Goal: Task Accomplishment & Management: Manage account settings

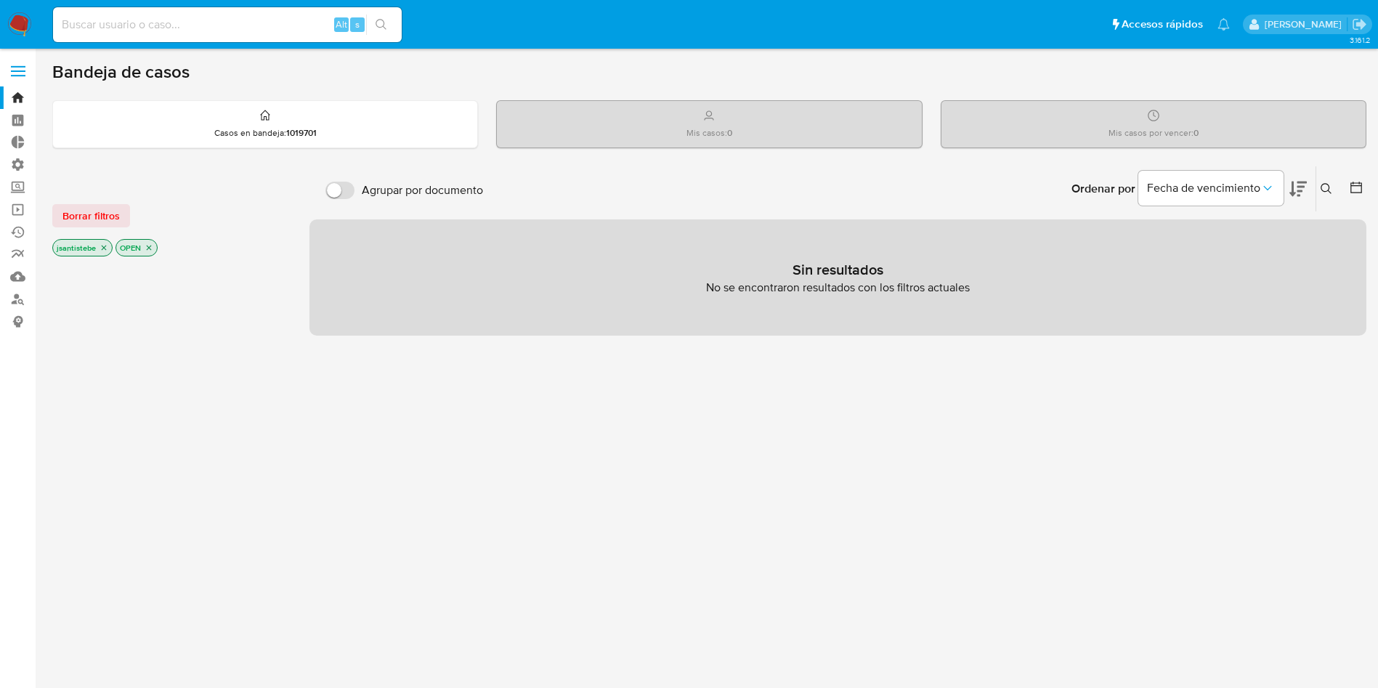
click at [14, 69] on label at bounding box center [18, 71] width 36 height 31
click at [0, 0] on input "checkbox" at bounding box center [0, 0] width 0 height 0
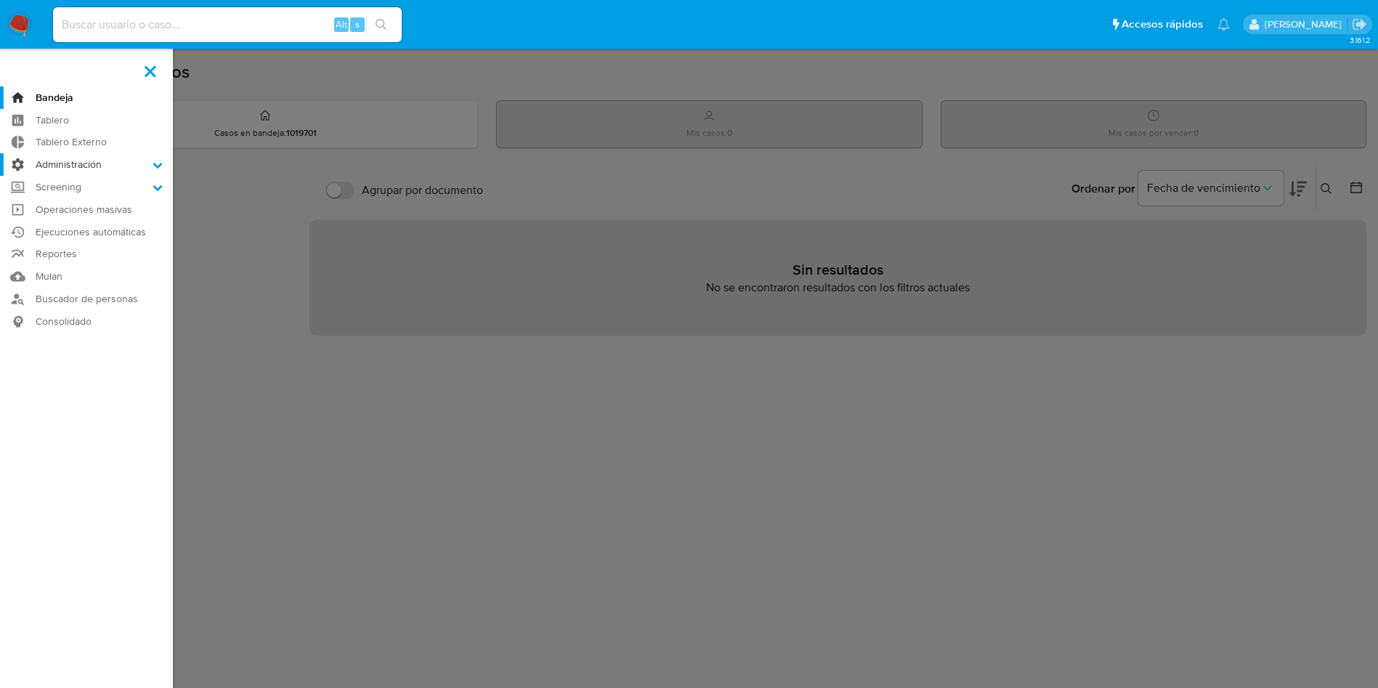
click at [51, 168] on label "Administración" at bounding box center [86, 164] width 173 height 23
click at [0, 0] on input "Administración" at bounding box center [0, 0] width 0 height 0
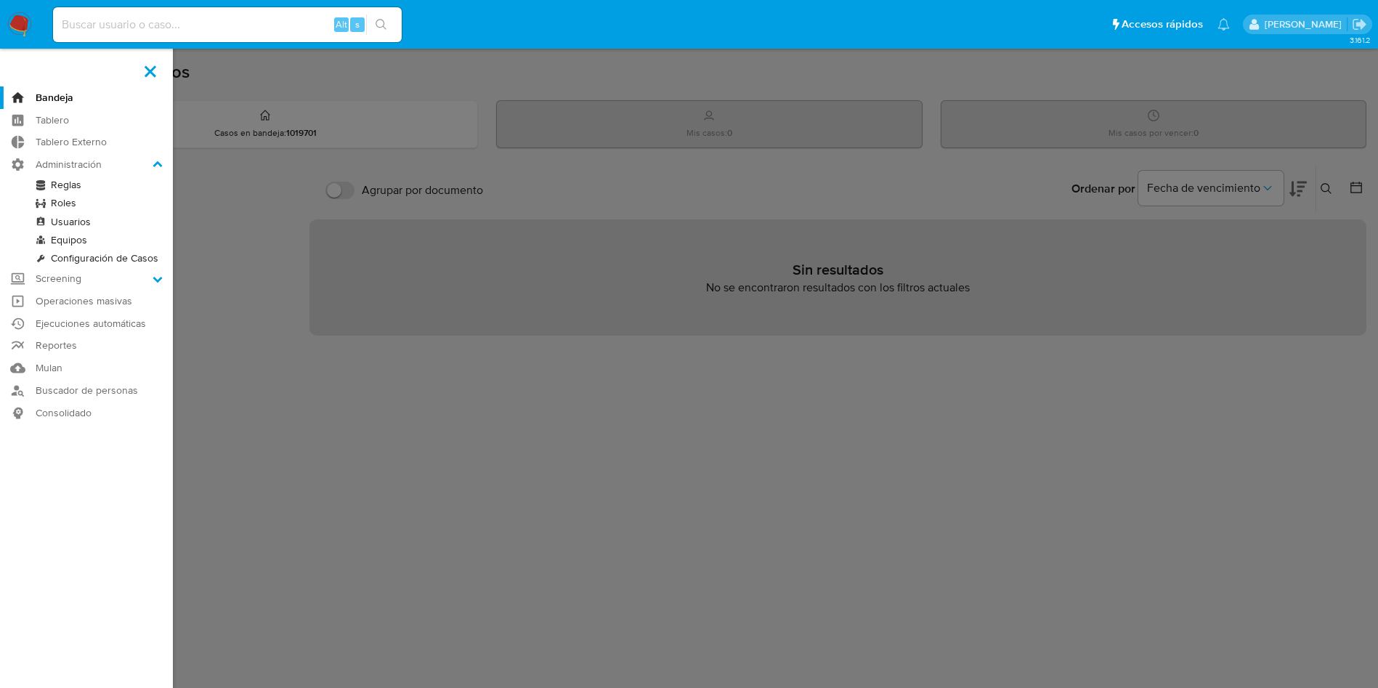
click at [272, 175] on label at bounding box center [689, 344] width 1378 height 688
click at [0, 0] on input "checkbox" at bounding box center [0, 0] width 0 height 0
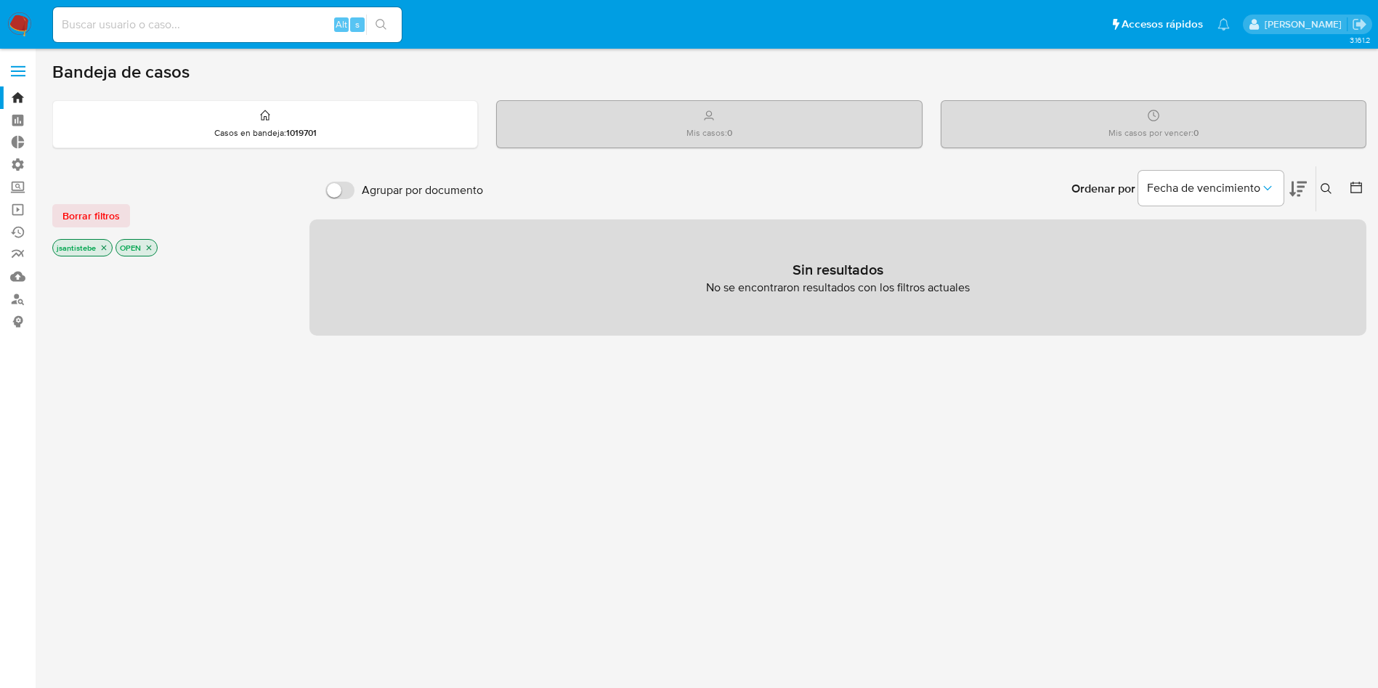
click at [15, 72] on label at bounding box center [18, 71] width 36 height 31
click at [0, 0] on input "checkbox" at bounding box center [0, 0] width 0 height 0
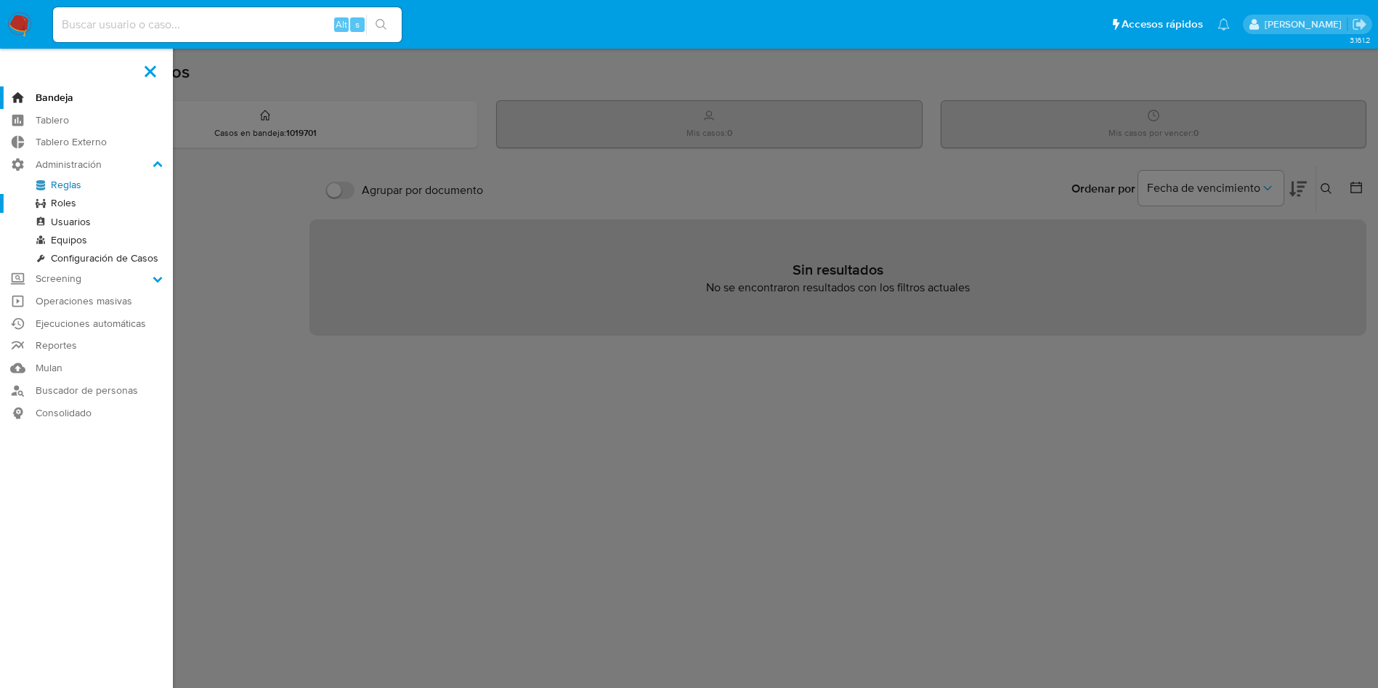
drag, startPoint x: 82, startPoint y: 184, endPoint x: 84, endPoint y: 195, distance: 11.1
click at [82, 185] on link "Reglas" at bounding box center [86, 185] width 173 height 18
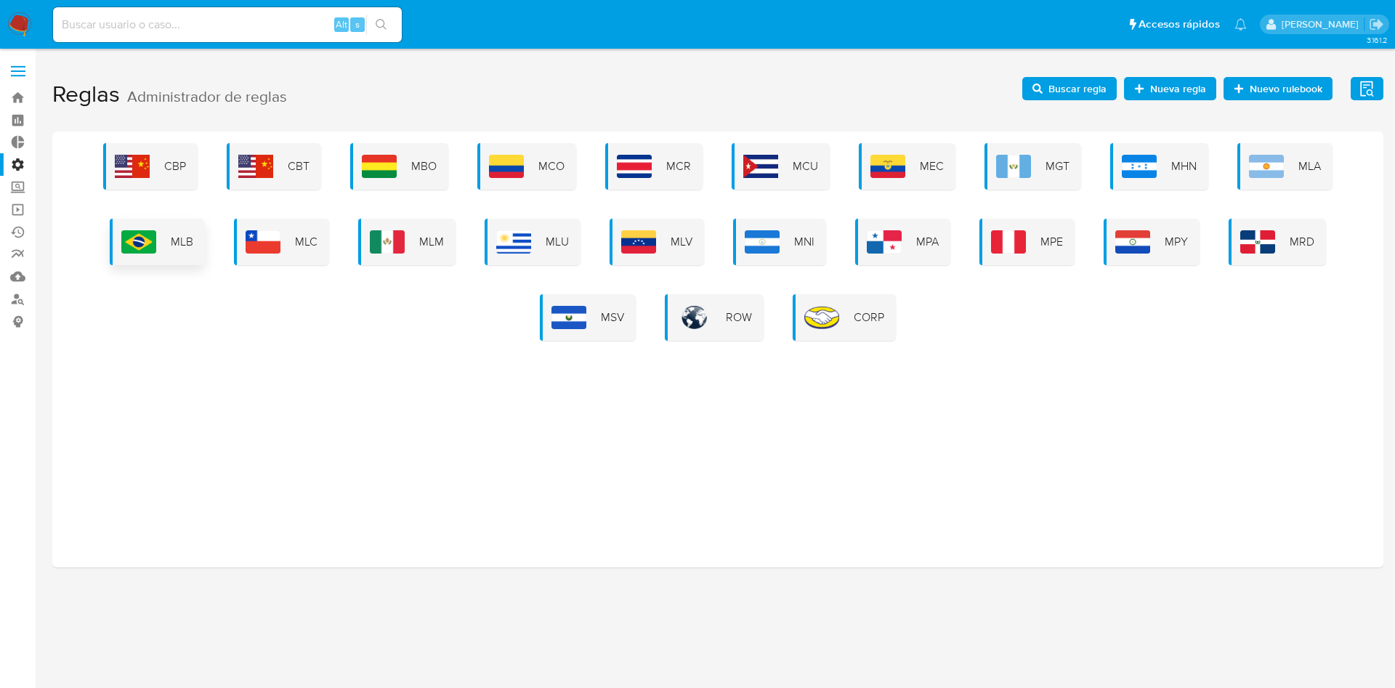
click at [147, 251] on img at bounding box center [138, 241] width 35 height 23
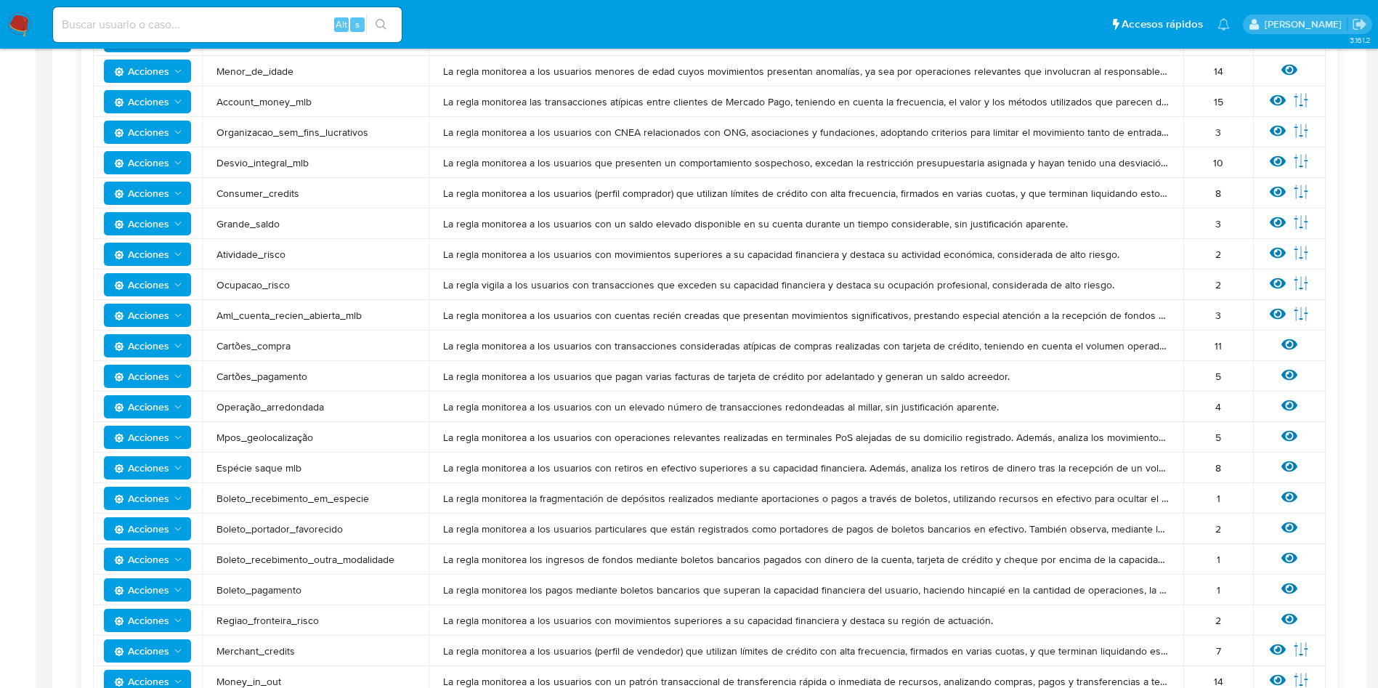
scroll to position [436, 0]
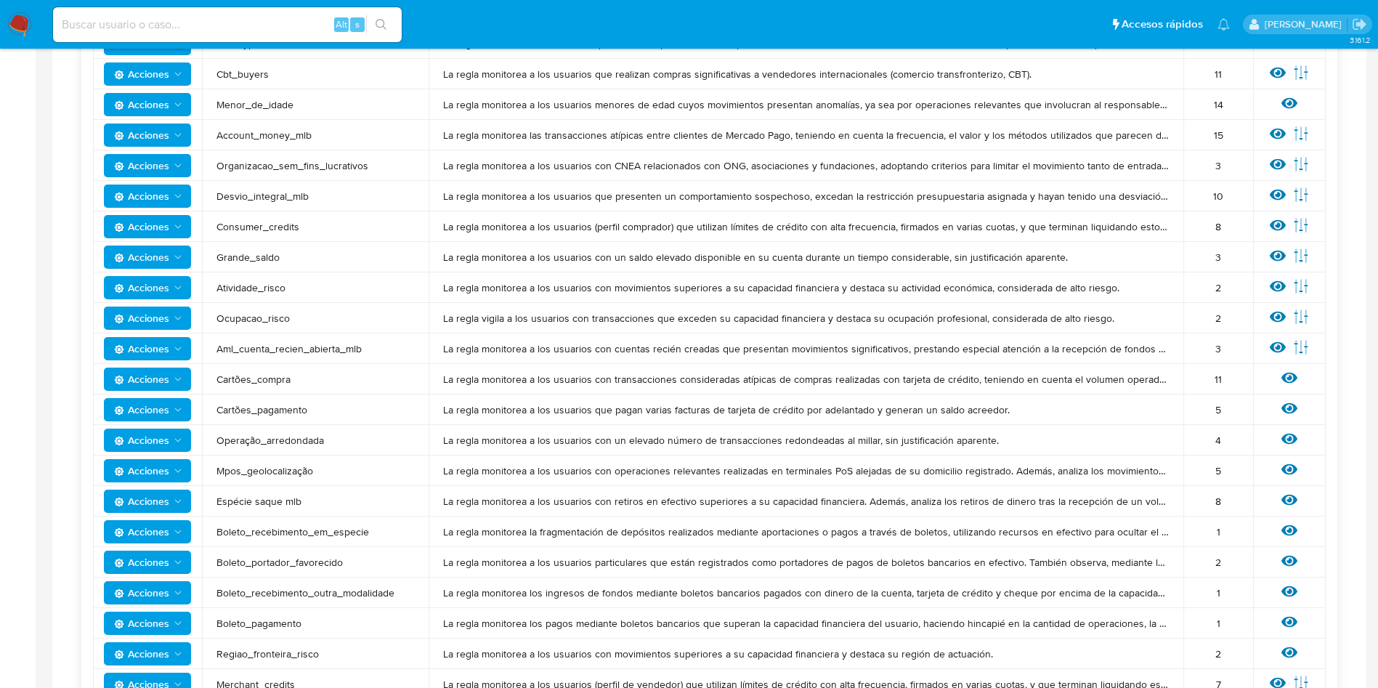
drag, startPoint x: 217, startPoint y: 193, endPoint x: 317, endPoint y: 197, distance: 100.3
click at [317, 197] on span "Desvio_integral_mlb" at bounding box center [316, 196] width 198 height 13
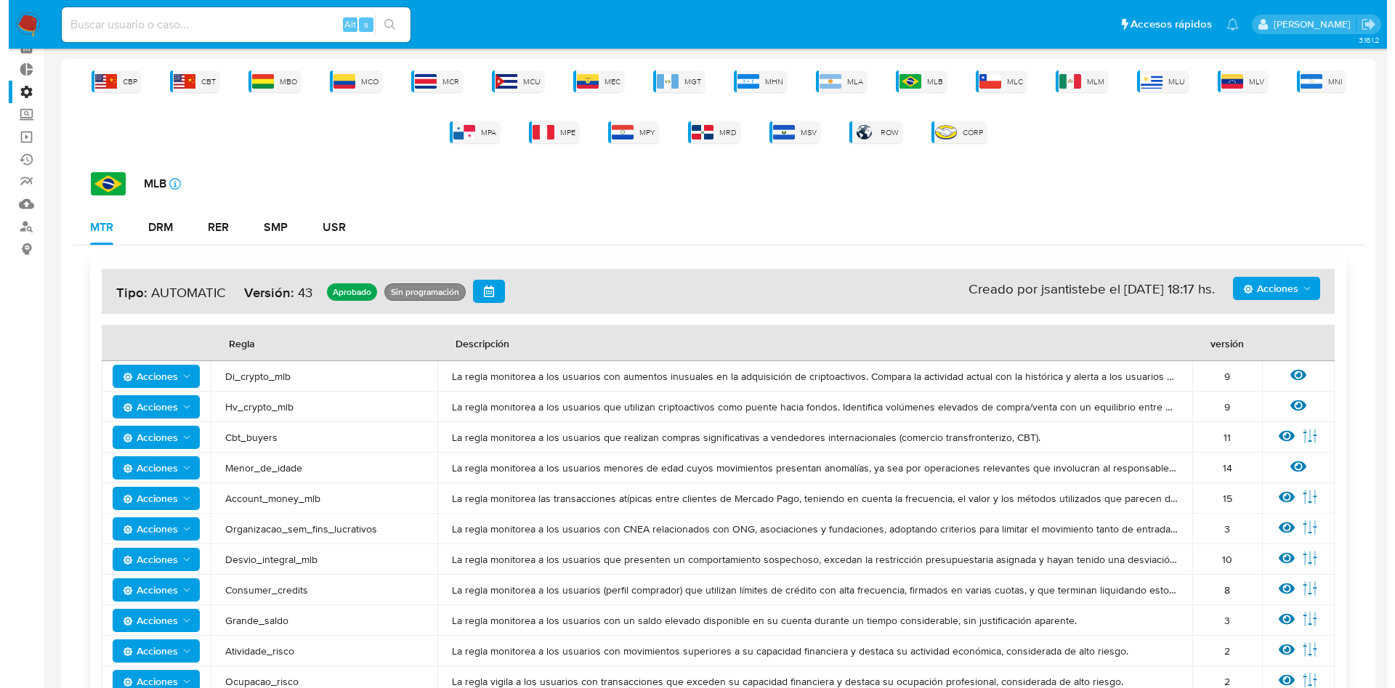
scroll to position [0, 0]
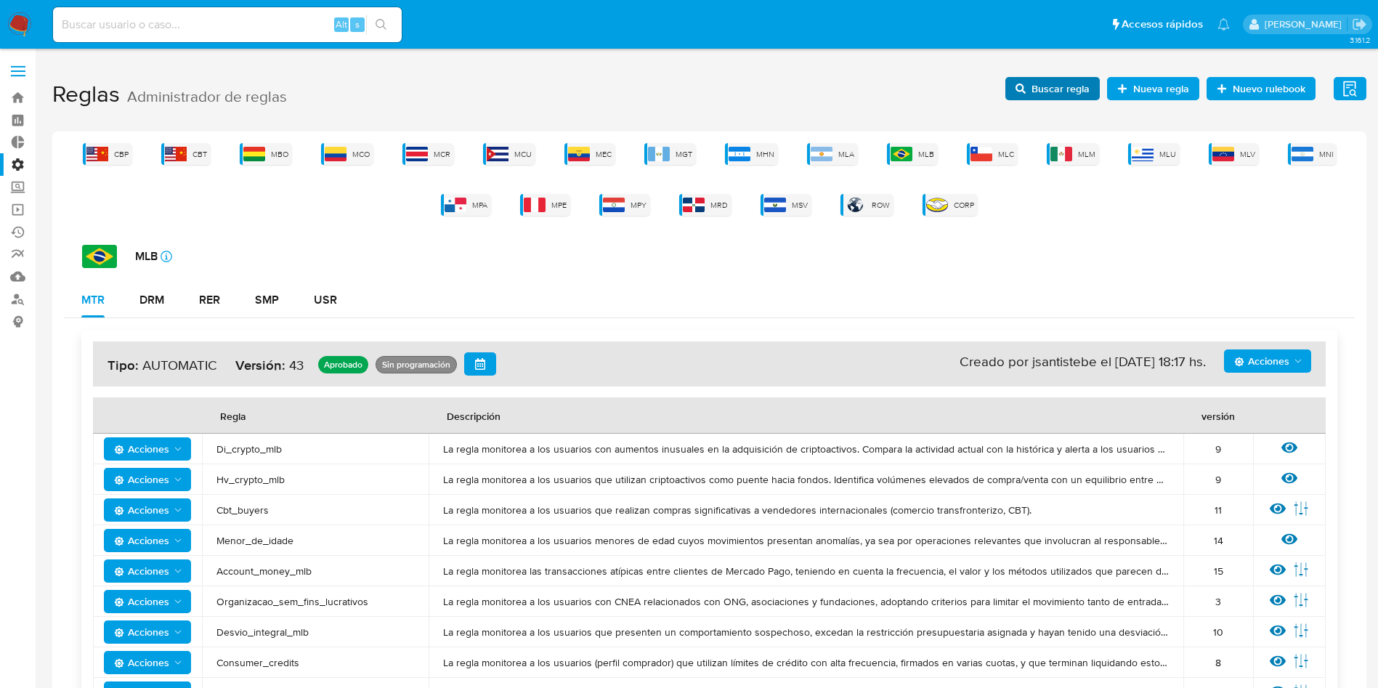
click at [1035, 90] on span "Buscar regla" at bounding box center [1061, 88] width 58 height 23
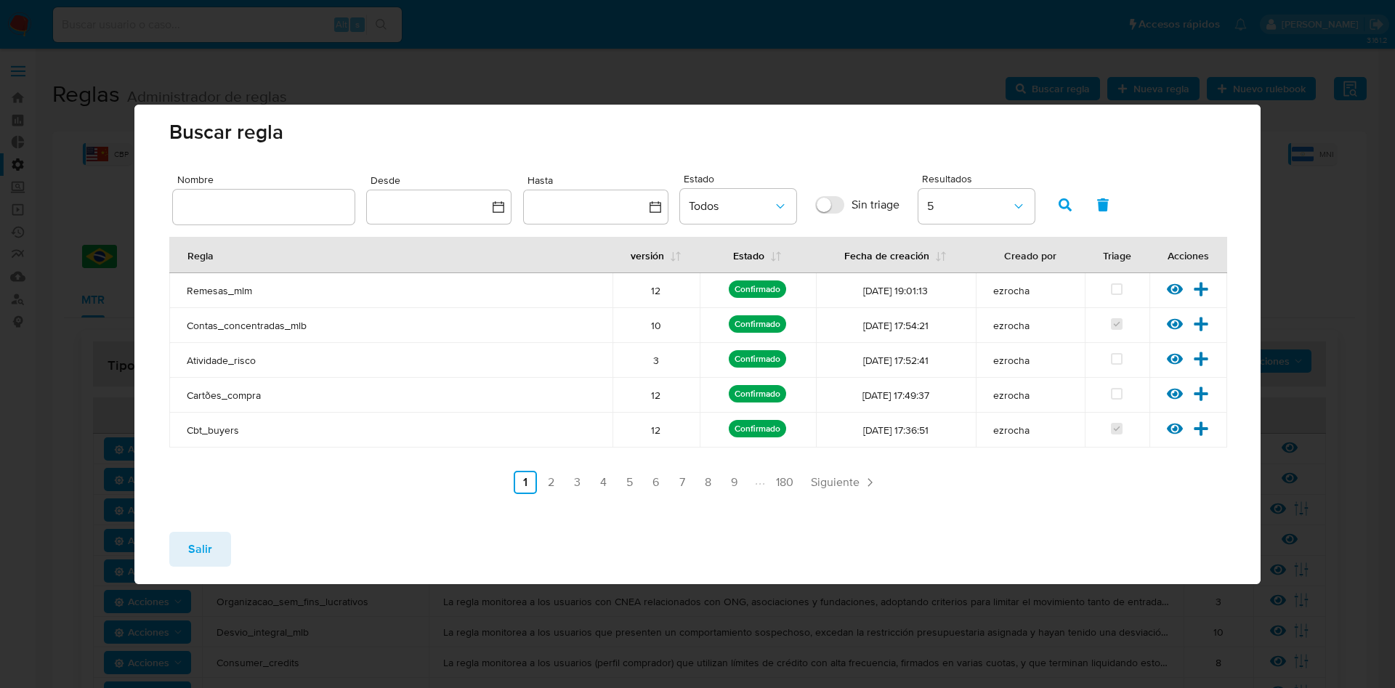
click at [312, 212] on input "text" at bounding box center [264, 207] width 182 height 19
type input "Desvio_integral_mlb"
click at [1069, 204] on icon "button" at bounding box center [1065, 204] width 13 height 13
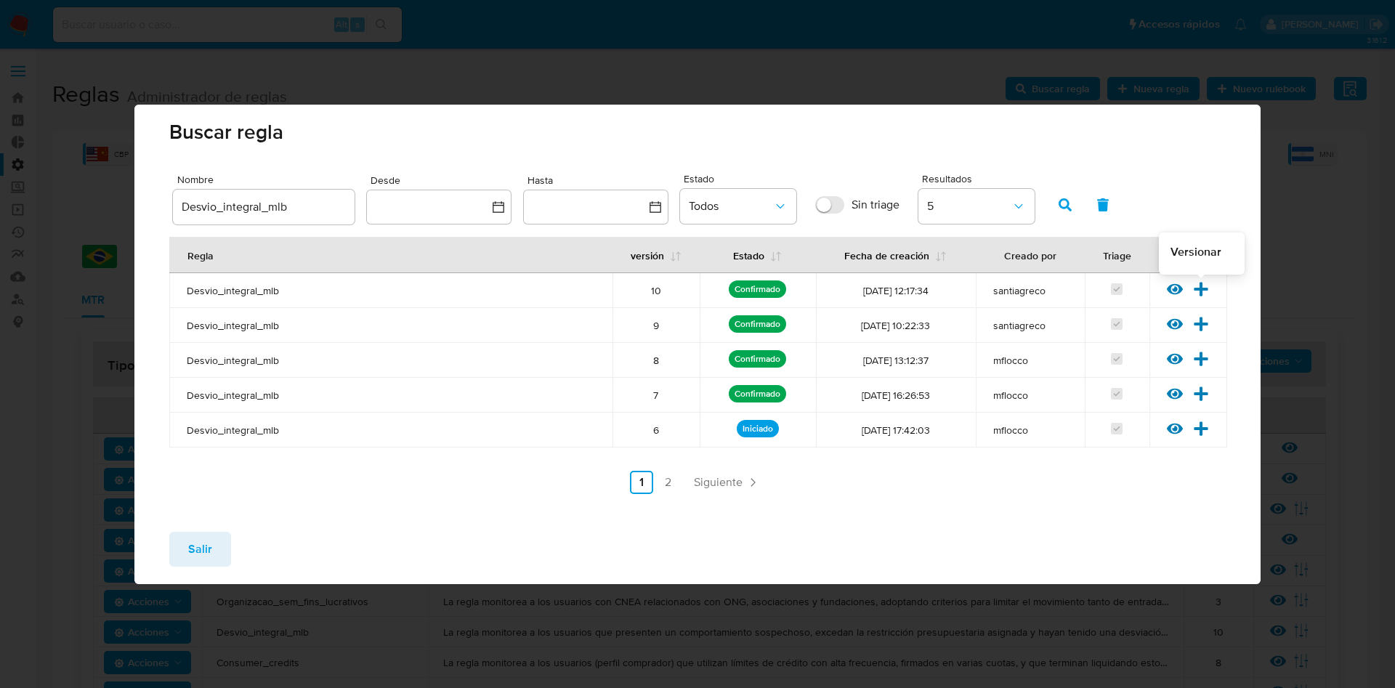
click at [1203, 288] on icon at bounding box center [1202, 289] width 14 height 14
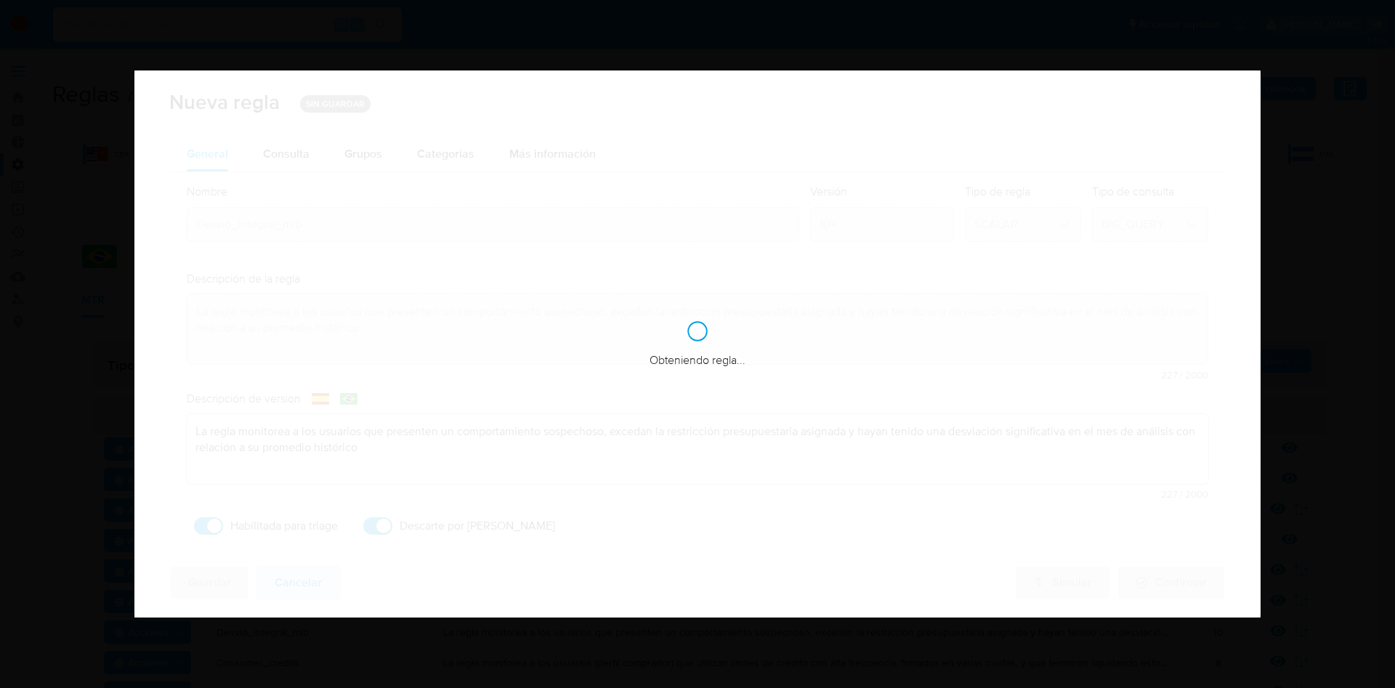
checkbox input "true"
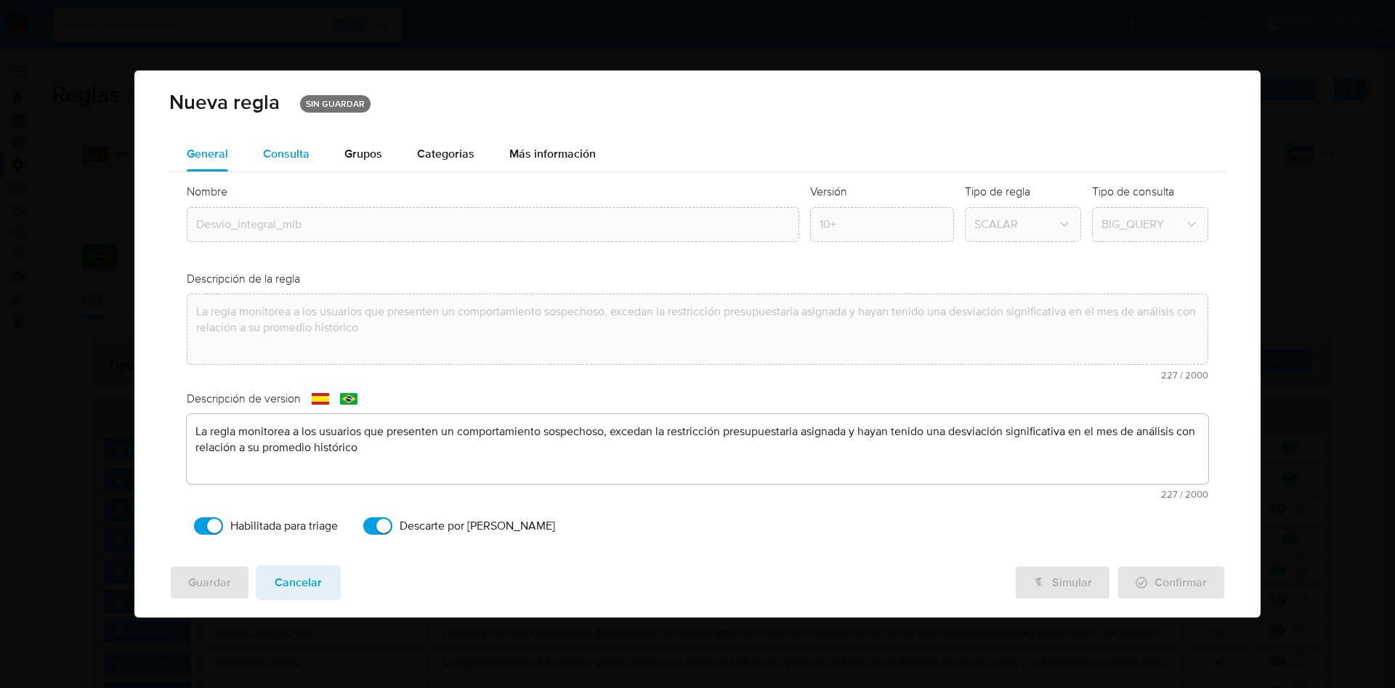
click at [287, 158] on div "Consulta" at bounding box center [286, 154] width 47 height 12
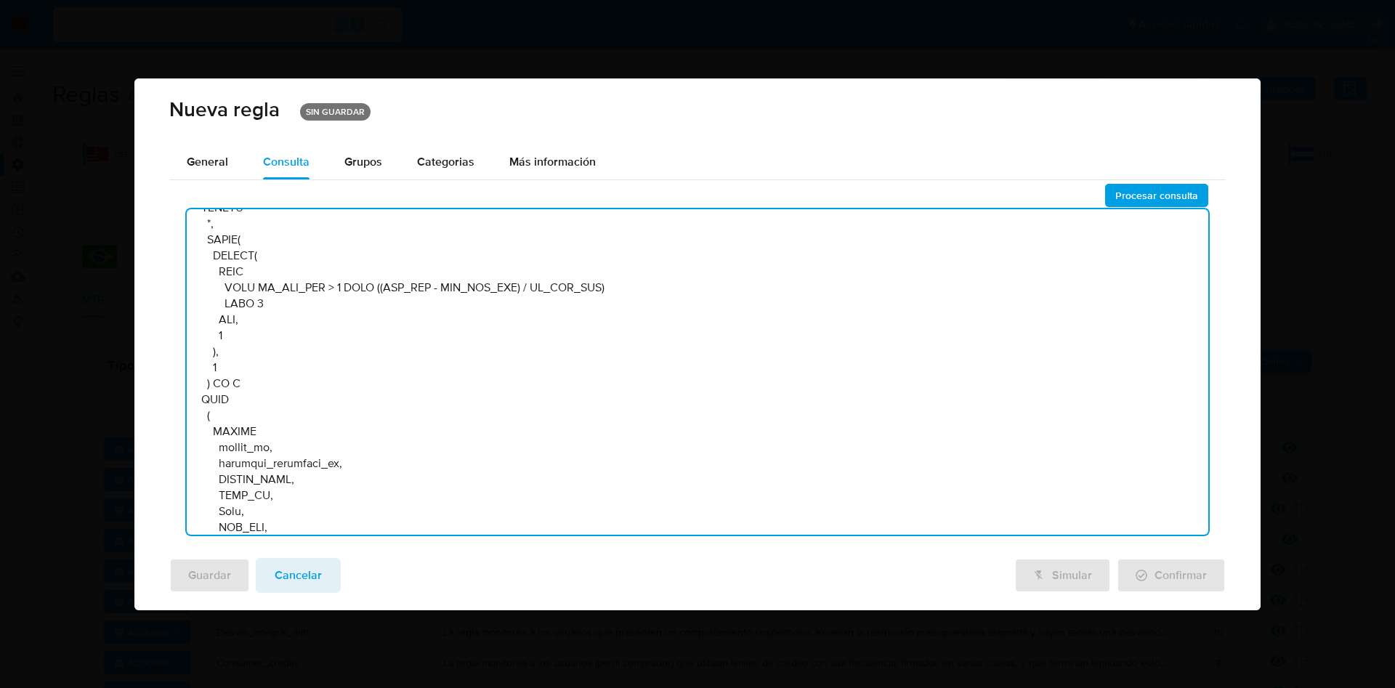
scroll to position [6452, 0]
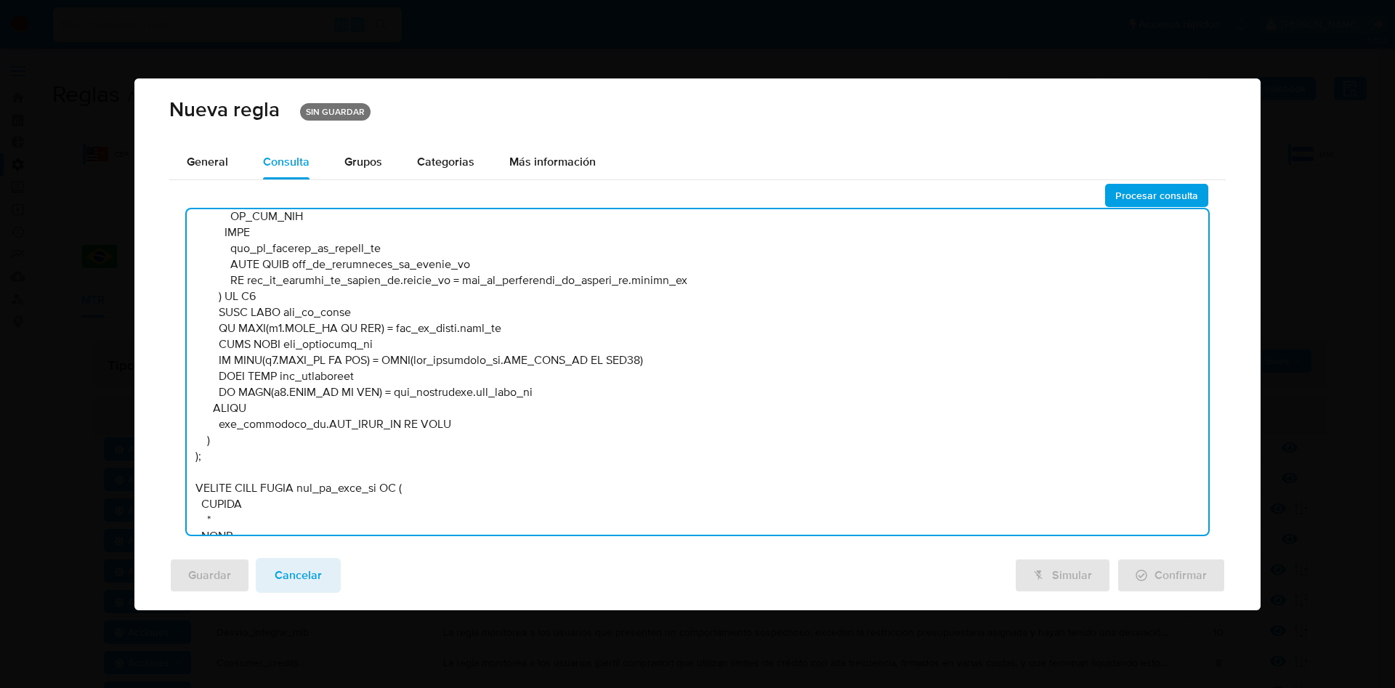
drag, startPoint x: 1203, startPoint y: 436, endPoint x: 1187, endPoint y: 254, distance: 182.4
click at [1187, 254] on textarea at bounding box center [698, 372] width 1022 height 326
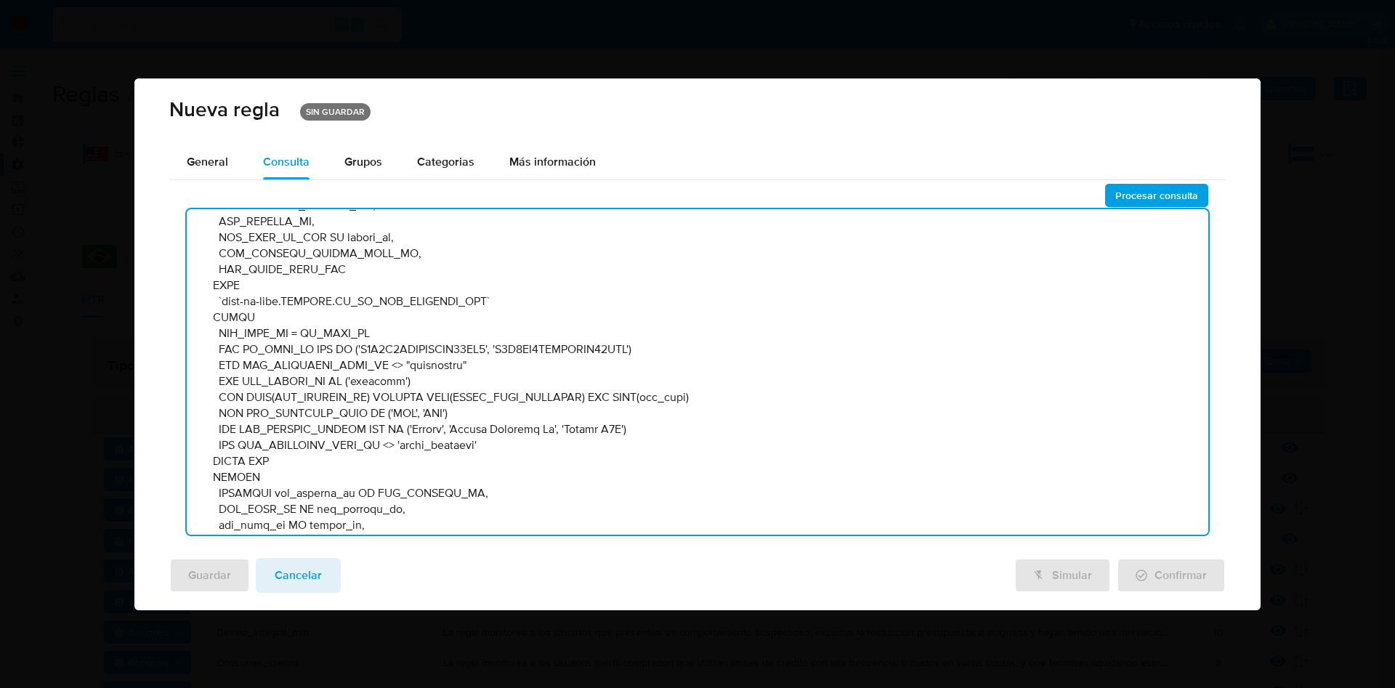
scroll to position [1199, 0]
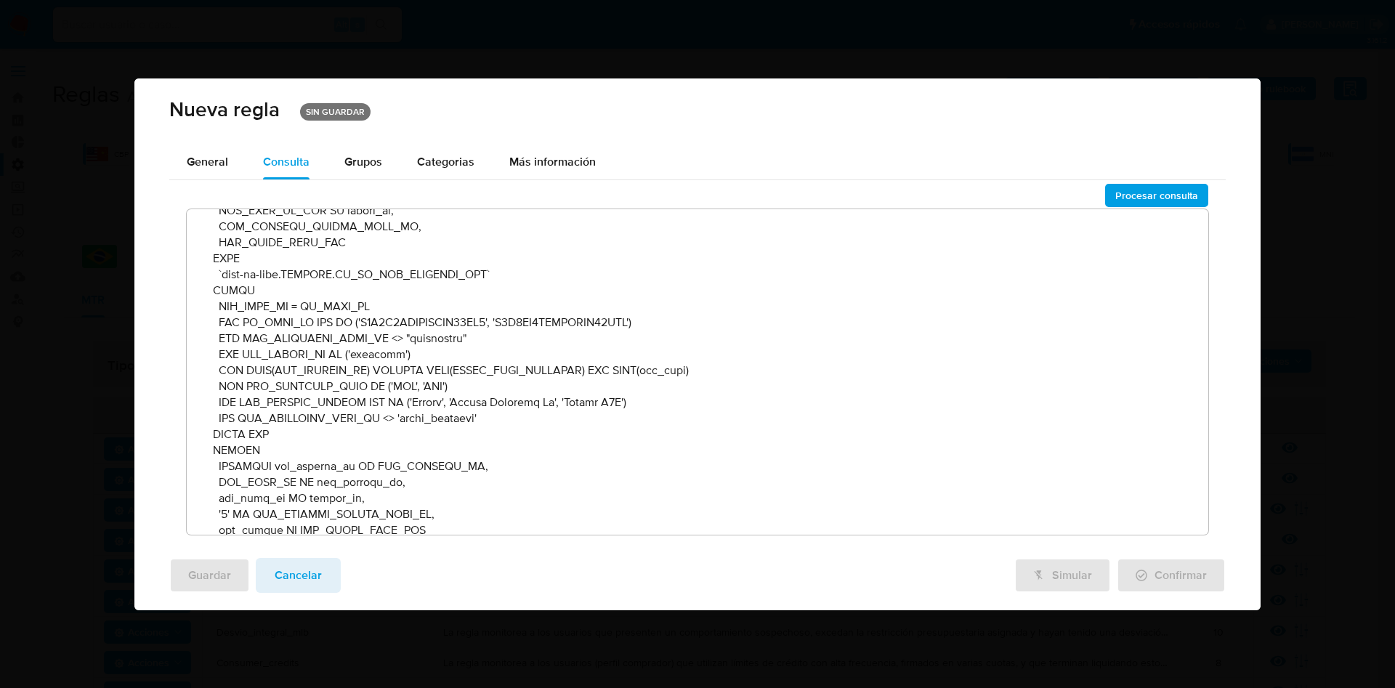
click at [501, 416] on textarea at bounding box center [698, 372] width 1022 height 326
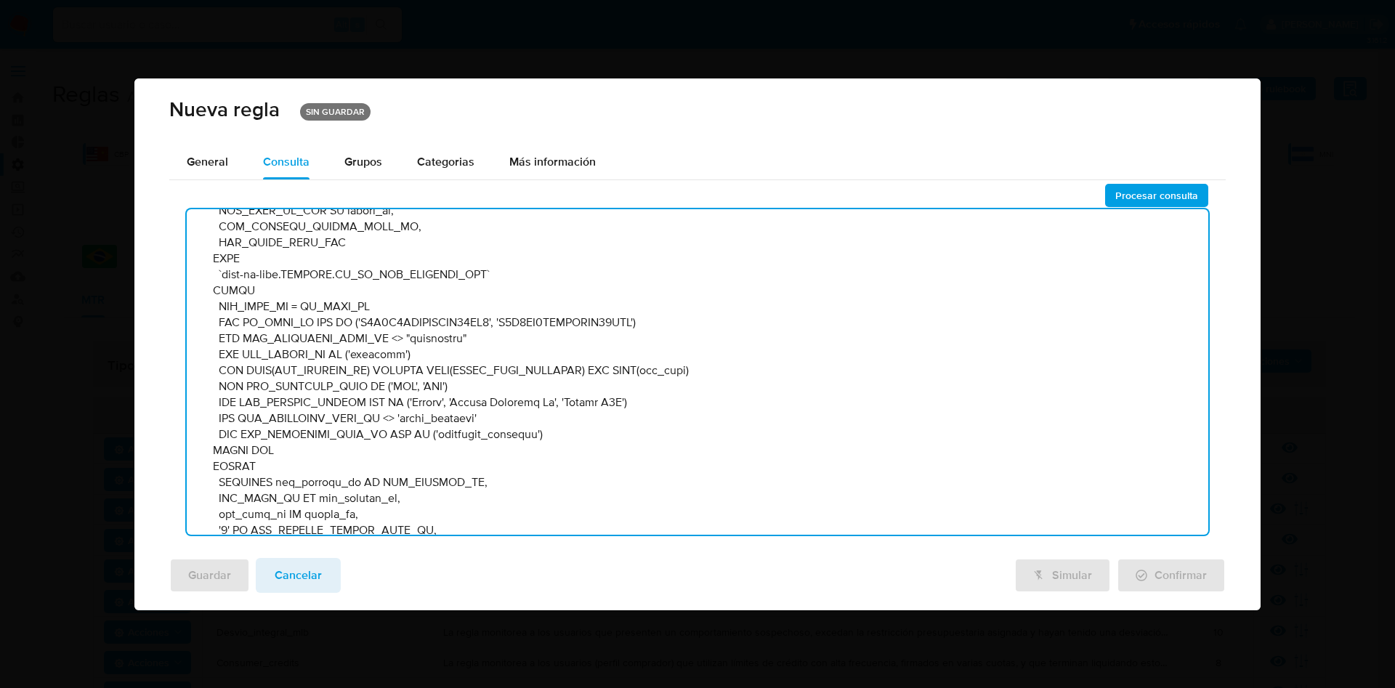
type textarea "DECLARE IN_SITE_ID DEFAULT 'MLB'; DECLARE START_DATE DATE DEFAULT DATE_TRUNC( D…"
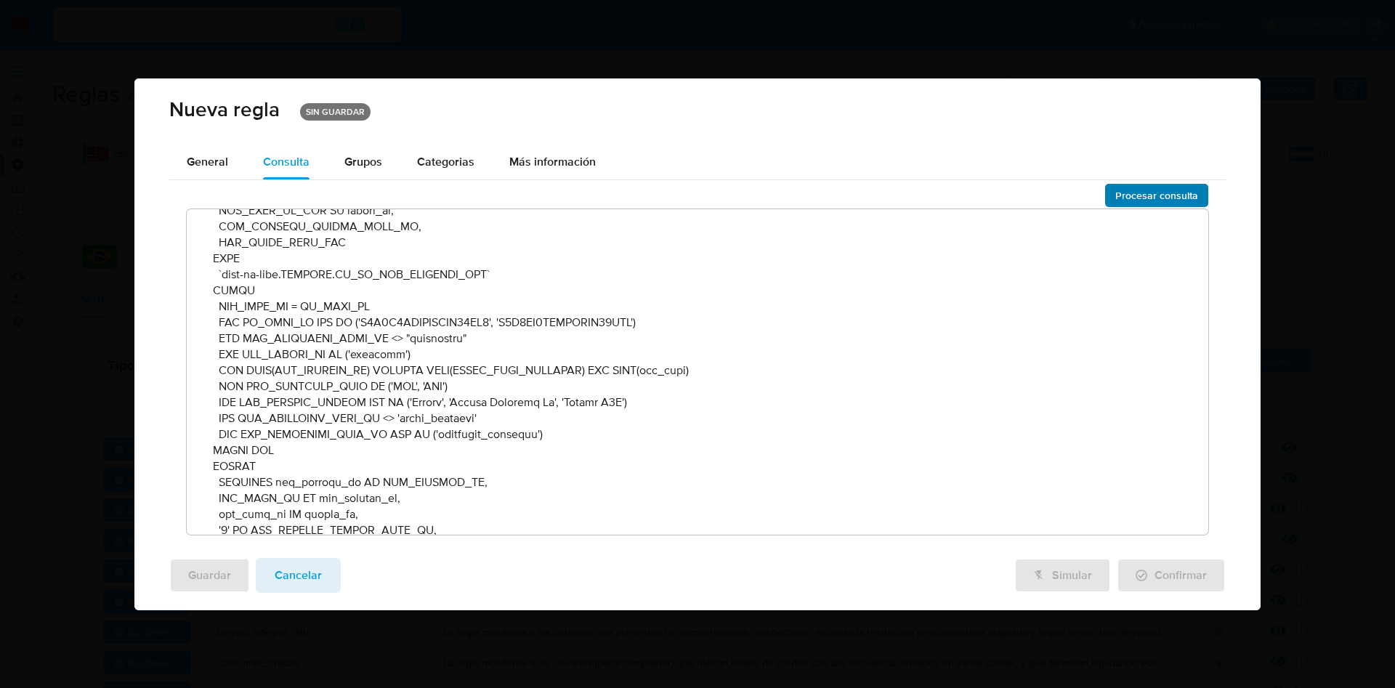
click at [1134, 199] on span "Procesar consulta" at bounding box center [1156, 195] width 83 height 20
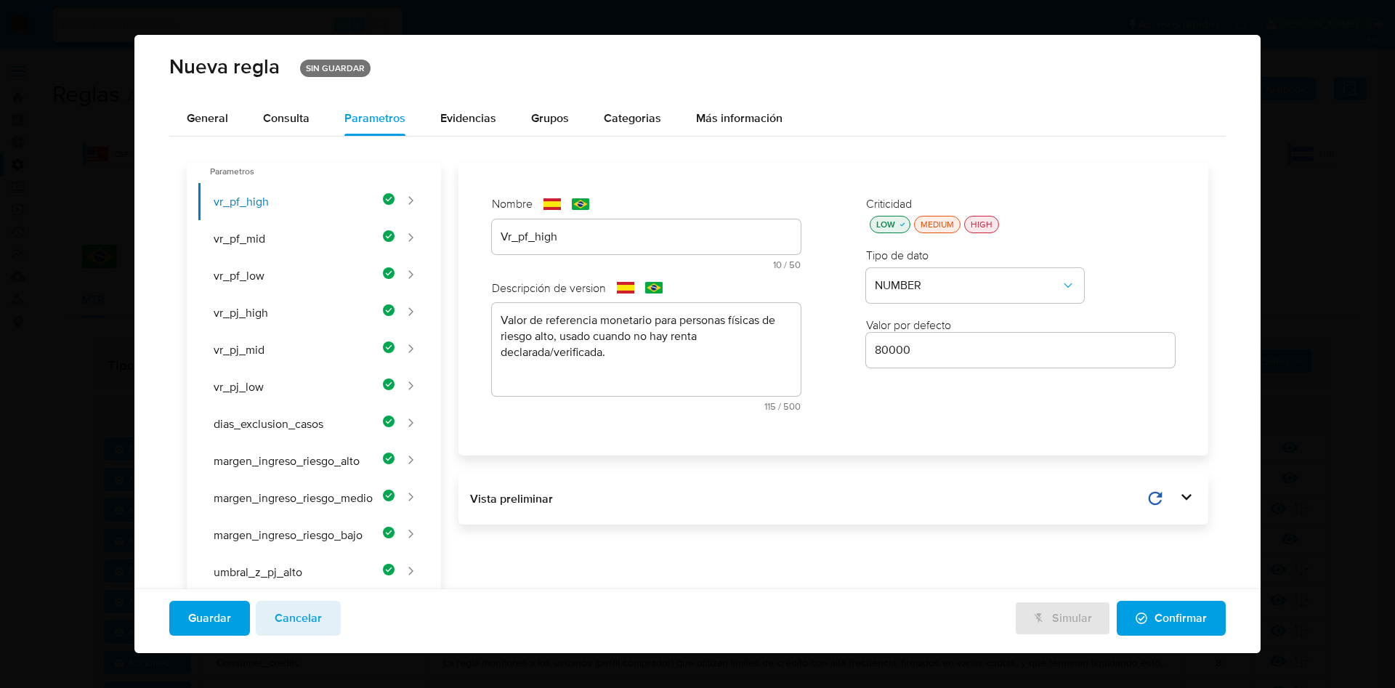
click at [286, 118] on div "Consulta" at bounding box center [286, 119] width 47 height 12
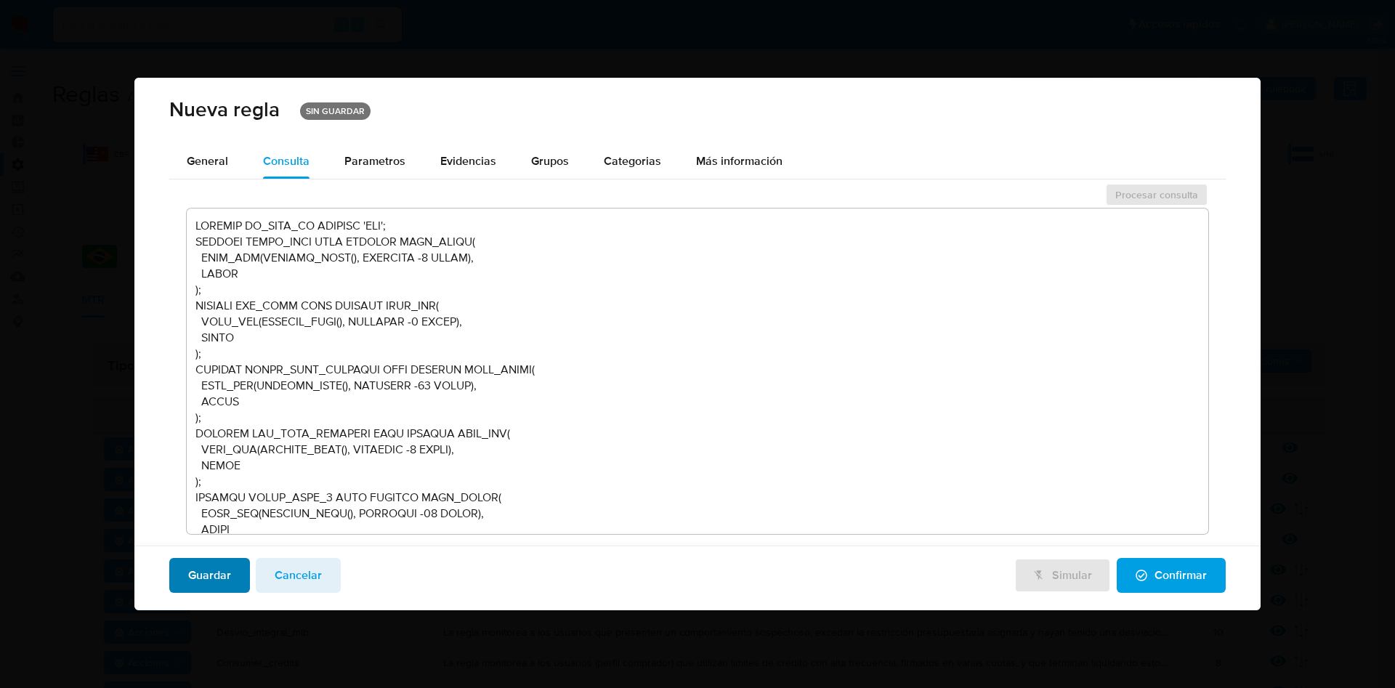
click at [222, 568] on span "Guardar" at bounding box center [209, 575] width 43 height 32
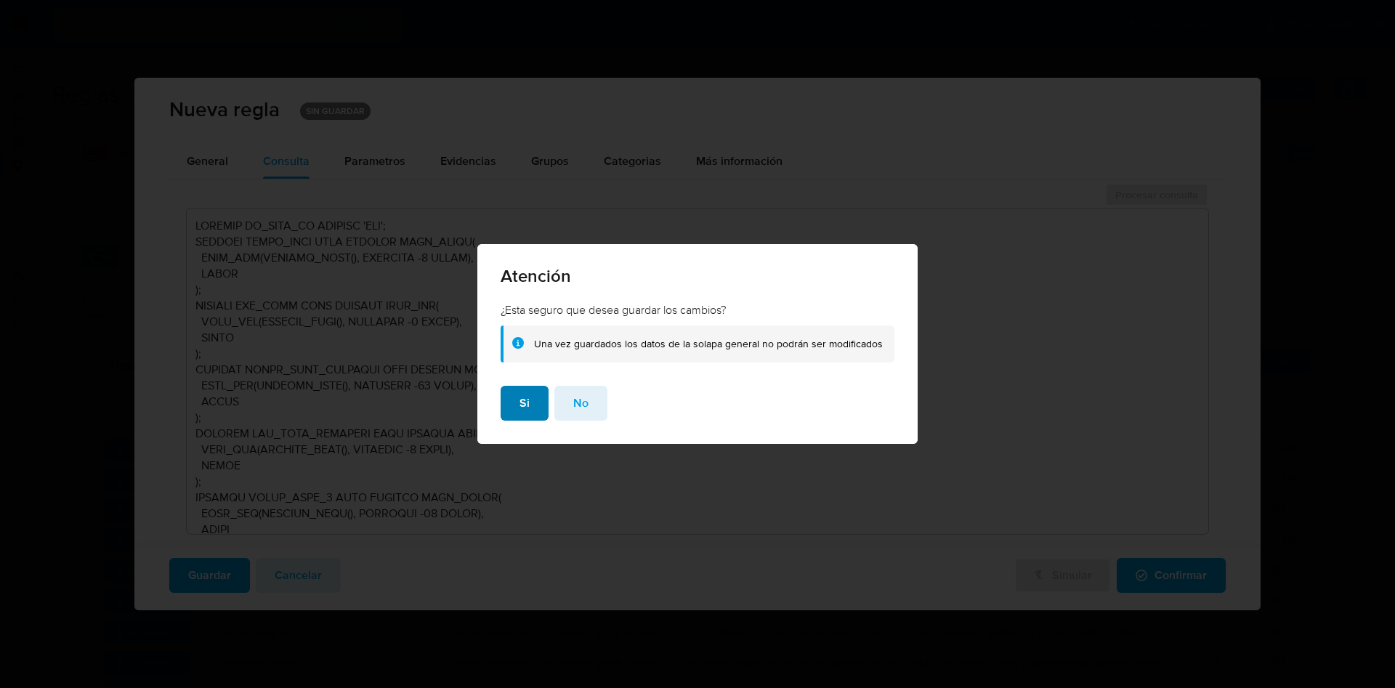
click at [530, 400] on span "Si" at bounding box center [525, 403] width 10 height 32
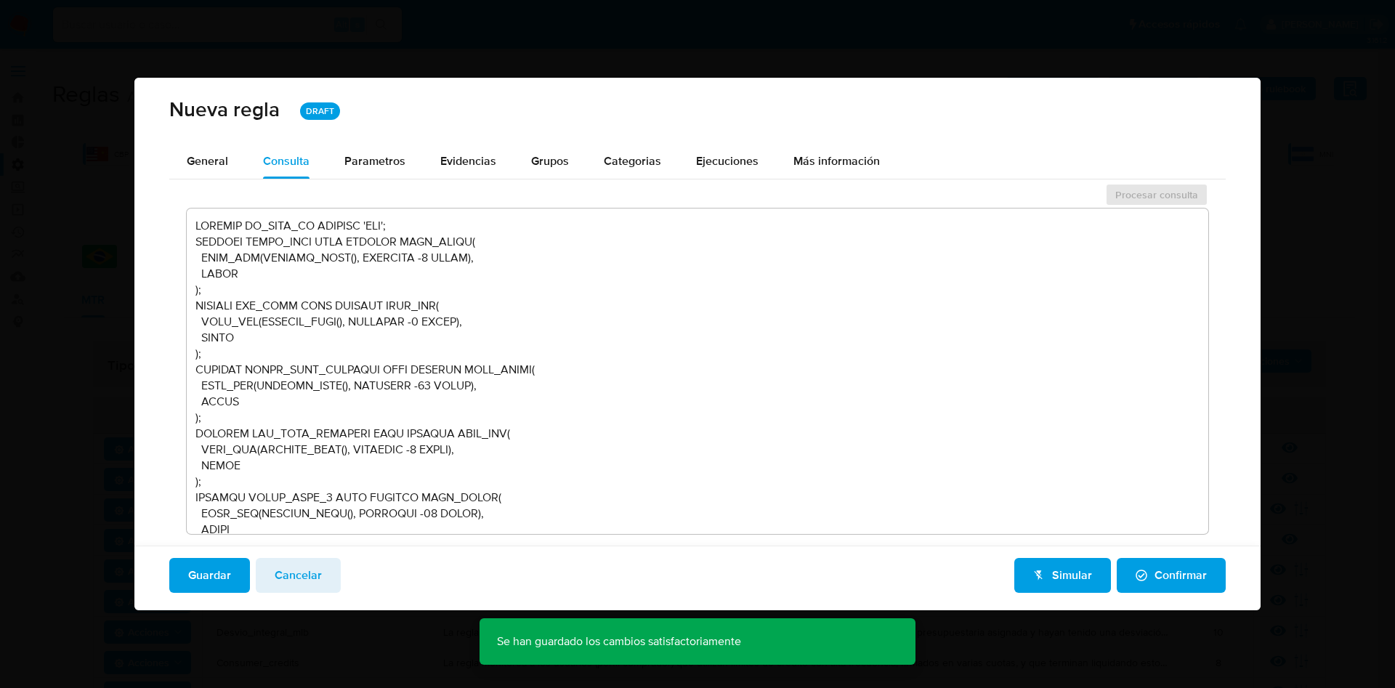
click at [1153, 583] on span "Confirmar" at bounding box center [1171, 575] width 71 height 32
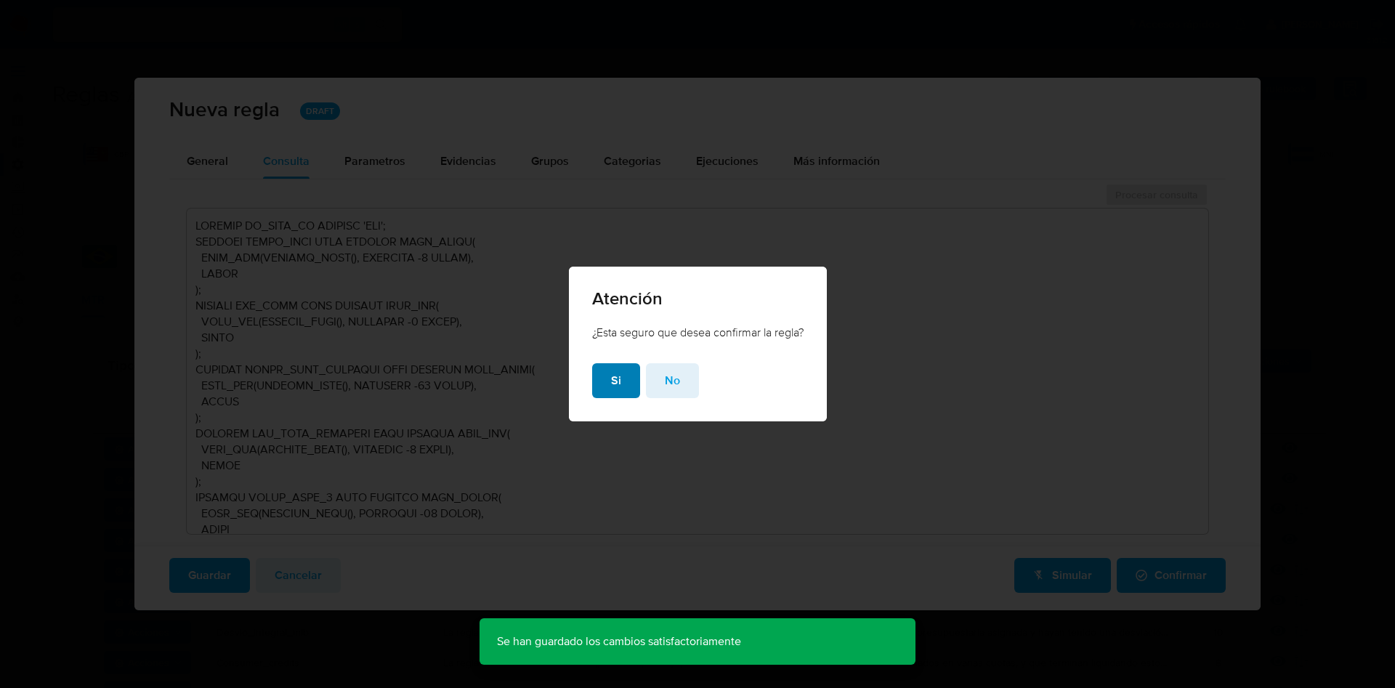
click at [611, 365] on span "Si" at bounding box center [616, 381] width 10 height 32
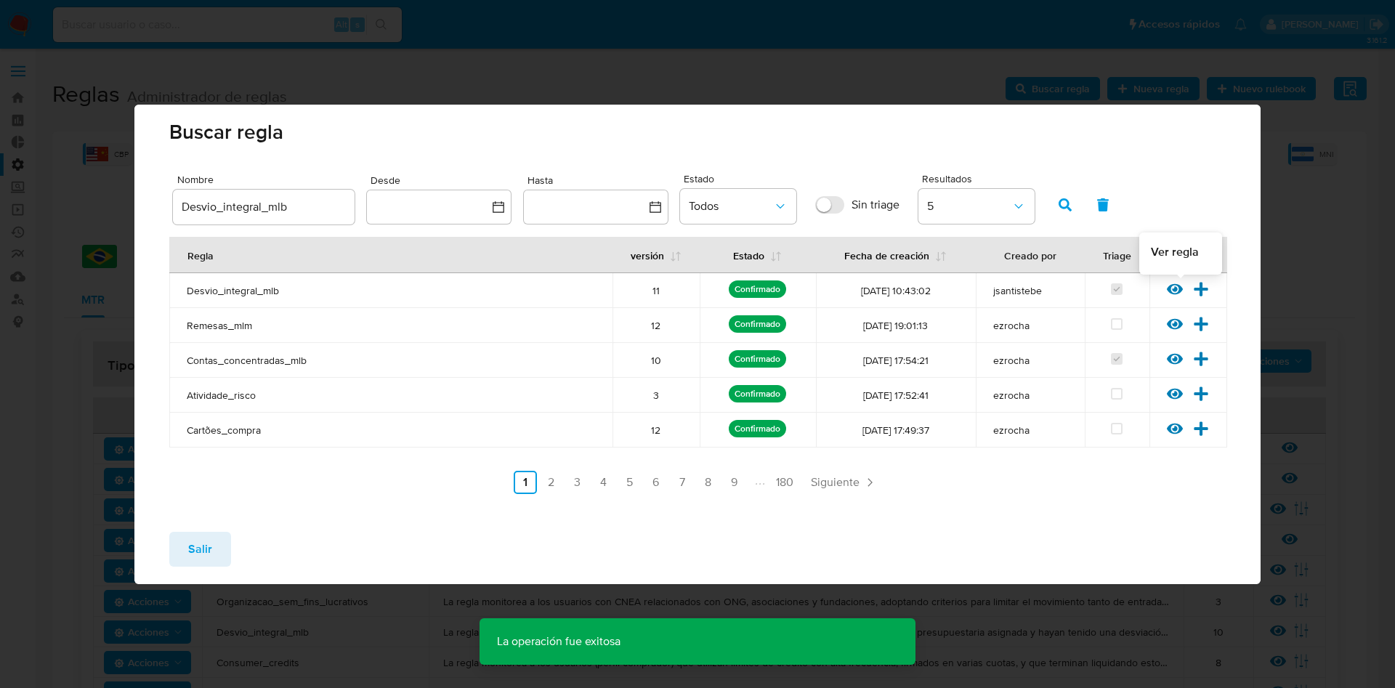
click at [1170, 290] on icon at bounding box center [1175, 288] width 16 height 11
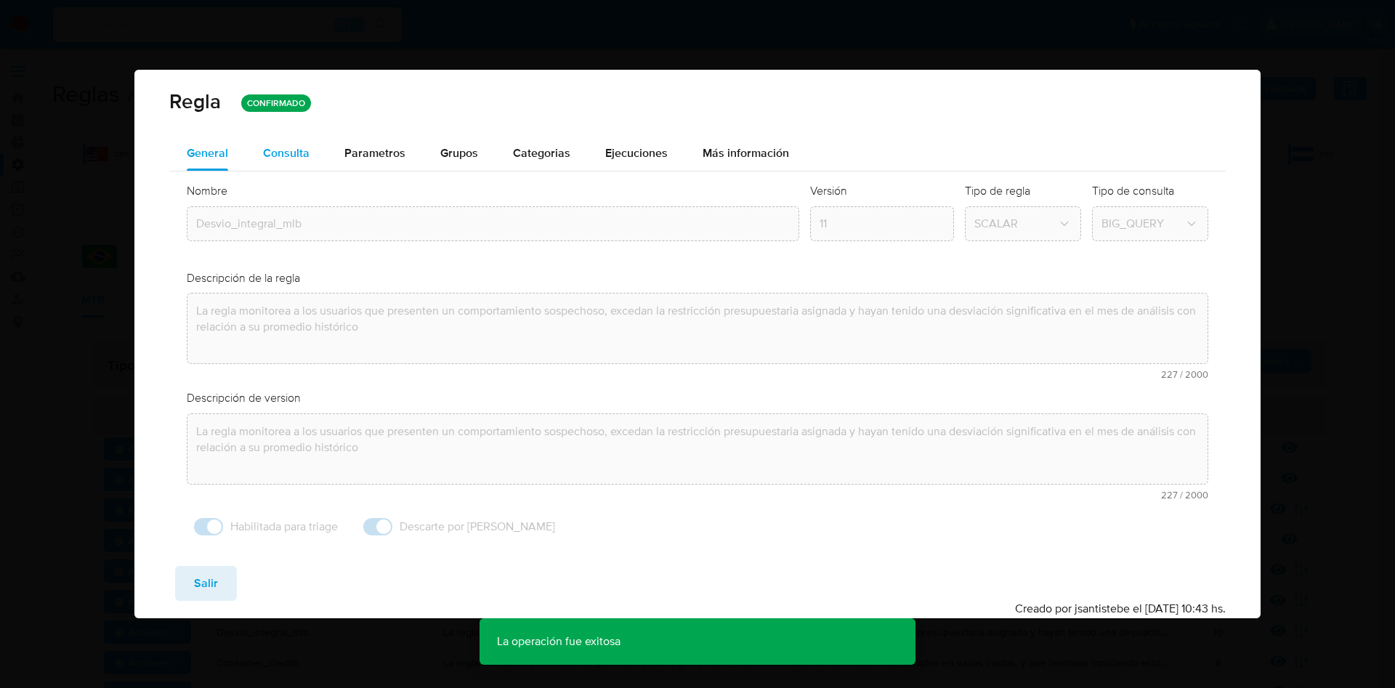
click at [299, 159] on div "Consulta" at bounding box center [286, 153] width 47 height 12
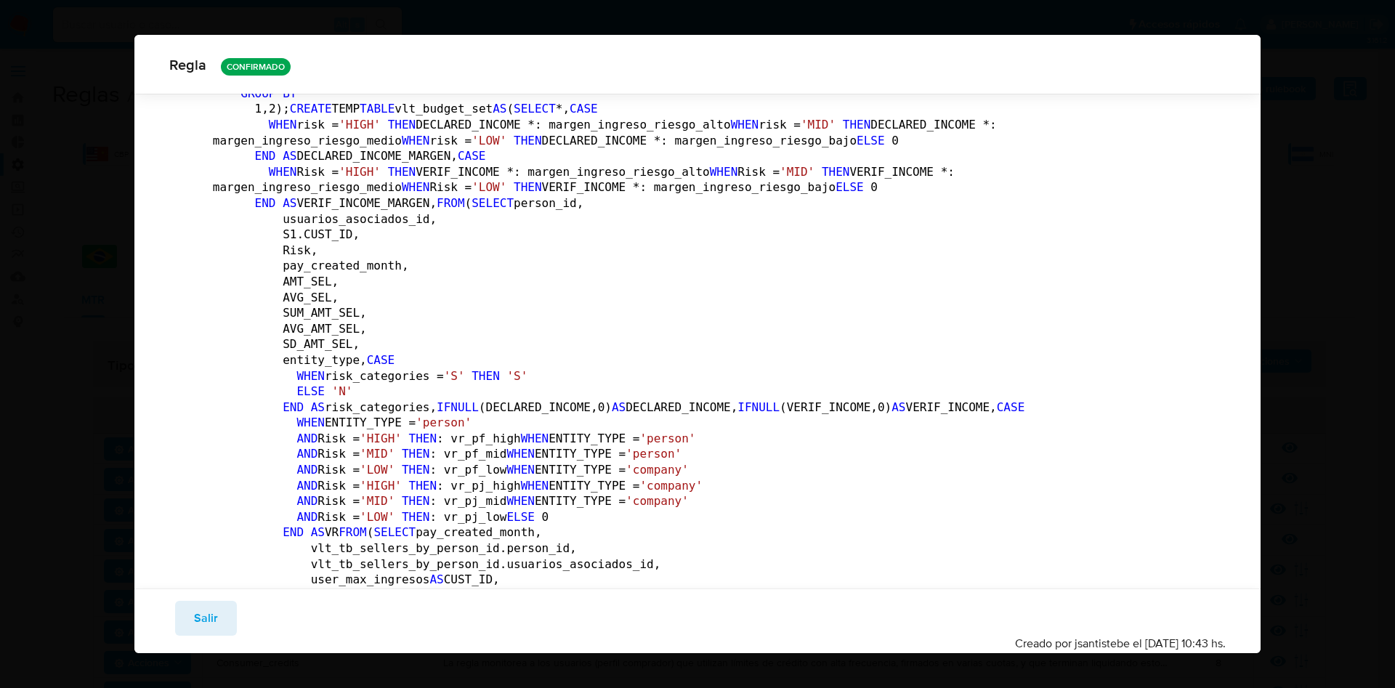
scroll to position [2064, 0]
click at [207, 605] on span "Salir" at bounding box center [206, 618] width 24 height 32
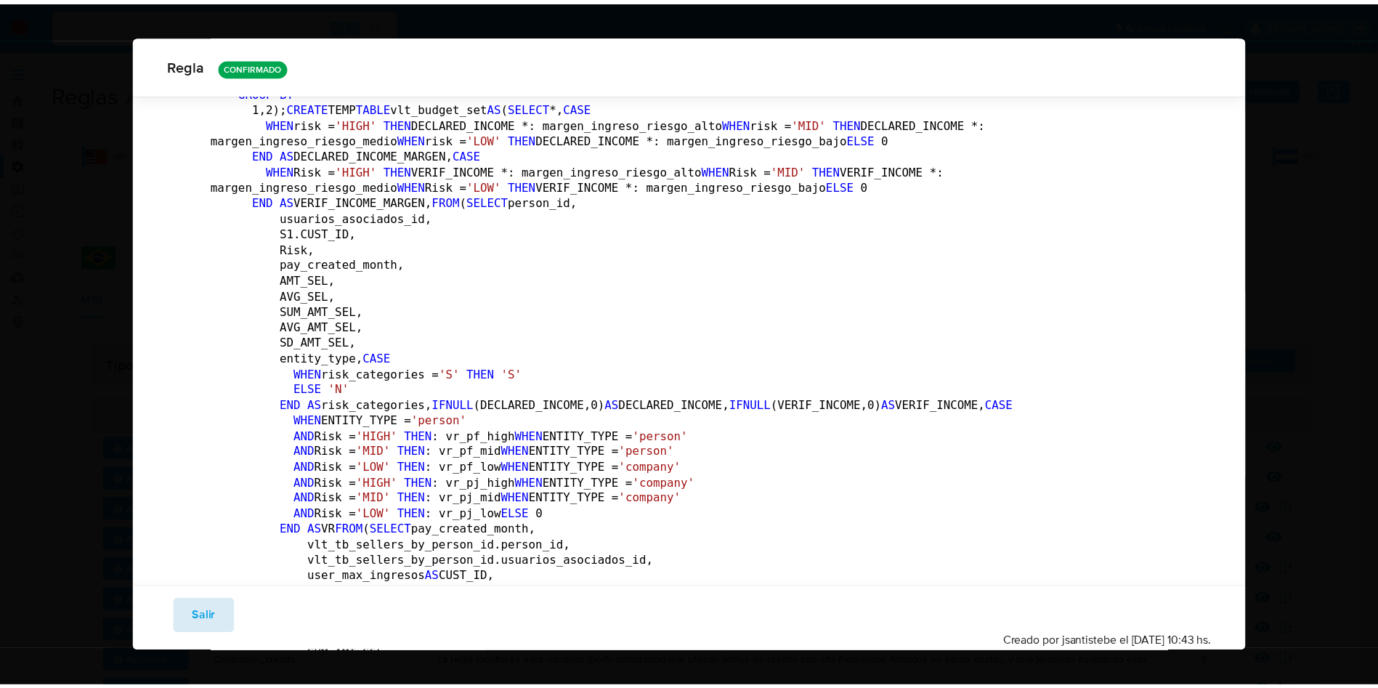
scroll to position [0, 0]
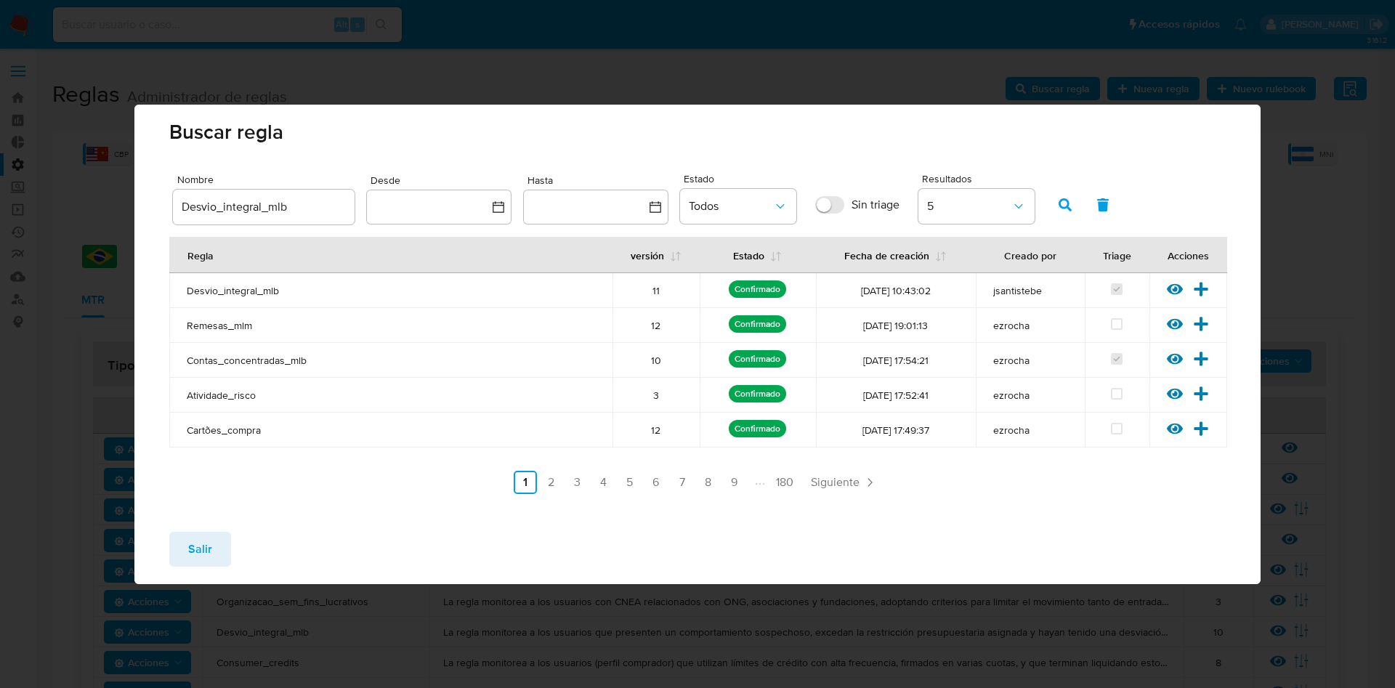
click at [222, 542] on button "Salir" at bounding box center [200, 549] width 62 height 35
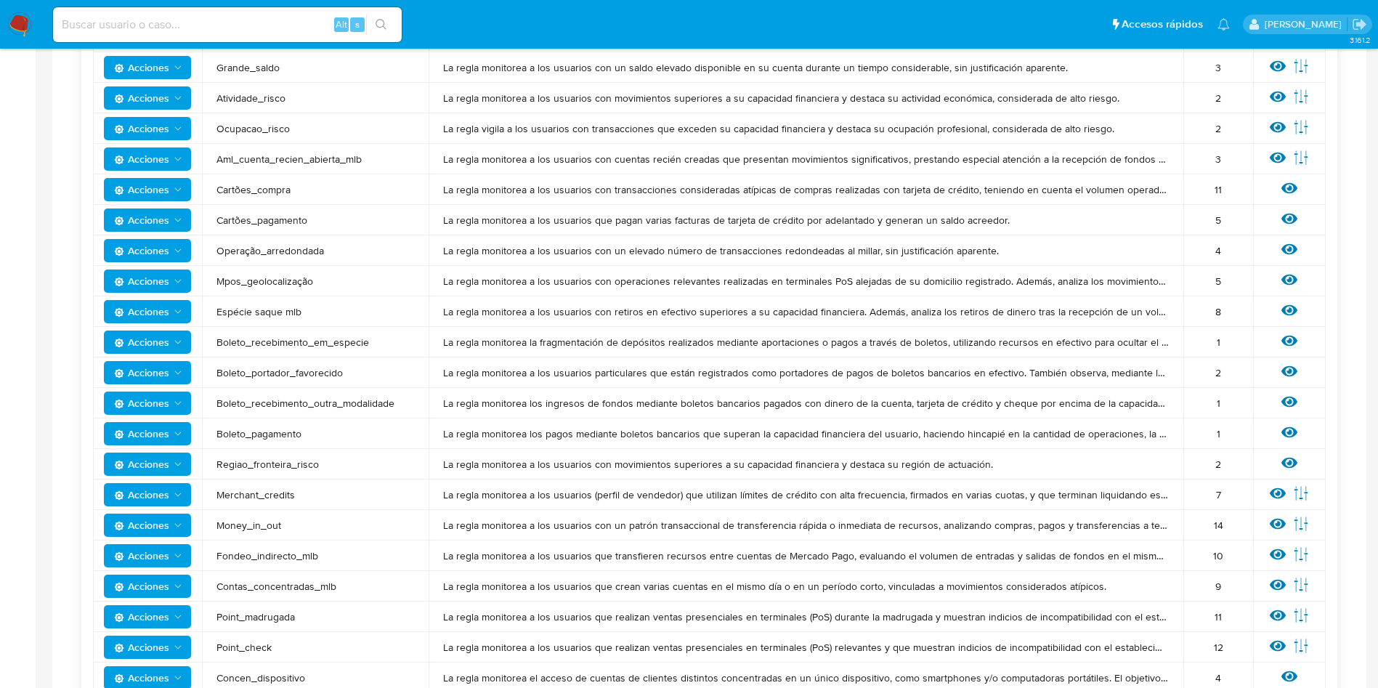
scroll to position [654, 0]
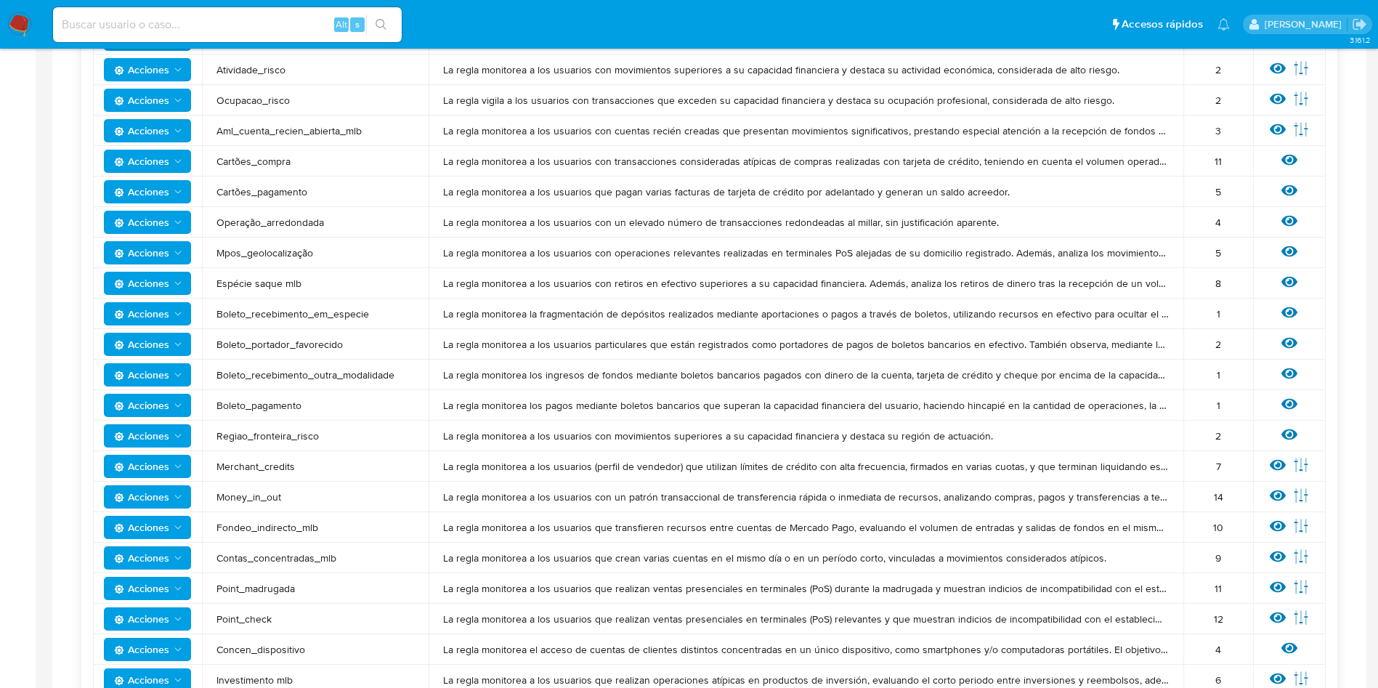
drag, startPoint x: 214, startPoint y: 525, endPoint x: 357, endPoint y: 525, distance: 142.4
click at [357, 525] on td "Fondeo_indirecto_mlb" at bounding box center [315, 527] width 227 height 31
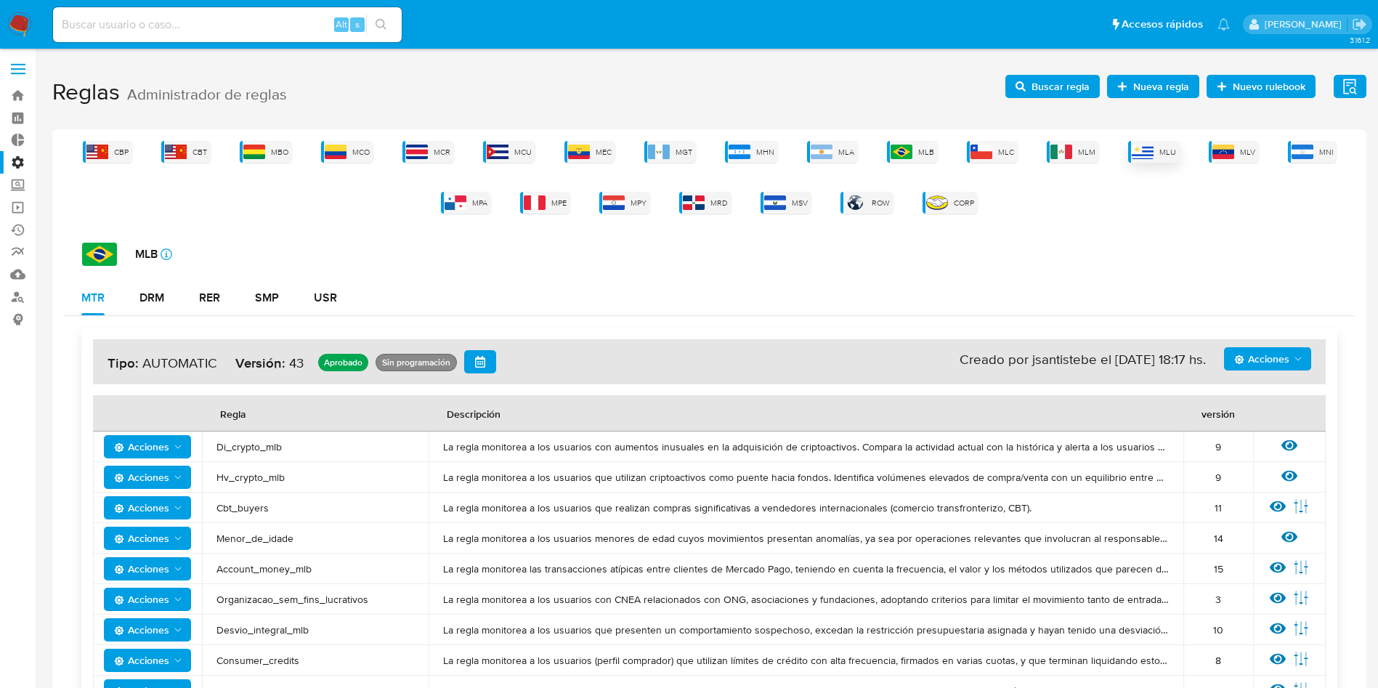
scroll to position [0, 0]
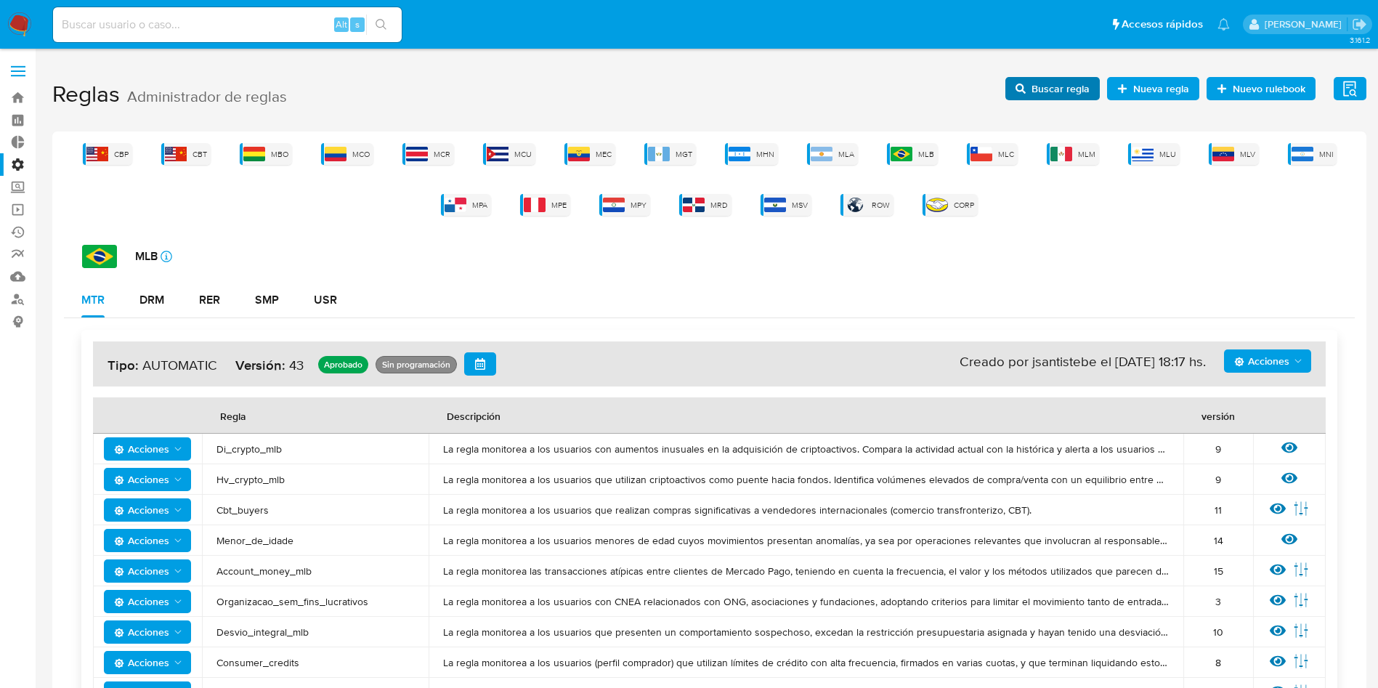
click at [1072, 78] on span "Buscar regla" at bounding box center [1061, 88] width 58 height 23
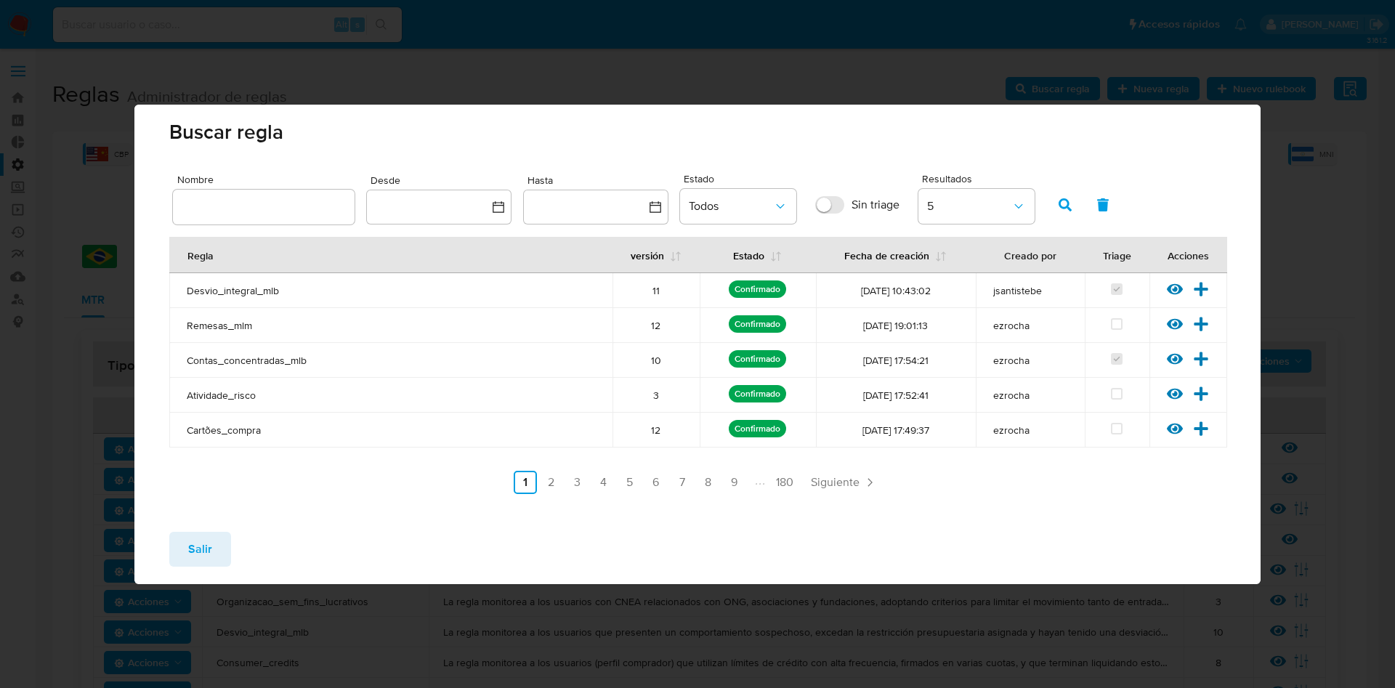
click at [296, 209] on input "text" at bounding box center [264, 207] width 182 height 19
type input "Fondeo_indirecto_mlb"
click at [1064, 203] on icon "button" at bounding box center [1065, 204] width 13 height 13
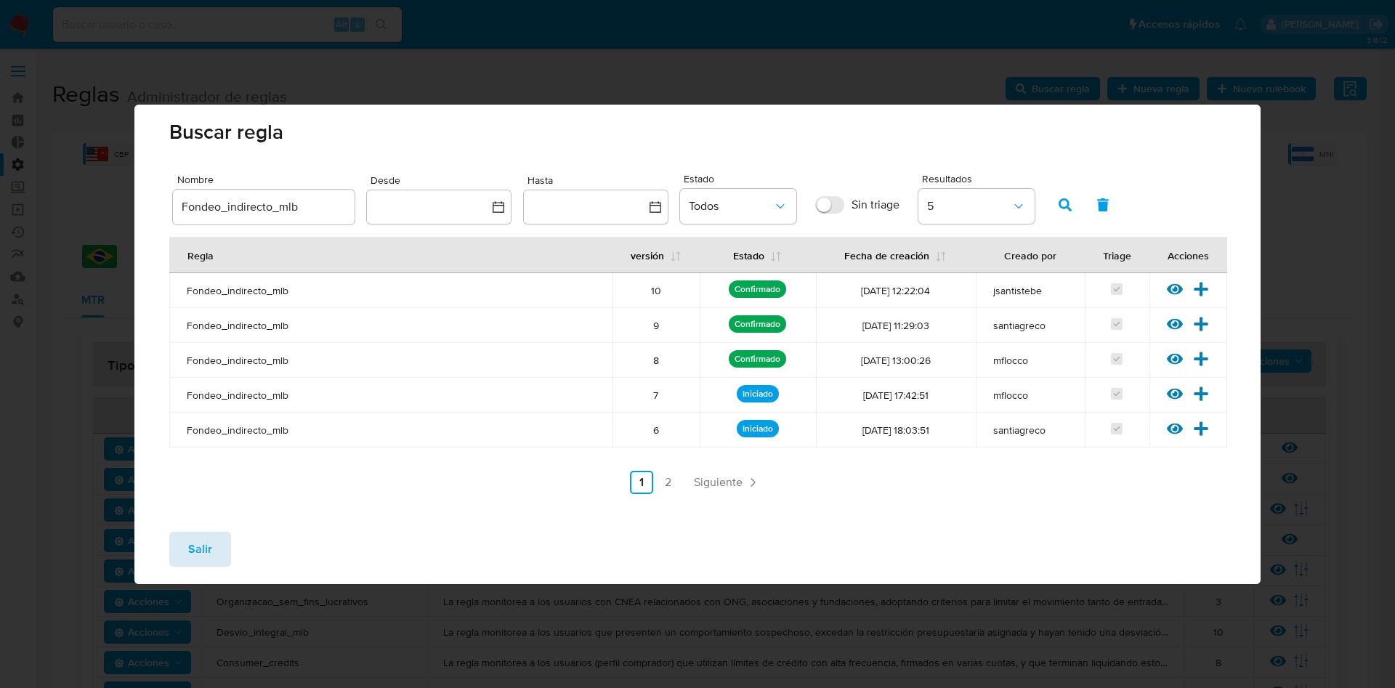
click at [182, 541] on button "Salir" at bounding box center [200, 549] width 62 height 35
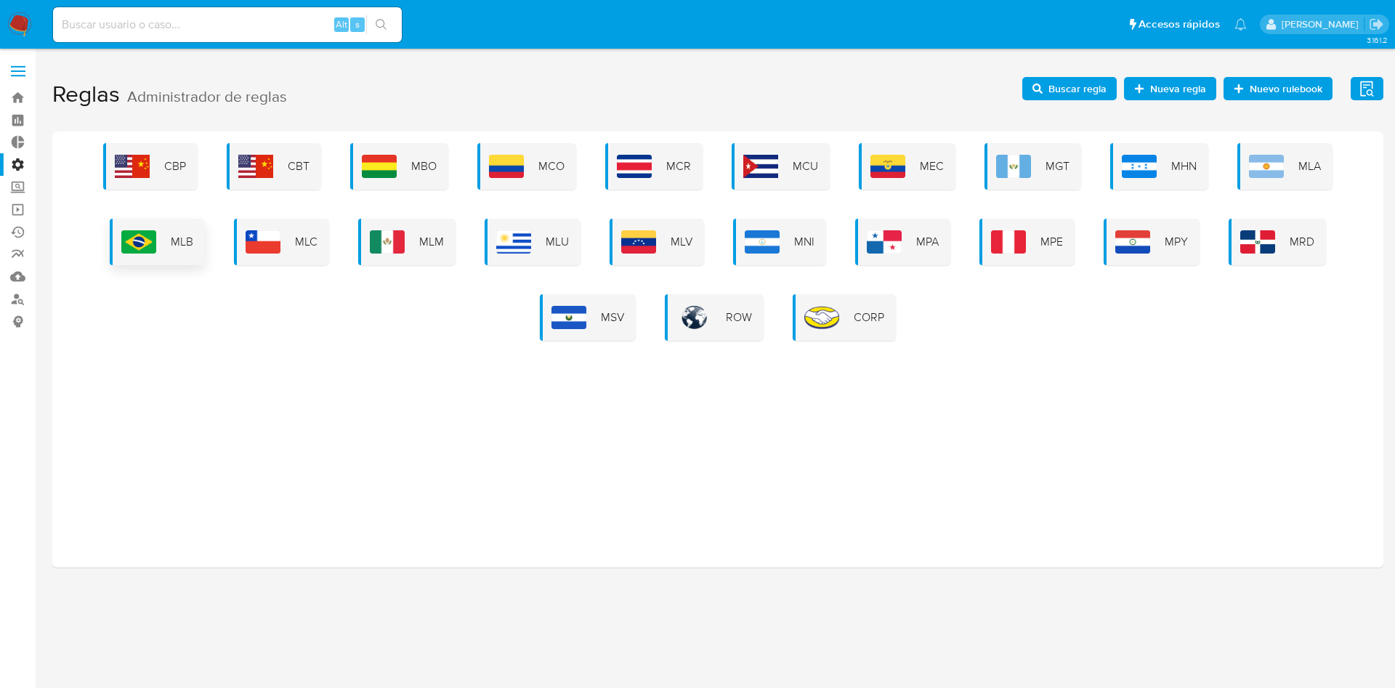
click at [193, 225] on div "MLB" at bounding box center [157, 242] width 95 height 47
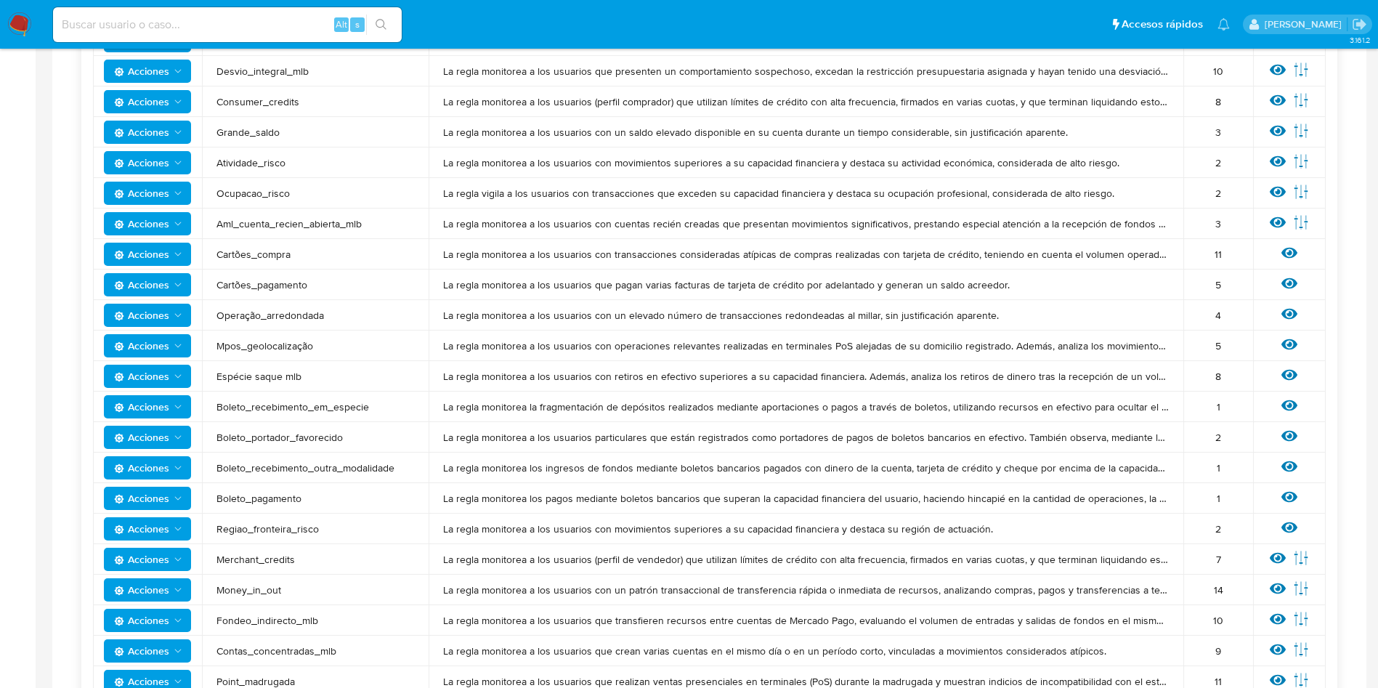
scroll to position [589, 0]
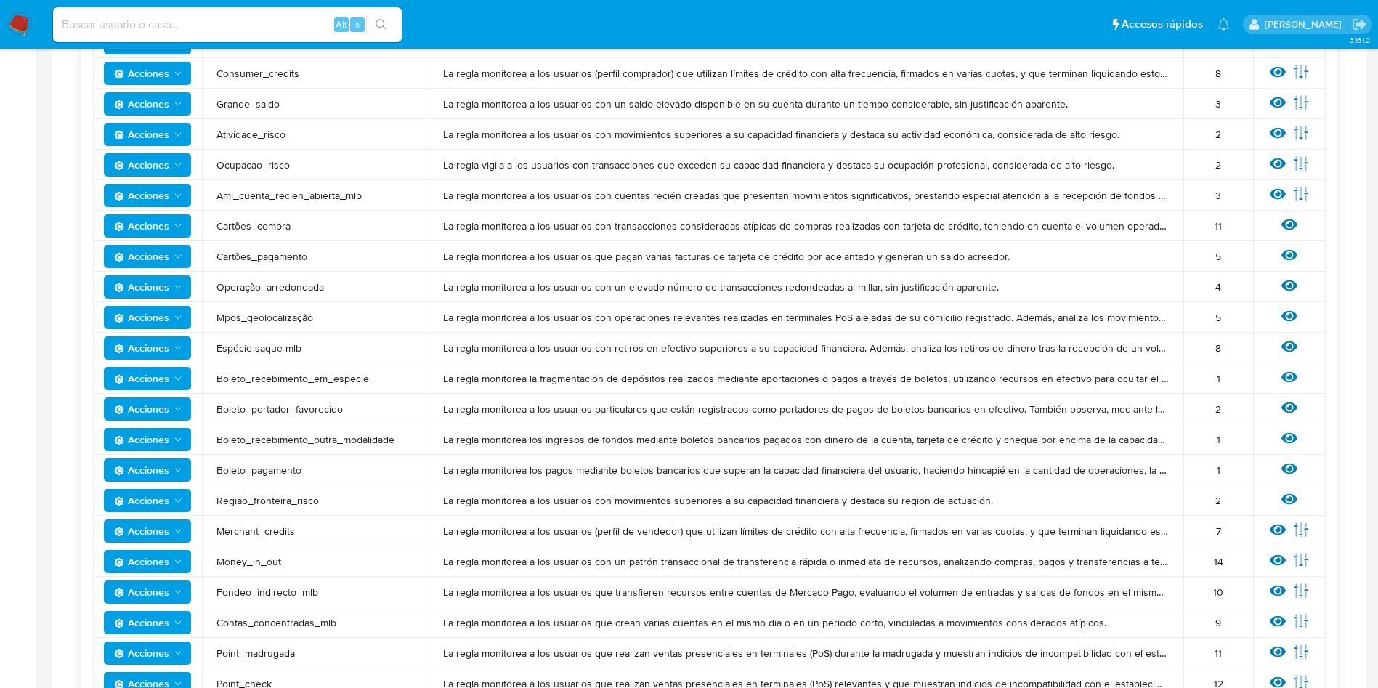
drag, startPoint x: 219, startPoint y: 590, endPoint x: 334, endPoint y: 588, distance: 115.5
click at [334, 588] on span "Fondeo_indirecto_mlb" at bounding box center [316, 592] width 198 height 13
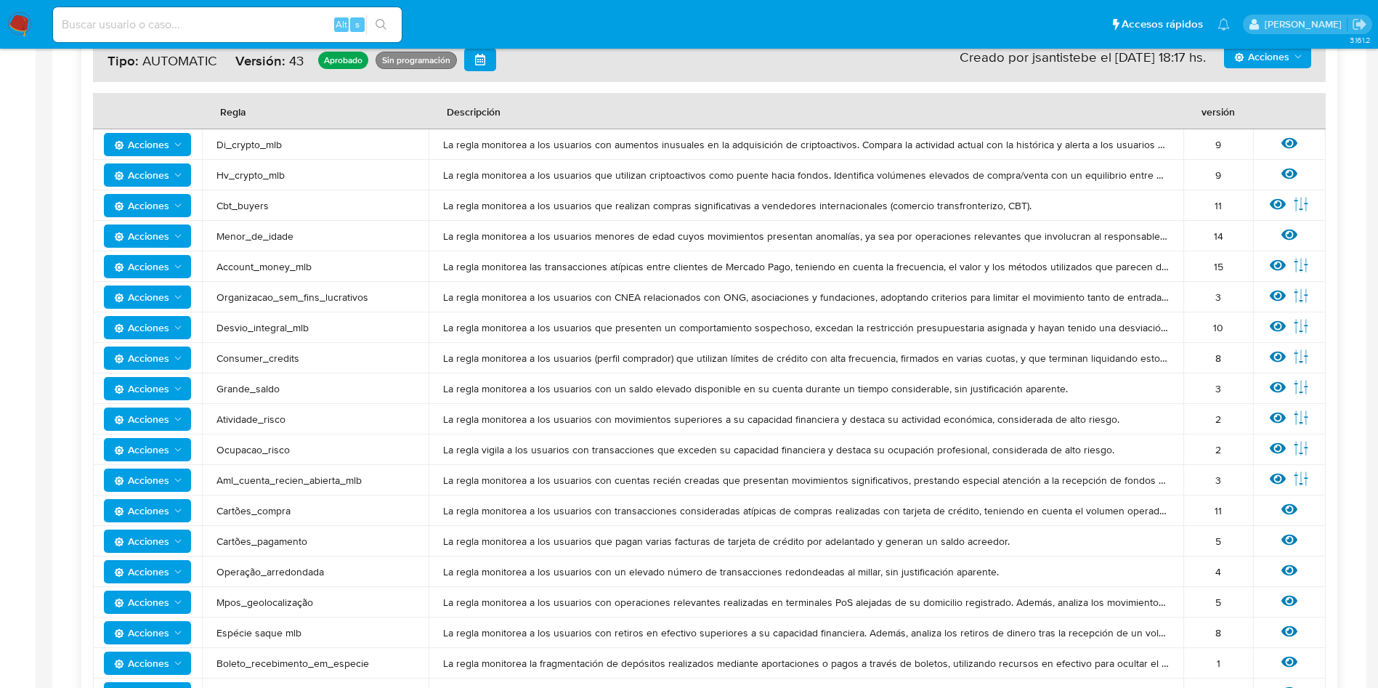
scroll to position [0, 0]
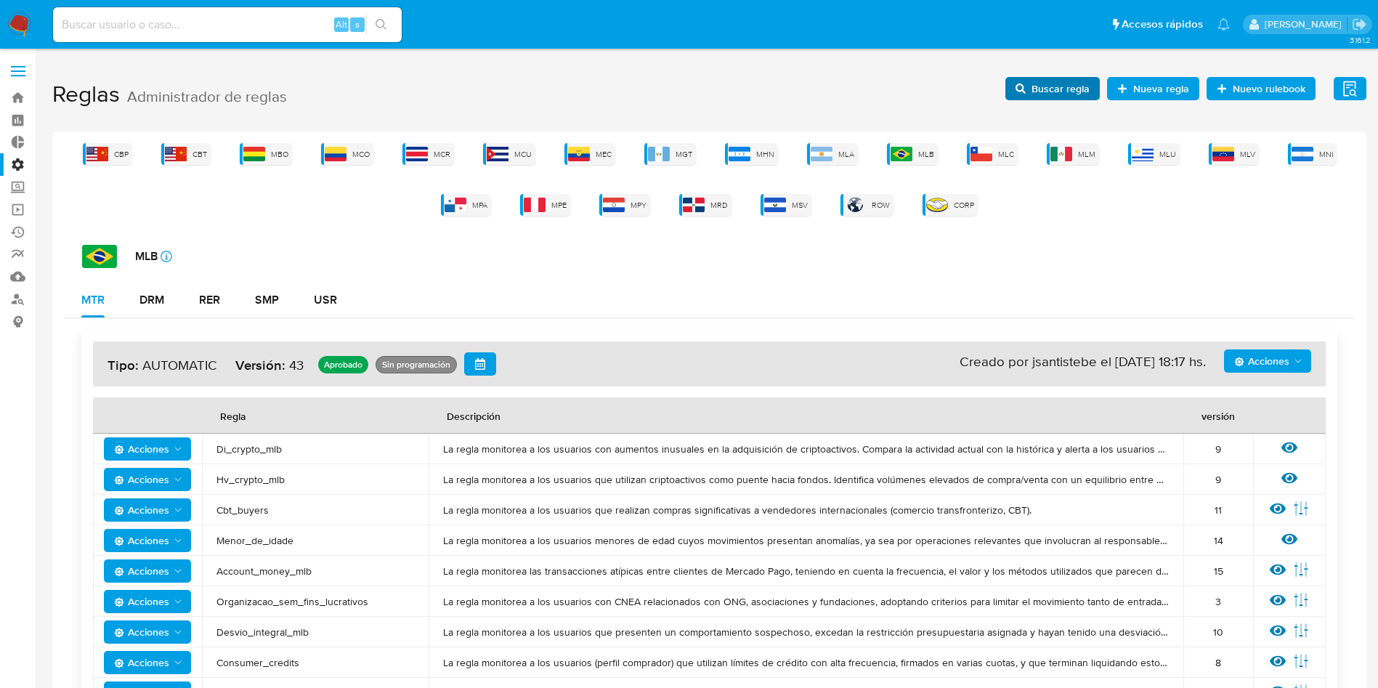
click at [1048, 97] on span "Buscar regla" at bounding box center [1061, 88] width 58 height 23
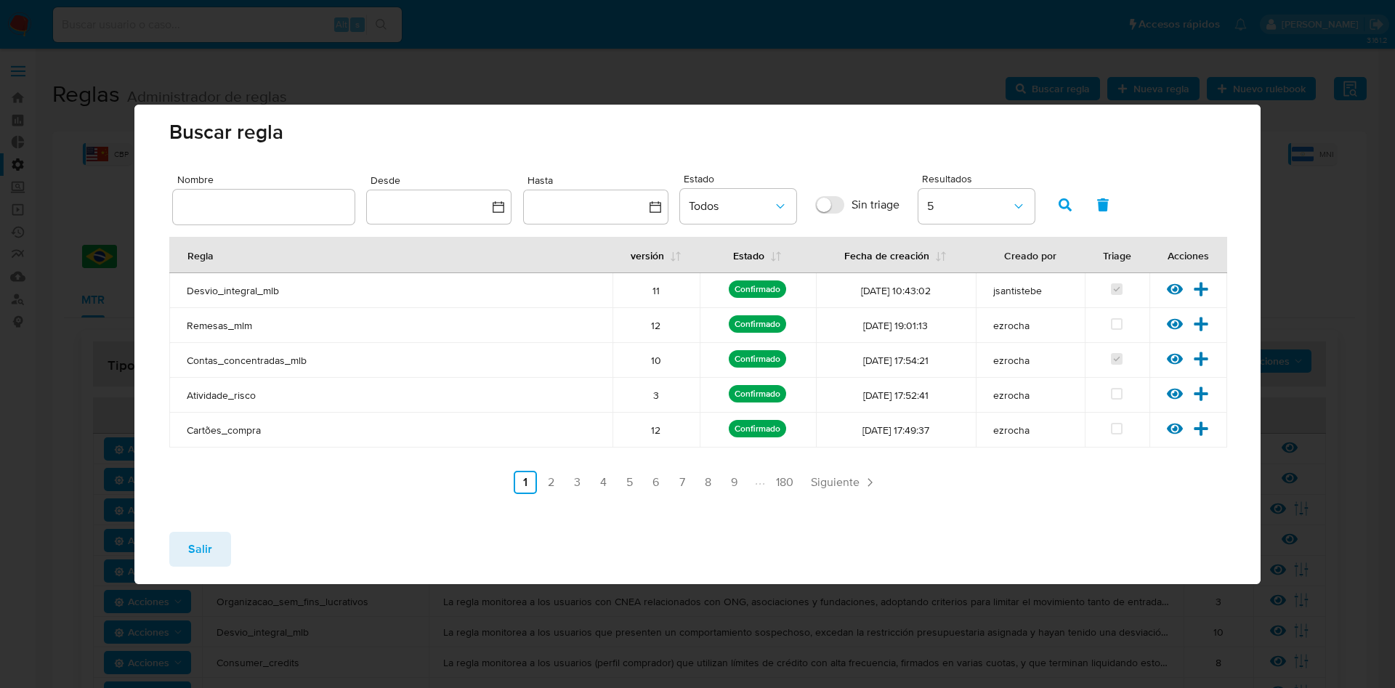
click at [315, 209] on input "text" at bounding box center [264, 207] width 182 height 19
type input "Fondeo_indirecto_mlb"
click at [1057, 201] on button "button" at bounding box center [1065, 204] width 38 height 35
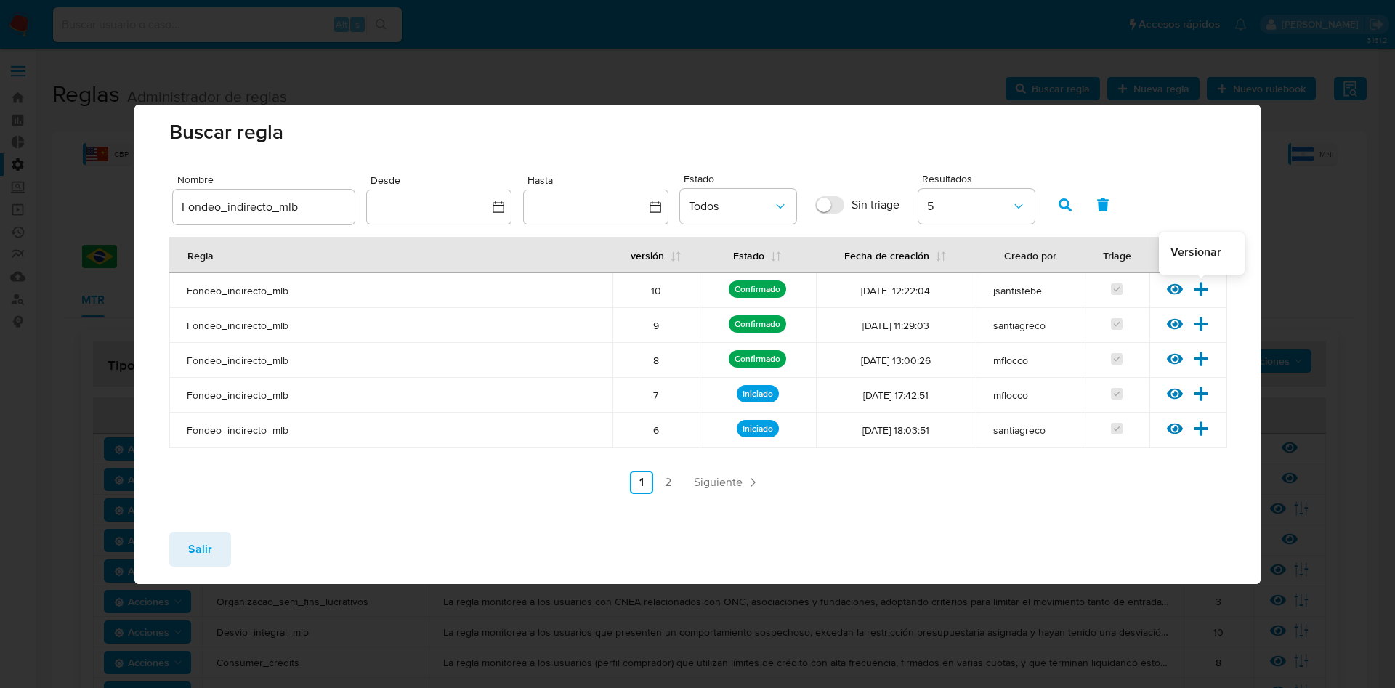
click at [1195, 283] on icon at bounding box center [1201, 289] width 16 height 16
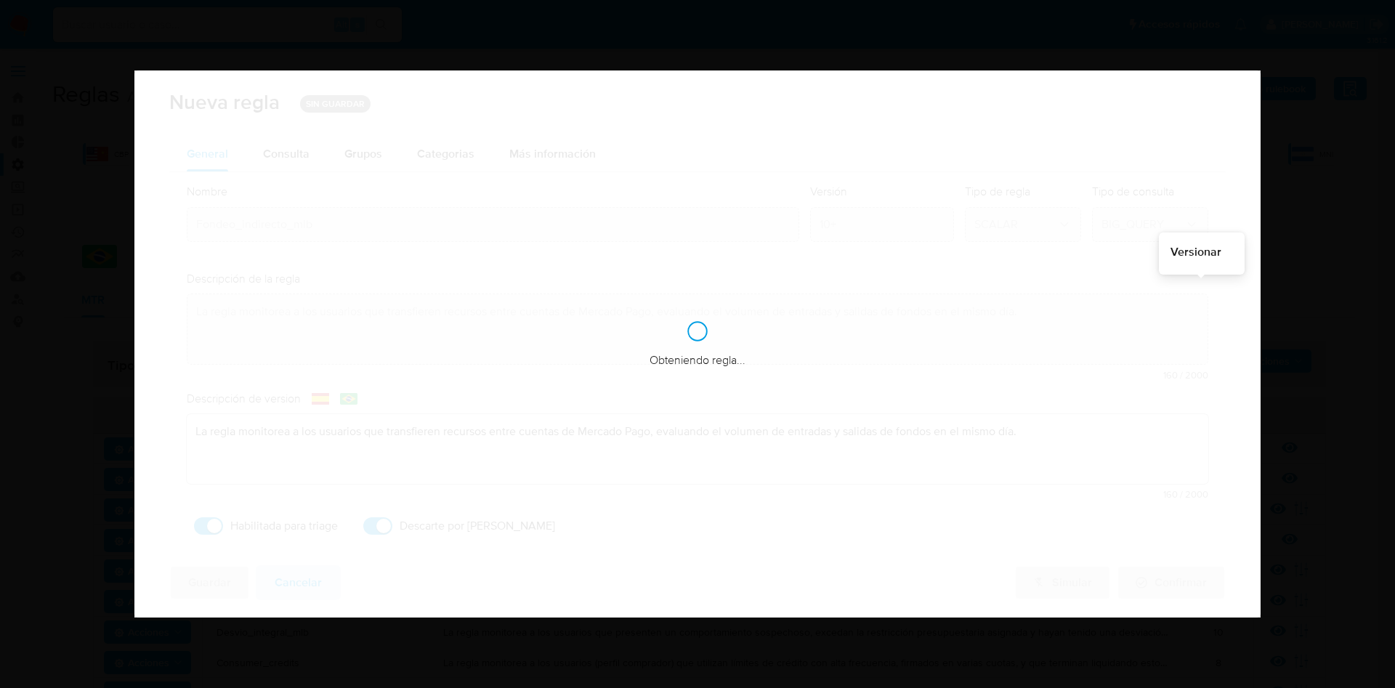
checkbox input "true"
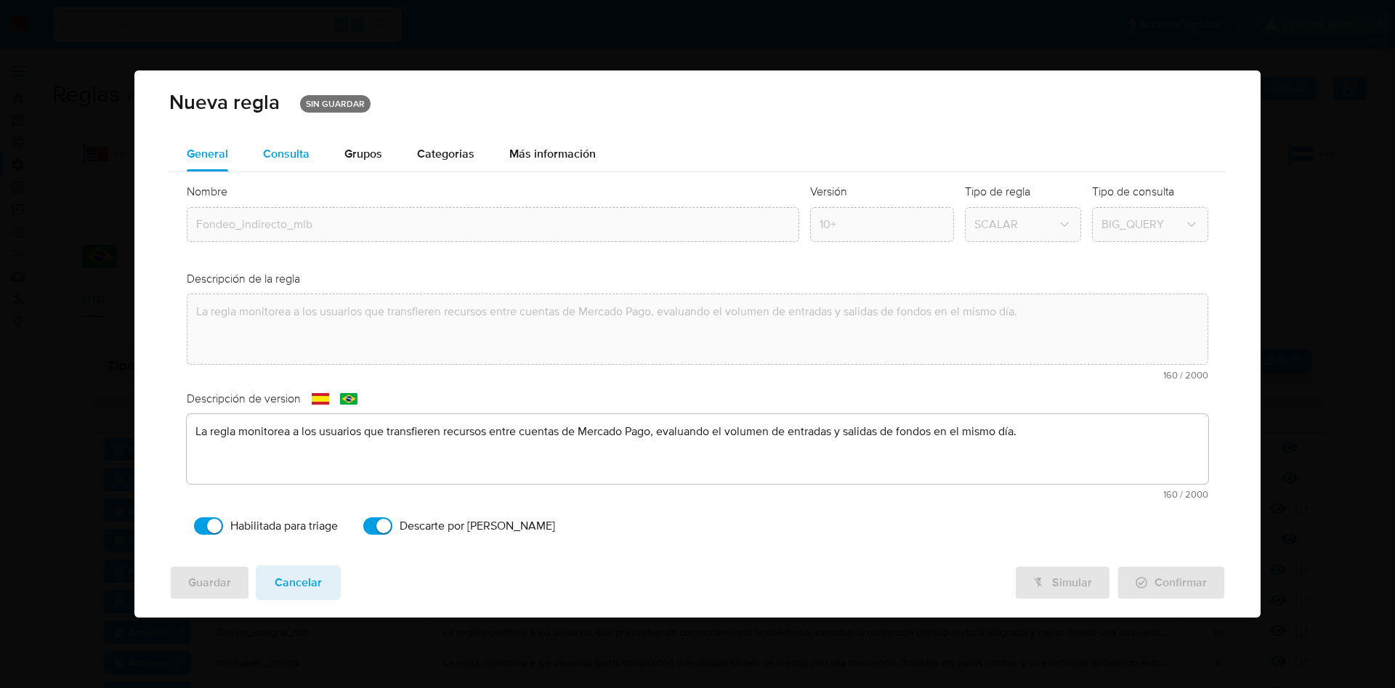
click at [296, 163] on div "Consulta" at bounding box center [286, 154] width 47 height 35
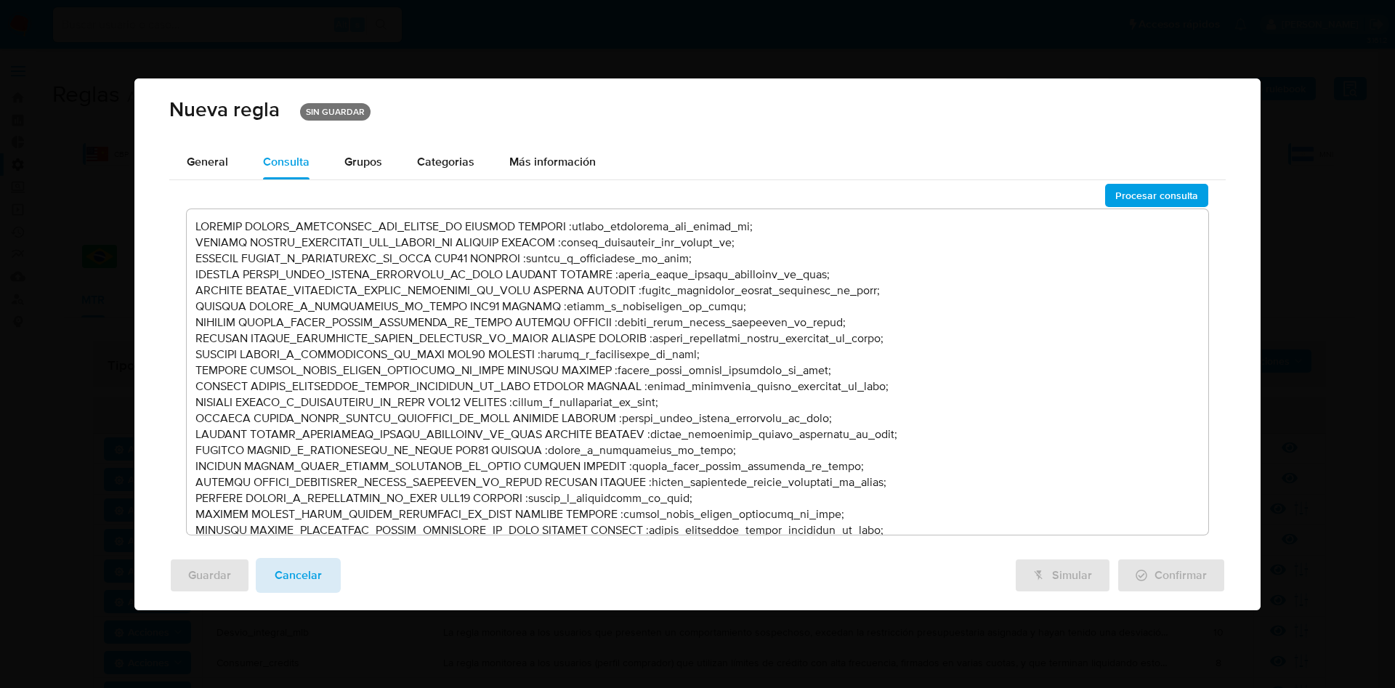
click at [293, 583] on span "Cancelar" at bounding box center [298, 575] width 47 height 32
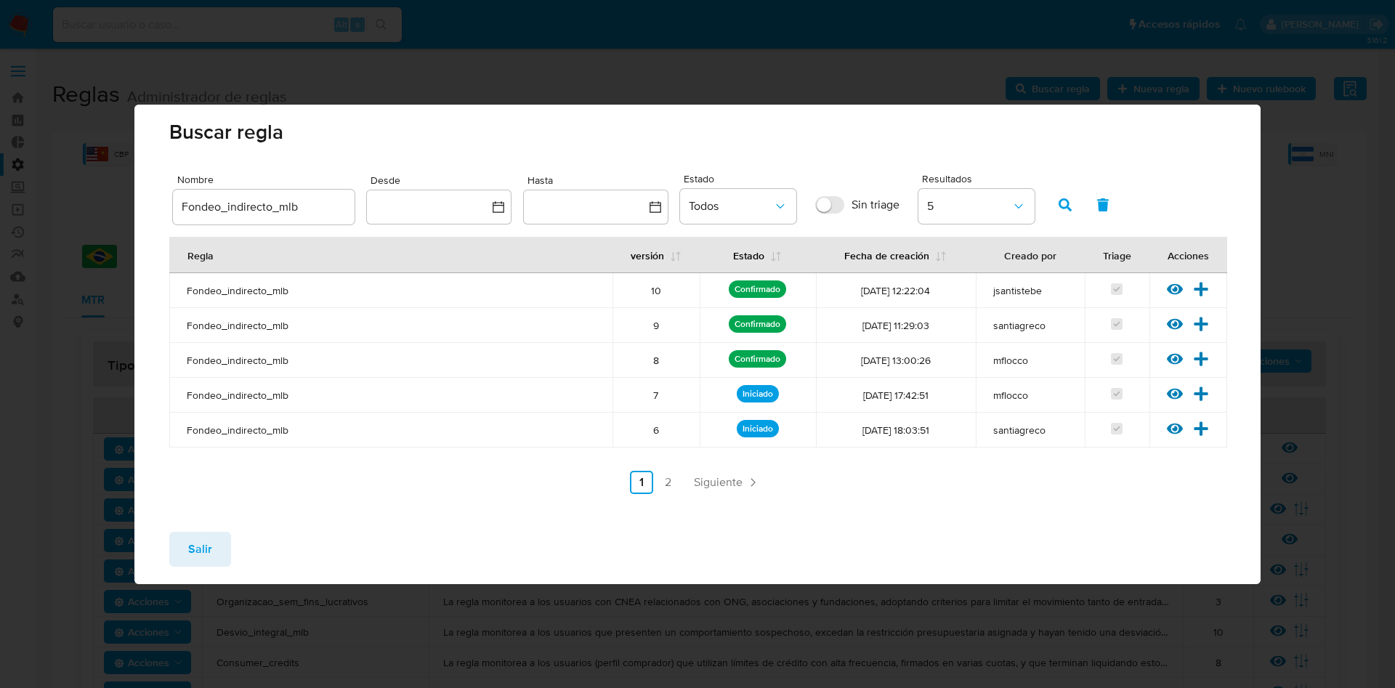
click at [217, 543] on button "Salir" at bounding box center [200, 549] width 62 height 35
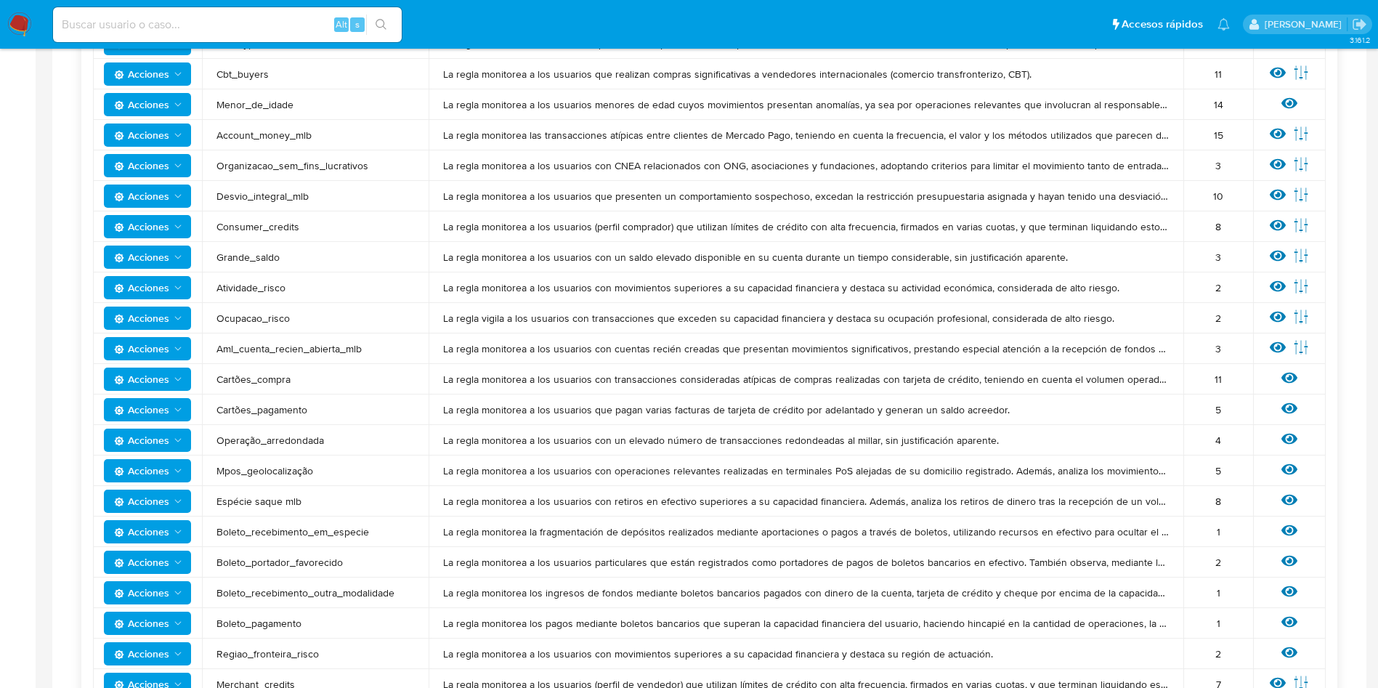
scroll to position [654, 0]
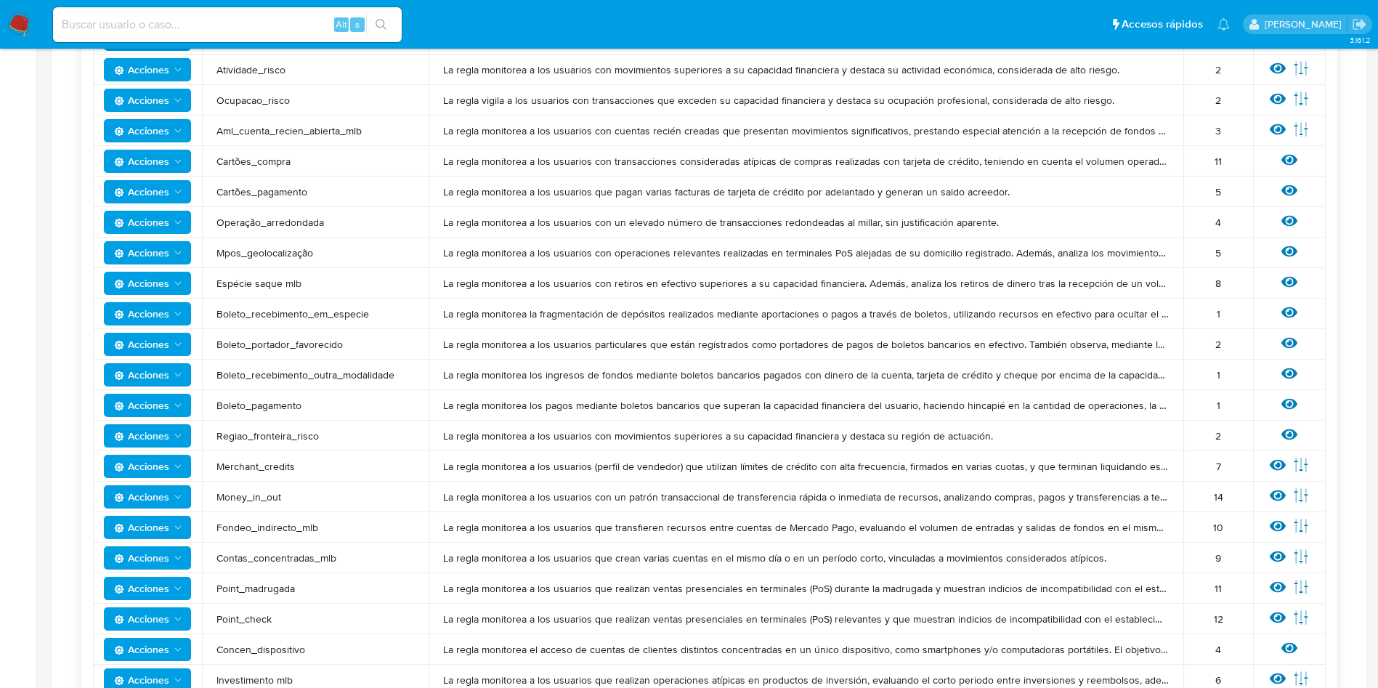
drag, startPoint x: 217, startPoint y: 531, endPoint x: 344, endPoint y: 526, distance: 128.0
click at [344, 526] on td "Fondeo_indirecto_mlb" at bounding box center [315, 527] width 227 height 31
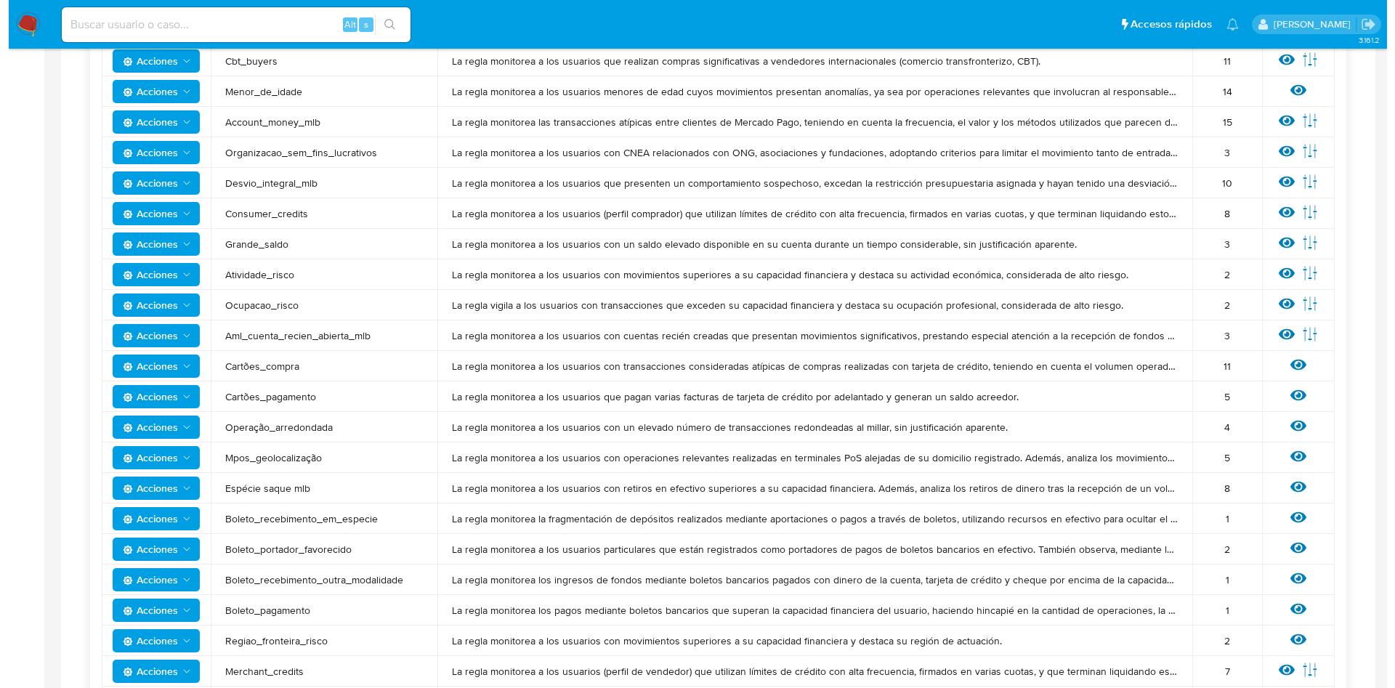
scroll to position [0, 0]
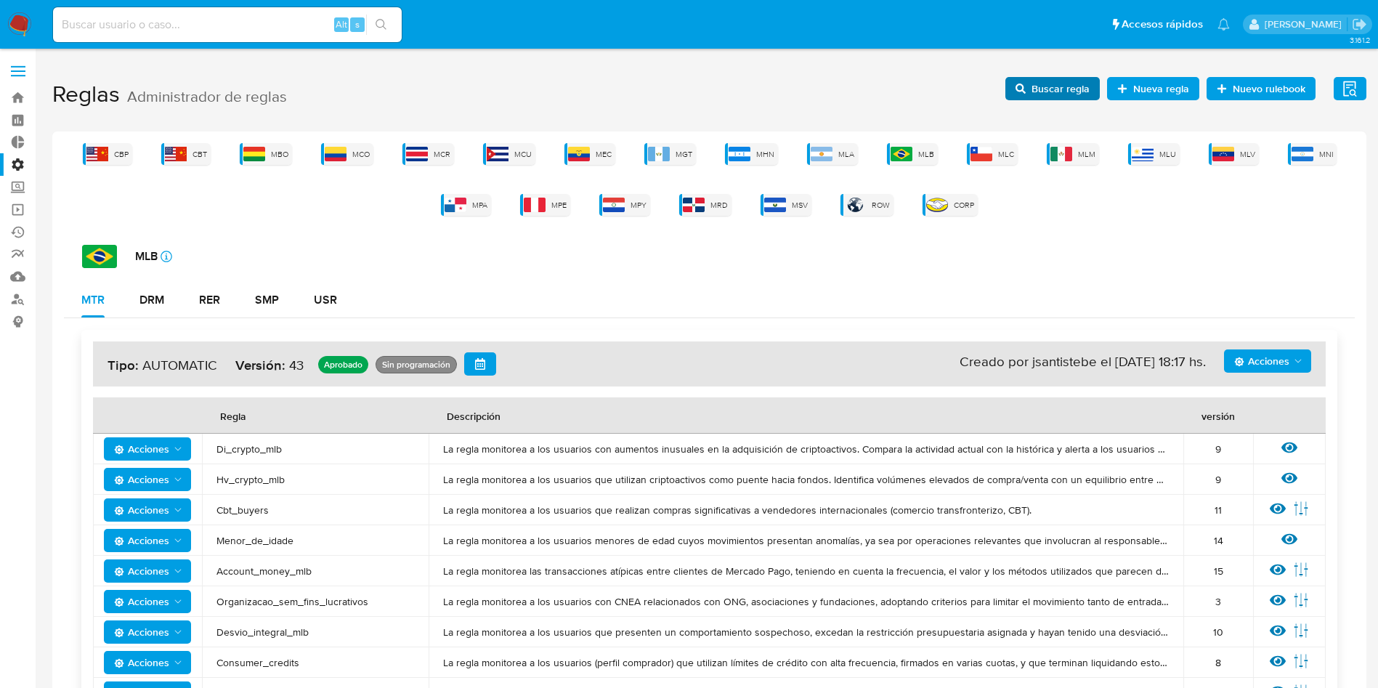
click at [1054, 81] on span "Buscar regla" at bounding box center [1061, 88] width 58 height 23
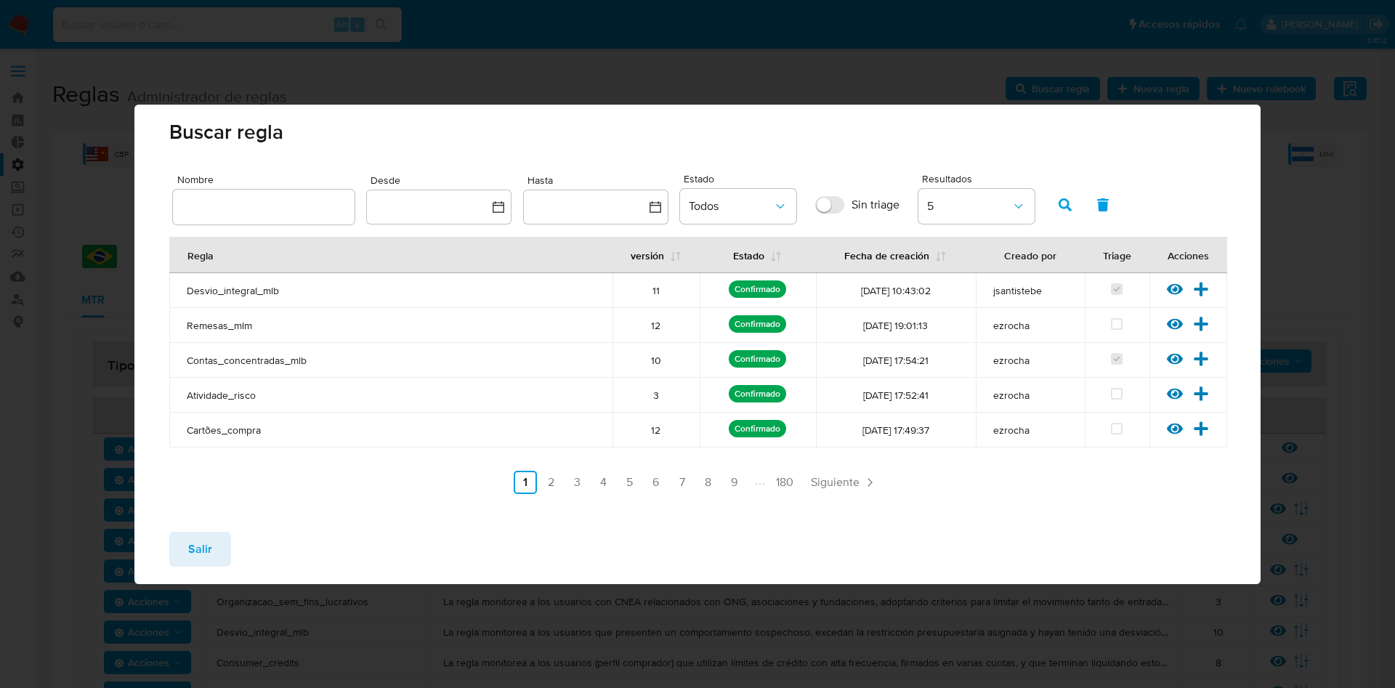
click at [275, 196] on div at bounding box center [264, 207] width 182 height 35
click at [275, 205] on input "text" at bounding box center [264, 207] width 182 height 19
type input "Fondeo_indirecto_mlb"
click at [1061, 203] on icon "button" at bounding box center [1065, 204] width 13 height 13
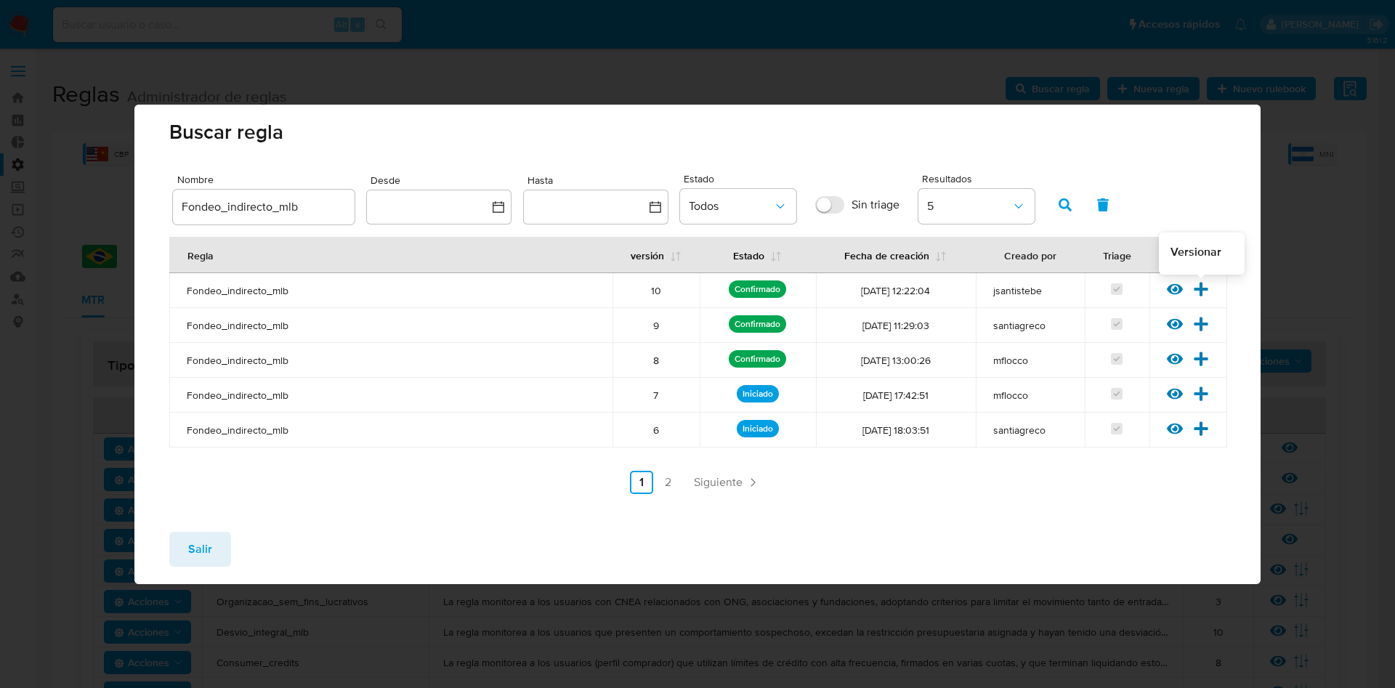
click at [1197, 286] on icon at bounding box center [1201, 289] width 16 height 16
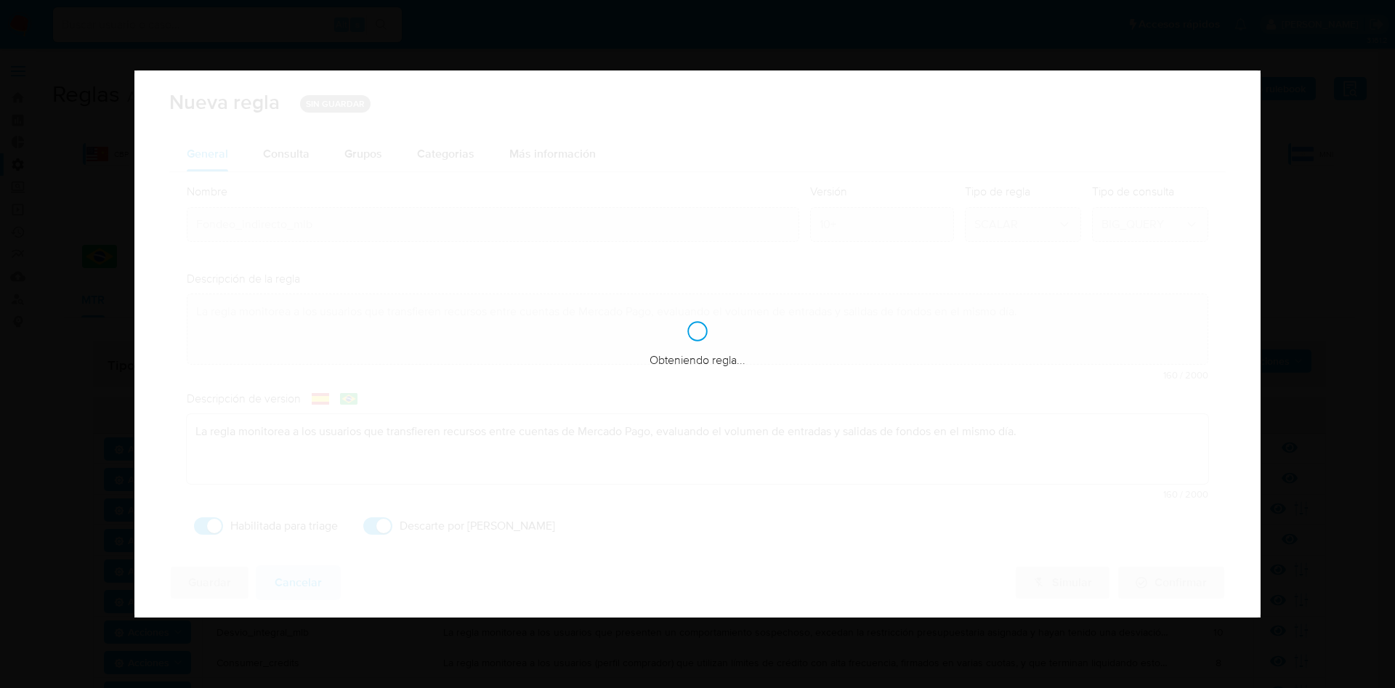
checkbox input "true"
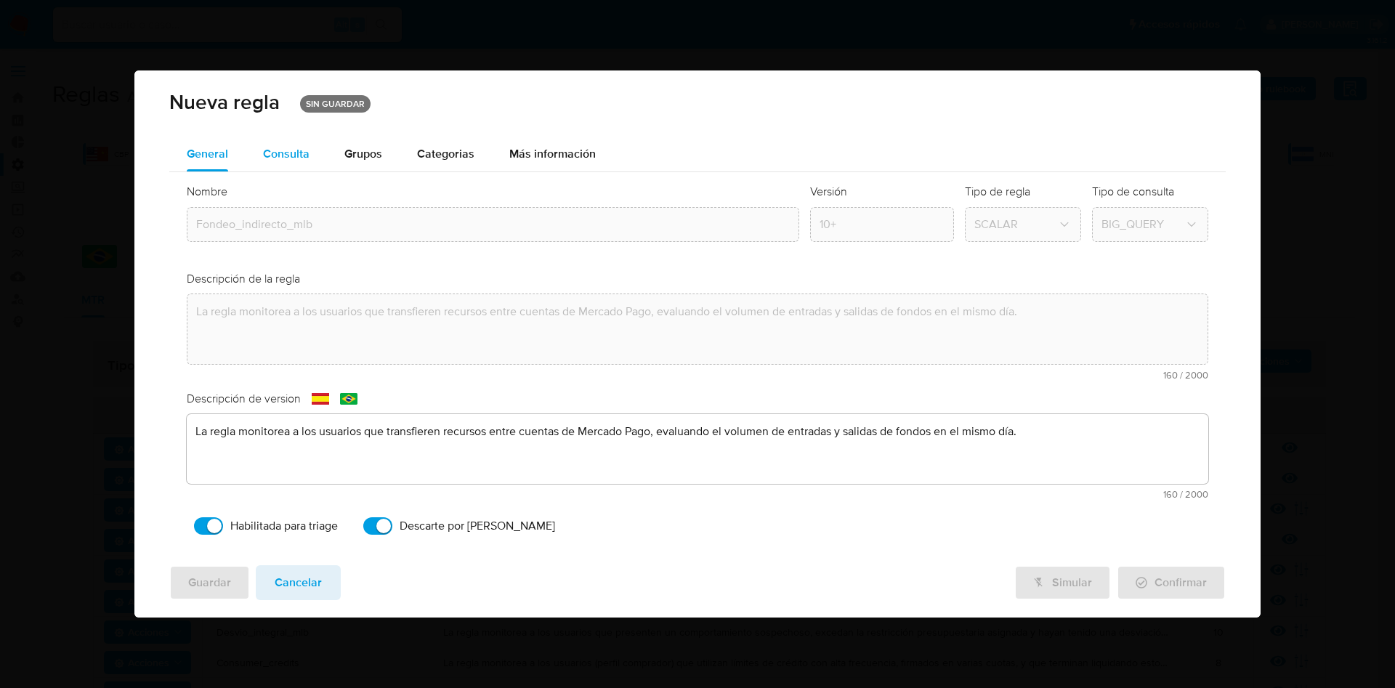
click at [289, 163] on div "Consulta" at bounding box center [286, 154] width 47 height 35
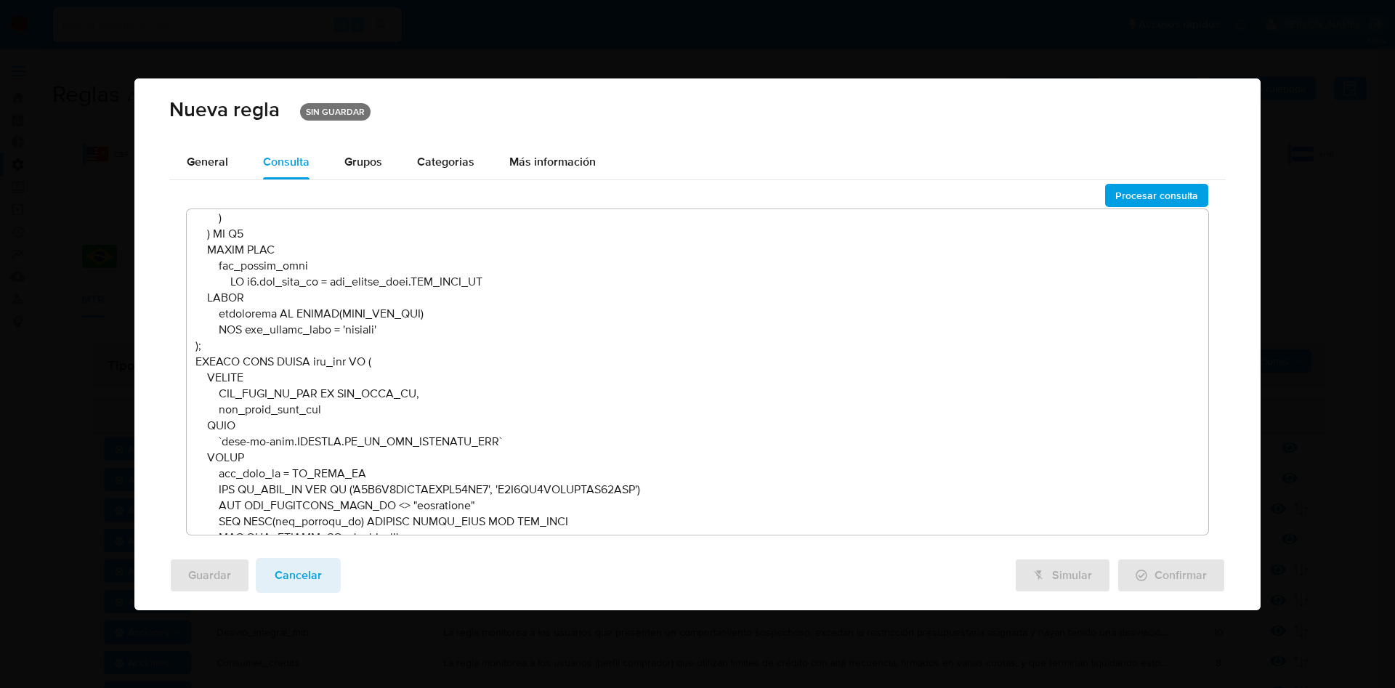
scroll to position [2180, 0]
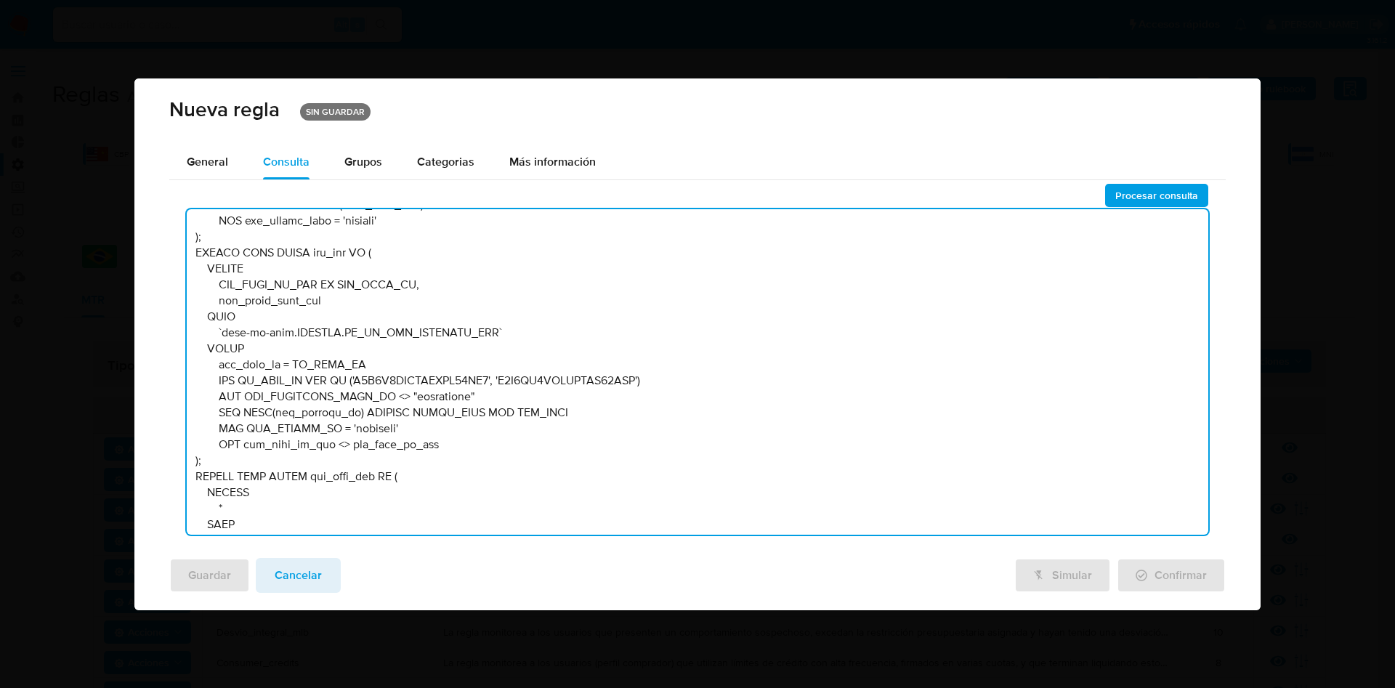
click at [435, 442] on textarea at bounding box center [698, 372] width 1022 height 326
type textarea "DECLARE UMBRAL_PROPORCION_MIN_FONDEO_TX NUMERIC DEFAULT :umbral_proporcion_min_…"
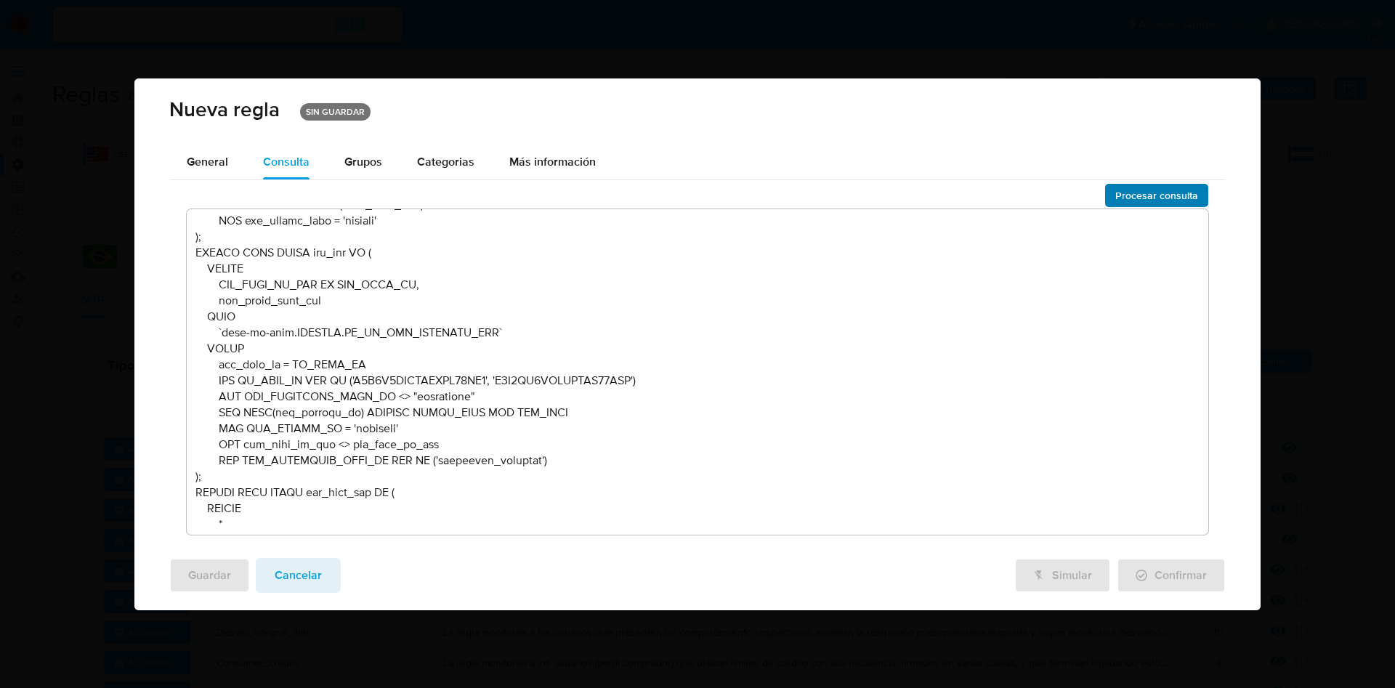
click at [1129, 198] on span "Procesar consulta" at bounding box center [1156, 195] width 83 height 20
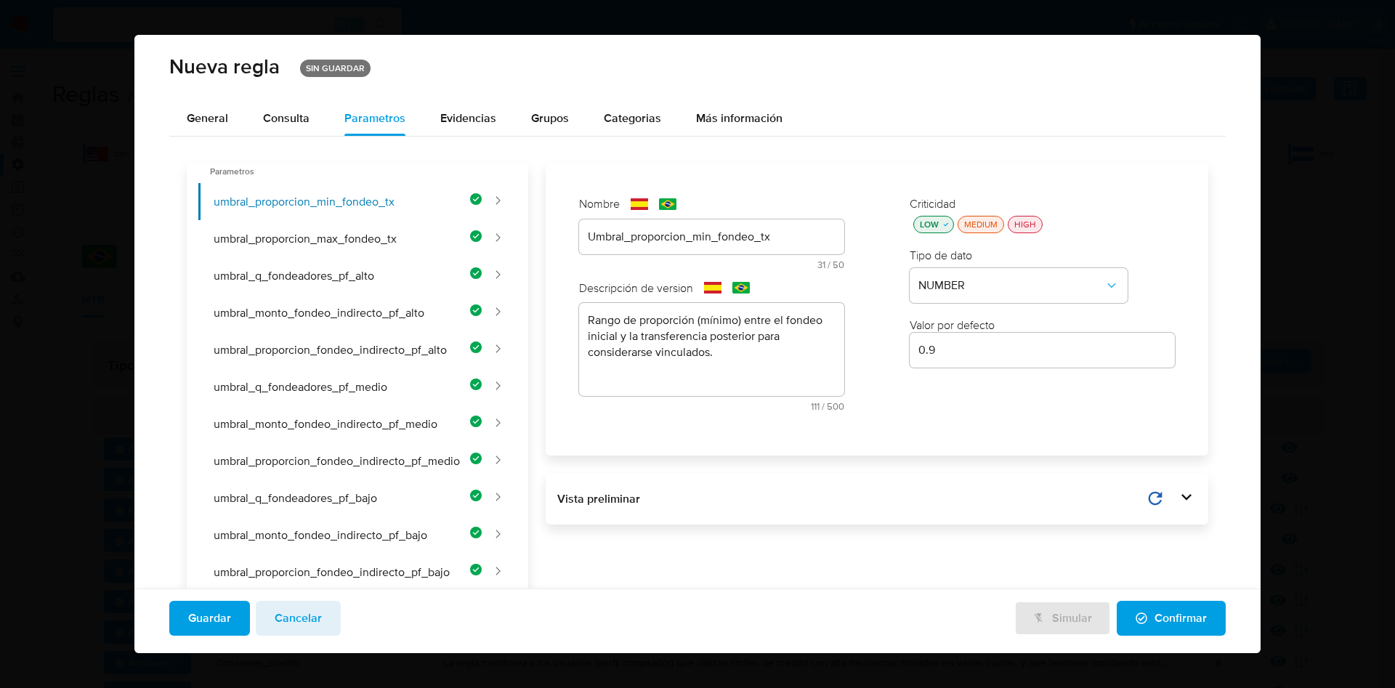
click at [217, 614] on span "Guardar" at bounding box center [209, 618] width 43 height 32
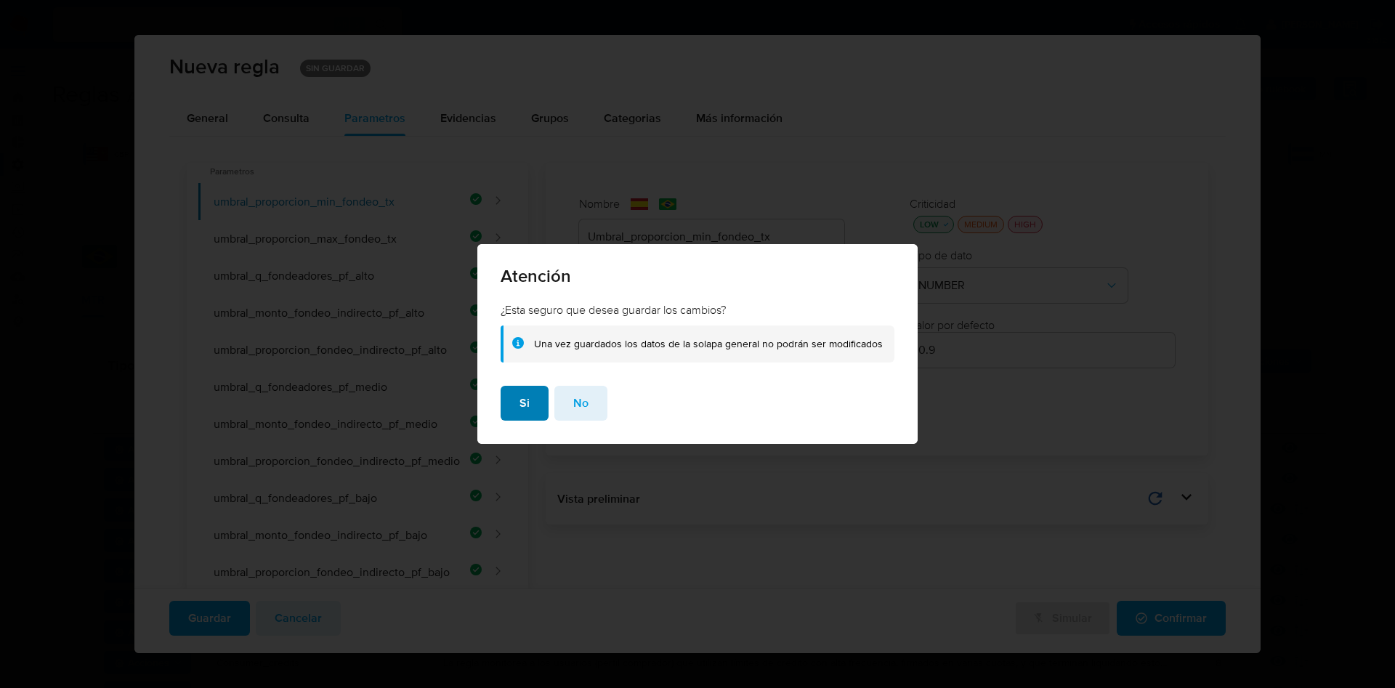
click at [528, 395] on span "Si" at bounding box center [525, 403] width 10 height 32
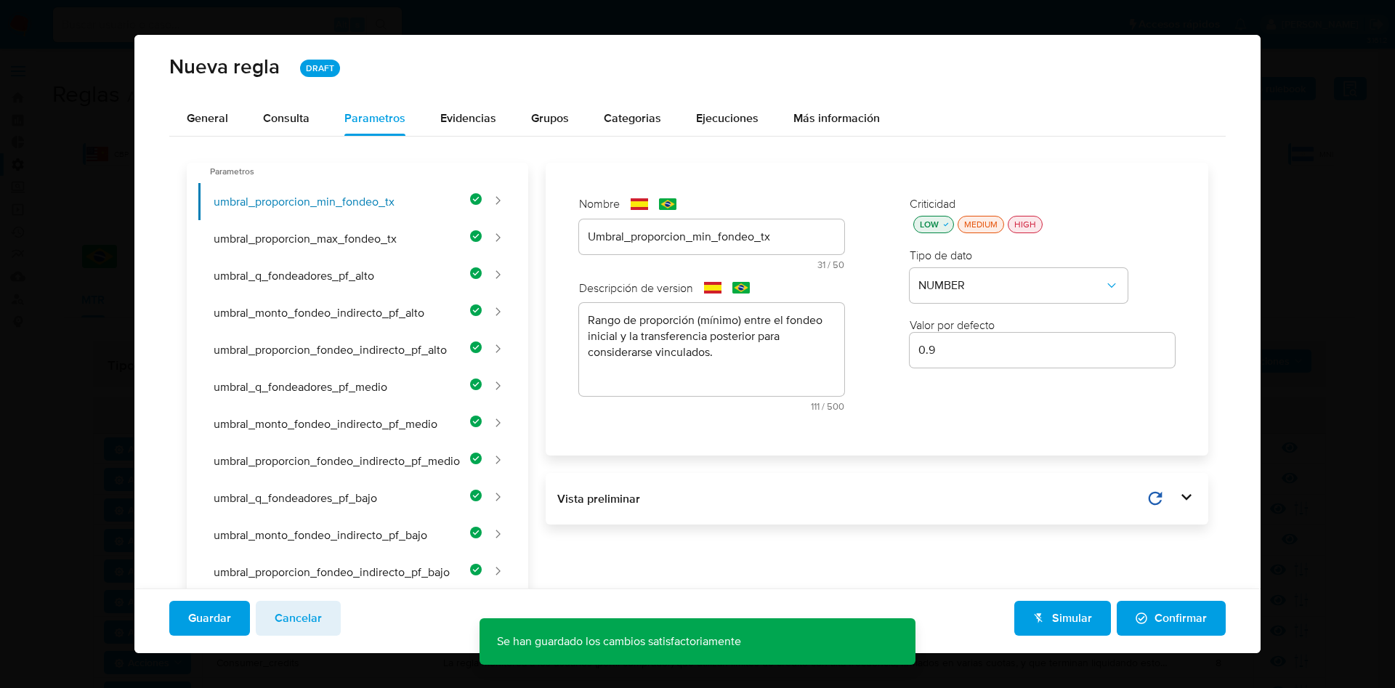
click at [1163, 612] on span "Confirmar" at bounding box center [1171, 618] width 71 height 32
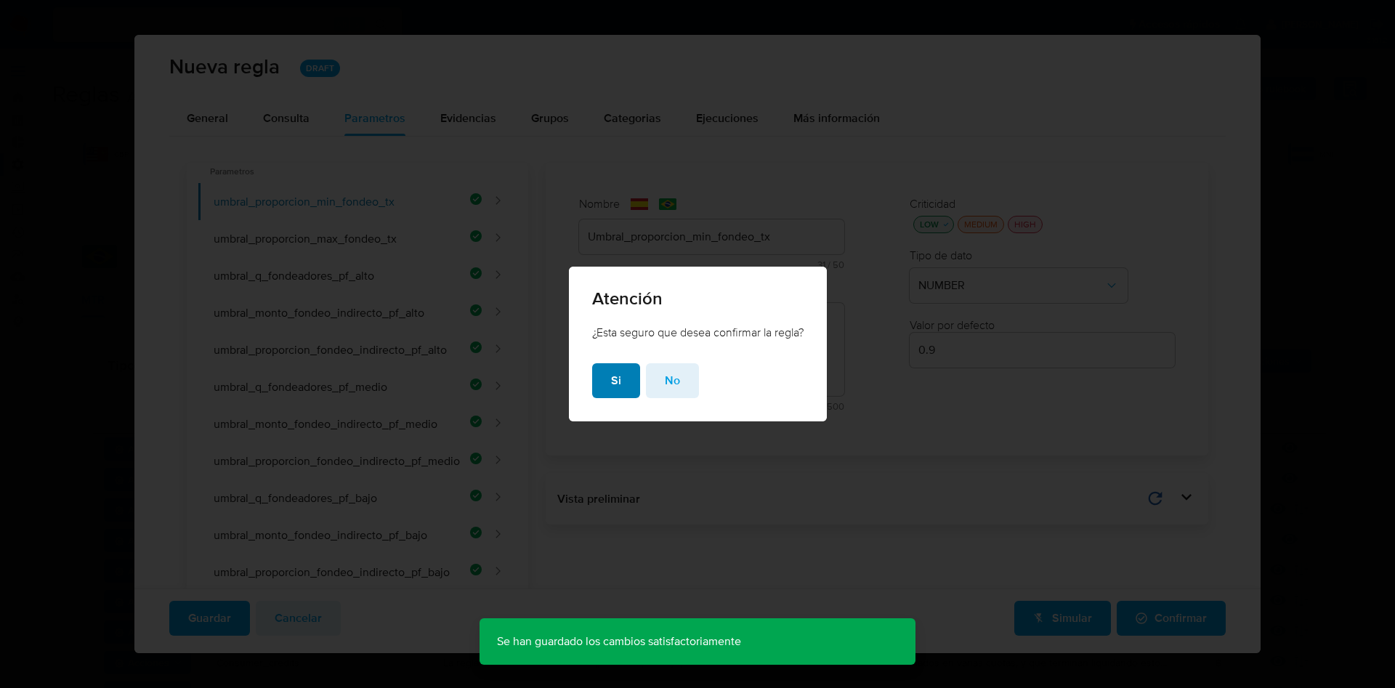
click at [618, 389] on span "Si" at bounding box center [616, 381] width 10 height 32
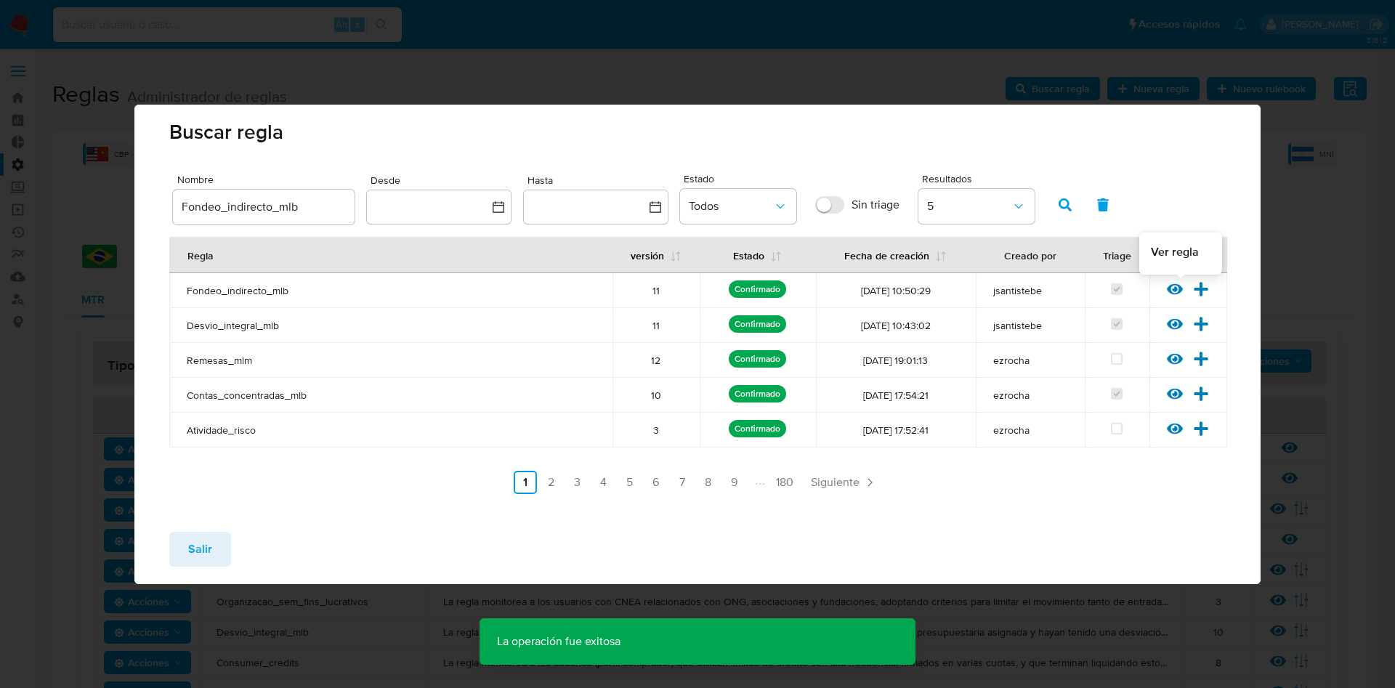
click at [1170, 286] on icon at bounding box center [1175, 288] width 16 height 11
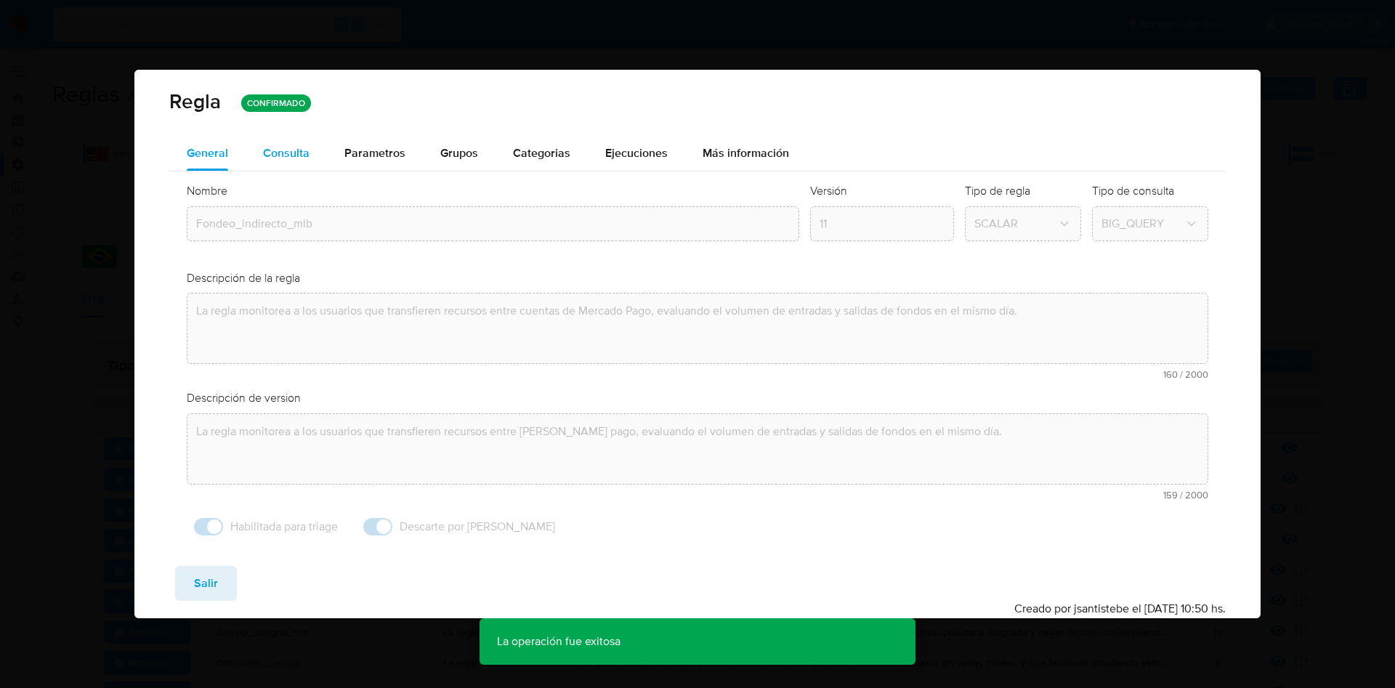
click at [288, 158] on div "Consulta" at bounding box center [286, 153] width 47 height 12
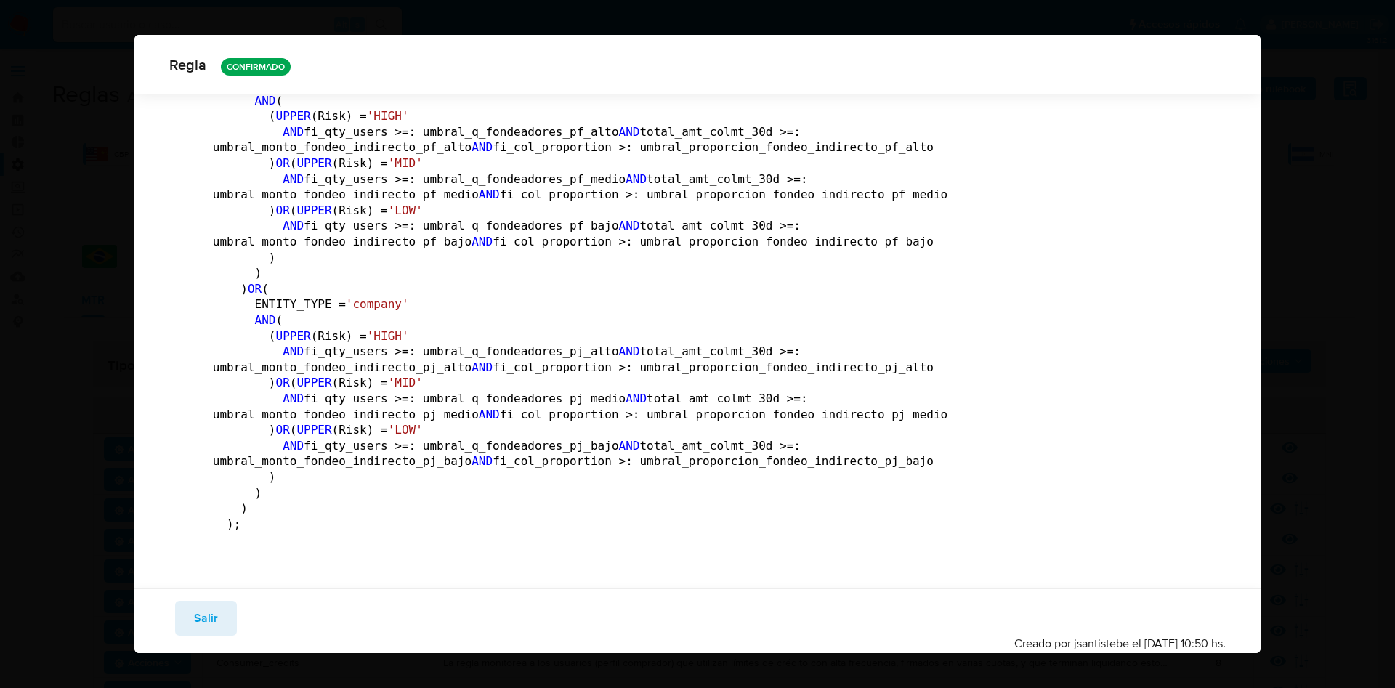
scroll to position [3371, 0]
click at [216, 622] on span "Salir" at bounding box center [206, 618] width 24 height 32
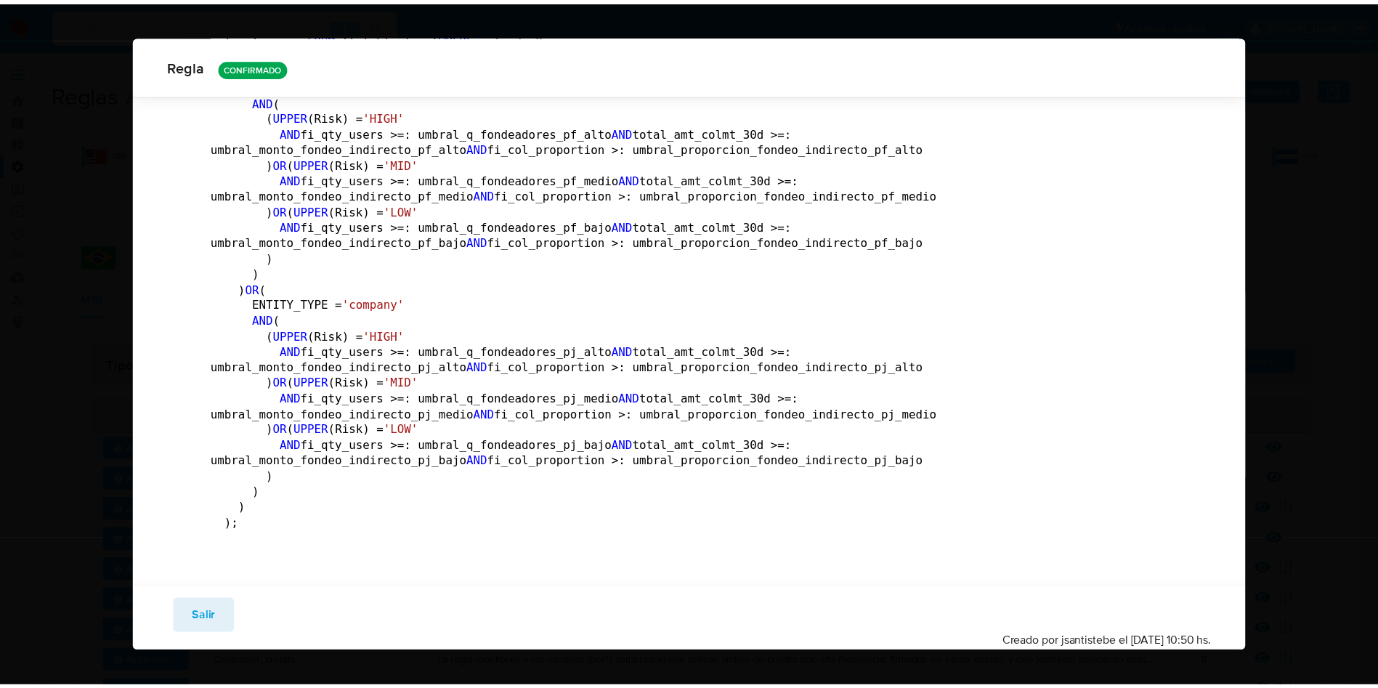
scroll to position [0, 0]
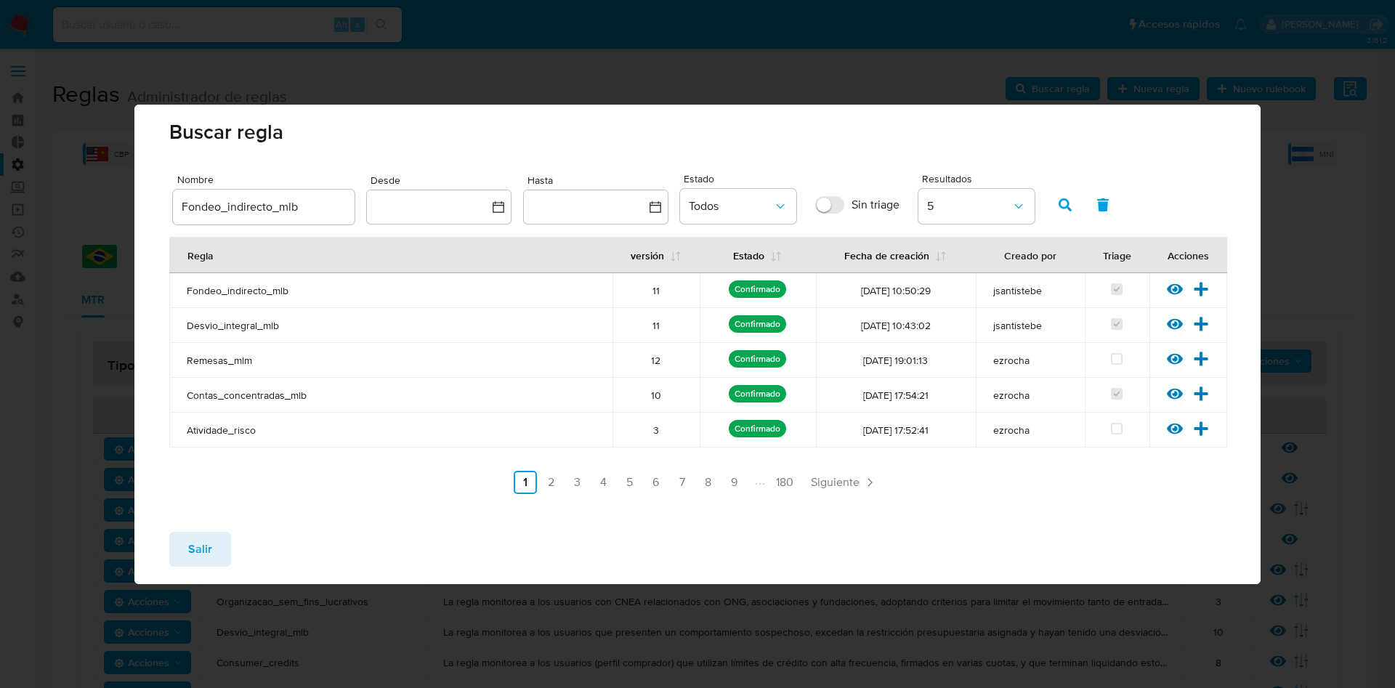
click at [188, 562] on span "Salir" at bounding box center [200, 549] width 24 height 32
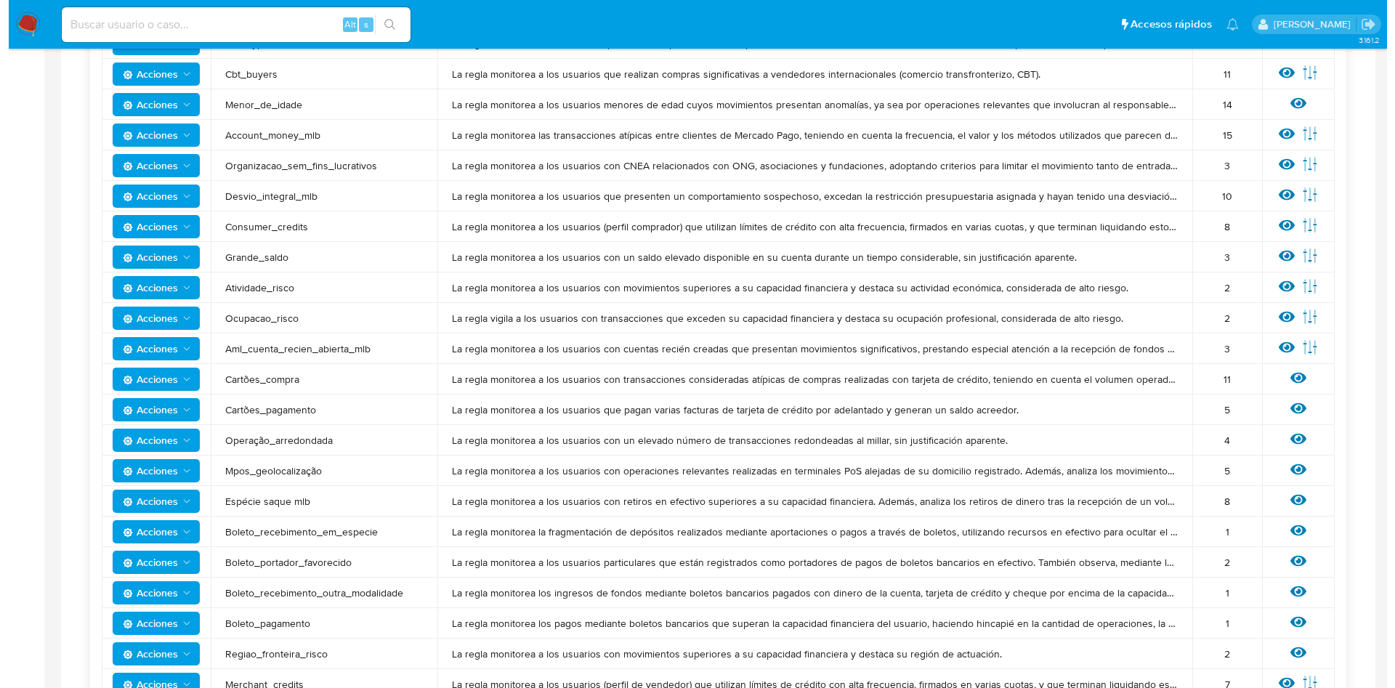
scroll to position [327, 0]
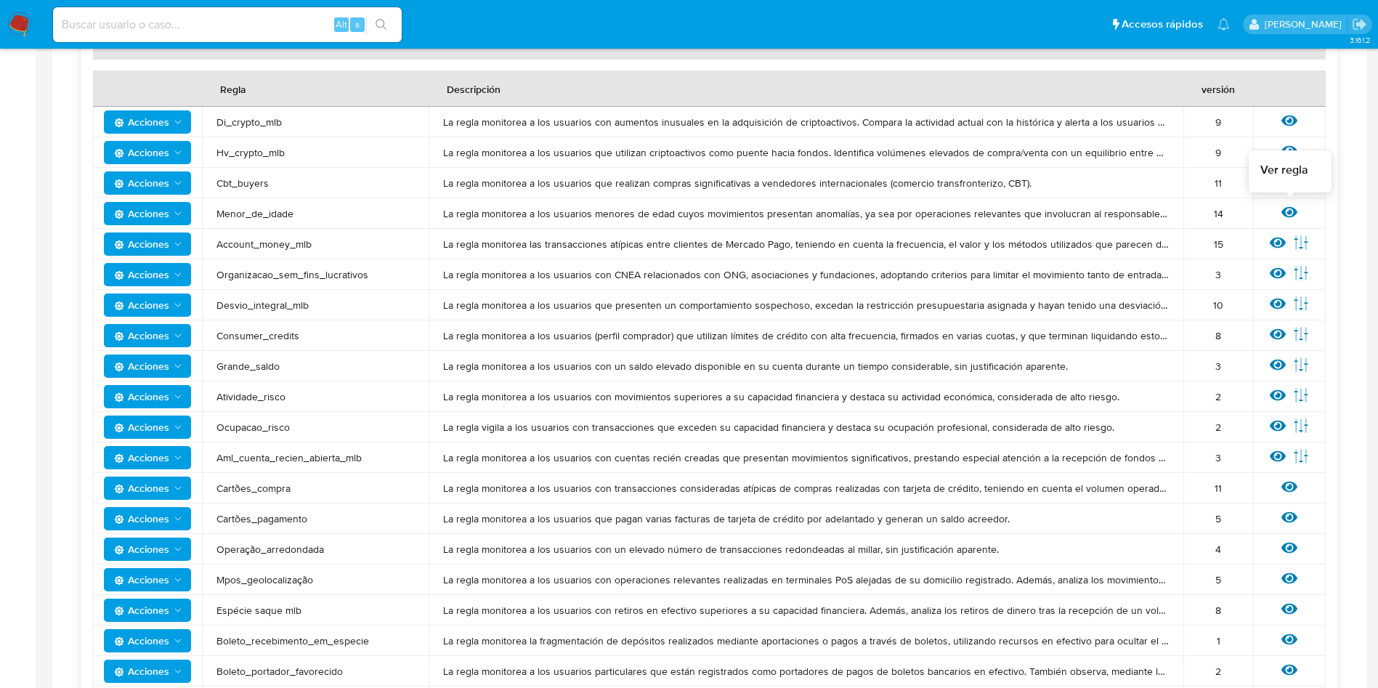
click at [1293, 211] on icon at bounding box center [1290, 212] width 16 height 16
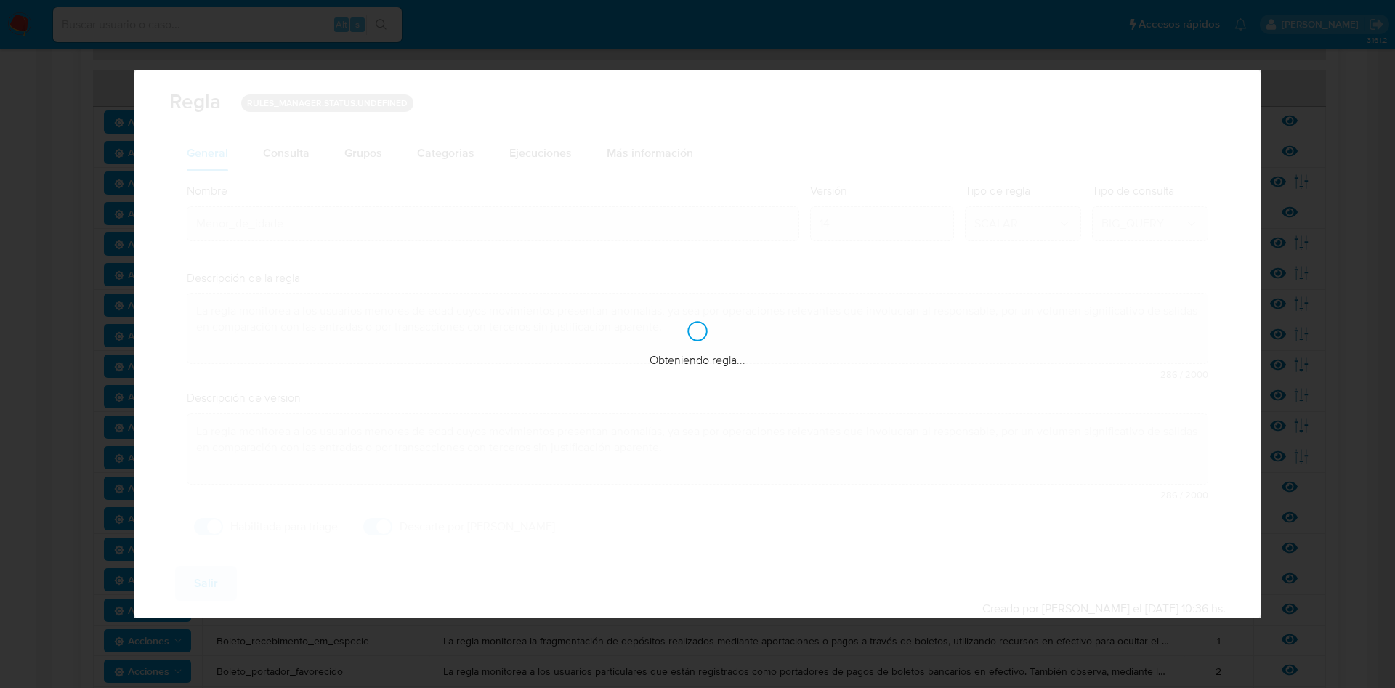
checkbox input "true"
click at [279, 152] on div "Obteniendo parametros..." at bounding box center [697, 344] width 1126 height 549
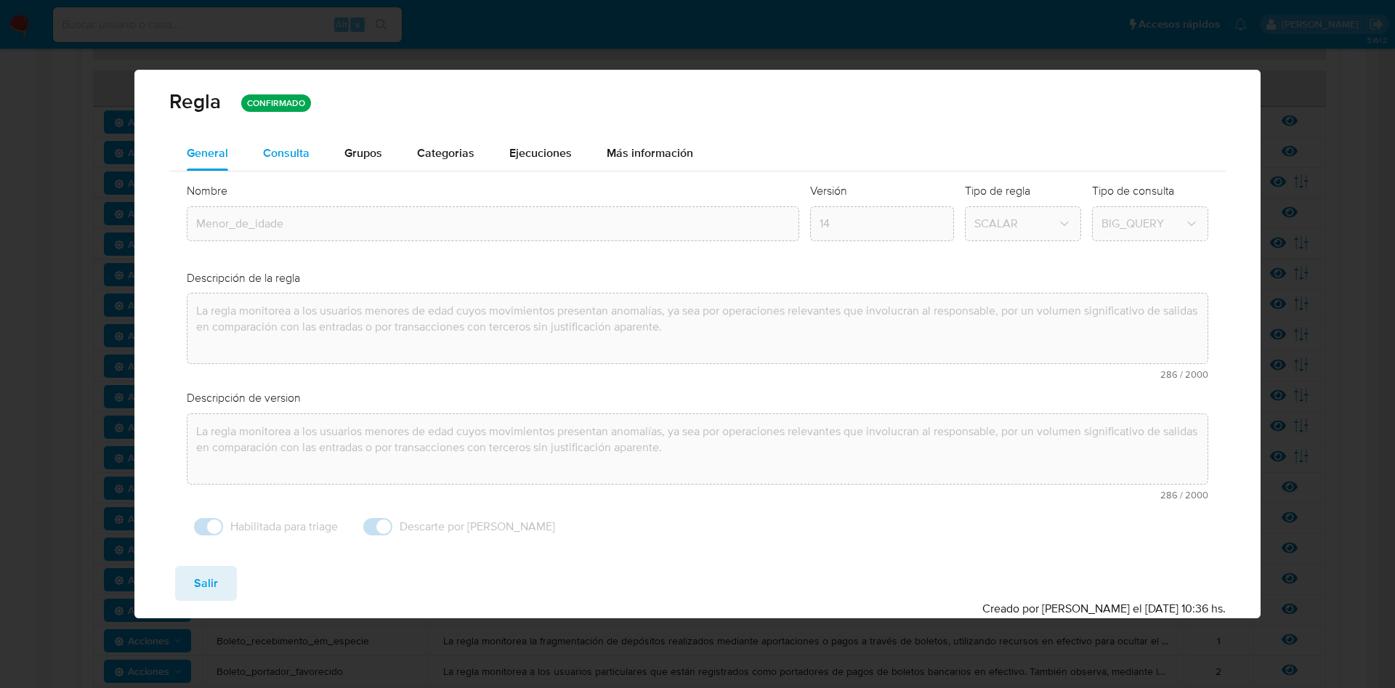
click at [291, 150] on div "Consulta" at bounding box center [286, 153] width 47 height 12
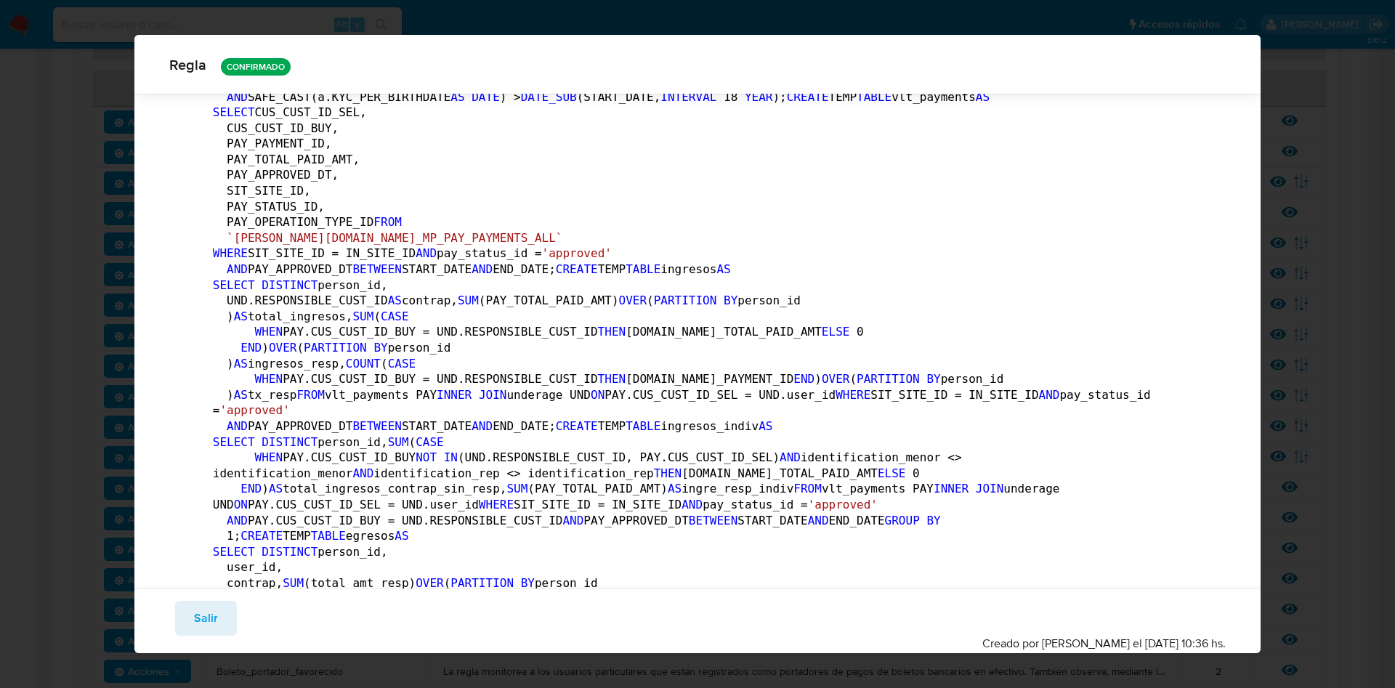
scroll to position [865, 0]
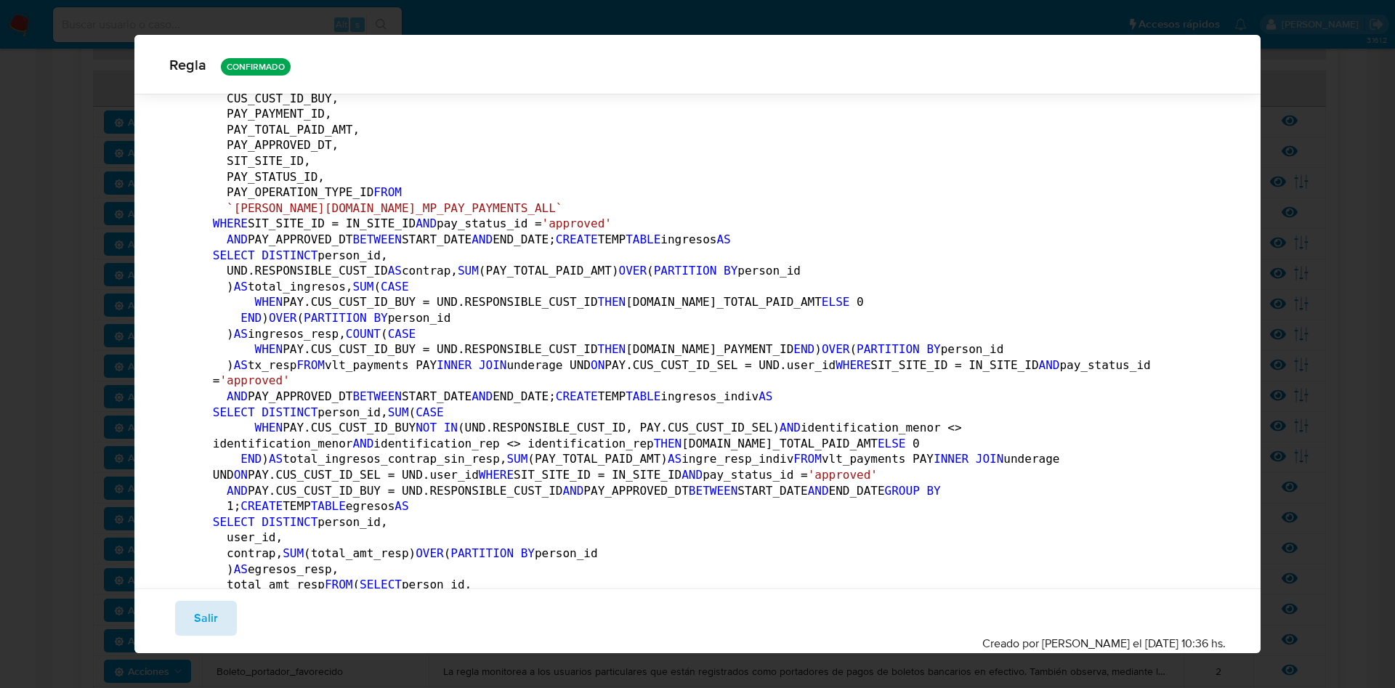
click at [211, 618] on span "Salir" at bounding box center [206, 618] width 24 height 32
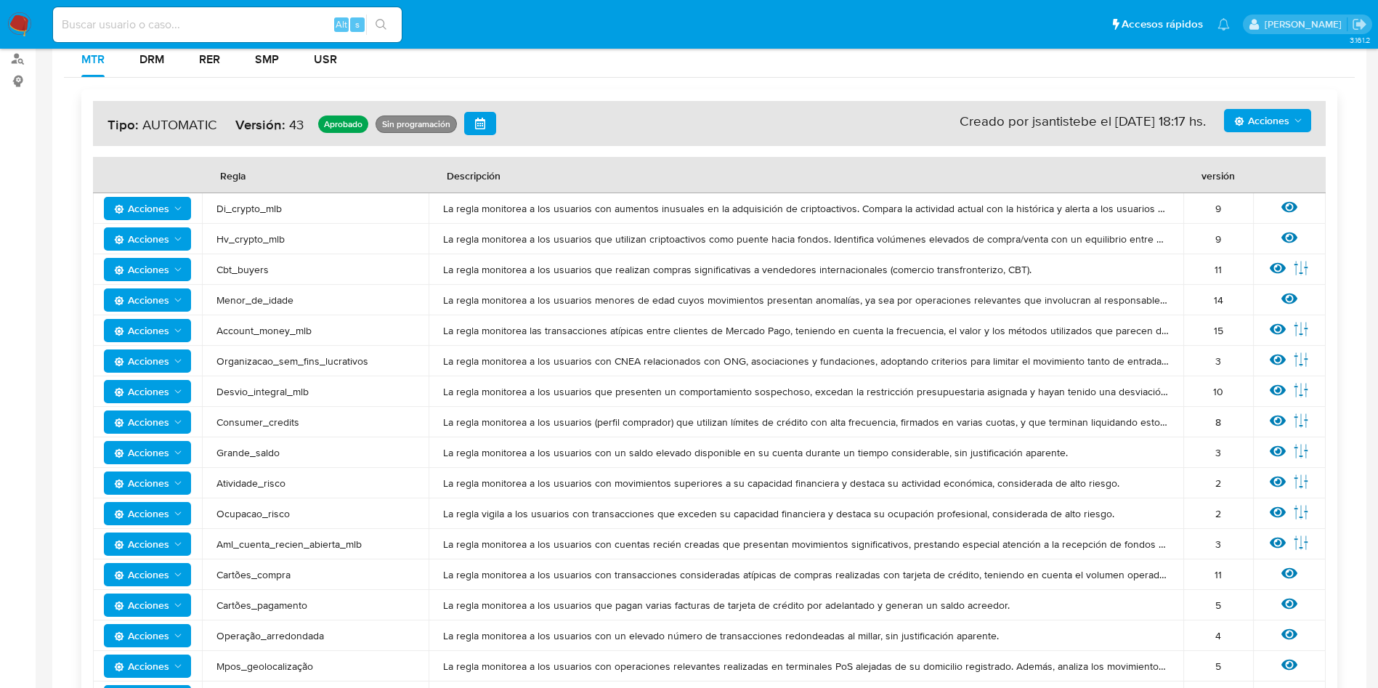
scroll to position [0, 0]
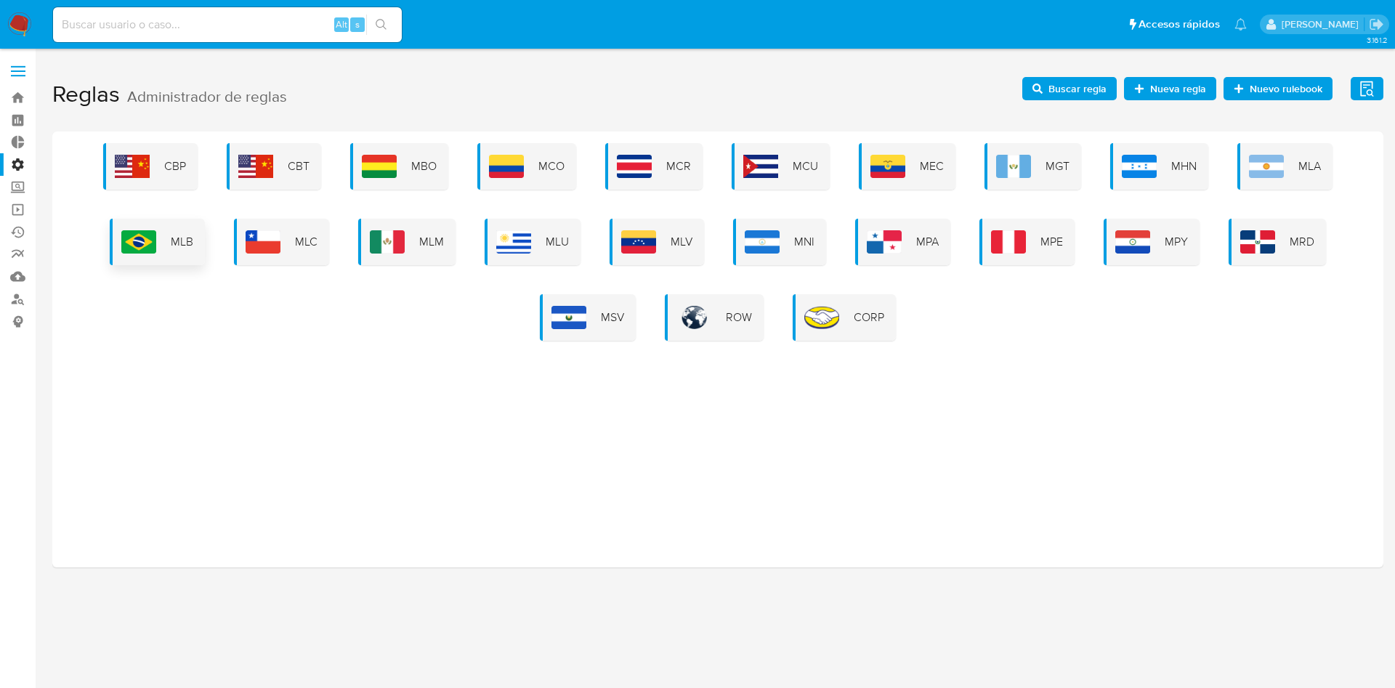
click at [185, 239] on span "MLB" at bounding box center [182, 242] width 23 height 16
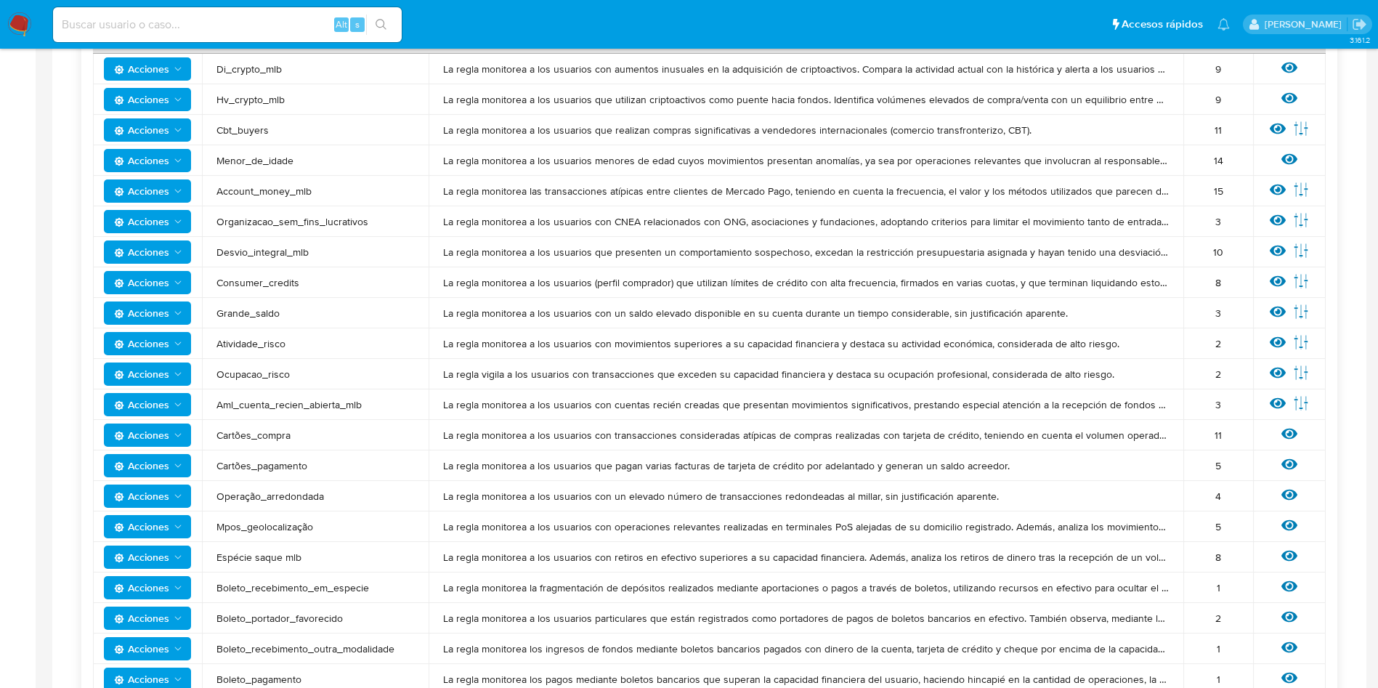
scroll to position [327, 0]
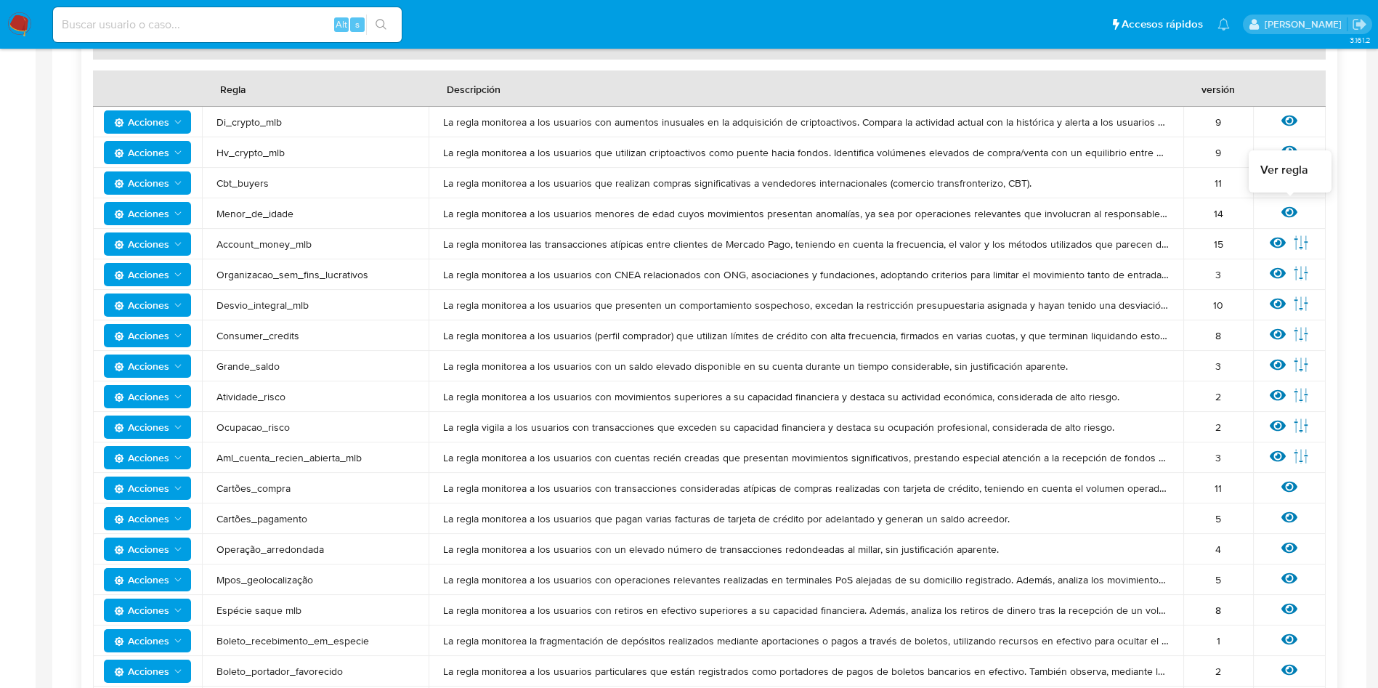
click at [1289, 211] on icon at bounding box center [1290, 212] width 16 height 11
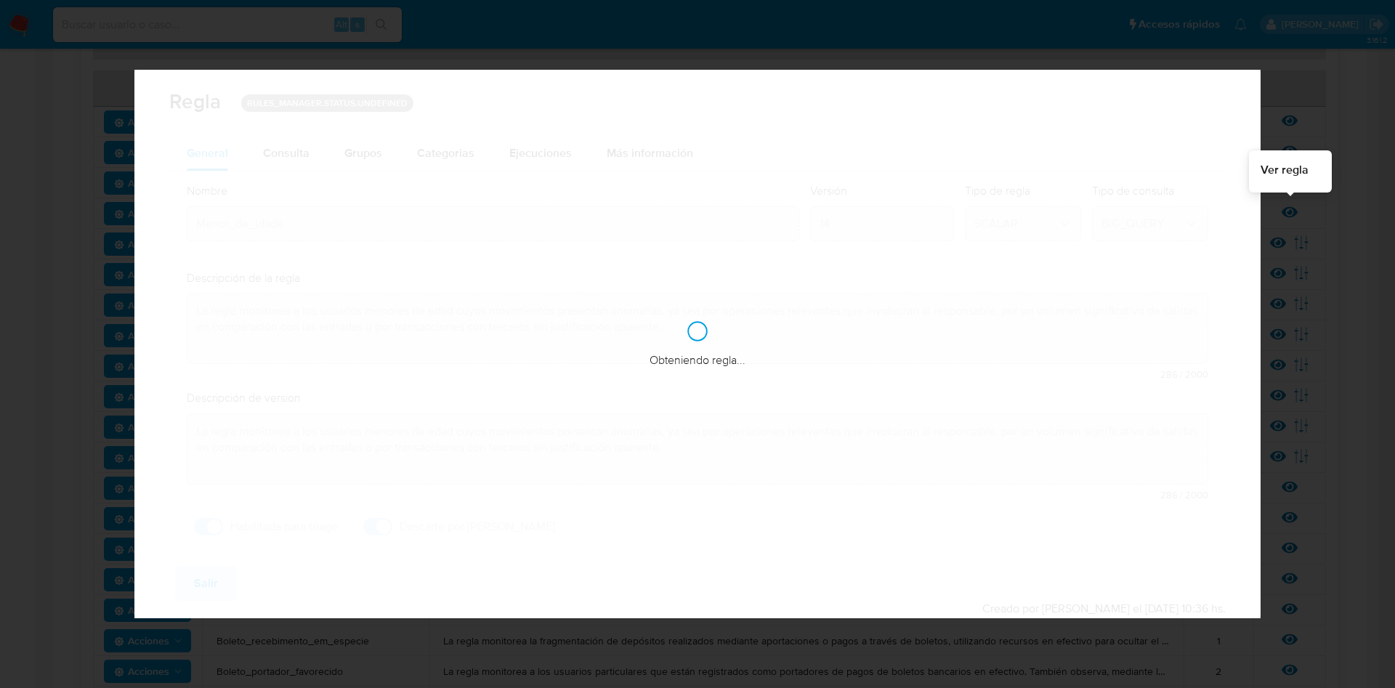
checkbox input "true"
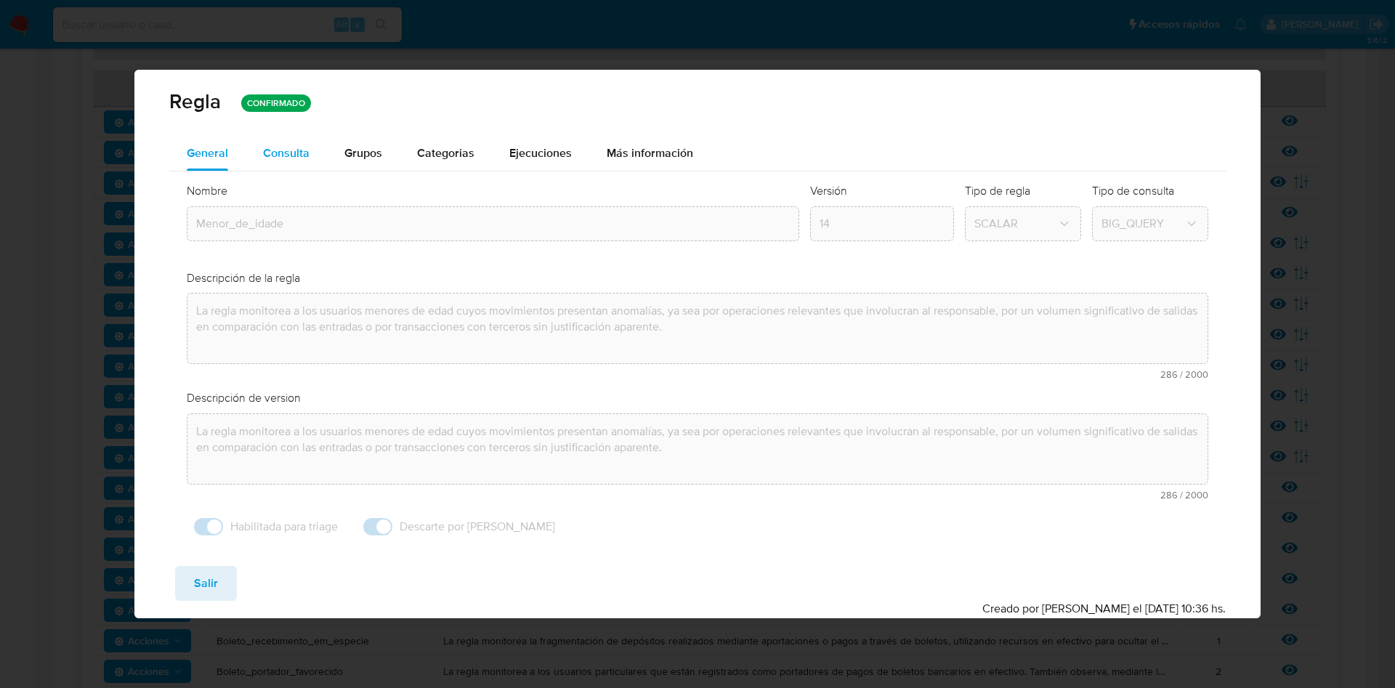
click at [299, 154] on div "Consulta" at bounding box center [286, 153] width 47 height 12
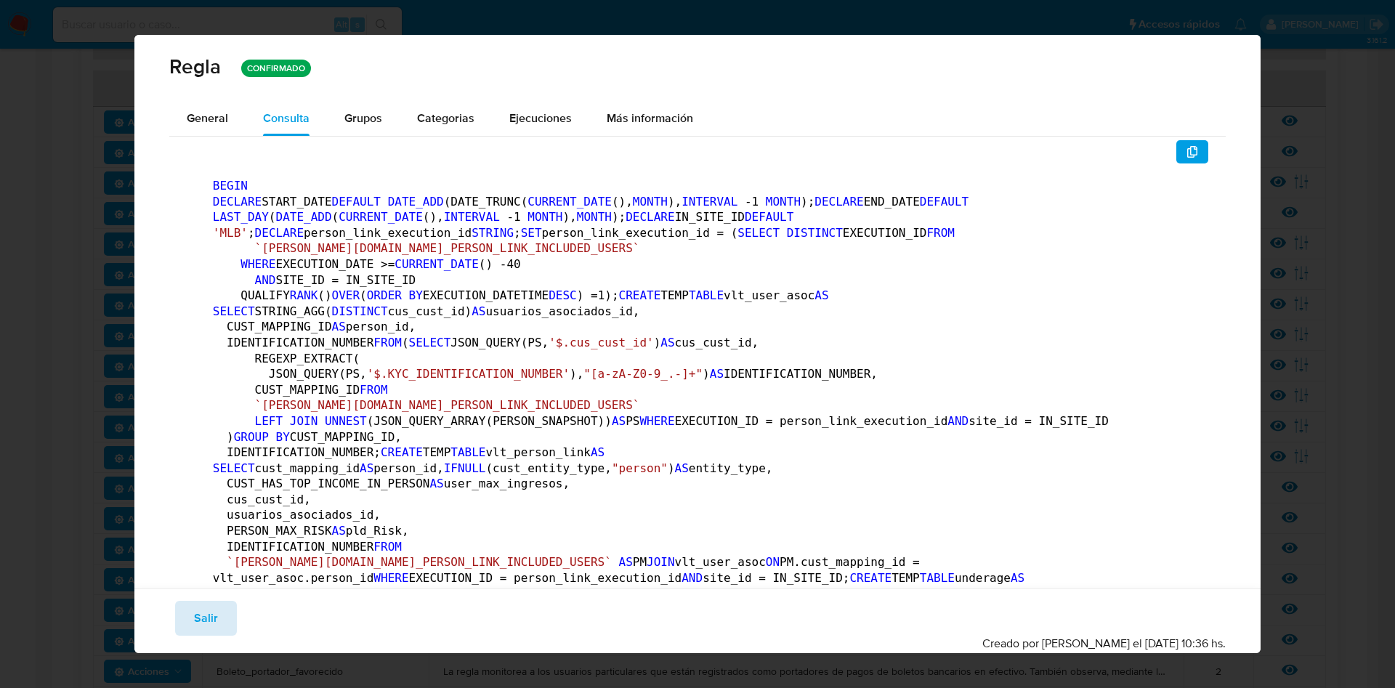
click at [214, 609] on span "Salir" at bounding box center [206, 618] width 24 height 32
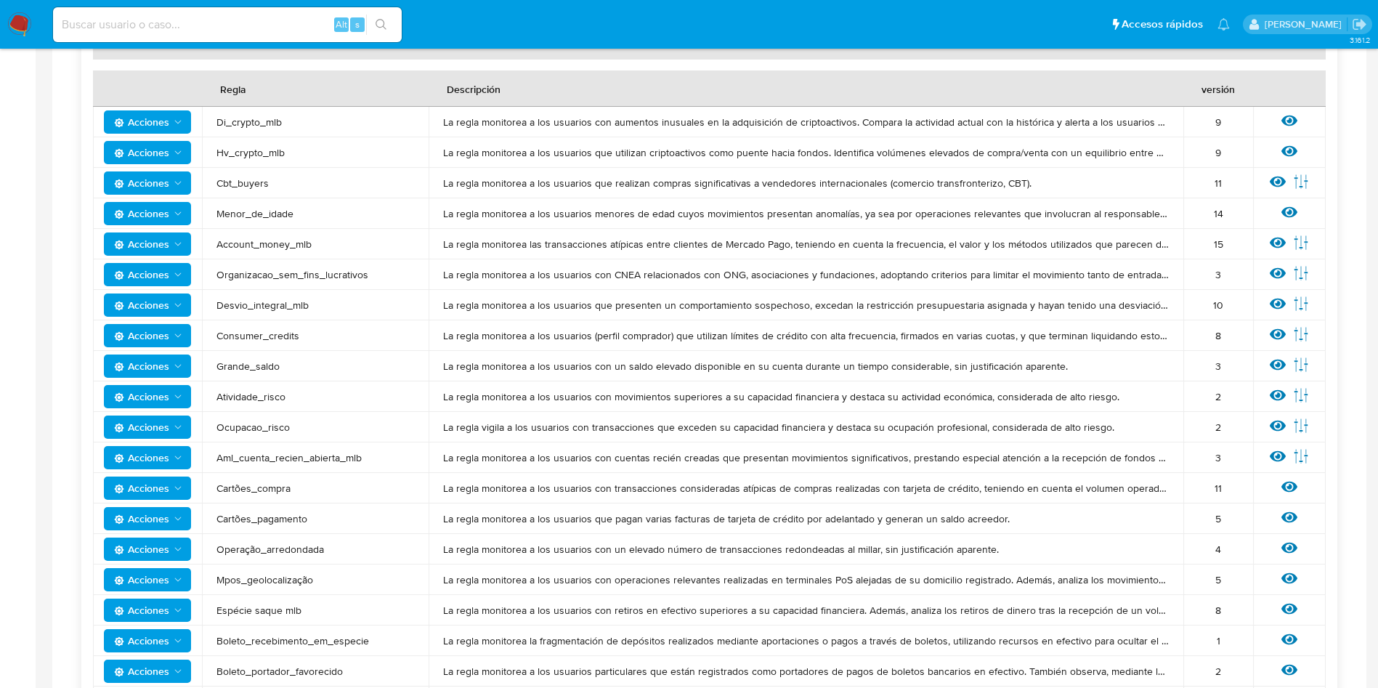
drag, startPoint x: 217, startPoint y: 215, endPoint x: 301, endPoint y: 209, distance: 84.5
click at [301, 209] on span "Menor_de_idade" at bounding box center [316, 213] width 198 height 13
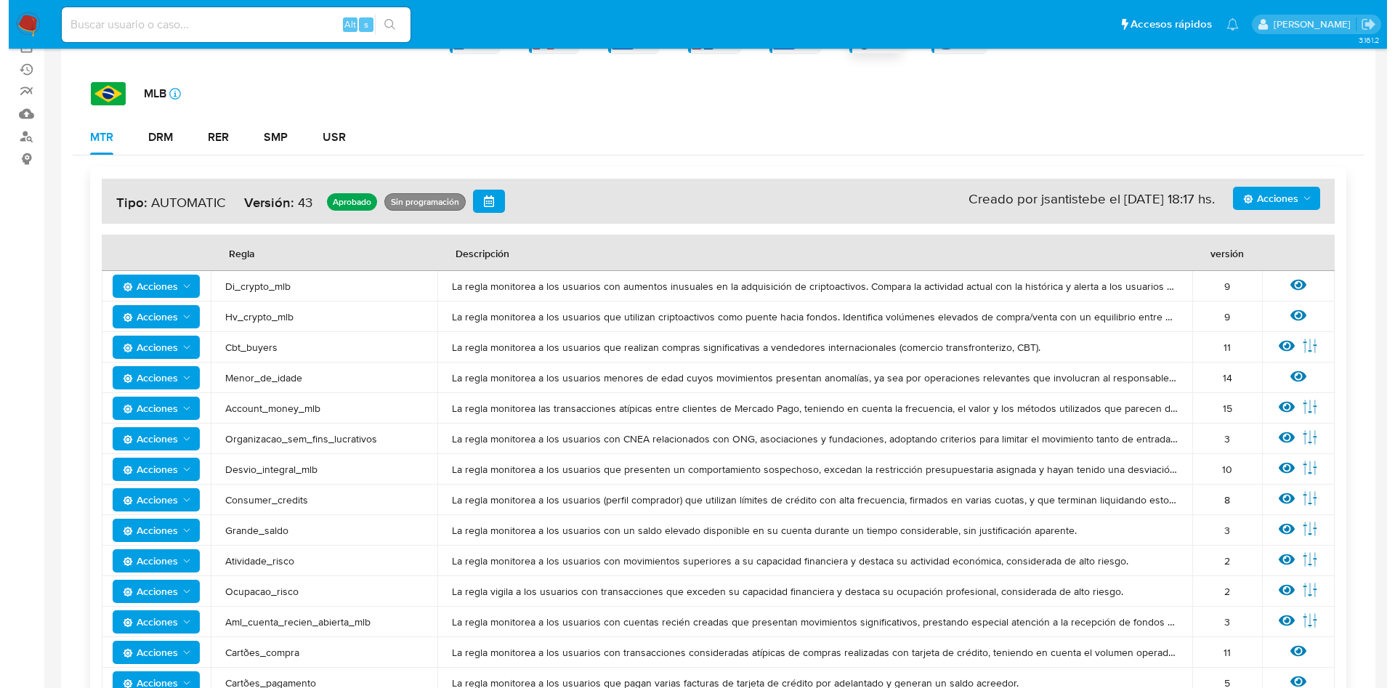
scroll to position [0, 0]
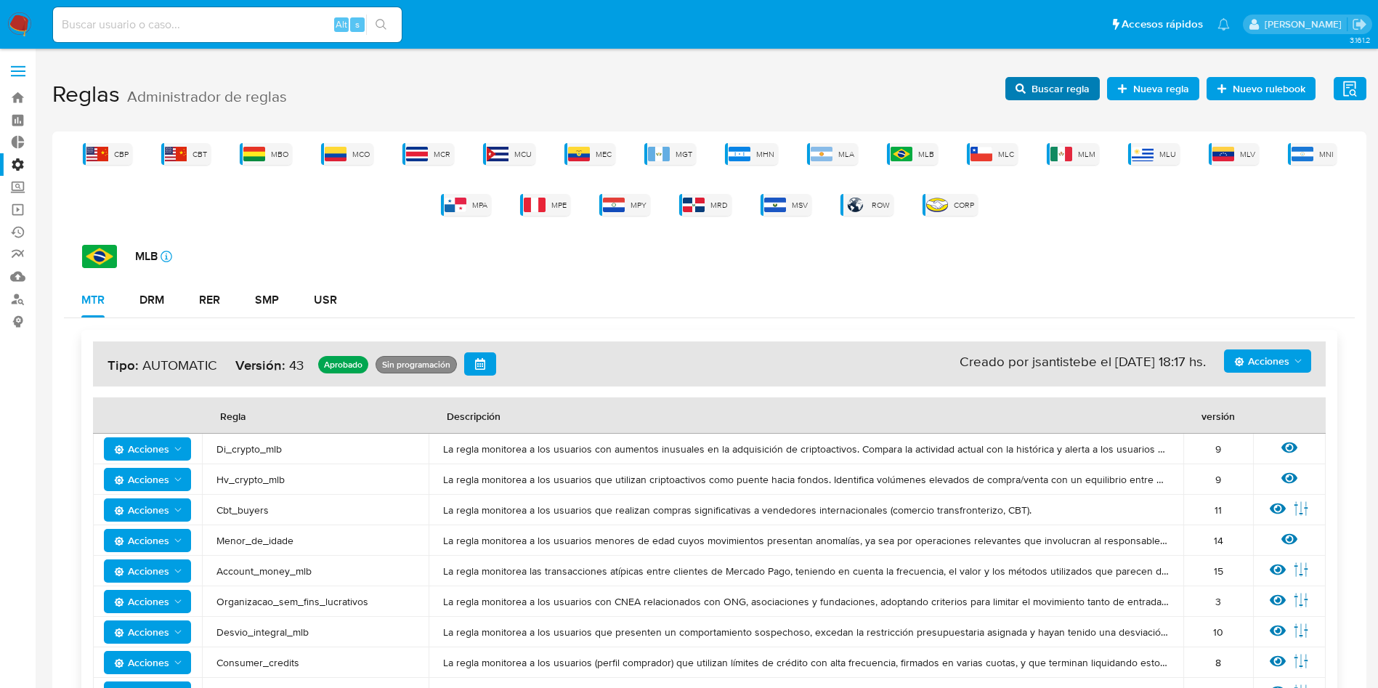
click at [1037, 92] on span "Buscar regla" at bounding box center [1061, 88] width 58 height 23
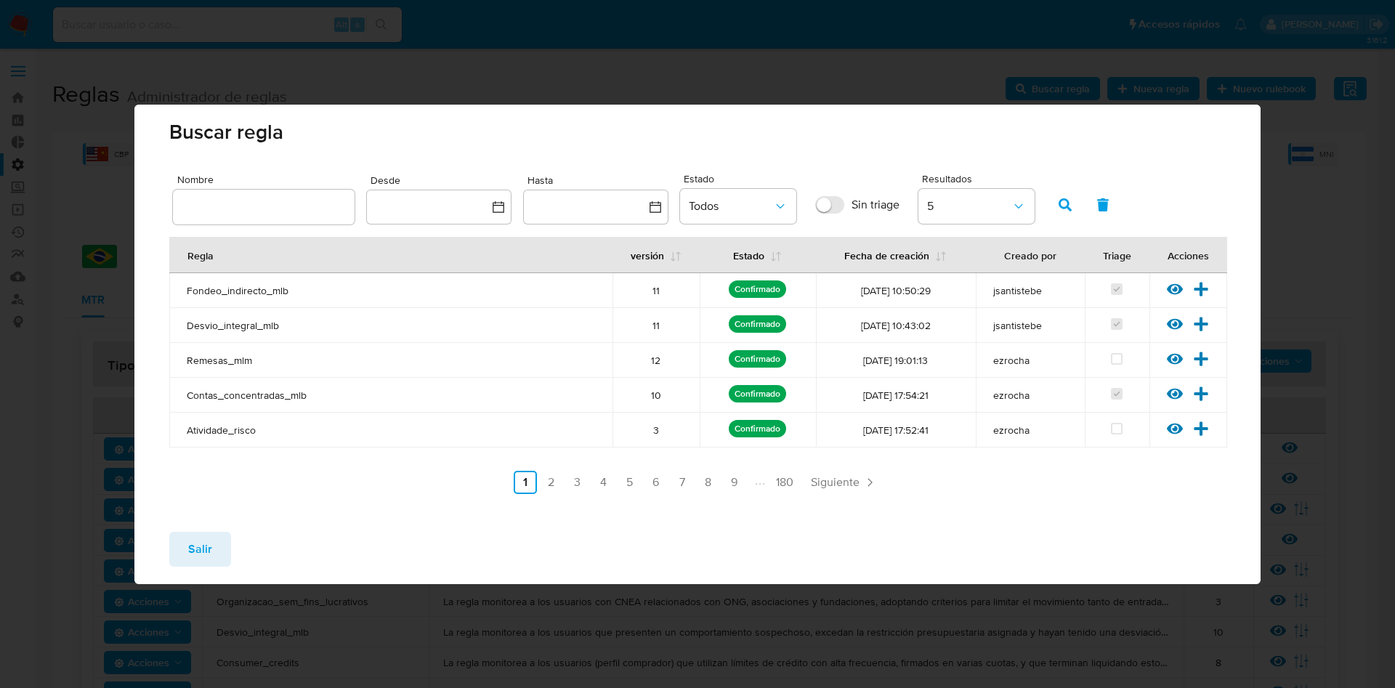
click at [259, 198] on input "text" at bounding box center [264, 207] width 182 height 19
type input "Menor_de_idade"
click at [1072, 201] on button "button" at bounding box center [1065, 204] width 38 height 35
click at [1205, 289] on icon at bounding box center [1202, 289] width 14 height 14
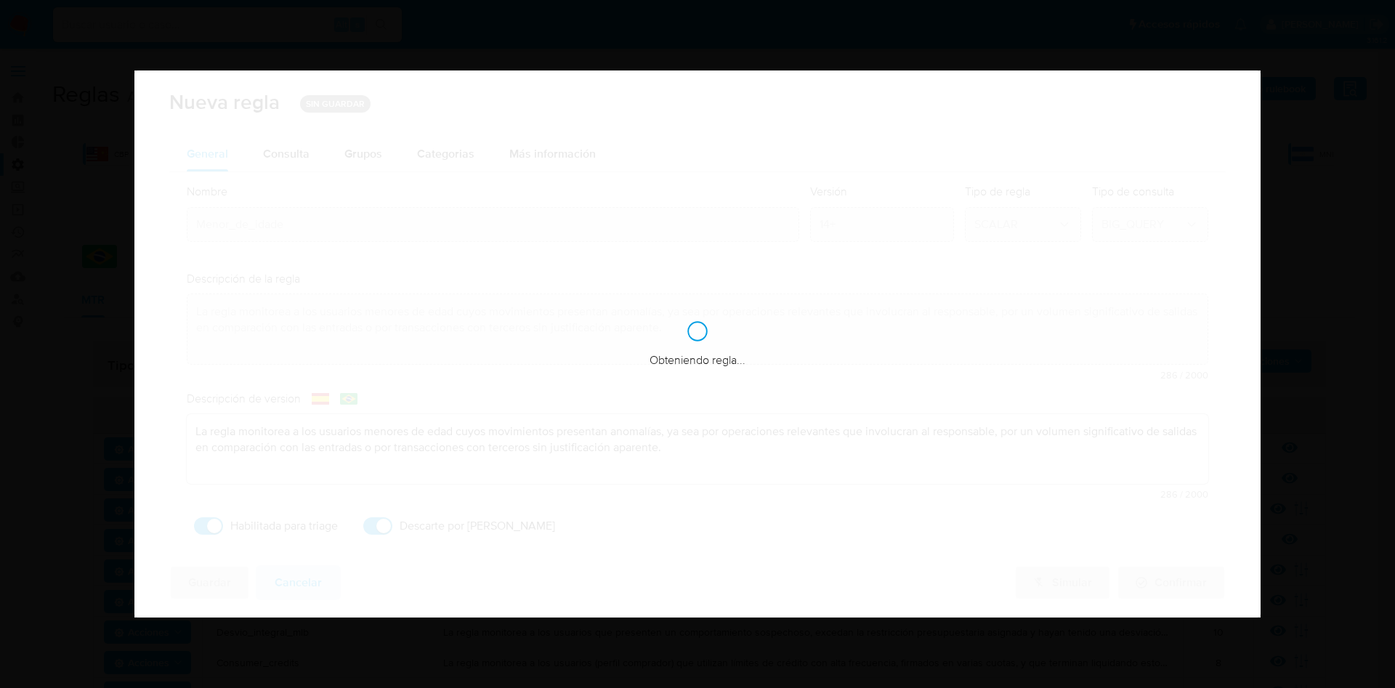
checkbox input "true"
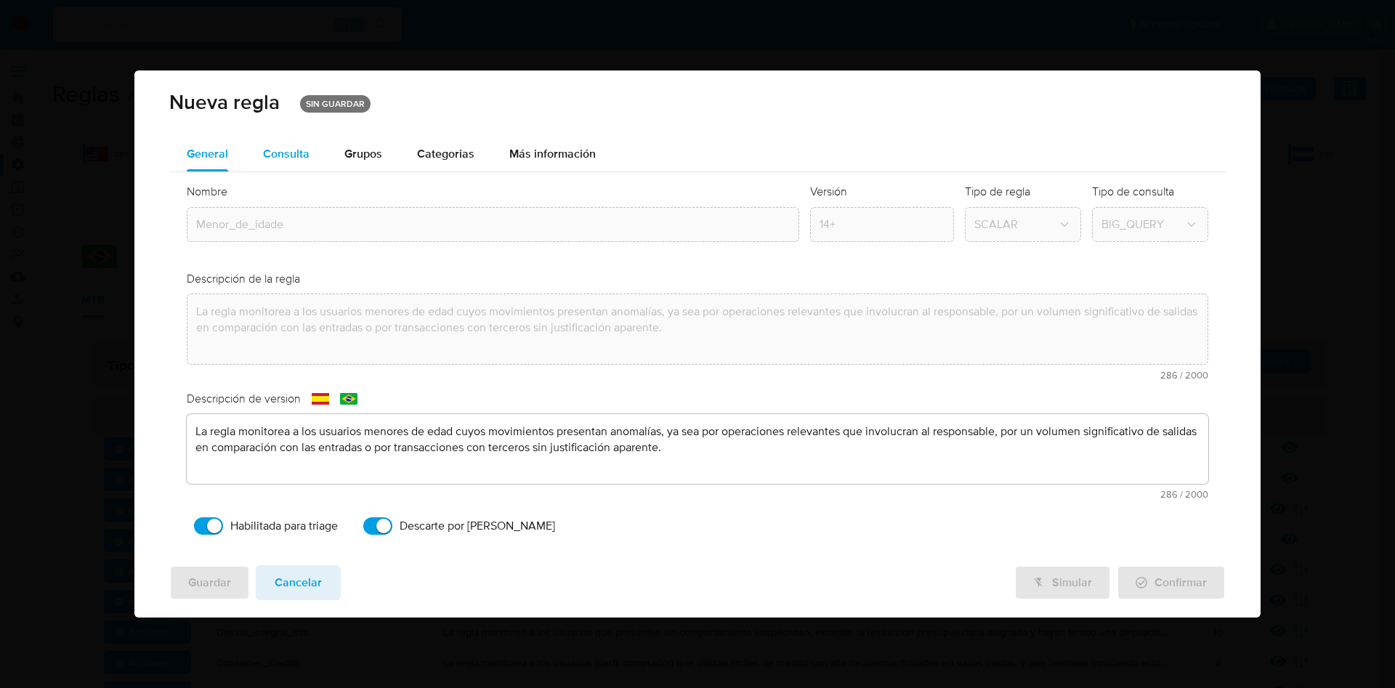
click at [309, 164] on button "Consulta" at bounding box center [286, 154] width 81 height 35
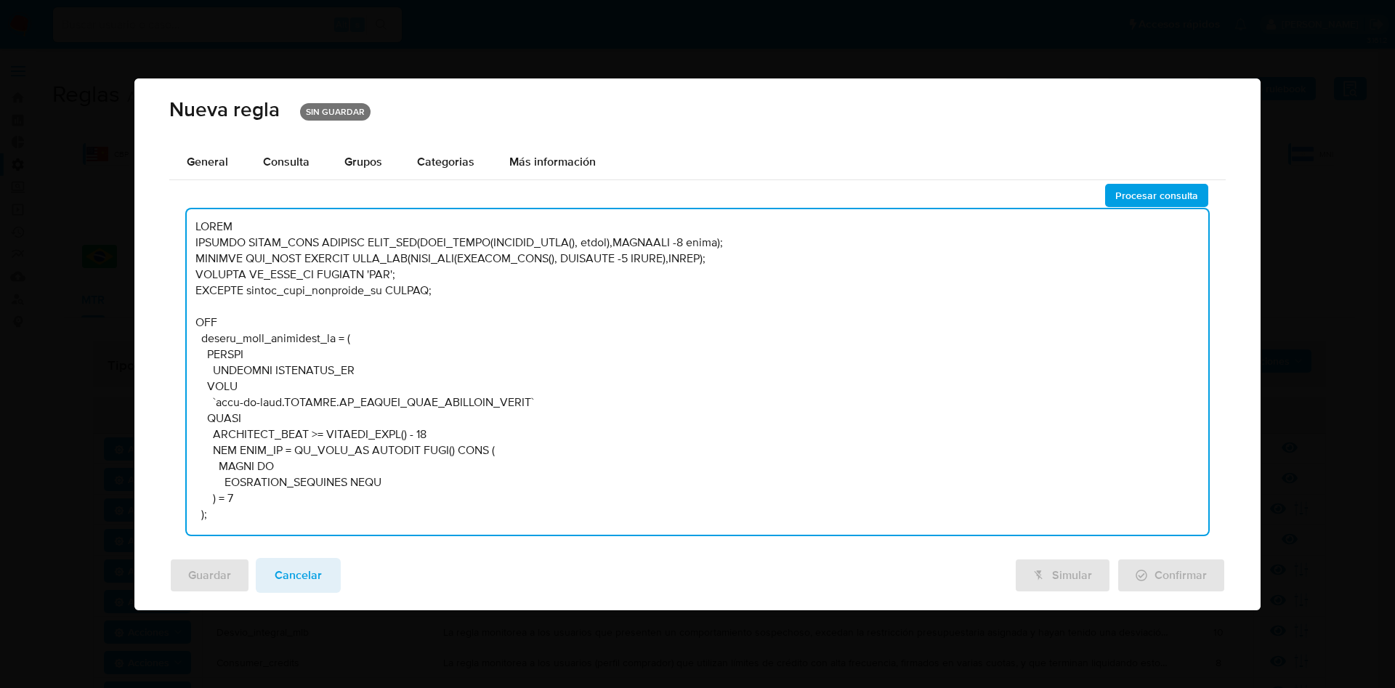
drag, startPoint x: 198, startPoint y: 228, endPoint x: 637, endPoint y: 408, distance: 474.8
click at [637, 408] on textarea at bounding box center [698, 372] width 1022 height 326
click at [637, 403] on textarea at bounding box center [698, 372] width 1022 height 326
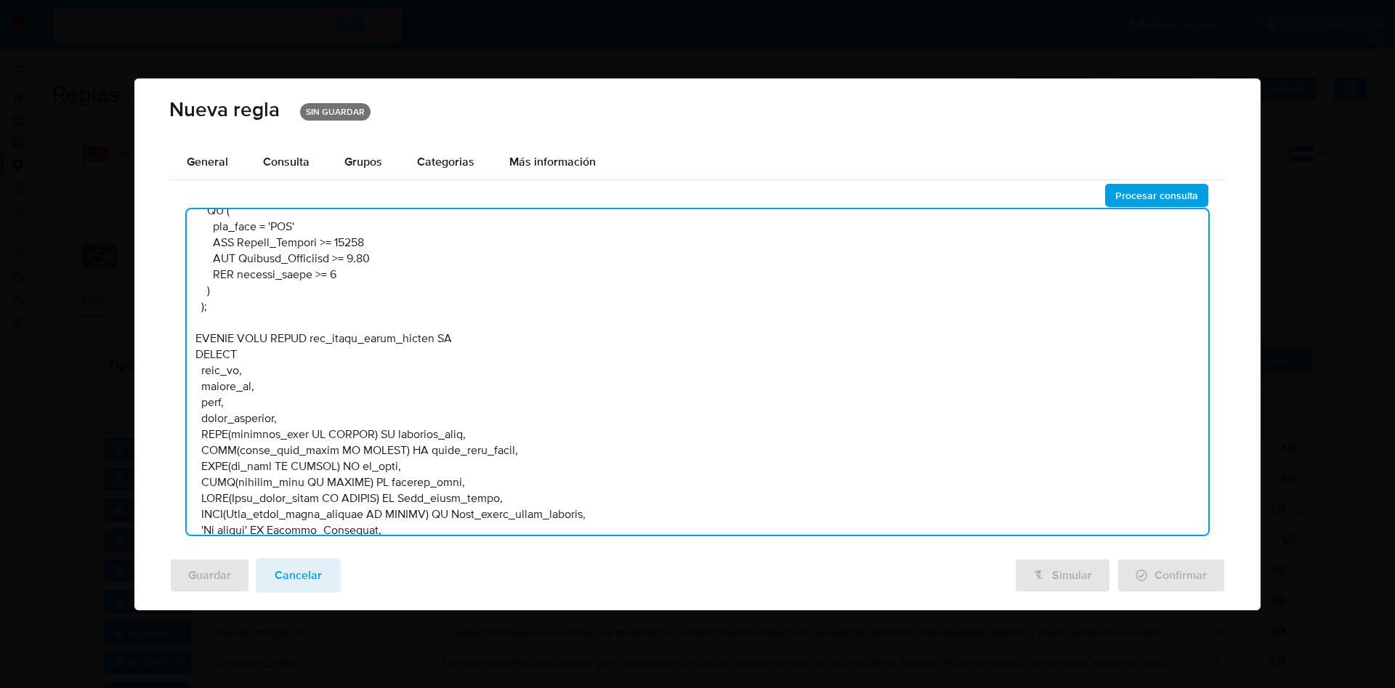
scroll to position [11442, 0]
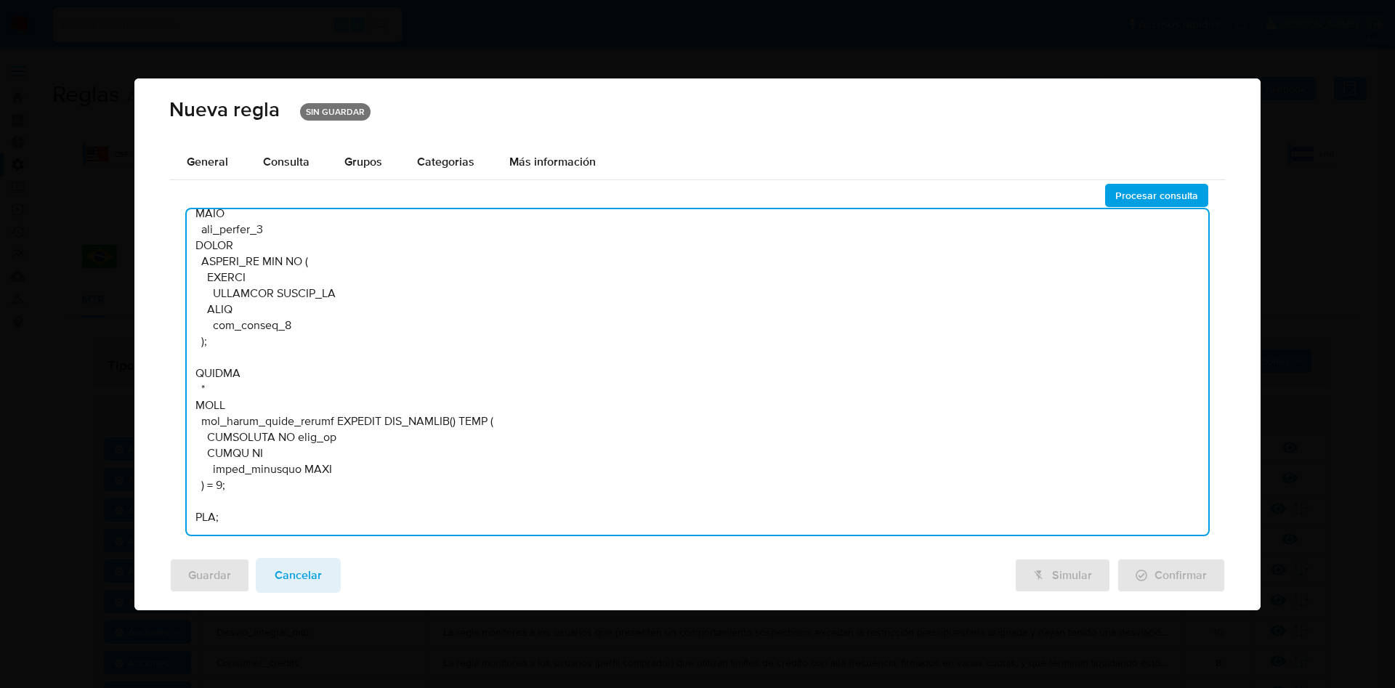
drag, startPoint x: 198, startPoint y: 222, endPoint x: 441, endPoint y: 725, distance: 559.3
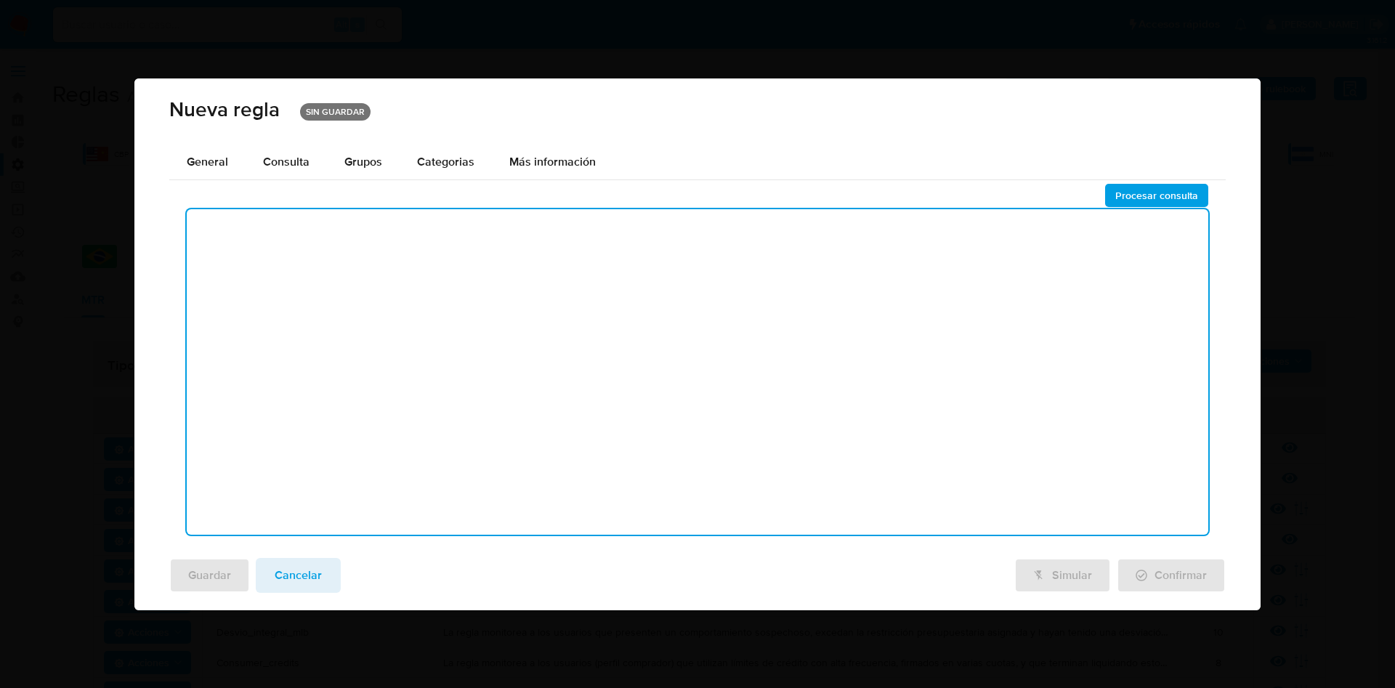
scroll to position [0, 0]
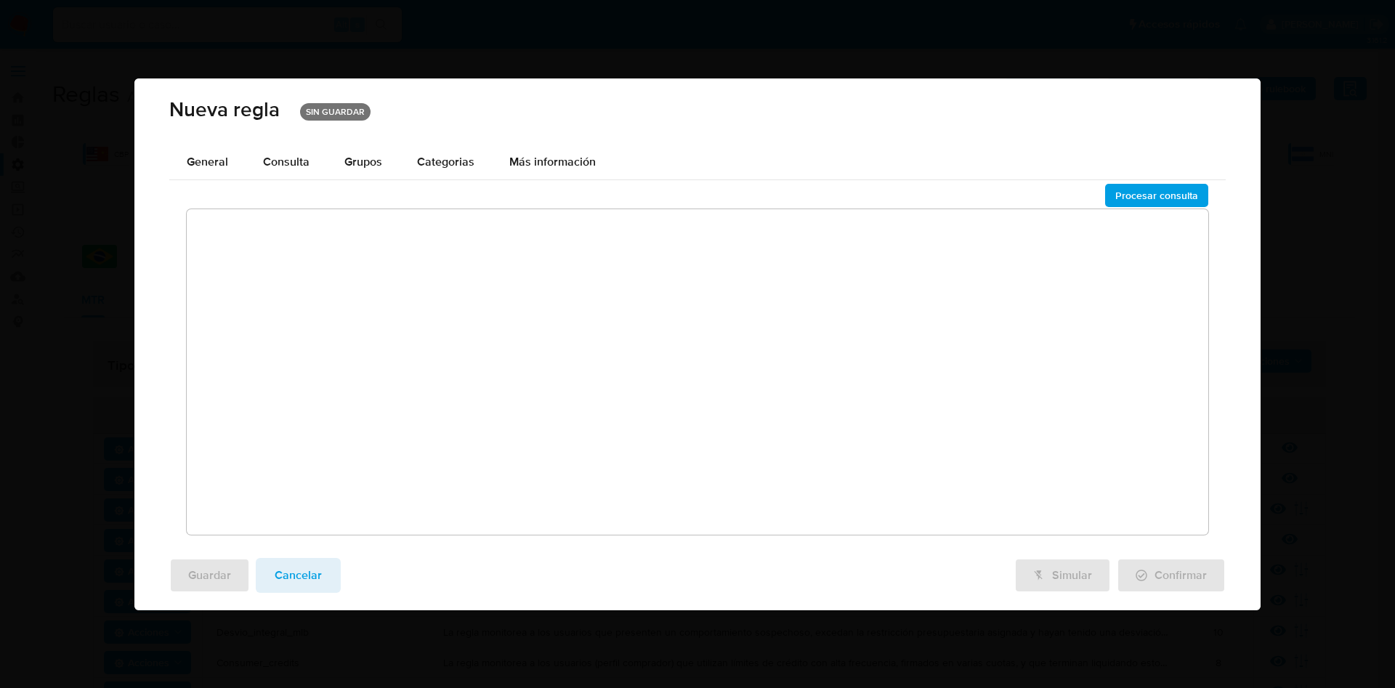
click at [551, 299] on textarea at bounding box center [698, 372] width 1022 height 326
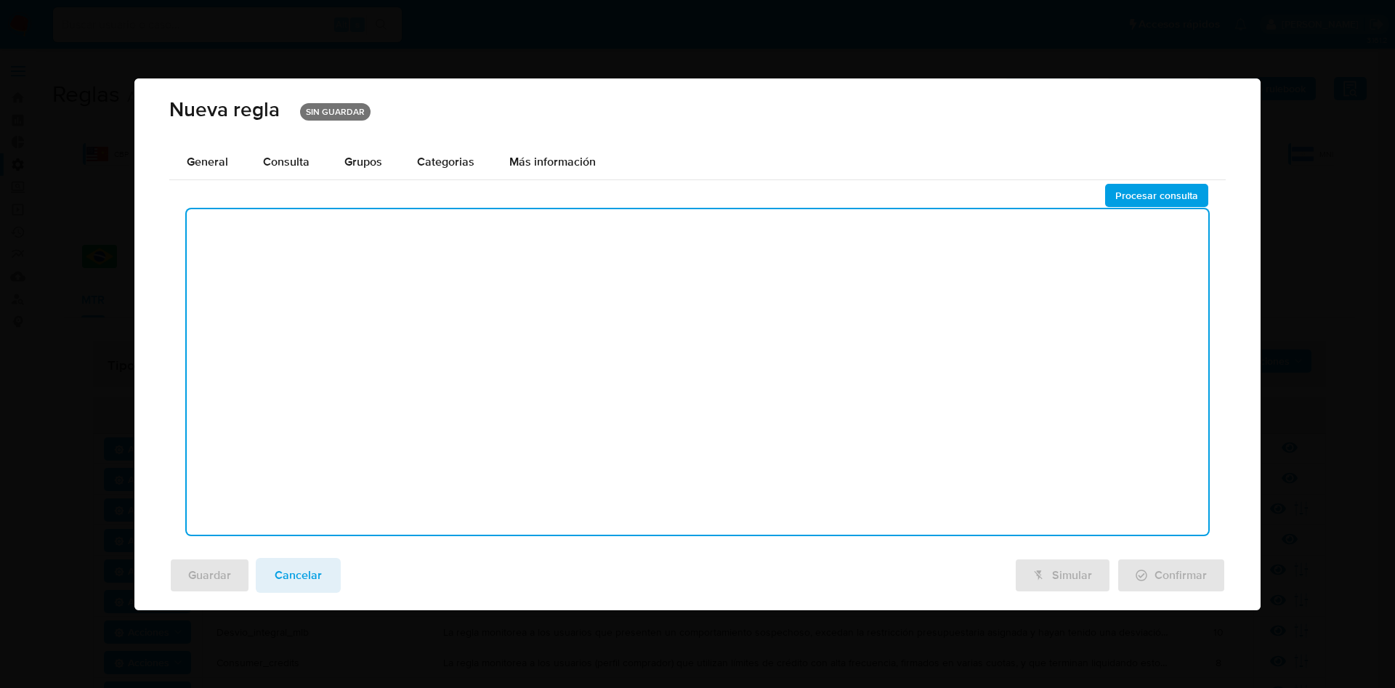
paste textarea "BEGIN DECLARE MONTO_ING_TOTAL_RIESGO_ALTO NUMERIC DEFAULT :monto_ing_total_ries…"
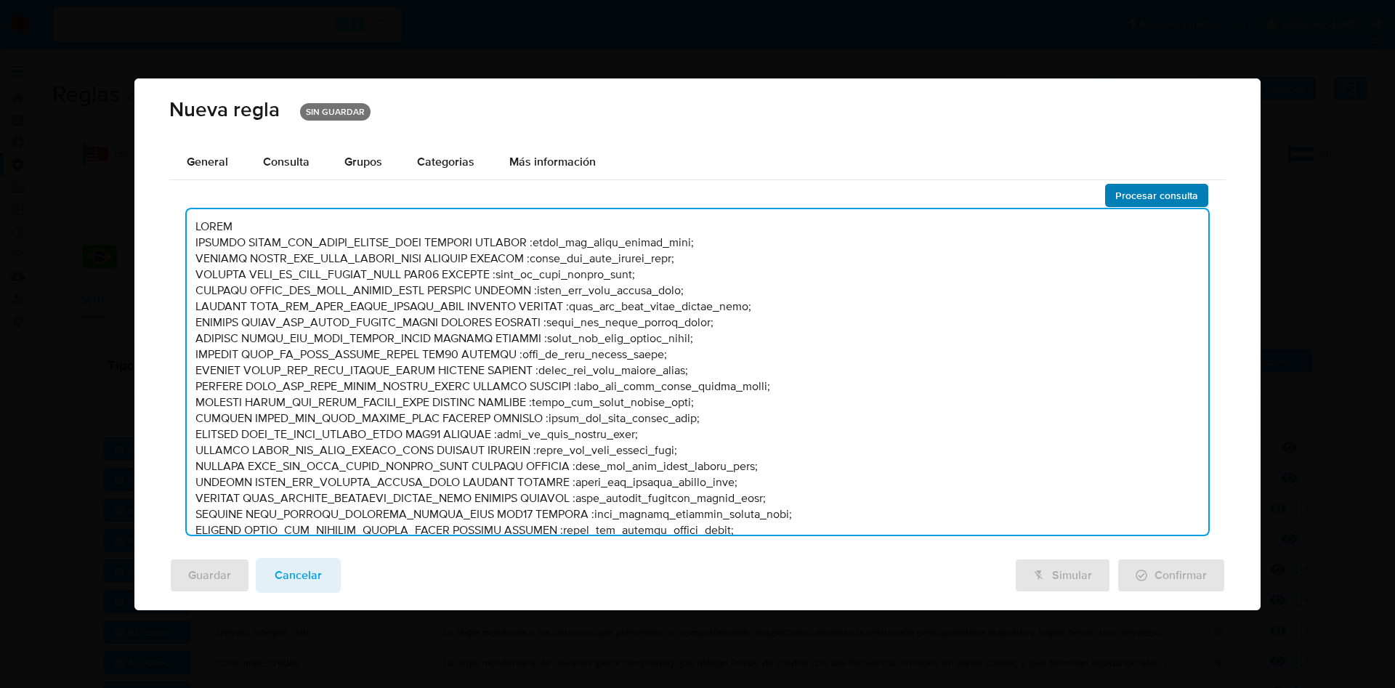
type textarea "BEGIN DECLARE MONTO_ING_TOTAL_RIESGO_ALTO NUMERIC DEFAULT :monto_ing_total_ries…"
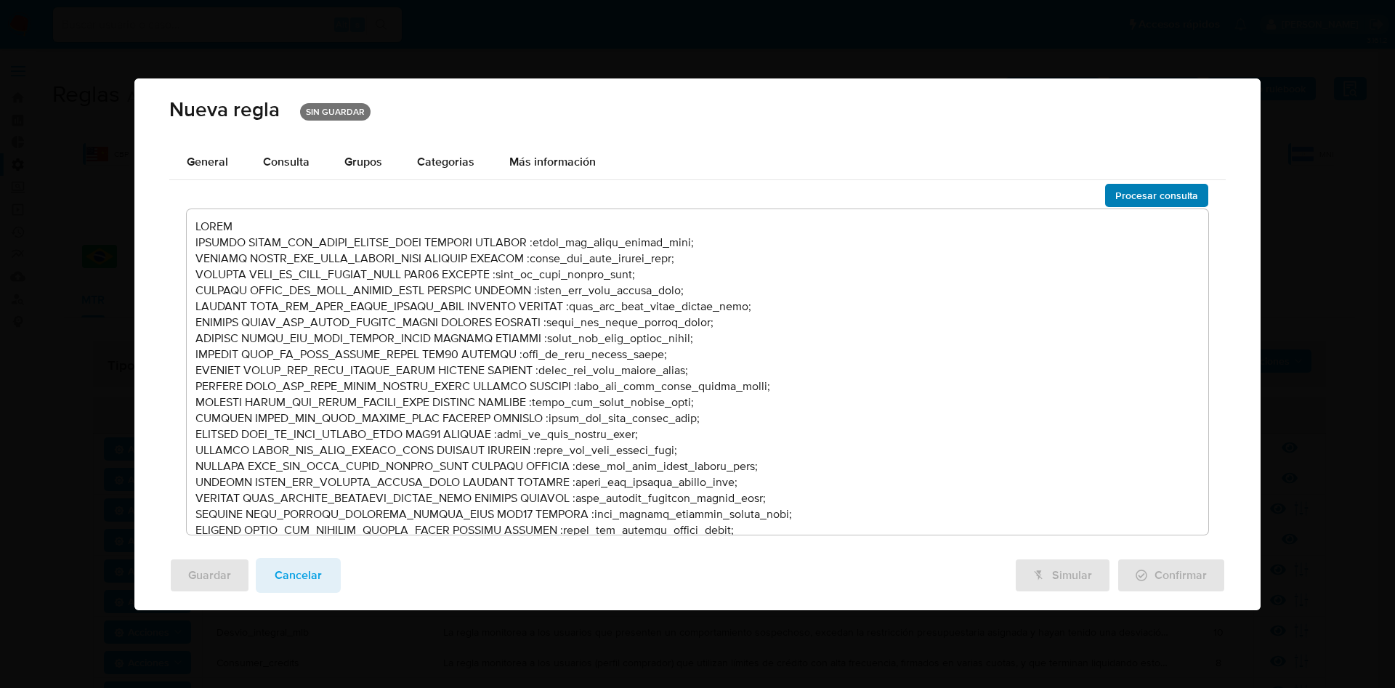
click at [1160, 194] on span "Procesar consulta" at bounding box center [1156, 195] width 83 height 20
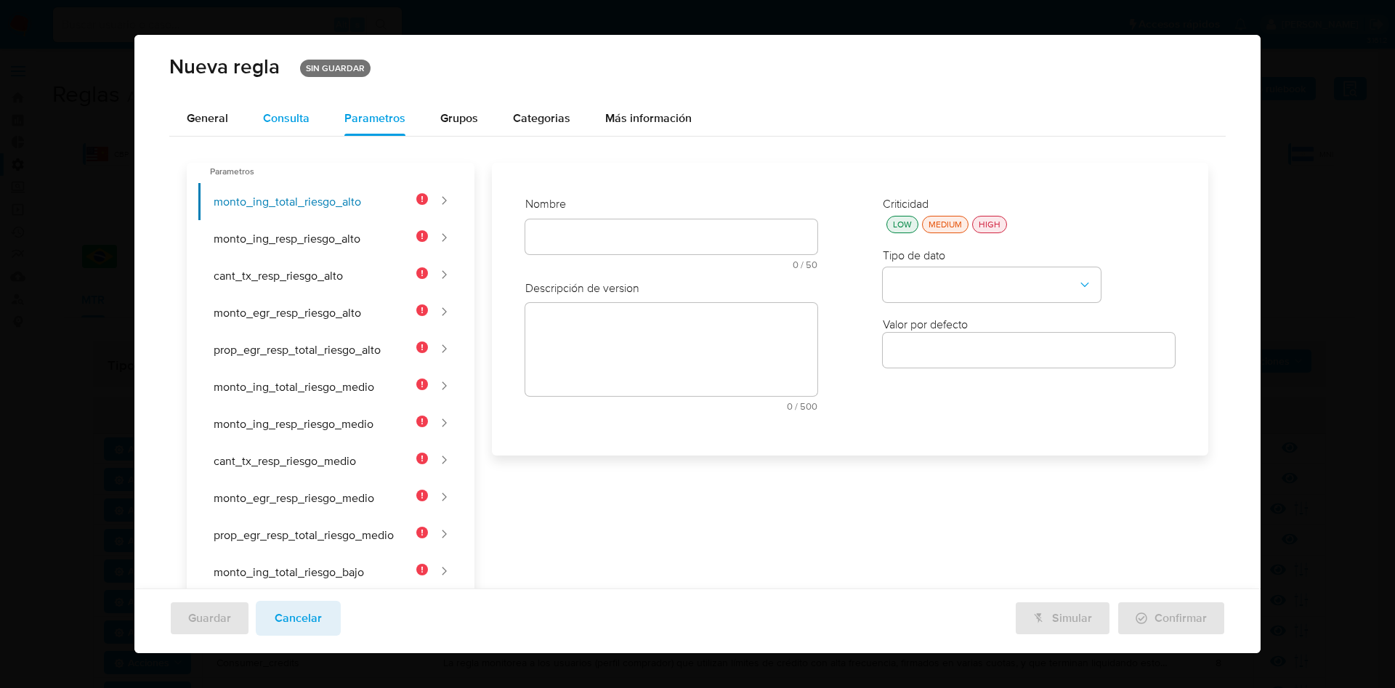
click at [287, 113] on div "Consulta" at bounding box center [286, 119] width 47 height 12
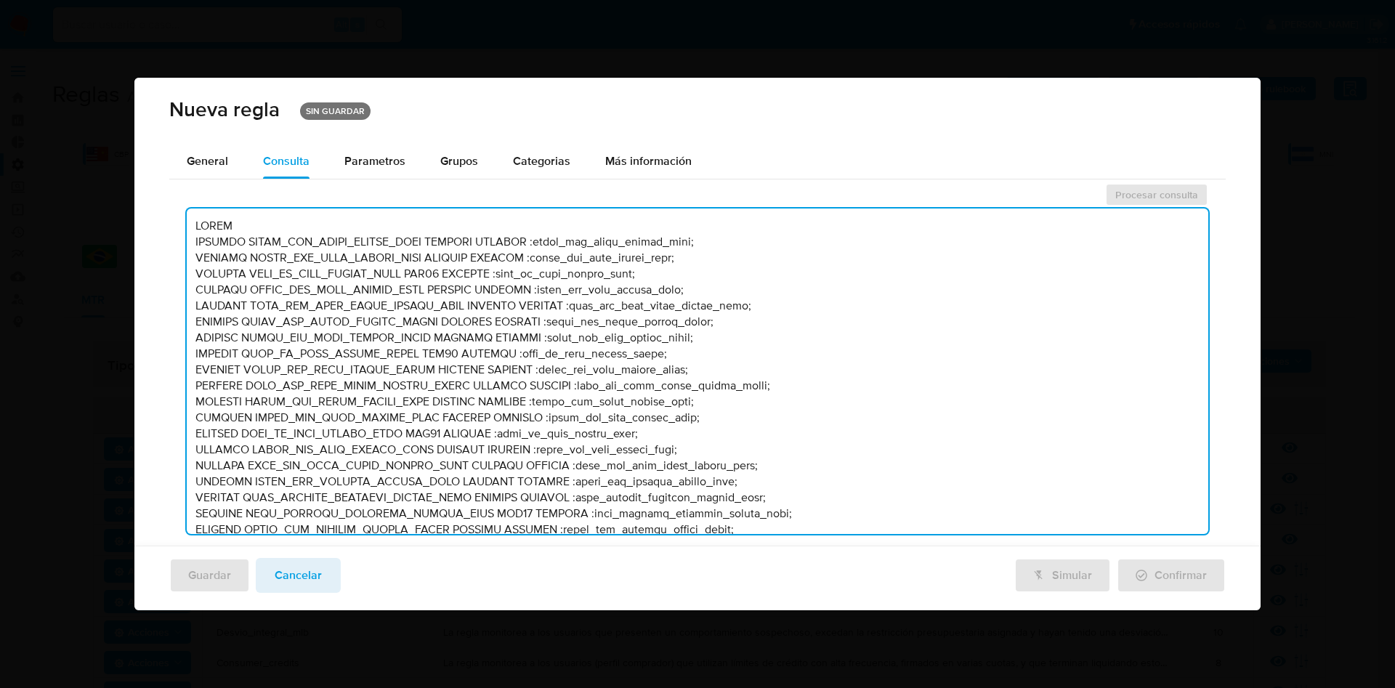
drag, startPoint x: 197, startPoint y: 225, endPoint x: 783, endPoint y: 400, distance: 611.3
click at [783, 400] on textarea at bounding box center [698, 372] width 1022 height 326
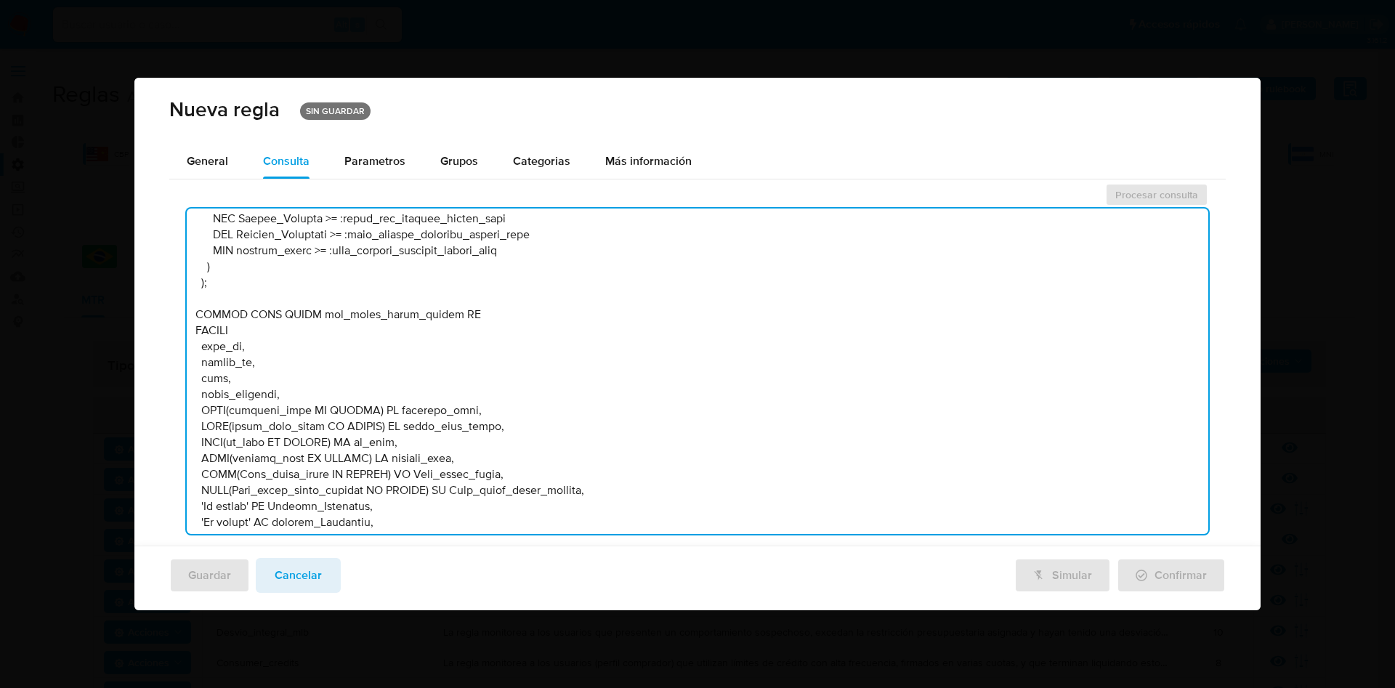
scroll to position [11858, 0]
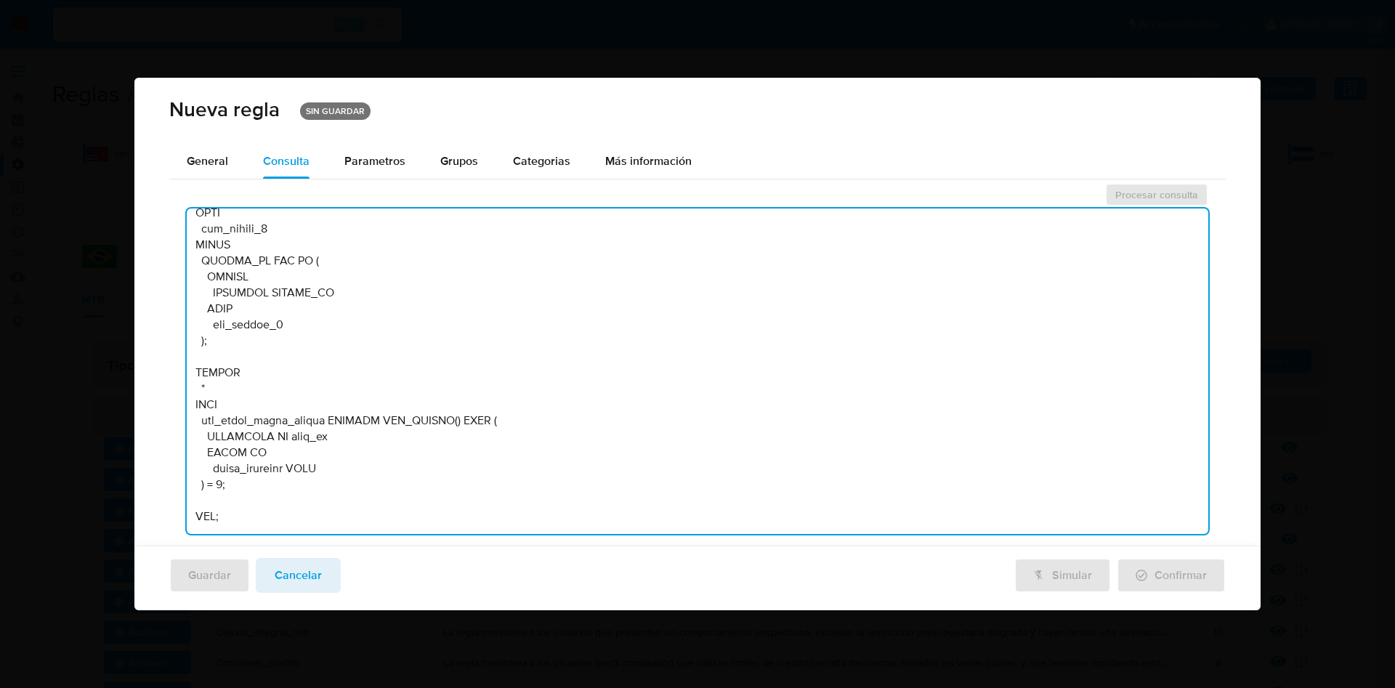
drag, startPoint x: 196, startPoint y: 223, endPoint x: 250, endPoint y: 514, distance: 295.6
click at [250, 514] on textarea at bounding box center [698, 372] width 1022 height 326
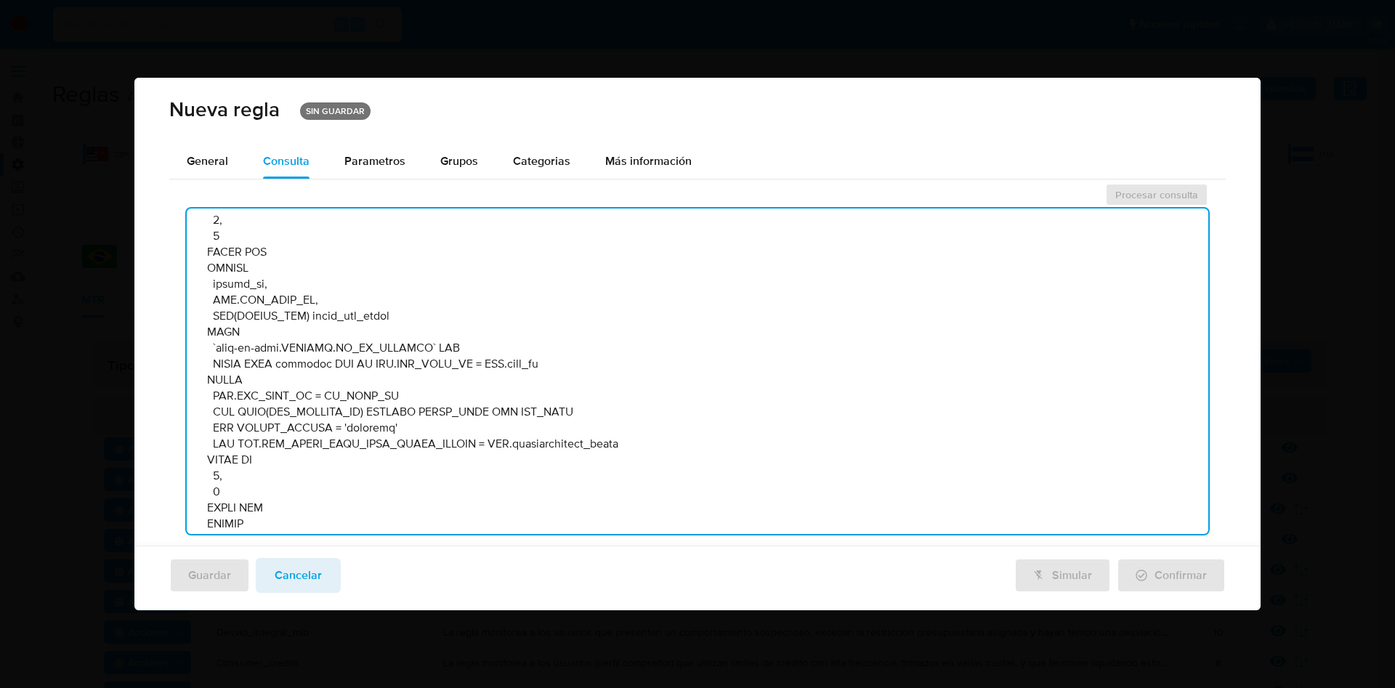
scroll to position [0, 0]
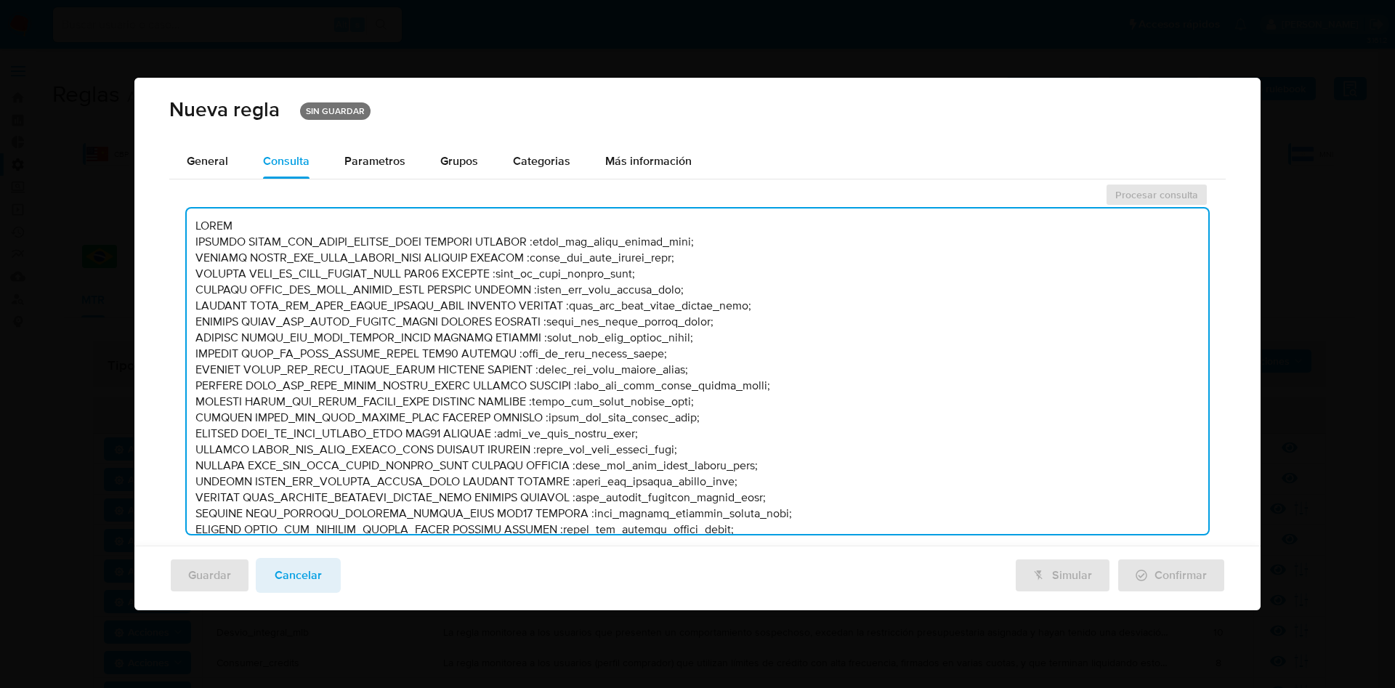
click at [522, 285] on textarea at bounding box center [698, 372] width 1022 height 326
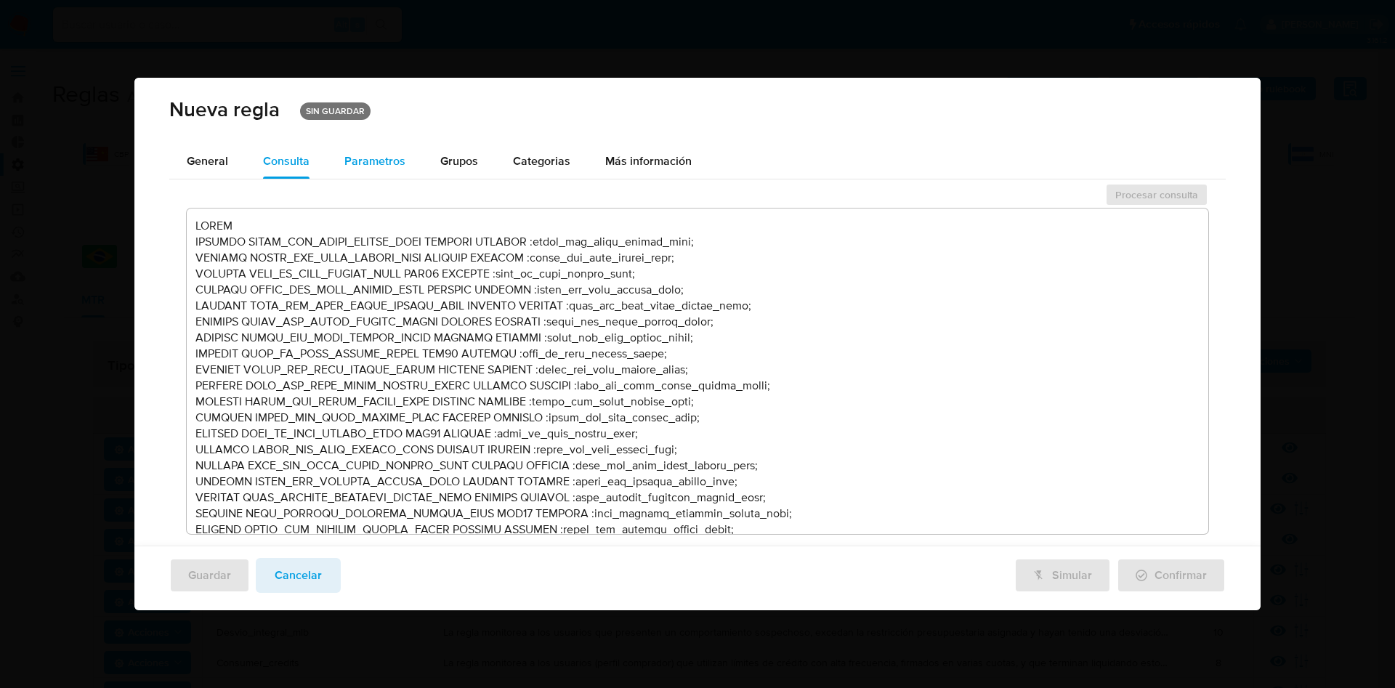
click at [385, 150] on div "Parametros" at bounding box center [374, 161] width 61 height 35
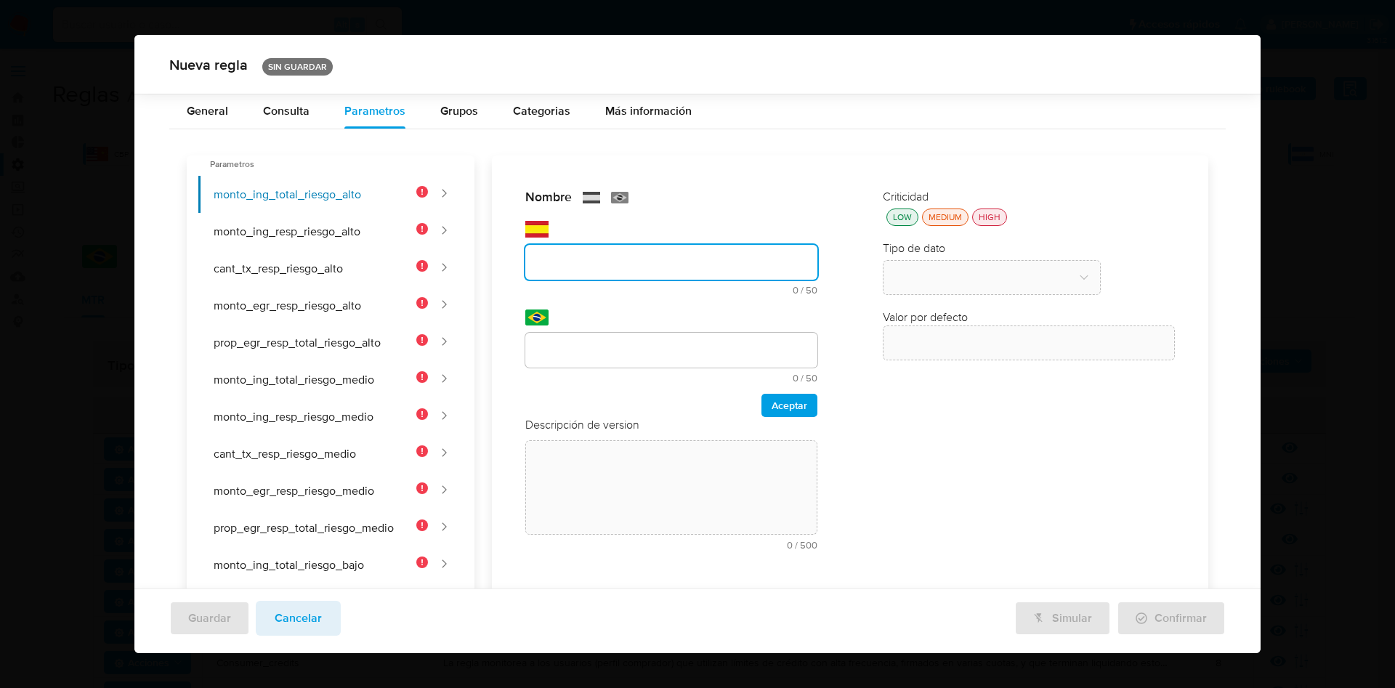
click at [613, 243] on div "Nombre text-es 0 / 50 50 caracteres restantes text-pt 0 / 50 50 caracteres rest…" at bounding box center [671, 374] width 321 height 401
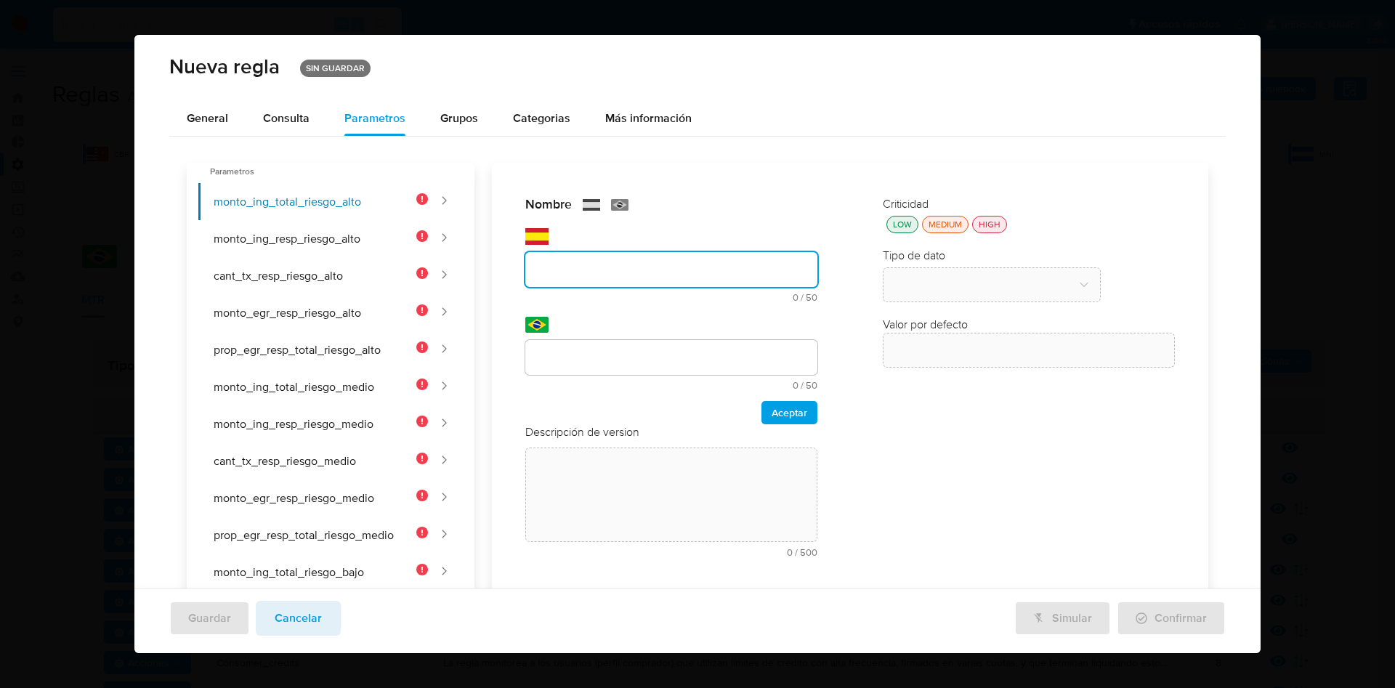
click at [595, 283] on div at bounding box center [671, 269] width 292 height 35
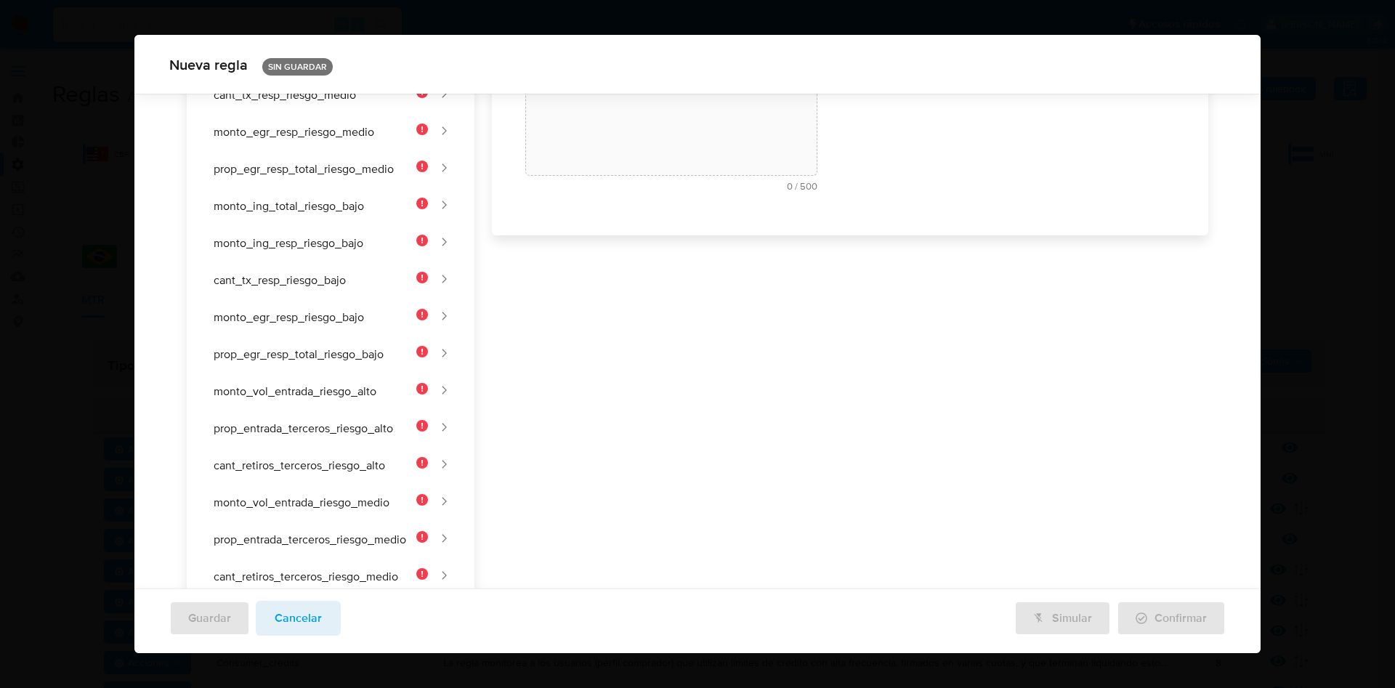
click at [599, 278] on div "Nombre text-es 0 / 50 50 caracteres restantes text-pt 0 / 50 50 caracteres rest…" at bounding box center [841, 257] width 734 height 921
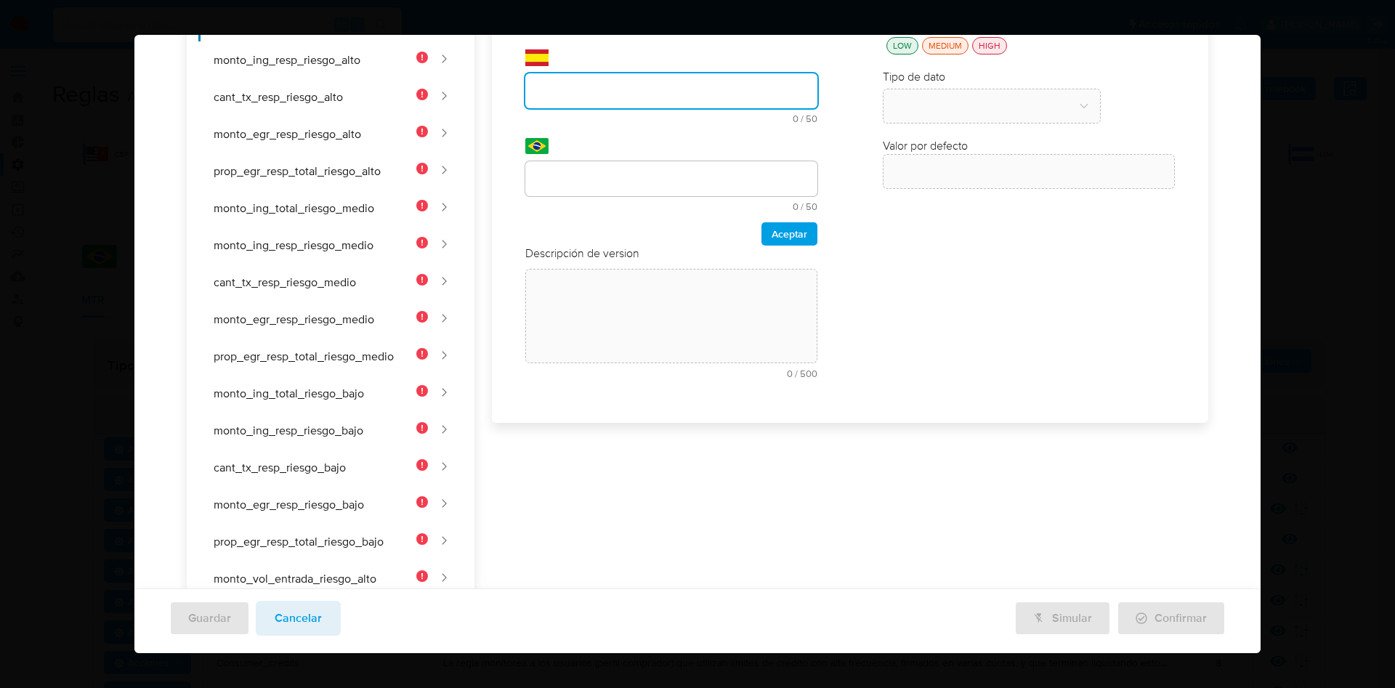
scroll to position [32, 0]
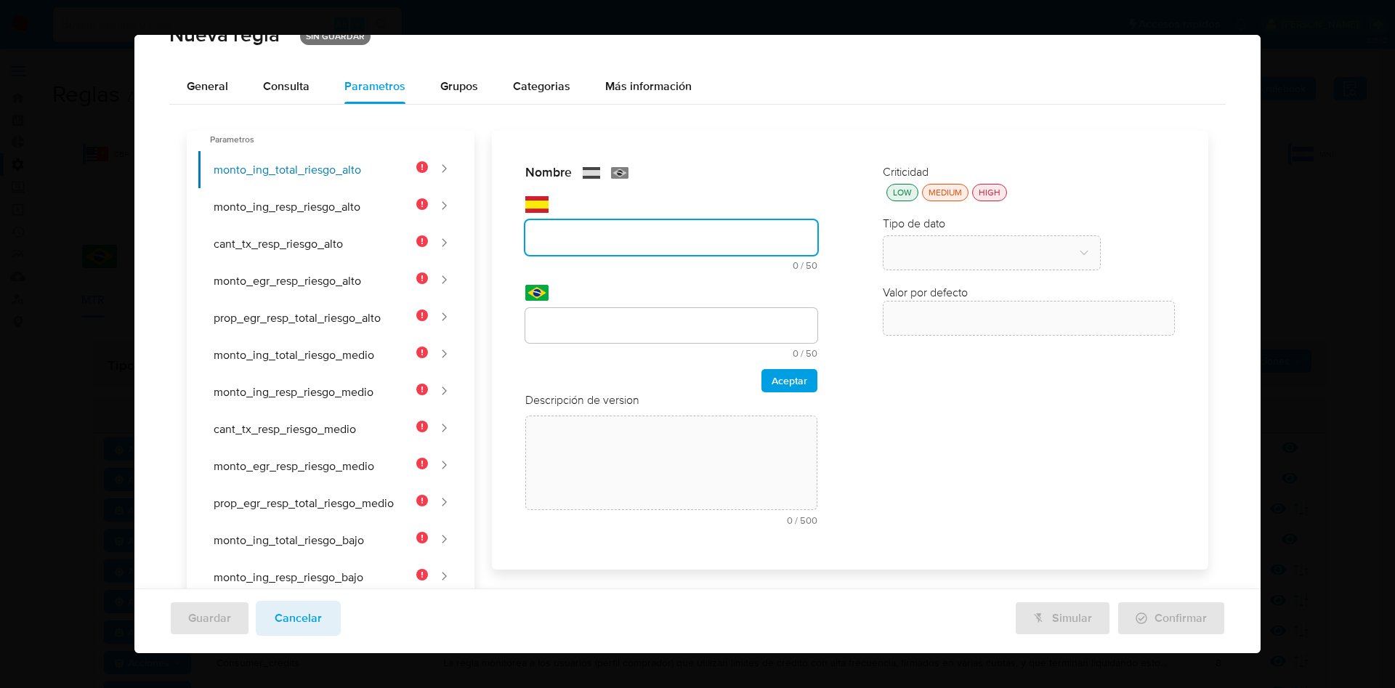
click at [602, 234] on input "text" at bounding box center [671, 237] width 292 height 19
type input "MONTO_ING_TOTAL_RIESGO_ALTO"
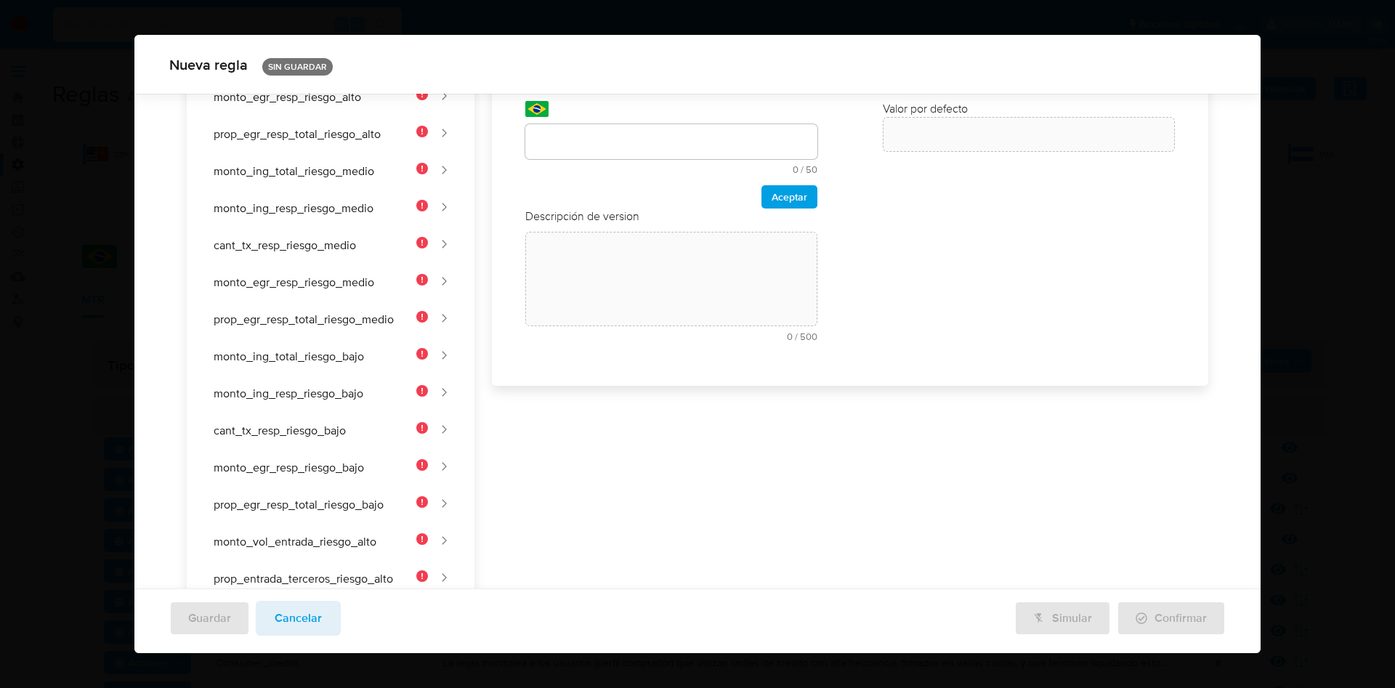
scroll to position [0, 0]
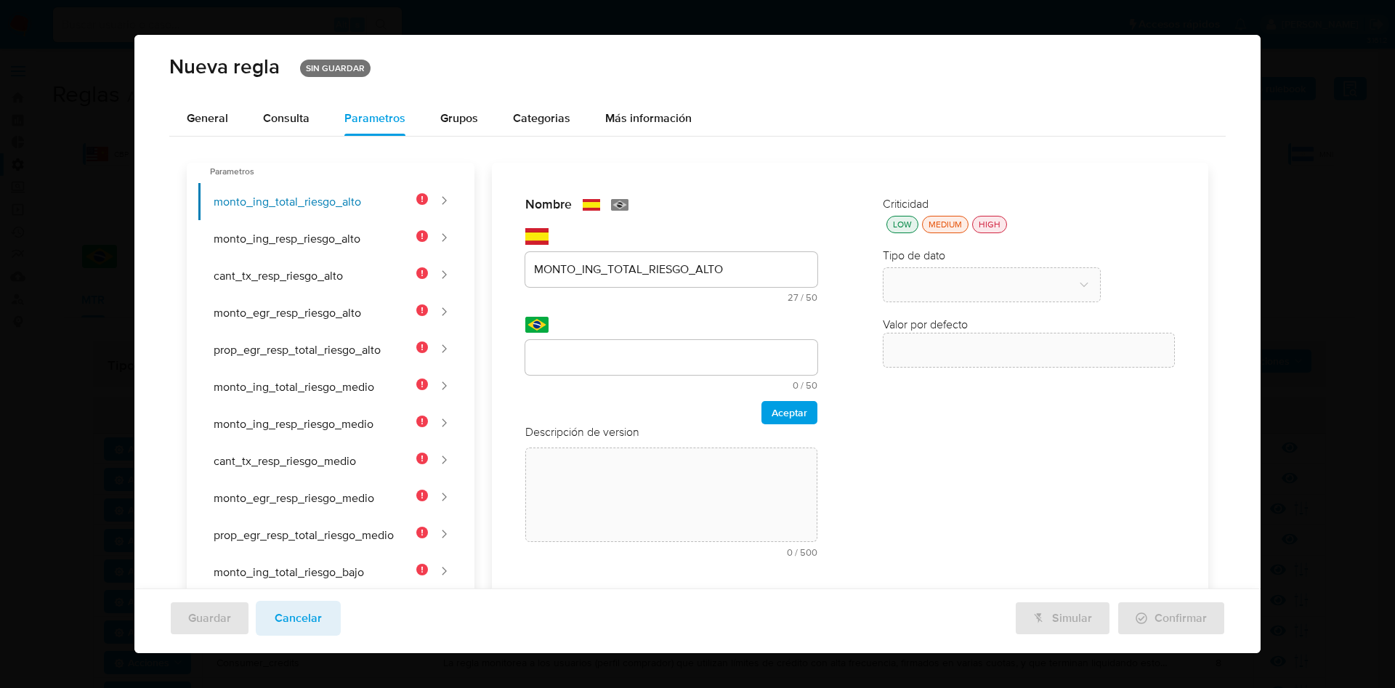
click at [630, 358] on div "Nombre text-es MONTO_ING_TOTAL_RIESGO_ALTO 27 / 50 23 caracteres restantes text…" at bounding box center [841, 623] width 734 height 921
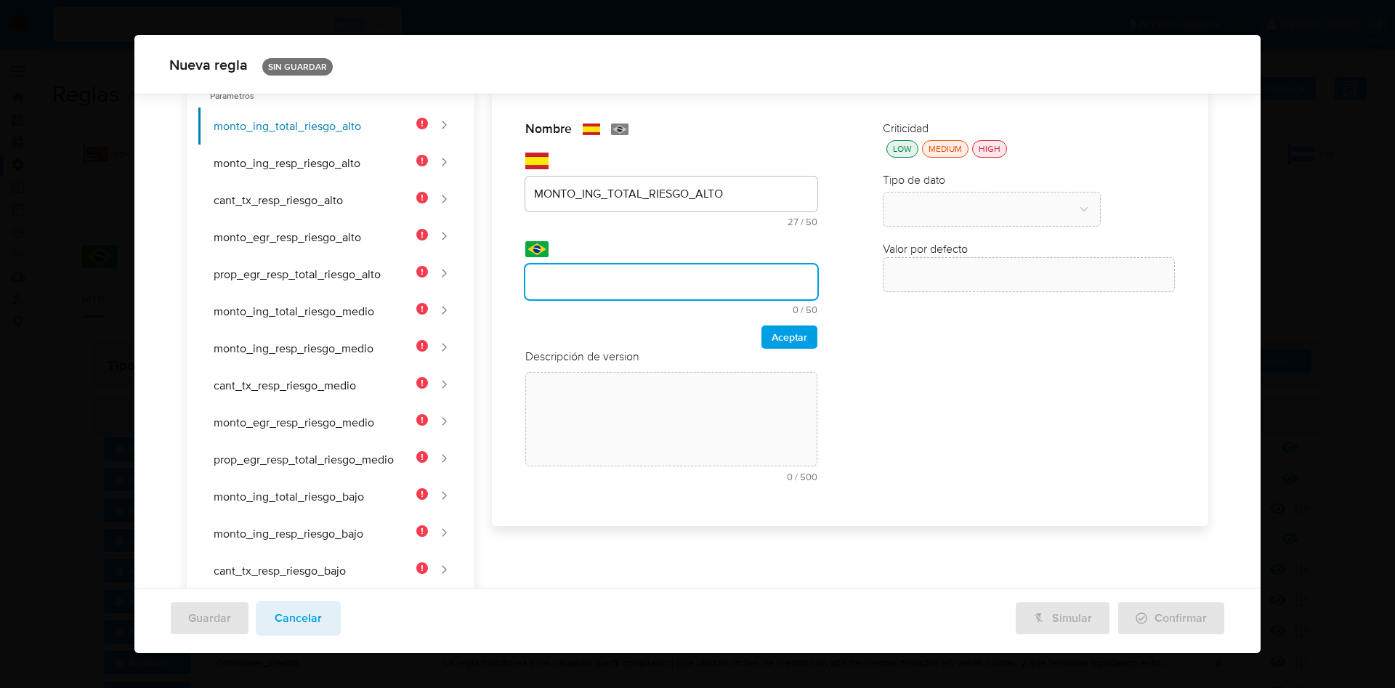
scroll to position [32, 0]
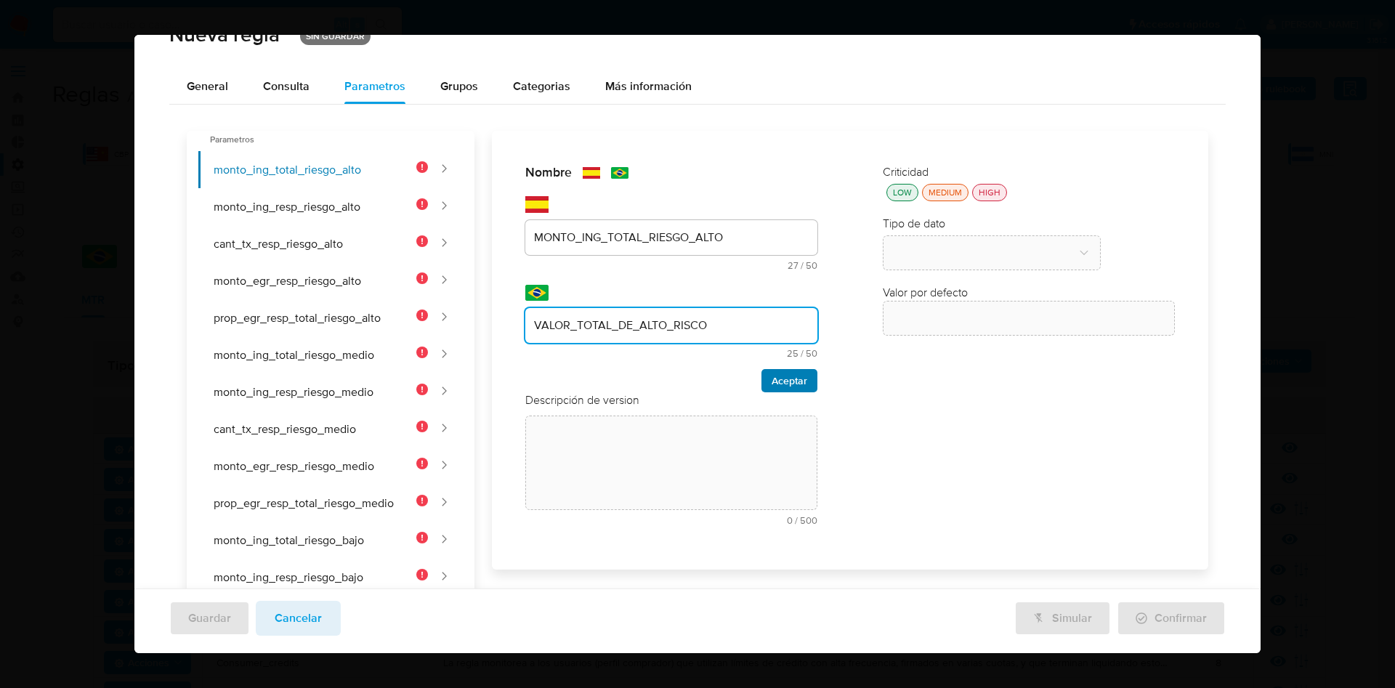
type input "VALOR_TOTAL_DE_ALTO_RISCO"
click at [793, 383] on span "Aceptar" at bounding box center [790, 381] width 36 height 20
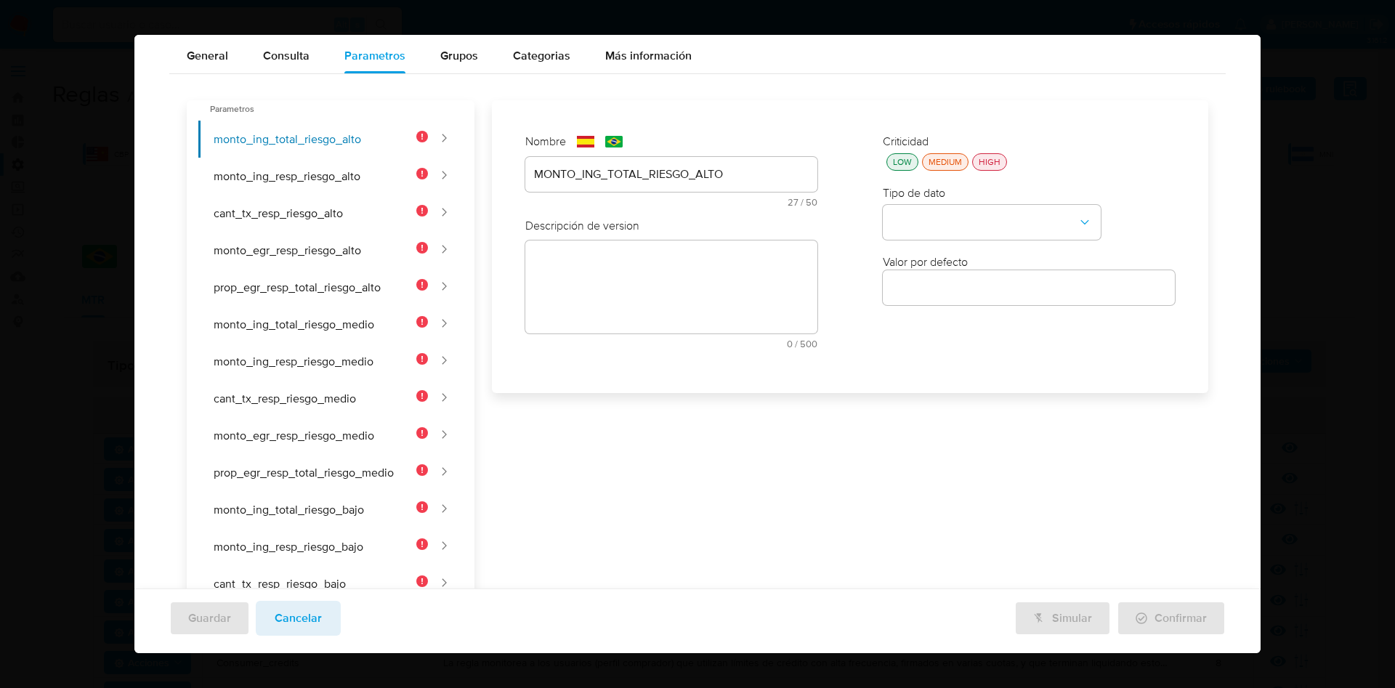
scroll to position [0, 0]
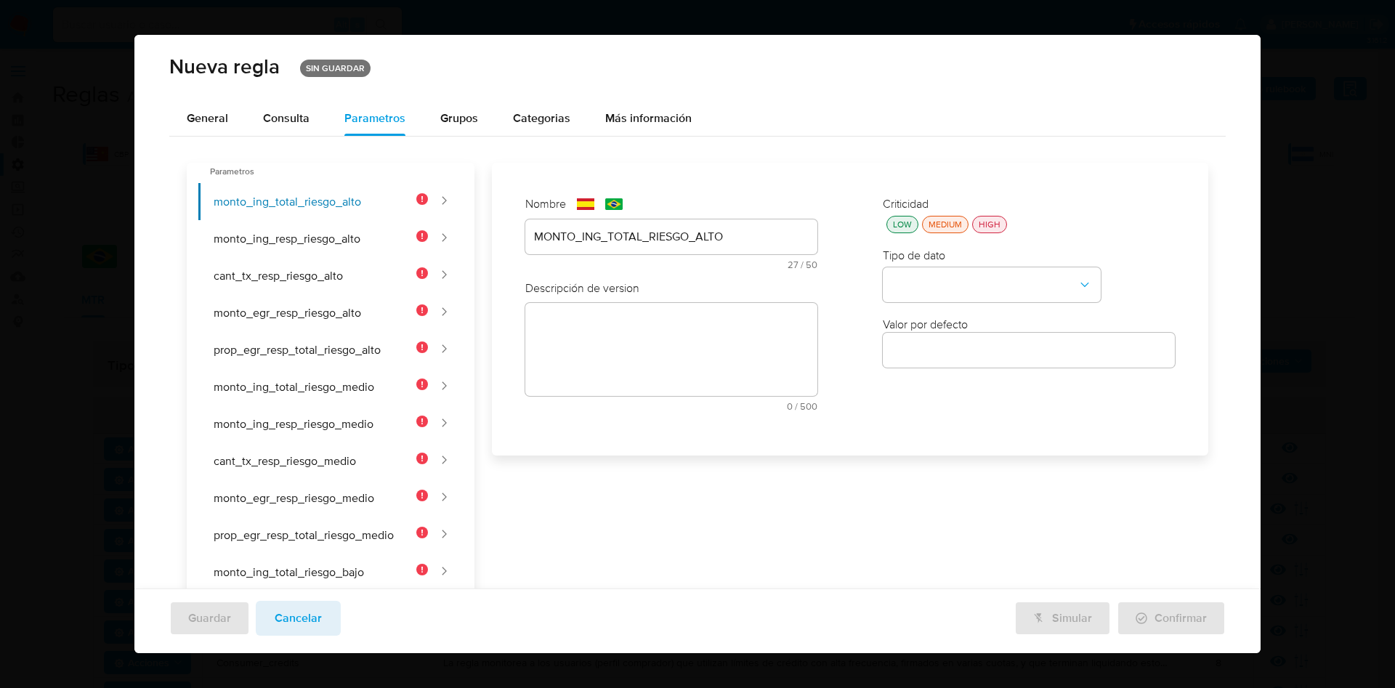
click at [642, 336] on div "Nombre text-es MONTO_ING_TOTAL_RIESGO_ALTO 27 / 50 23 caracteres restantes text…" at bounding box center [841, 623] width 734 height 921
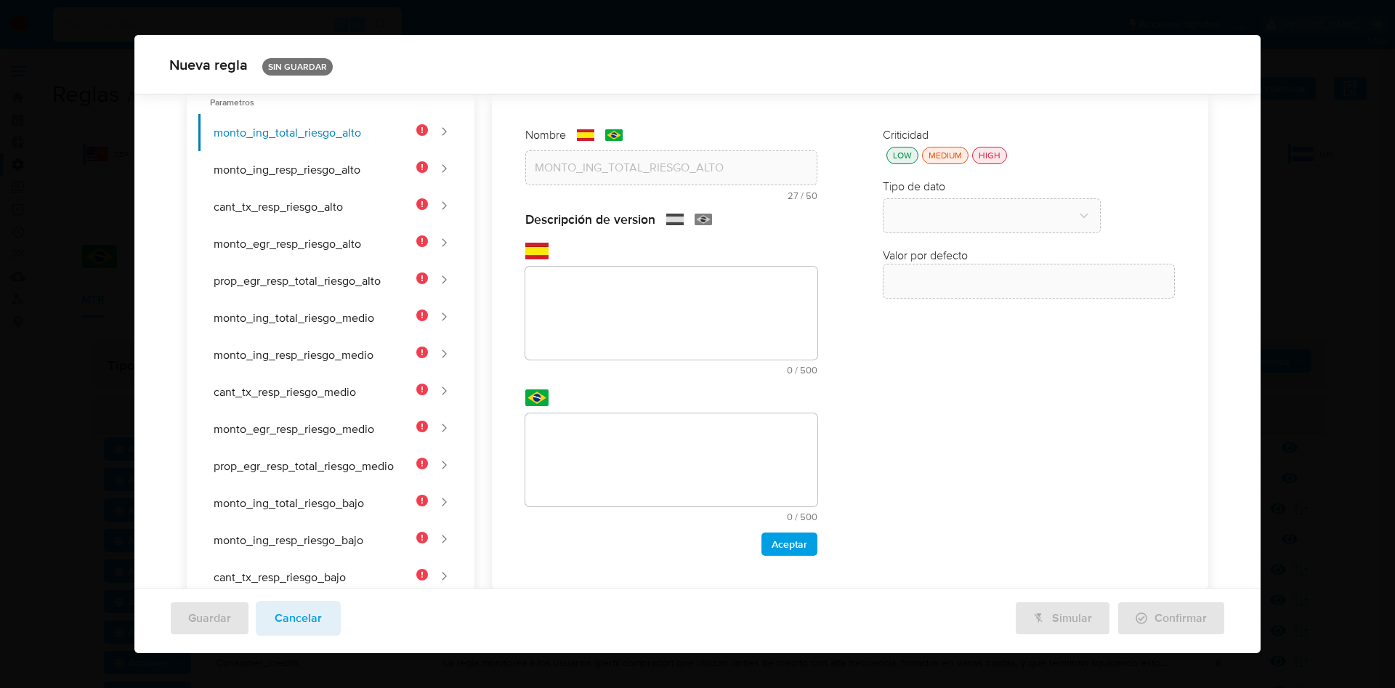
scroll to position [53, 0]
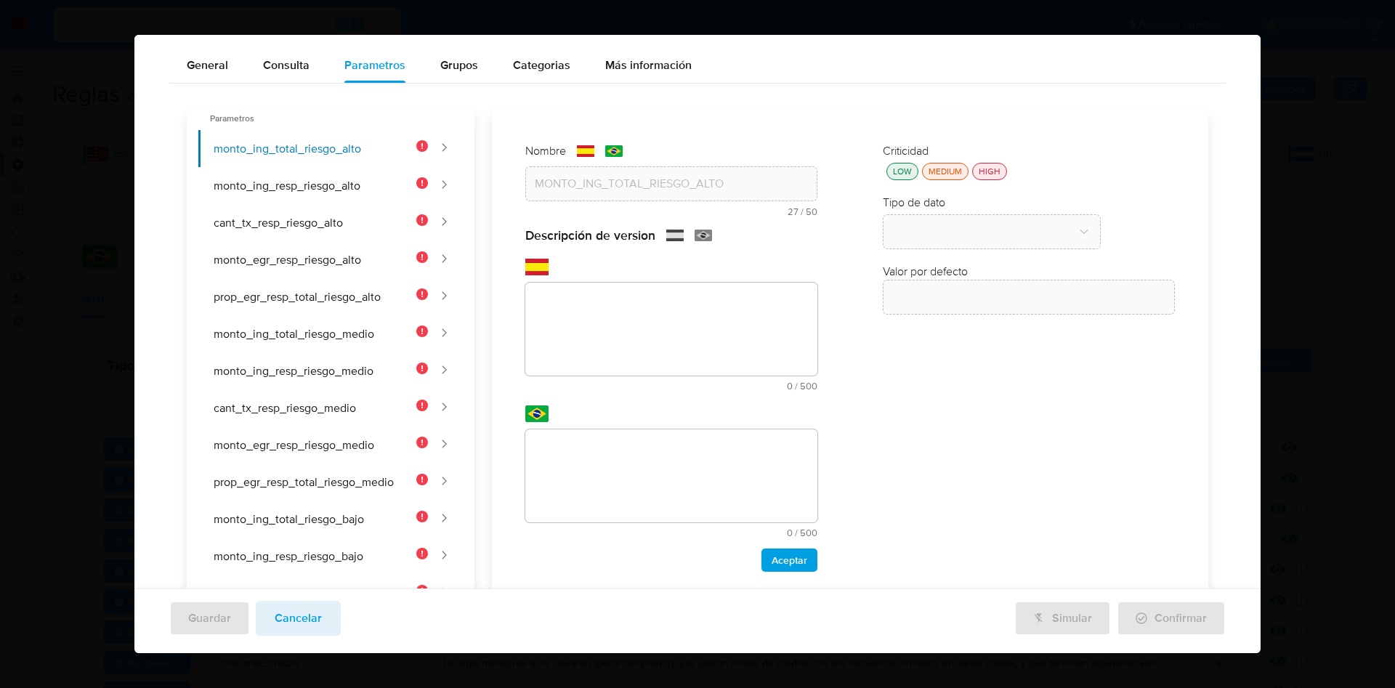
click at [605, 312] on div "Nombre text-es MONTO_ING_TOTAL_RIESGO_ALTO 27 / 50 23 caracteres restantes text…" at bounding box center [841, 570] width 734 height 921
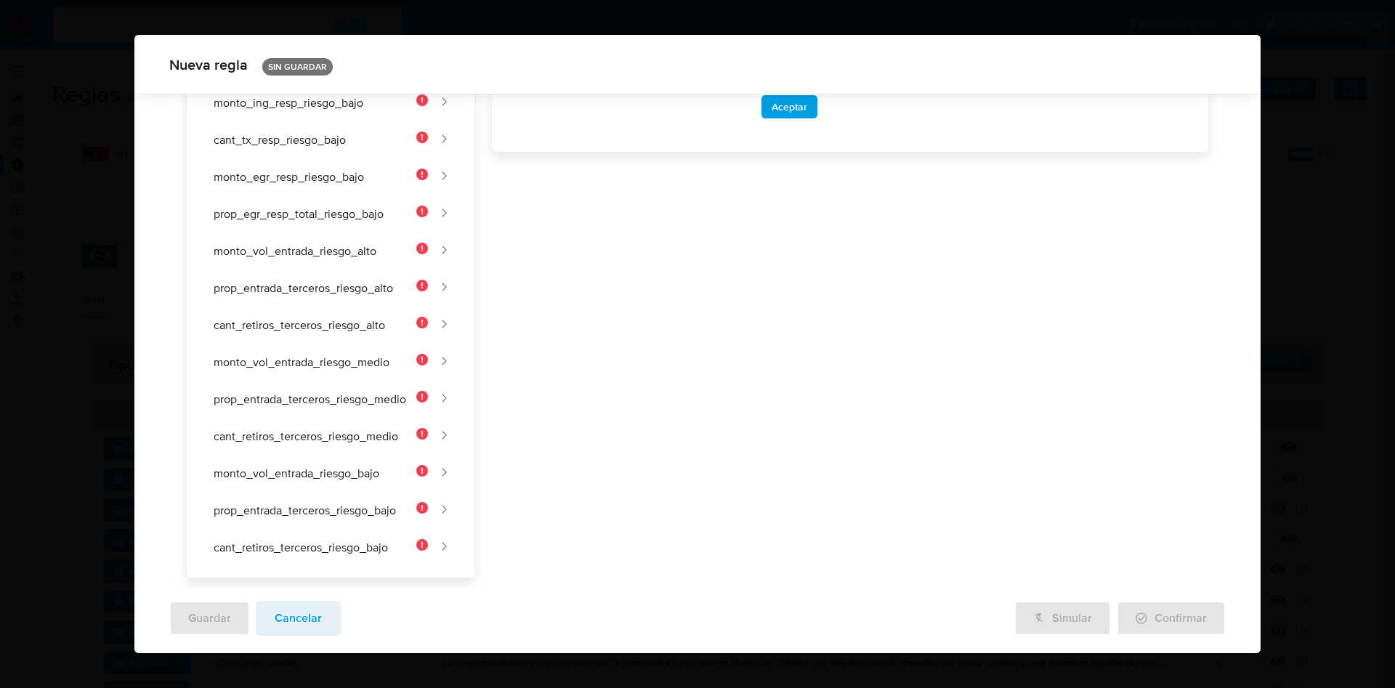
scroll to position [172, 0]
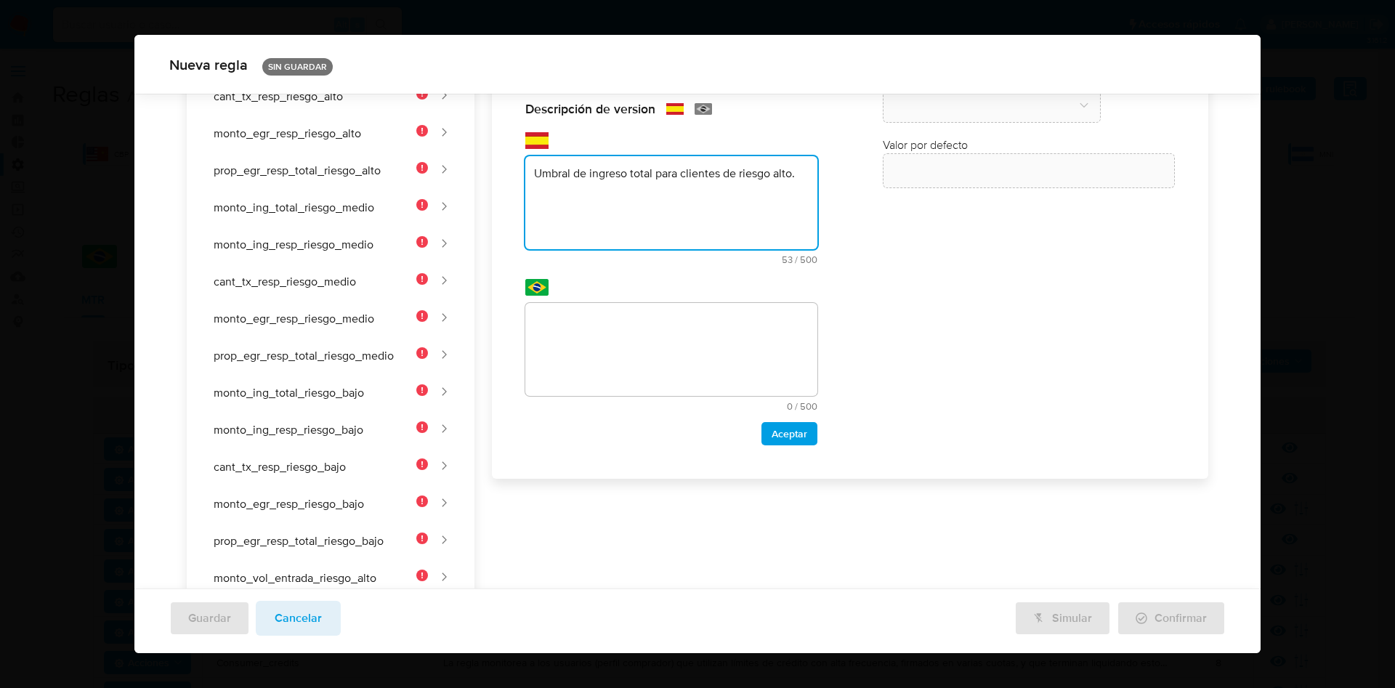
type textarea "Umbral de ingreso total para clientes de riesgo alto."
click at [639, 346] on div "Nombre text-es MONTO_ING_TOTAL_RIESGO_ALTO 27 / 50 23 caracteres restantes text…" at bounding box center [841, 443] width 734 height 921
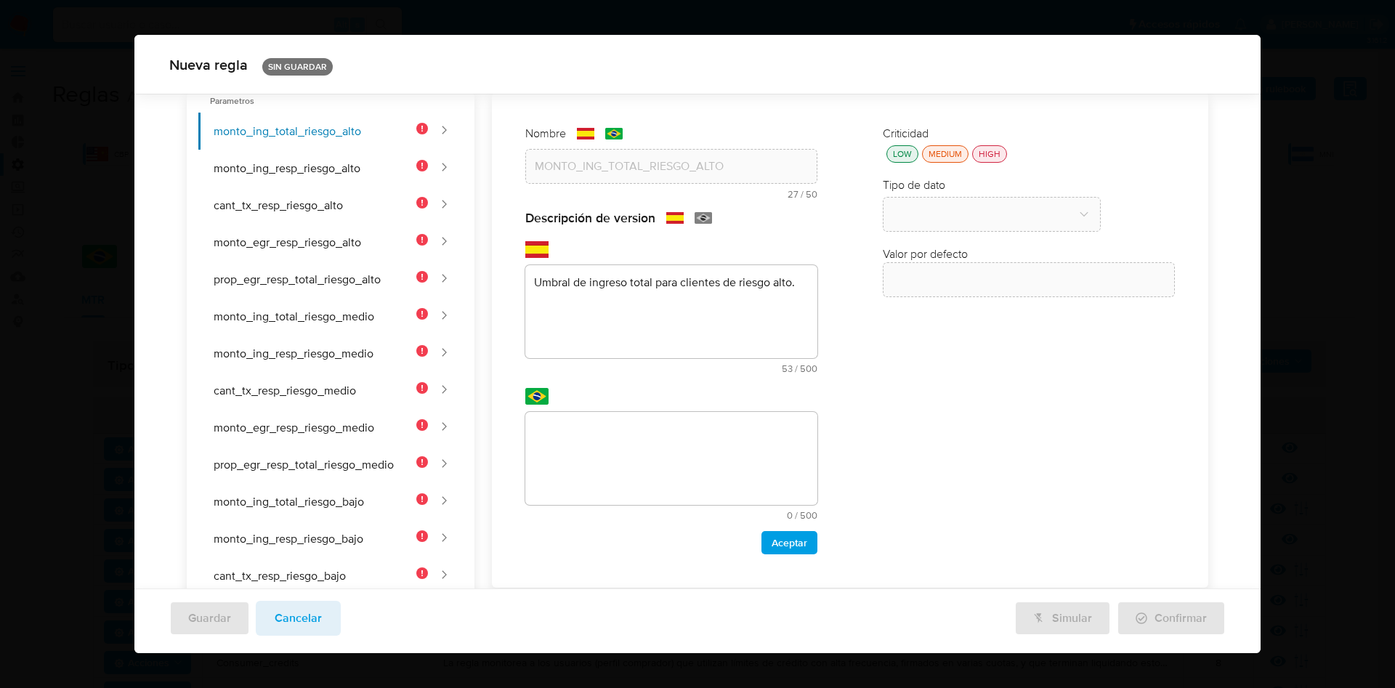
click at [621, 436] on div "Nombre text-es MONTO_ING_TOTAL_RIESGO_ALTO 27 / 50 23 caracteres restantes text…" at bounding box center [841, 552] width 734 height 921
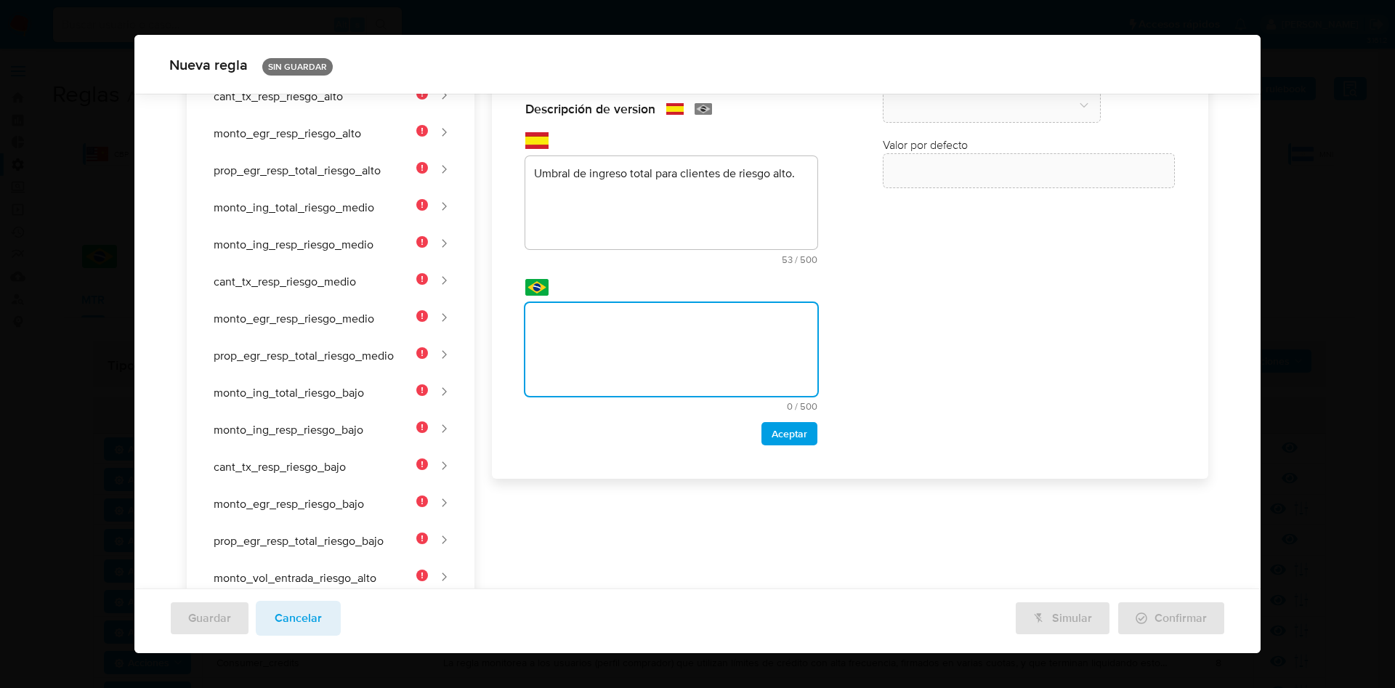
paste textarea "Limiar de receita total para clientes de alto risco."
type textarea "Limiar de receita total para clientes de alto risco."
click at [772, 430] on span "Aceptar" at bounding box center [790, 434] width 36 height 20
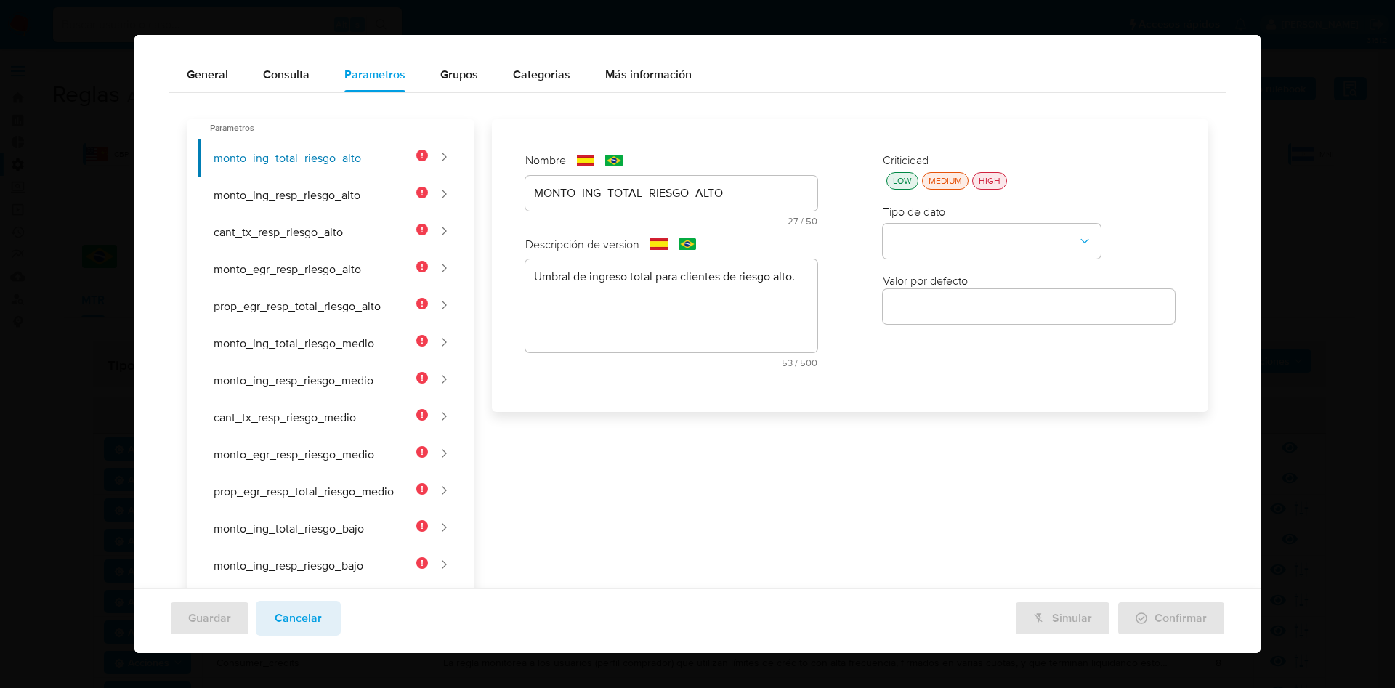
scroll to position [0, 0]
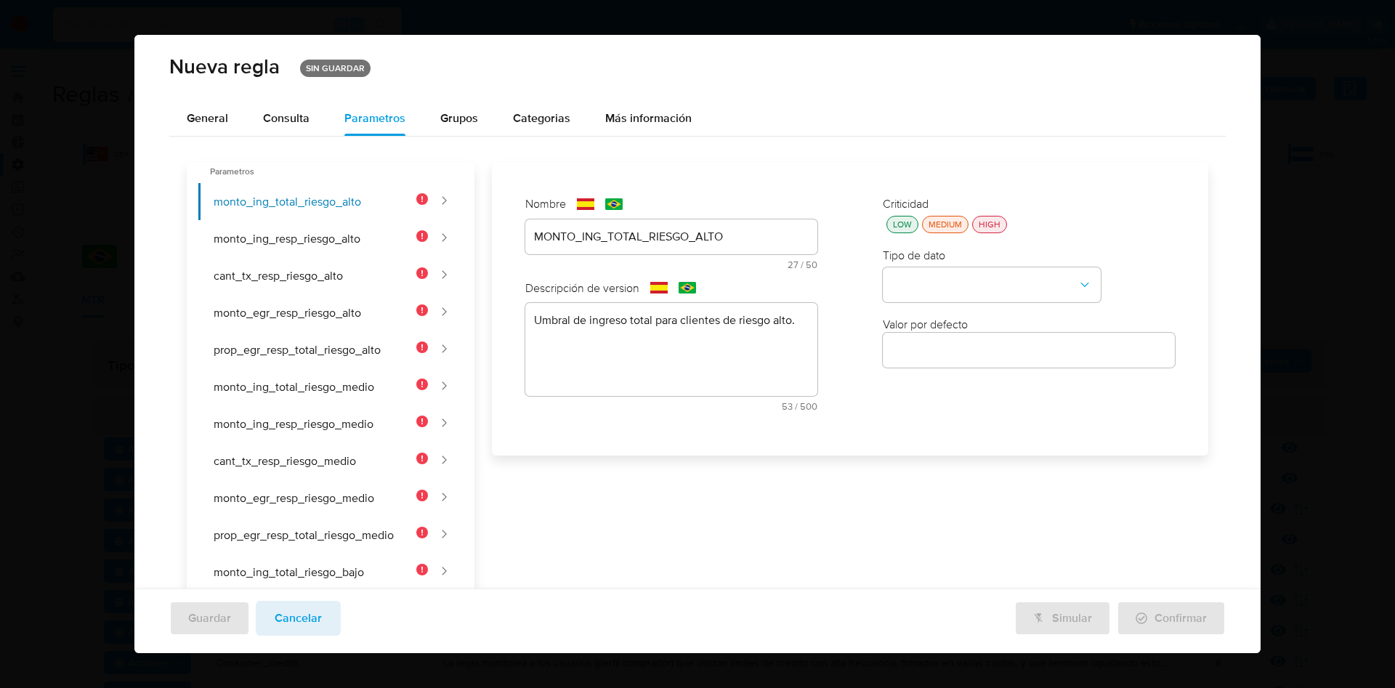
click at [887, 211] on div "Criticidad LOW MEDIUM HIGH" at bounding box center [1029, 214] width 292 height 37
click at [894, 222] on div "LOW" at bounding box center [902, 224] width 25 height 12
click at [938, 283] on button "type-dropdown" at bounding box center [992, 285] width 218 height 35
click at [934, 282] on div "NUMBER" at bounding box center [988, 284] width 192 height 35
click at [945, 349] on input "number" at bounding box center [1029, 350] width 292 height 19
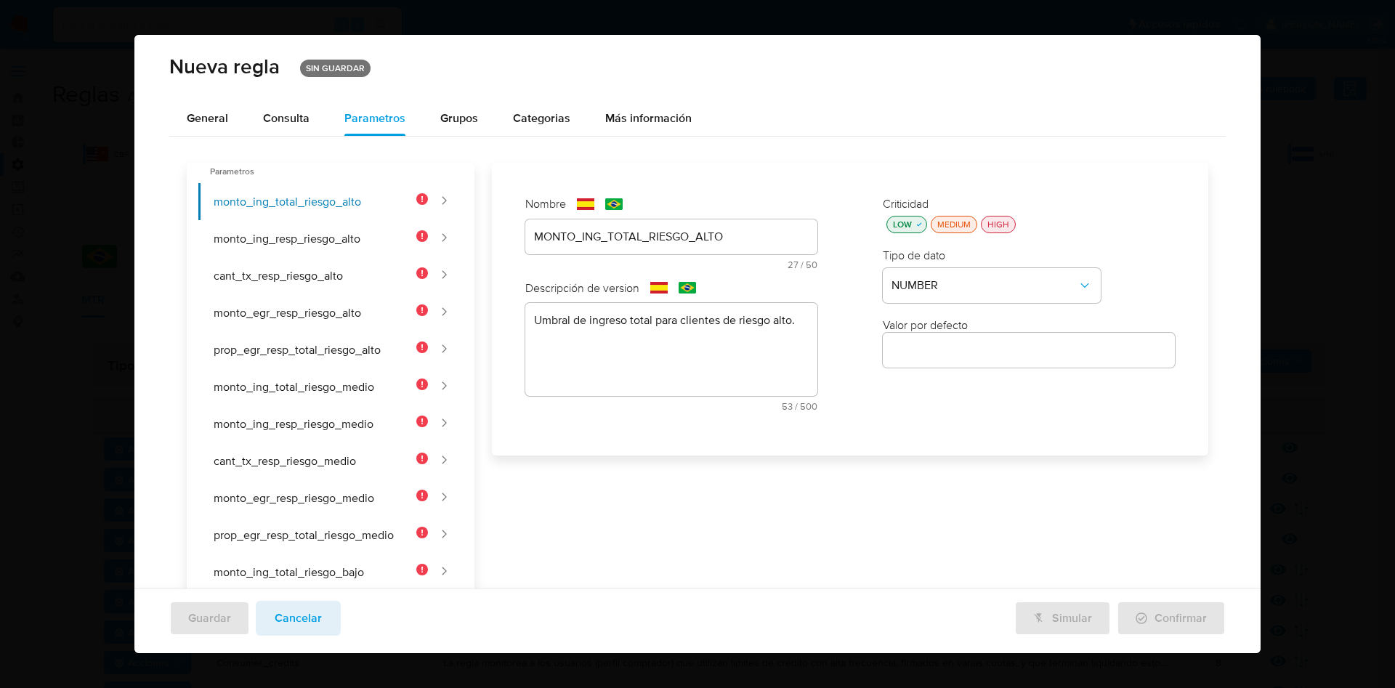
click at [1024, 361] on div at bounding box center [1029, 350] width 292 height 35
click at [1016, 350] on input "number" at bounding box center [1029, 350] width 292 height 19
paste input "30000"
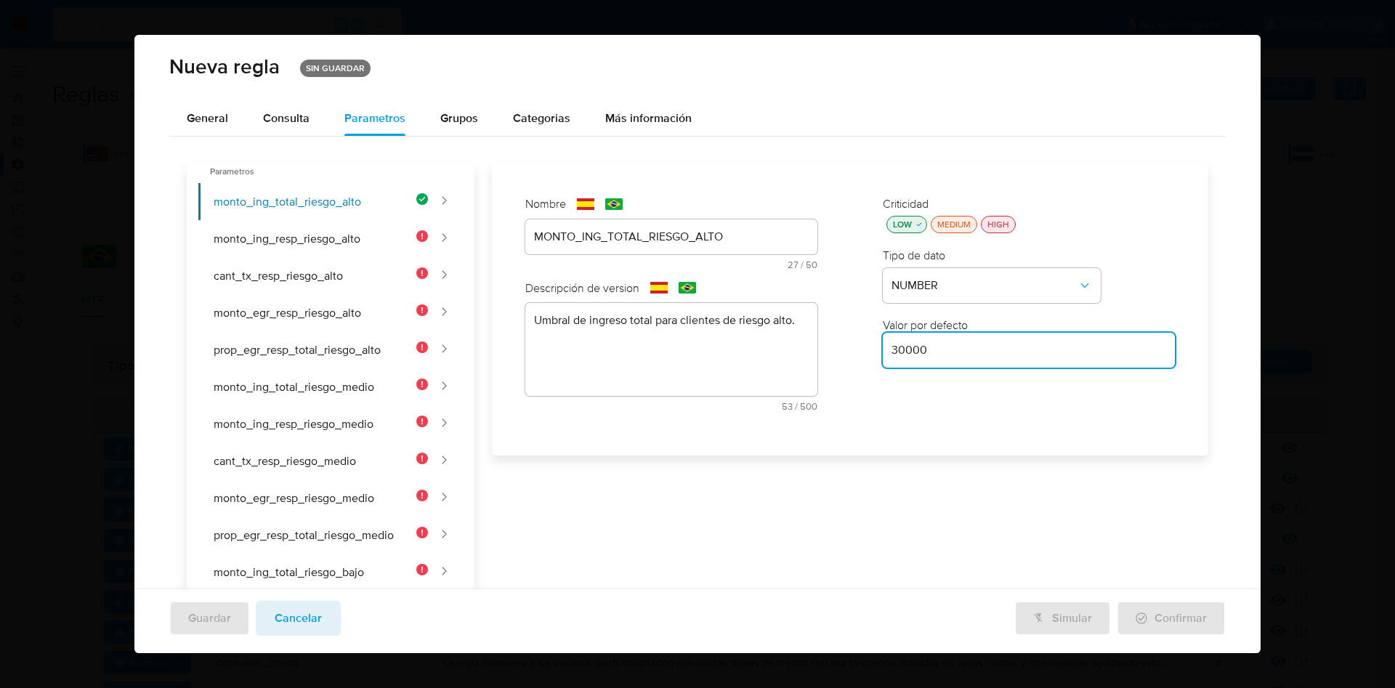
type input "30000"
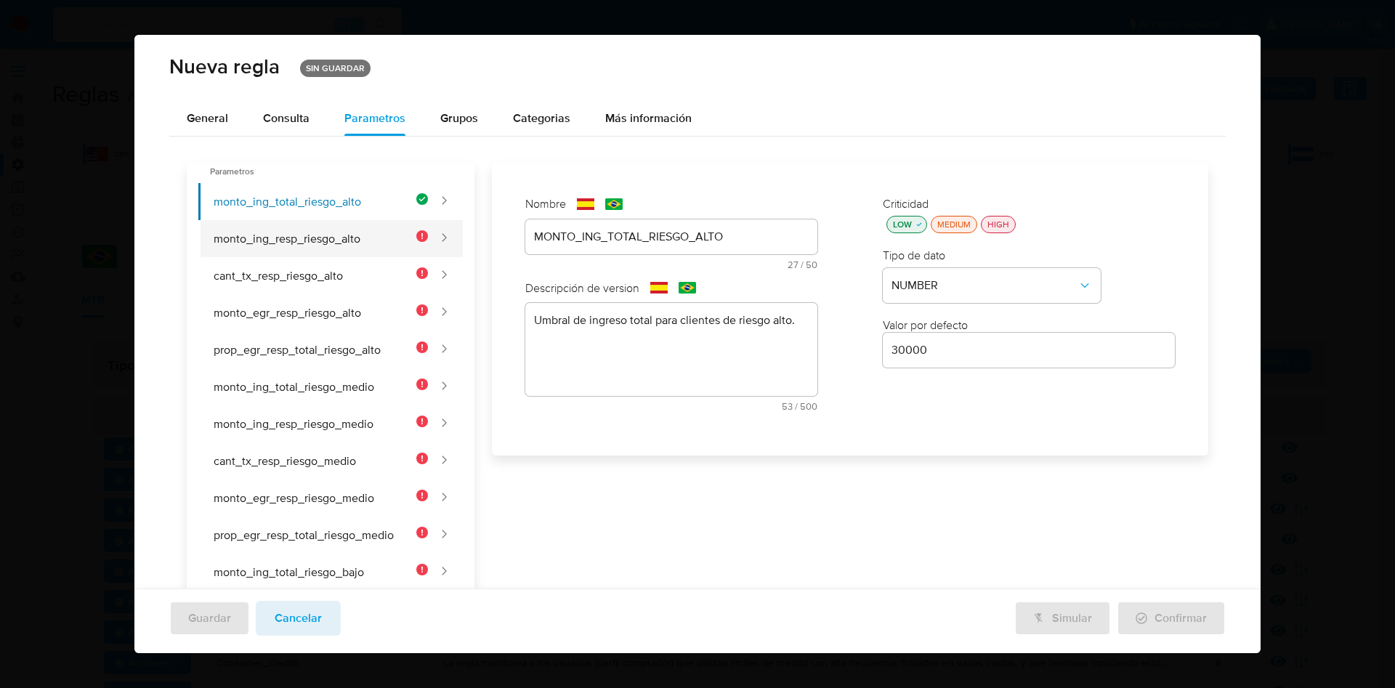
click at [331, 248] on button "monto_ing_resp_riesgo_alto" at bounding box center [313, 238] width 230 height 37
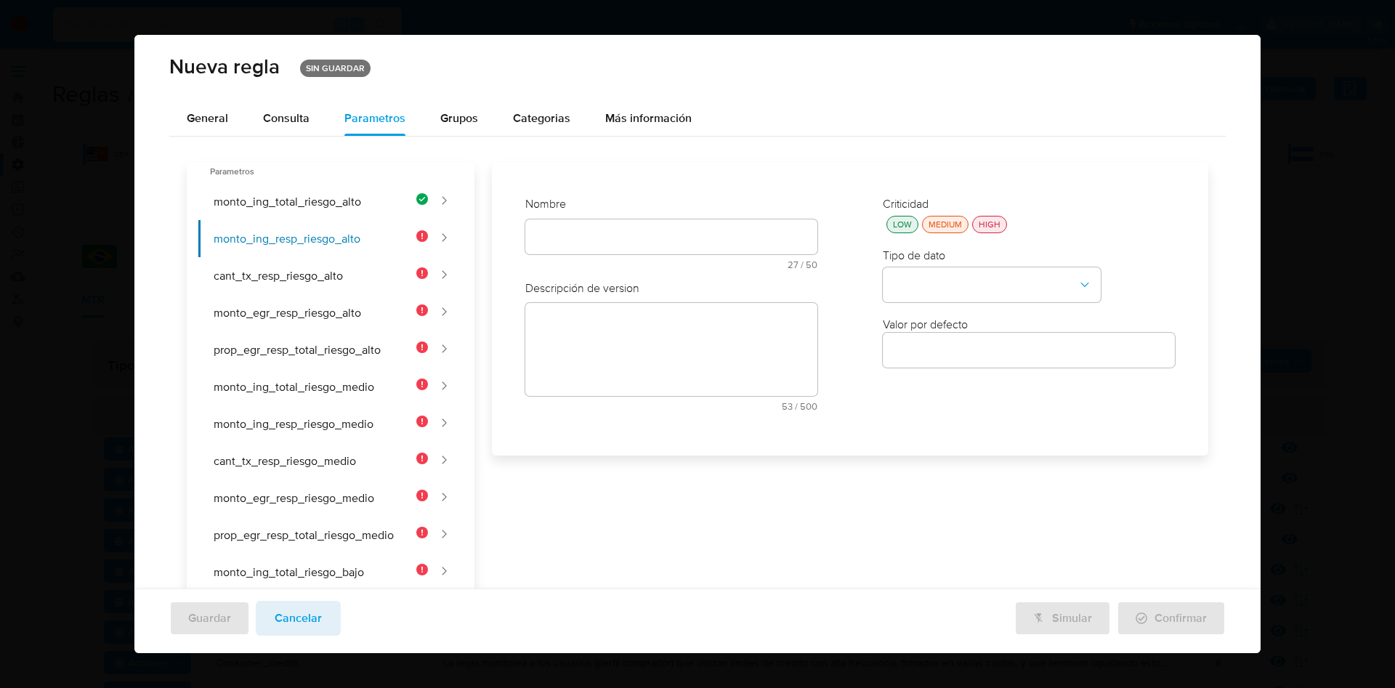
click at [594, 228] on div at bounding box center [671, 236] width 292 height 35
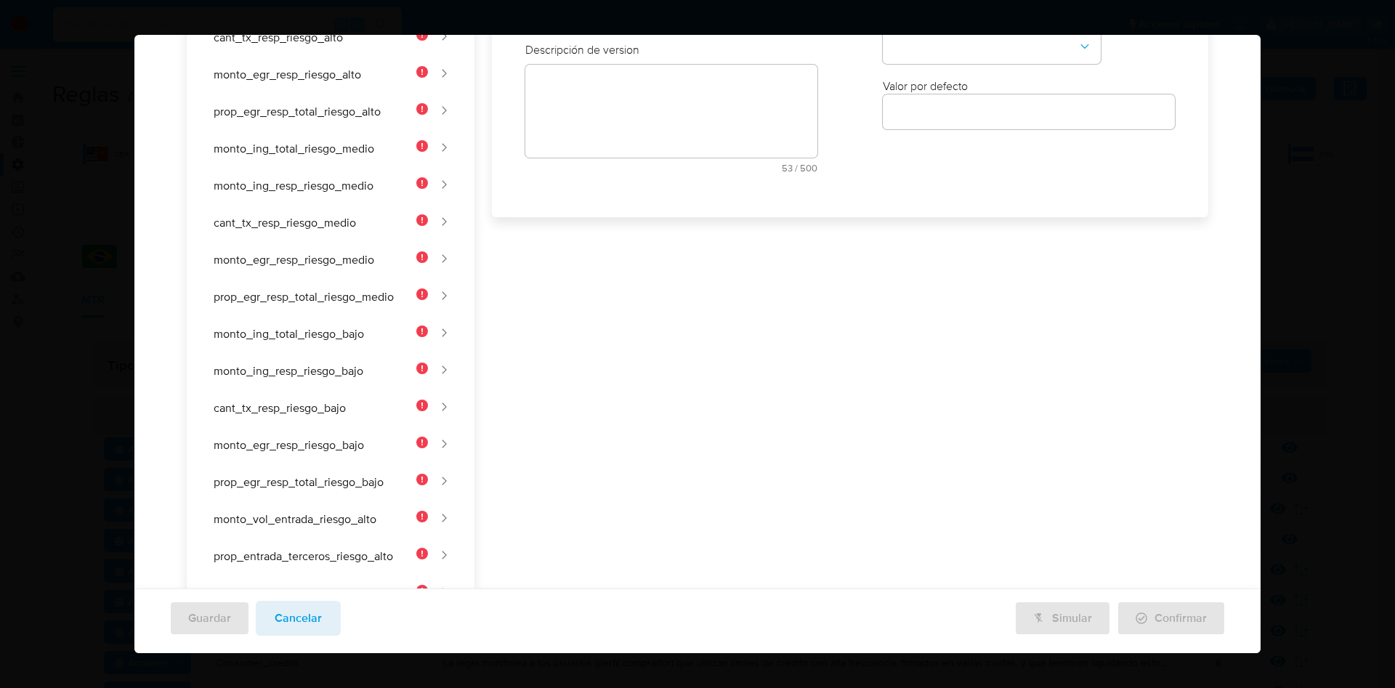
click at [594, 198] on div "Nombre text-es 27 / 50 23 caracteres restantes text-pt 25 / 50 25 caracteres re…" at bounding box center [671, 70] width 321 height 255
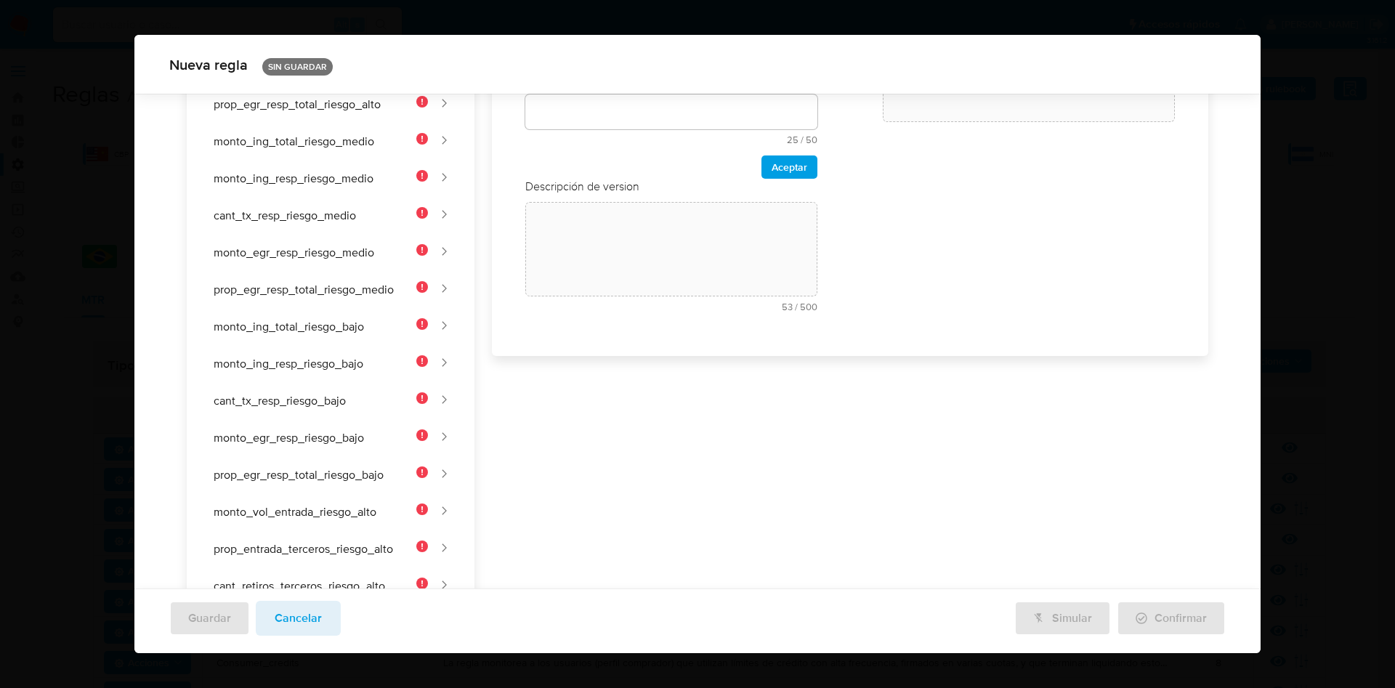
scroll to position [0, 0]
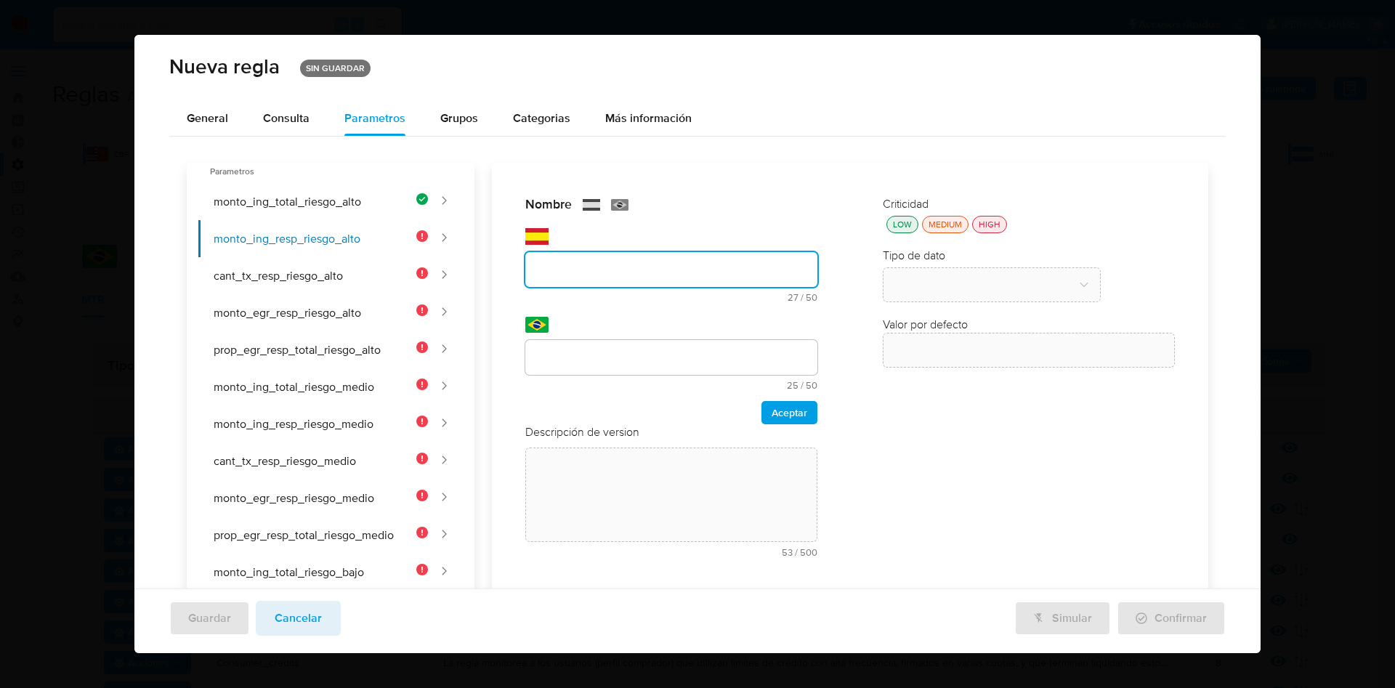
click at [611, 261] on input "text" at bounding box center [671, 269] width 292 height 19
type input "MONTO_ING_RESP_RIESGO_ALTO"
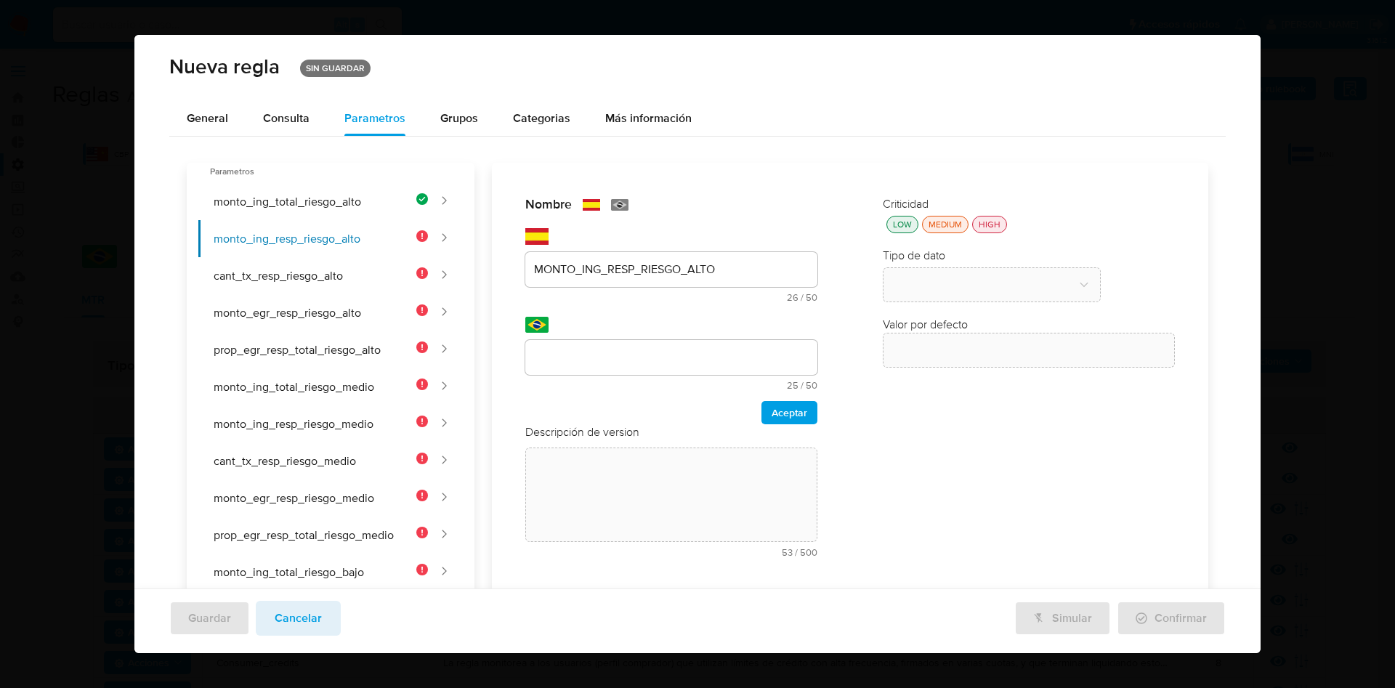
click at [622, 347] on div at bounding box center [671, 357] width 292 height 35
click at [619, 350] on div "Nombre text-es MONTO_ING_RESP_RIESGO_ALTO 26 / 50 24 caracteres restantes text-…" at bounding box center [841, 623] width 734 height 921
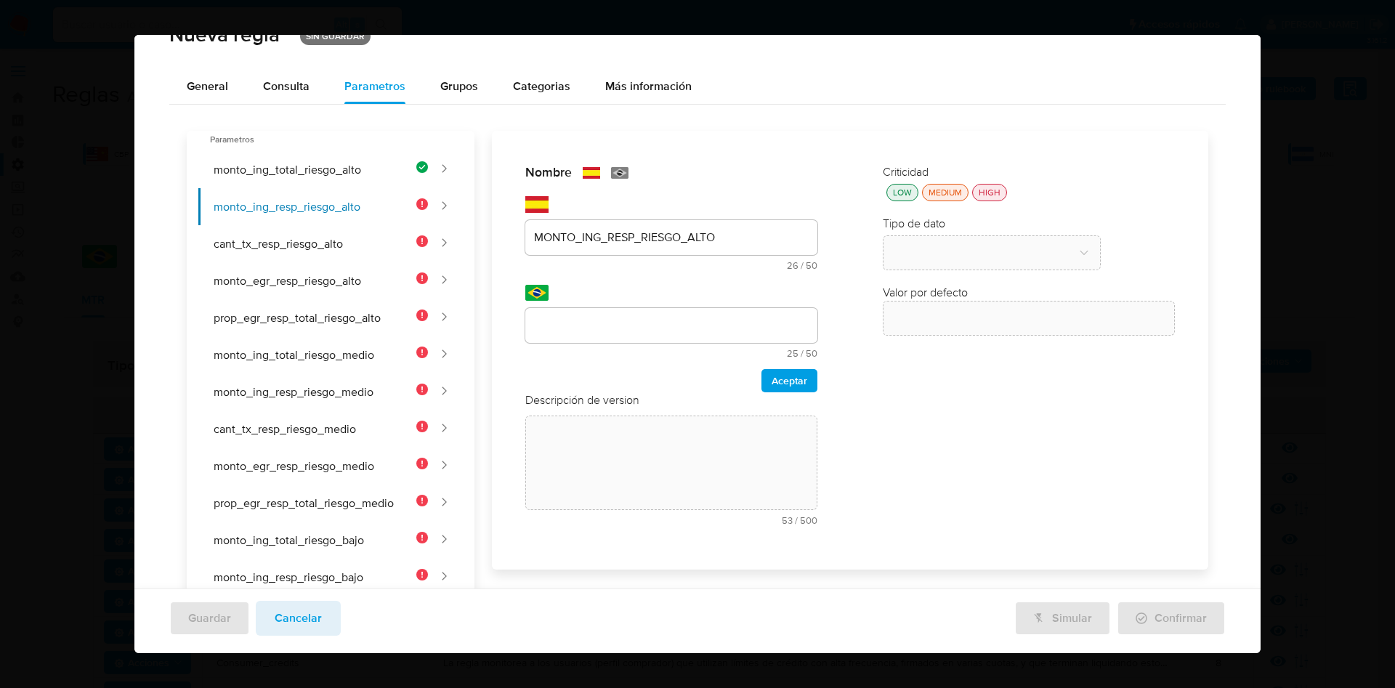
click at [607, 317] on div "Nombre text-es MONTO_ING_RESP_RIESGO_ALTO 26 / 50 24 caracteres restantes text-…" at bounding box center [841, 591] width 734 height 921
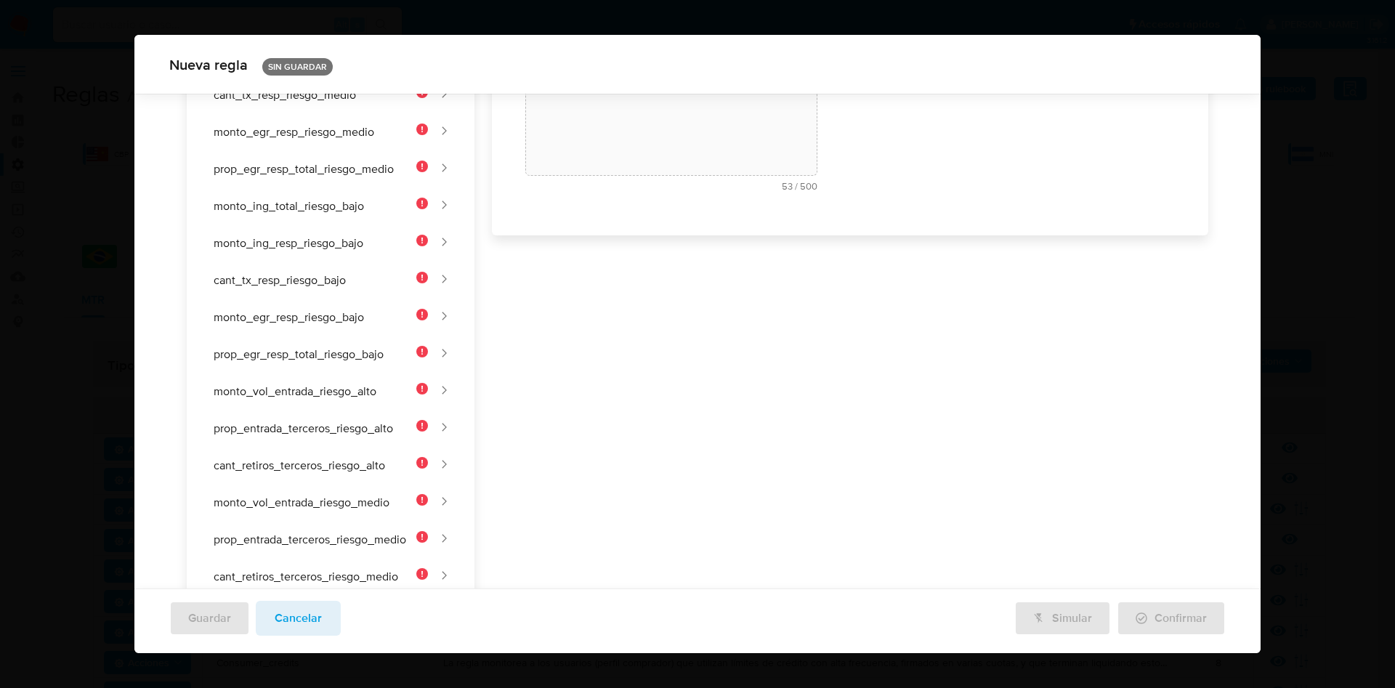
paste input "VALOR_DE_RESPONSABILIDADE_ALTO_RISCO"
type input "VALOR_DE_RESPONSABILIDADE_ALTO_RISCO"
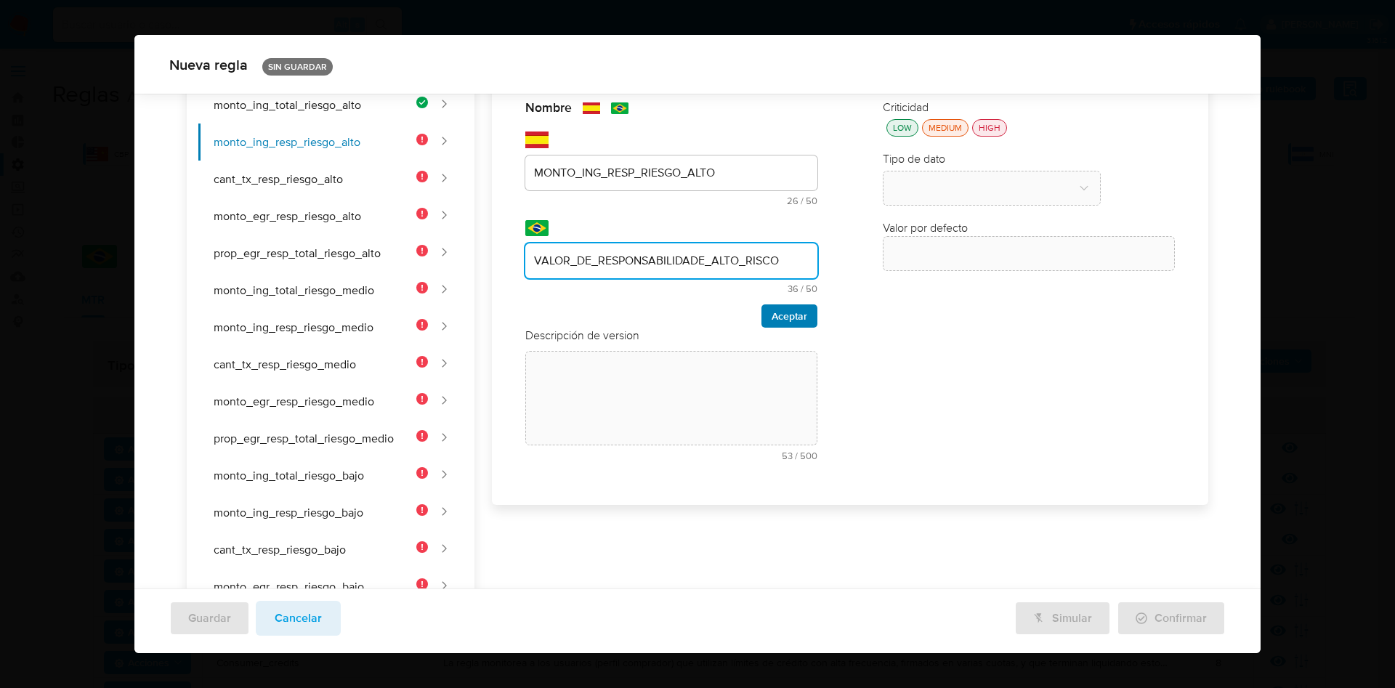
click at [772, 322] on span "Aceptar" at bounding box center [790, 316] width 36 height 20
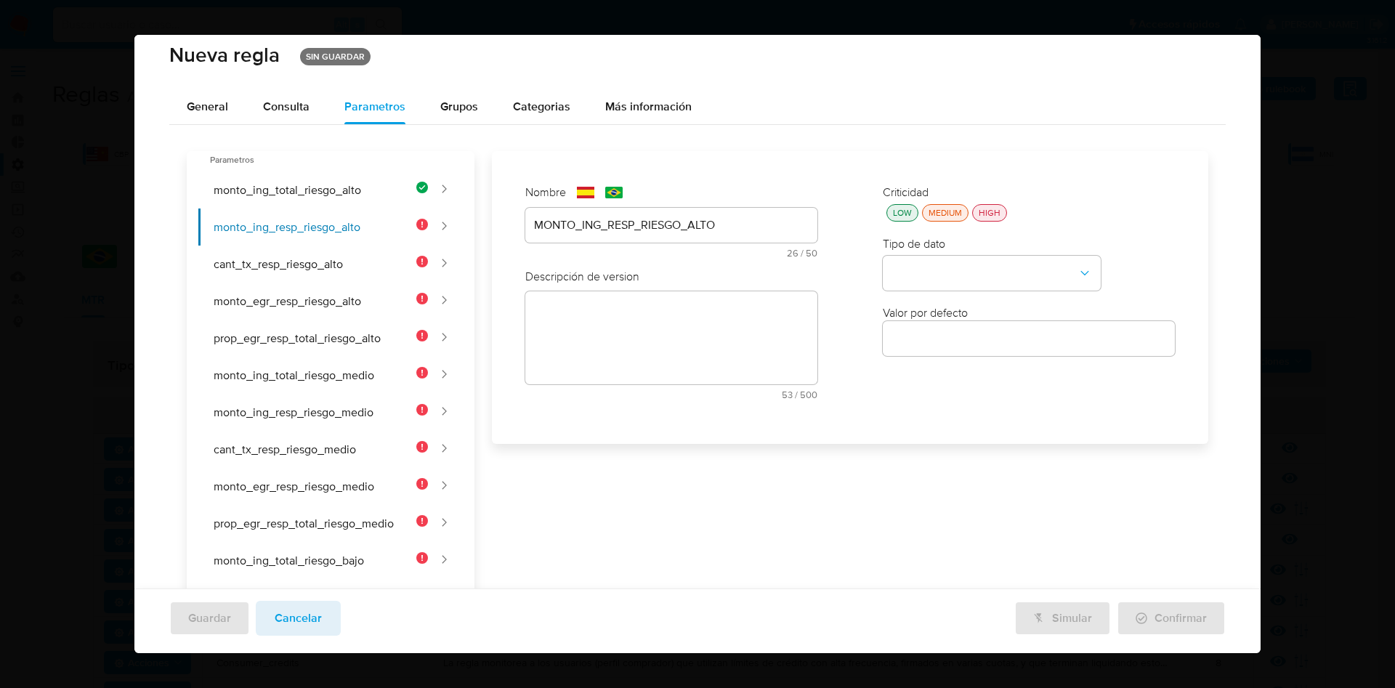
scroll to position [0, 0]
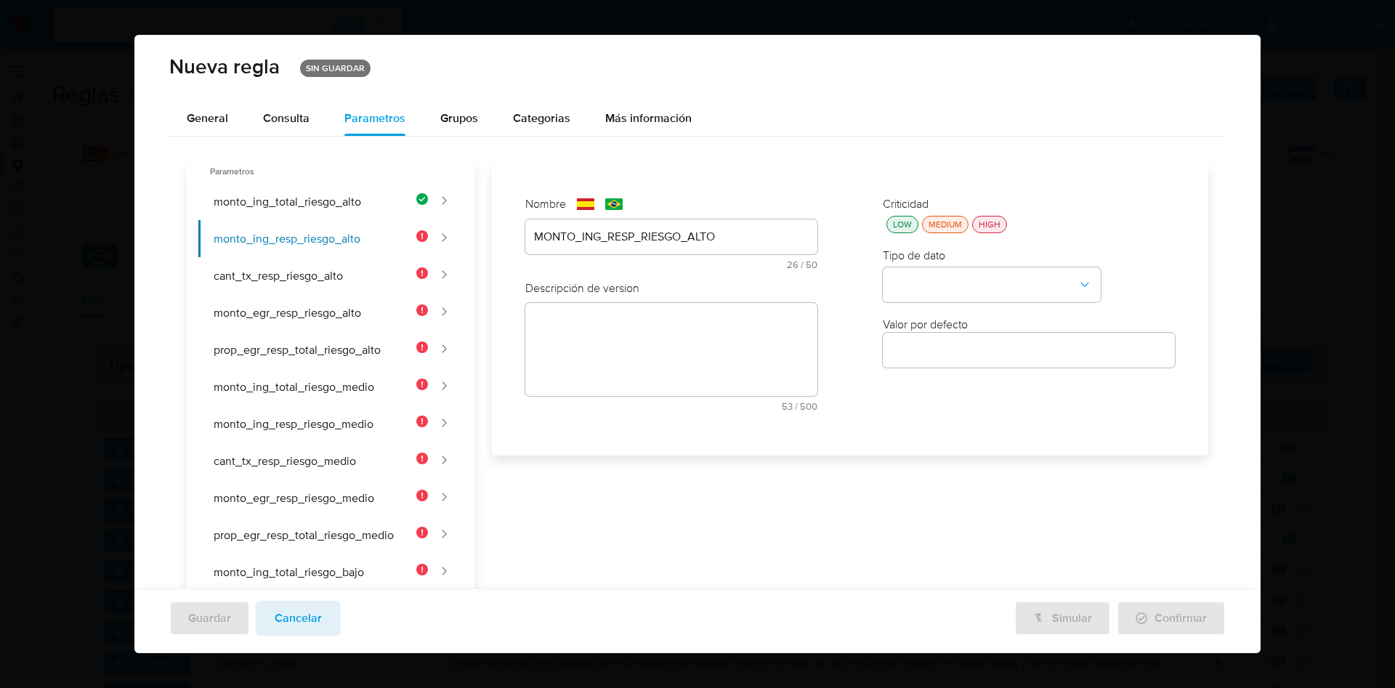
click at [581, 358] on div "Nombre text-es MONTO_ING_RESP_RIESGO_ALTO 26 / 50 24 caracteres restantes text-…" at bounding box center [841, 623] width 734 height 921
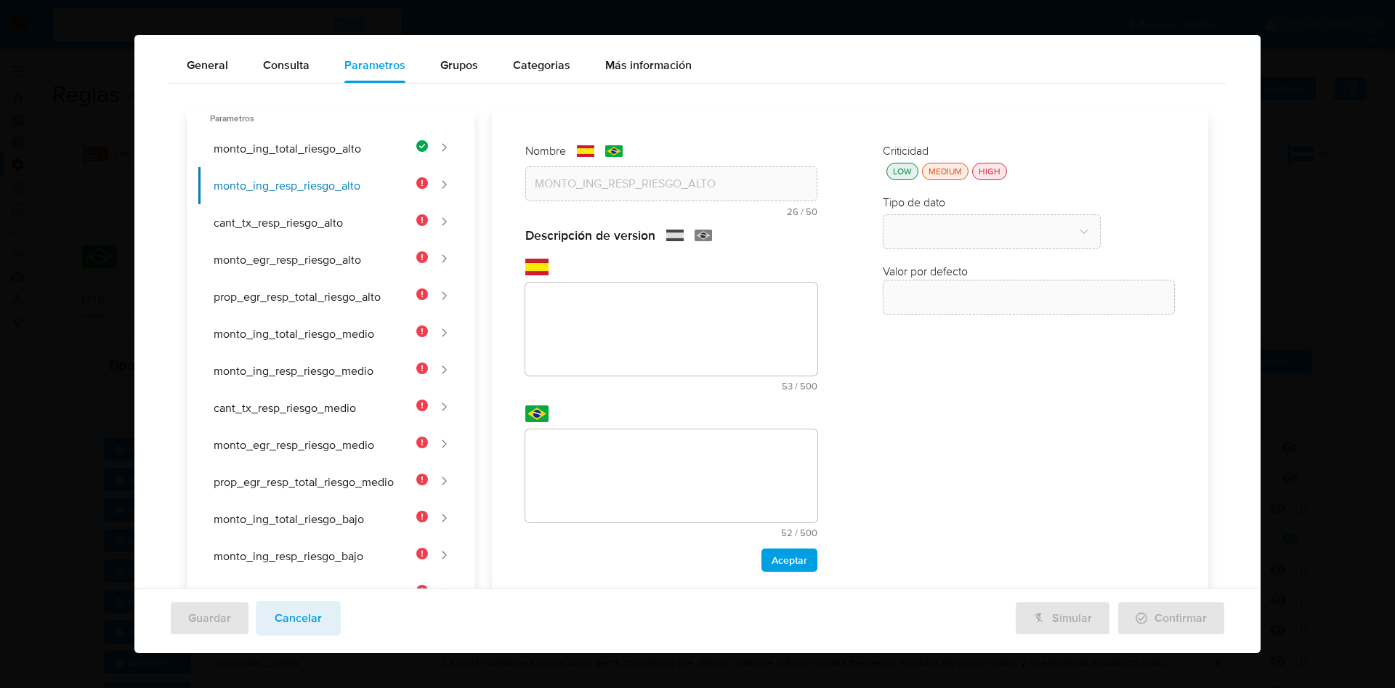
click at [603, 315] on div "Nombre text-es MONTO_ING_RESP_RIESGO_ALTO 26 / 50 24 caracteres restantes text-…" at bounding box center [841, 570] width 734 height 921
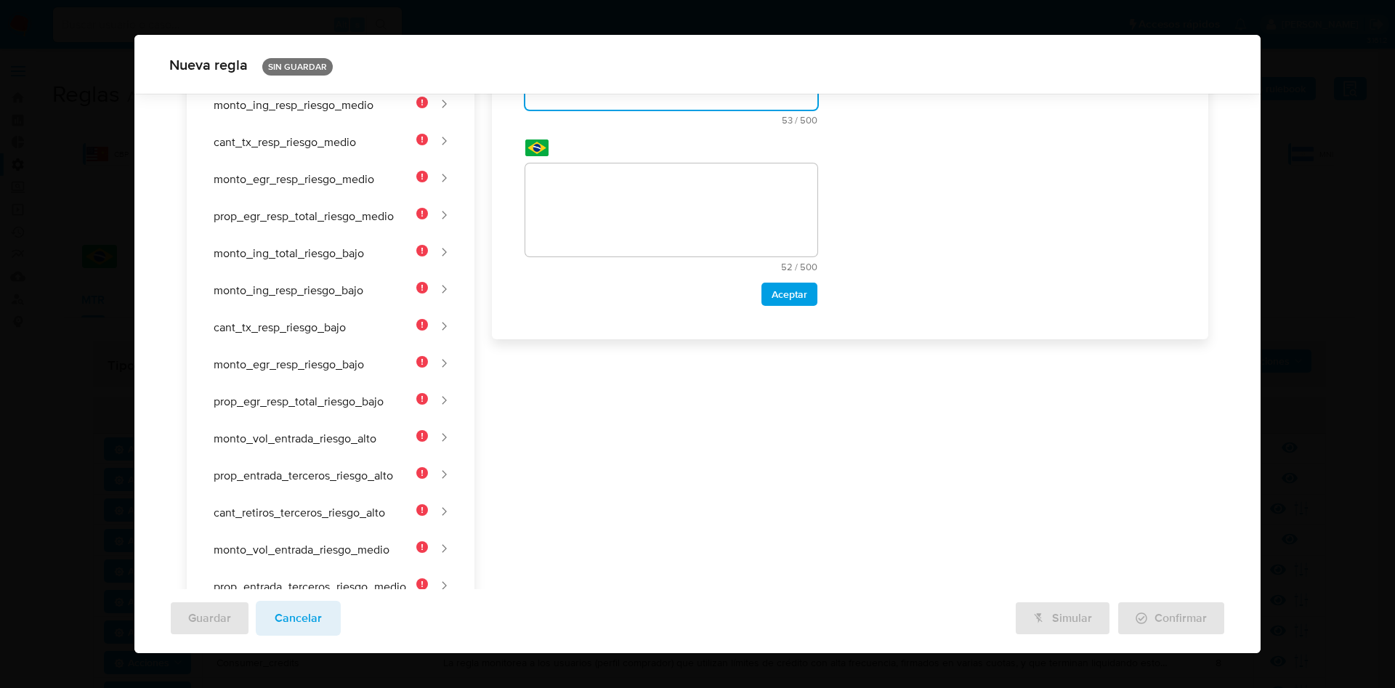
scroll to position [172, 0]
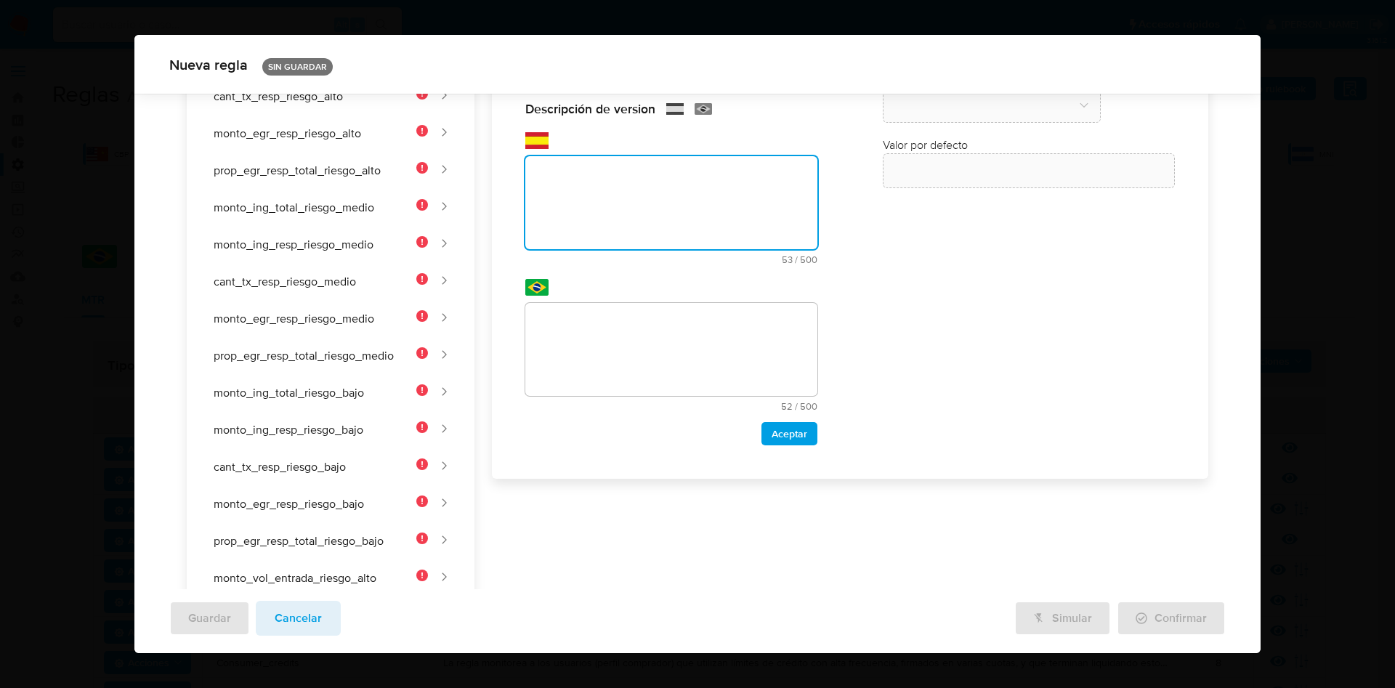
paste textarea "Umbral de ingreso desde el responsable para clientes de riesgo alto."
type textarea "Umbral de ingreso desde el responsable para clientes de riesgo alto."
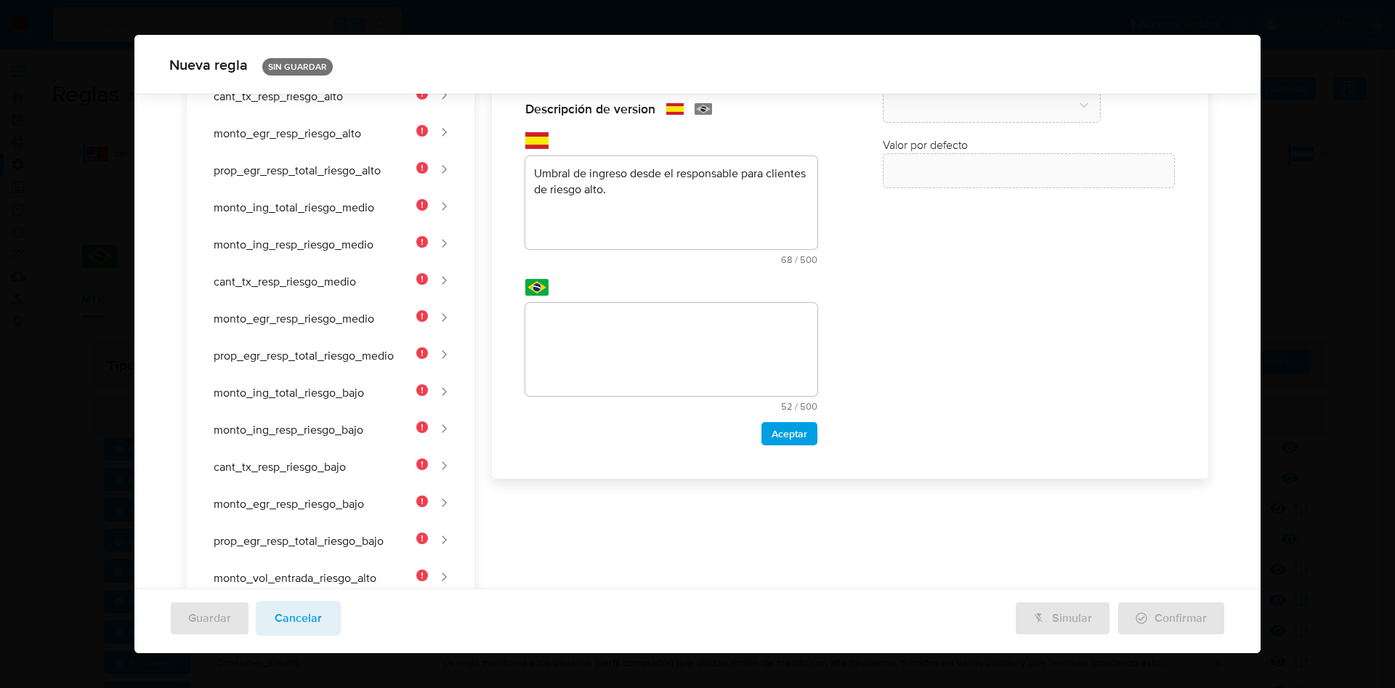
click at [644, 339] on div "Nombre text-es MONTO_ING_RESP_RIESGO_ALTO 26 / 50 24 caracteres restantes text-…" at bounding box center [841, 443] width 734 height 921
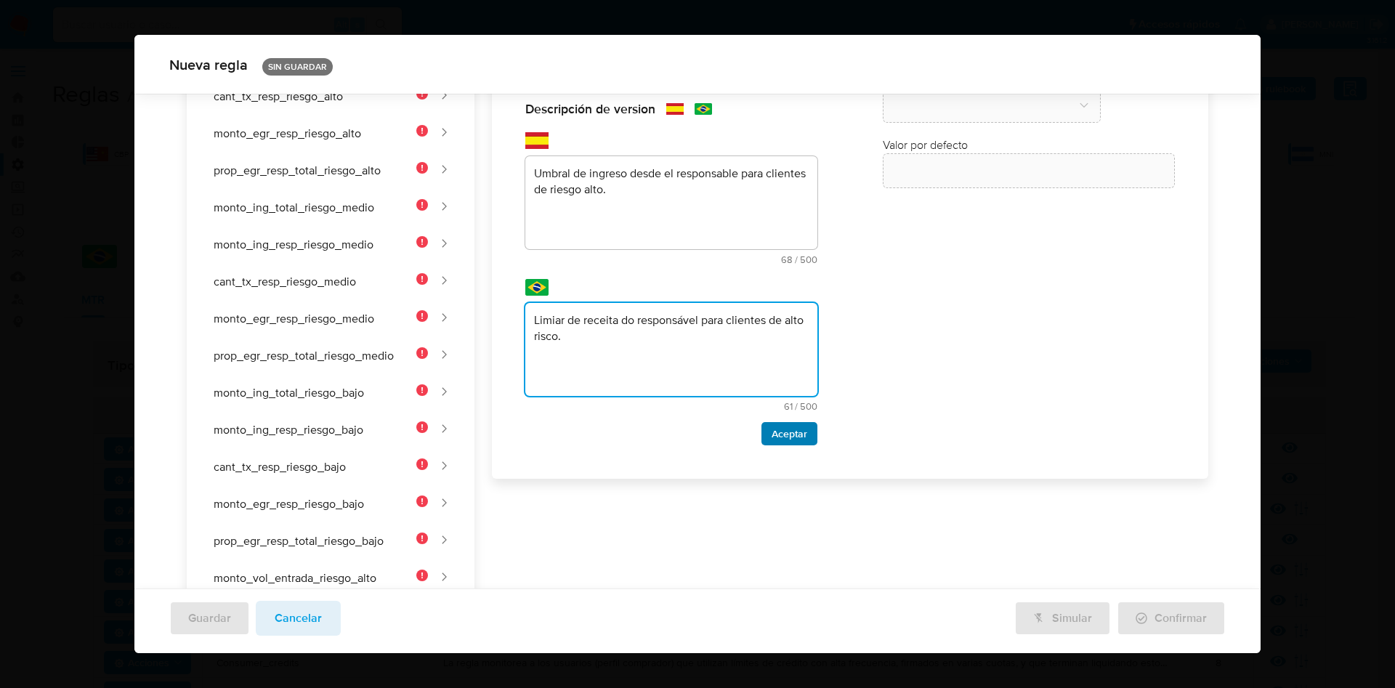
type textarea "Limiar de receita do responsável para clientes de alto risco."
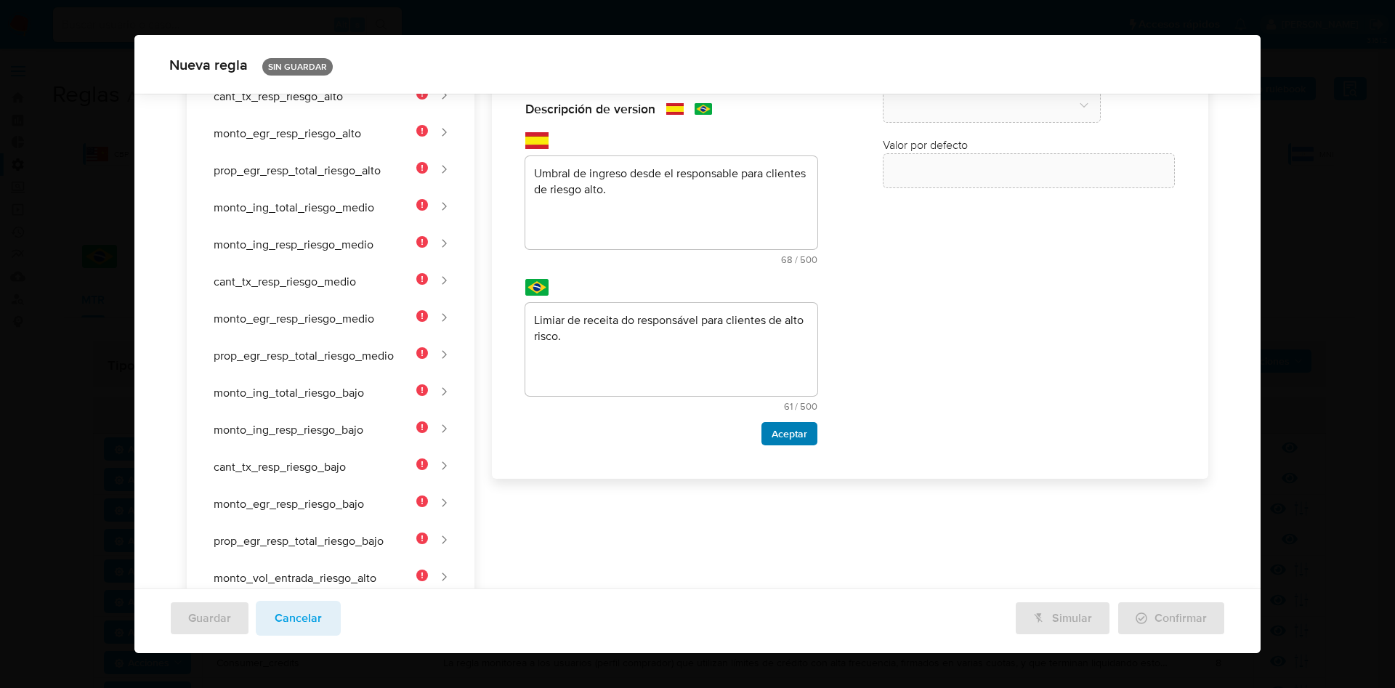
click at [799, 435] on span "Aceptar" at bounding box center [790, 434] width 36 height 20
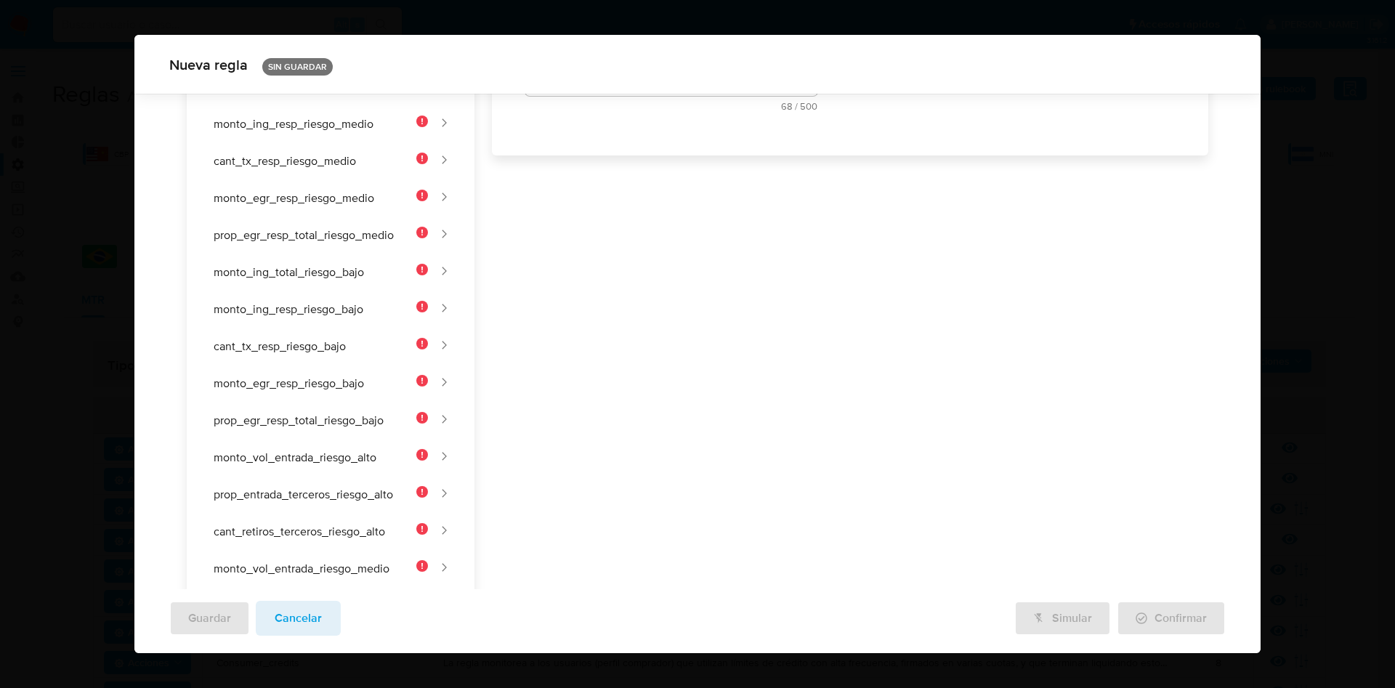
scroll to position [0, 0]
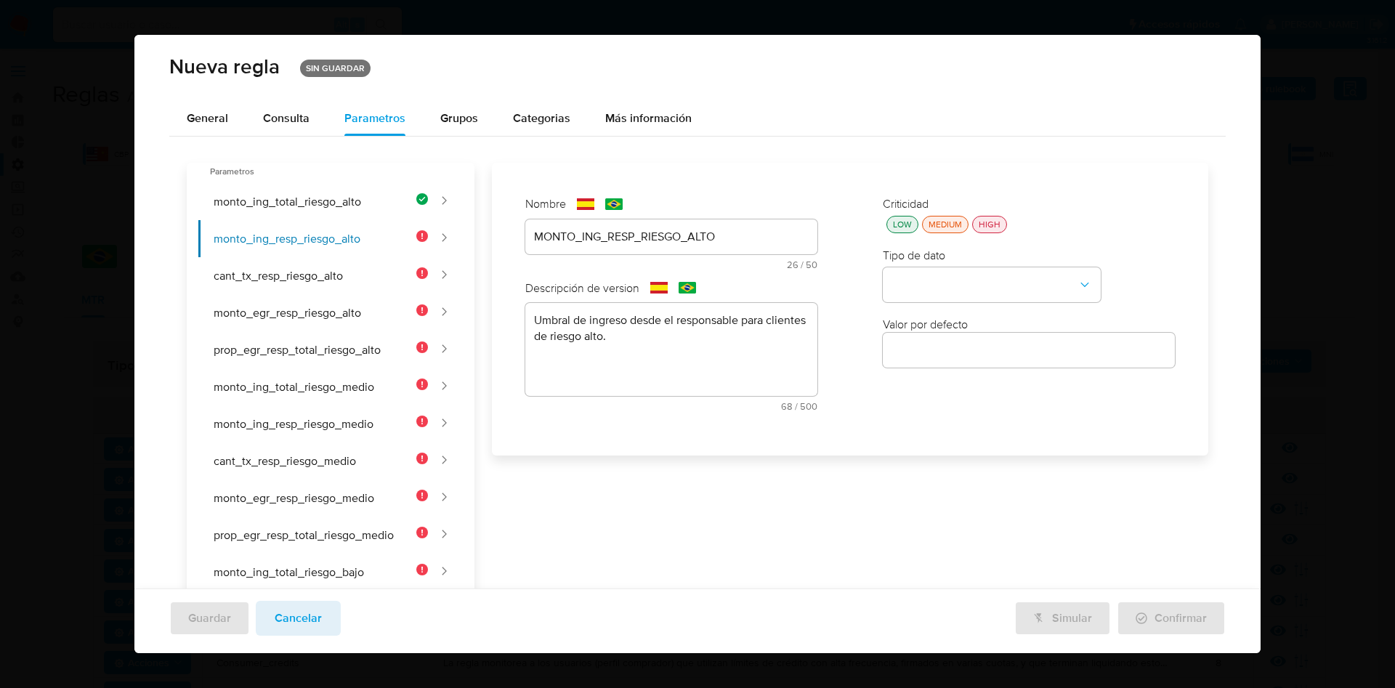
click at [900, 221] on div "LOW" at bounding box center [902, 224] width 25 height 12
click at [934, 286] on button "type-dropdown" at bounding box center [992, 285] width 218 height 35
click at [918, 288] on span "NUMBER" at bounding box center [915, 284] width 47 height 15
click at [935, 352] on input "number" at bounding box center [1029, 350] width 292 height 19
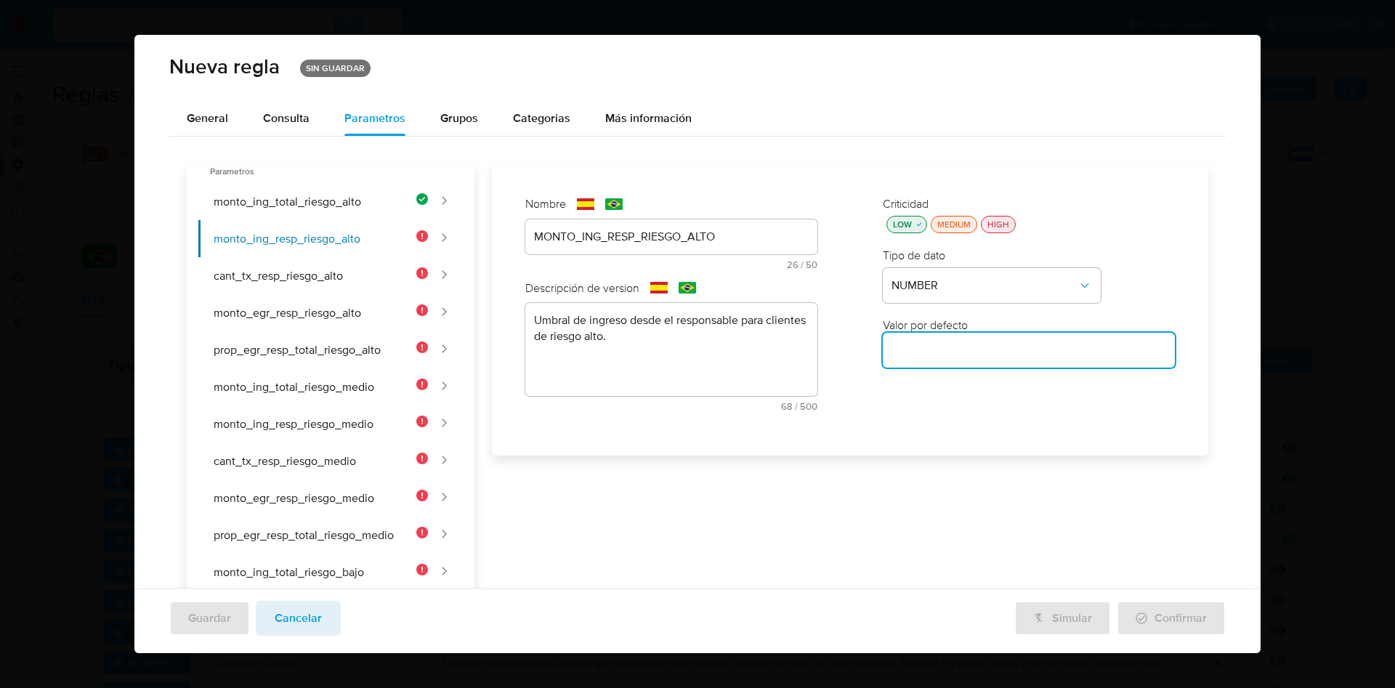
click at [1002, 344] on input "number" at bounding box center [1029, 350] width 292 height 19
paste input "20000"
type input "20000"
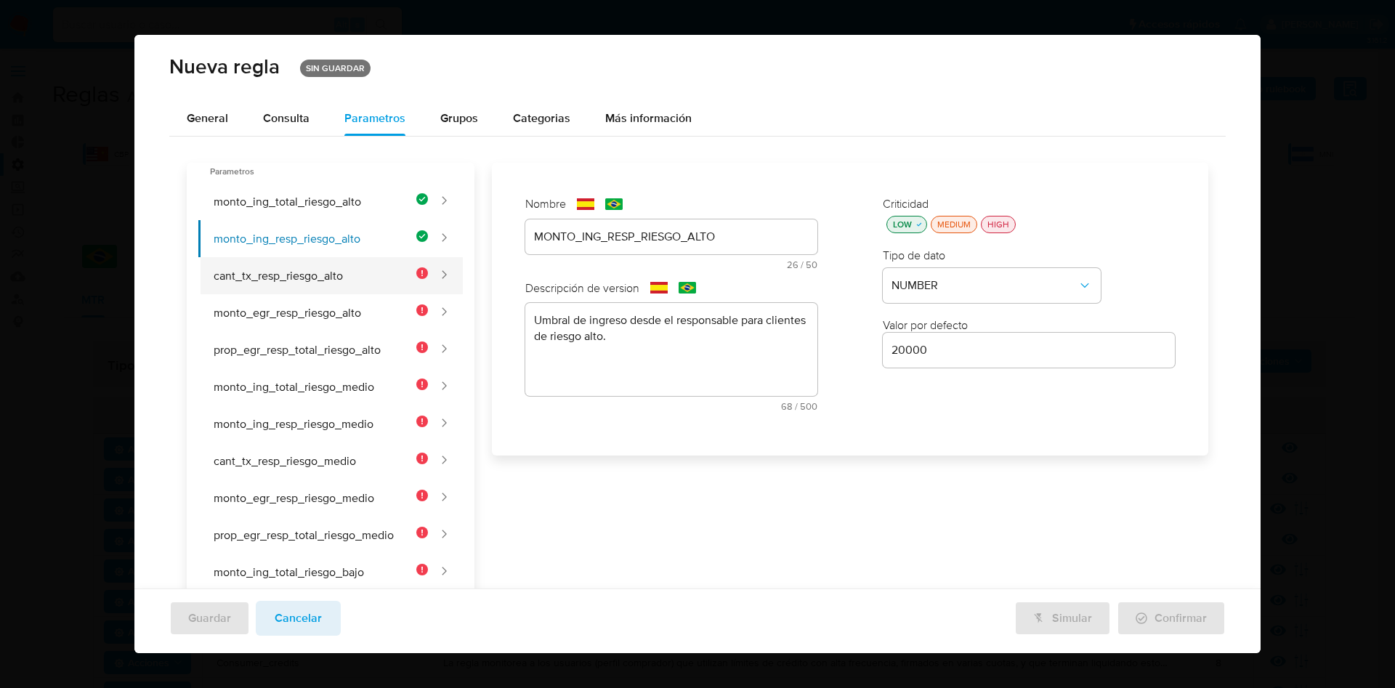
click at [294, 263] on button "cant_tx_resp_riesgo_alto" at bounding box center [313, 275] width 230 height 37
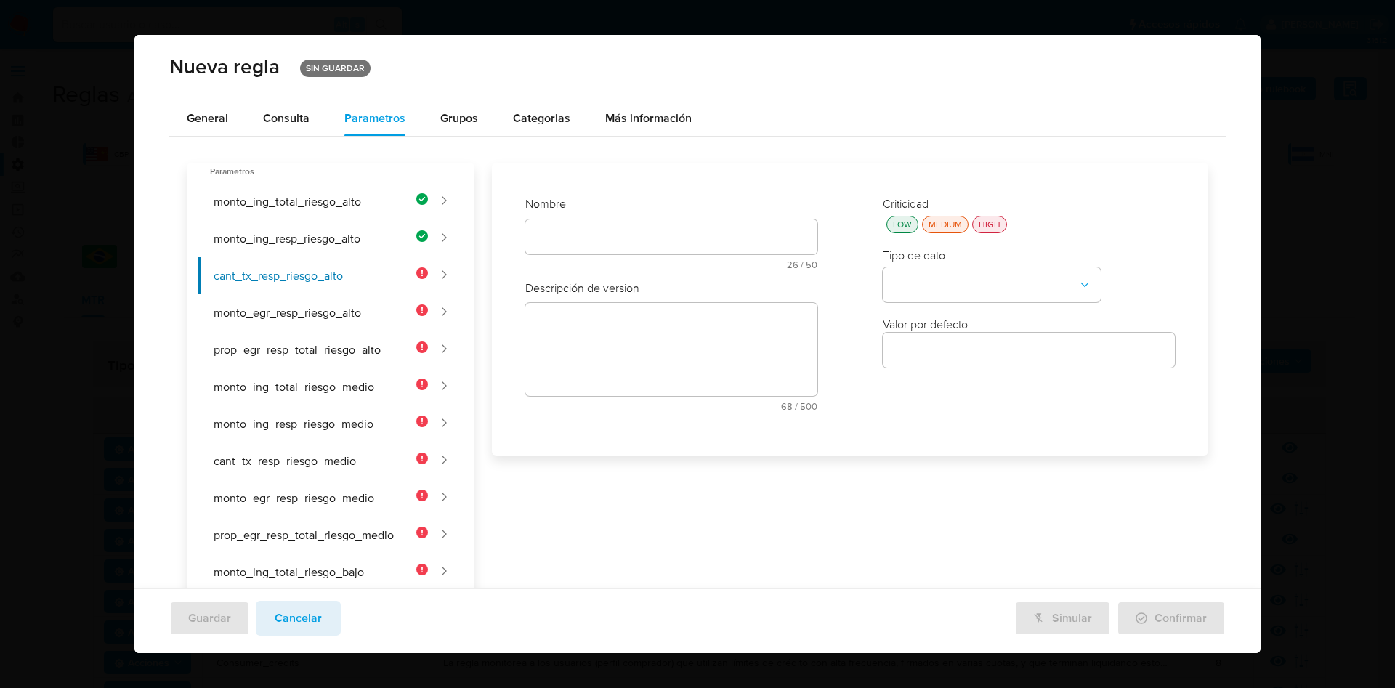
click at [573, 230] on div "Nombre text-es 26 / 50 24 caracteres restantes text-pt 36 / 50 14 caracteres re…" at bounding box center [671, 309] width 321 height 255
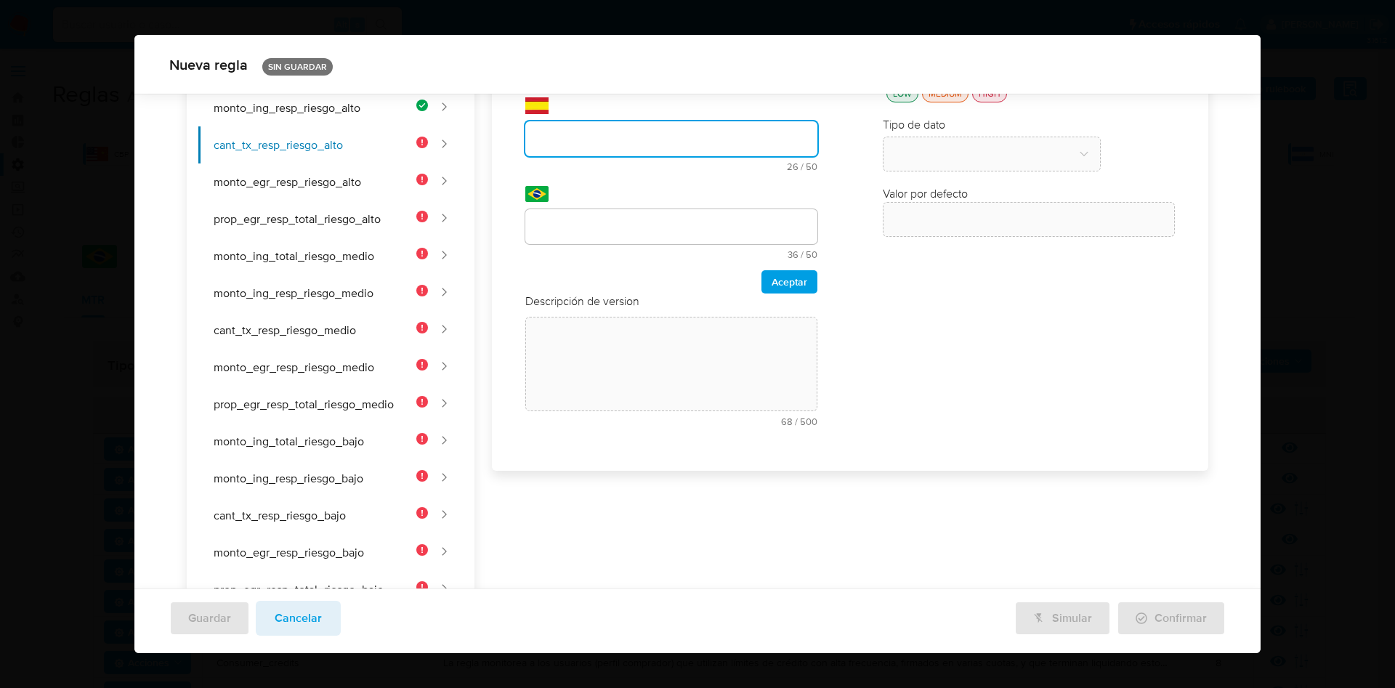
scroll to position [20, 0]
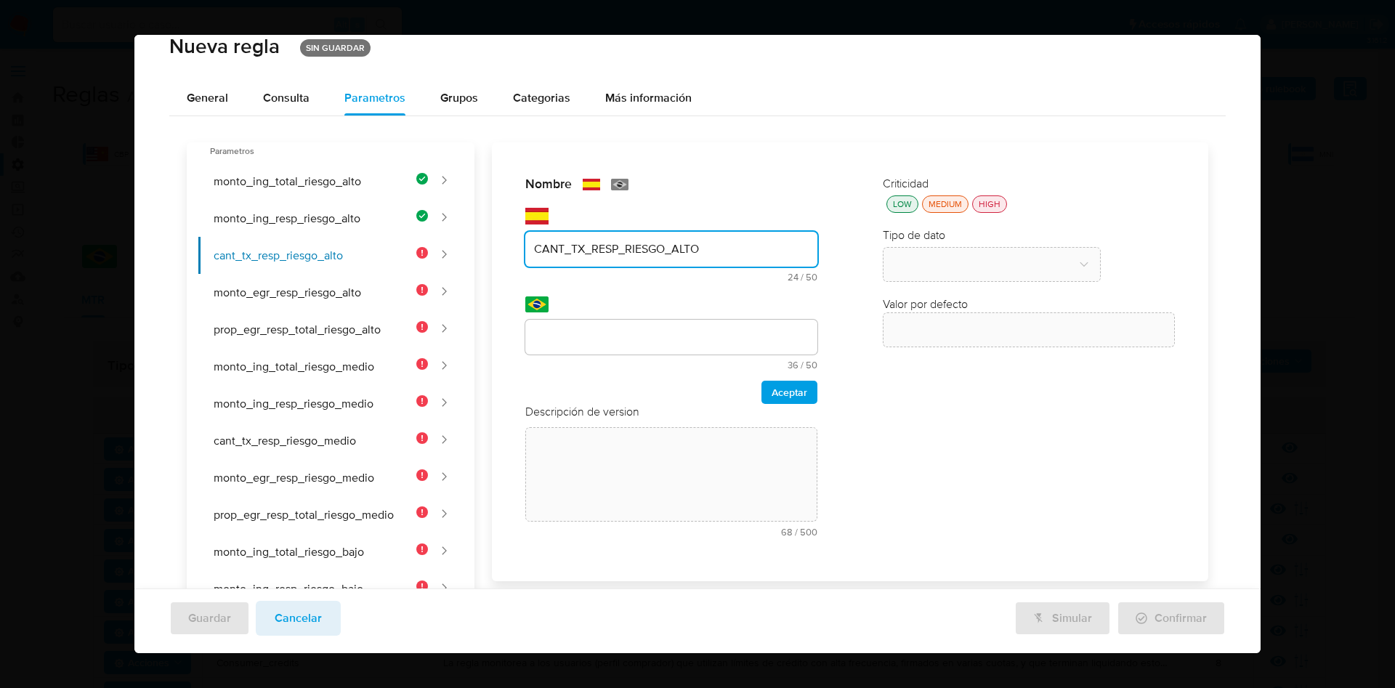
type input "CANT_TX_RESP_RIESGO_ALTO"
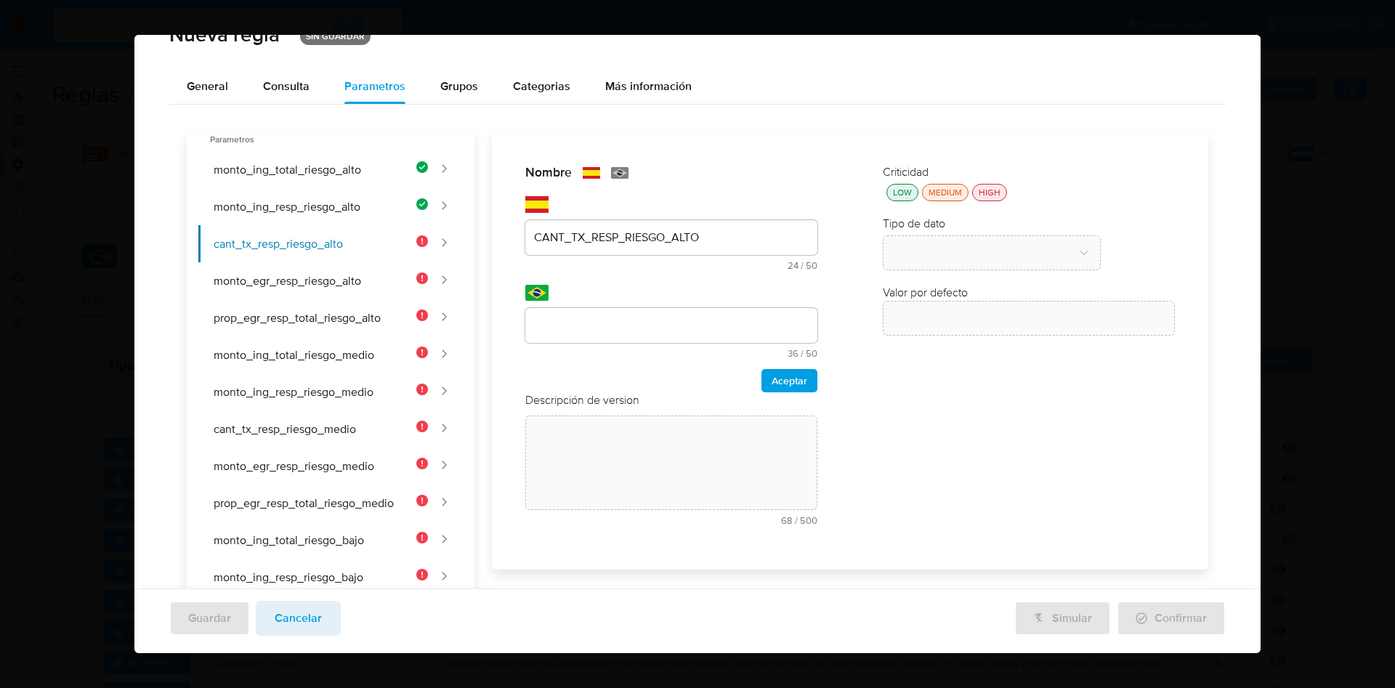
click at [602, 326] on div "Nombre text-es CANT_TX_RESP_RIESGO_ALTO 24 / 50 26 caracteres restantes text-pt…" at bounding box center [841, 591] width 734 height 921
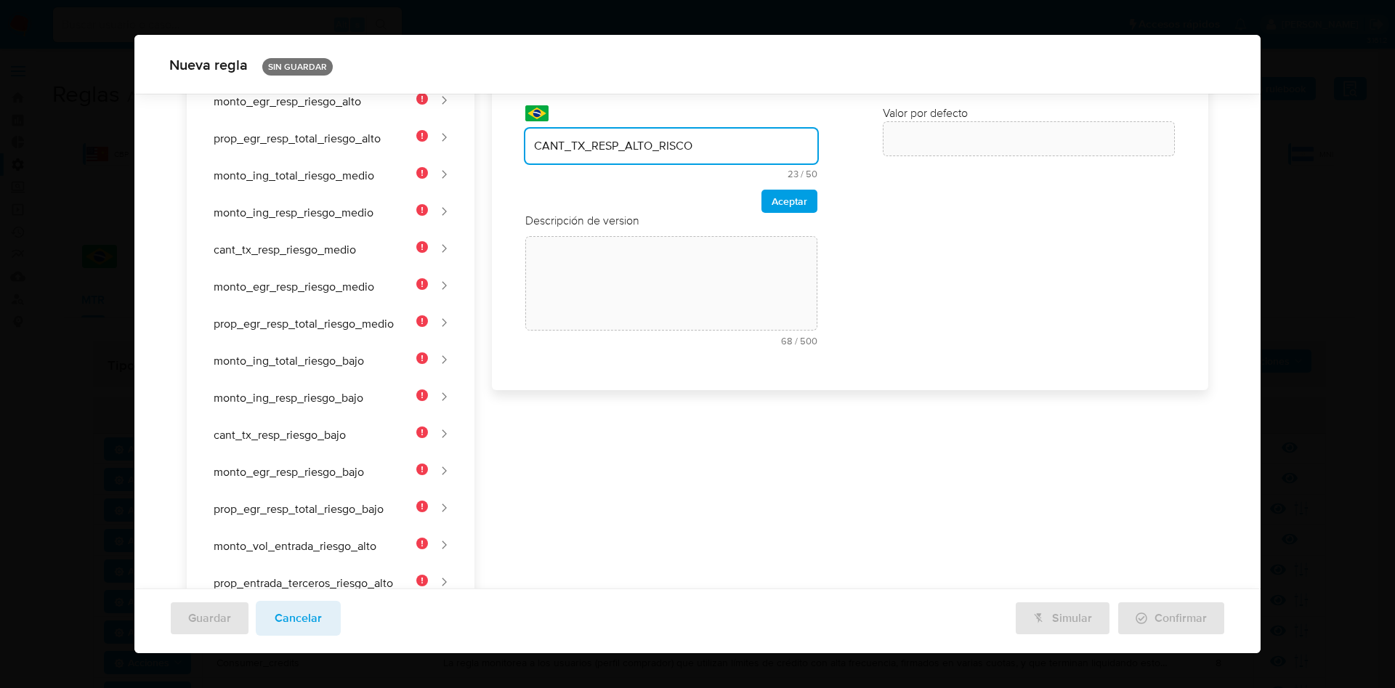
scroll to position [0, 0]
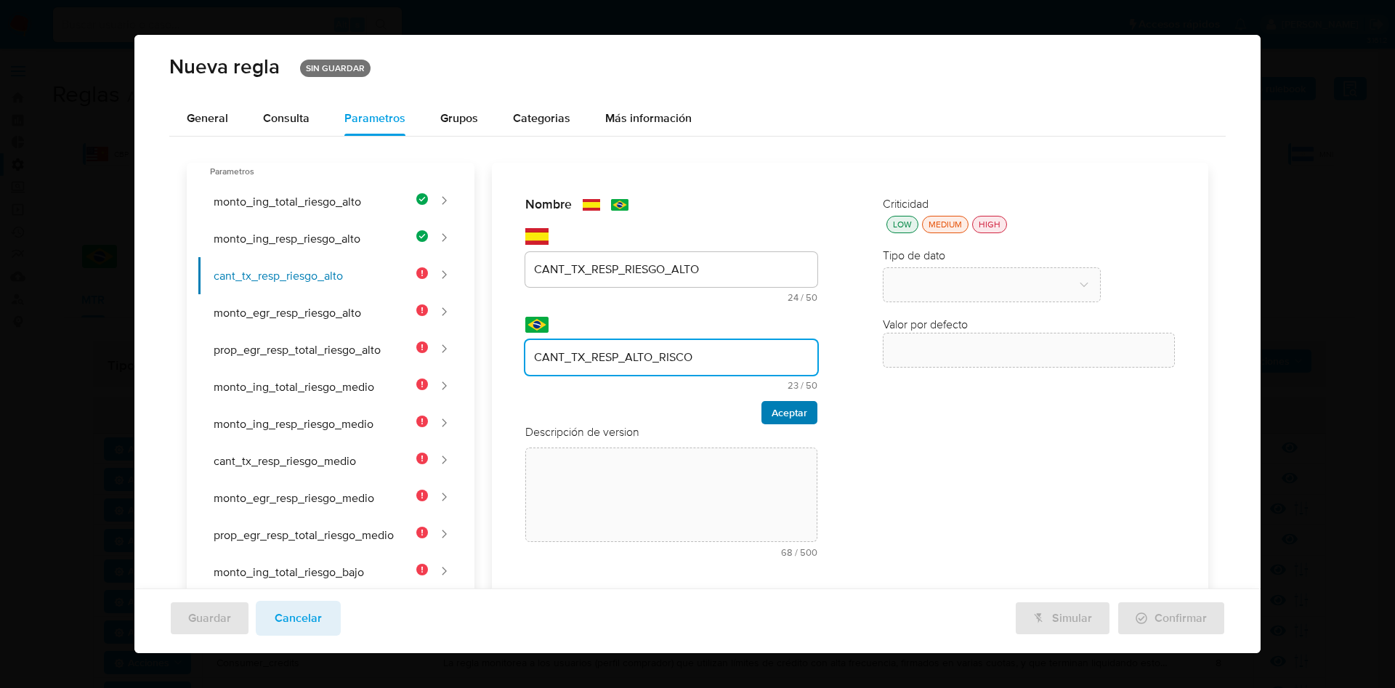
type input "CANT_TX_RESP_ALTO_RISCO"
click at [772, 416] on span "Aceptar" at bounding box center [790, 413] width 36 height 20
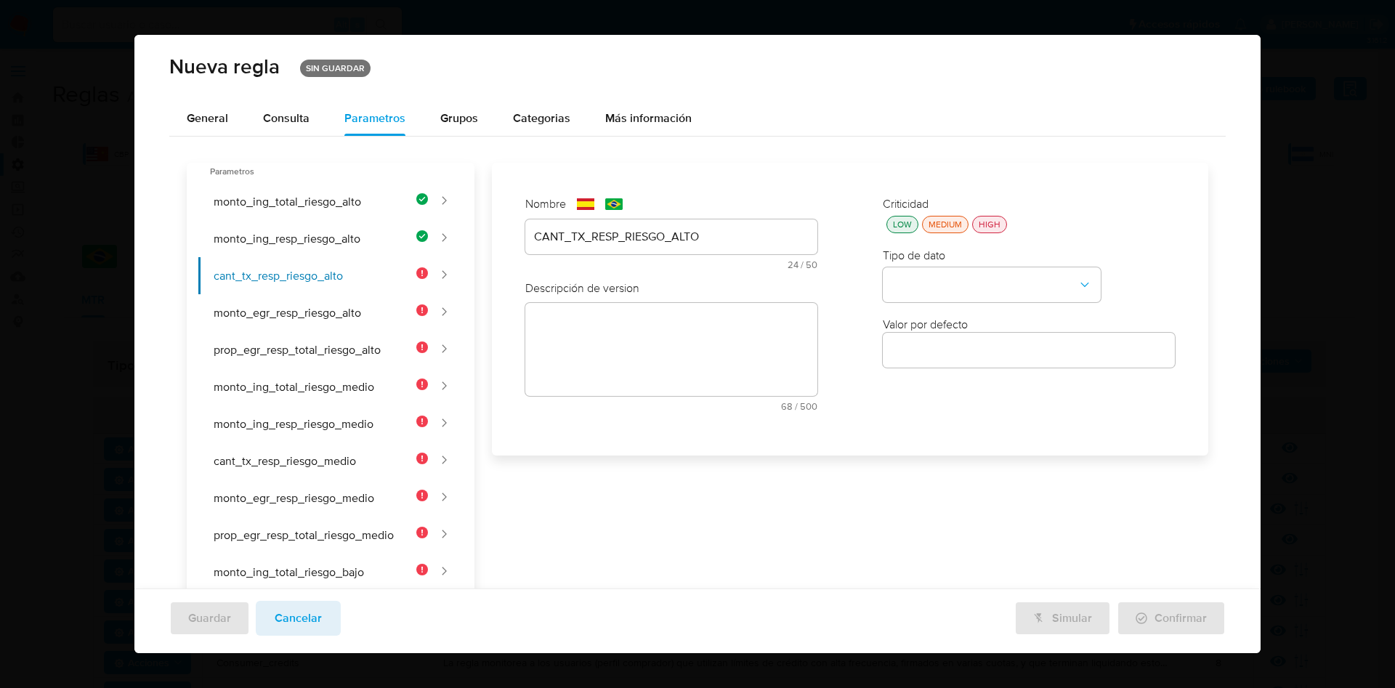
drag, startPoint x: 629, startPoint y: 330, endPoint x: 583, endPoint y: 172, distance: 164.0
click at [628, 333] on div "Nombre text-es CANT_TX_RESP_RIESGO_ALTO 24 / 50 26 caracteres restantes text-pt…" at bounding box center [841, 623] width 734 height 921
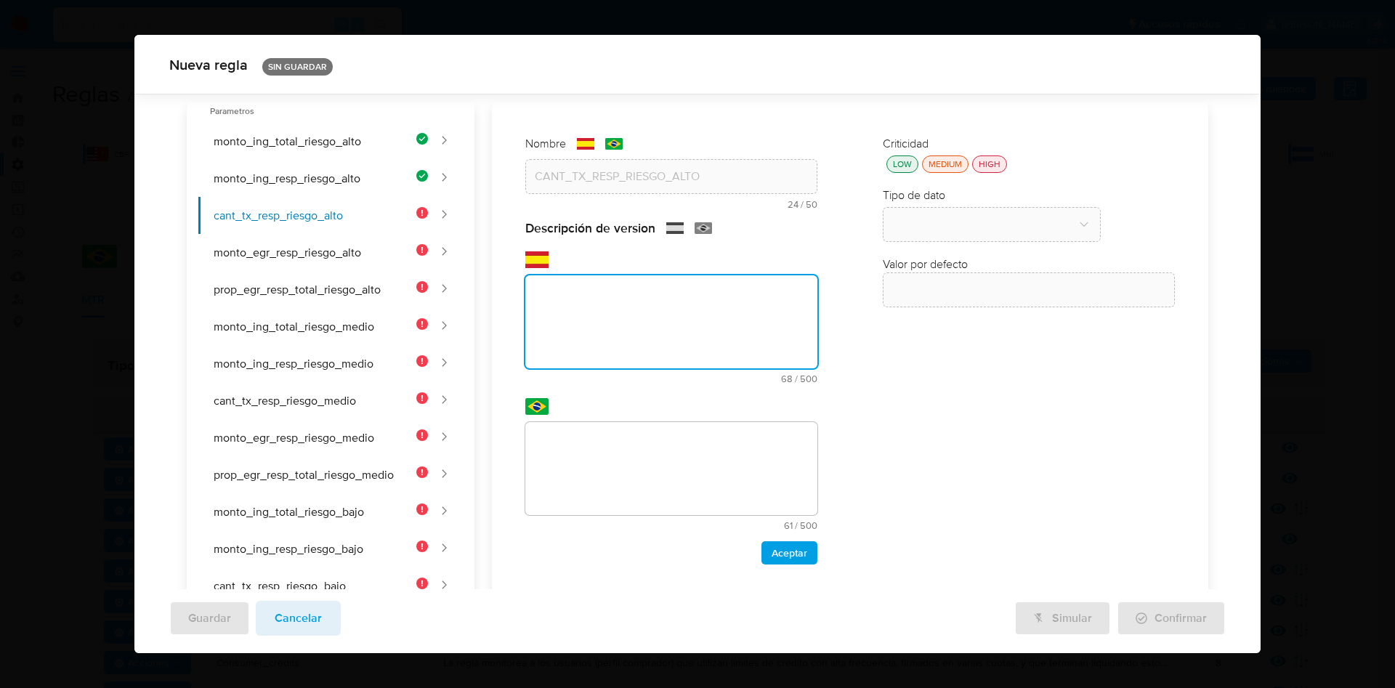
click at [579, 335] on div "Nombre text-es CANT_TX_RESP_RIESGO_ALTO 24 / 50 26 caracteres restantes text-pt…" at bounding box center [841, 562] width 734 height 921
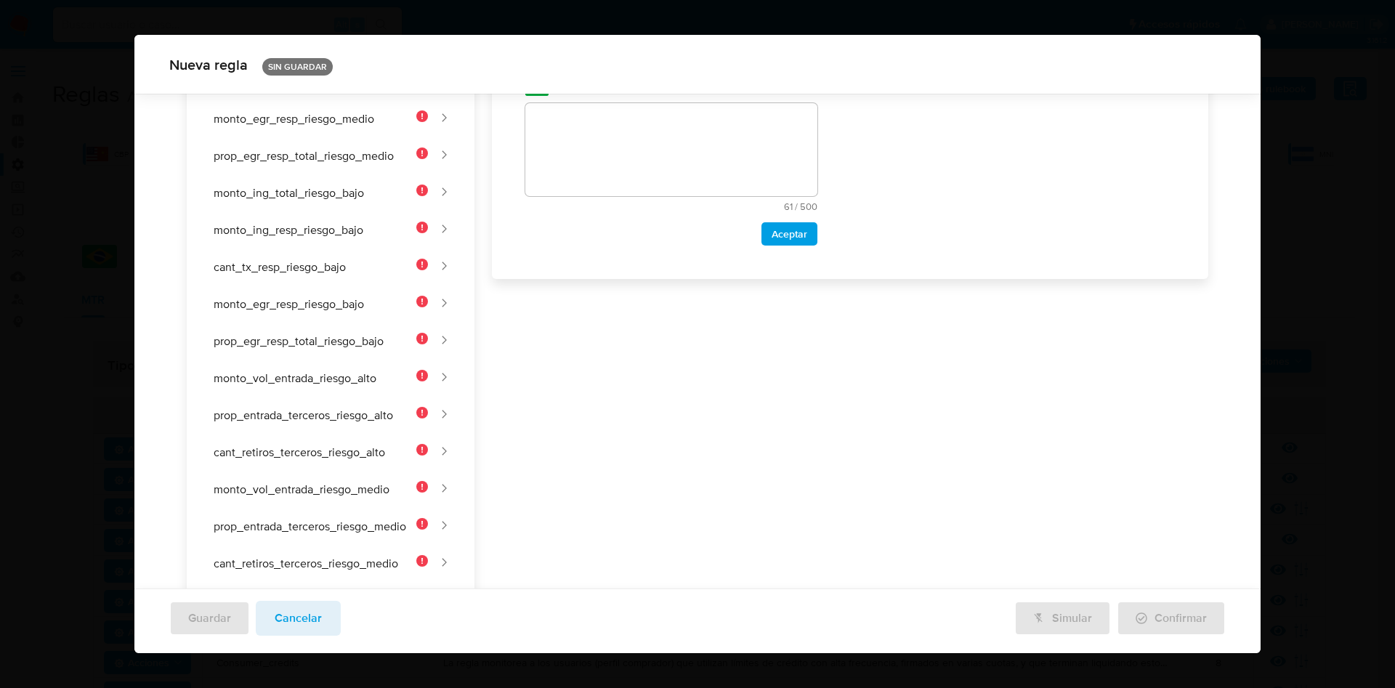
scroll to position [172, 0]
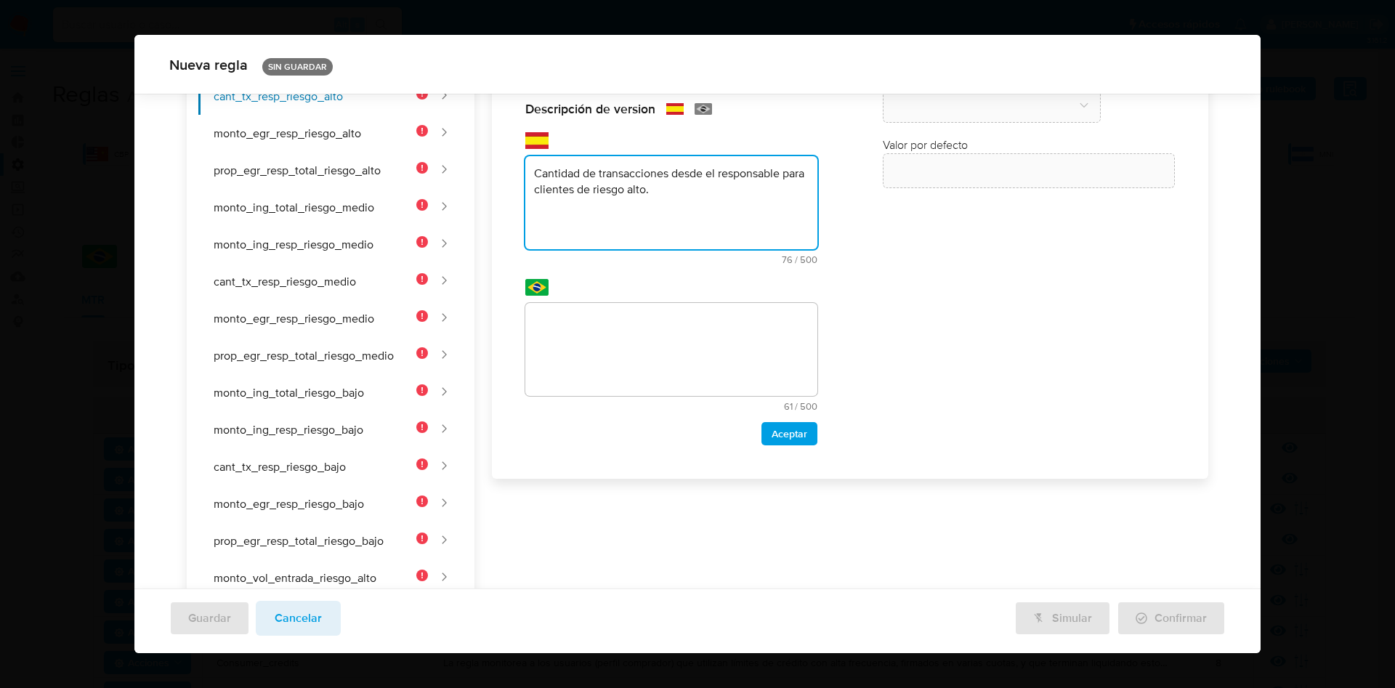
type textarea "Cantidad de transacciones desde el responsable para clientes de riesgo alto."
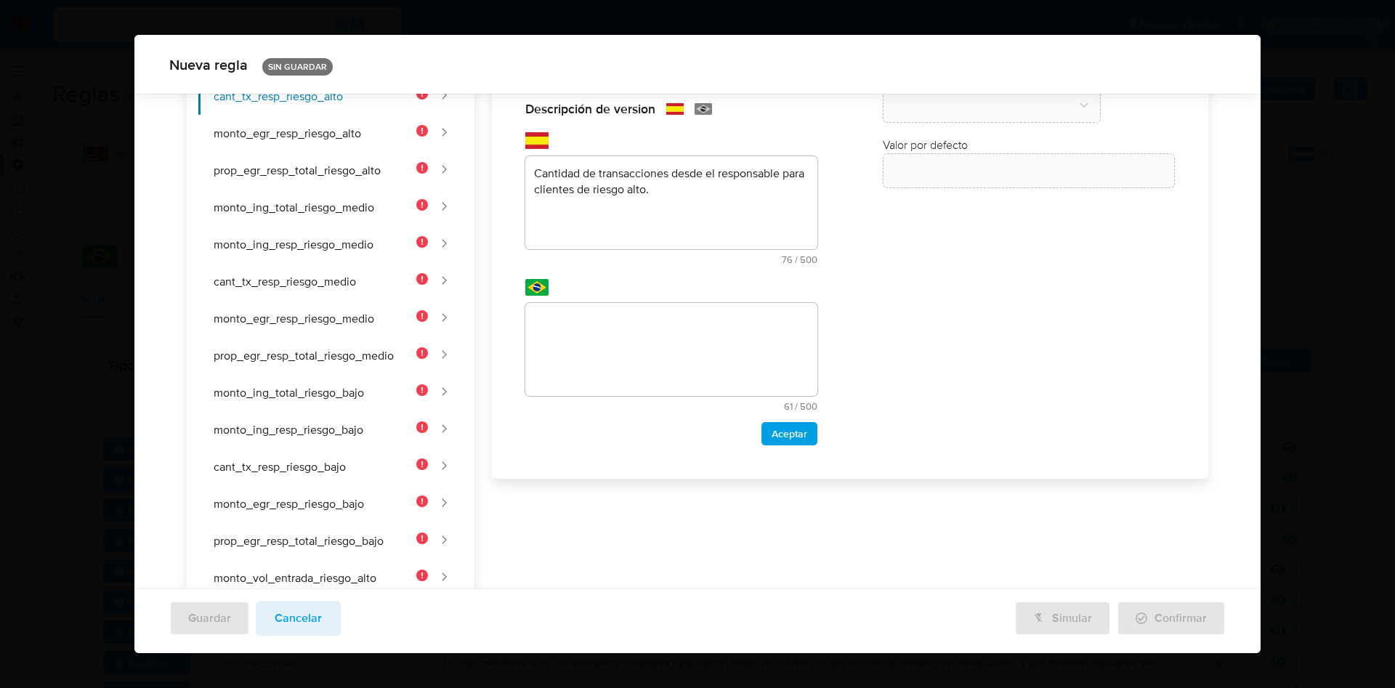
click at [617, 334] on div "Nombre text-es CANT_TX_RESP_RIESGO_ALTO 24 / 50 26 caracteres restantes text-pt…" at bounding box center [841, 443] width 734 height 921
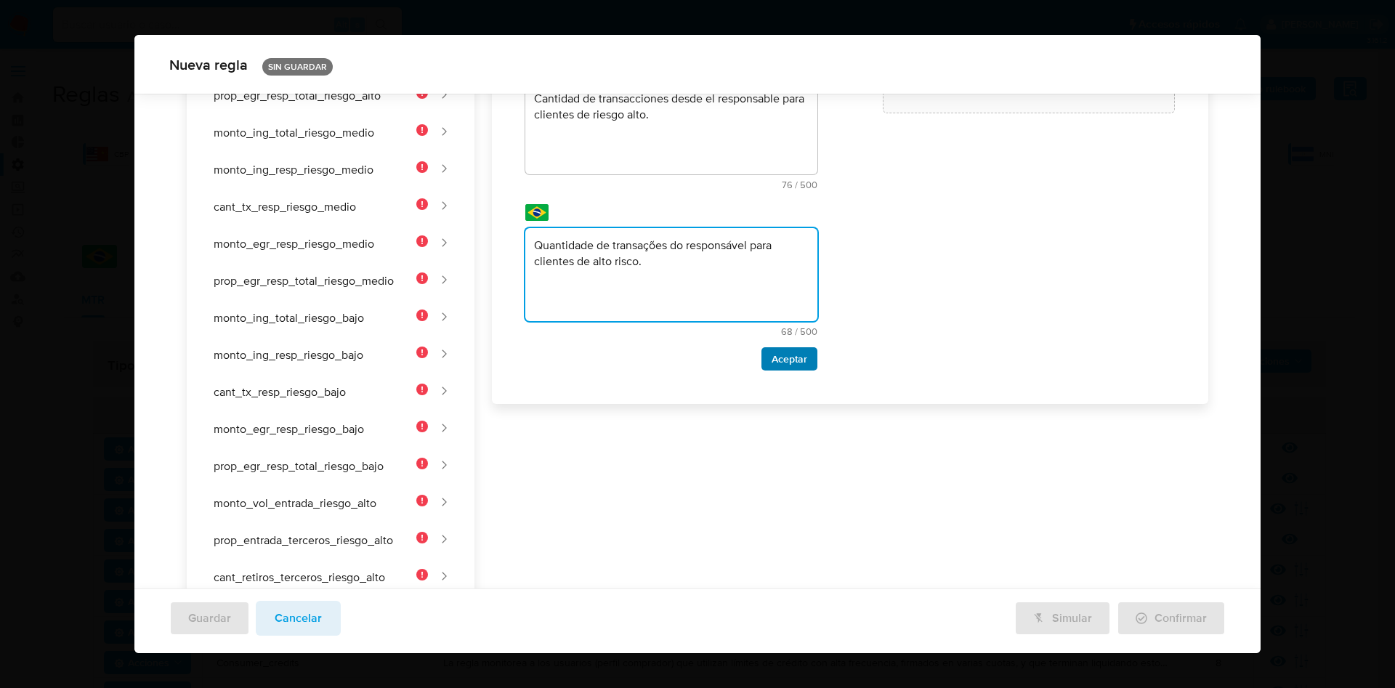
type textarea "Quantidade de transações do responsável para clientes de alto risco."
click at [772, 355] on span "Aceptar" at bounding box center [790, 359] width 36 height 20
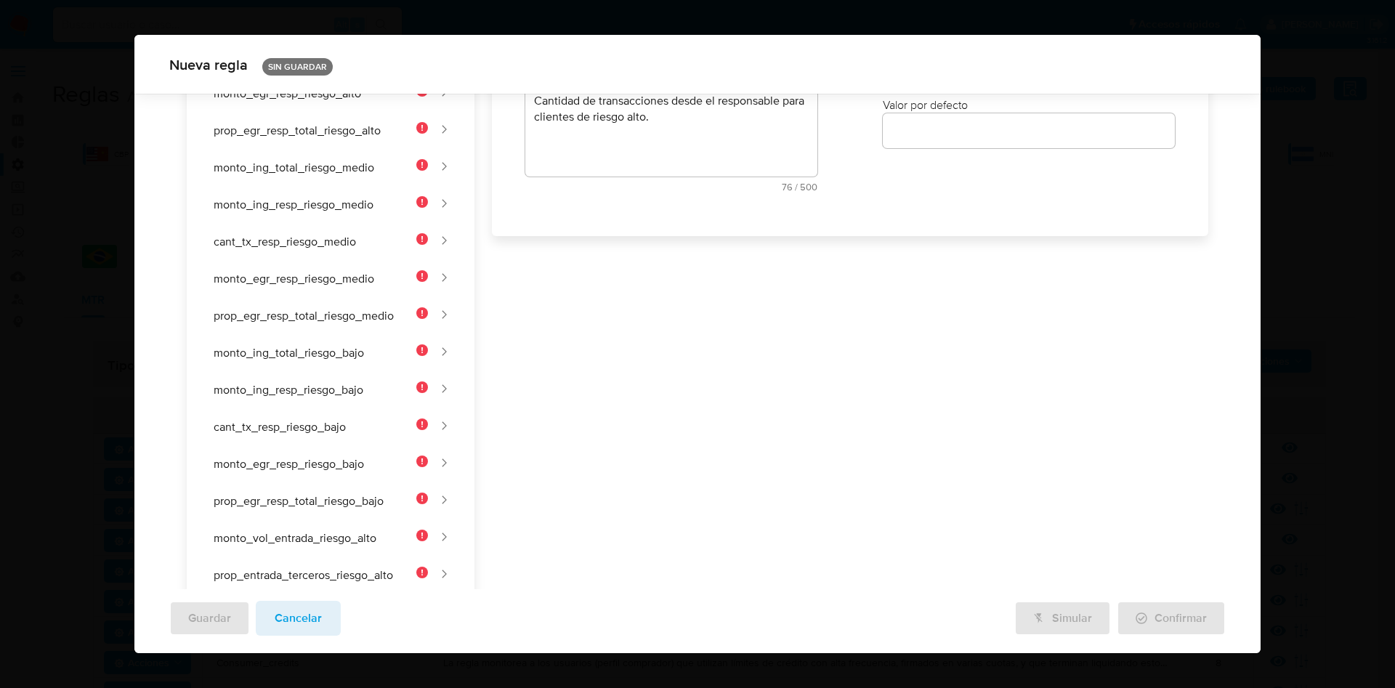
scroll to position [0, 0]
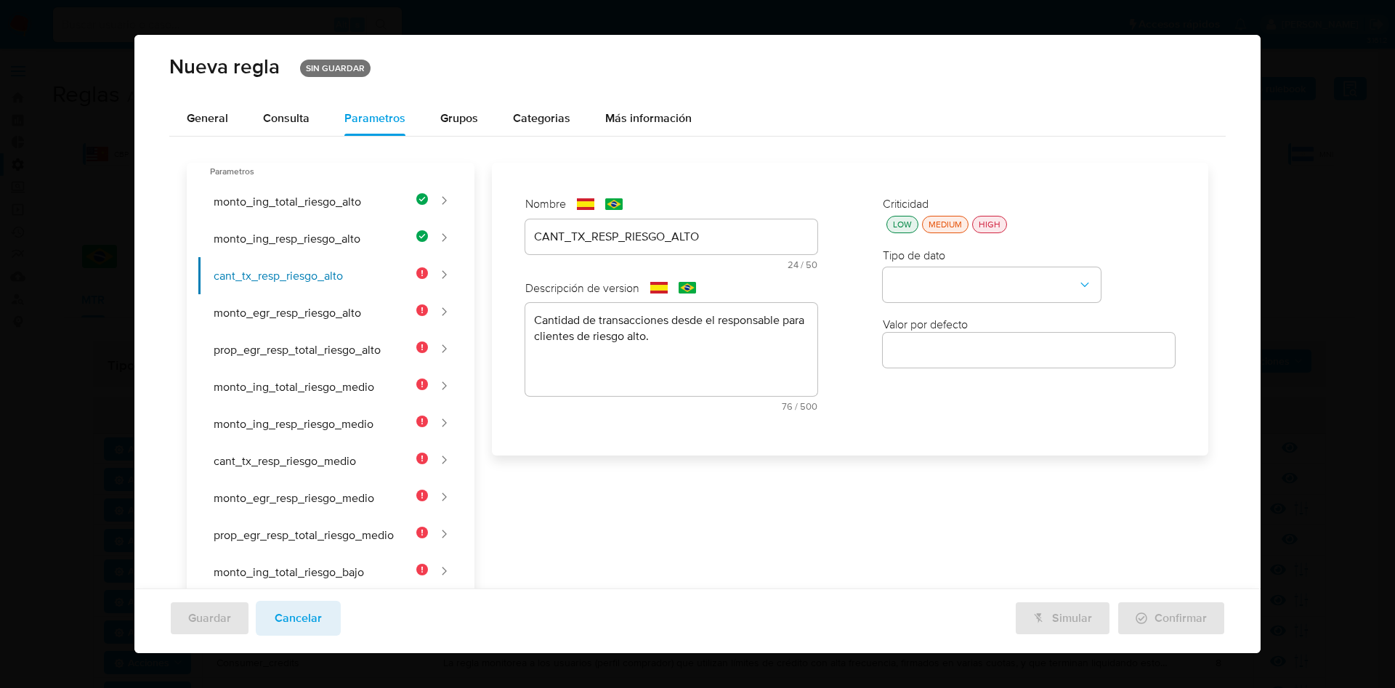
click at [889, 232] on button "LOW" at bounding box center [902, 224] width 32 height 17
click at [897, 286] on button "type-dropdown" at bounding box center [992, 285] width 218 height 35
click at [922, 280] on span "NUMBER" at bounding box center [915, 284] width 47 height 15
click at [922, 347] on input "number" at bounding box center [1029, 350] width 292 height 19
click at [896, 351] on input "number" at bounding box center [1029, 350] width 292 height 19
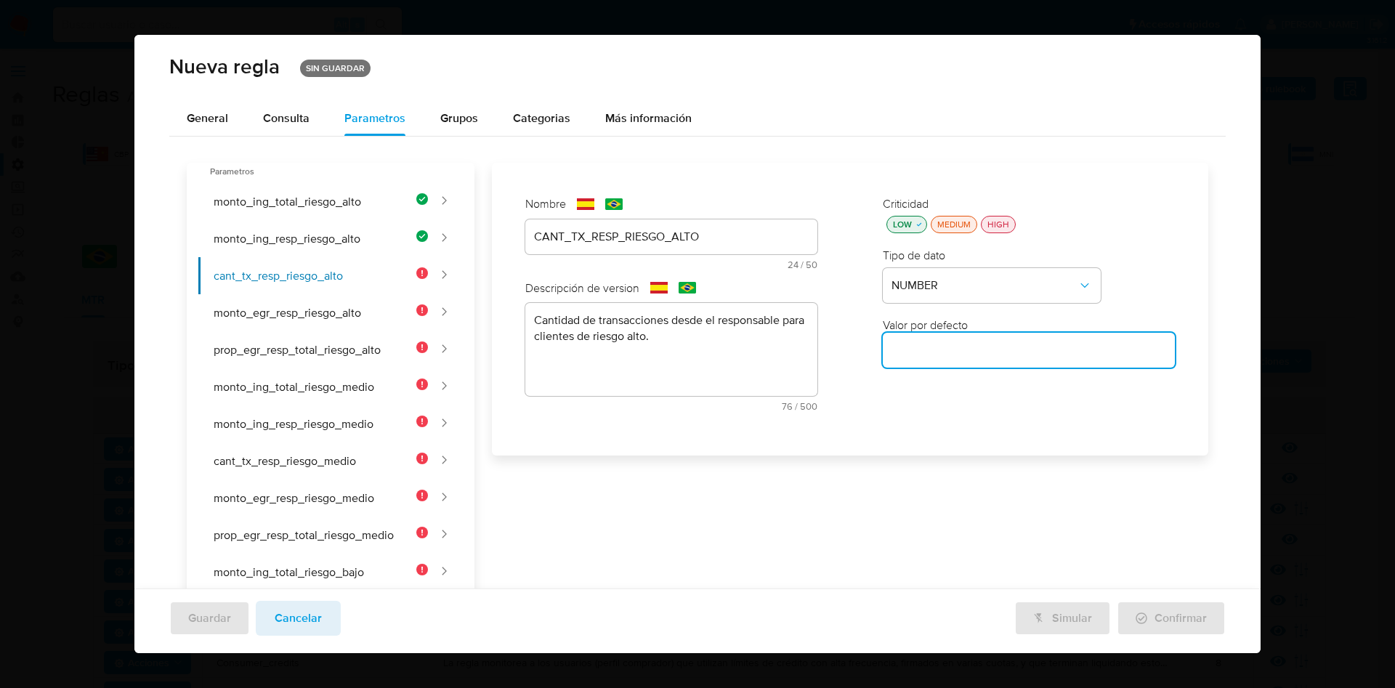
paste input "15"
type input "15"
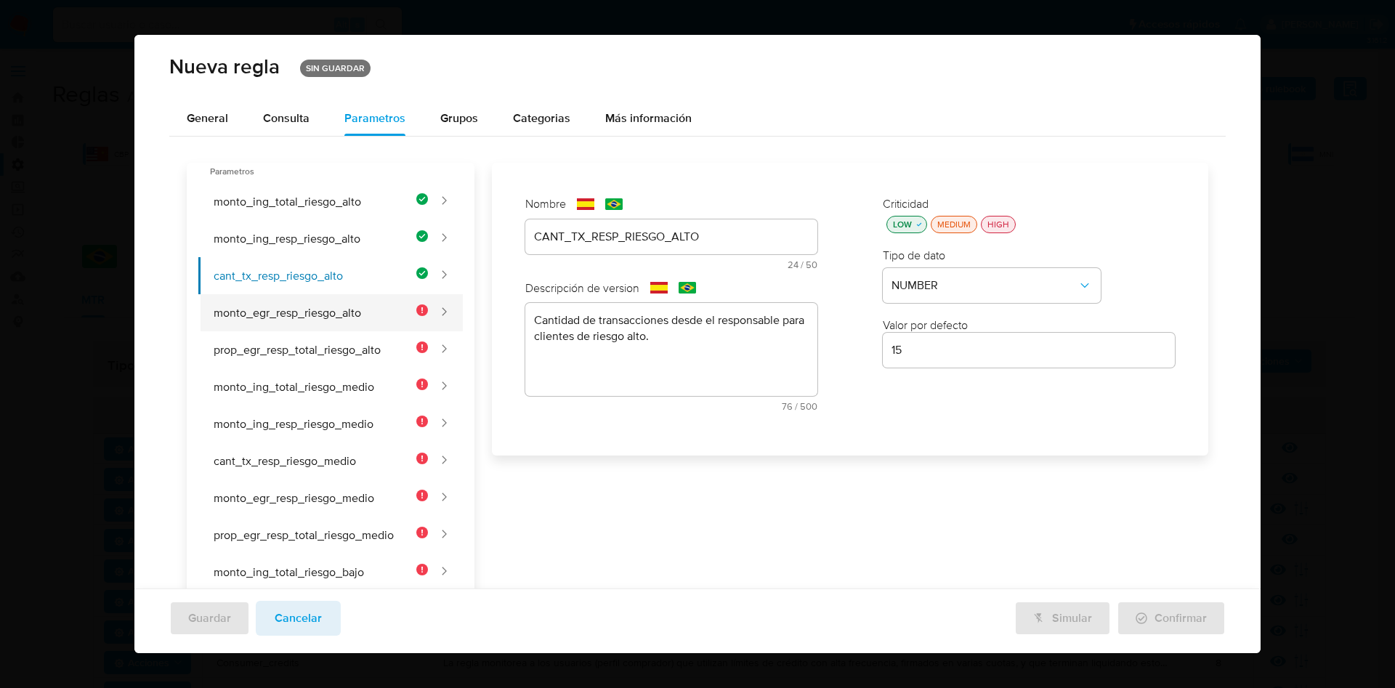
click at [315, 310] on button "monto_egr_resp_riesgo_alto" at bounding box center [313, 312] width 230 height 37
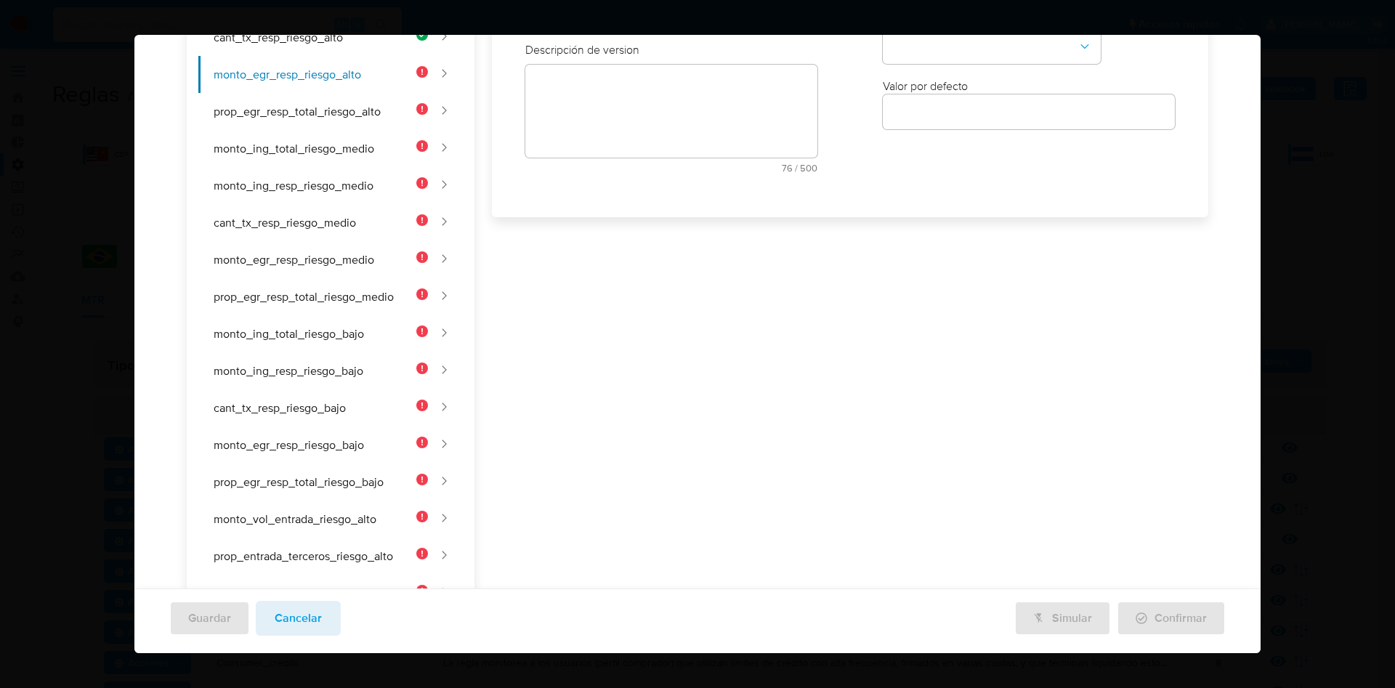
click at [597, 198] on div "Nombre text-es 24 / 50 26 caracteres restantes text-pt 23 / 50 27 caracteres re…" at bounding box center [671, 70] width 321 height 255
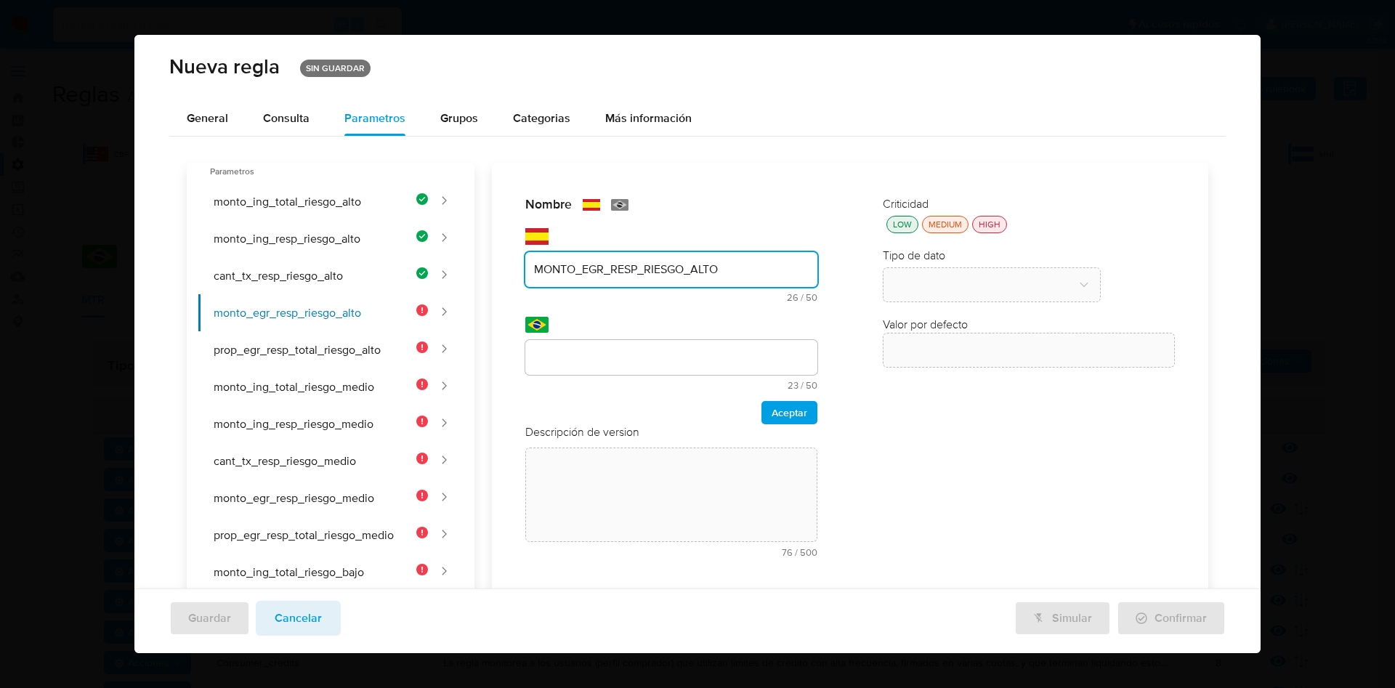
type input "MONTO_EGR_RESP_RIESGO_ALTO"
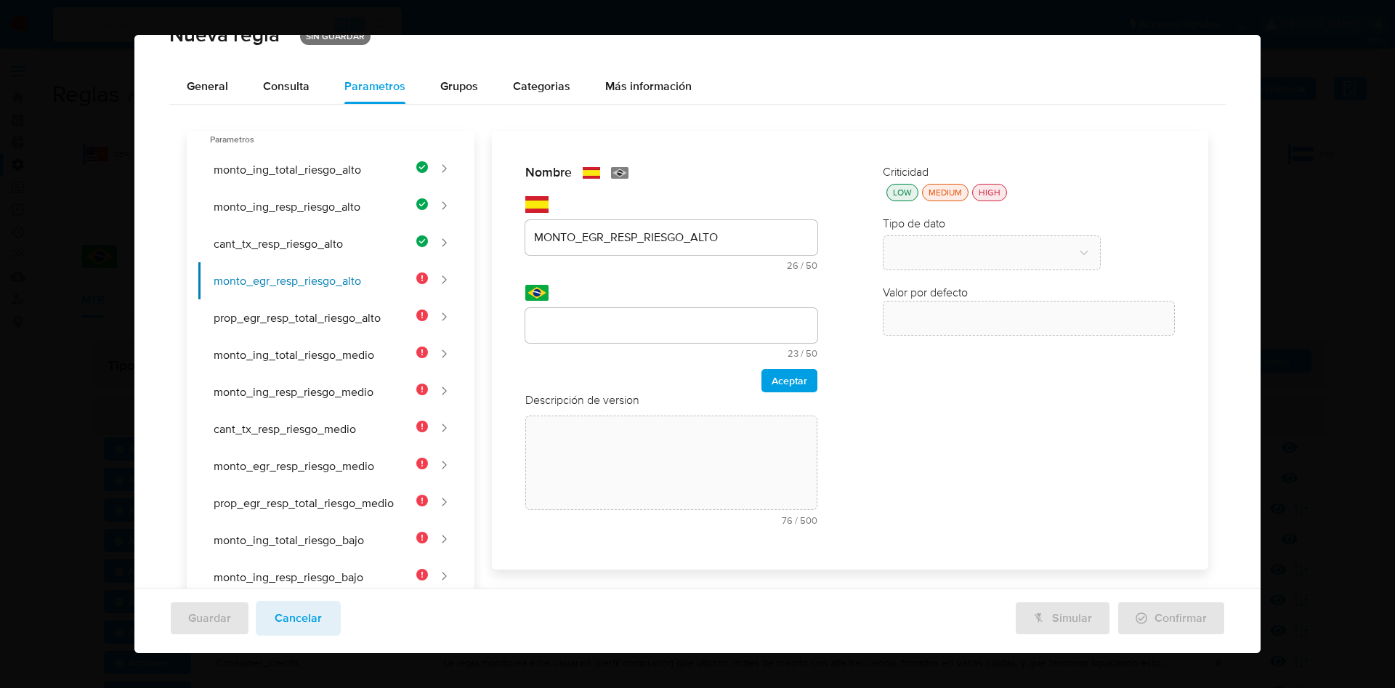
click at [603, 323] on div "Nombre text-es MONTO_EGR_RESP_RIESGO_ALTO 26 / 50 24 caracteres restantes text-…" at bounding box center [841, 591] width 734 height 921
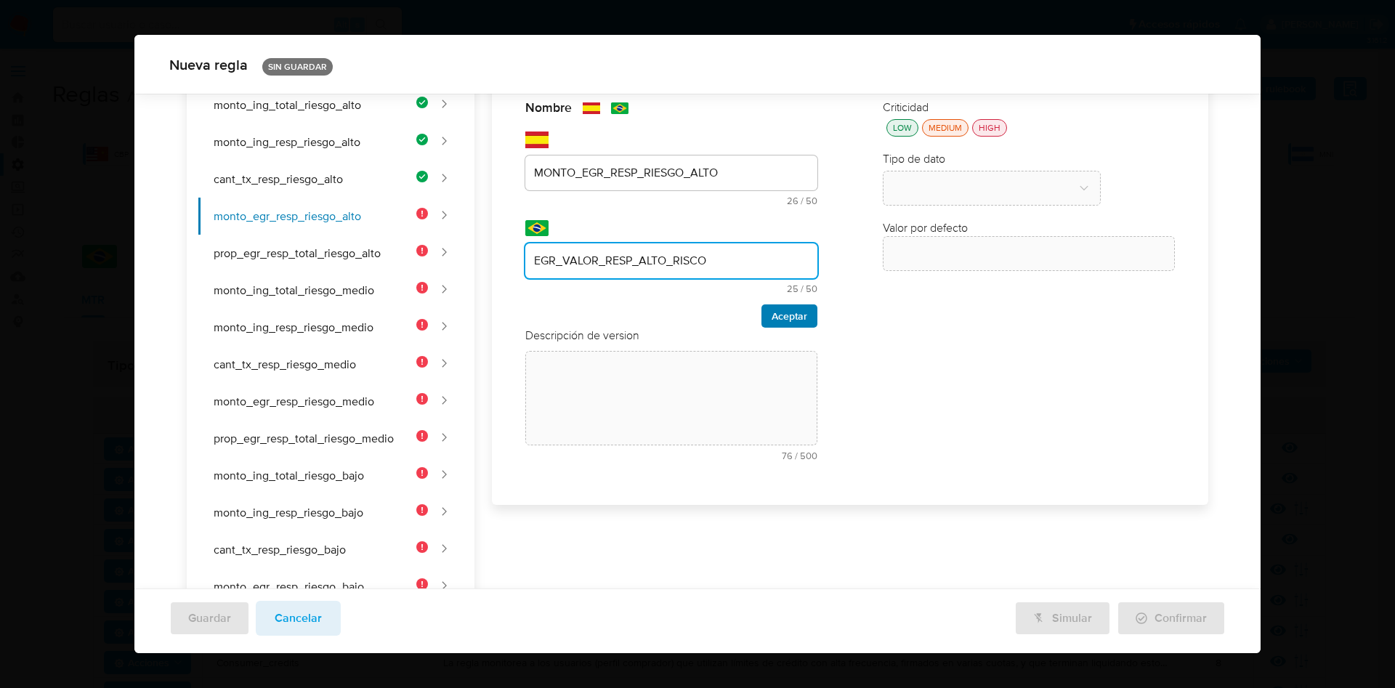
type input "EGR_VALOR_RESP_ALTO_RISCO"
click at [761, 320] on button "Aceptar" at bounding box center [789, 315] width 56 height 23
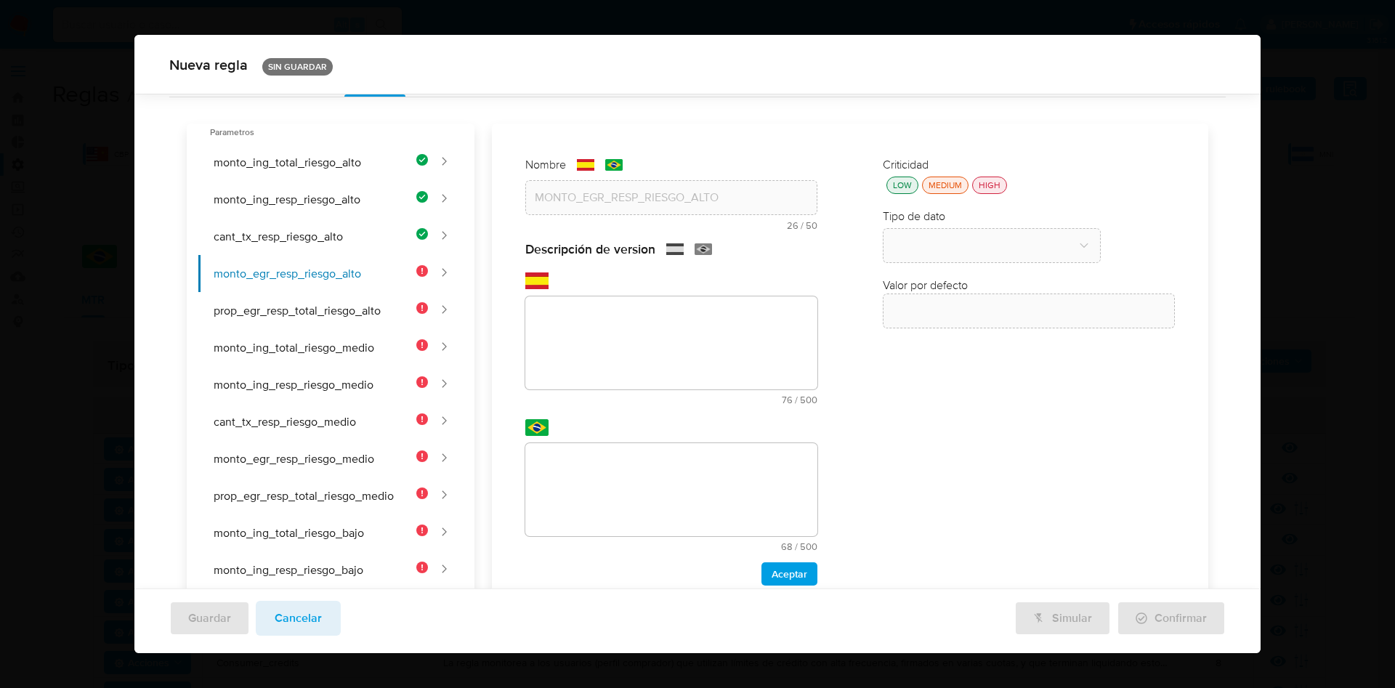
click at [615, 296] on div "Nombre text-es MONTO_EGR_RESP_RIESGO_ALTO 26 / 50 24 caracteres restantes text-…" at bounding box center [841, 584] width 734 height 921
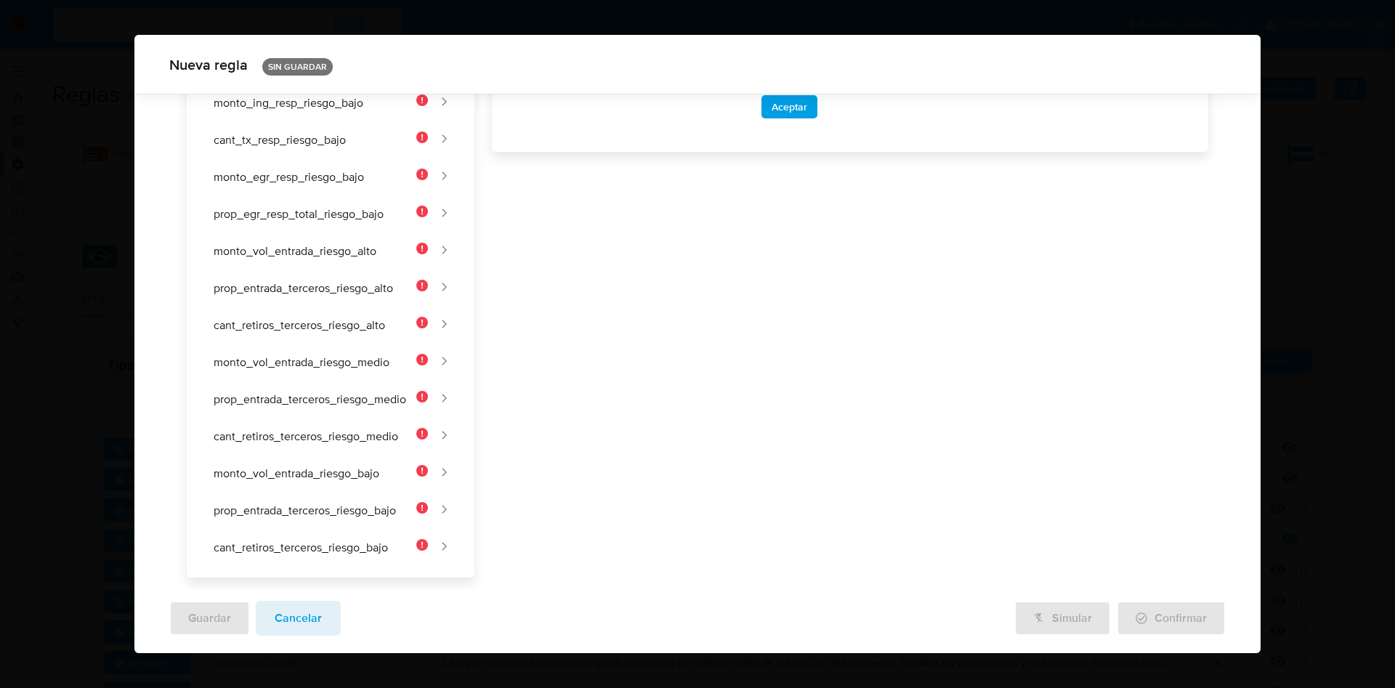
click at [616, 352] on div "Nombre text-es MONTO_EGR_RESP_RIESGO_ALTO 26 / 50 24 caracteres restantes text-…" at bounding box center [841, 116] width 734 height 921
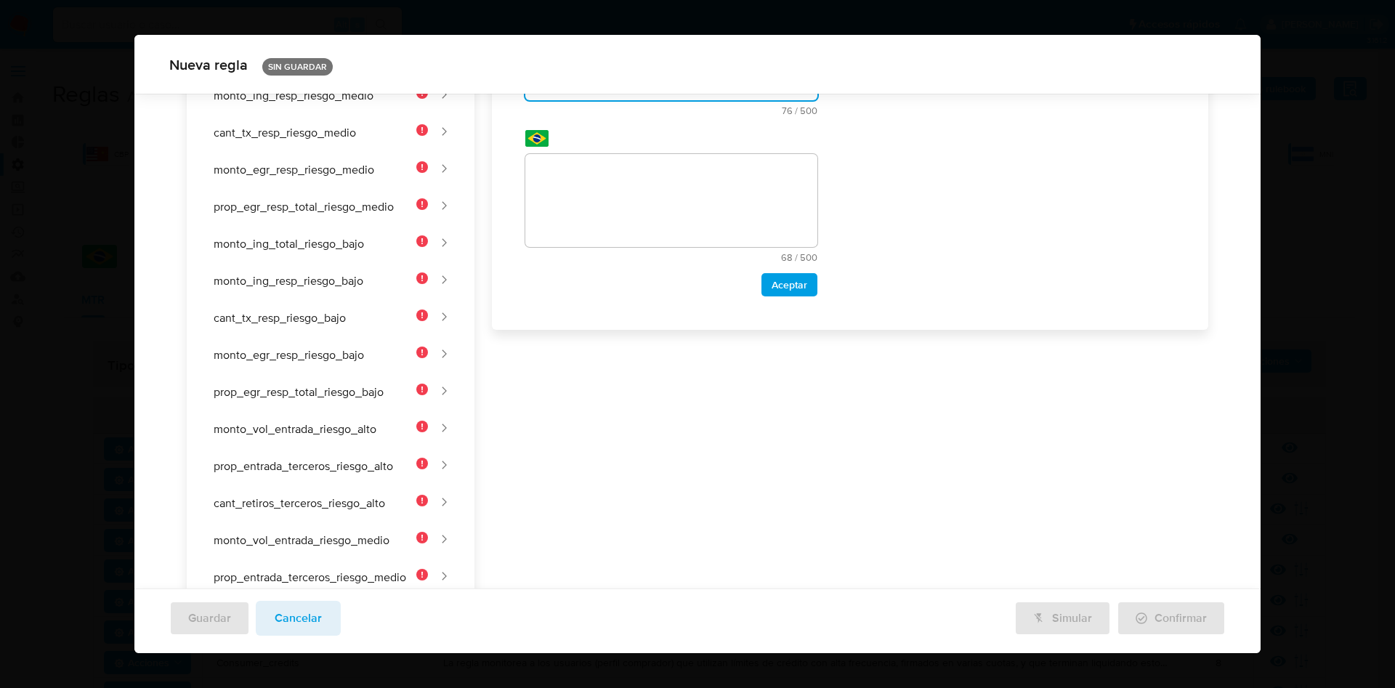
scroll to position [172, 0]
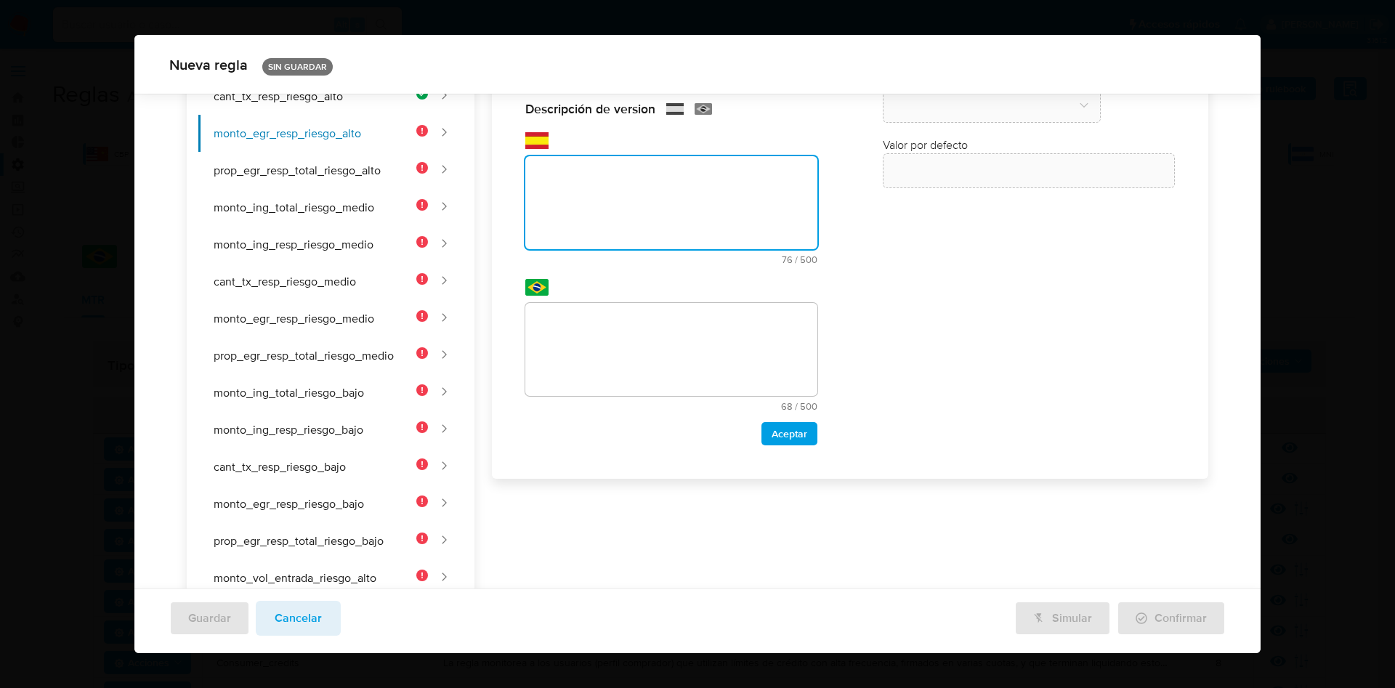
paste textarea "Umbral de egreso hacia el responsable para clientes de riesgo alto."
type textarea "Umbral de egreso hacia el responsable para clientes de riesgo alto."
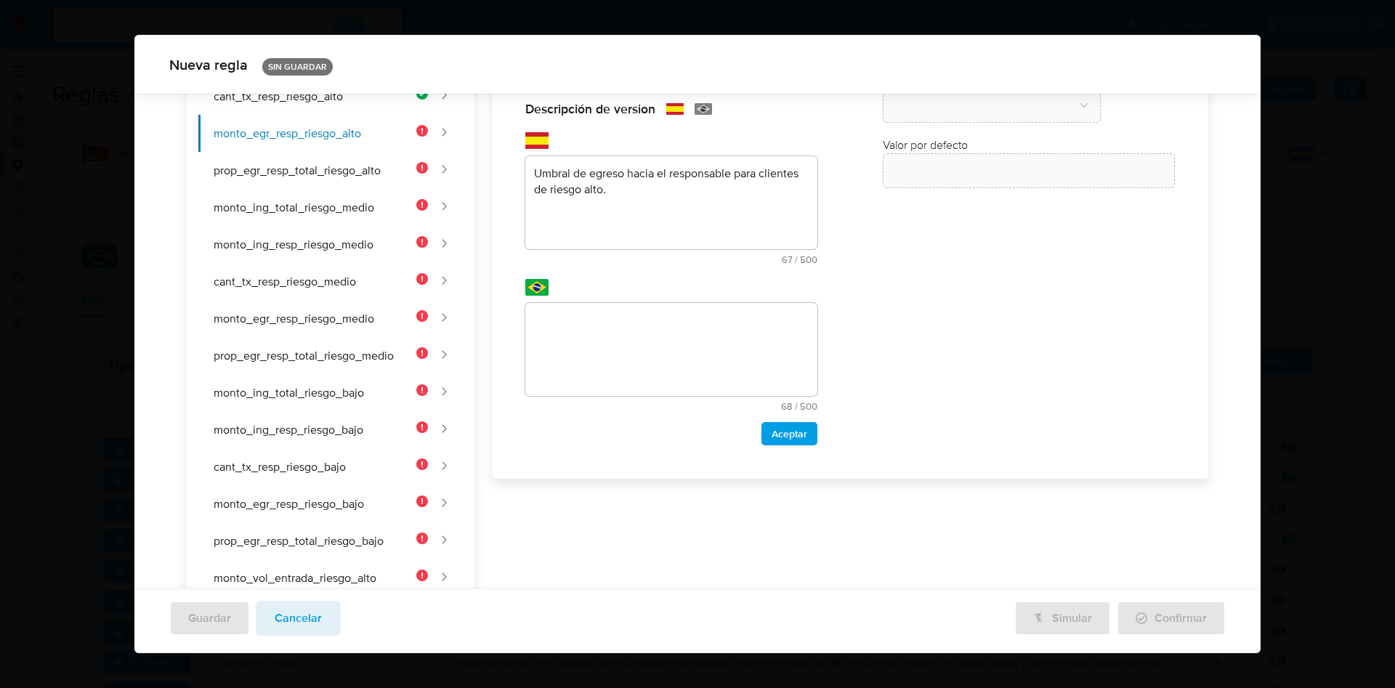
click at [596, 323] on div "Nombre text-es MONTO_EGR_RESP_RIESGO_ALTO 26 / 50 24 caracteres restantes text-…" at bounding box center [841, 443] width 734 height 921
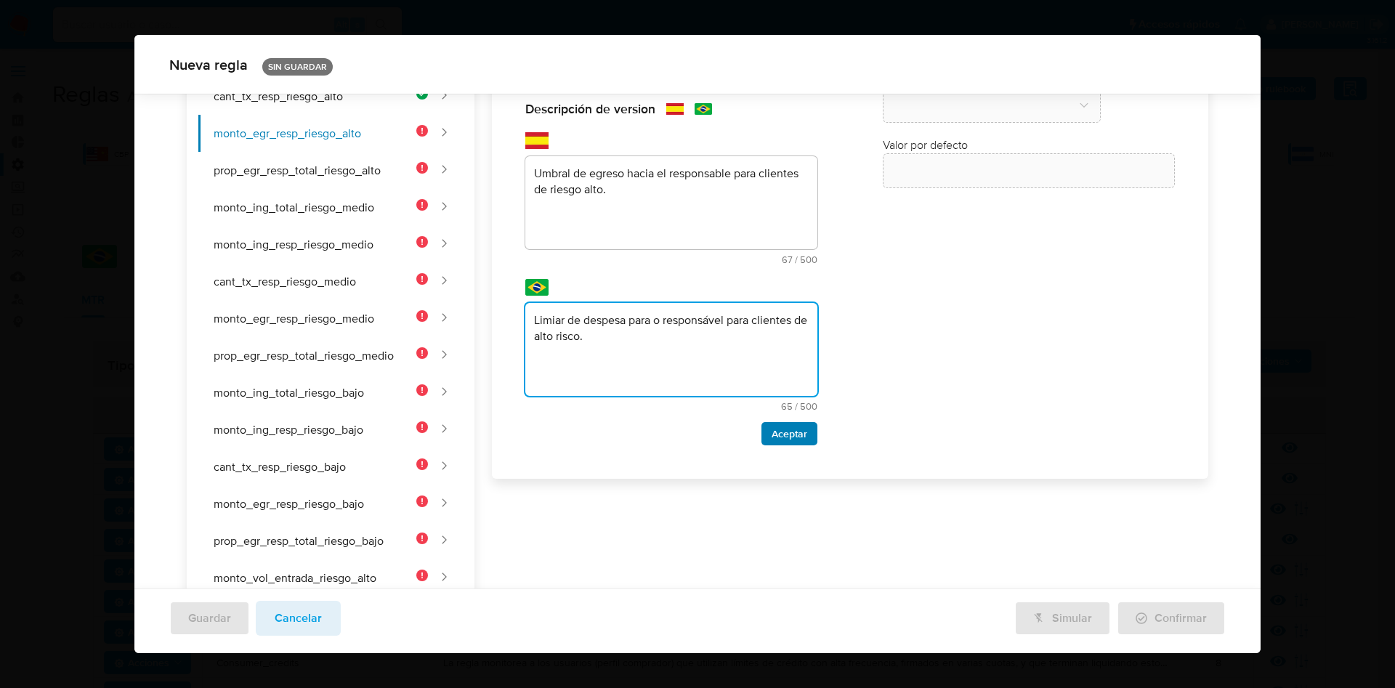
type textarea "Limiar de despesa para o responsável para clientes de alto risco."
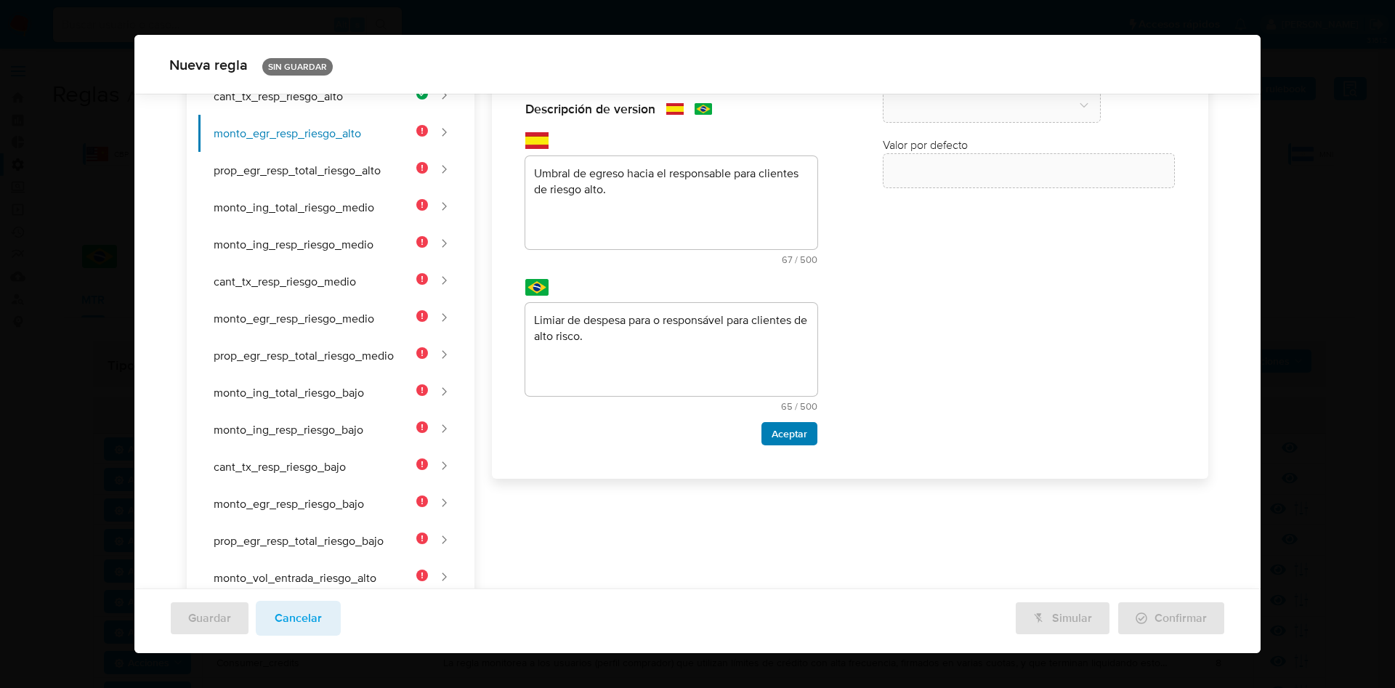
click at [785, 433] on span "Aceptar" at bounding box center [790, 434] width 36 height 20
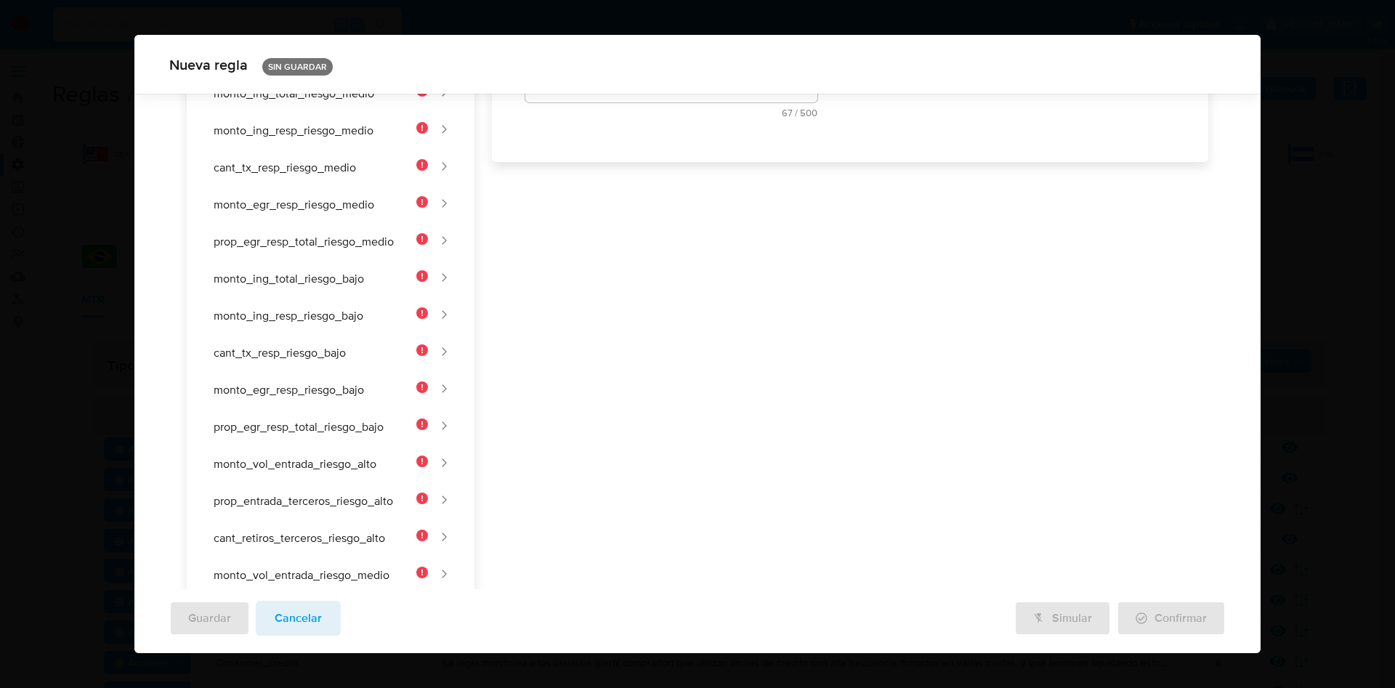
scroll to position [63, 0]
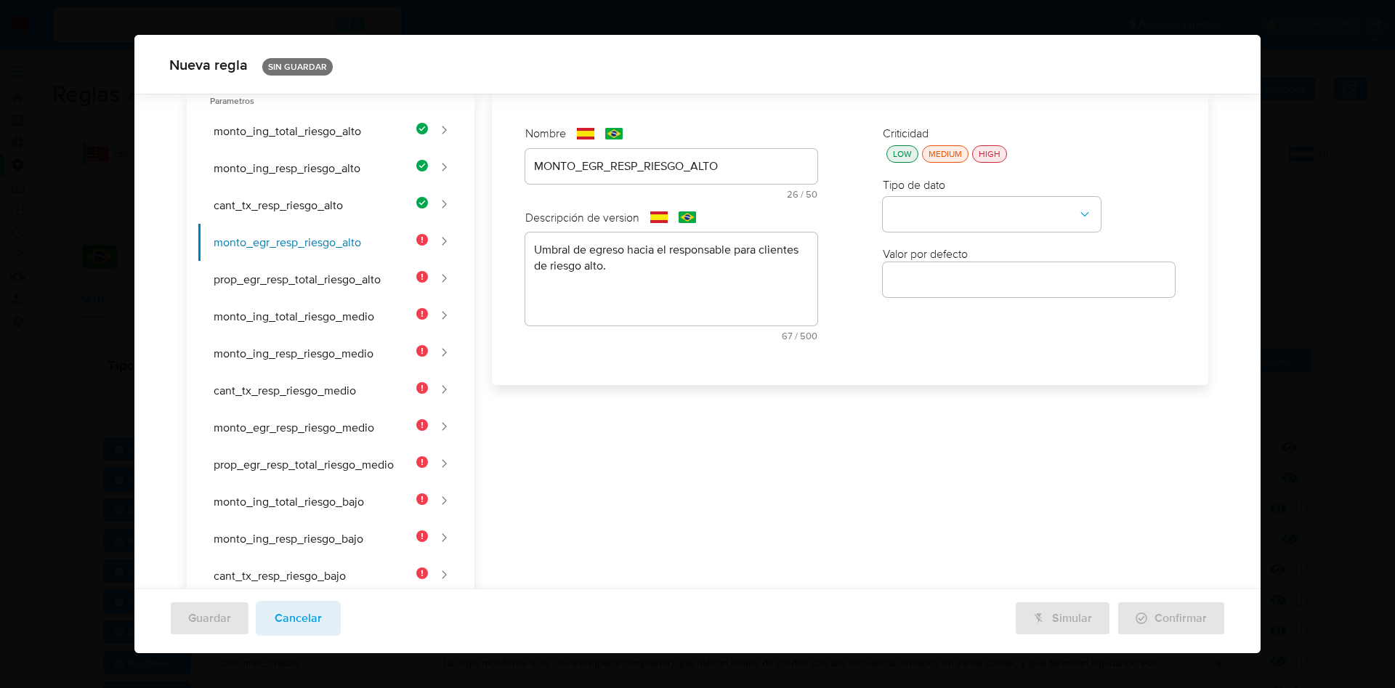
click at [895, 153] on div "LOW" at bounding box center [902, 153] width 25 height 12
click at [926, 218] on button "type-dropdown" at bounding box center [992, 215] width 218 height 35
click at [925, 219] on span "NUMBER" at bounding box center [915, 213] width 47 height 15
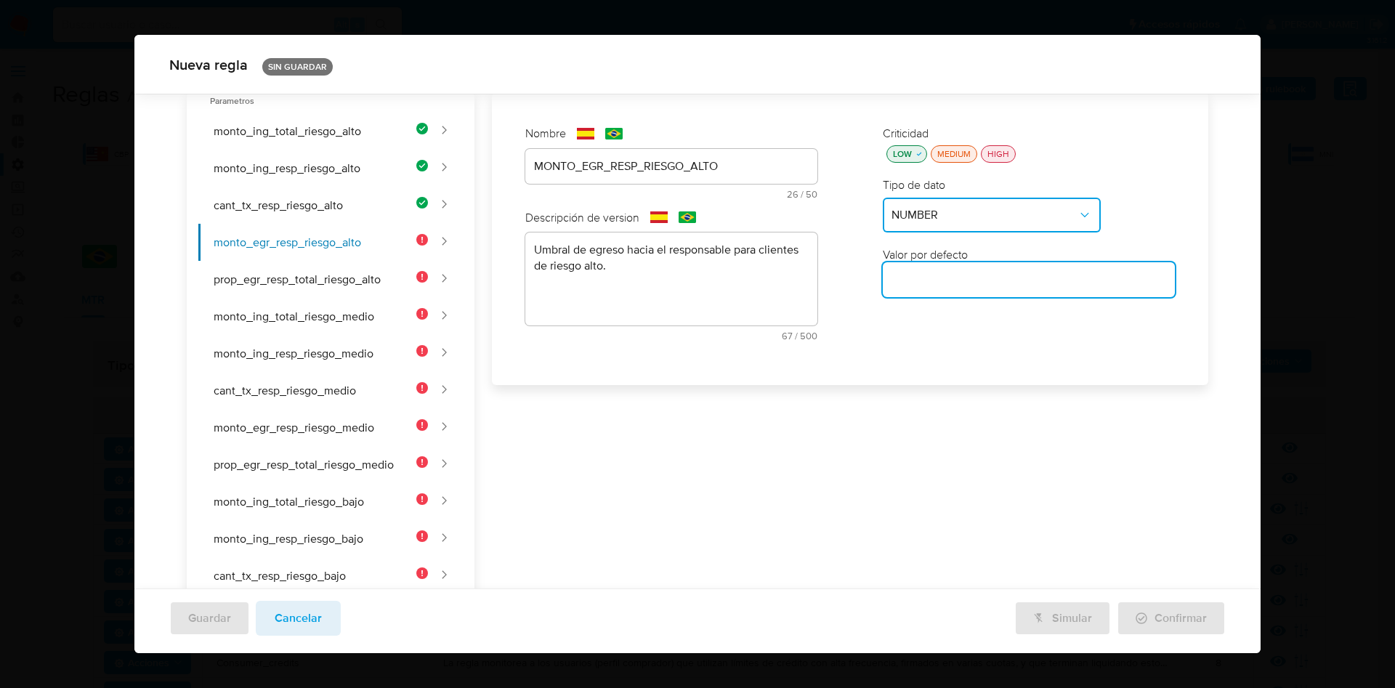
click at [926, 278] on input "number" at bounding box center [1029, 279] width 292 height 19
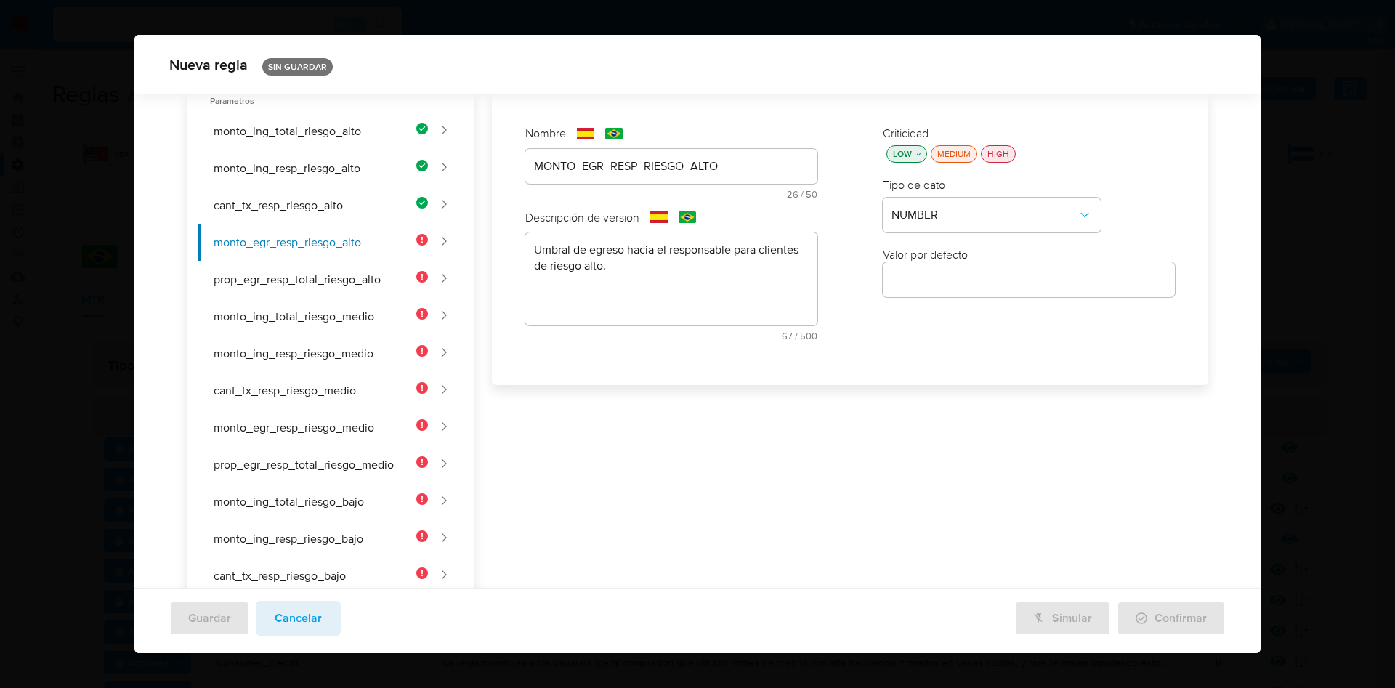
click at [965, 284] on input "number" at bounding box center [1029, 279] width 292 height 19
paste input "20000"
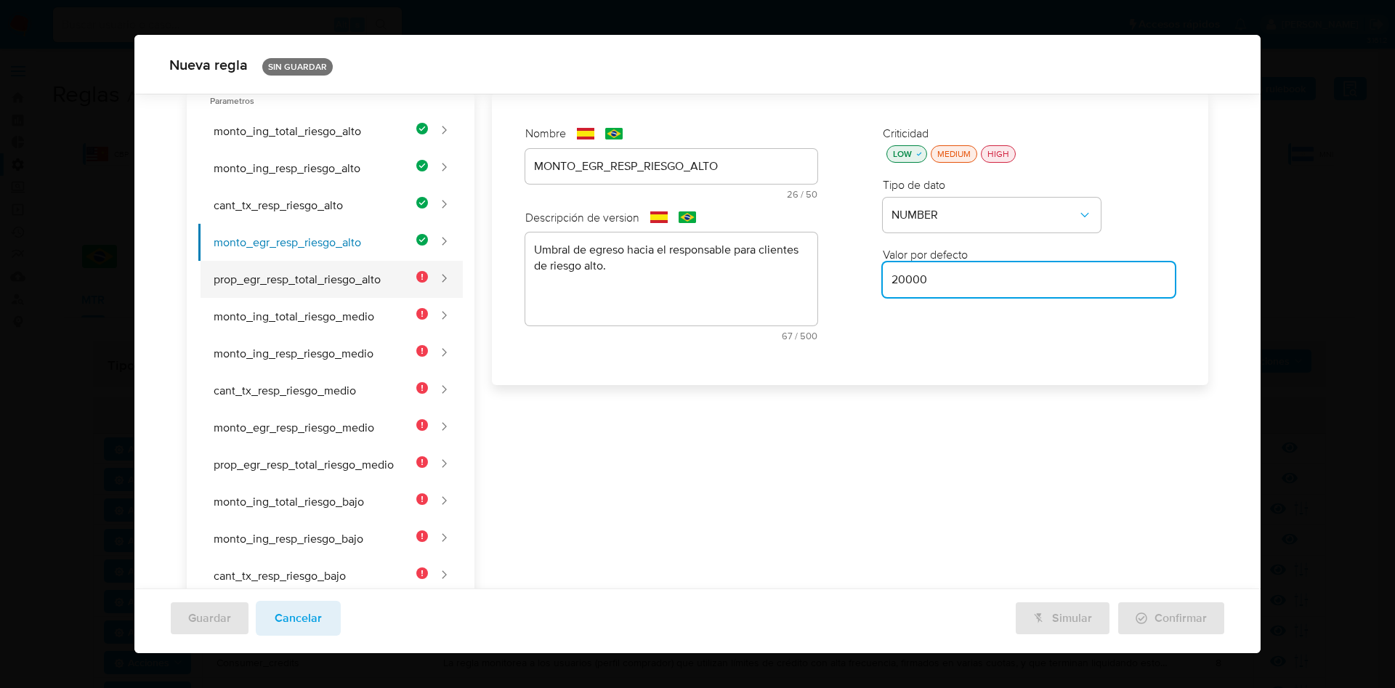
type input "20000"
click at [363, 288] on button "prop_egr_resp_total_riesgo_alto" at bounding box center [313, 279] width 230 height 37
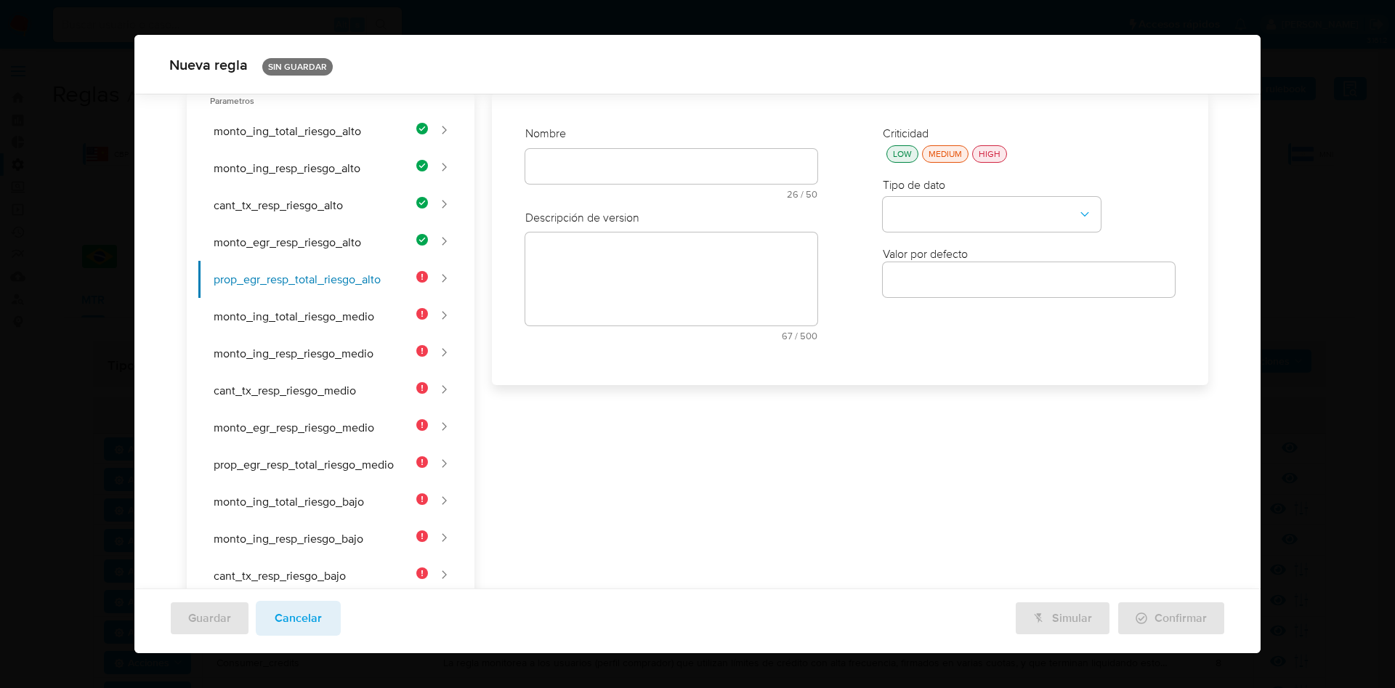
click at [597, 165] on div "Nombre text-es 26 / 50 24 caracteres restantes text-pt 25 / 50 25 caracteres re…" at bounding box center [671, 168] width 292 height 84
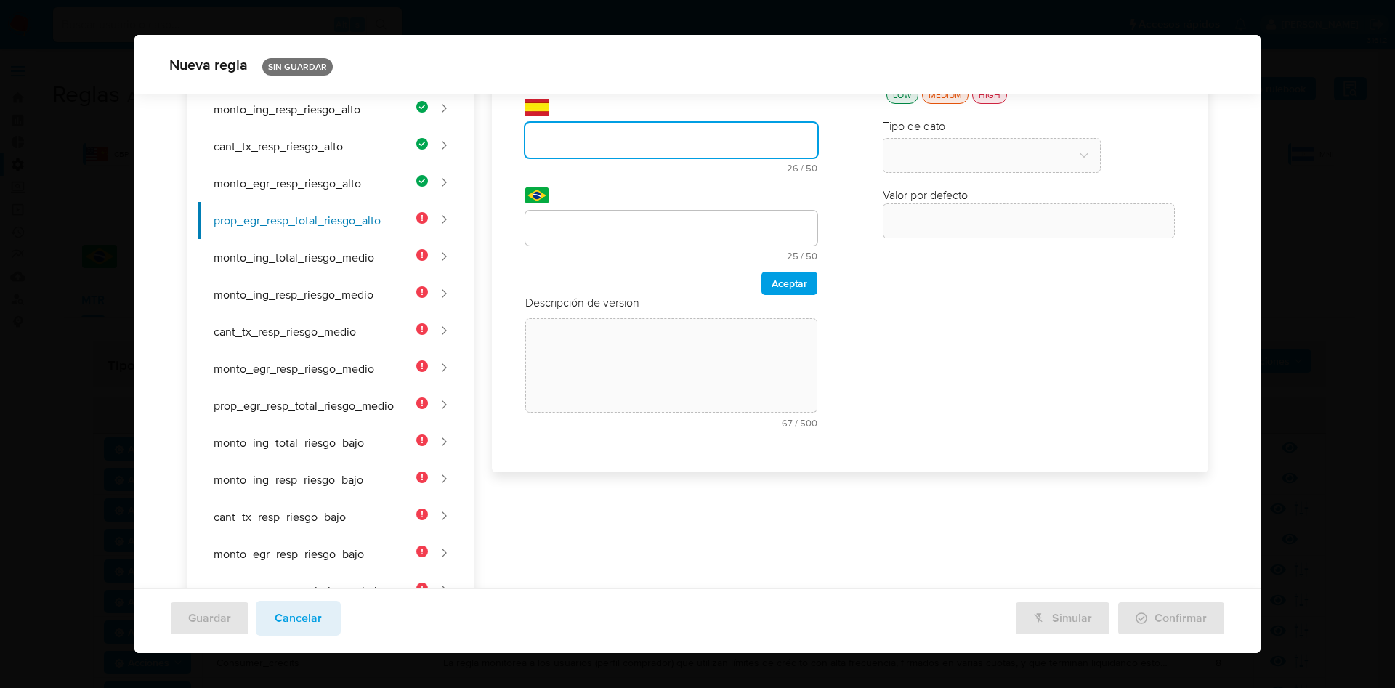
scroll to position [0, 0]
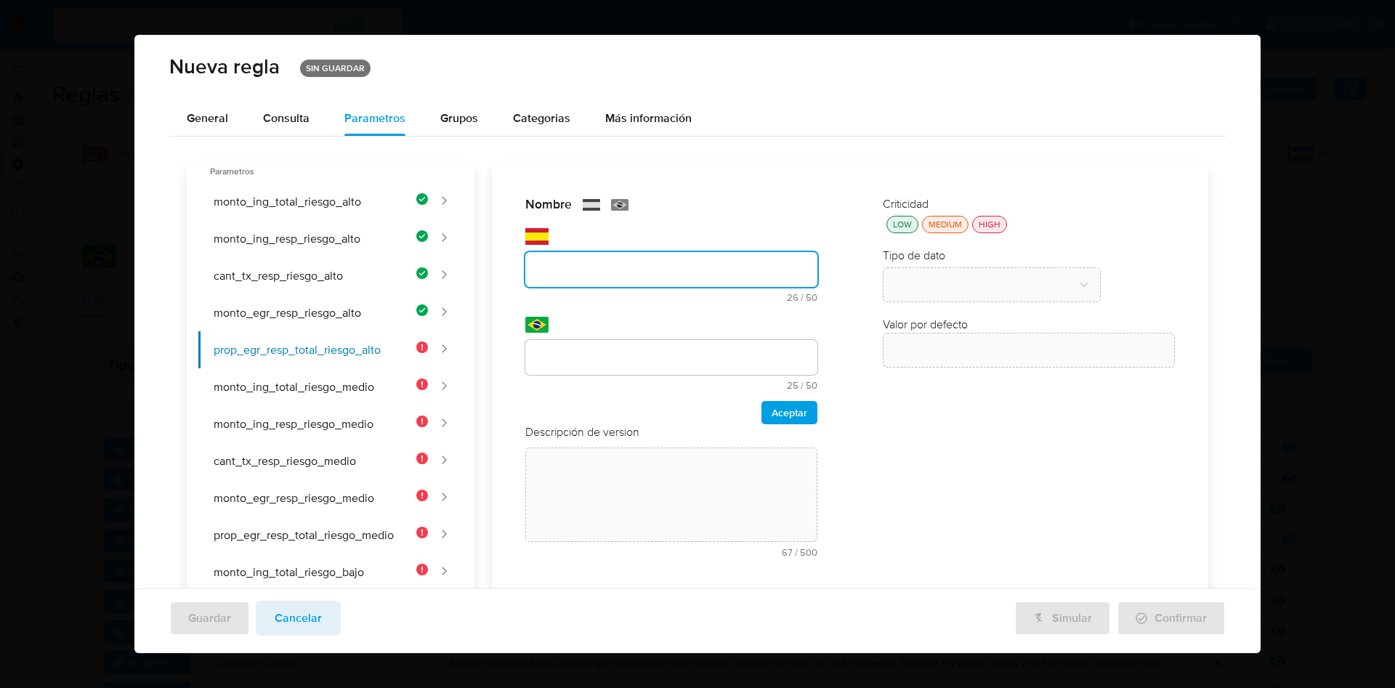
click at [605, 270] on input "text" at bounding box center [671, 269] width 292 height 19
type input "PROP_EGR_RESP_TOTAL_RIESGO_ALTO"
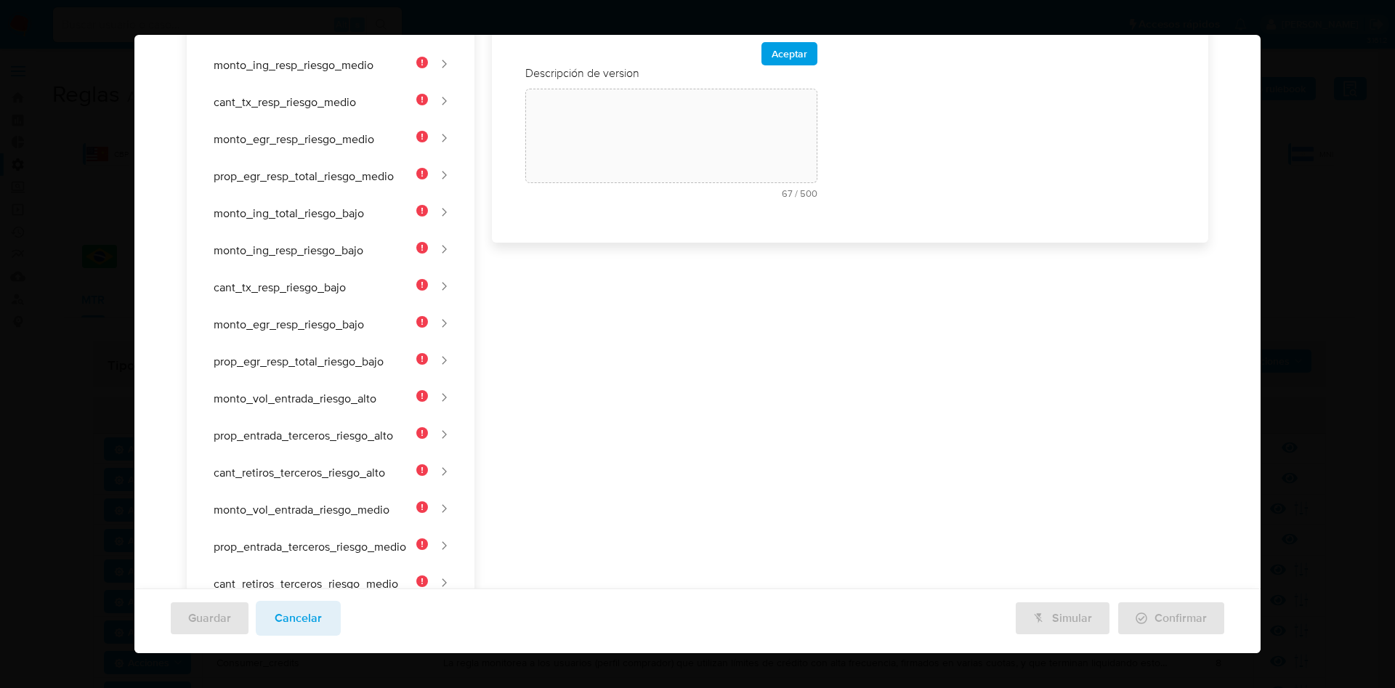
click at [610, 326] on div "Nombre text-es PROP_EGR_RESP_TOTAL_RIESGO_ALTO 31 / 50 19 caracteres restantes …" at bounding box center [841, 264] width 734 height 921
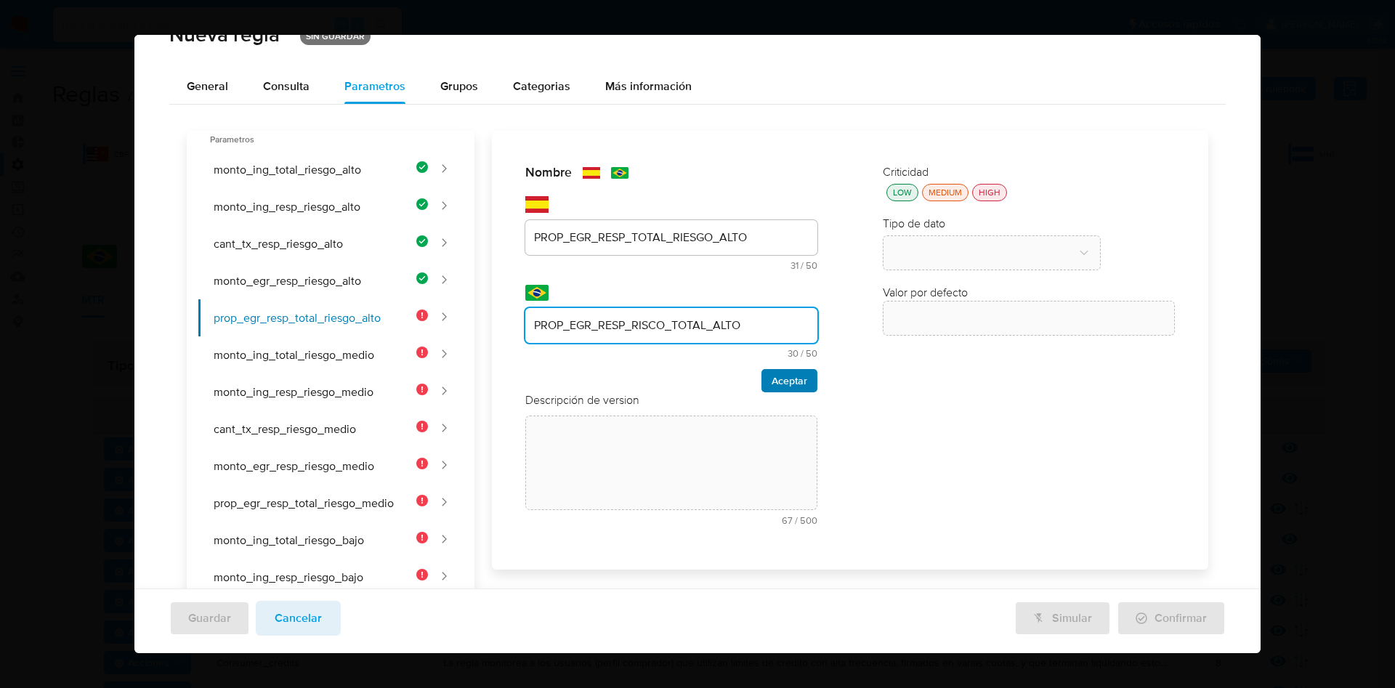
type input "PROP_EGR_RESP_RISCO_TOTAL_ALTO"
click at [772, 383] on span "Aceptar" at bounding box center [790, 381] width 36 height 20
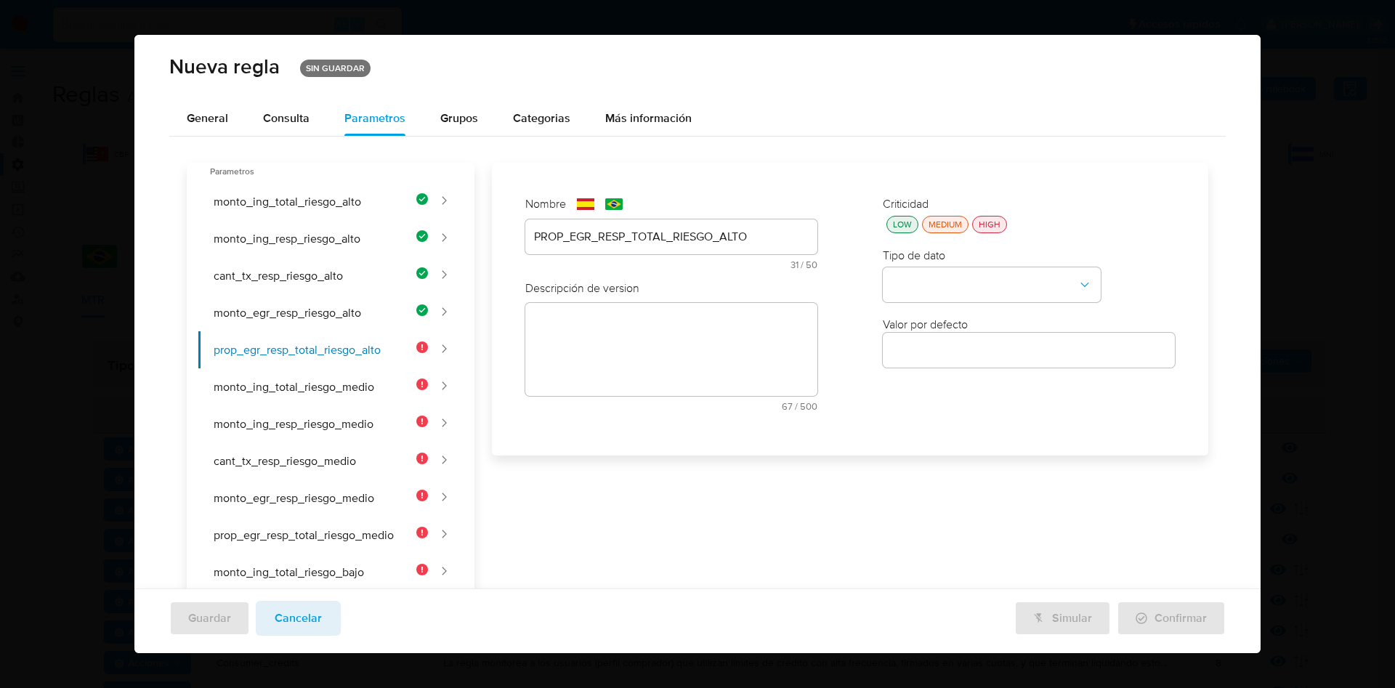
click at [635, 363] on div "Nombre text-es PROP_EGR_RESP_TOTAL_RIESGO_ALTO 31 / 50 19 caracteres restantes …" at bounding box center [841, 623] width 734 height 921
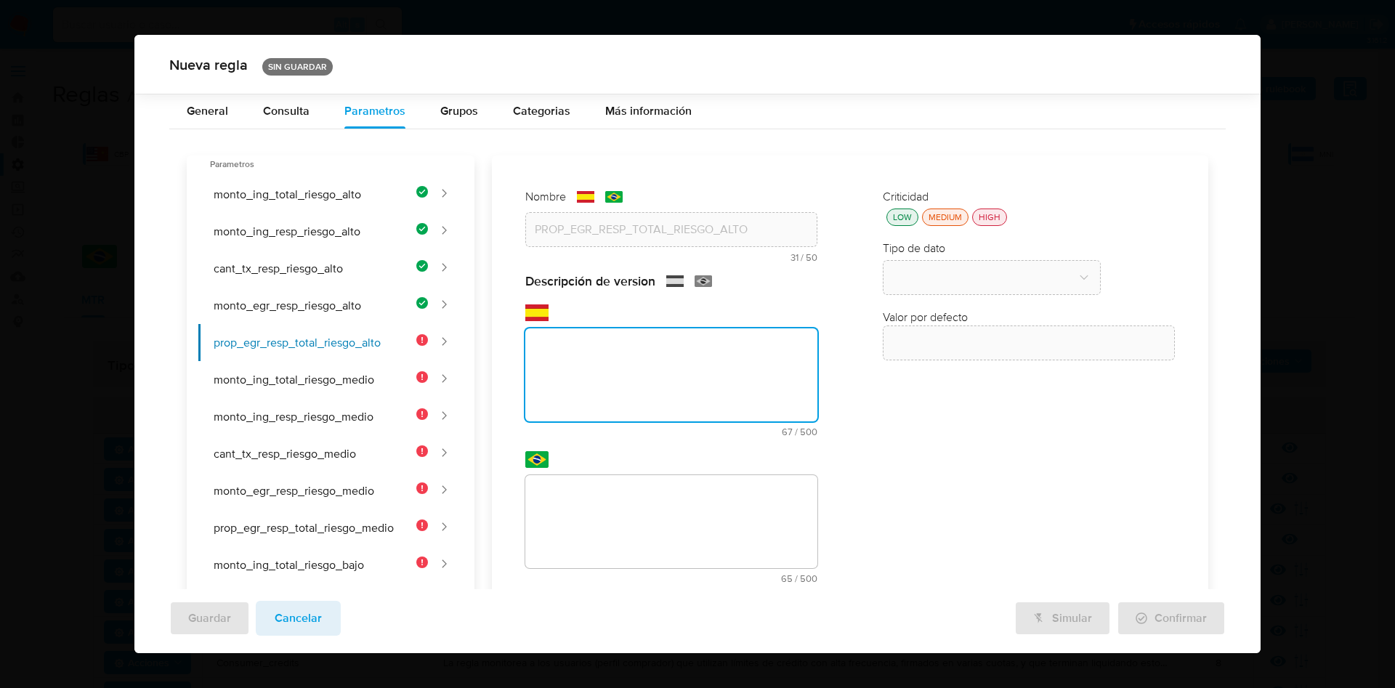
click at [593, 344] on div "Nombre text-es PROP_EGR_RESP_TOTAL_RIESGO_ALTO 31 / 50 19 caracteres restantes …" at bounding box center [841, 615] width 734 height 921
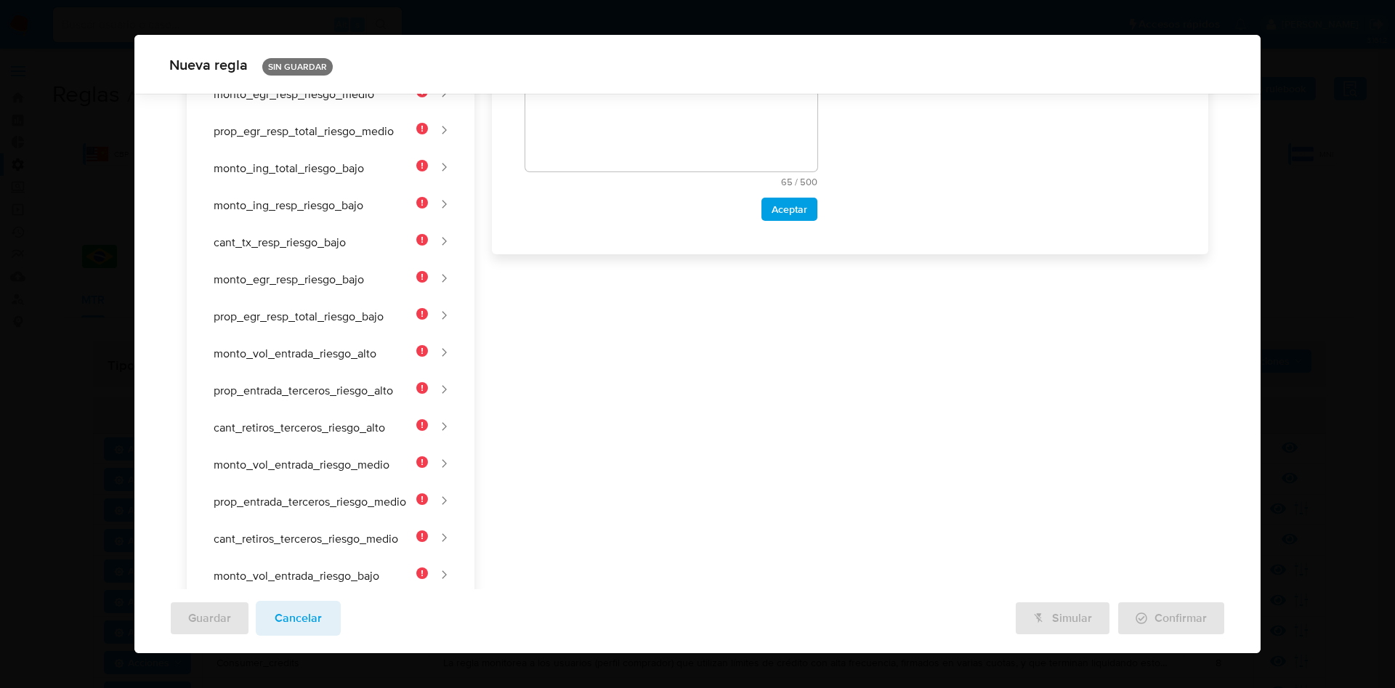
scroll to position [172, 0]
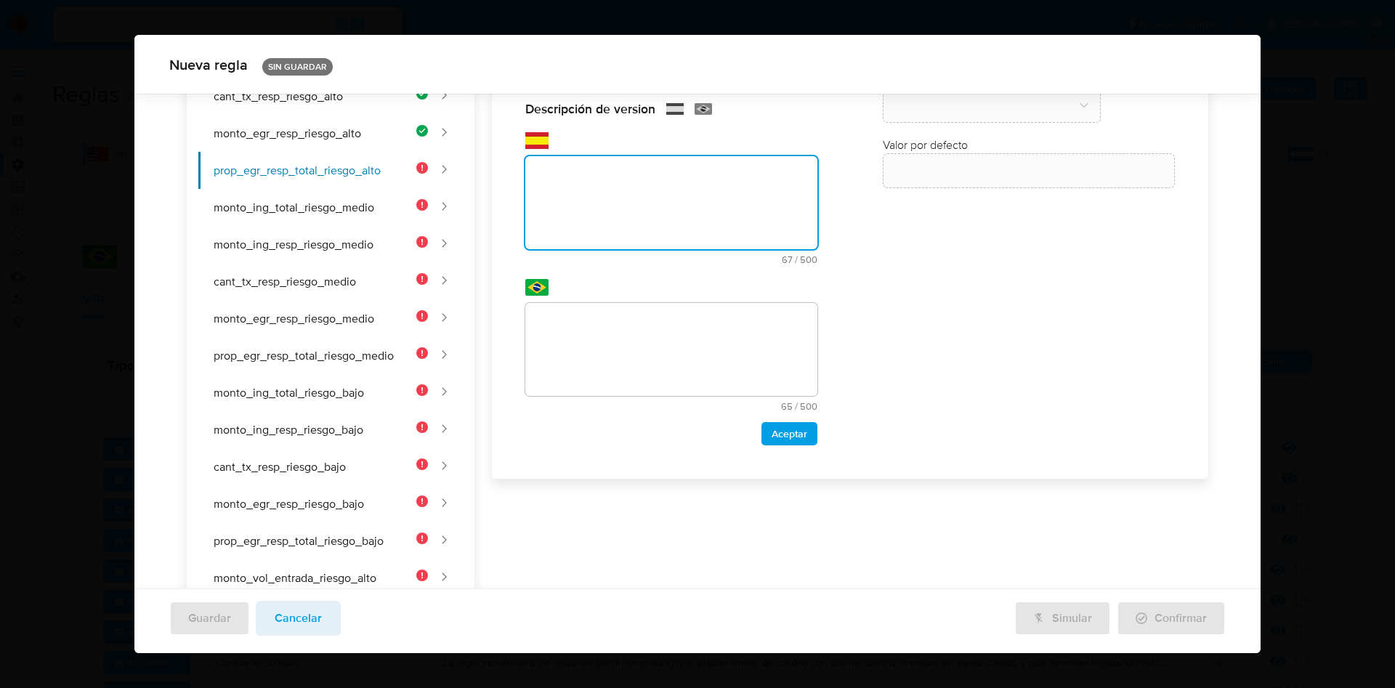
paste textarea "Proporción de egresos hacia el responsable sobre el total para riesgo alto."
type textarea "Proporción de egresos hacia el responsable sobre el total para riesgo alto."
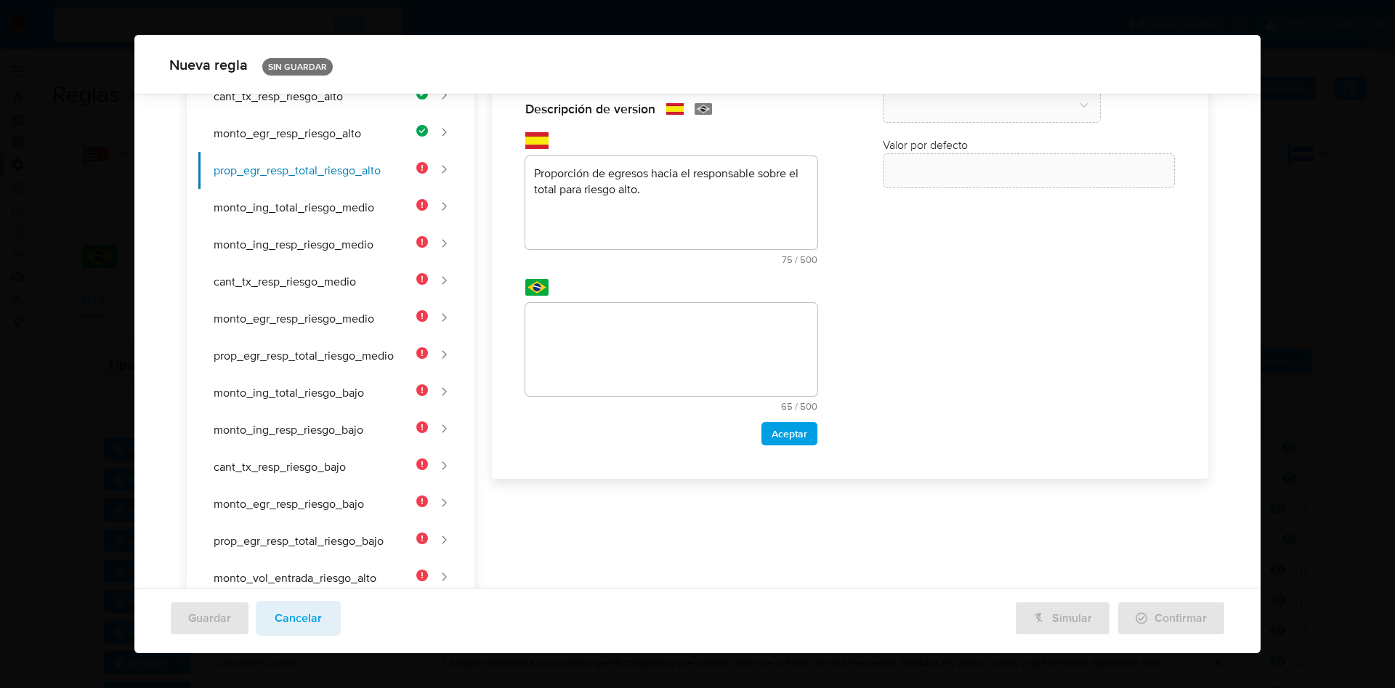
click at [626, 334] on div "Nombre text-es PROP_EGR_RESP_TOTAL_RIESGO_ALTO 31 / 50 19 caracteres restantes …" at bounding box center [841, 443] width 734 height 921
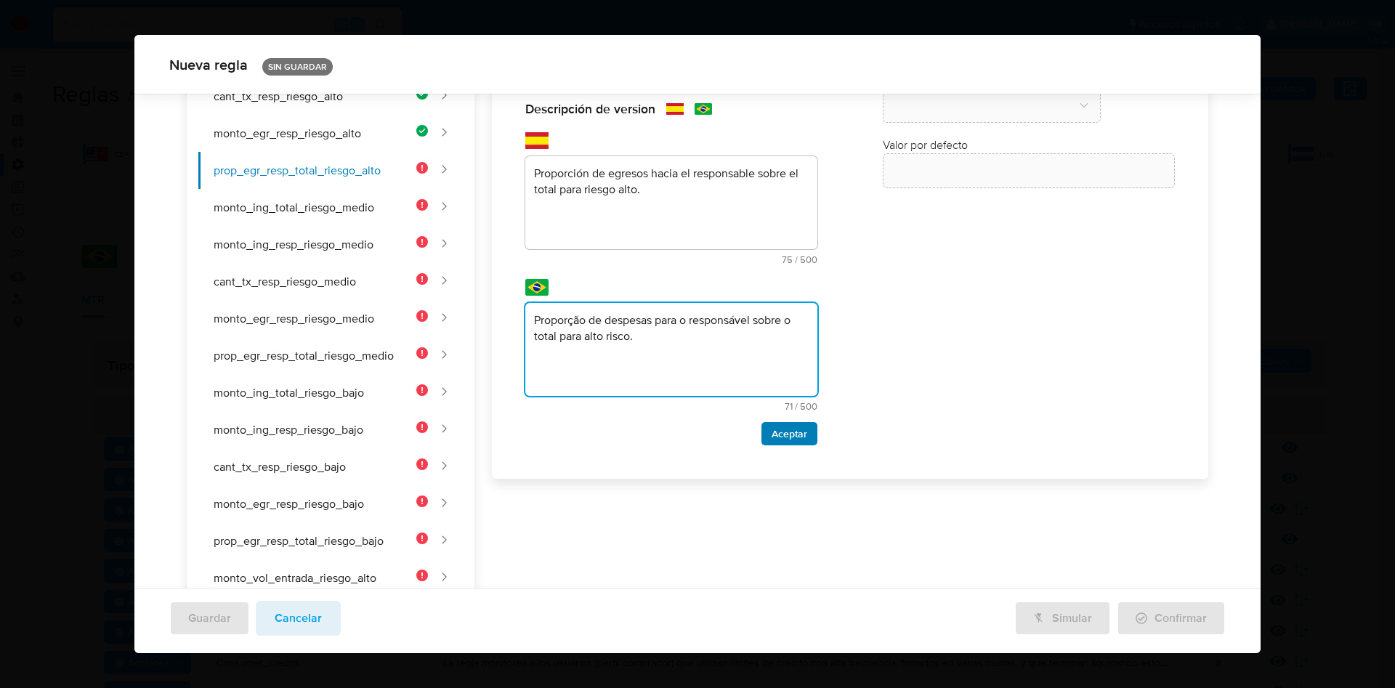
type textarea "Proporção de despesas para o responsável sobre o total para alto risco."
click at [772, 441] on span "Aceptar" at bounding box center [790, 434] width 36 height 20
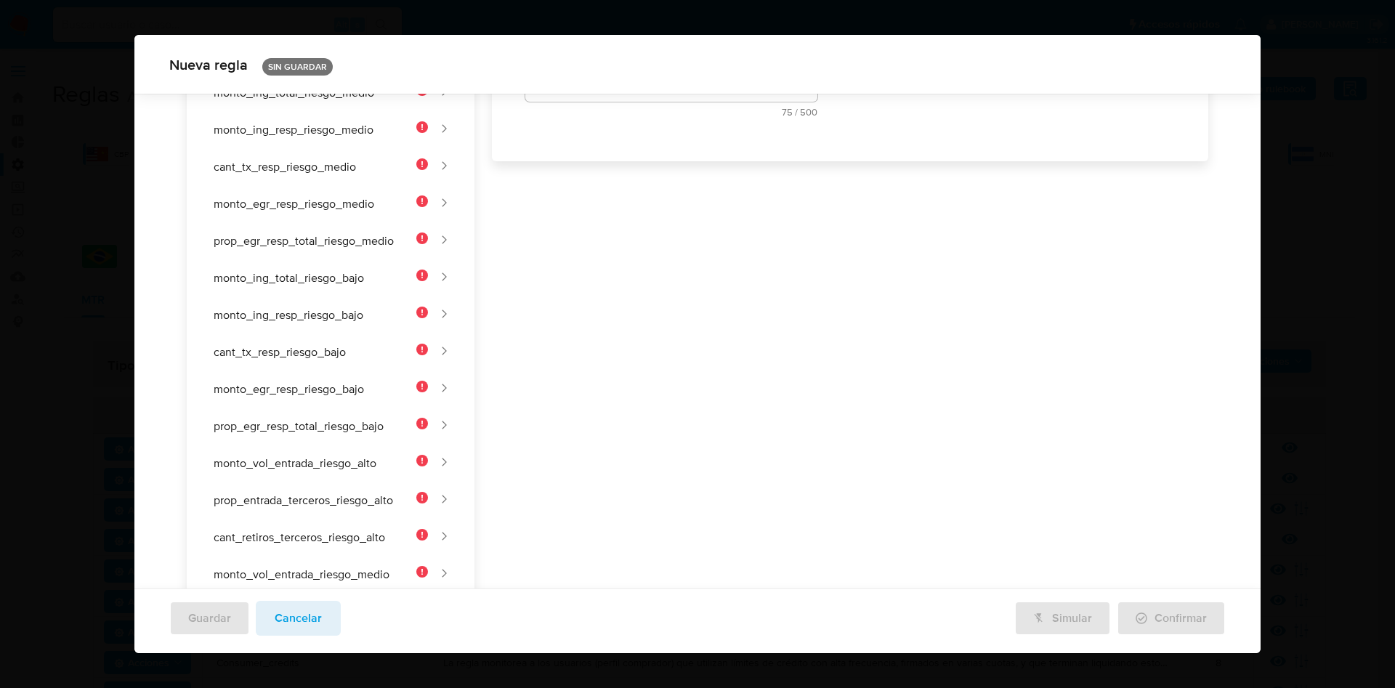
scroll to position [63, 0]
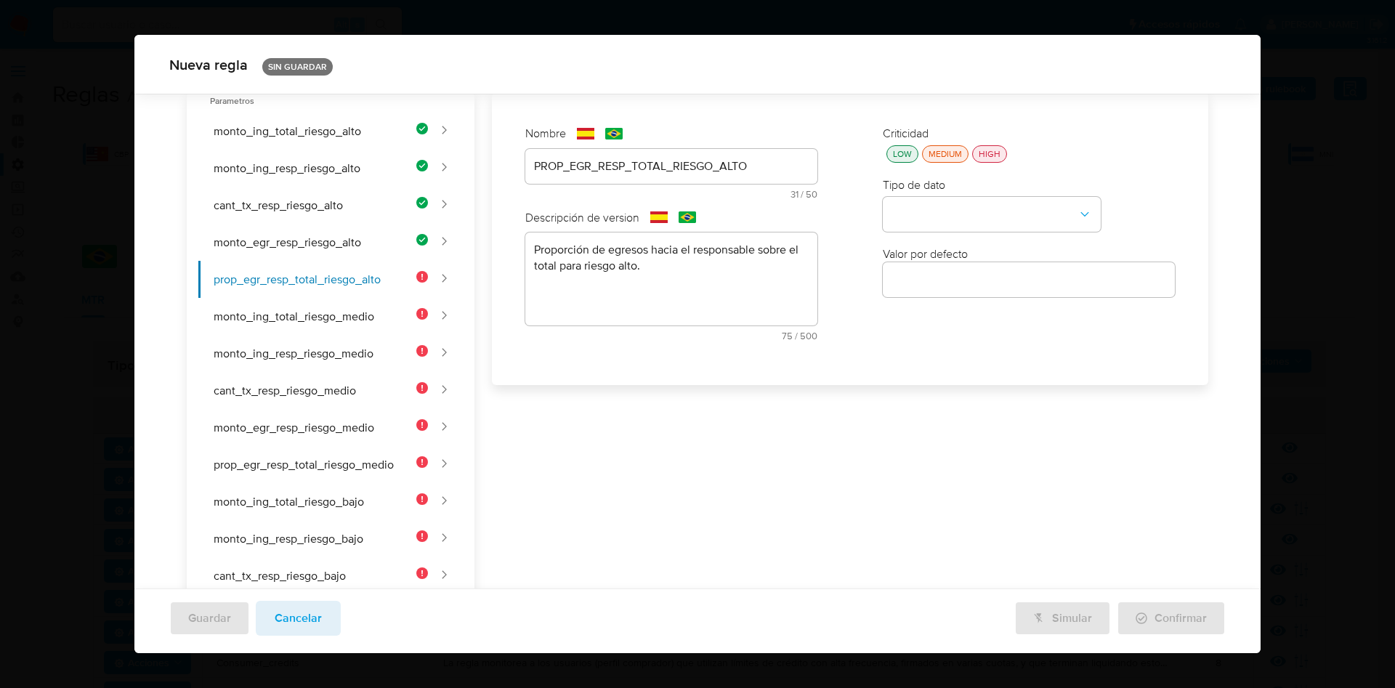
click at [891, 152] on div "LOW" at bounding box center [902, 153] width 25 height 12
click at [937, 227] on button "type-dropdown" at bounding box center [992, 215] width 218 height 35
click at [931, 209] on span "NUMBER" at bounding box center [915, 213] width 47 height 15
click at [929, 282] on input "number" at bounding box center [1029, 279] width 292 height 19
click at [951, 274] on input "number" at bounding box center [1029, 279] width 292 height 19
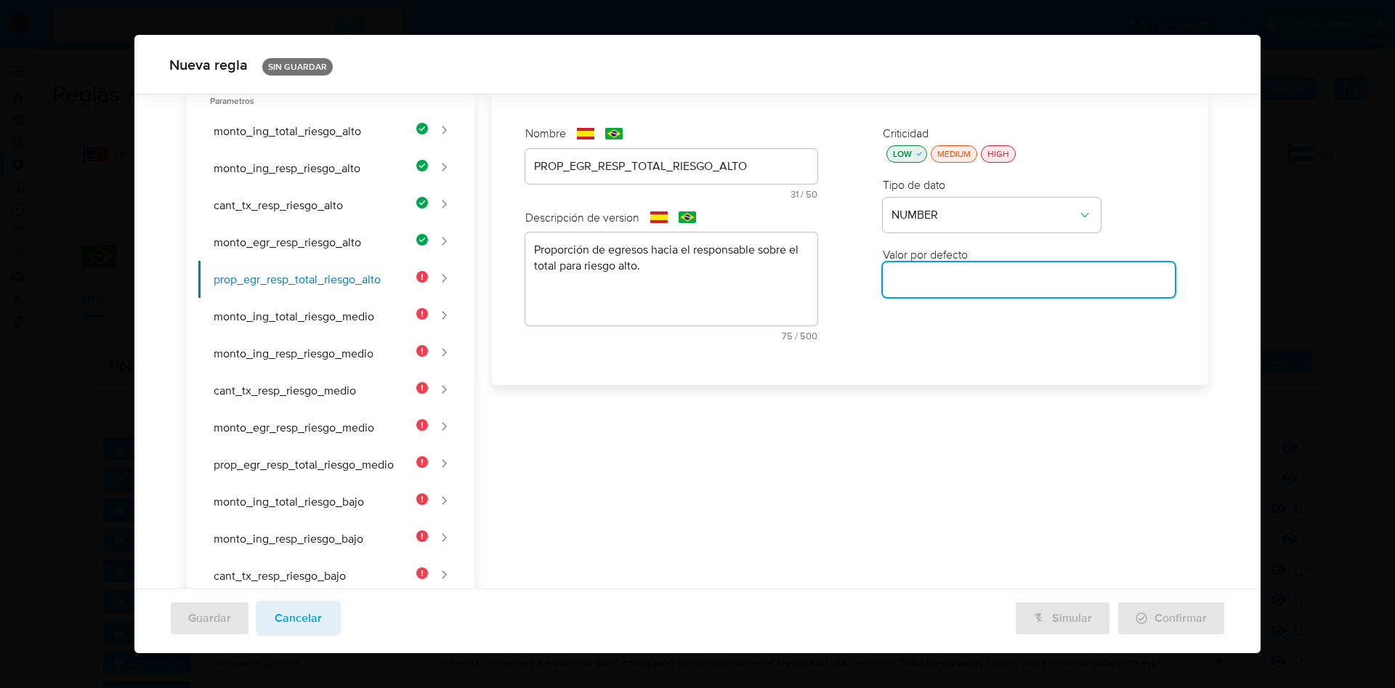
paste input "0.5"
type input "0.5"
click at [339, 328] on button "monto_ing_total_riesgo_medio" at bounding box center [313, 316] width 230 height 37
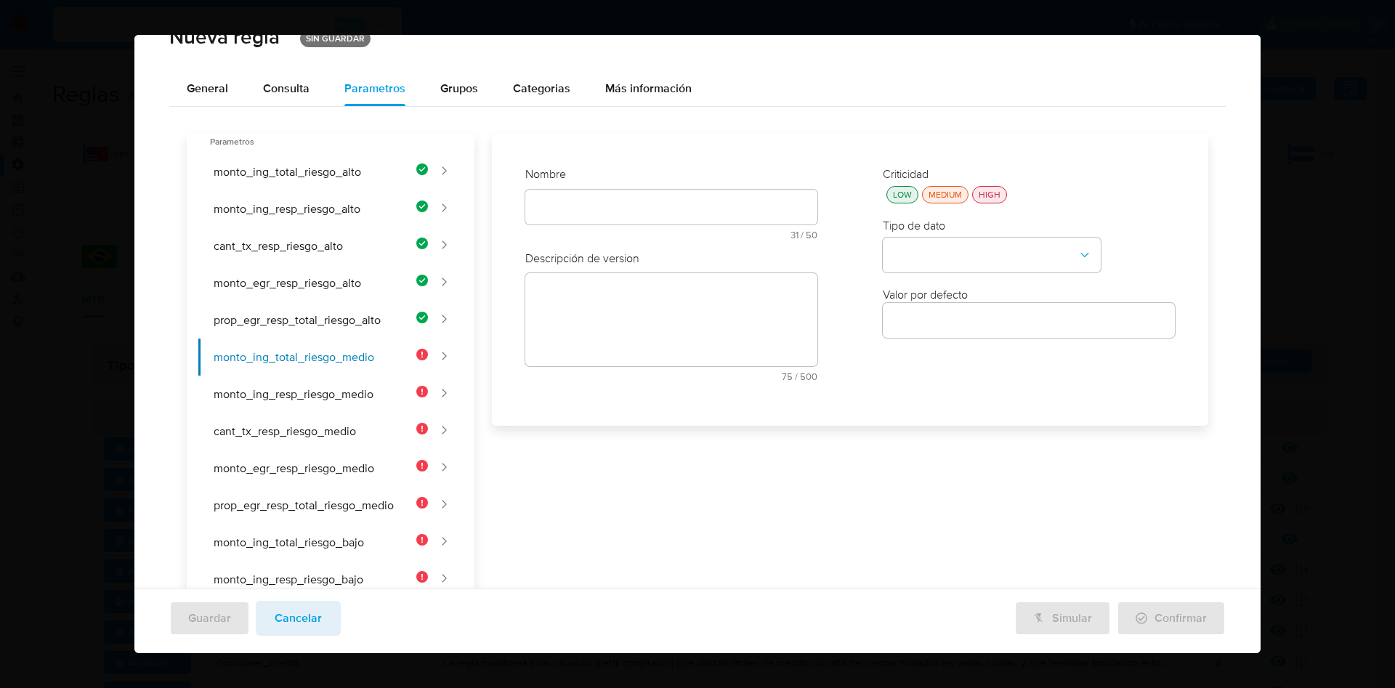
scroll to position [0, 0]
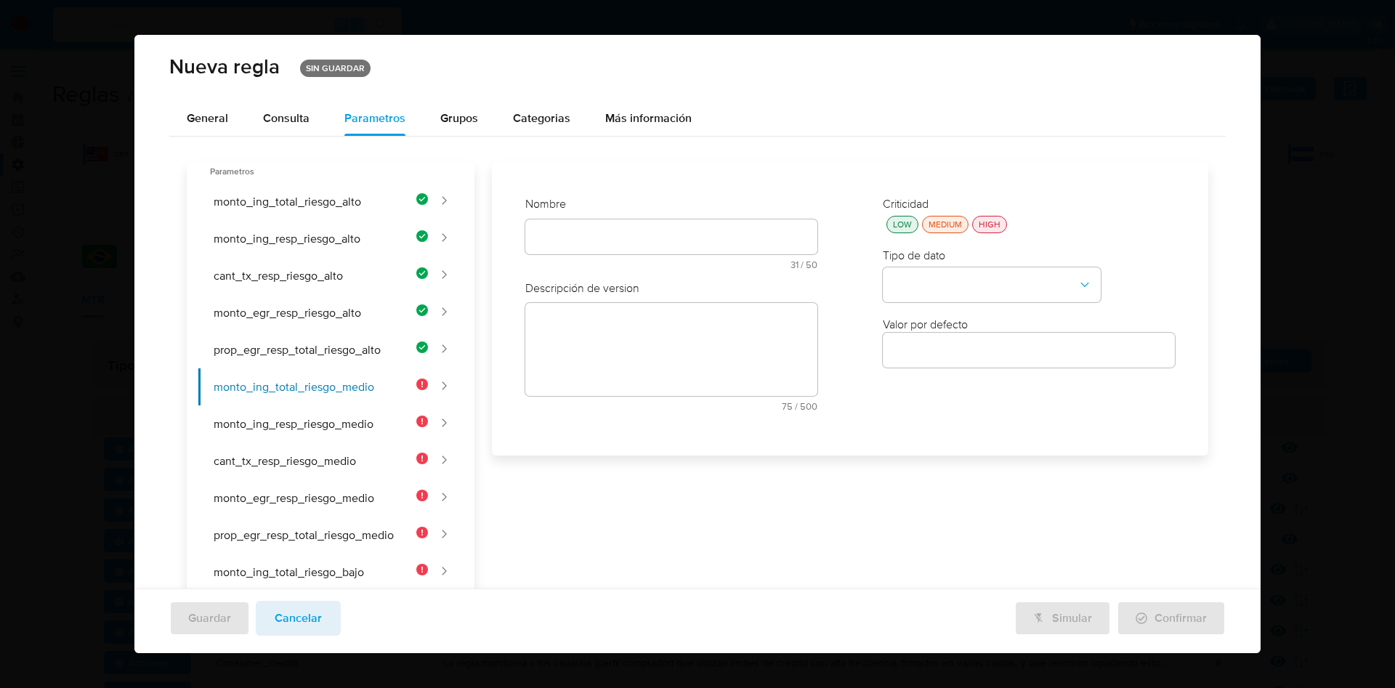
click at [607, 225] on div at bounding box center [671, 236] width 292 height 35
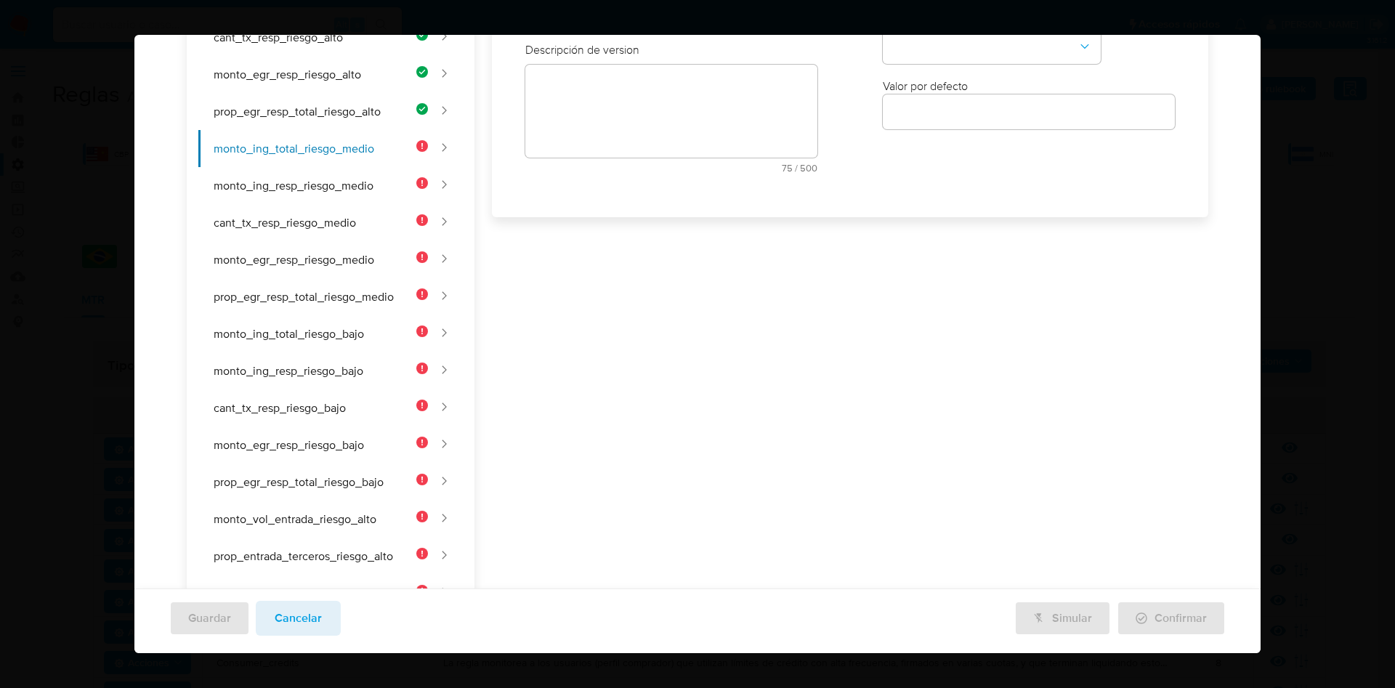
click at [600, 198] on div "Nombre text-es 31 / 50 19 caracteres restantes text-pt 30 / 50 20 caracteres re…" at bounding box center [671, 70] width 321 height 255
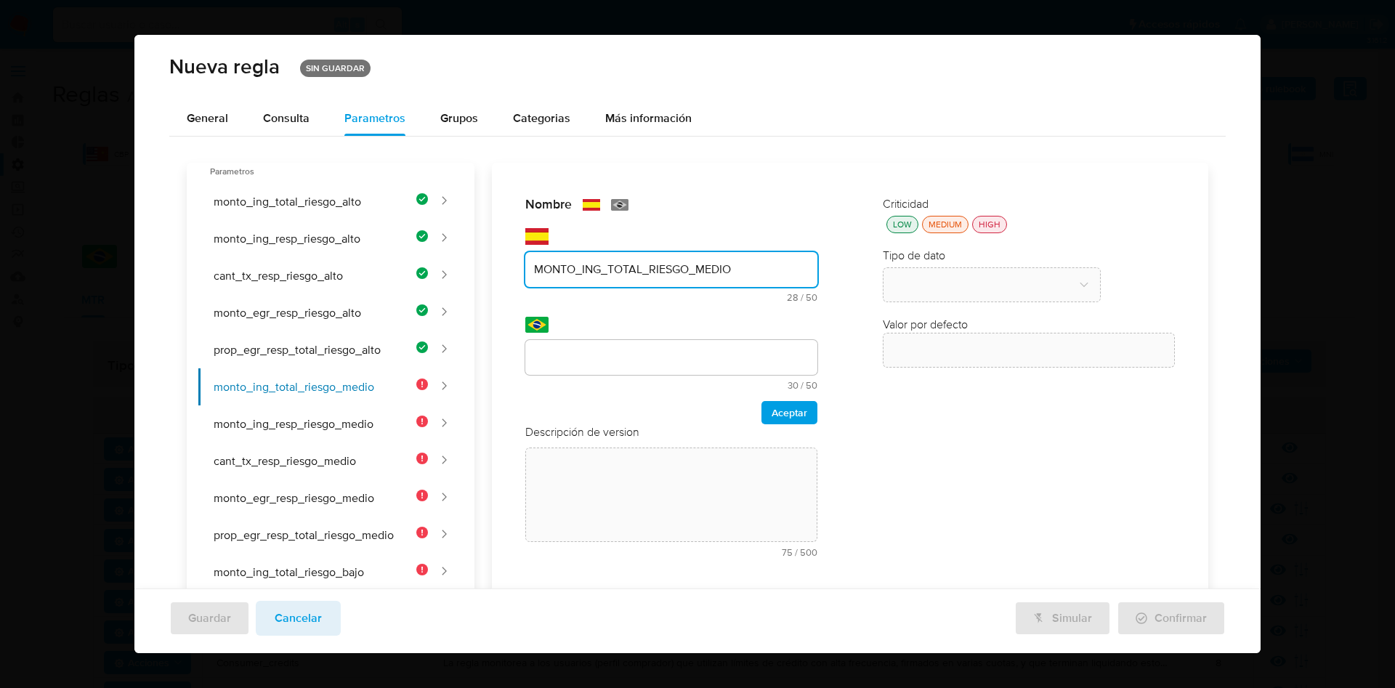
type input "MONTO_ING_TOTAL_RIESGO_MEDIO"
click at [586, 355] on div "Nombre text-es MONTO_ING_TOTAL_RIESGO_MEDIO 28 / 50 22 caracteres restantes tex…" at bounding box center [841, 623] width 734 height 921
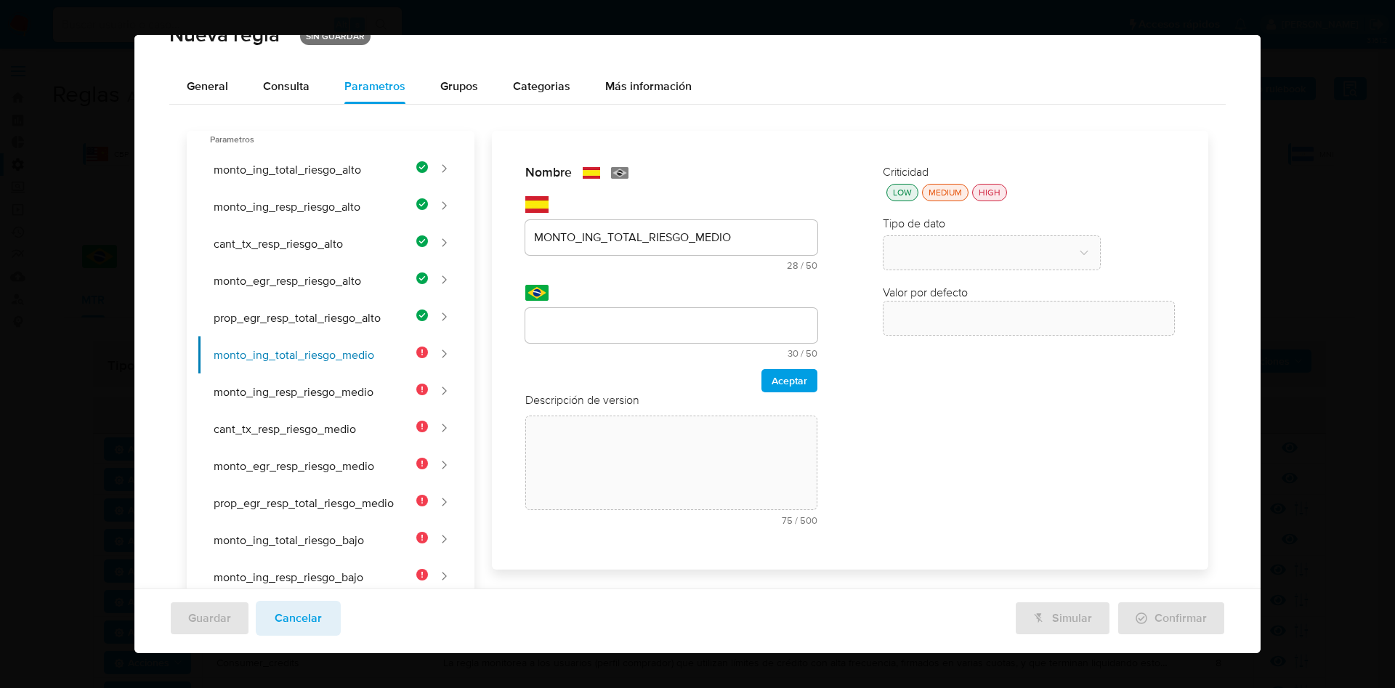
click at [604, 316] on div "Nombre text-es MONTO_ING_TOTAL_RIESGO_MEDIO 28 / 50 22 caracteres restantes tex…" at bounding box center [841, 591] width 734 height 921
paste input "text"
click at [676, 331] on input "text" at bounding box center [671, 325] width 292 height 19
paste input "text"
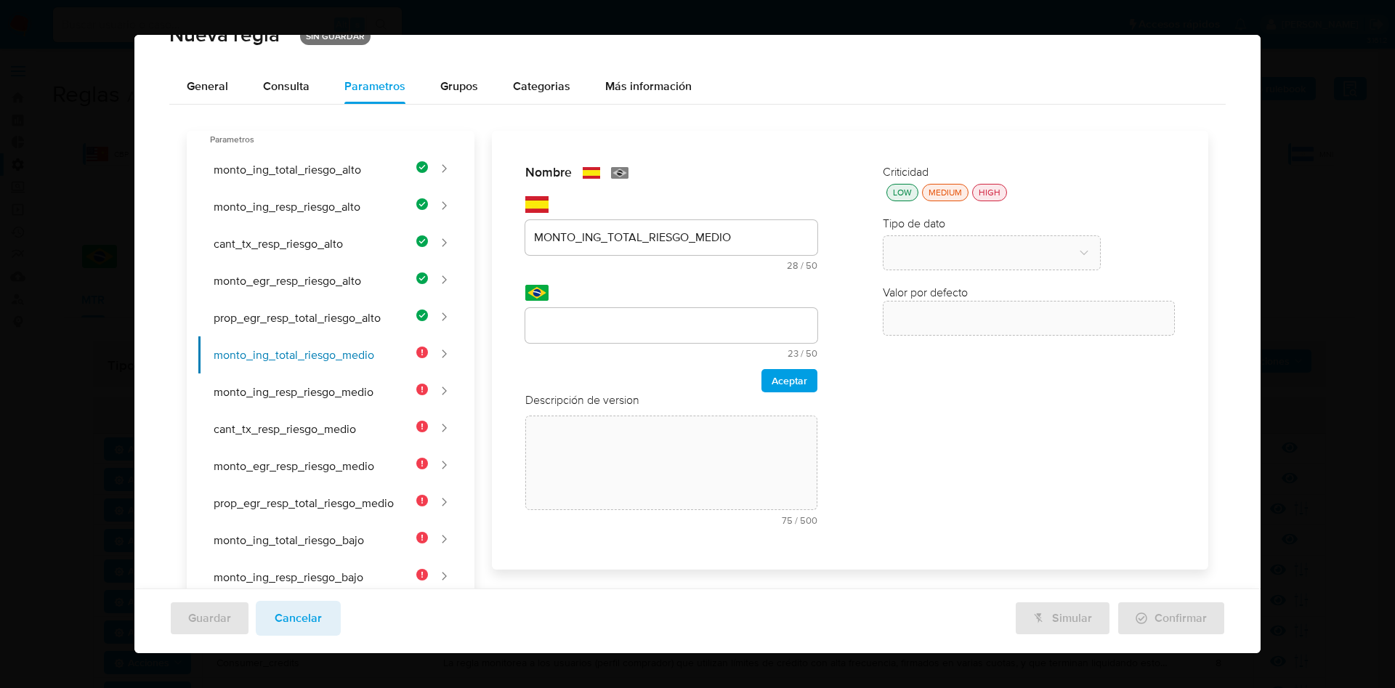
drag, startPoint x: 600, startPoint y: 312, endPoint x: 602, endPoint y: 323, distance: 11.0
click at [600, 312] on div at bounding box center [671, 325] width 292 height 35
click at [602, 328] on div "Nombre text-es MONTO_ING_TOTAL_RIESGO_MEDIO 28 / 50 22 caracteres restantes tex…" at bounding box center [841, 591] width 734 height 921
paste input "text"
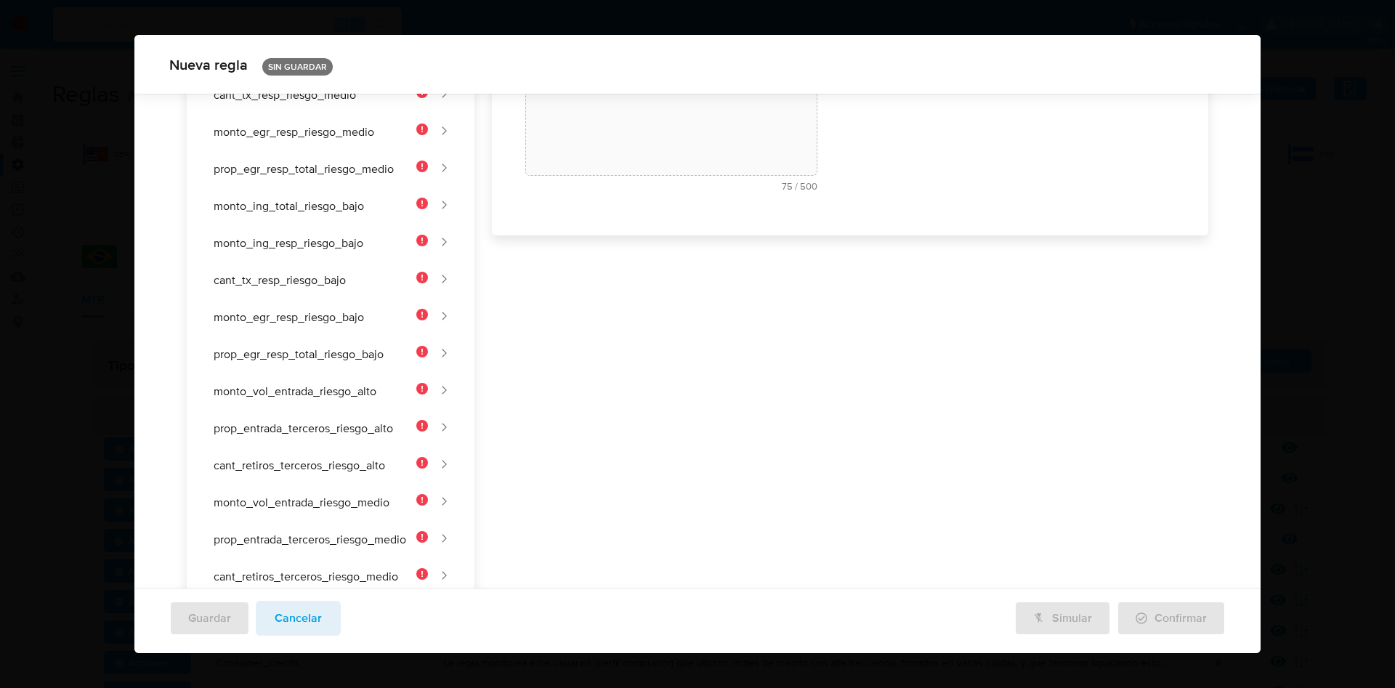
drag, startPoint x: 762, startPoint y: 235, endPoint x: 504, endPoint y: 231, distance: 258.0
click at [504, 231] on div "Nombre text-es MONTO_ING_TOTAL_RIESGO_MEDIO 28 / 50 22 caracteres restantes tex…" at bounding box center [850, 16] width 716 height 439
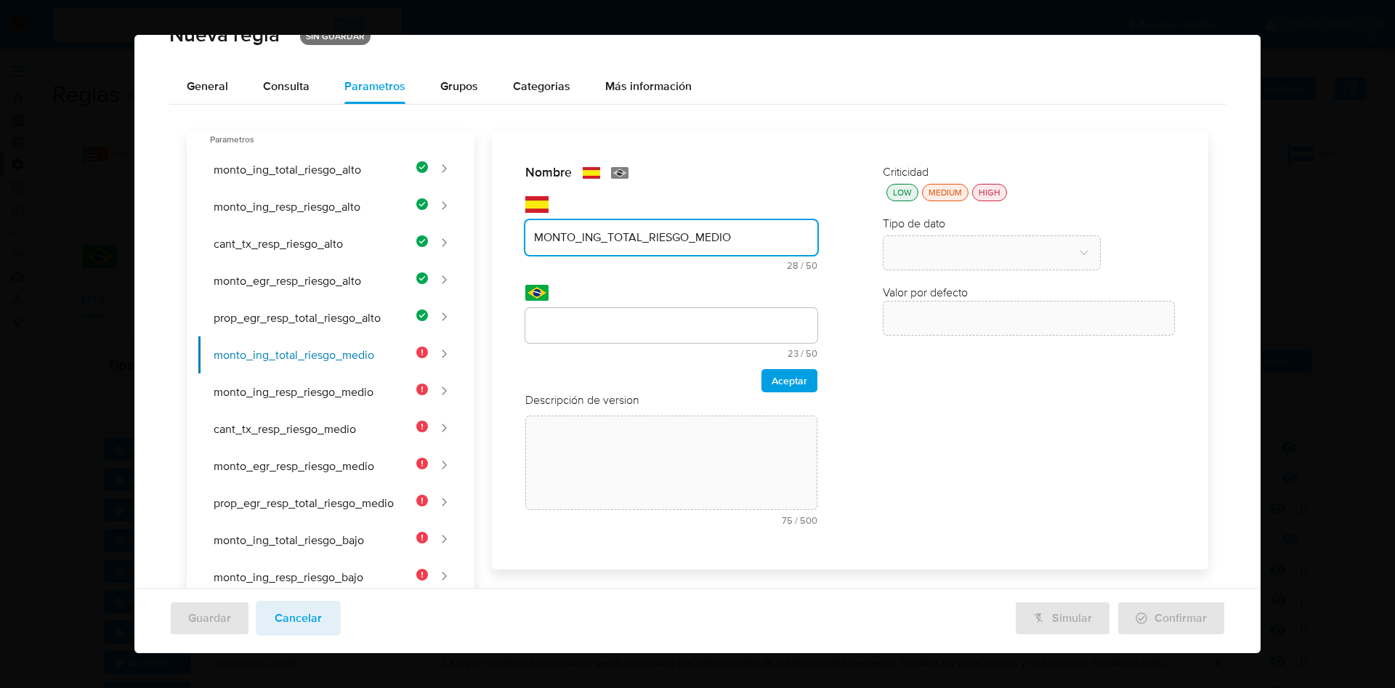
click at [554, 236] on input "MONTO_ING_TOTAL_RIESGO_MEDIO" at bounding box center [671, 237] width 292 height 19
drag, startPoint x: 535, startPoint y: 239, endPoint x: 804, endPoint y: 249, distance: 269.8
click at [804, 249] on div "MONTO_ING_TOTAL_RIESGO_MEDIO" at bounding box center [671, 237] width 292 height 35
drag, startPoint x: 613, startPoint y: 312, endPoint x: 607, endPoint y: 321, distance: 10.5
click at [612, 317] on div at bounding box center [671, 325] width 292 height 35
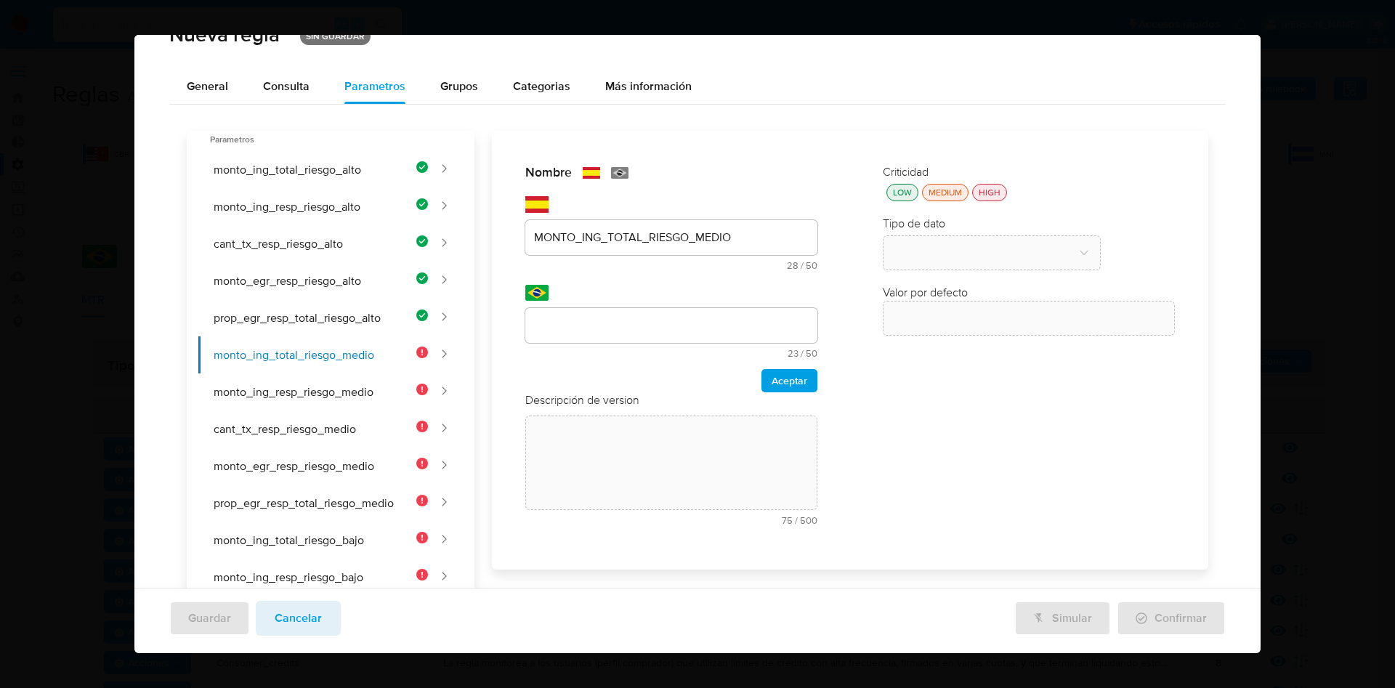
click at [605, 324] on div "Nombre text-es MONTO_ING_TOTAL_RIESGO_MEDIO 28 / 50 22 caracteres restantes tex…" at bounding box center [841, 591] width 734 height 921
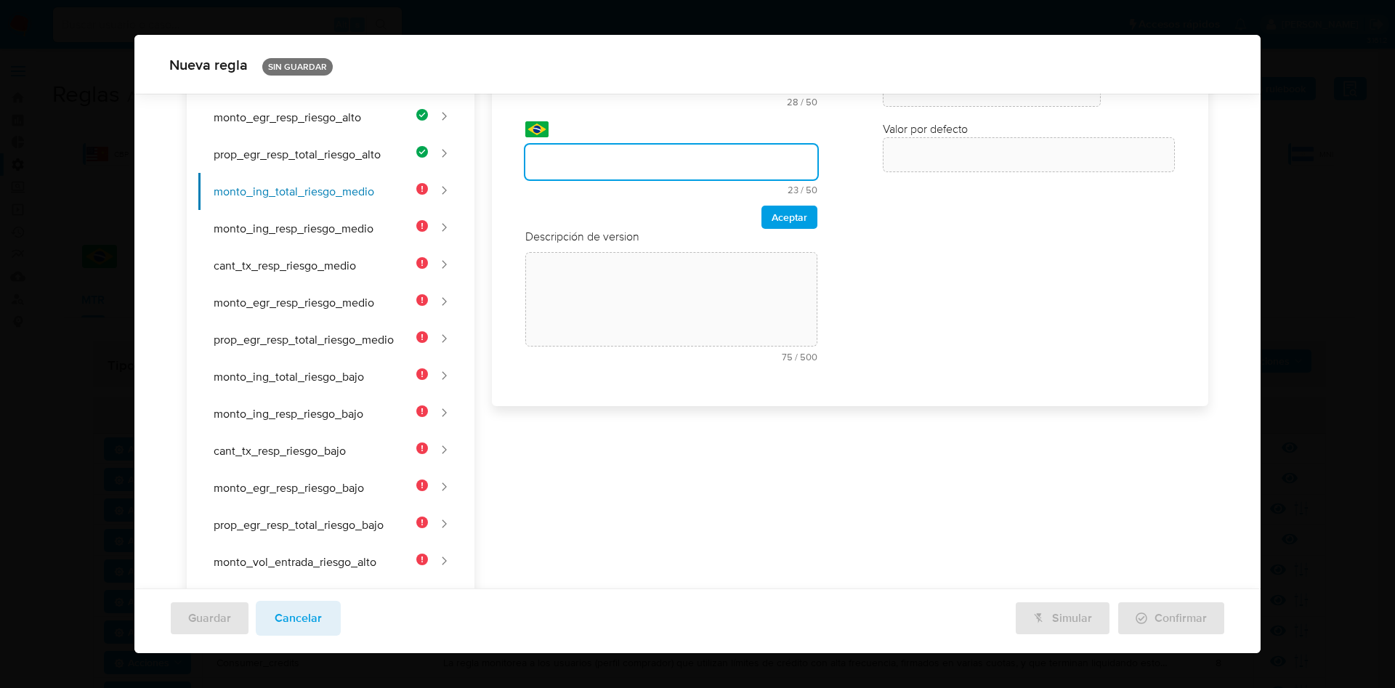
scroll to position [0, 0]
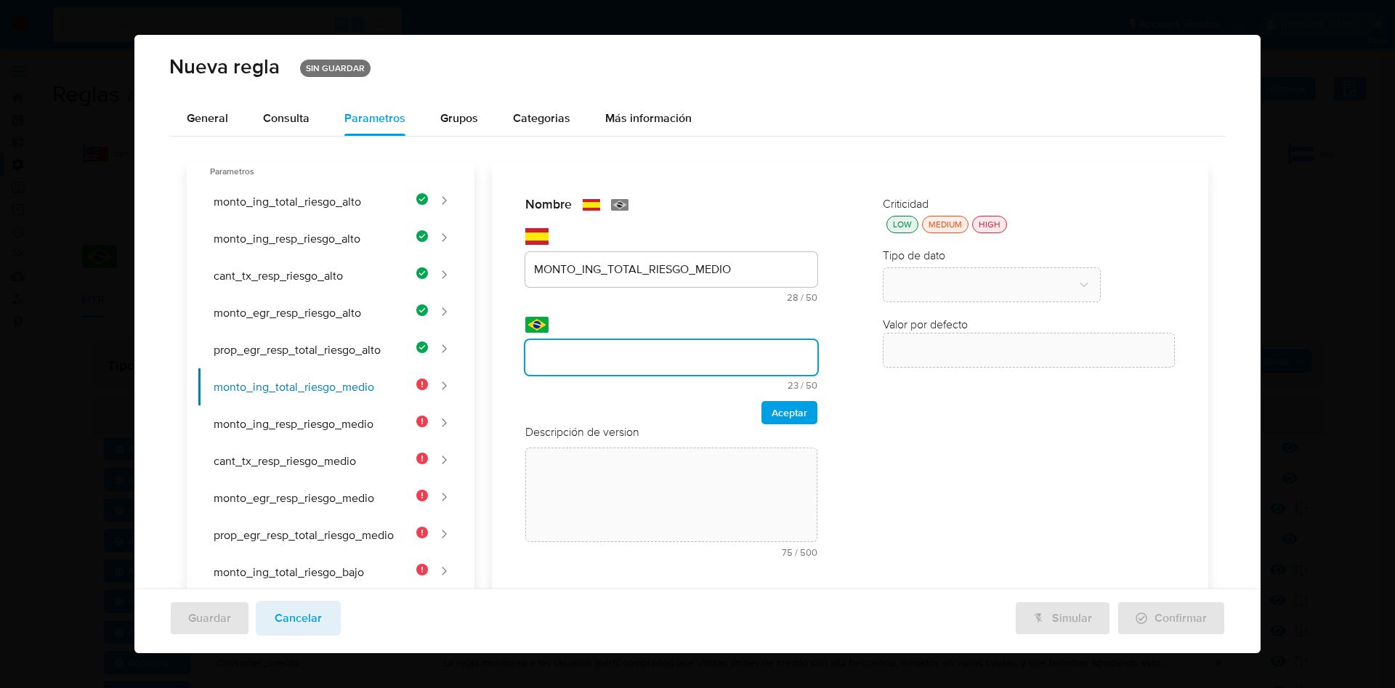
paste input "MONTO_ING_TOTAL_RIESGO_MEDIO"
type input "MONTO_ING_TOTAL_RIESGO_MEDIO"
click at [772, 405] on span "Aceptar" at bounding box center [790, 413] width 36 height 20
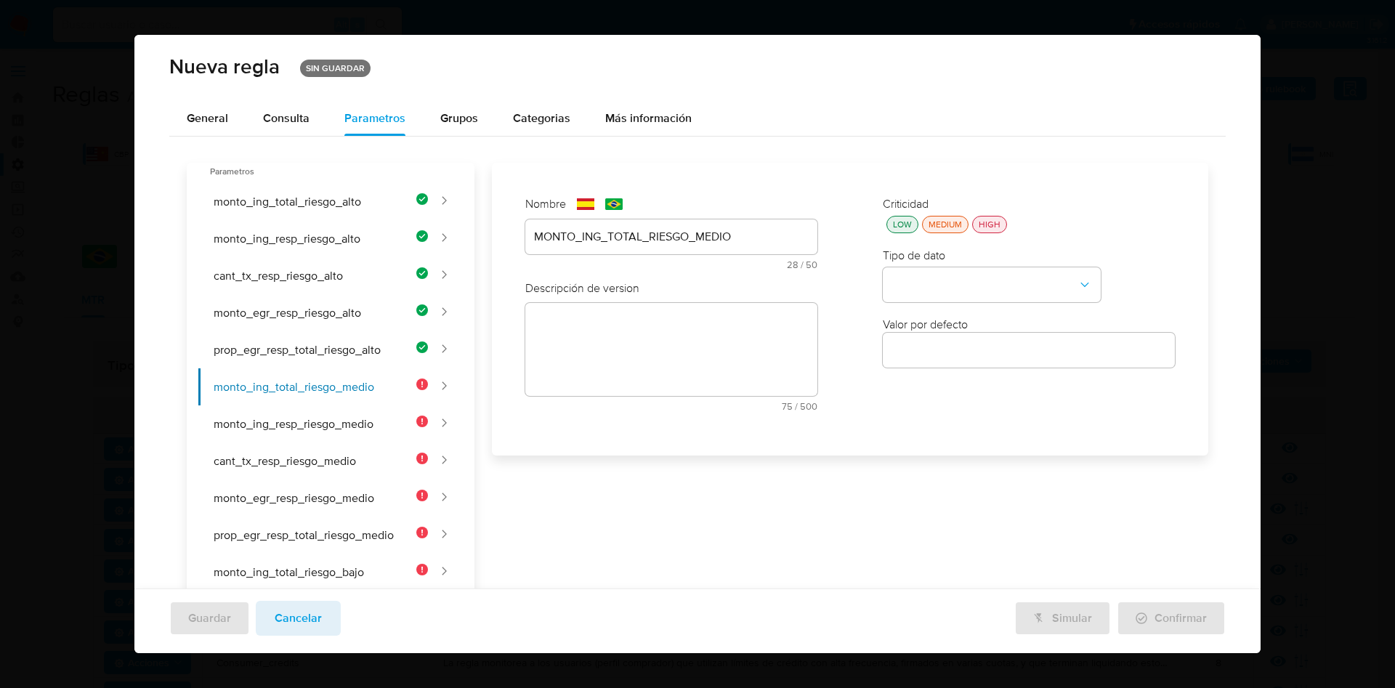
click at [652, 331] on div "Nombre text-es MONTO_ING_TOTAL_RIESGO_MEDIO 28 / 50 22 caracteres restantes tex…" at bounding box center [841, 623] width 734 height 921
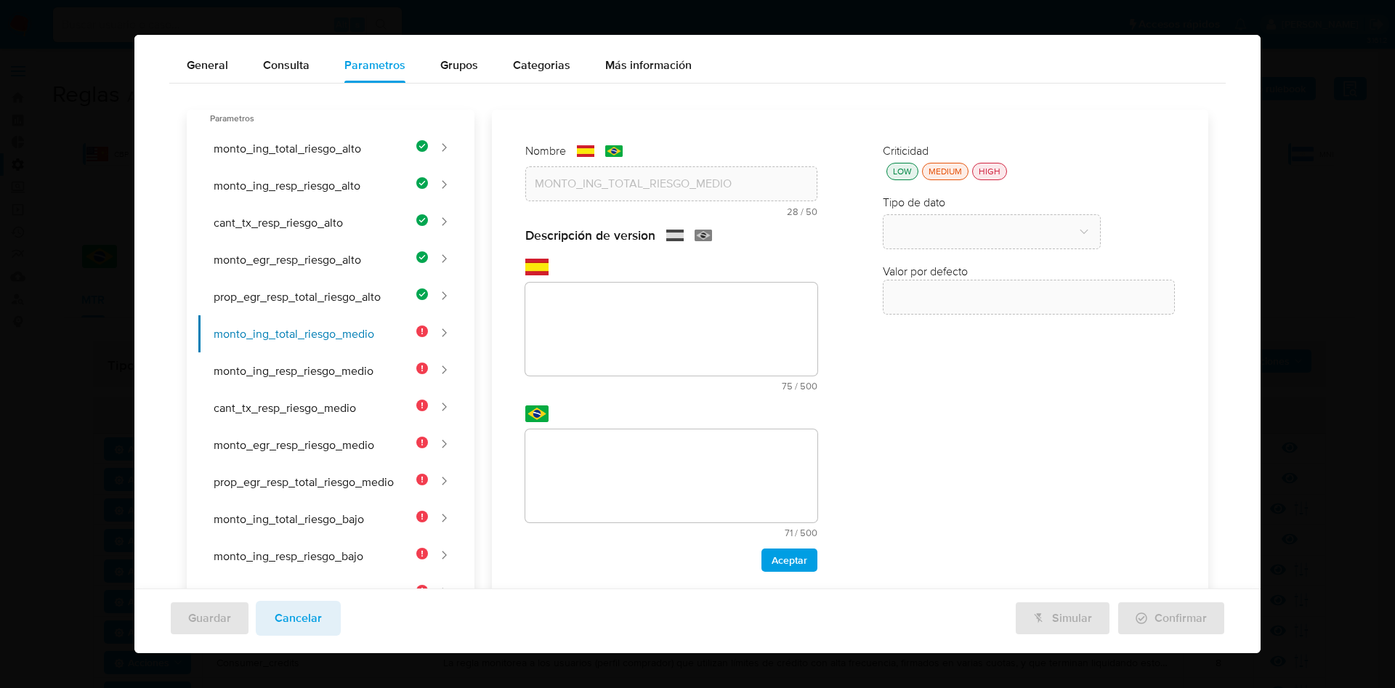
click at [641, 339] on div "Nombre text-es MONTO_ING_TOTAL_RIESGO_MEDIO 28 / 50 22 caracteres restantes tex…" at bounding box center [841, 570] width 734 height 921
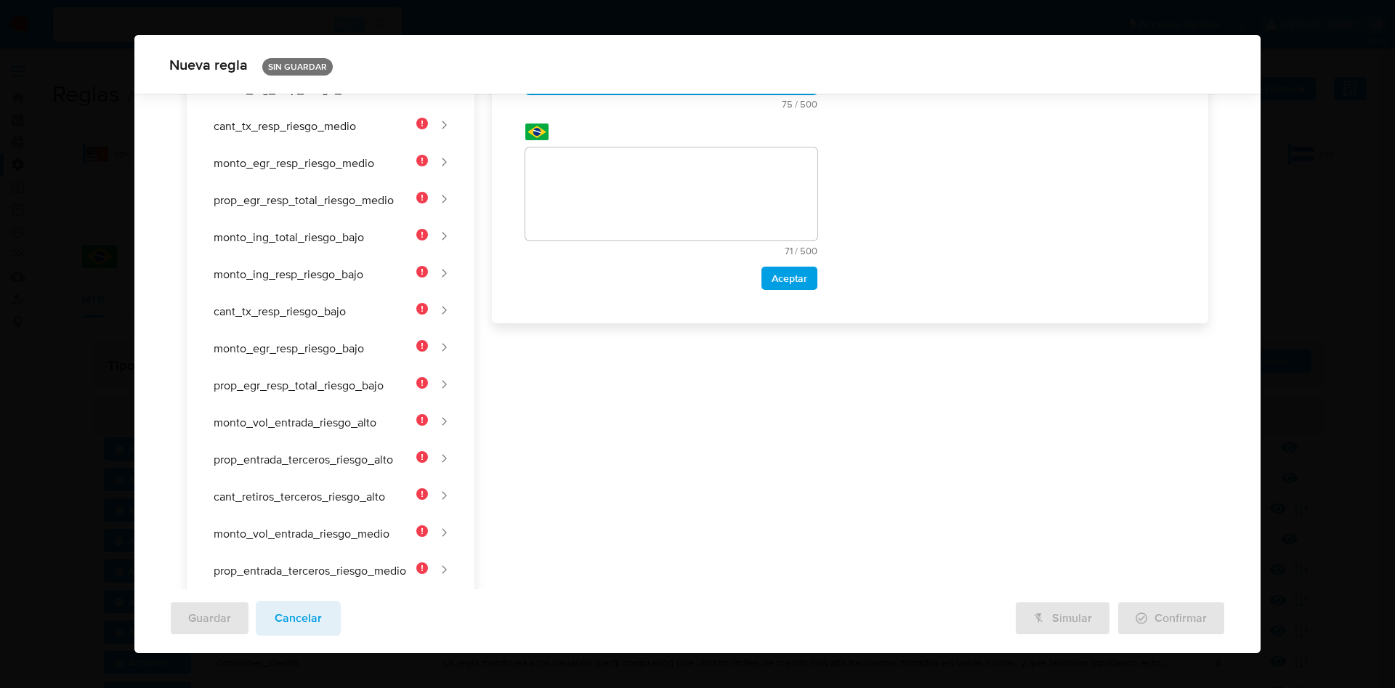
scroll to position [172, 0]
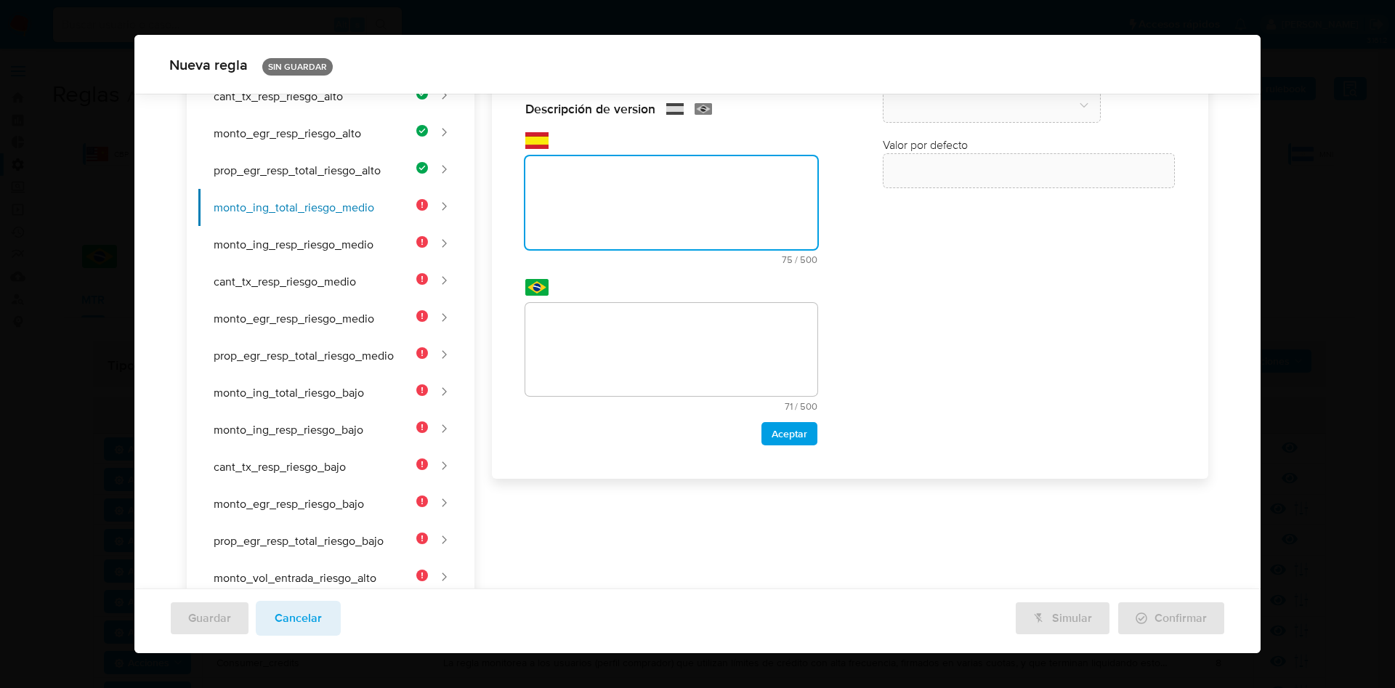
paste textarea "Umbral de ingreso total para clientes de riesgo medio."
type textarea "Umbral de ingreso total para clientes de riesgo medio."
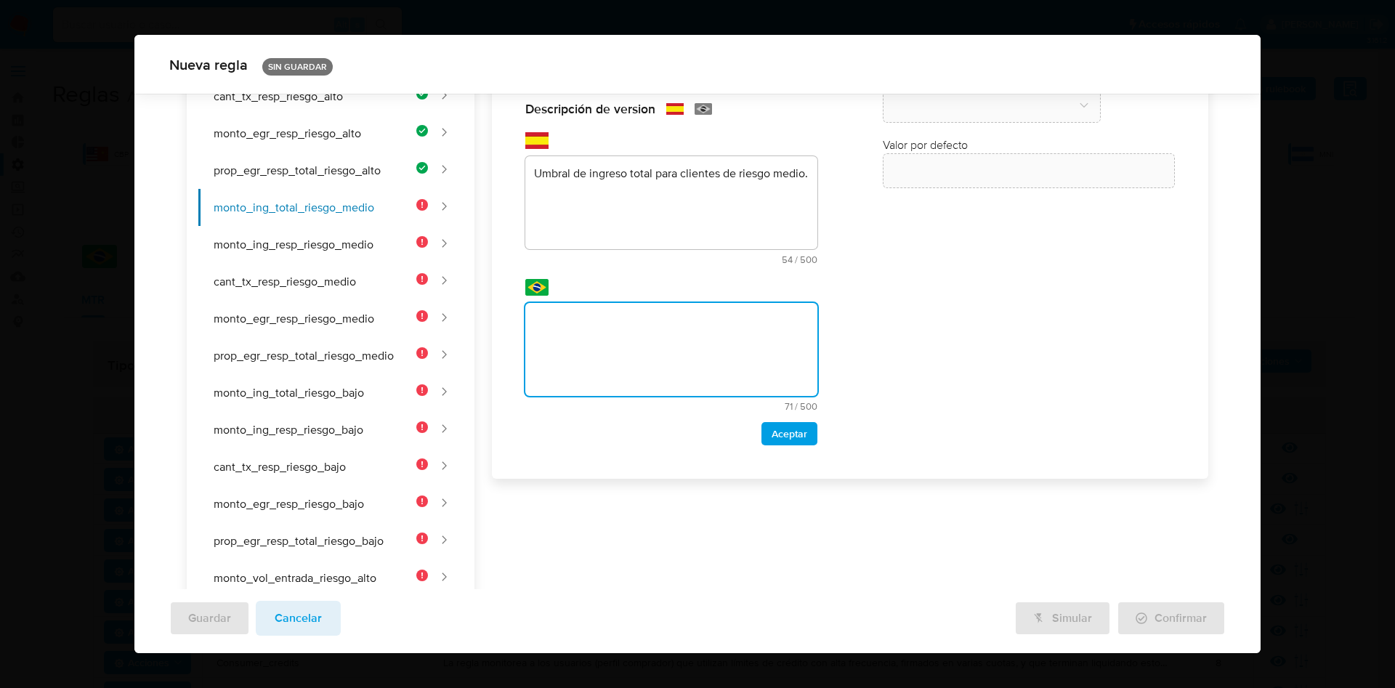
click at [622, 364] on div "Nombre text-es MONTO_ING_TOTAL_RIESGO_MEDIO 28 / 50 22 caracteres restantes tex…" at bounding box center [841, 443] width 734 height 921
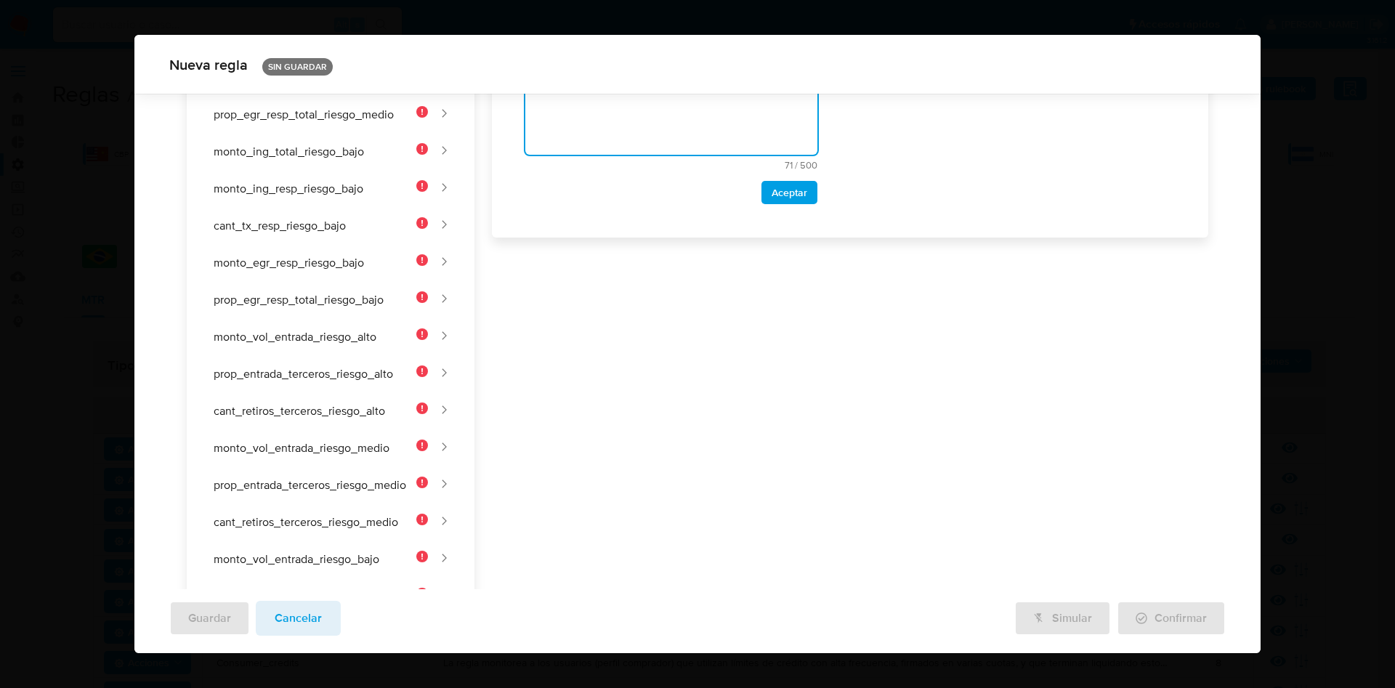
scroll to position [63, 0]
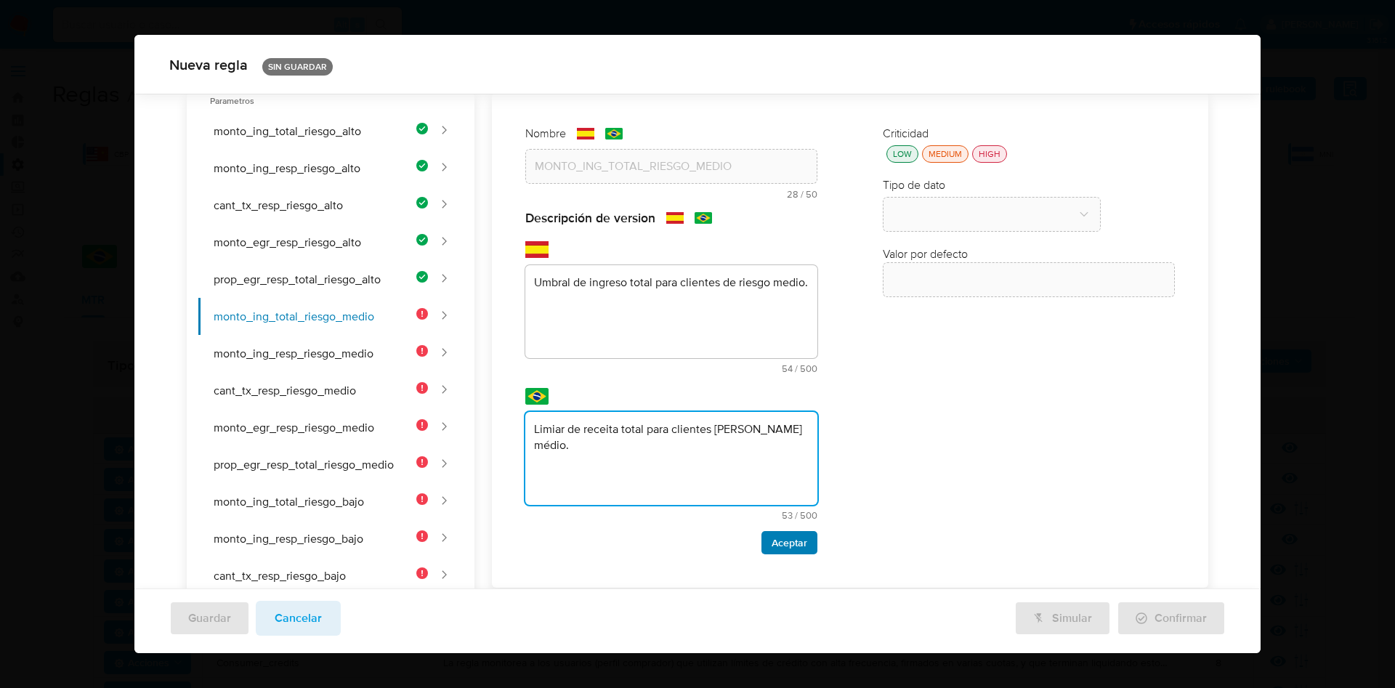
type textarea "Limiar de receita total para clientes de risco médio."
click at [785, 541] on span "Aceptar" at bounding box center [790, 543] width 36 height 20
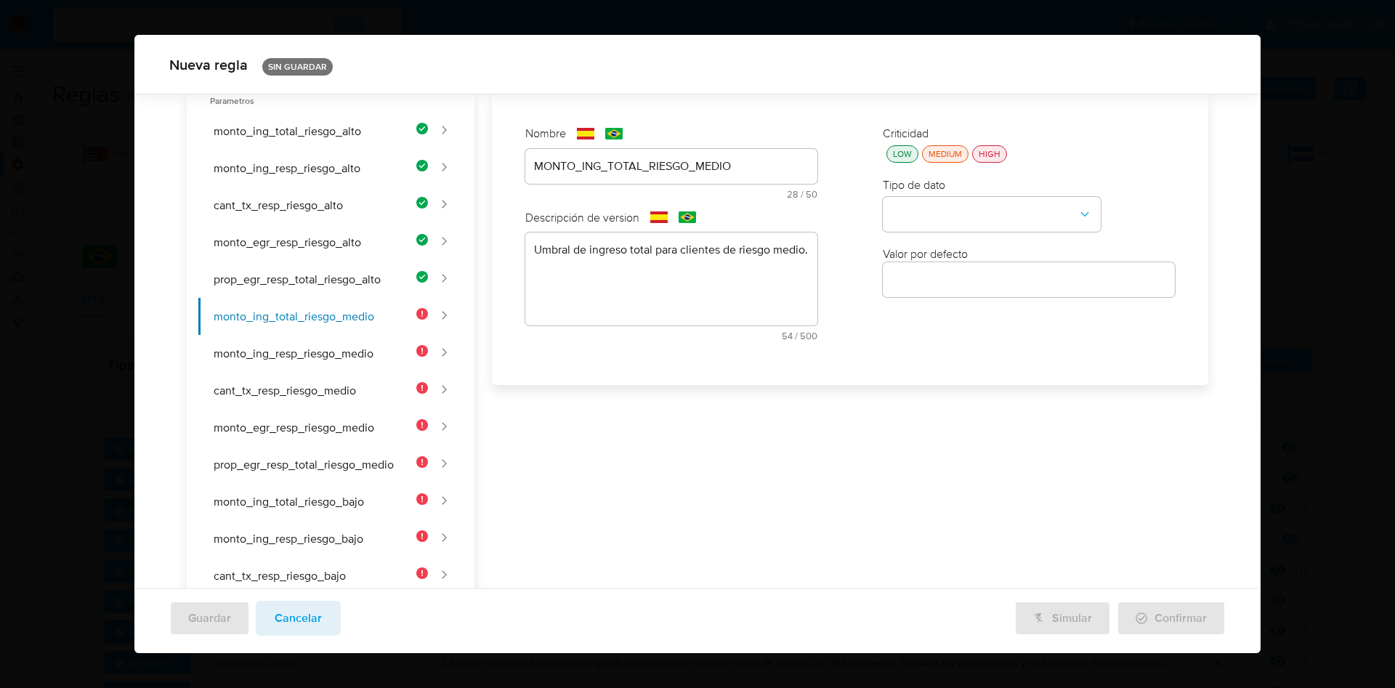
click at [894, 153] on div "LOW" at bounding box center [902, 153] width 25 height 12
click at [917, 214] on button "type-dropdown" at bounding box center [992, 215] width 218 height 35
click at [929, 212] on span "NUMBER" at bounding box center [915, 213] width 47 height 15
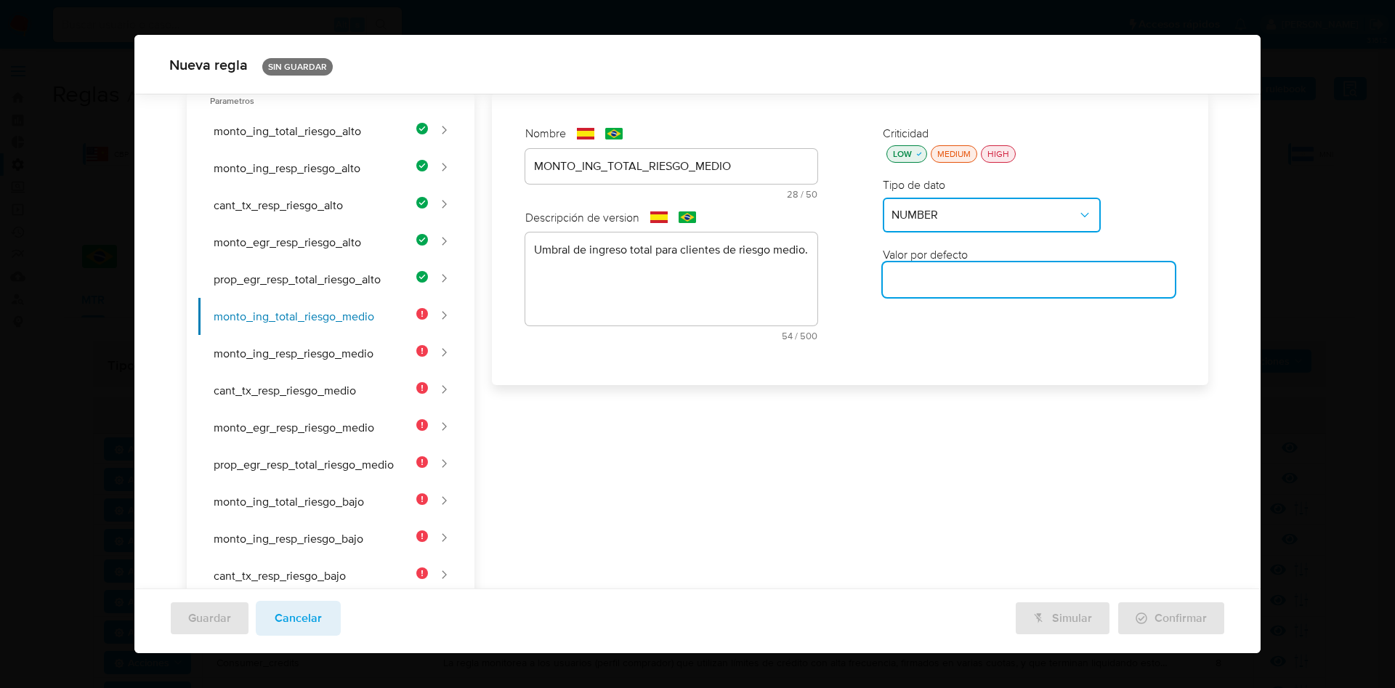
click at [947, 280] on input "number" at bounding box center [1029, 279] width 292 height 19
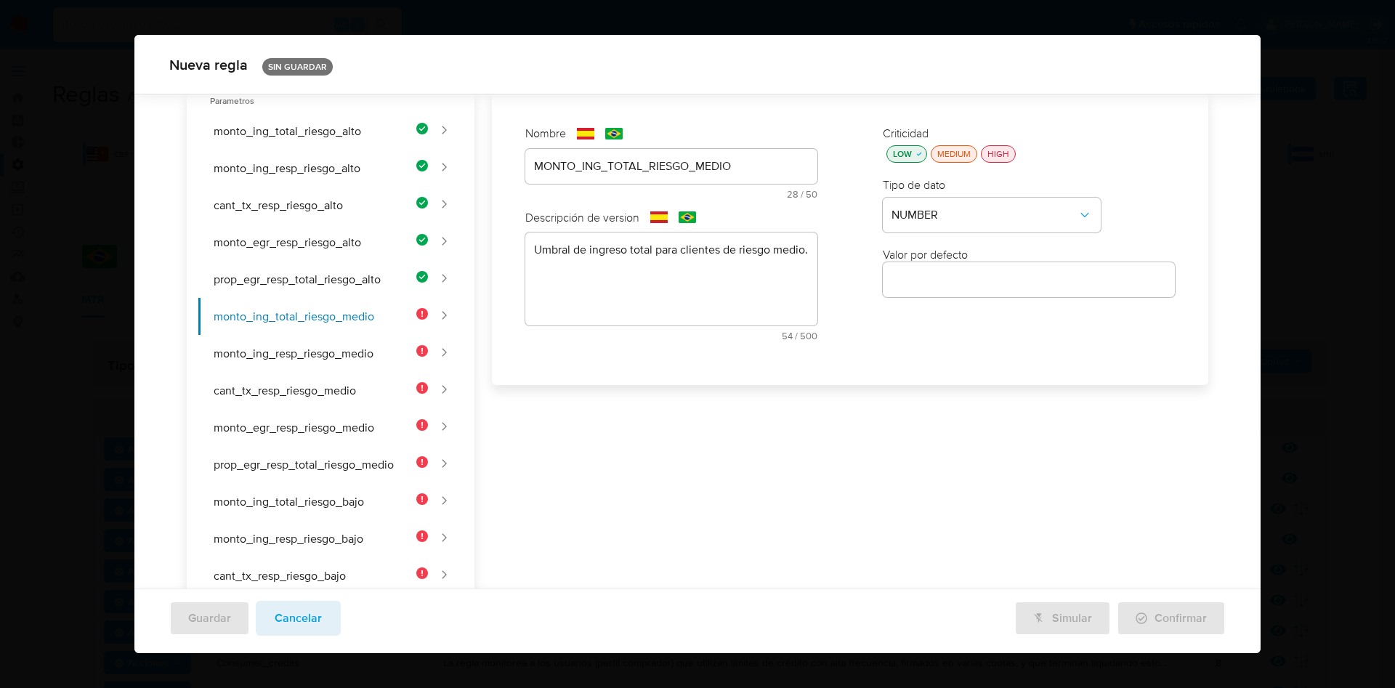
click at [954, 278] on input "number" at bounding box center [1029, 279] width 292 height 19
paste input "40000"
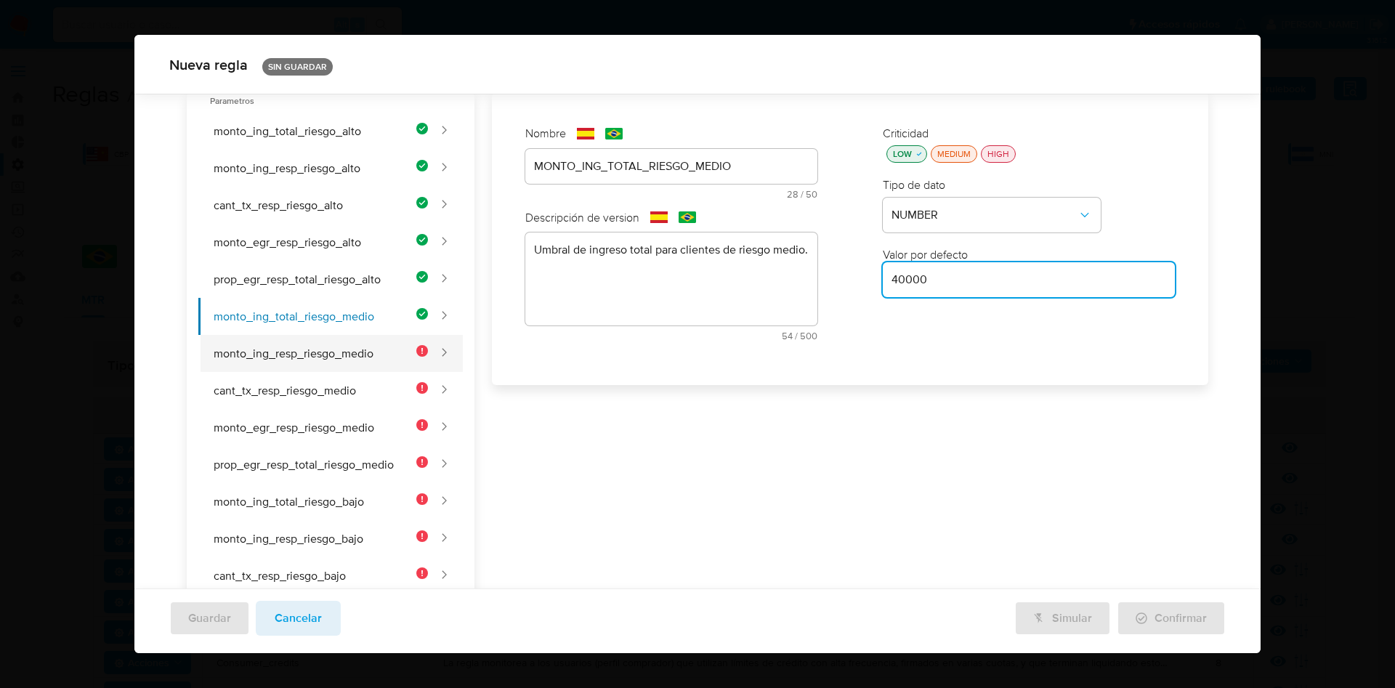
type input "40000"
click at [341, 363] on button "monto_ing_resp_riesgo_medio" at bounding box center [313, 353] width 230 height 37
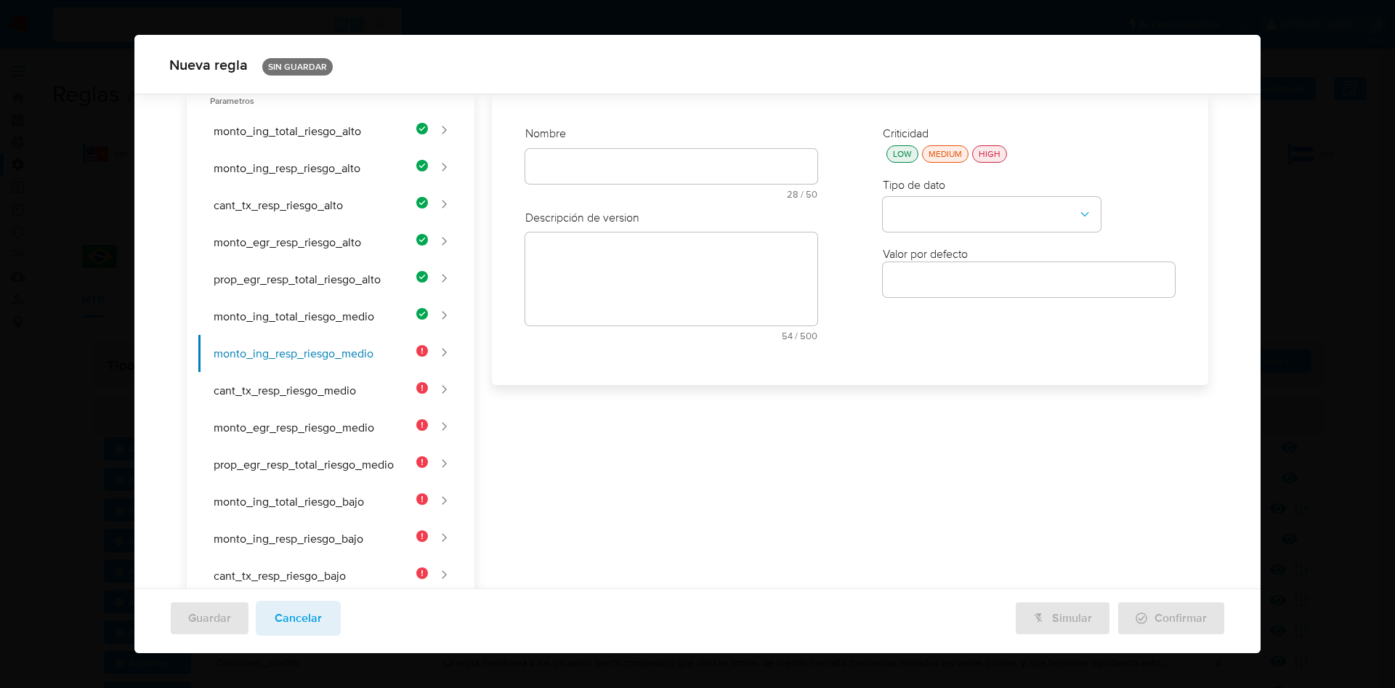
scroll to position [0, 0]
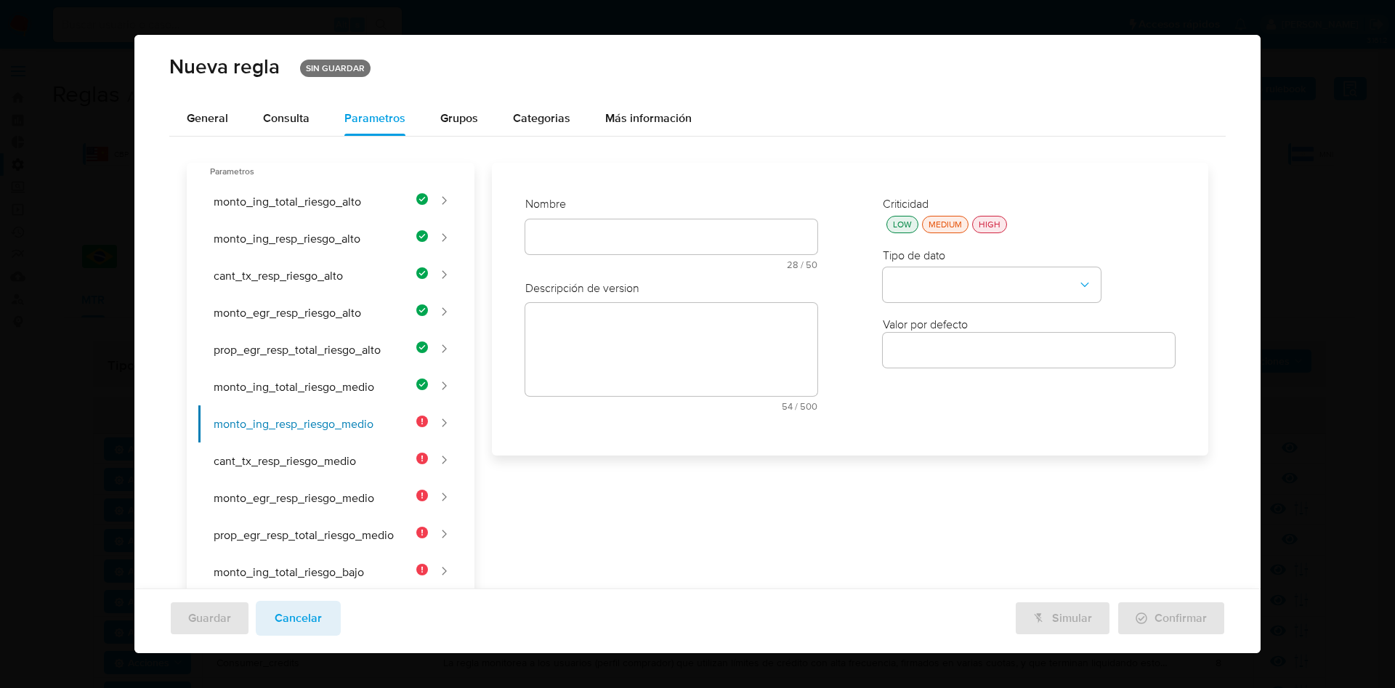
click at [576, 232] on div "Nombre text-es 28 / 50 22 caracteres restantes text-pt 28 / 50 22 caracteres re…" at bounding box center [671, 309] width 321 height 255
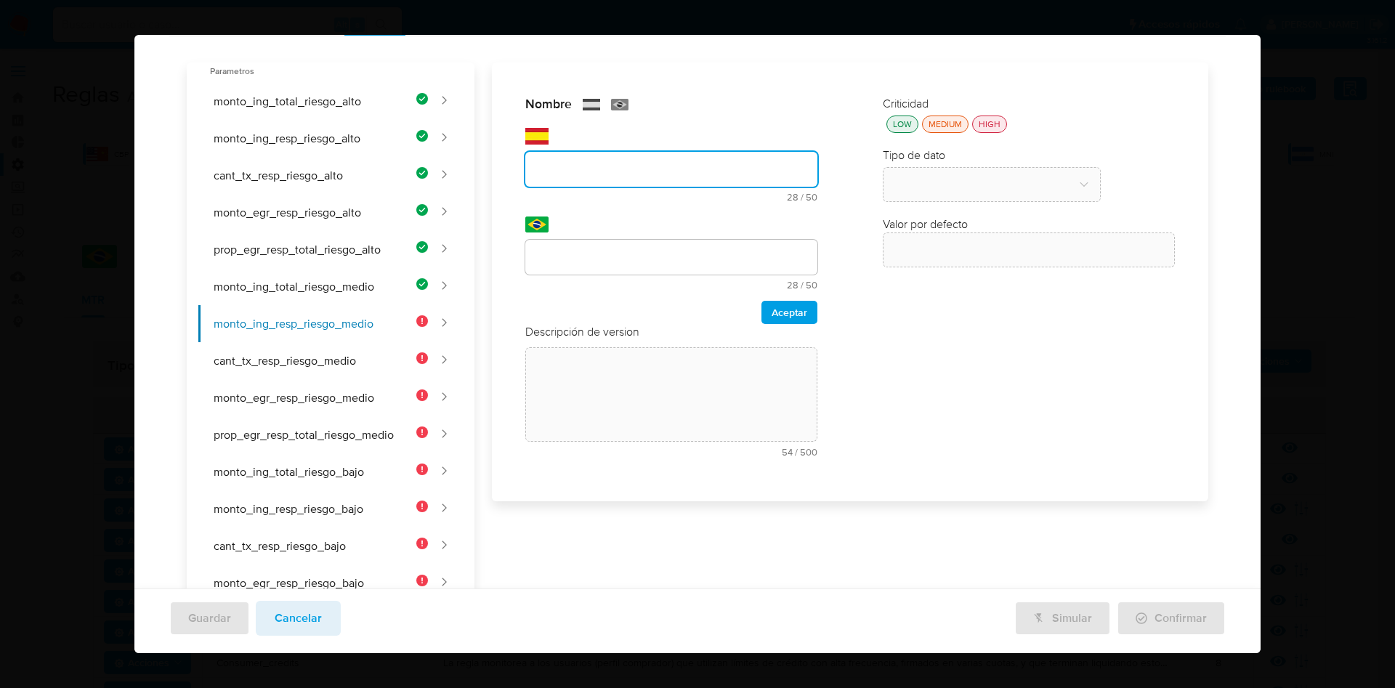
scroll to position [20, 0]
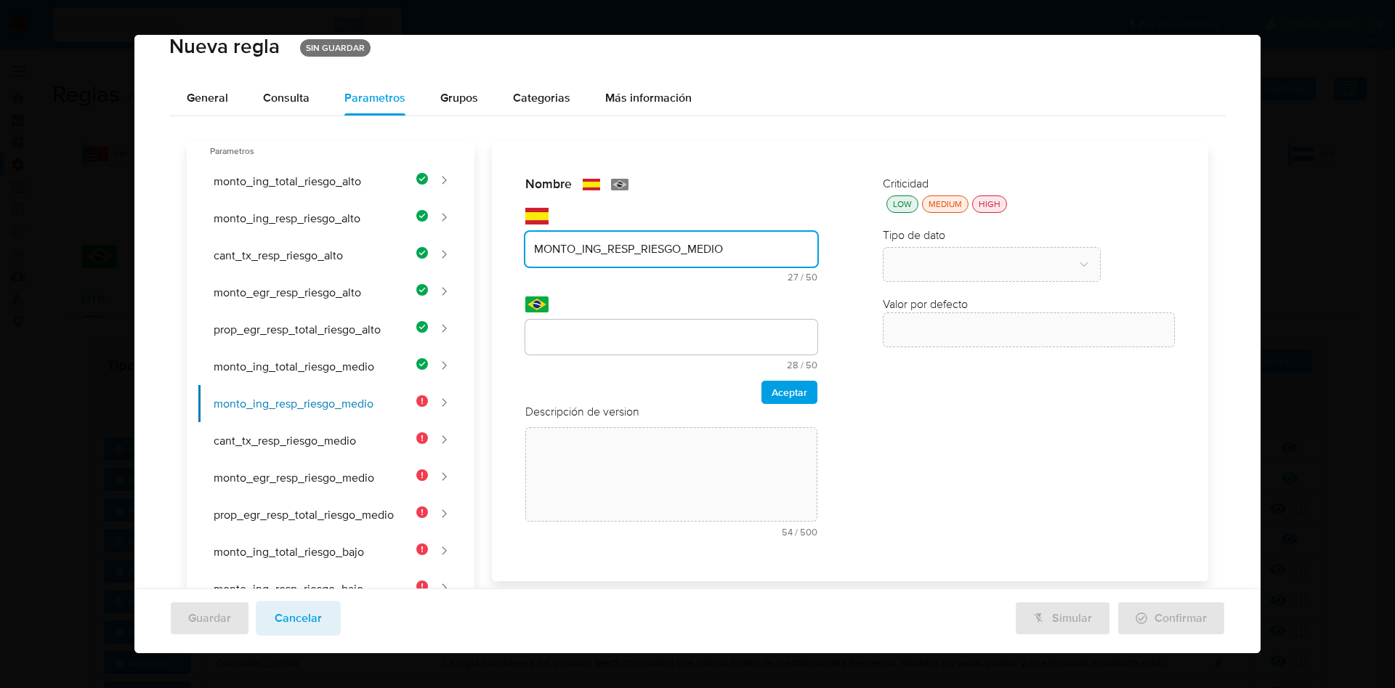
type input "MONTO_ING_RESP_RIESGO_MEDIO"
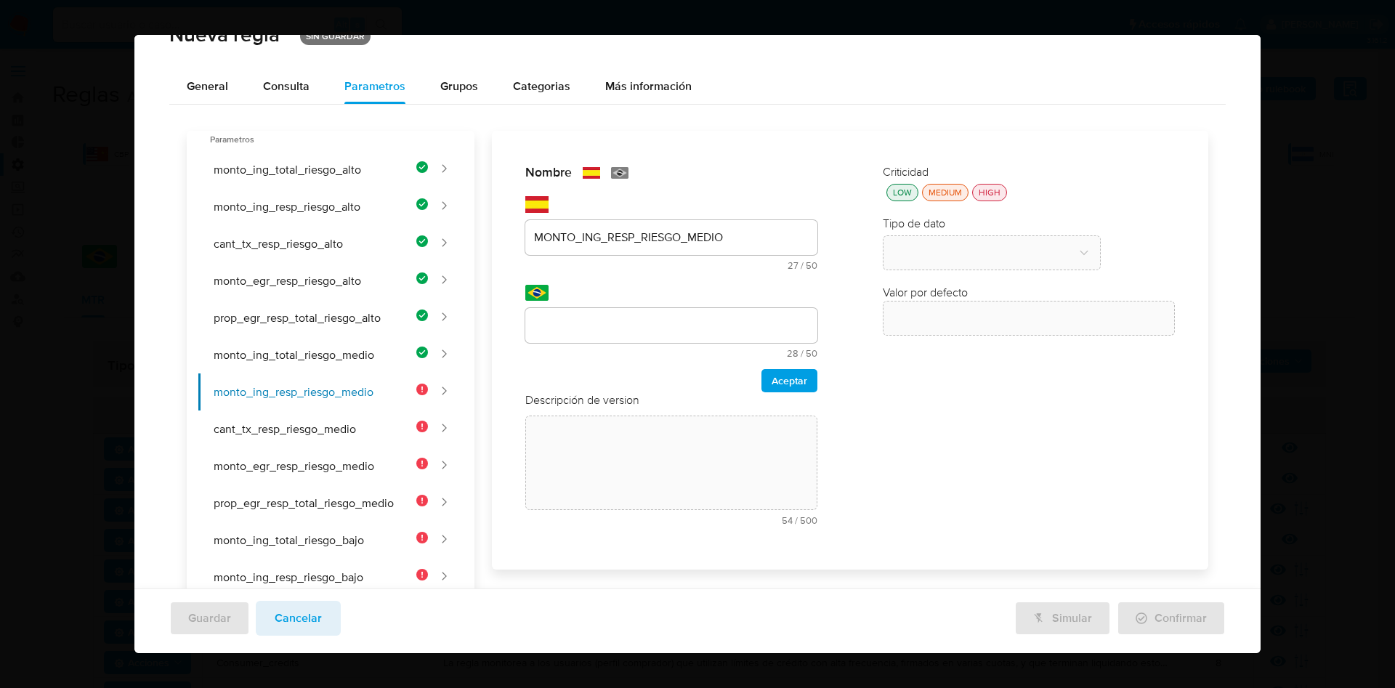
click at [613, 306] on div "text-pt 28 / 50 22 caracteres restantes" at bounding box center [671, 322] width 292 height 74
click at [613, 319] on div "Nombre text-es MONTO_ING_RESP_RIESGO_MEDIO 27 / 50 23 caracteres restantes text…" at bounding box center [841, 591] width 734 height 921
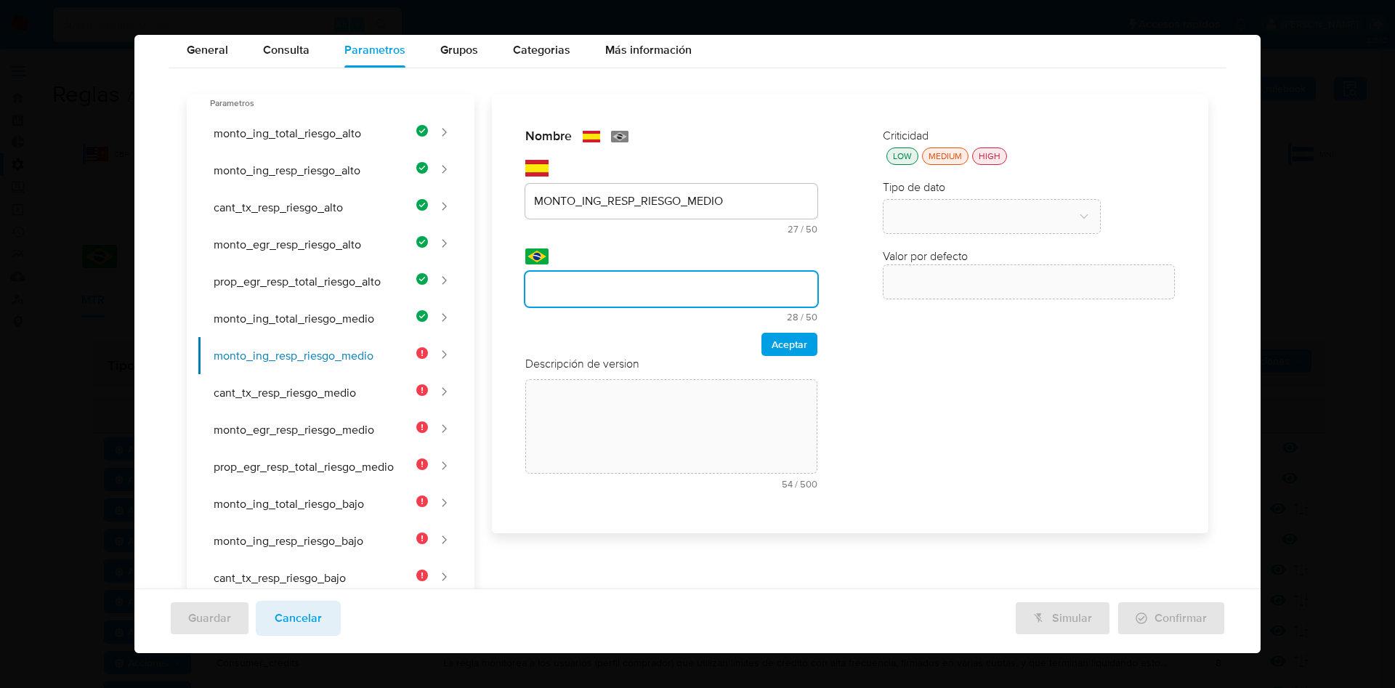
scroll to position [32, 0]
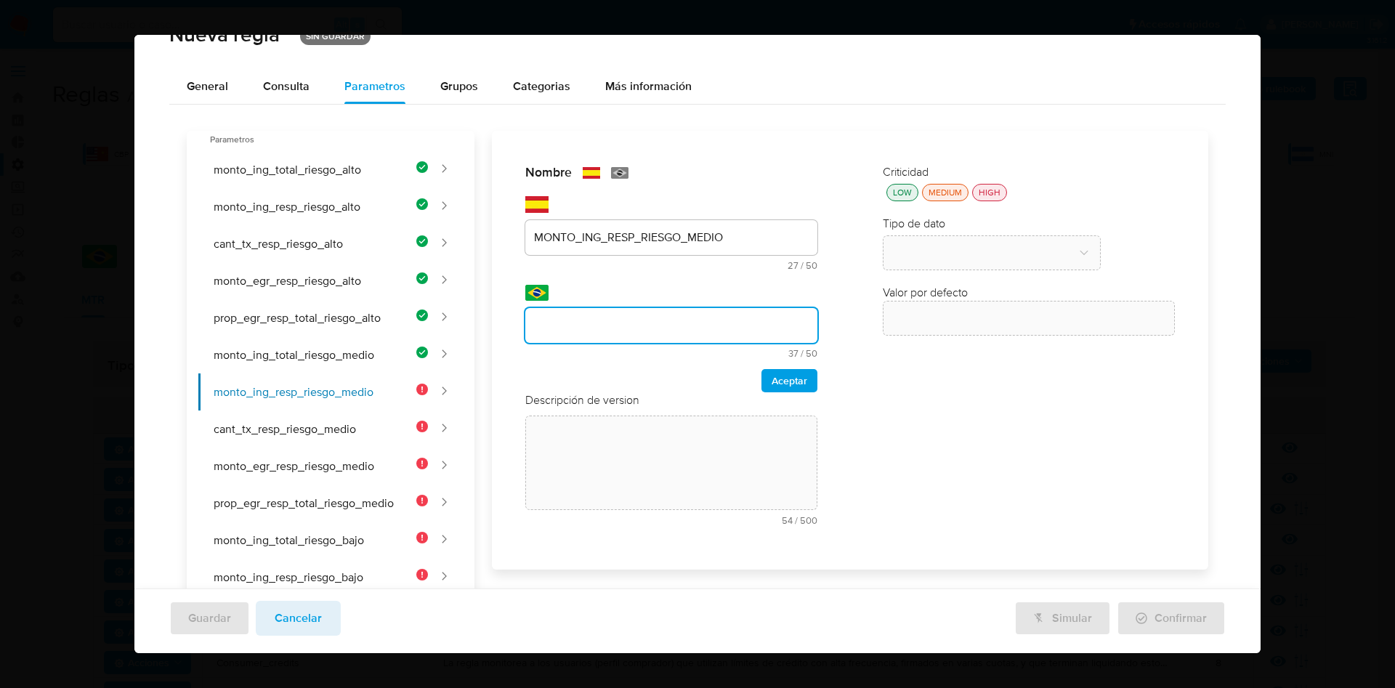
click at [606, 326] on input "text" at bounding box center [671, 325] width 292 height 19
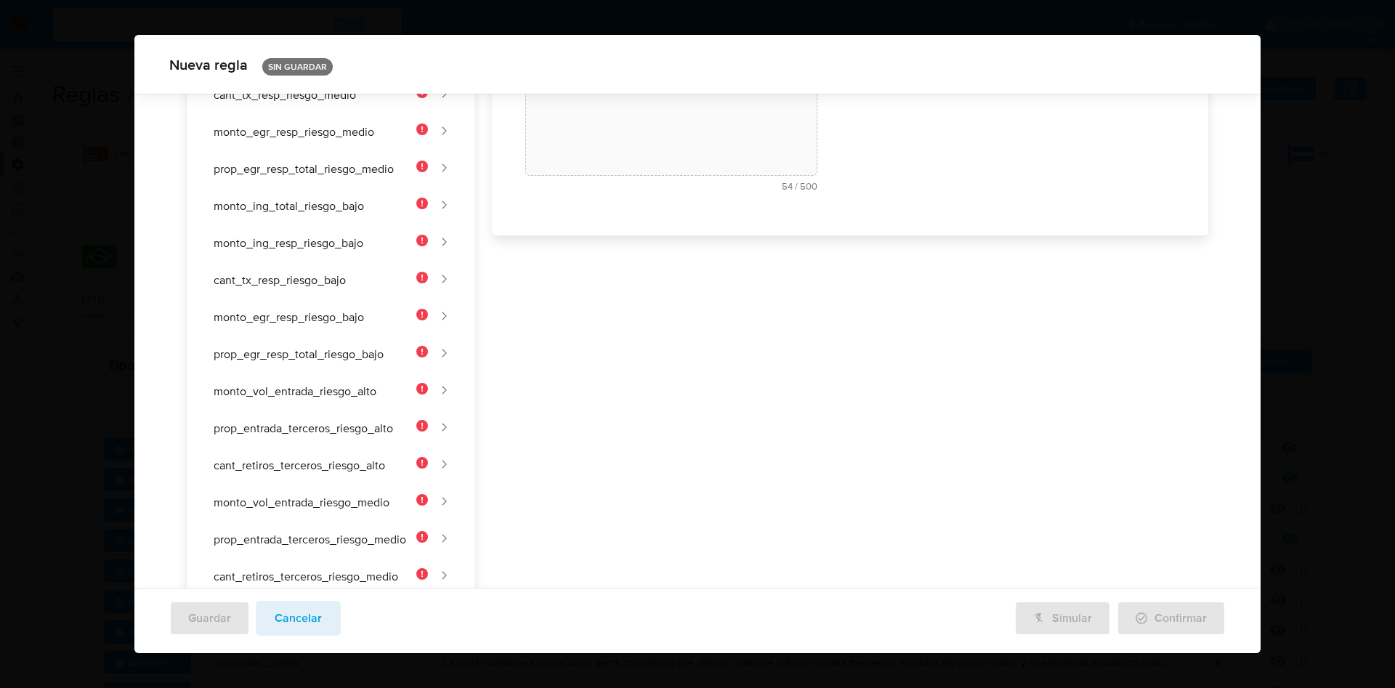
drag, startPoint x: 750, startPoint y: 238, endPoint x: 497, endPoint y: 230, distance: 253.0
click at [497, 230] on div "Nombre text-es MONTO_ING_RESP_RIESGO_MEDIO 27 / 50 23 caracteres restantes text…" at bounding box center [850, 16] width 716 height 439
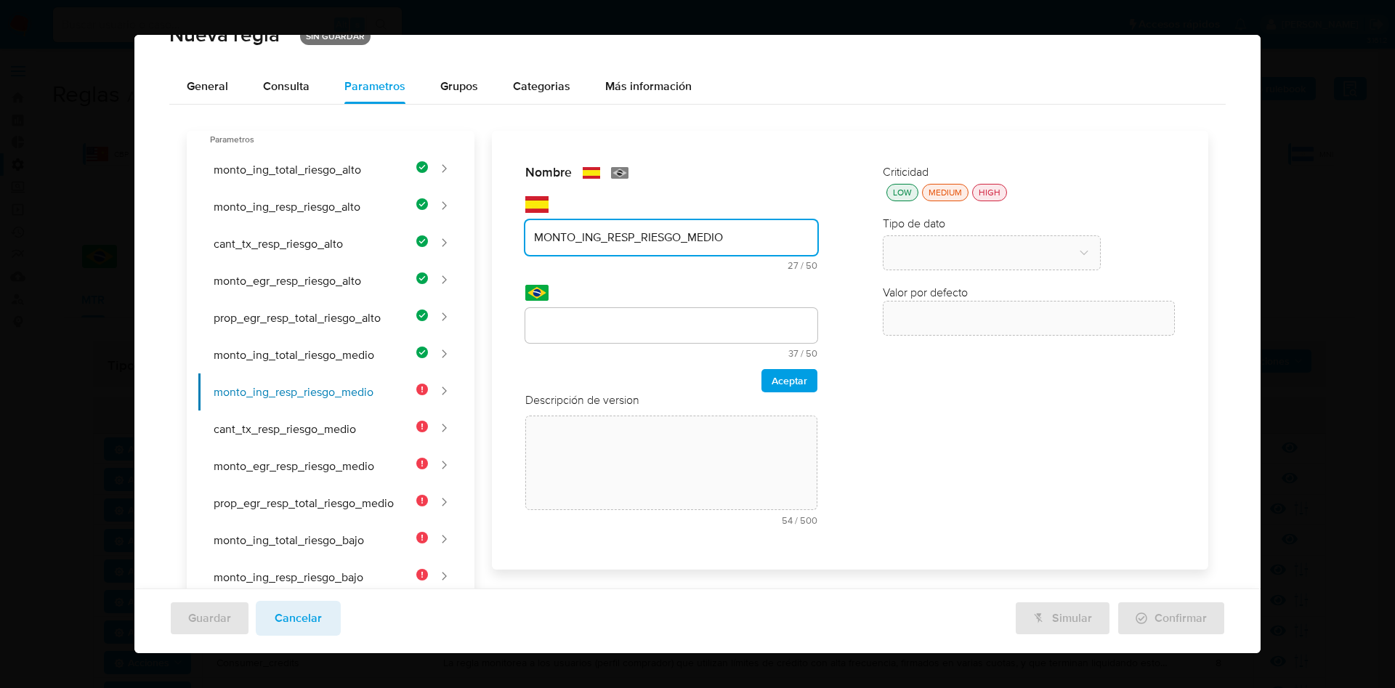
click at [542, 235] on input "MONTO_ING_RESP_RIESGO_MEDIO" at bounding box center [671, 237] width 292 height 19
drag, startPoint x: 533, startPoint y: 239, endPoint x: 769, endPoint y: 233, distance: 236.2
click at [769, 233] on input "MONTO_ING_RESP_RIESGO_MEDIO" at bounding box center [671, 237] width 292 height 19
click at [613, 320] on div "Nombre text-es MONTO_ING_RESP_RIESGO_MEDIO 27 / 50 23 caracteres restantes text…" at bounding box center [841, 591] width 734 height 921
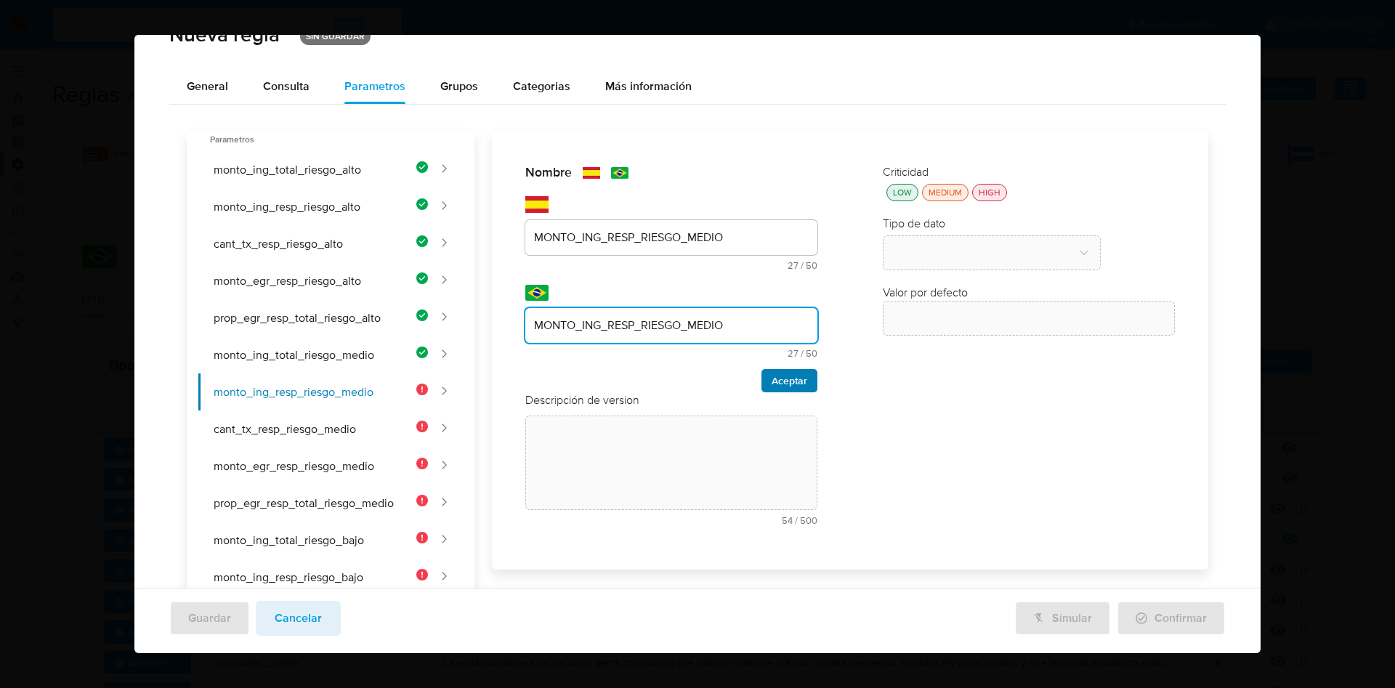
type input "MONTO_ING_RESP_RIESGO_MEDIO"
click at [781, 385] on span "Aceptar" at bounding box center [790, 381] width 36 height 20
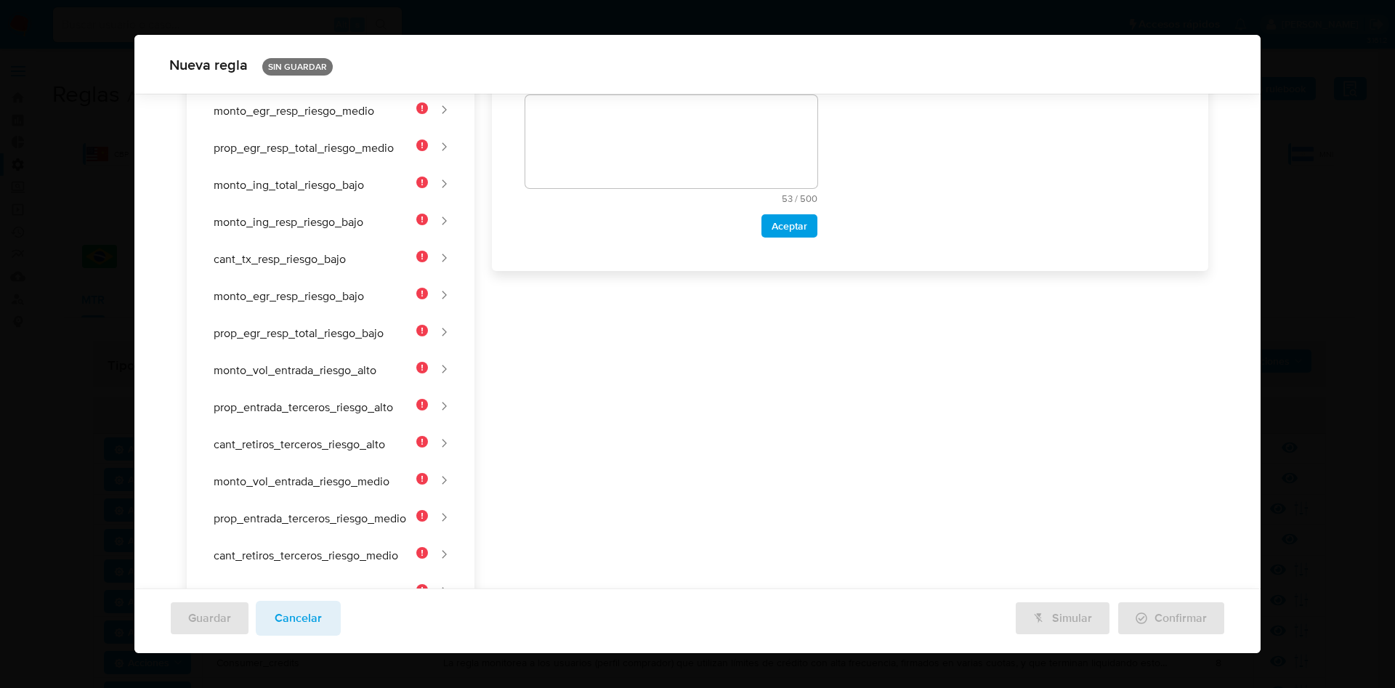
click at [629, 319] on div "Nombre text-es MONTO_ING_RESP_RIESGO_MEDIO 27 / 50 23 caracteres restantes text…" at bounding box center [841, 235] width 734 height 921
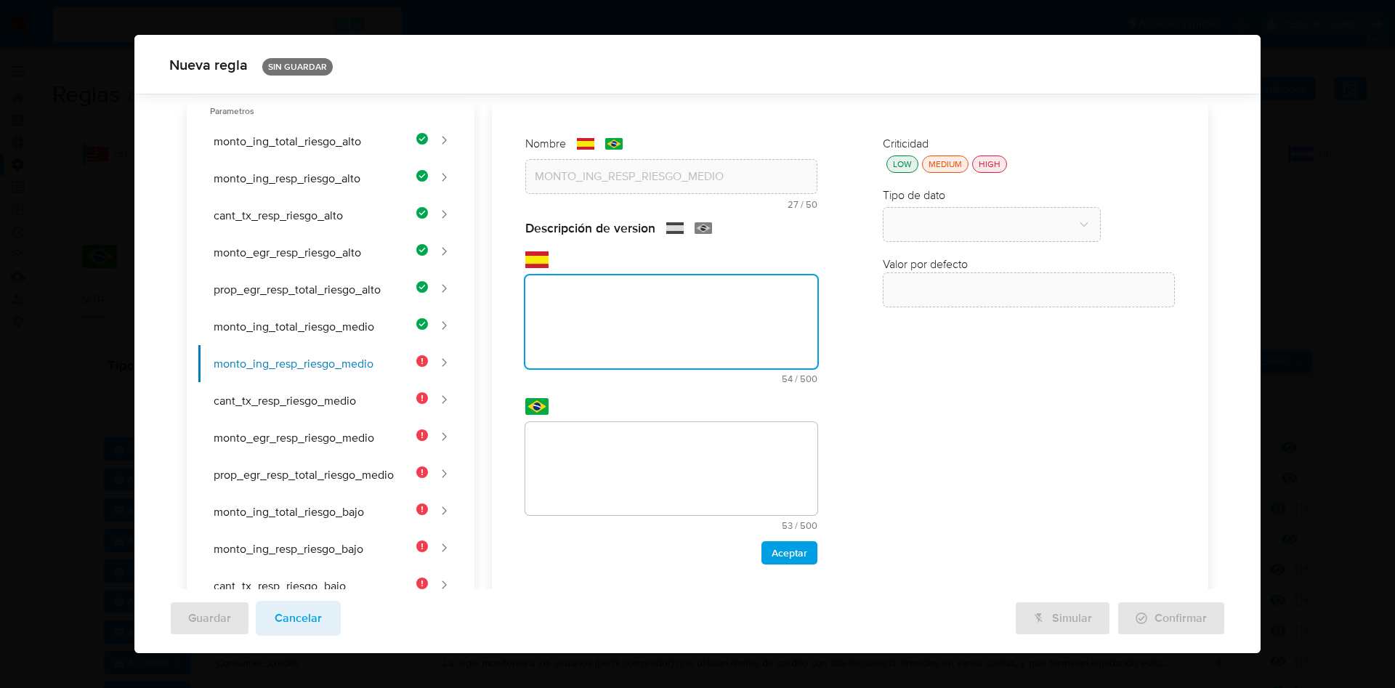
click at [615, 315] on div "Nombre text-es MONTO_ING_RESP_RIESGO_MEDIO 27 / 50 23 caracteres restantes text…" at bounding box center [841, 562] width 734 height 921
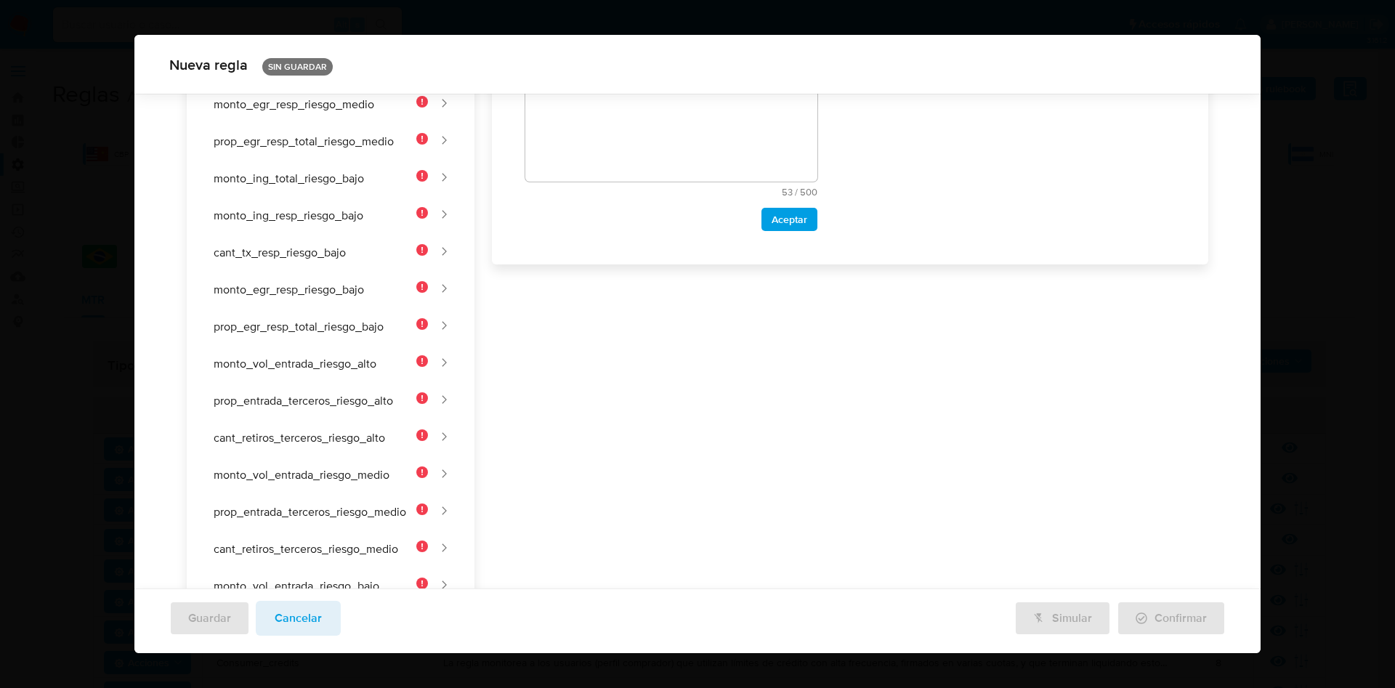
scroll to position [172, 0]
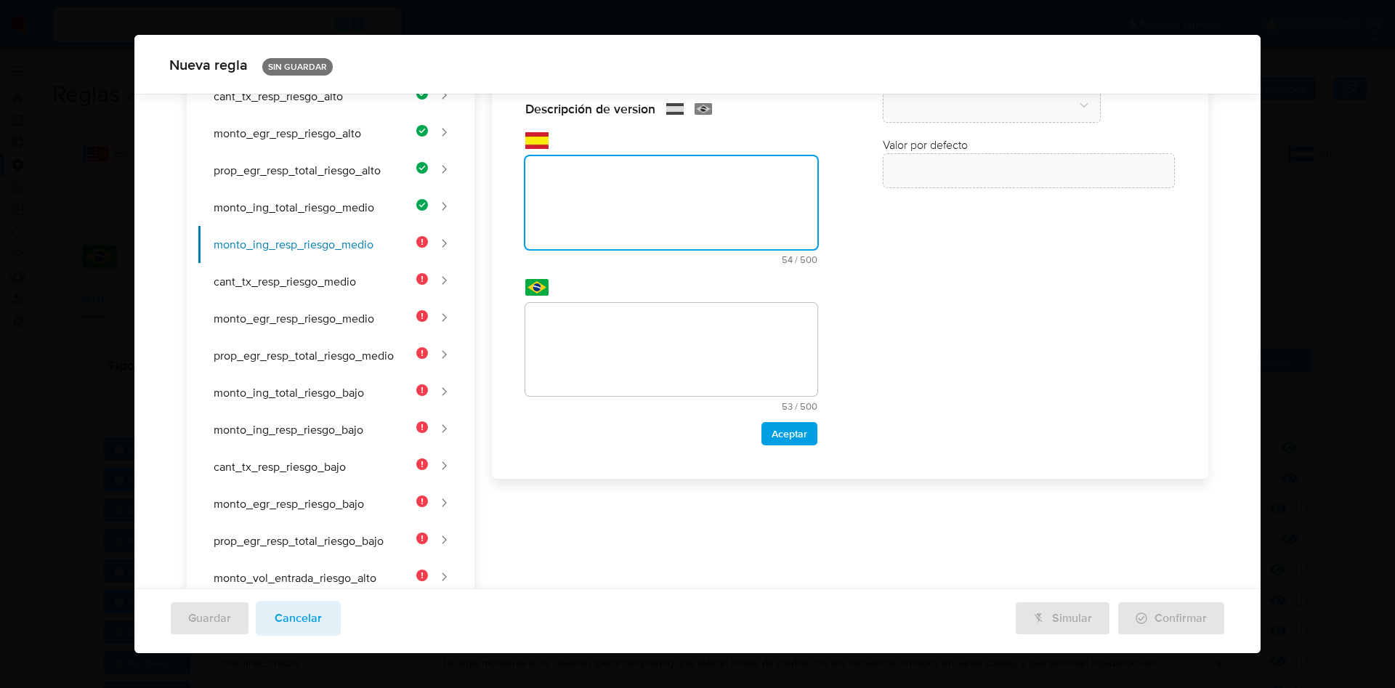
paste textarea "Umbral de ingreso desde el responsable para clientes de riesgo medio."
type textarea "Umbral de ingreso desde el responsable para clientes de riesgo medio."
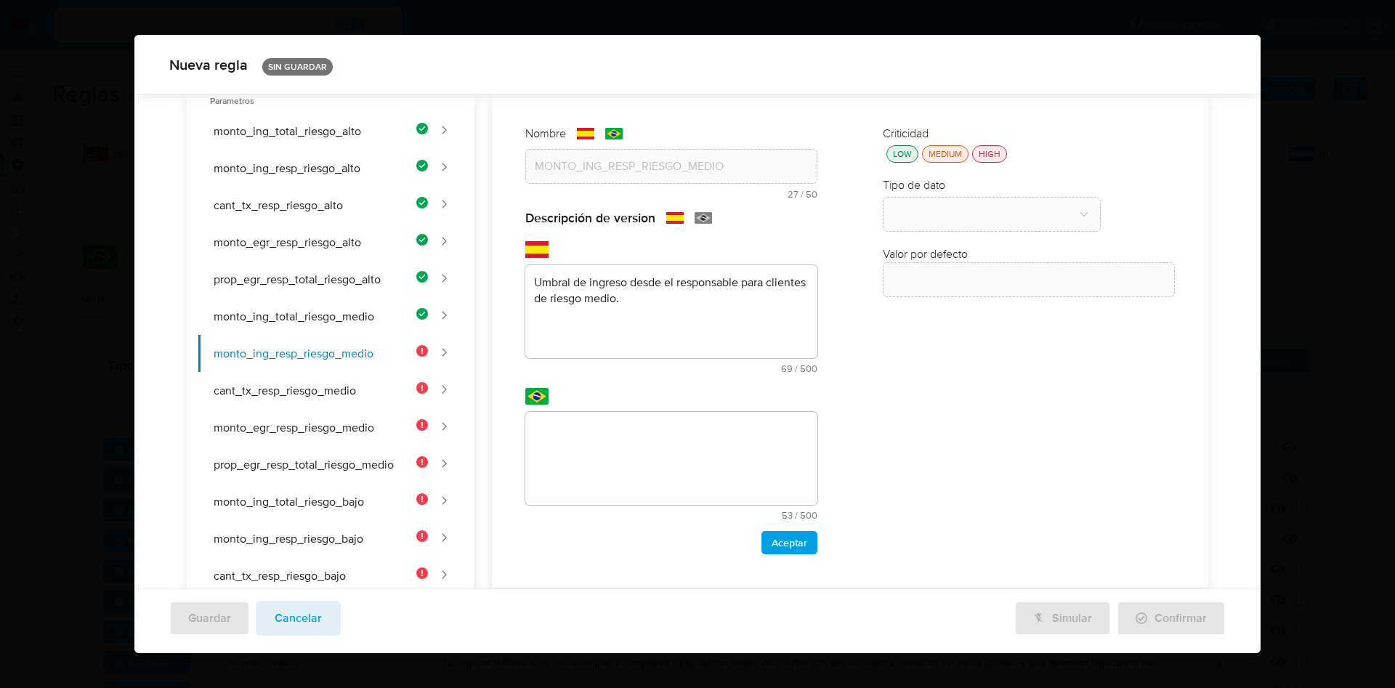
click at [631, 437] on div "Nombre text-es MONTO_ING_RESP_RIESGO_MEDIO 27 / 50 23 caracteres restantes text…" at bounding box center [841, 552] width 734 height 921
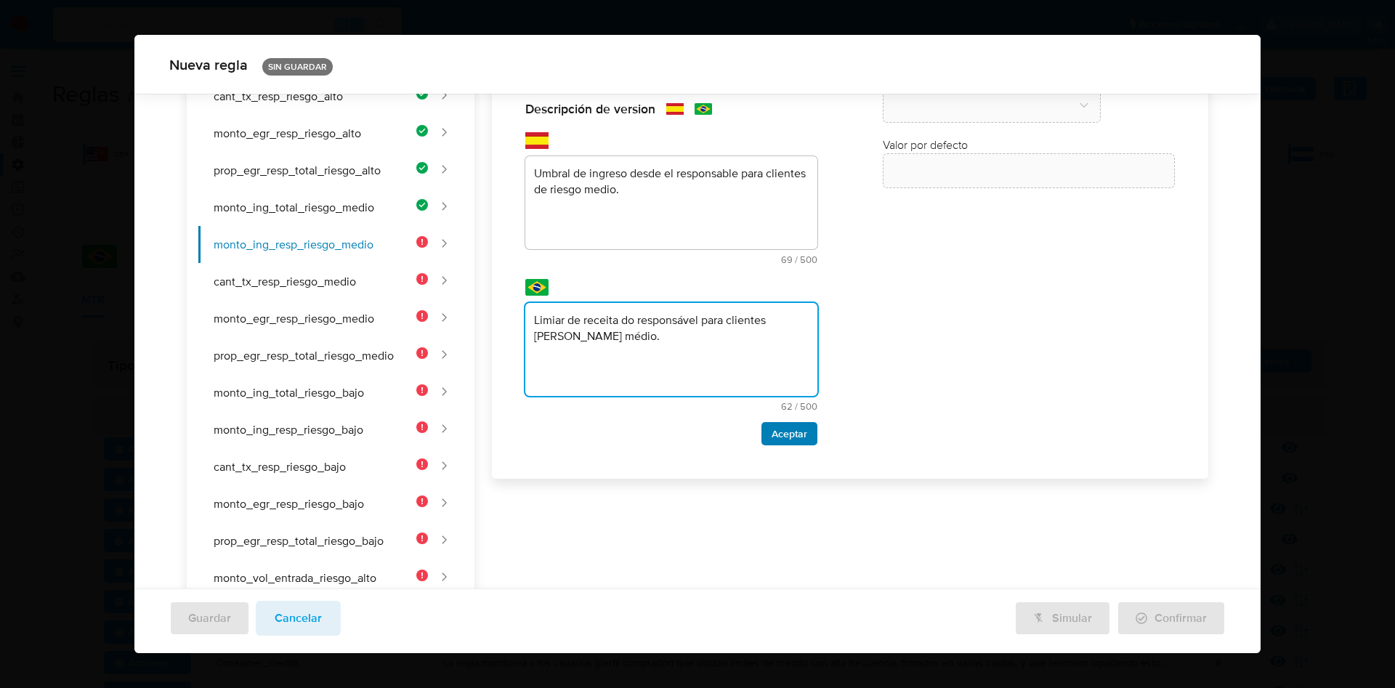
type textarea "Limiar de receita do responsável para clientes de risco médio."
click at [772, 427] on span "Aceptar" at bounding box center [790, 434] width 36 height 20
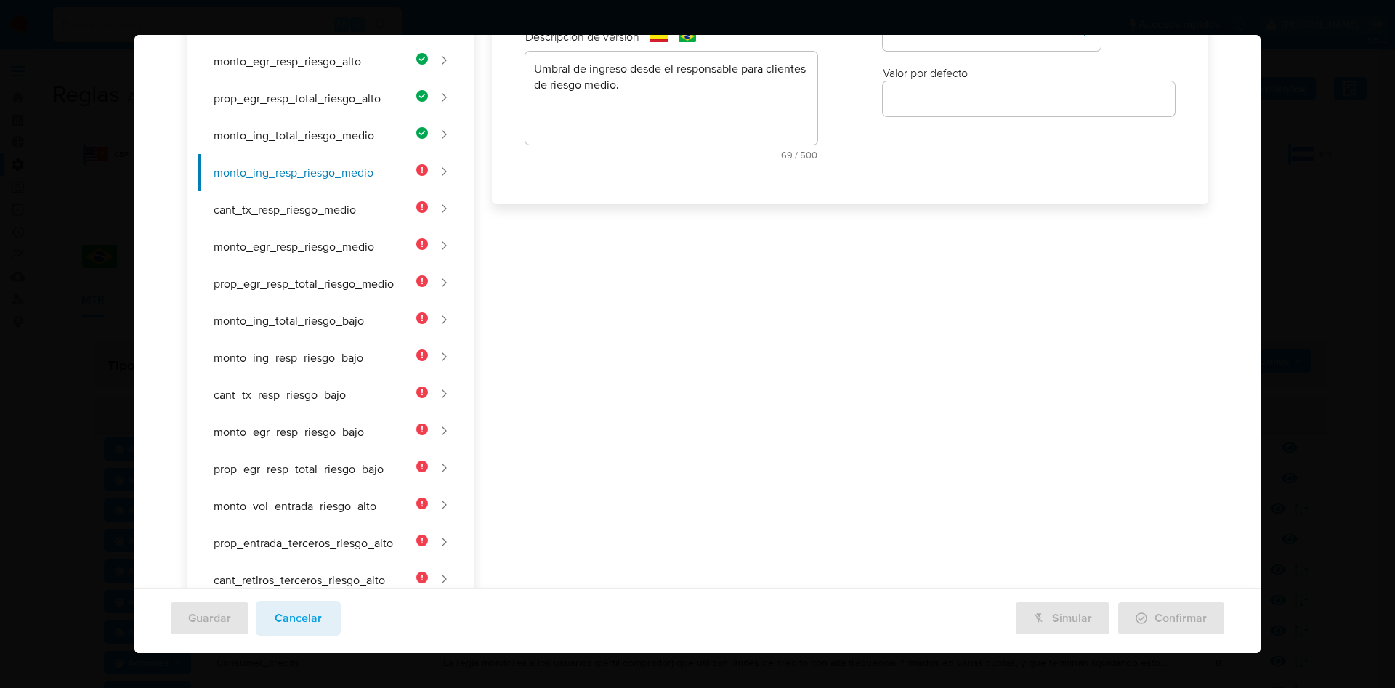
scroll to position [0, 0]
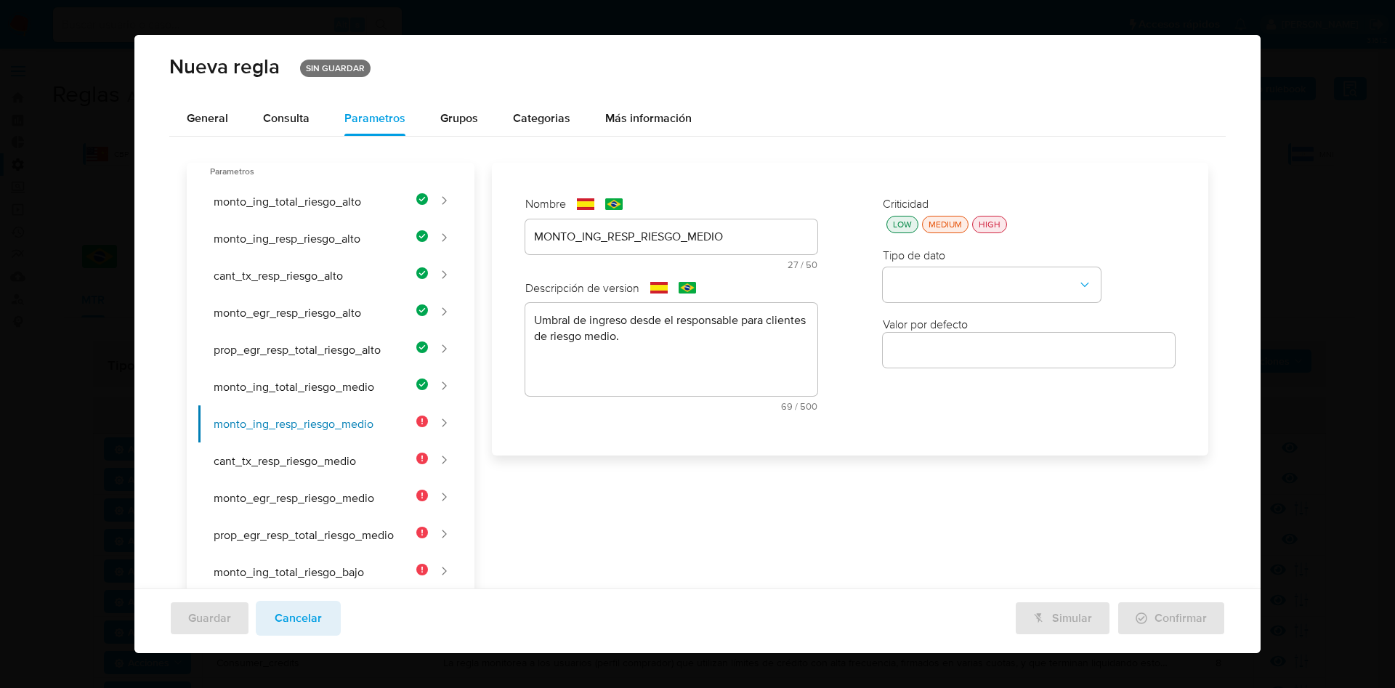
click at [898, 221] on div "LOW" at bounding box center [902, 224] width 25 height 12
click at [921, 291] on button "type-dropdown" at bounding box center [992, 285] width 218 height 35
click at [929, 282] on span "NUMBER" at bounding box center [915, 284] width 47 height 15
click at [931, 347] on input "number" at bounding box center [1029, 350] width 292 height 19
click at [951, 348] on input "number" at bounding box center [1029, 350] width 292 height 19
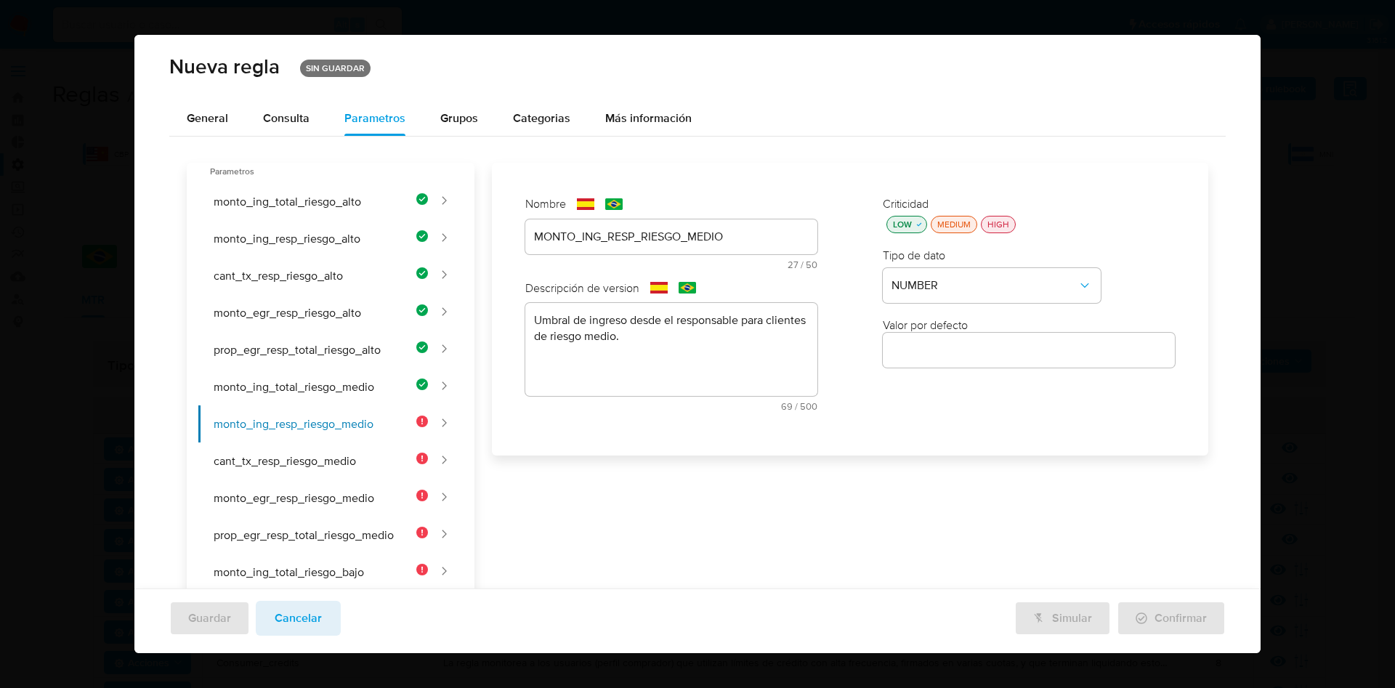
paste input "25000"
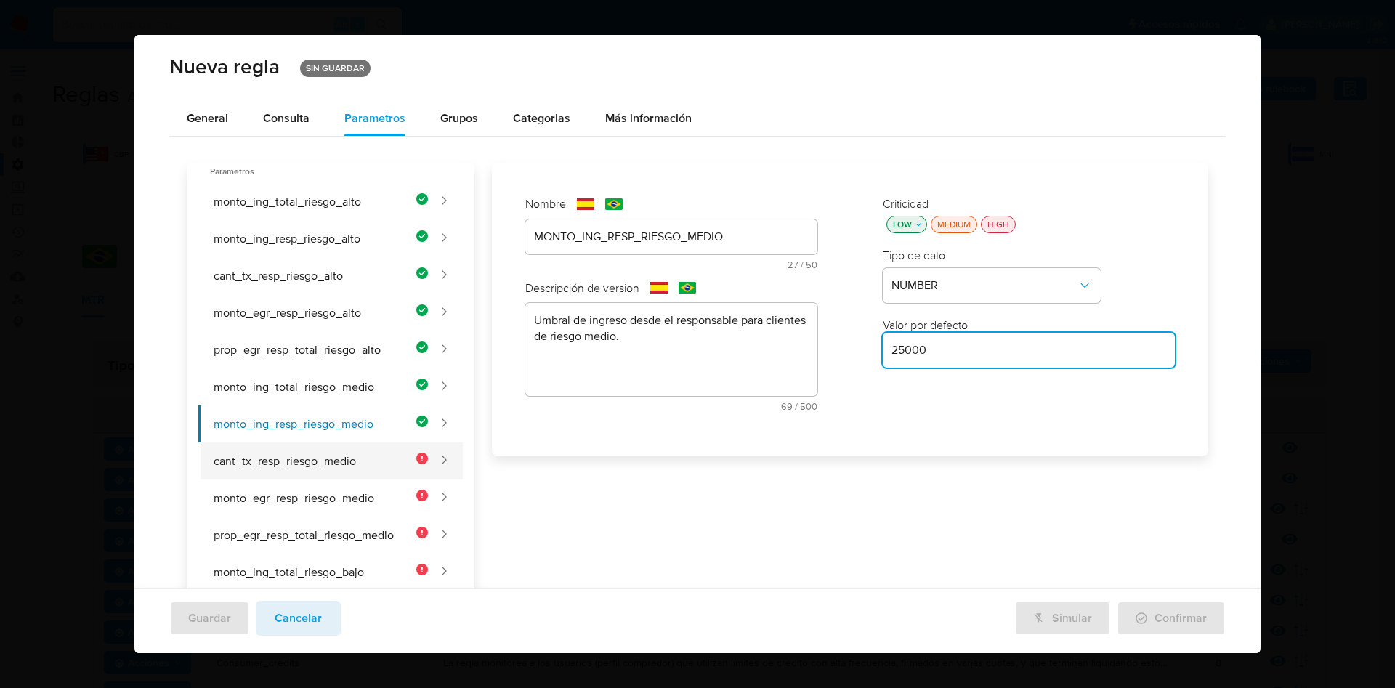
type input "25000"
click at [268, 466] on button "cant_tx_resp_riesgo_medio" at bounding box center [313, 460] width 230 height 37
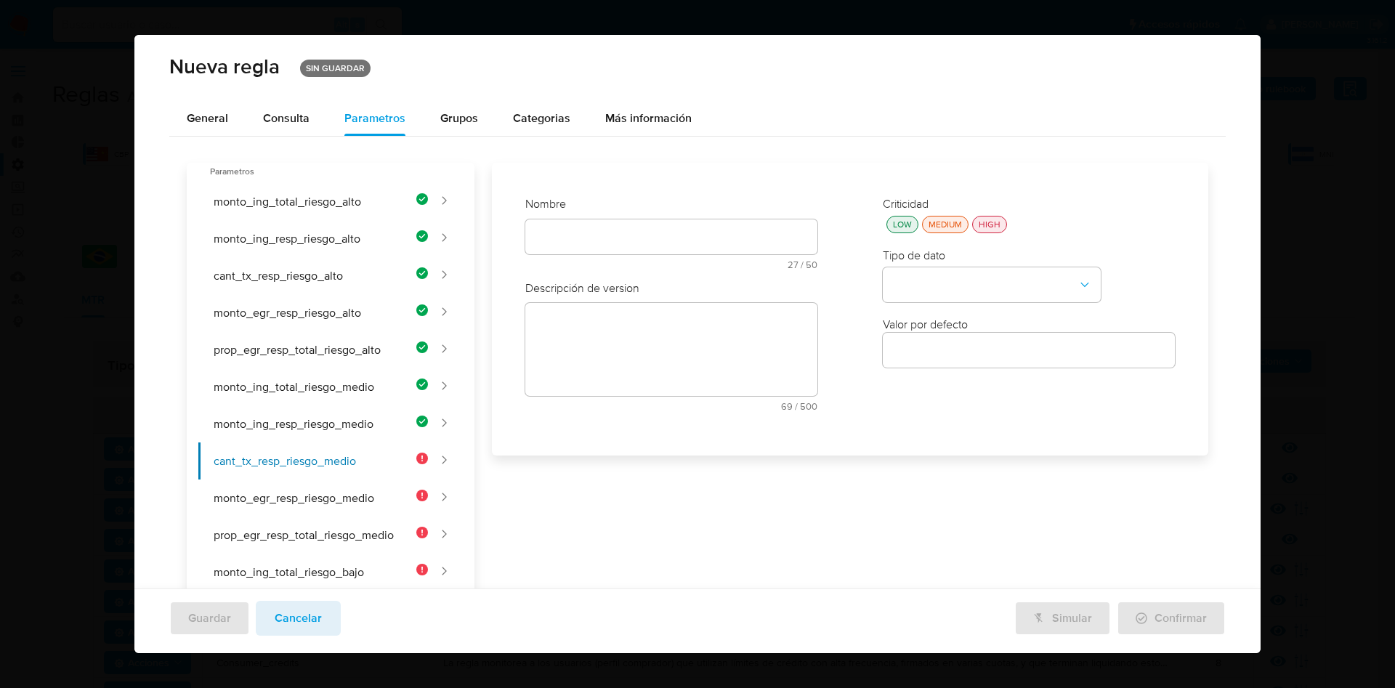
click at [557, 241] on div "Nombre text-es 27 / 50 23 caracteres restantes text-pt 27 / 50 23 caracteres re…" at bounding box center [671, 309] width 321 height 255
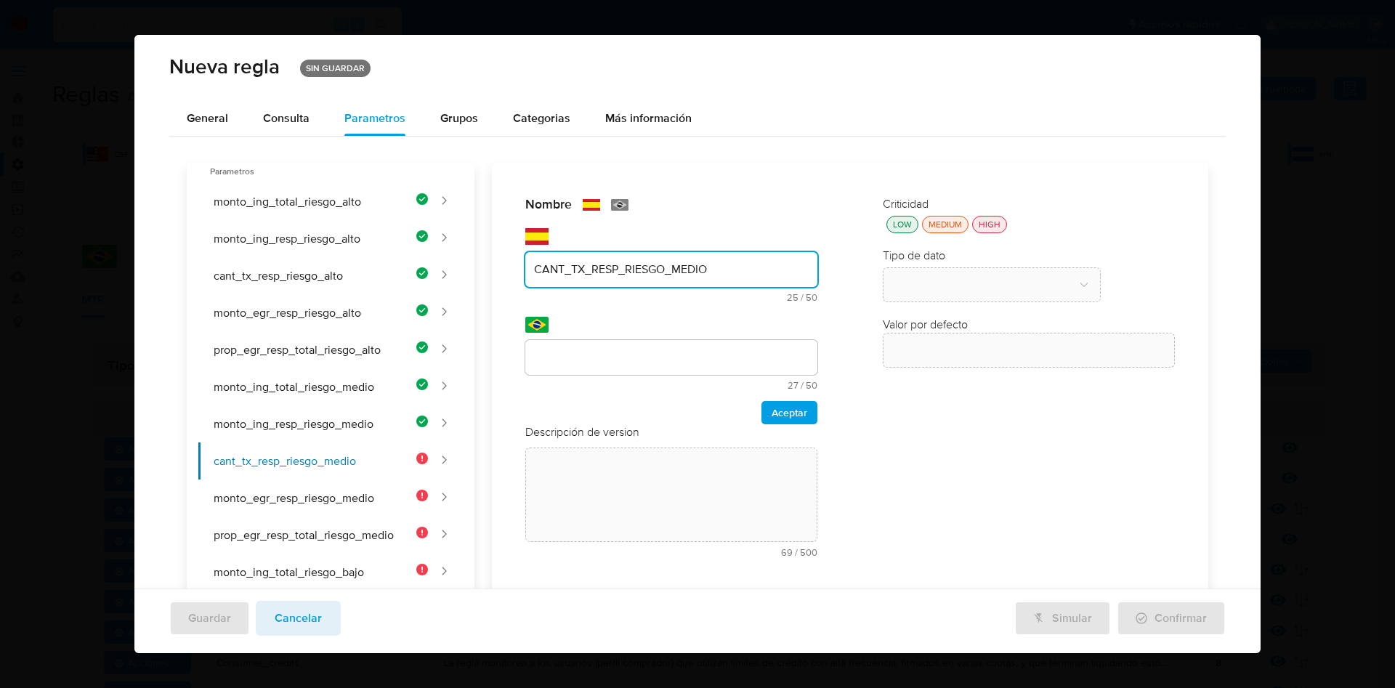
type input "CANT_TX_RESP_RIESGO_MEDIO"
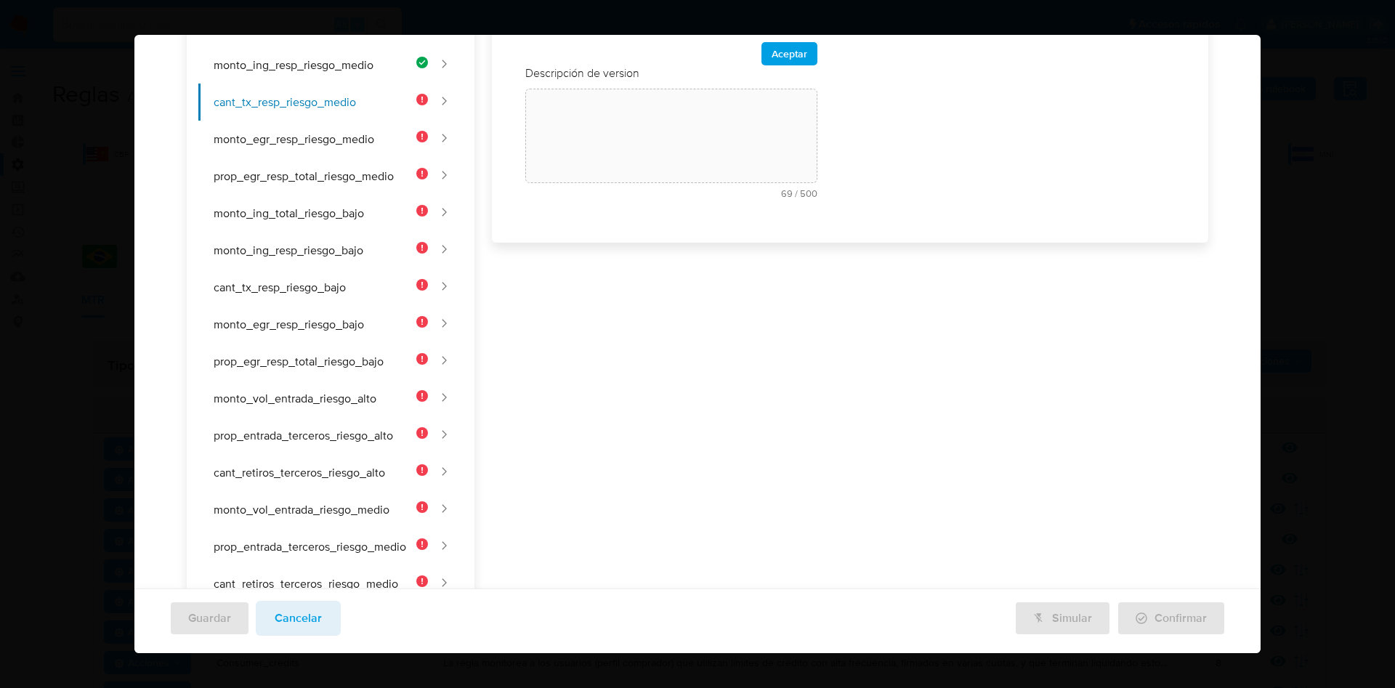
drag, startPoint x: 613, startPoint y: 319, endPoint x: 616, endPoint y: 334, distance: 15.5
click at [613, 320] on div "Nombre text-es CANT_TX_RESP_RIESGO_MEDIO 25 / 50 25 caracteres restantes text-p…" at bounding box center [841, 264] width 734 height 921
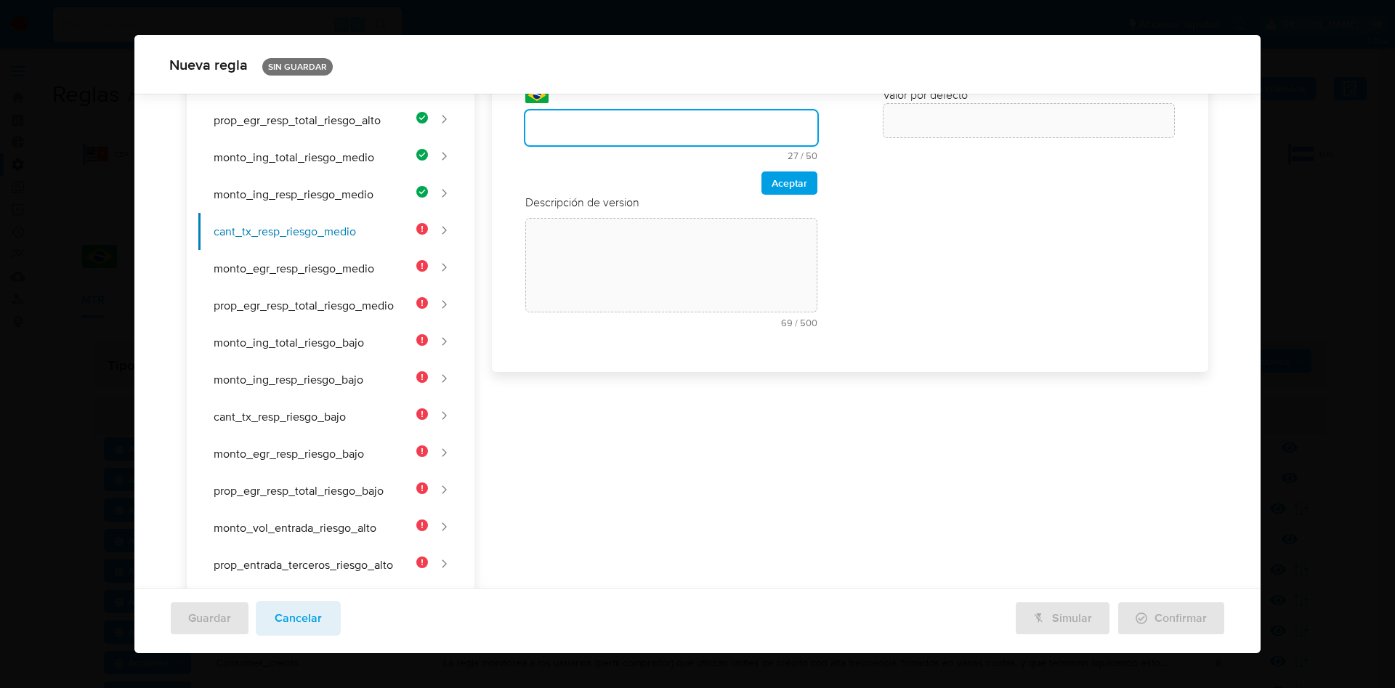
scroll to position [32, 0]
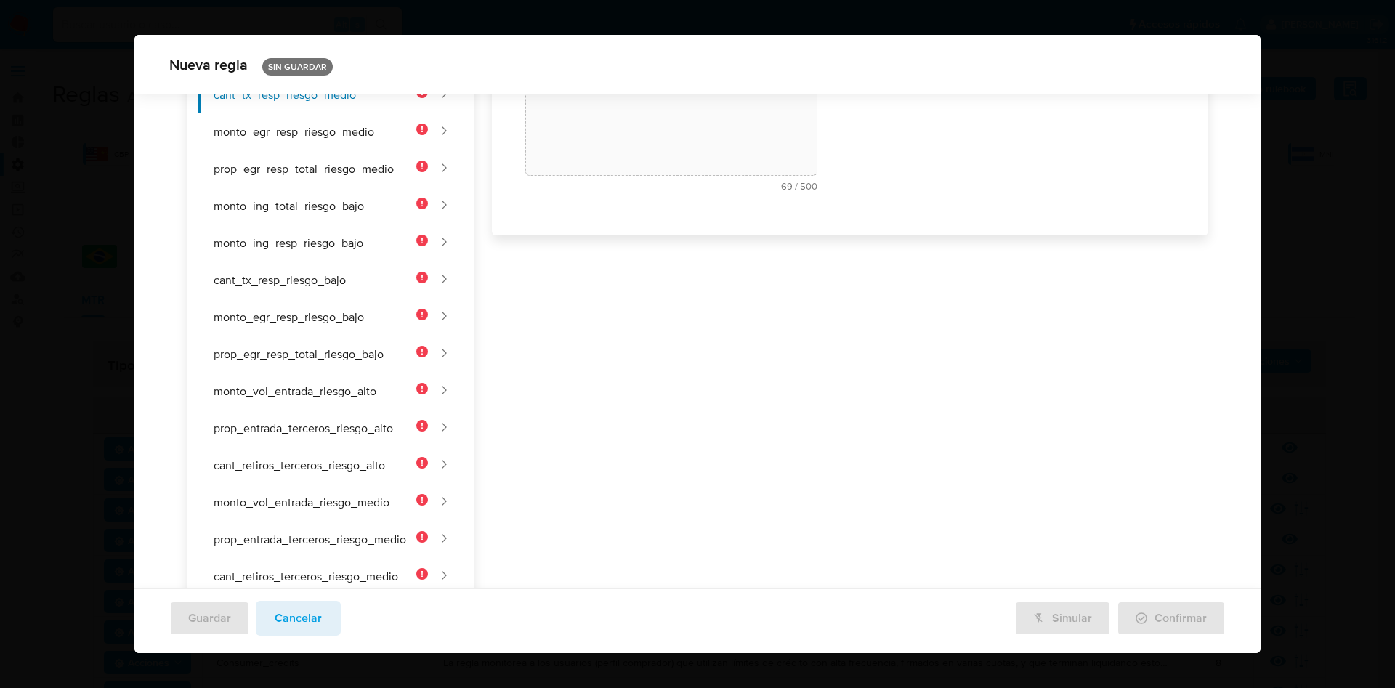
drag, startPoint x: 730, startPoint y: 246, endPoint x: 546, endPoint y: 245, distance: 183.8
click at [511, 232] on div "Nombre text-es CANT_TX_RESP_RIESGO_MEDIO 25 / 50 25 caracteres restantes text-p…" at bounding box center [850, 16] width 716 height 439
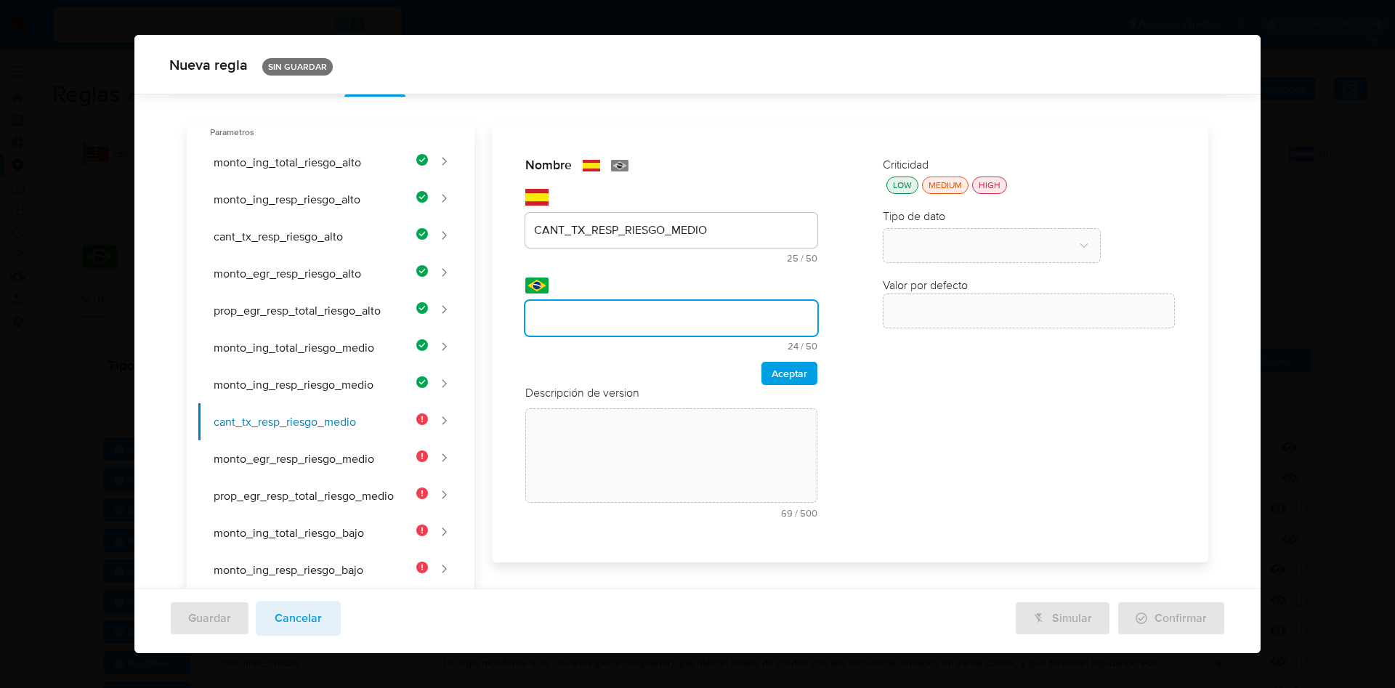
drag, startPoint x: 582, startPoint y: 325, endPoint x: 583, endPoint y: 334, distance: 8.8
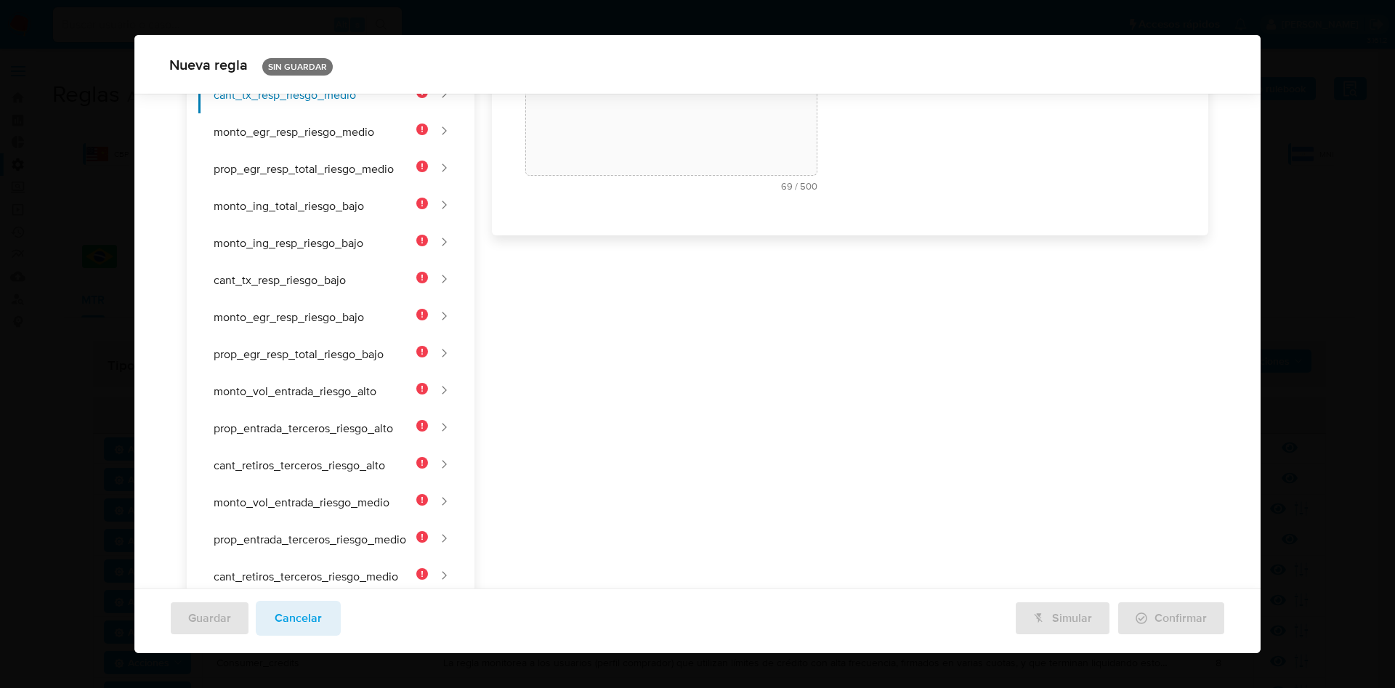
click at [582, 325] on div "Nombre text-es CANT_TX_RESP_RIESGO_MEDIO 25 / 50 25 caracteres restantes text-p…" at bounding box center [841, 257] width 734 height 921
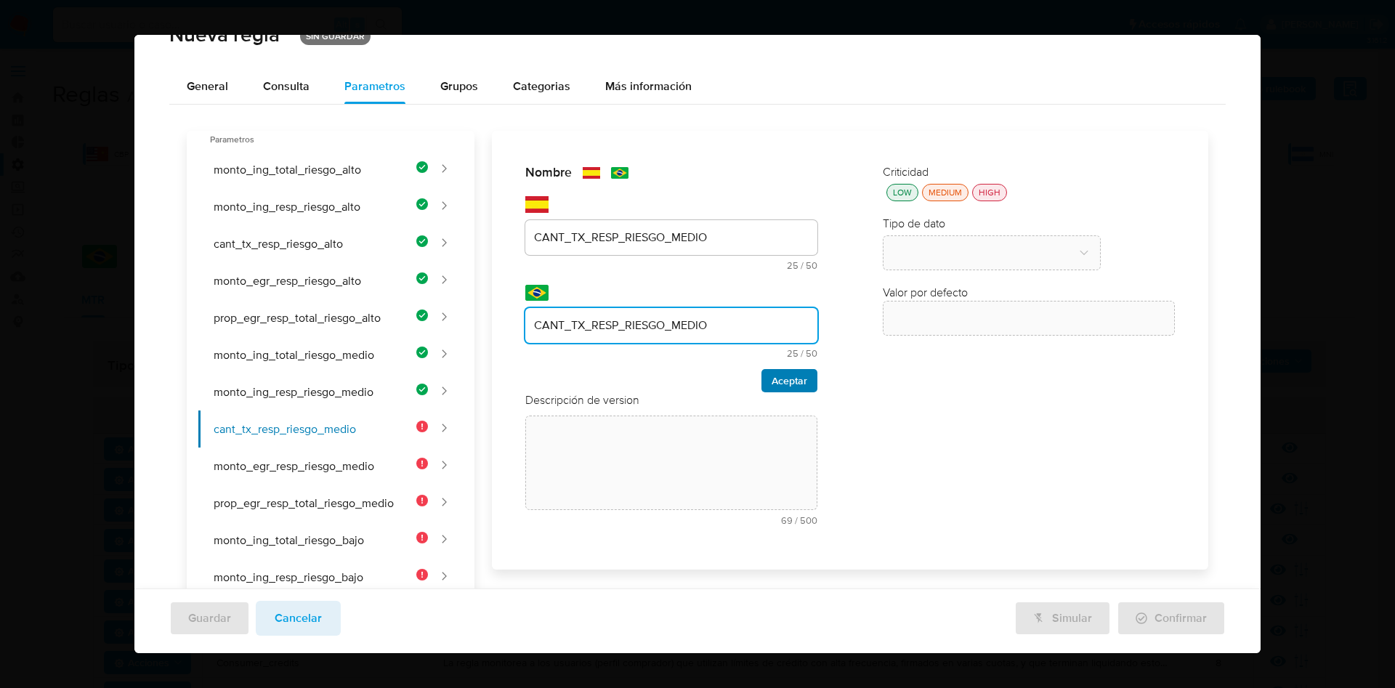
type input "CANT_TX_RESP_RIESGO_MEDIO"
click at [774, 384] on span "Aceptar" at bounding box center [790, 381] width 36 height 20
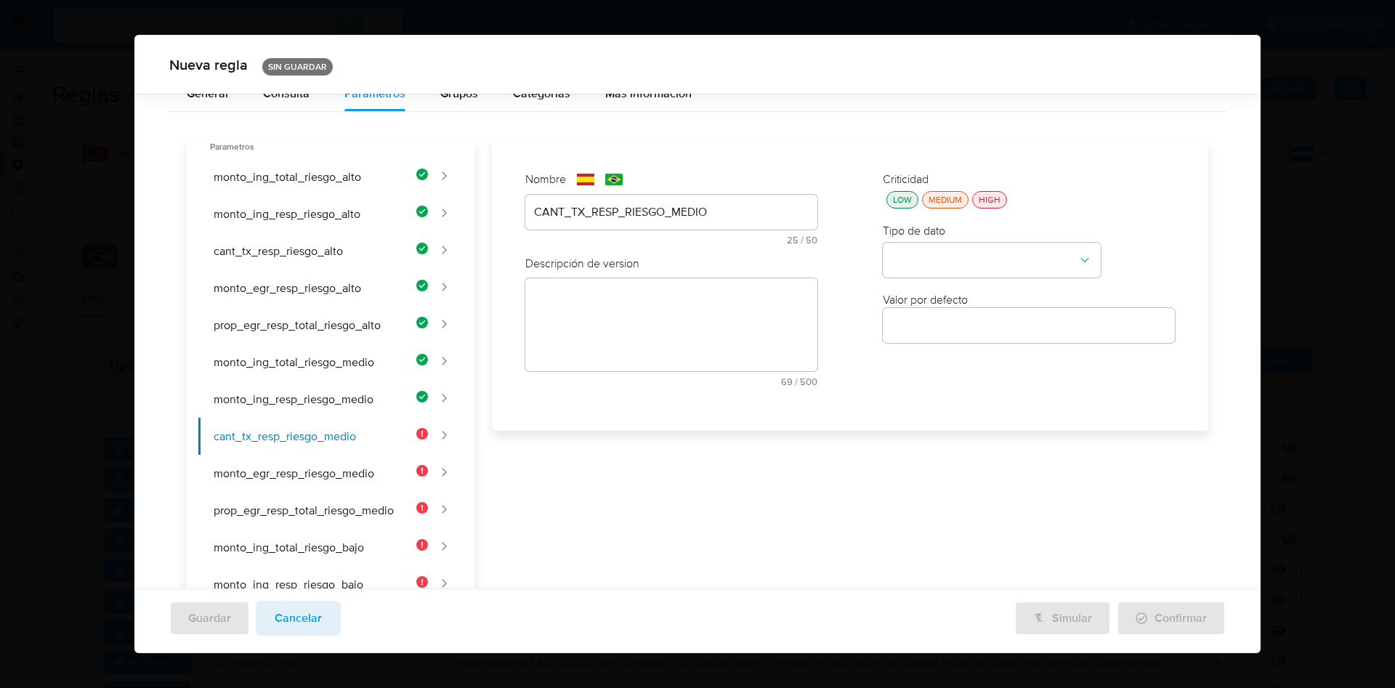
scroll to position [0, 0]
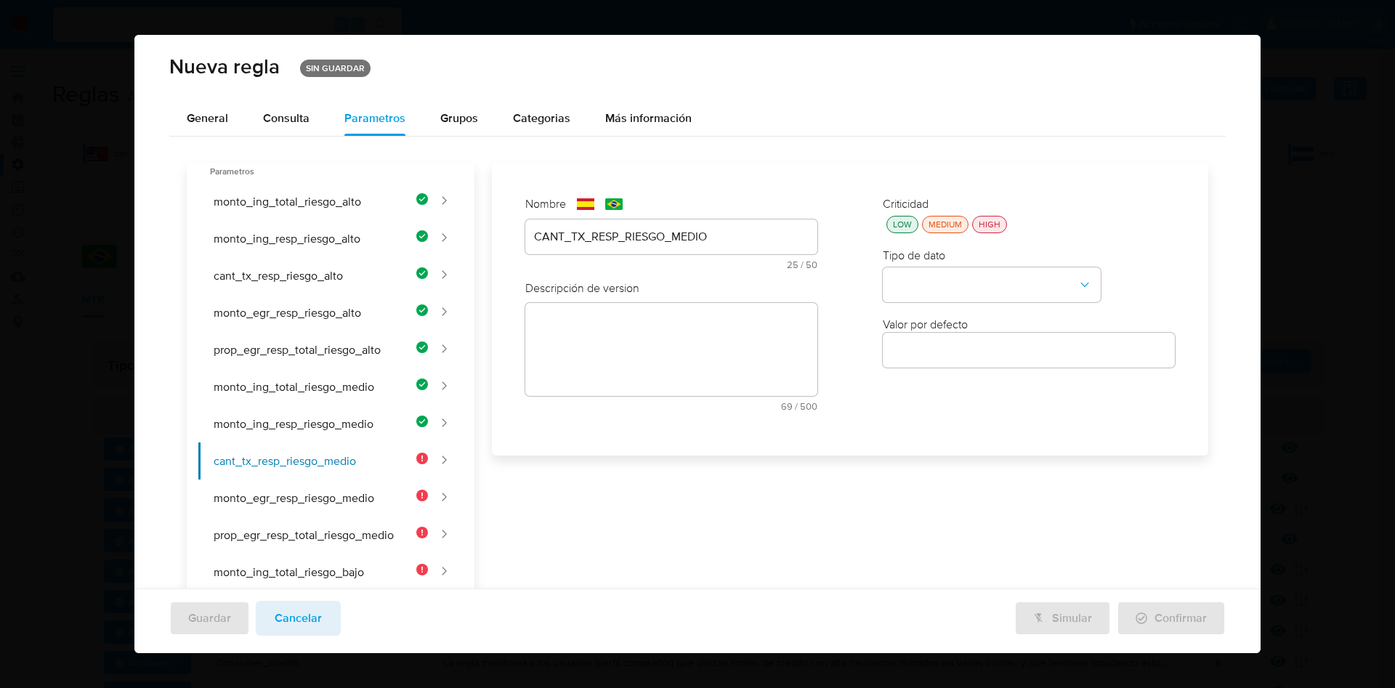
click at [563, 316] on div "Nombre text-es CANT_TX_RESP_RIESGO_MEDIO 25 / 50 25 caracteres restantes text-p…" at bounding box center [841, 623] width 734 height 921
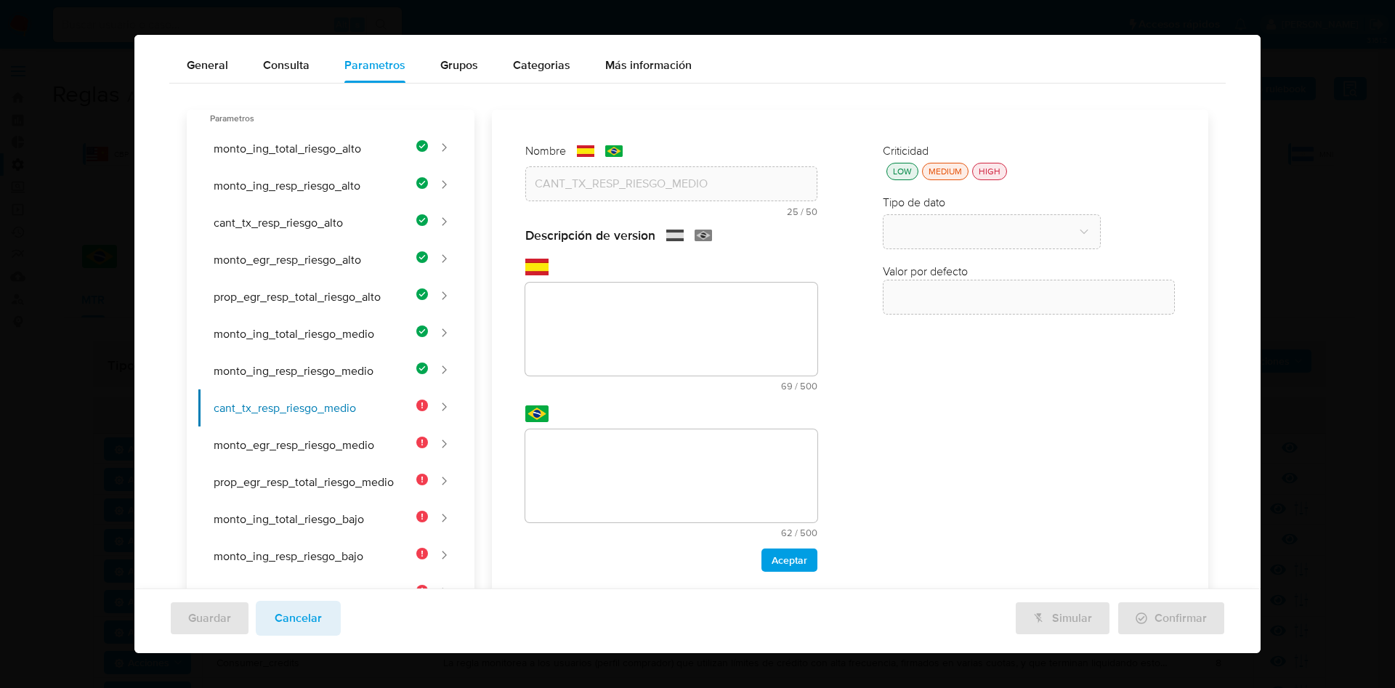
click at [610, 319] on div "Nombre text-es CANT_TX_RESP_RIESGO_MEDIO 25 / 50 25 caracteres restantes text-p…" at bounding box center [841, 570] width 734 height 921
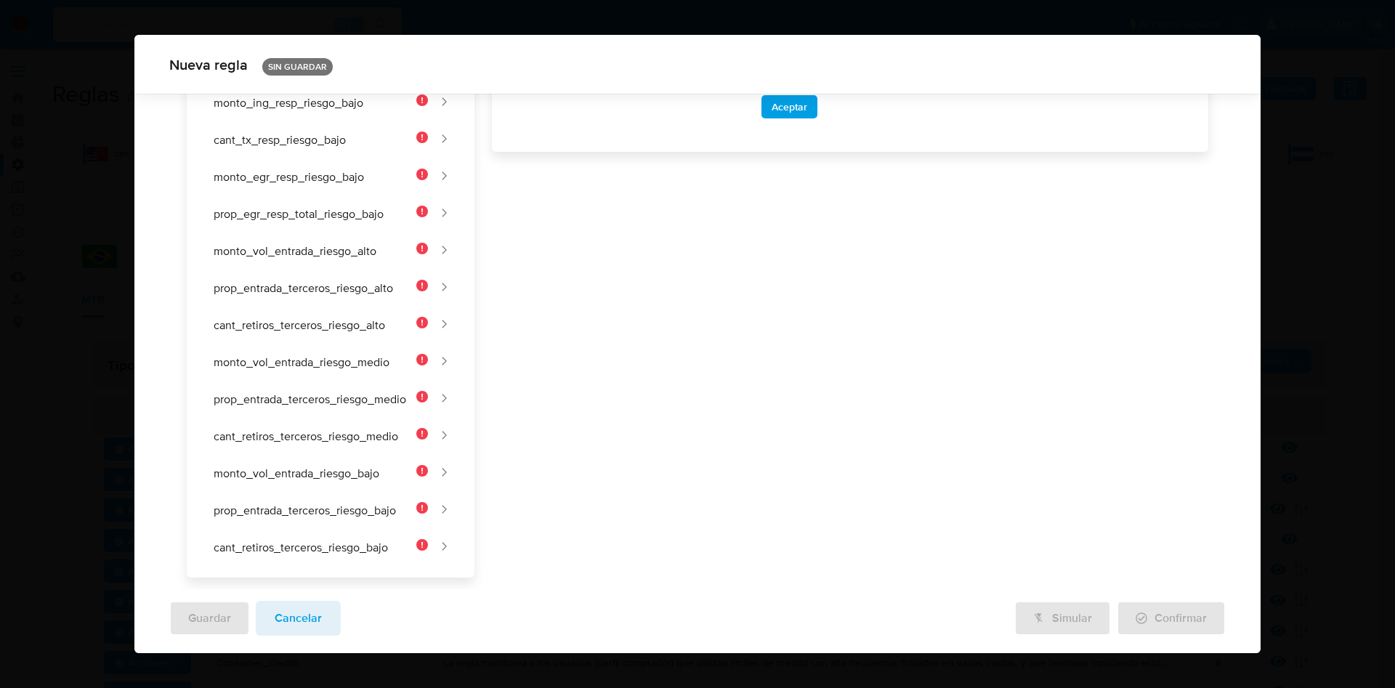
scroll to position [172, 0]
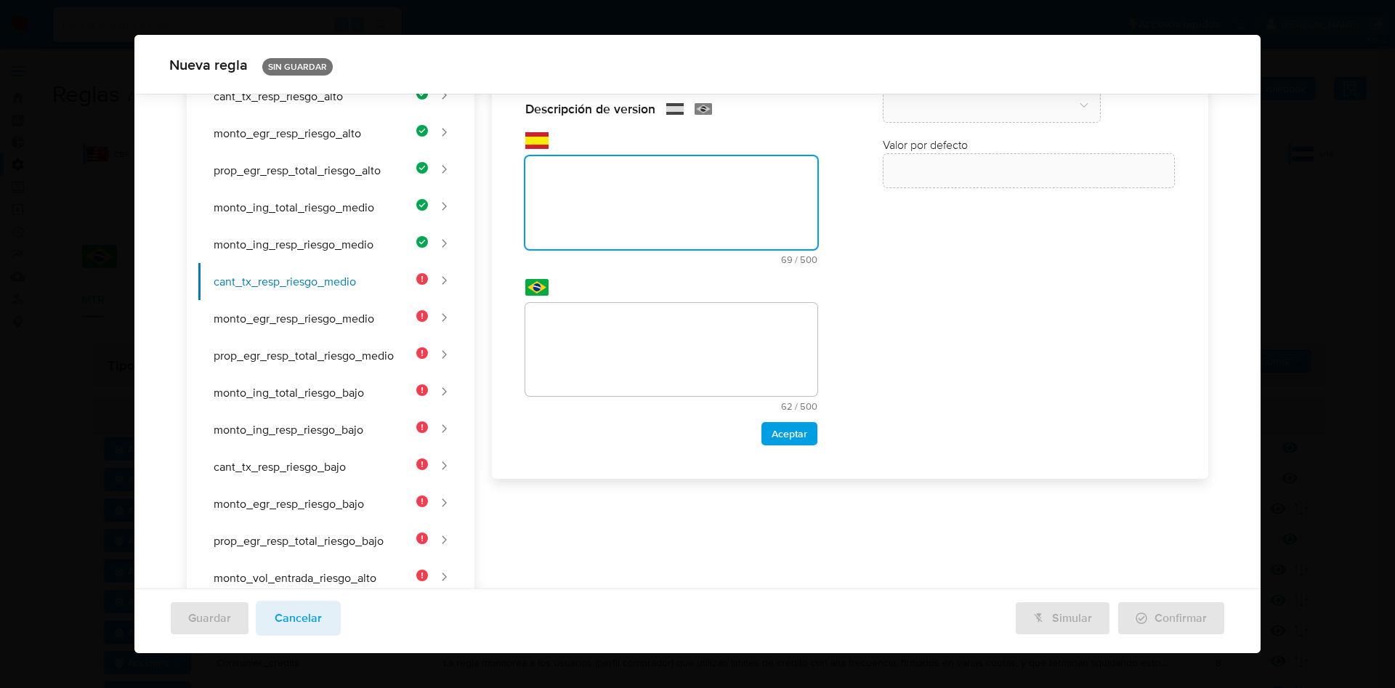
paste textarea "Cantidad de transacciones desde el responsable para clientes de riesgo medio."
type textarea "Cantidad de transacciones desde el responsable para clientes de riesgo medio."
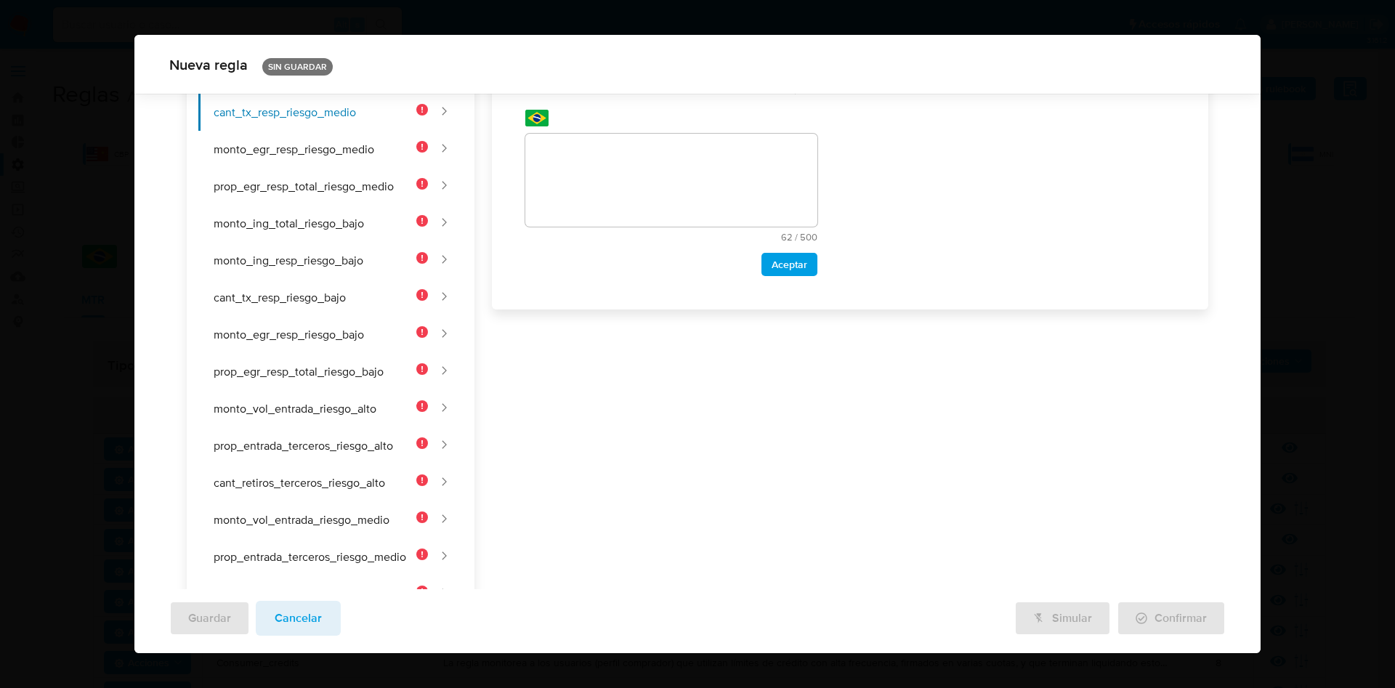
scroll to position [63, 0]
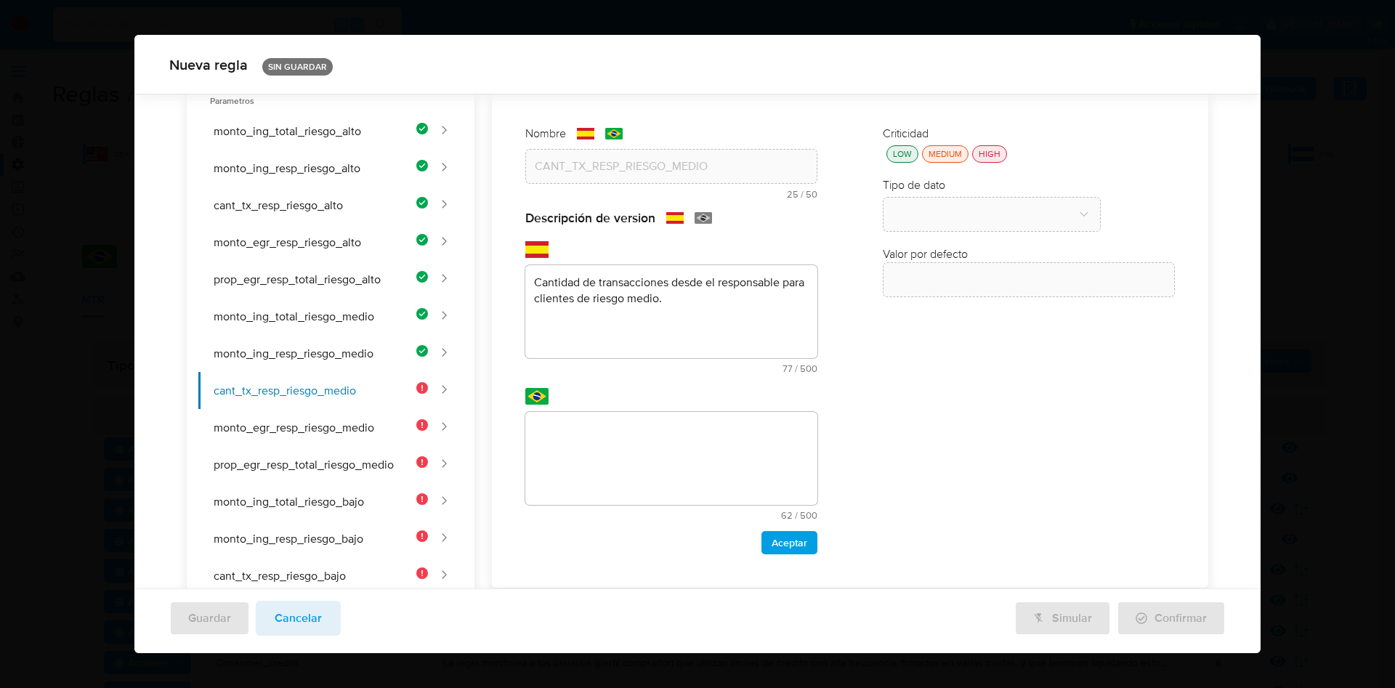
click at [631, 443] on div "Nombre text-es CANT_TX_RESP_RIESGO_MEDIO 25 / 50 25 caracteres restantes text-p…" at bounding box center [841, 552] width 734 height 921
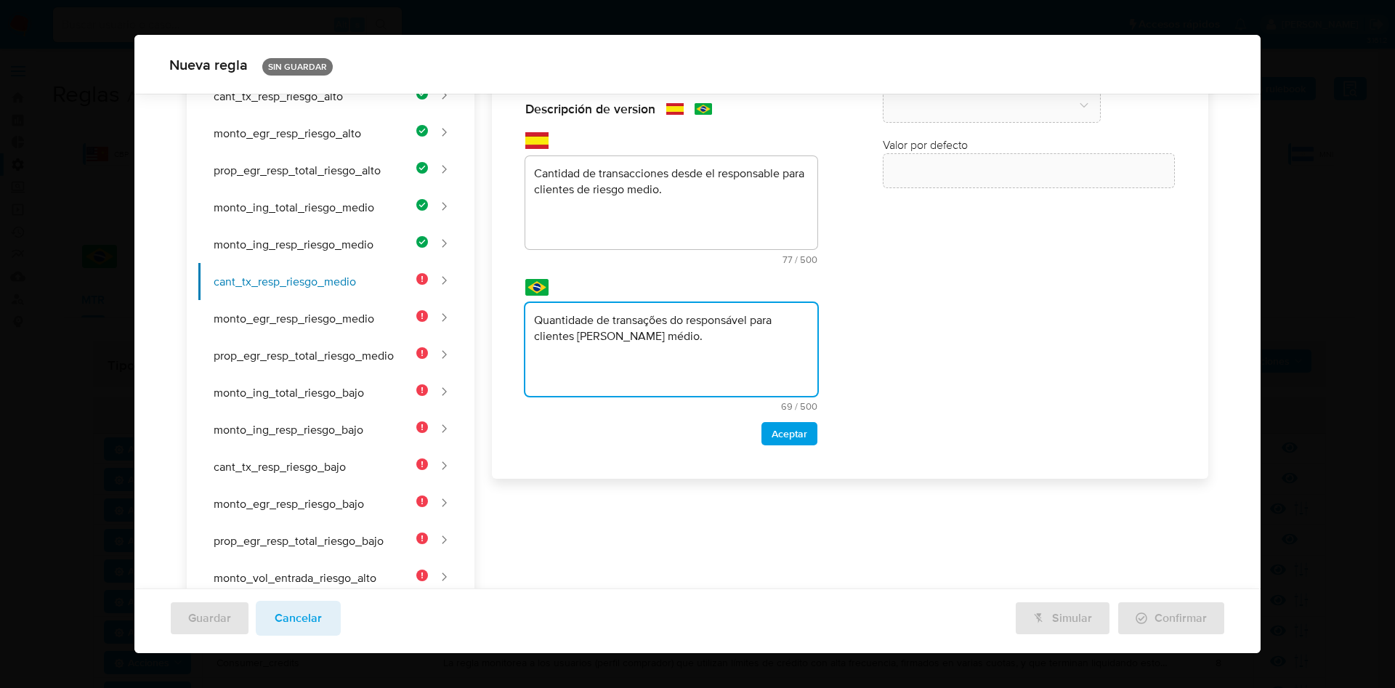
scroll to position [0, 0]
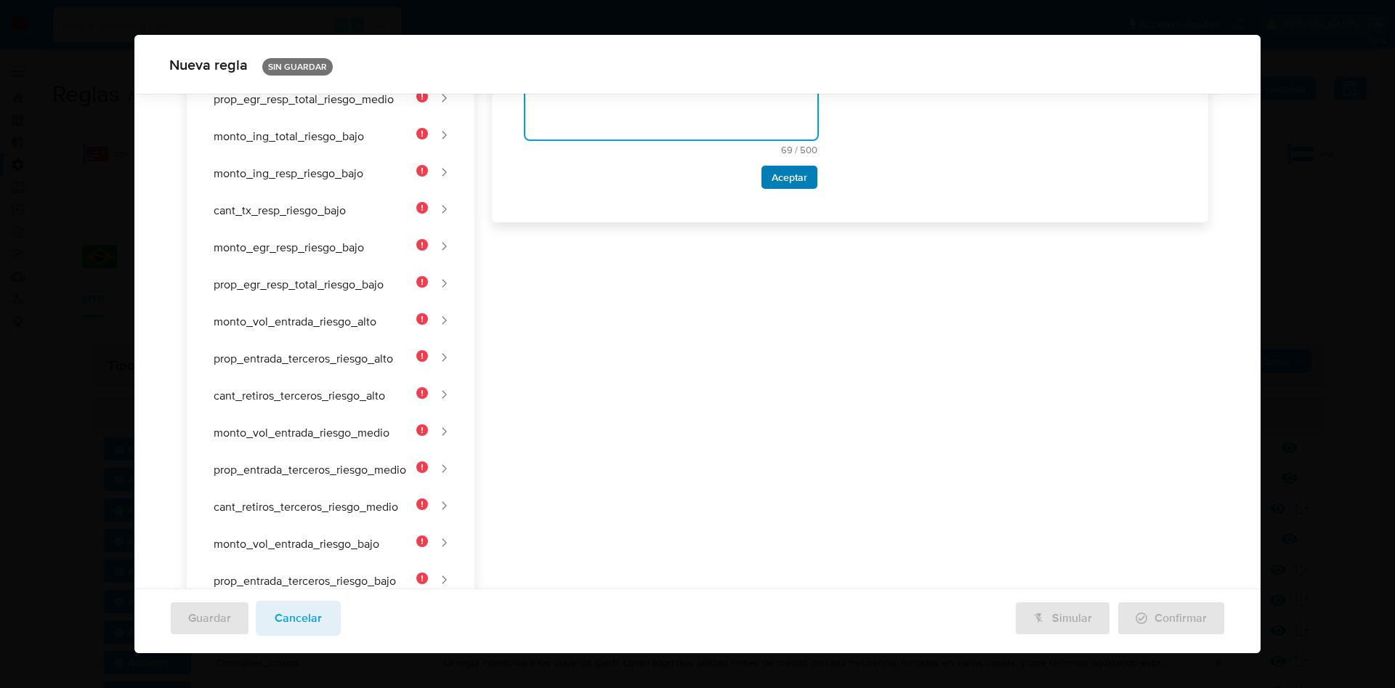
type textarea "Quantidade de transações do responsável para clientes de risco médio."
click at [772, 175] on span "Aceptar" at bounding box center [790, 177] width 36 height 20
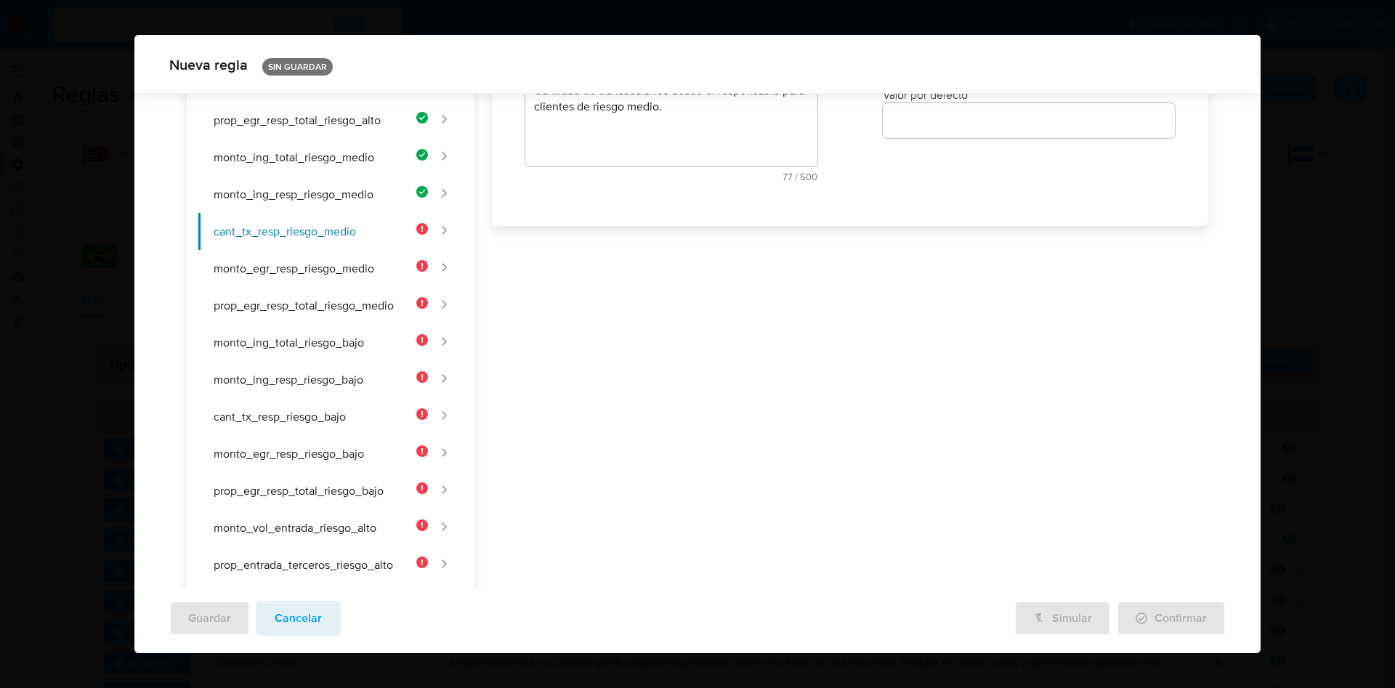
scroll to position [7, 0]
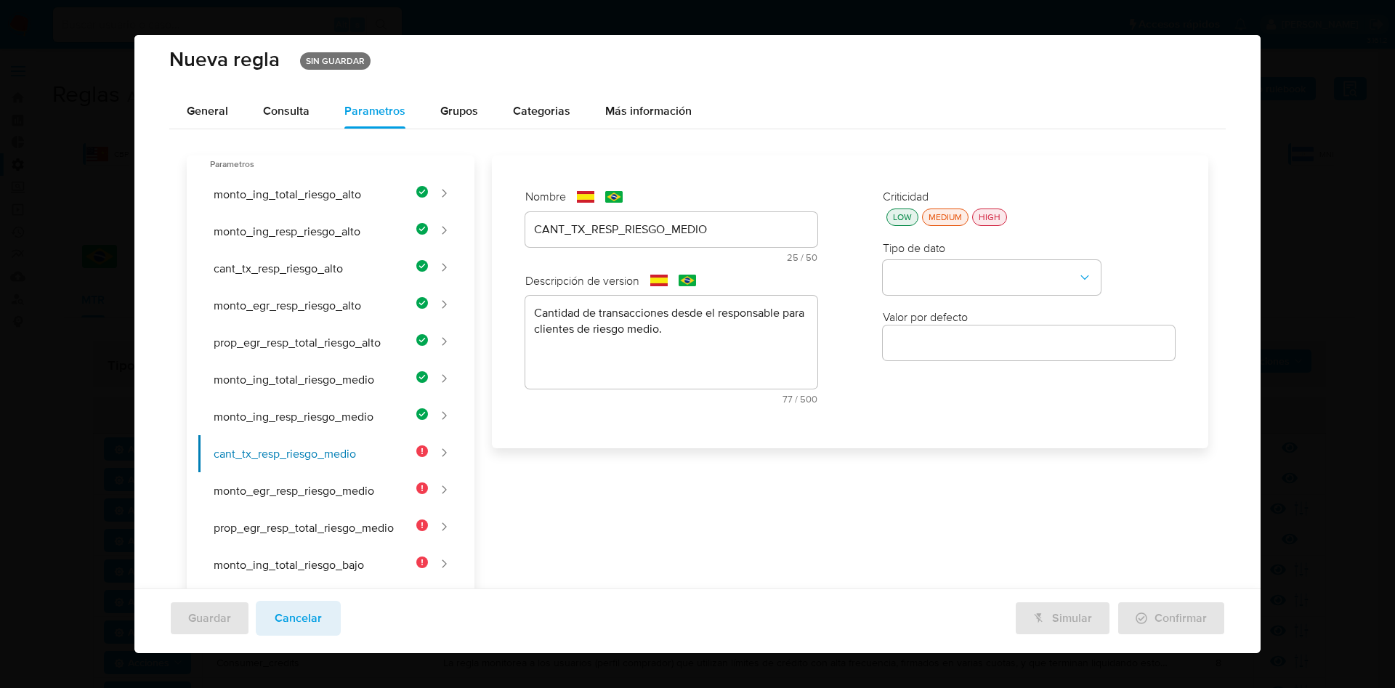
click at [905, 218] on div "LOW" at bounding box center [902, 217] width 25 height 12
click at [927, 284] on button "type-dropdown" at bounding box center [992, 278] width 218 height 35
click at [929, 264] on div "NUMBER" at bounding box center [988, 276] width 192 height 35
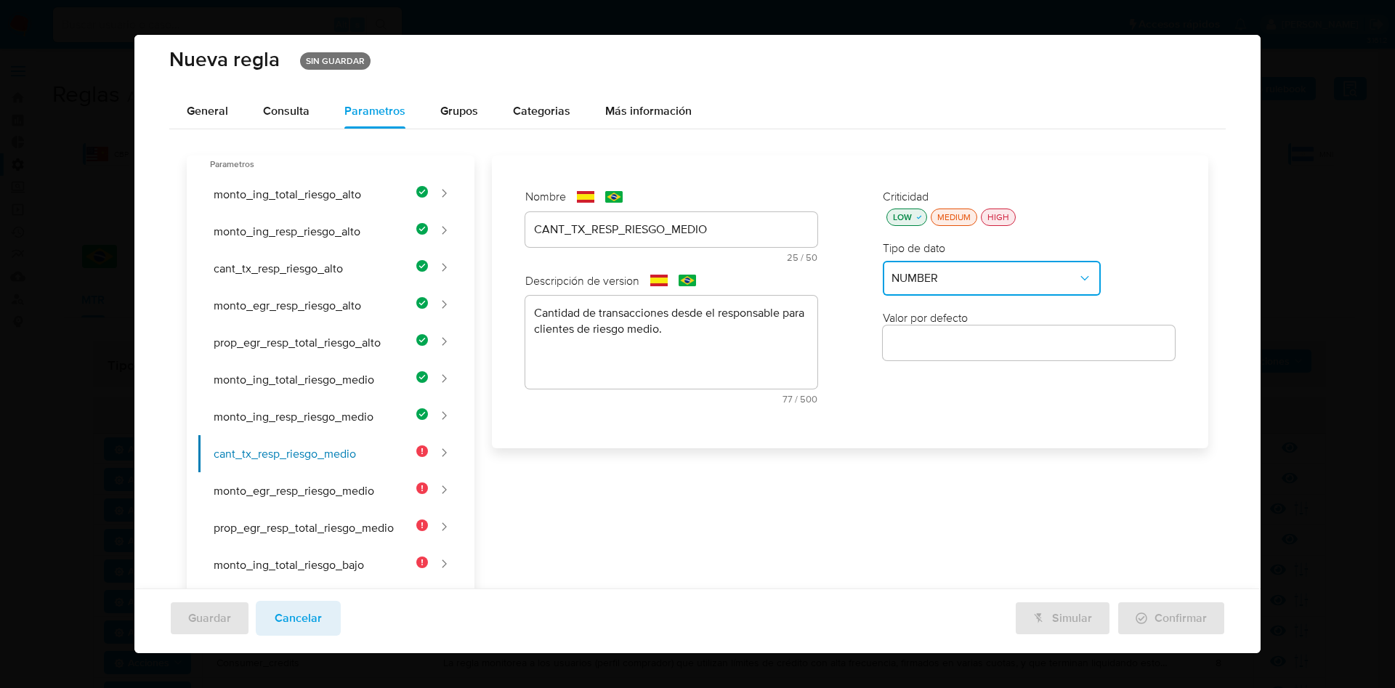
click at [938, 352] on input "number" at bounding box center [1029, 343] width 292 height 19
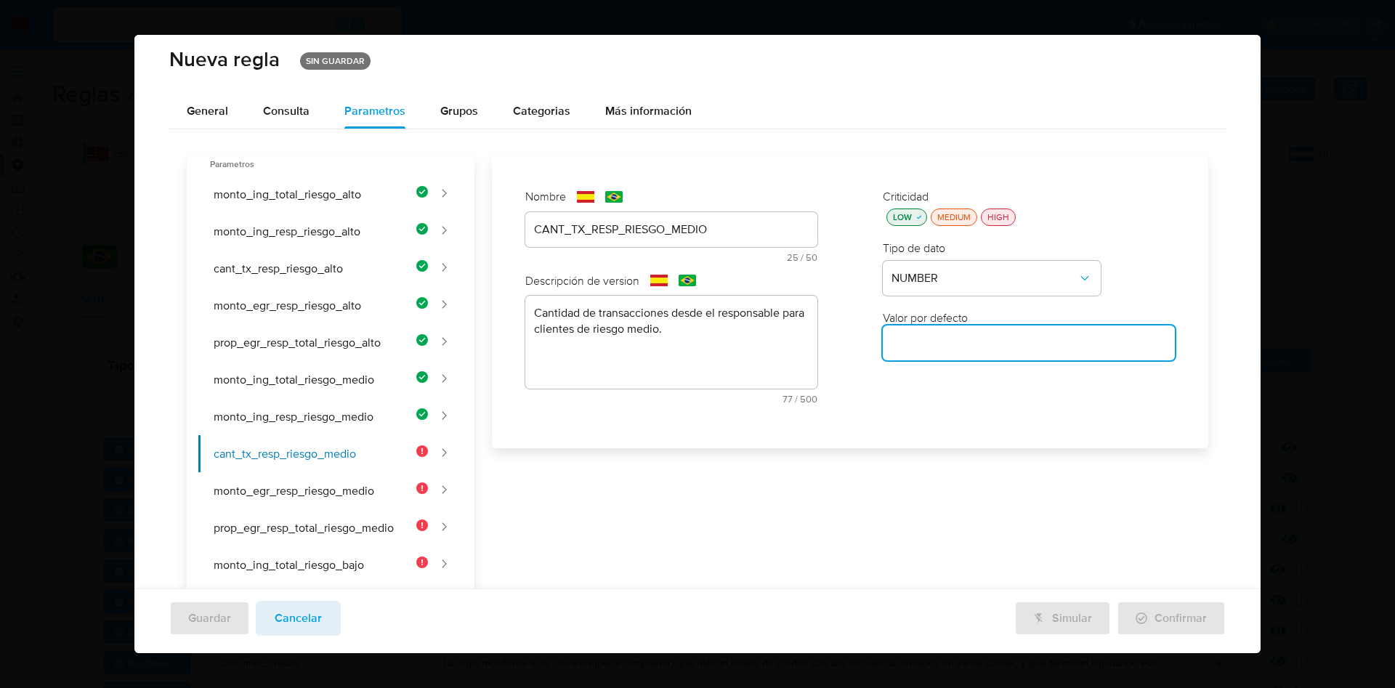
click at [914, 339] on input "number" at bounding box center [1029, 343] width 292 height 19
paste input "20"
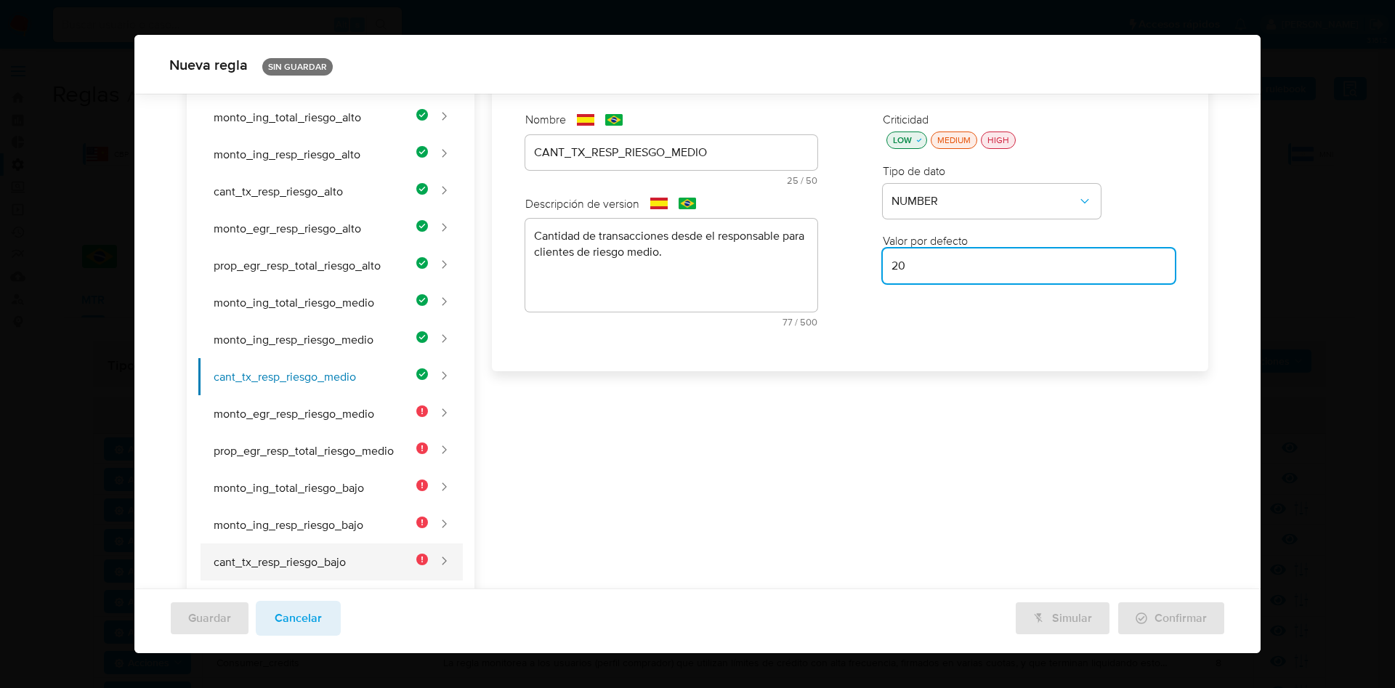
scroll to position [327, 0]
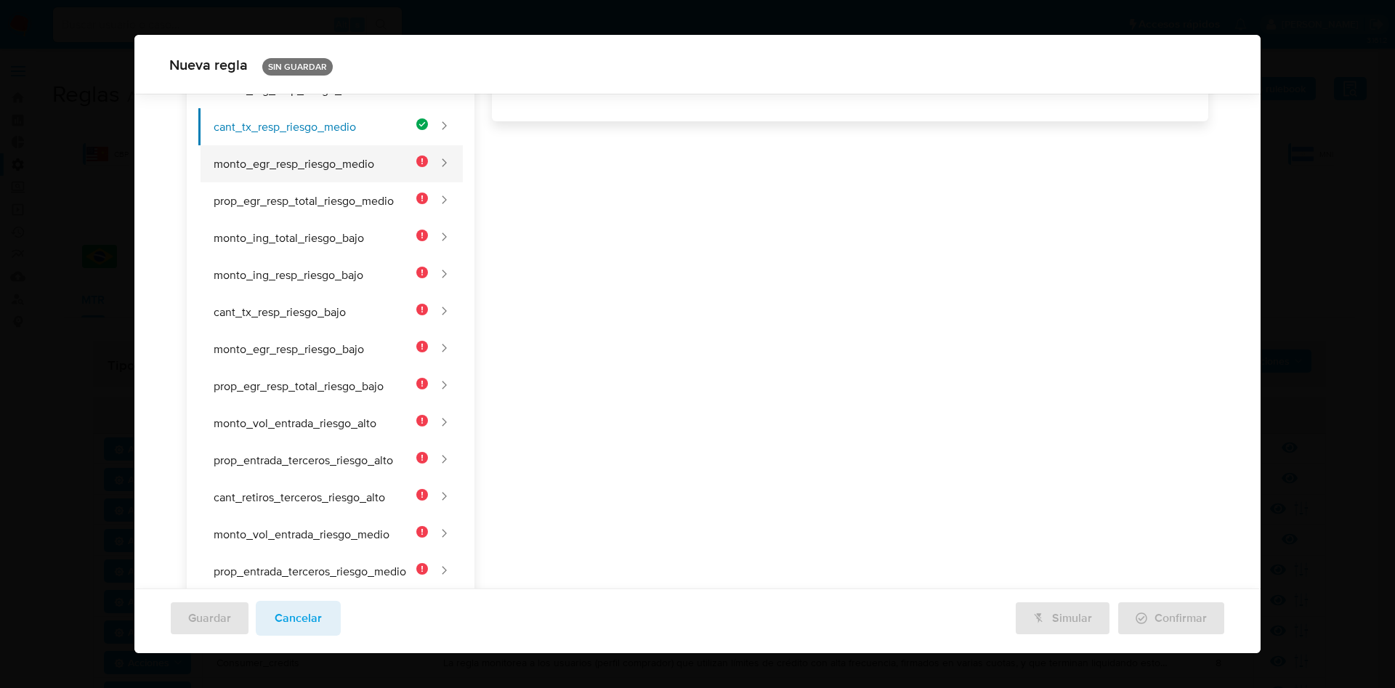
type input "20"
click at [288, 159] on button "monto_egr_resp_riesgo_medio" at bounding box center [313, 163] width 230 height 37
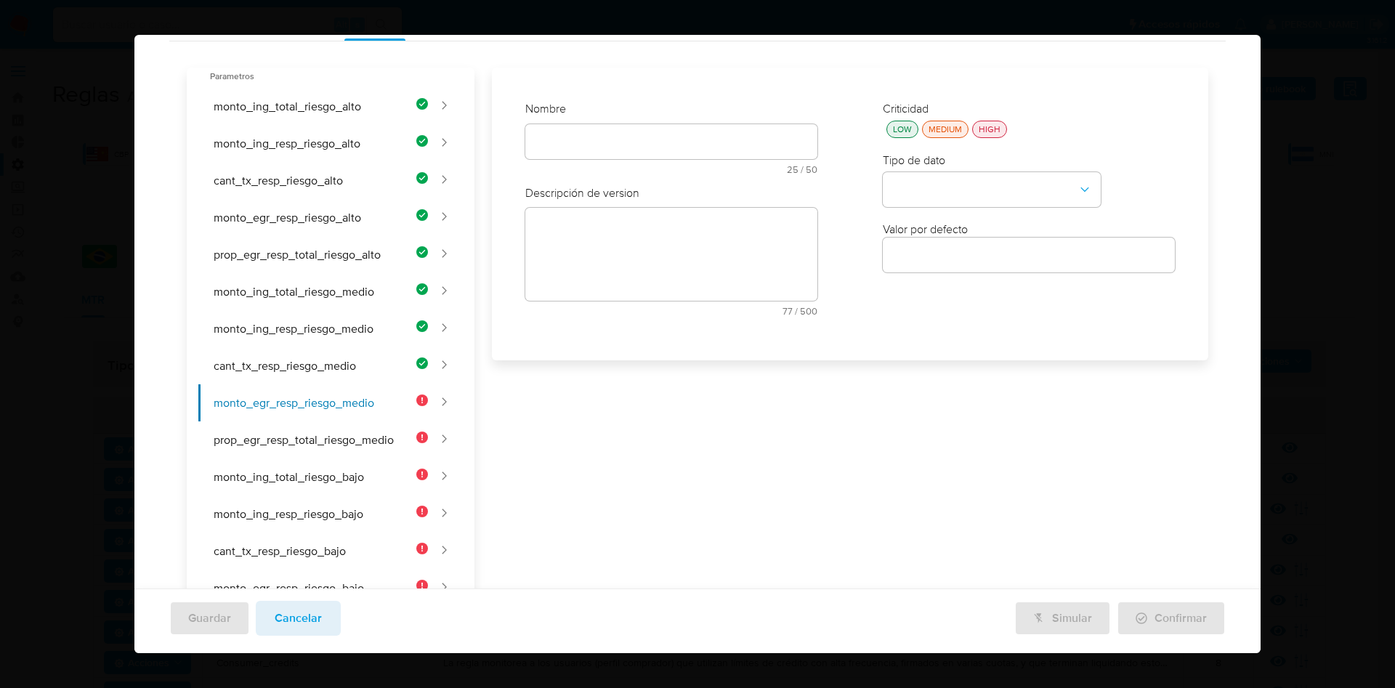
scroll to position [0, 0]
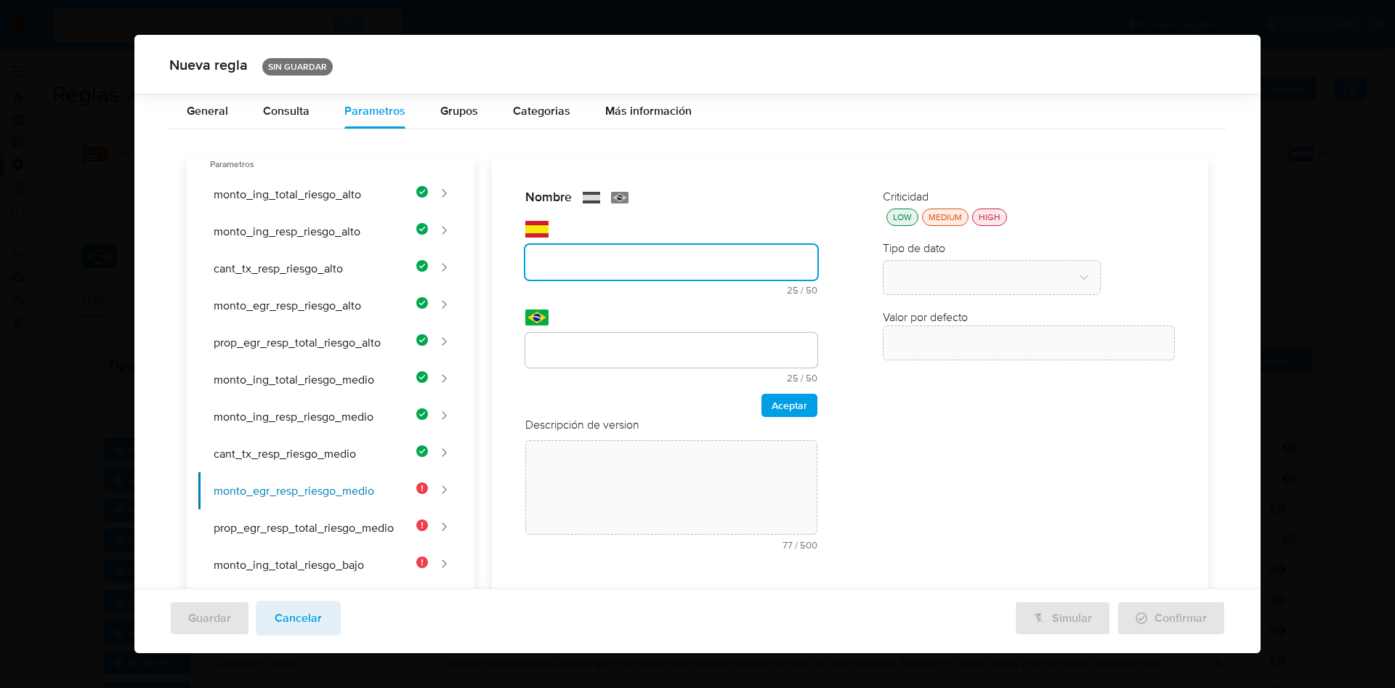
click at [581, 233] on div "Nombre text-es 25 / 50 25 caracteres restantes text-pt 25 / 50 25 caracteres re…" at bounding box center [671, 374] width 321 height 401
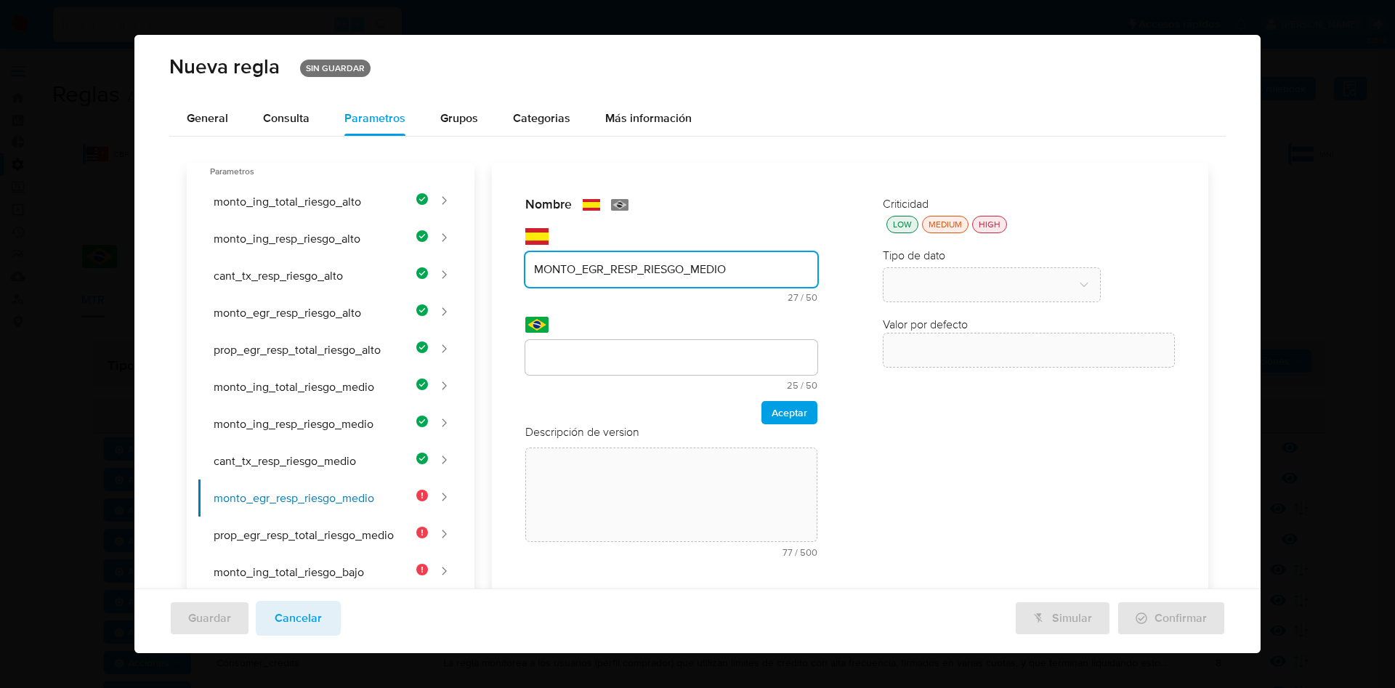
type input "MONTO_EGR_RESP_RIESGO_MEDIO"
click at [607, 340] on div at bounding box center [671, 357] width 292 height 35
click at [604, 351] on div "Nombre text-es MONTO_EGR_RESP_RIESGO_MEDIO 27 / 50 23 caracteres restantes text…" at bounding box center [841, 623] width 734 height 921
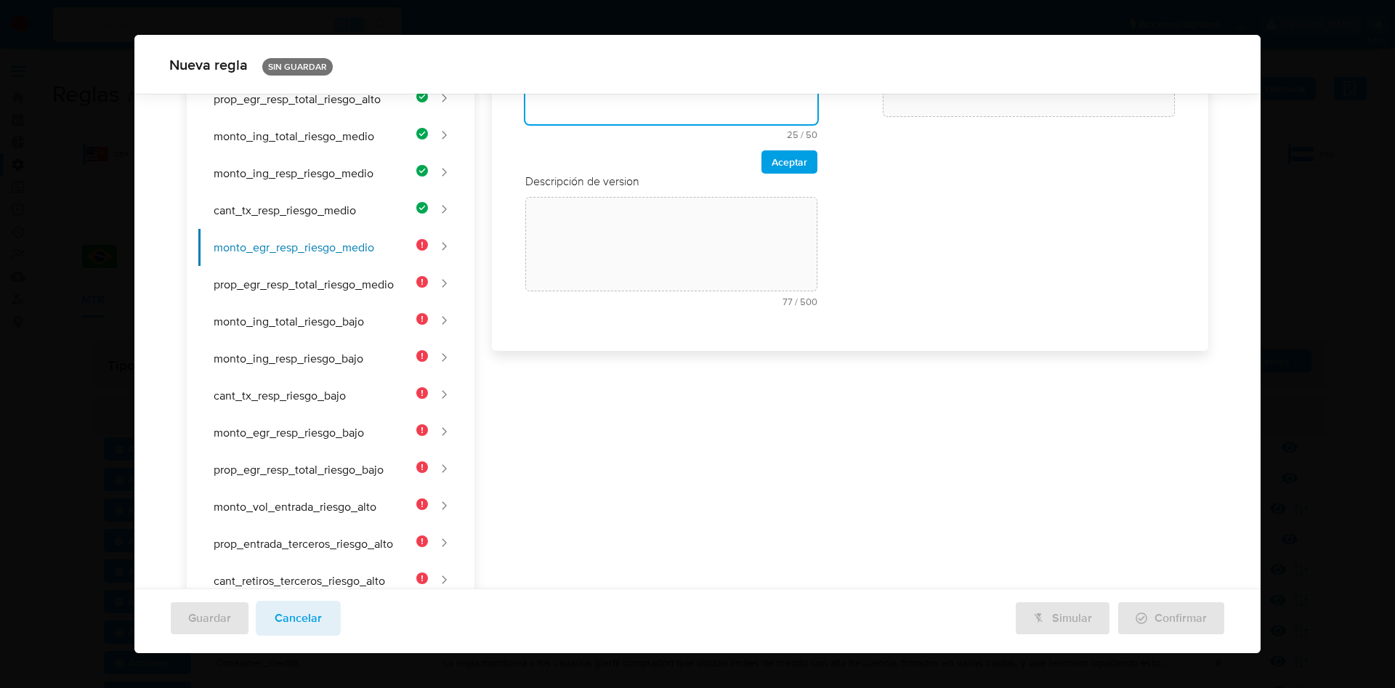
scroll to position [32, 0]
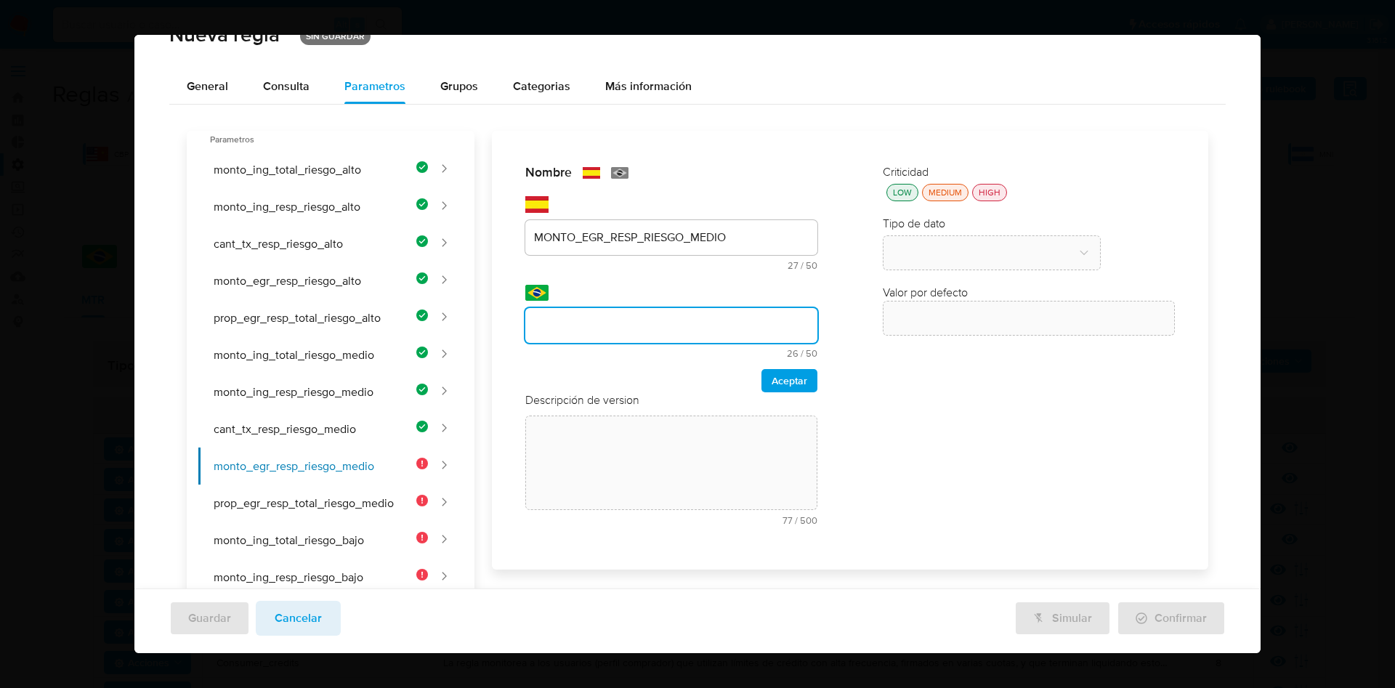
click at [741, 222] on div "MONTO_EGR_RESP_RIESGO_MEDIO" at bounding box center [671, 237] width 292 height 35
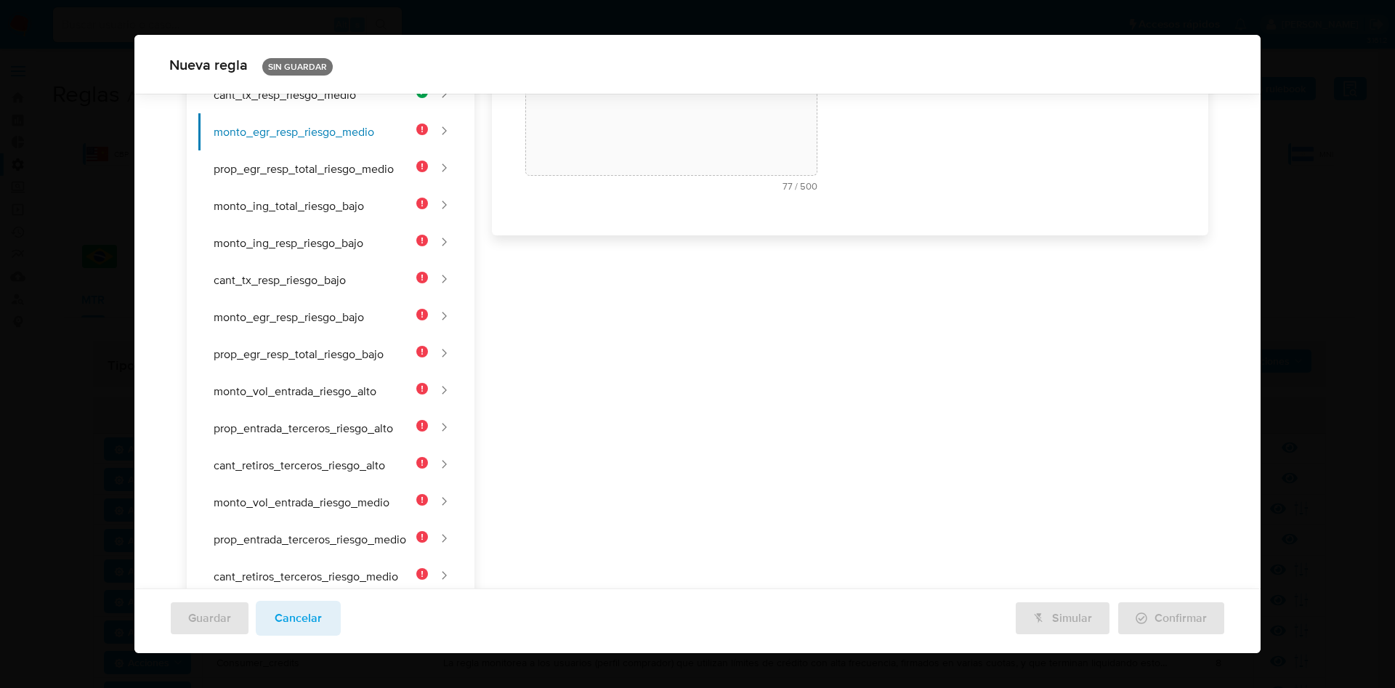
click at [714, 235] on div "Nombre text-es MONTO_EGR_RESP_RIESGO_MEDIO 27 / 50 23 caracteres restantes text…" at bounding box center [850, 16] width 716 height 439
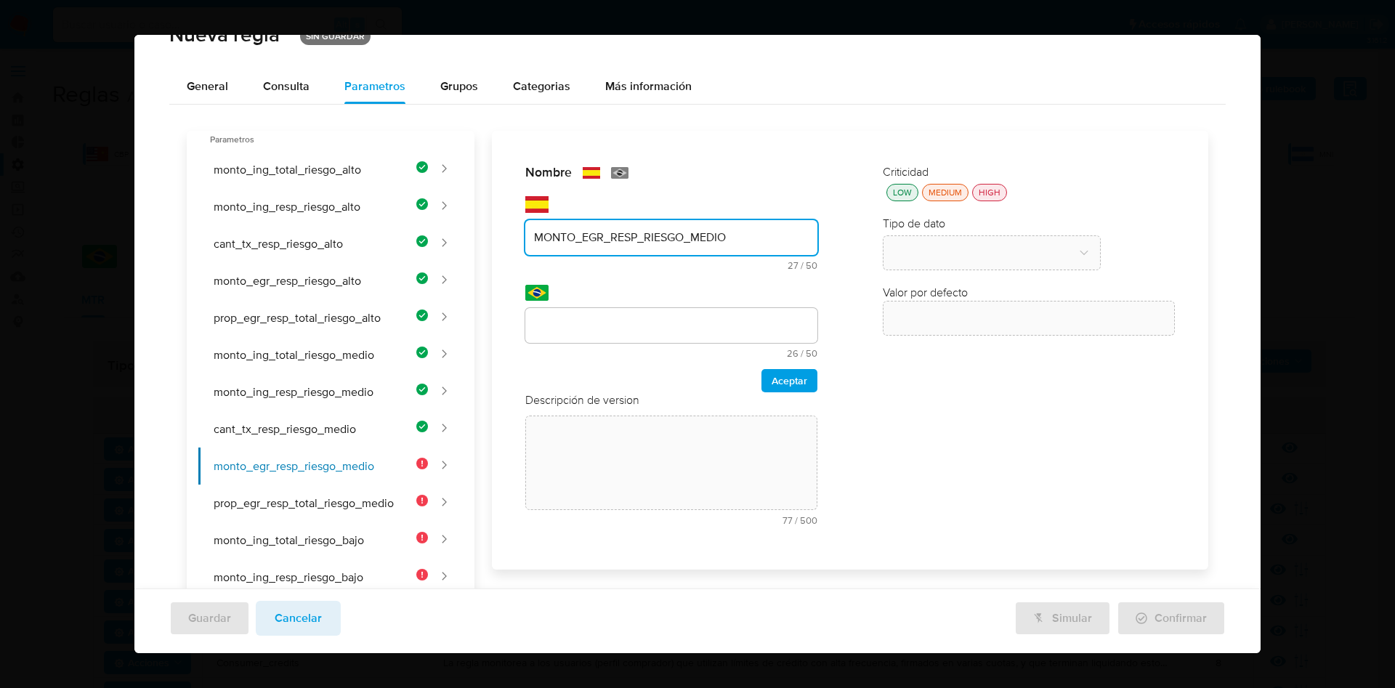
drag, startPoint x: 533, startPoint y: 237, endPoint x: 742, endPoint y: 258, distance: 209.6
click at [776, 238] on input "MONTO_EGR_RESP_RIESGO_MEDIO" at bounding box center [671, 237] width 292 height 19
click at [592, 336] on div at bounding box center [671, 325] width 292 height 35
click at [588, 326] on div "Nombre text-es MONTO_EGR_RESP_RIESGO_MEDIO 27 / 50 23 caracteres restantes text…" at bounding box center [841, 591] width 734 height 921
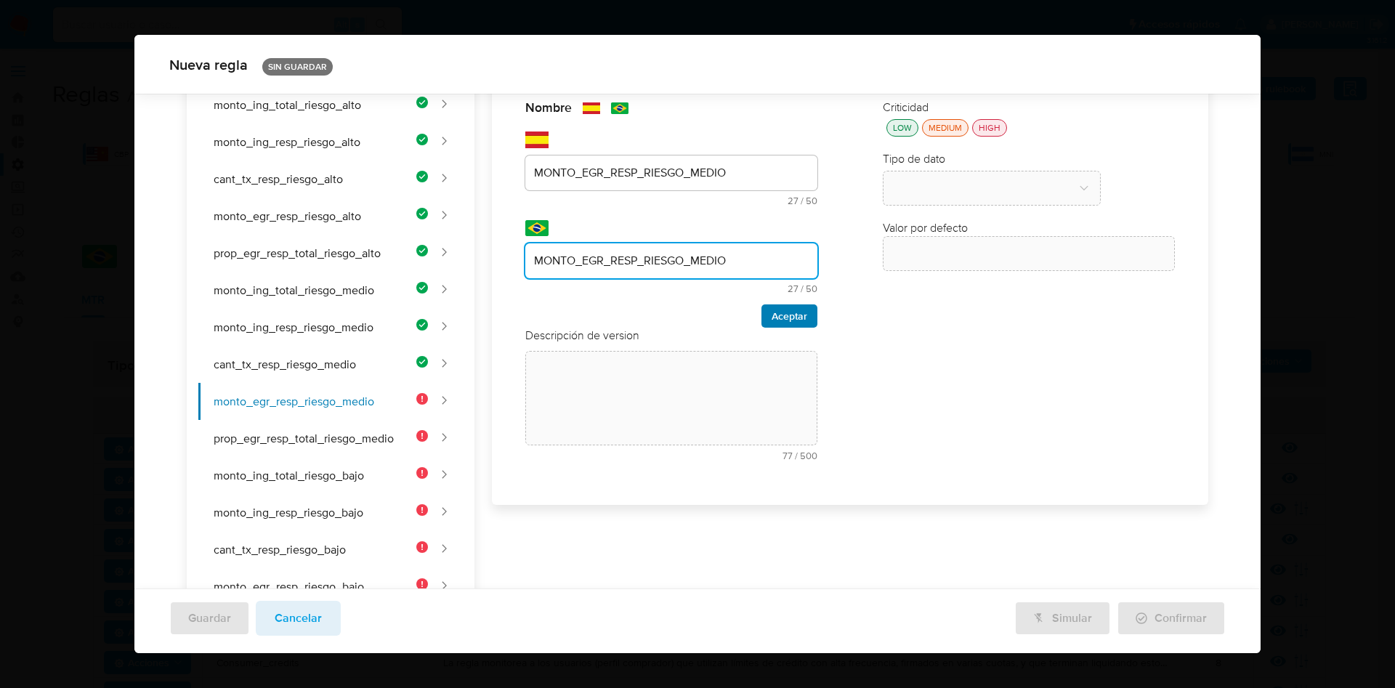
type input "MONTO_EGR_RESP_RIESGO_MEDIO"
click at [775, 320] on span "Aceptar" at bounding box center [790, 316] width 36 height 20
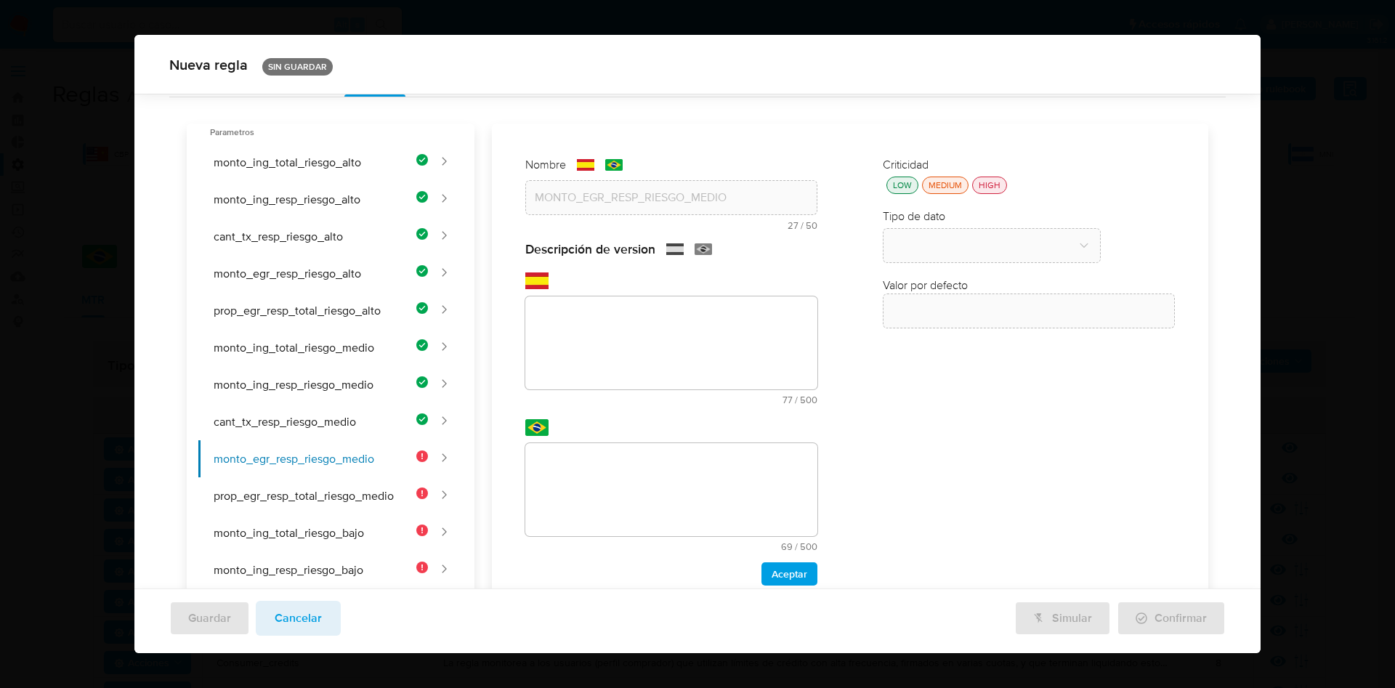
click at [603, 285] on div "Nombre text-es MONTO_EGR_RESP_RIESGO_MEDIO 27 / 50 23 caracteres restantes text…" at bounding box center [841, 584] width 734 height 921
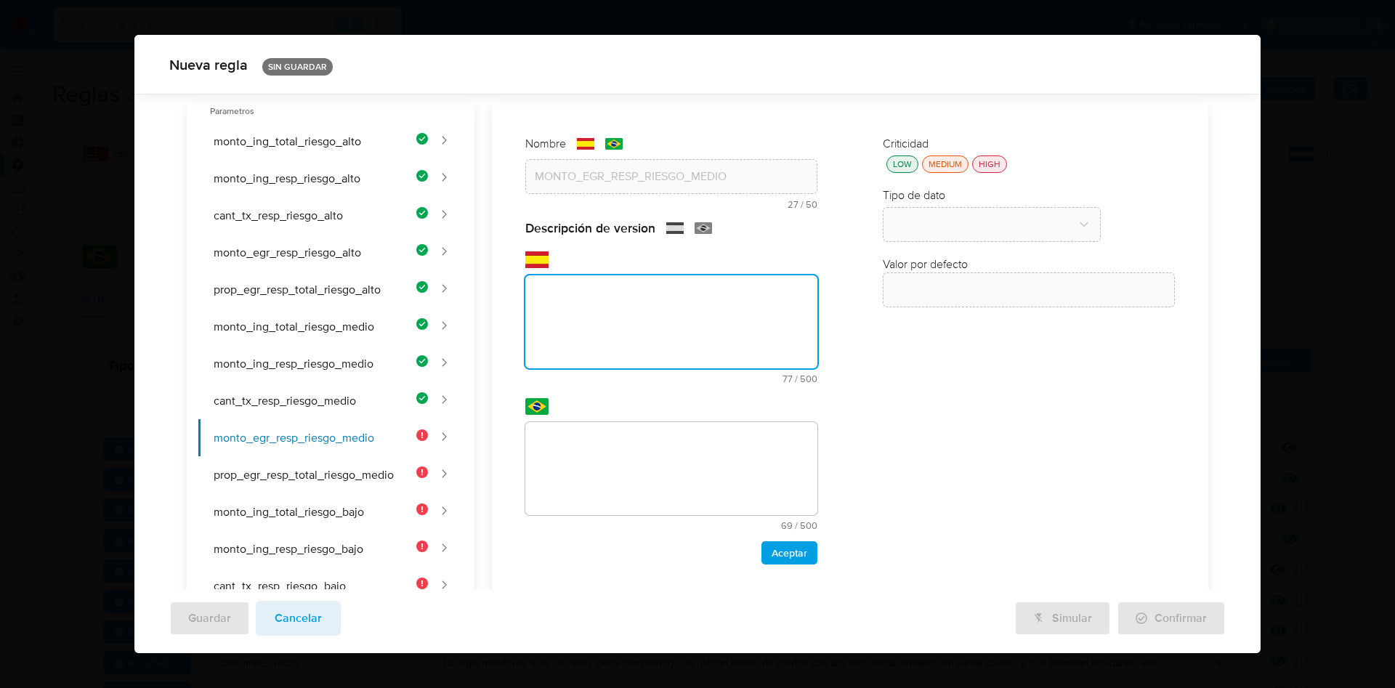
click at [606, 335] on div "Nombre text-es MONTO_EGR_RESP_RIESGO_MEDIO 27 / 50 23 caracteres restantes text…" at bounding box center [841, 562] width 734 height 921
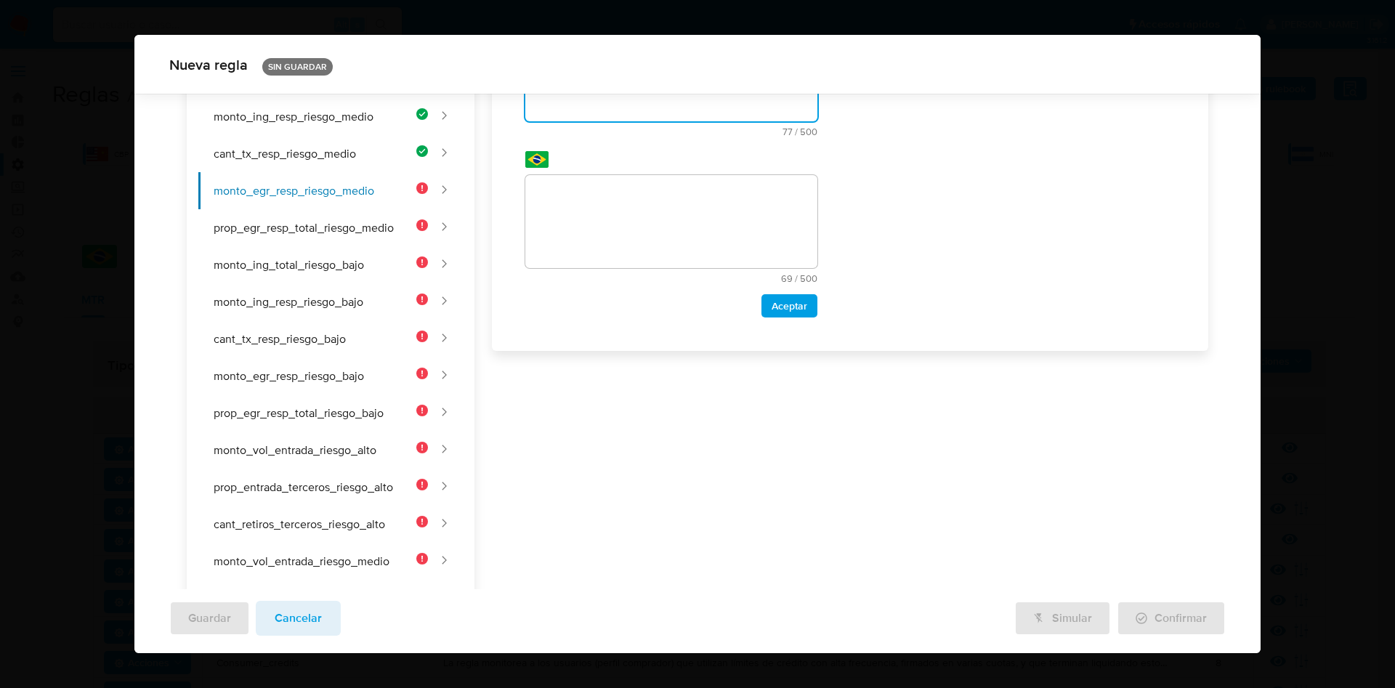
scroll to position [172, 0]
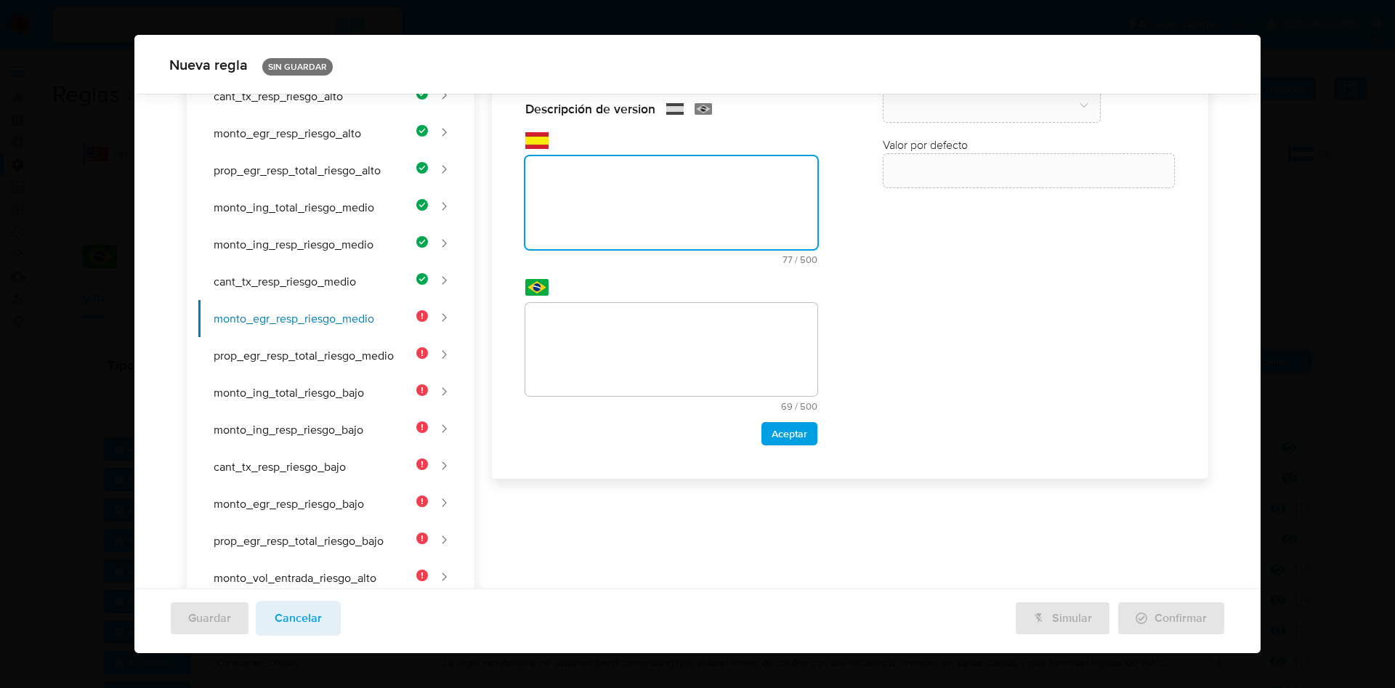
paste textarea "Umbral de egreso hacia el responsable para clientes de riesgo medio."
type textarea "Umbral de egreso hacia el responsable para clientes de riesgo medio."
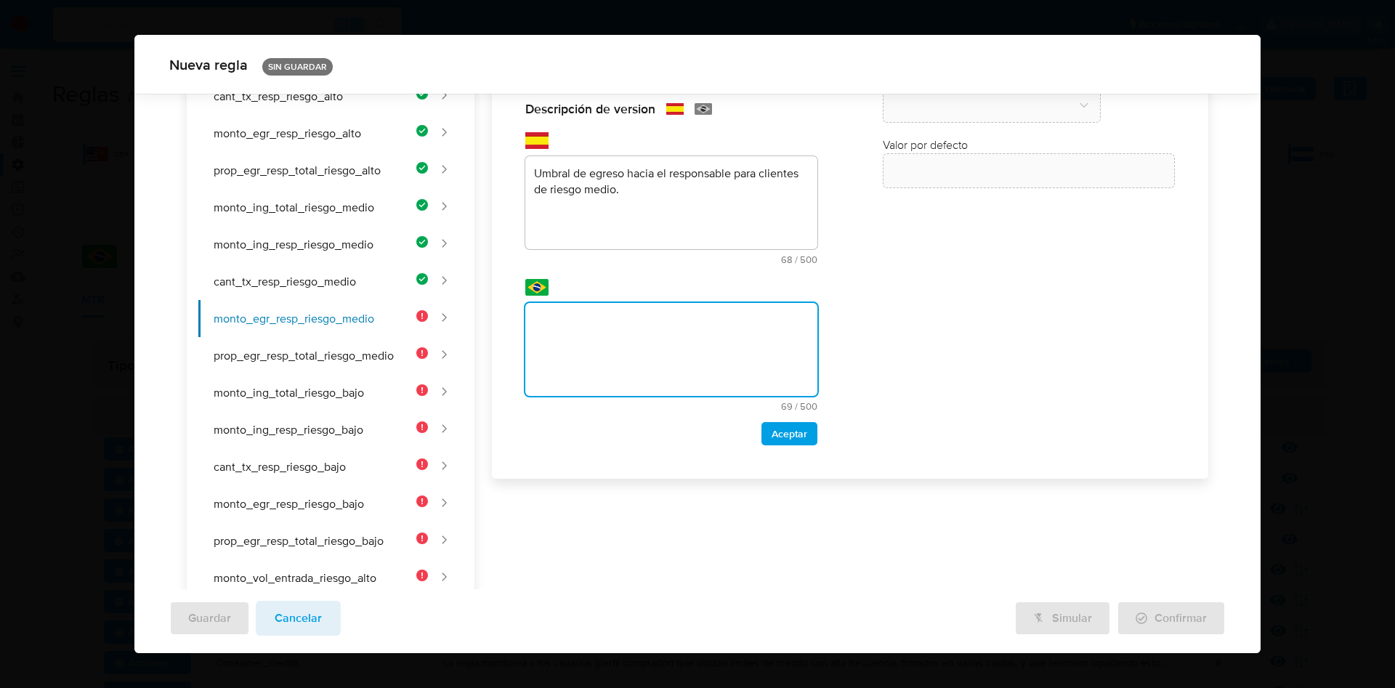
click at [640, 339] on div "Nombre text-es MONTO_EGR_RESP_RIESGO_MEDIO 27 / 50 23 caracteres restantes text…" at bounding box center [841, 443] width 734 height 921
type textarea "Limiar de despesa para o responsável para clientes de risco médio."
drag, startPoint x: 784, startPoint y: 416, endPoint x: 781, endPoint y: 432, distance: 15.5
click at [784, 417] on div "Descripción de version text-es Umbral de egreso hacia el responsable para clien…" at bounding box center [671, 273] width 292 height 344
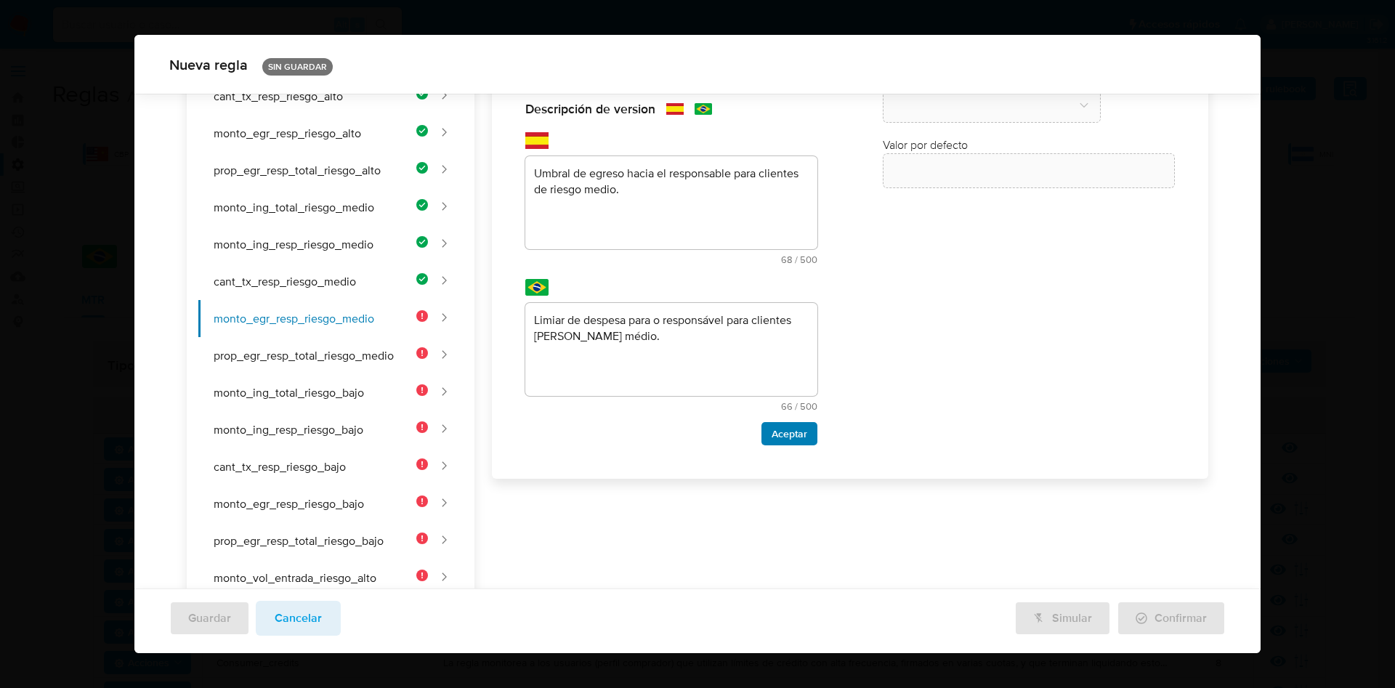
click at [781, 432] on span "Aceptar" at bounding box center [790, 434] width 36 height 20
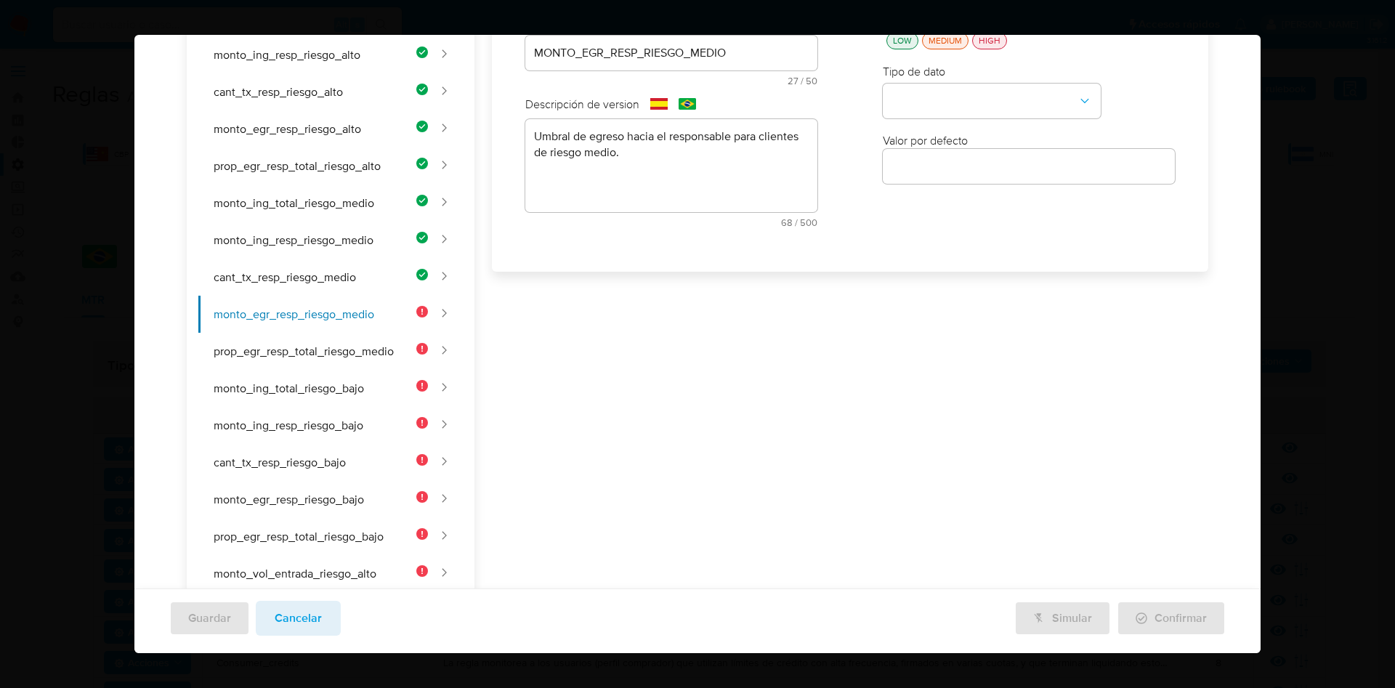
scroll to position [7, 0]
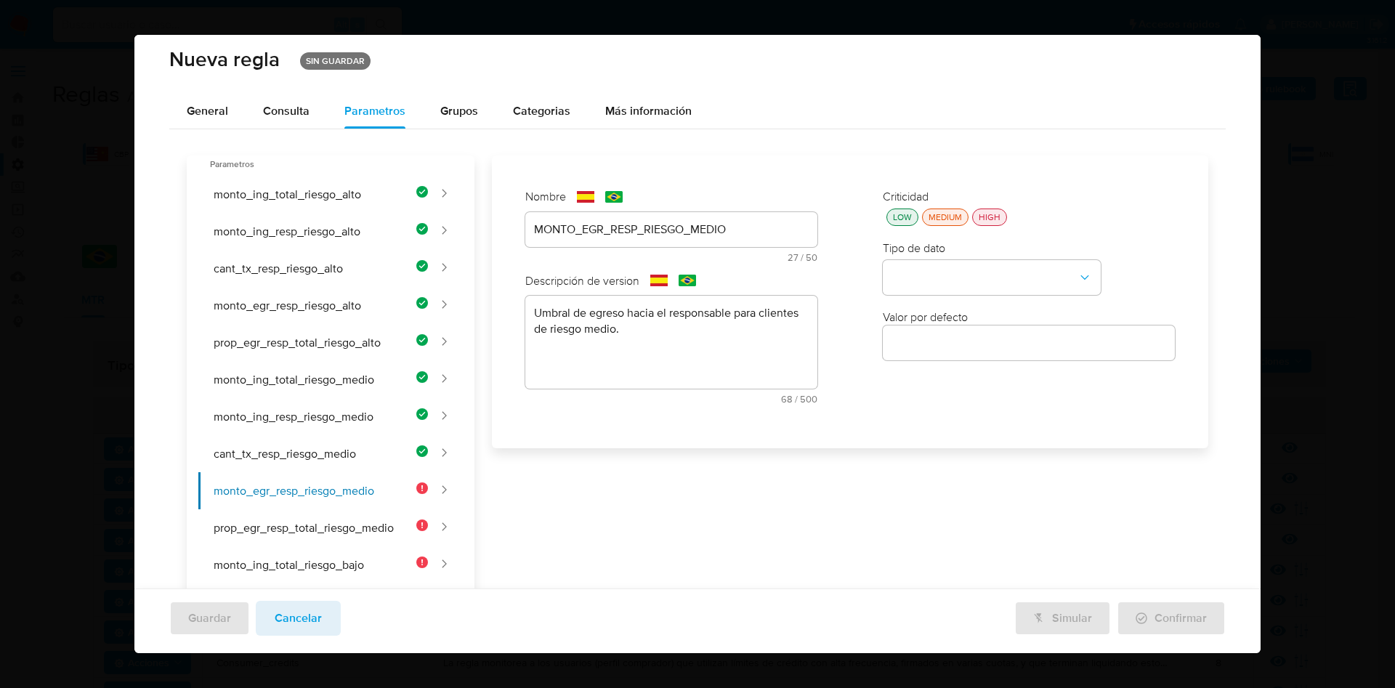
click at [904, 217] on div "LOW" at bounding box center [902, 217] width 25 height 12
click at [926, 280] on button "type-dropdown" at bounding box center [992, 278] width 218 height 35
click at [933, 251] on label "Tipo de dato" at bounding box center [914, 248] width 62 height 16
click at [897, 212] on div "LOW" at bounding box center [902, 217] width 25 height 13
click at [919, 270] on button "type-dropdown" at bounding box center [992, 278] width 218 height 35
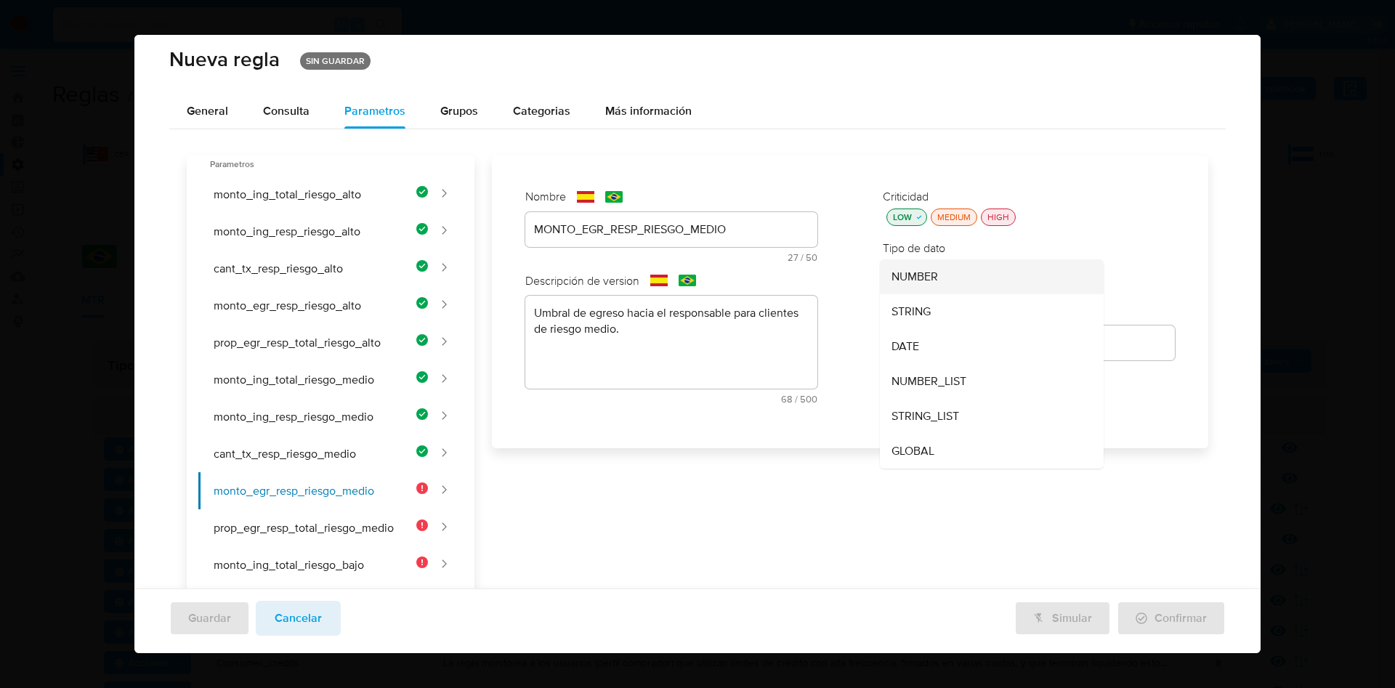
click at [931, 276] on div "NUMBER" at bounding box center [988, 276] width 192 height 35
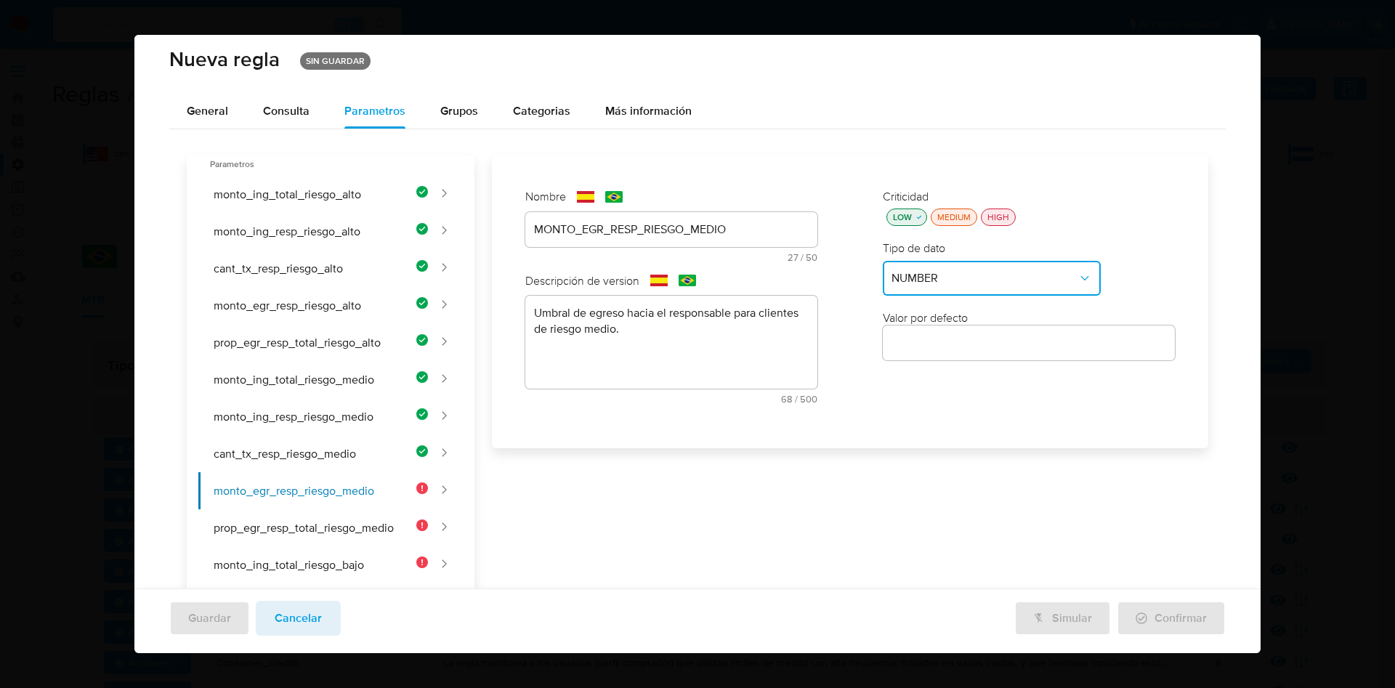
click at [931, 341] on input "number" at bounding box center [1029, 343] width 292 height 19
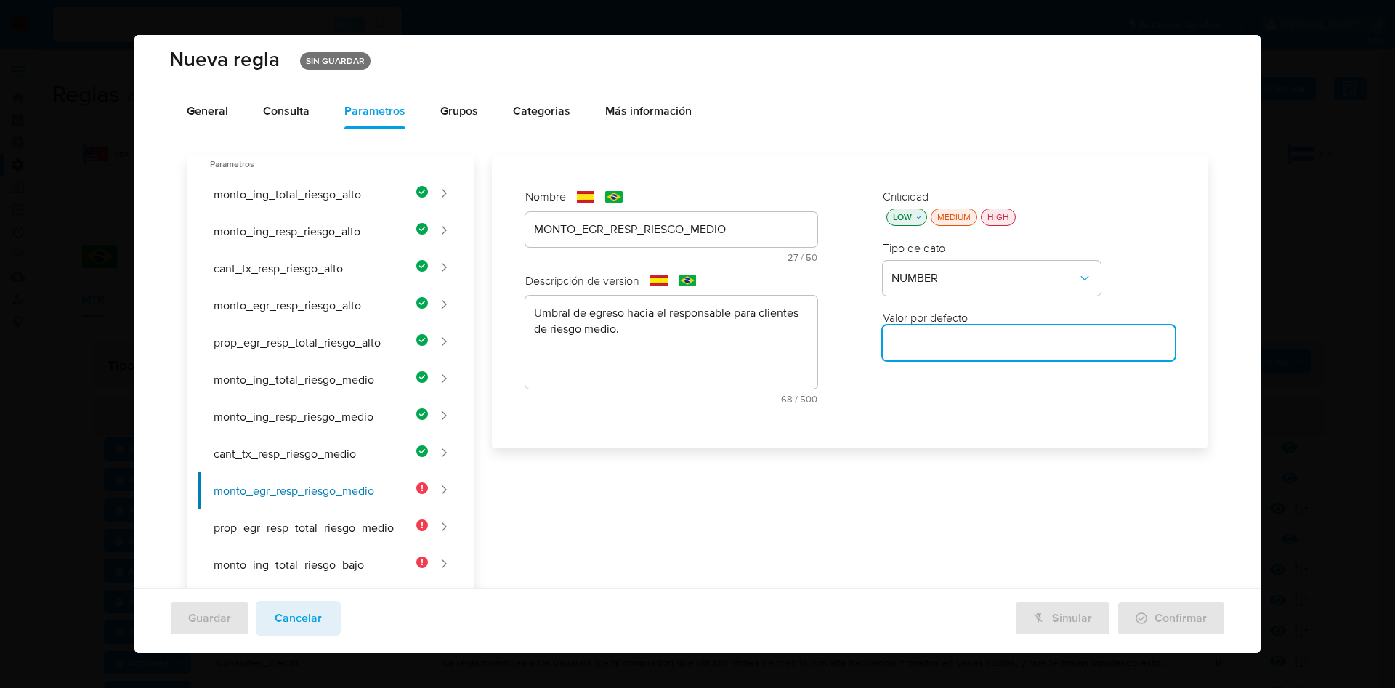
click at [927, 336] on input "number" at bounding box center [1029, 343] width 292 height 19
paste input "25000"
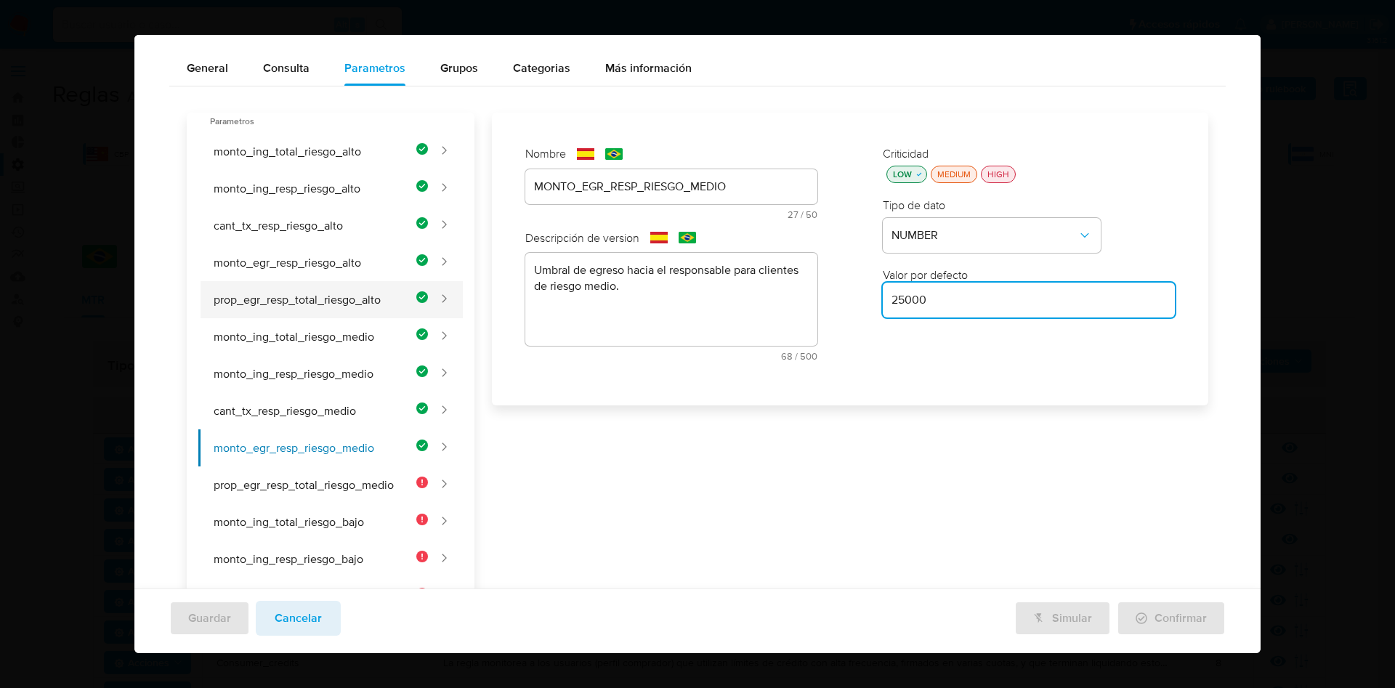
scroll to position [109, 0]
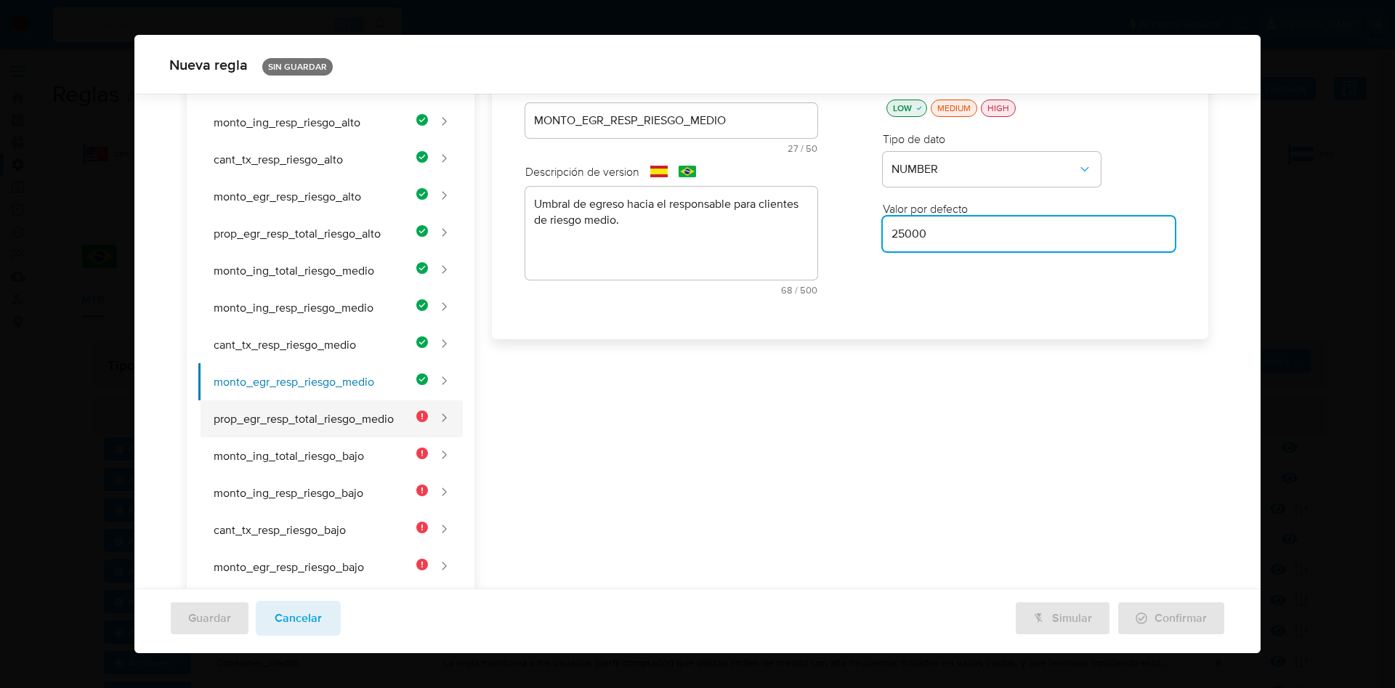
type input "25000"
click at [331, 421] on button "prop_egr_resp_total_riesgo_medio" at bounding box center [313, 418] width 230 height 37
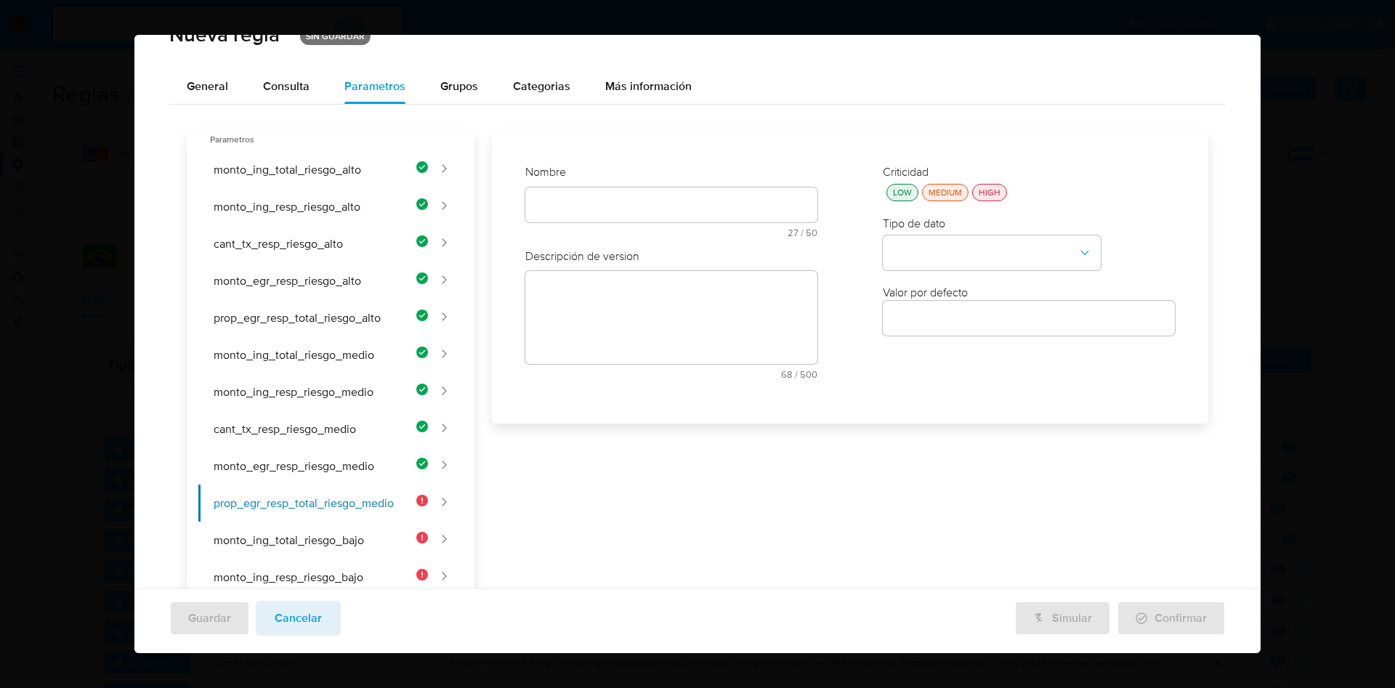
scroll to position [0, 0]
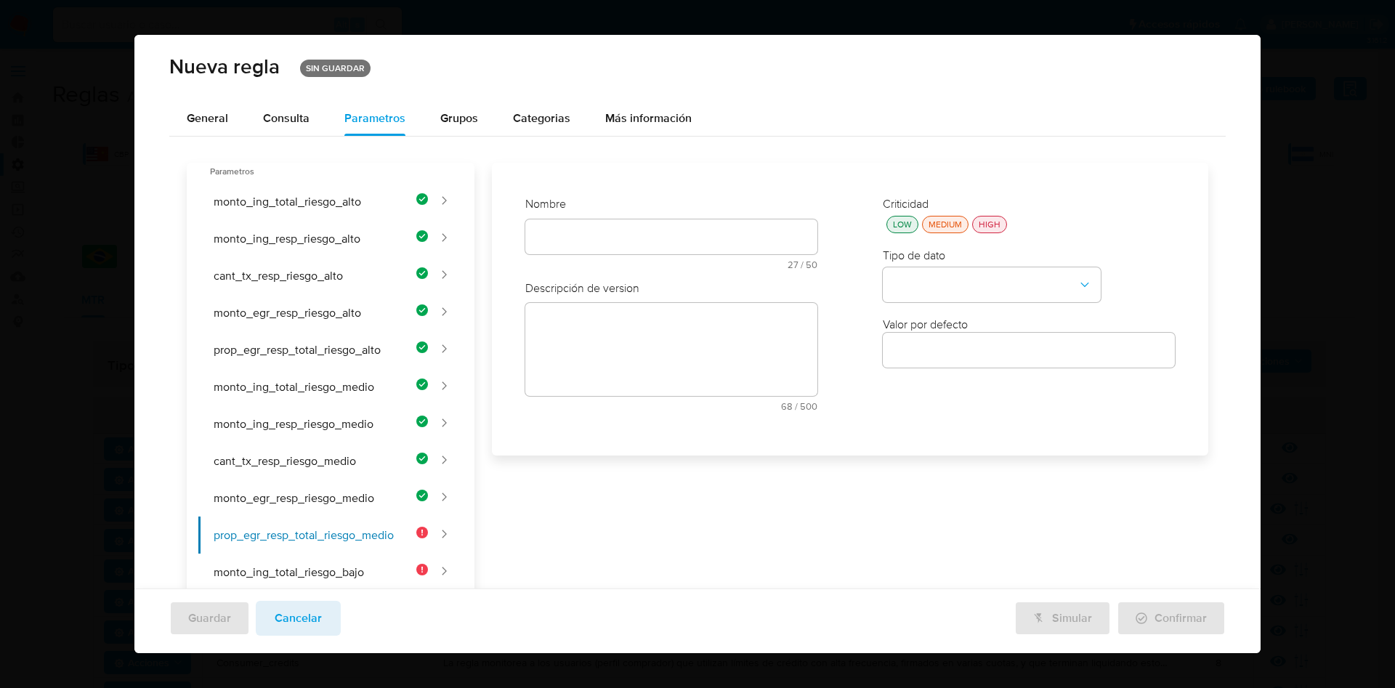
click at [581, 230] on div "Nombre text-es 27 / 50 23 caracteres restantes text-pt 27 / 50 23 caracteres re…" at bounding box center [671, 309] width 321 height 255
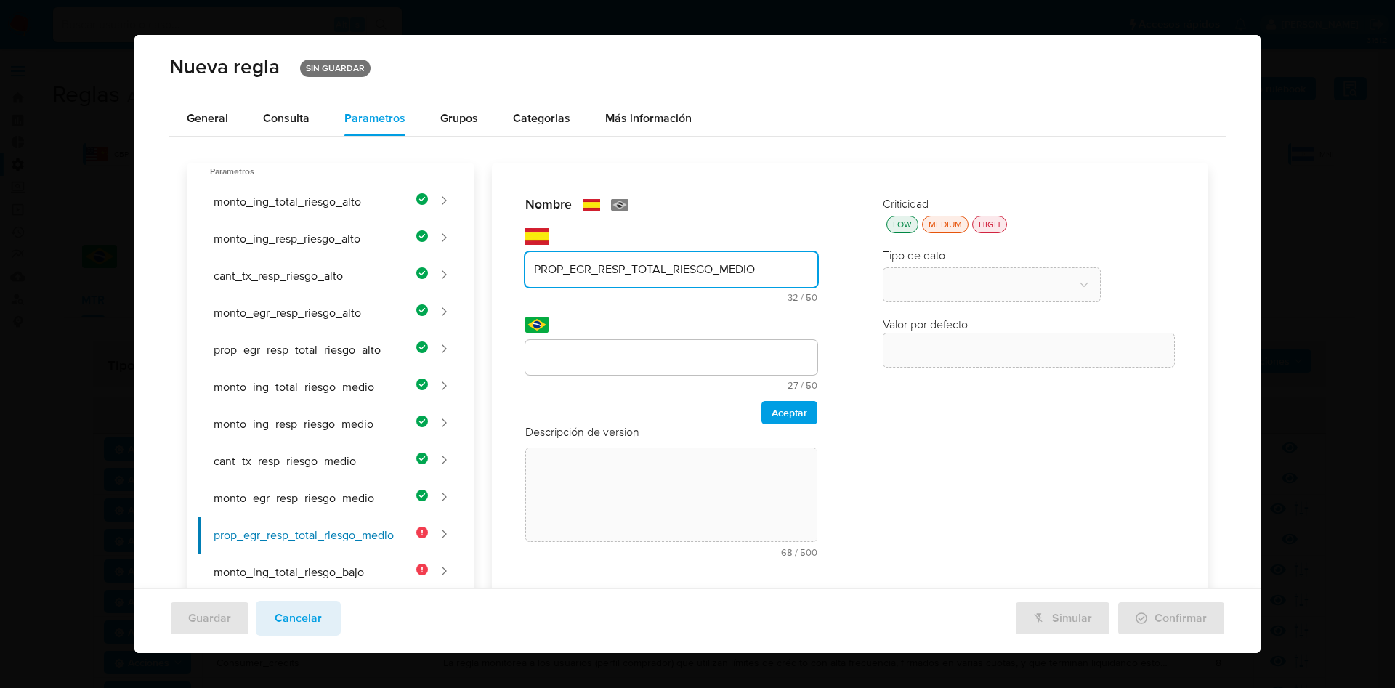
type input "PROP_EGR_RESP_TOTAL_RIESGO_MEDIO"
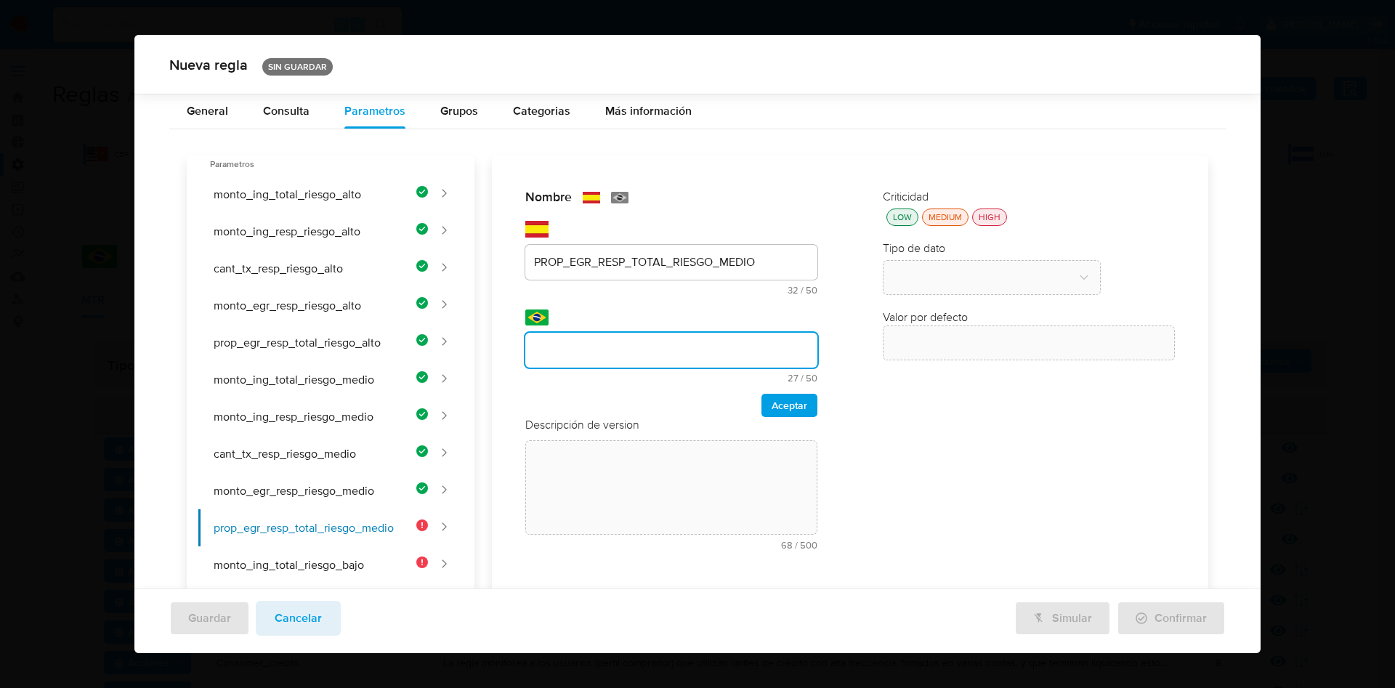
click at [588, 352] on div "Nombre text-es PROP_EGR_RESP_TOTAL_RIESGO_MEDIO 32 / 50 18 caracteres restantes…" at bounding box center [841, 615] width 734 height 921
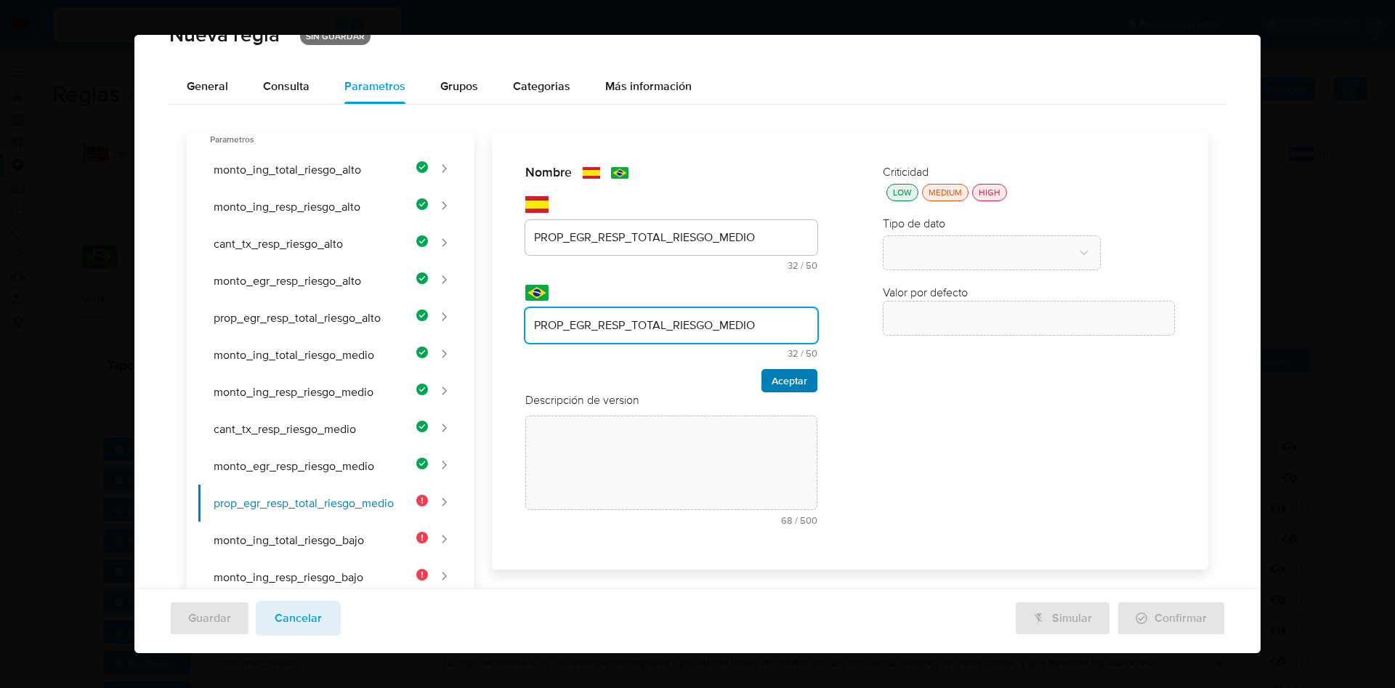
type input "PROP_EGR_RESP_TOTAL_RIESGO_MEDIO"
click at [777, 379] on span "Aceptar" at bounding box center [790, 381] width 36 height 20
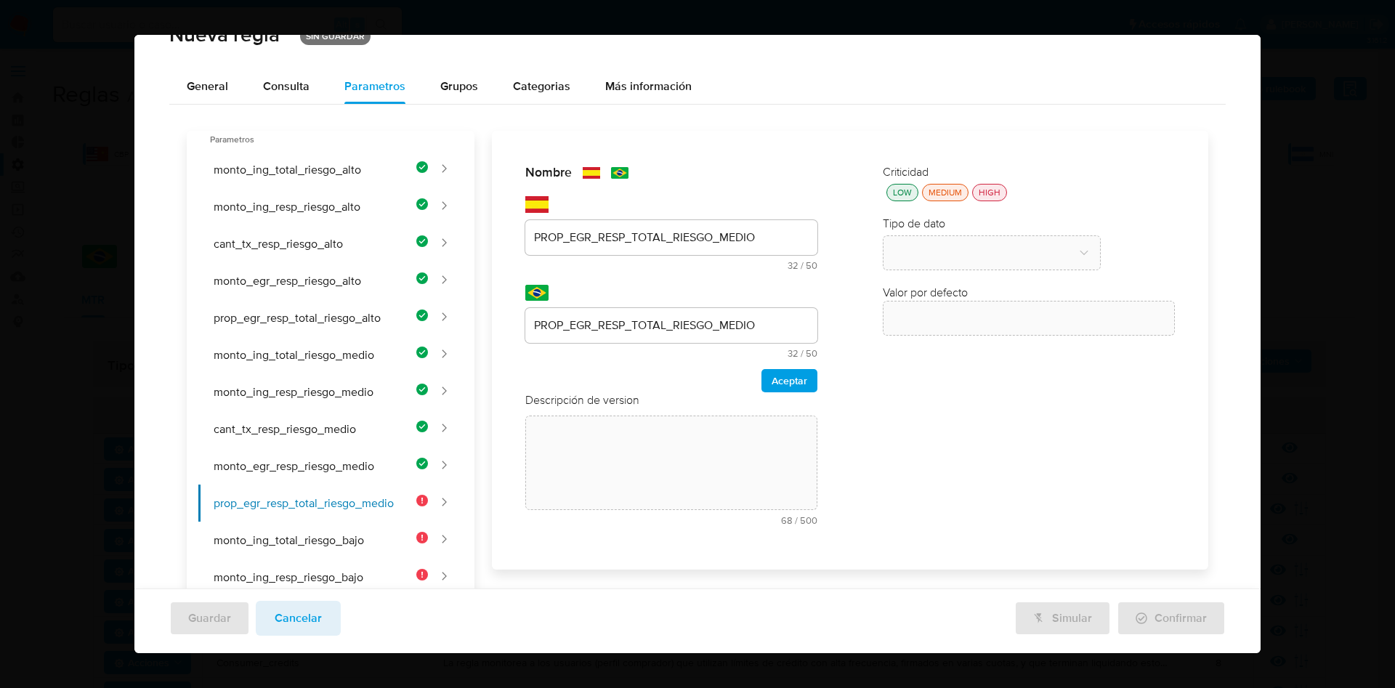
scroll to position [359, 0]
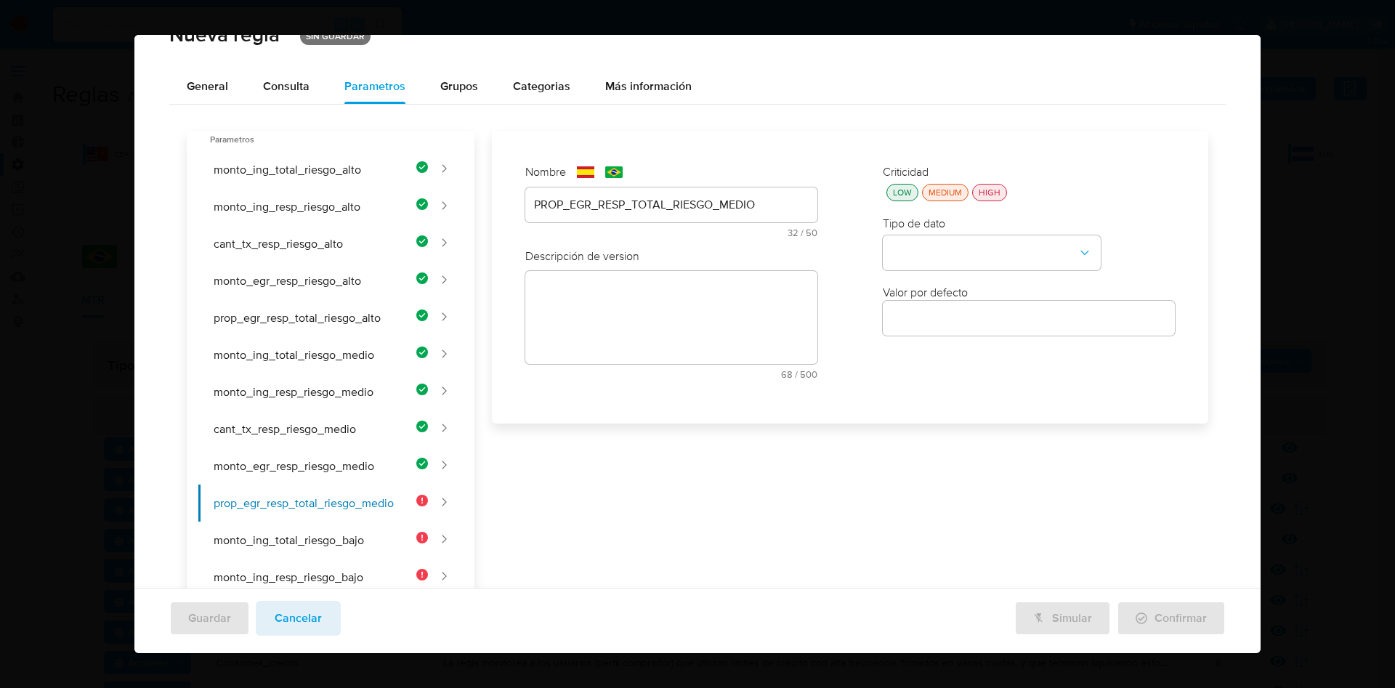
click at [664, 305] on div "Nombre text-es PROP_EGR_RESP_TOTAL_RIESGO_MEDIO 32 / 50 18 caracteres restantes…" at bounding box center [841, 591] width 734 height 921
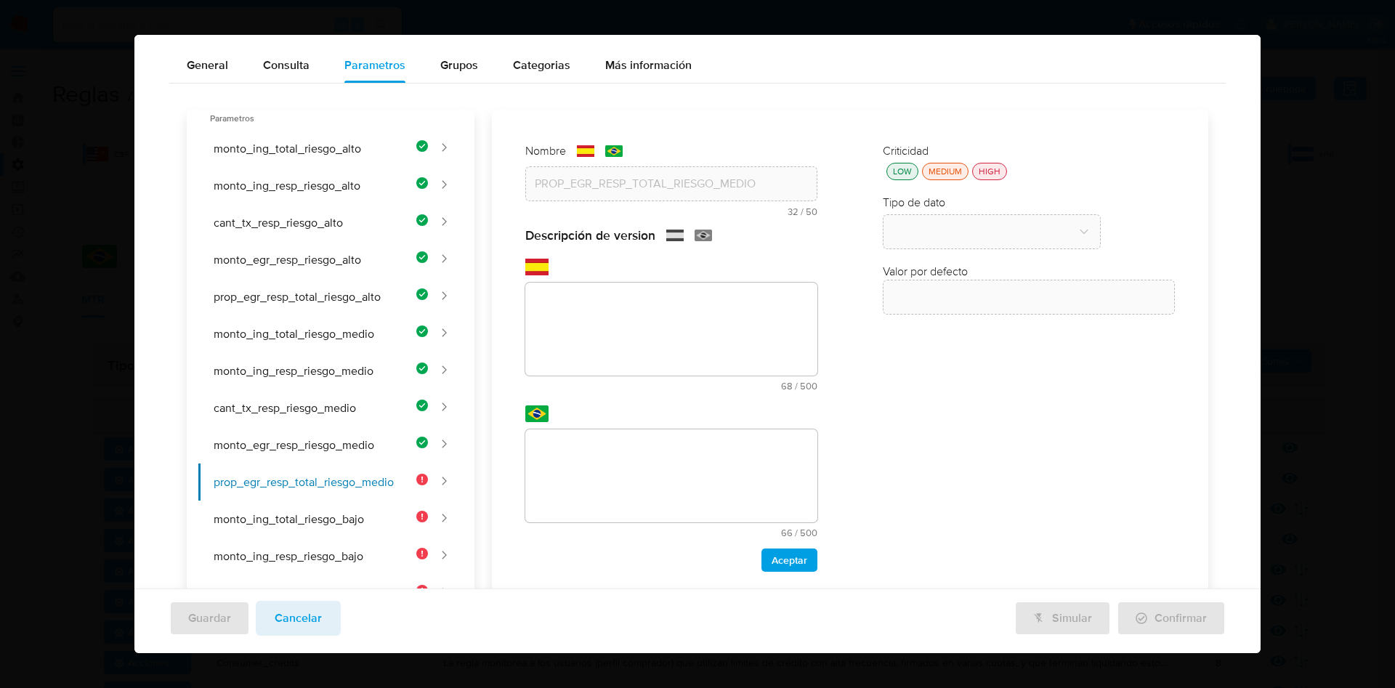
click at [645, 327] on div "Nombre text-es PROP_EGR_RESP_TOTAL_RIESGO_MEDIO 32 / 50 18 caracteres restantes…" at bounding box center [841, 570] width 734 height 921
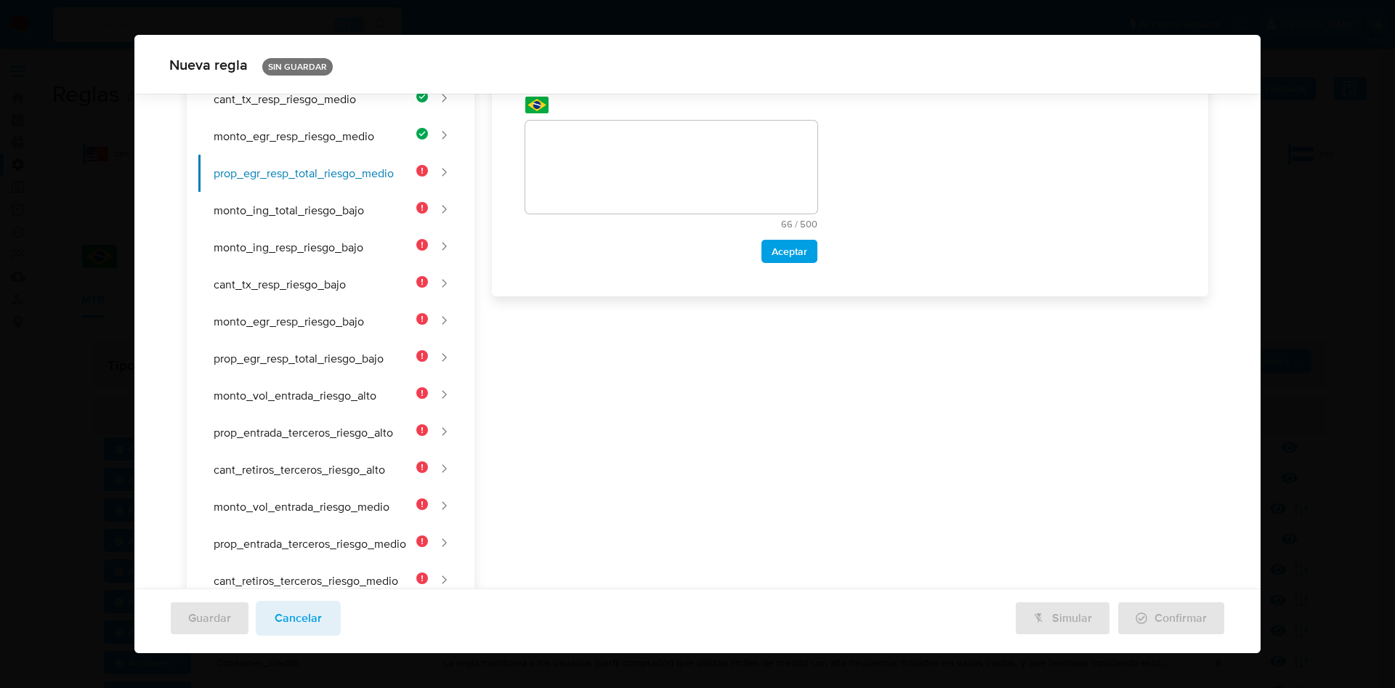
scroll to position [172, 0]
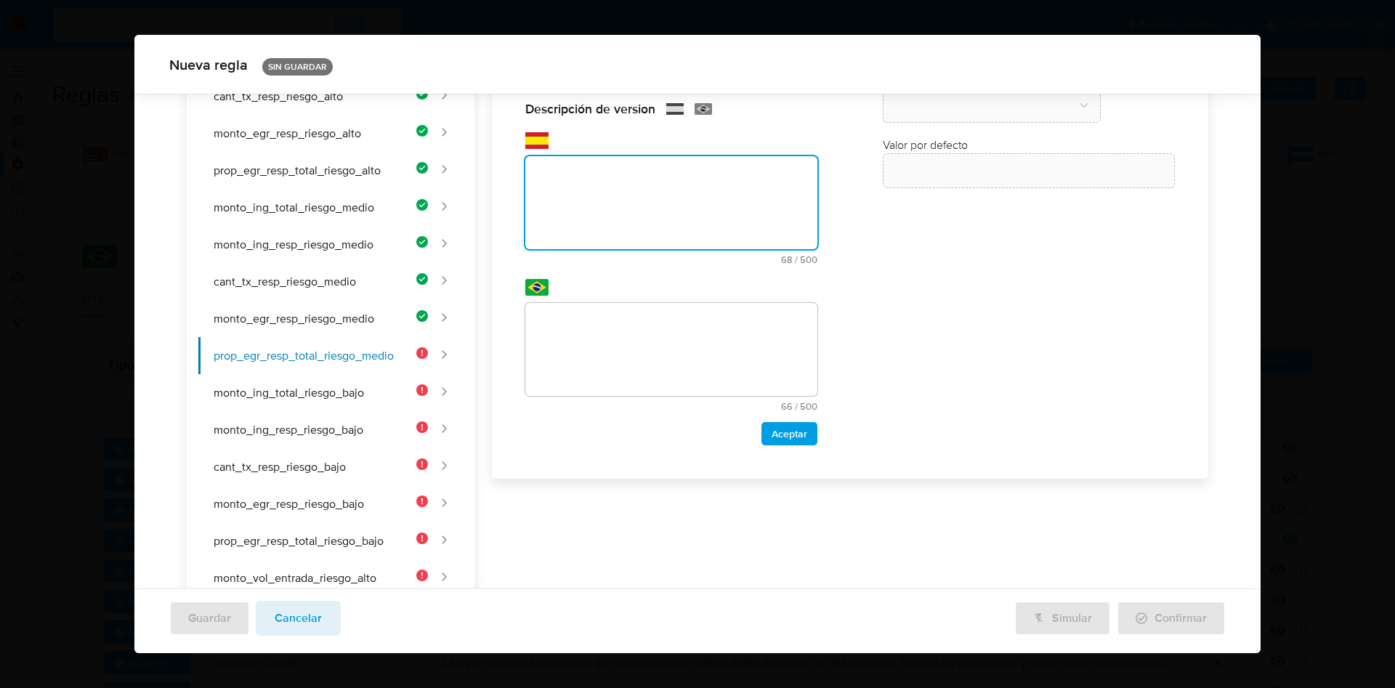
paste textarea "Proporción de egresos hacia el responsable sobre el total para riesgo medio."
type textarea "Proporción de egresos hacia el responsable sobre el total para riesgo medio."
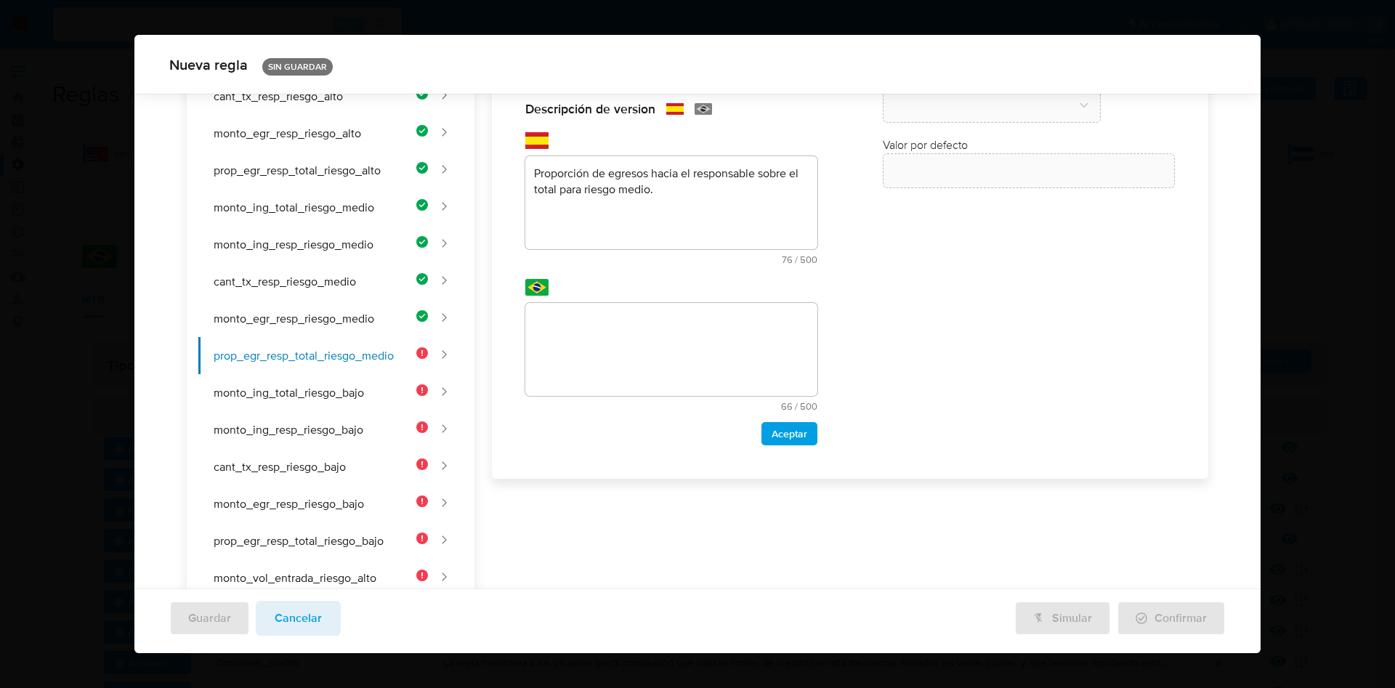
click at [610, 322] on div "Nombre text-es PROP_EGR_RESP_TOTAL_RIESGO_MEDIO 32 / 50 18 caracteres restantes…" at bounding box center [841, 443] width 734 height 921
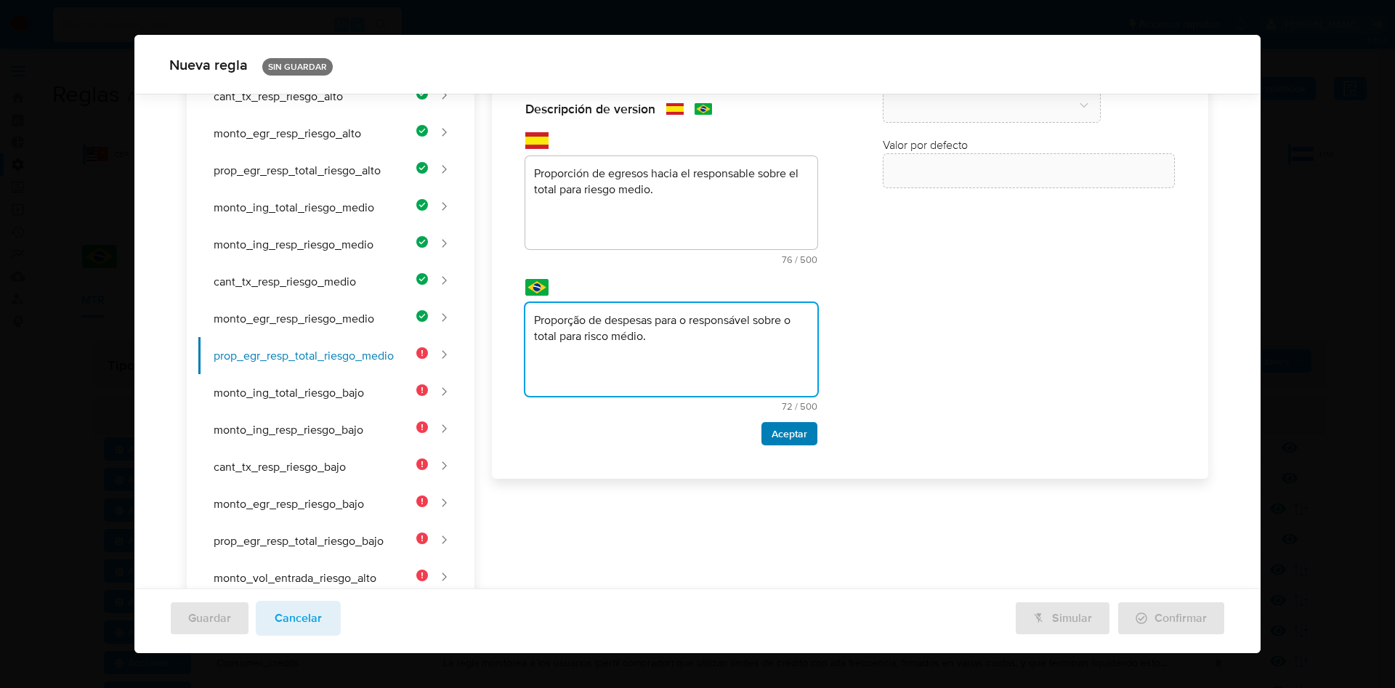
type textarea "Proporção de despesas para o responsável sobre o total para risco médio."
click at [801, 434] on button "Aceptar" at bounding box center [789, 433] width 56 height 23
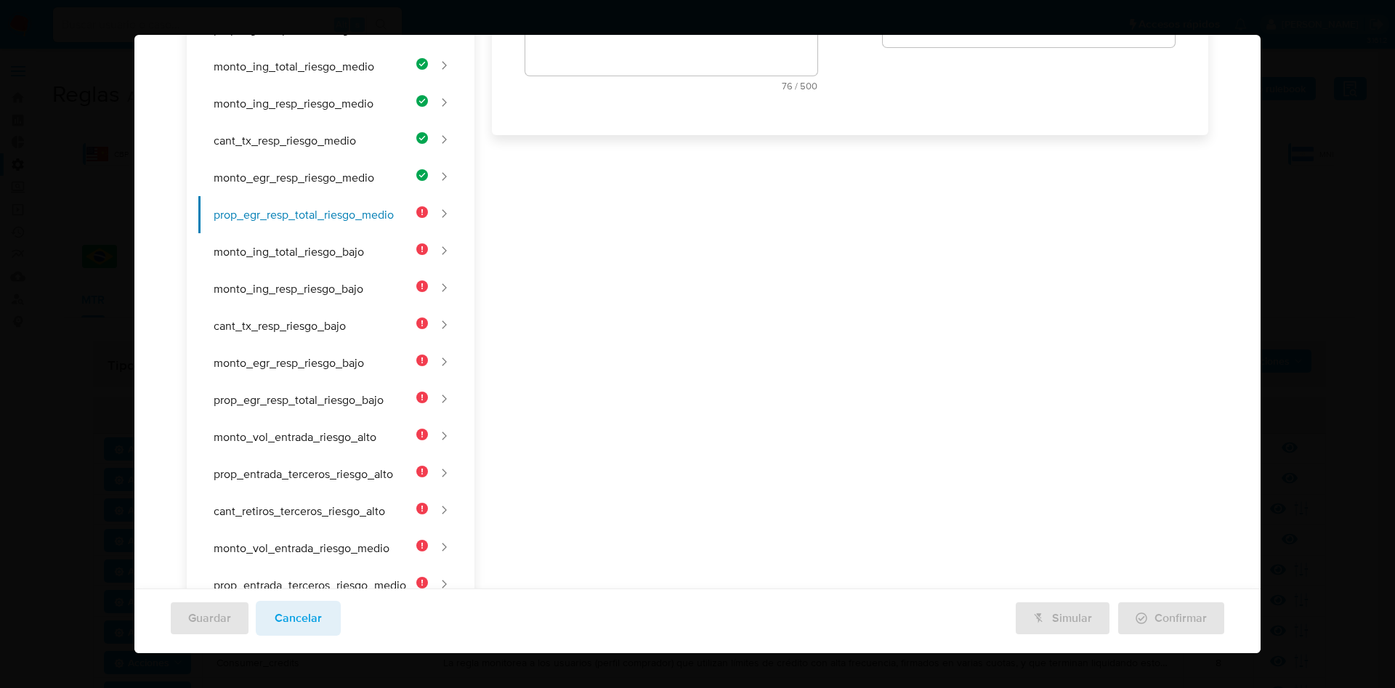
scroll to position [7, 0]
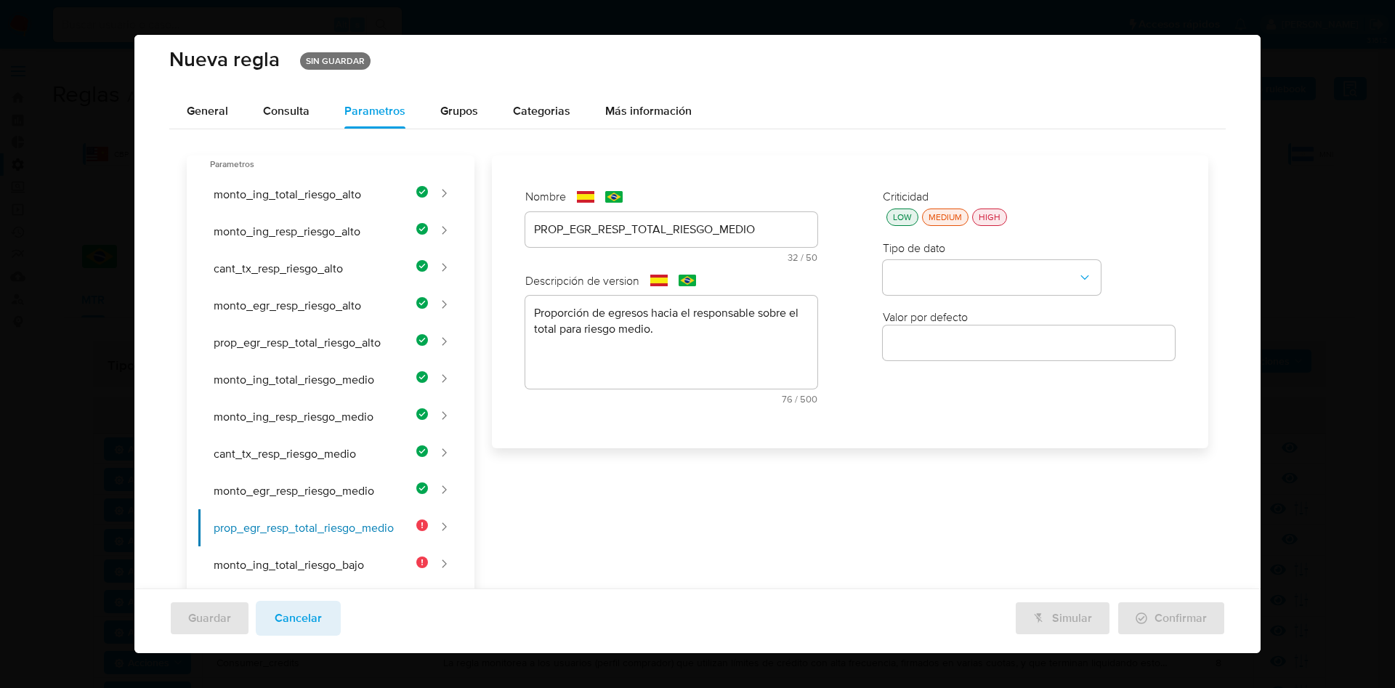
click at [897, 222] on div "LOW" at bounding box center [902, 217] width 25 height 12
click at [904, 282] on button "type-dropdown" at bounding box center [992, 278] width 218 height 35
click at [910, 262] on div "NUMBER" at bounding box center [988, 276] width 192 height 35
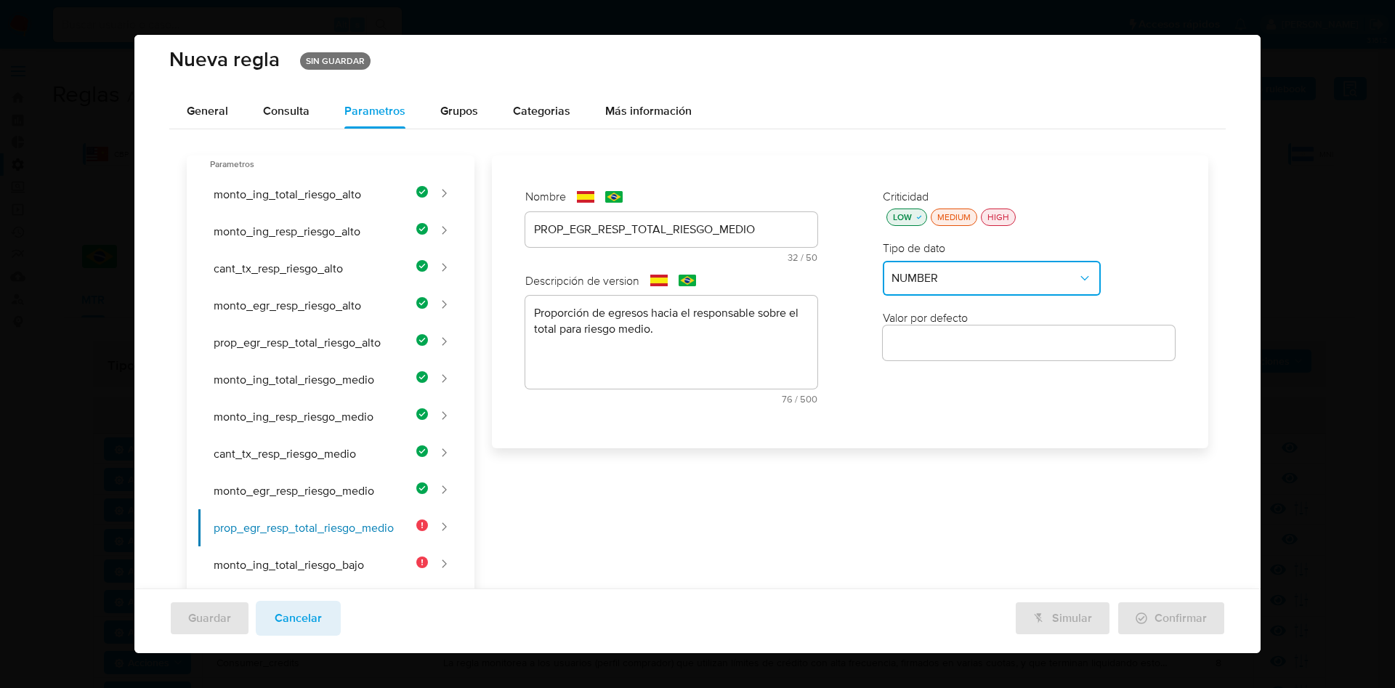
click at [910, 346] on input "number" at bounding box center [1029, 343] width 292 height 19
click at [955, 337] on input "number" at bounding box center [1029, 343] width 292 height 19
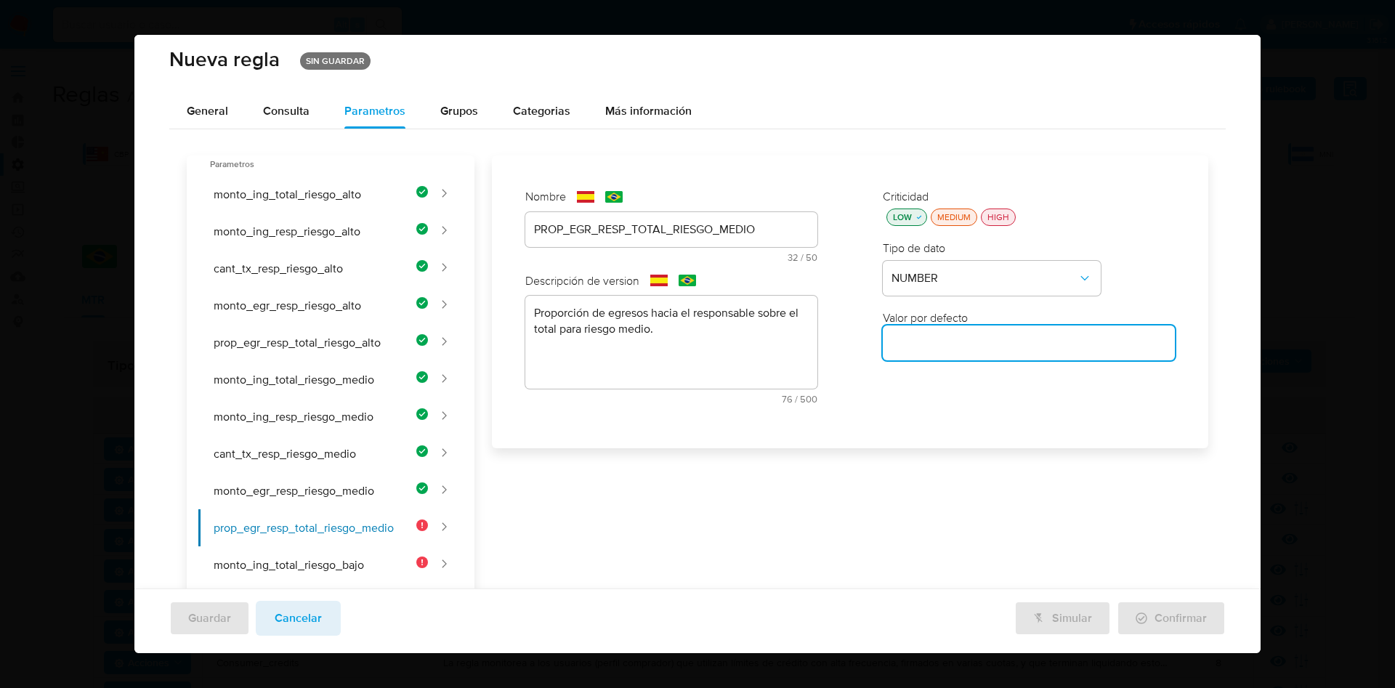
paste input "0.6"
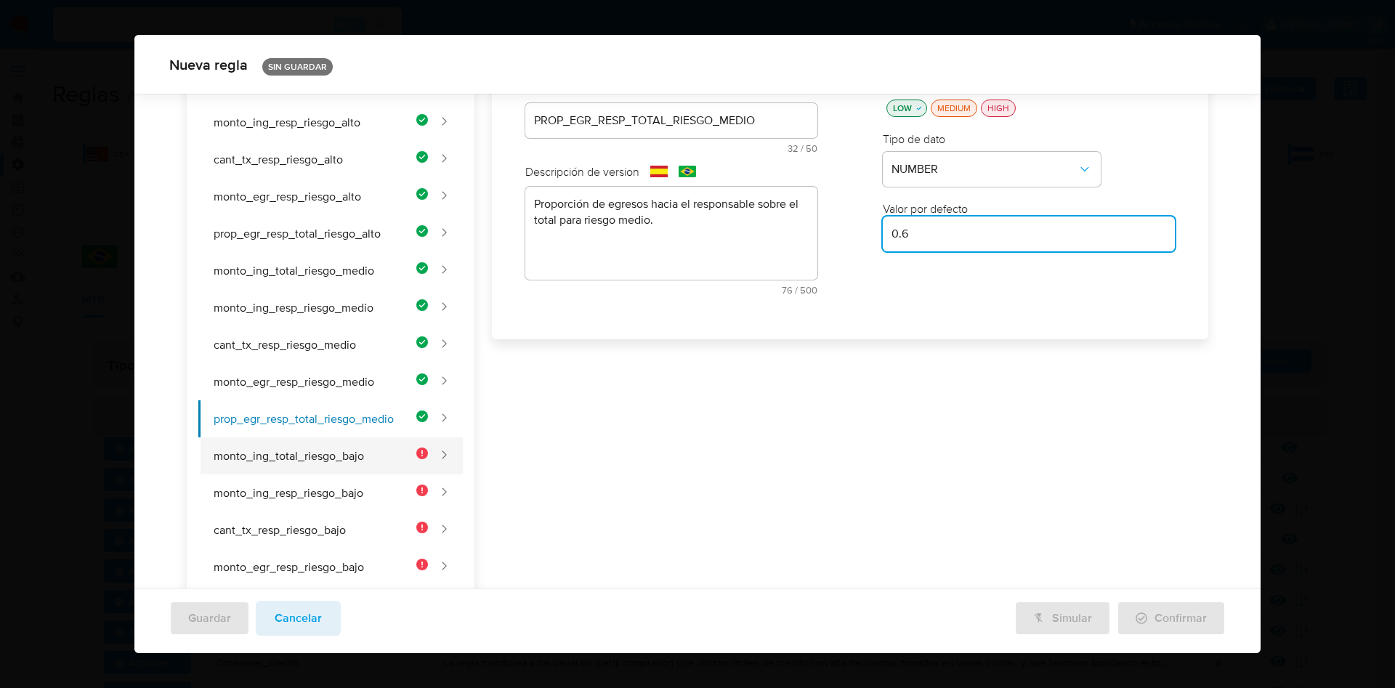
type input "0.6"
click at [310, 456] on button "monto_ing_total_riesgo_bajo" at bounding box center [313, 455] width 230 height 37
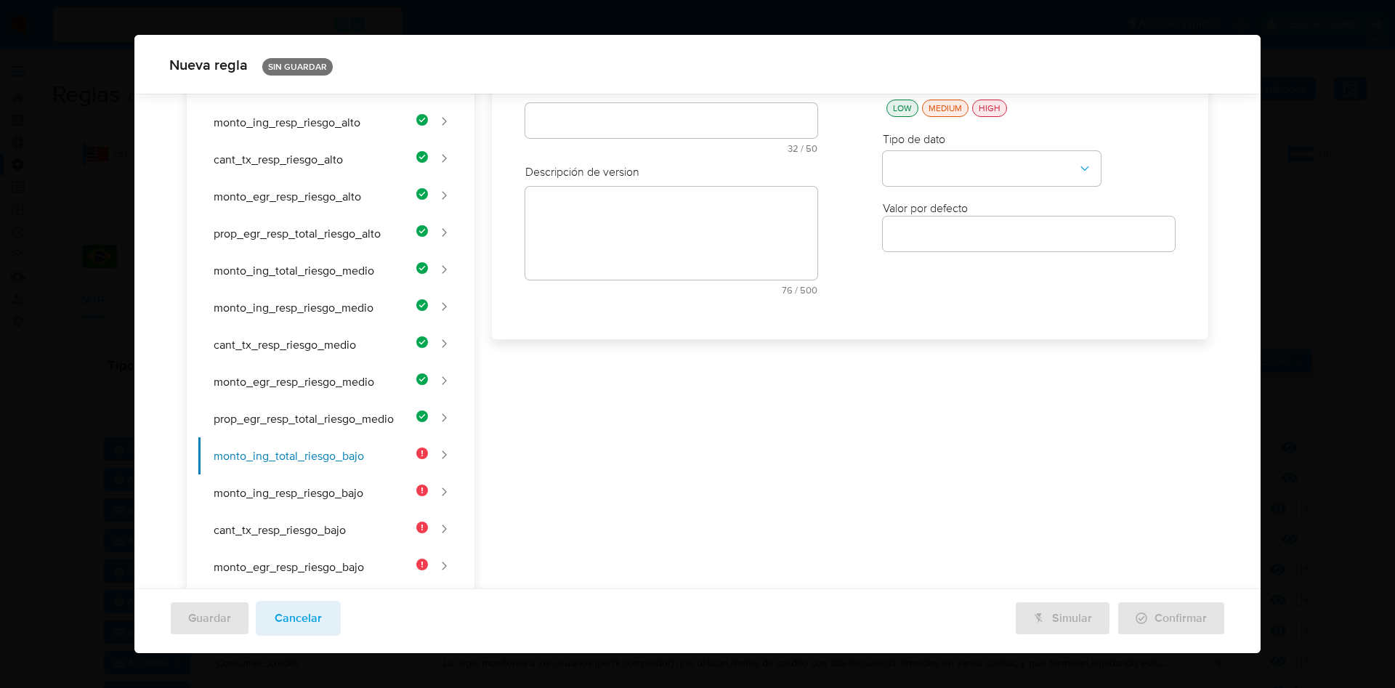
scroll to position [0, 0]
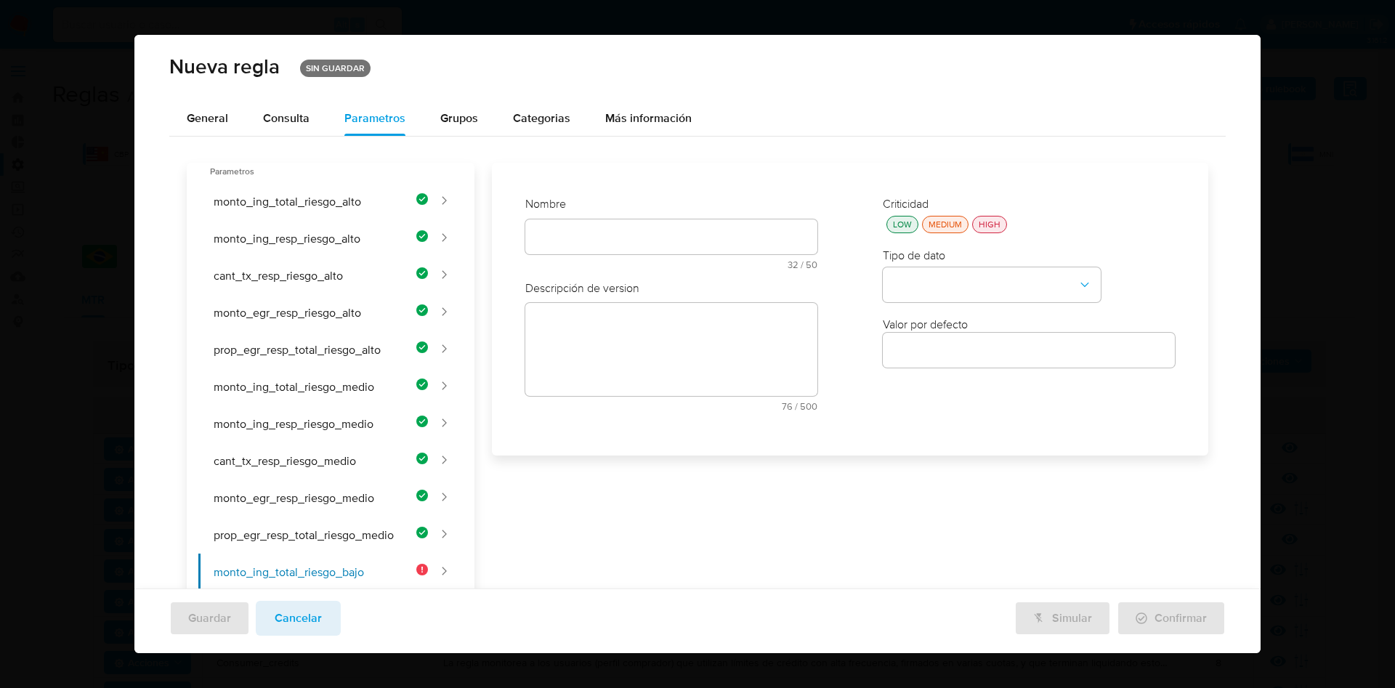
click at [641, 243] on div "Nombre text-es 32 / 50 18 caracteres restantes text-pt 32 / 50 18 caracteres re…" at bounding box center [671, 309] width 321 height 255
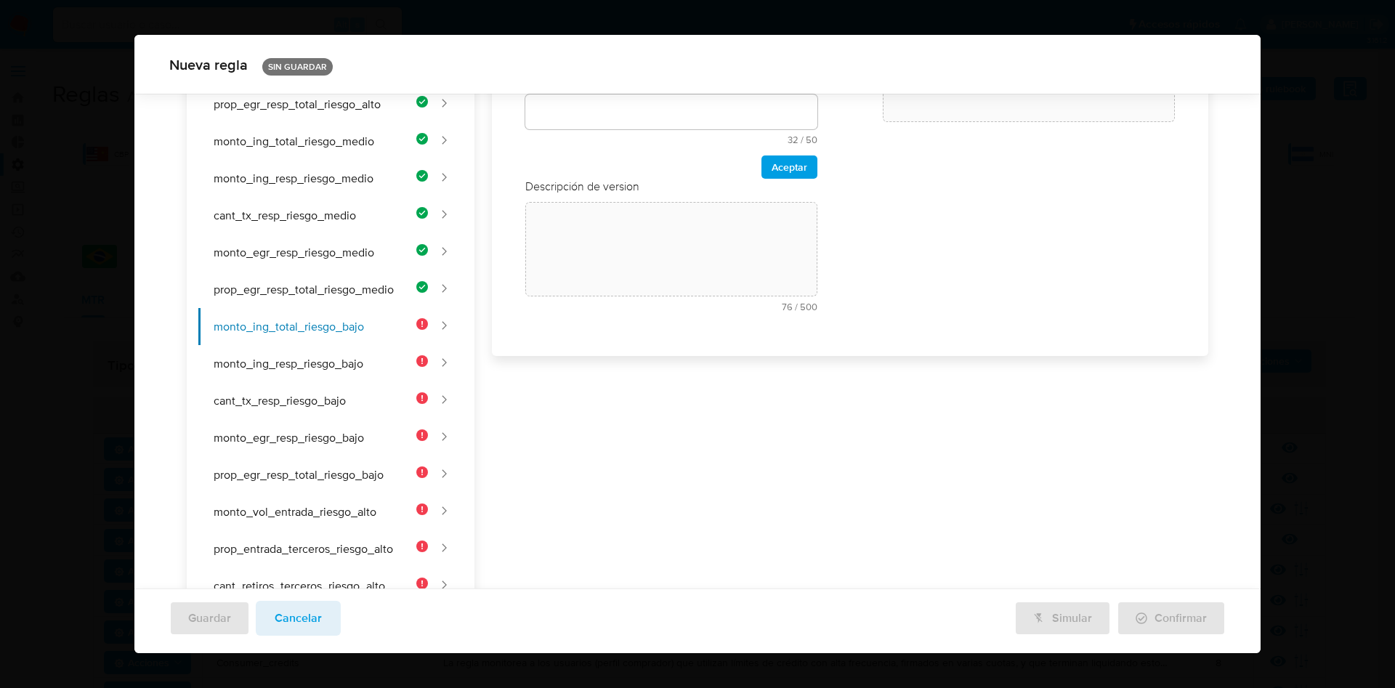
scroll to position [20, 0]
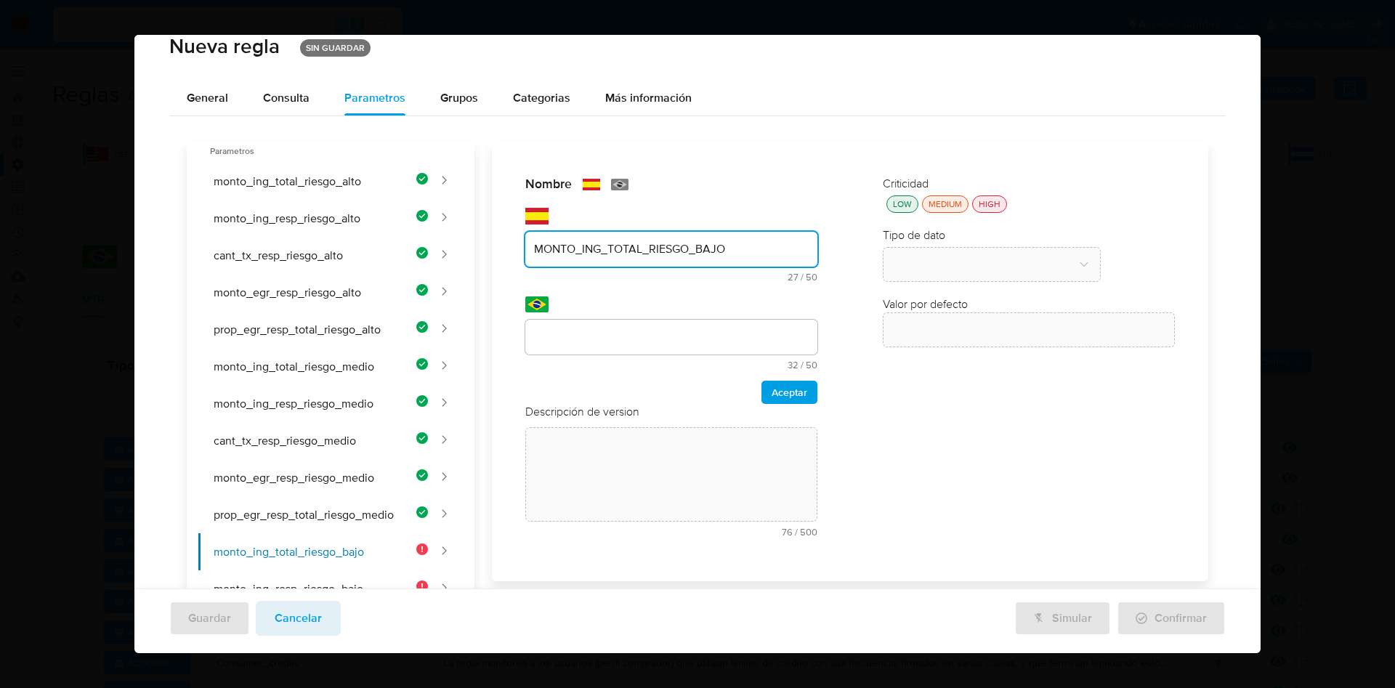
type input "MONTO_ING_TOTAL_RIESGO_BAJO"
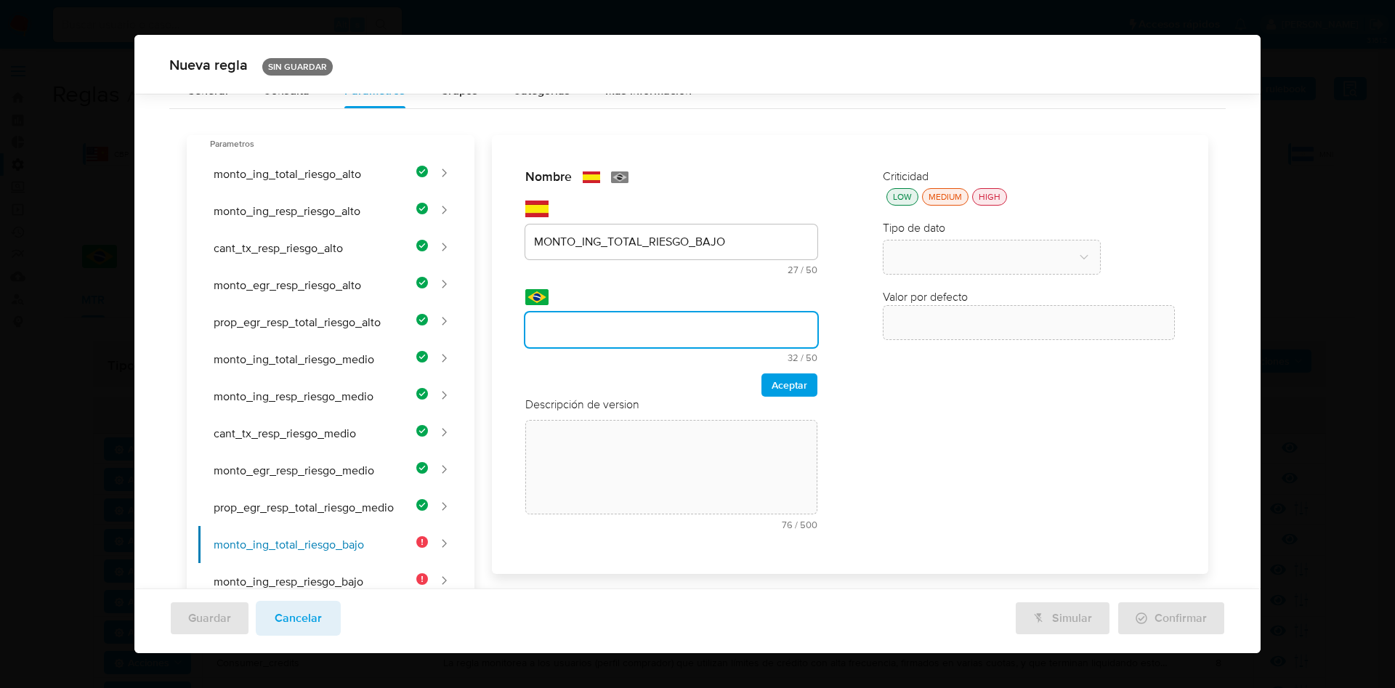
click at [584, 336] on div "Nombre text-es MONTO_ING_TOTAL_RIESGO_BAJO 27 / 50 23 caracteres restantes text…" at bounding box center [841, 595] width 734 height 921
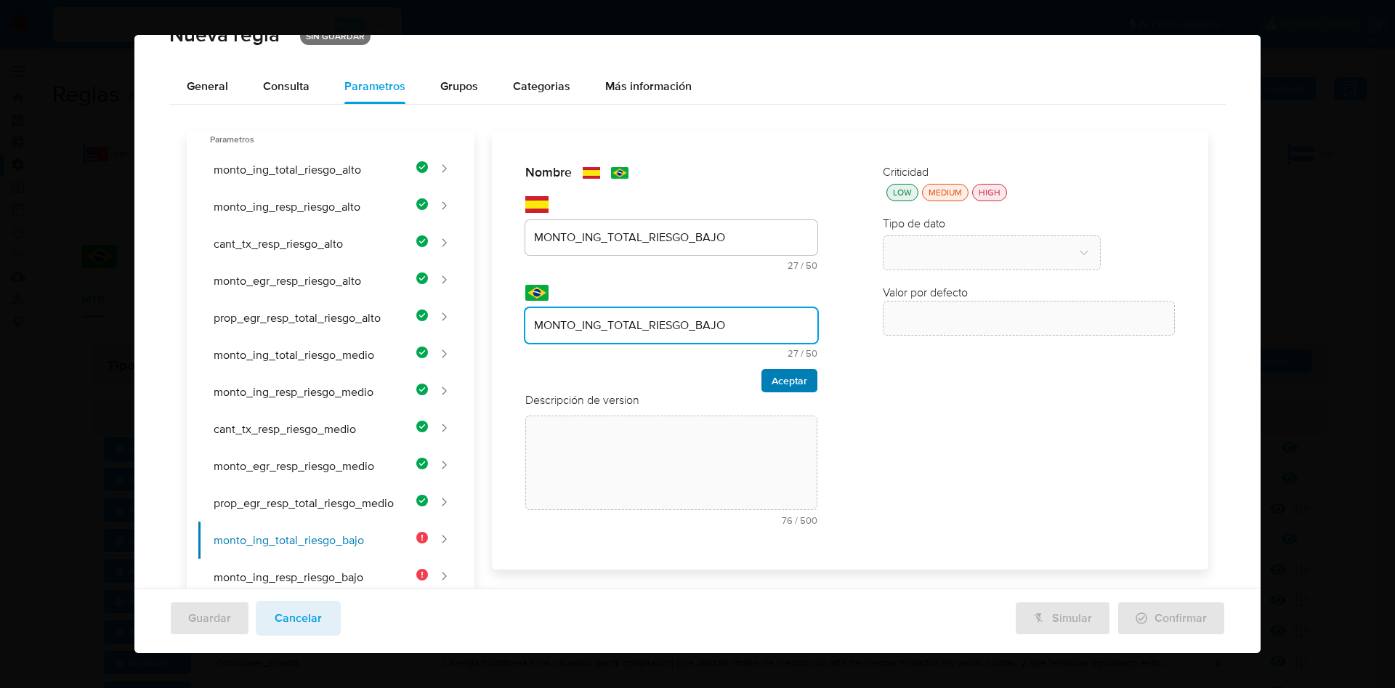
type input "MONTO_ING_TOTAL_RIESGO_BAJO"
click at [772, 389] on span "Aceptar" at bounding box center [790, 381] width 36 height 20
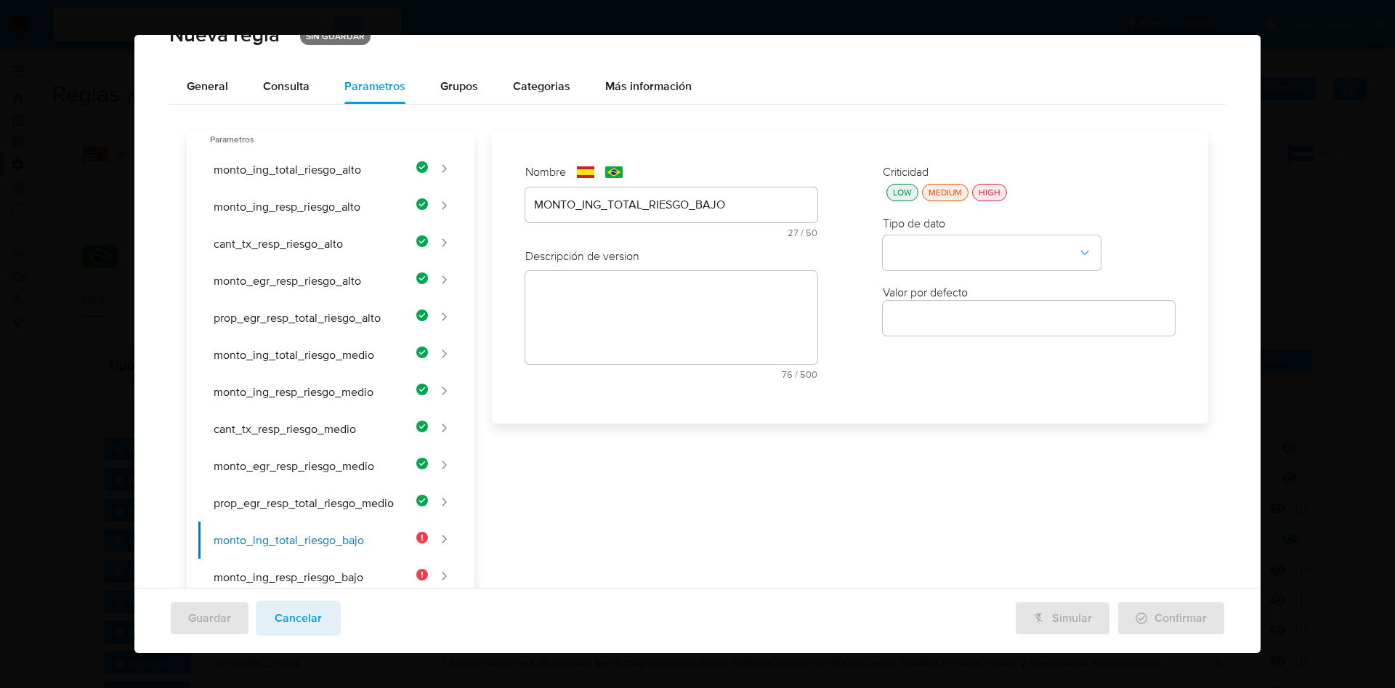
click at [637, 283] on div "Nombre text-es MONTO_ING_TOTAL_RIESGO_BAJO 27 / 50 23 caracteres restantes text…" at bounding box center [841, 591] width 734 height 921
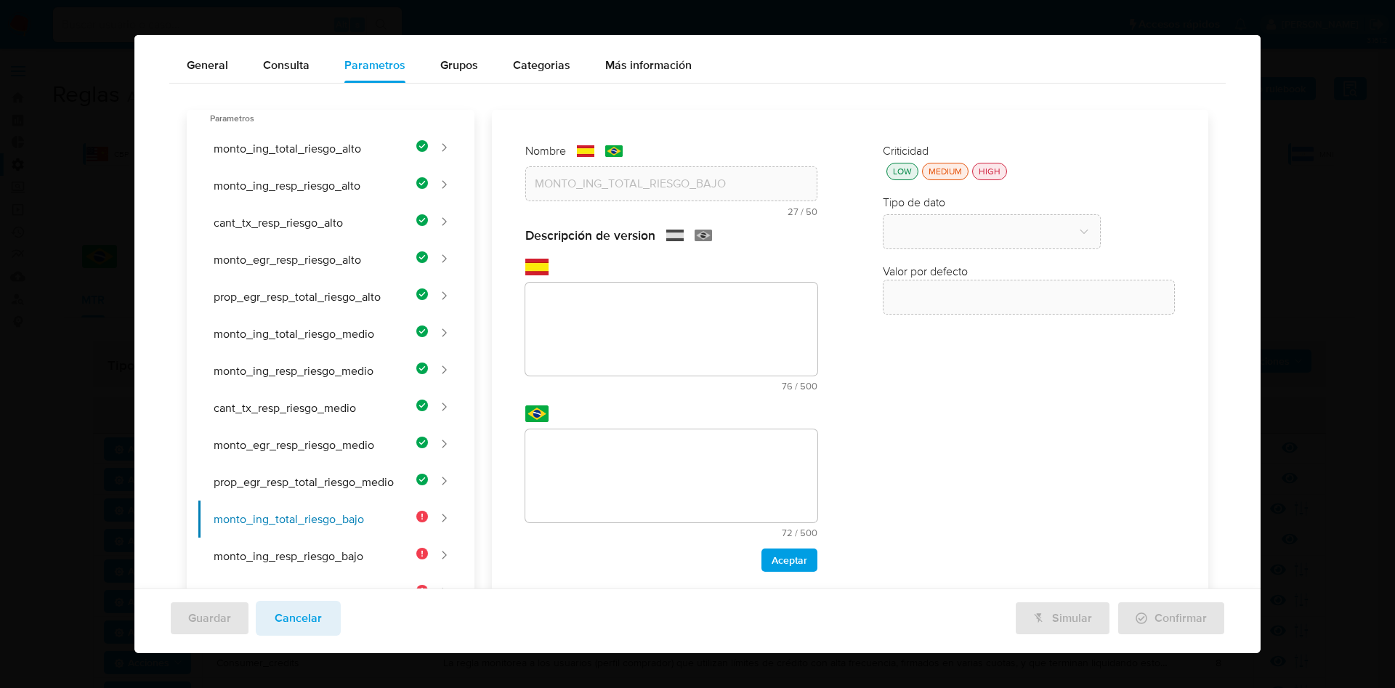
click at [654, 304] on div "Nombre text-es MONTO_ING_TOTAL_RIESGO_BAJO 27 / 50 23 caracteres restantes text…" at bounding box center [841, 570] width 734 height 921
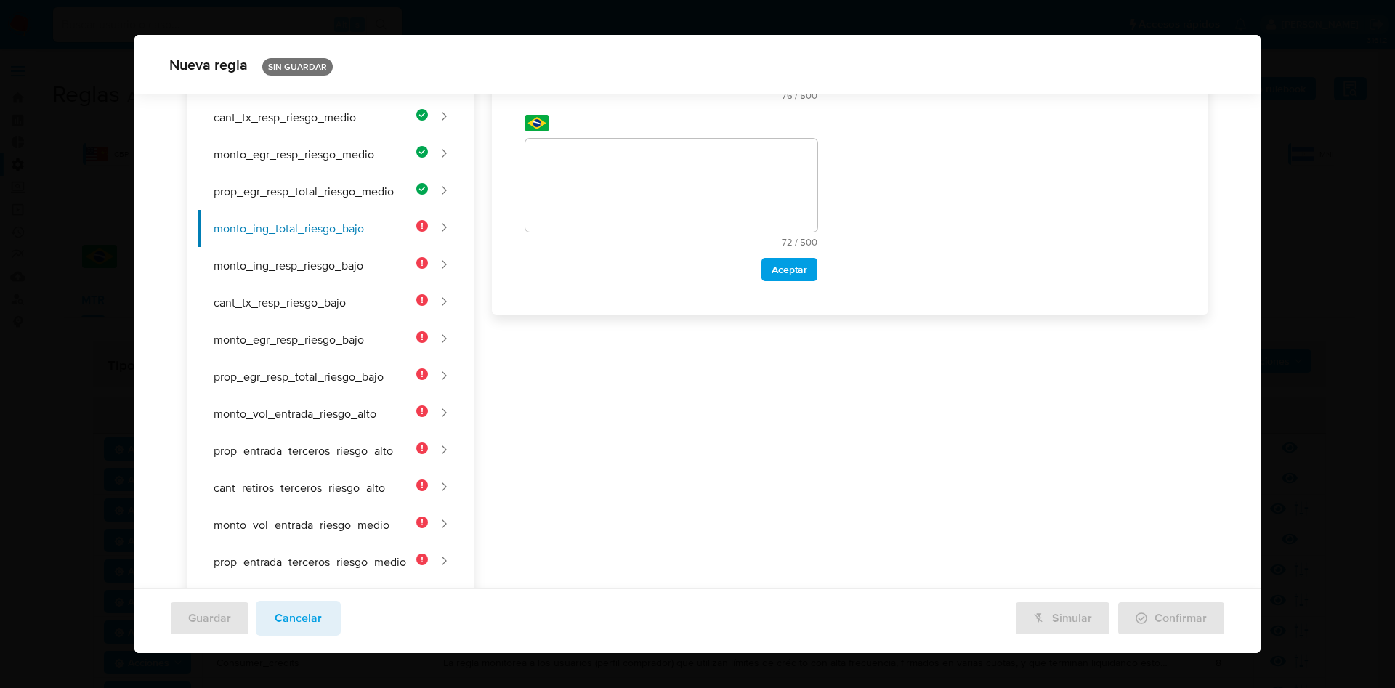
scroll to position [172, 0]
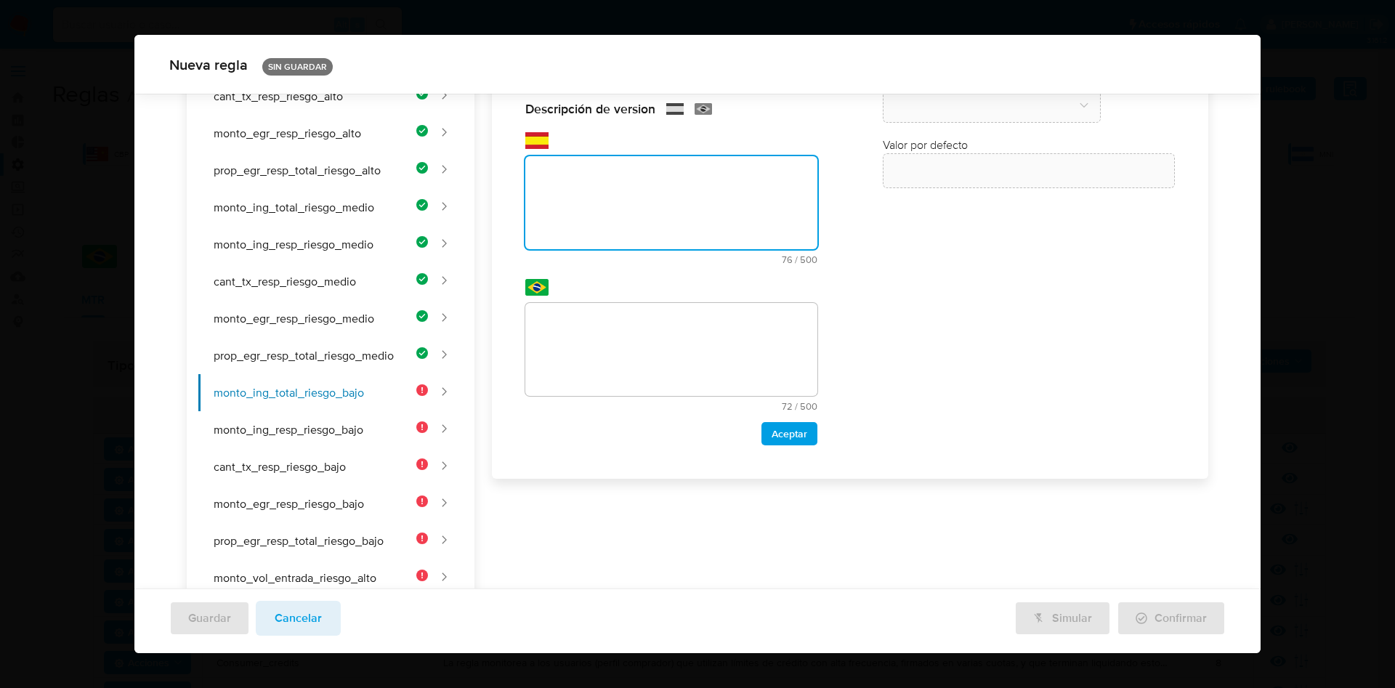
paste textarea "Umbral de ingreso total para clientes de riesgo bajo."
type textarea "Umbral de ingreso total para clientes de riesgo bajo."
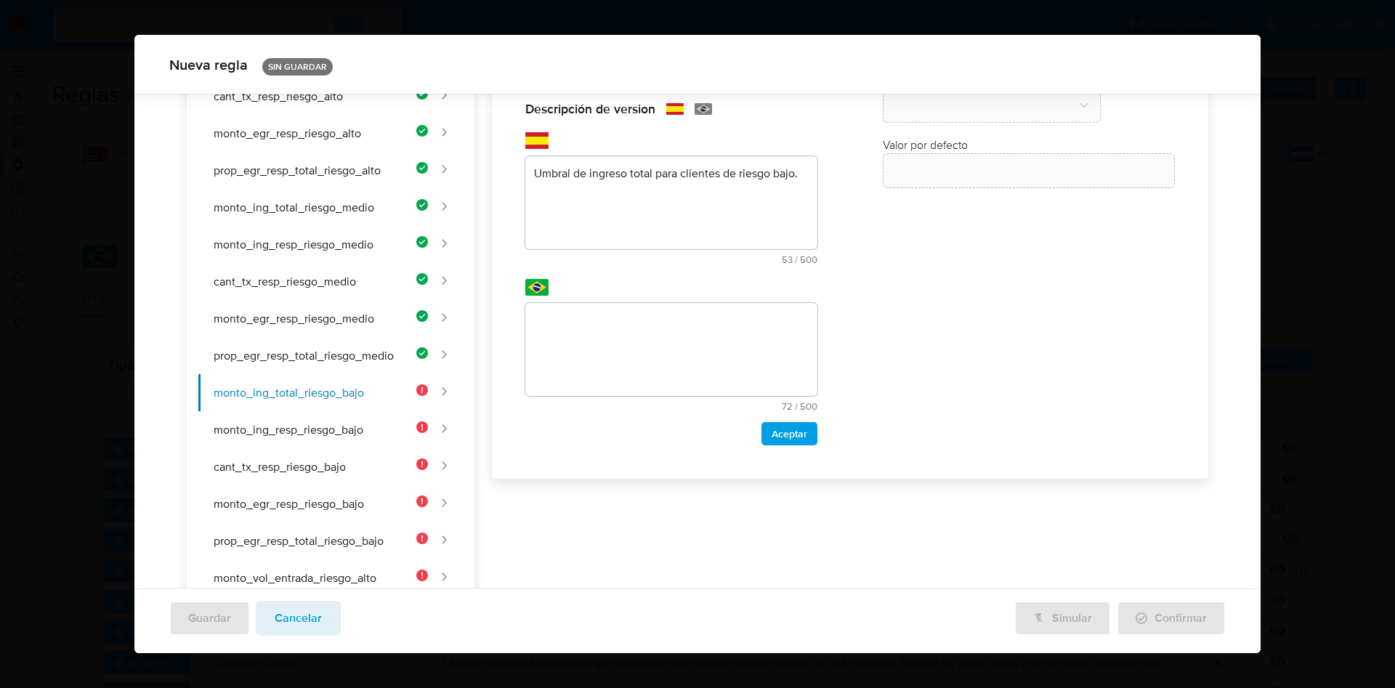
click at [609, 323] on div "Nombre text-es MONTO_ING_TOTAL_RIESGO_BAJO 27 / 50 23 caracteres restantes text…" at bounding box center [841, 443] width 734 height 921
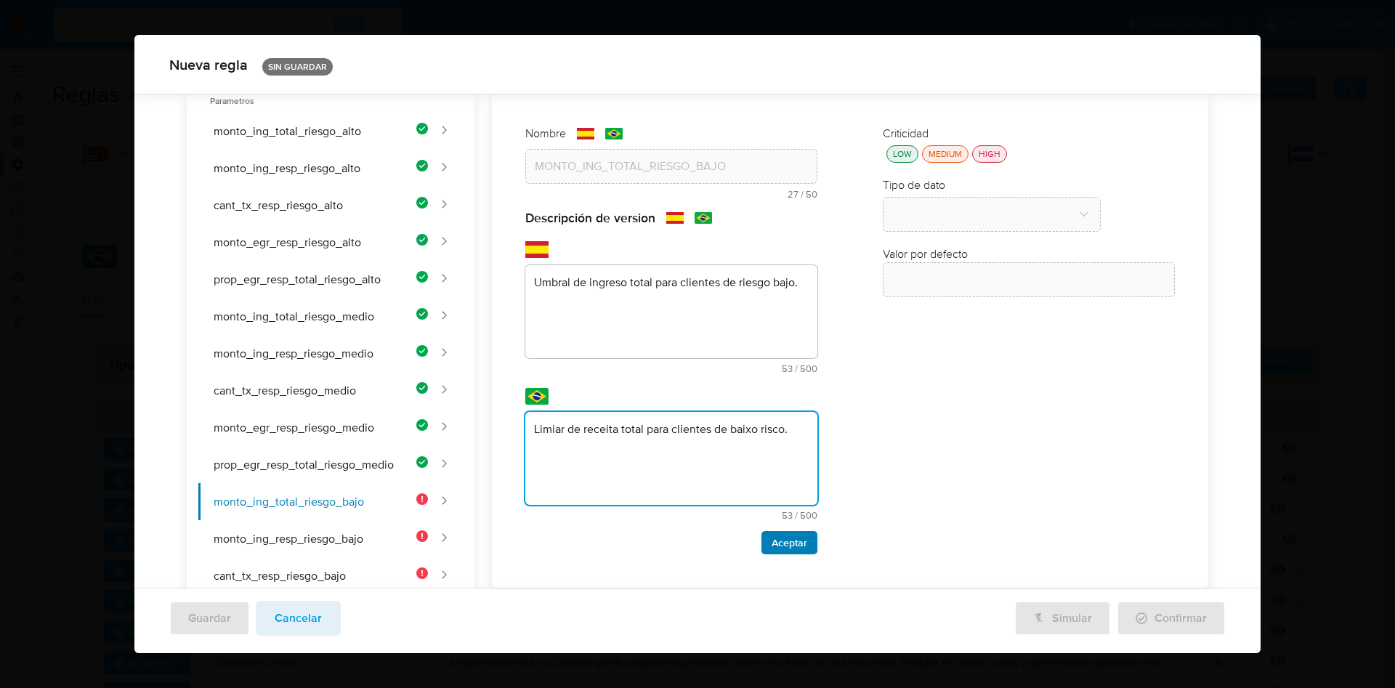
type textarea "Limiar de receita total para clientes de baixo risco."
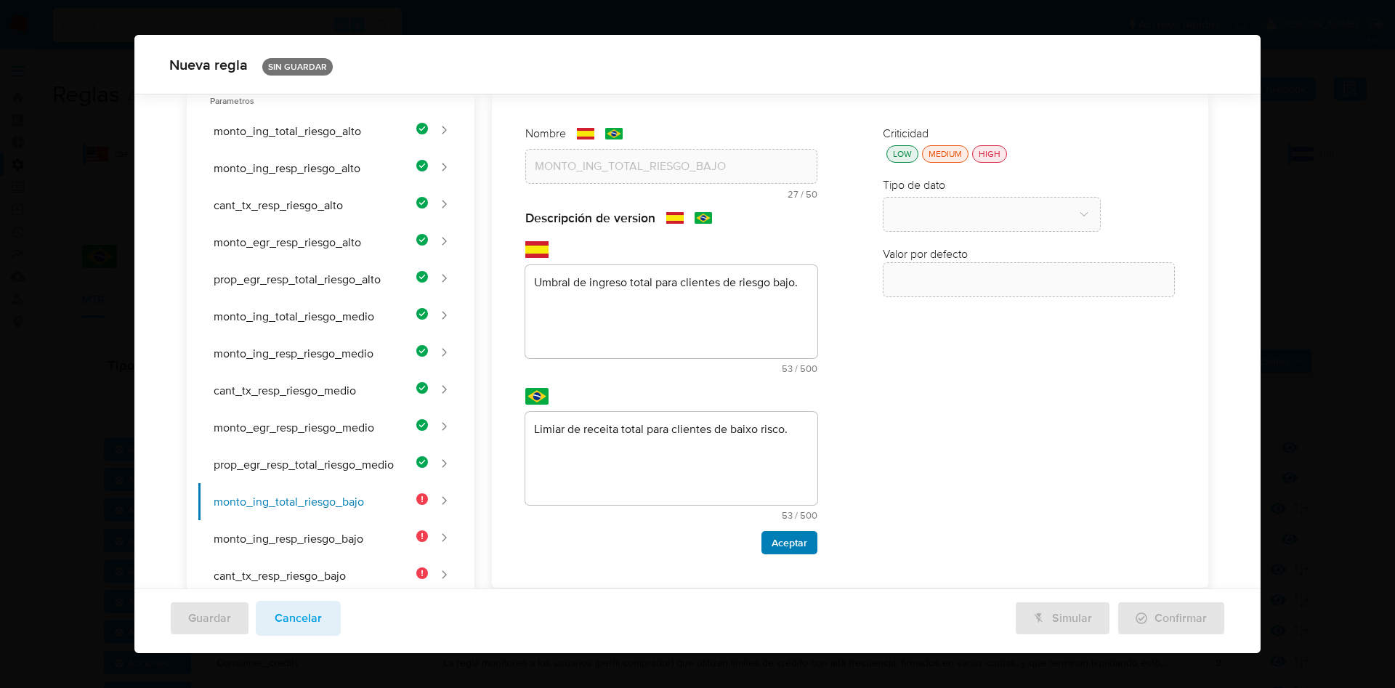
click at [772, 543] on span "Aceptar" at bounding box center [790, 543] width 36 height 20
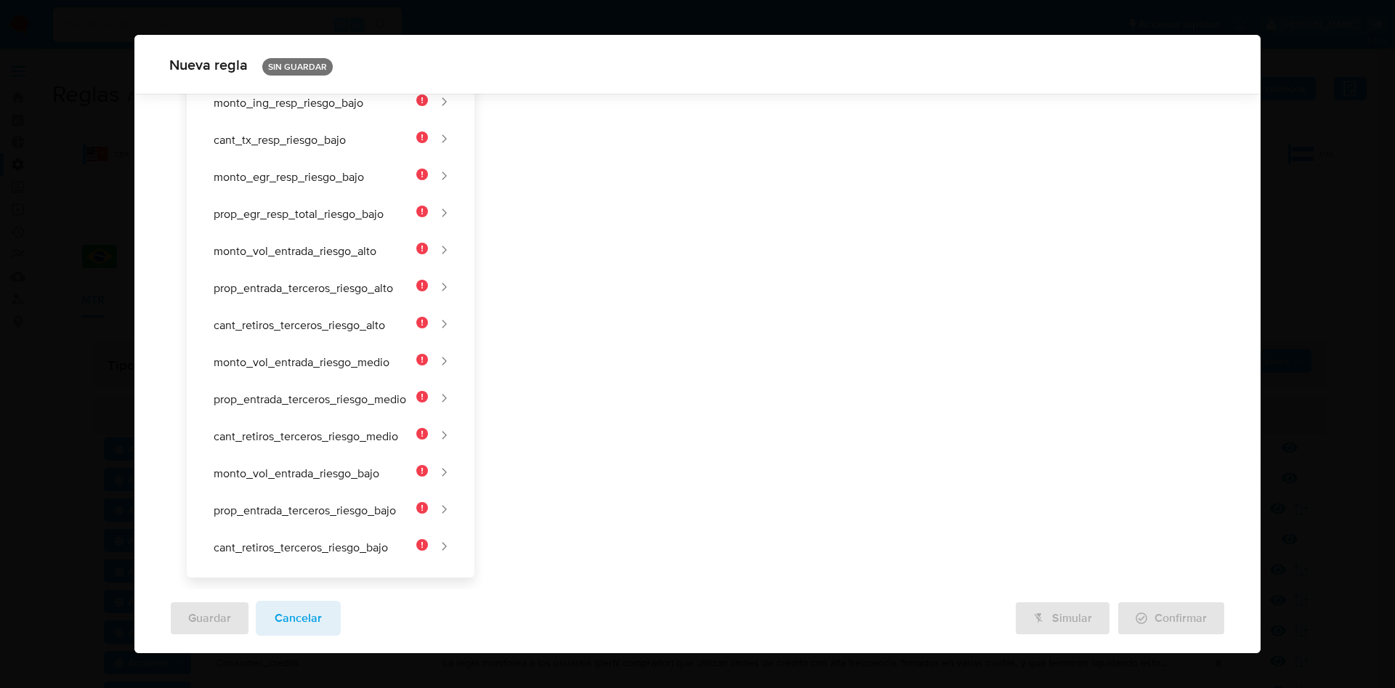
scroll to position [0, 0]
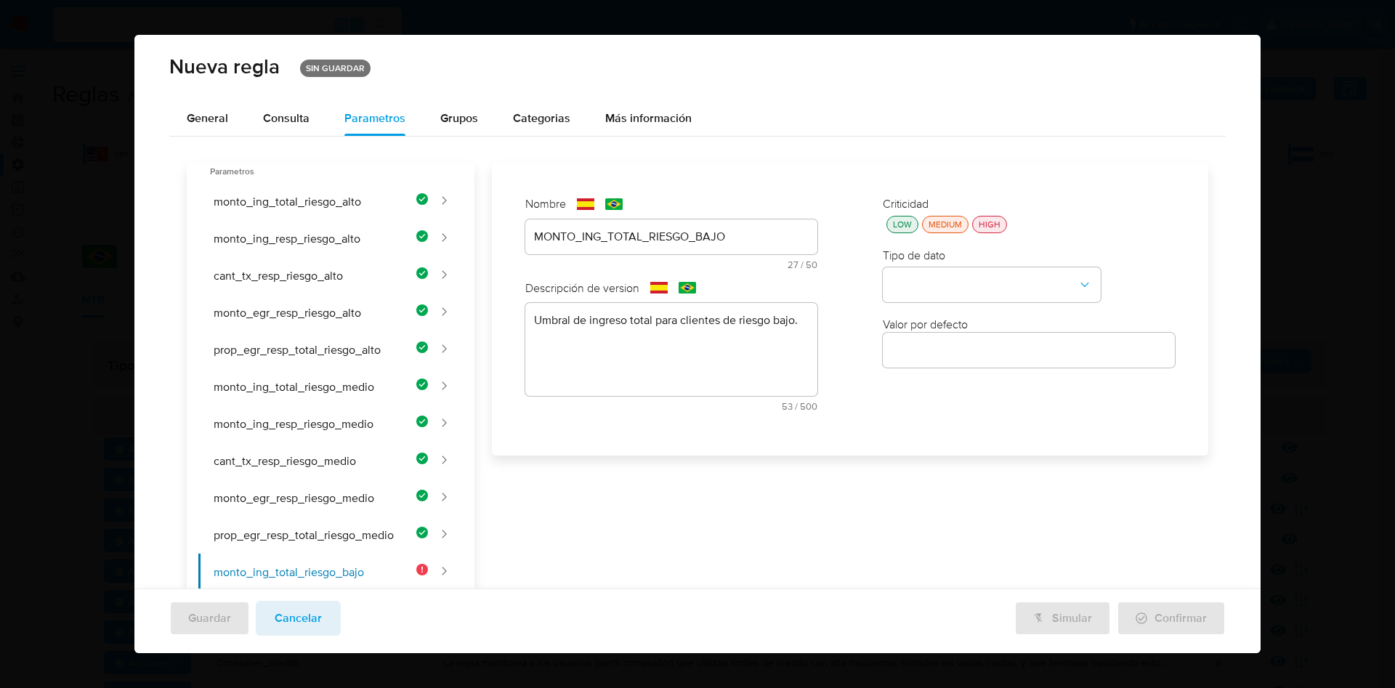
click at [890, 227] on div "LOW" at bounding box center [902, 224] width 25 height 12
click at [910, 294] on button "type-dropdown" at bounding box center [992, 285] width 218 height 35
click at [923, 288] on span "NUMBER" at bounding box center [915, 284] width 47 height 15
click at [922, 363] on div at bounding box center [1029, 350] width 292 height 35
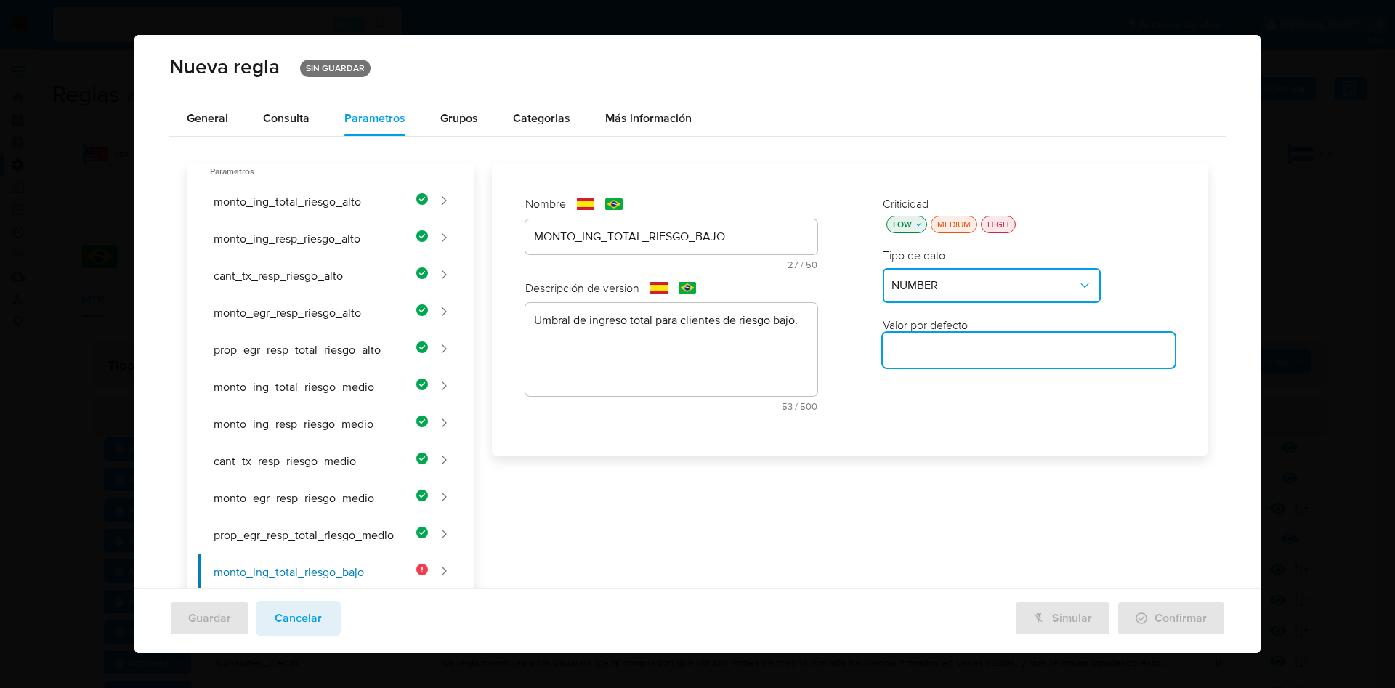
click at [916, 349] on input "number" at bounding box center [1029, 350] width 292 height 19
click at [931, 352] on input "number" at bounding box center [1029, 350] width 292 height 19
paste input "50000"
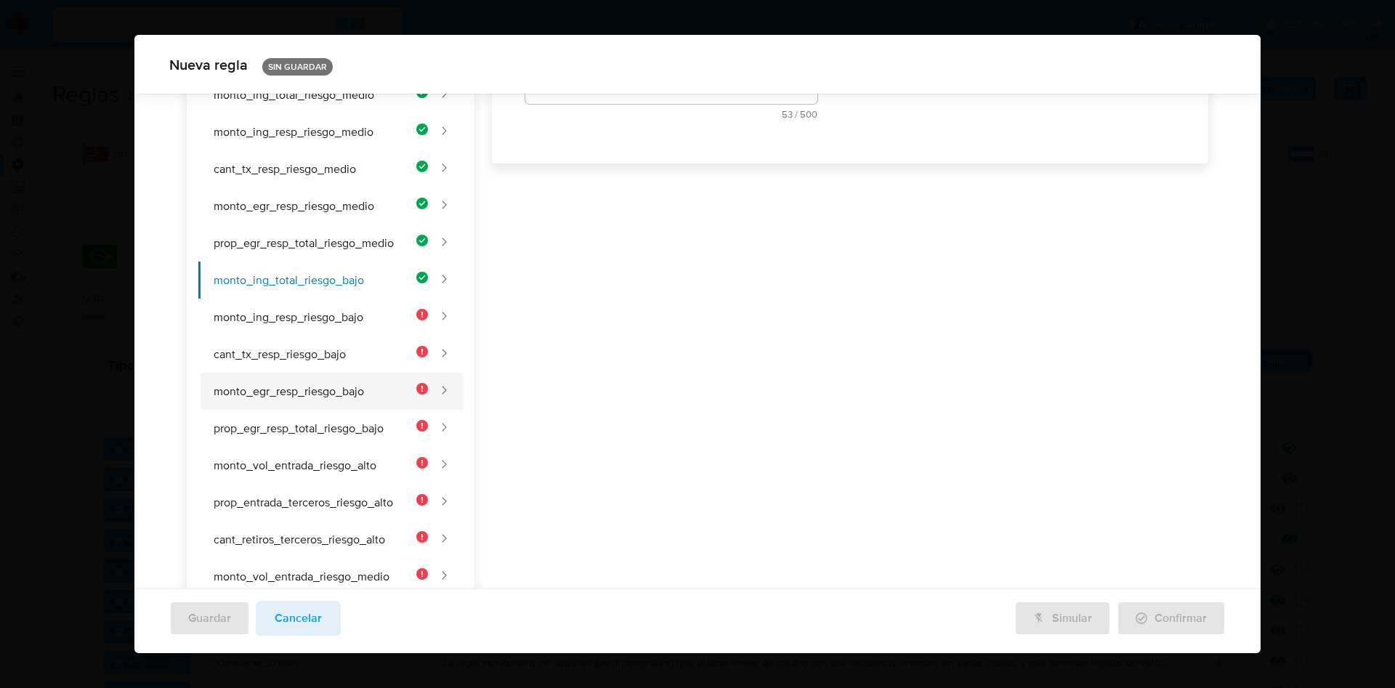
scroll to position [320, 0]
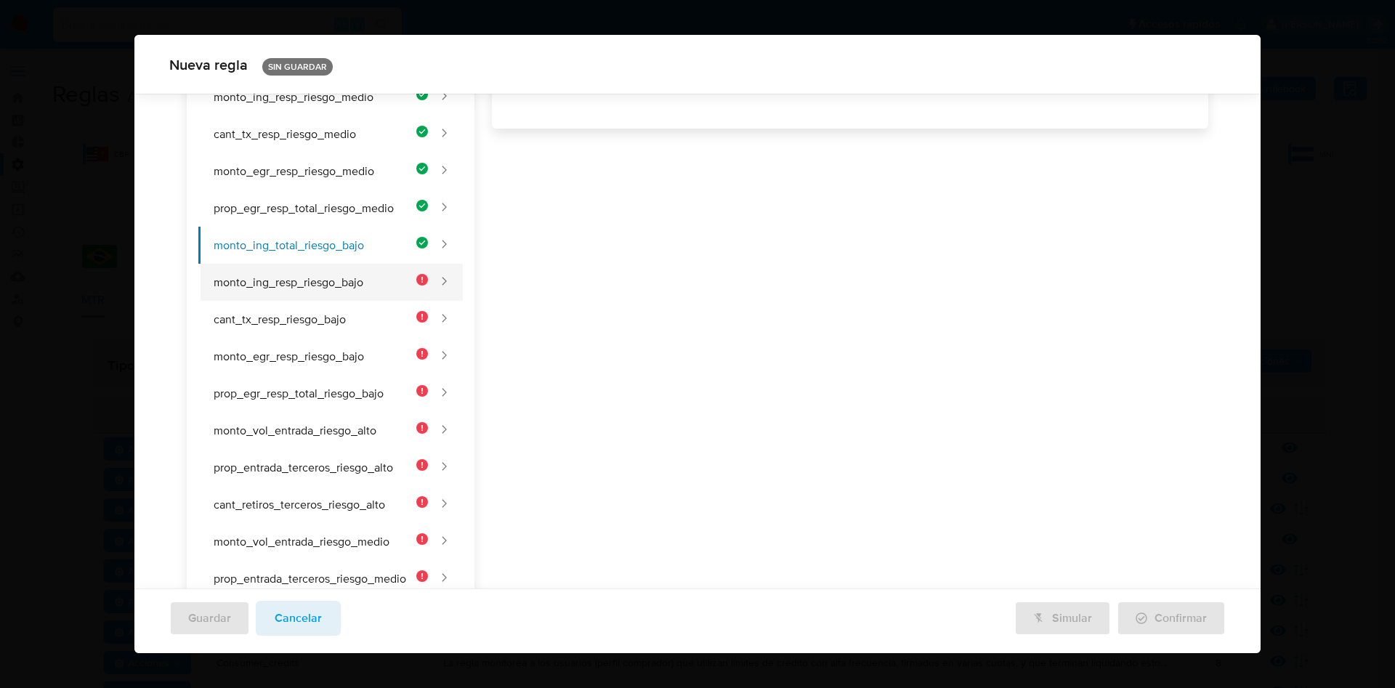
type input "50000"
click at [324, 262] on button "monto_ing_total_riesgo_bajo" at bounding box center [313, 245] width 230 height 37
click at [328, 287] on button "monto_ing_resp_riesgo_bajo" at bounding box center [313, 282] width 230 height 37
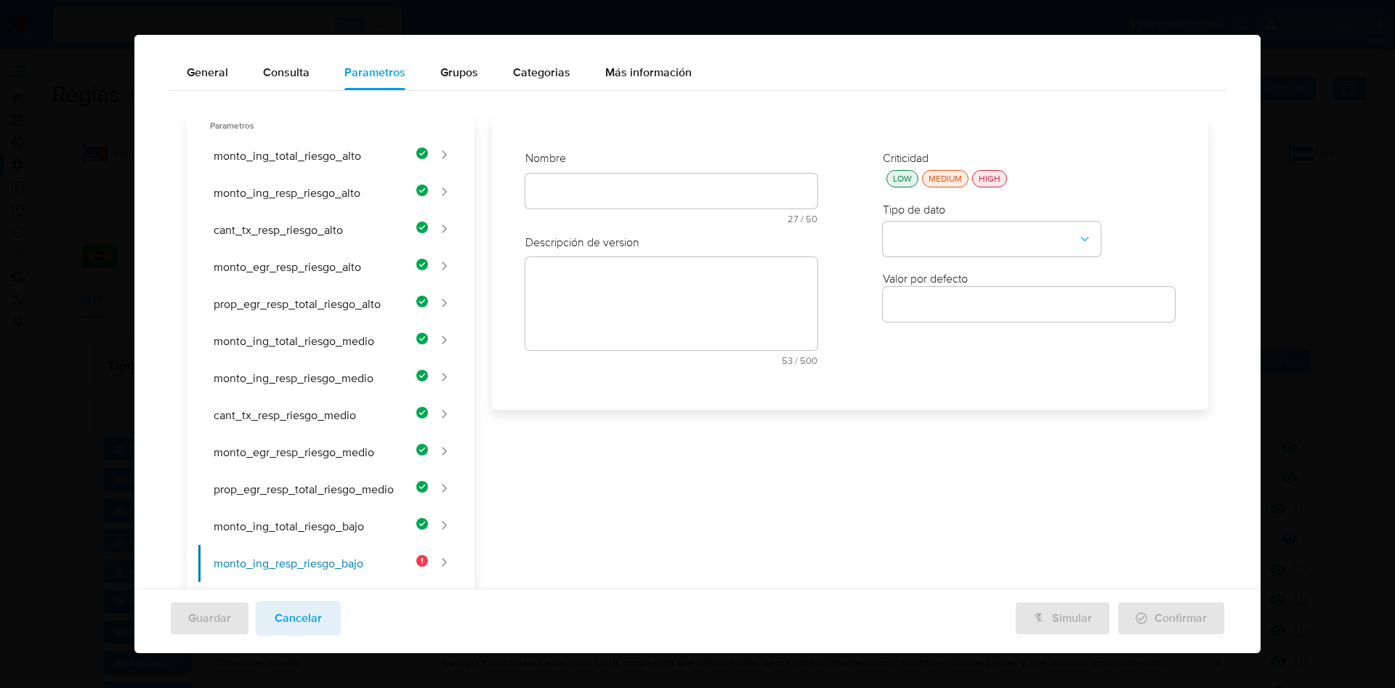
scroll to position [0, 0]
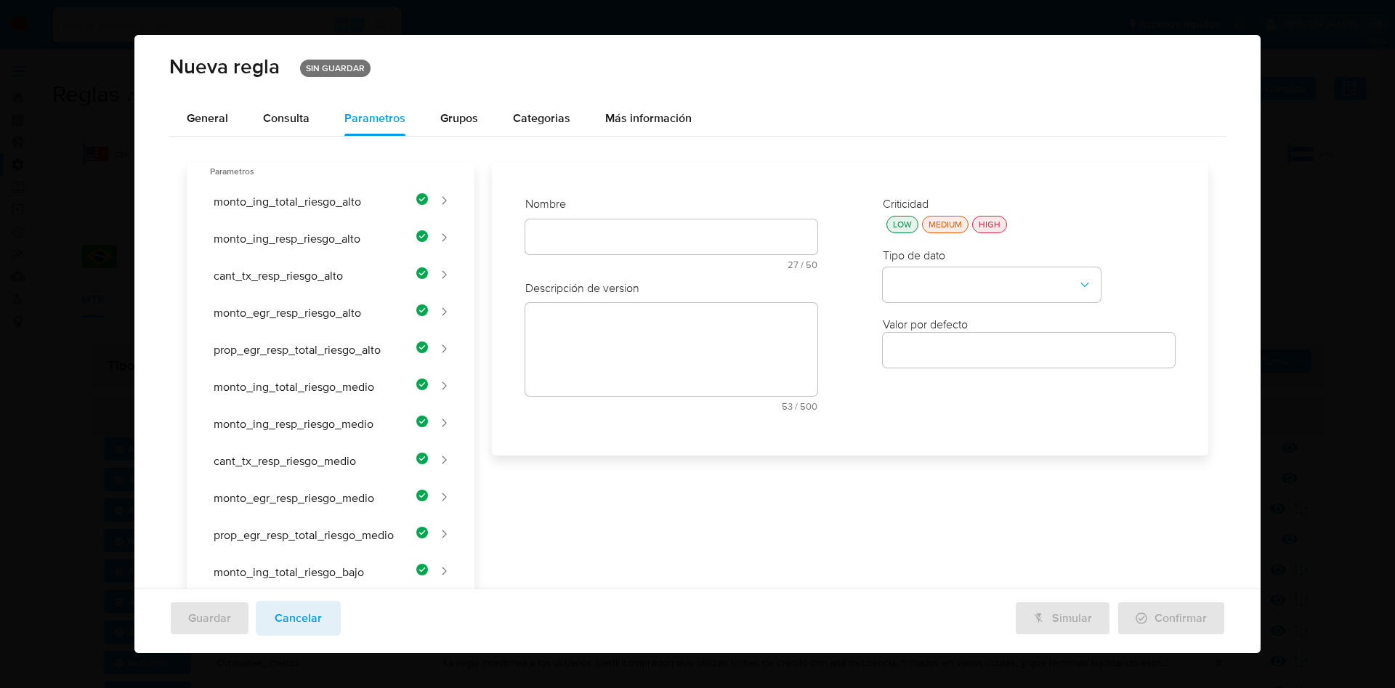
click at [623, 225] on div at bounding box center [671, 236] width 292 height 35
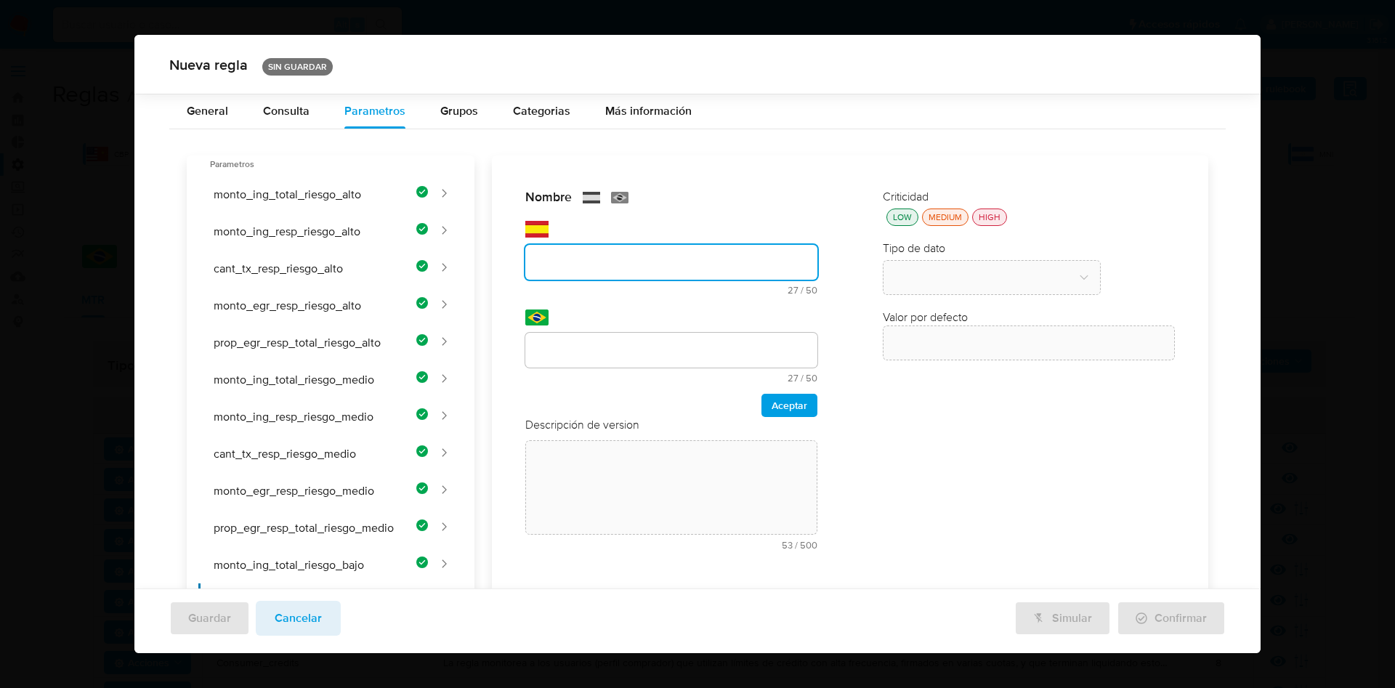
click at [626, 240] on div "Nombre text-es 27 / 50 23 caracteres restantes text-pt 27 / 50 23 caracteres re…" at bounding box center [671, 374] width 321 height 401
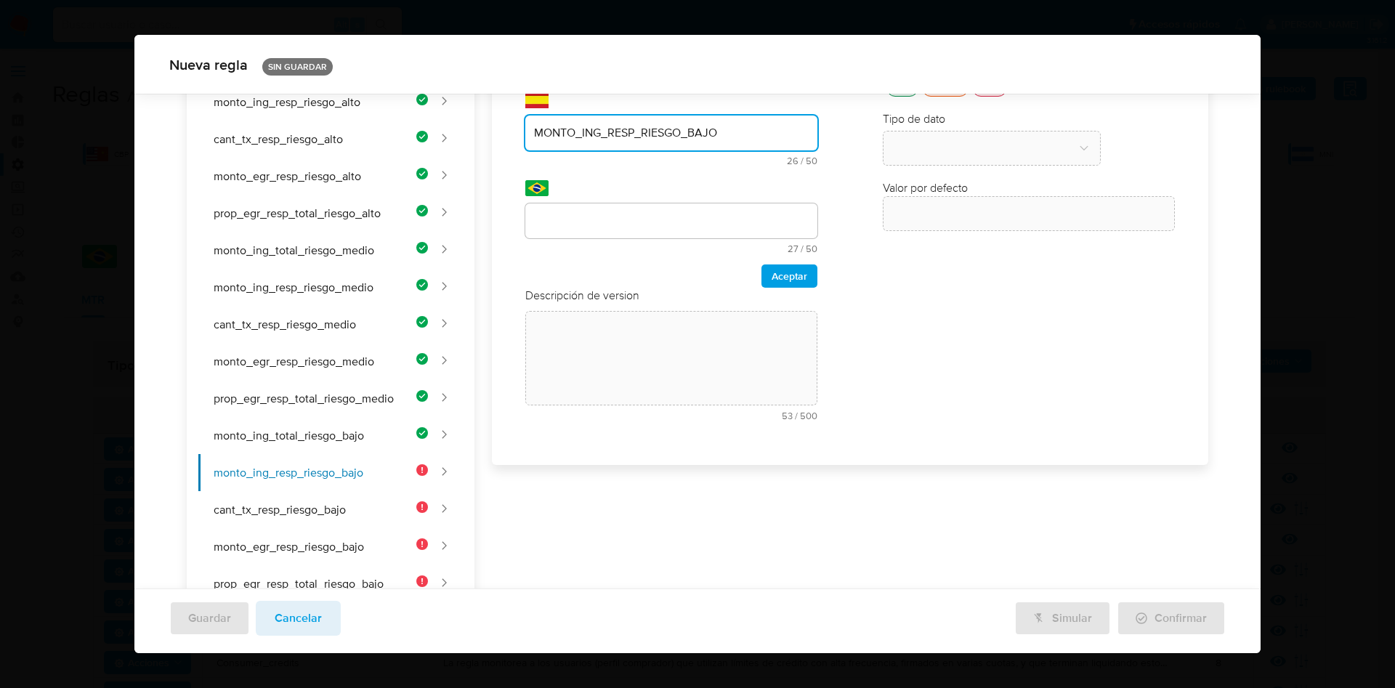
type input "MONTO_ING_RESP_RIESGO_BAJO"
click at [587, 223] on div "Nombre text-es MONTO_ING_RESP_RIESGO_BAJO 26 / 50 24 caracteres restantes text-…" at bounding box center [850, 246] width 693 height 416
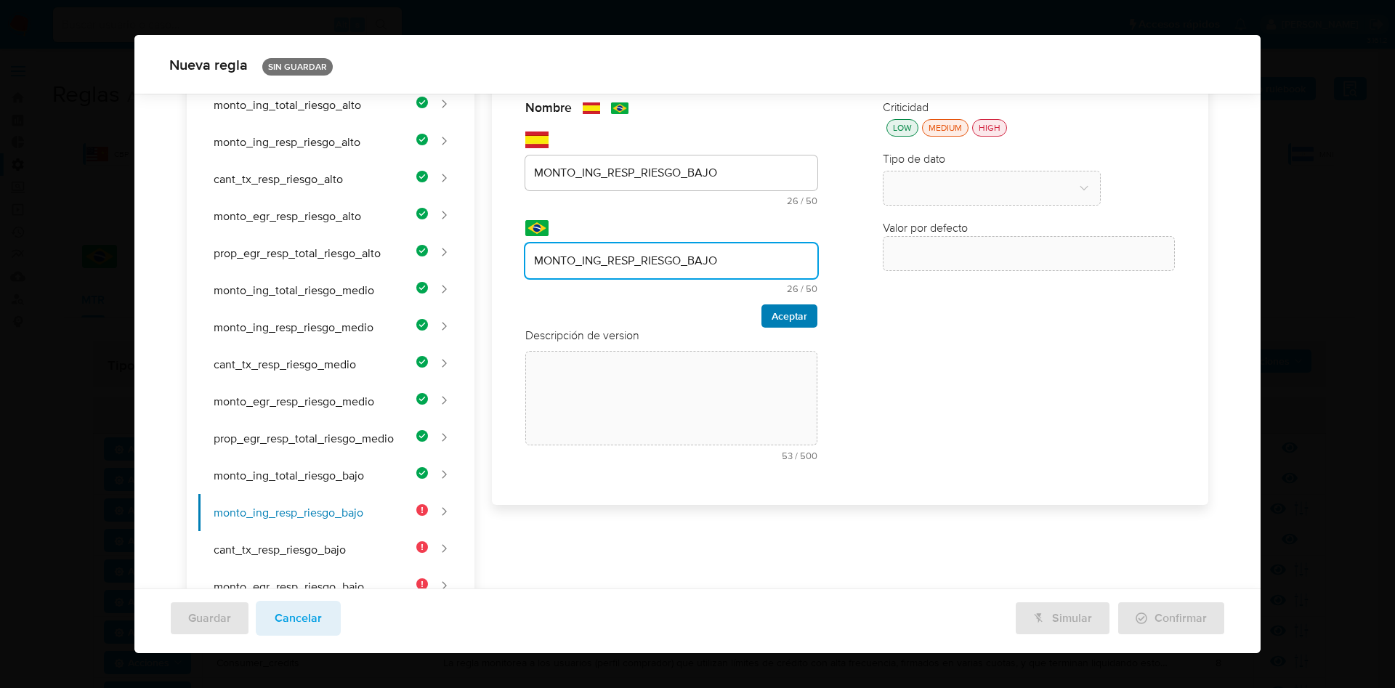
type input "MONTO_ING_RESP_RIESGO_BAJO"
click at [761, 321] on button "Aceptar" at bounding box center [789, 315] width 56 height 23
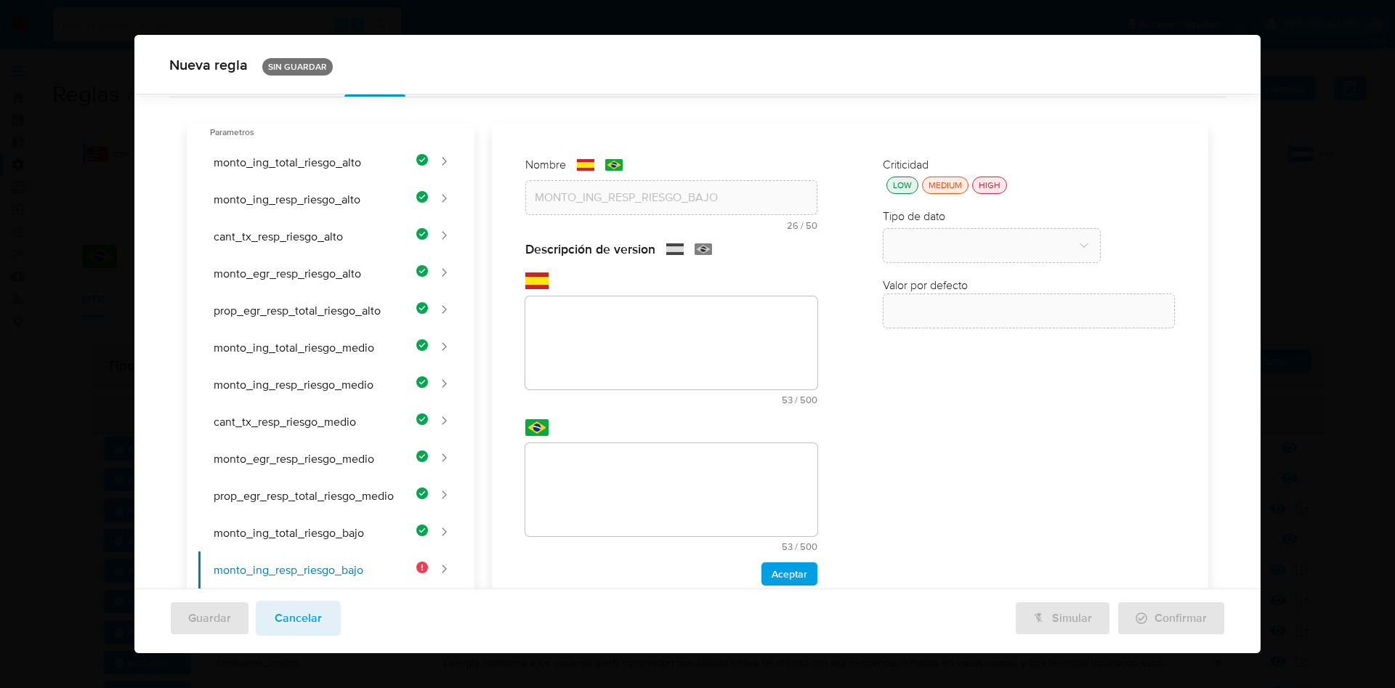
click at [598, 297] on div "Nombre text-es MONTO_ING_RESP_RIESGO_BAJO 26 / 50 24 caracteres restantes text-…" at bounding box center [841, 584] width 734 height 921
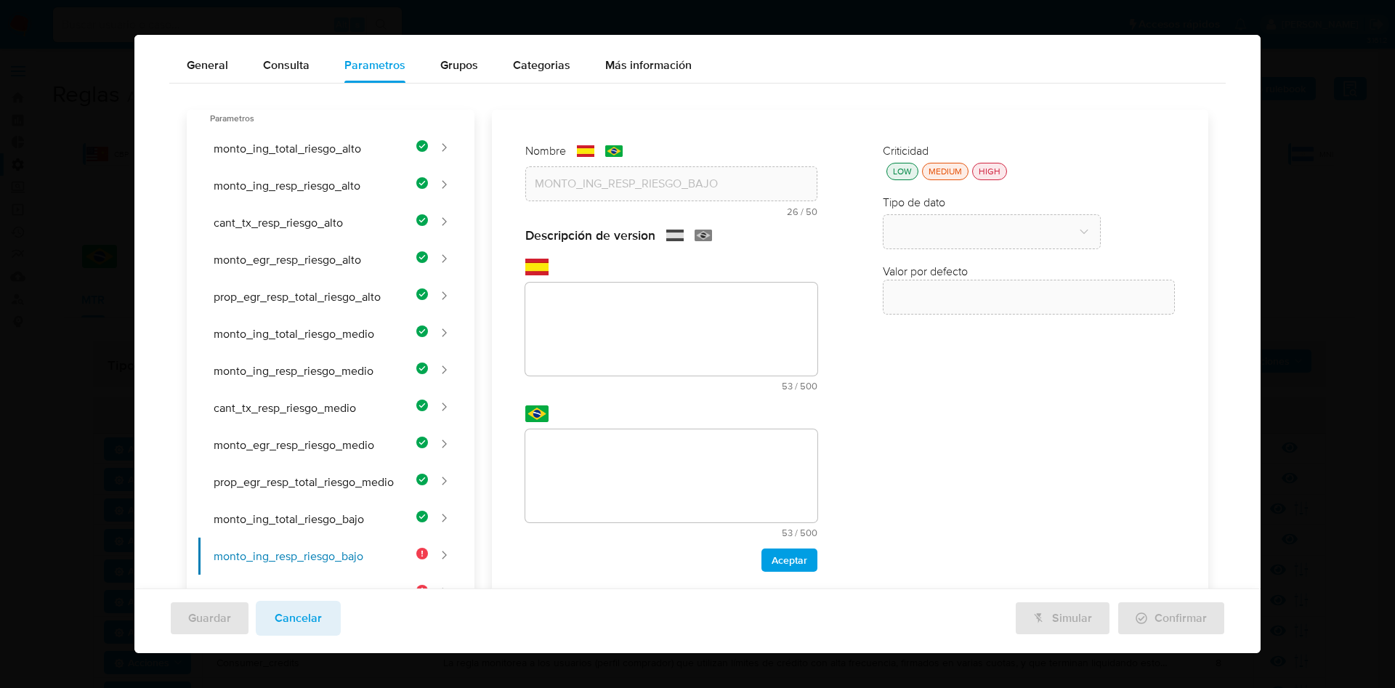
click at [624, 344] on div "Nombre text-es MONTO_ING_RESP_RIESGO_BAJO 26 / 50 24 caracteres restantes text-…" at bounding box center [841, 570] width 734 height 921
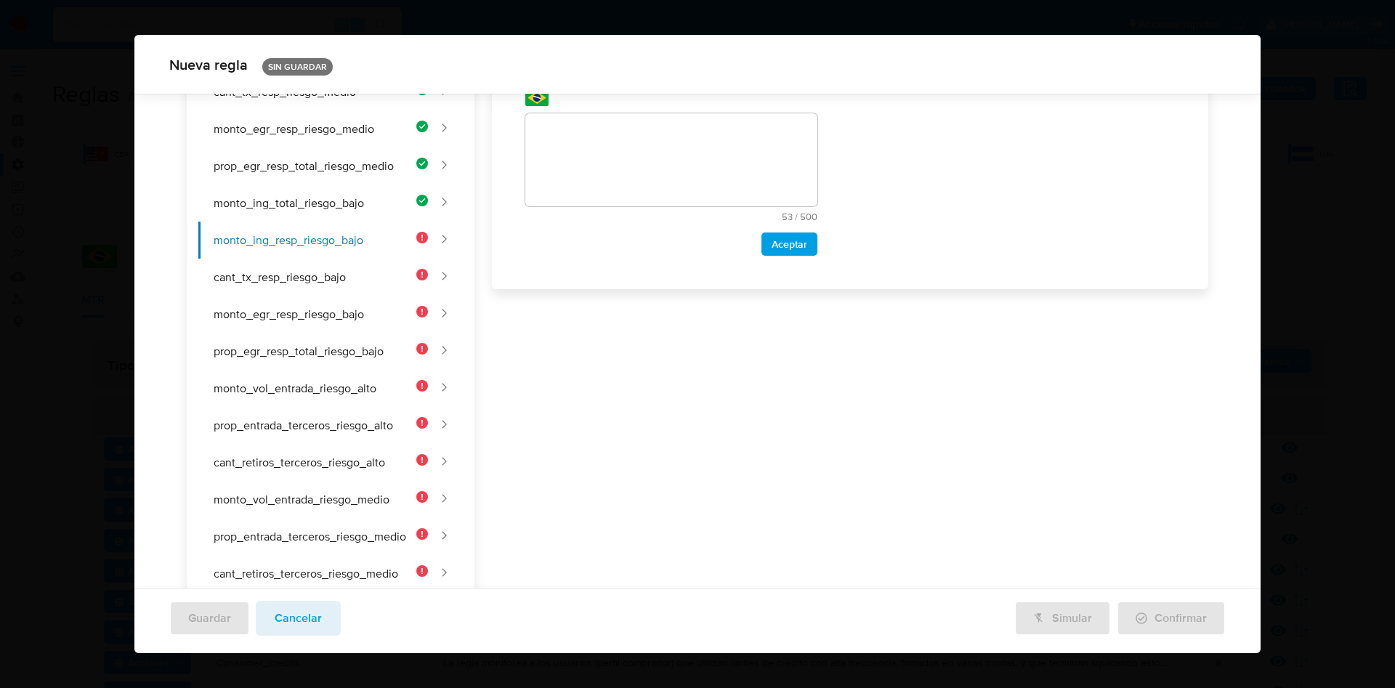
scroll to position [172, 0]
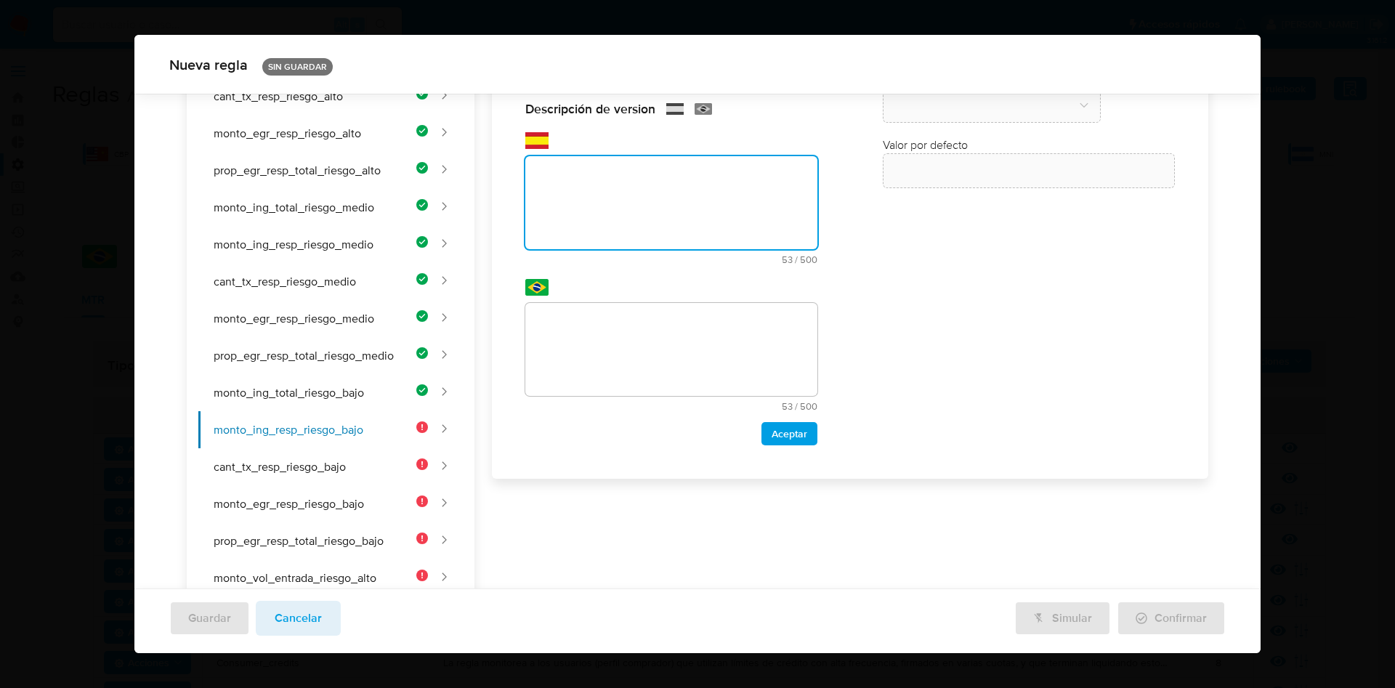
paste textarea "Umbral de ingreso desde el responsable para clientes de riesgo bajo."
type textarea "Umbral de ingreso desde el responsable para clientes de riesgo bajo."
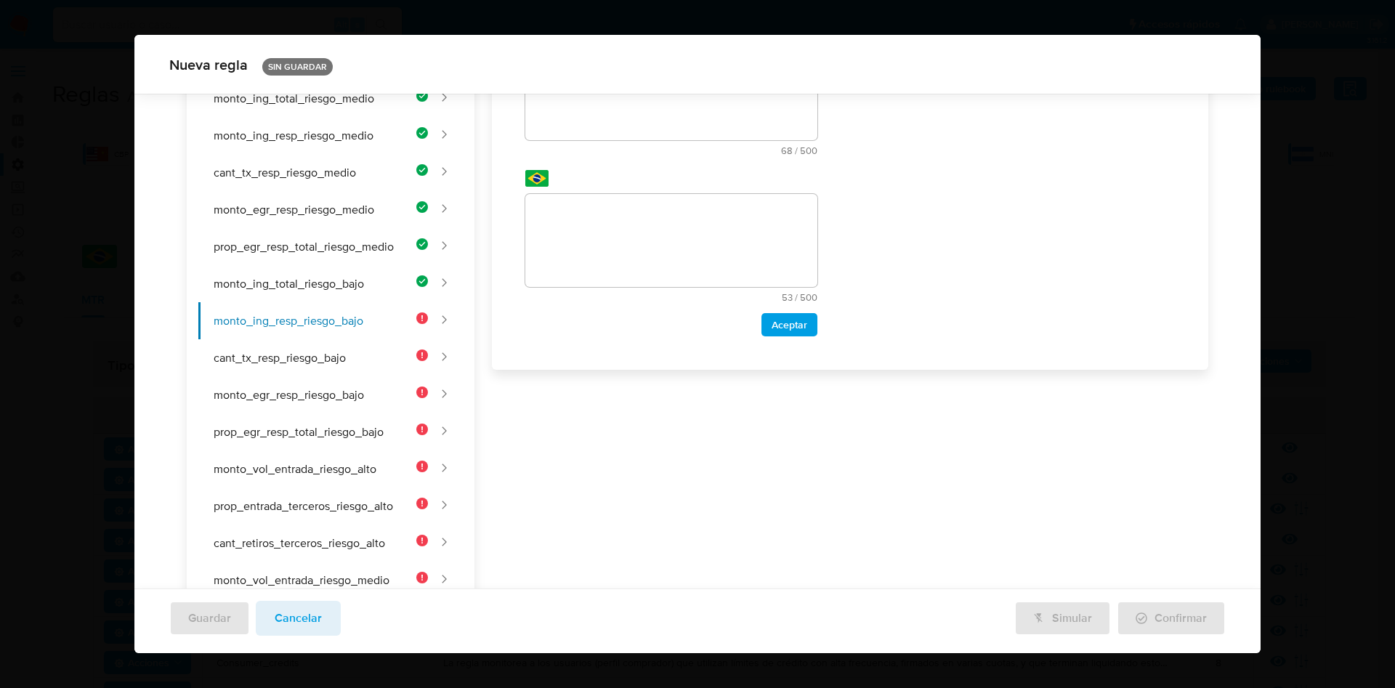
click at [591, 238] on div "Nombre text-es MONTO_ING_RESP_RIESGO_BAJO 26 / 50 24 caracteres restantes text-…" at bounding box center [841, 334] width 734 height 921
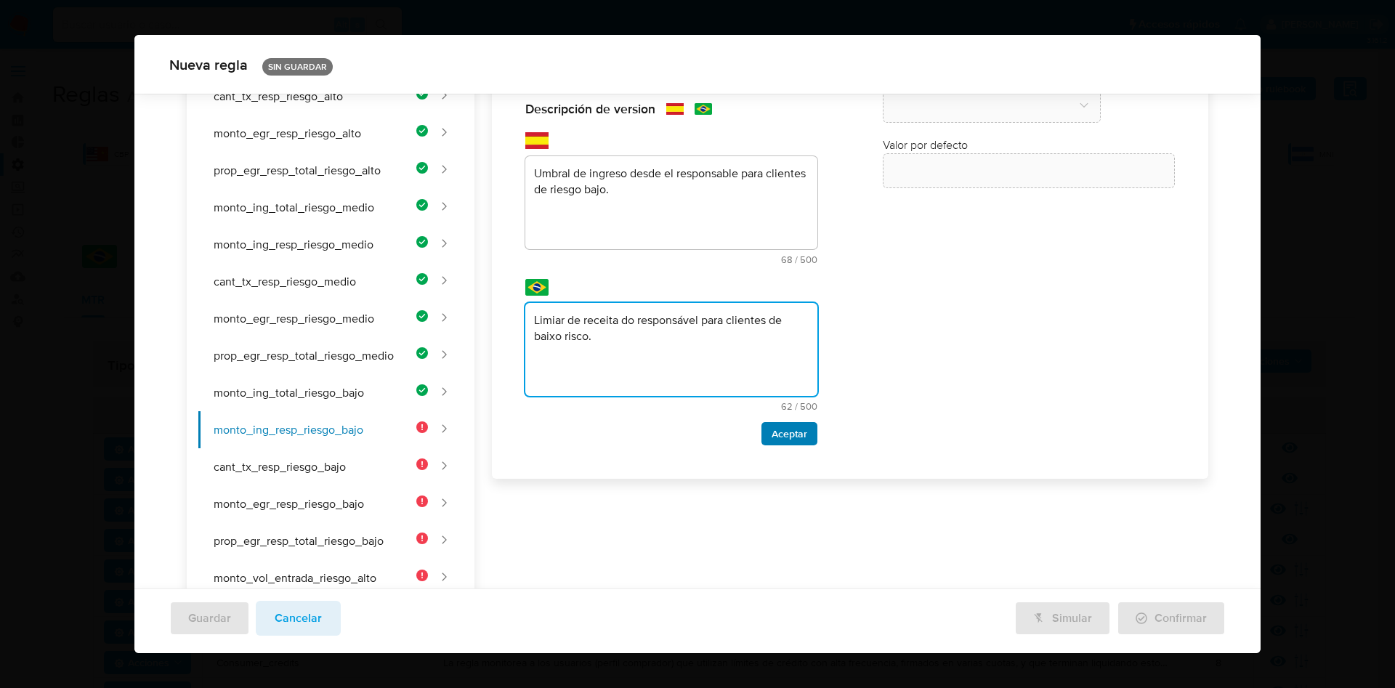
type textarea "Limiar de receita do responsável para clientes de baixo risco."
click at [787, 435] on span "Aceptar" at bounding box center [790, 434] width 36 height 20
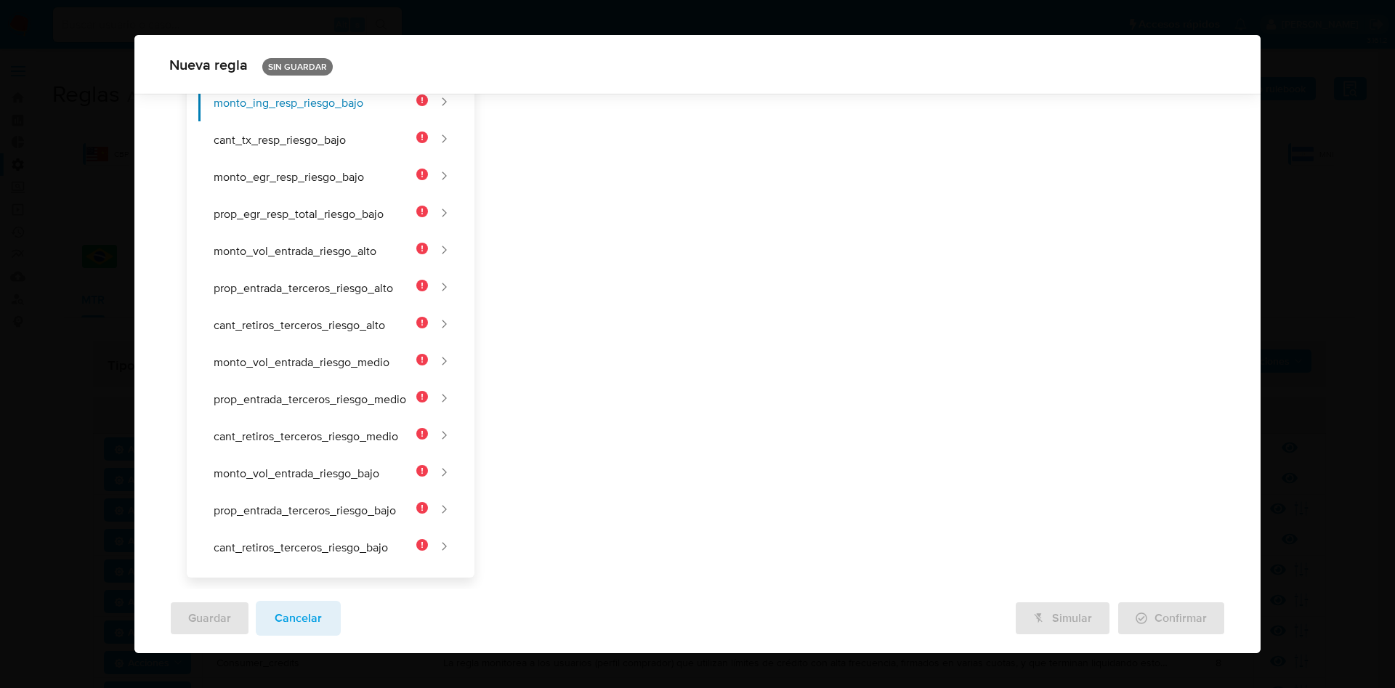
scroll to position [0, 0]
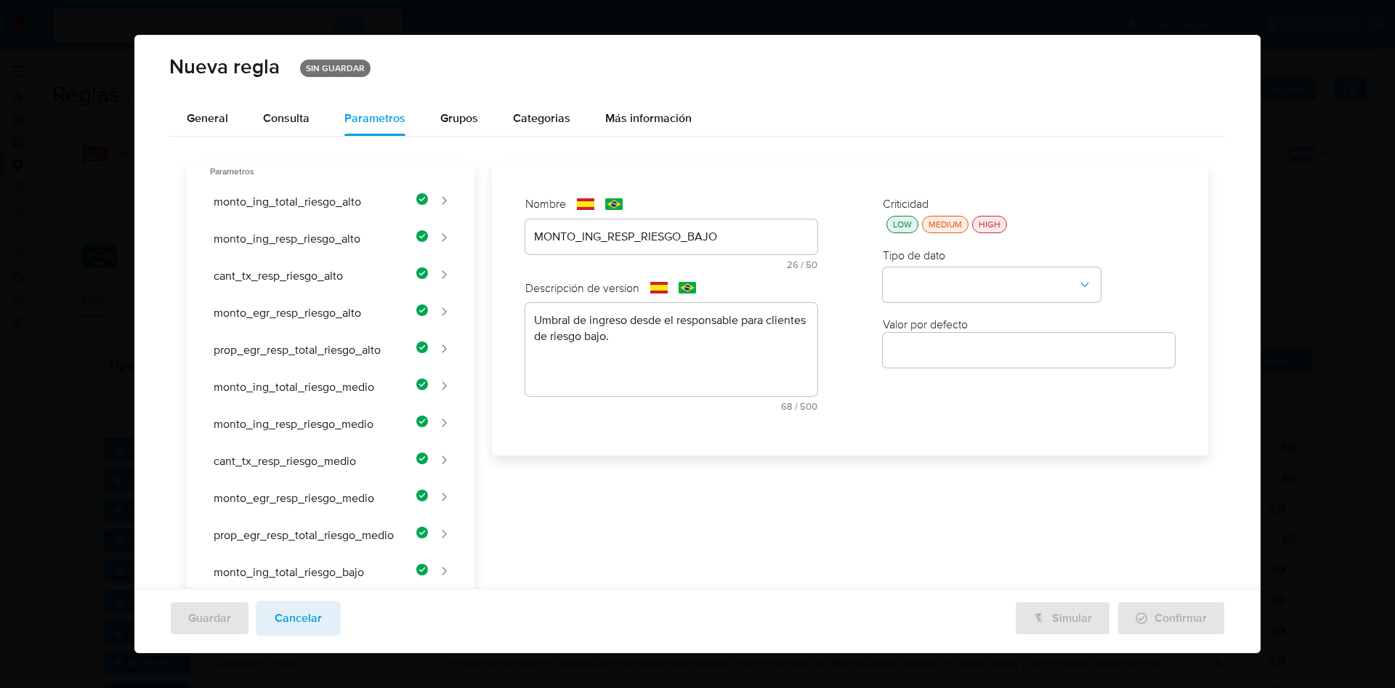
click at [903, 233] on div "Criticidad LOW MEDIUM HIGH Tipo de dato Valor por defecto Valor por defecto" at bounding box center [1028, 309] width 321 height 255
click at [902, 227] on div "LOW" at bounding box center [902, 224] width 25 height 12
click at [921, 299] on button "type-dropdown" at bounding box center [992, 285] width 218 height 35
drag, startPoint x: 931, startPoint y: 288, endPoint x: 936, endPoint y: 304, distance: 15.9
click at [931, 290] on div "NUMBER" at bounding box center [988, 284] width 192 height 35
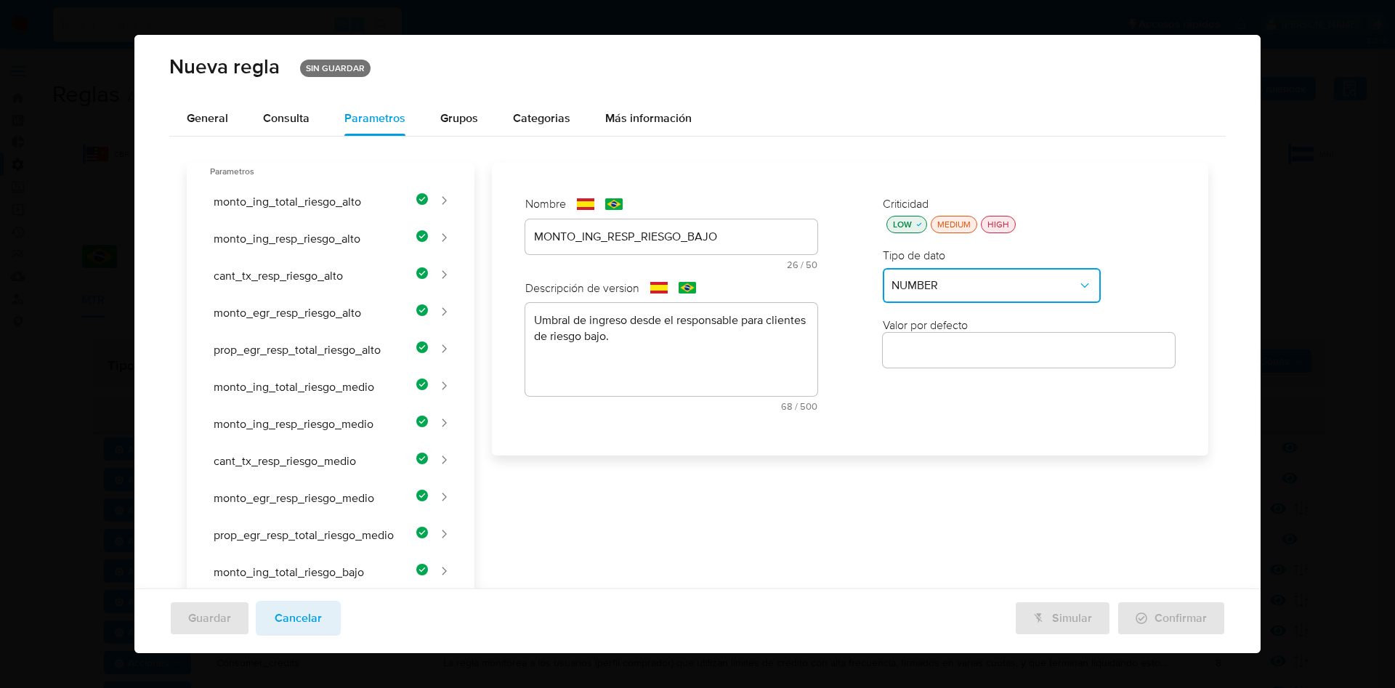
click at [929, 357] on input "number" at bounding box center [1029, 350] width 292 height 19
click at [903, 350] on input "number" at bounding box center [1029, 350] width 292 height 19
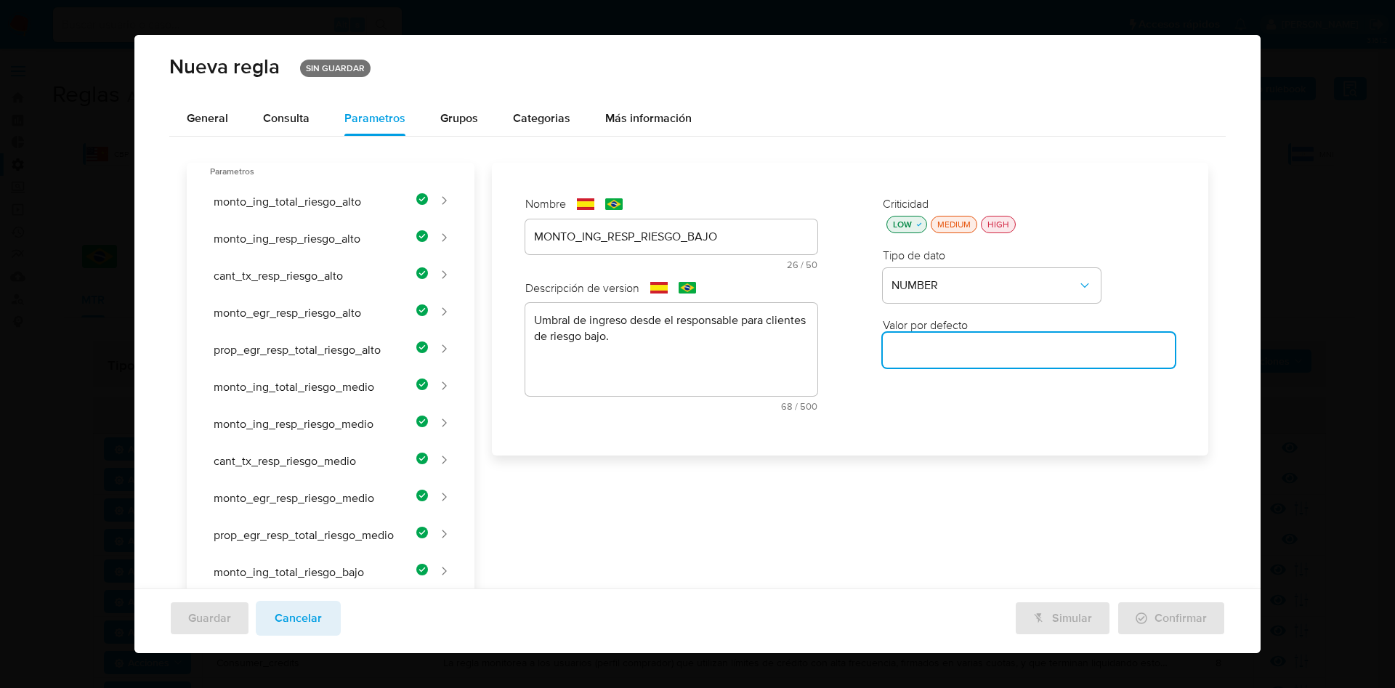
paste input "30000"
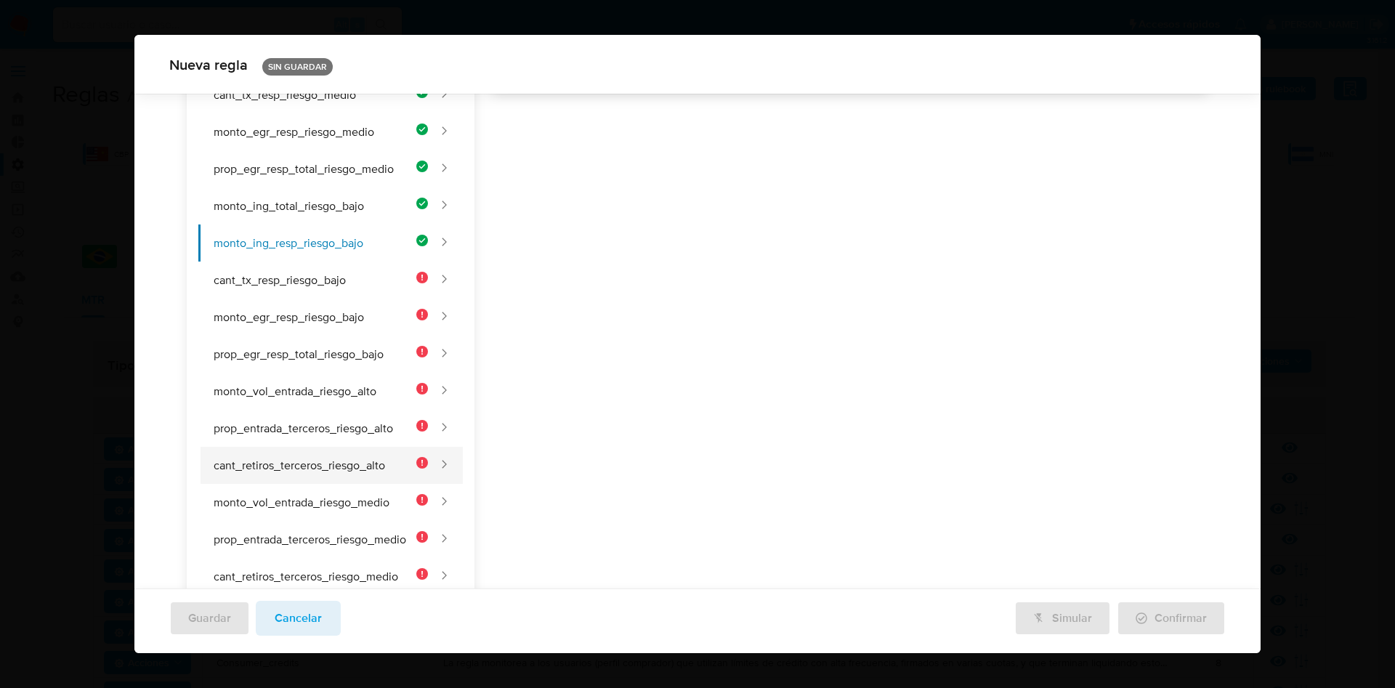
scroll to position [429, 0]
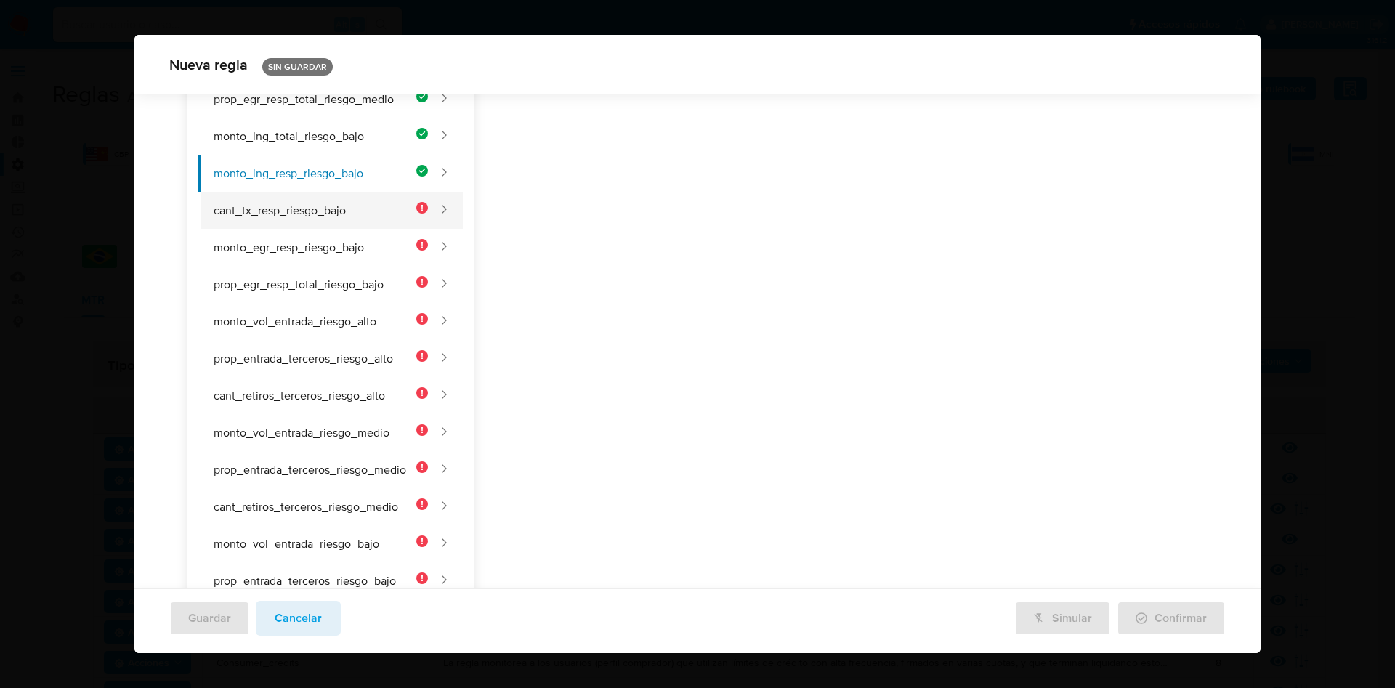
type input "30000"
click at [308, 198] on button "cant_tx_resp_riesgo_bajo" at bounding box center [313, 210] width 230 height 37
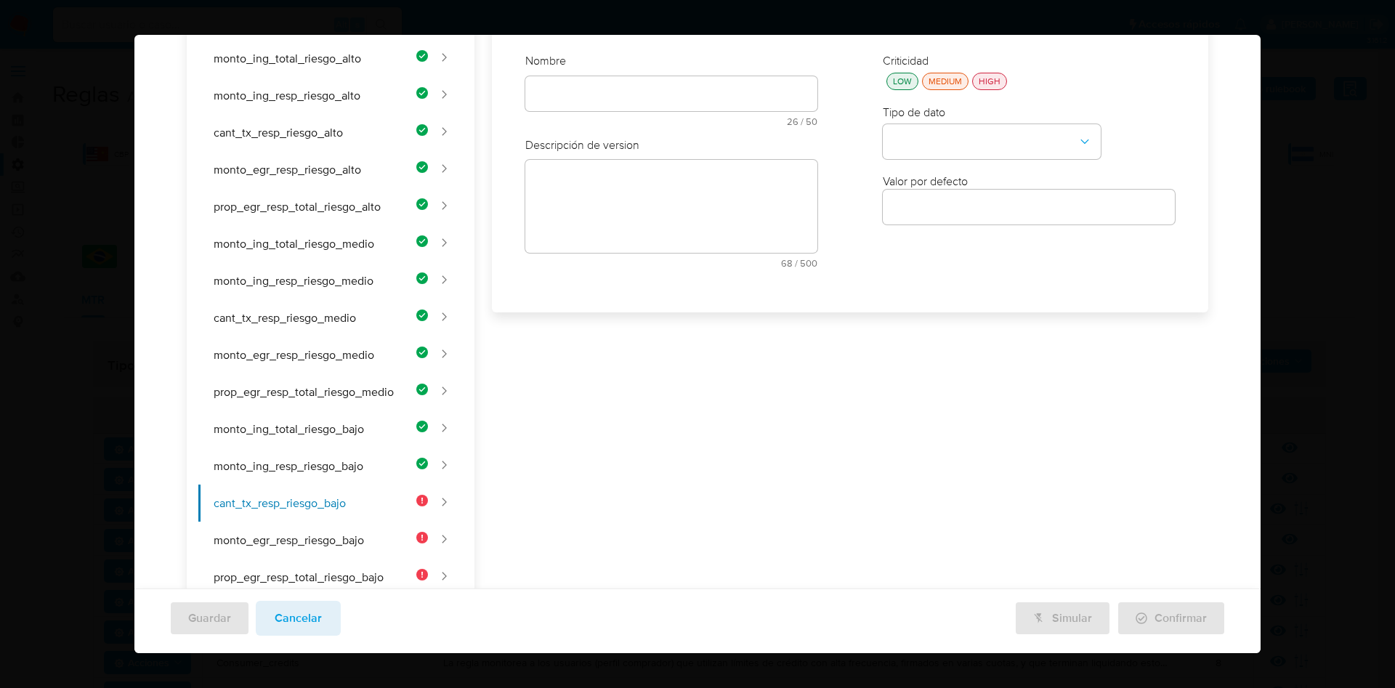
scroll to position [0, 0]
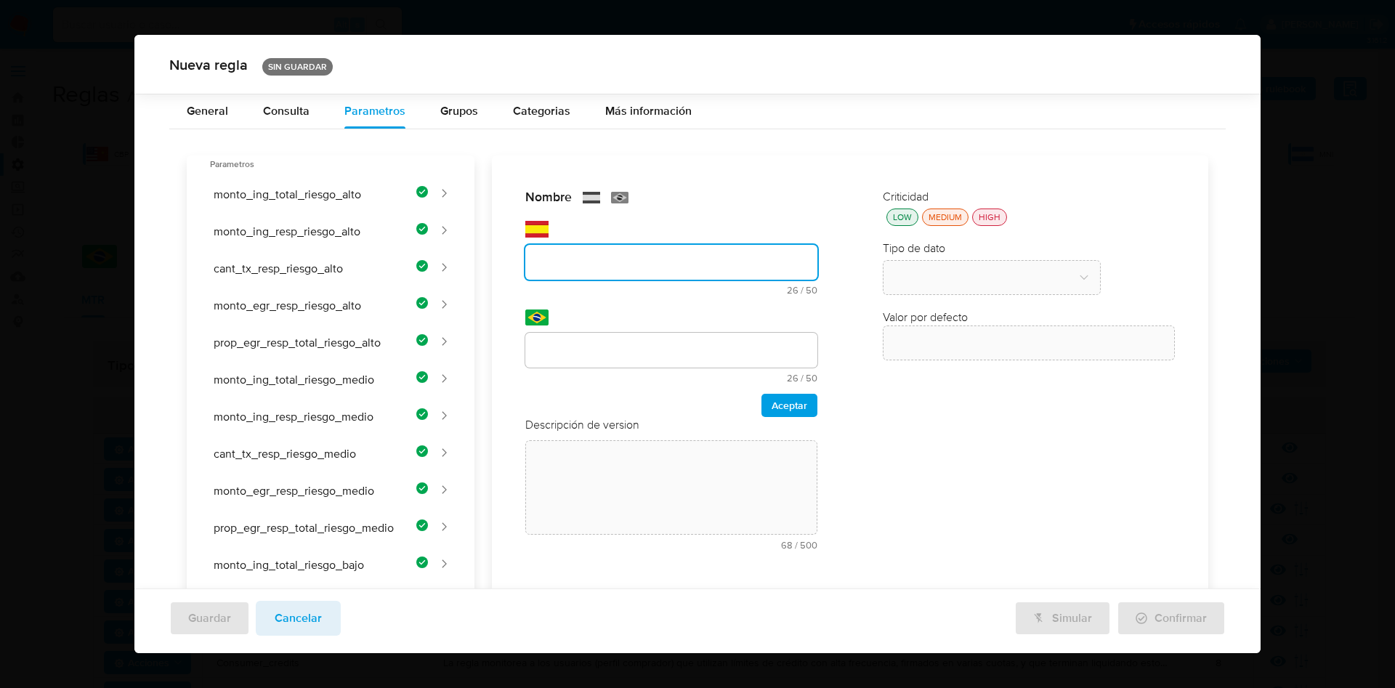
click at [565, 233] on div "Nombre text-es 26 / 50 24 caracteres restantes text-pt 26 / 50 24 caracteres re…" at bounding box center [671, 374] width 321 height 401
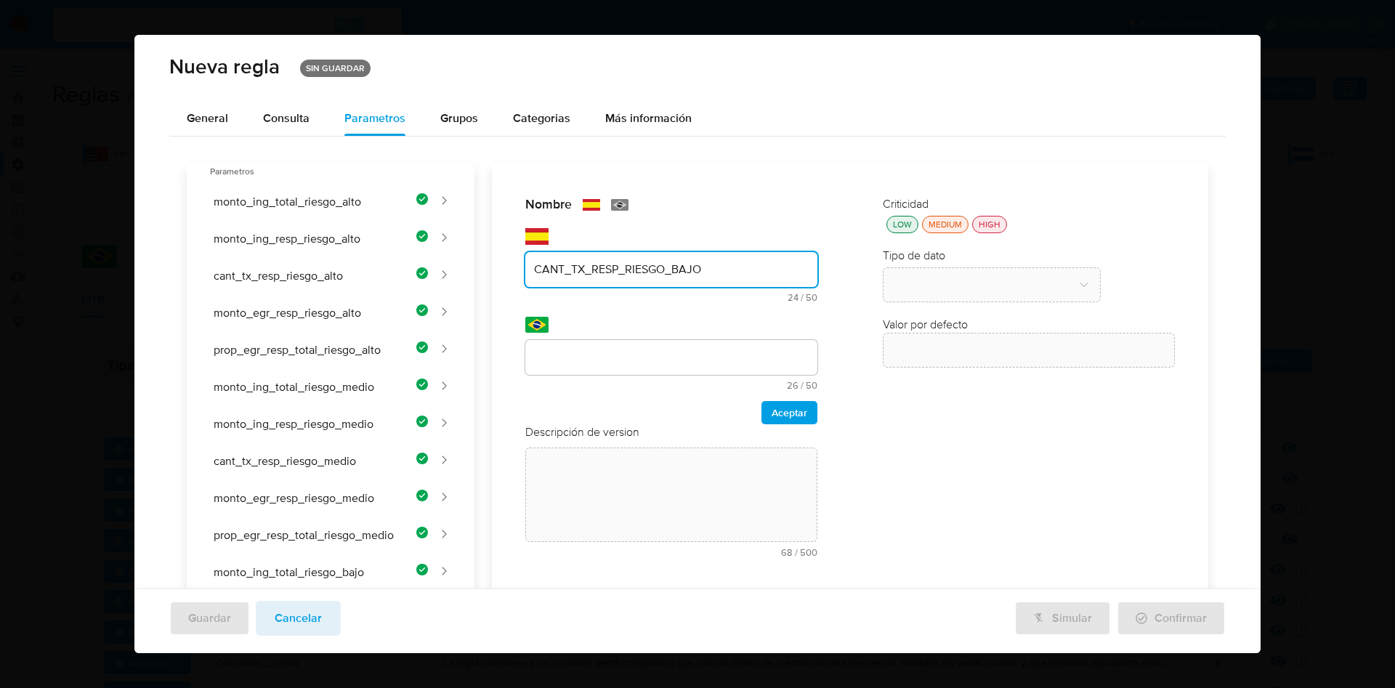
type input "CANT_TX_RESP_RIESGO_BAJO"
click at [607, 349] on div "Nombre text-es CANT_TX_RESP_RIESGO_BAJO 24 / 50 26 caracteres restantes text-pt…" at bounding box center [841, 623] width 734 height 921
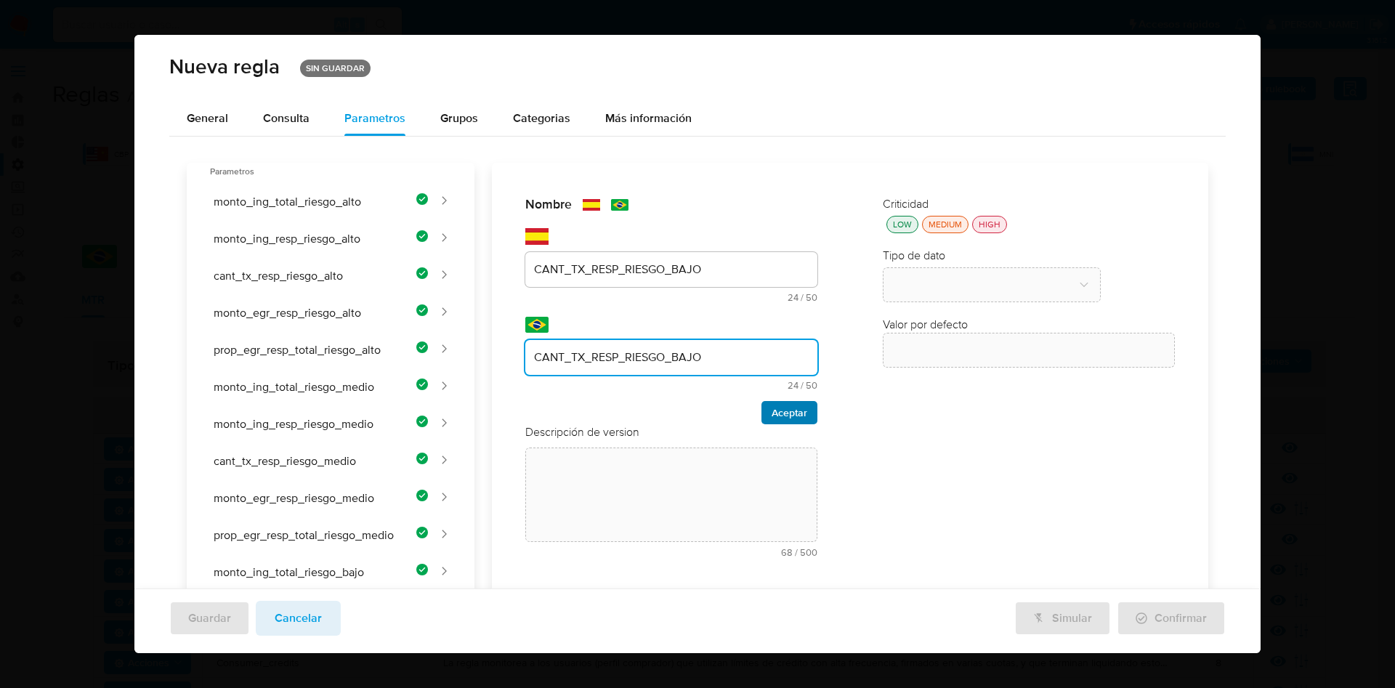
type input "CANT_TX_RESP_RIESGO_BAJO"
click at [773, 411] on span "Aceptar" at bounding box center [790, 413] width 36 height 20
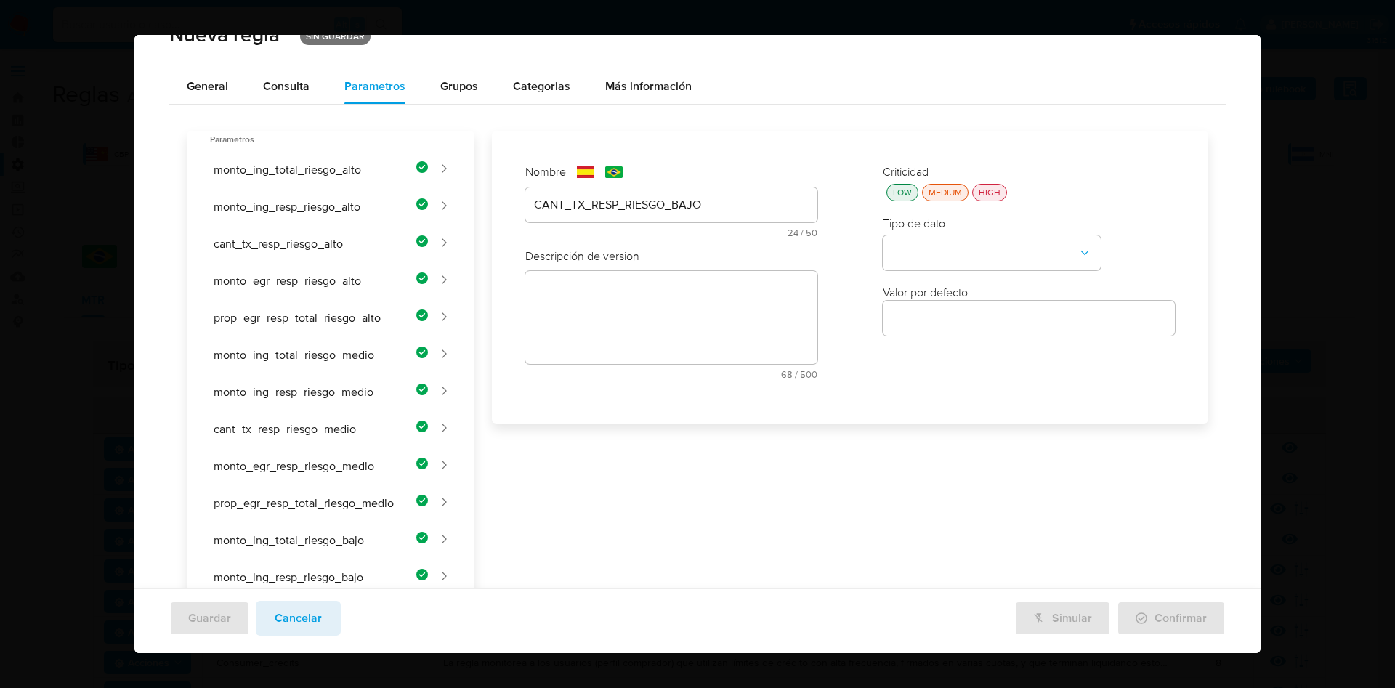
click at [634, 311] on div "Nombre text-es CANT_TX_RESP_RIESGO_BAJO 24 / 50 26 caracteres restantes text-pt…" at bounding box center [841, 591] width 734 height 921
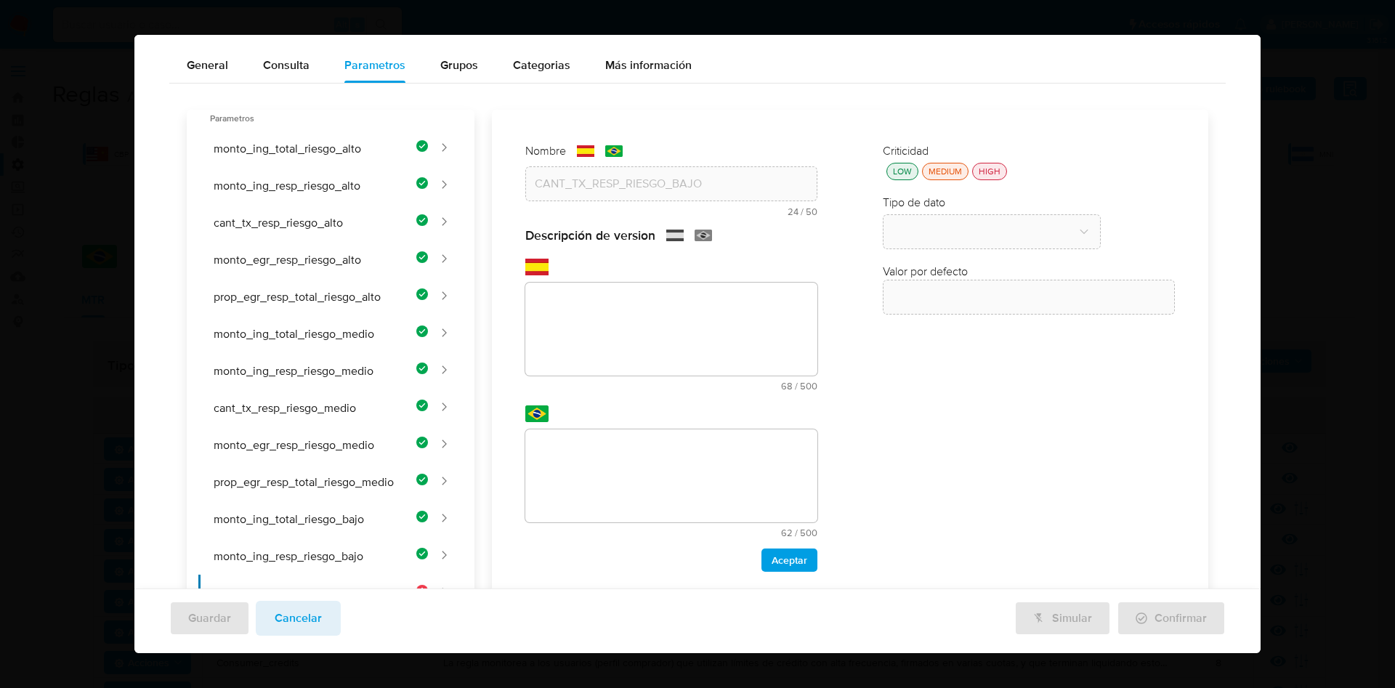
click at [616, 329] on div "Nombre text-es CANT_TX_RESP_RIESGO_BAJO 24 / 50 26 caracteres restantes text-pt…" at bounding box center [841, 570] width 734 height 921
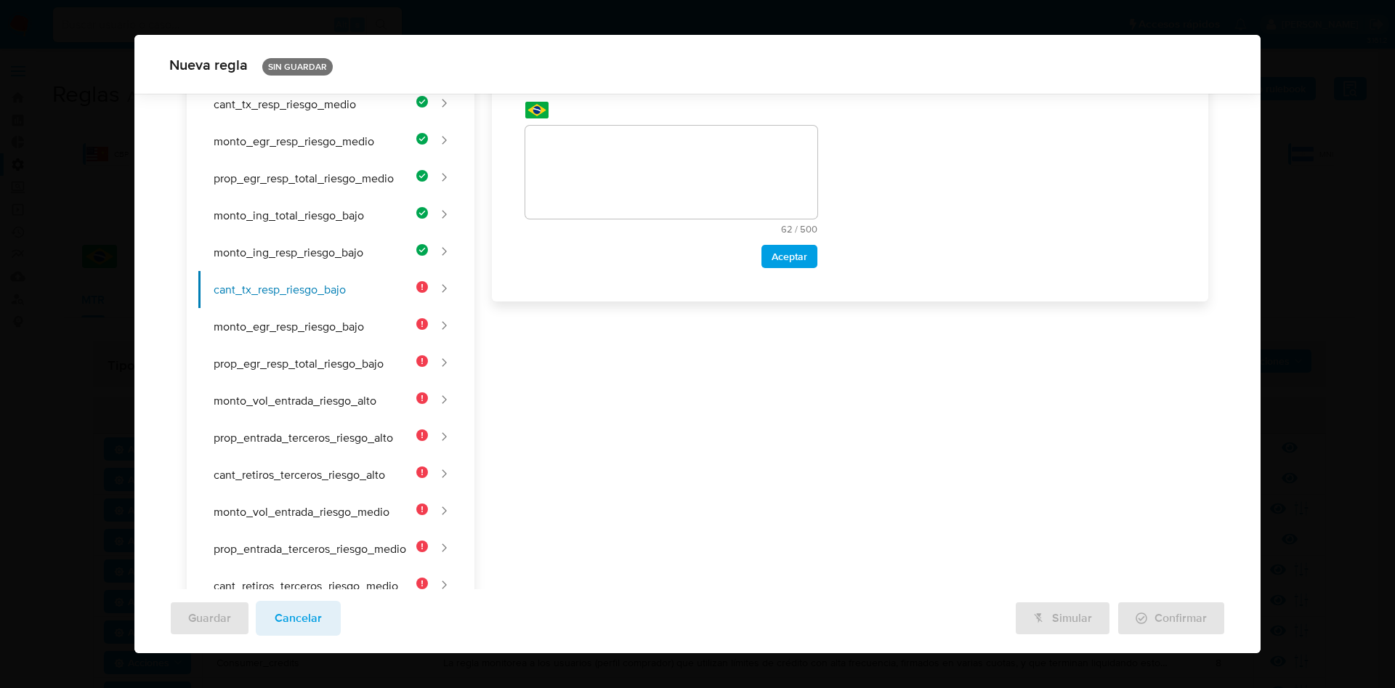
scroll to position [172, 0]
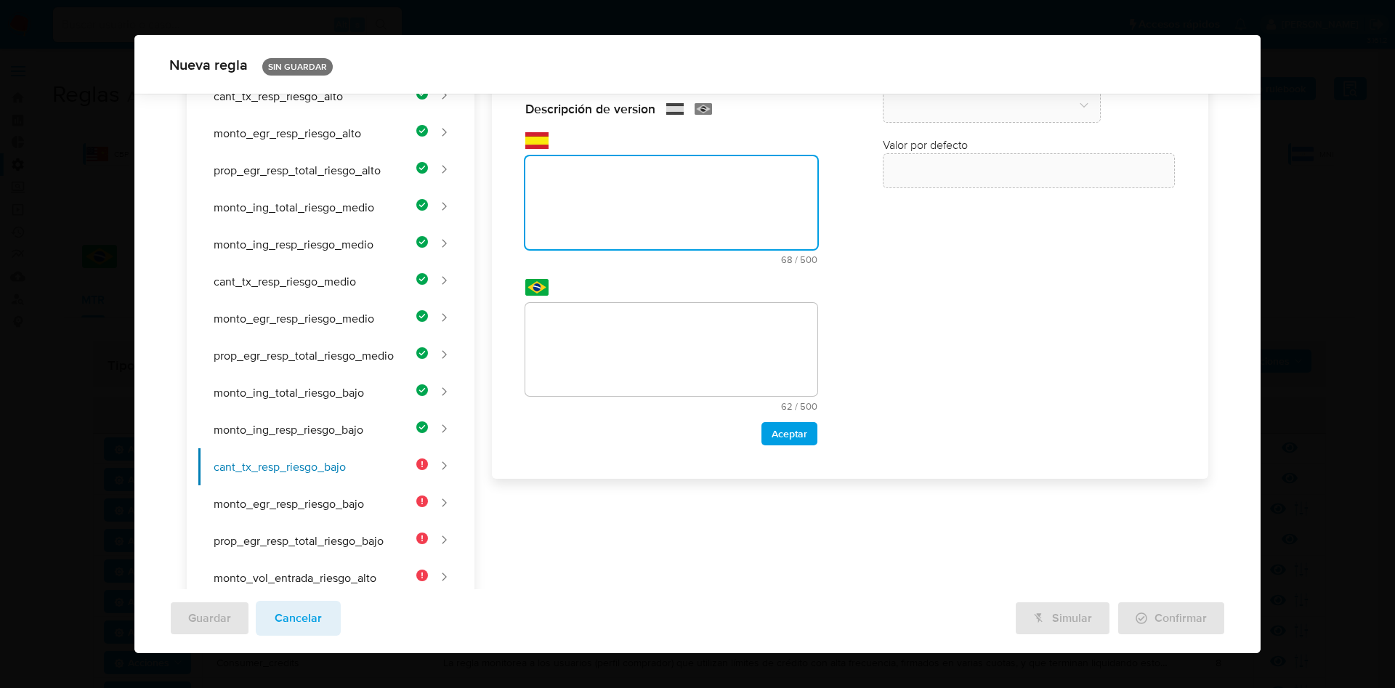
paste textarea "Cantidad de transacciones desde el responsable para clientes de riesgo bajo."
type textarea "Cantidad de transacciones desde el responsable para clientes de riesgo bajo."
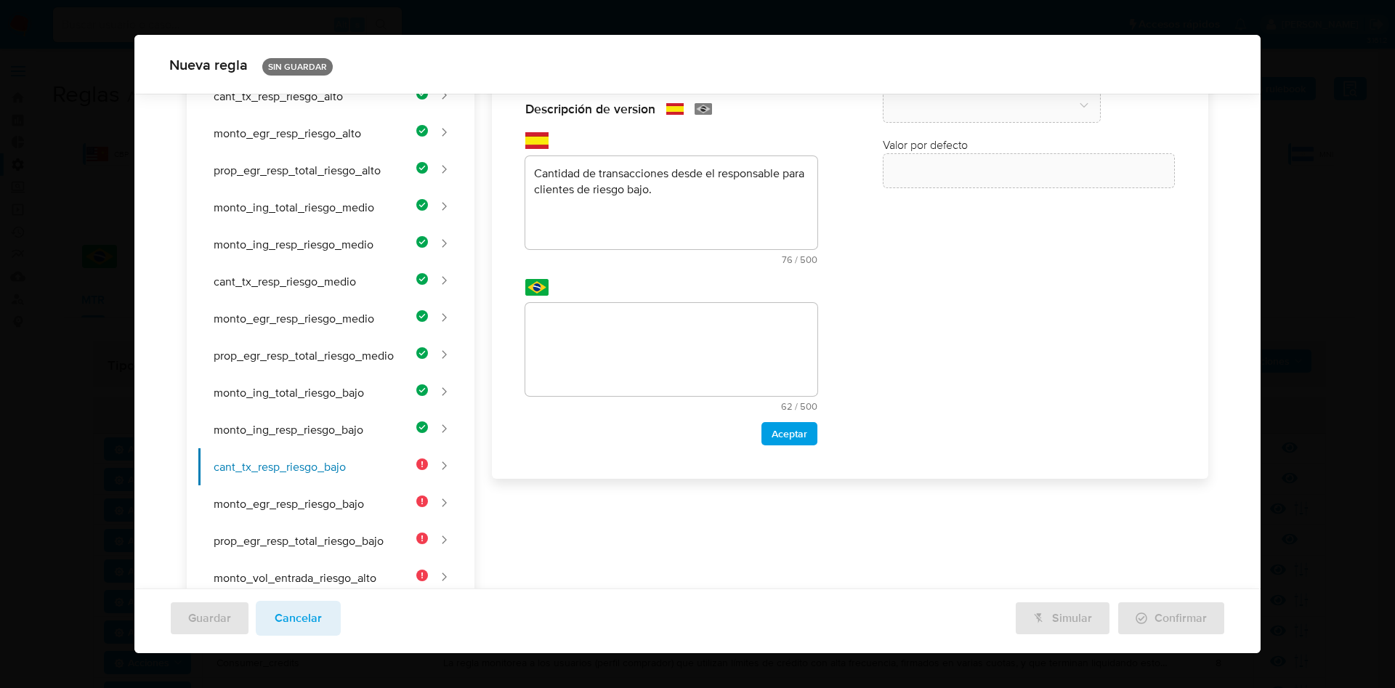
click at [583, 357] on div "Nombre text-es CANT_TX_RESP_RIESGO_BAJO 24 / 50 26 caracteres restantes text-pt…" at bounding box center [841, 443] width 734 height 921
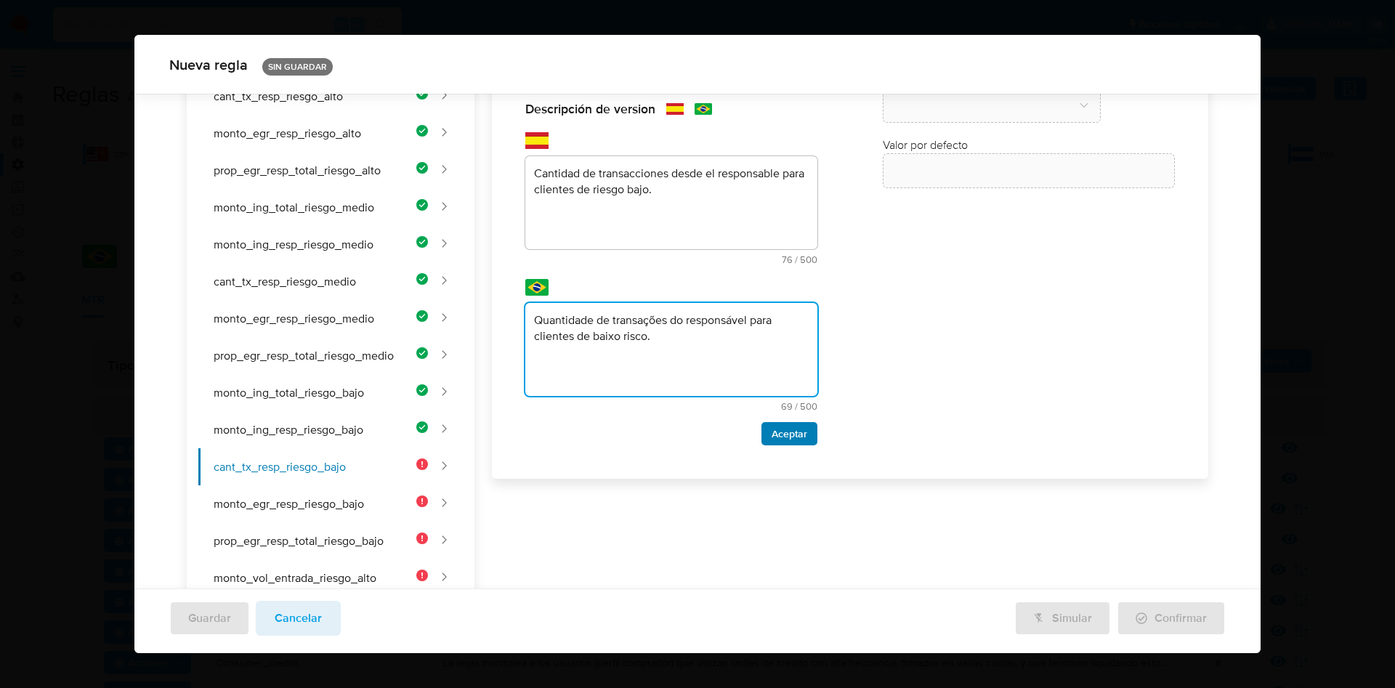
type textarea "Quantidade de transações do responsável para clientes de baixo risco."
click at [779, 426] on span "Aceptar" at bounding box center [790, 434] width 36 height 20
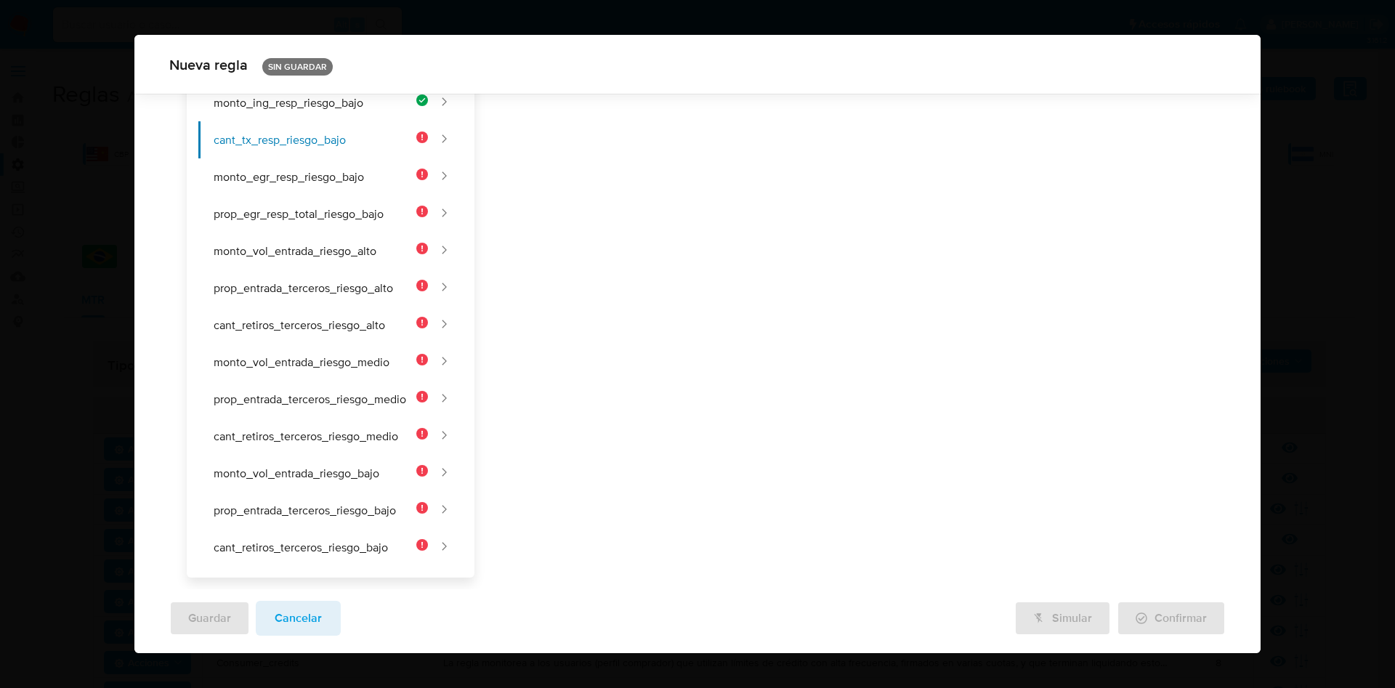
scroll to position [7, 0]
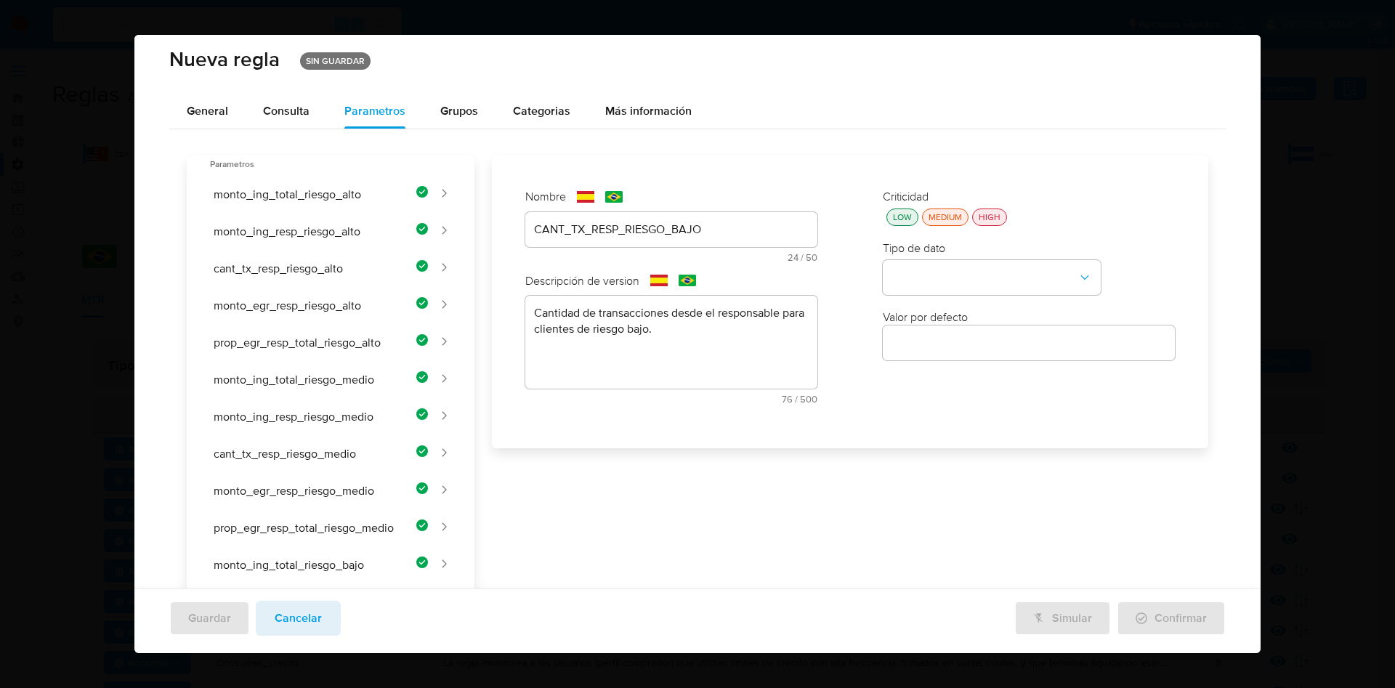
click at [899, 219] on div "LOW" at bounding box center [902, 217] width 25 height 12
click at [919, 283] on button "type-dropdown" at bounding box center [992, 278] width 218 height 35
click at [908, 271] on span "NUMBER" at bounding box center [915, 277] width 47 height 15
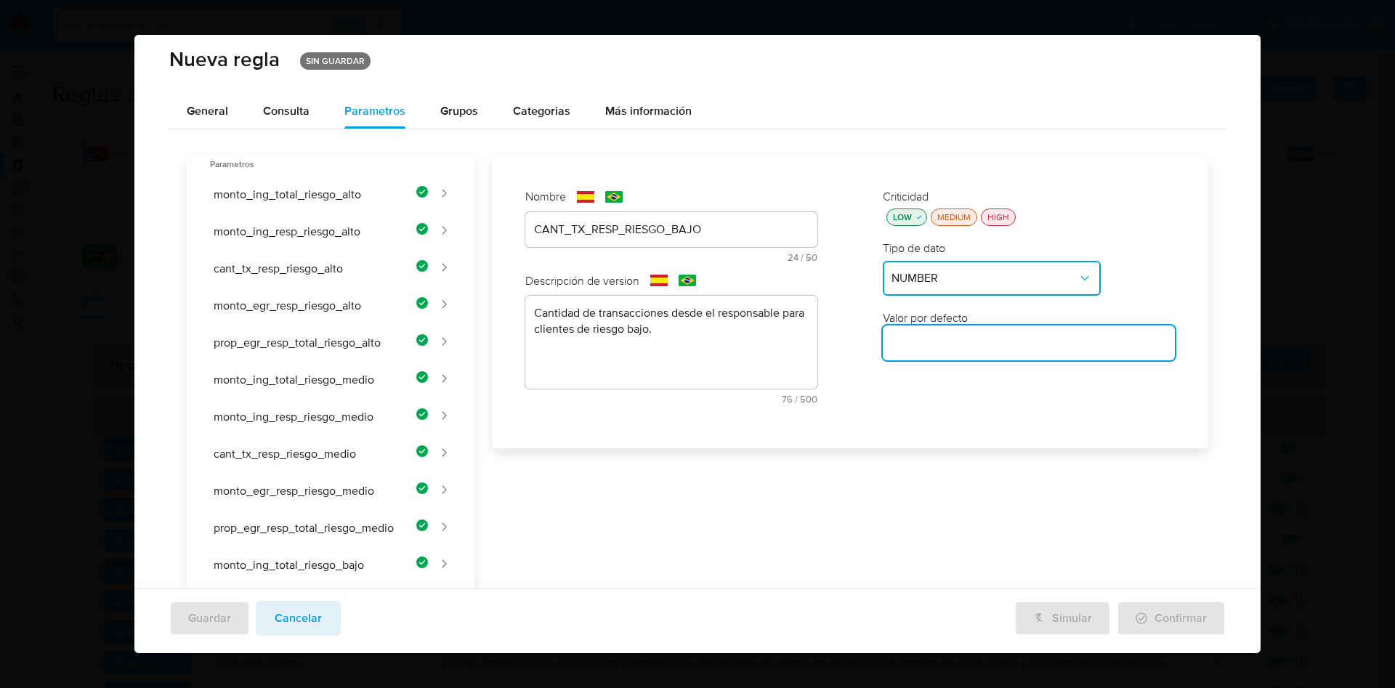
click at [920, 348] on input "number" at bounding box center [1029, 343] width 292 height 19
click at [921, 342] on input "number" at bounding box center [1029, 343] width 292 height 19
paste input "25"
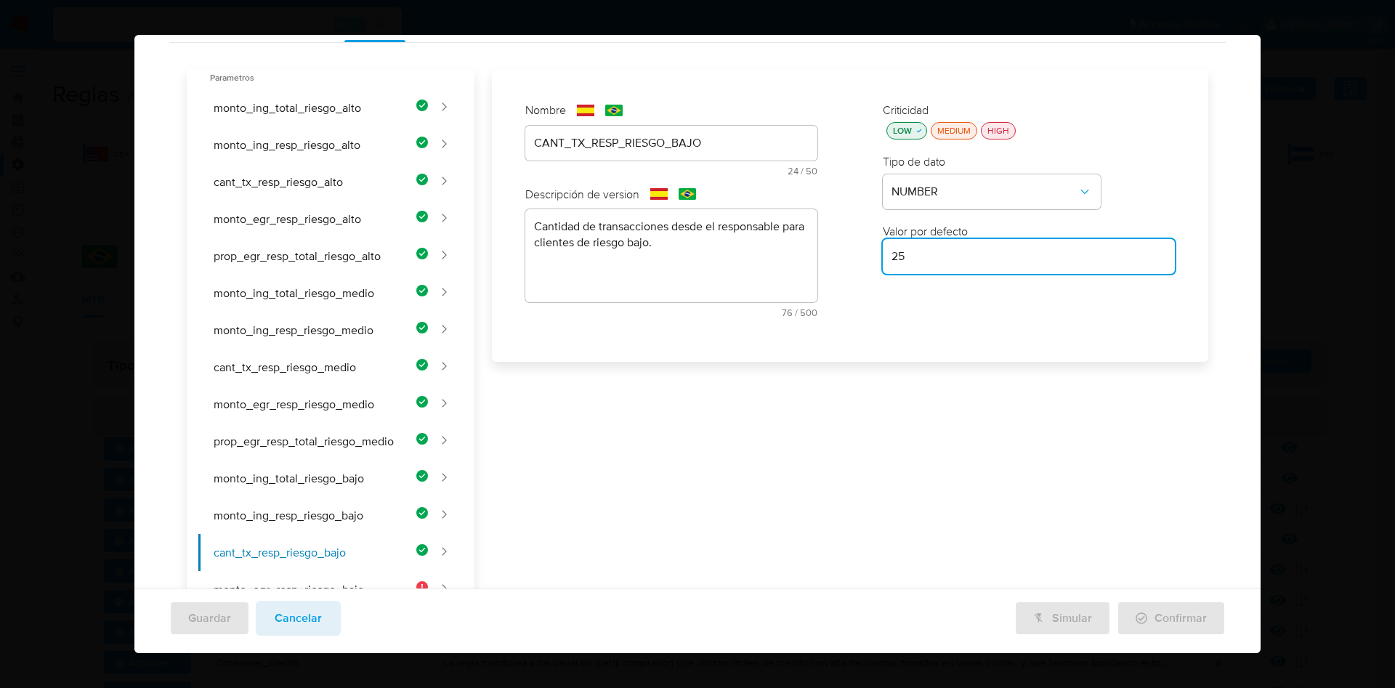
scroll to position [436, 0]
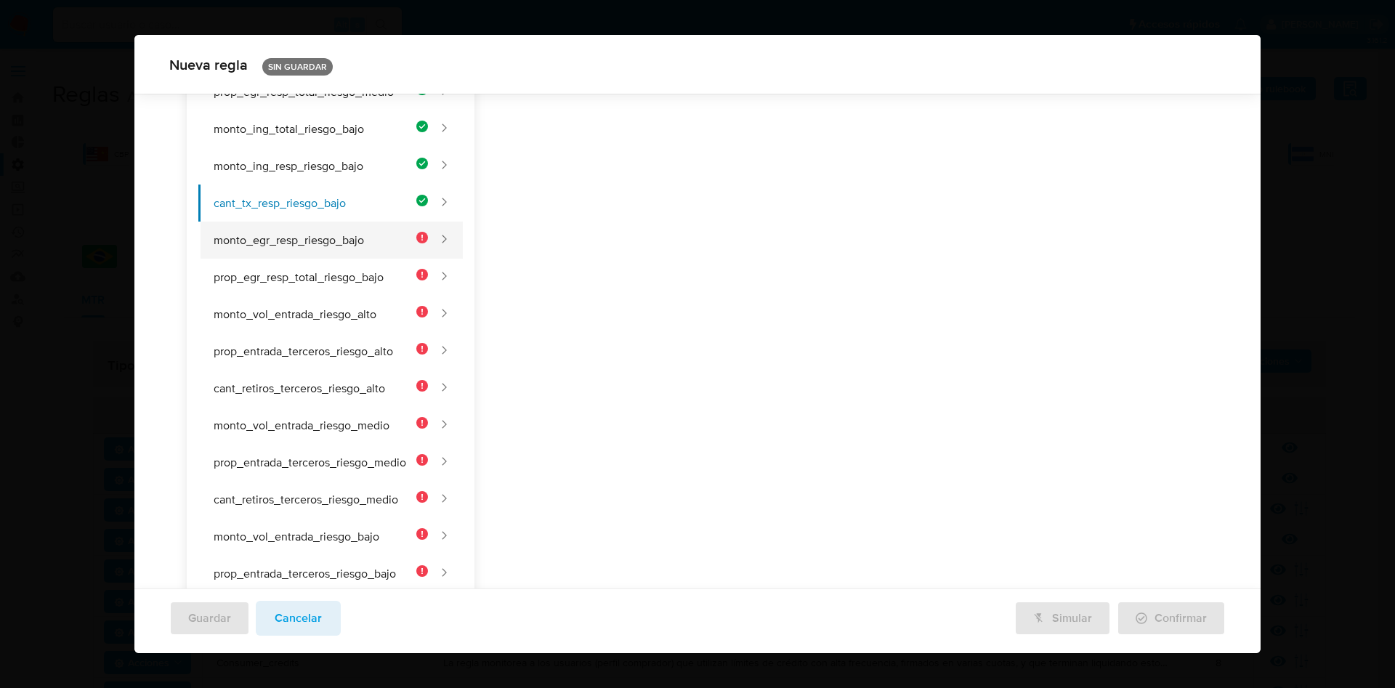
type input "25"
click at [318, 239] on button "monto_egr_resp_riesgo_bajo" at bounding box center [313, 240] width 230 height 37
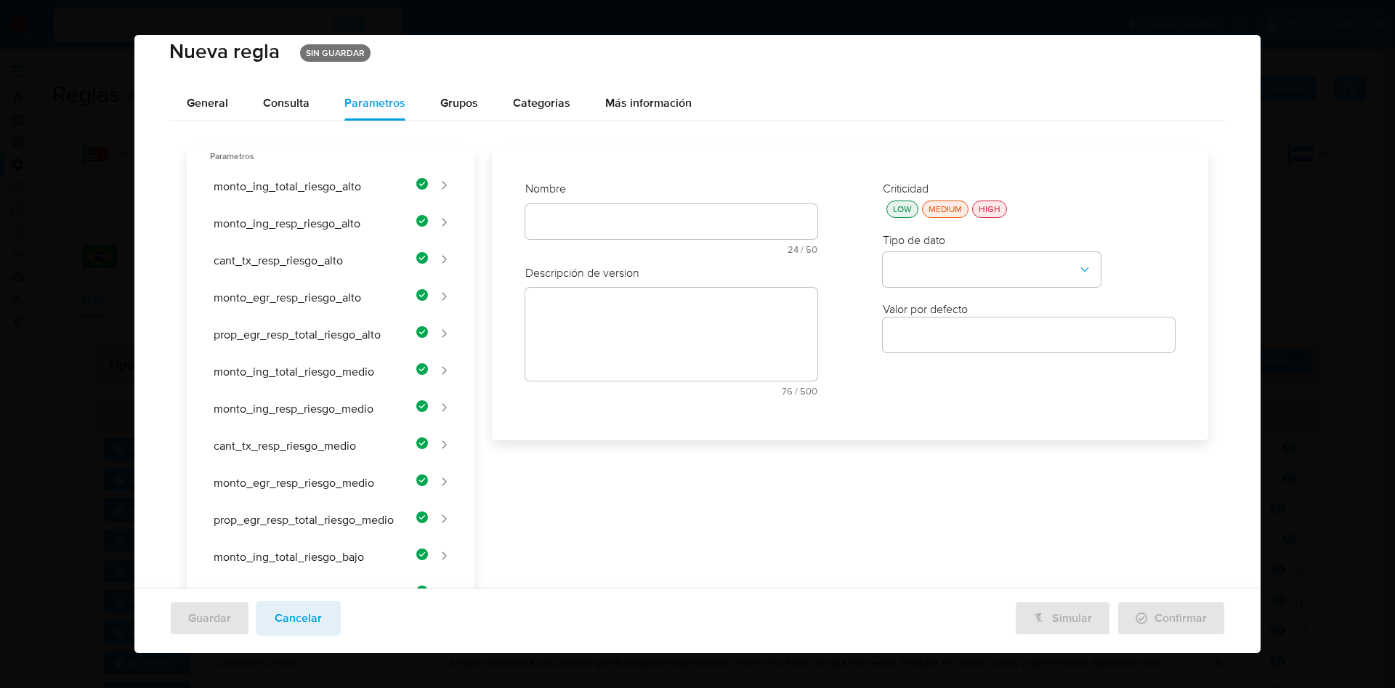
scroll to position [0, 0]
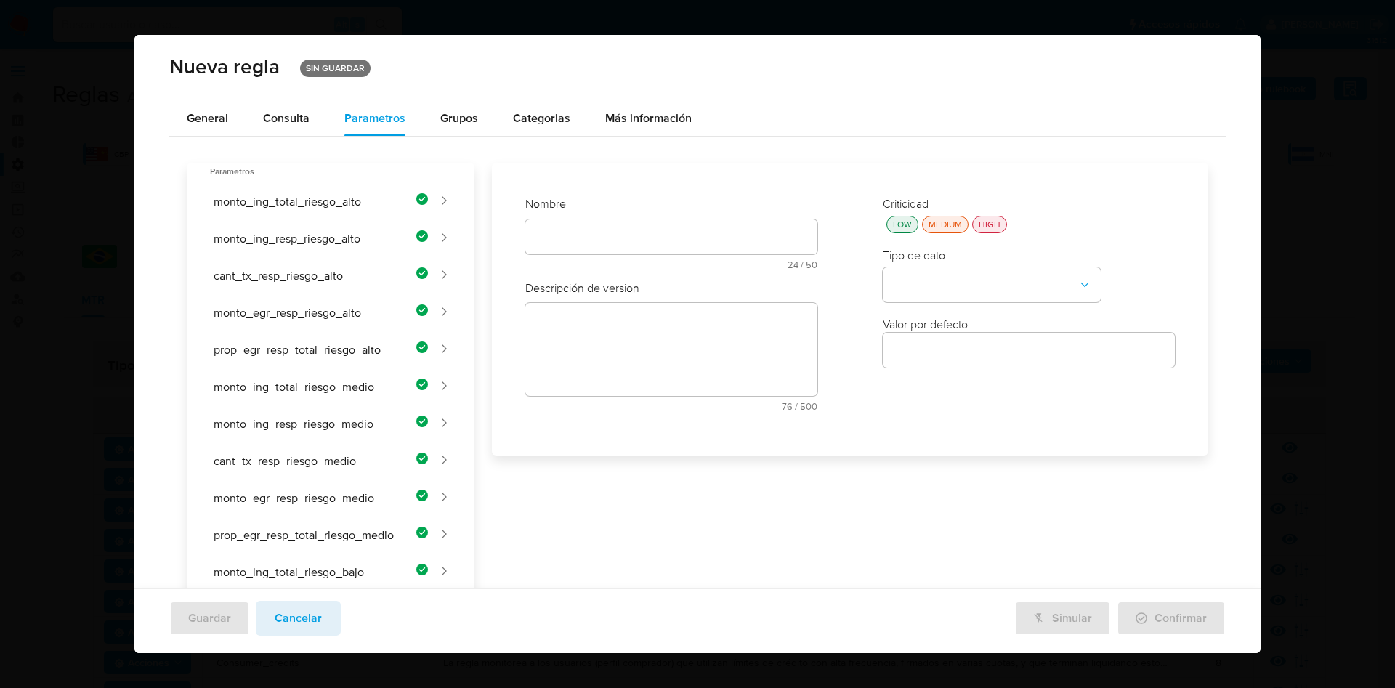
click at [604, 230] on div "Nombre text-es 24 / 50 26 caracteres restantes text-pt 24 / 50 26 caracteres re…" at bounding box center [671, 309] width 321 height 255
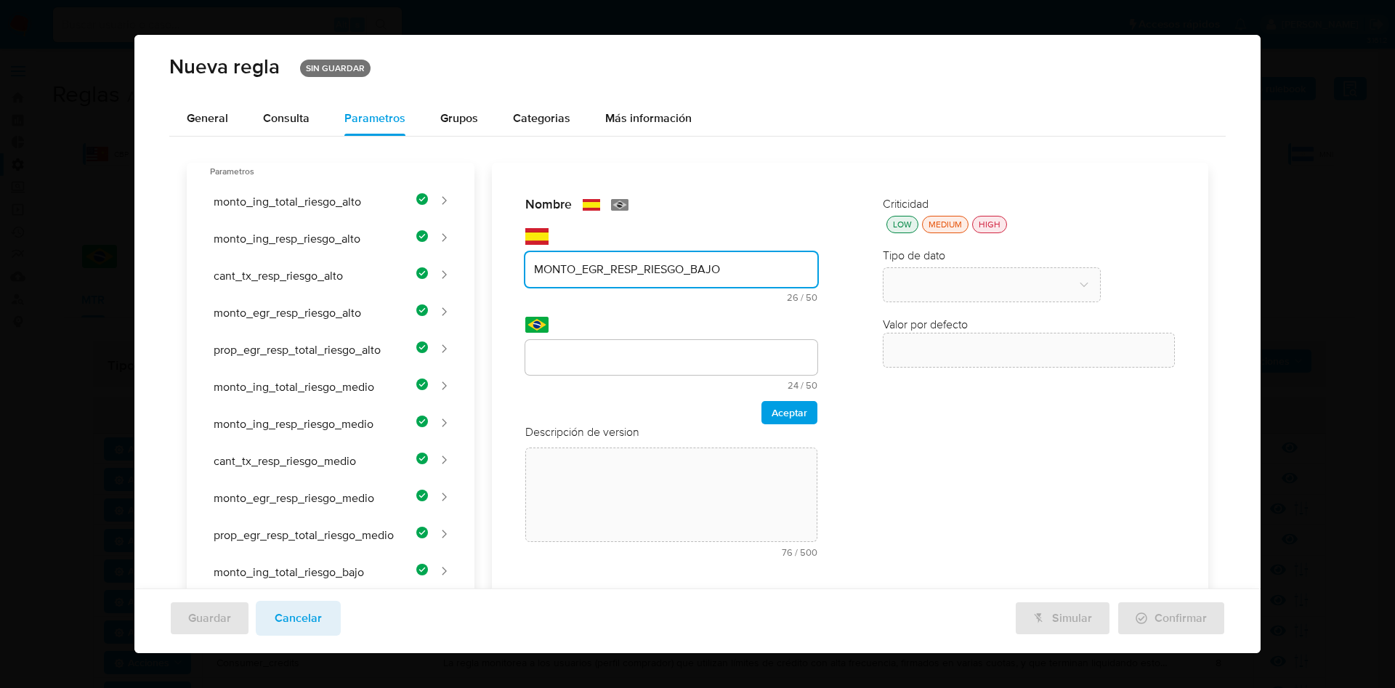
type input "MONTO_EGR_RESP_RIESGO_BAJO"
drag, startPoint x: 594, startPoint y: 360, endPoint x: 604, endPoint y: 397, distance: 38.4
click at [594, 360] on div "Nombre text-es MONTO_EGR_RESP_RIESGO_BAJO 26 / 50 24 caracteres restantes text-…" at bounding box center [841, 623] width 734 height 921
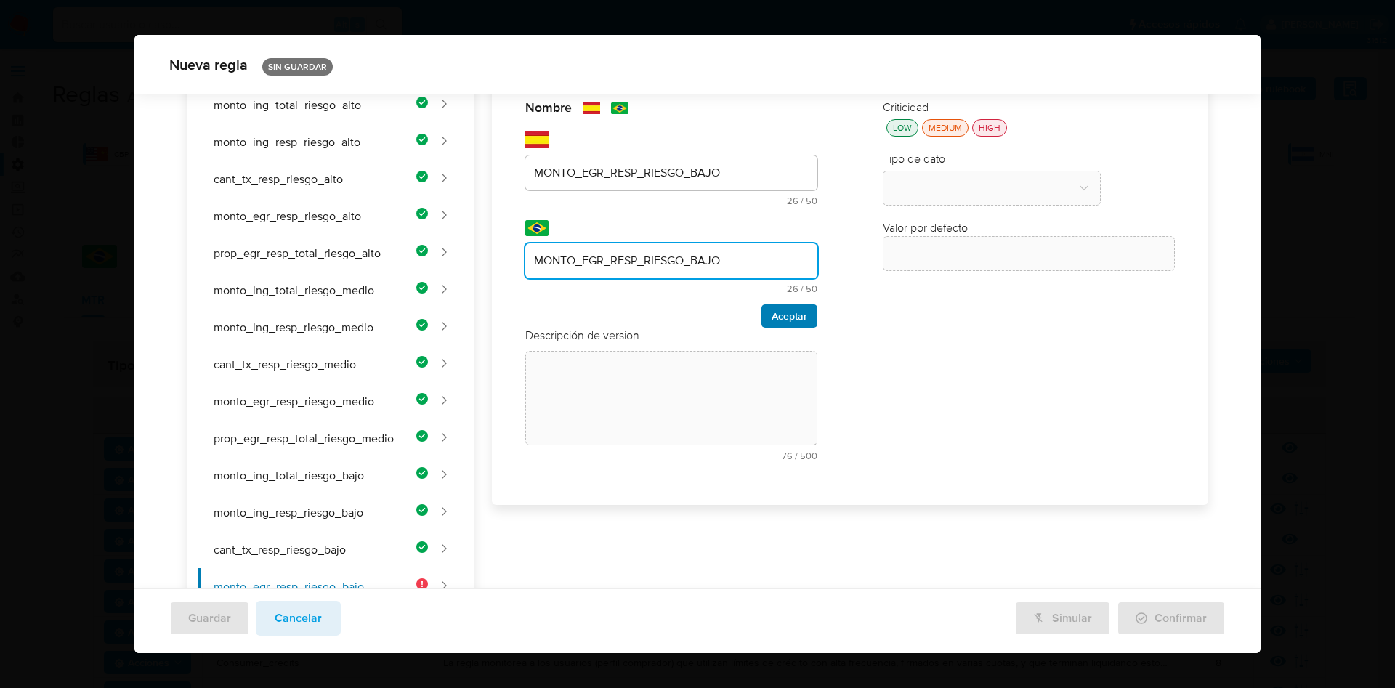
type input "MONTO_EGR_RESP_RIESGO_BAJO"
click at [772, 314] on span "Aceptar" at bounding box center [790, 316] width 36 height 20
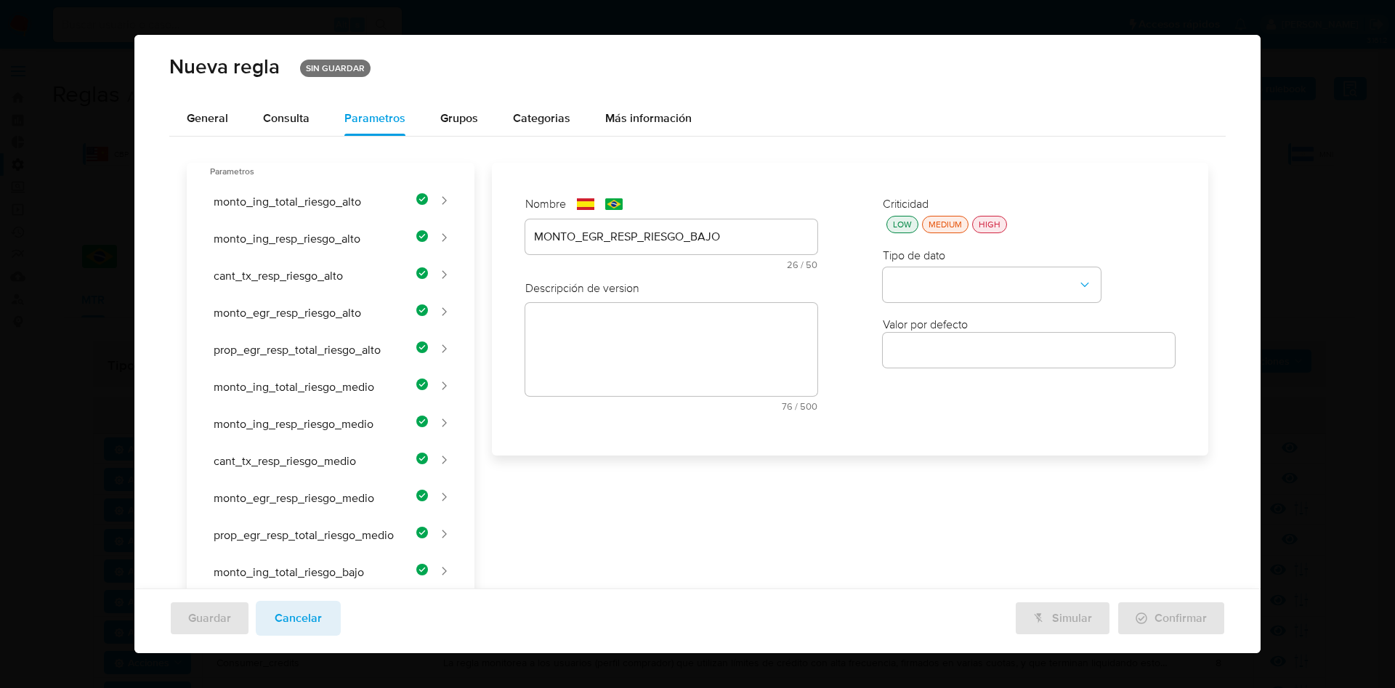
click at [623, 331] on div "Nombre text-es MONTO_EGR_RESP_RIESGO_BAJO 26 / 50 24 caracteres restantes text-…" at bounding box center [841, 623] width 734 height 921
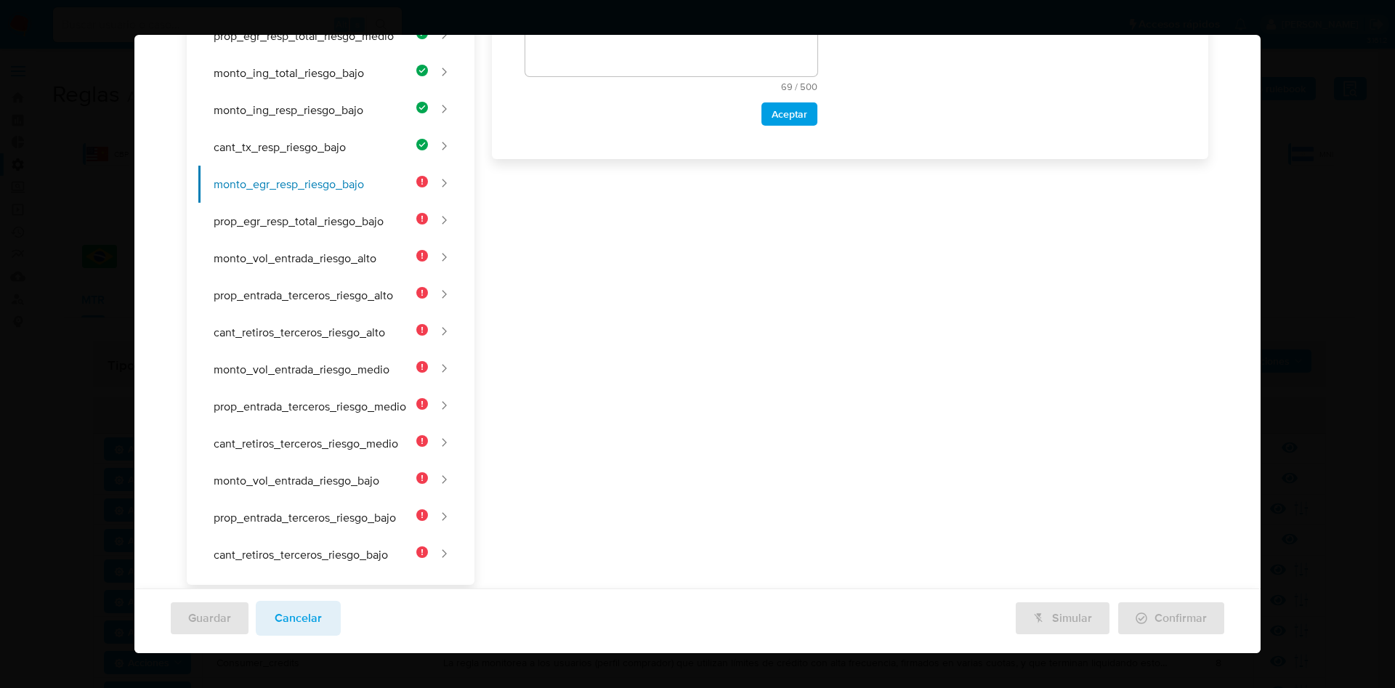
click at [626, 359] on div "Nombre text-es MONTO_EGR_RESP_RIESGO_BAJO 26 / 50 24 caracteres restantes text-…" at bounding box center [841, 124] width 734 height 921
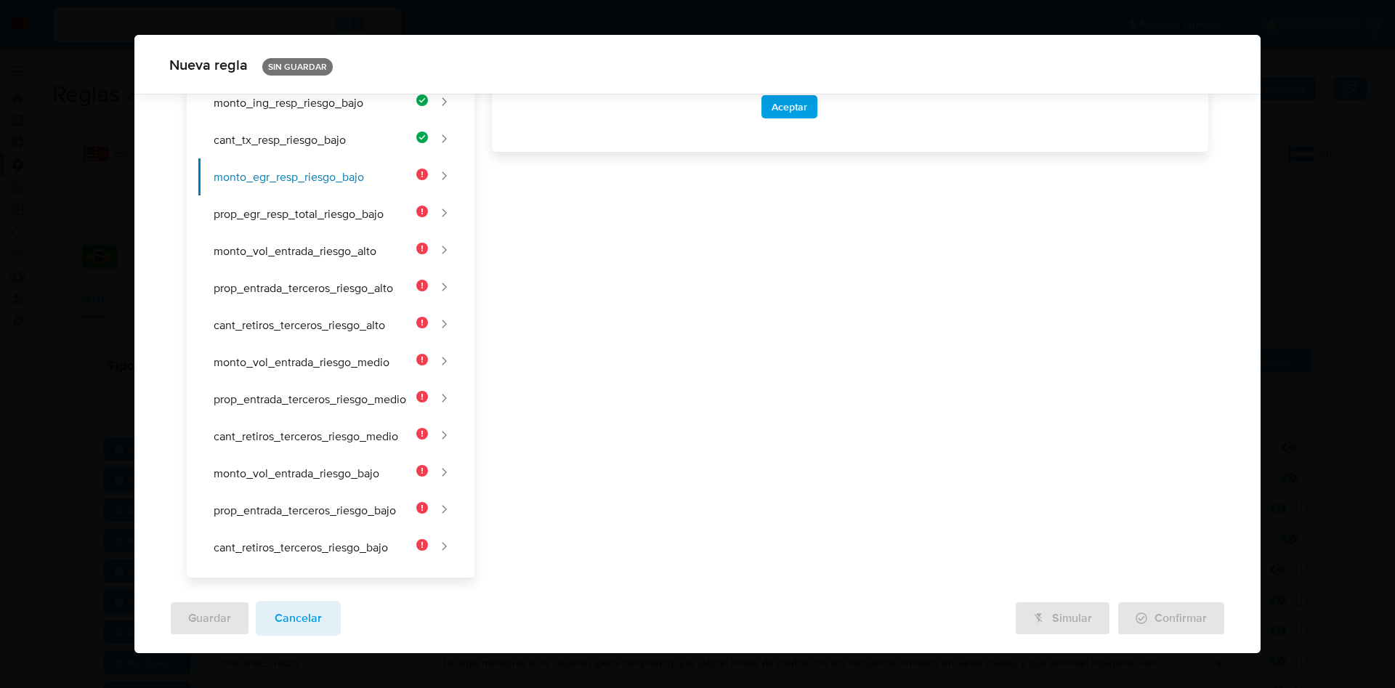
scroll to position [172, 0]
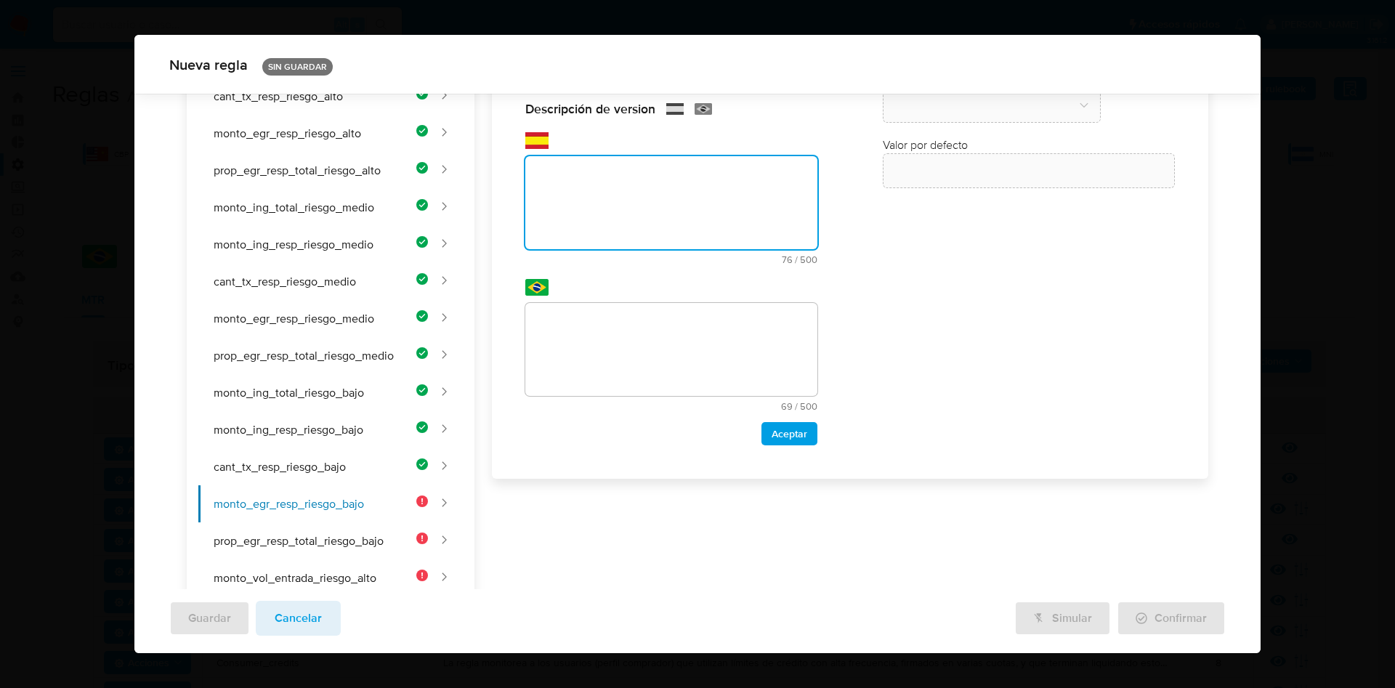
paste textarea "Umbral de egreso hacia el responsable para clientes de riesgo bajo."
type textarea "Umbral de egreso hacia el responsable para clientes de riesgo bajo."
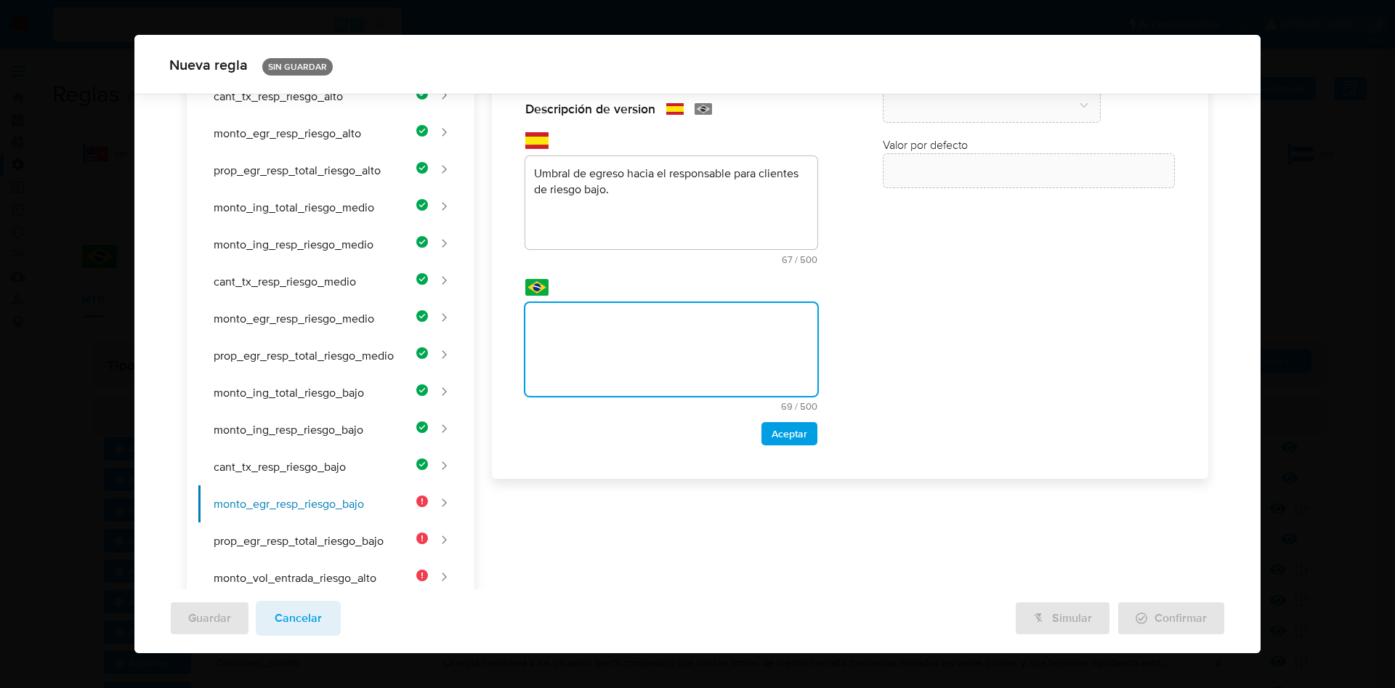
click at [634, 342] on div "Nombre text-es MONTO_EGR_RESP_RIESGO_BAJO 26 / 50 24 caracteres restantes text-…" at bounding box center [841, 443] width 734 height 921
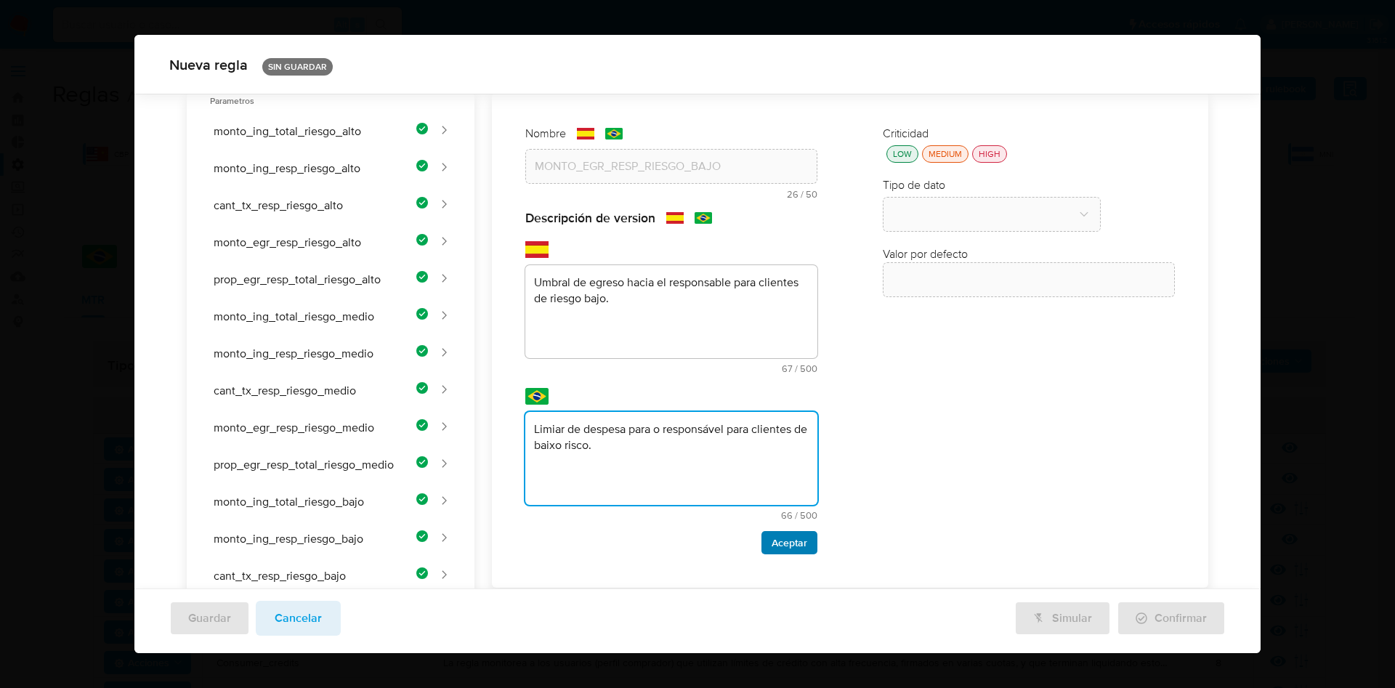
type textarea "Limiar de despesa para o responsável para clientes de baixo risco."
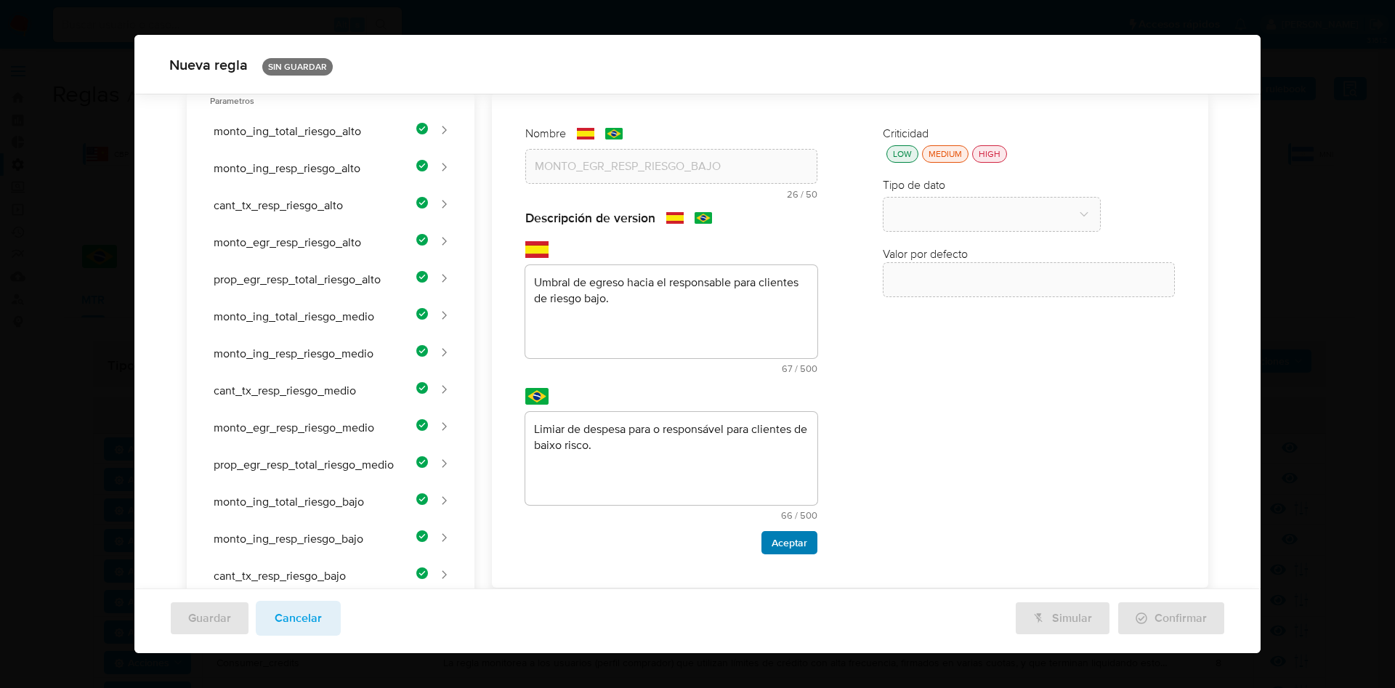
click at [775, 536] on span "Aceptar" at bounding box center [790, 543] width 36 height 20
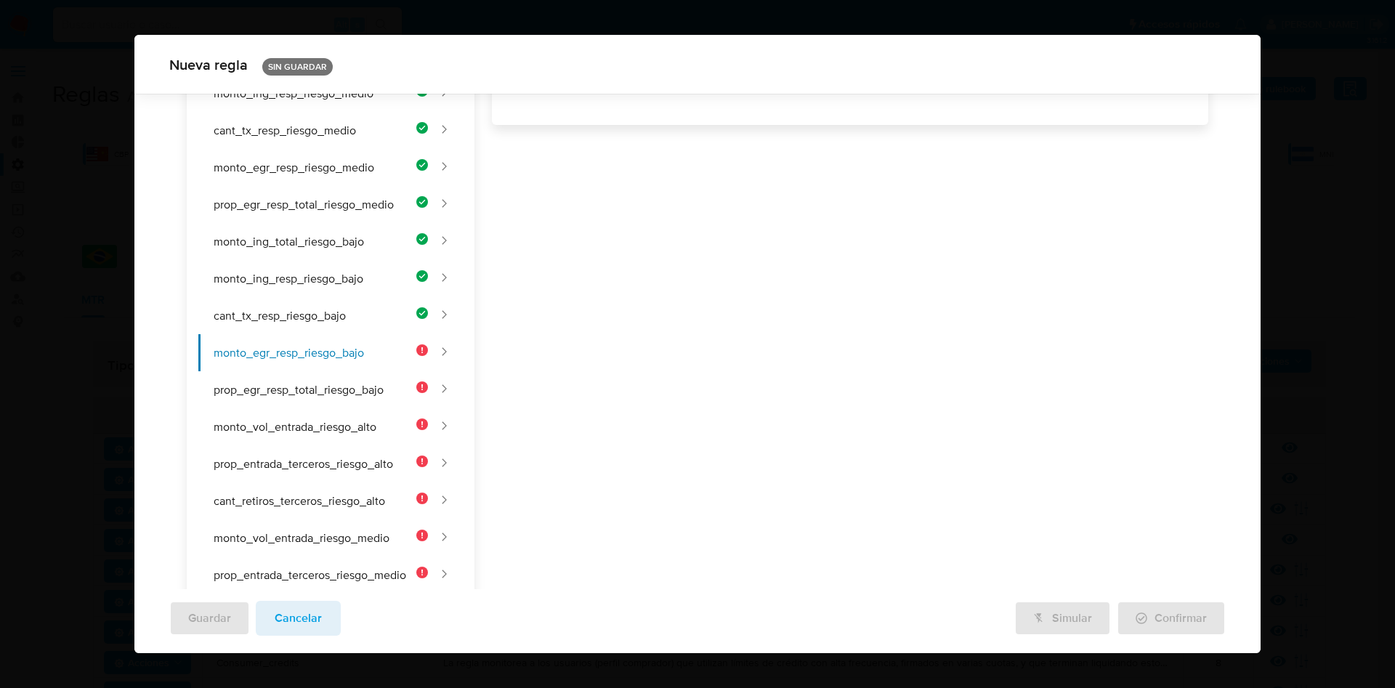
scroll to position [63, 0]
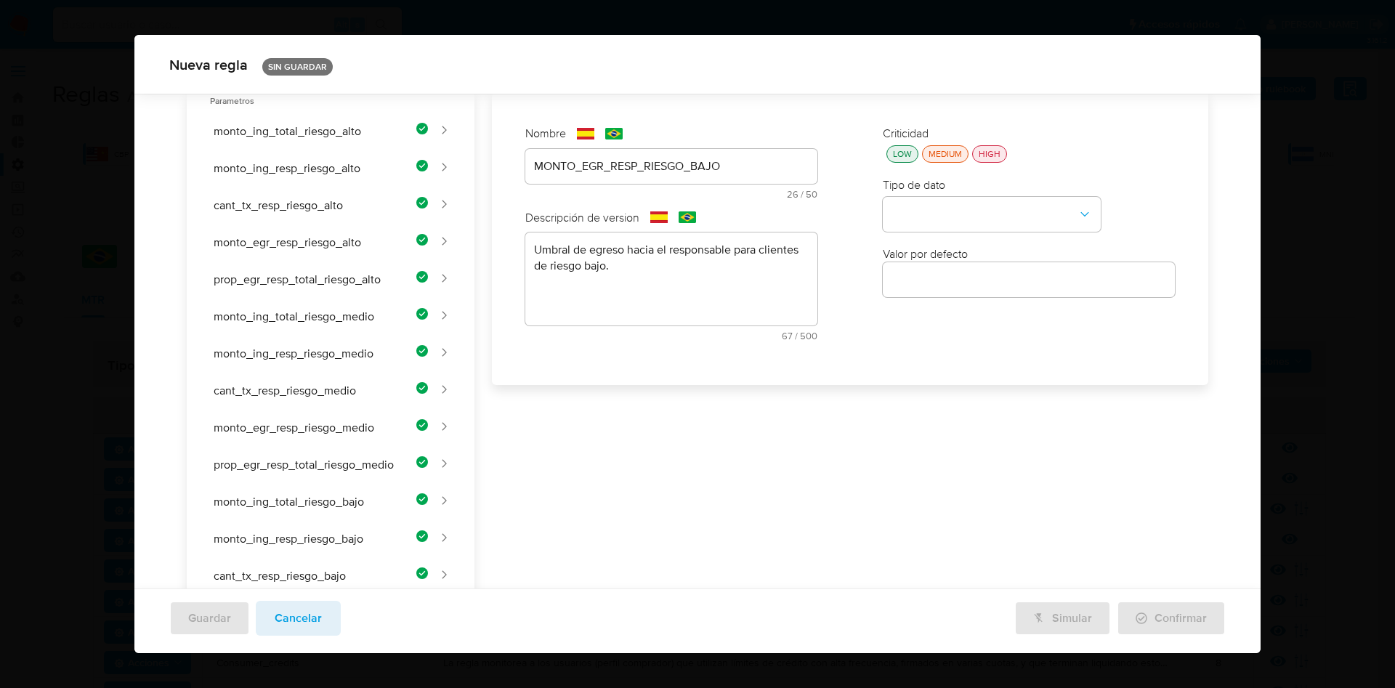
click at [901, 149] on div "LOW" at bounding box center [902, 153] width 25 height 12
click at [939, 214] on button "type-dropdown" at bounding box center [992, 215] width 218 height 35
click at [926, 211] on span "NUMBER" at bounding box center [915, 213] width 47 height 15
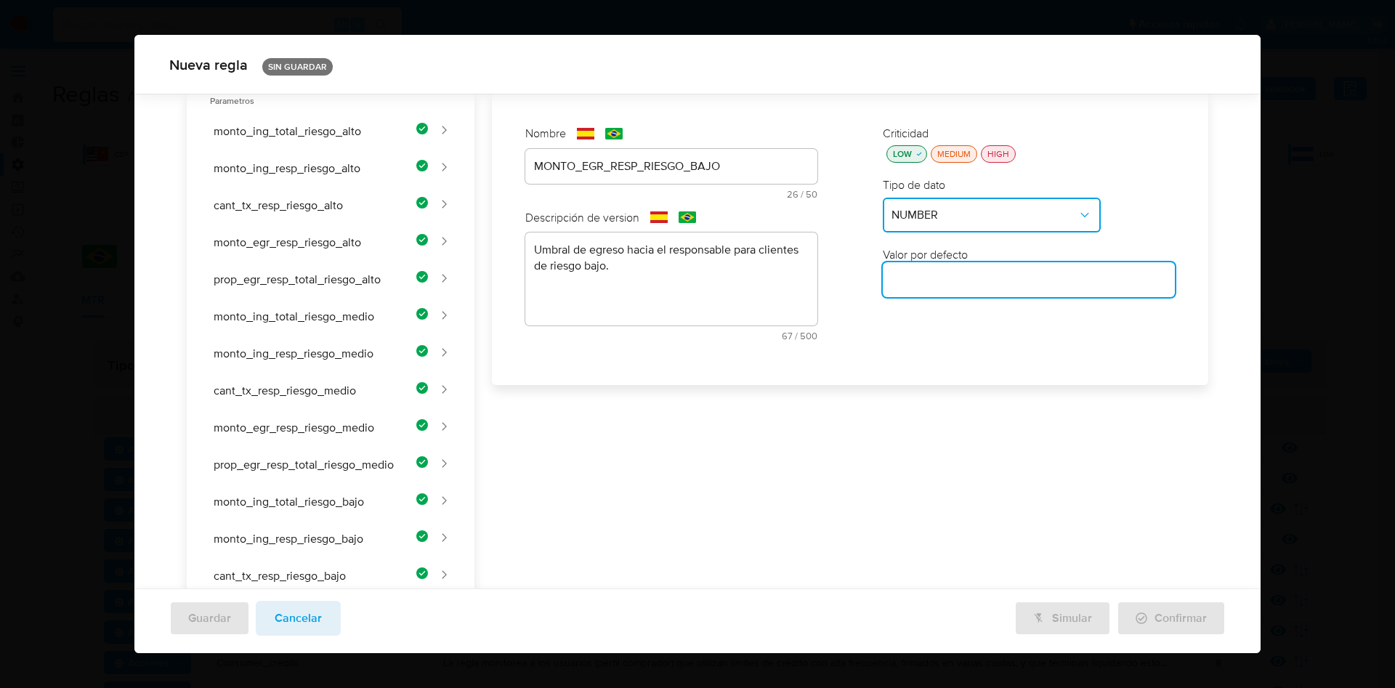
click at [946, 287] on input "number" at bounding box center [1029, 279] width 292 height 19
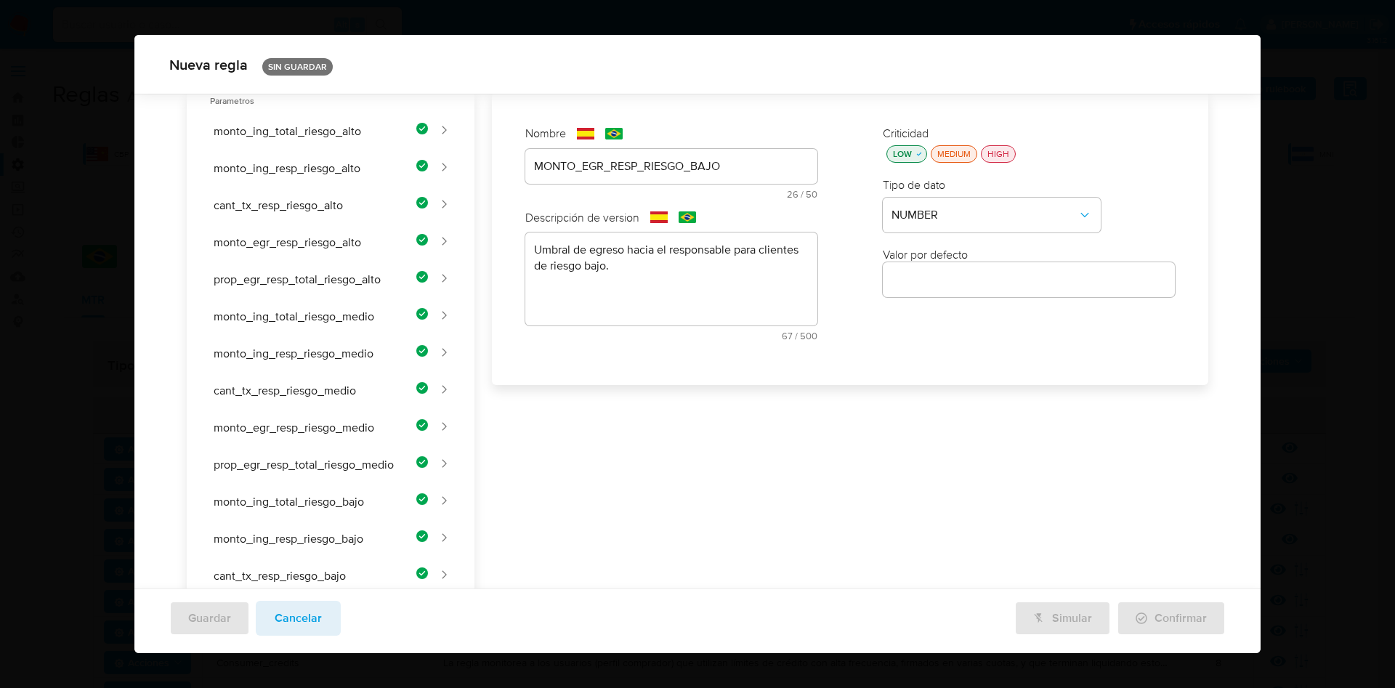
click at [942, 272] on input "number" at bounding box center [1029, 279] width 292 height 19
paste input "30000"
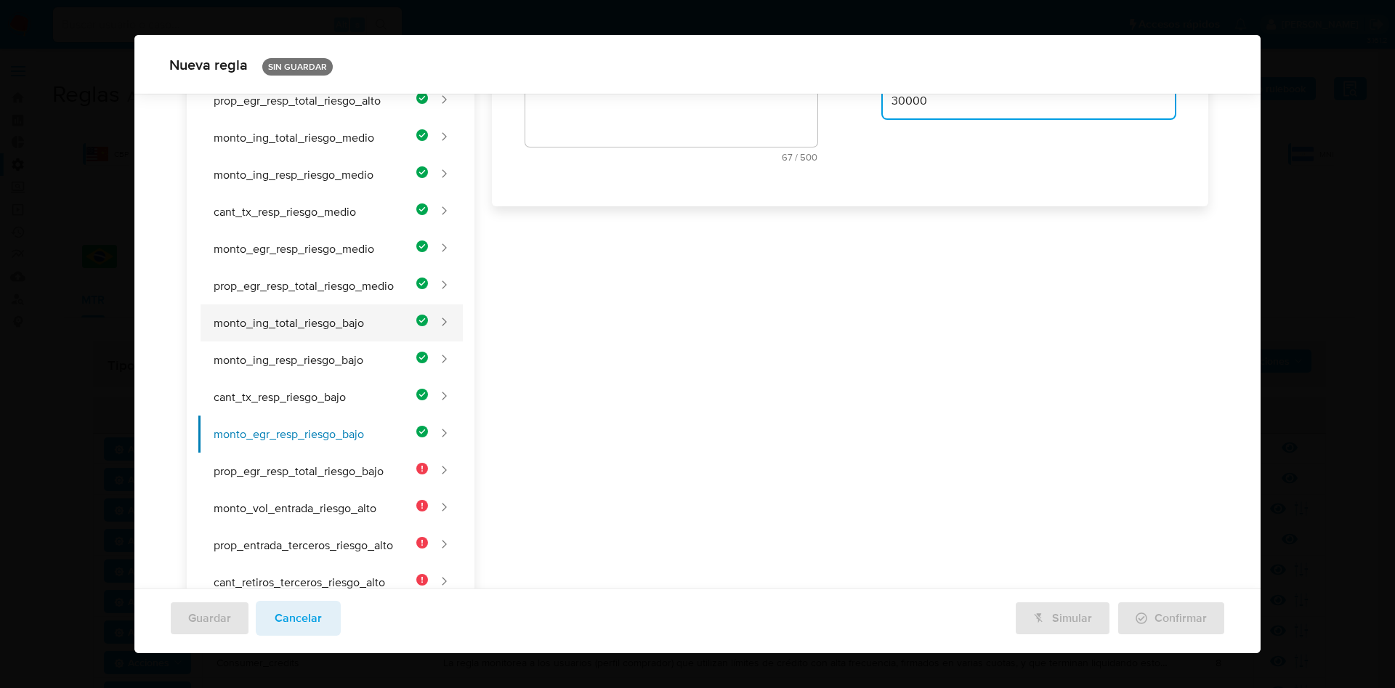
scroll to position [390, 0]
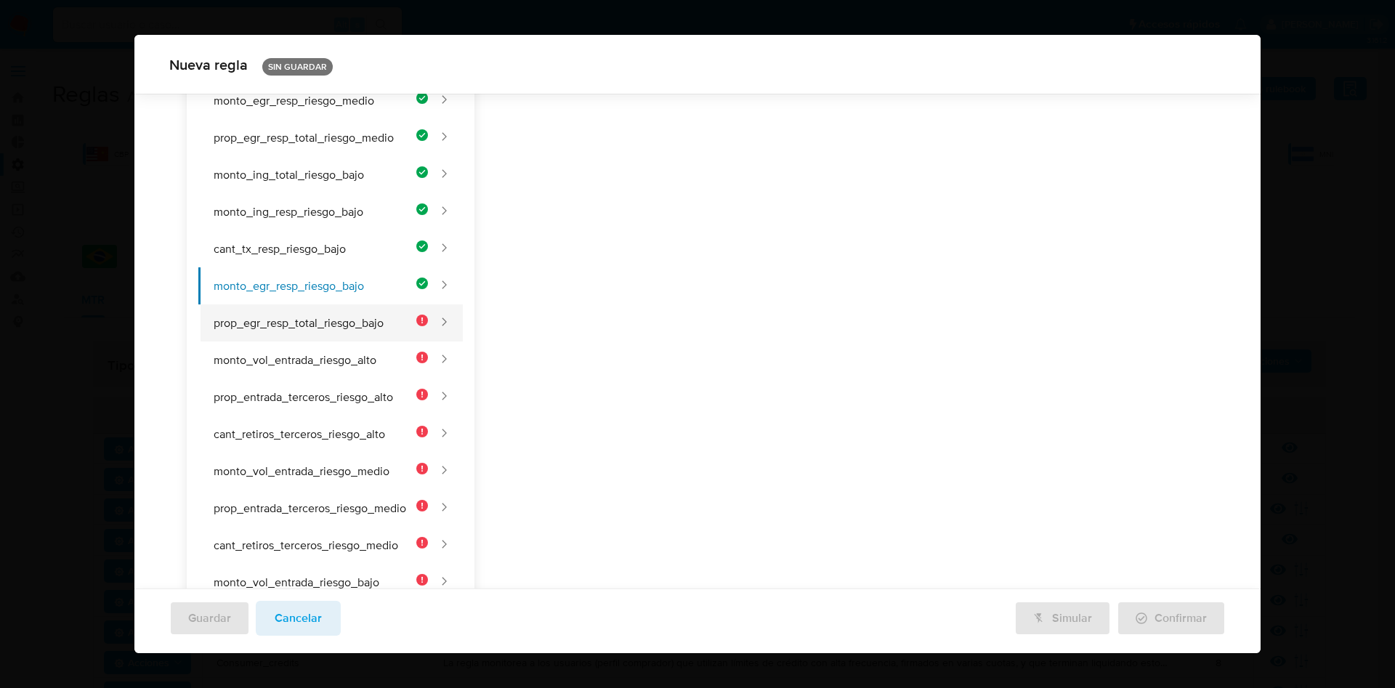
type input "30000"
click at [299, 313] on button "prop_egr_resp_total_riesgo_bajo" at bounding box center [313, 322] width 230 height 37
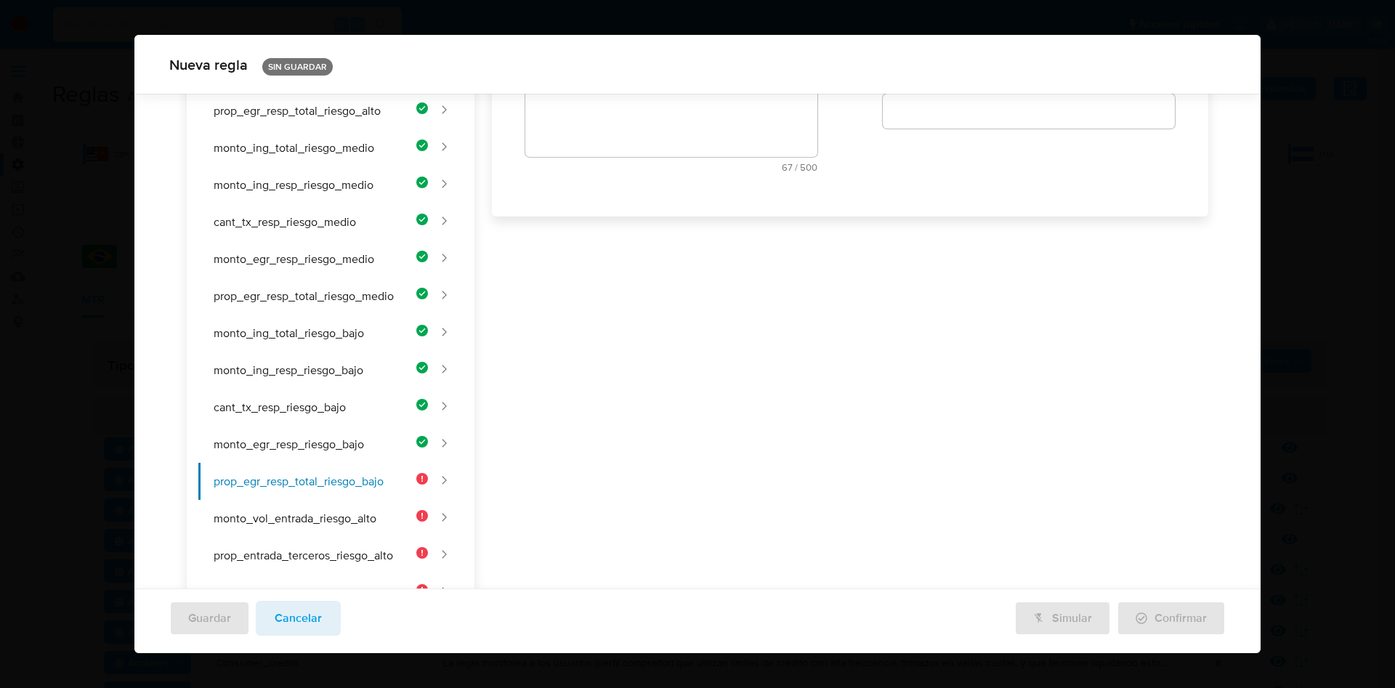
scroll to position [0, 0]
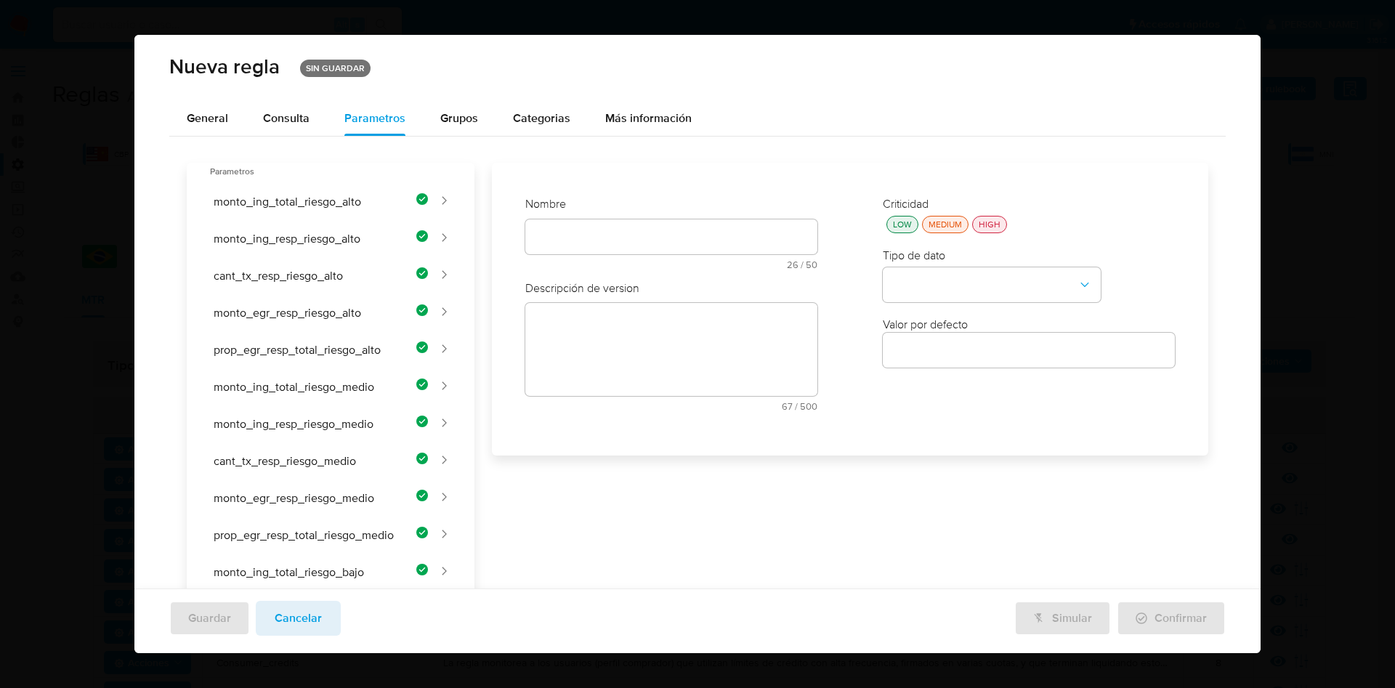
click at [643, 225] on div at bounding box center [671, 236] width 292 height 35
click at [650, 217] on div "Nombre text-es 26 / 50 24 caracteres restantes text-pt 26 / 50 24 caracteres re…" at bounding box center [671, 238] width 292 height 84
click at [647, 224] on div at bounding box center [671, 236] width 292 height 35
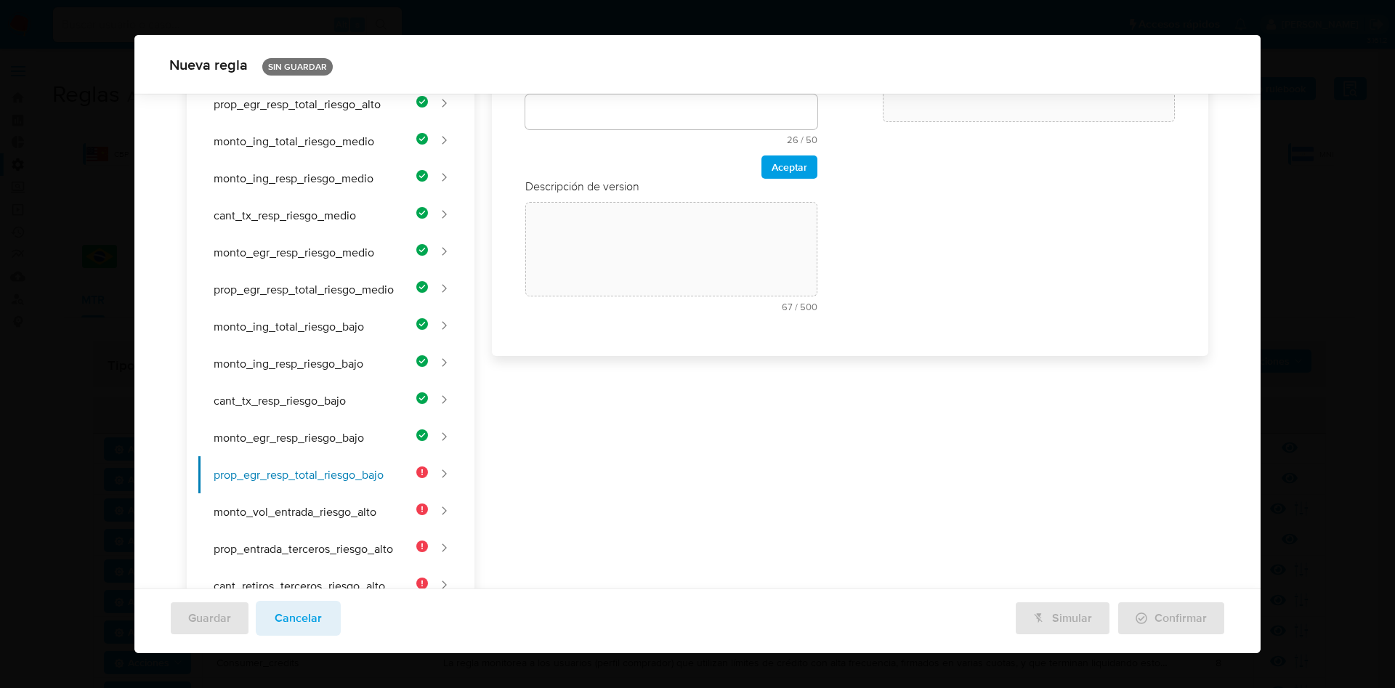
click at [646, 229] on div "Nombre text-es 26 / 50 24 caracteres restantes text-pt 26 / 50 24 caracteres re…" at bounding box center [671, 136] width 321 height 401
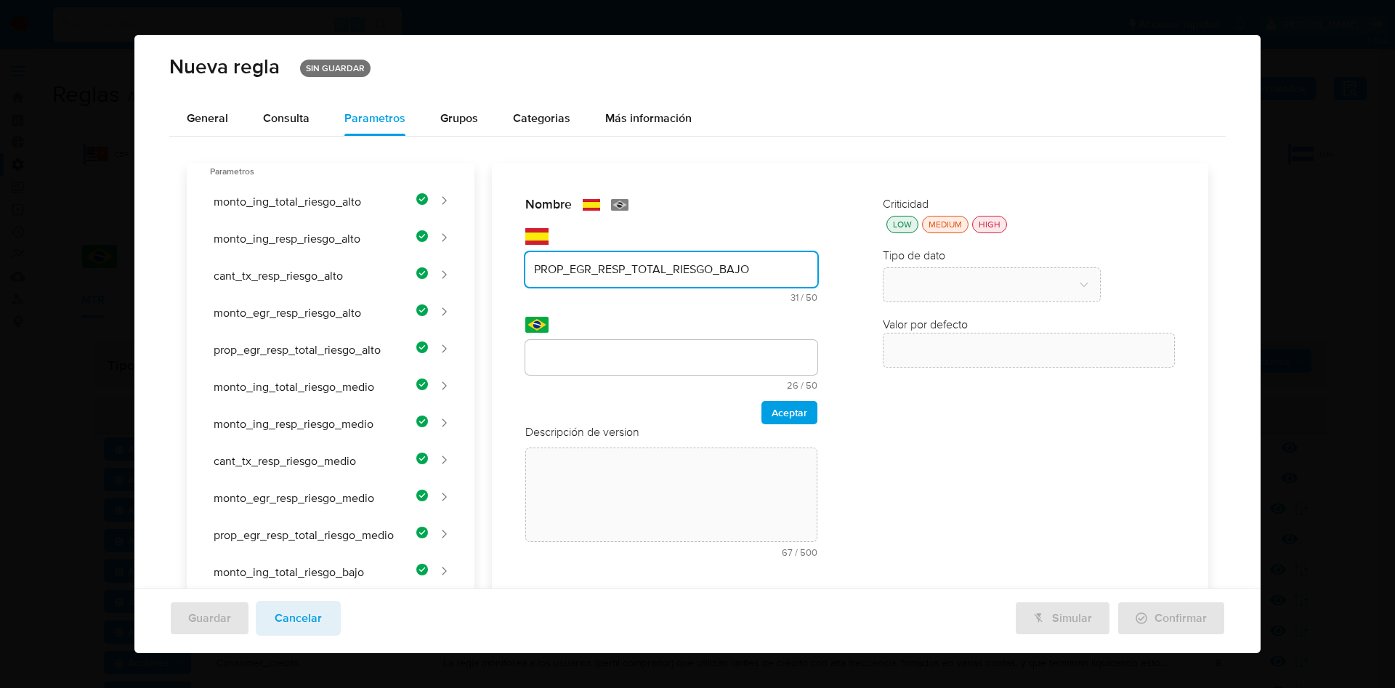
type input "PROP_EGR_RESP_TOTAL_RIESGO_BAJO"
drag, startPoint x: 583, startPoint y: 365, endPoint x: 584, endPoint y: 379, distance: 13.9
click at [583, 365] on div "Nombre text-es PROP_EGR_RESP_TOTAL_RIESGO_BAJO 31 / 50 19 caracteres restantes …" at bounding box center [841, 623] width 734 height 921
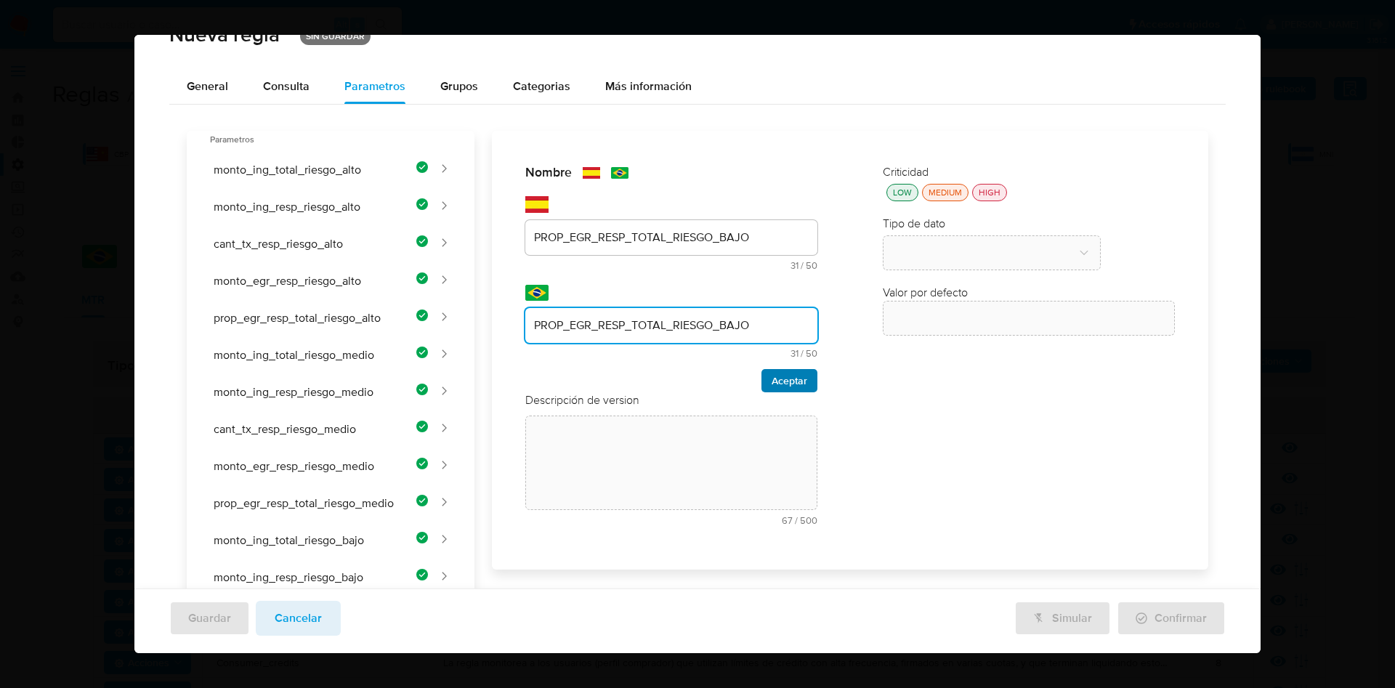
type input "PROP_EGR_RESP_TOTAL_RIESGO_BAJO"
click at [803, 377] on button "Aceptar" at bounding box center [789, 380] width 56 height 23
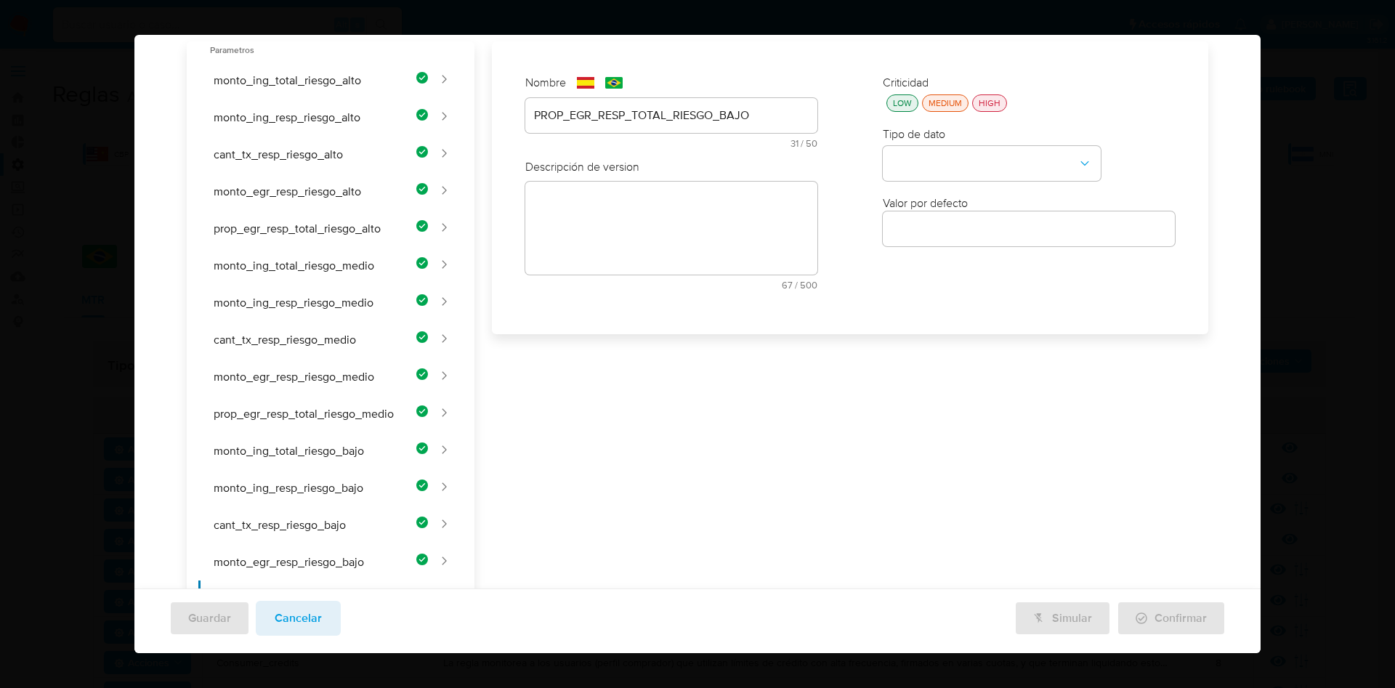
scroll to position [32, 0]
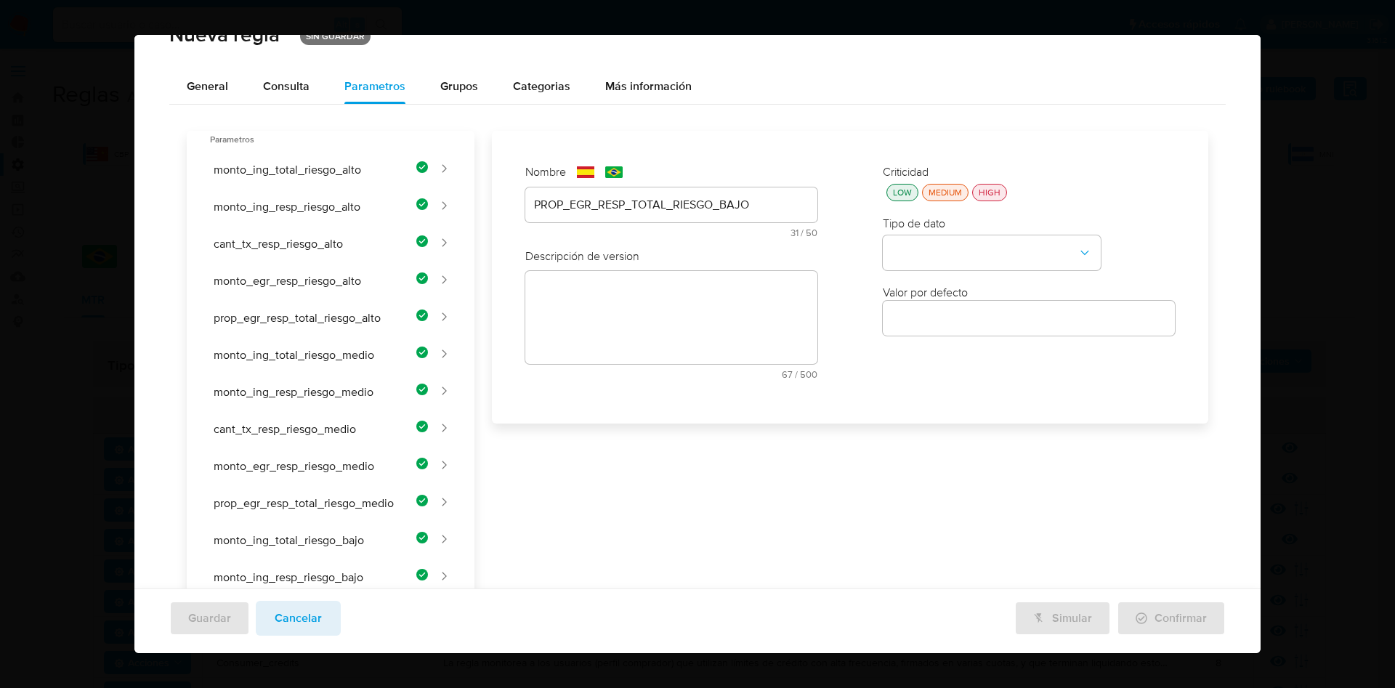
click at [620, 292] on div "Nombre text-es PROP_EGR_RESP_TOTAL_RIESGO_BAJO 31 / 50 19 caracteres restantes …" at bounding box center [841, 591] width 734 height 921
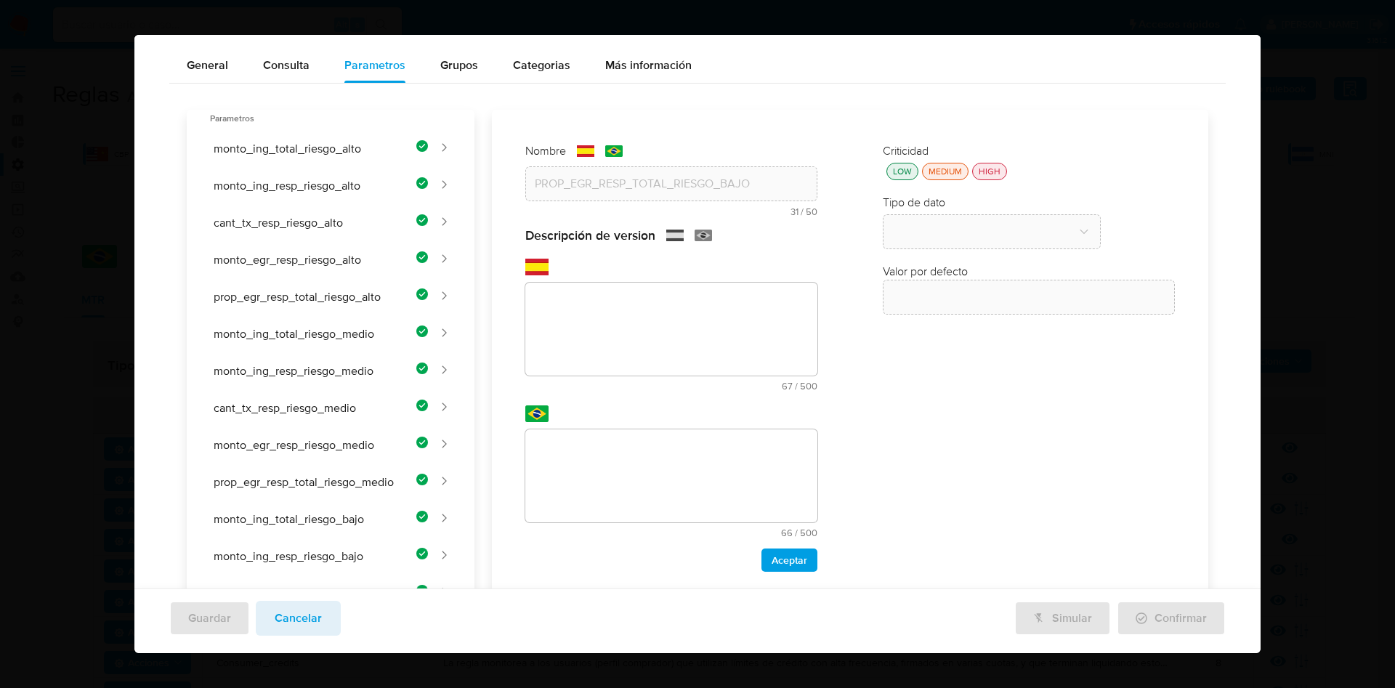
click at [629, 318] on div "Nombre text-es PROP_EGR_RESP_TOTAL_RIESGO_BAJO 31 / 50 19 caracteres restantes …" at bounding box center [841, 570] width 734 height 921
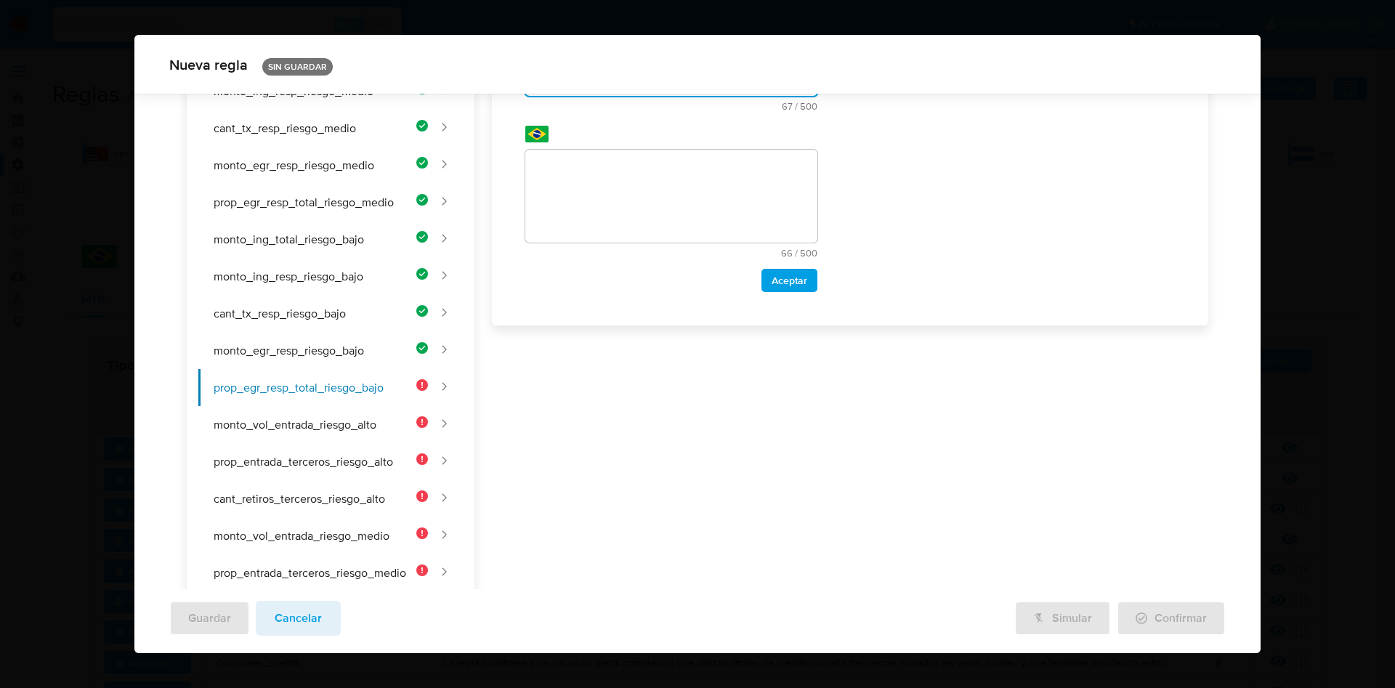
paste textarea "Proporción de egresos hacia el responsable sobre el total para riesgo bajo."
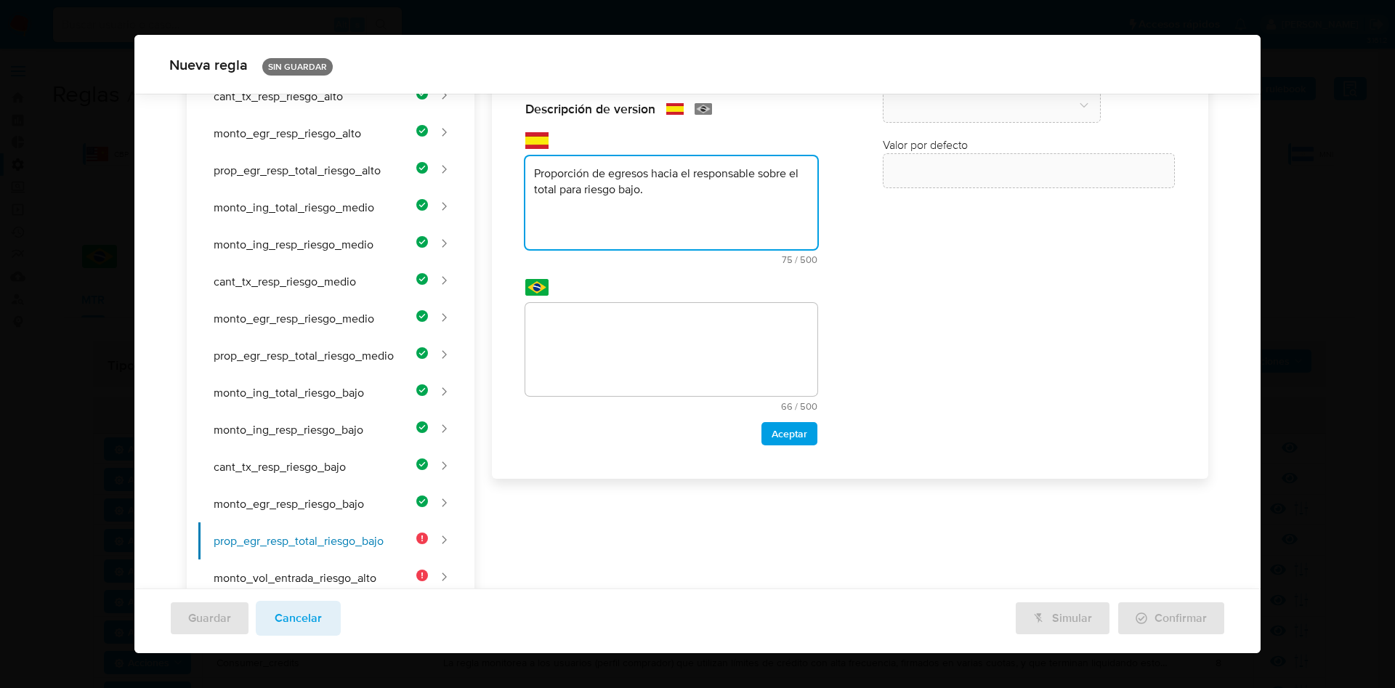
type textarea "Proporción de egresos hacia el responsable sobre el total para riesgo bajo."
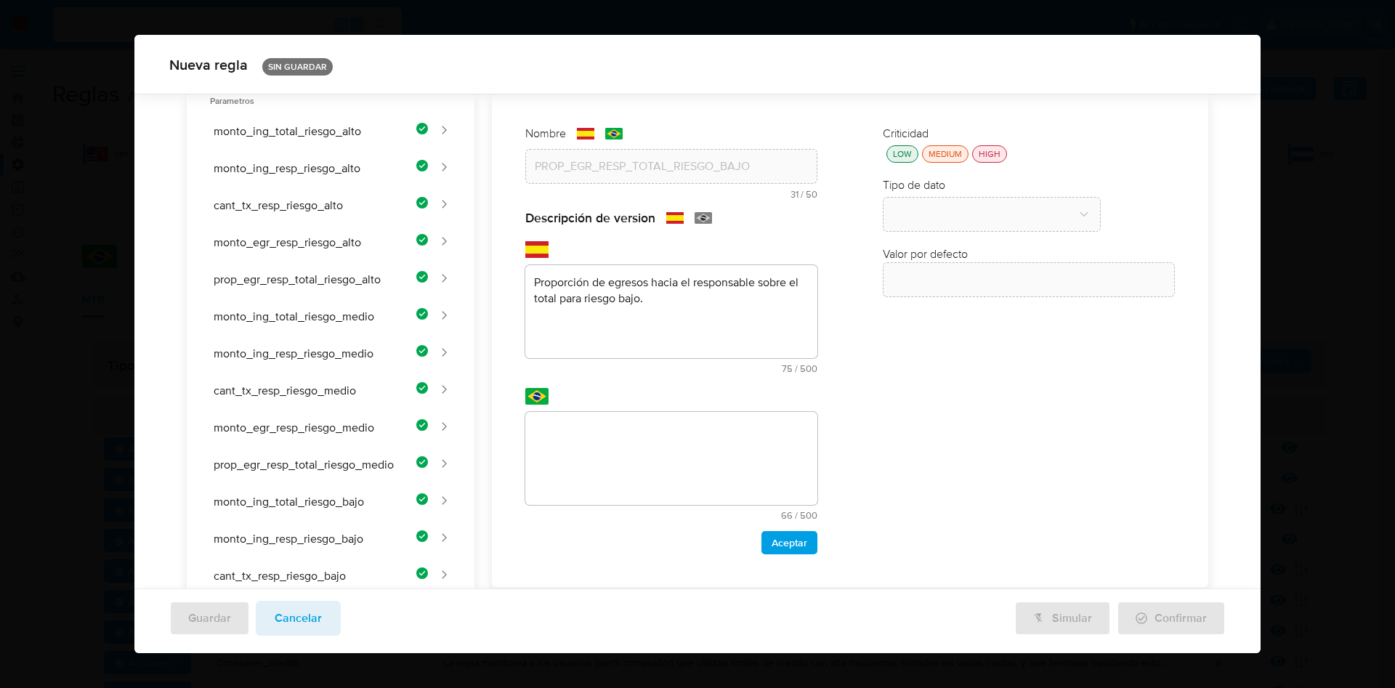
click at [648, 419] on div "Nombre text-es PROP_EGR_RESP_TOTAL_RIESGO_BAJO 31 / 50 19 caracteres restantes …" at bounding box center [841, 552] width 734 height 921
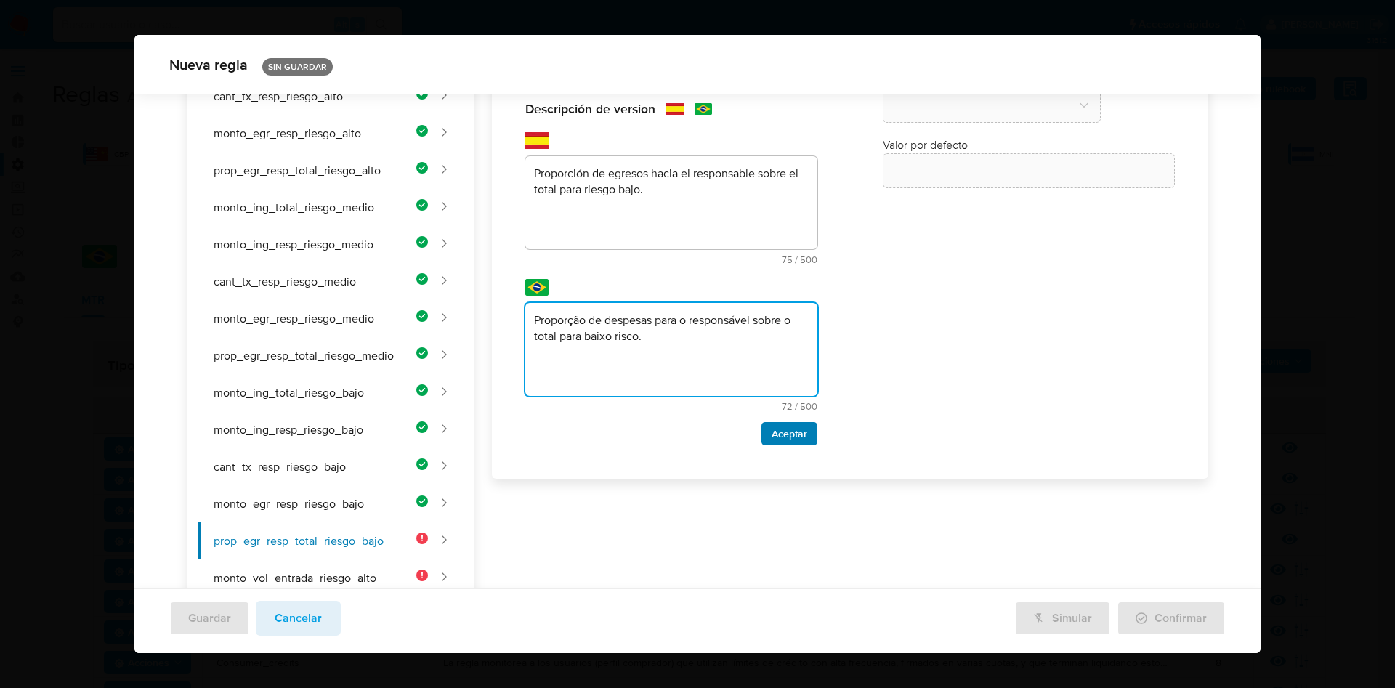
type textarea "Proporção de despesas para o responsável sobre o total para baixo risco."
click at [781, 433] on span "Aceptar" at bounding box center [790, 434] width 36 height 20
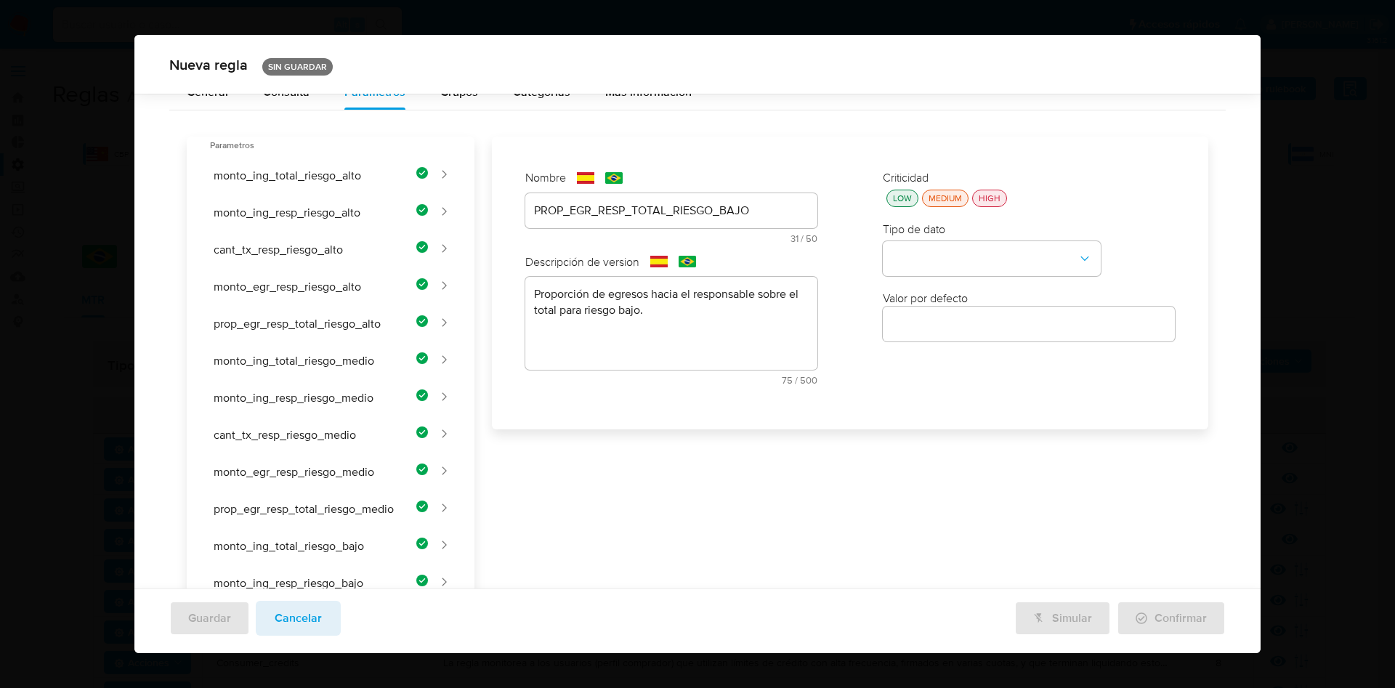
scroll to position [7, 0]
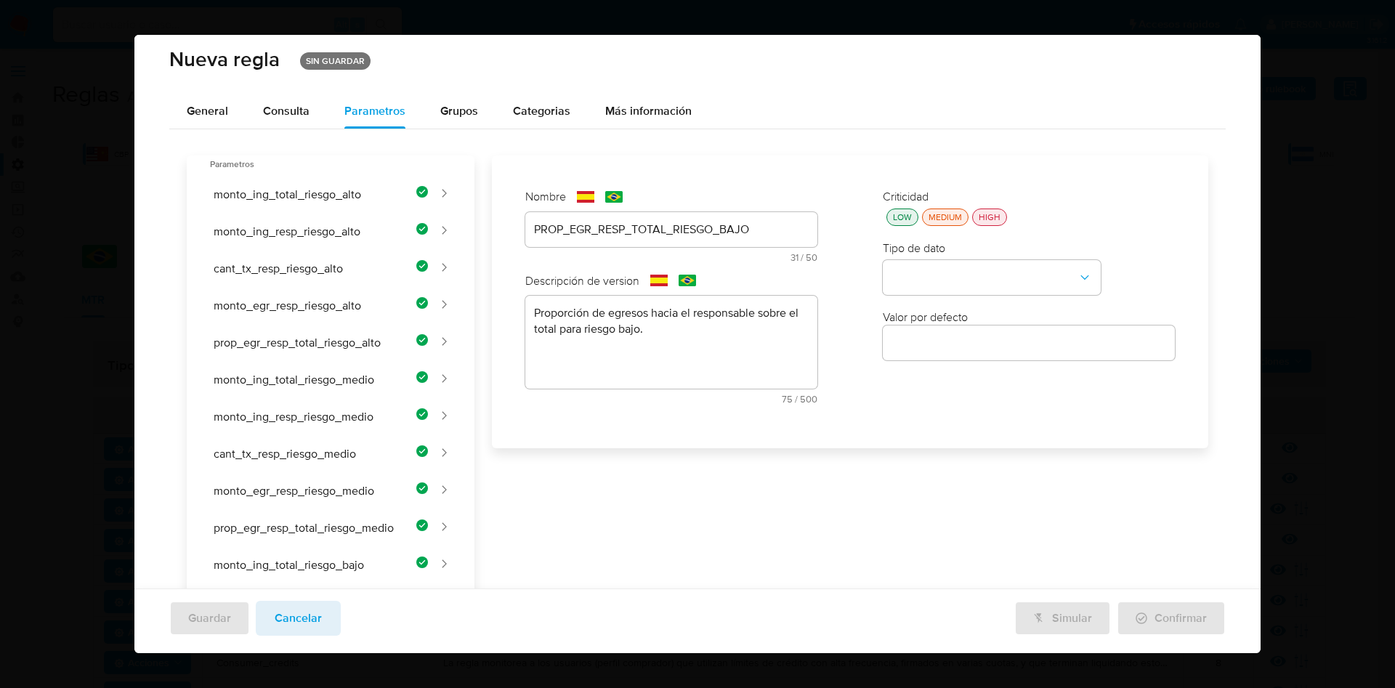
click at [894, 219] on div "LOW" at bounding box center [902, 217] width 25 height 12
click at [917, 279] on button "type-dropdown" at bounding box center [992, 278] width 218 height 35
click at [924, 272] on span "NUMBER" at bounding box center [915, 277] width 47 height 15
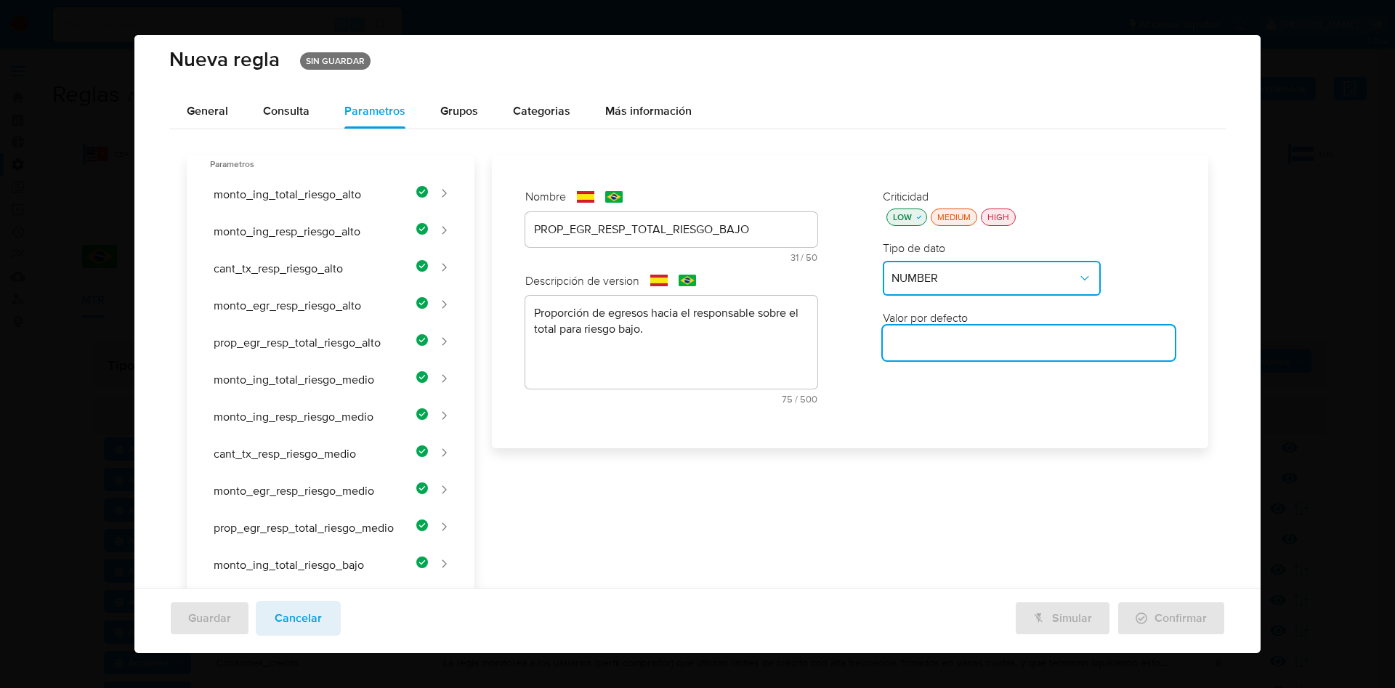
click at [930, 351] on input "number" at bounding box center [1029, 343] width 292 height 19
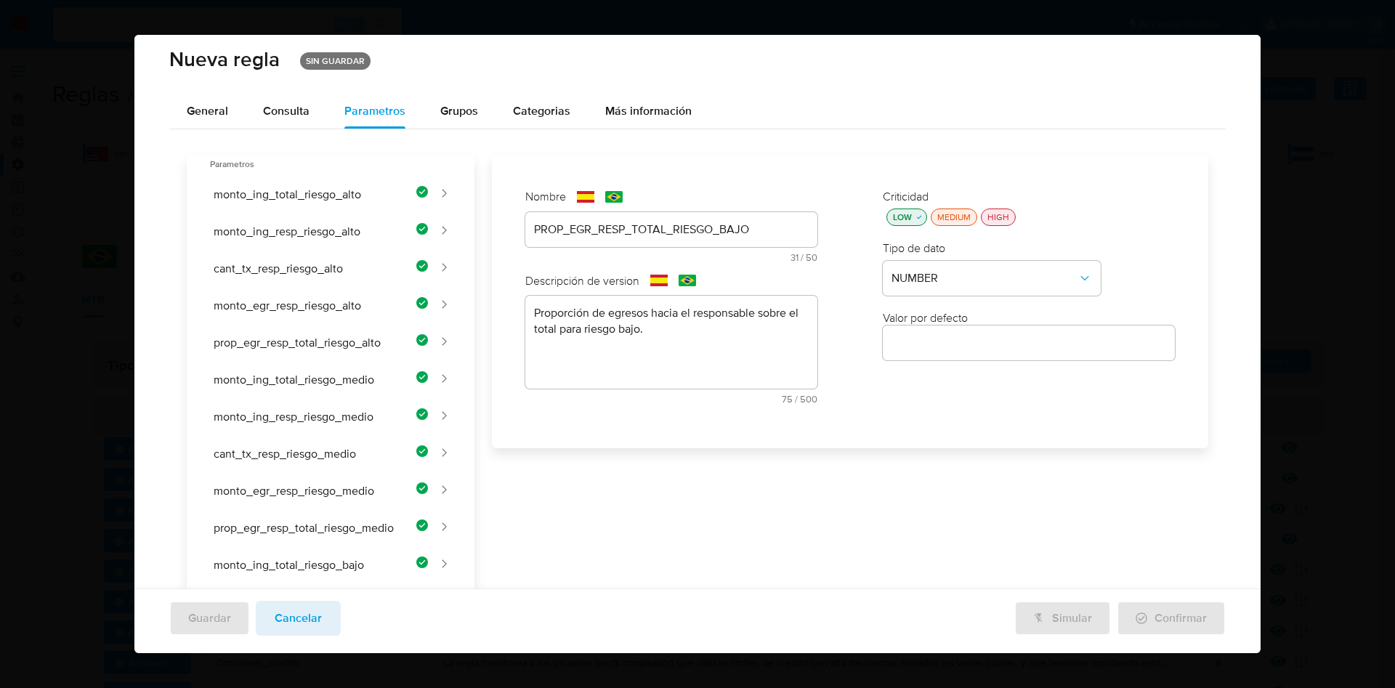
click at [912, 344] on input "number" at bounding box center [1029, 343] width 292 height 19
paste input "0.7"
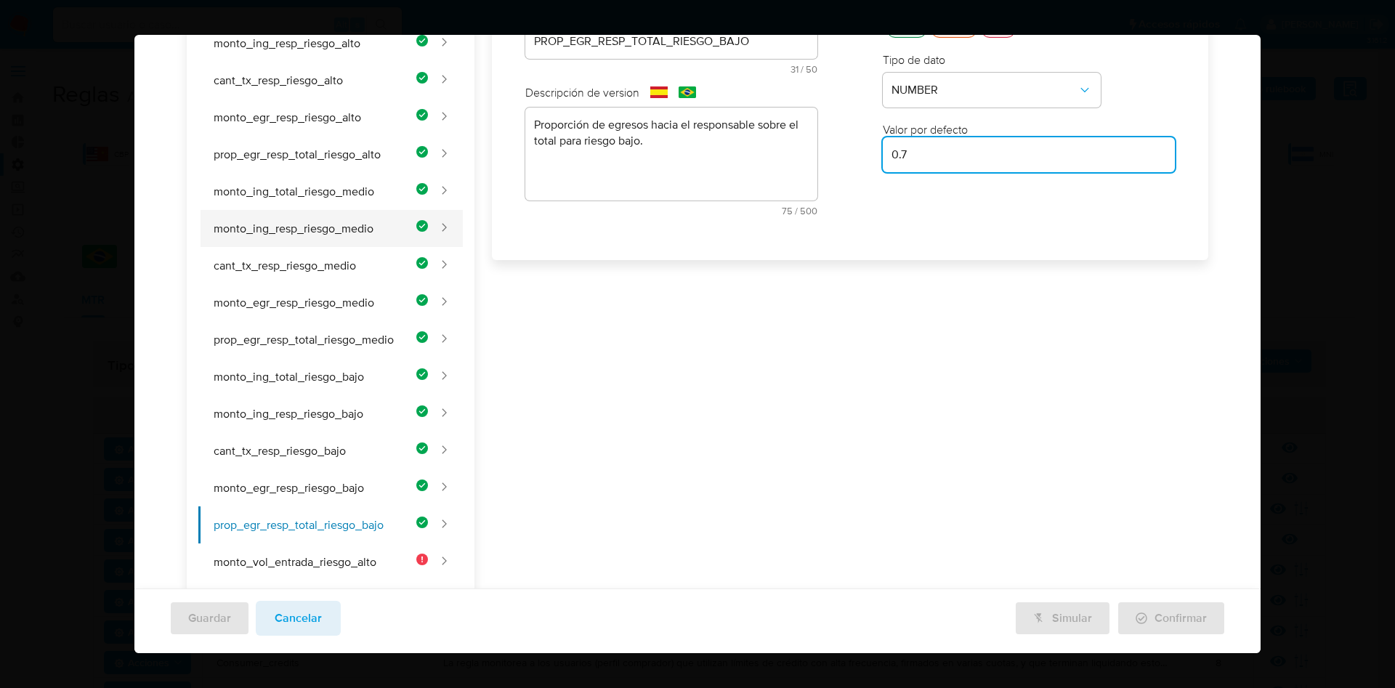
scroll to position [0, 0]
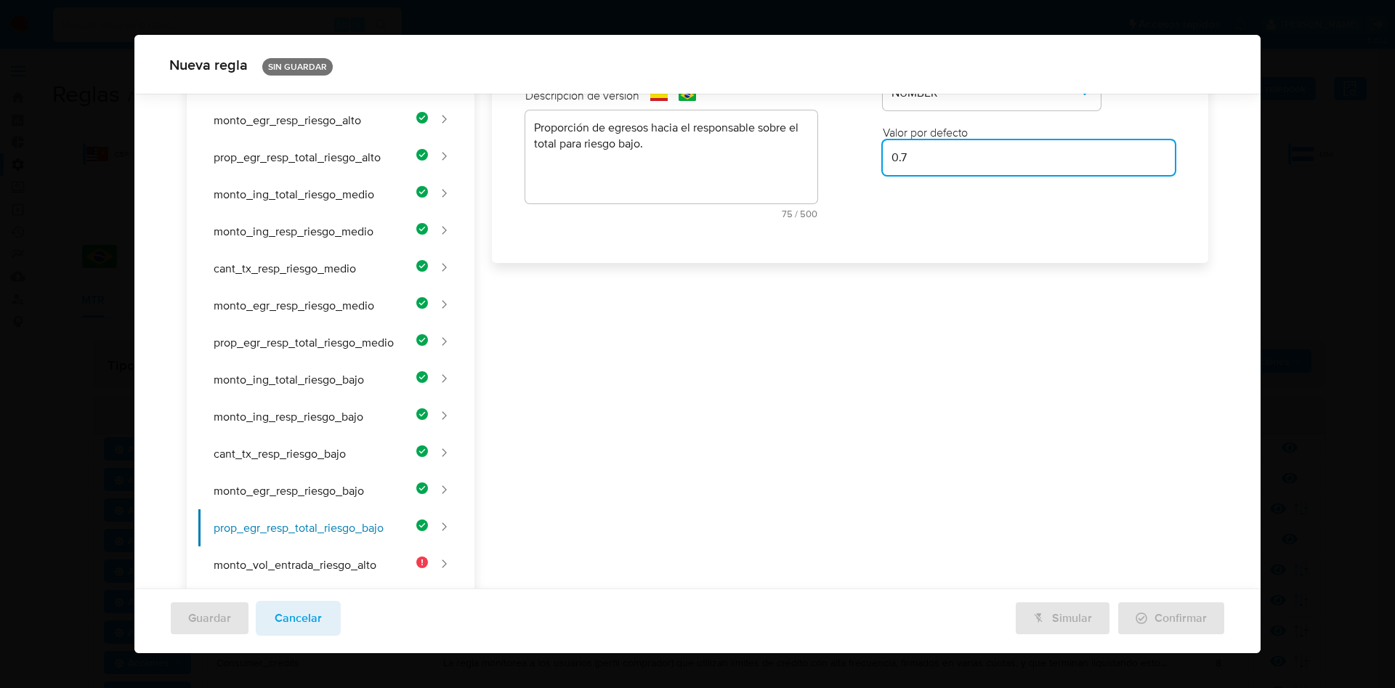
type input "0.7"
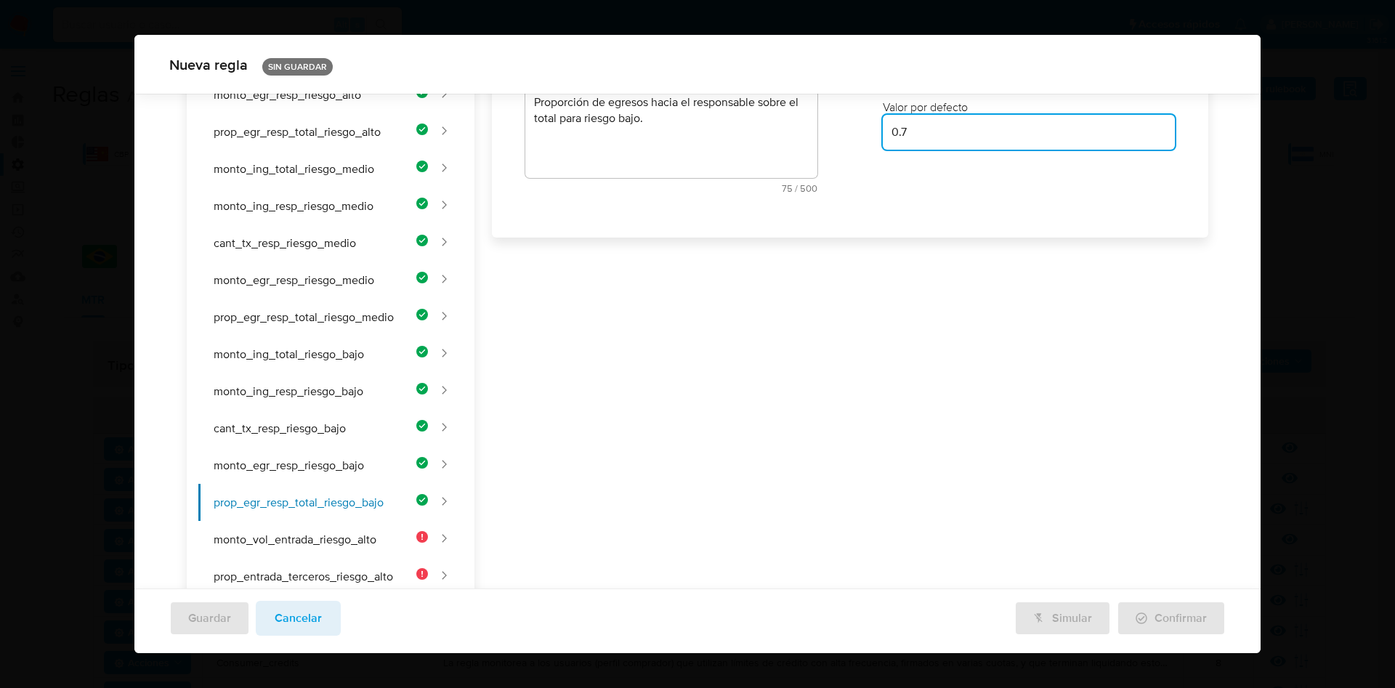
click at [871, 448] on div "Nombre text-es PROP_EGR_RESP_TOTAL_RIESGO_BAJO 31 / 50 19 caracteres restantes …" at bounding box center [841, 405] width 734 height 921
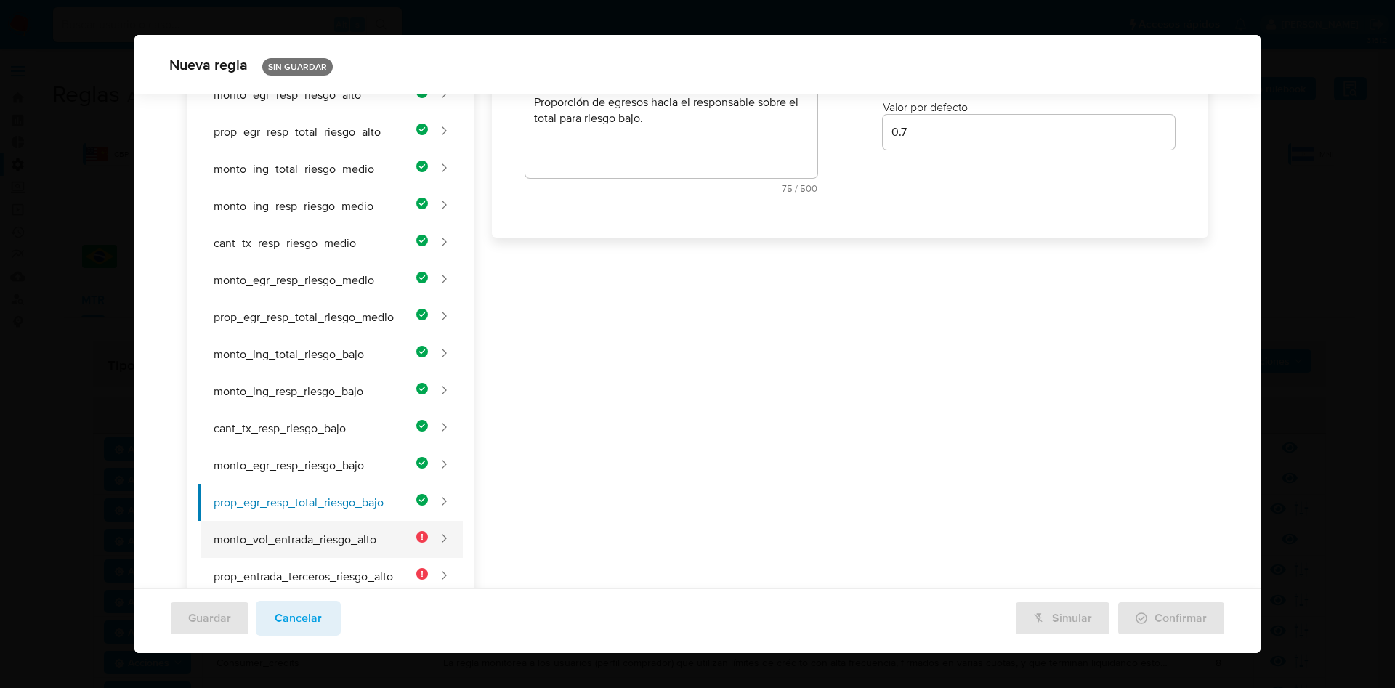
click at [345, 543] on button "monto_vol_entrada_riesgo_alto" at bounding box center [313, 539] width 230 height 37
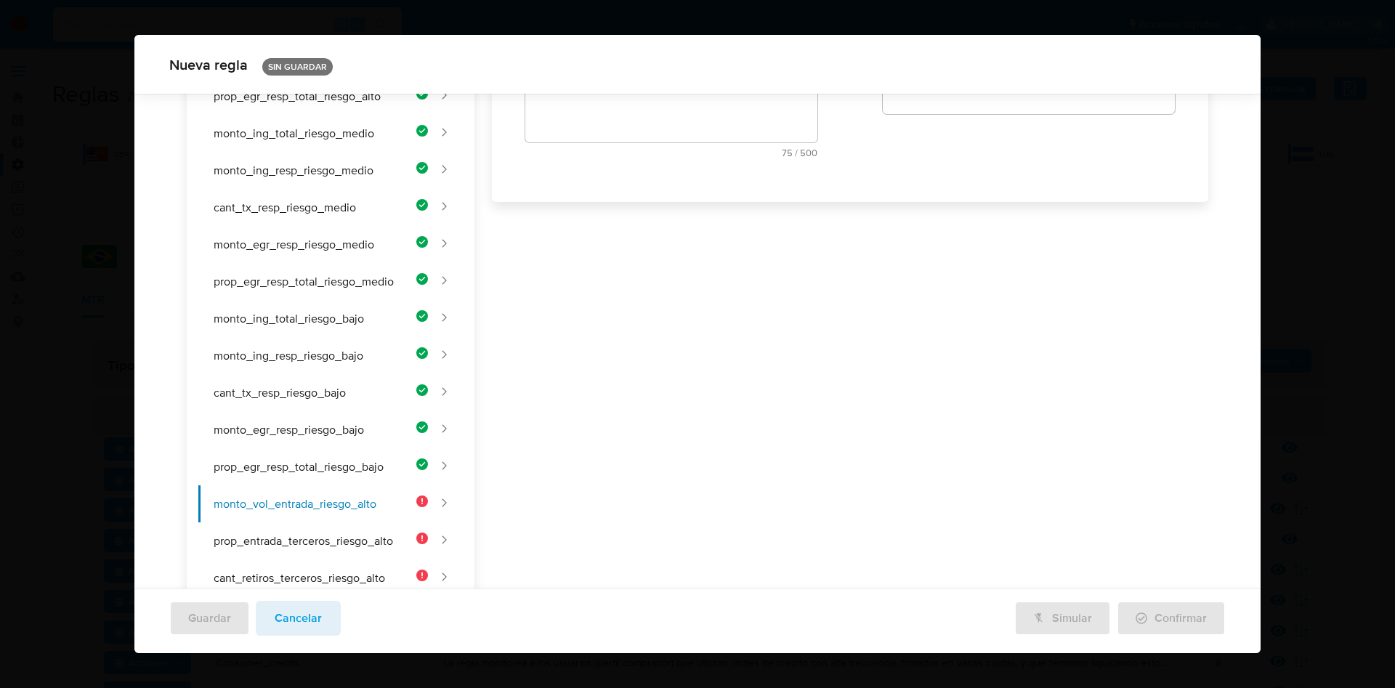
scroll to position [0, 0]
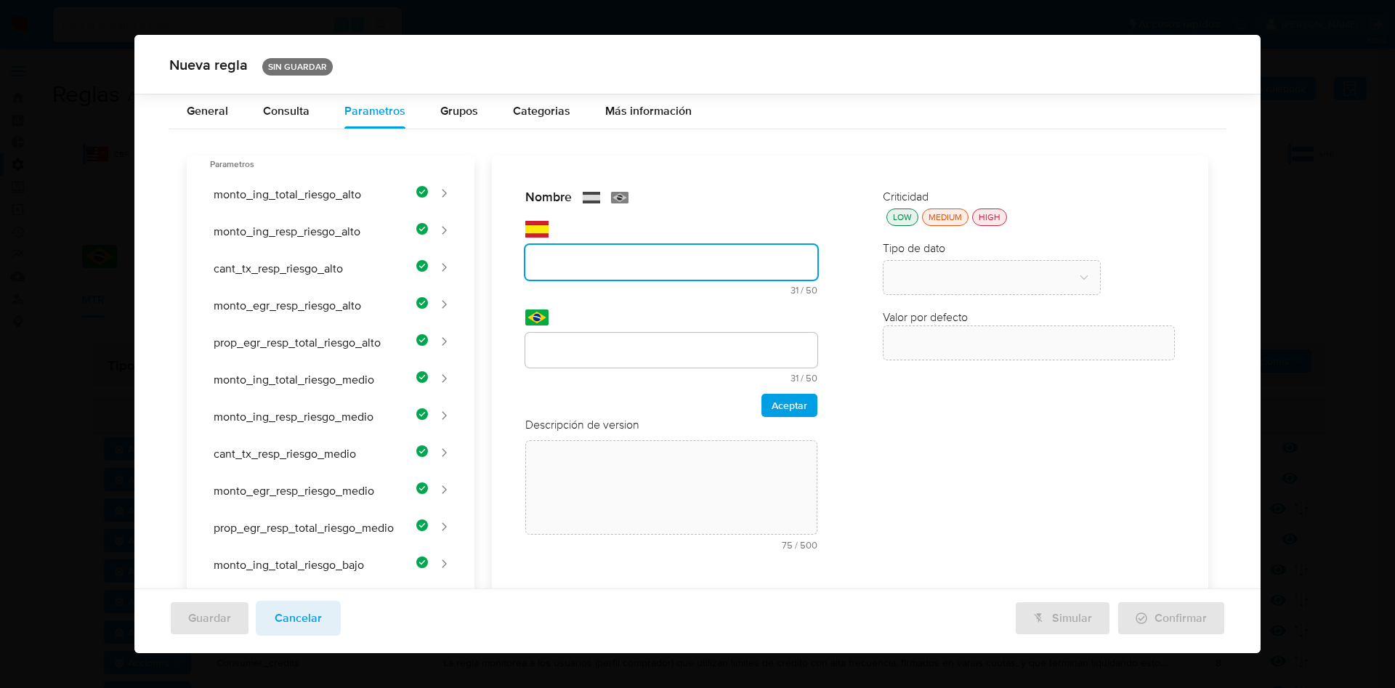
click at [599, 231] on div "Nombre text-es 31 / 50 19 caracteres restantes text-pt 31 / 50 19 caracteres re…" at bounding box center [671, 374] width 321 height 401
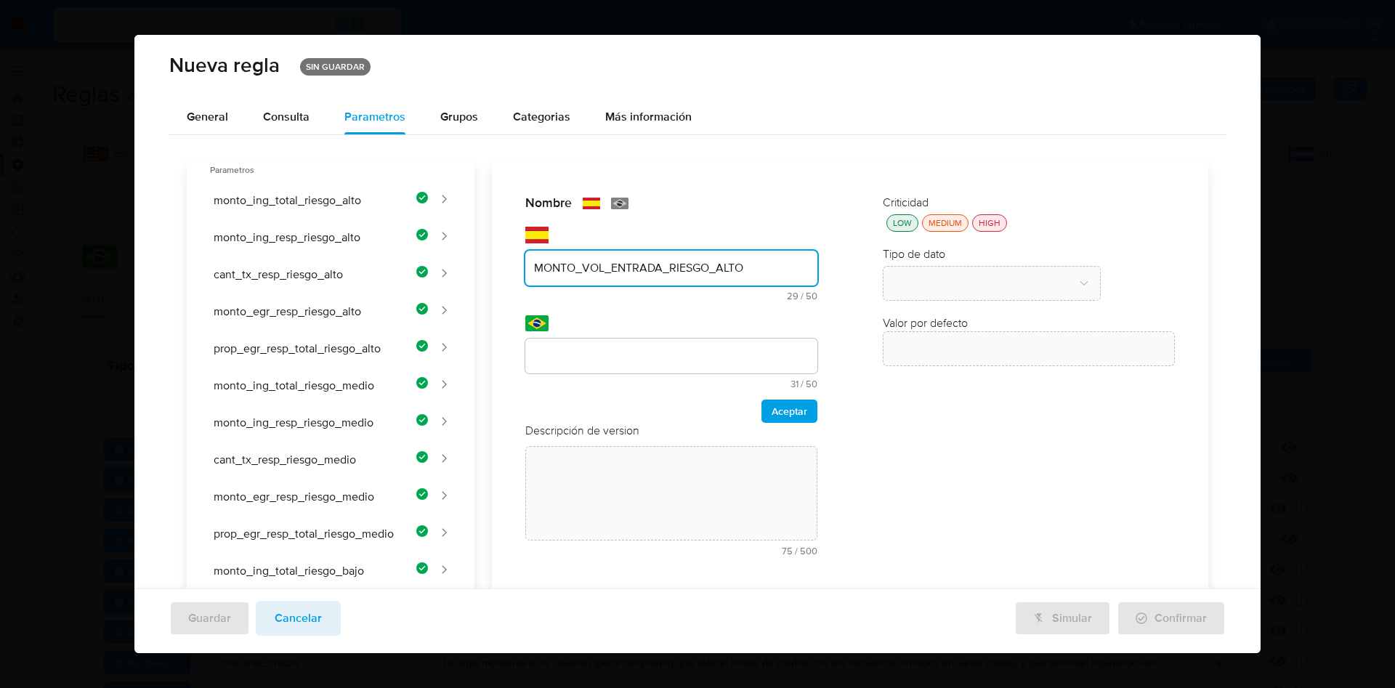
type input "MONTO_VOL_ENTRADA_RIESGO_ALTO"
click at [652, 355] on div "Nombre text-es MONTO_VOL_ENTRADA_RIESGO_ALTO 29 / 50 21 caracteres restantes te…" at bounding box center [841, 621] width 734 height 921
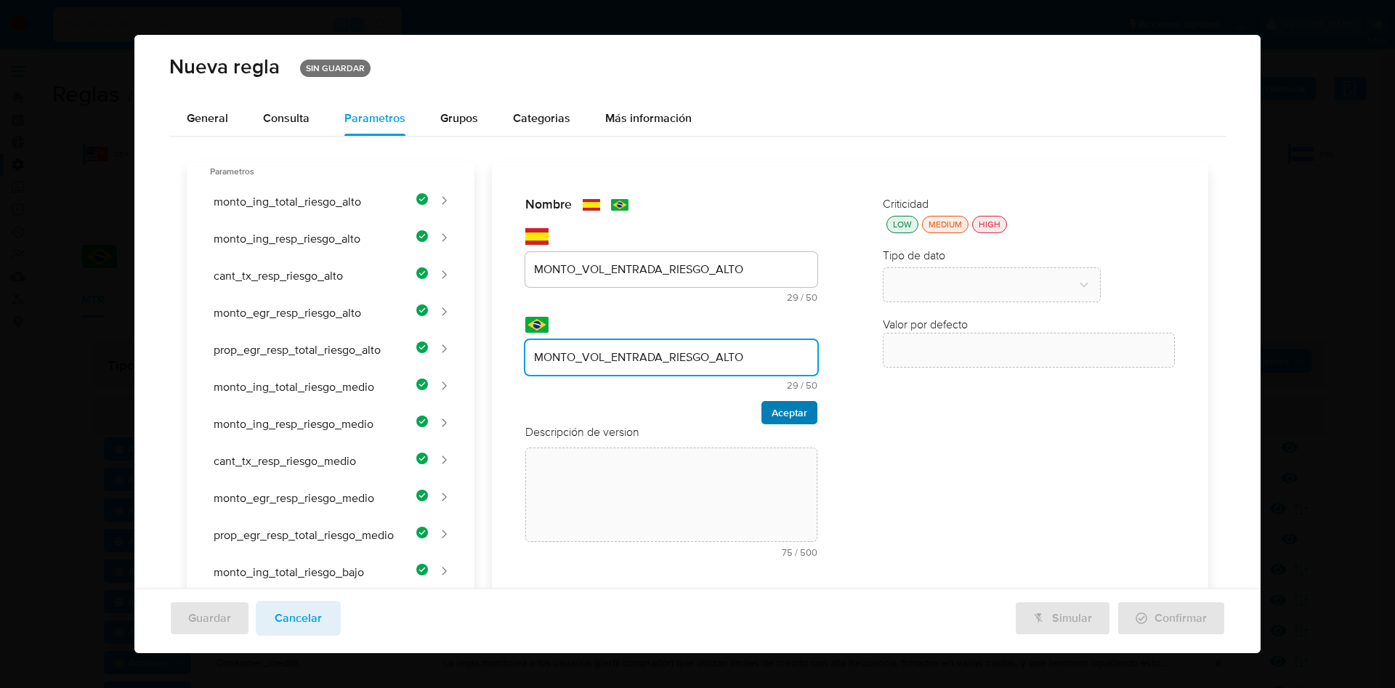
type input "MONTO_VOL_ENTRADA_RIESGO_ALTO"
click at [772, 410] on span "Aceptar" at bounding box center [790, 413] width 36 height 20
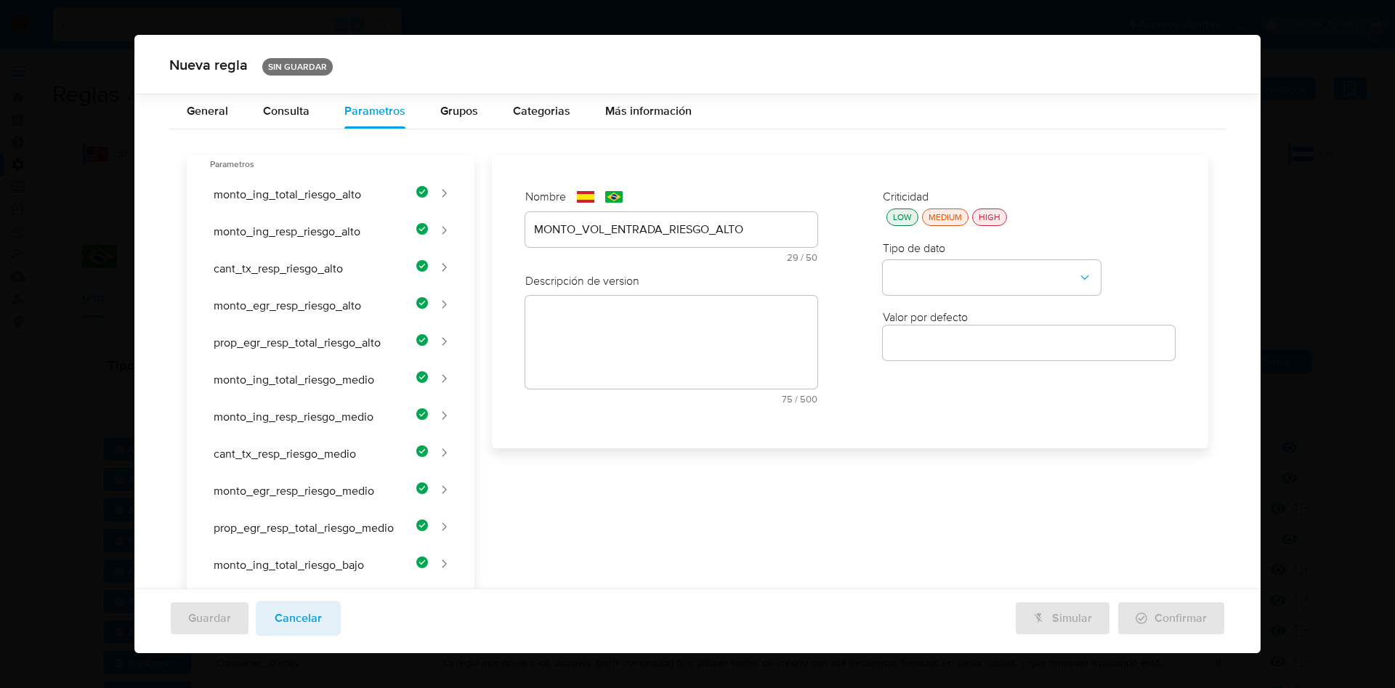
scroll to position [359, 0]
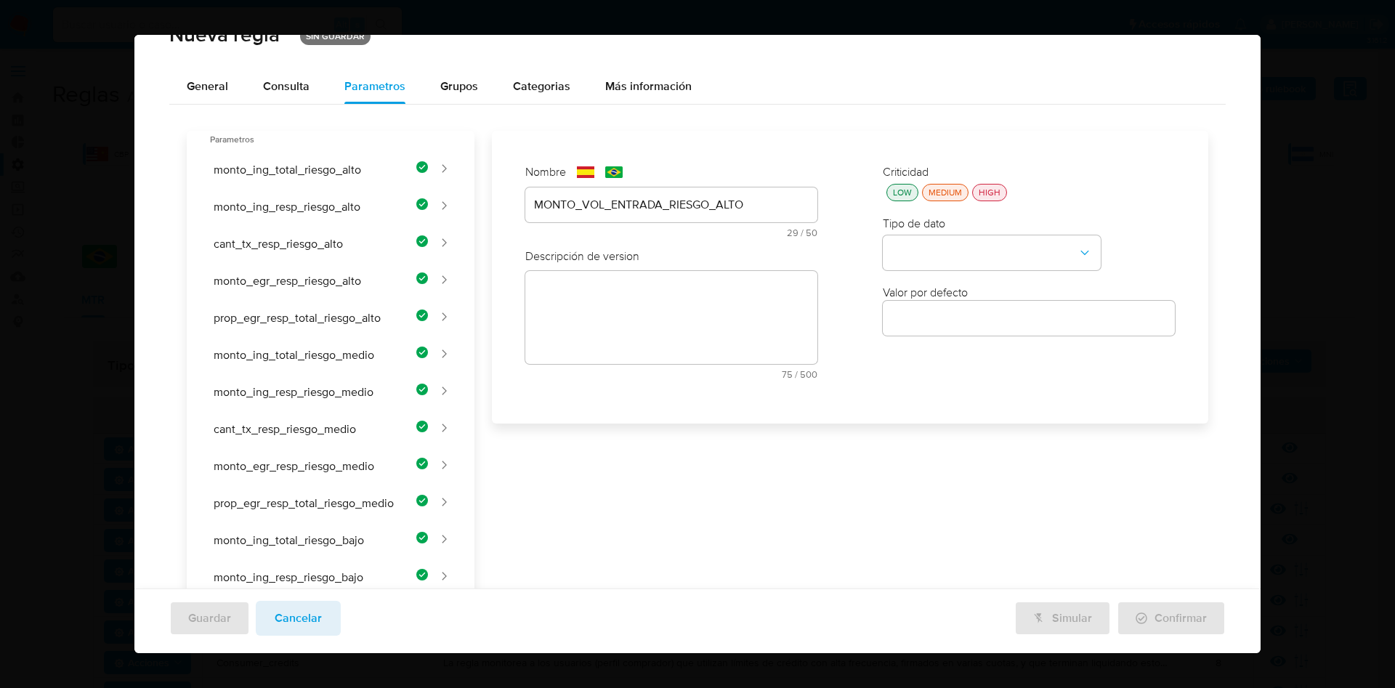
click at [597, 306] on div "Nombre text-es MONTO_VOL_ENTRADA_RIESGO_ALTO 29 / 50 21 caracteres restantes te…" at bounding box center [841, 591] width 734 height 921
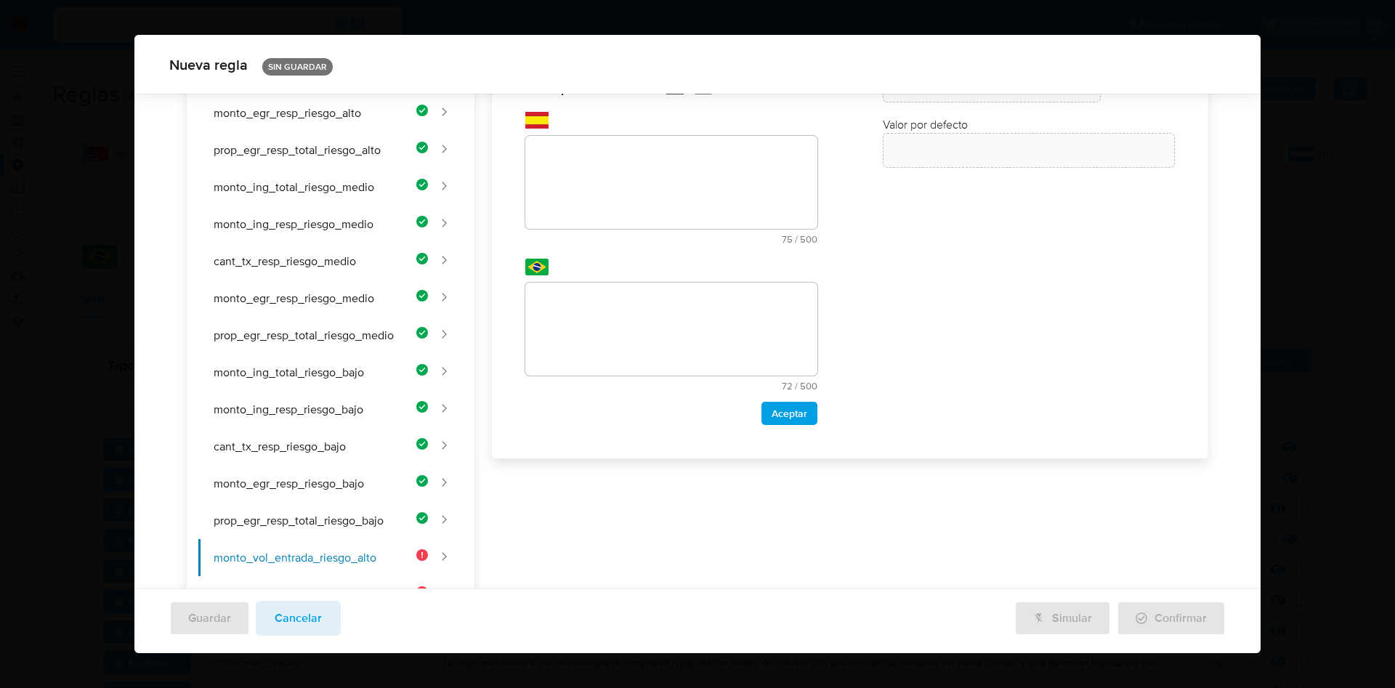
scroll to position [0, 0]
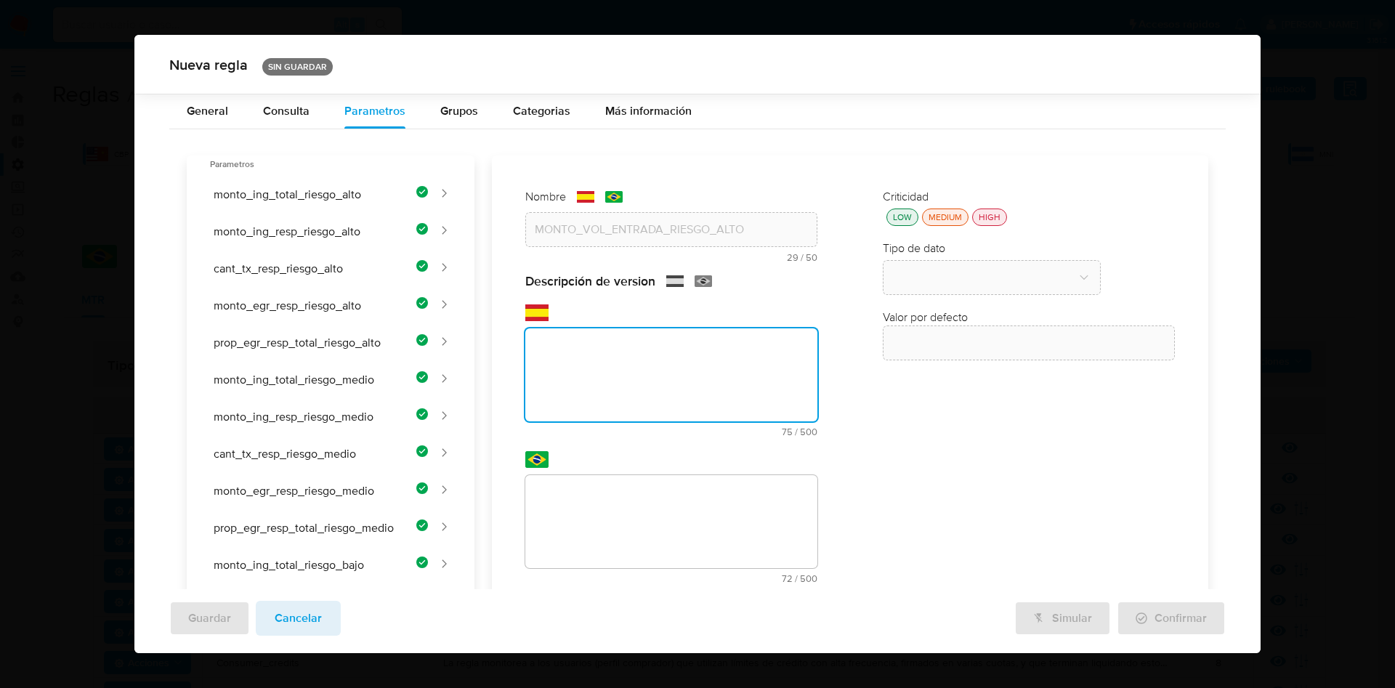
click at [603, 381] on div "Nombre text-es MONTO_VOL_ENTRADA_RIESGO_ALTO 29 / 50 21 caracteres restantes te…" at bounding box center [841, 615] width 734 height 921
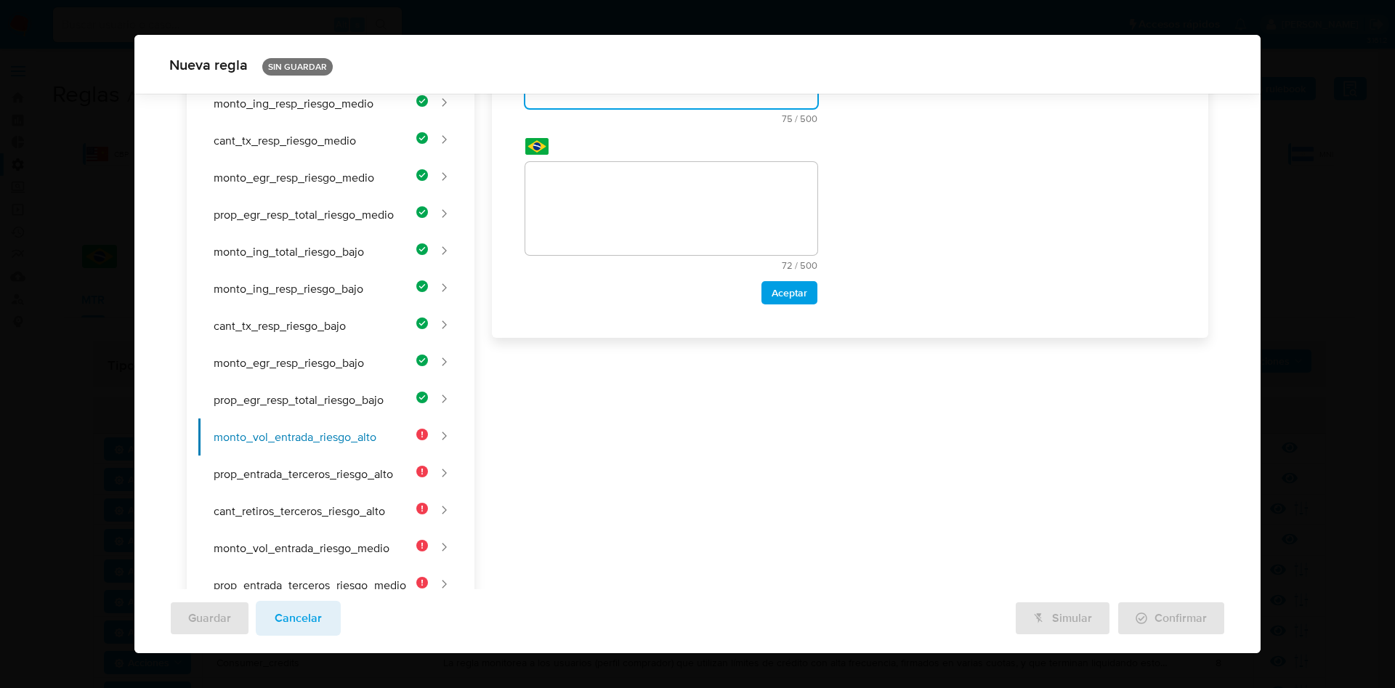
paste textarea "Umbral de volumen total de entrada para clientes de riesgo alto."
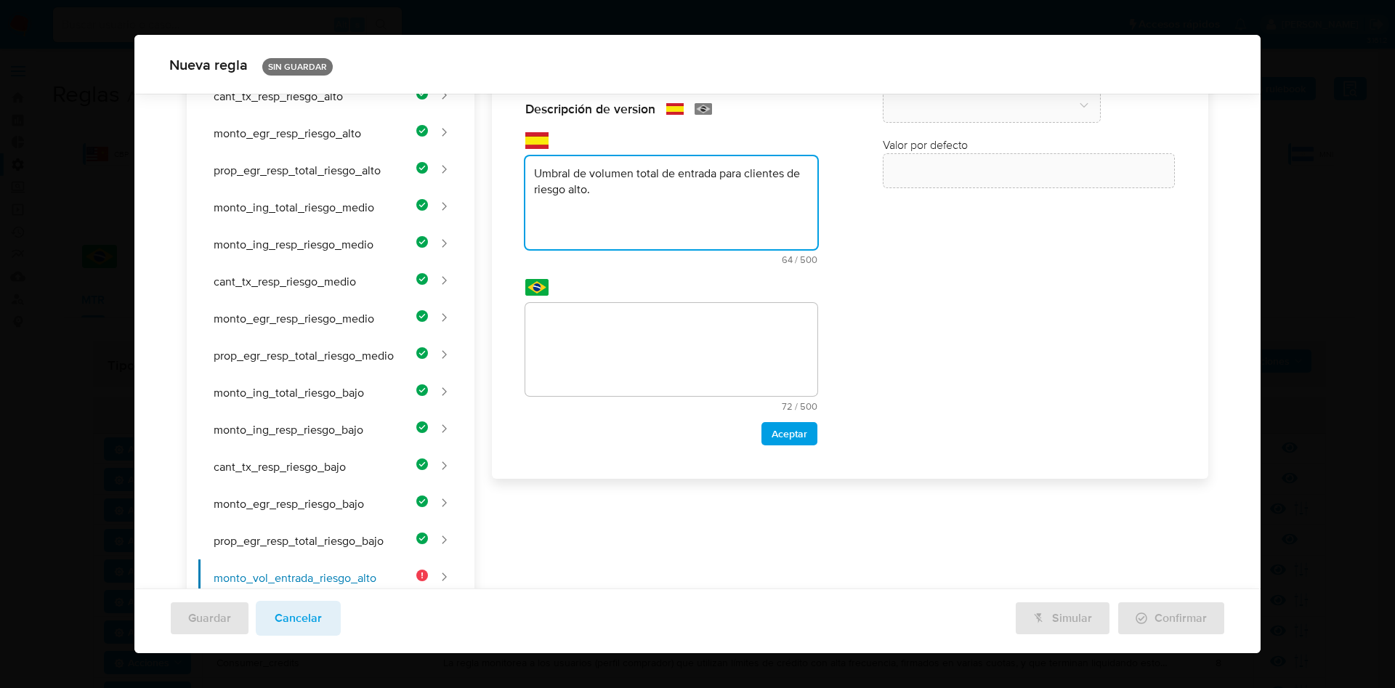
type textarea "Umbral de volumen total de entrada para clientes de riesgo alto."
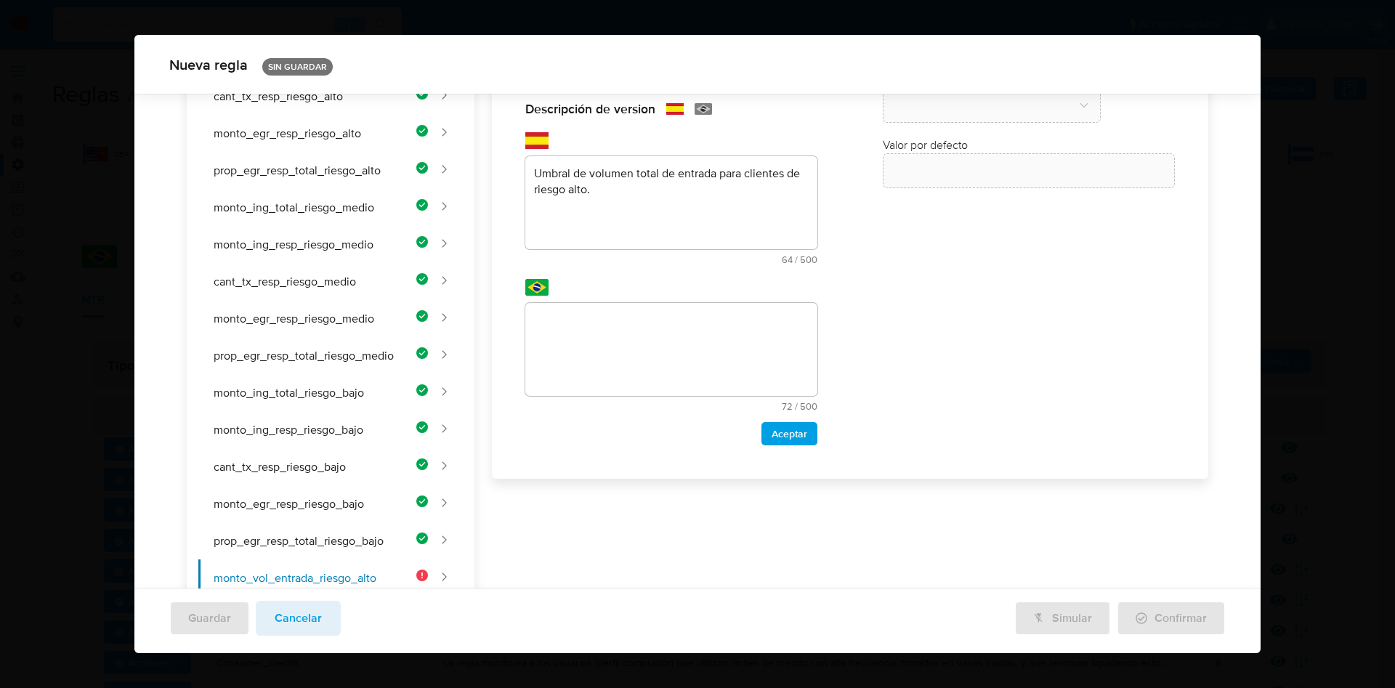
click at [642, 323] on div "Nombre text-es MONTO_VOL_ENTRADA_RIESGO_ALTO 29 / 50 21 caracteres restantes te…" at bounding box center [841, 443] width 734 height 921
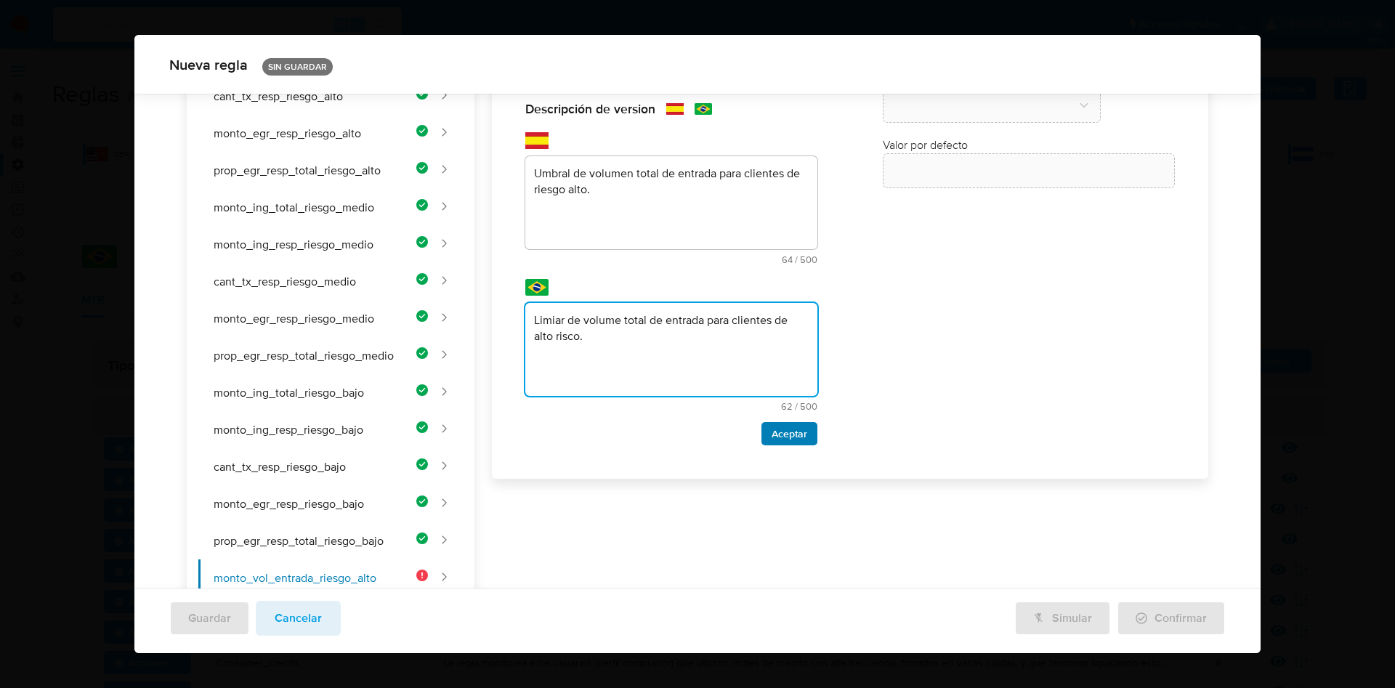
type textarea "Limiar de volume total de entrada para clientes de alto risco."
click at [791, 443] on span "Aceptar" at bounding box center [790, 434] width 36 height 20
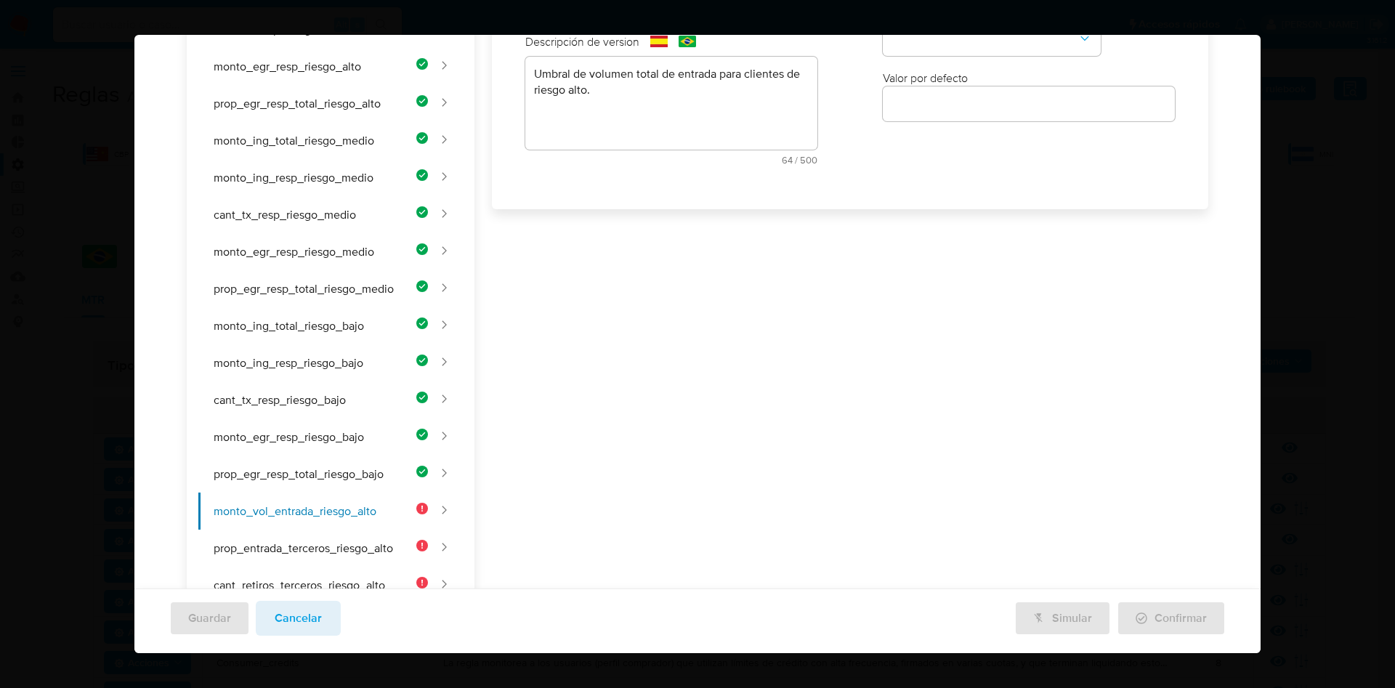
scroll to position [0, 0]
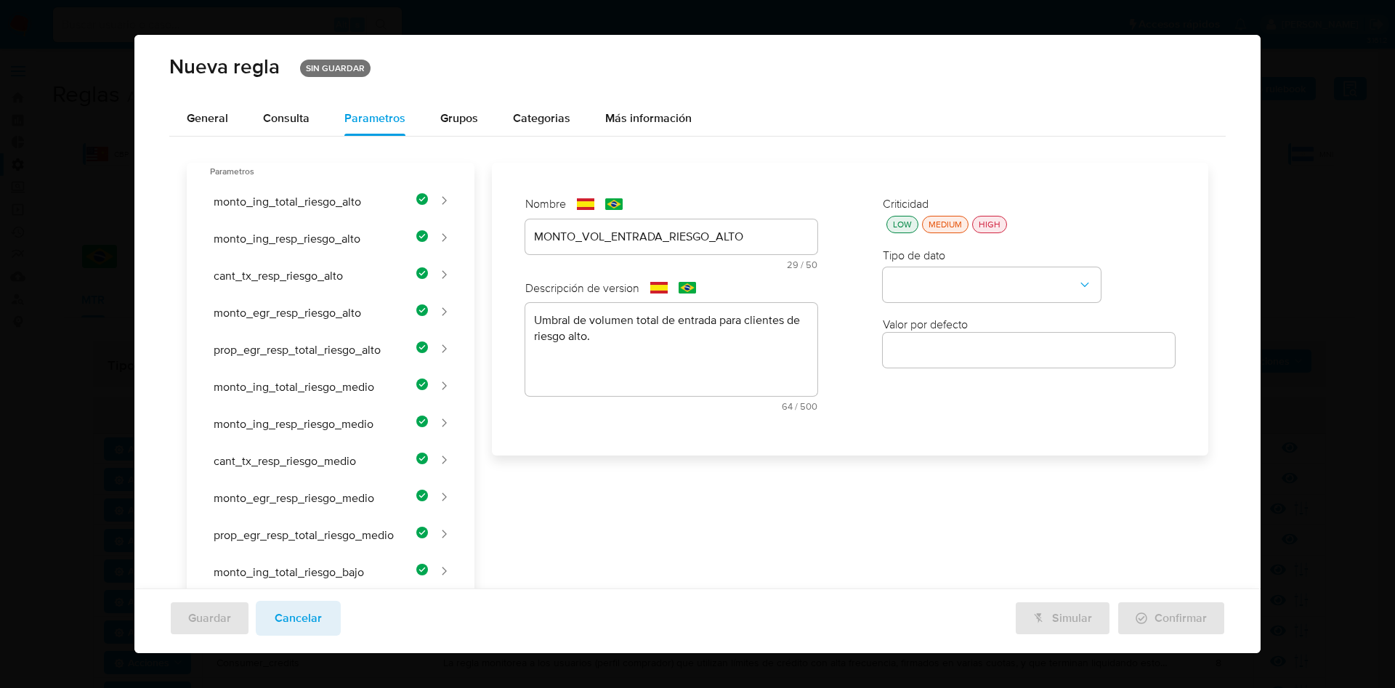
click at [890, 227] on div "LOW" at bounding box center [902, 224] width 25 height 12
click at [912, 279] on button "type-dropdown" at bounding box center [992, 285] width 218 height 35
click at [924, 272] on div "NUMBER" at bounding box center [988, 284] width 192 height 35
click at [931, 342] on input "number" at bounding box center [1029, 350] width 292 height 19
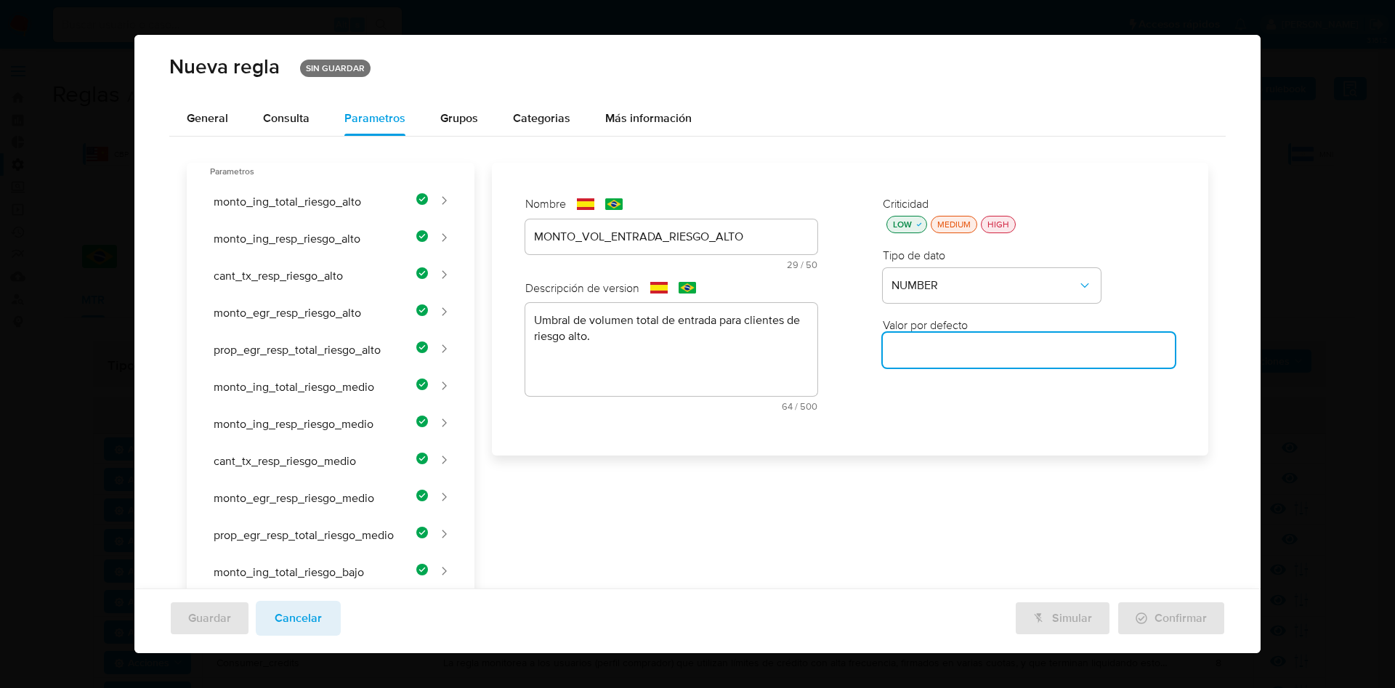
click at [948, 348] on input "number" at bounding box center [1029, 350] width 292 height 19
paste input "30000"
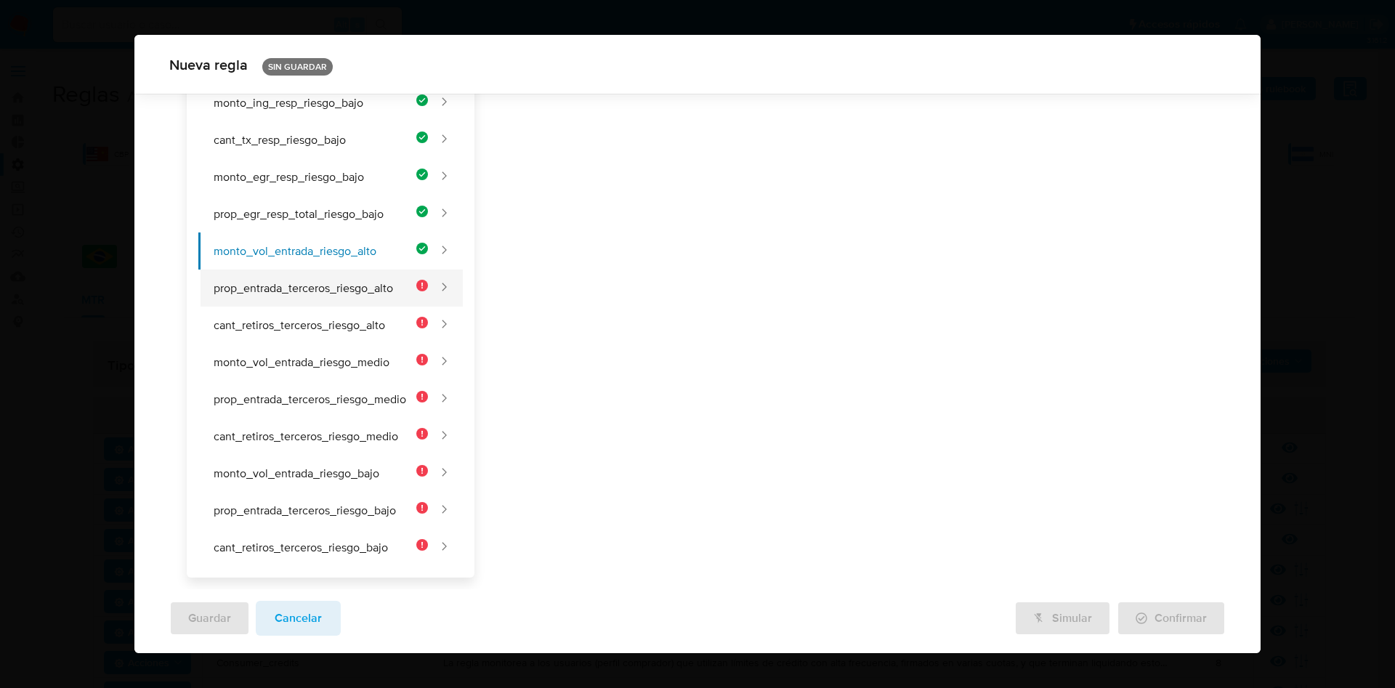
type input "30000"
click at [334, 296] on button "prop_entrada_terceros_riesgo_alto" at bounding box center [313, 288] width 230 height 37
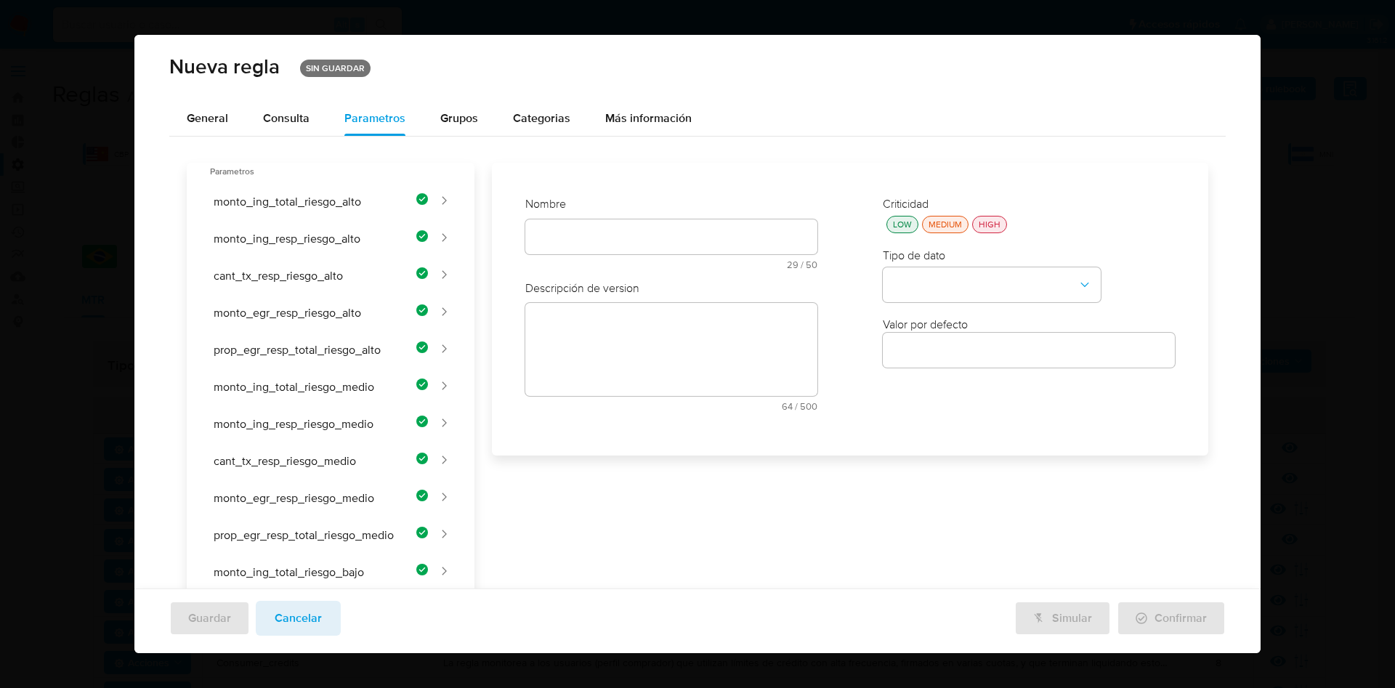
click at [580, 225] on div at bounding box center [671, 236] width 292 height 35
click at [580, 224] on div at bounding box center [671, 236] width 292 height 35
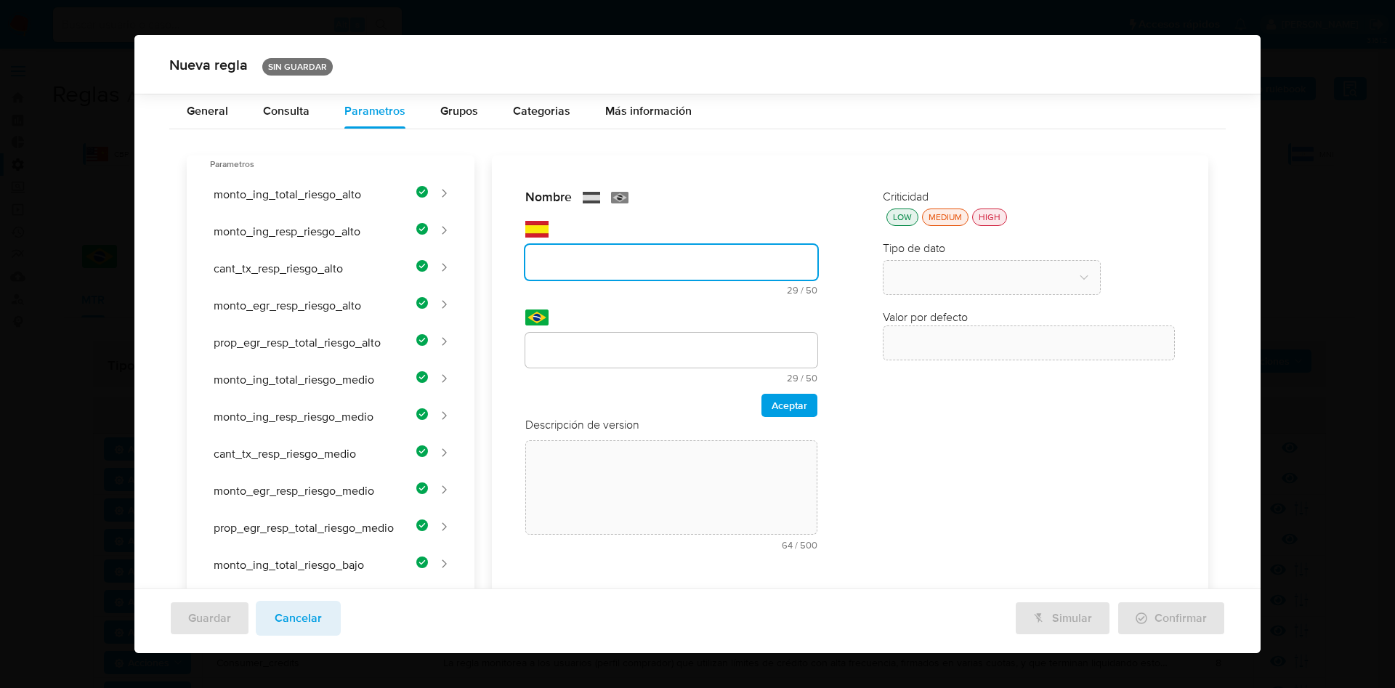
scroll to position [238, 0]
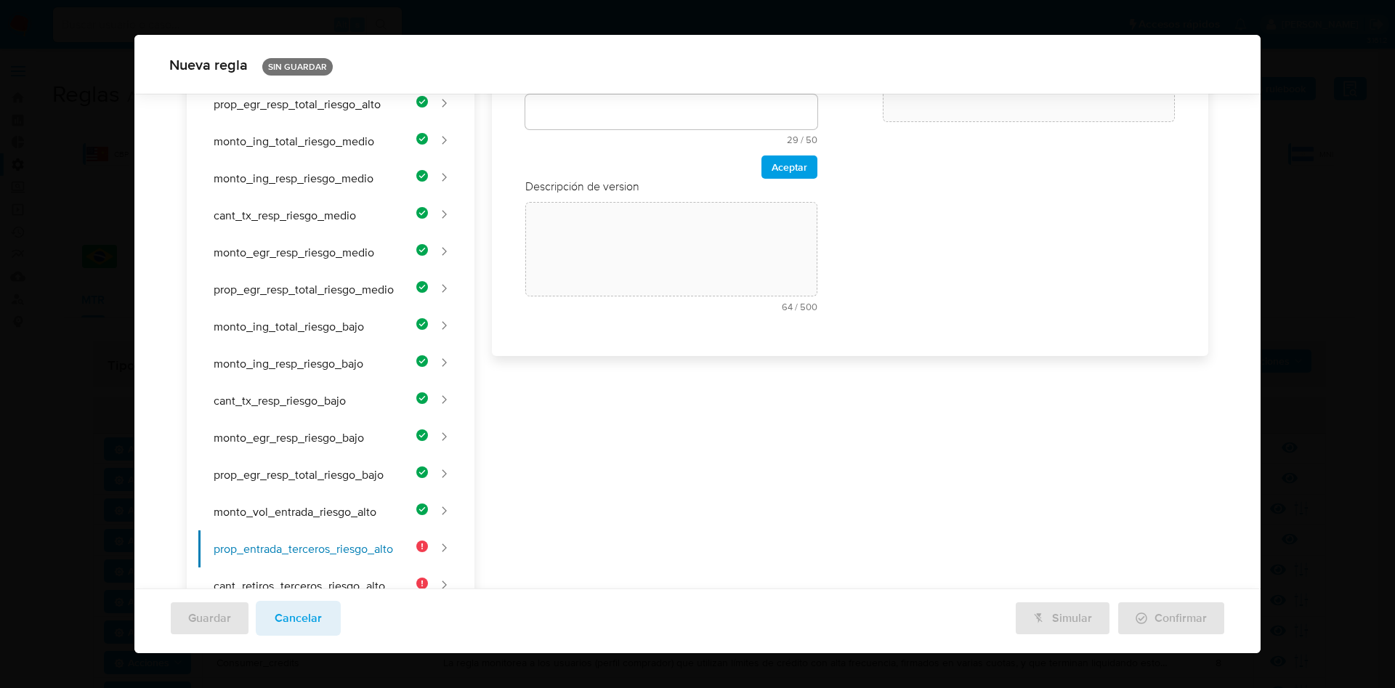
click at [585, 236] on div "Nombre text-es 29 / 50 21 caracteres restantes text-pt 29 / 50 21 caracteres re…" at bounding box center [671, 136] width 321 height 401
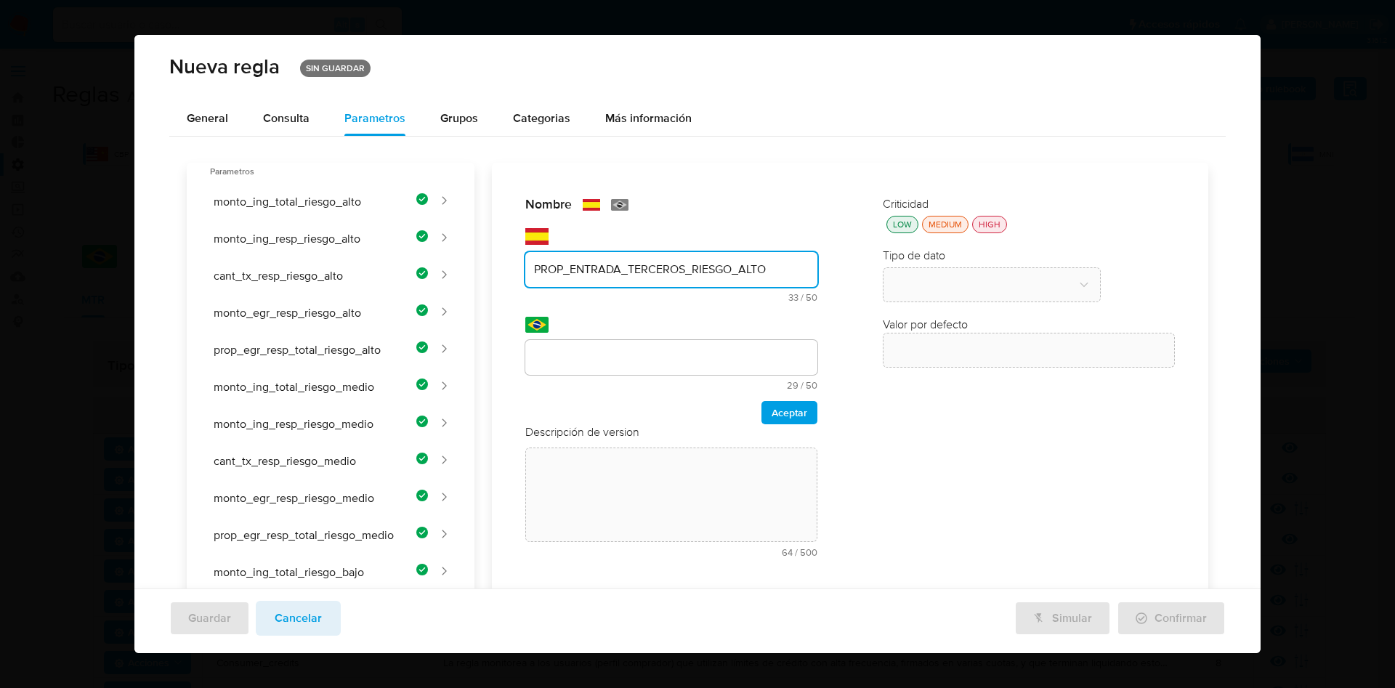
type input "PROP_ENTRADA_TERCEROS_RIESGO_ALTO"
click at [615, 348] on div "Nombre text-es PROP_ENTRADA_TERCEROS_RIESGO_ALTO 33 / 50 17 caracteres restante…" at bounding box center [841, 623] width 734 height 921
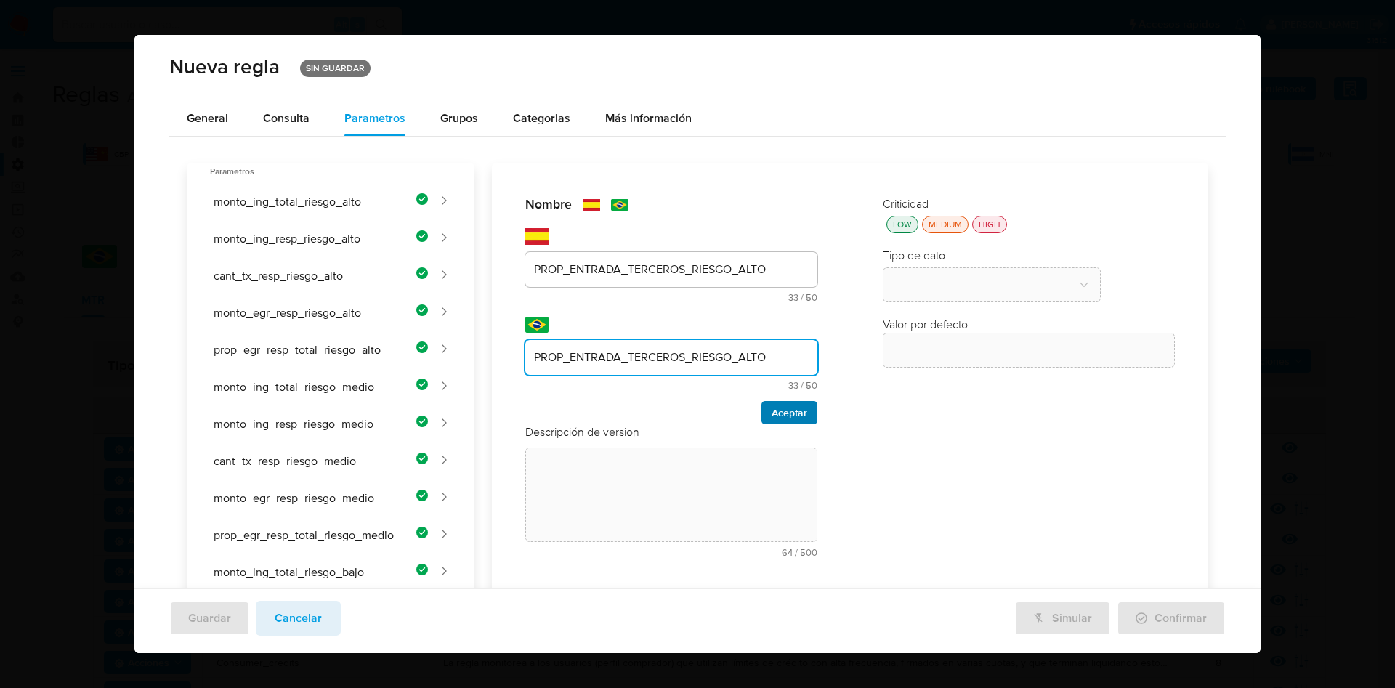
type input "PROP_ENTRADA_TERCEROS_RIESGO_ALTO"
click at [804, 403] on button "Aceptar" at bounding box center [789, 412] width 56 height 23
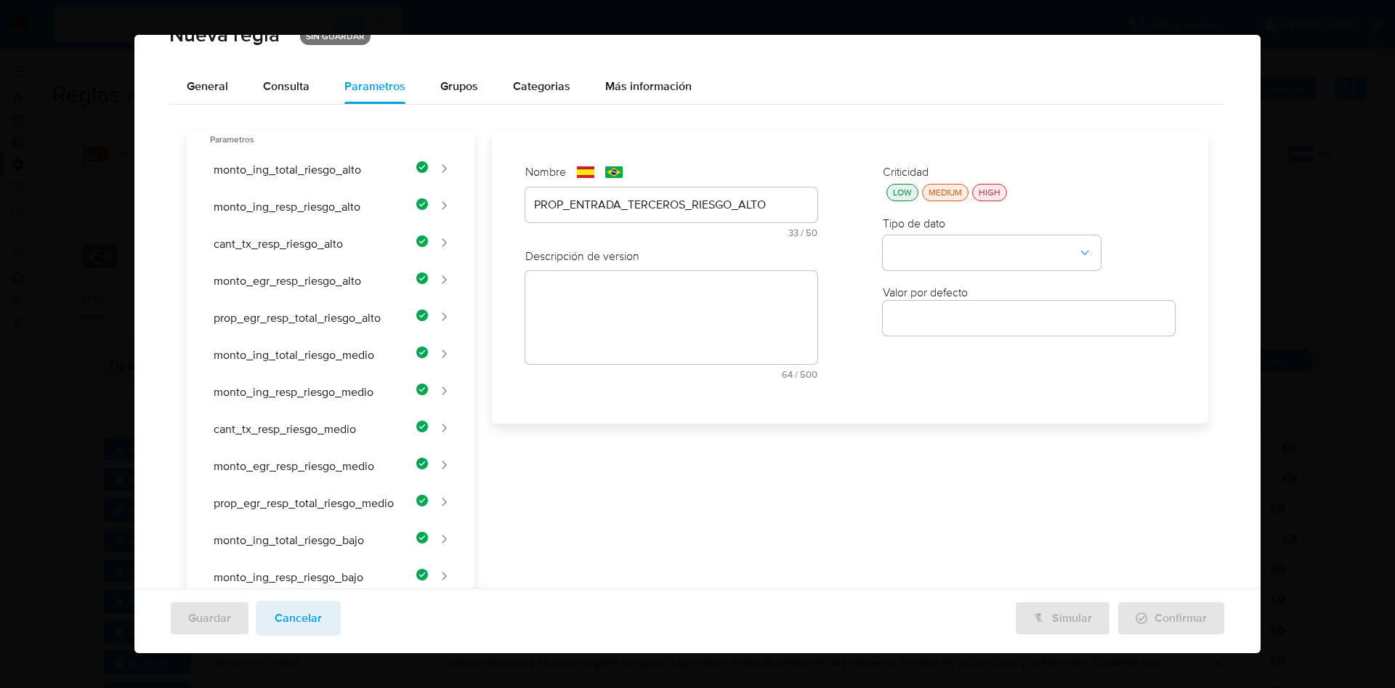
click at [615, 317] on div "Nombre text-es PROP_ENTRADA_TERCEROS_RIESGO_ALTO 33 / 50 17 caracteres restante…" at bounding box center [841, 591] width 734 height 921
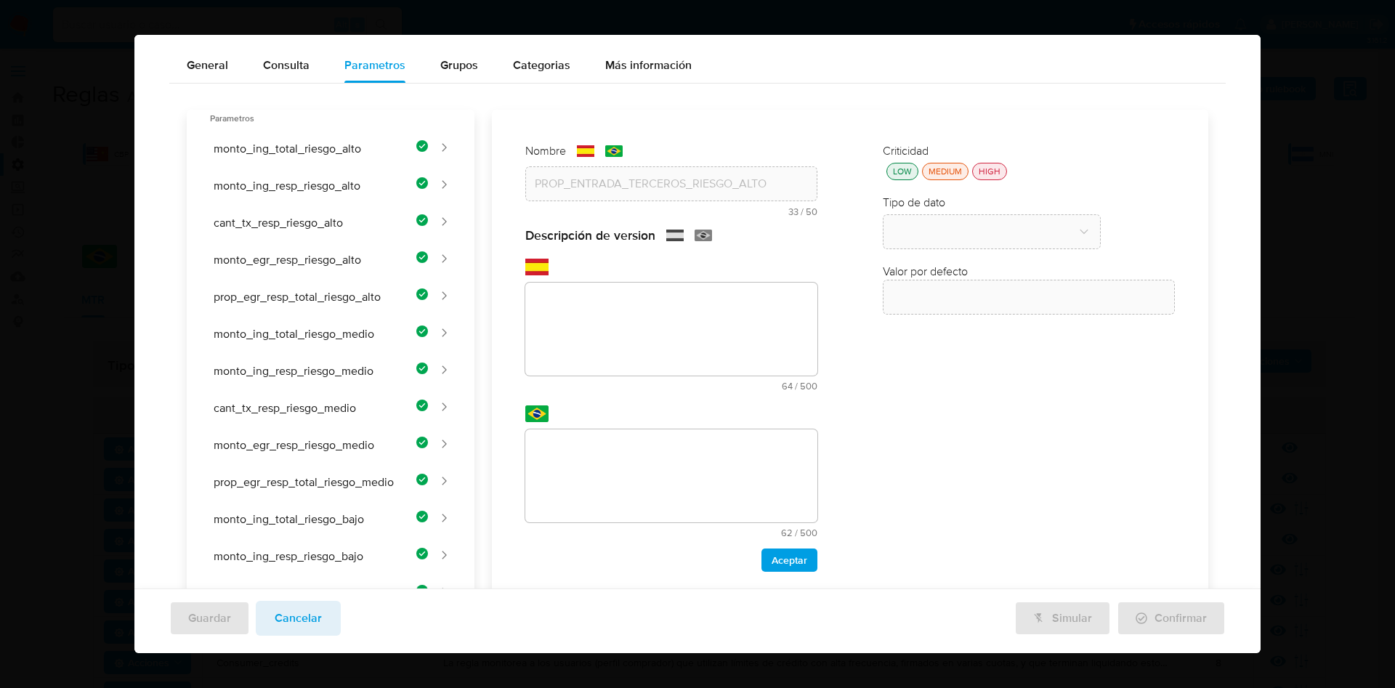
click at [644, 347] on div "Nombre text-es PROP_ENTRADA_TERCEROS_RIESGO_ALTO 33 / 50 17 caracteres restante…" at bounding box center [841, 570] width 734 height 921
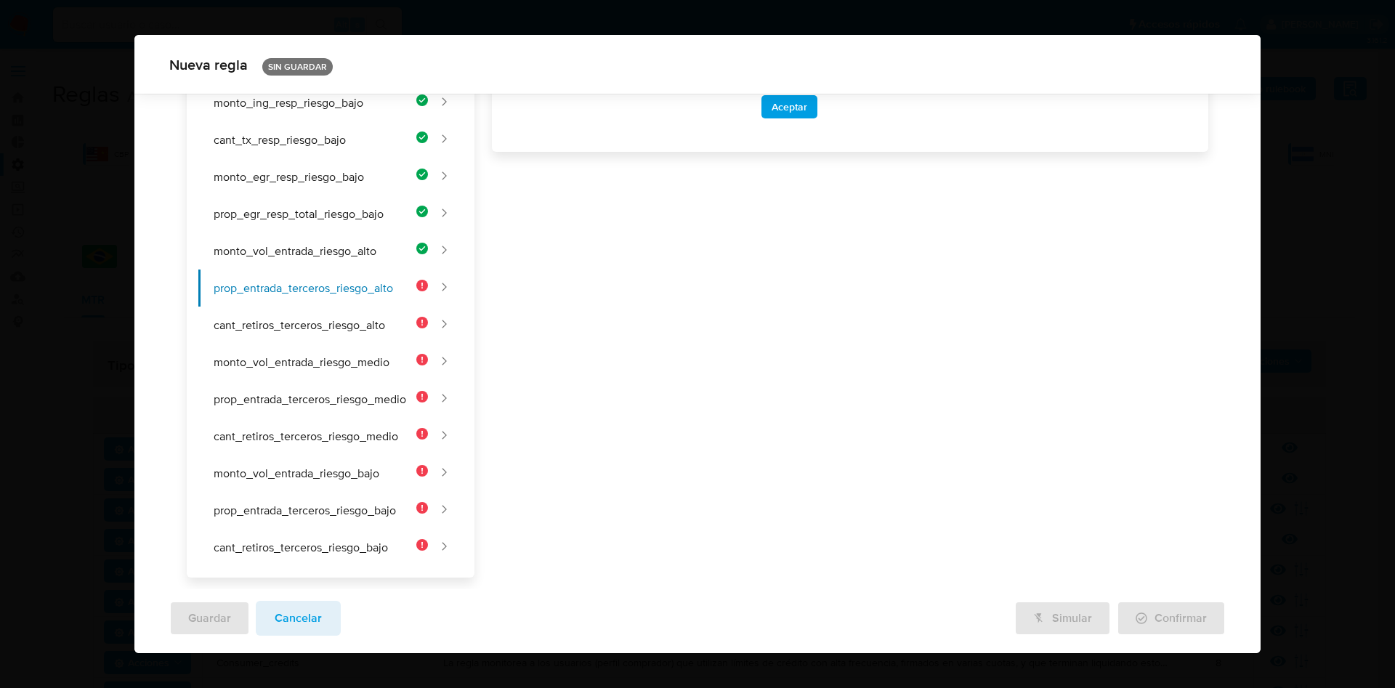
paste textarea "Proporción de ingresos recibidos de terceros para clientes de riesgo alto."
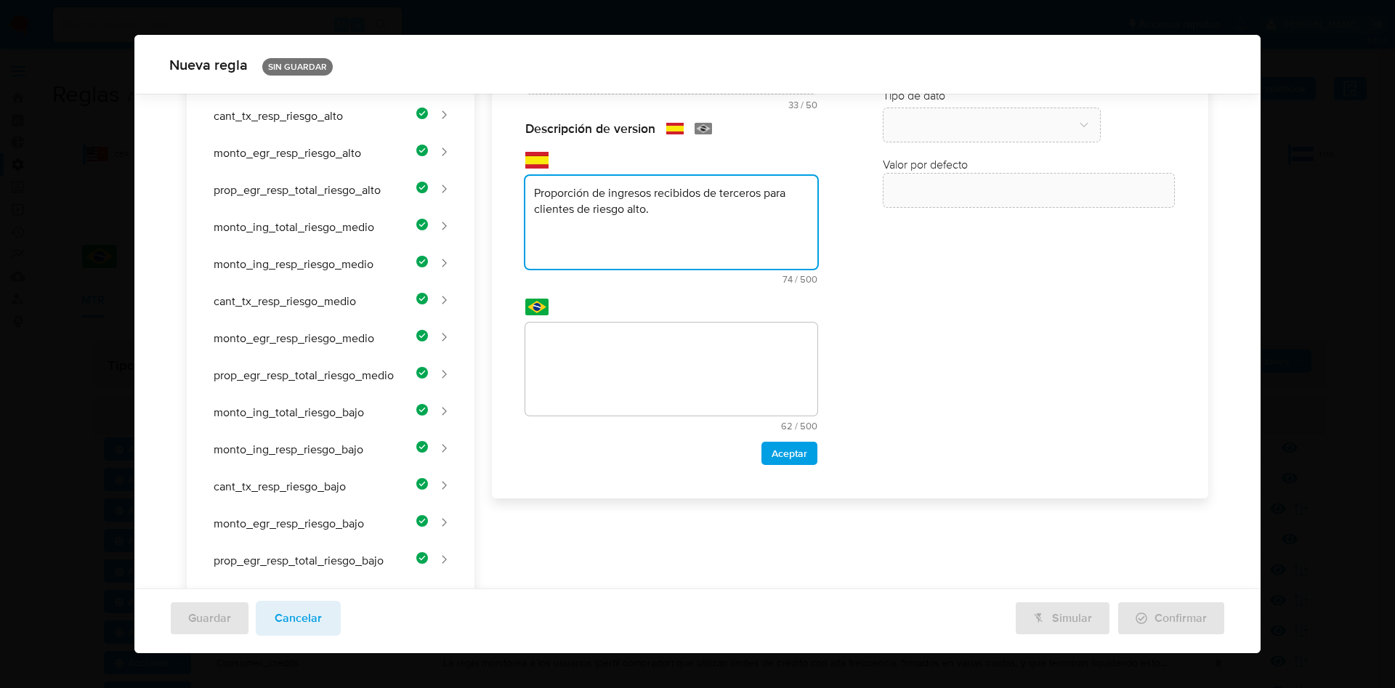
scroll to position [0, 0]
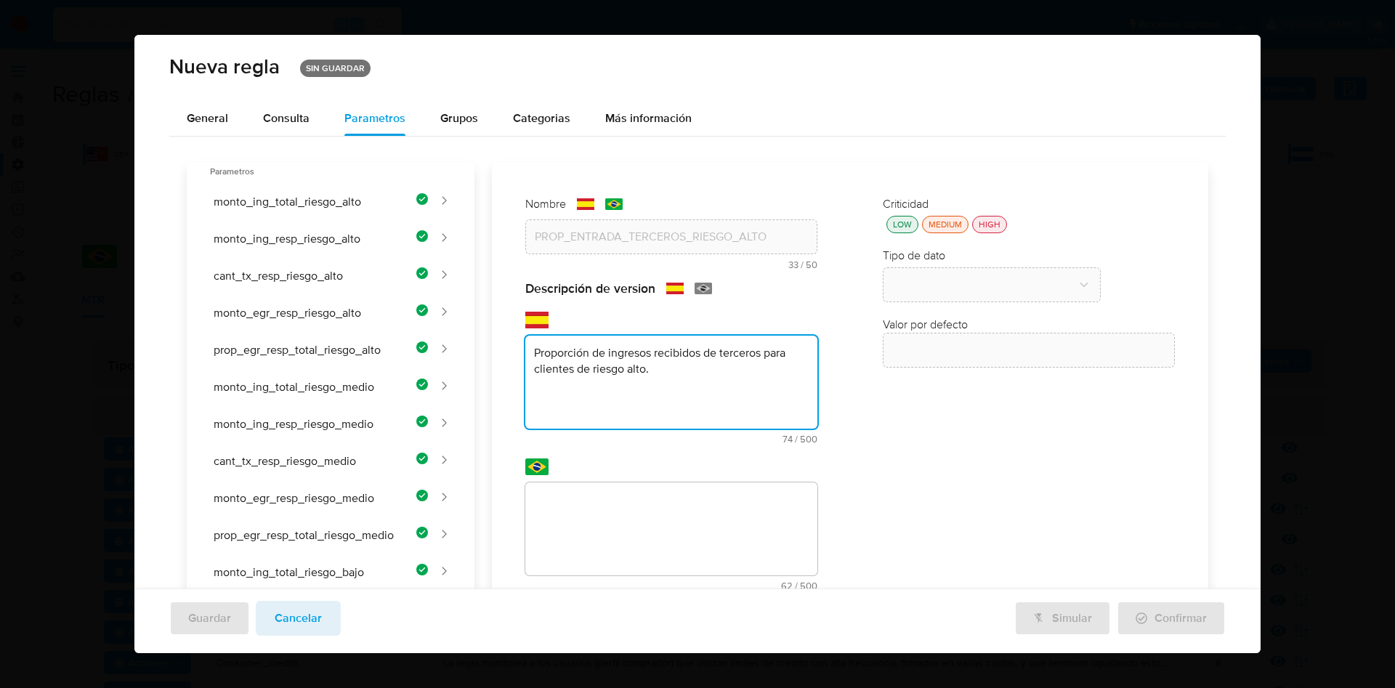
type textarea "Proporción de ingresos recibidos de terceros para clientes de riesgo alto."
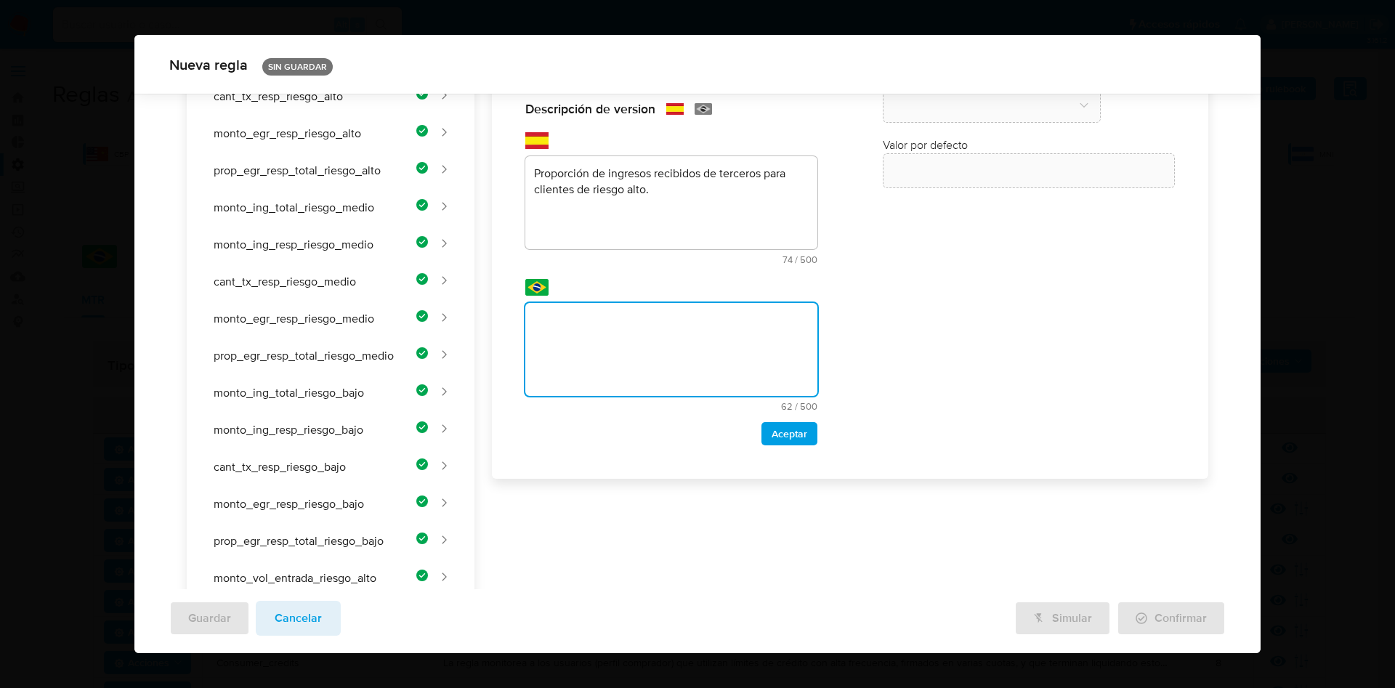
click at [599, 338] on div "Nombre text-es PROP_ENTRADA_TERCEROS_RIESGO_ALTO 33 / 50 17 caracteres restante…" at bounding box center [841, 443] width 734 height 921
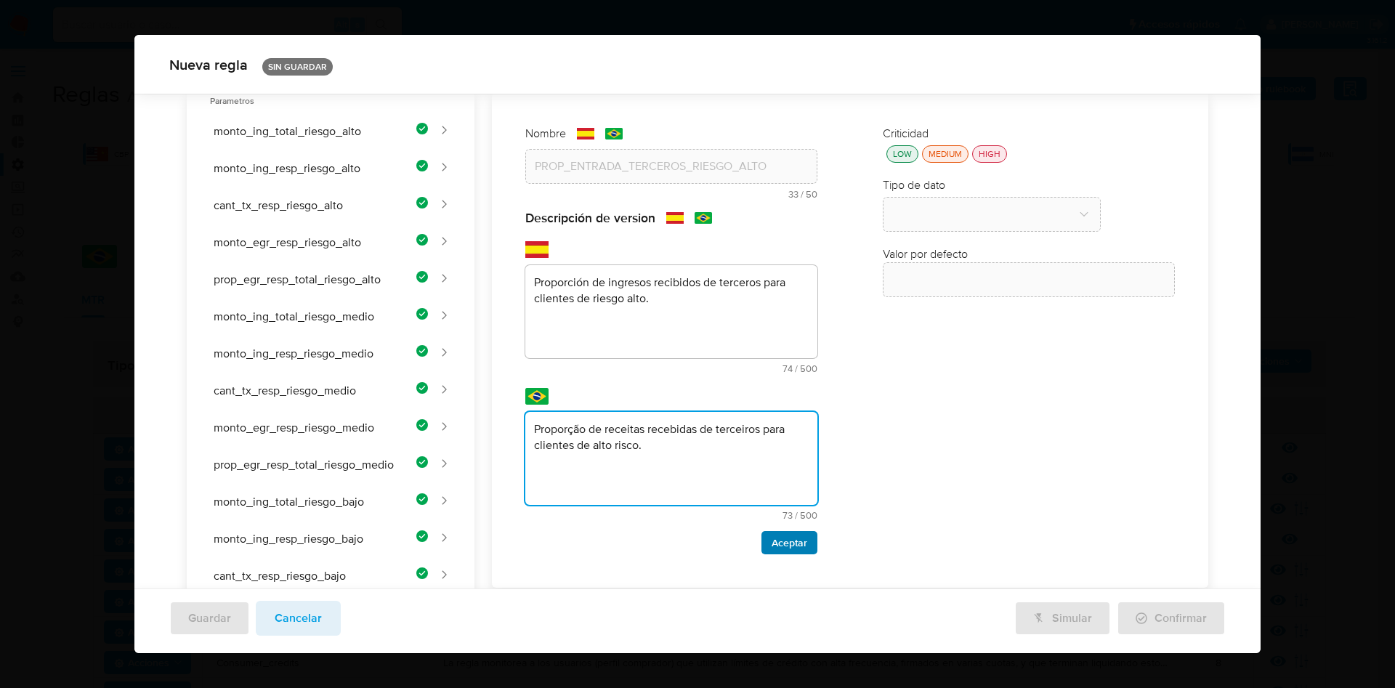
type textarea "Proporção de receitas recebidas de terceiros para clientes de alto risco."
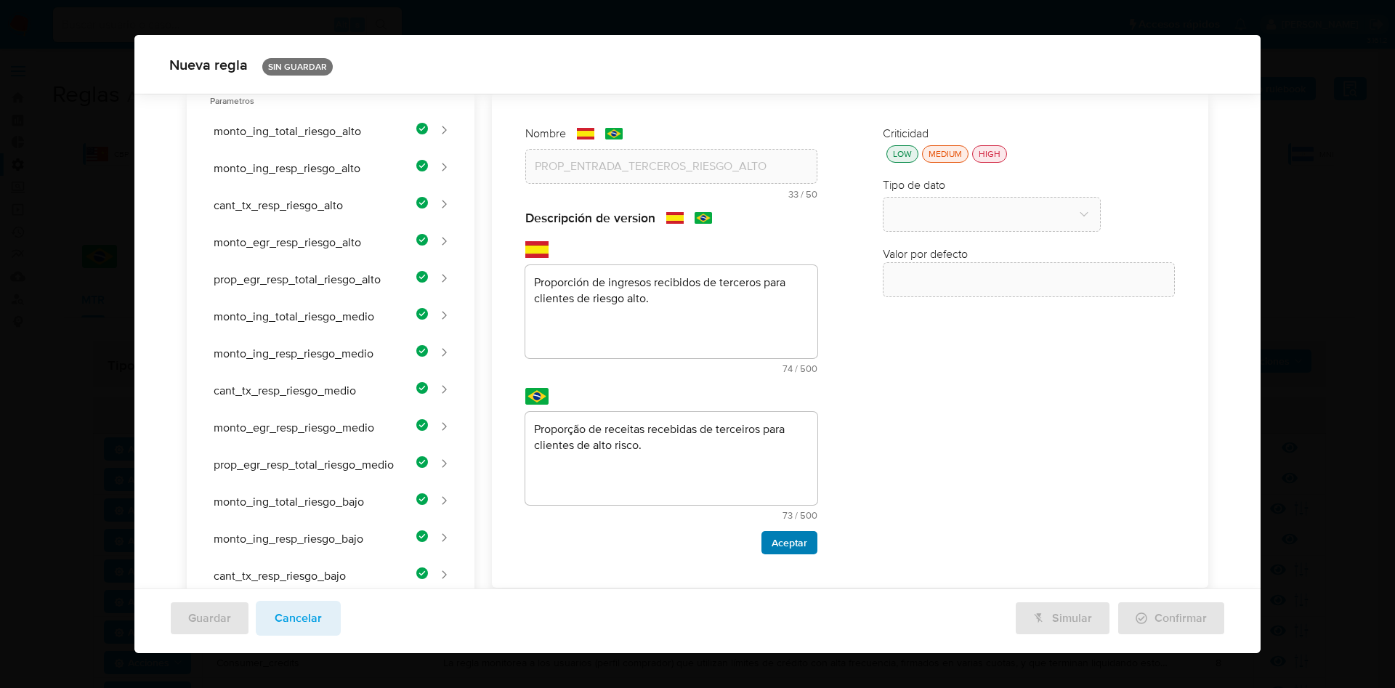
click at [781, 539] on span "Aceptar" at bounding box center [790, 543] width 36 height 20
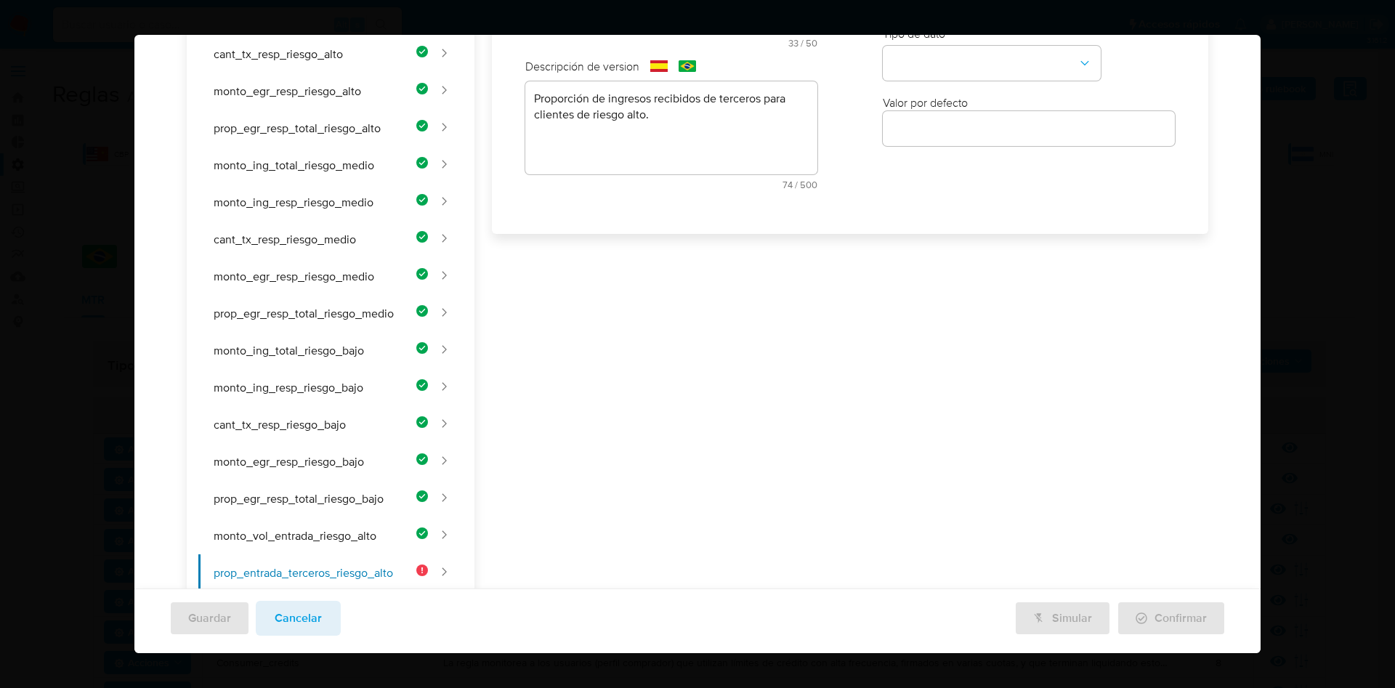
scroll to position [7, 0]
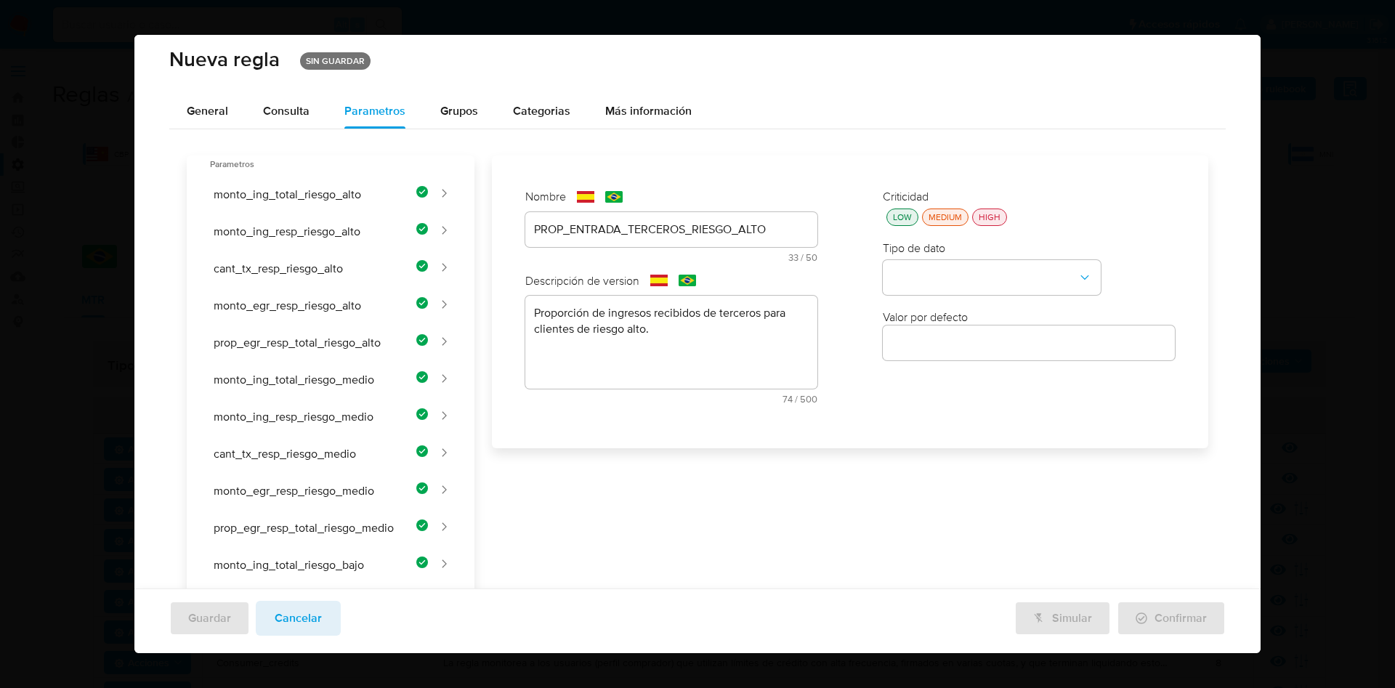
click at [893, 226] on div "Criticidad LOW MEDIUM HIGH Tipo de dato Valor por defecto Valor por defecto" at bounding box center [1028, 301] width 321 height 255
click at [890, 219] on div "LOW" at bounding box center [902, 217] width 25 height 12
click at [918, 275] on button "type-dropdown" at bounding box center [992, 278] width 218 height 35
click at [915, 270] on span "NUMBER" at bounding box center [915, 277] width 47 height 15
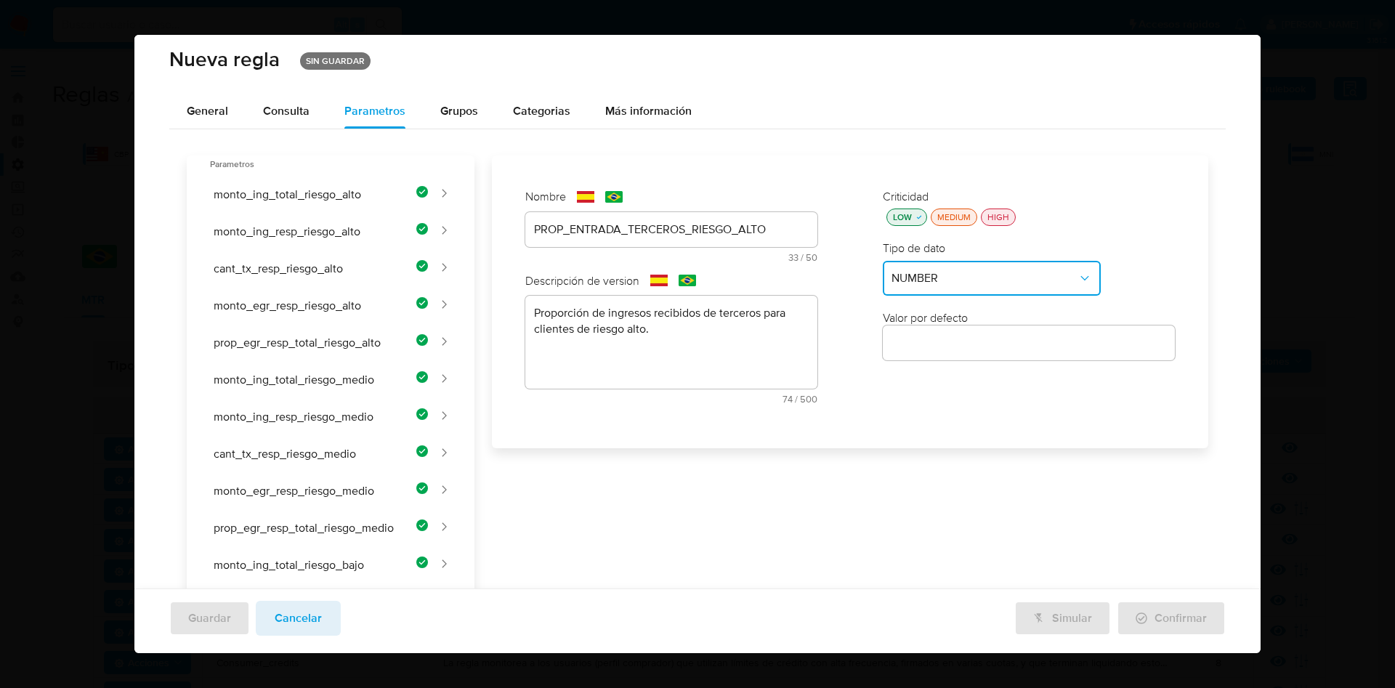
click at [926, 349] on input "number" at bounding box center [1029, 343] width 292 height 19
click at [912, 344] on input "number" at bounding box center [1029, 343] width 292 height 19
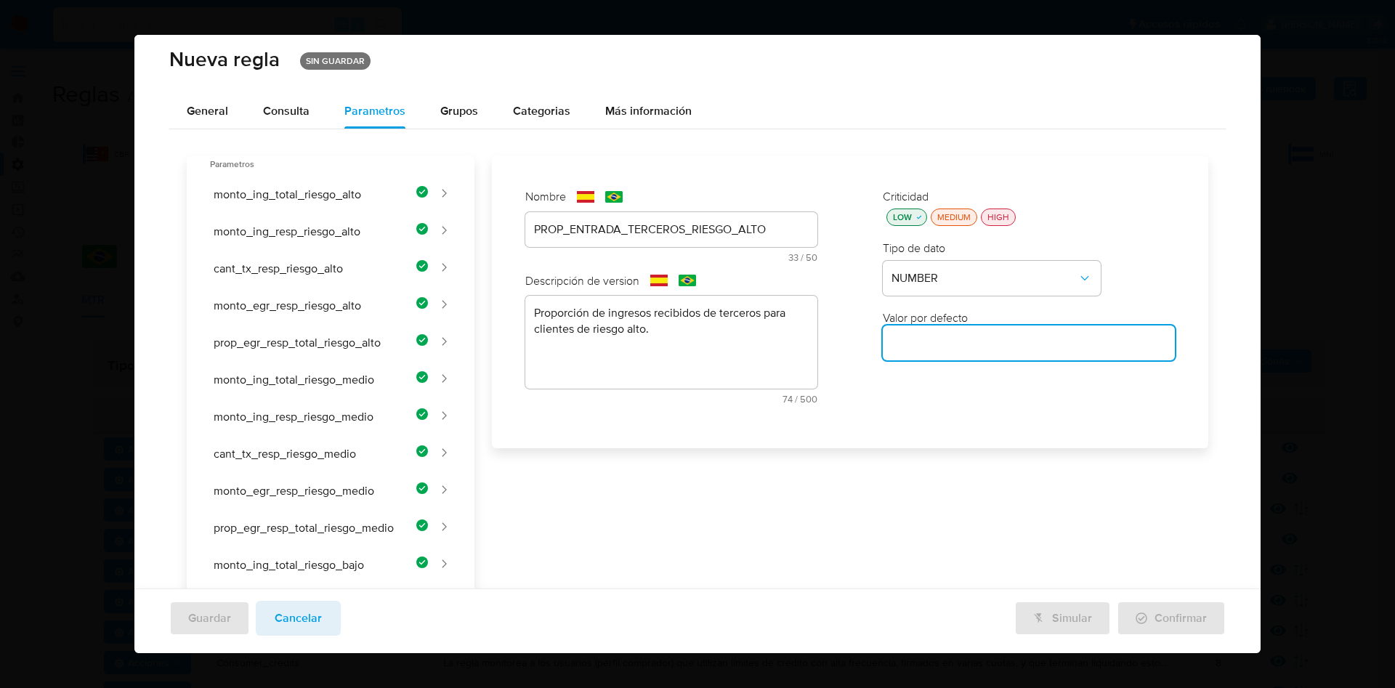
paste input "0.30"
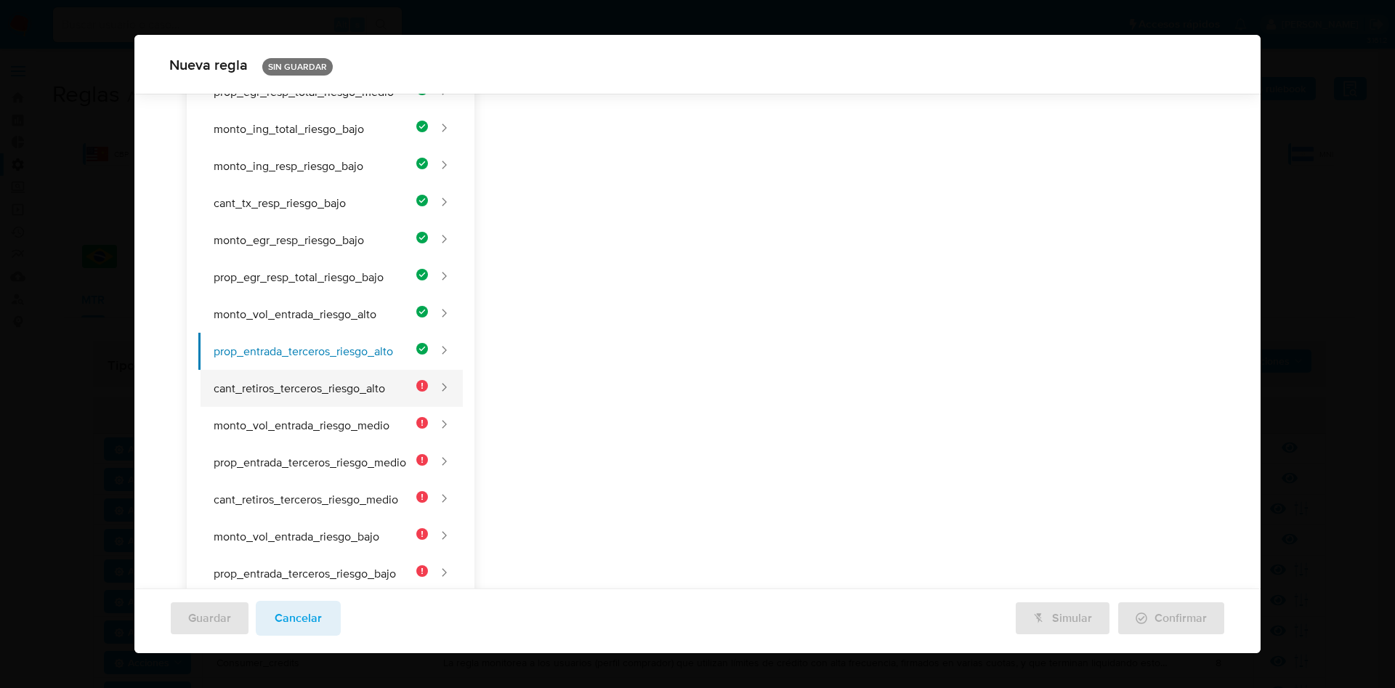
type input "0.30"
click at [328, 385] on button "cant_retiros_terceros_riesgo_alto" at bounding box center [313, 388] width 230 height 37
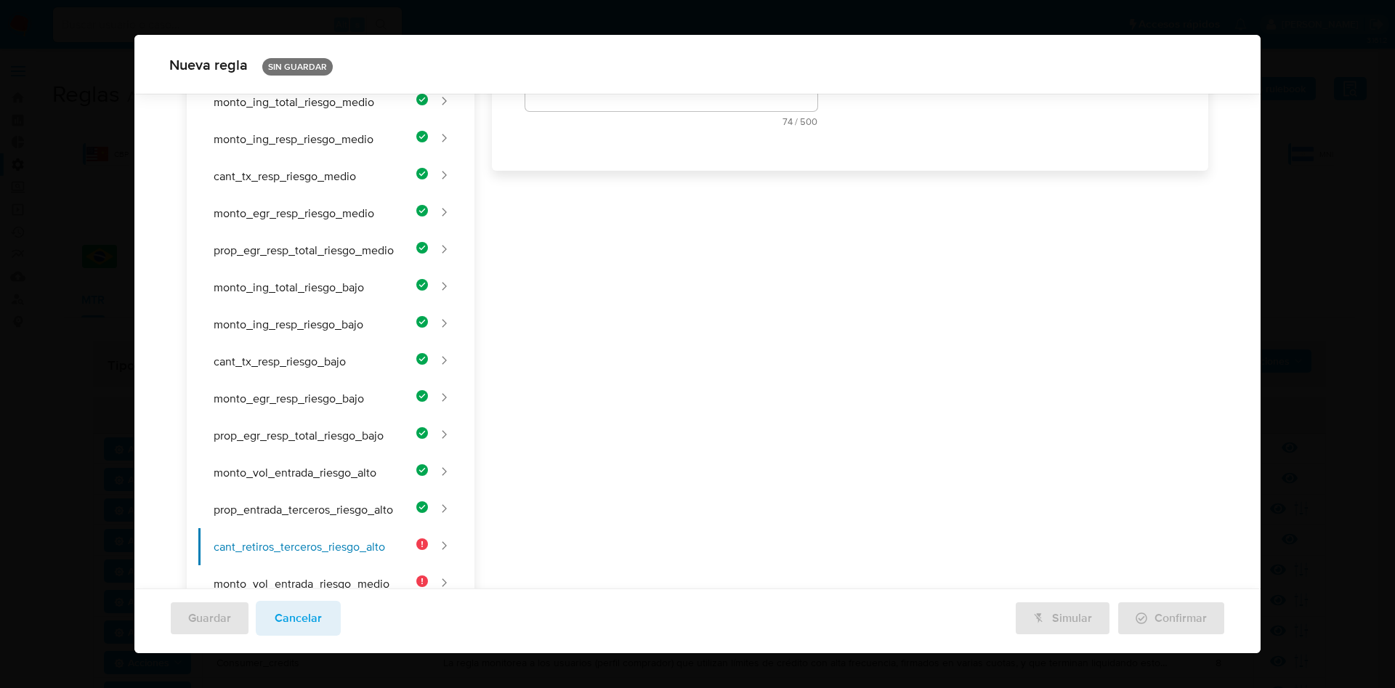
scroll to position [0, 0]
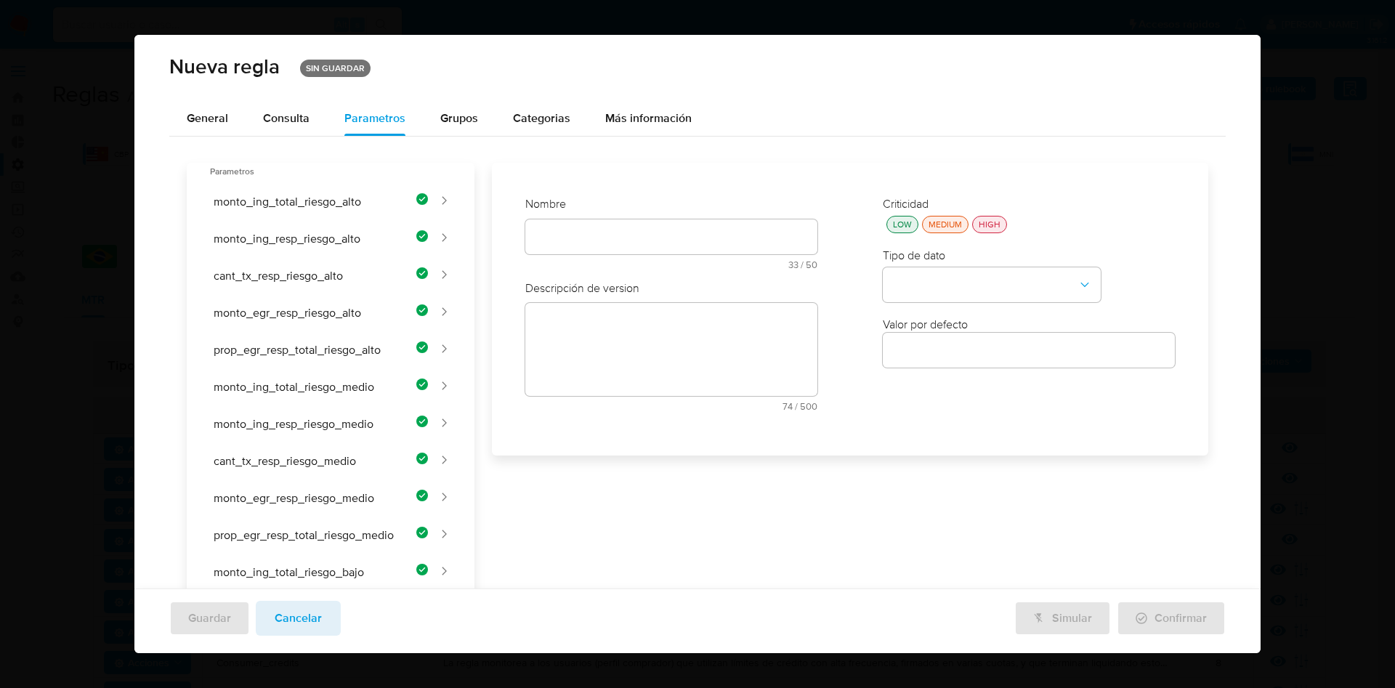
click at [589, 243] on div "Nombre text-es 33 / 50 17 caracteres restantes text-pt 33 / 50 17 caracteres re…" at bounding box center [671, 309] width 321 height 255
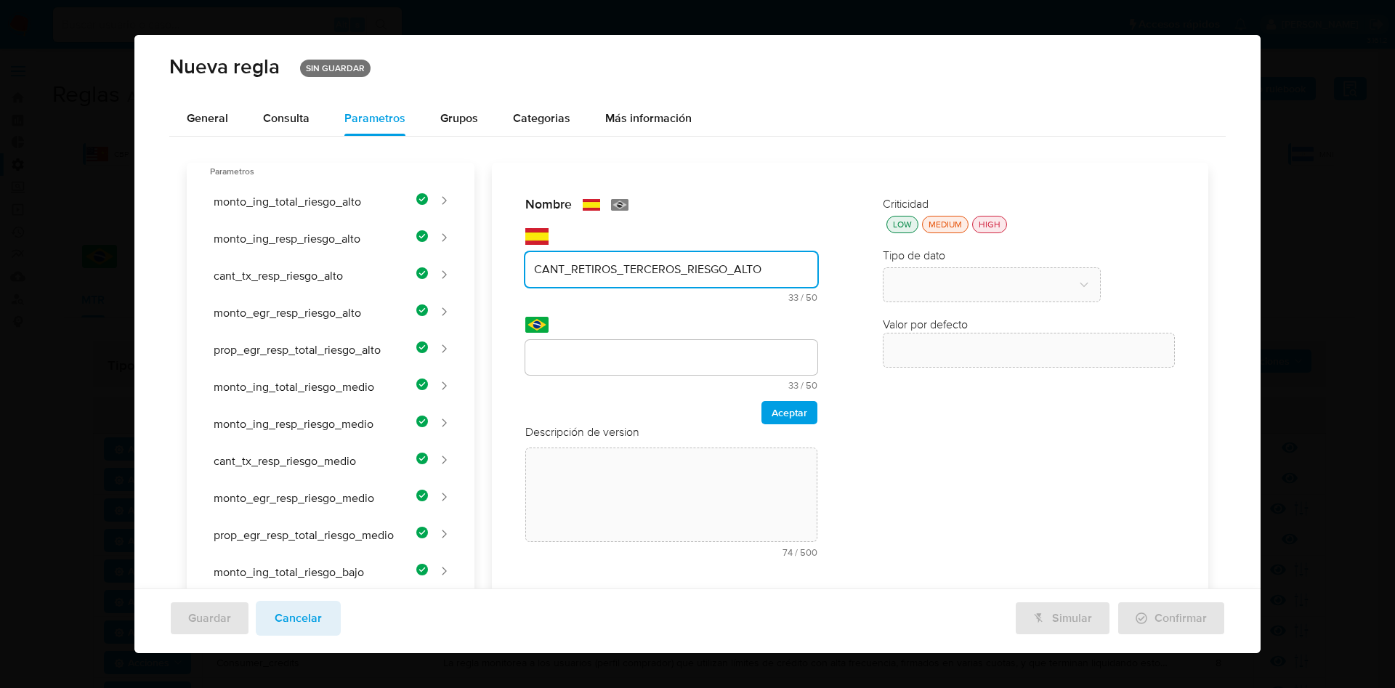
type input "CANT_RETIROS_TERCEROS_RIESGO_ALTO"
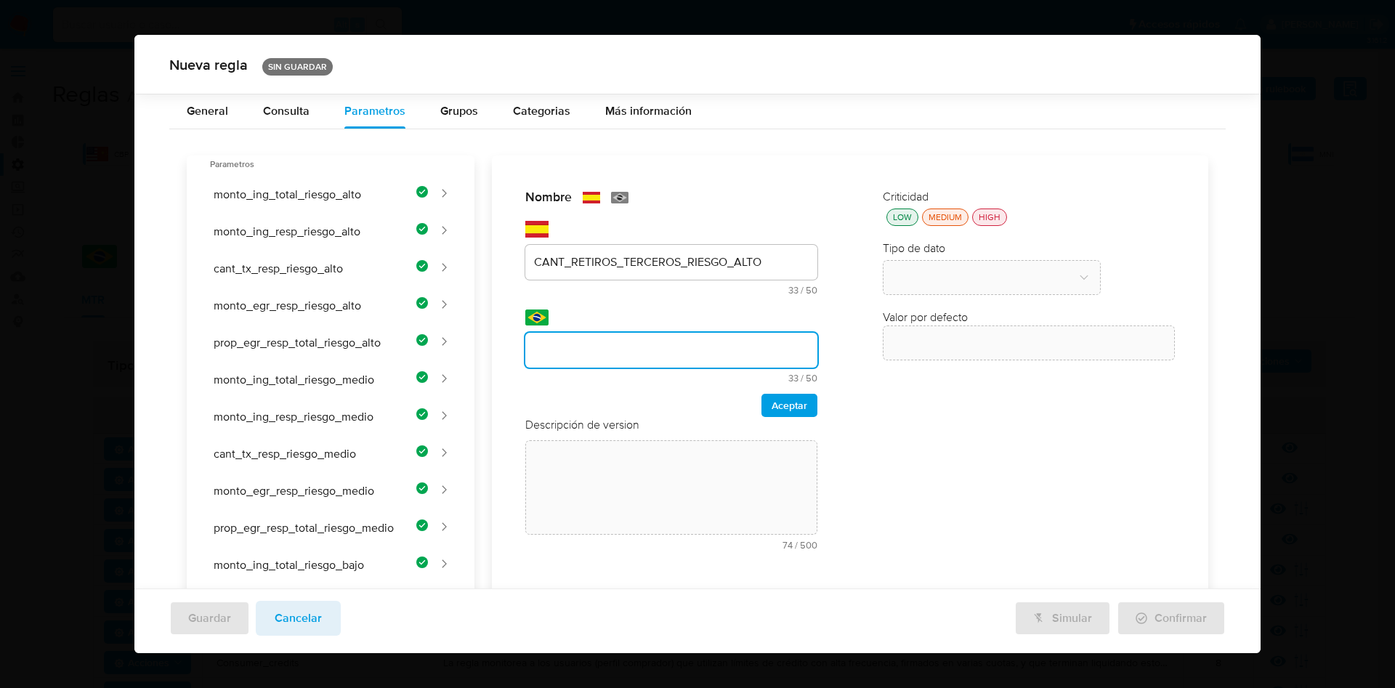
drag, startPoint x: 604, startPoint y: 358, endPoint x: 613, endPoint y: 380, distance: 23.5
click at [604, 359] on div "Nombre text-es CANT_RETIROS_TERCEROS_RIESGO_ALTO 33 / 50 17 caracteres restante…" at bounding box center [841, 615] width 734 height 921
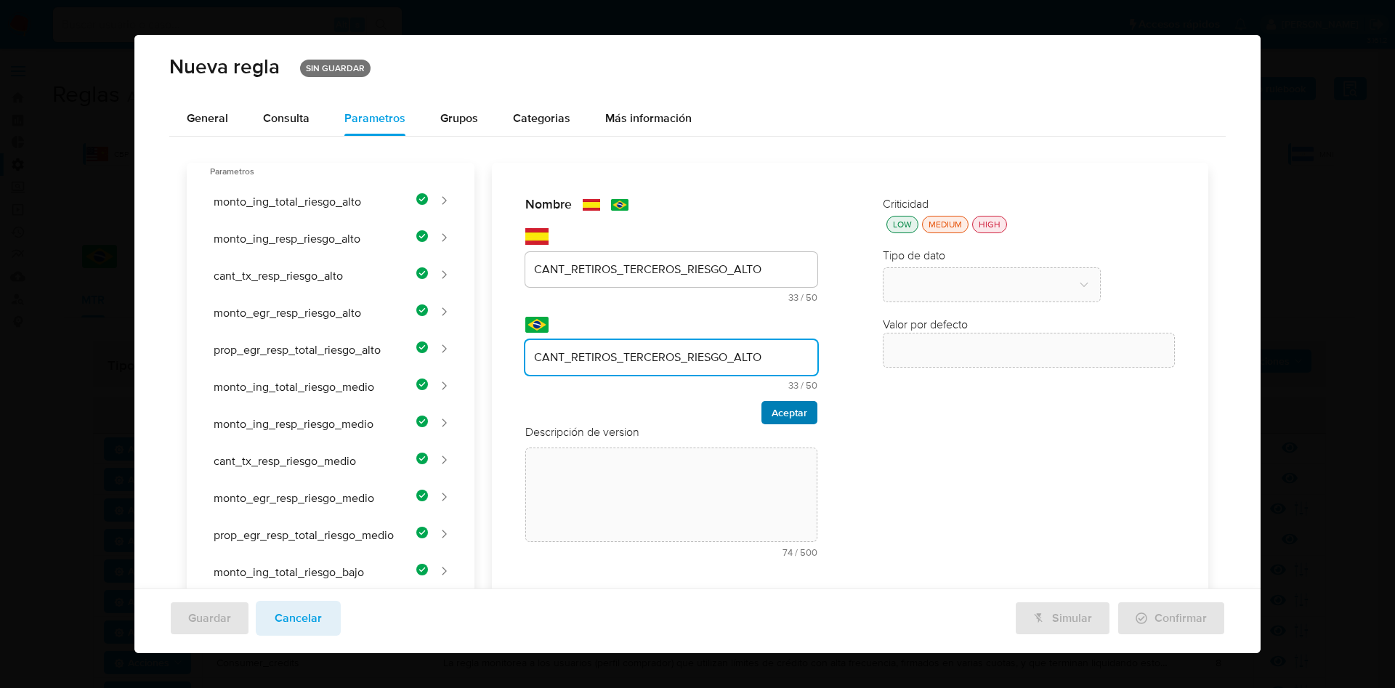
type input "CANT_RETIROS_TERCEROS_RIESGO_ALTO"
click at [772, 416] on span "Aceptar" at bounding box center [790, 413] width 36 height 20
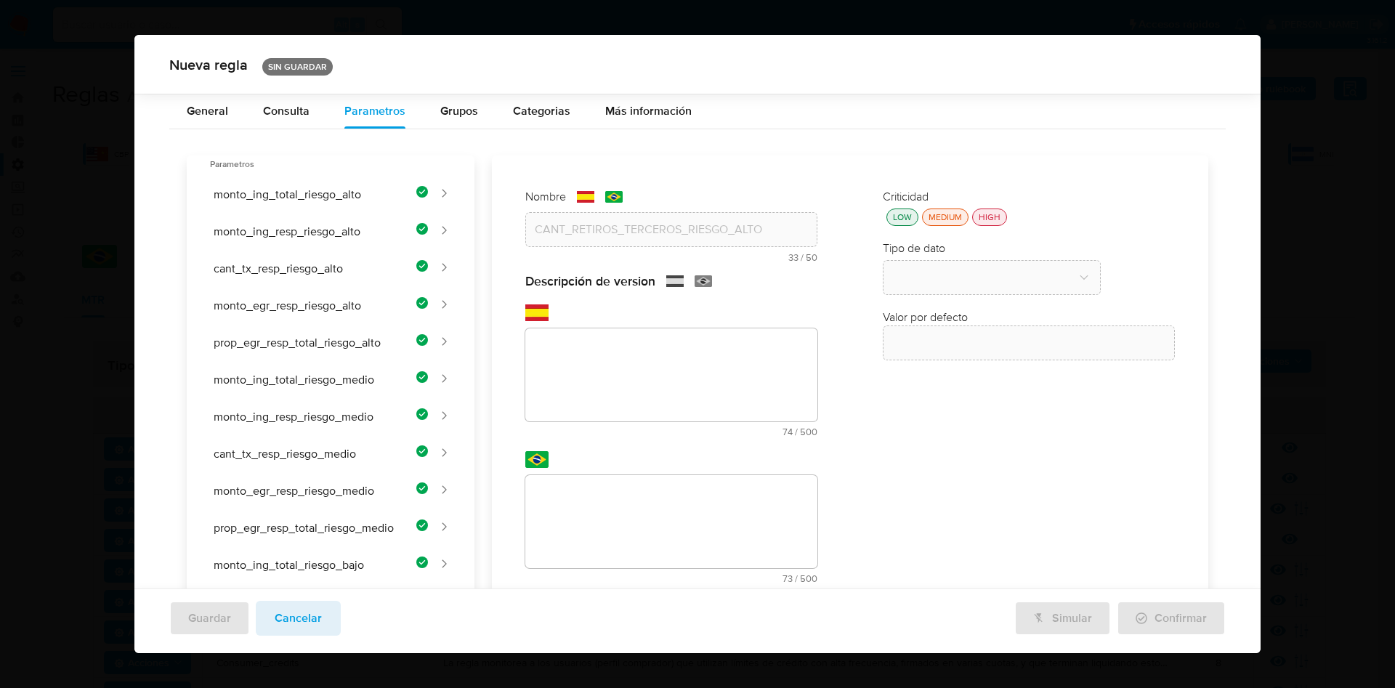
click at [635, 336] on div "Nombre text-es CANT_RETIROS_TERCEROS_RIESGO_ALTO 33 / 50 17 caracteres restante…" at bounding box center [841, 615] width 734 height 921
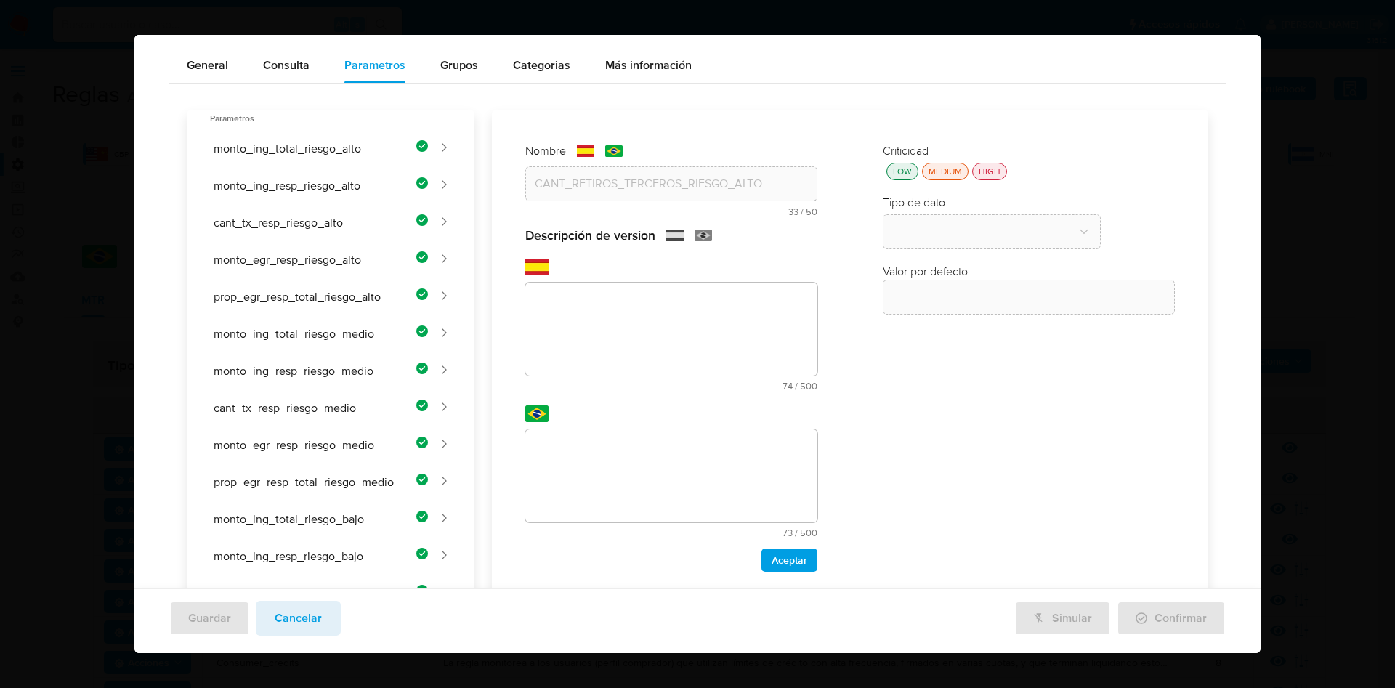
click at [613, 315] on div "Nombre text-es CANT_RETIROS_TERCEROS_RIESGO_ALTO 33 / 50 17 caracteres restante…" at bounding box center [841, 570] width 734 height 921
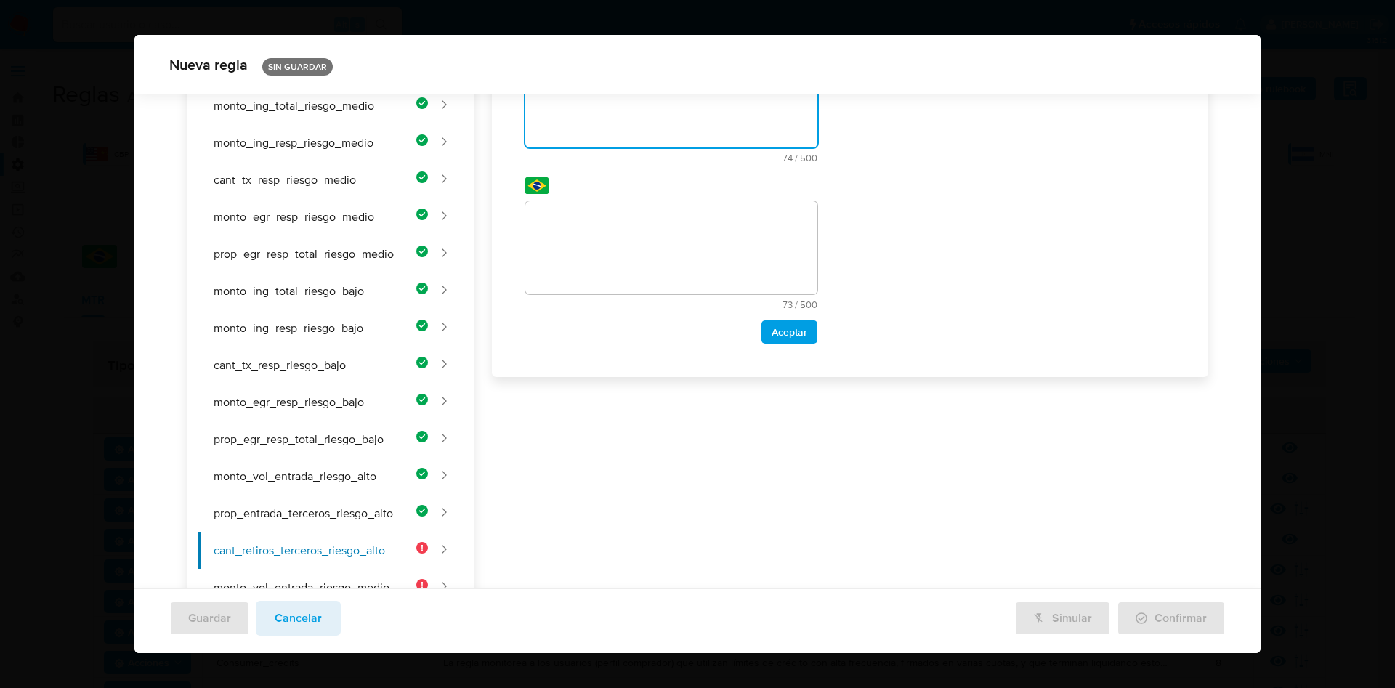
scroll to position [63, 0]
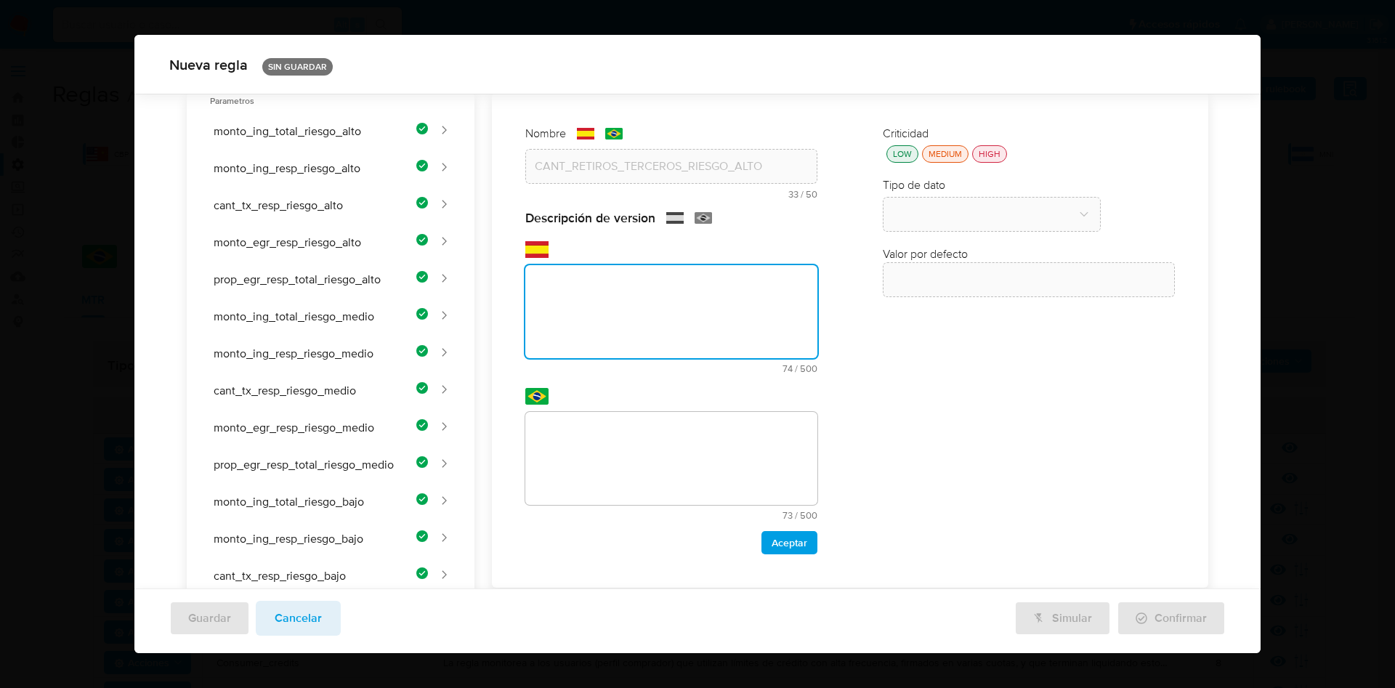
paste textarea "Cantidad de retiros o transferencias hacia terceros para clientes de riesgo alt…"
type textarea "Cantidad de retiros o transferencias hacia terceros para clientes de riesgo alt…"
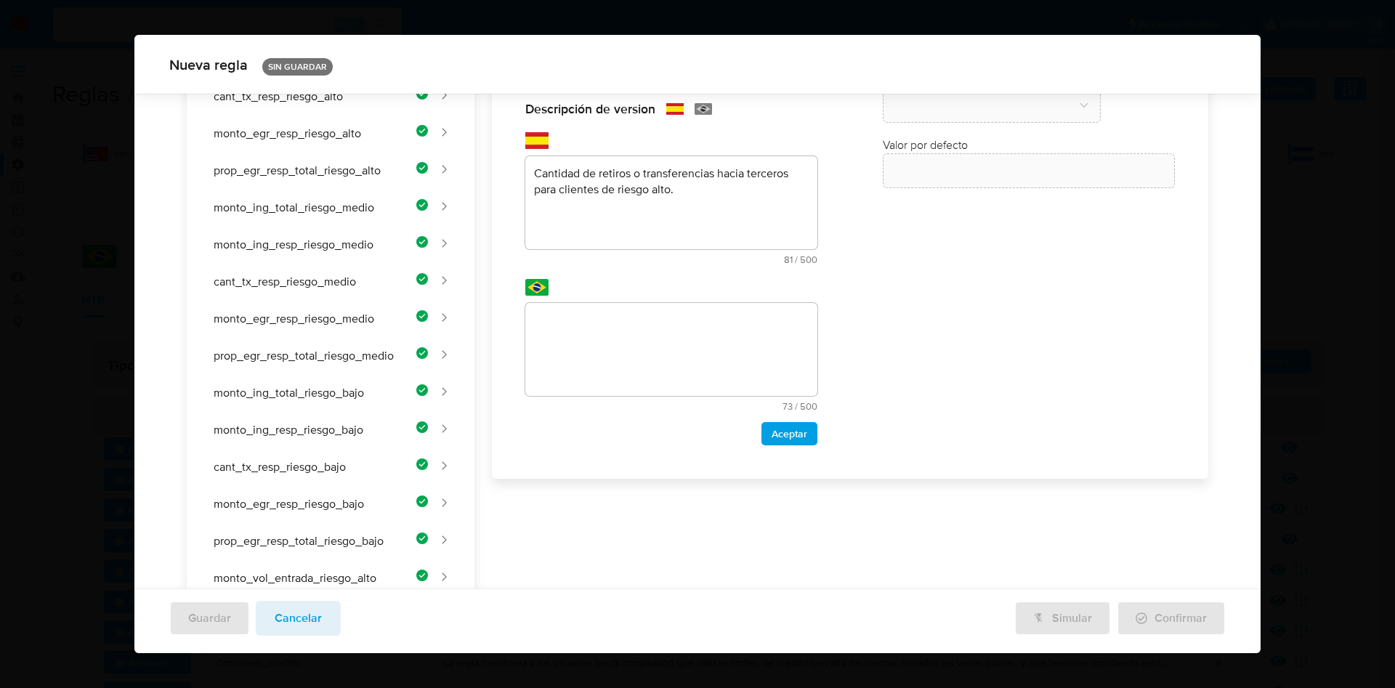
click at [599, 344] on div "Nombre text-es CANT_RETIROS_TERCEROS_RIESGO_ALTO 33 / 50 17 caracteres restante…" at bounding box center [841, 443] width 734 height 921
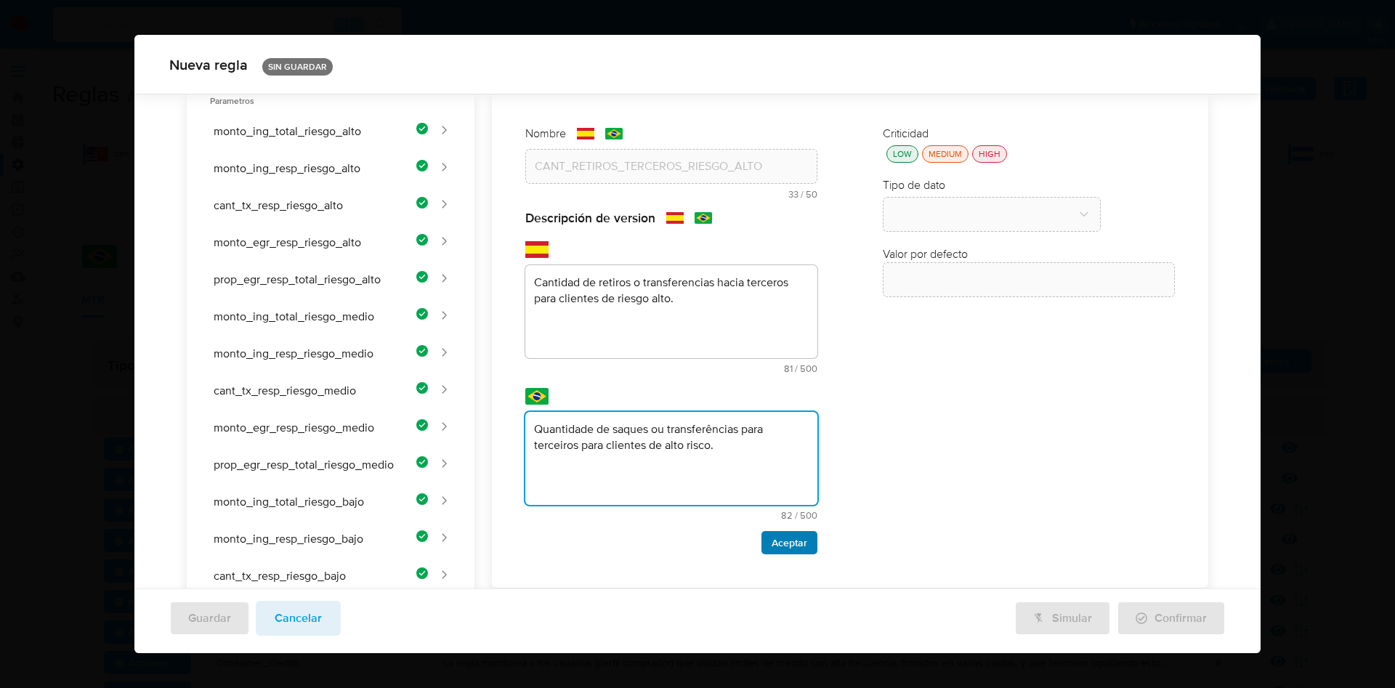
type textarea "Quantidade de saques ou transferências para terceiros para clientes de alto ris…"
click at [789, 536] on span "Aceptar" at bounding box center [790, 543] width 36 height 20
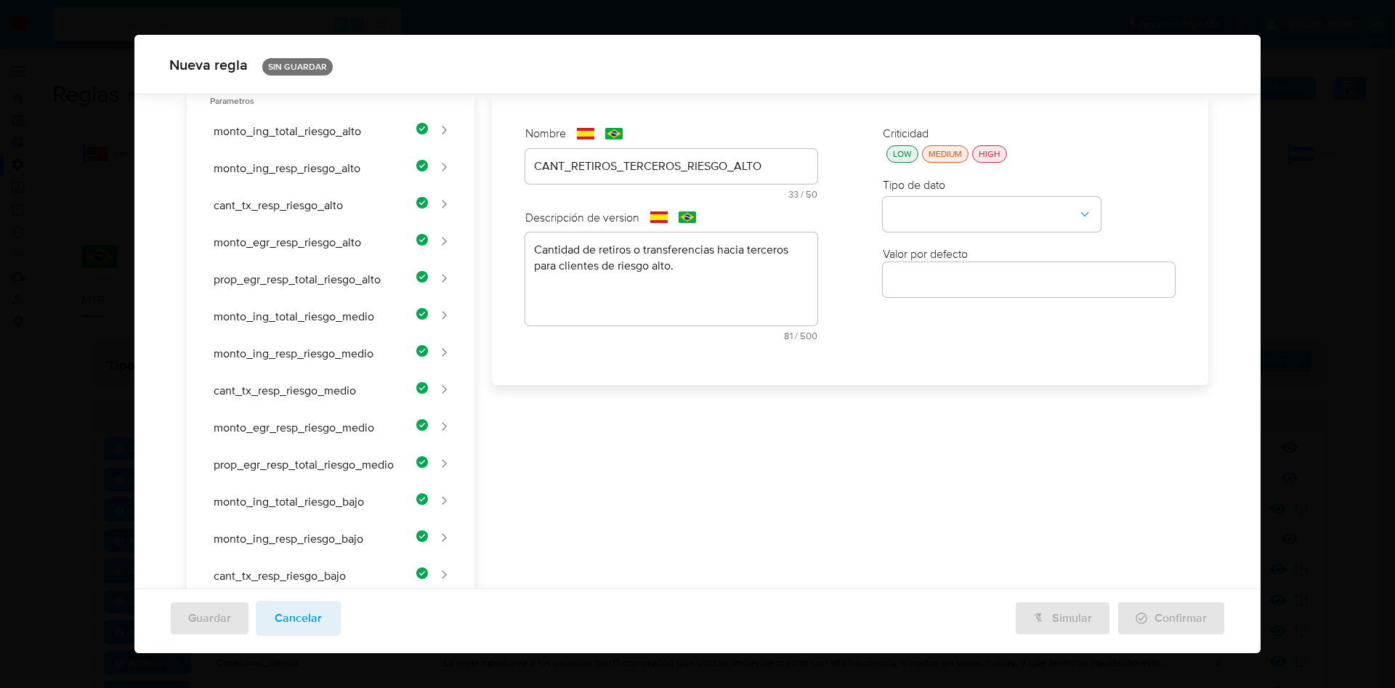
click at [897, 154] on div "LOW" at bounding box center [902, 153] width 25 height 12
click at [918, 216] on button "type-dropdown" at bounding box center [992, 215] width 218 height 35
click at [914, 219] on span "NUMBER" at bounding box center [915, 213] width 47 height 15
click at [929, 290] on div at bounding box center [1029, 279] width 292 height 35
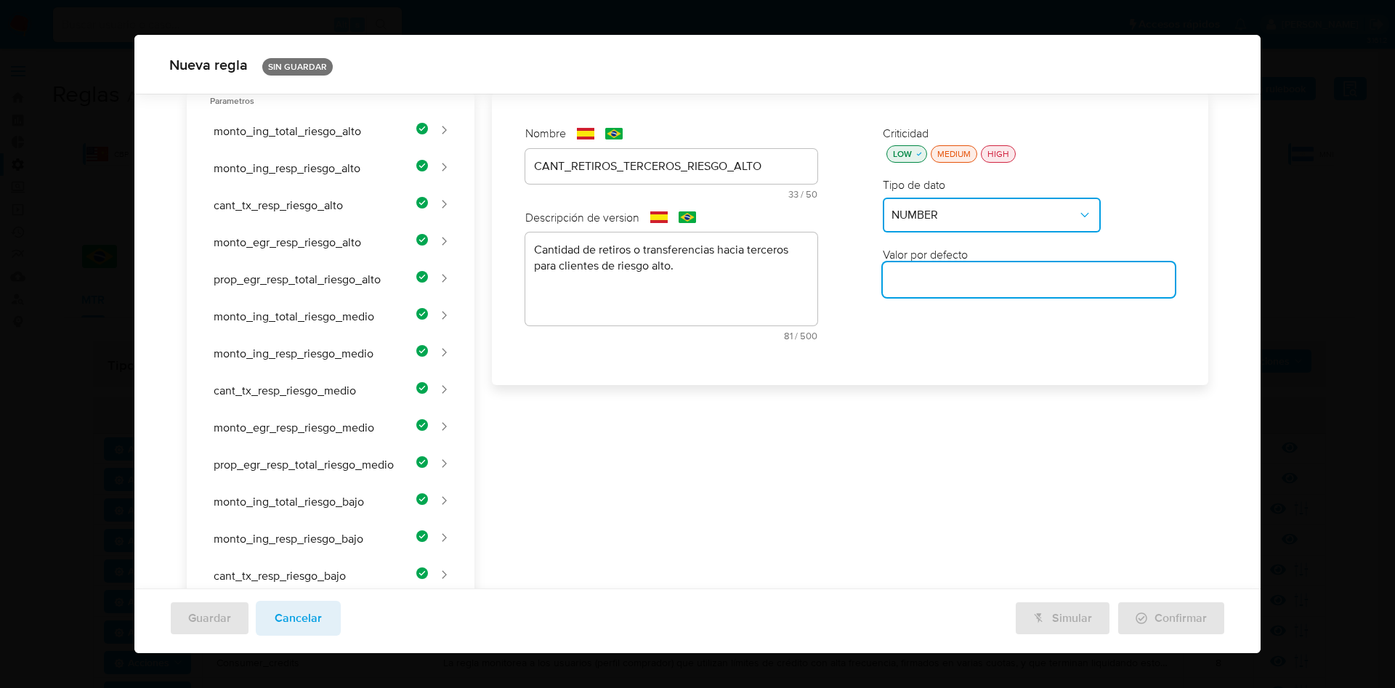
click at [926, 281] on input "number" at bounding box center [1029, 279] width 292 height 19
click at [918, 286] on input "number" at bounding box center [1029, 279] width 292 height 19
paste input "1"
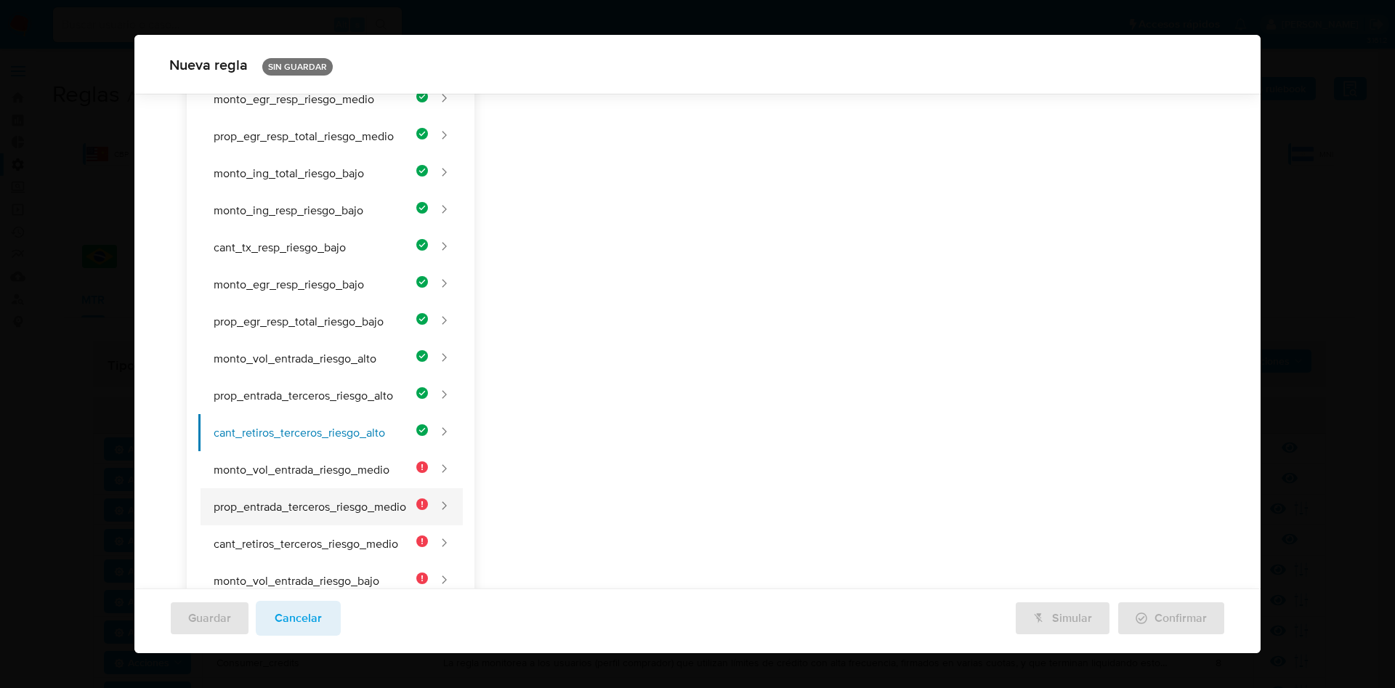
scroll to position [499, 0]
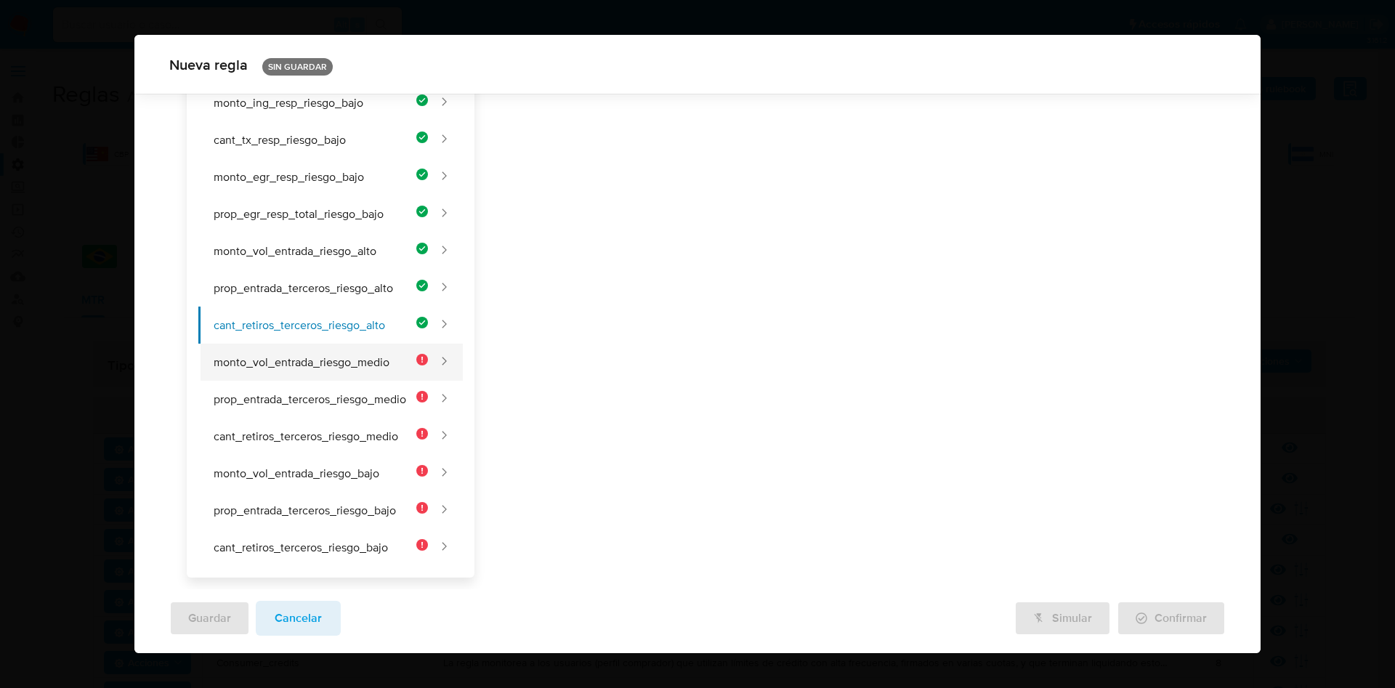
type input "1"
click at [313, 360] on button "monto_vol_entrada_riesgo_medio" at bounding box center [313, 362] width 230 height 37
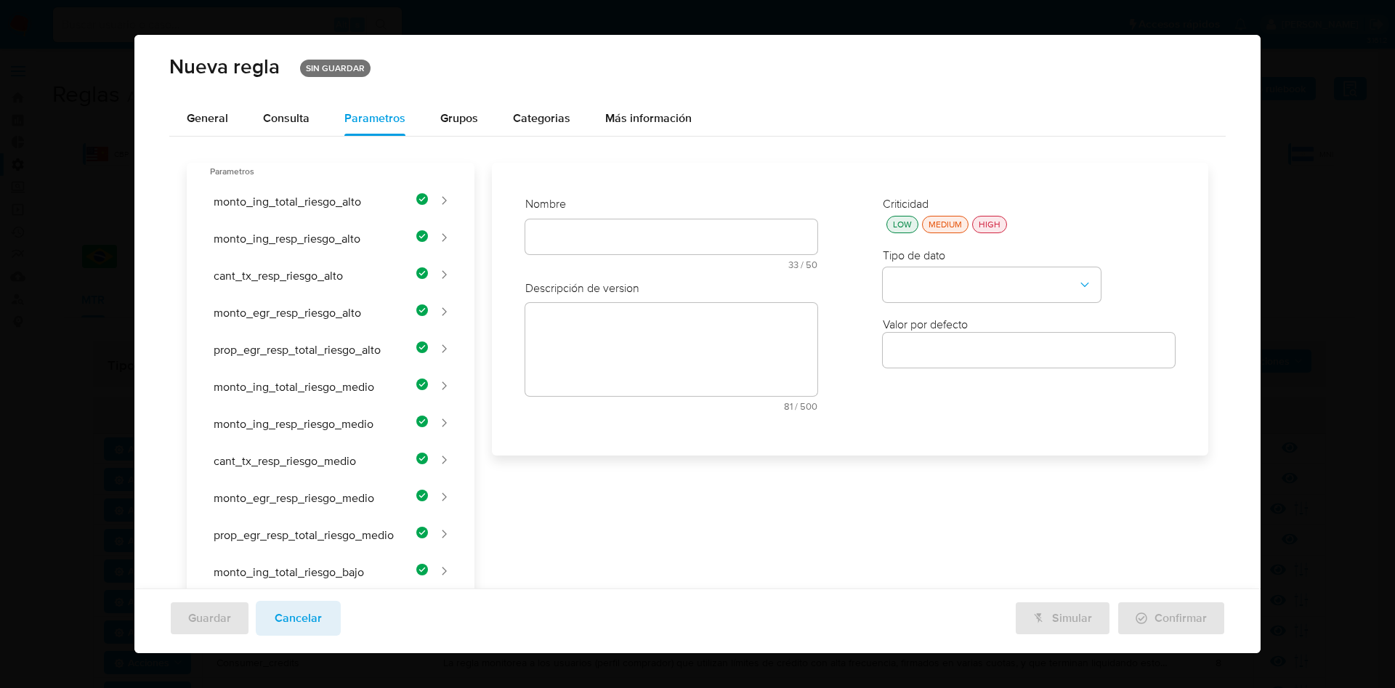
click at [656, 225] on div at bounding box center [671, 236] width 292 height 35
click at [656, 239] on div "Nombre text-es 33 / 50 17 caracteres restantes text-pt 33 / 50 17 caracteres re…" at bounding box center [671, 309] width 321 height 255
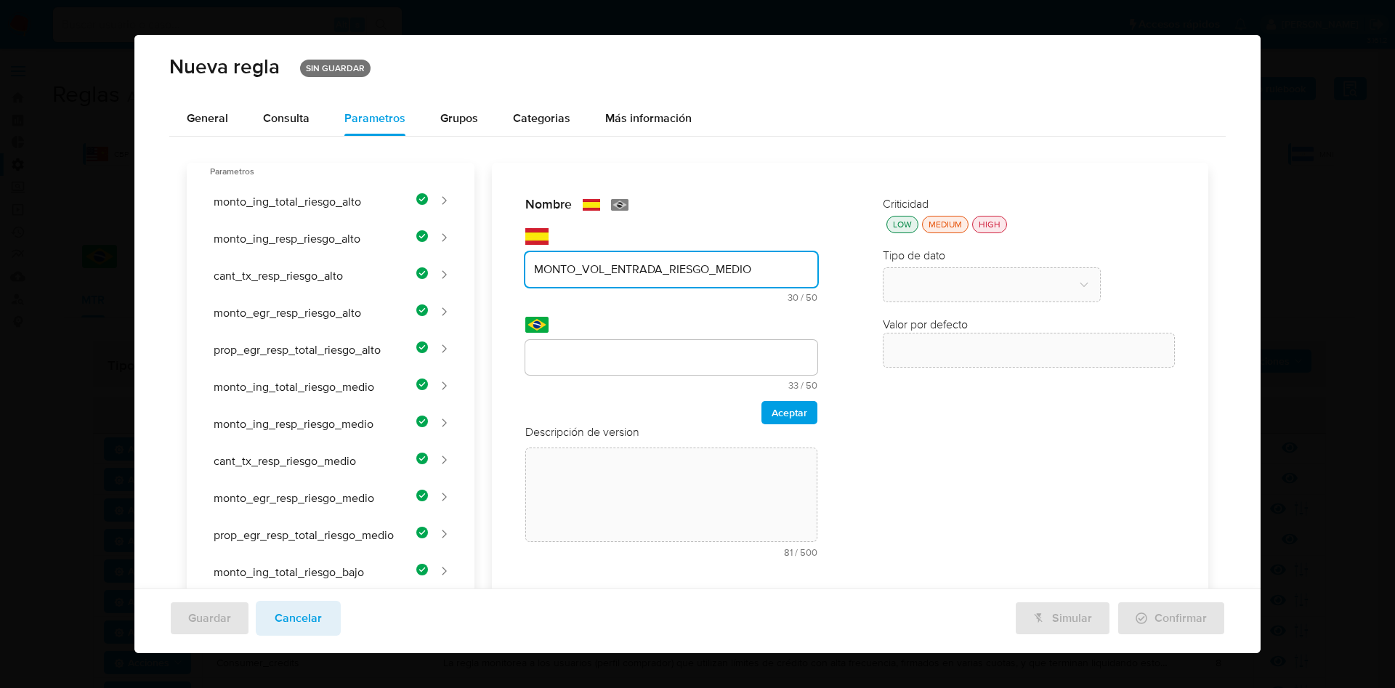
type input "MONTO_VOL_ENTRADA_RIESGO_MEDIO"
click at [589, 355] on div "Nombre text-es MONTO_VOL_ENTRADA_RIESGO_MEDIO 30 / 50 20 caracteres restantes t…" at bounding box center [841, 623] width 734 height 921
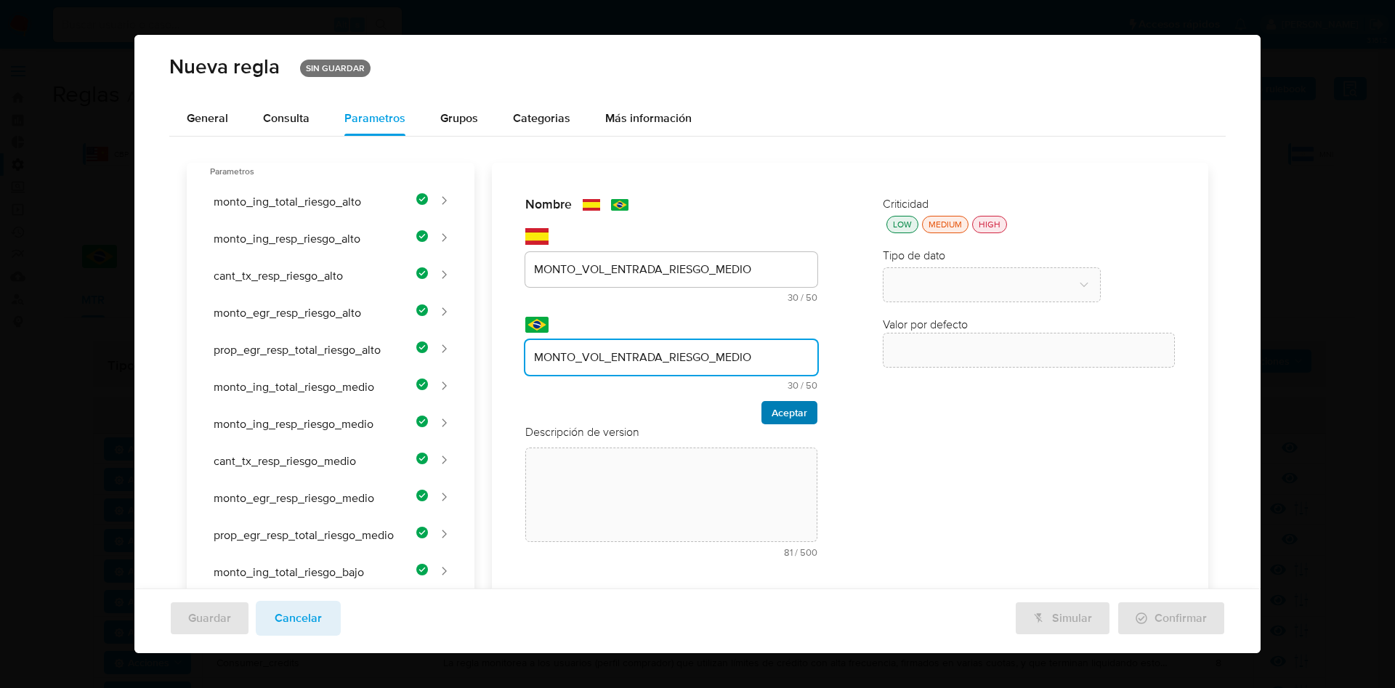
type input "MONTO_VOL_ENTRADA_RIESGO_MEDIO"
click at [785, 411] on span "Aceptar" at bounding box center [790, 413] width 36 height 20
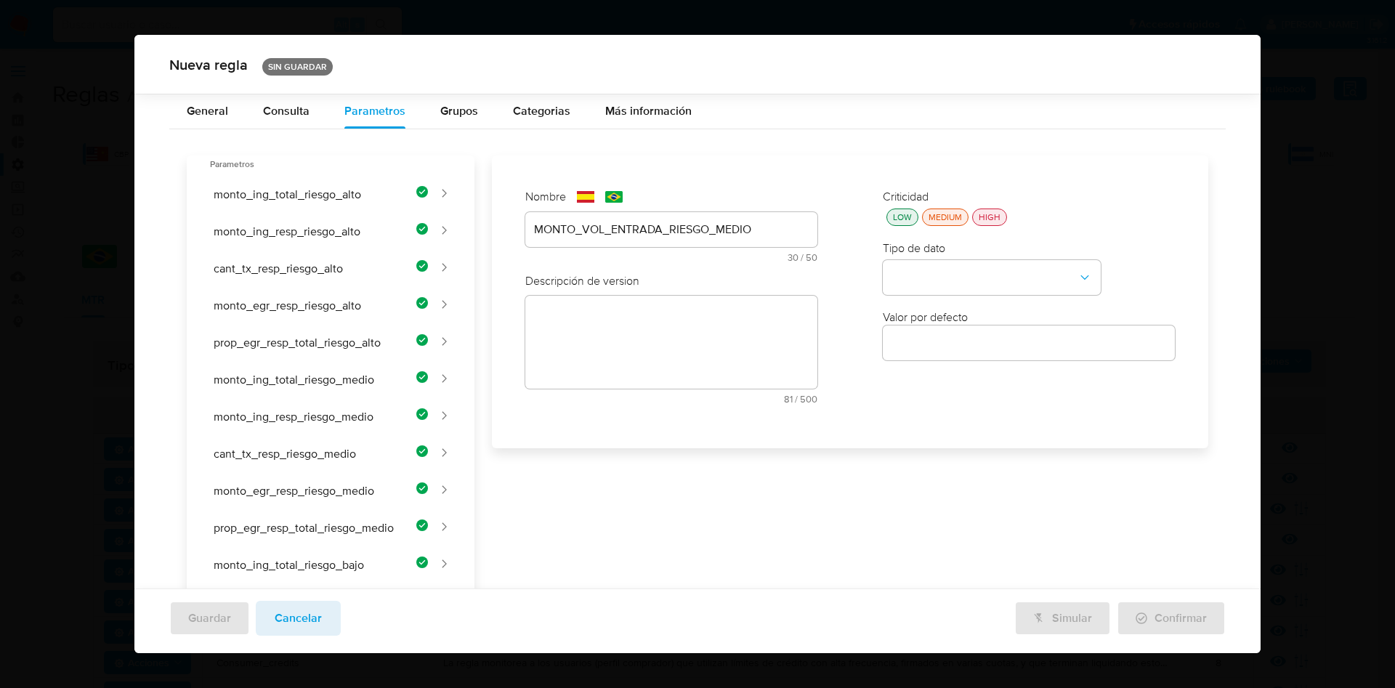
scroll to position [359, 0]
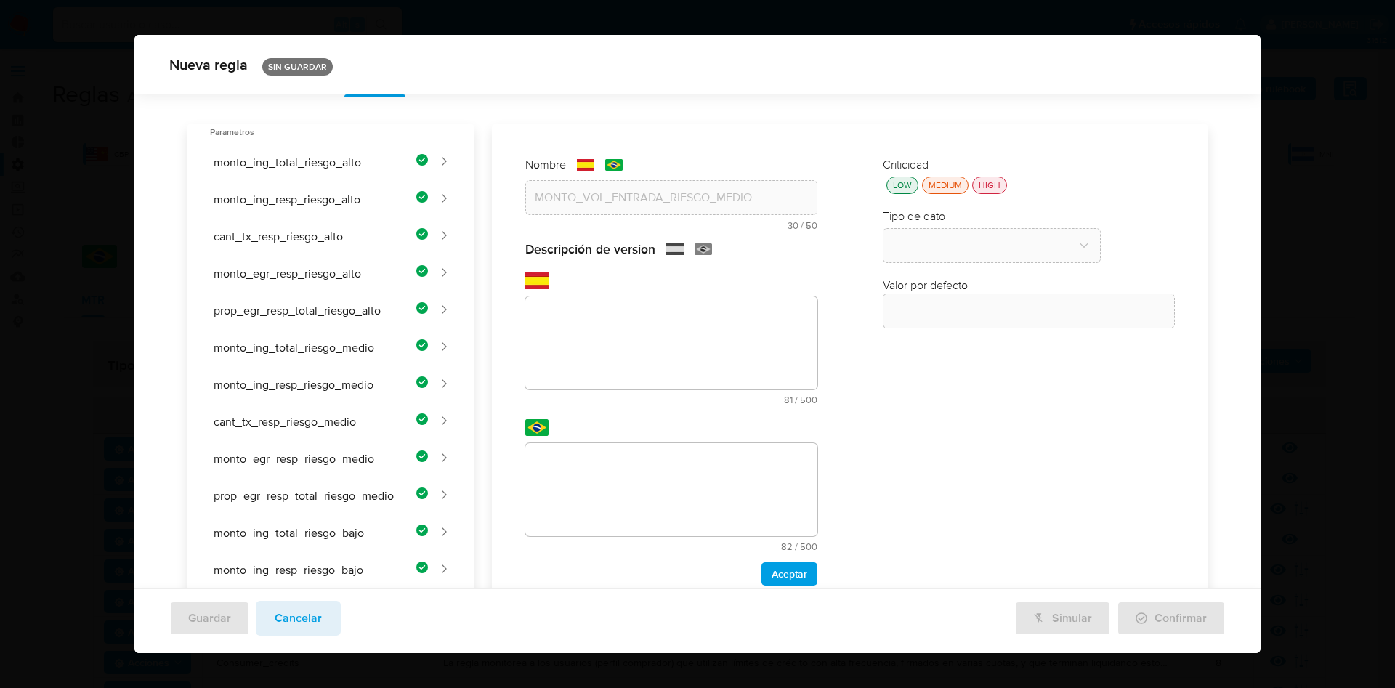
click at [683, 301] on div "Nombre text-es MONTO_VOL_ENTRADA_RIESGO_MEDIO 30 / 50 20 caracteres restantes t…" at bounding box center [841, 584] width 734 height 921
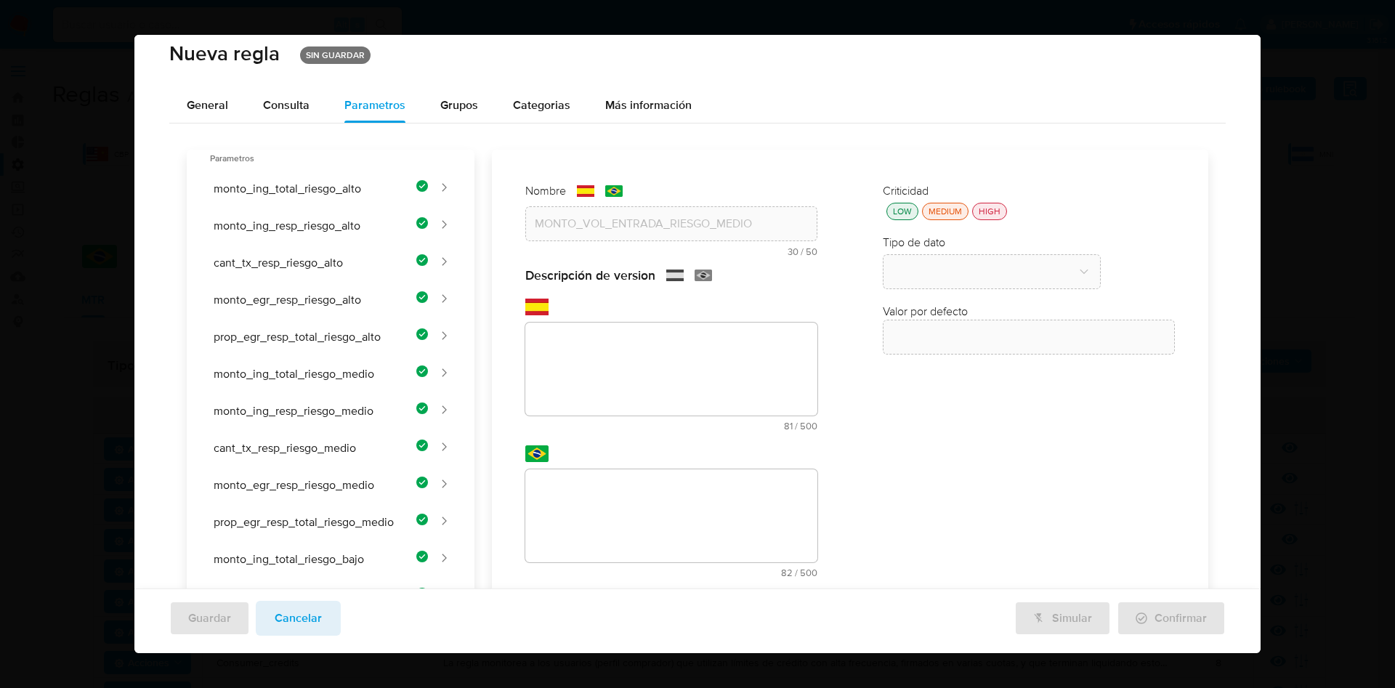
scroll to position [0, 0]
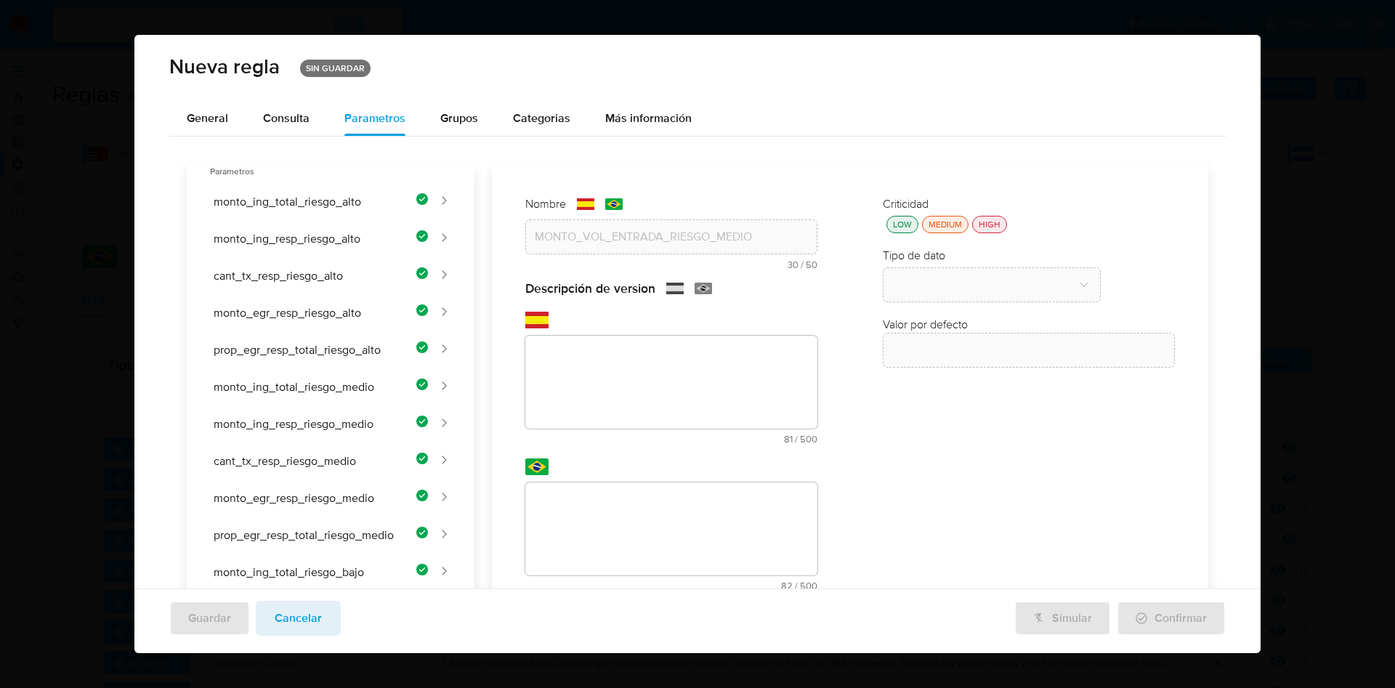
click at [700, 357] on div "Nombre text-es MONTO_VOL_ENTRADA_RIESGO_MEDIO 30 / 50 20 caracteres restantes t…" at bounding box center [841, 623] width 734 height 921
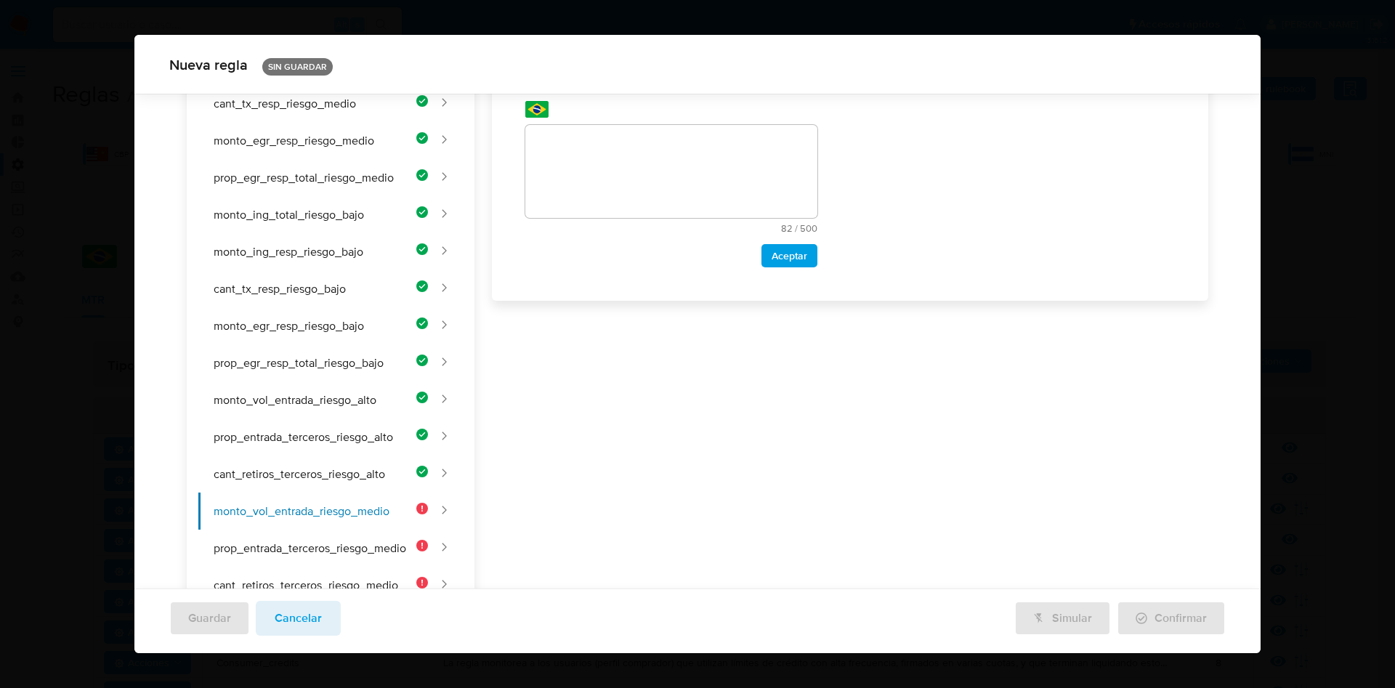
scroll to position [172, 0]
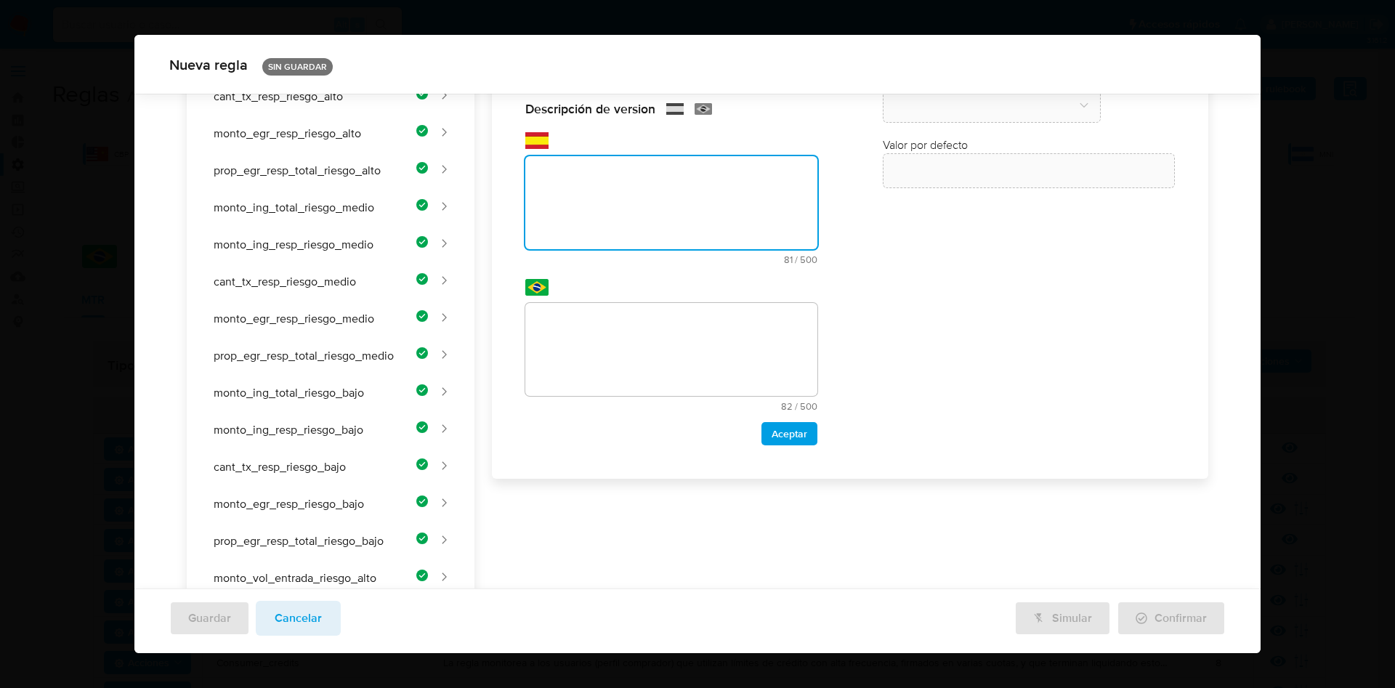
paste textarea "Umbral de volumen total de entrada para clientes de riesgo medio."
type textarea "Umbral de volumen total de entrada para clientes de riesgo medio."
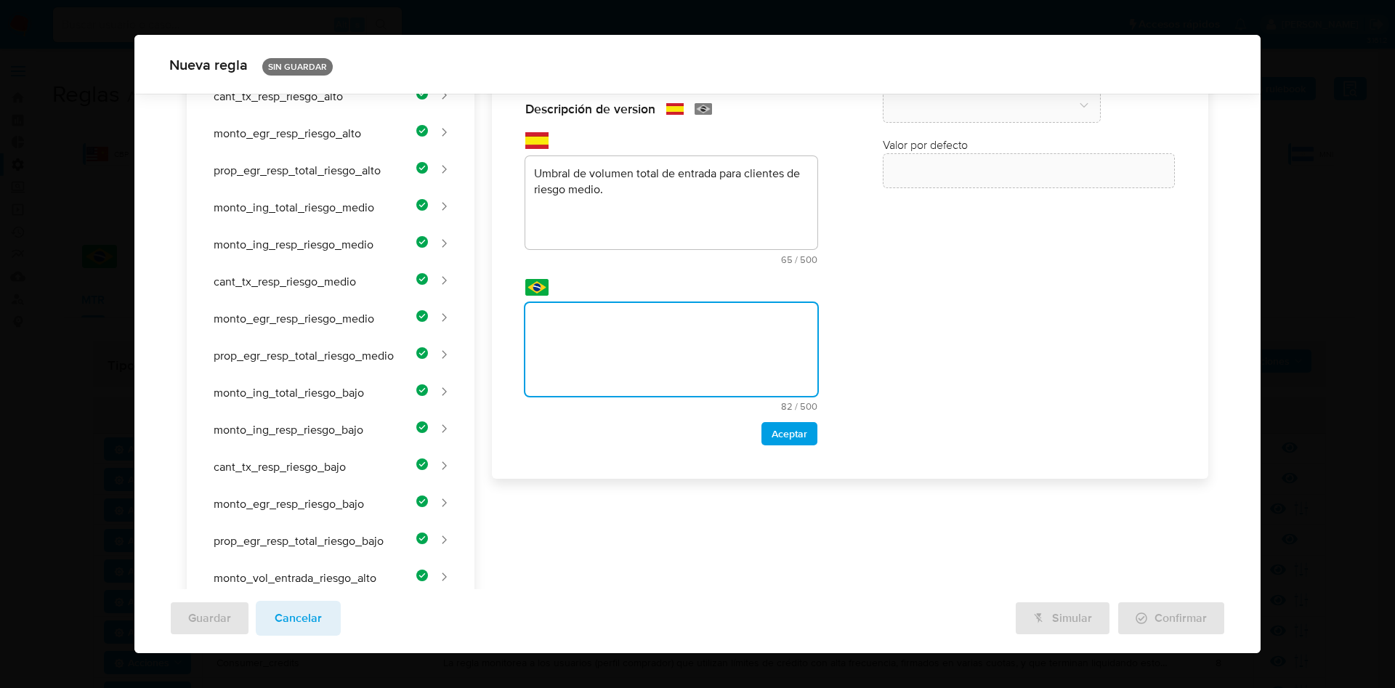
click at [613, 324] on div "Nombre text-es MONTO_VOL_ENTRADA_RIESGO_MEDIO 30 / 50 20 caracteres restantes t…" at bounding box center [841, 443] width 734 height 921
type textarea "Limiar de volume total de entrada para clientes de risco médio."
click at [791, 434] on span "Aceptar" at bounding box center [790, 434] width 36 height 20
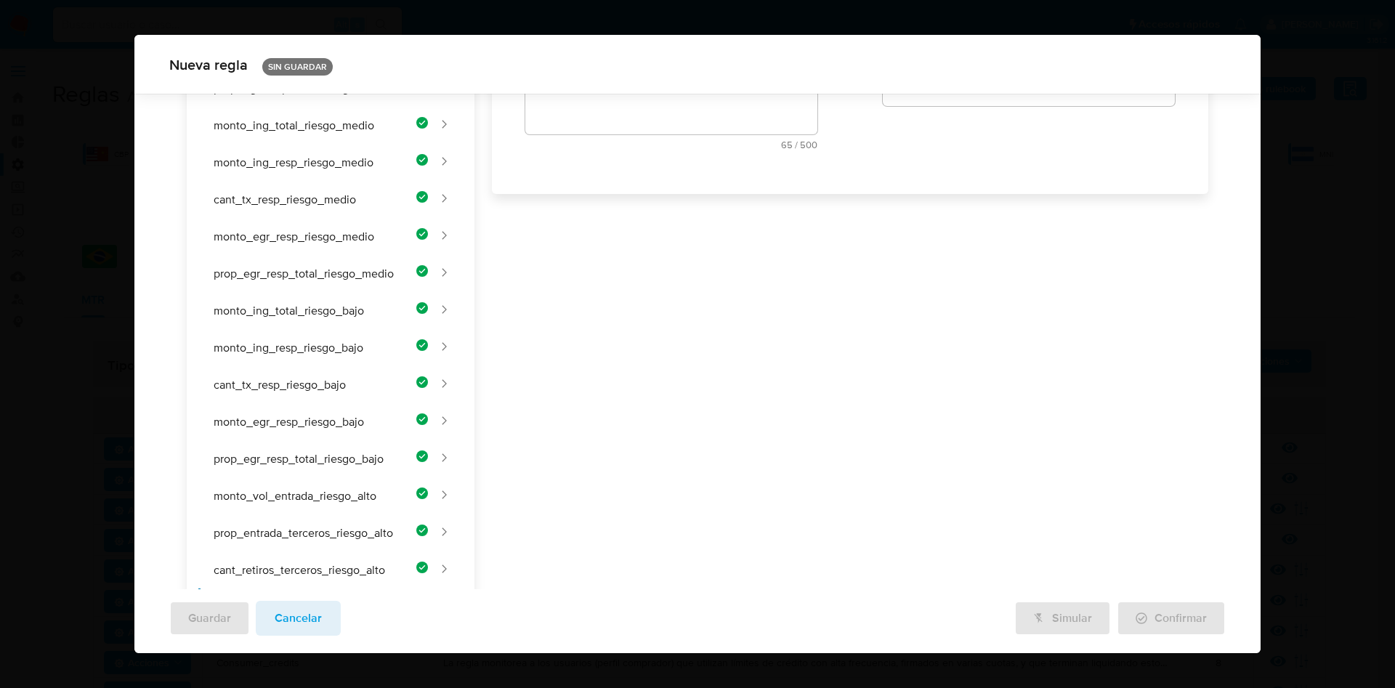
scroll to position [7, 0]
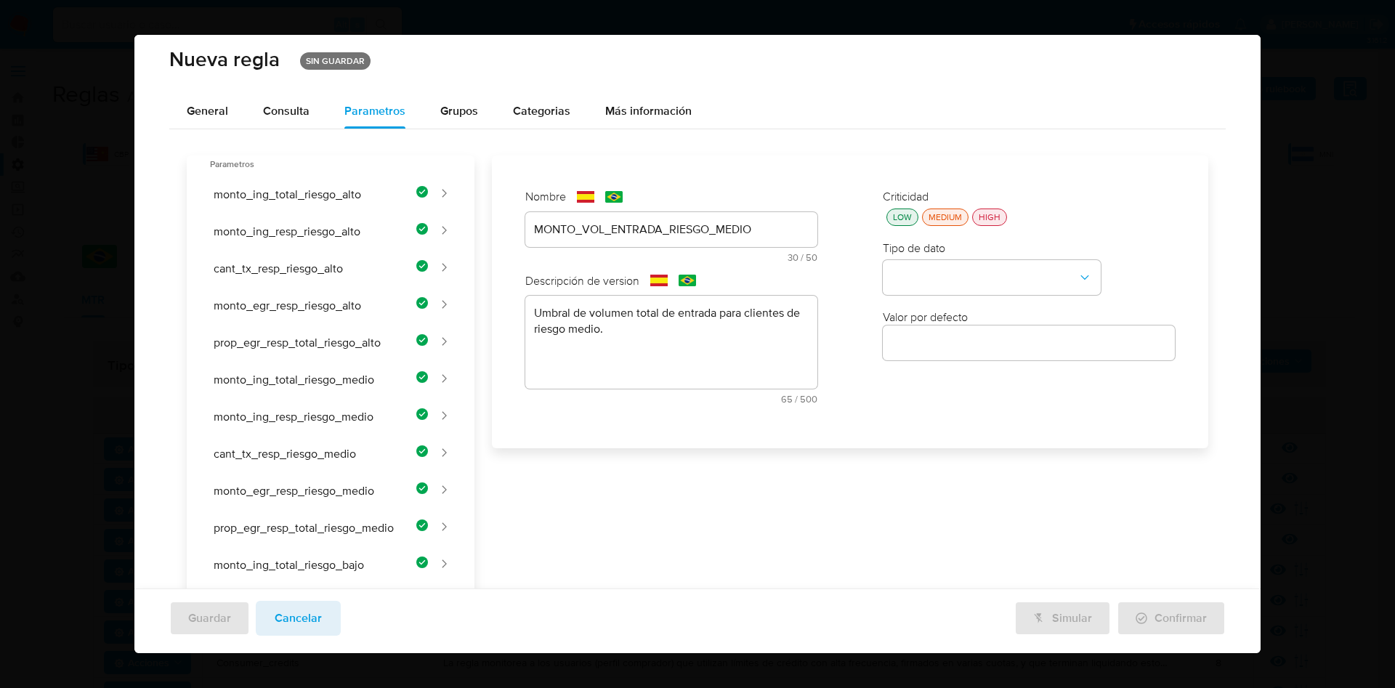
click at [890, 216] on div "LOW" at bounding box center [902, 217] width 25 height 12
click at [915, 288] on button "type-dropdown" at bounding box center [992, 278] width 218 height 35
click at [918, 273] on span "NUMBER" at bounding box center [915, 277] width 47 height 15
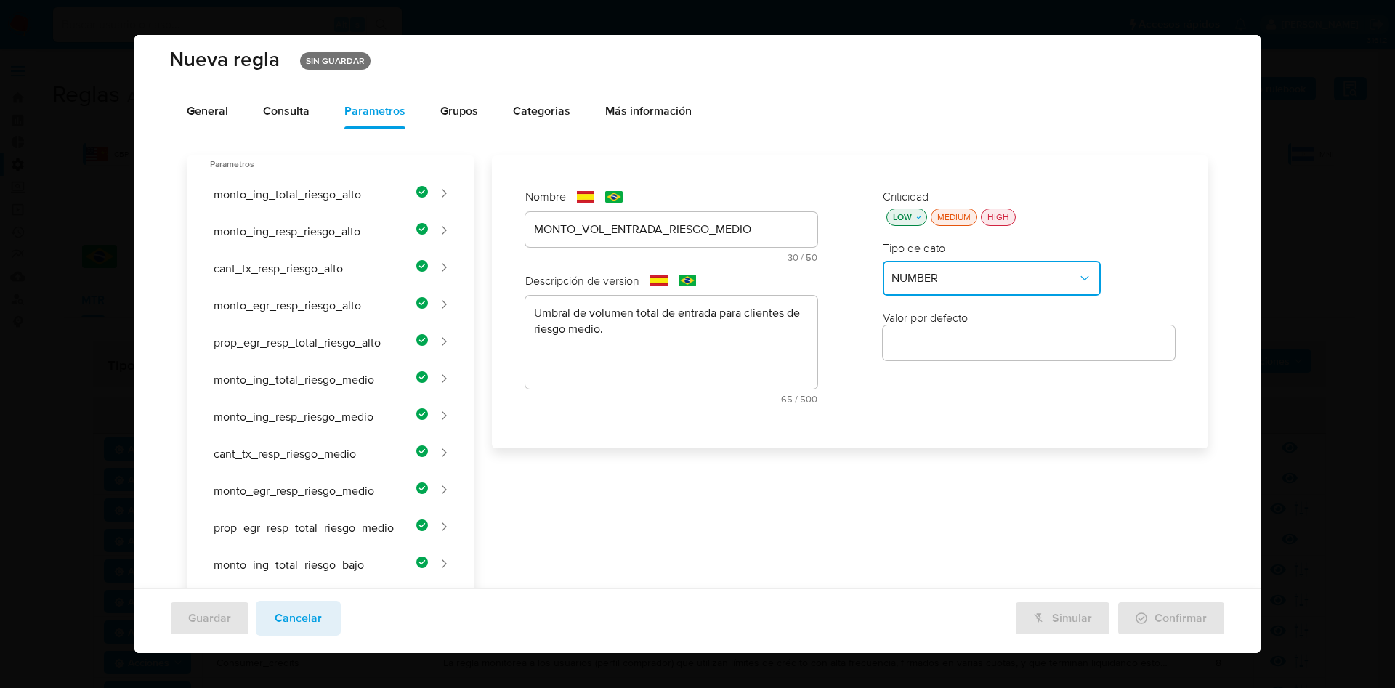
click at [919, 342] on input "number" at bounding box center [1029, 343] width 292 height 19
click at [966, 354] on div at bounding box center [1029, 343] width 292 height 35
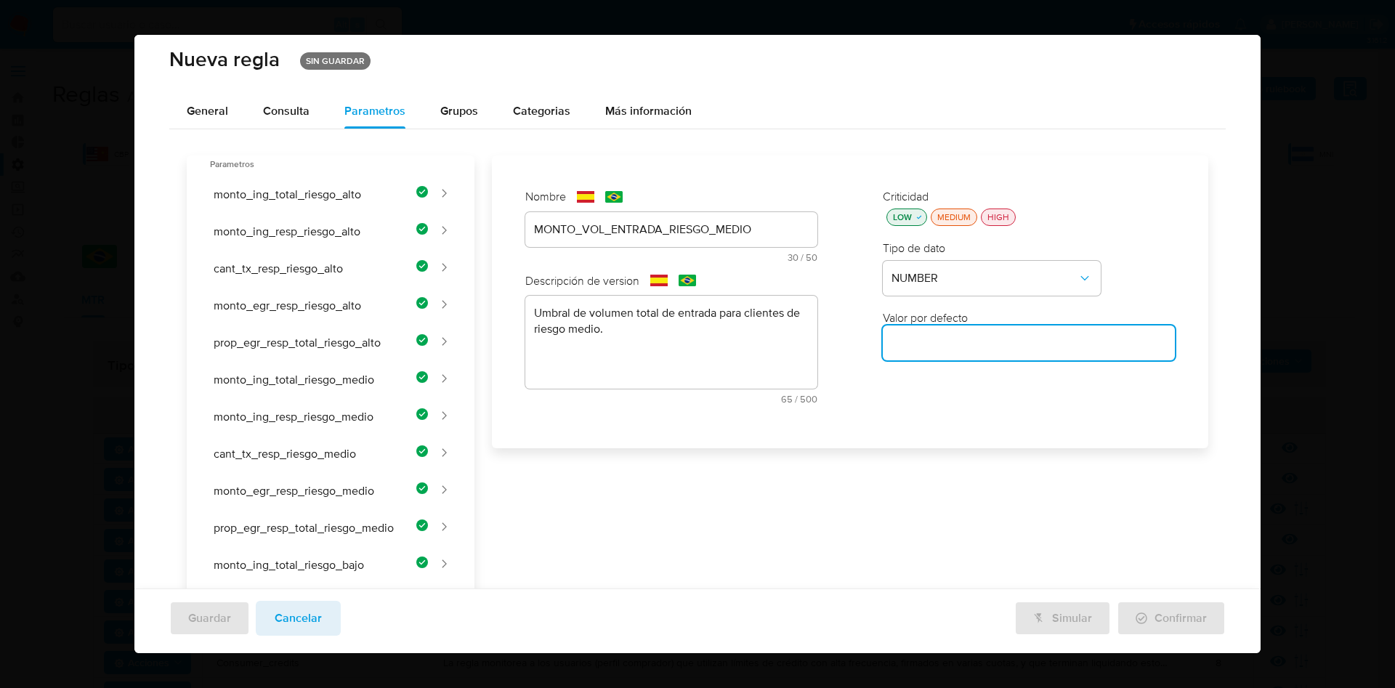
click at [966, 344] on input "number" at bounding box center [1029, 343] width 292 height 19
paste input "40000"
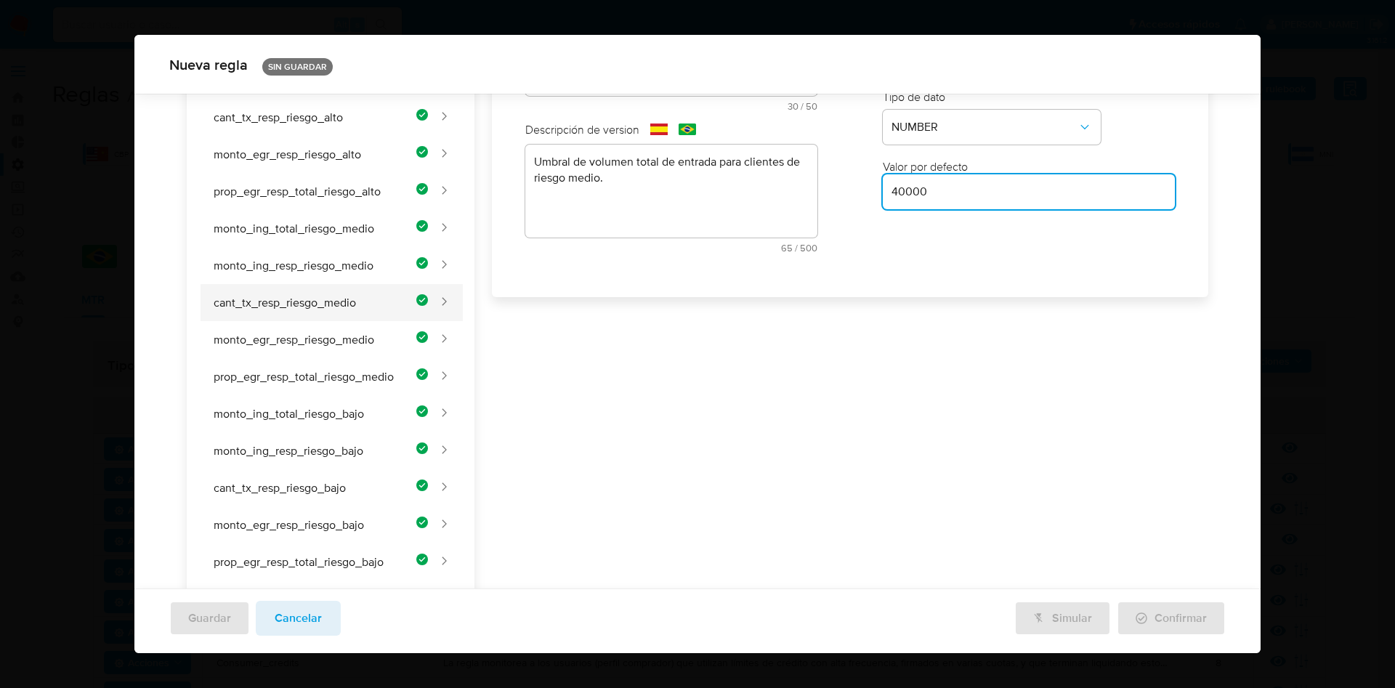
scroll to position [436, 0]
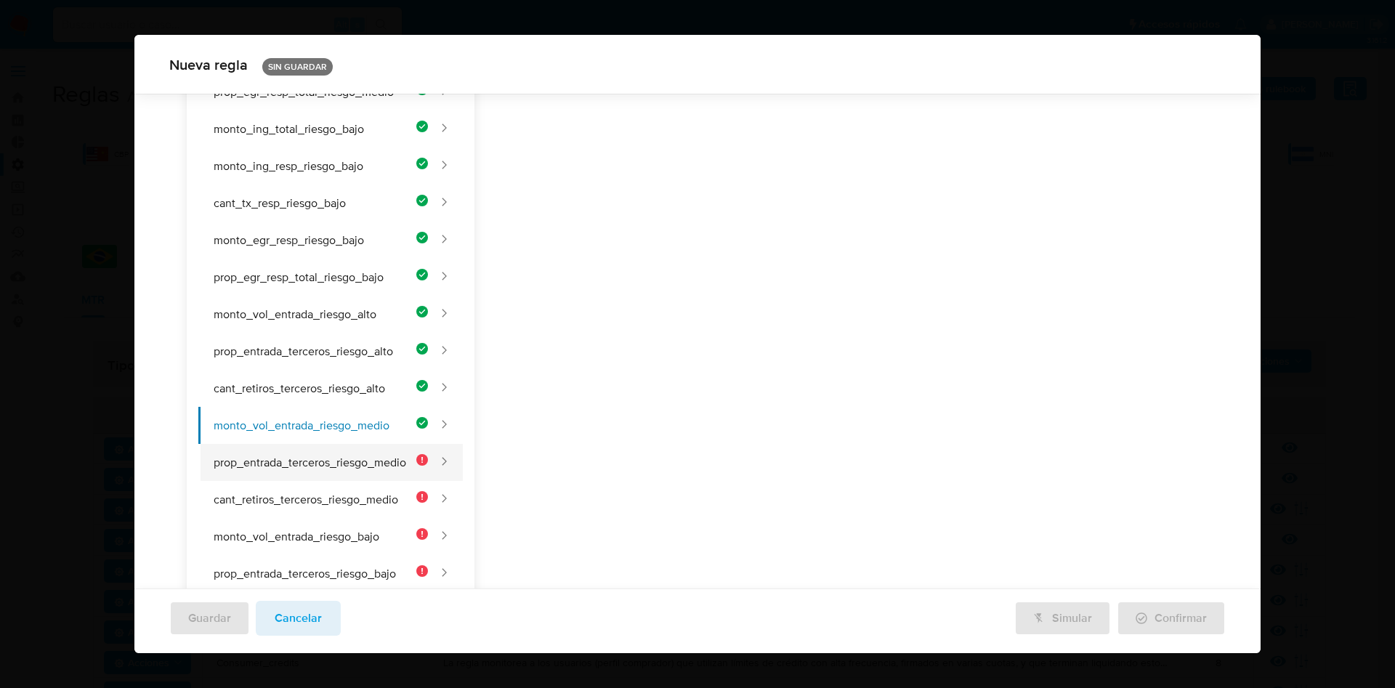
type input "40000"
click at [338, 454] on button "prop_entrada_terceros_riesgo_medio" at bounding box center [313, 462] width 230 height 37
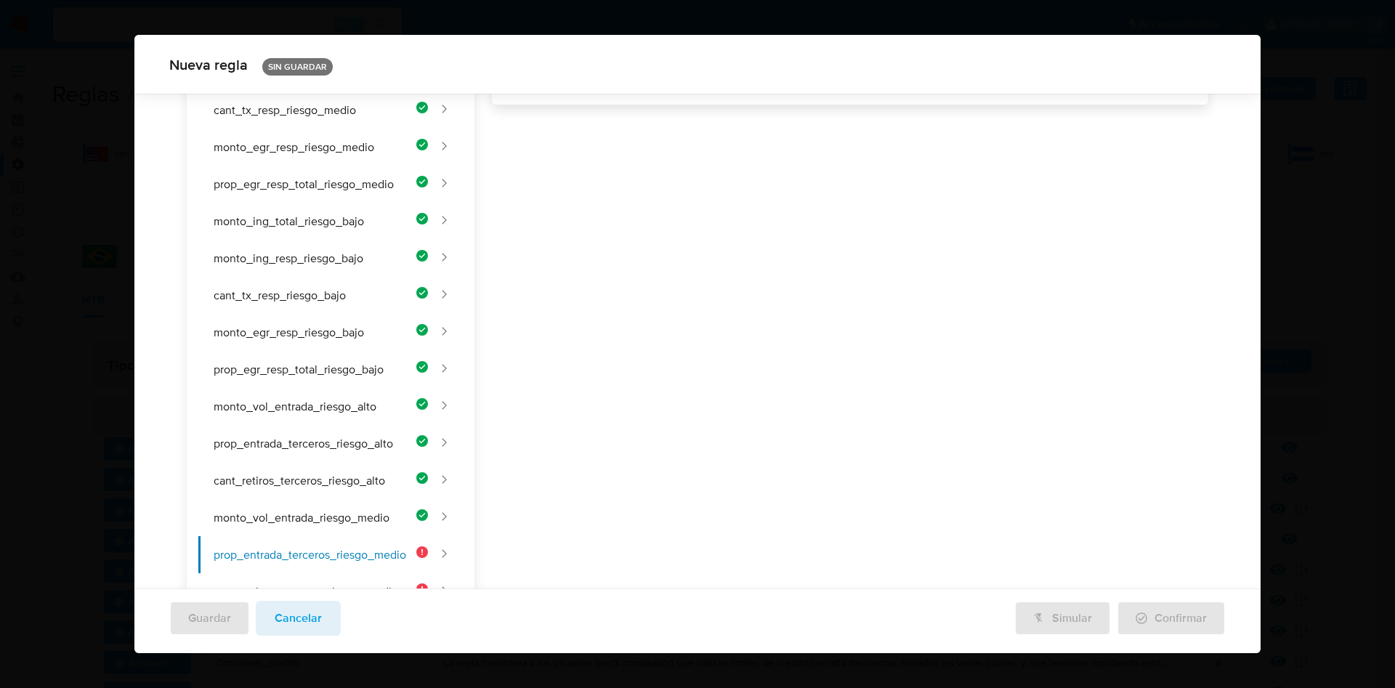
scroll to position [0, 0]
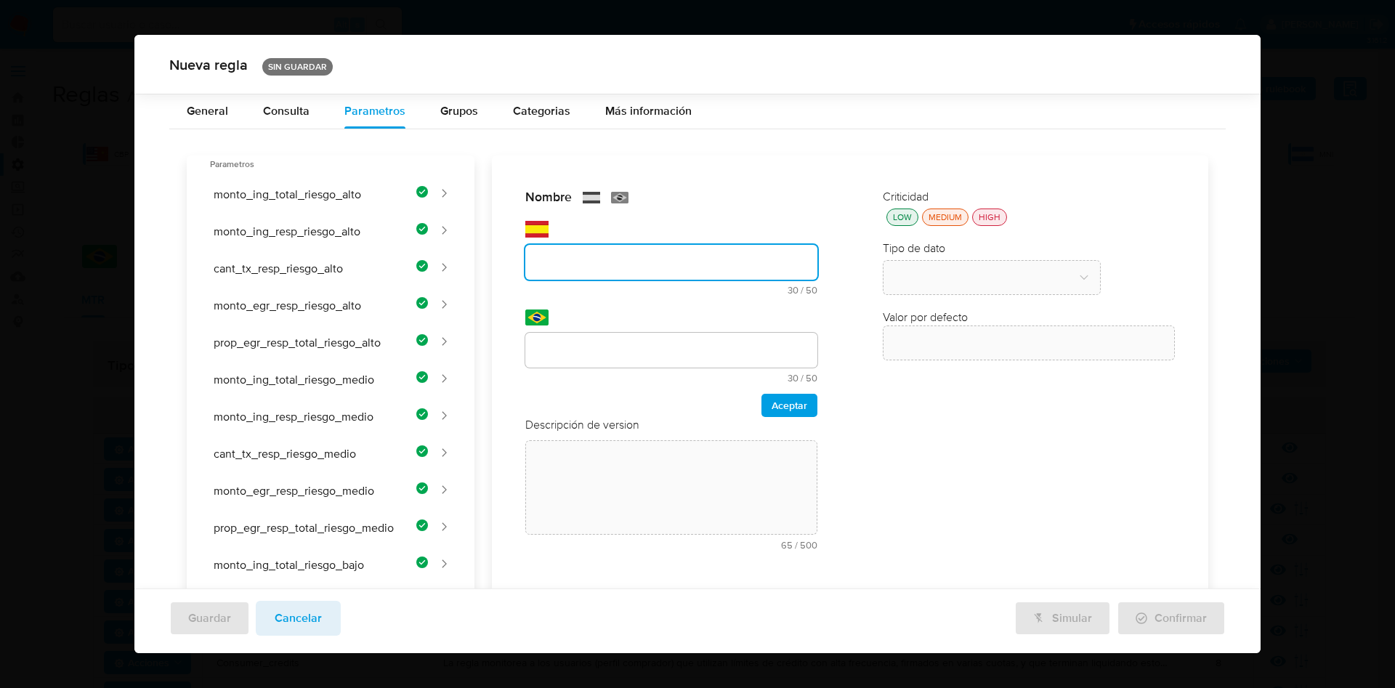
click at [695, 229] on div "Nombre text-es 30 / 50 20 caracteres restantes text-pt 30 / 50 20 caracteres re…" at bounding box center [671, 374] width 321 height 401
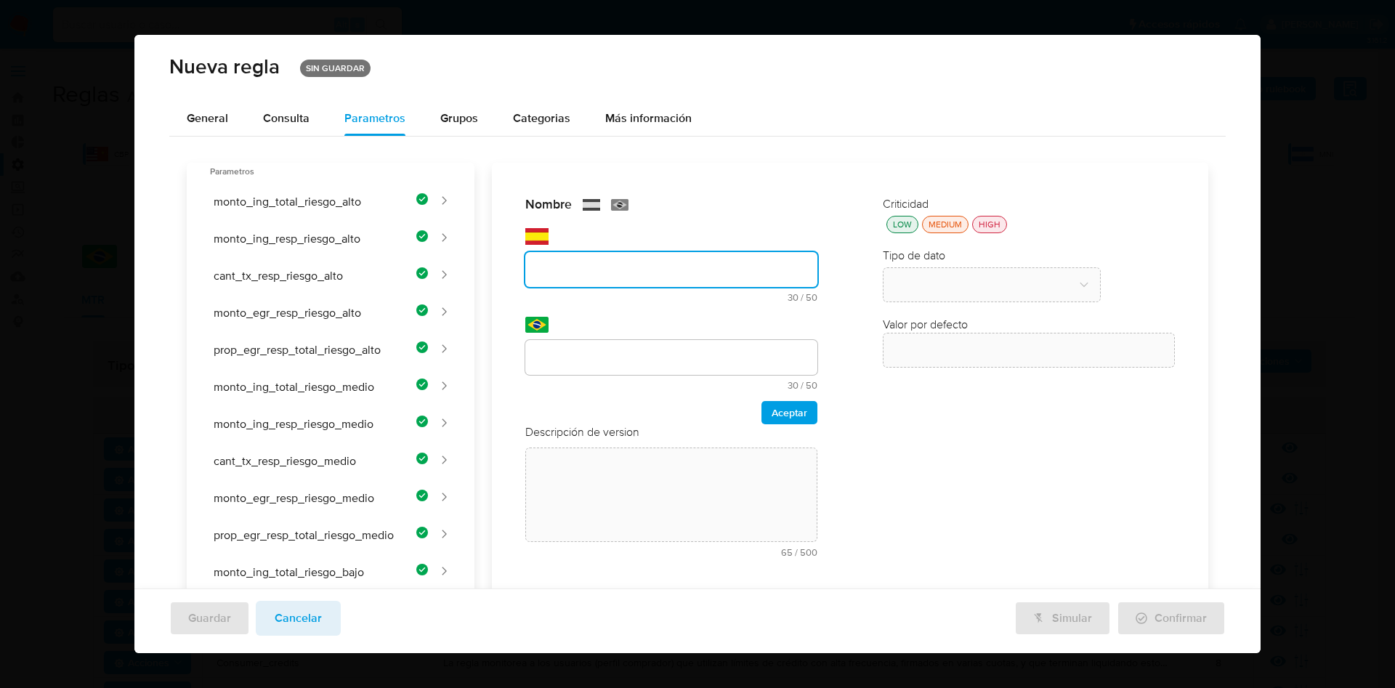
drag, startPoint x: 583, startPoint y: 270, endPoint x: 579, endPoint y: 310, distance: 39.4
click at [583, 270] on input "text" at bounding box center [671, 269] width 292 height 19
type input "PROP_ENTRADA_TERCEROS_RIESGO_MEDIO"
click at [591, 360] on div "Nombre text-es PROP_ENTRADA_TERCEROS_RIESGO_MEDIO 34 / 50 16 caracteres restant…" at bounding box center [841, 623] width 734 height 921
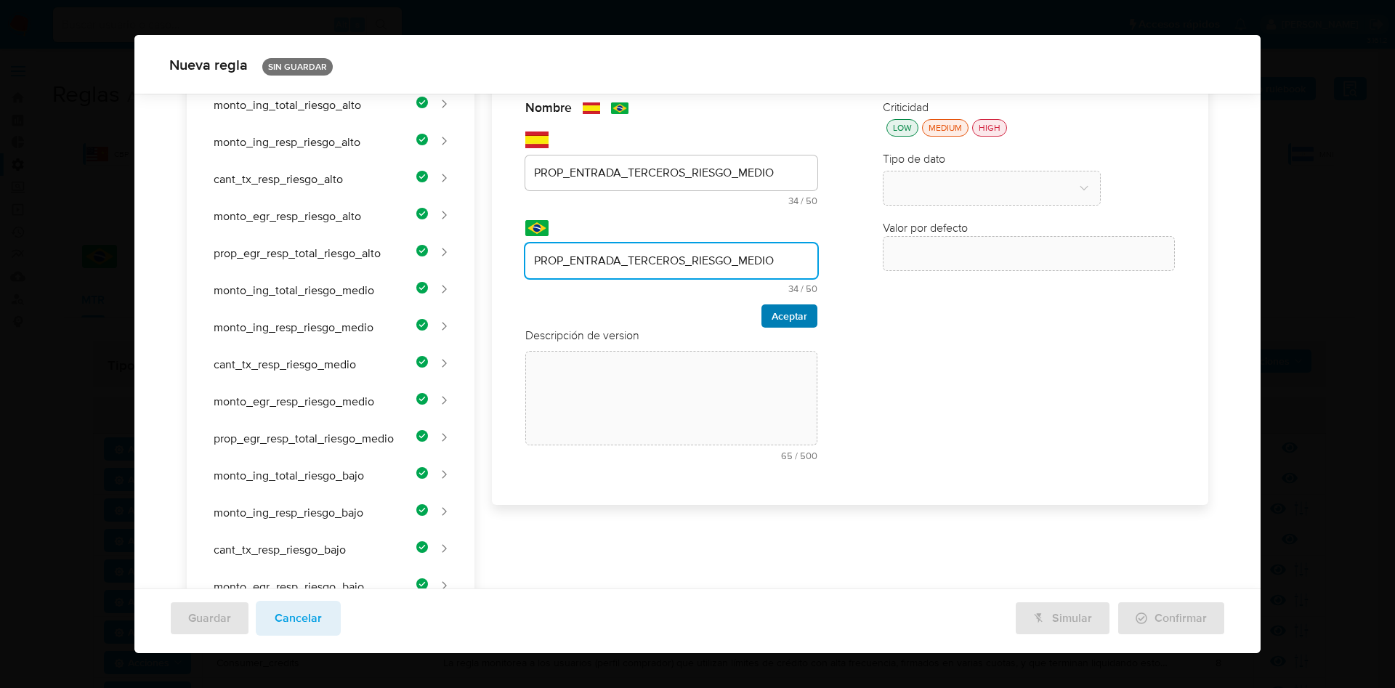
type input "PROP_ENTRADA_TERCEROS_RIESGO_MEDIO"
click at [772, 317] on span "Aceptar" at bounding box center [790, 316] width 36 height 20
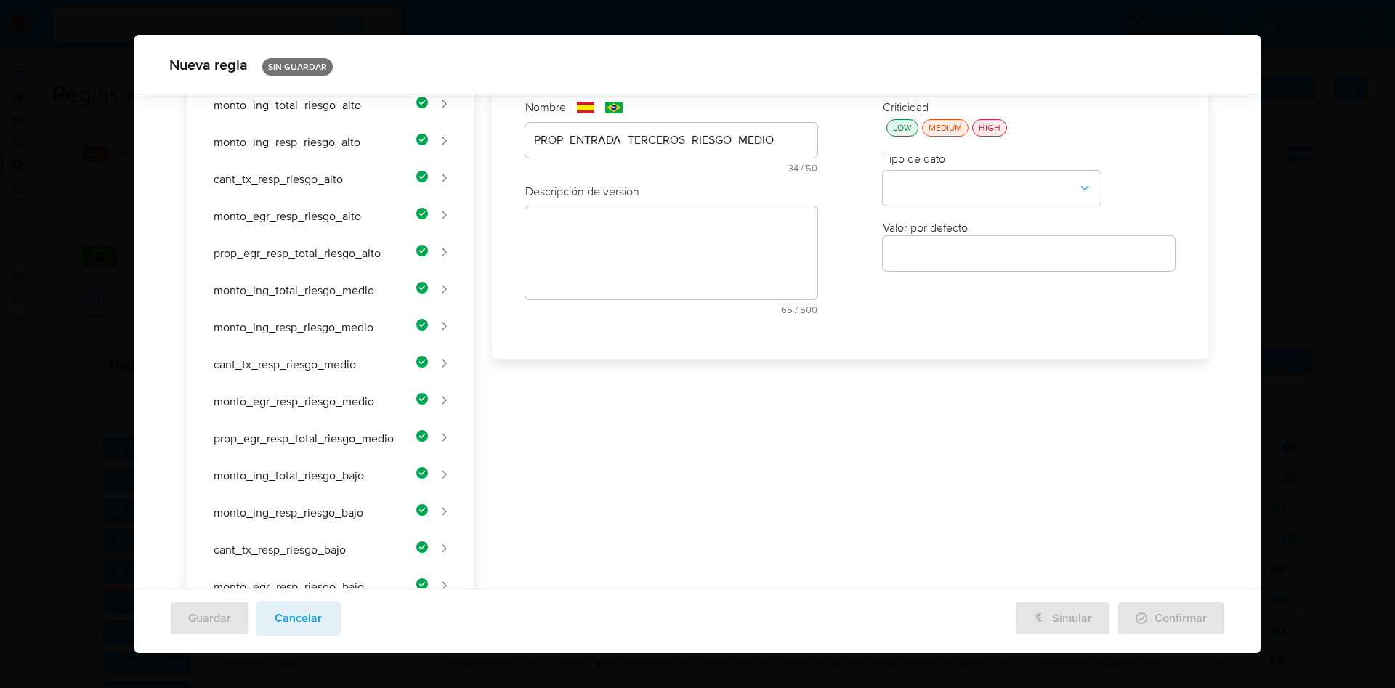
scroll to position [359, 0]
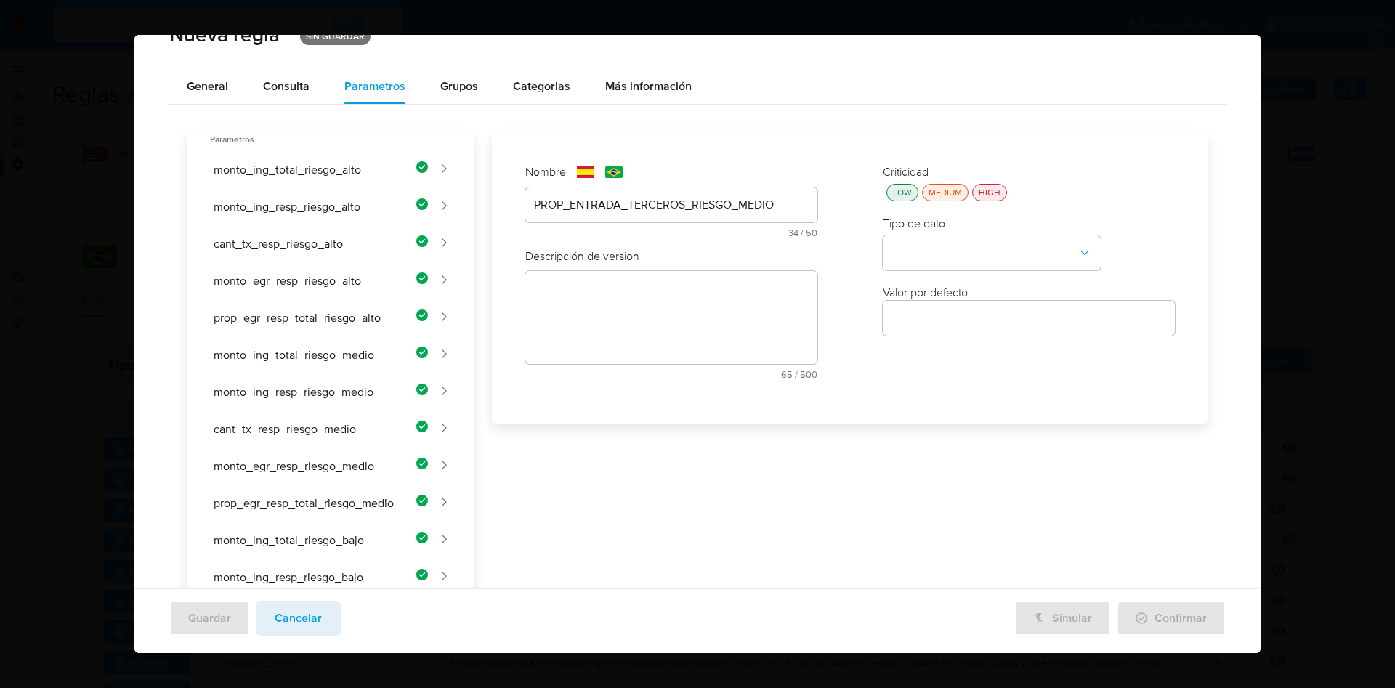
click at [588, 302] on div "Nombre text-es PROP_ENTRADA_TERCEROS_RIESGO_MEDIO 34 / 50 16 caracteres restant…" at bounding box center [841, 591] width 734 height 921
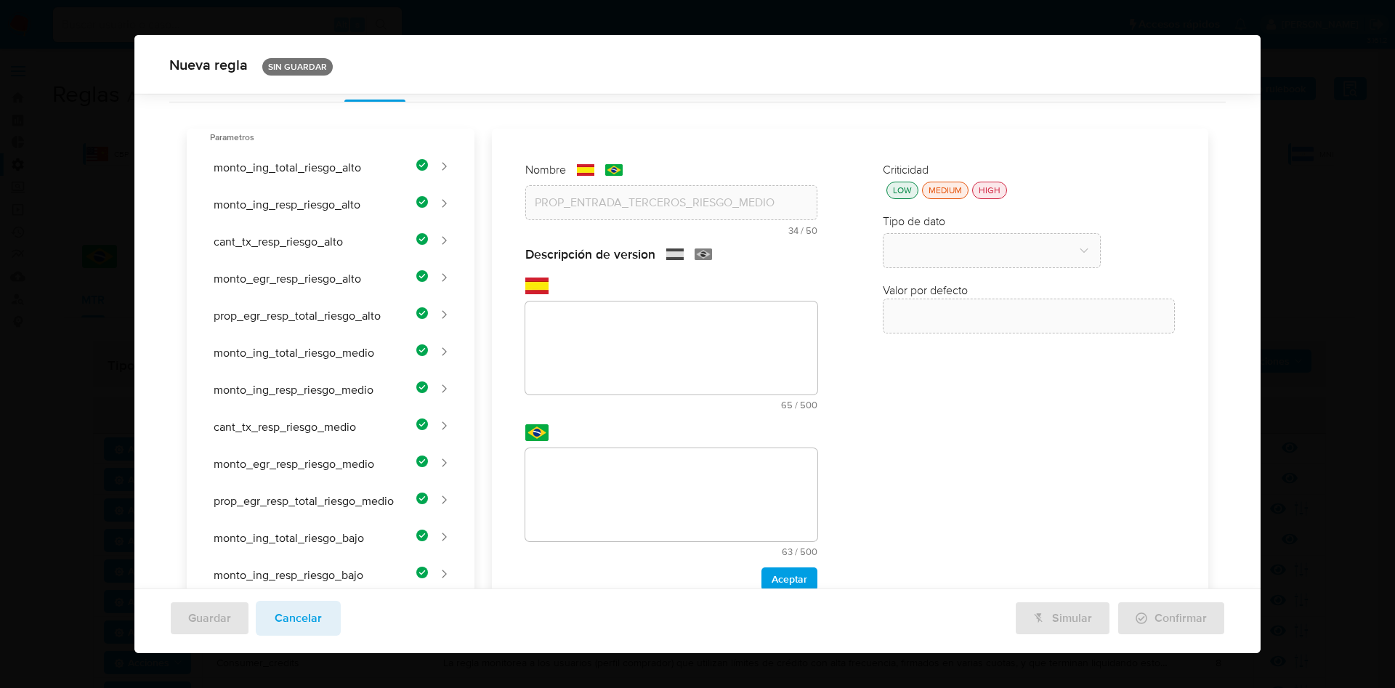
scroll to position [0, 0]
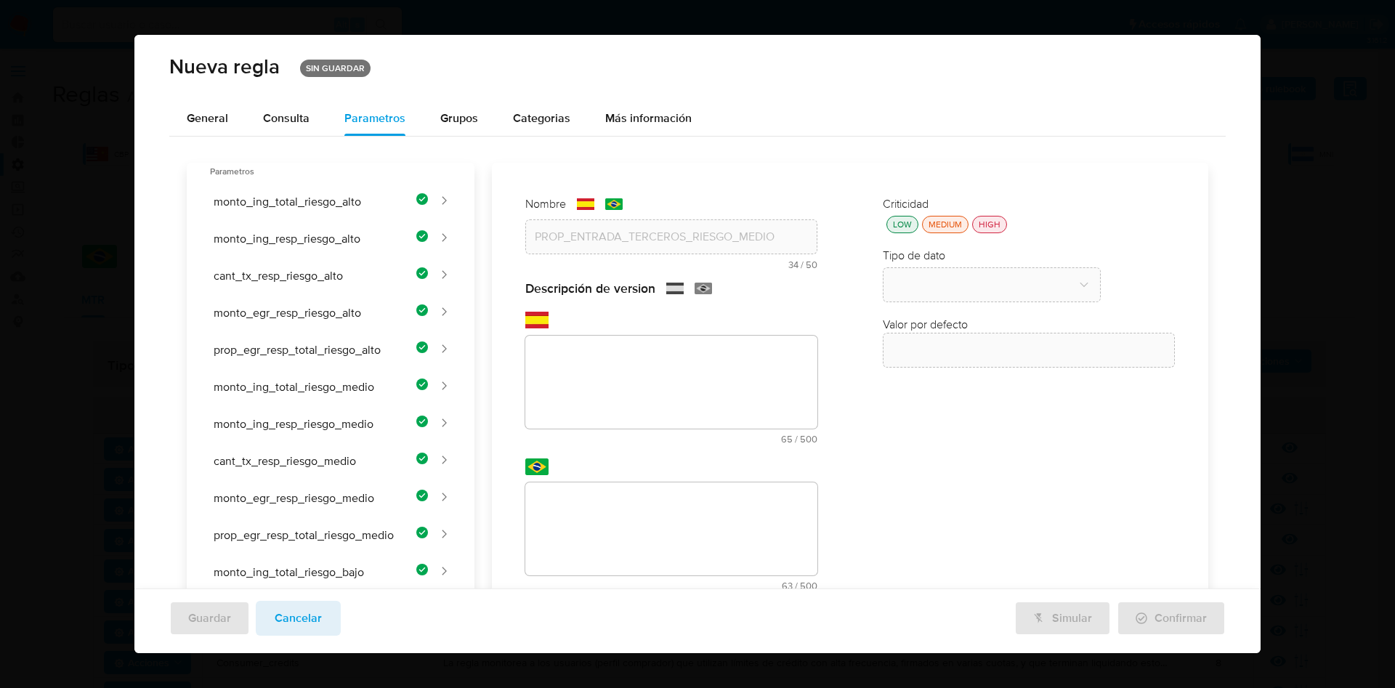
click at [624, 356] on div "Nombre text-es PROP_ENTRADA_TERCEROS_RIESGO_MEDIO 34 / 50 16 caracteres restant…" at bounding box center [841, 623] width 734 height 921
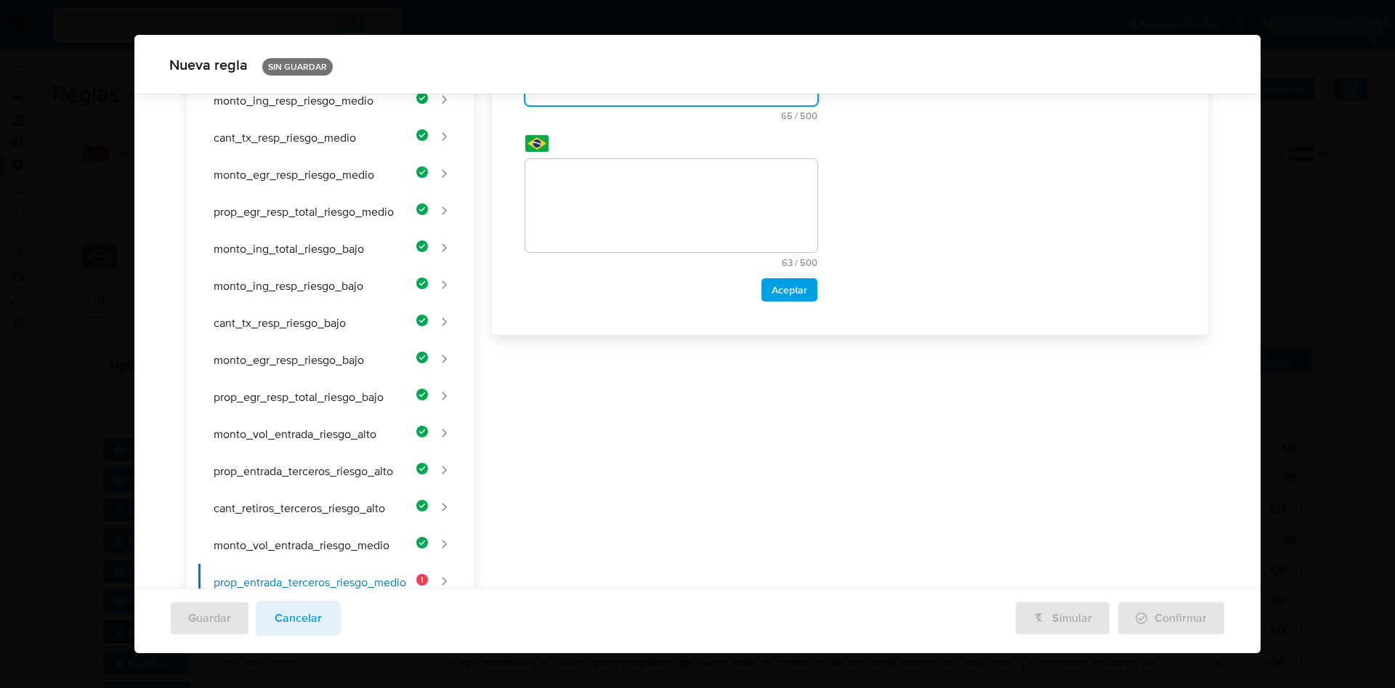
scroll to position [172, 0]
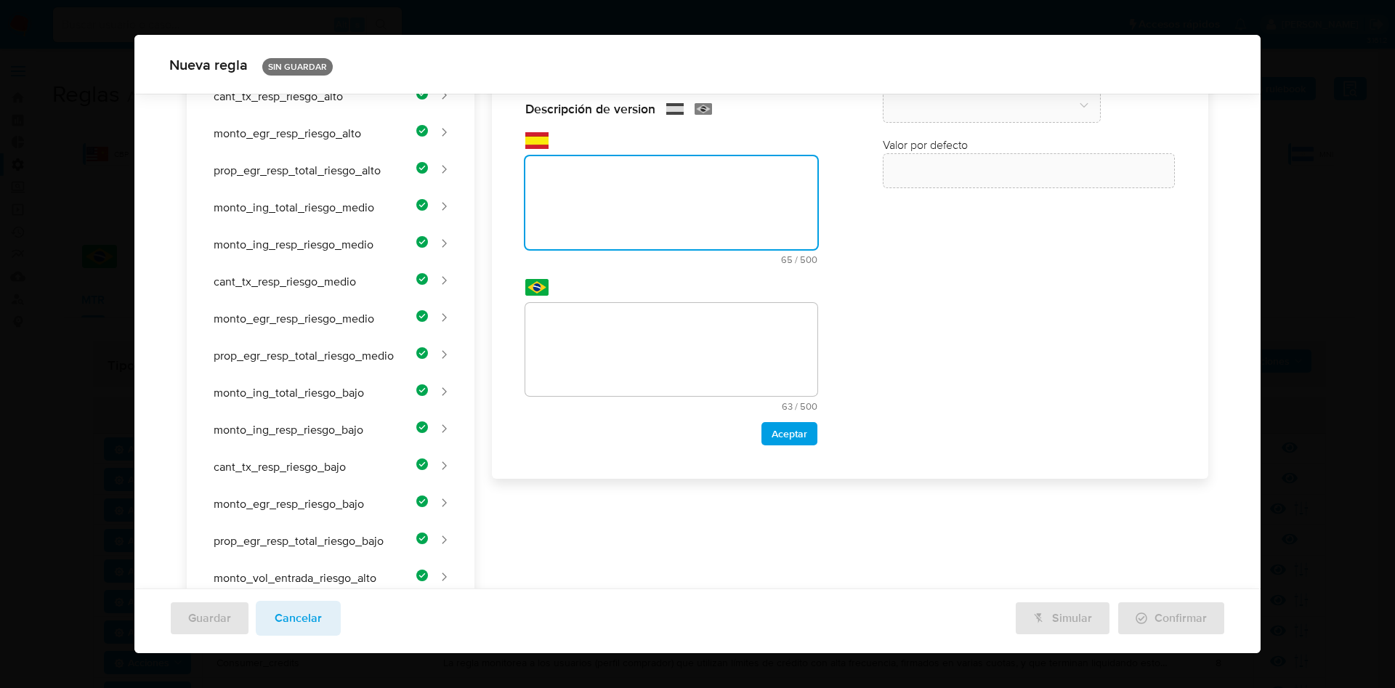
paste textarea "Proporción de ingresos recibidos de terceros para clientes de riesgo medio."
type textarea "Proporción de ingresos recibidos de terceros para clientes de riesgo medio."
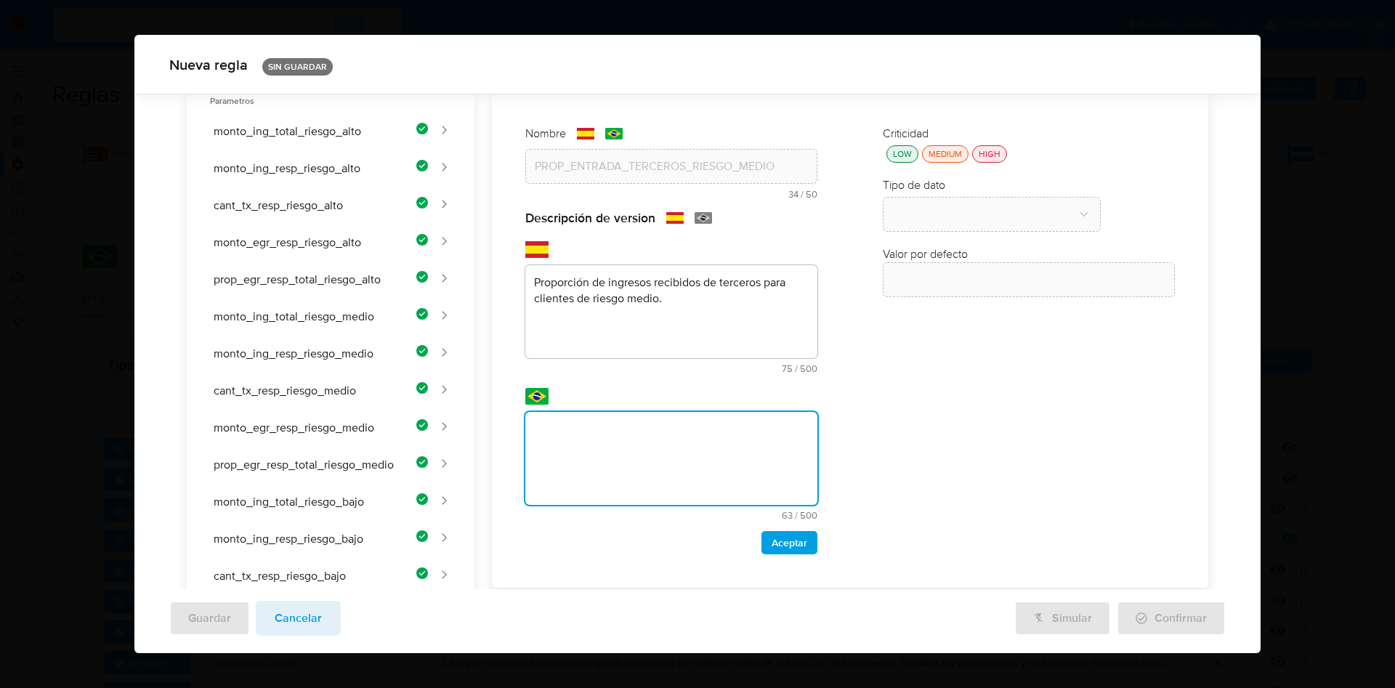
click at [604, 442] on div "Nombre text-es PROP_ENTRADA_TERCEROS_RIESGO_MEDIO 34 / 50 16 caracteres restant…" at bounding box center [841, 552] width 734 height 921
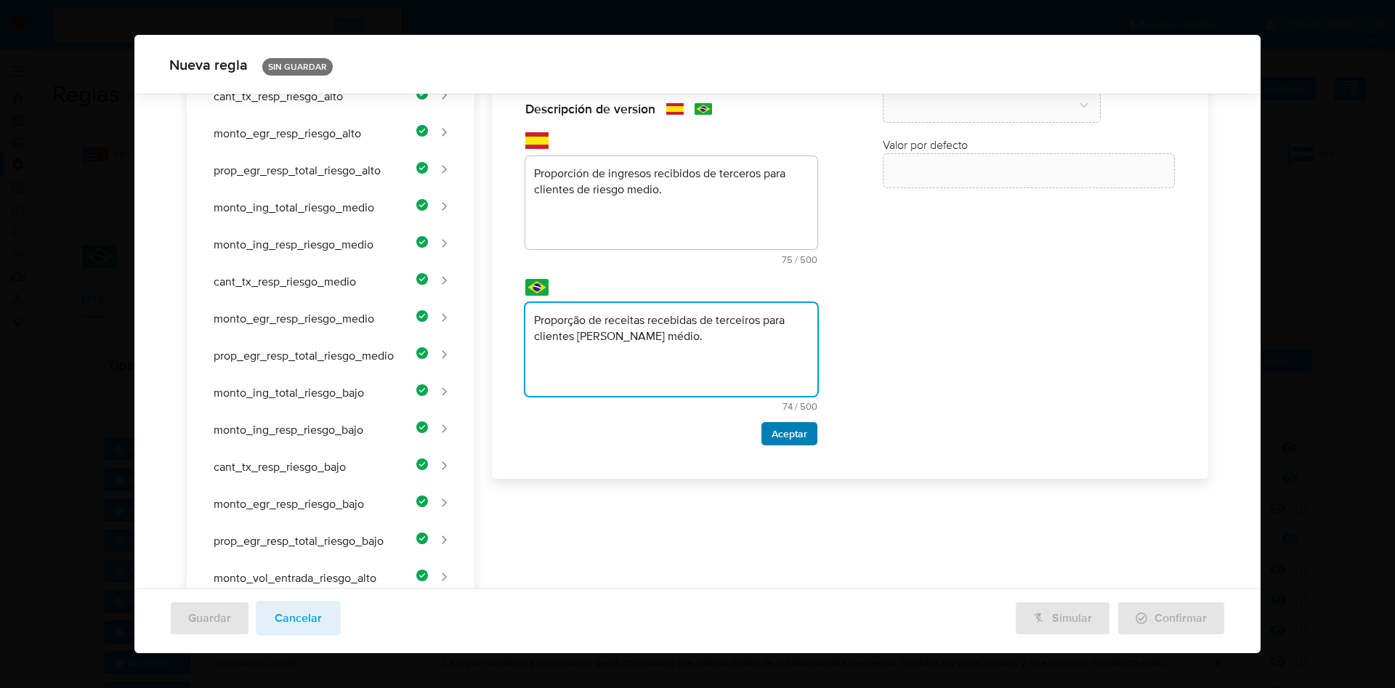
type textarea "Proporção de receitas recebidas de terceiros para clientes de risco médio."
click at [787, 440] on span "Aceptar" at bounding box center [790, 434] width 36 height 20
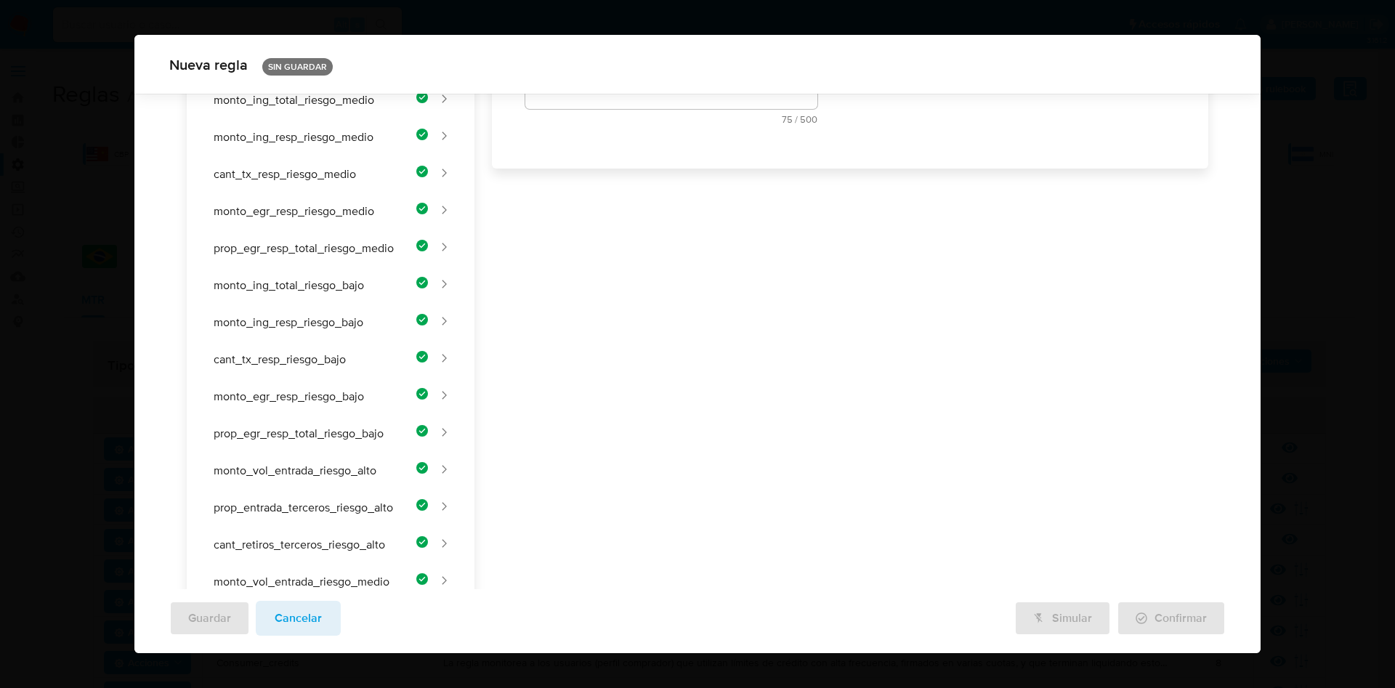
scroll to position [63, 0]
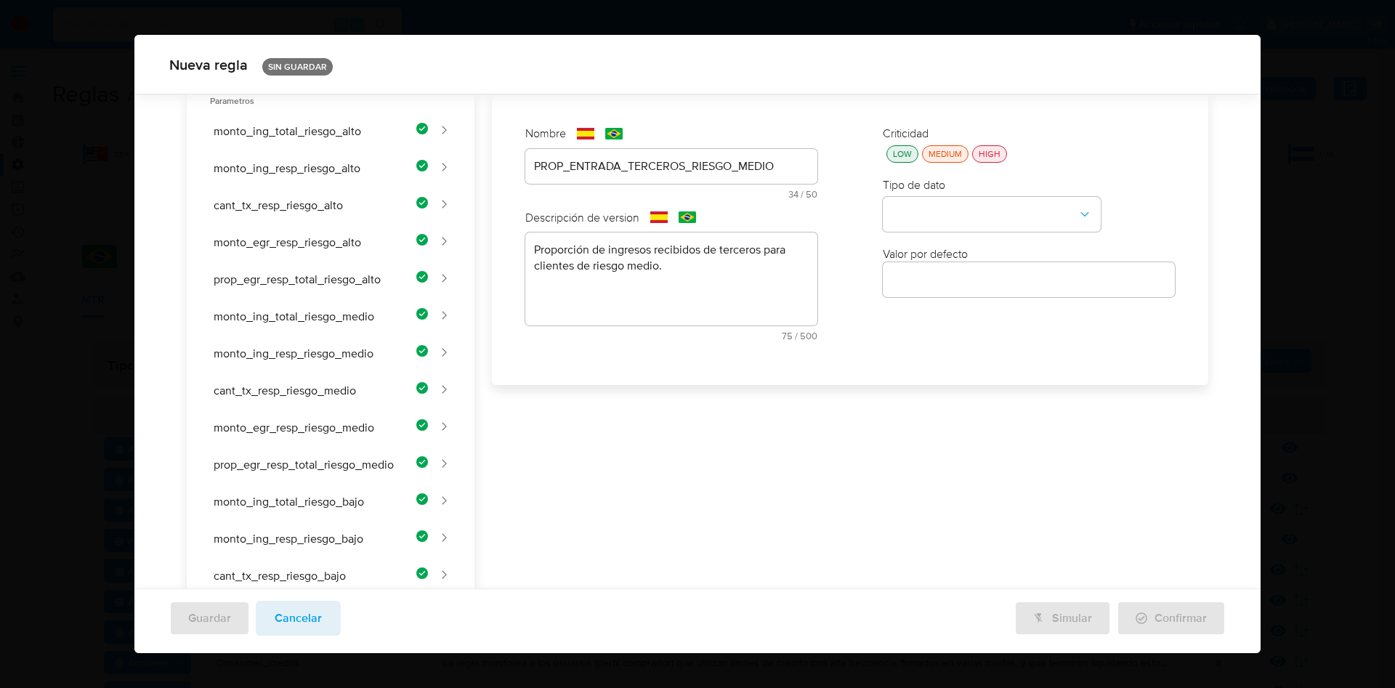
click at [875, 145] on div "Criticidad LOW MEDIUM HIGH Tipo de dato Valor por defecto Valor por defecto" at bounding box center [1028, 238] width 321 height 255
click at [890, 153] on div "LOW" at bounding box center [902, 153] width 25 height 12
click at [920, 214] on button "type-dropdown" at bounding box center [992, 215] width 218 height 35
click at [921, 220] on span "NUMBER" at bounding box center [915, 213] width 47 height 15
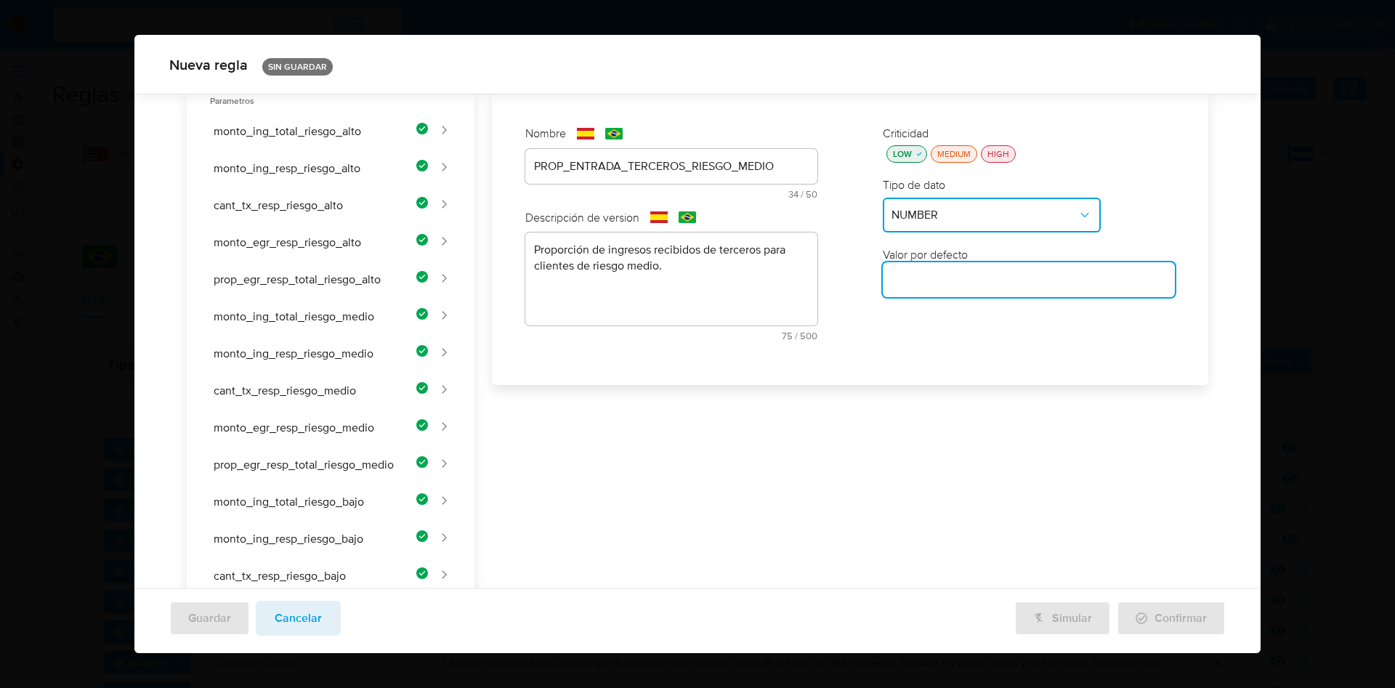
click at [925, 272] on input "number" at bounding box center [1029, 279] width 292 height 19
click at [915, 286] on input "number" at bounding box center [1029, 279] width 292 height 19
paste input "0.40"
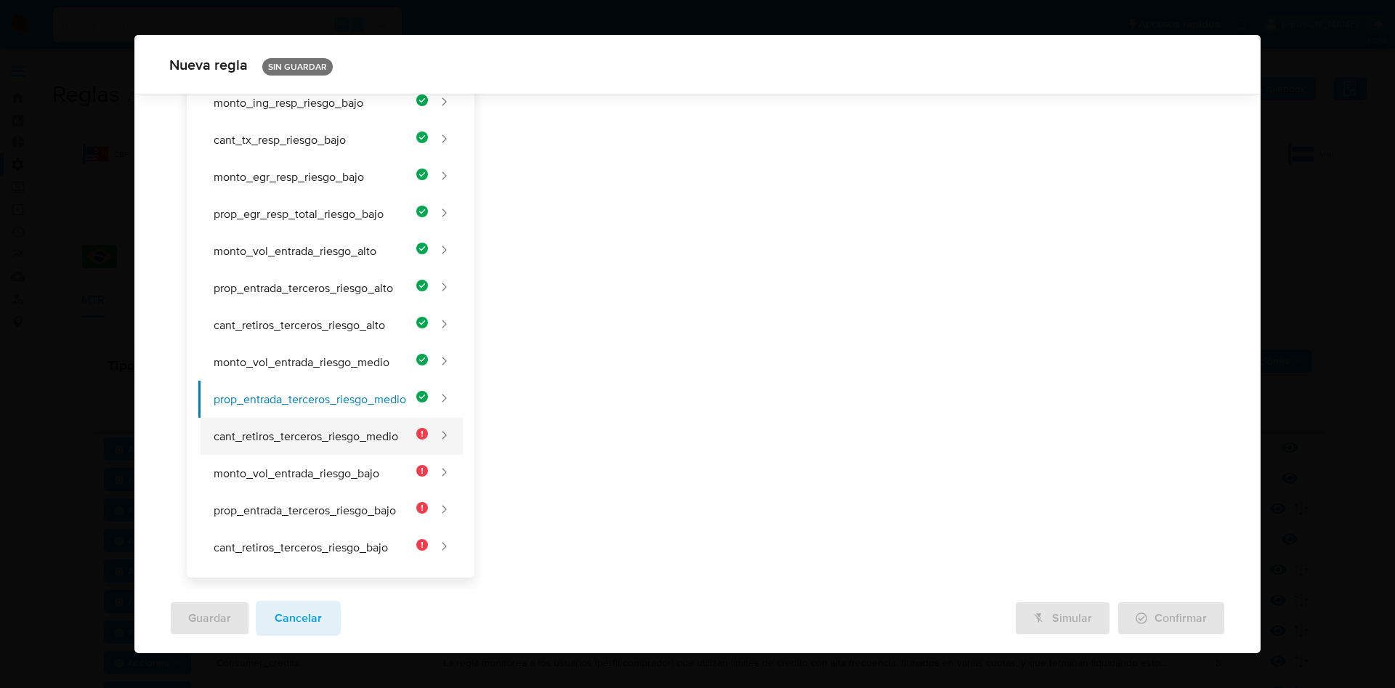
scroll to position [499, 0]
type input "0.40"
click at [340, 440] on button "cant_retiros_terceros_riesgo_medio" at bounding box center [313, 436] width 230 height 37
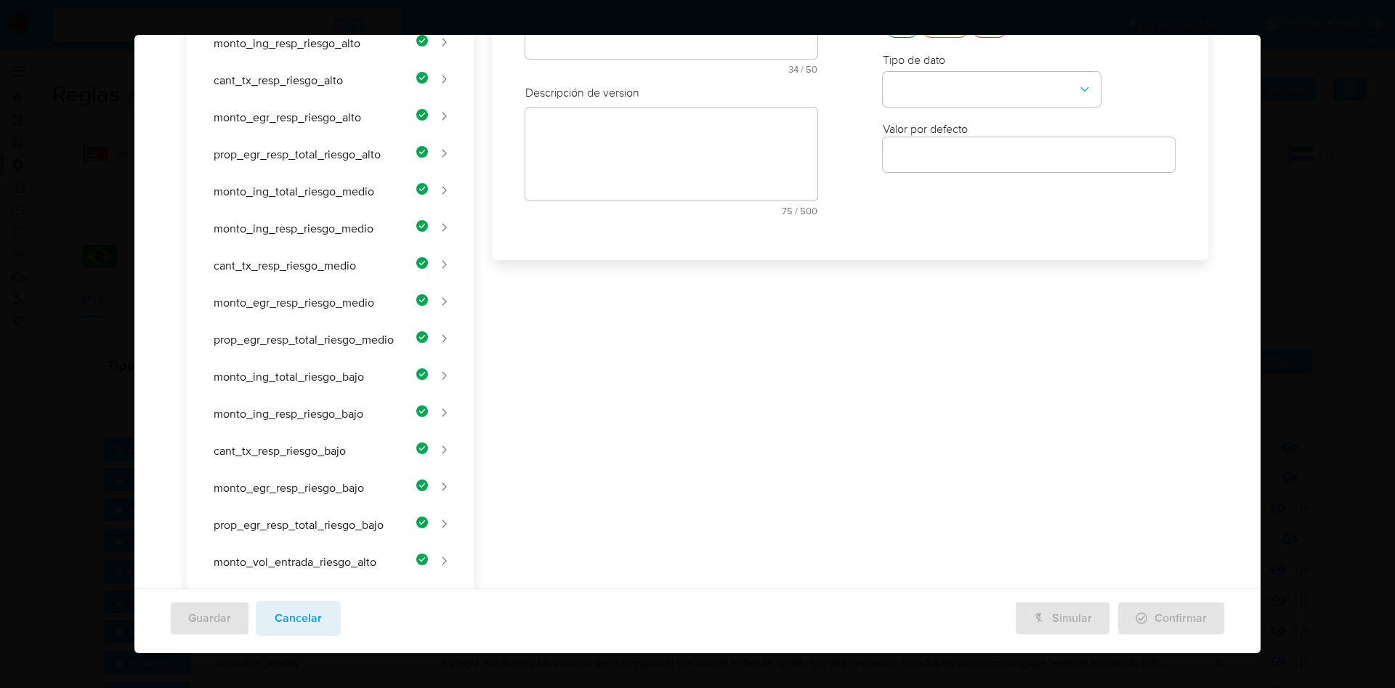
scroll to position [0, 0]
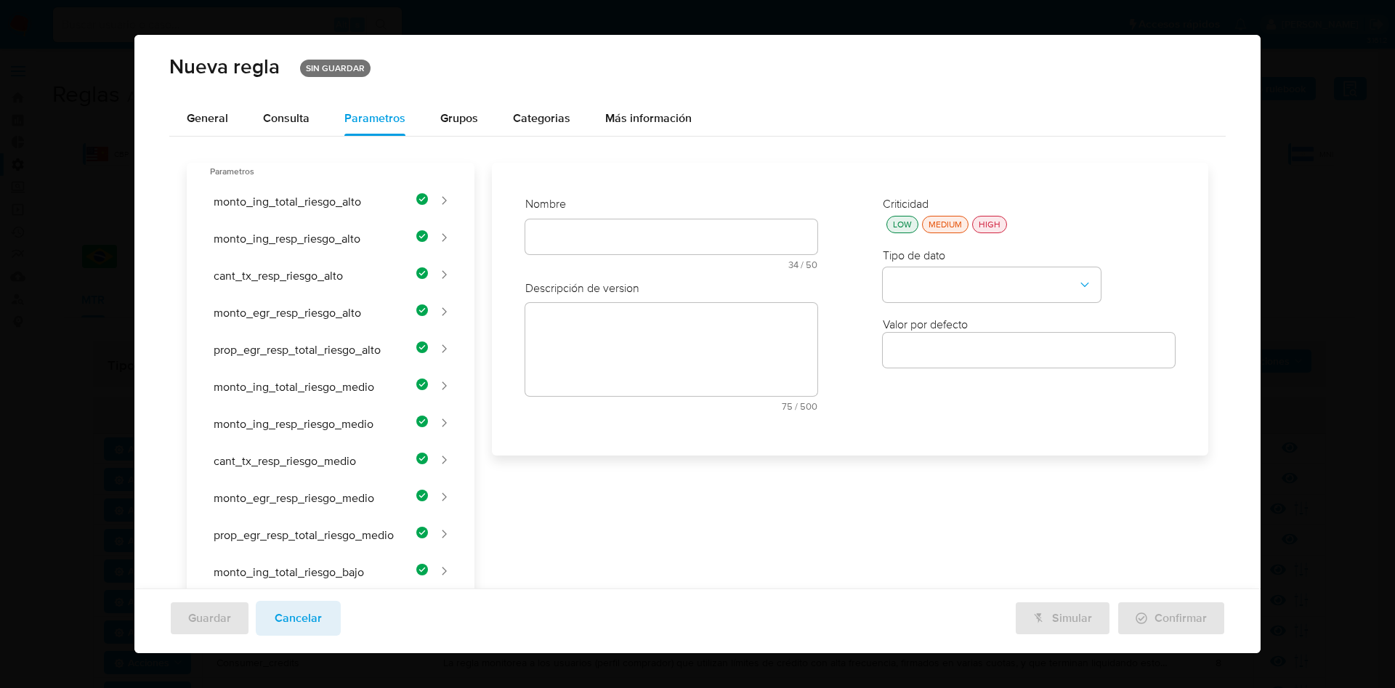
click at [599, 231] on div "Nombre text-es 34 / 50 16 caracteres restantes text-pt 34 / 50 16 caracteres re…" at bounding box center [671, 309] width 321 height 255
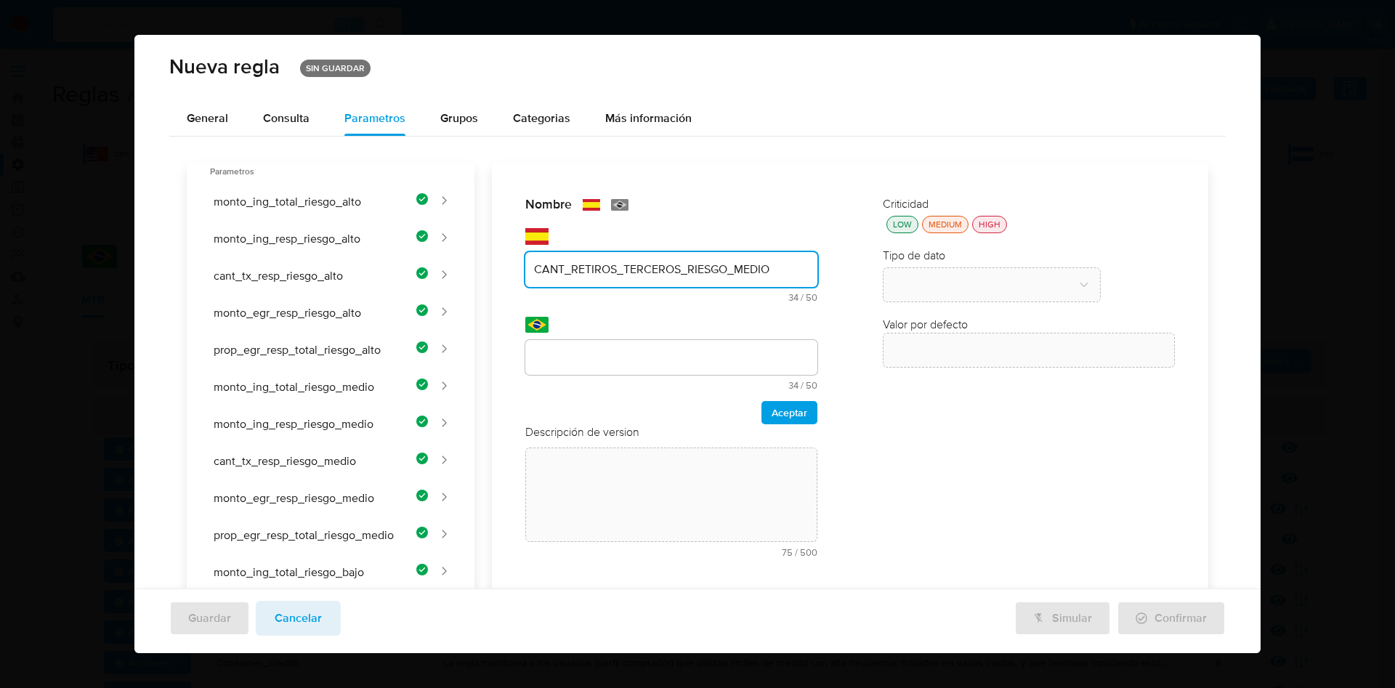
type input "CANT_RETIROS_TERCEROS_RIESGO_MEDIO"
click at [578, 356] on div "Nombre text-es CANT_RETIROS_TERCEROS_RIESGO_MEDIO 34 / 50 16 caracteres restant…" at bounding box center [841, 623] width 734 height 921
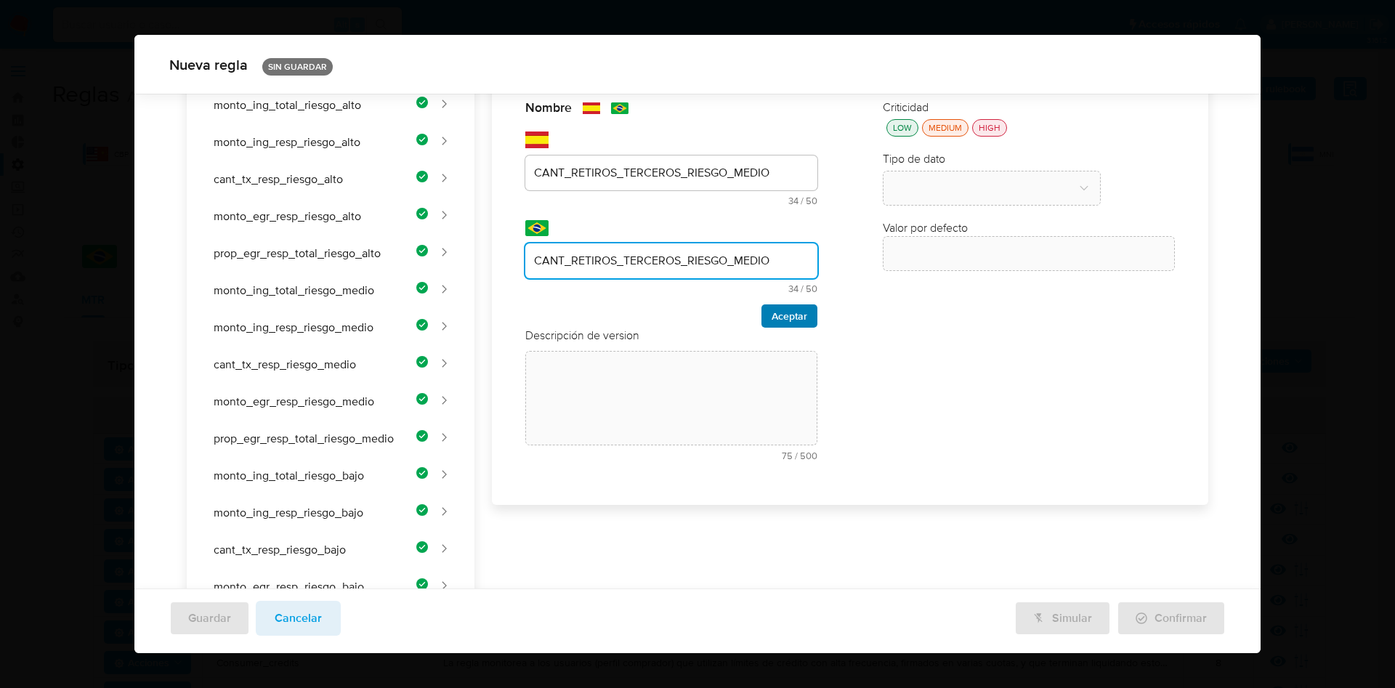
type input "CANT_RETIROS_TERCEROS_RIESGO_MEDIO"
click at [772, 306] on span "Aceptar" at bounding box center [790, 316] width 36 height 20
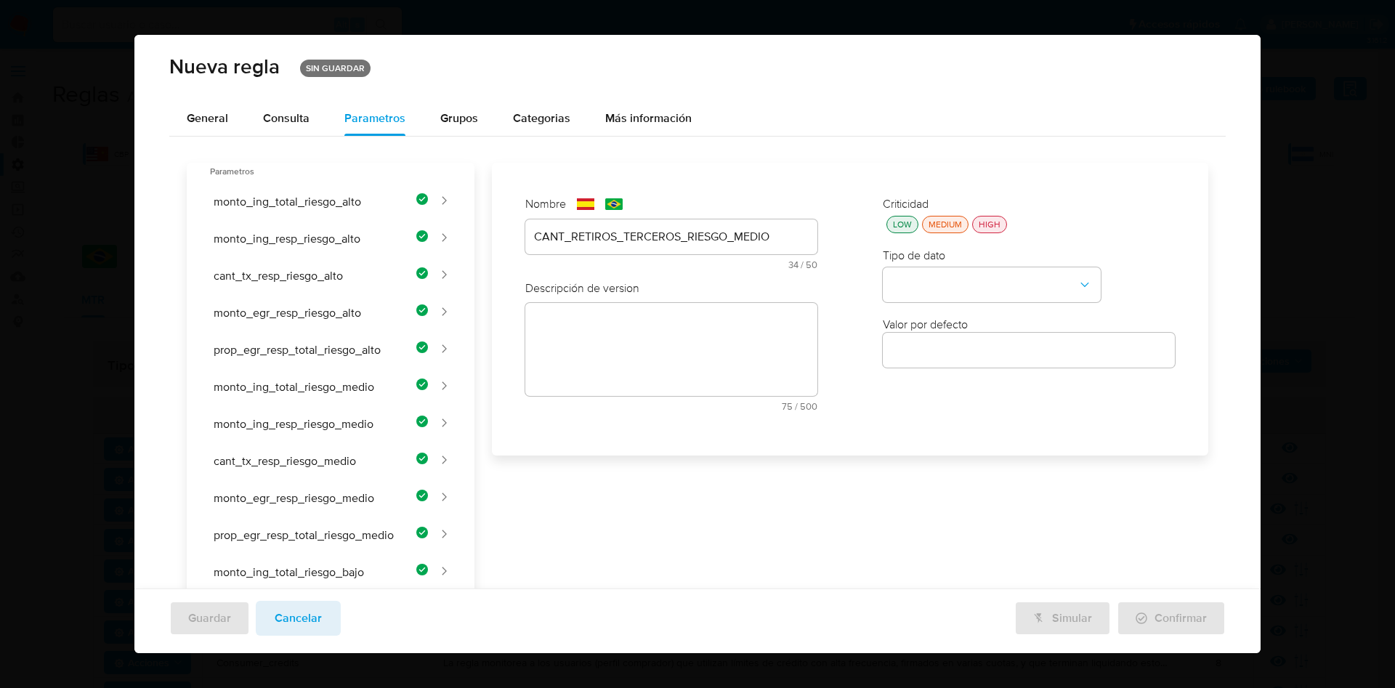
drag, startPoint x: 682, startPoint y: 302, endPoint x: 682, endPoint y: 331, distance: 29.8
click at [682, 302] on div "Descripción de version text-es 75 / 500 425 caracteres restantes text-pt 74 / 5…" at bounding box center [671, 351] width 292 height 142
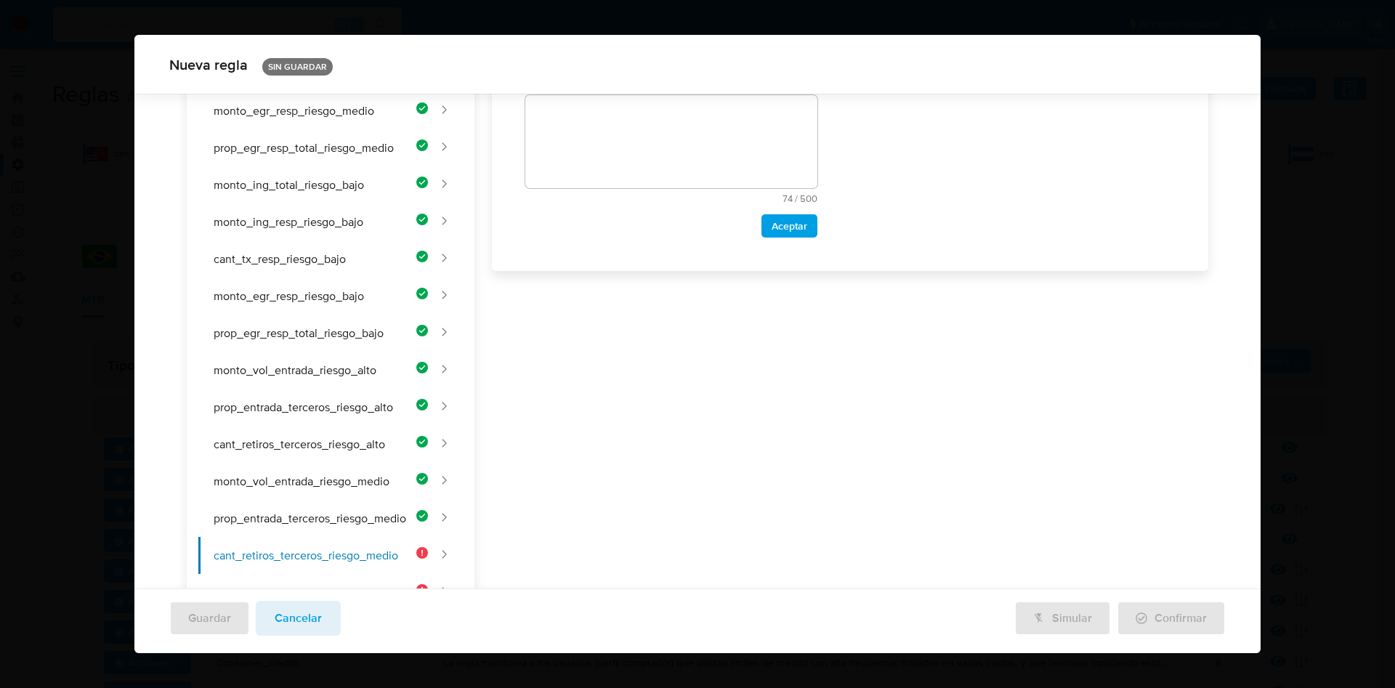
click at [682, 331] on div "Nombre text-es CANT_RETIROS_TERCEROS_RIESGO_MEDIO 34 / 50 16 caracteres restant…" at bounding box center [841, 235] width 734 height 921
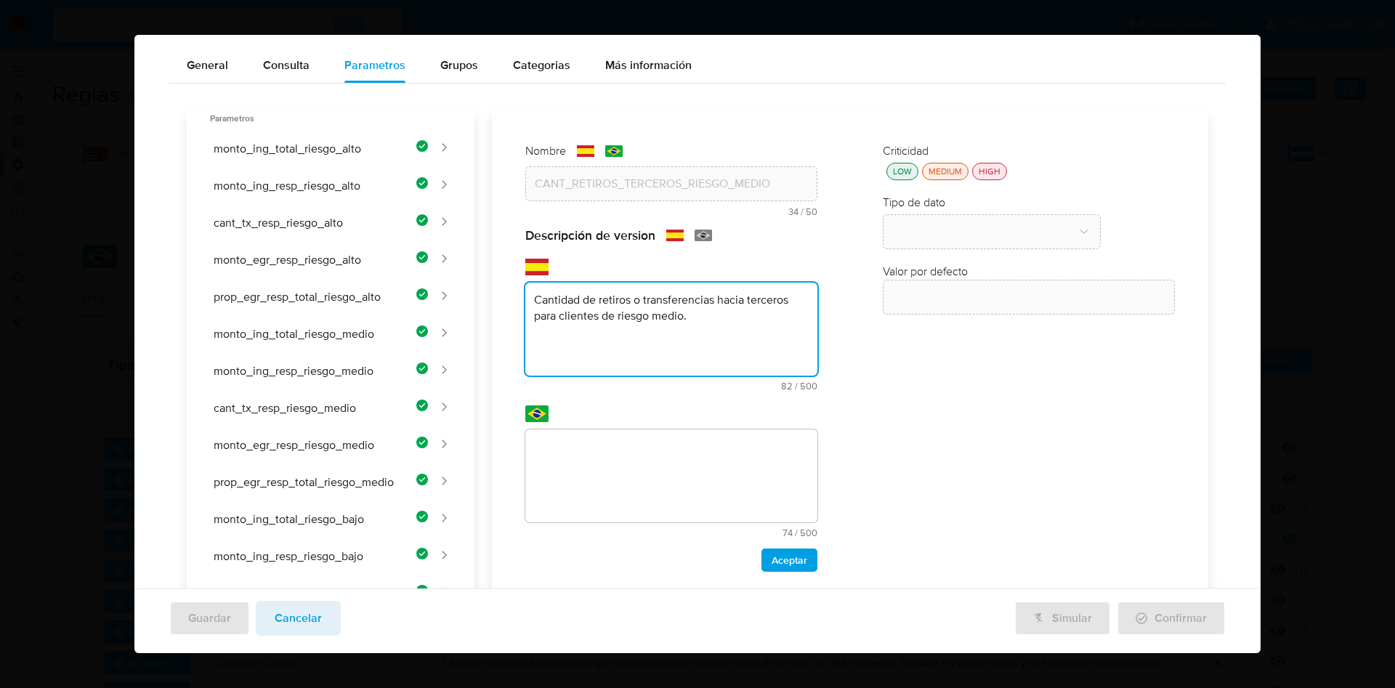
type textarea "Cantidad de retiros o transferencias hacia terceros para clientes de riesgo med…"
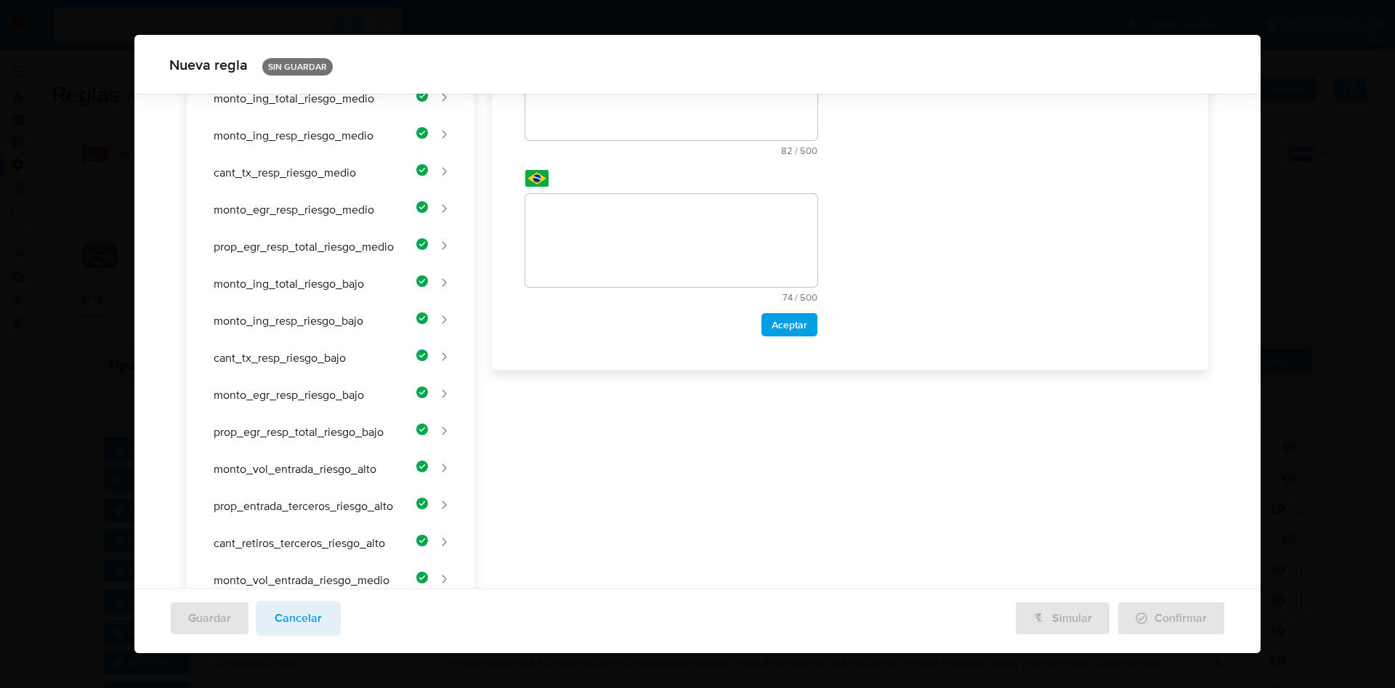
click at [612, 240] on div "Nombre text-es CANT_RETIROS_TERCEROS_RIESGO_MEDIO 34 / 50 16 caracteres restant…" at bounding box center [841, 334] width 734 height 921
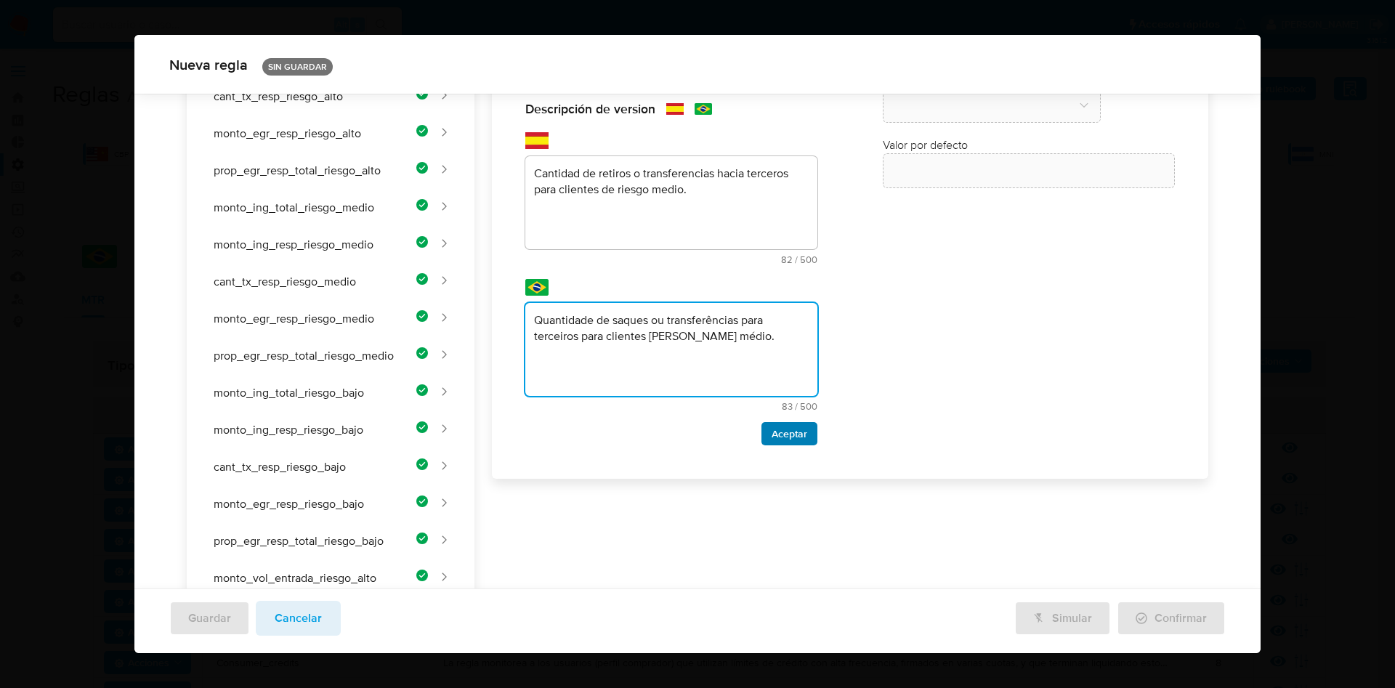
type textarea "Quantidade de saques ou transferências para terceiros para clientes de risco mé…"
click at [761, 435] on button "Aceptar" at bounding box center [789, 433] width 56 height 23
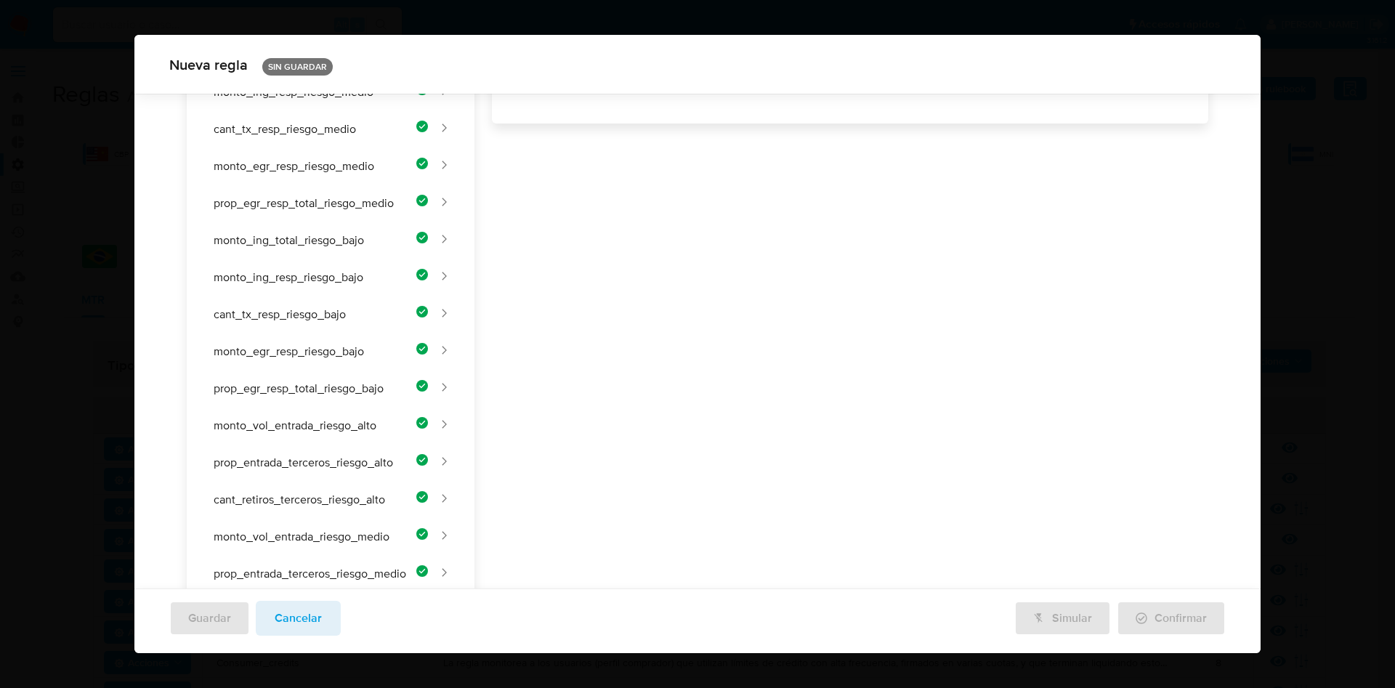
scroll to position [63, 0]
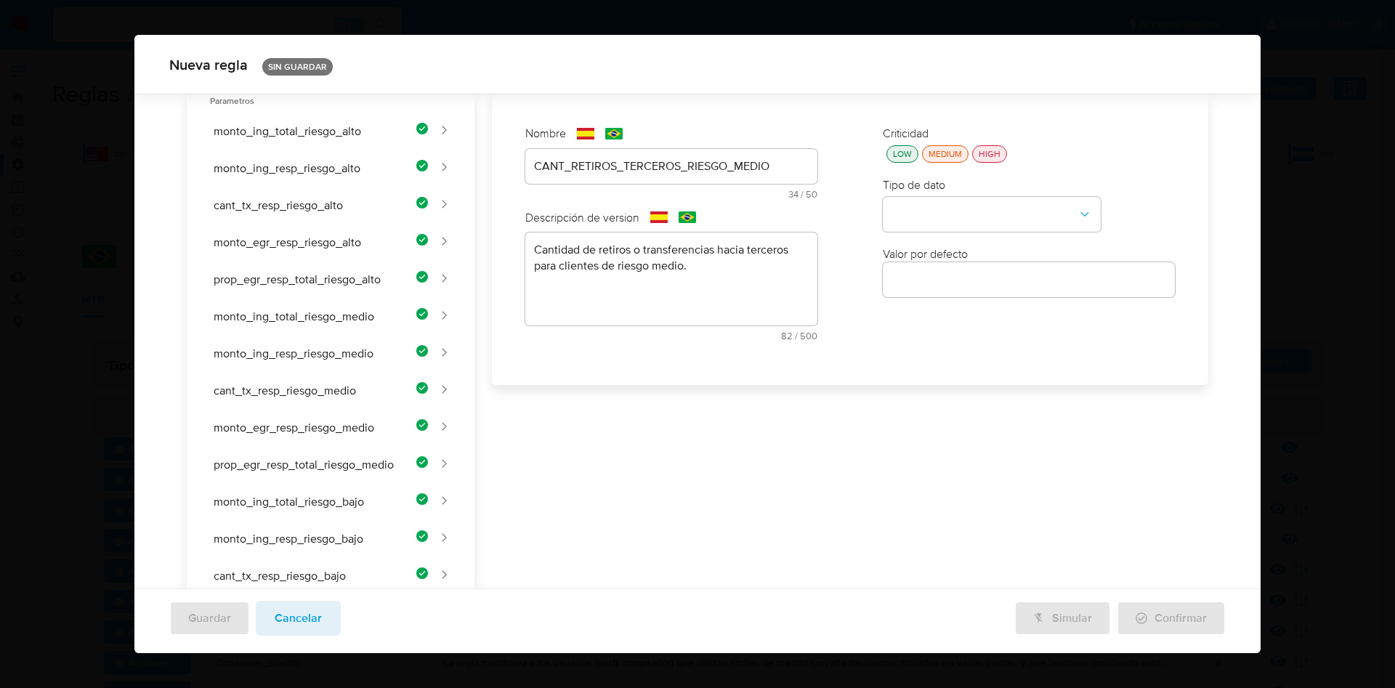
click at [890, 155] on div "LOW" at bounding box center [902, 153] width 25 height 12
click at [911, 206] on button "type-dropdown" at bounding box center [992, 215] width 218 height 35
click at [911, 213] on span "NUMBER" at bounding box center [915, 213] width 47 height 15
click at [925, 268] on div at bounding box center [1029, 279] width 292 height 35
click at [922, 280] on input "number" at bounding box center [1029, 279] width 292 height 19
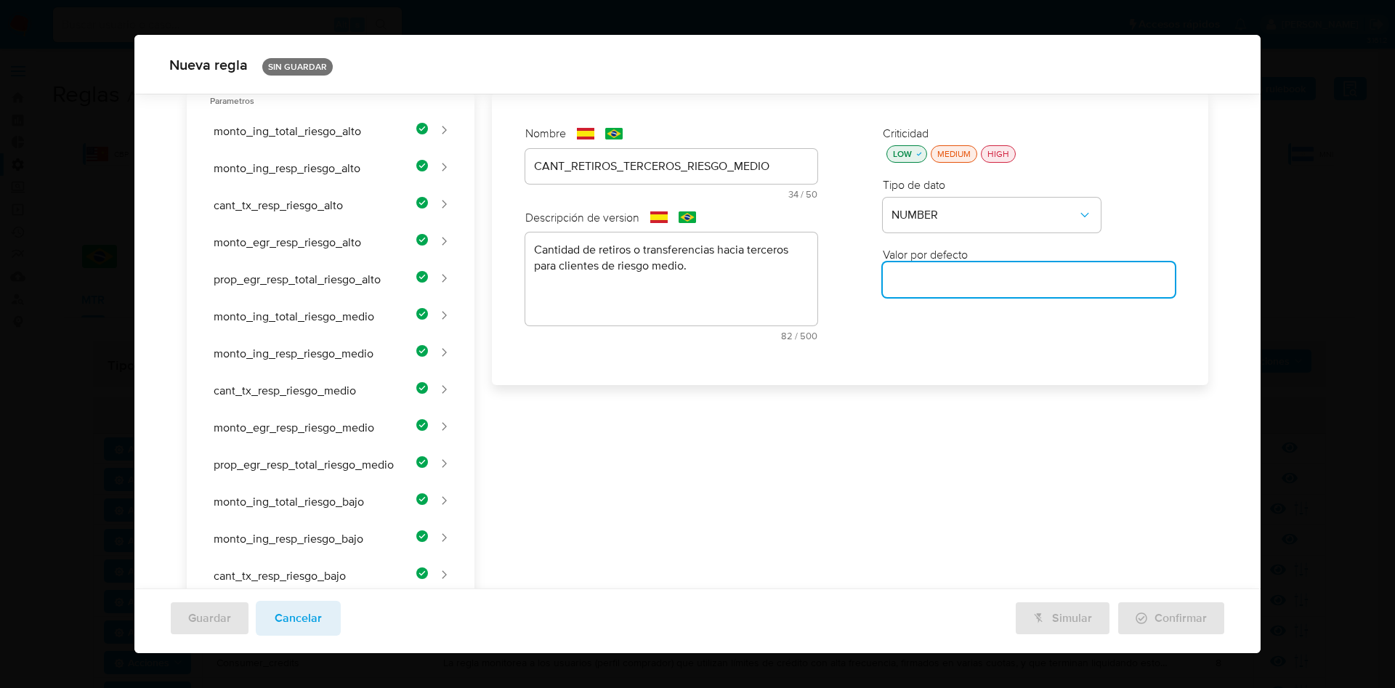
click at [911, 278] on input "number" at bounding box center [1029, 279] width 292 height 19
paste input "2"
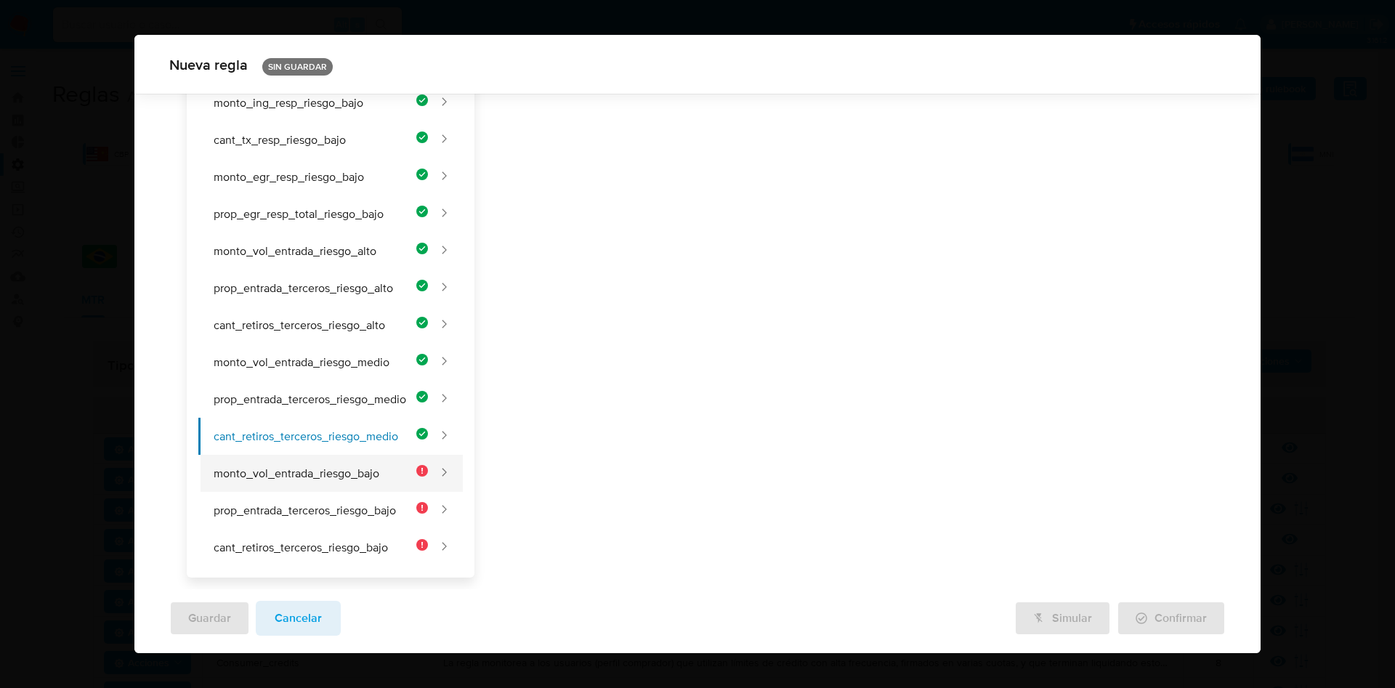
type input "2"
click at [340, 470] on button "monto_vol_entrada_riesgo_bajo" at bounding box center [313, 473] width 230 height 37
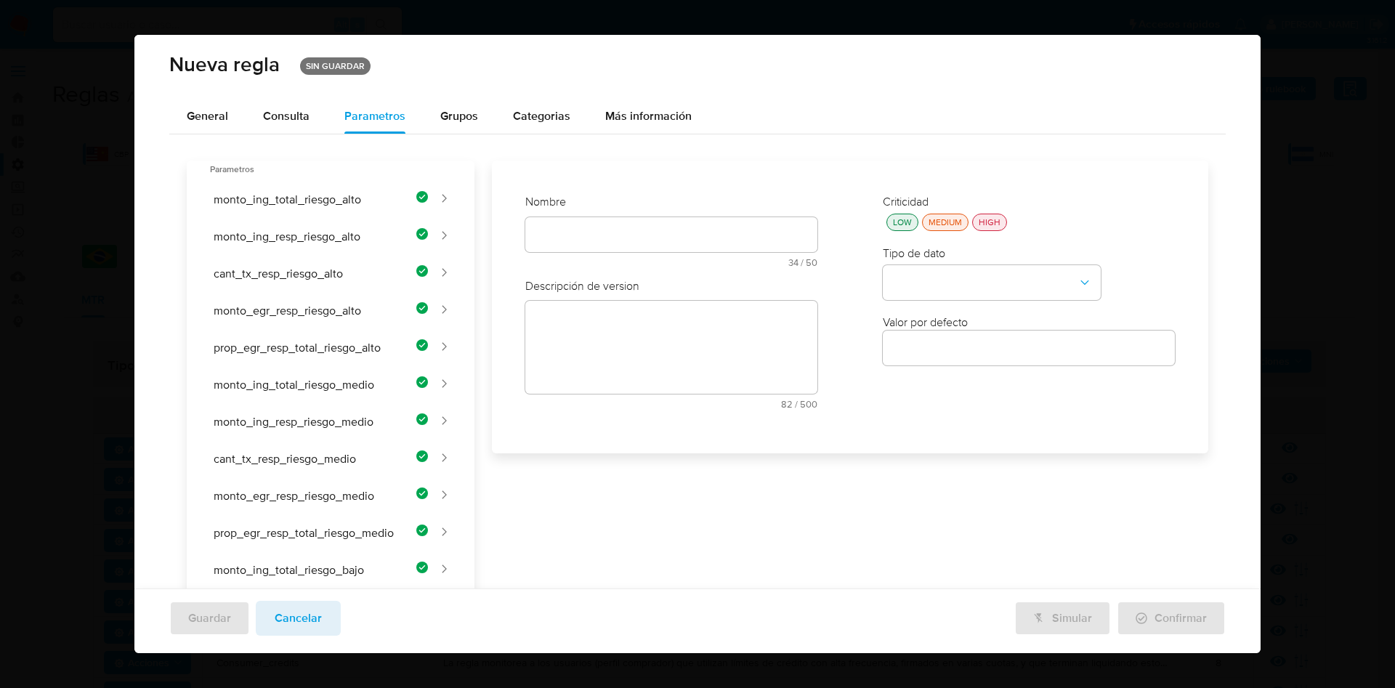
scroll to position [0, 0]
click at [573, 236] on div "Nombre text-es 34 / 50 16 caracteres restantes text-pt 34 / 50 16 caracteres re…" at bounding box center [671, 309] width 321 height 255
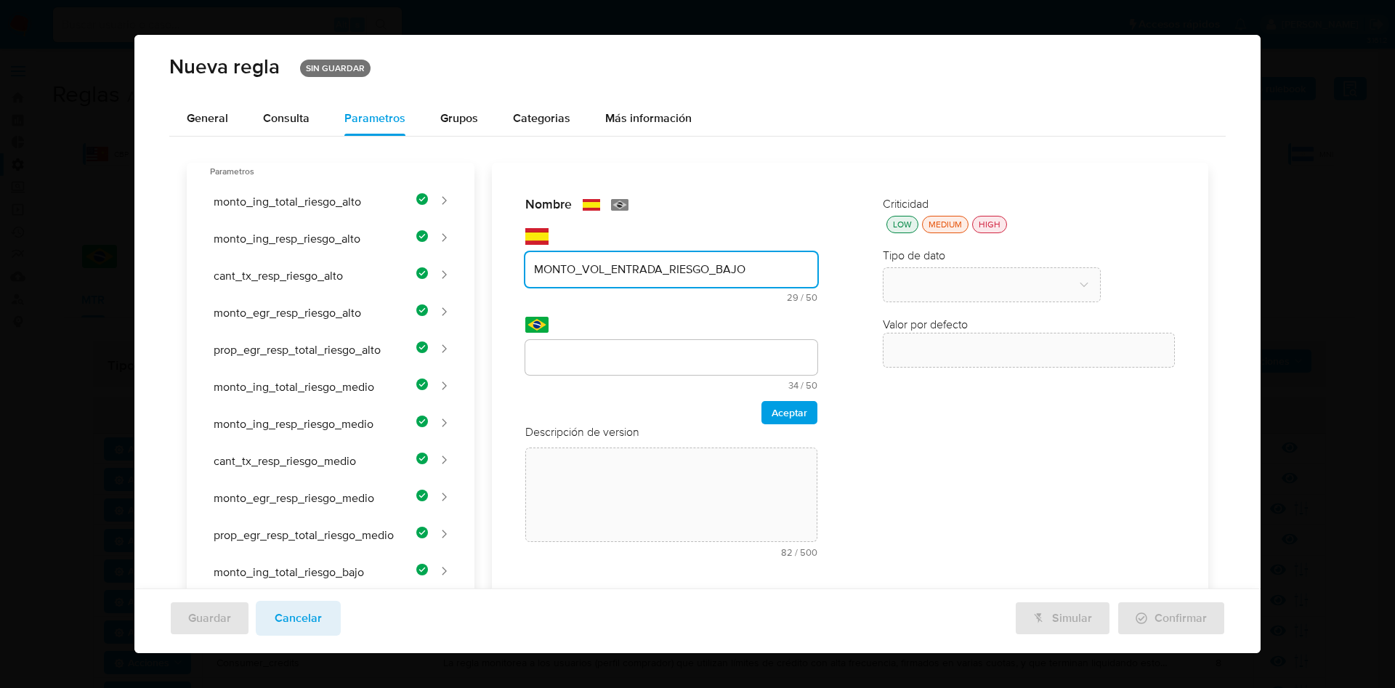
type input "MONTO_VOL_ENTRADA_RIESGO_BAJO"
click at [576, 348] on div at bounding box center [671, 357] width 292 height 35
drag, startPoint x: 576, startPoint y: 355, endPoint x: 597, endPoint y: 376, distance: 29.3
click at [576, 355] on div "Nombre text-es MONTO_VOL_ENTRADA_RIESGO_BAJO 29 / 50 21 caracteres restantes te…" at bounding box center [841, 623] width 734 height 921
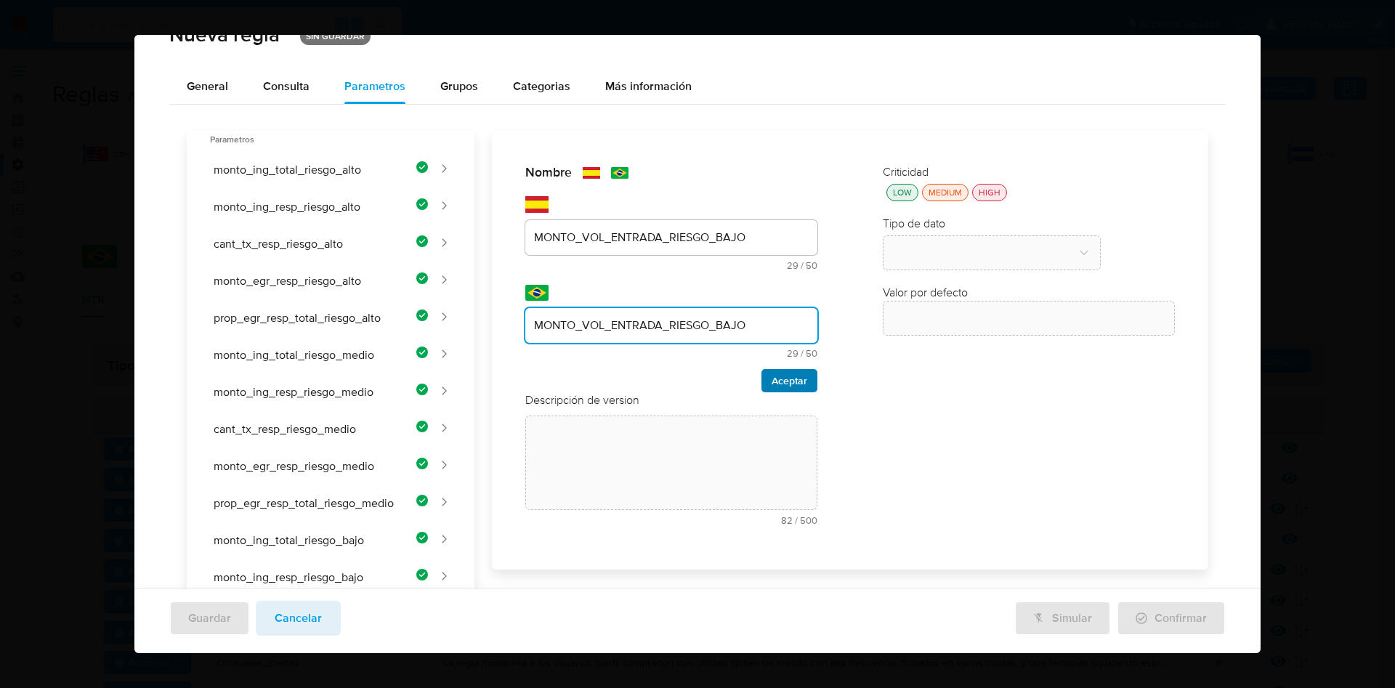
type input "MONTO_VOL_ENTRADA_RIESGO_BAJO"
click at [772, 381] on span "Aceptar" at bounding box center [790, 381] width 36 height 20
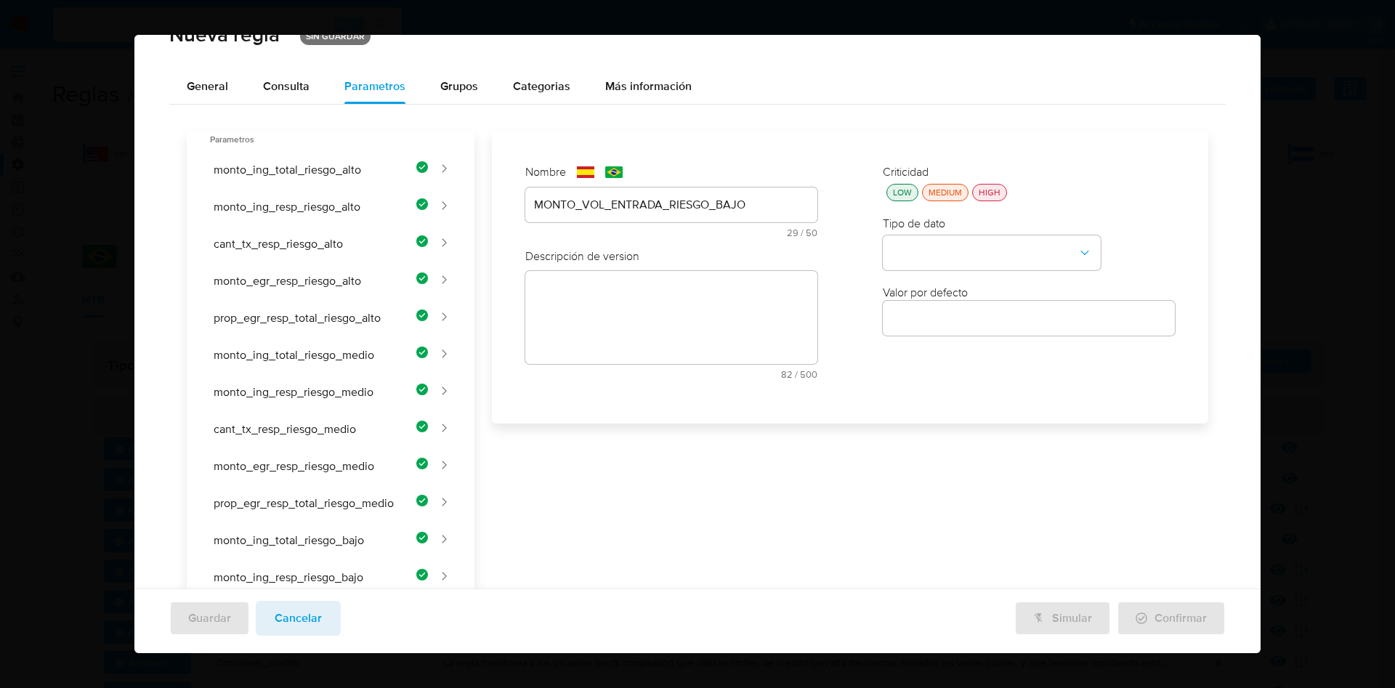
click at [613, 294] on div "Nombre text-es MONTO_VOL_ENTRADA_RIESGO_BAJO 29 / 50 21 caracteres restantes te…" at bounding box center [841, 591] width 734 height 921
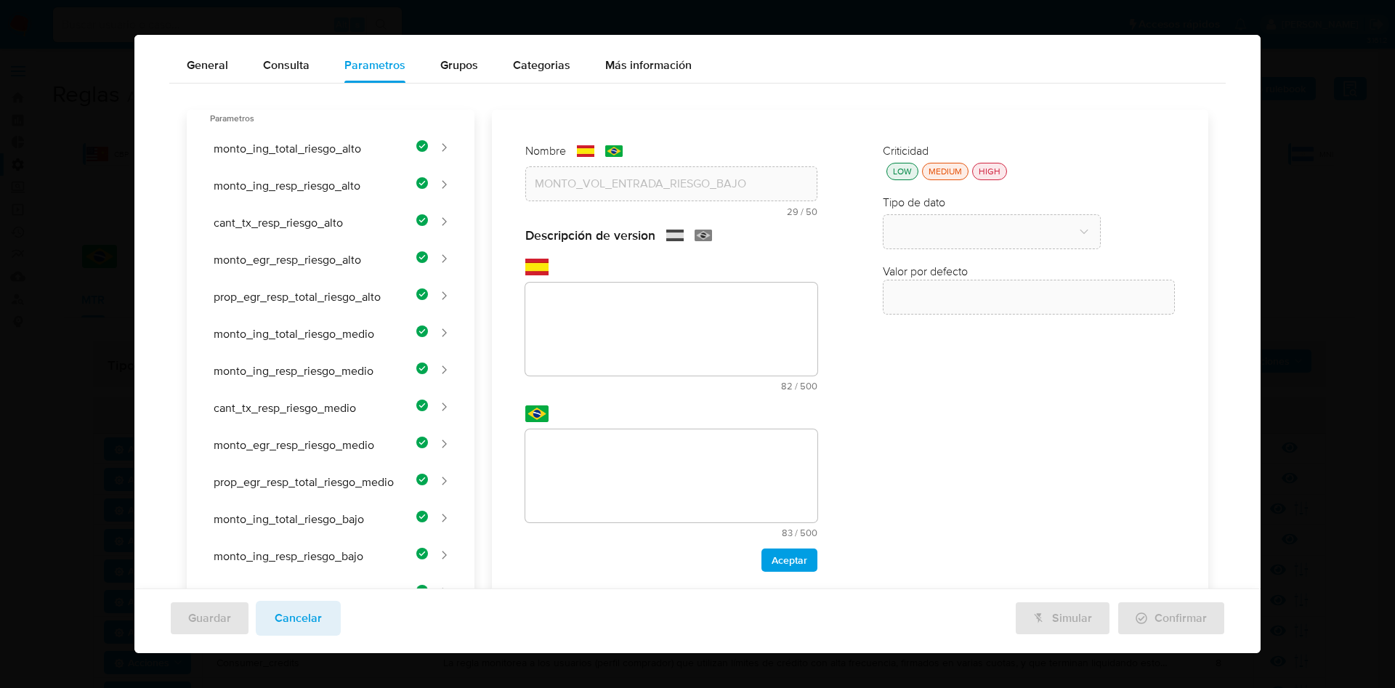
click at [611, 353] on div "Nombre text-es MONTO_VOL_ENTRADA_RIESGO_BAJO 29 / 50 21 caracteres restantes te…" at bounding box center [841, 570] width 734 height 921
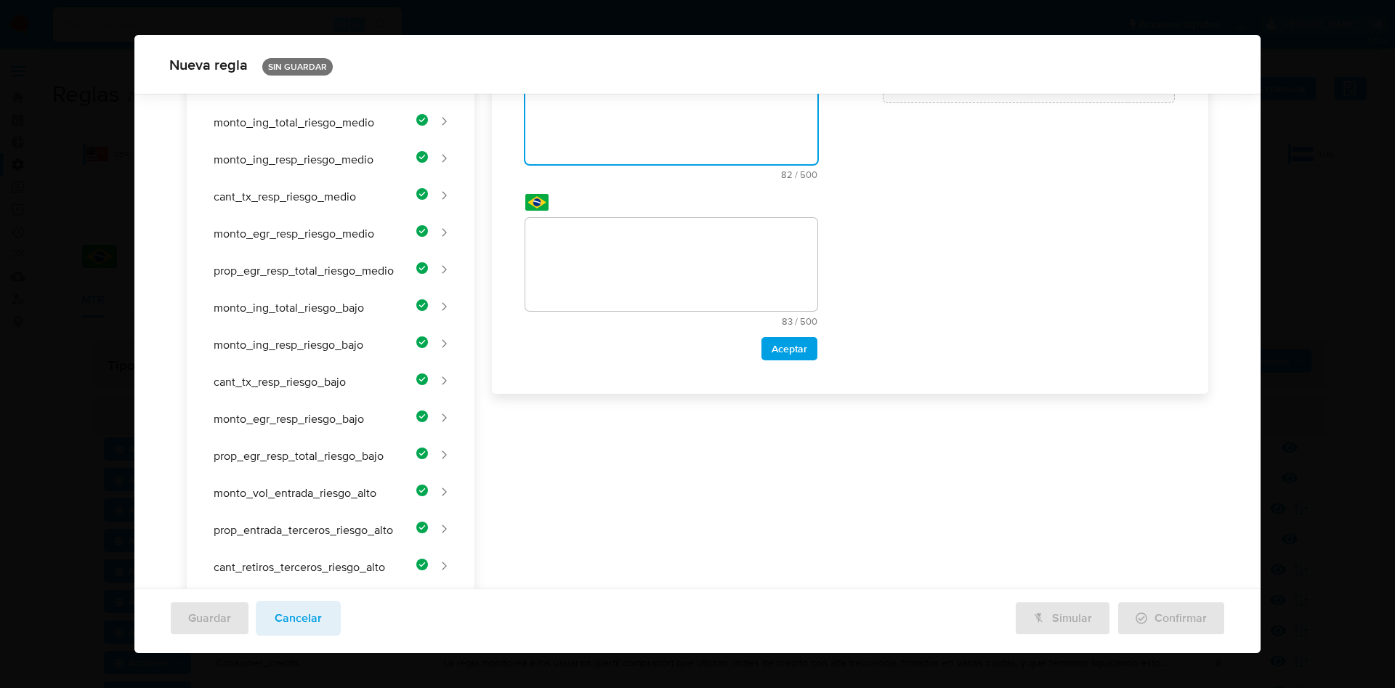
scroll to position [172, 0]
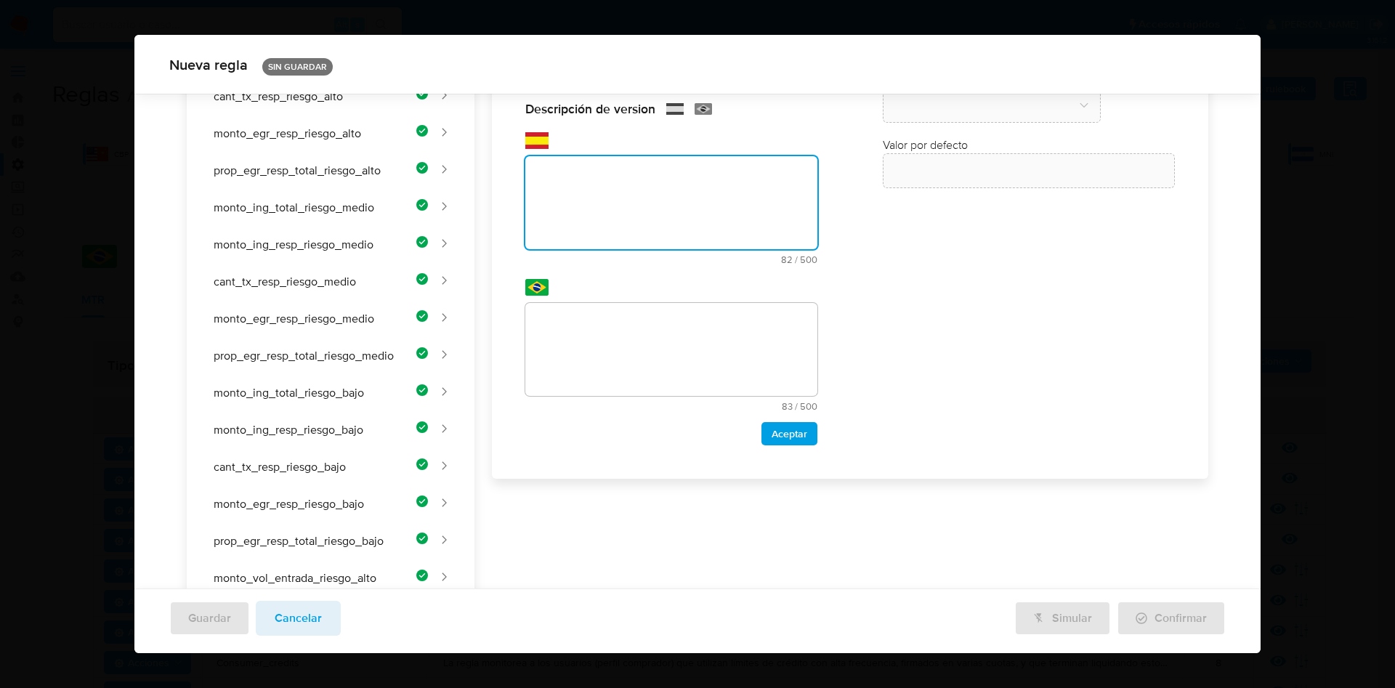
paste textarea "Umbral de volumen total de entrada para clientes de riesgo bajo."
type textarea "Umbral de volumen total de entrada para clientes de riesgo bajo."
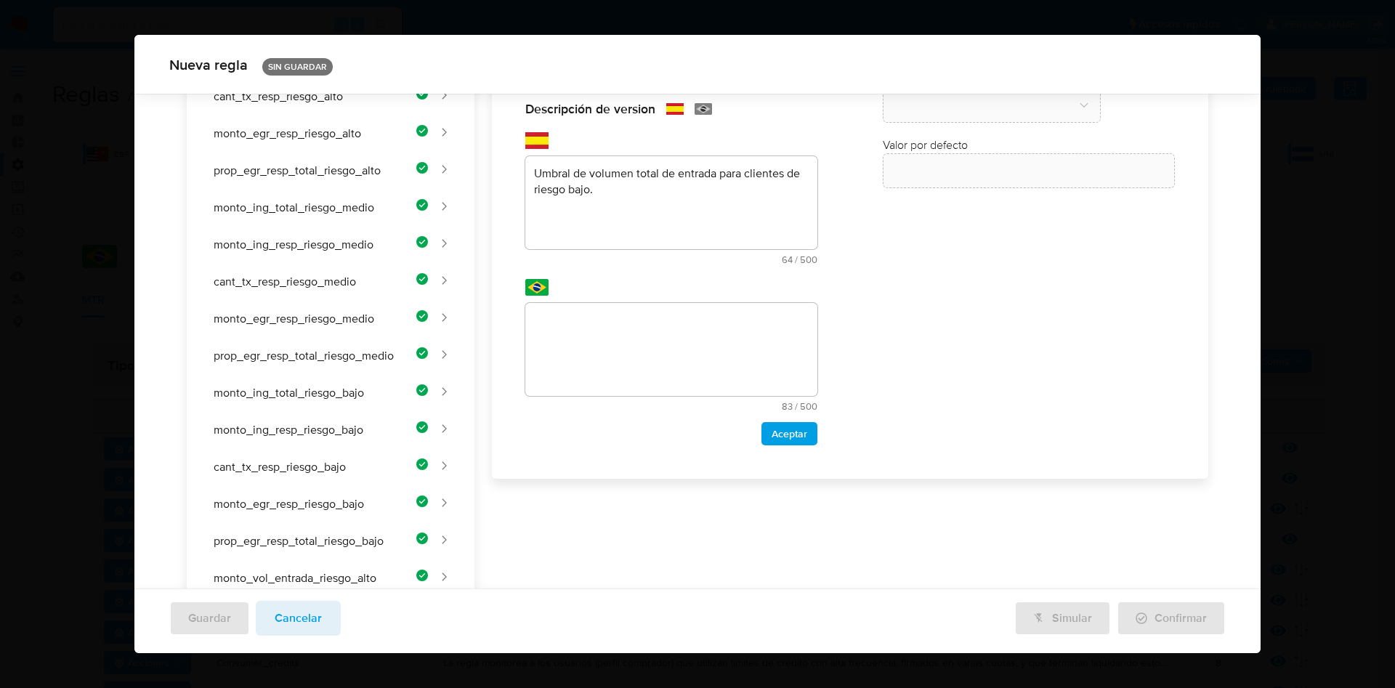
click at [599, 367] on div "Nombre text-es MONTO_VOL_ENTRADA_RIESGO_BAJO 29 / 50 21 caracteres restantes te…" at bounding box center [841, 443] width 734 height 921
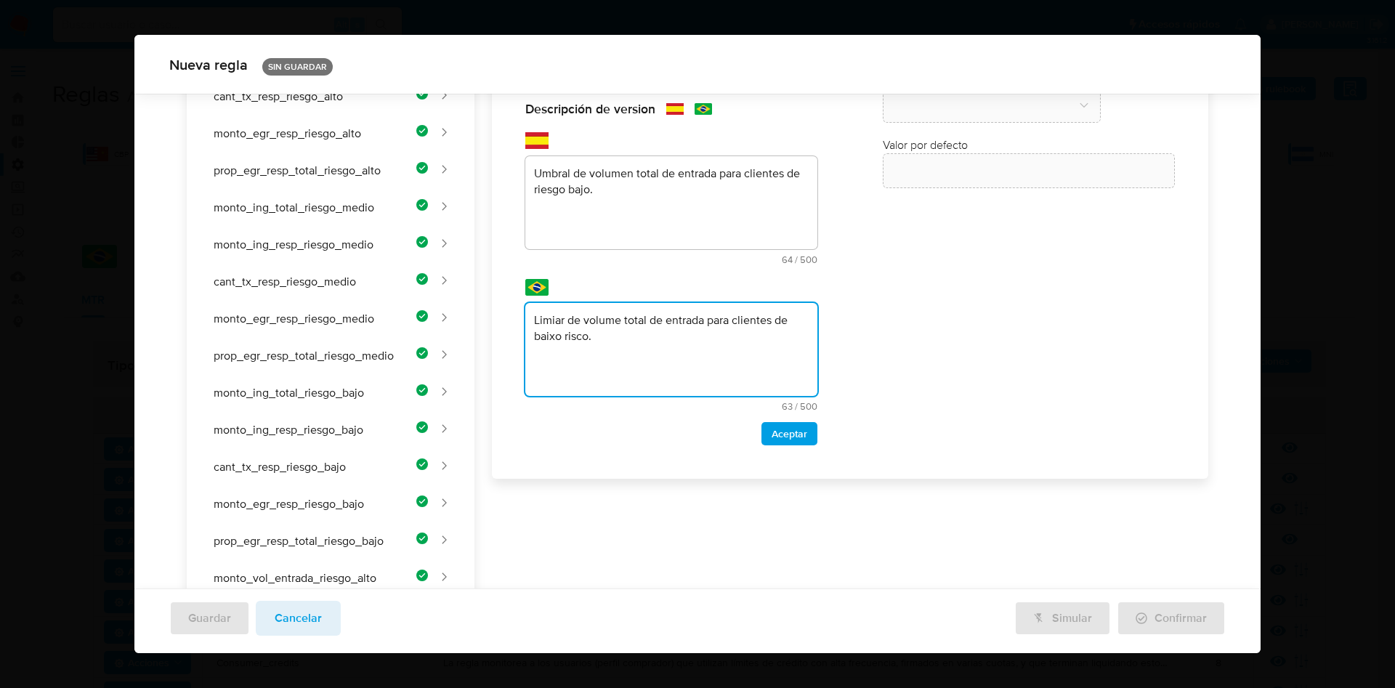
type textarea "Limiar de volume total de entrada para clientes de baixo risco."
click at [786, 432] on span "Aceptar" at bounding box center [790, 434] width 36 height 20
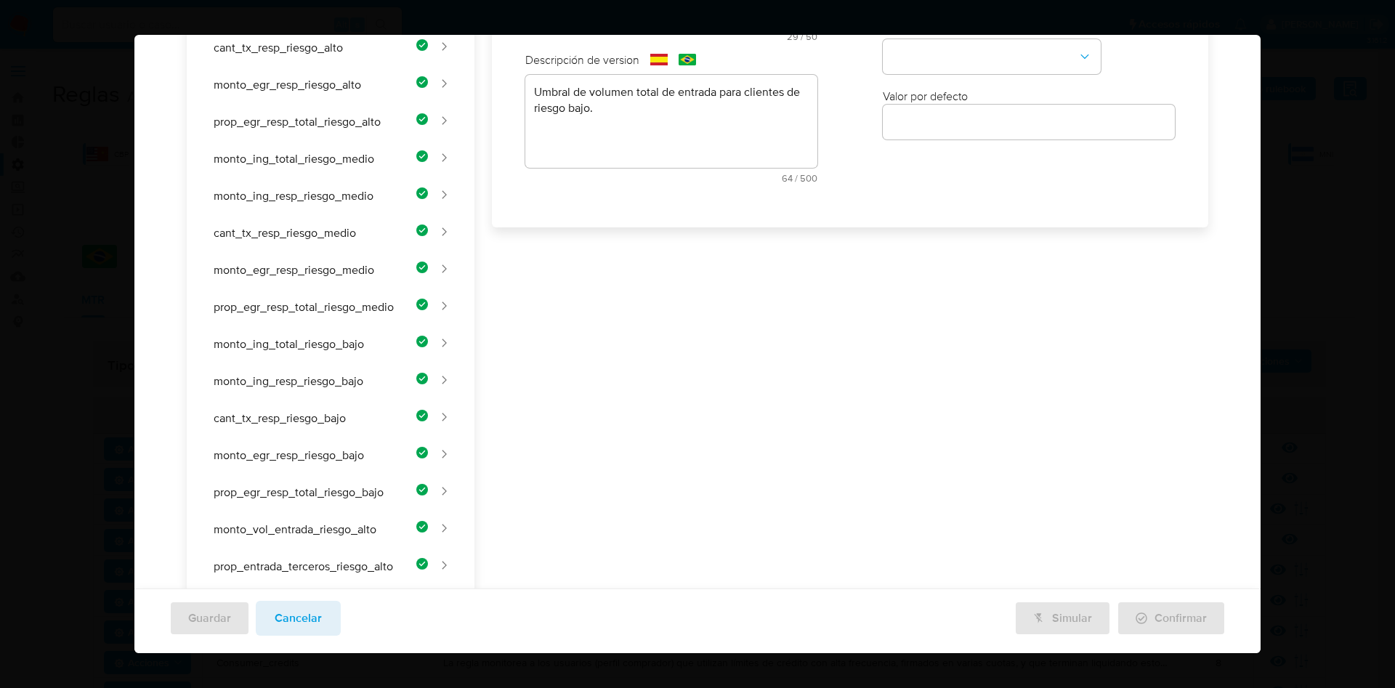
scroll to position [0, 0]
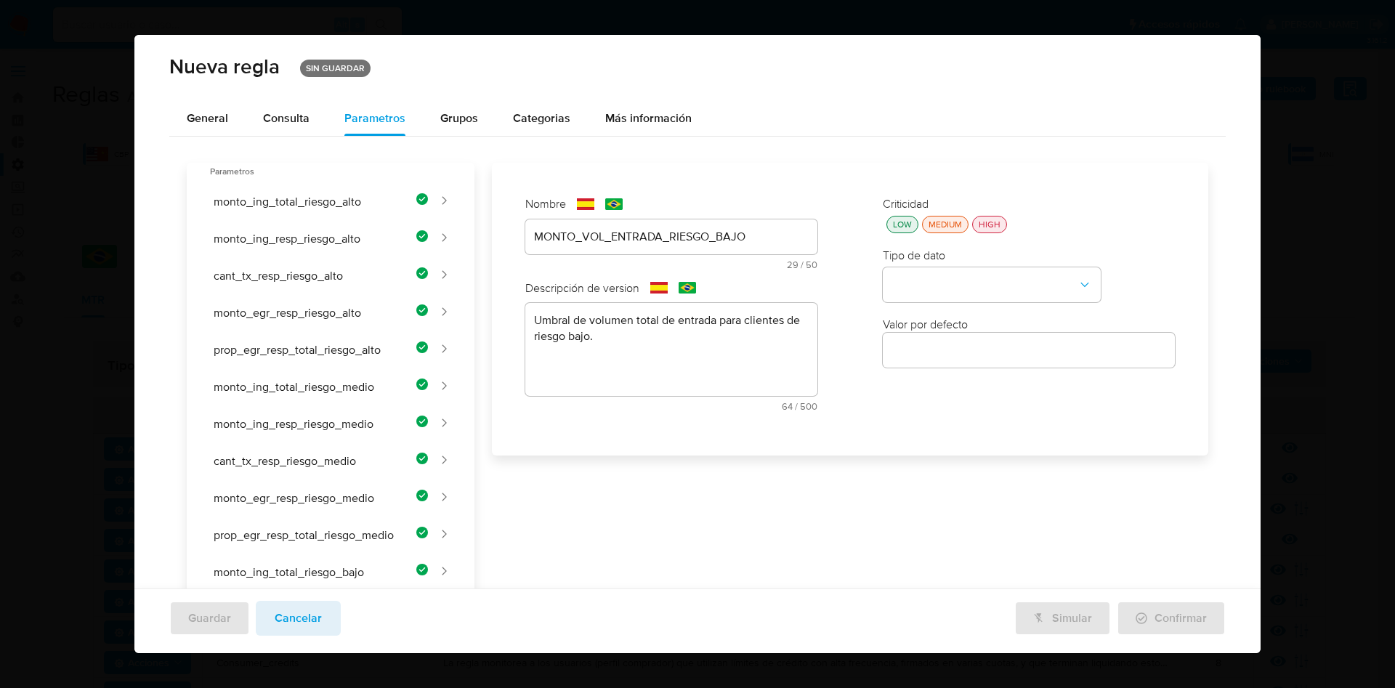
click at [883, 233] on div "LOW MEDIUM HIGH" at bounding box center [1029, 224] width 292 height 17
click at [892, 224] on div "LOW" at bounding box center [902, 224] width 25 height 12
click at [901, 294] on button "type-dropdown" at bounding box center [992, 285] width 218 height 35
click at [926, 292] on div "NUMBER" at bounding box center [988, 284] width 192 height 35
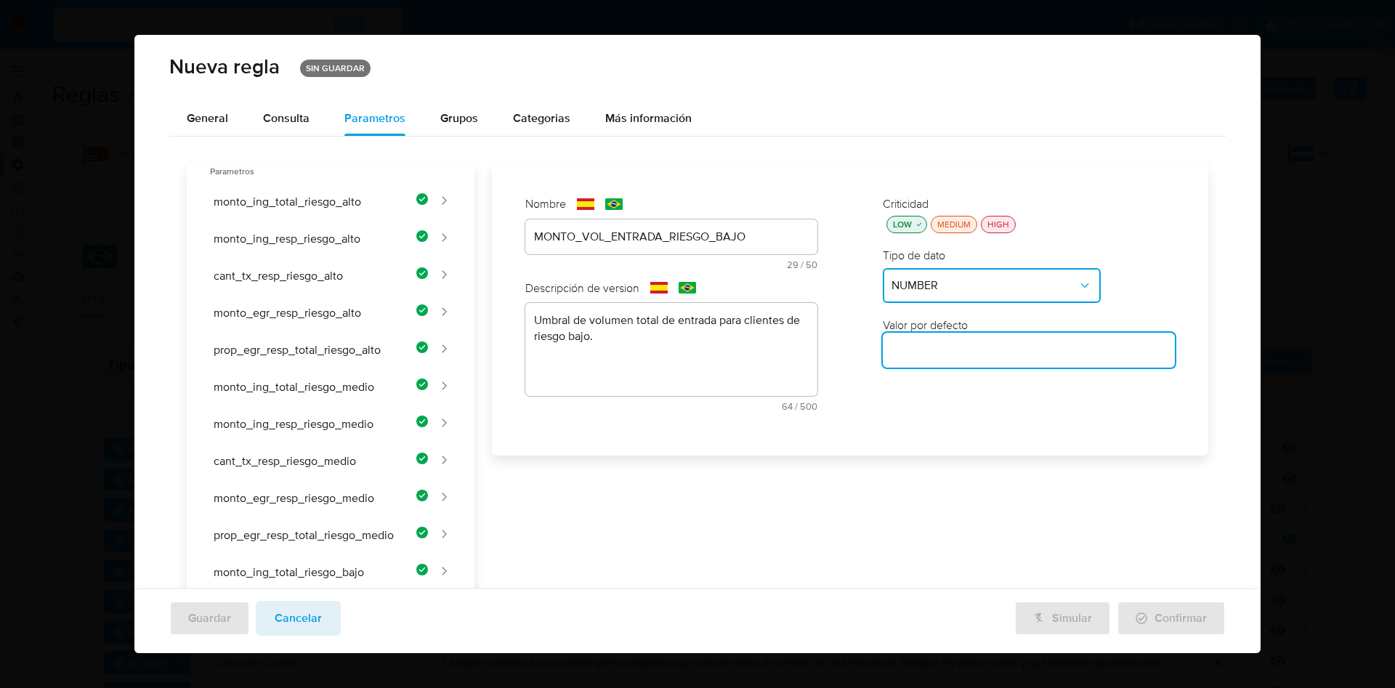
click at [914, 356] on input "number" at bounding box center [1029, 350] width 292 height 19
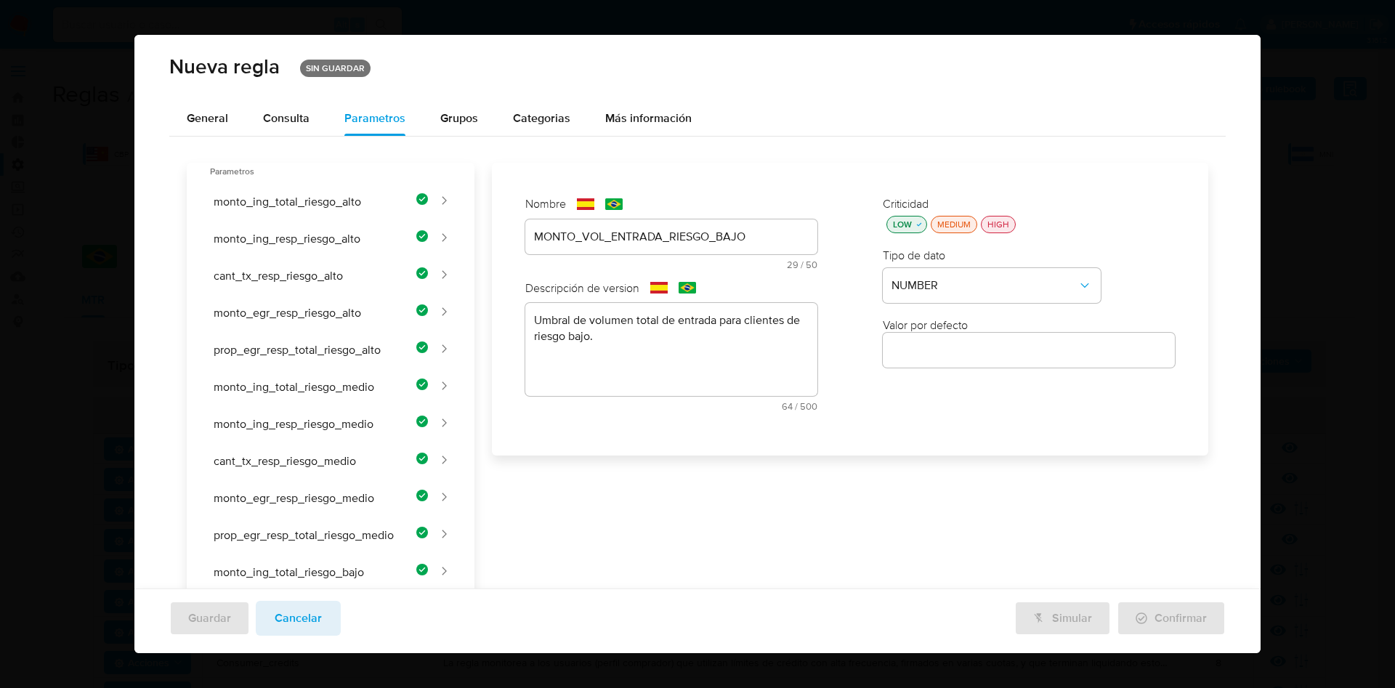
click at [976, 348] on input "number" at bounding box center [1029, 350] width 292 height 19
paste input "50000"
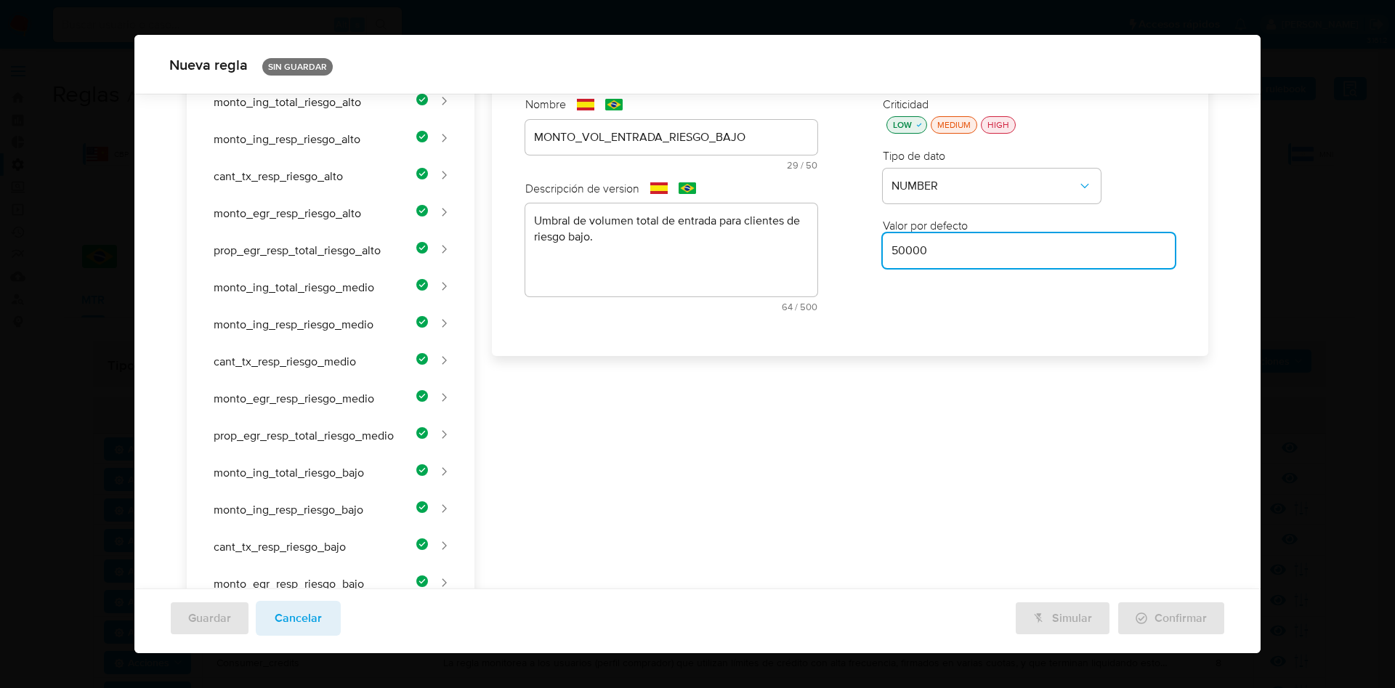
scroll to position [499, 0]
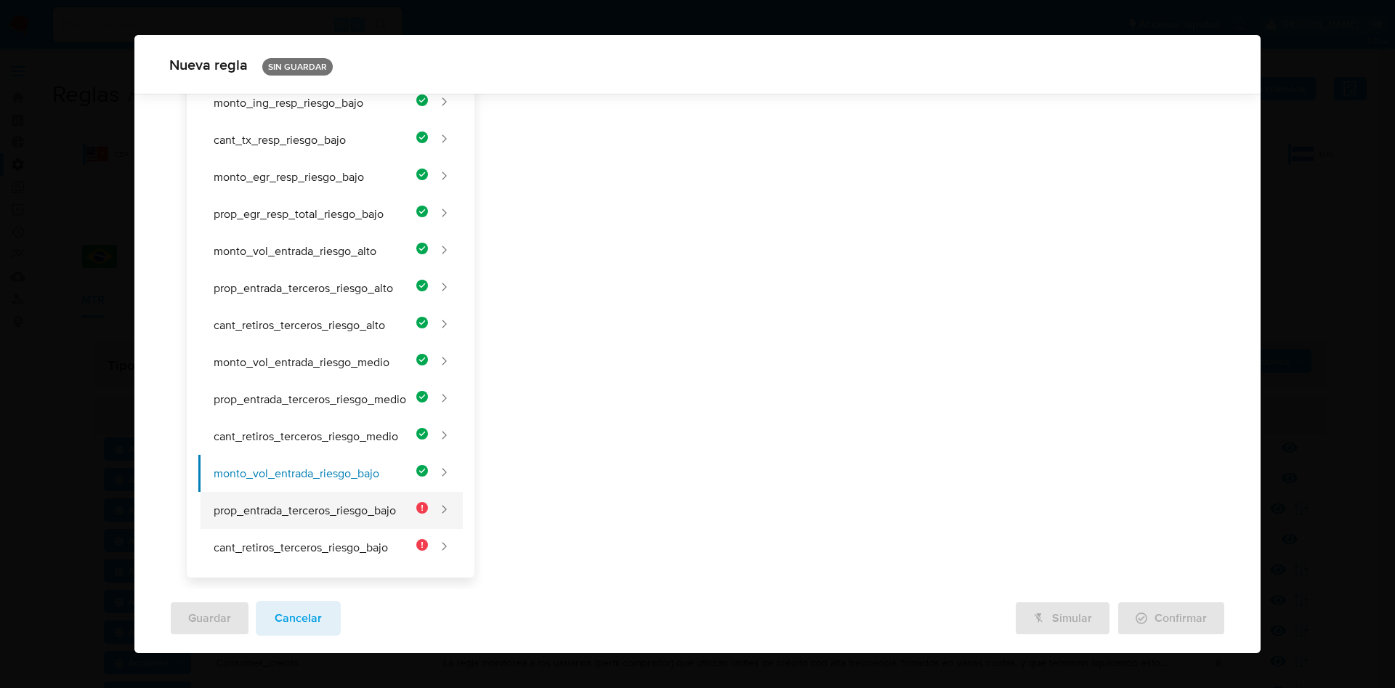
type input "50000"
click at [343, 506] on button "prop_entrada_terceros_riesgo_bajo" at bounding box center [313, 510] width 230 height 37
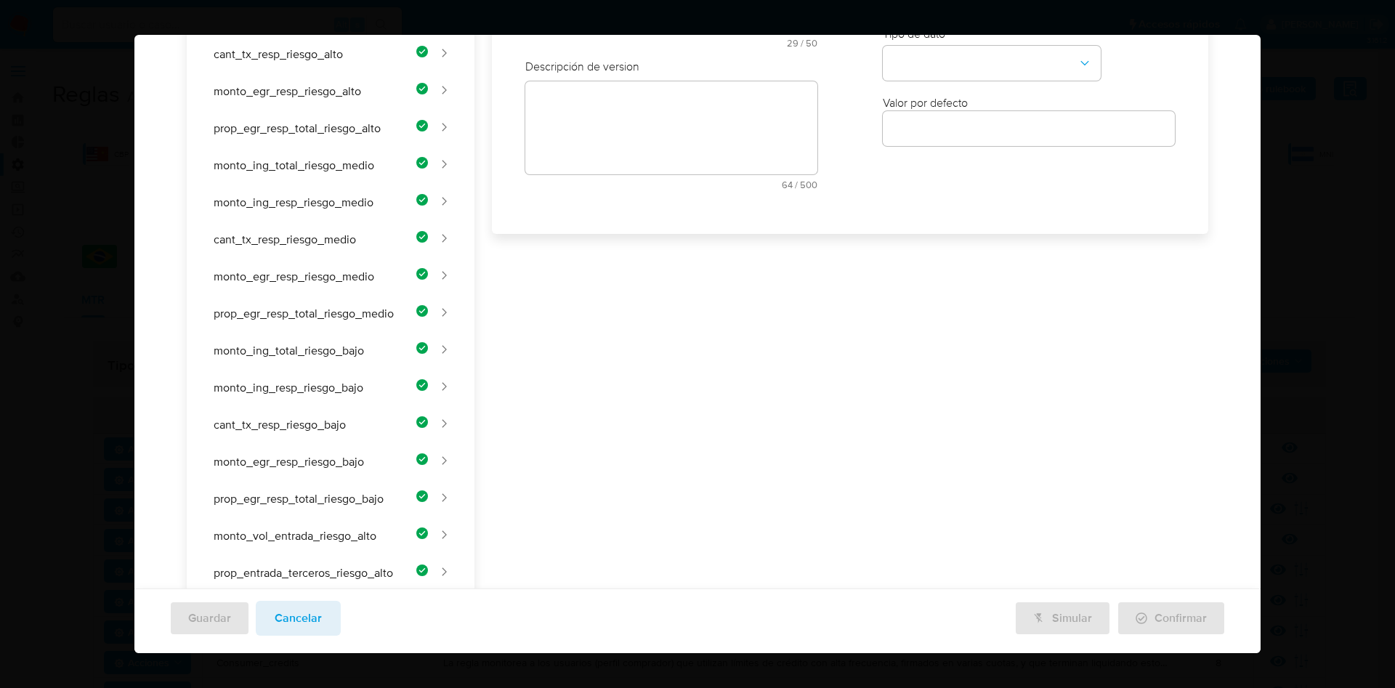
scroll to position [0, 0]
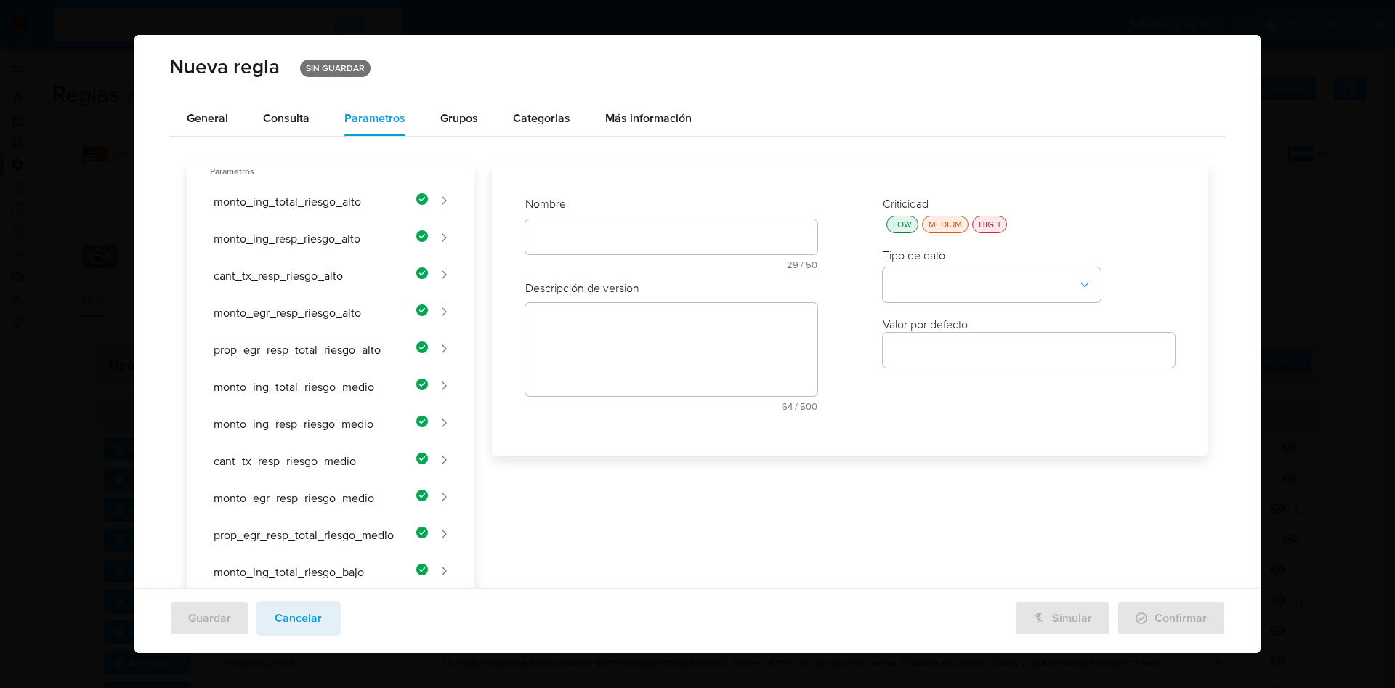
click at [578, 222] on div at bounding box center [671, 236] width 292 height 35
click at [573, 238] on div "Nombre text-es 29 / 50 21 caracteres restantes text-pt 29 / 50 21 caracteres re…" at bounding box center [671, 309] width 321 height 255
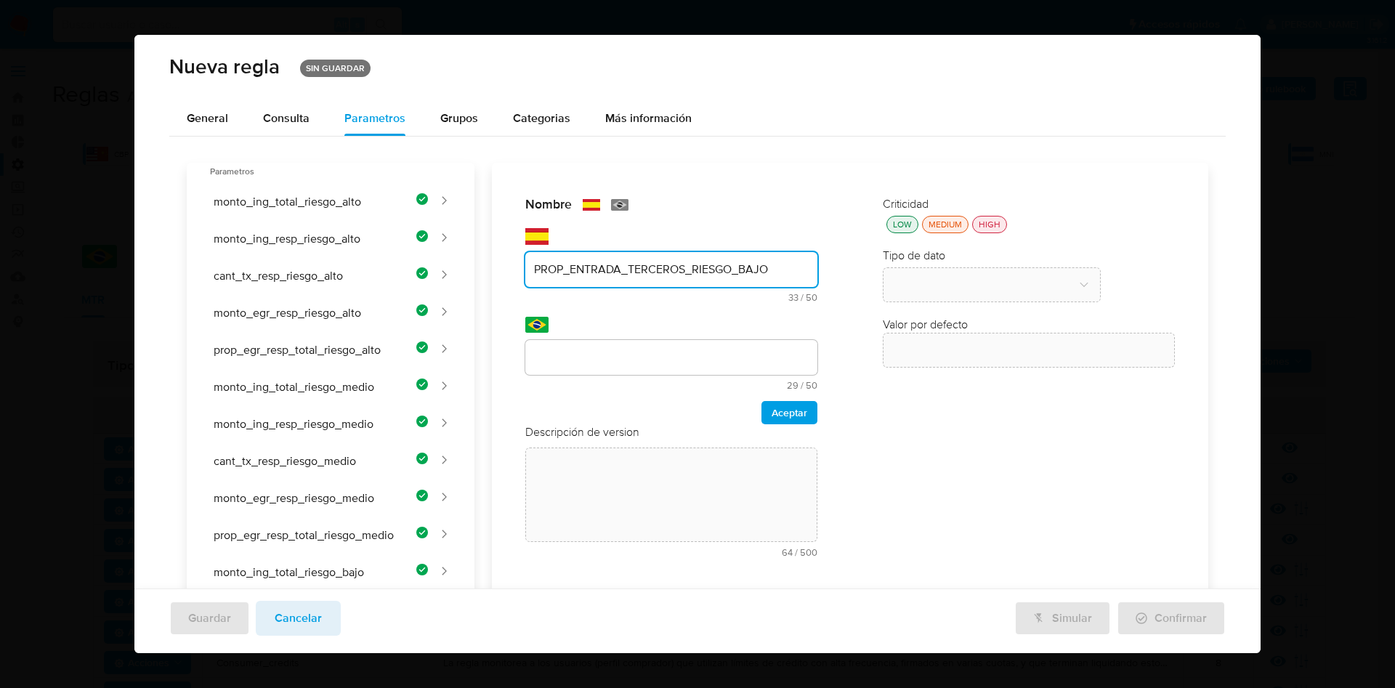
type input "PROP_ENTRADA_TERCEROS_RIESGO_BAJO"
click at [577, 358] on div "Nombre text-es PROP_ENTRADA_TERCEROS_RIESGO_BAJO 33 / 50 17 caracteres restante…" at bounding box center [841, 623] width 734 height 921
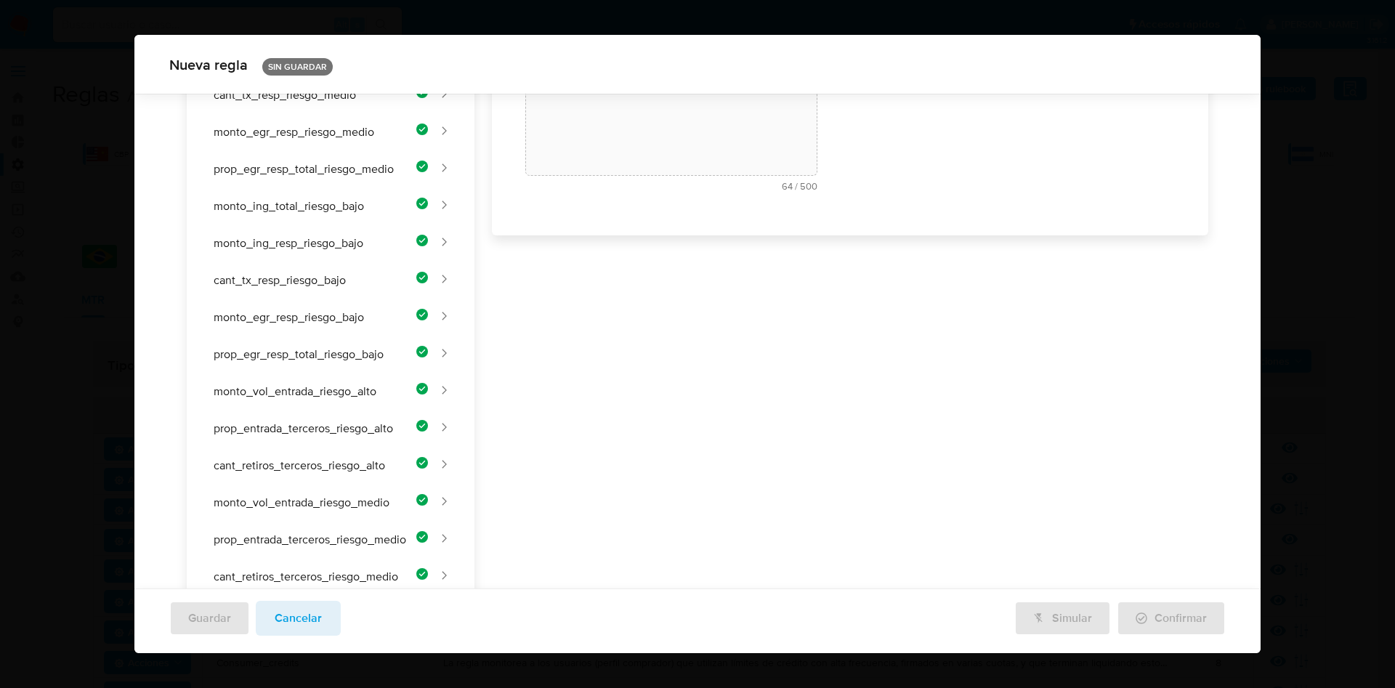
scroll to position [307, 0]
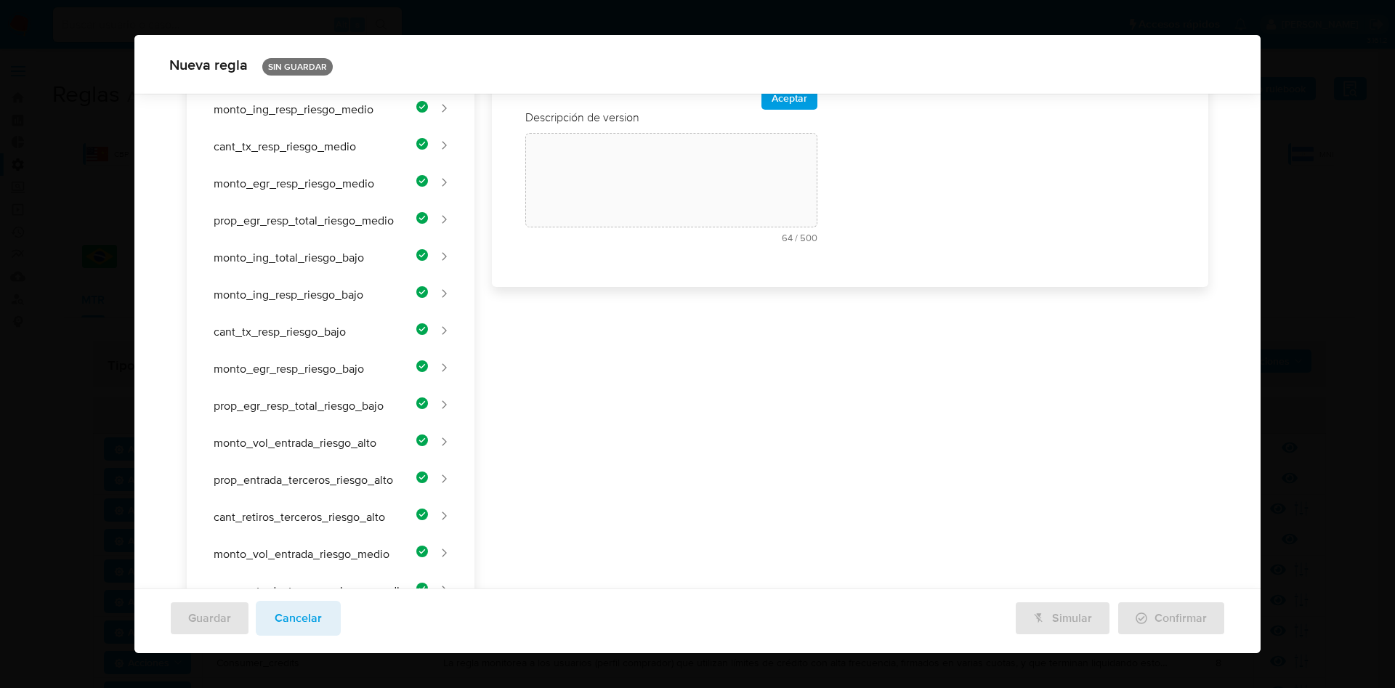
type input "PROP_ENTRADA_TERCEROS_RIESGO_BAJO"
click at [775, 110] on div "Descripción de version" at bounding box center [671, 118] width 292 height 16
click at [779, 100] on span "Aceptar" at bounding box center [790, 98] width 36 height 20
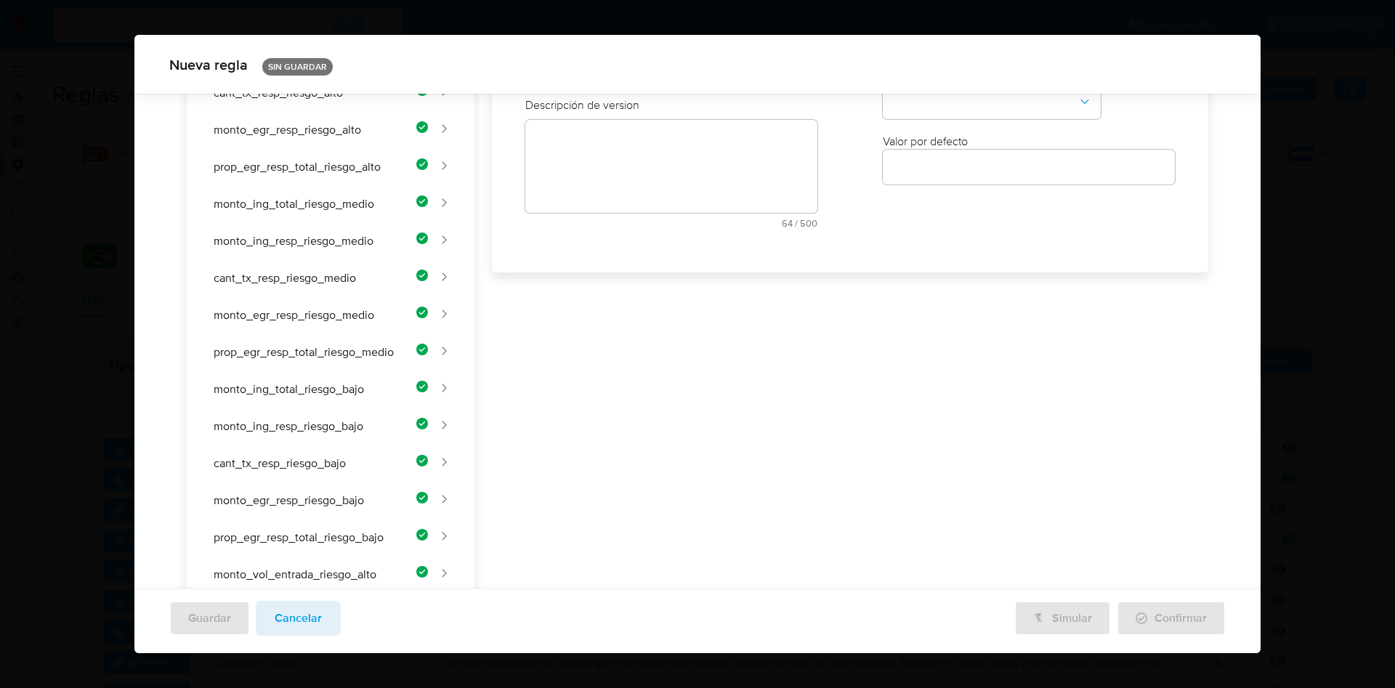
scroll to position [0, 0]
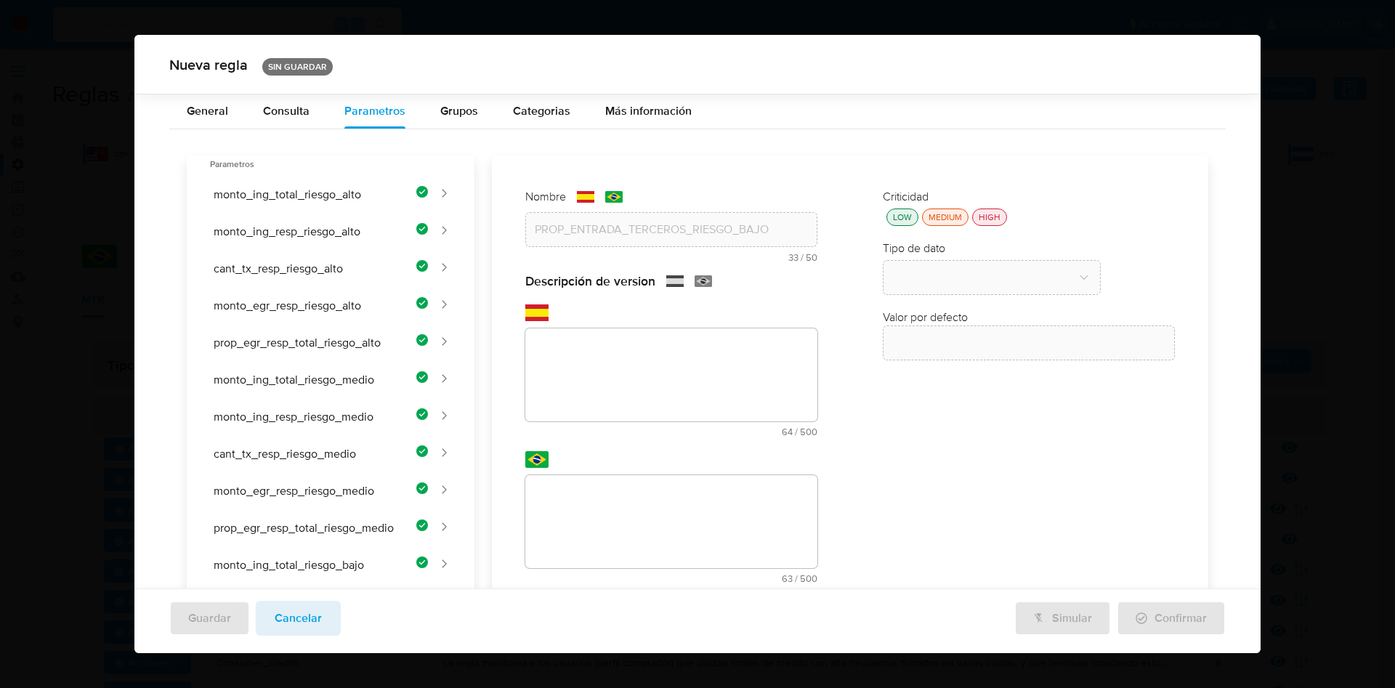
click at [626, 321] on div "Nombre text-es PROP_ENTRADA_TERCEROS_RIESGO_BAJO 33 / 50 17 caracteres restante…" at bounding box center [841, 615] width 734 height 921
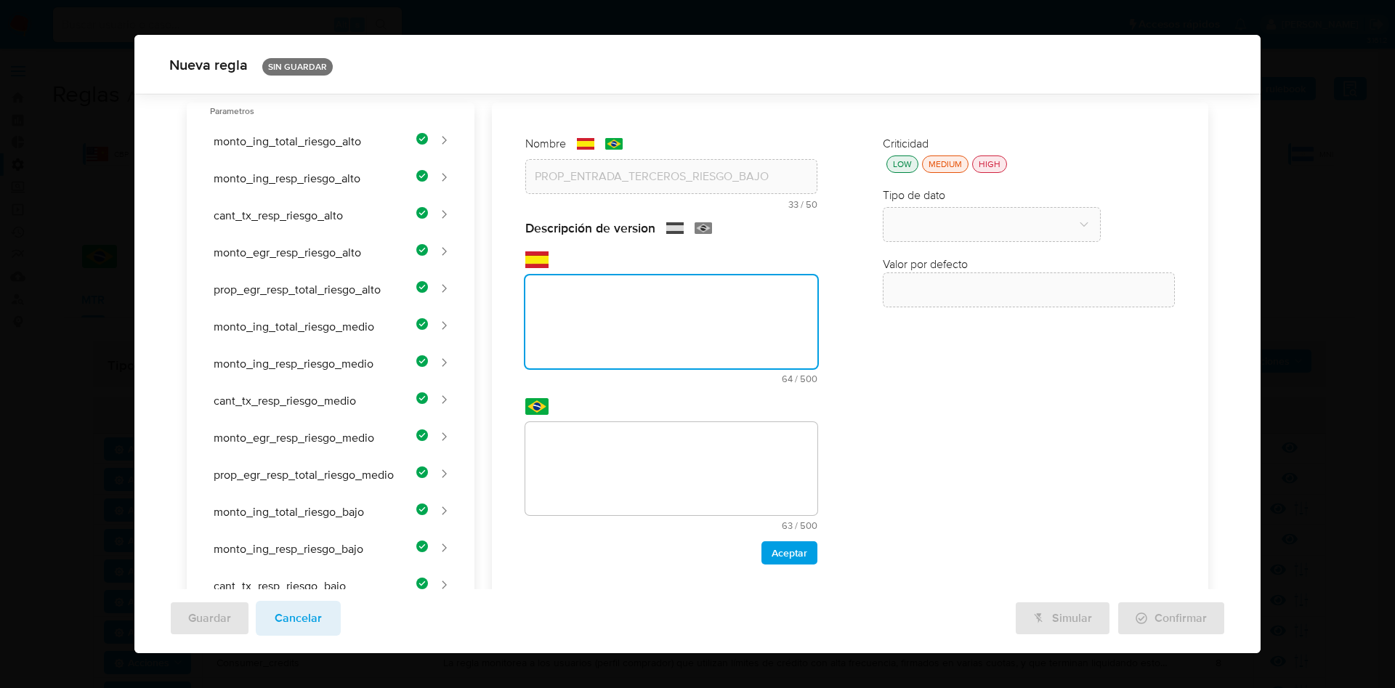
click at [636, 327] on div "Nombre text-es PROP_ENTRADA_TERCEROS_RIESGO_BAJO 33 / 50 17 caracteres restante…" at bounding box center [841, 562] width 734 height 921
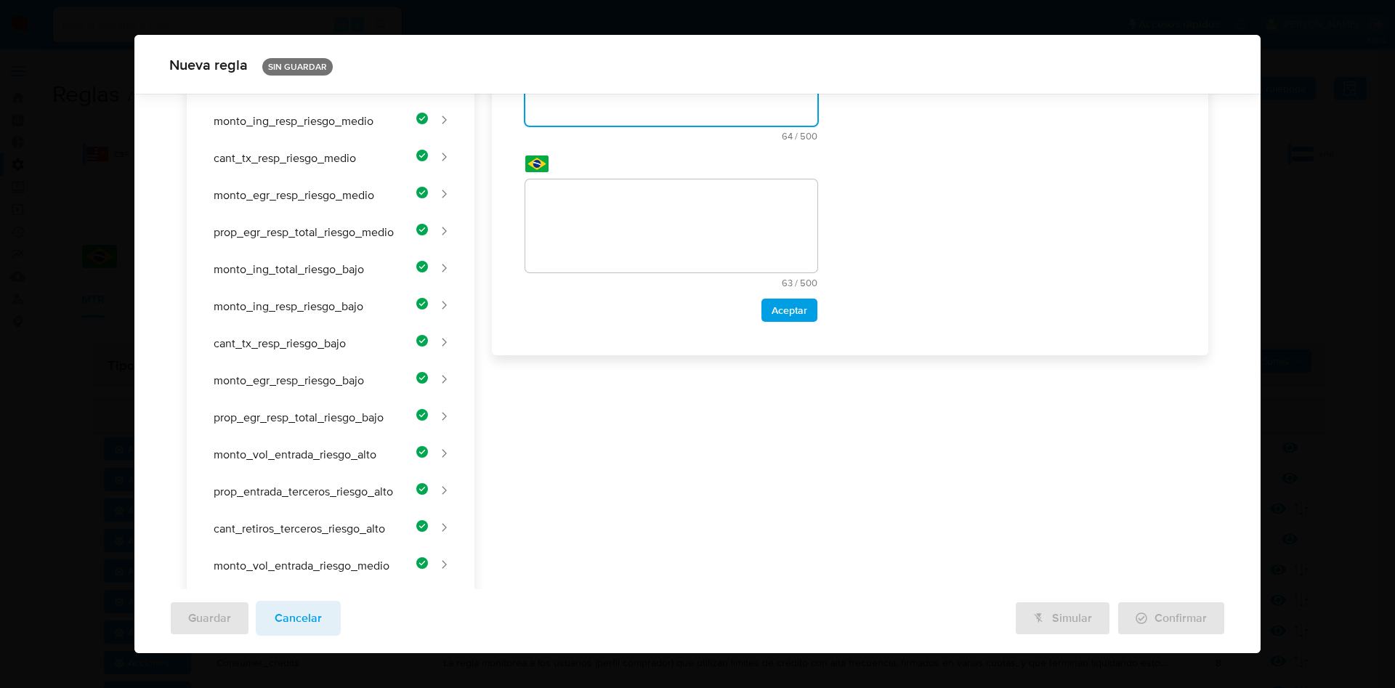
scroll to position [63, 0]
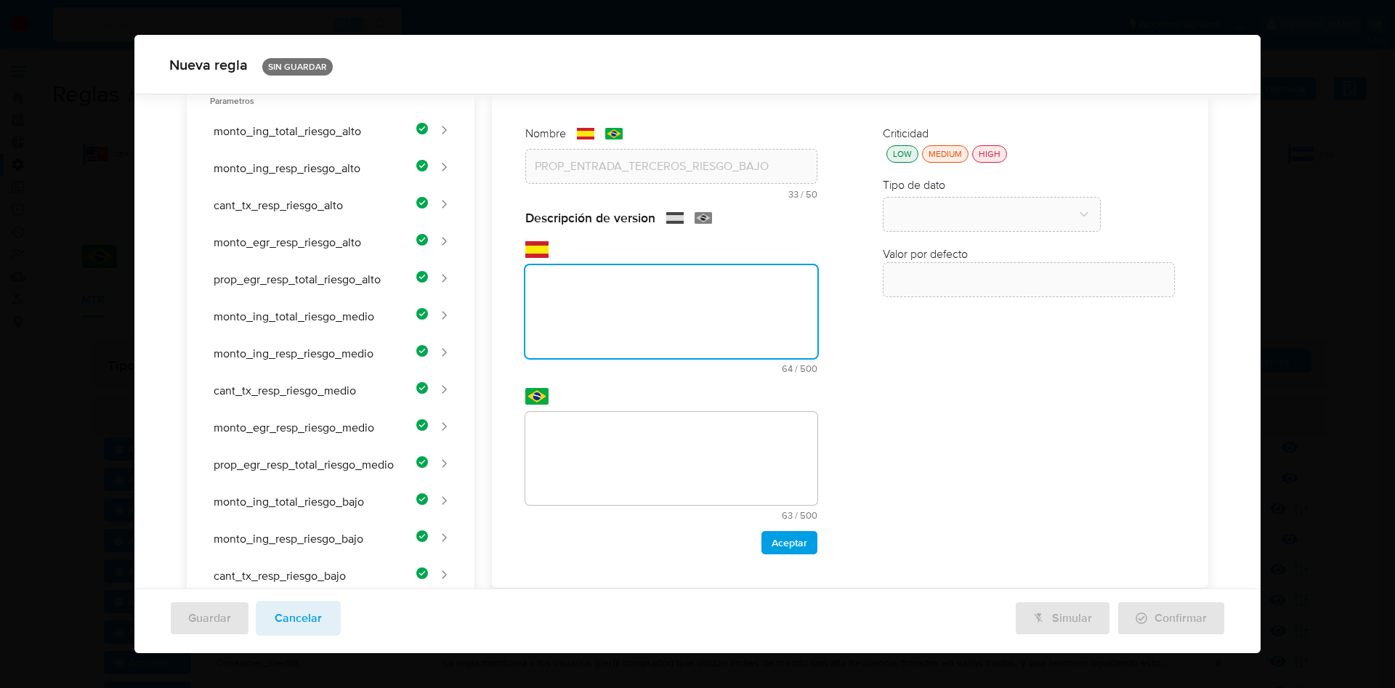
paste textarea "Proporción de ingresos recibidos de terceros para clientes de riesgo bajo."
type textarea "Proporción de ingresos recibidos de terceros para clientes de riesgo bajo."
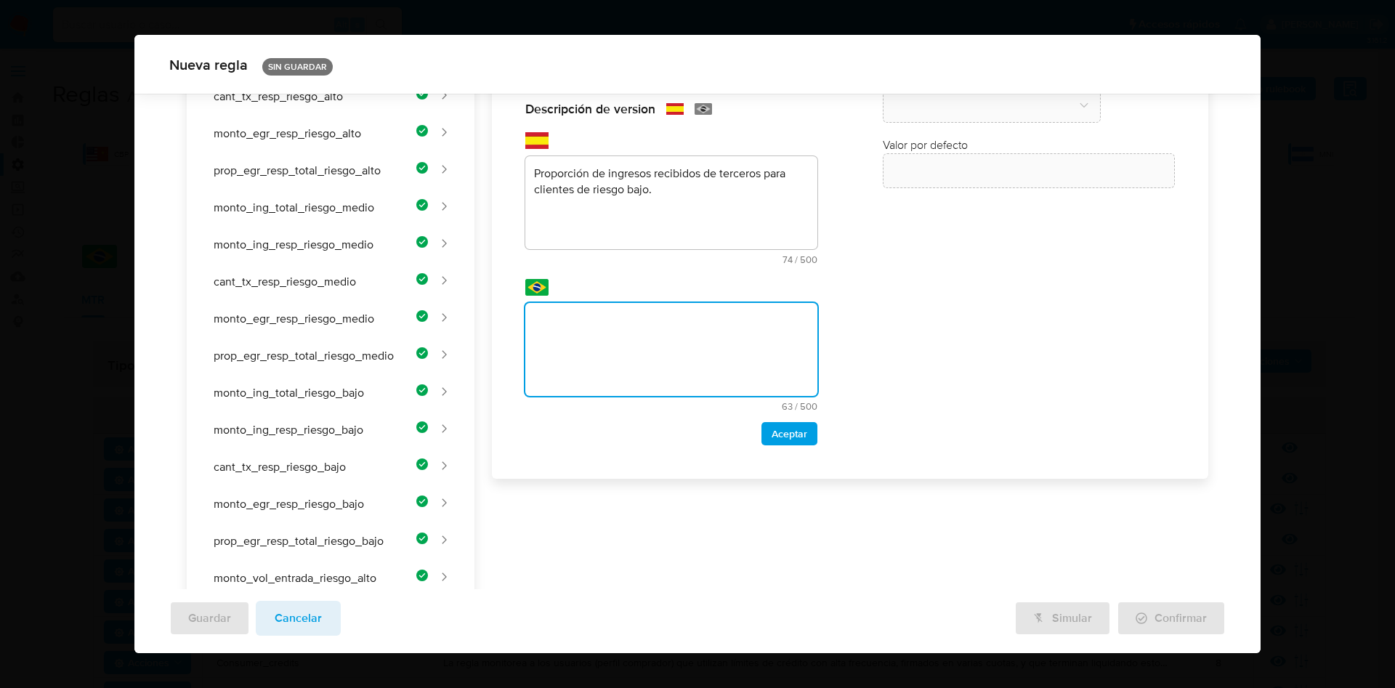
click at [603, 357] on div "Nombre text-es PROP_ENTRADA_TERCEROS_RIESGO_BAJO 33 / 50 17 caracteres restante…" at bounding box center [841, 443] width 734 height 921
type textarea "Proporção de receitas recebidas de terceiros para clientes de baixo risco."
click at [783, 435] on span "Aceptar" at bounding box center [790, 434] width 36 height 20
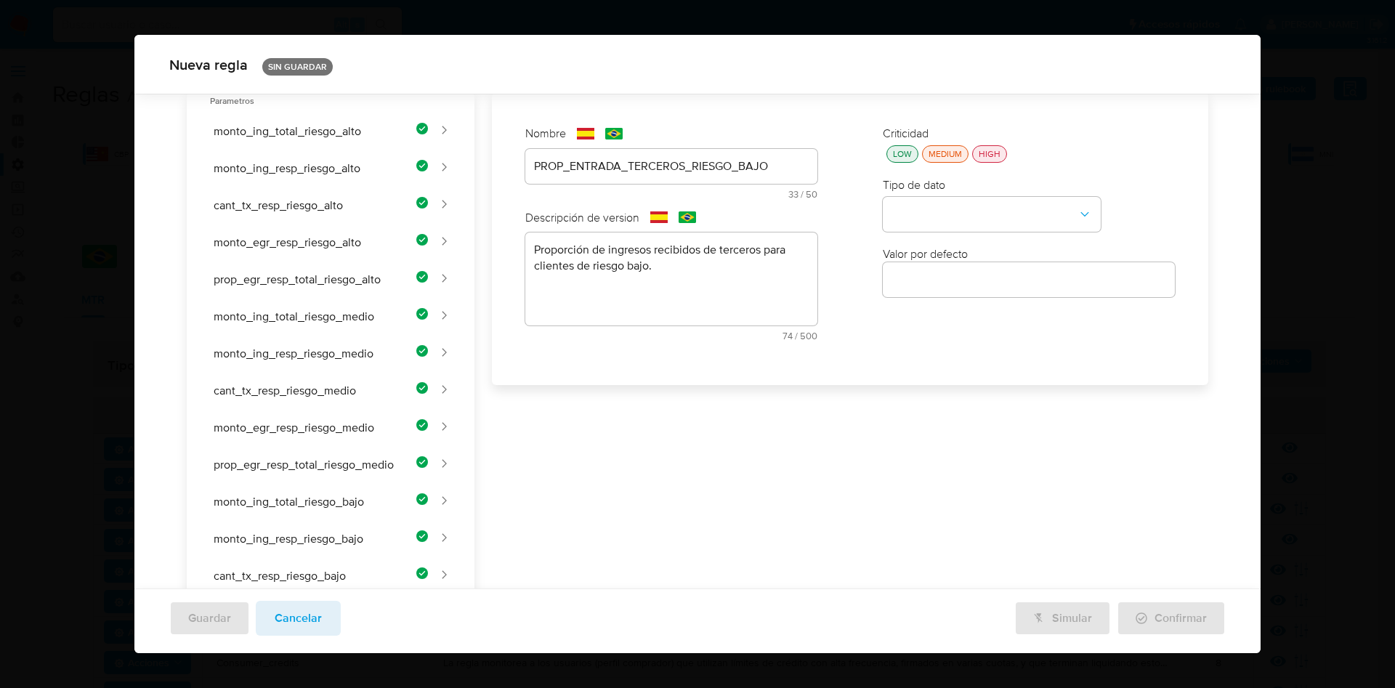
click at [898, 156] on div "LOW" at bounding box center [902, 153] width 25 height 12
click at [922, 217] on button "type-dropdown" at bounding box center [992, 215] width 218 height 35
click at [931, 222] on div "NUMBER" at bounding box center [988, 213] width 192 height 35
click at [895, 290] on div at bounding box center [1029, 279] width 292 height 35
click at [910, 275] on input "number" at bounding box center [1029, 279] width 292 height 19
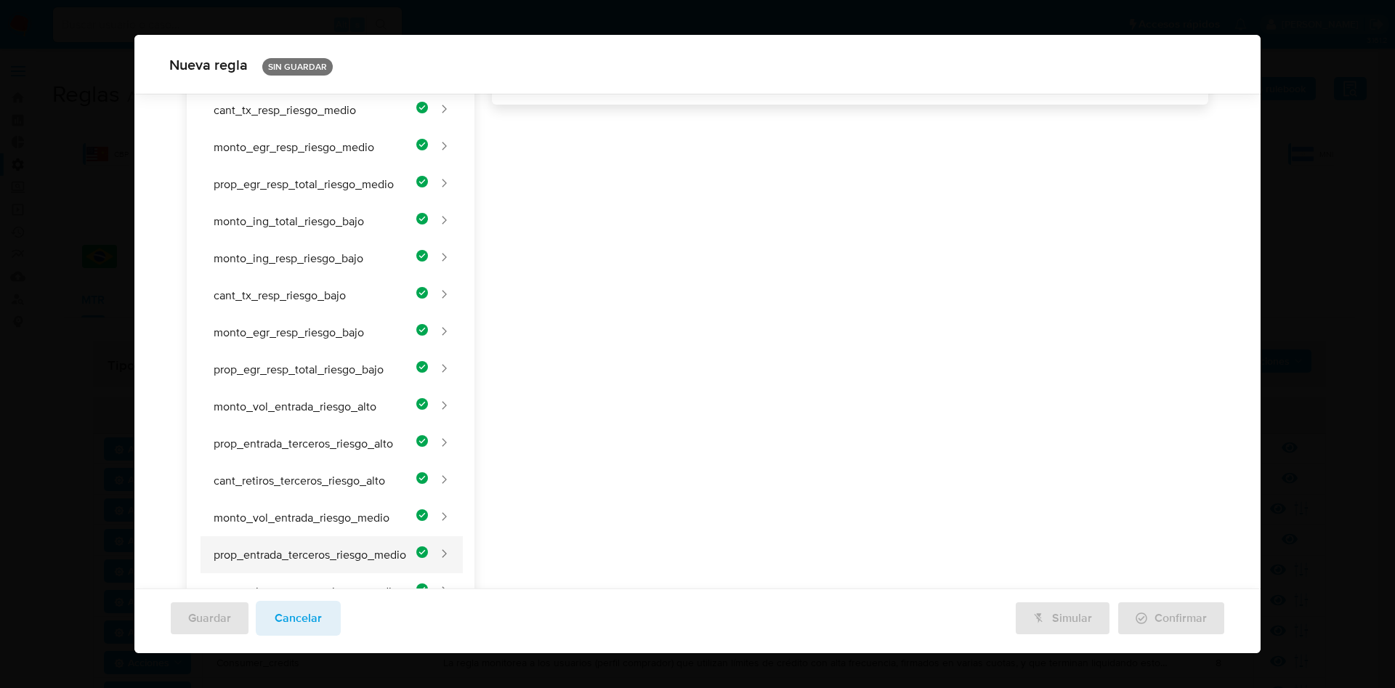
scroll to position [499, 0]
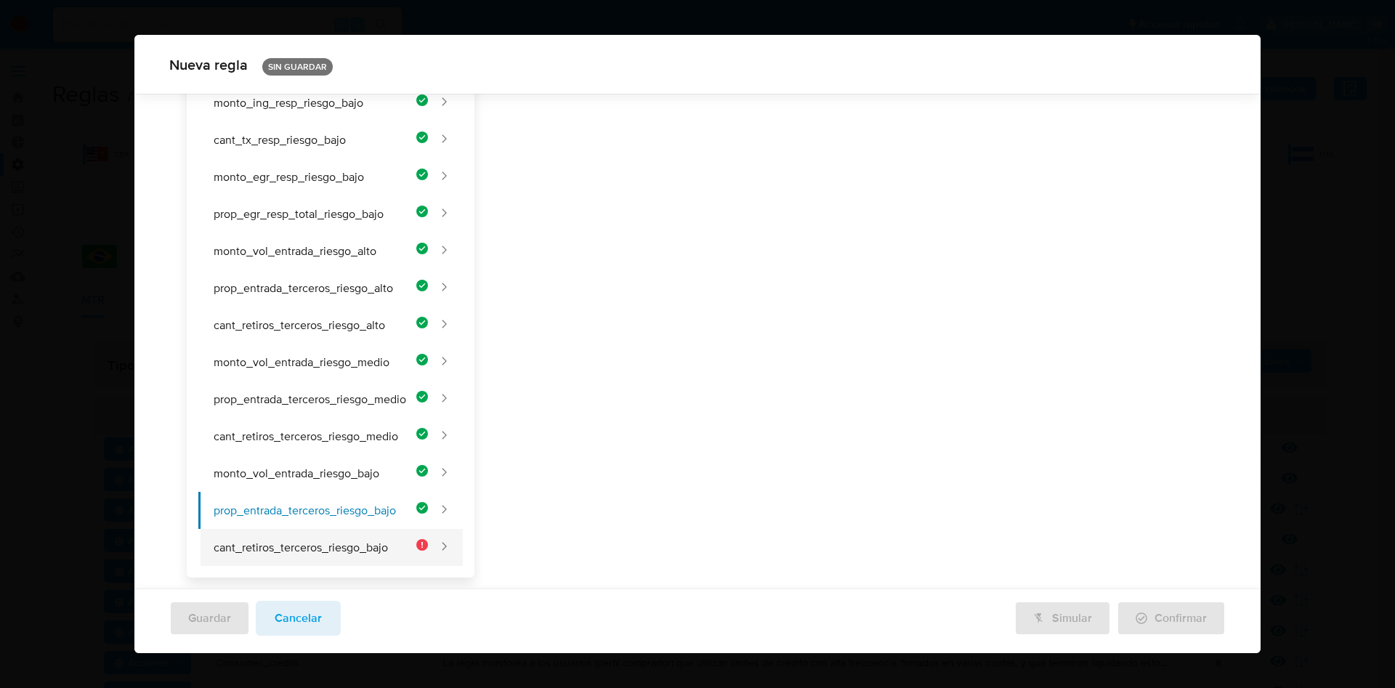
type input "0.50"
click at [293, 545] on button "cant_retiros_terceros_riesgo_bajo" at bounding box center [313, 547] width 230 height 37
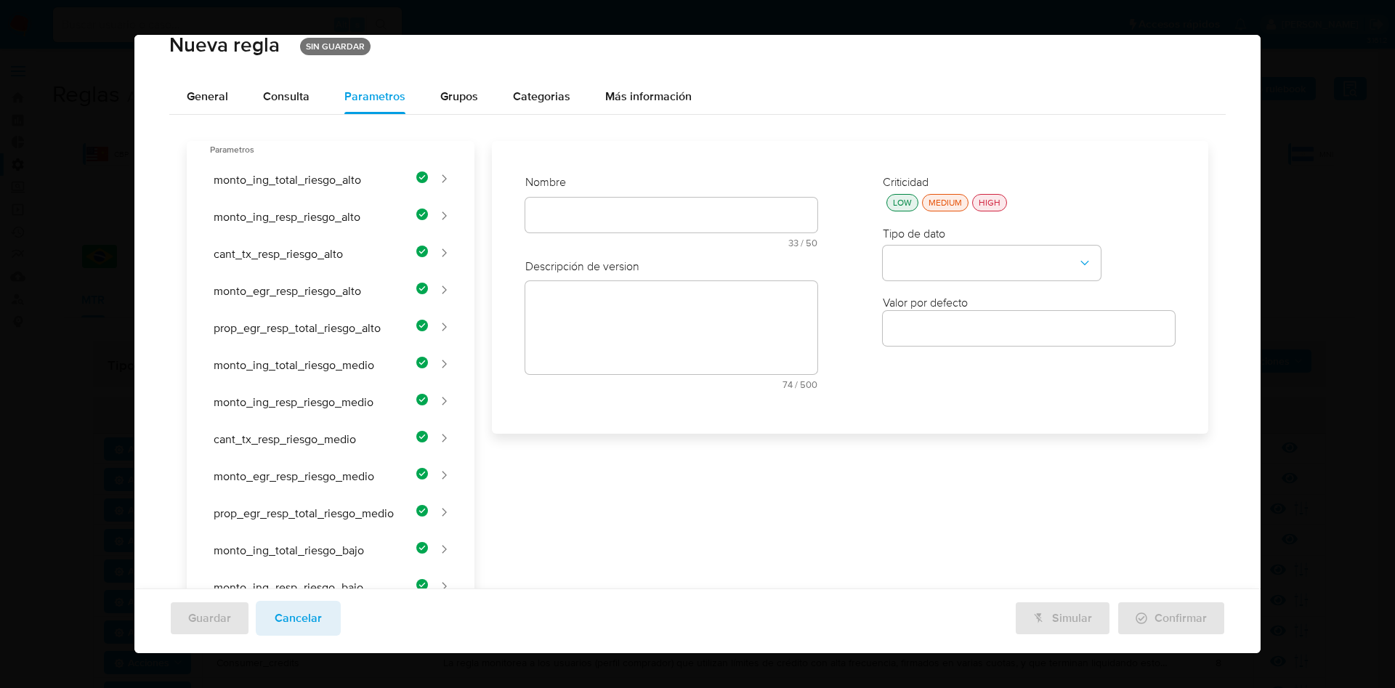
scroll to position [0, 0]
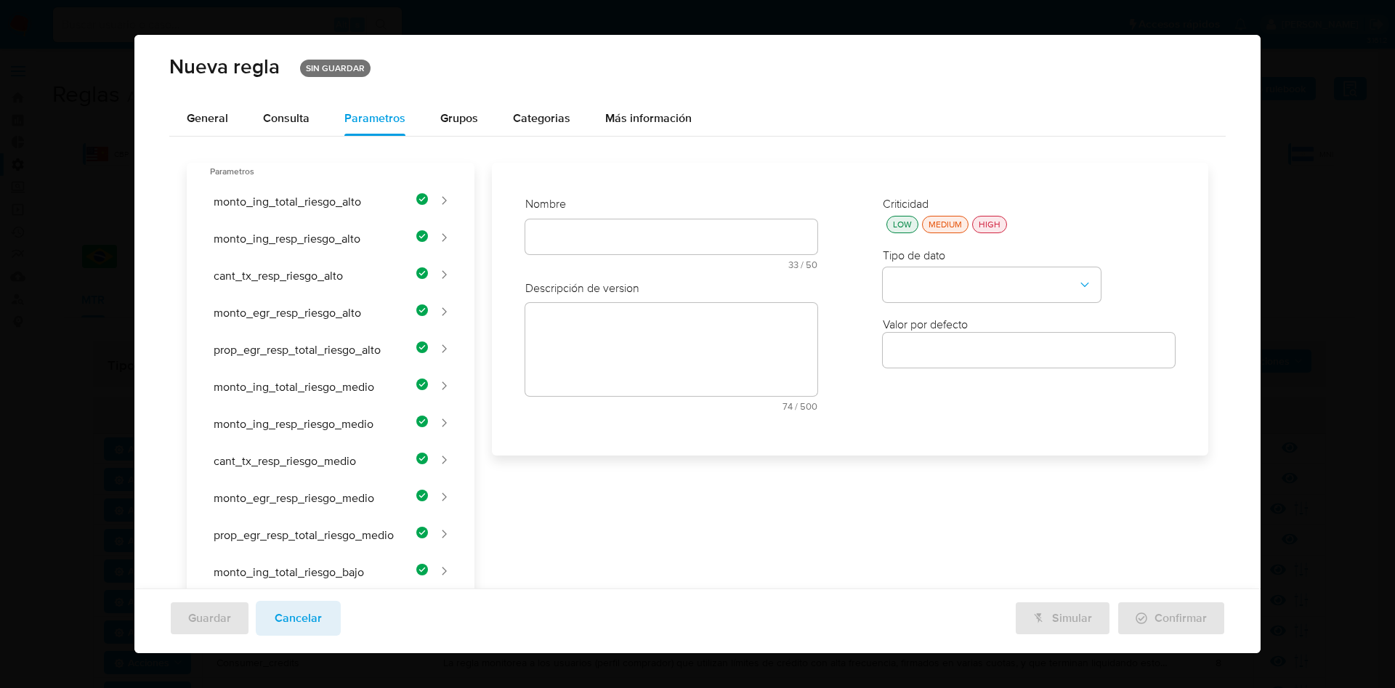
click at [658, 254] on div "text-es 33 / 50 17 caracteres restantes" at bounding box center [671, 244] width 292 height 50
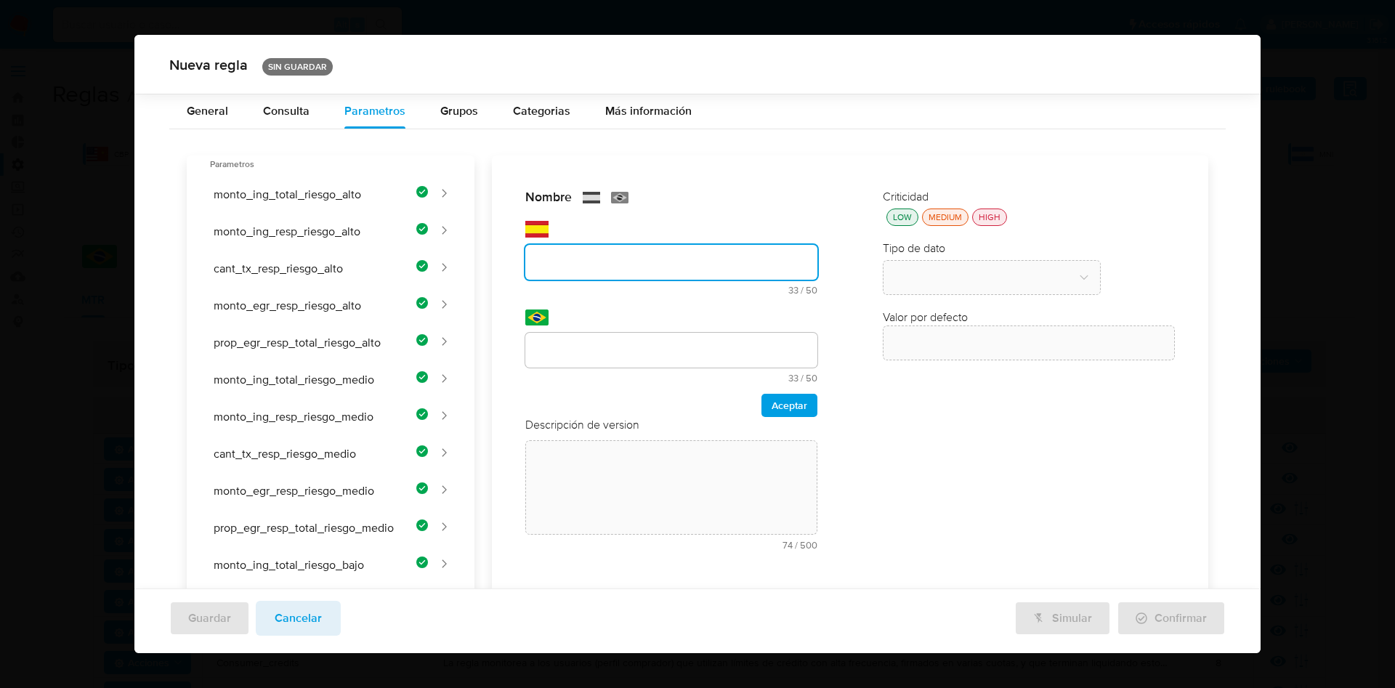
click at [653, 235] on div "Nombre text-es 33 / 50 17 caracteres restantes text-pt 33 / 50 17 caracteres re…" at bounding box center [671, 374] width 321 height 401
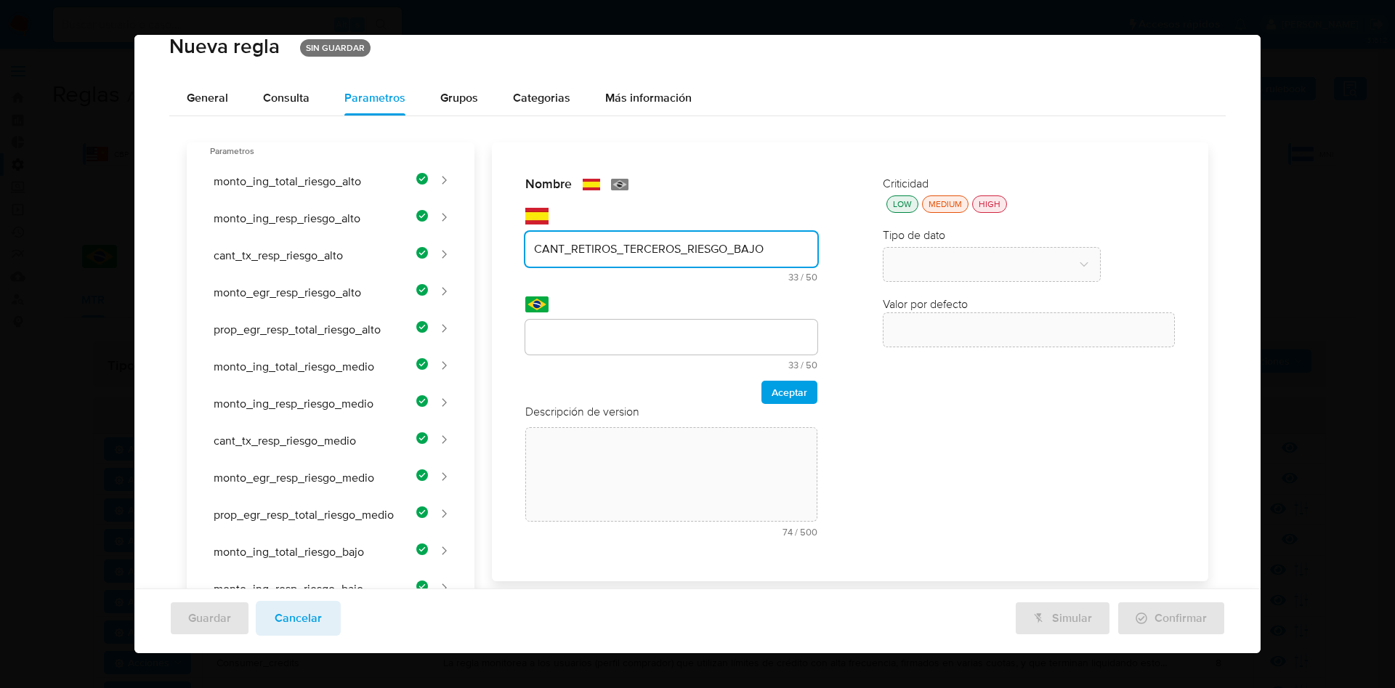
type input "CANT_RETIROS_TERCEROS_RIESGO_BAJO"
click at [581, 331] on div "Nombre text-es CANT_RETIROS_TERCEROS_RIESGO_BAJO 33 / 50 17 caracteres restante…" at bounding box center [841, 602] width 734 height 921
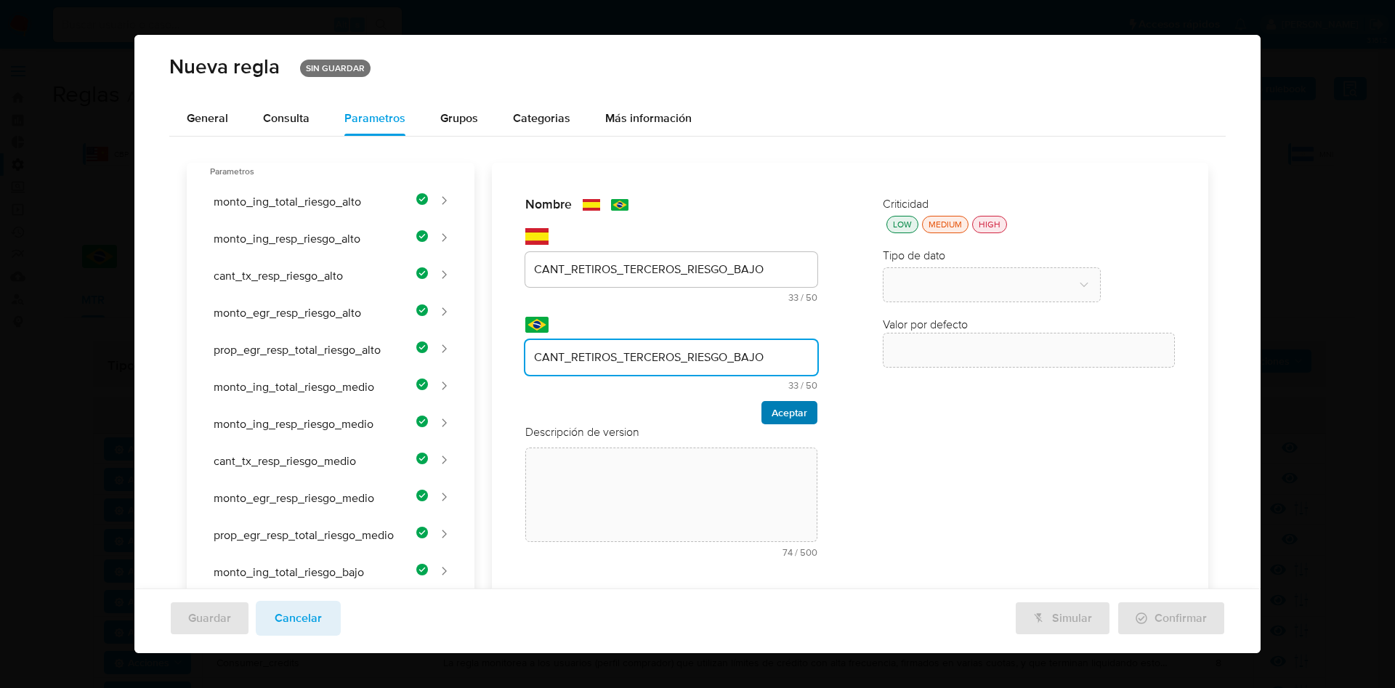
type input "CANT_RETIROS_TERCEROS_RIESGO_BAJO"
click at [772, 411] on span "Aceptar" at bounding box center [790, 413] width 36 height 20
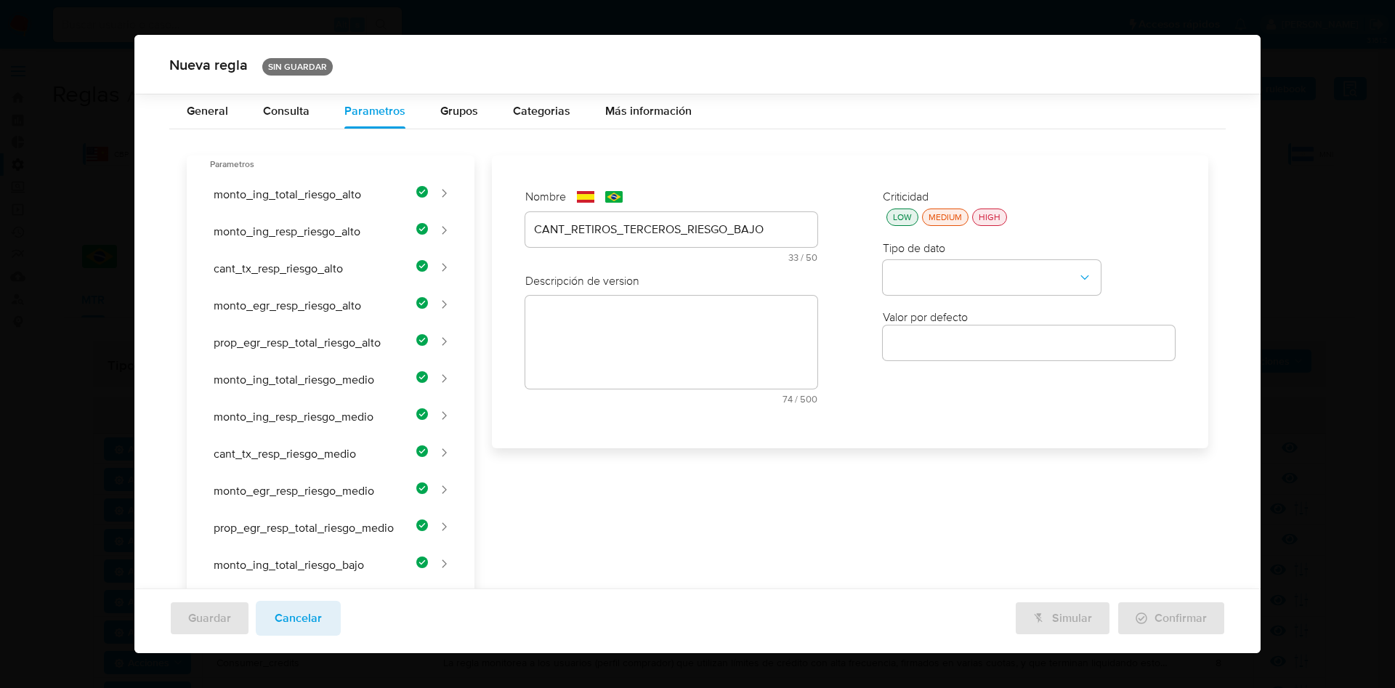
scroll to position [359, 0]
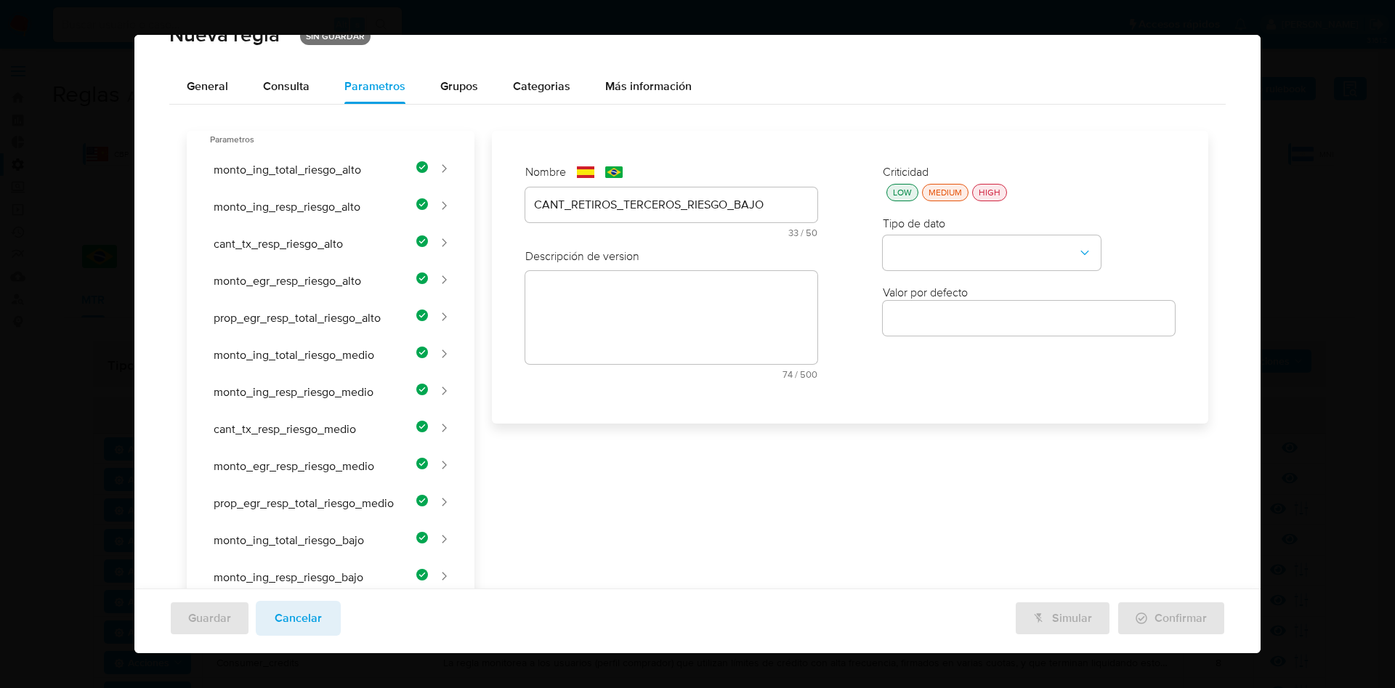
click at [607, 319] on div "Nombre text-es CANT_RETIROS_TERCEROS_RIESGO_BAJO 33 / 50 17 caracteres restante…" at bounding box center [841, 591] width 734 height 921
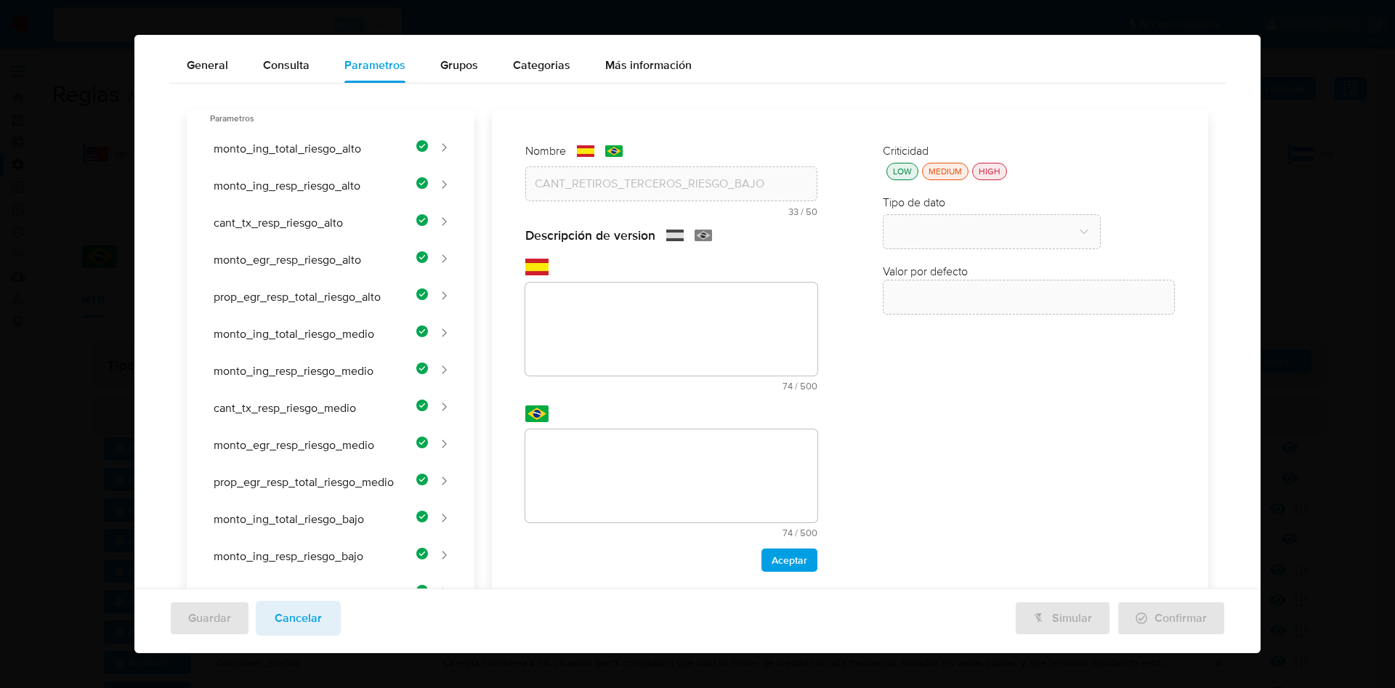
click at [619, 306] on div "Nombre text-es CANT_RETIROS_TERCEROS_RIESGO_BAJO 33 / 50 17 caracteres restante…" at bounding box center [841, 570] width 734 height 921
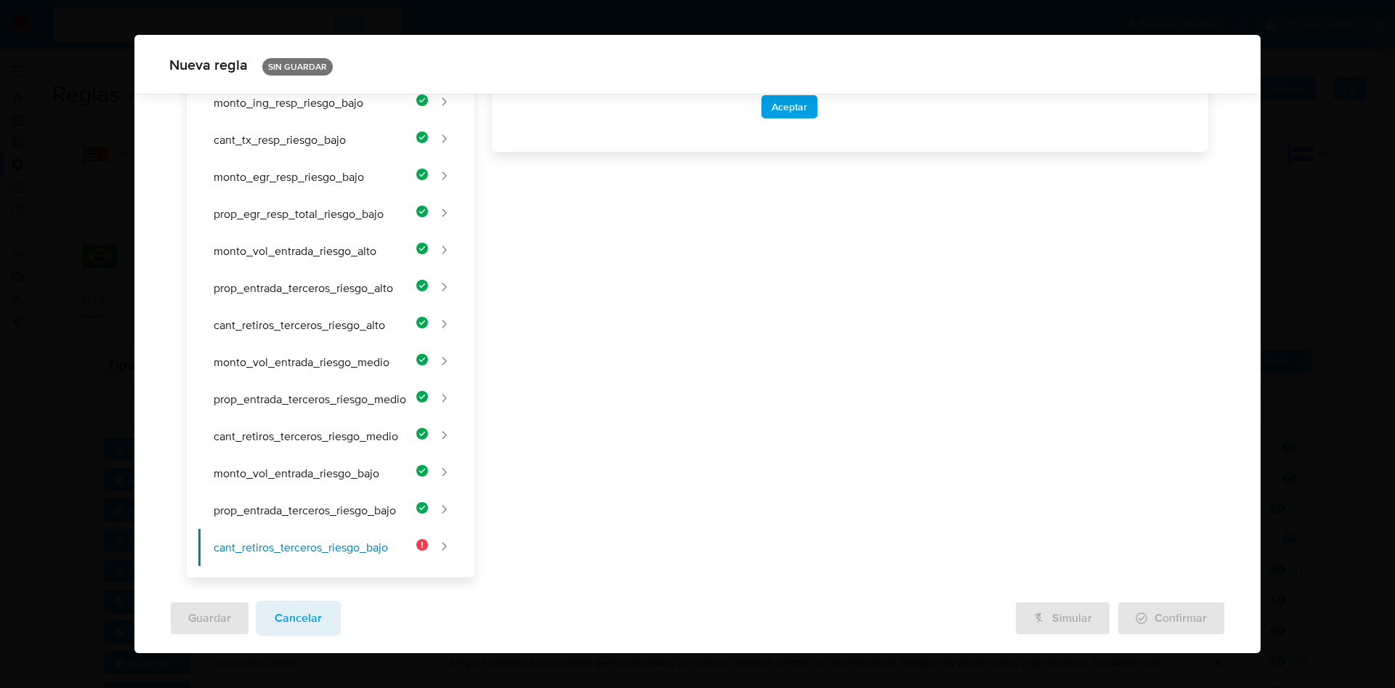
paste textarea "Cantidad de retiros o transferencias hacia terceros para clientes de riesgo baj…"
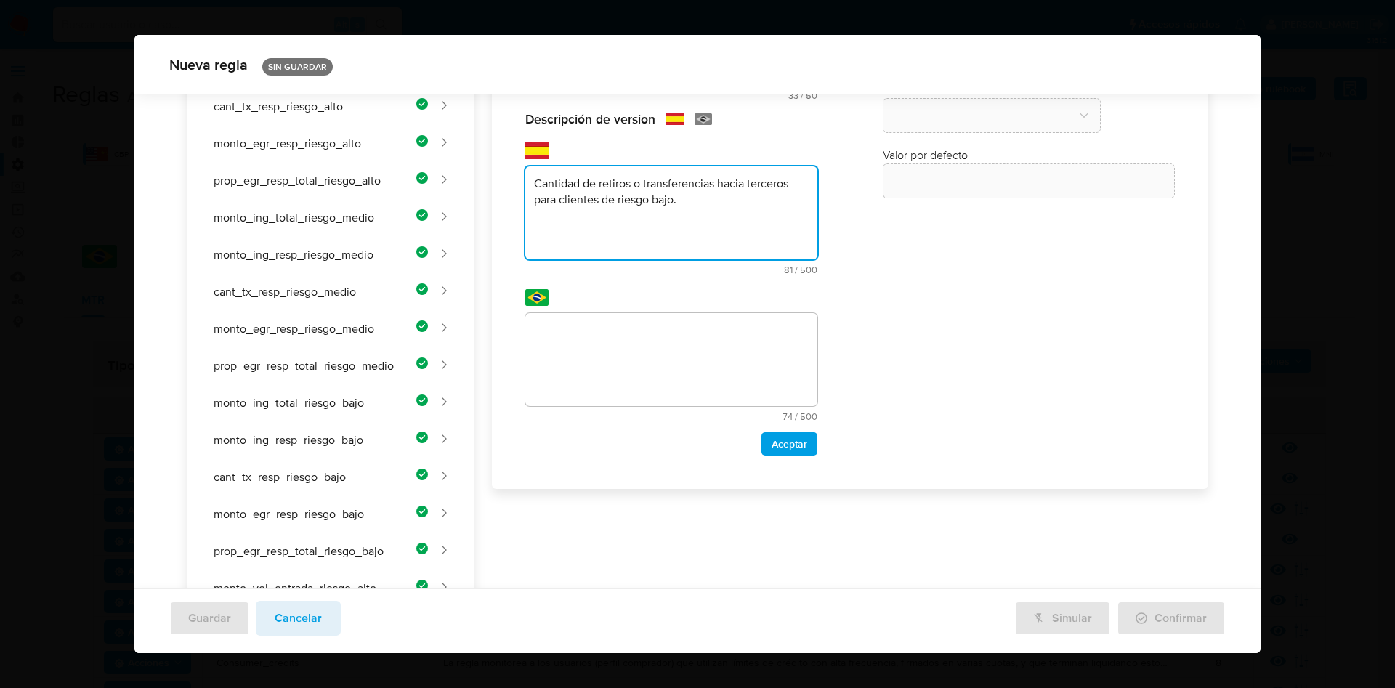
scroll to position [0, 0]
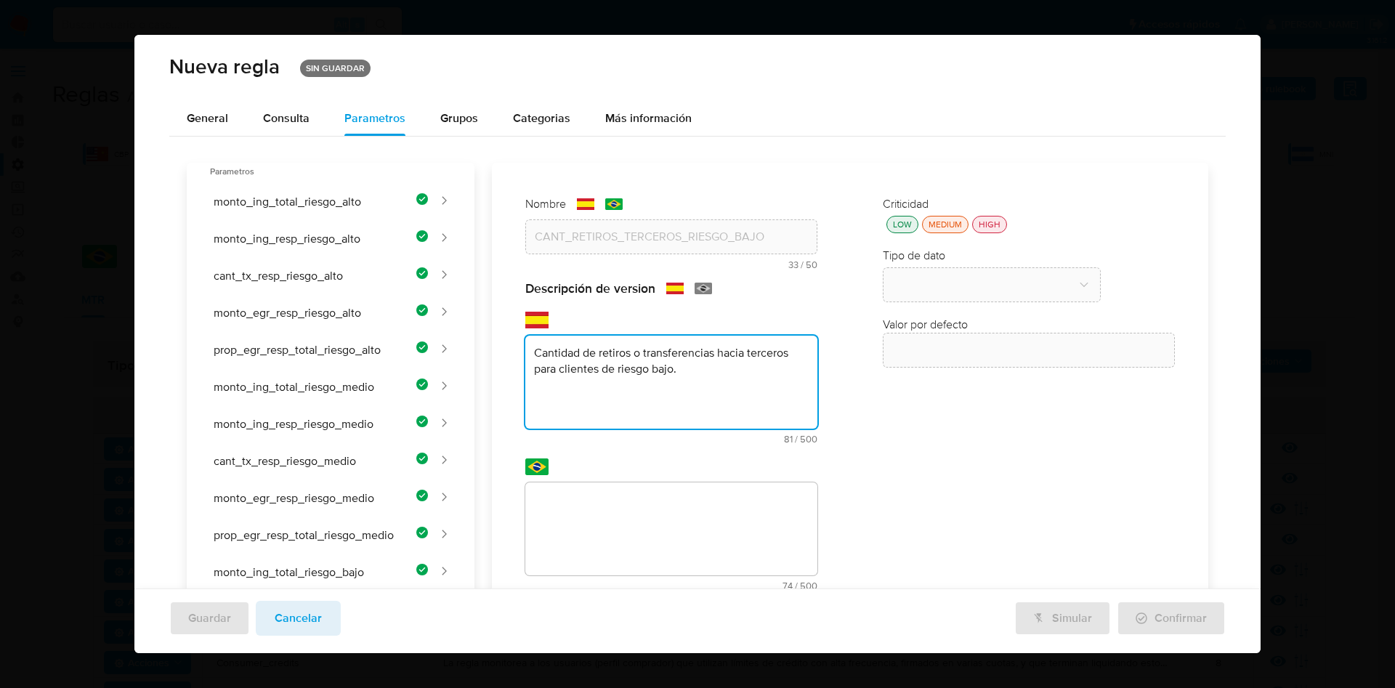
type textarea "Cantidad de retiros o transferencias hacia terceros para clientes de riesgo baj…"
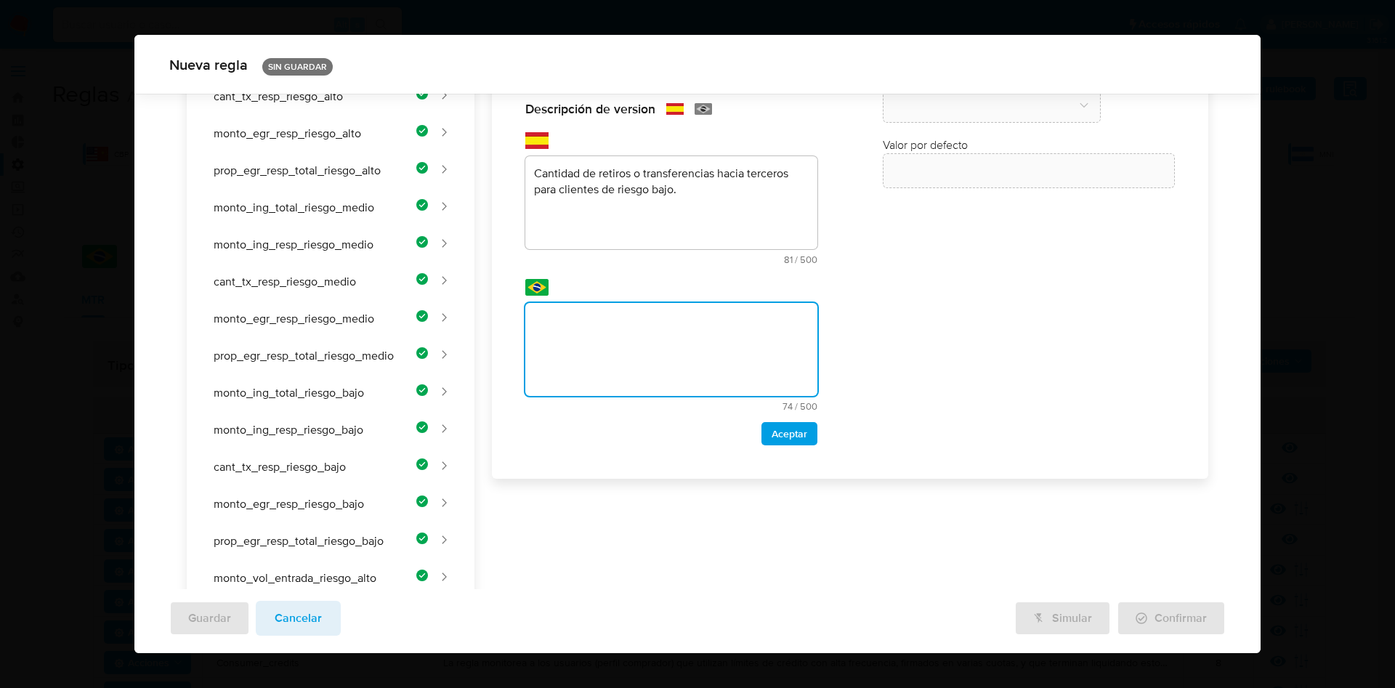
click at [612, 367] on div "Nombre text-es CANT_RETIROS_TERCEROS_RIESGO_BAJO 33 / 50 17 caracteres restante…" at bounding box center [841, 443] width 734 height 921
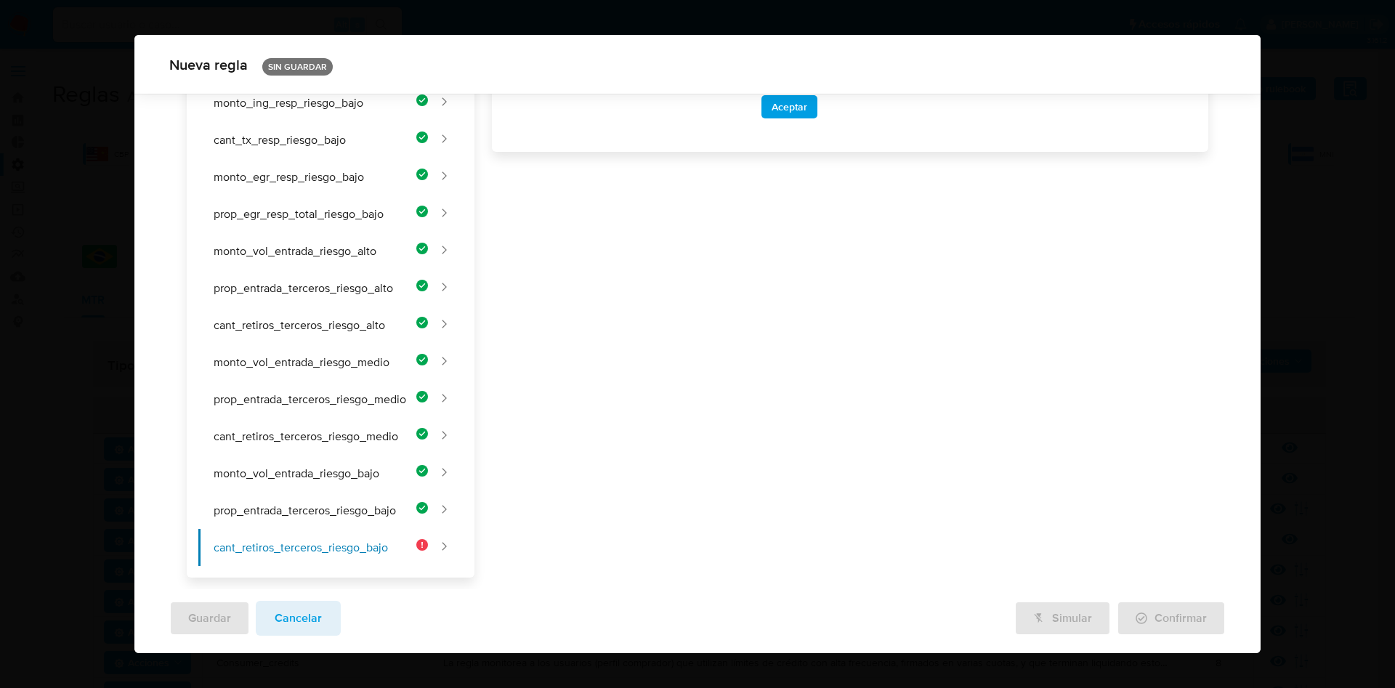
scroll to position [63, 0]
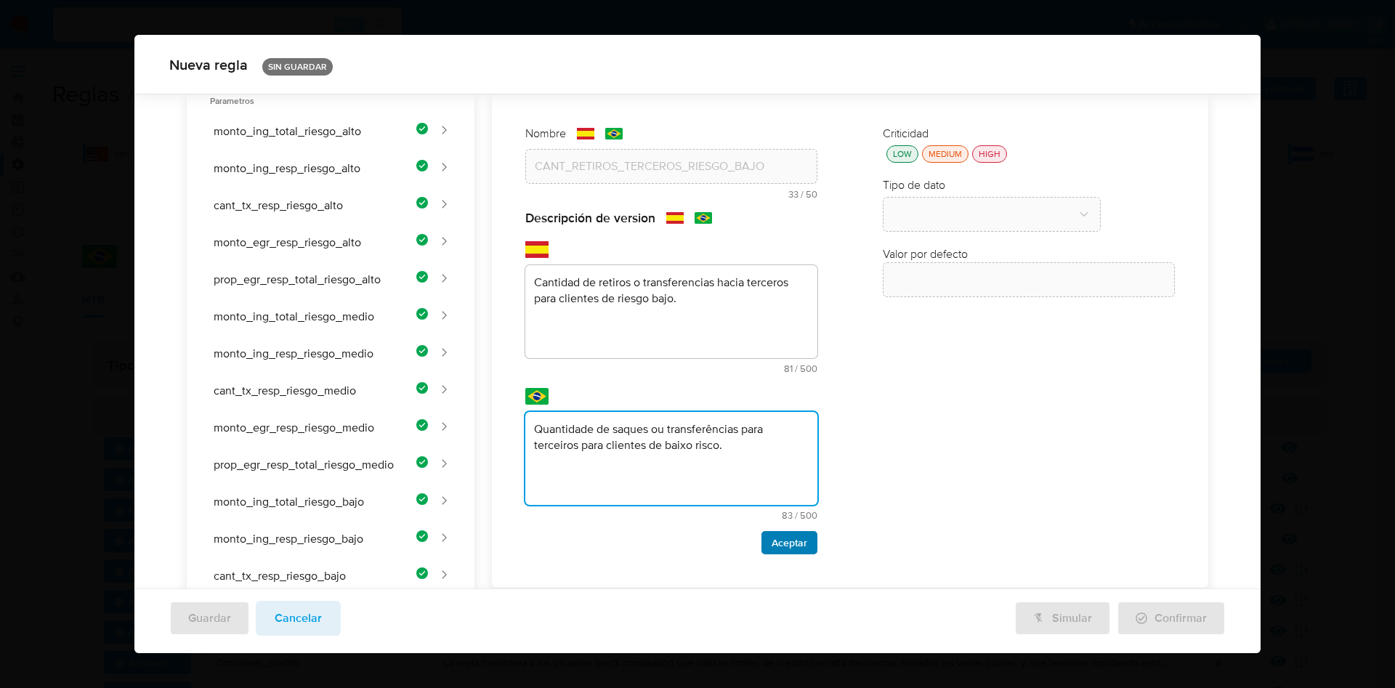
type textarea "Quantidade de saques ou transferências para terceiros para clientes de baixo ri…"
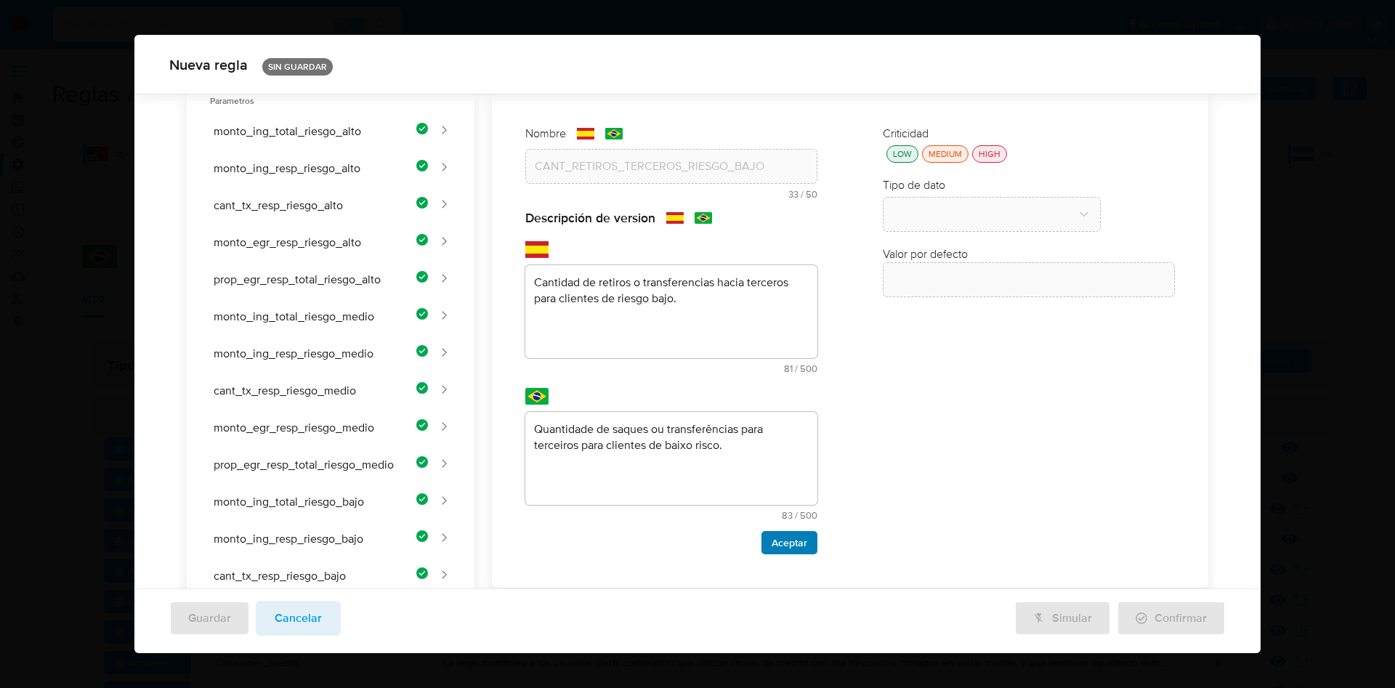
drag, startPoint x: 774, startPoint y: 541, endPoint x: 880, endPoint y: 496, distance: 115.5
click at [775, 541] on span "Aceptar" at bounding box center [790, 543] width 36 height 20
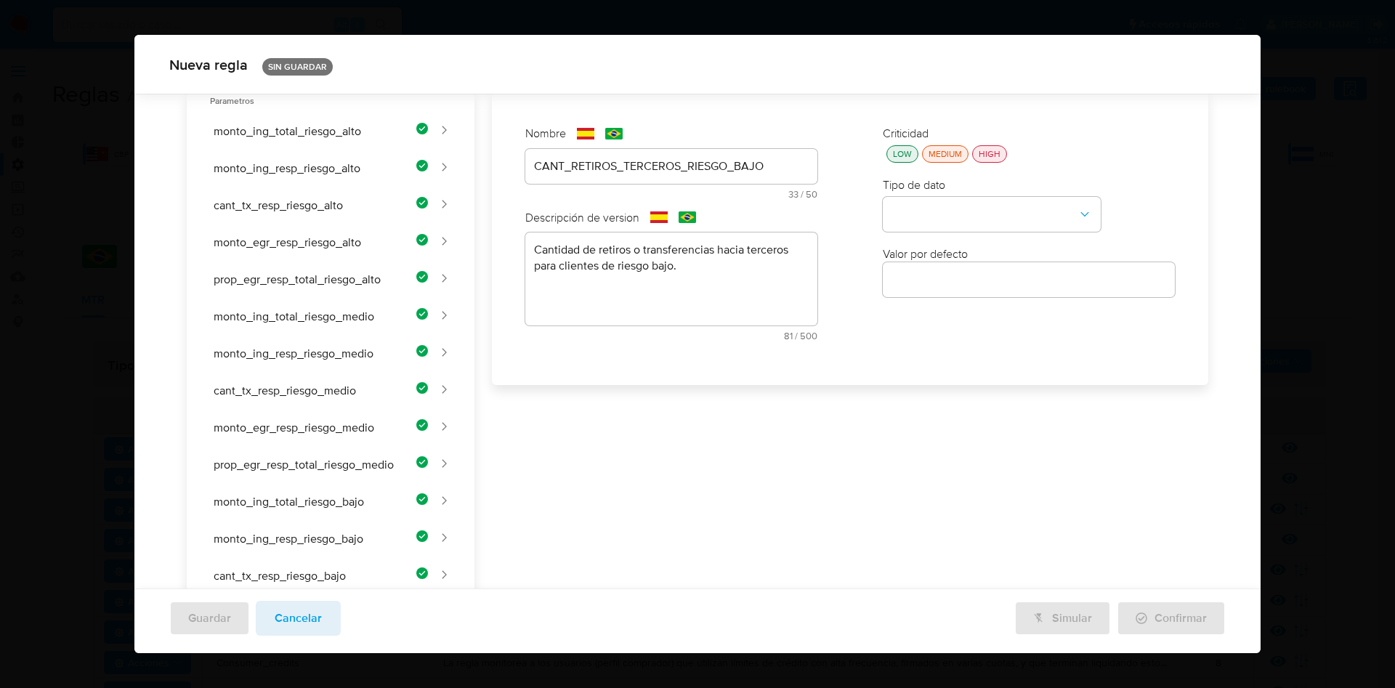
click at [886, 155] on button "LOW" at bounding box center [902, 153] width 32 height 17
click at [912, 211] on button "type-dropdown" at bounding box center [992, 215] width 218 height 35
click at [917, 201] on div "NUMBER" at bounding box center [988, 213] width 192 height 35
click at [921, 283] on input "number" at bounding box center [1029, 279] width 292 height 19
click at [931, 280] on input "number" at bounding box center [1029, 279] width 292 height 19
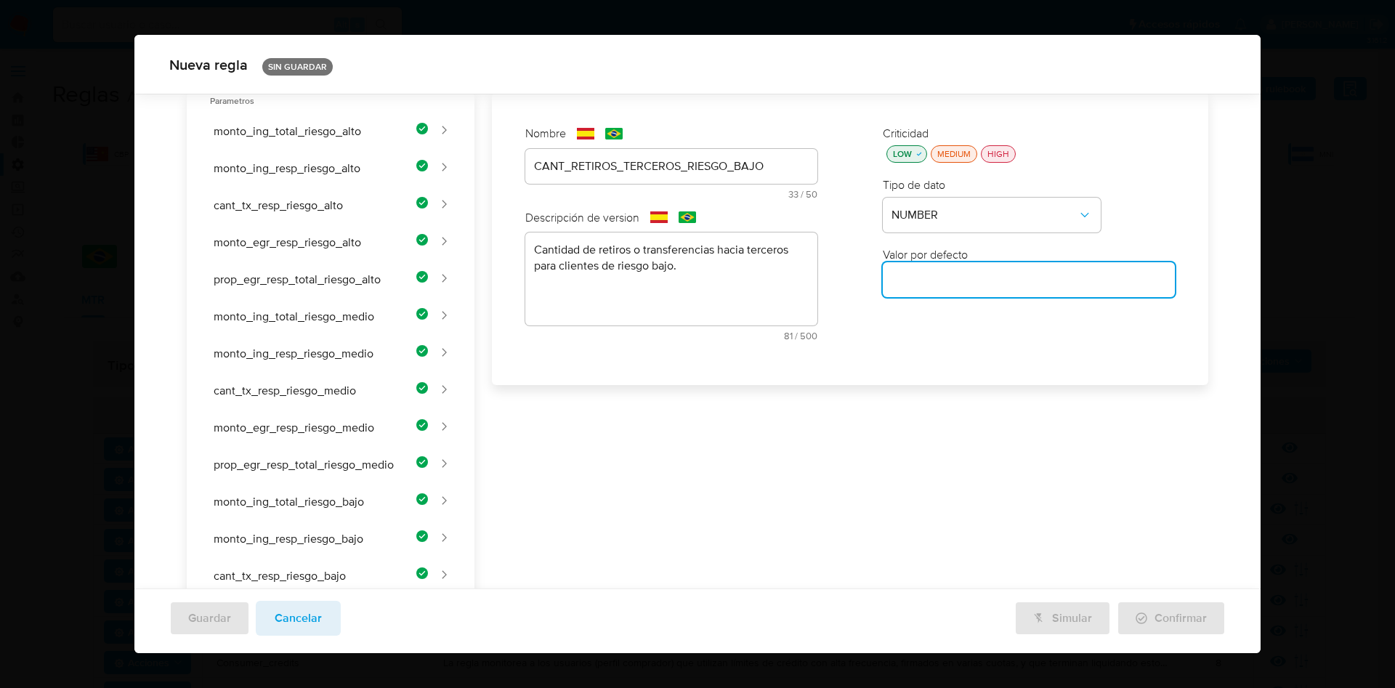
paste input "3"
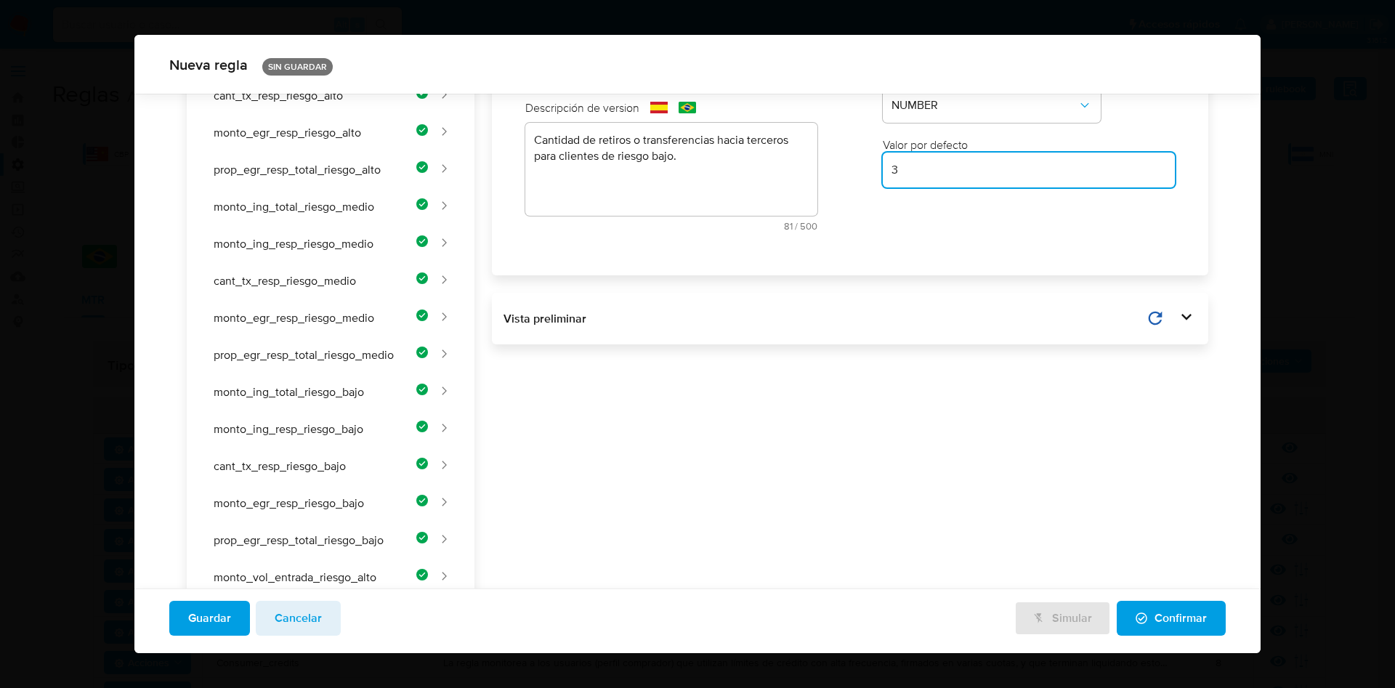
scroll to position [281, 0]
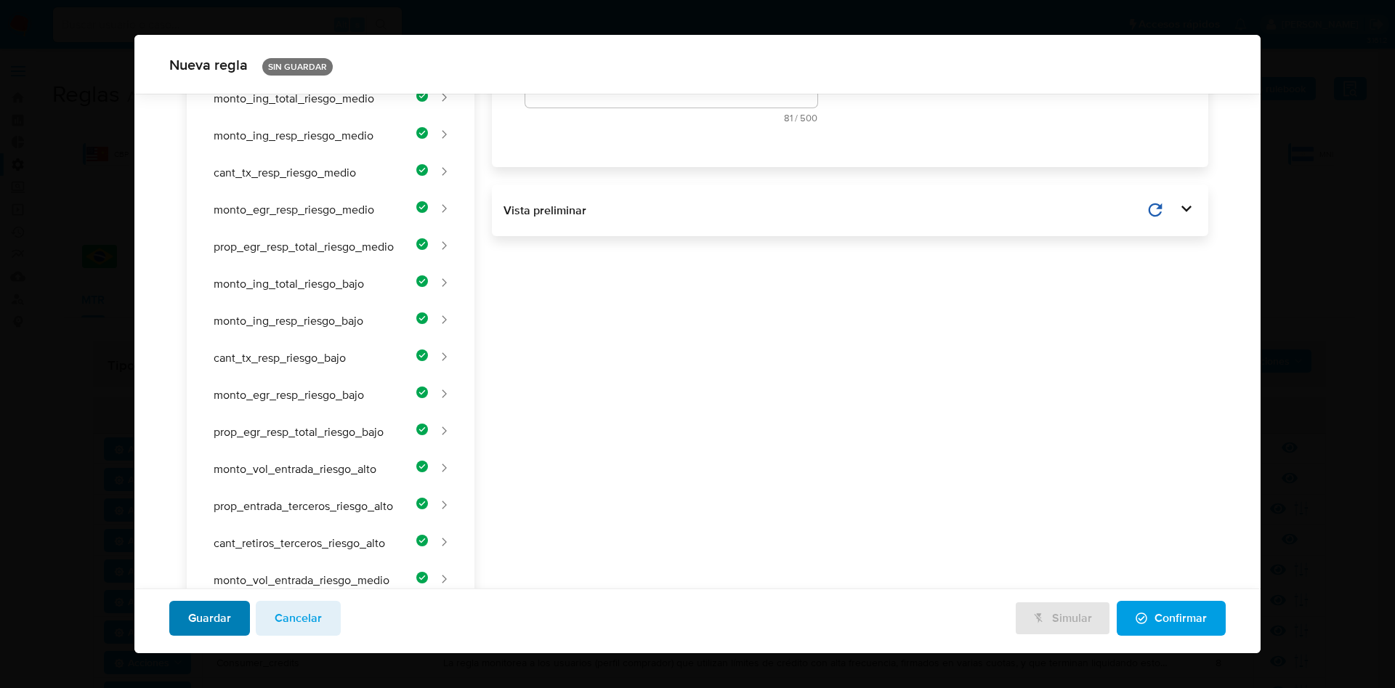
type input "3"
click at [219, 609] on span "Guardar" at bounding box center [209, 618] width 43 height 32
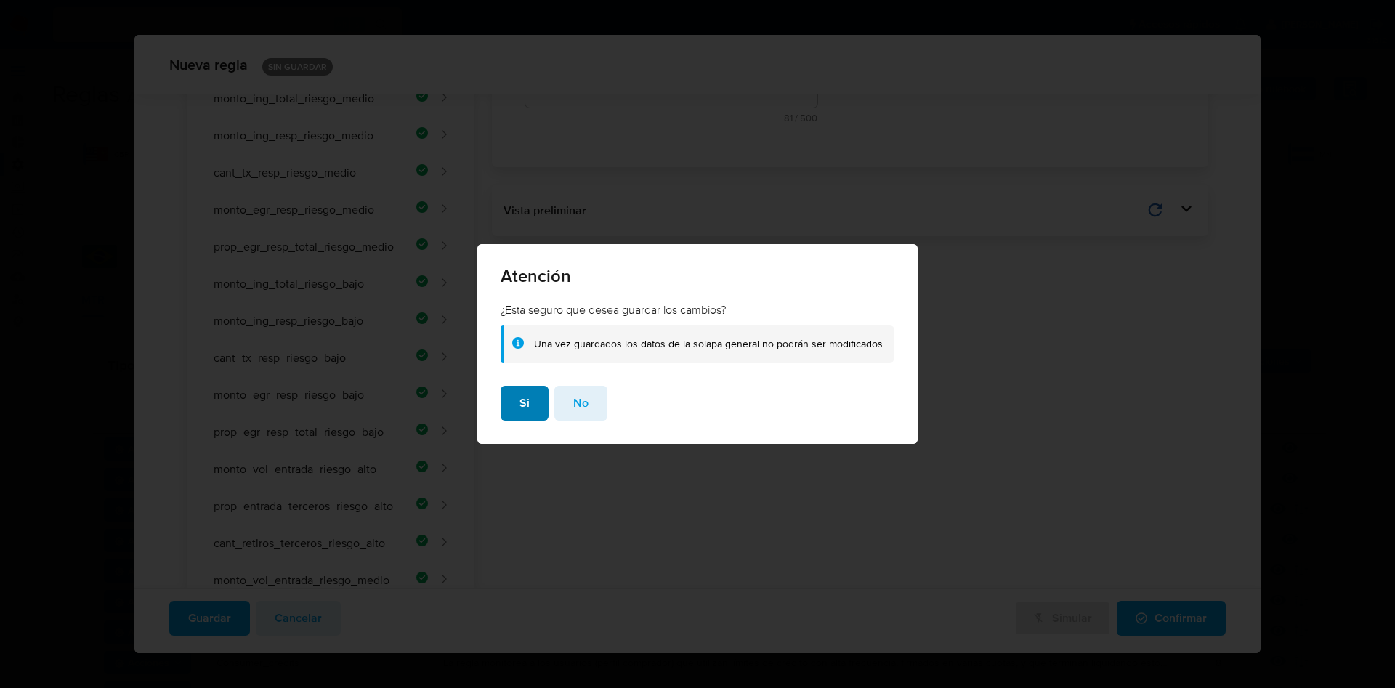
click at [534, 406] on button "Si" at bounding box center [525, 403] width 48 height 35
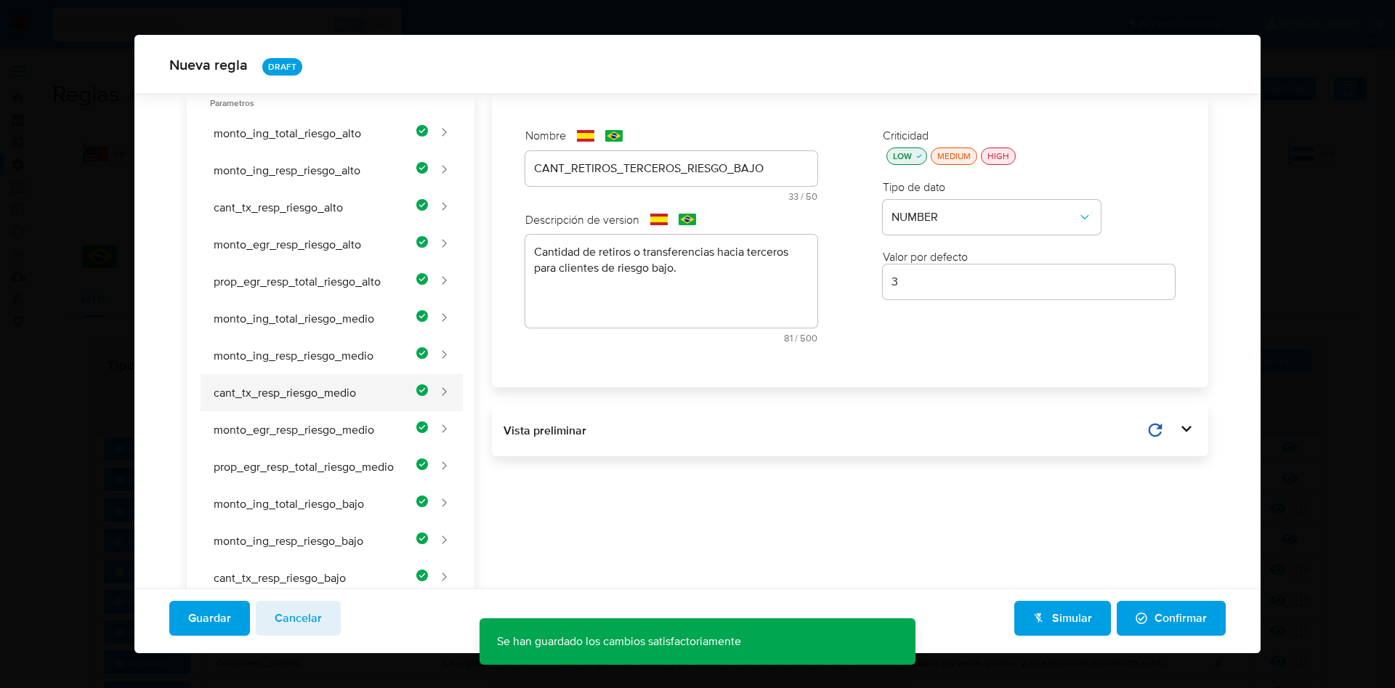
scroll to position [0, 0]
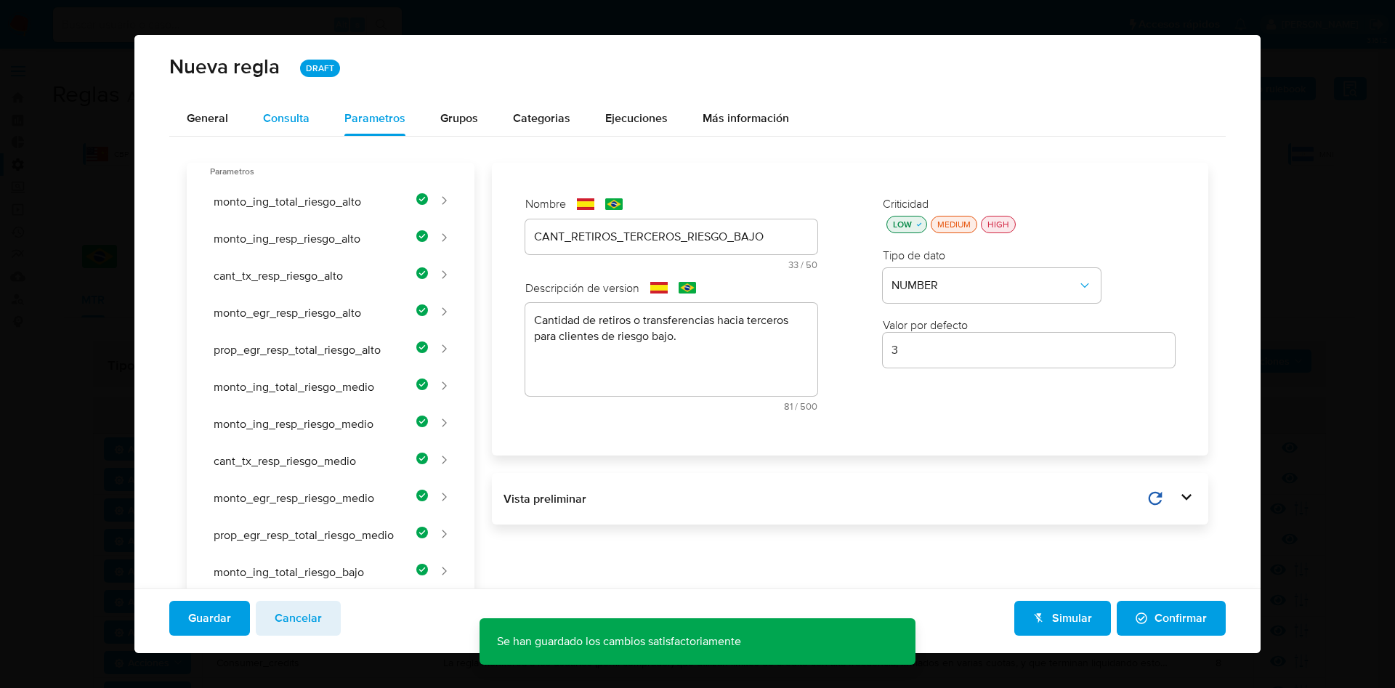
click at [296, 118] on div "Consulta" at bounding box center [286, 119] width 47 height 12
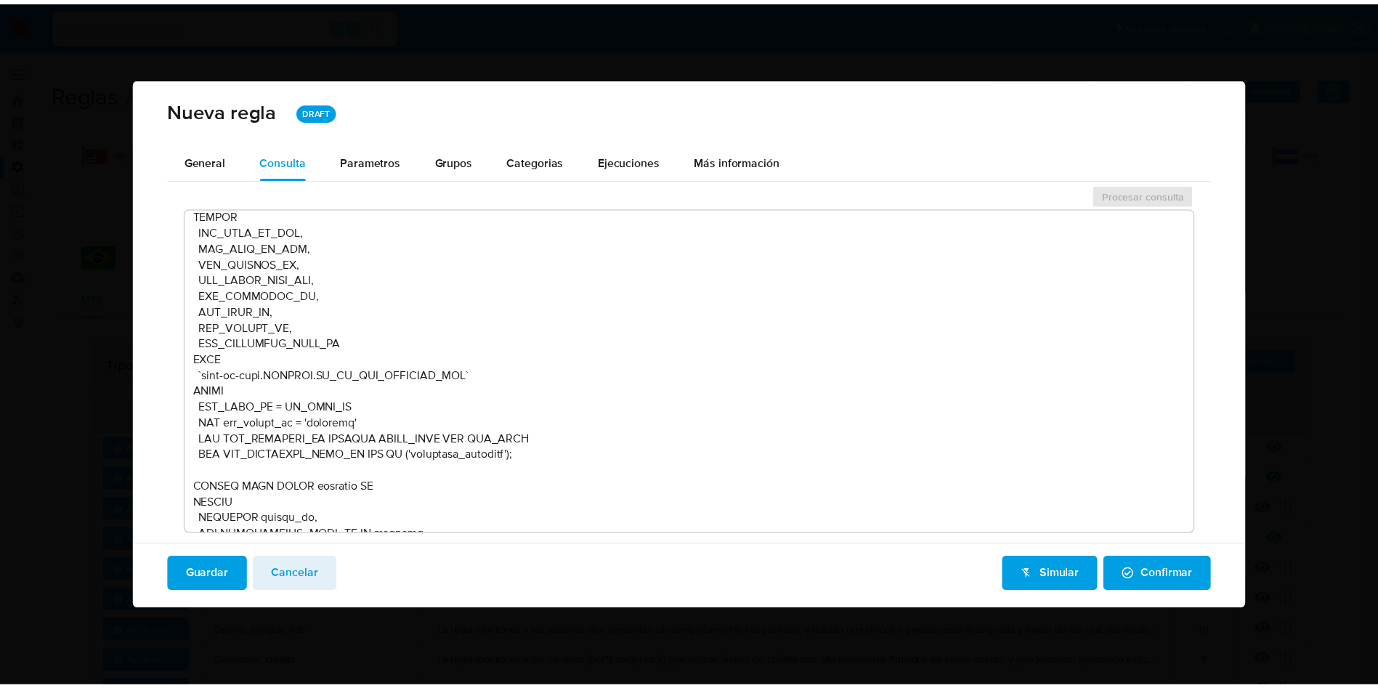
scroll to position [1962, 0]
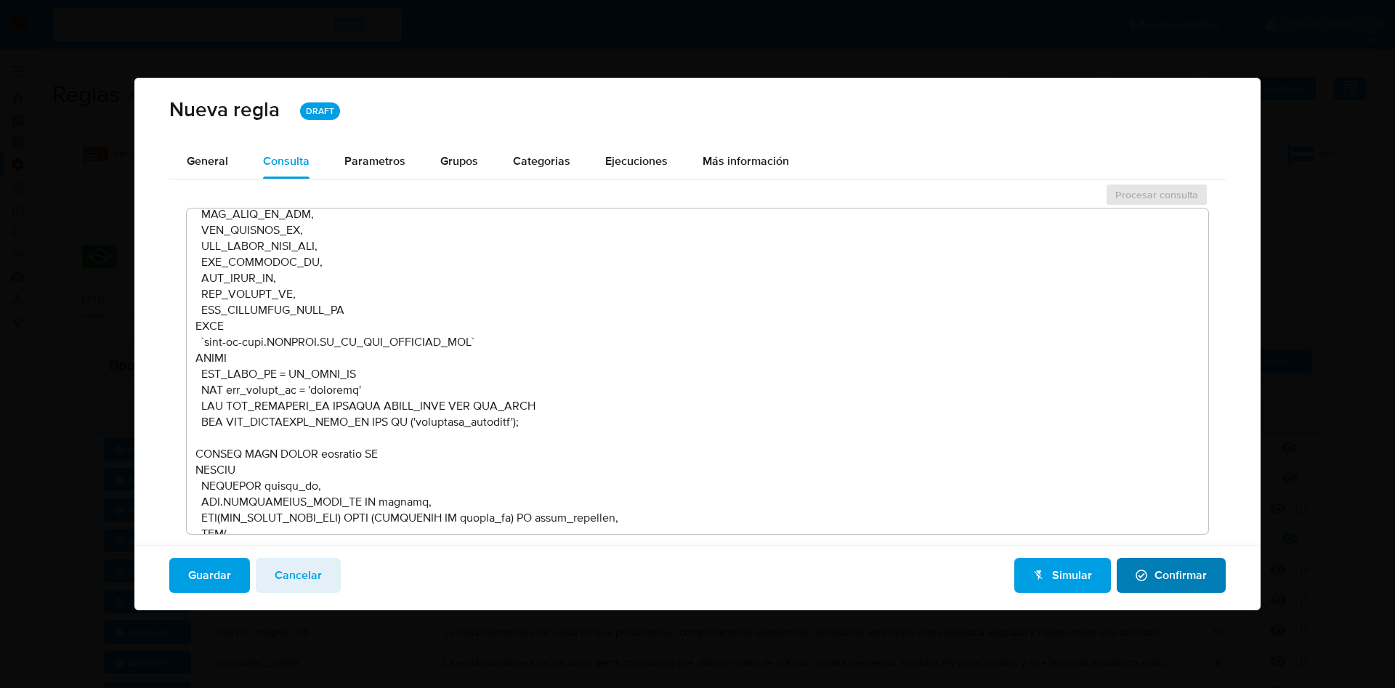
click at [1156, 566] on span "Confirmar" at bounding box center [1171, 575] width 71 height 32
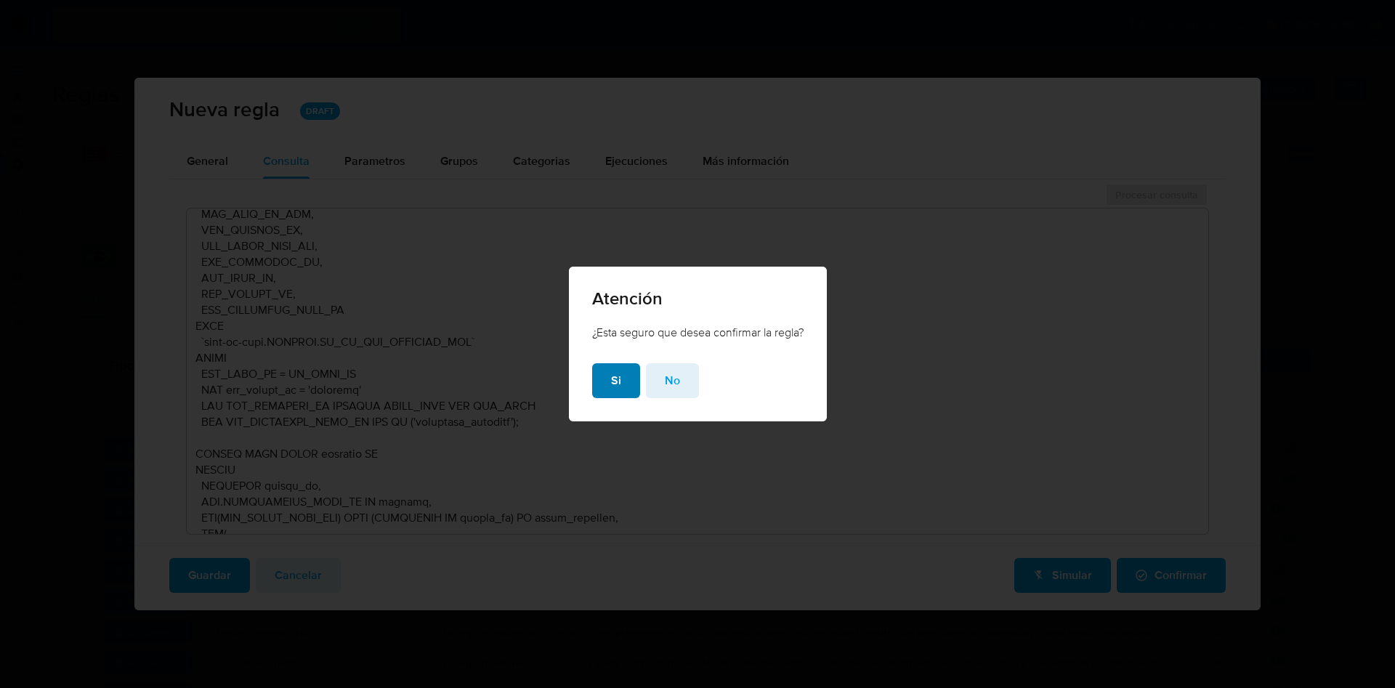
click at [623, 377] on button "Si" at bounding box center [616, 380] width 48 height 35
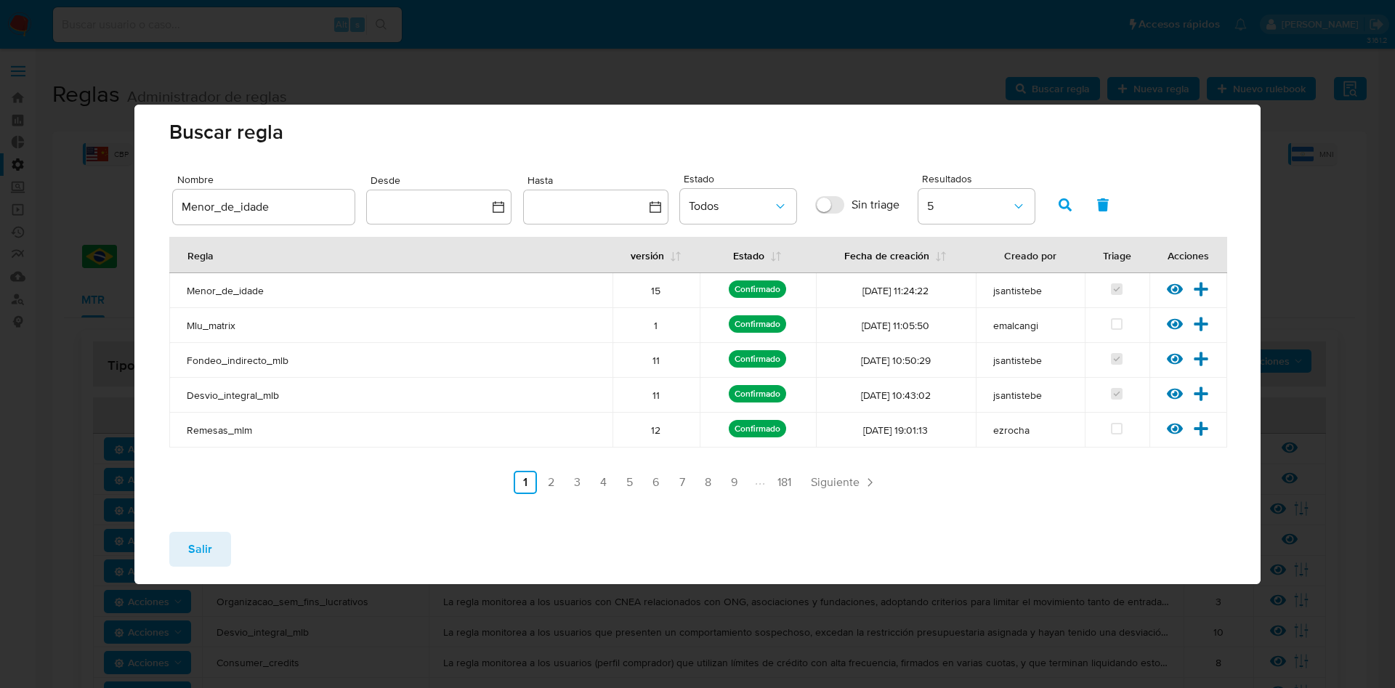
click at [209, 545] on span "Salir" at bounding box center [200, 549] width 24 height 32
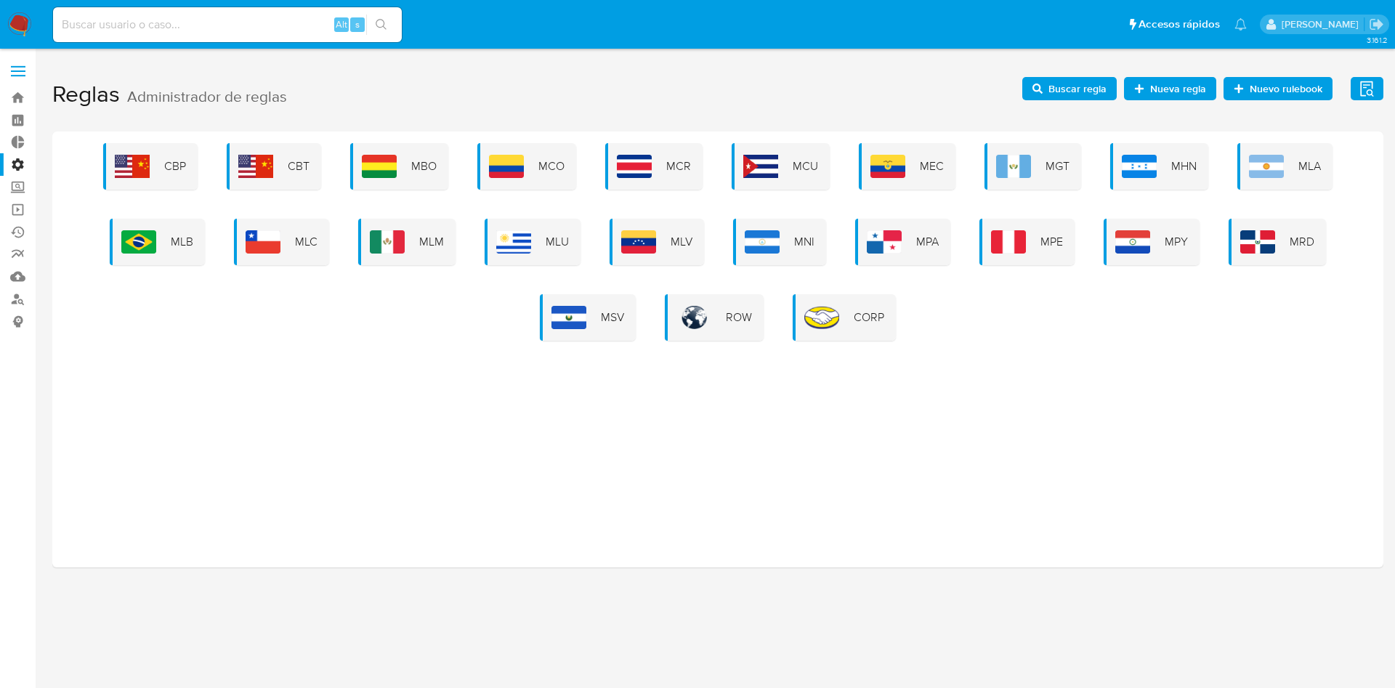
click at [1083, 91] on span "Buscar regla" at bounding box center [1077, 88] width 58 height 23
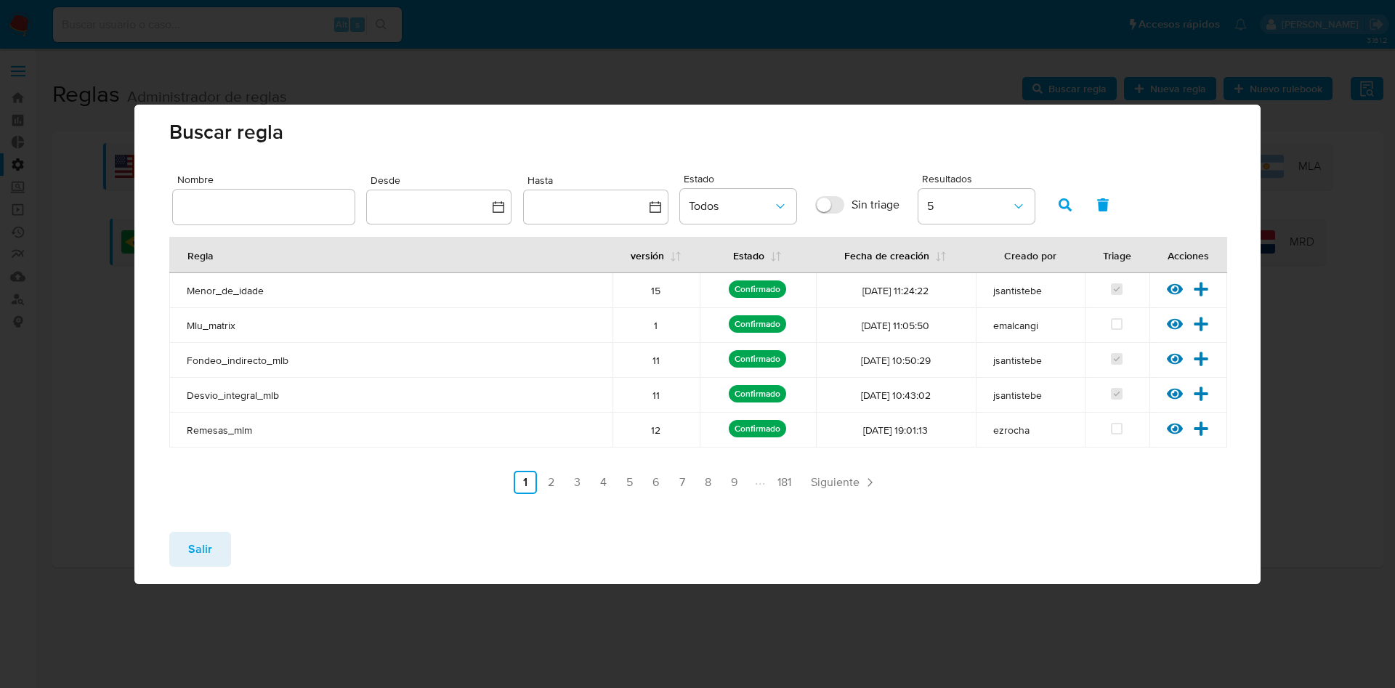
click at [279, 206] on input "text" at bounding box center [264, 207] width 182 height 19
type input "transacciones_madrugada"
click at [1067, 201] on icon "button" at bounding box center [1065, 204] width 13 height 13
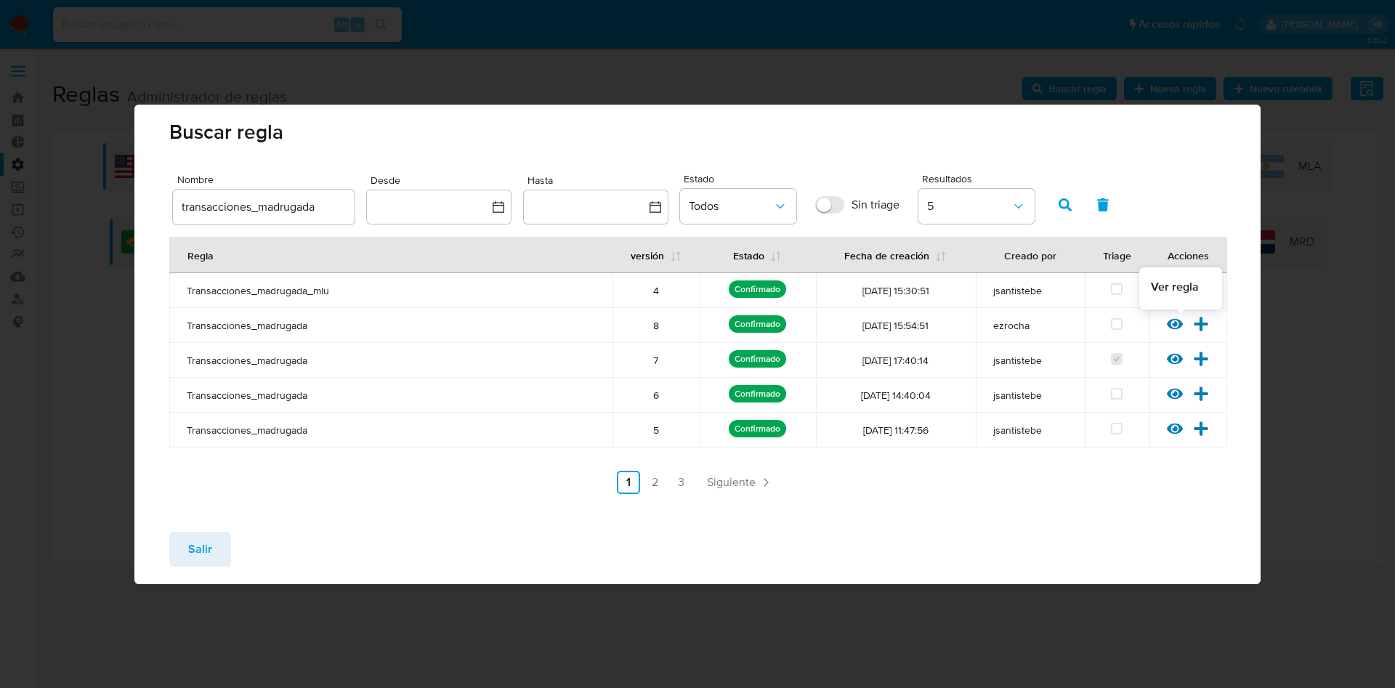
click at [1173, 328] on icon at bounding box center [1175, 324] width 16 height 16
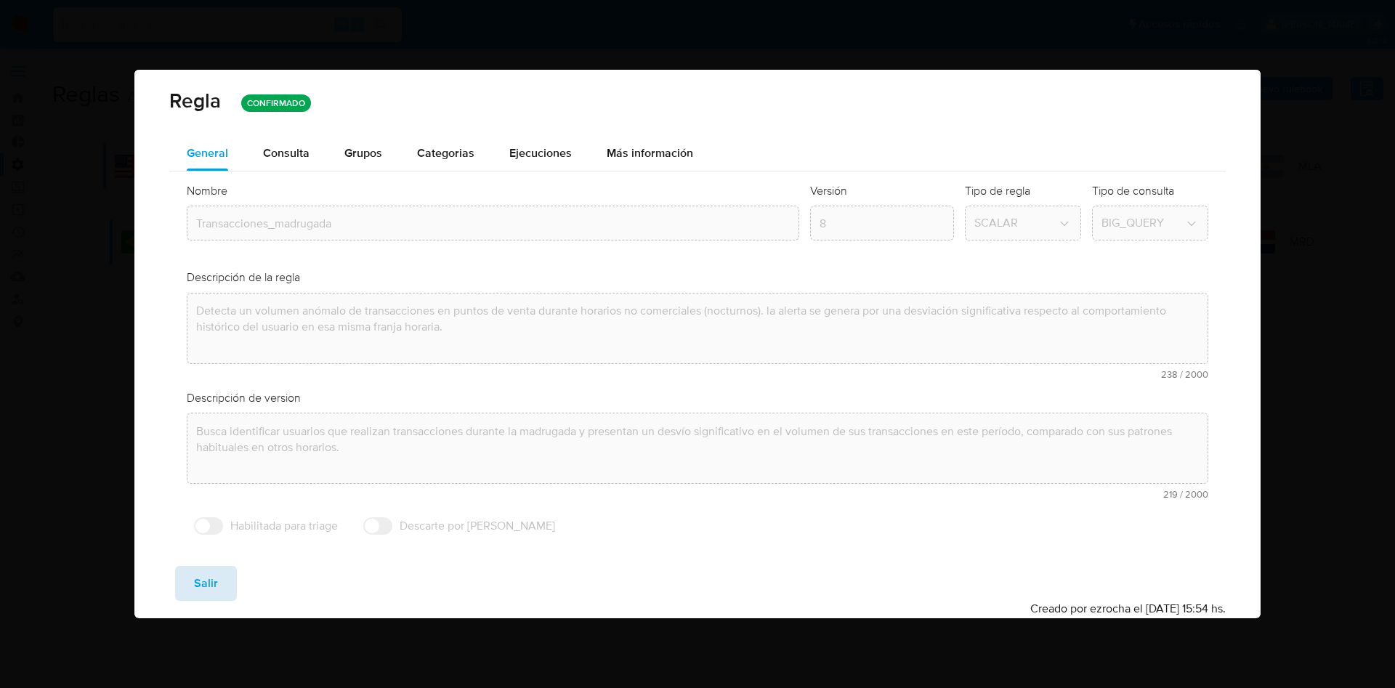
click at [225, 568] on button "Salir" at bounding box center [206, 583] width 62 height 35
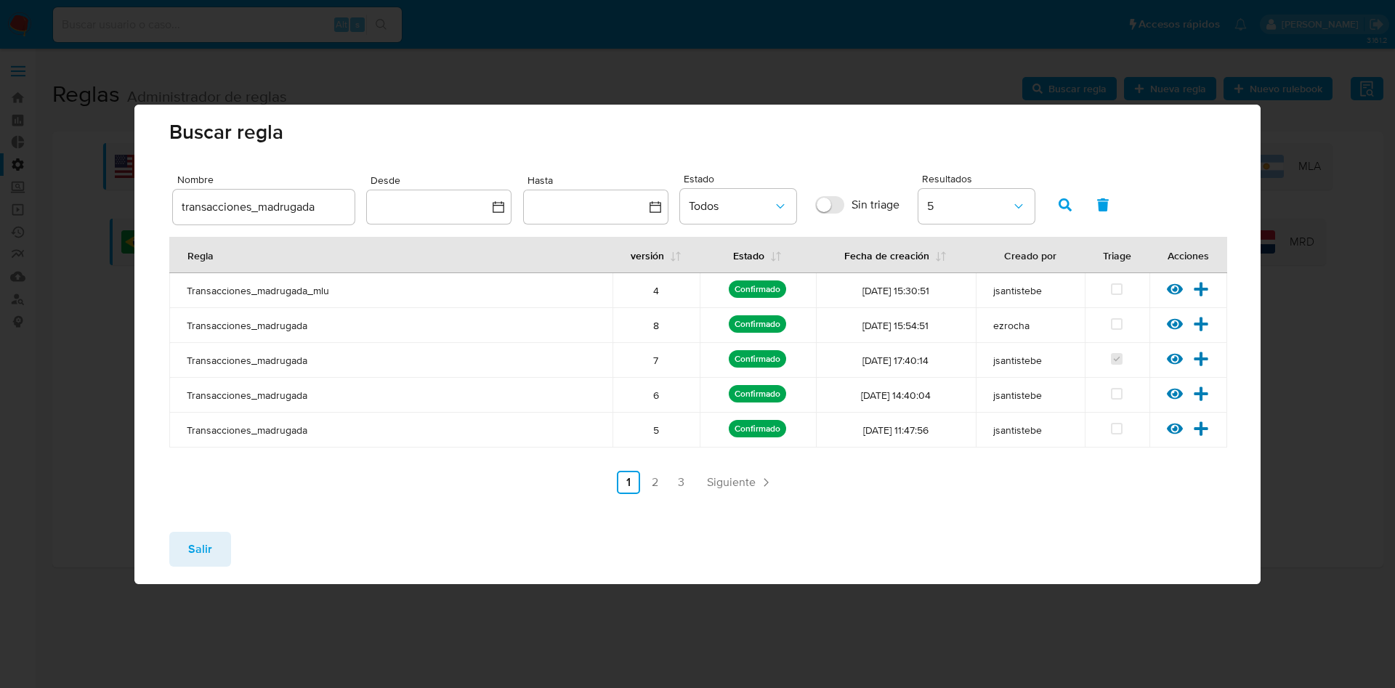
drag, startPoint x: 186, startPoint y: 329, endPoint x: 317, endPoint y: 330, distance: 130.8
click at [317, 330] on span "Transacciones_madrugada" at bounding box center [391, 325] width 408 height 13
click at [211, 545] on button "Salir" at bounding box center [200, 549] width 62 height 35
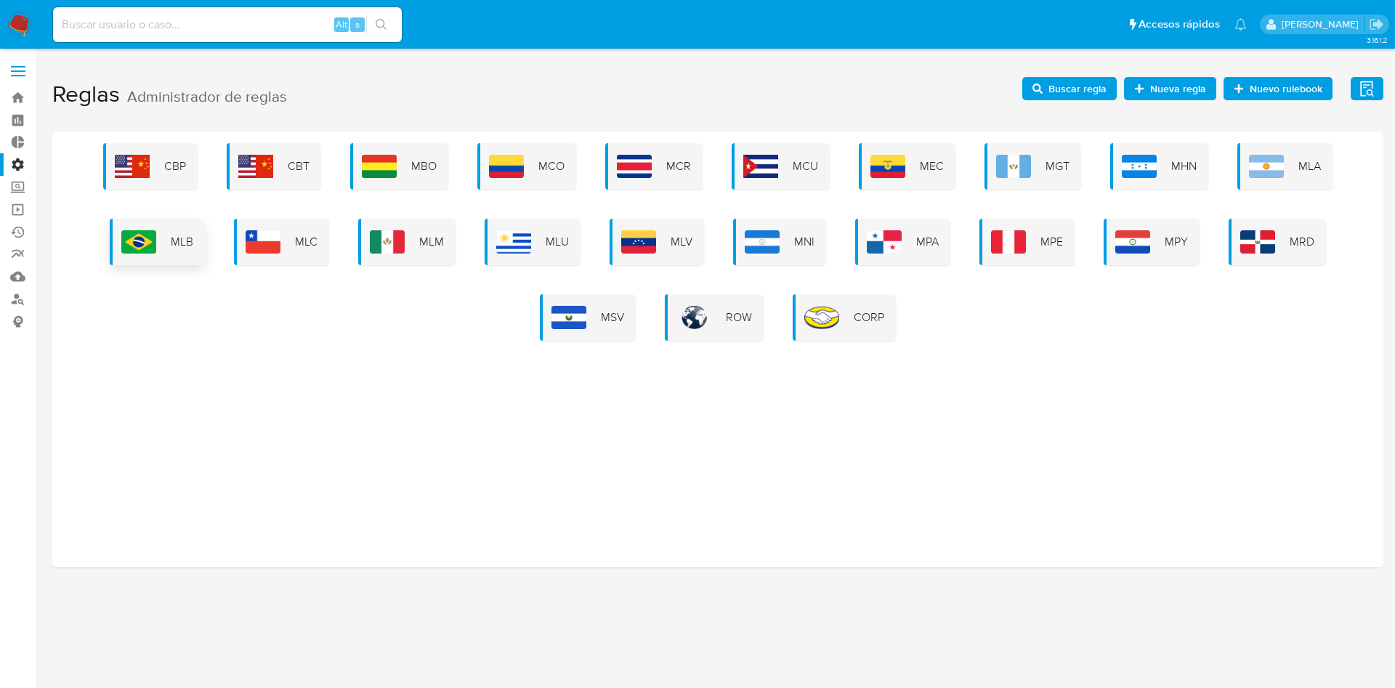
click at [171, 238] on div "MLB" at bounding box center [157, 242] width 95 height 47
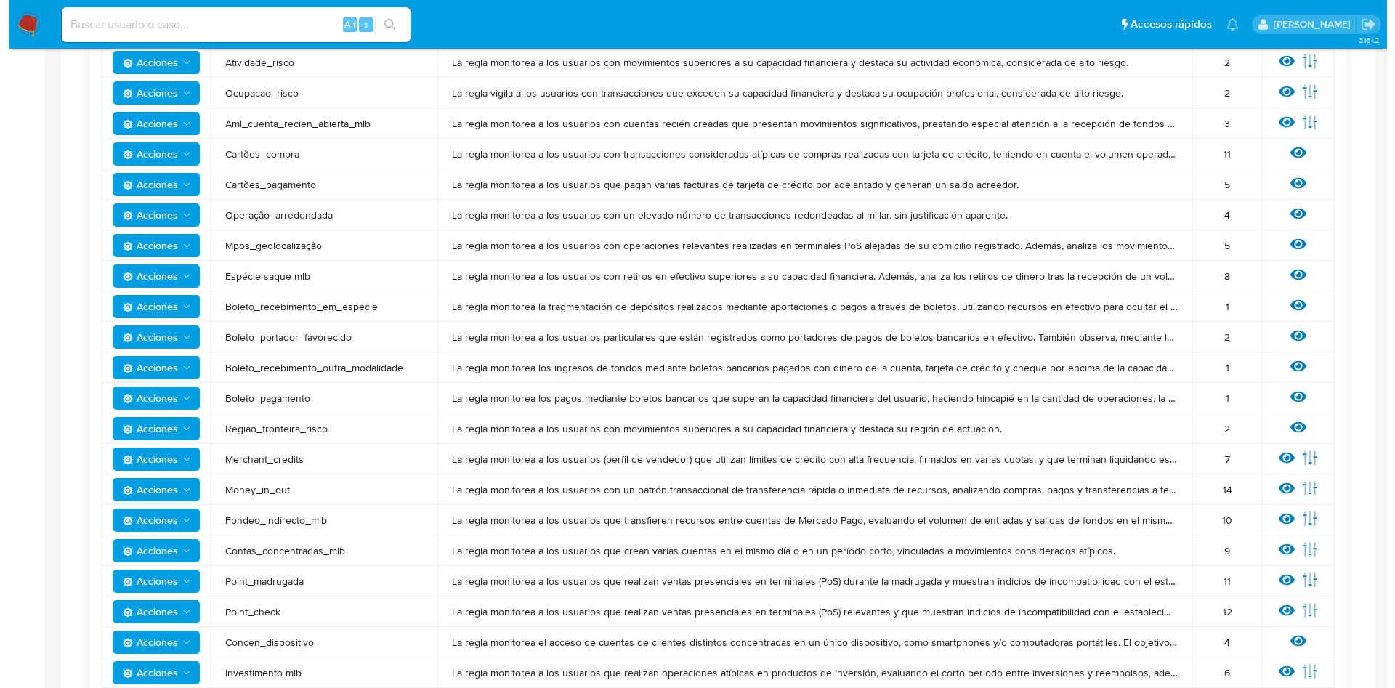
scroll to position [981, 0]
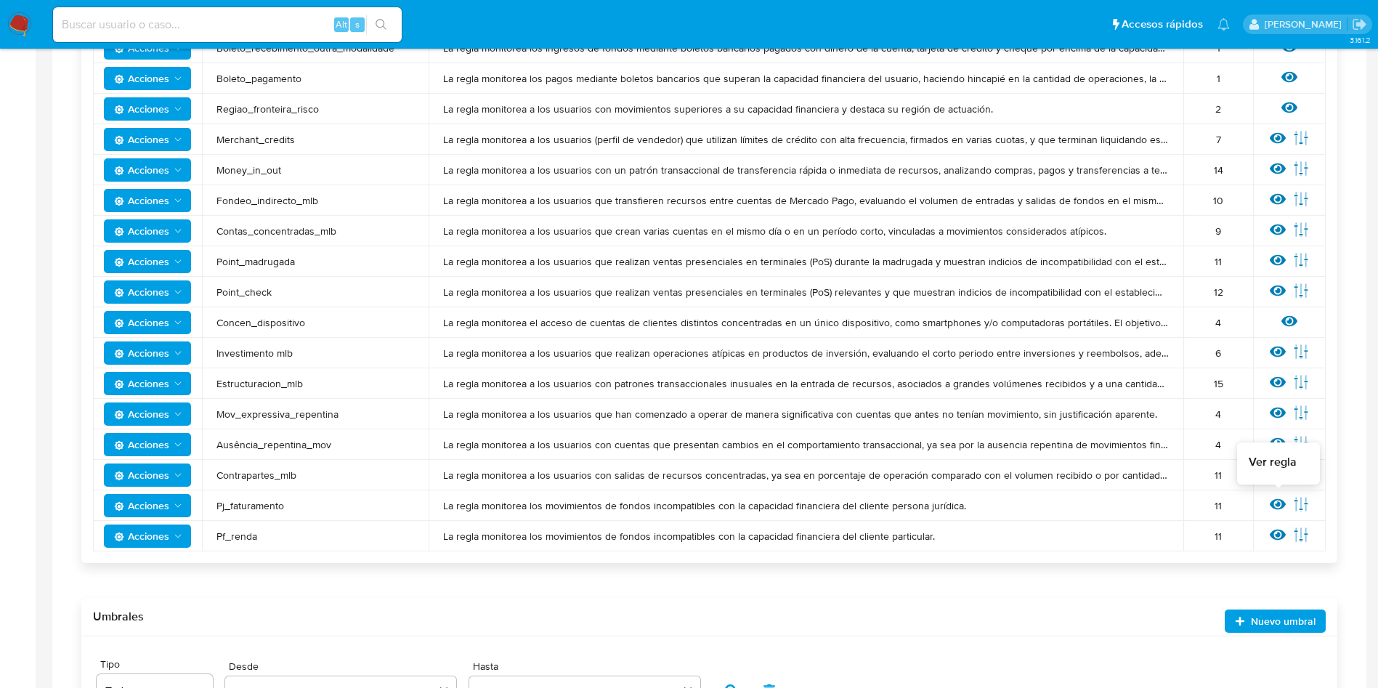
click at [1271, 502] on icon at bounding box center [1278, 504] width 16 height 16
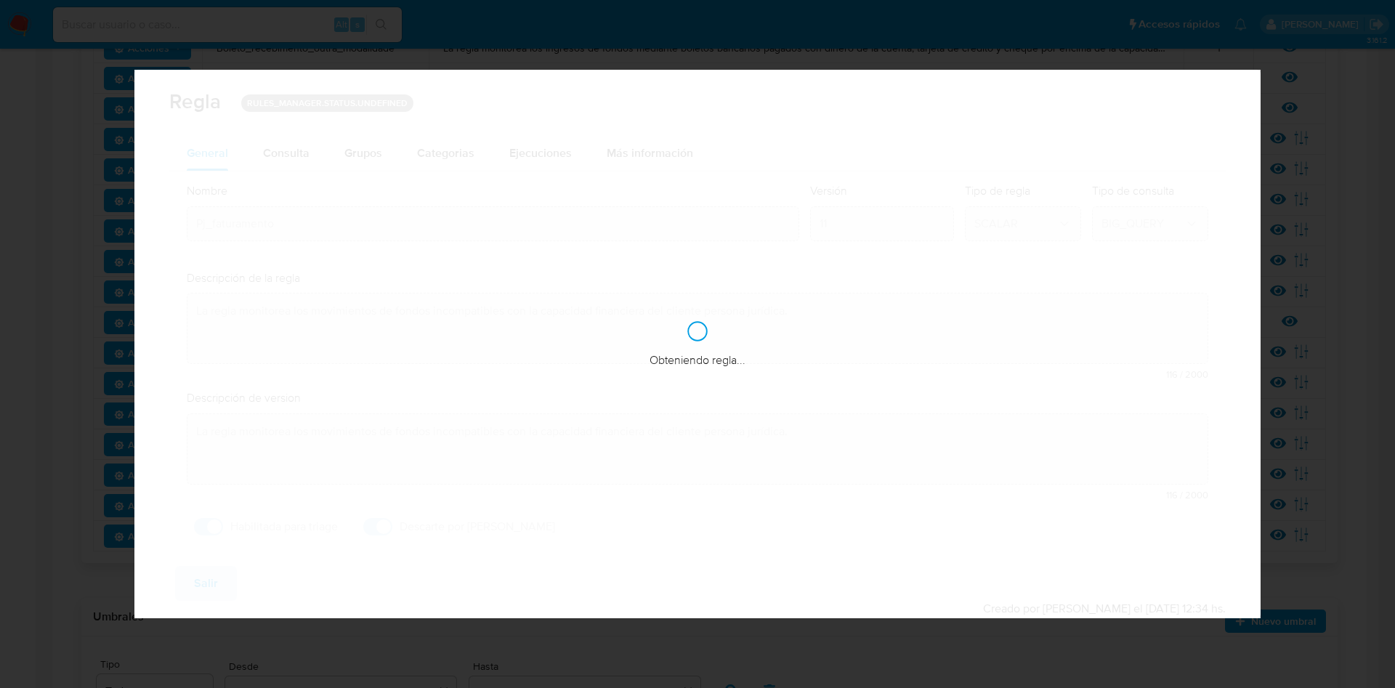
checkbox input "true"
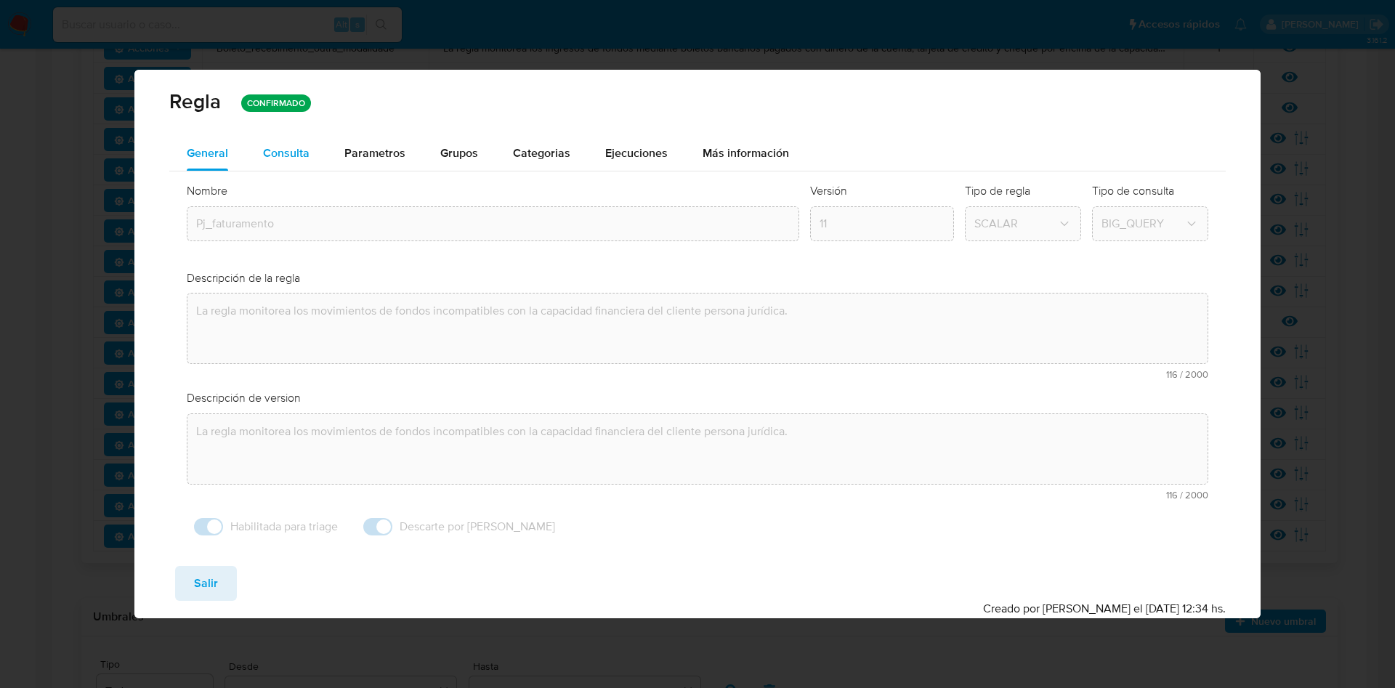
click at [288, 151] on div "Consulta" at bounding box center [286, 153] width 47 height 12
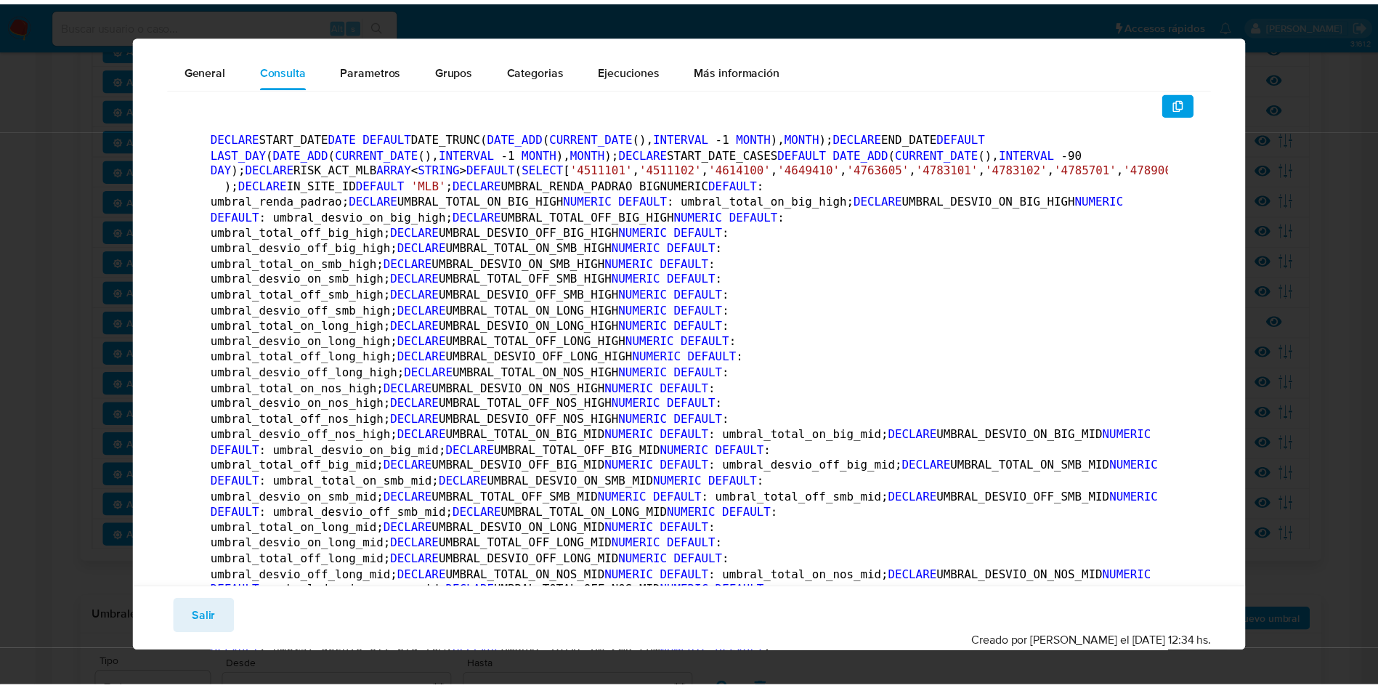
scroll to position [0, 0]
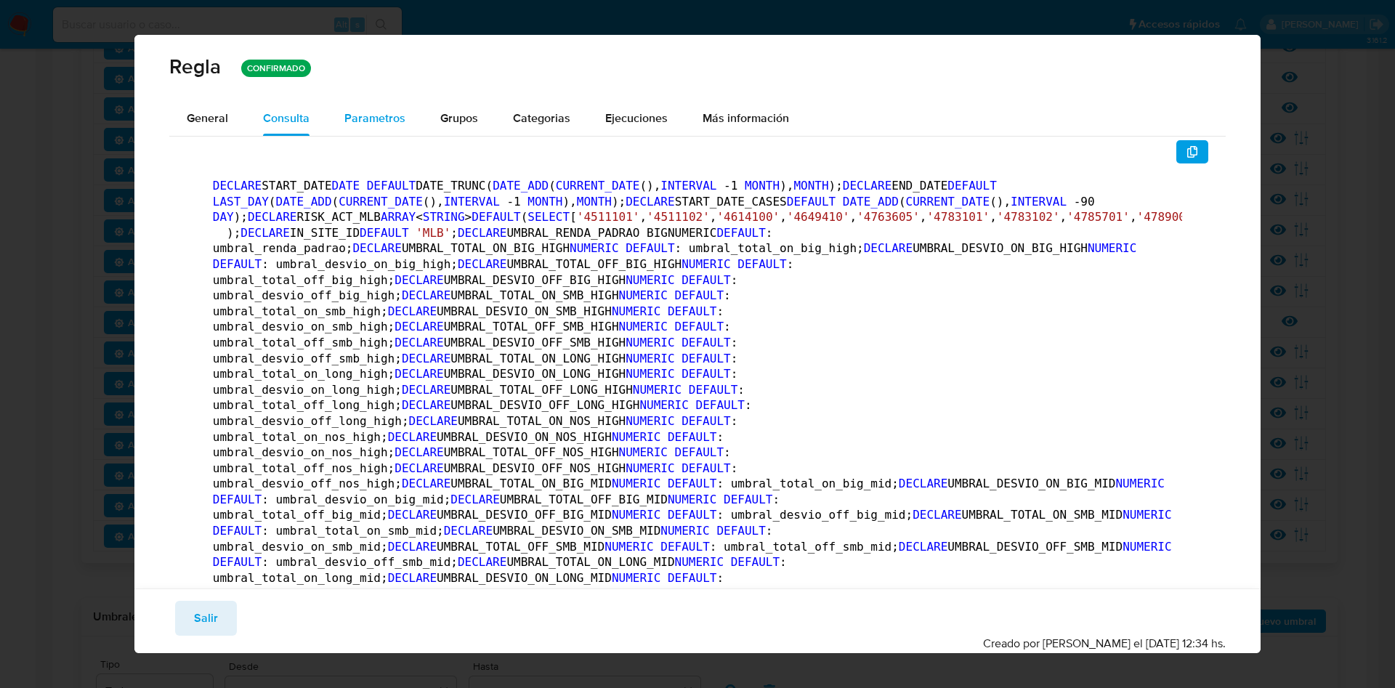
click at [377, 105] on div "Parametros" at bounding box center [374, 118] width 61 height 35
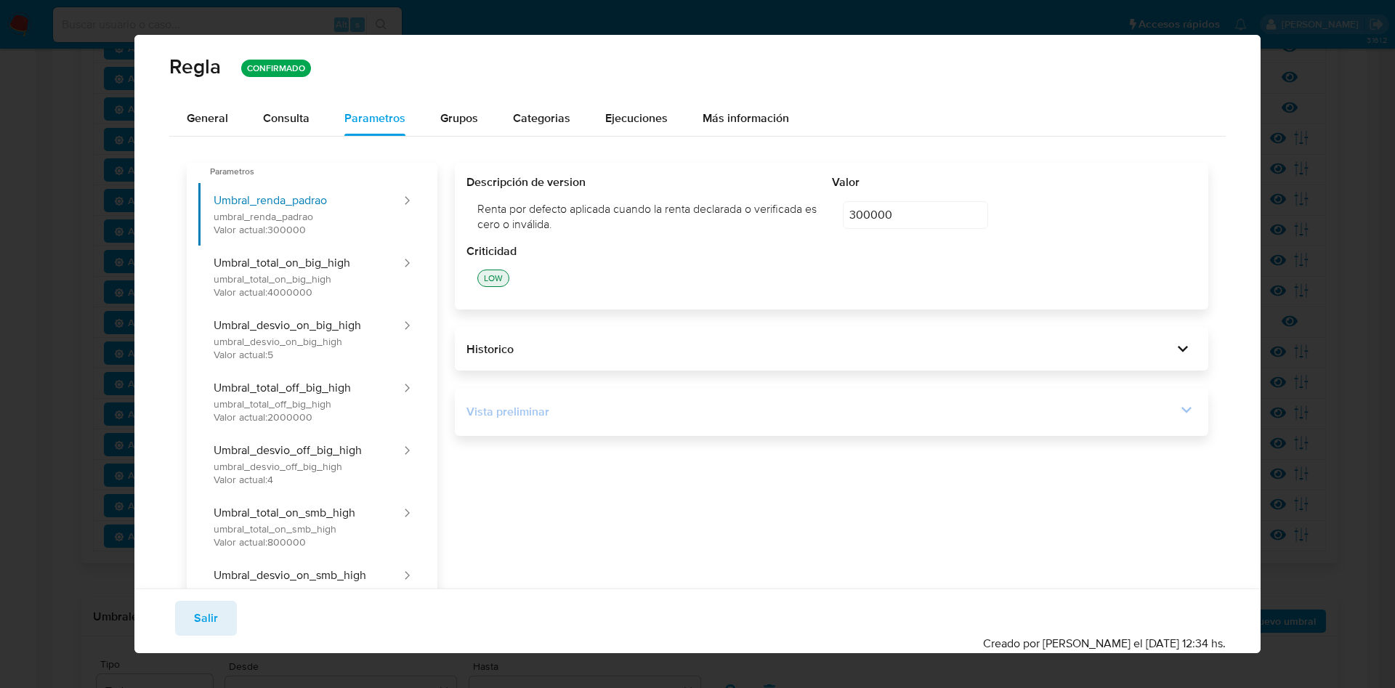
click at [1176, 411] on icon at bounding box center [1186, 410] width 20 height 20
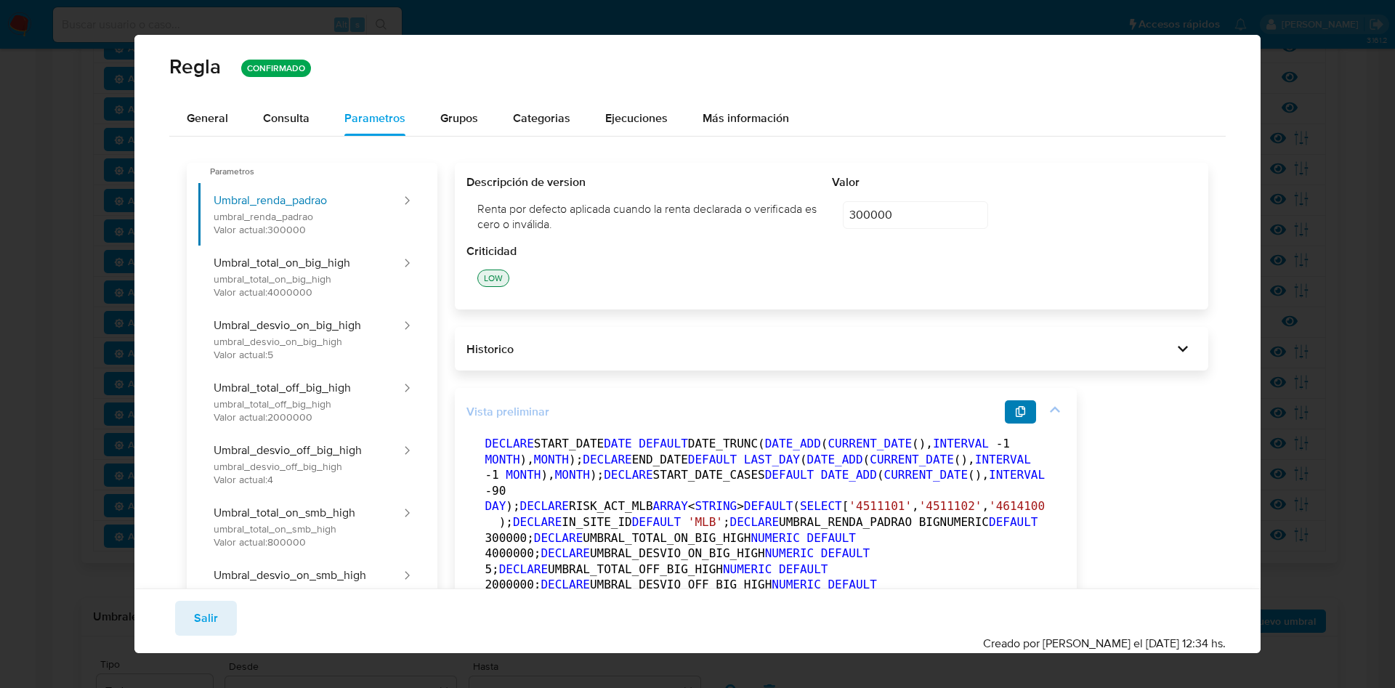
click at [1015, 418] on span "button" at bounding box center [1021, 412] width 12 height 20
click at [283, 114] on div "Consulta" at bounding box center [286, 119] width 47 height 12
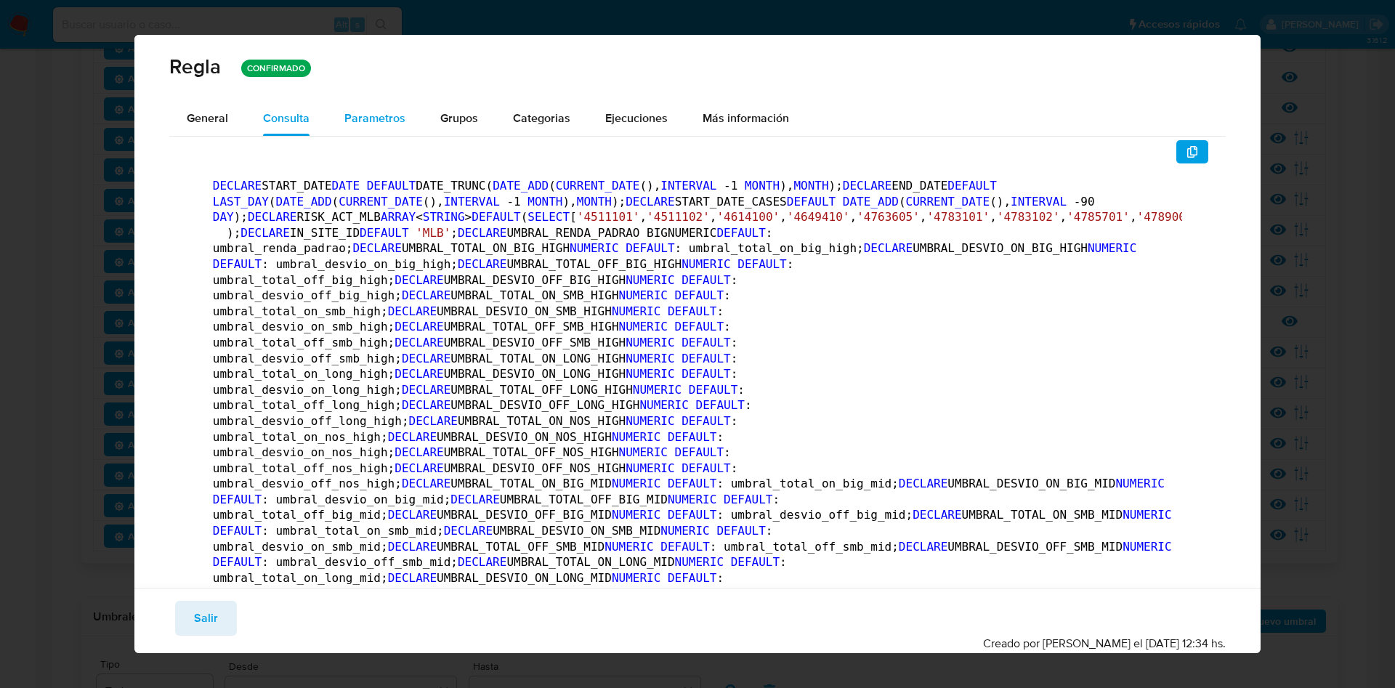
click at [349, 116] on span "Parametros" at bounding box center [374, 118] width 61 height 17
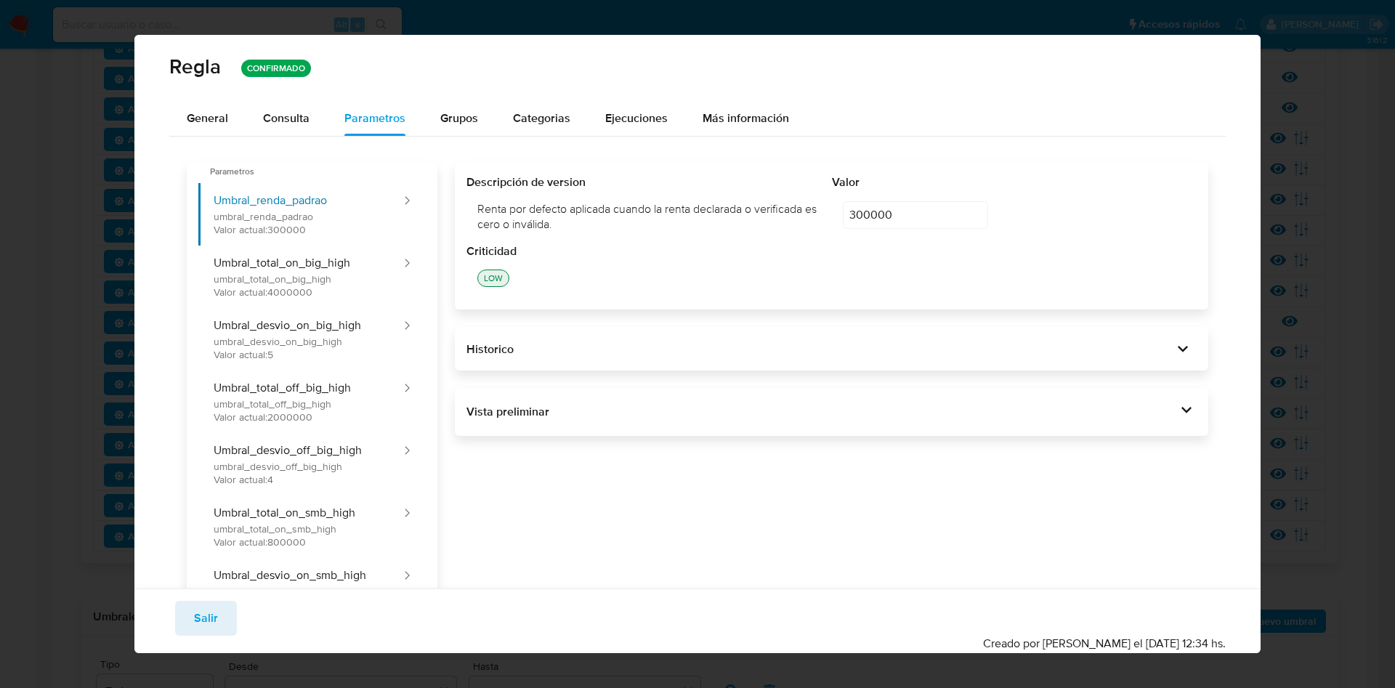
click at [1184, 410] on div "Vista preliminar DECLARE START_DATE DATE DEFAULT DATE_TRUNC( DATE_ADD ( CURRENT…" at bounding box center [831, 412] width 753 height 48
click at [212, 120] on span "General" at bounding box center [207, 118] width 41 height 17
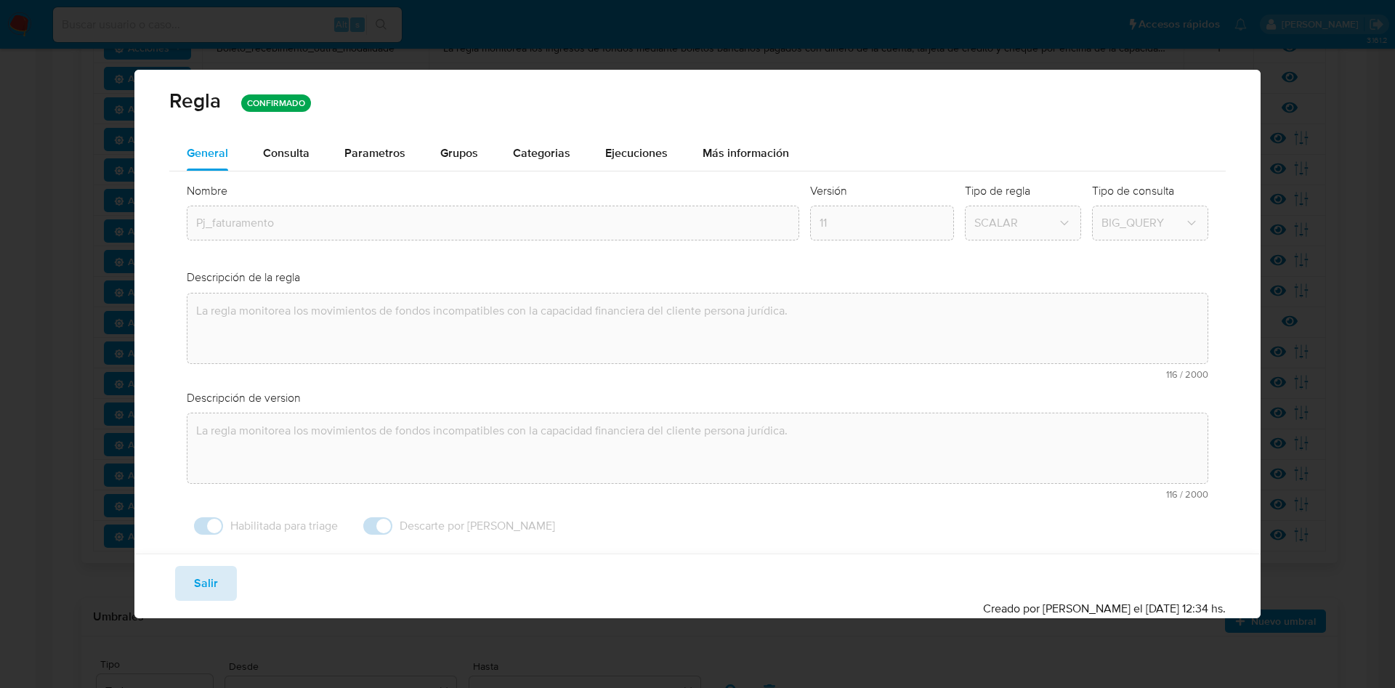
click at [217, 586] on span "Salir" at bounding box center [206, 583] width 24 height 32
type input "1"
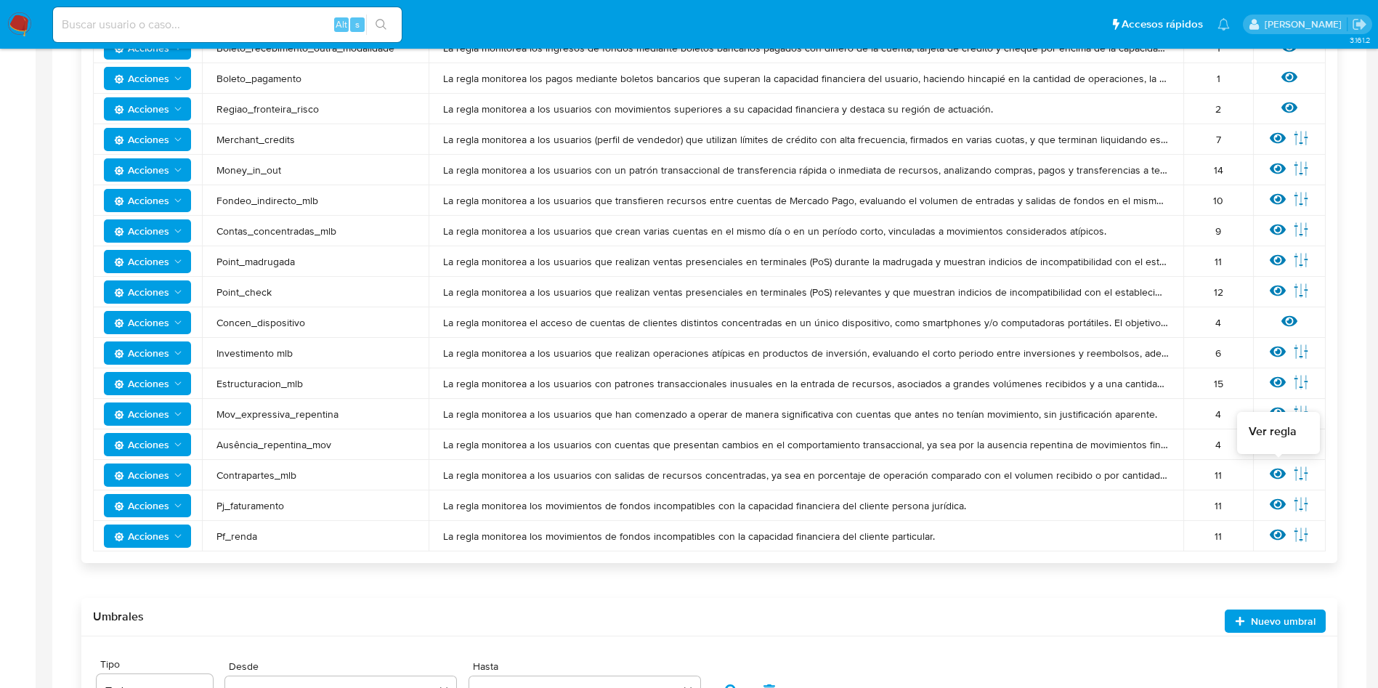
click at [1272, 477] on icon at bounding box center [1278, 474] width 16 height 16
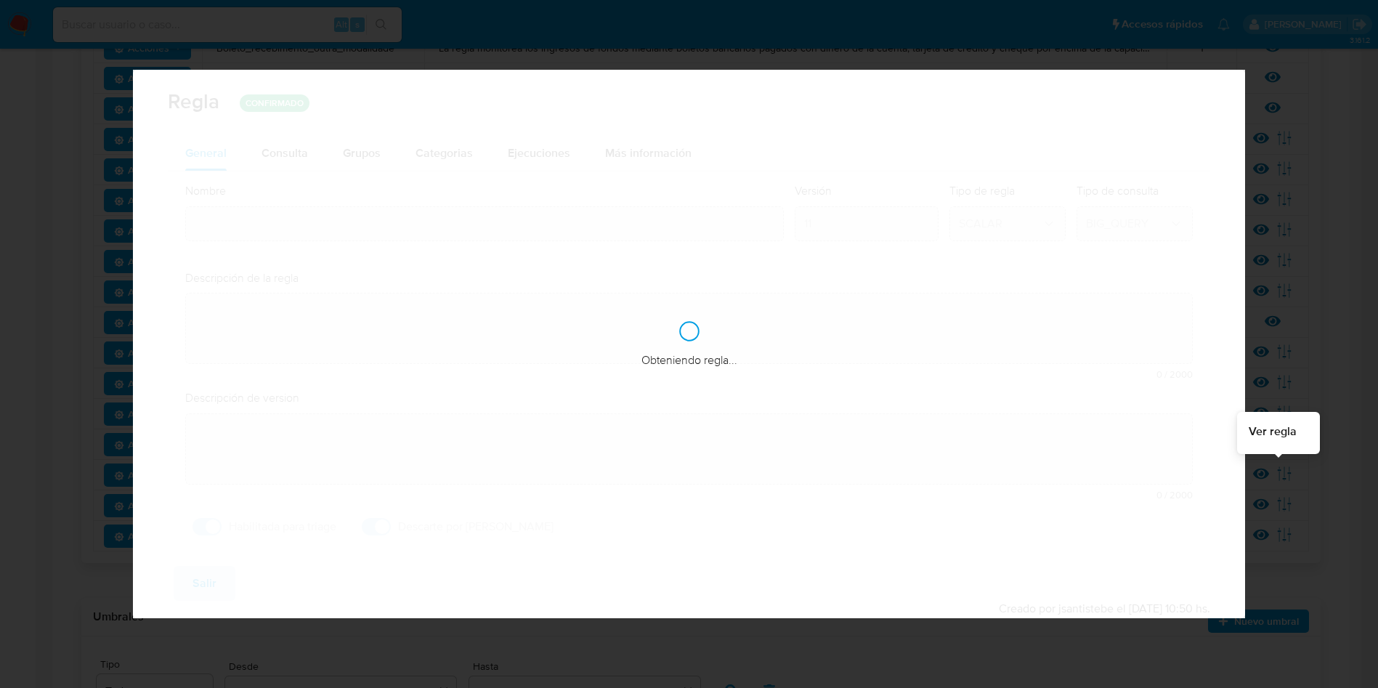
type input "Contrapartes_mlb"
type textarea "La regla monitorea a los usuarios con salidas de recursos concentradas, ya sea …"
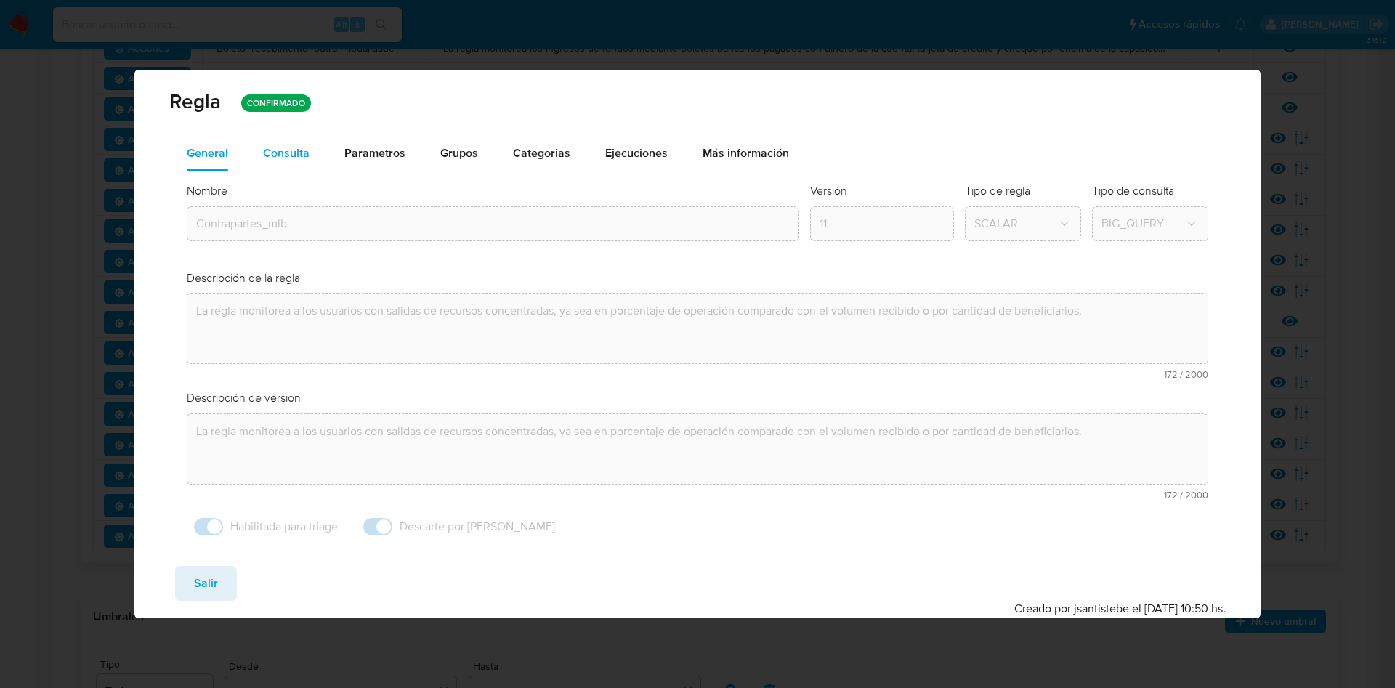
click at [302, 154] on div "Consulta" at bounding box center [286, 153] width 47 height 12
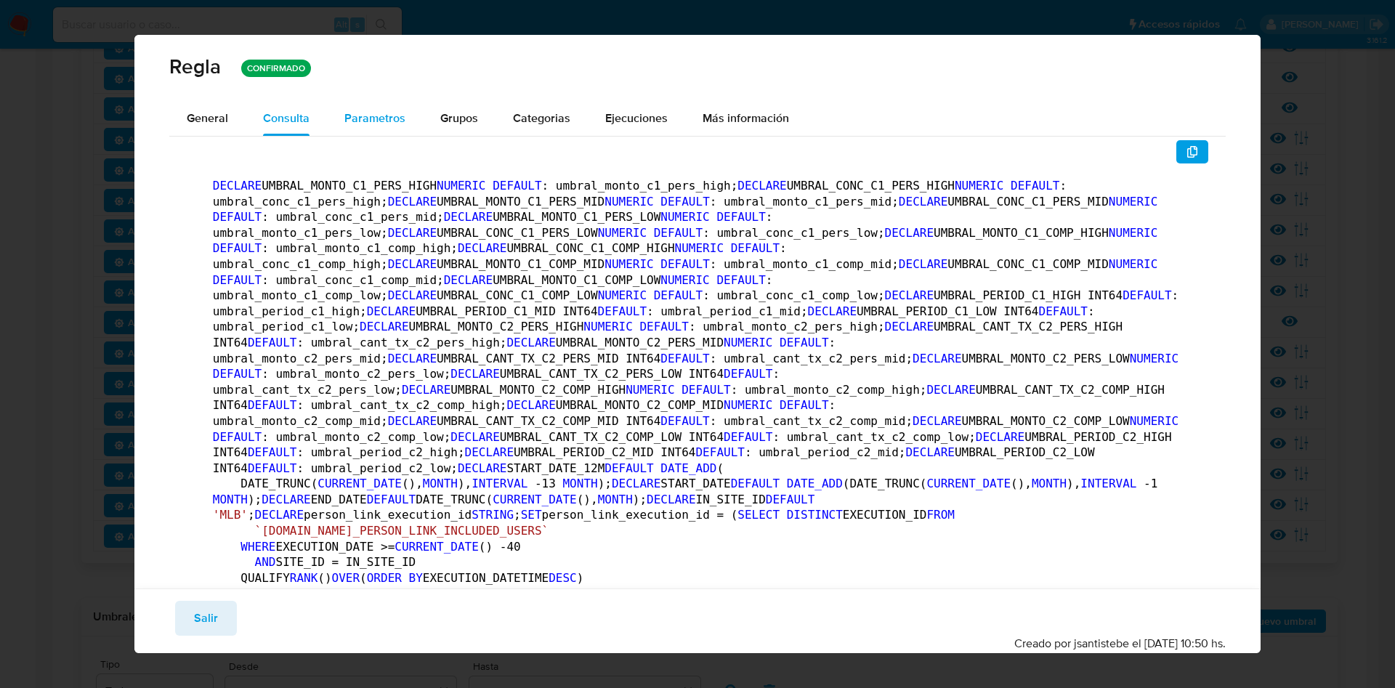
click at [403, 124] on button "Parametros" at bounding box center [375, 118] width 96 height 35
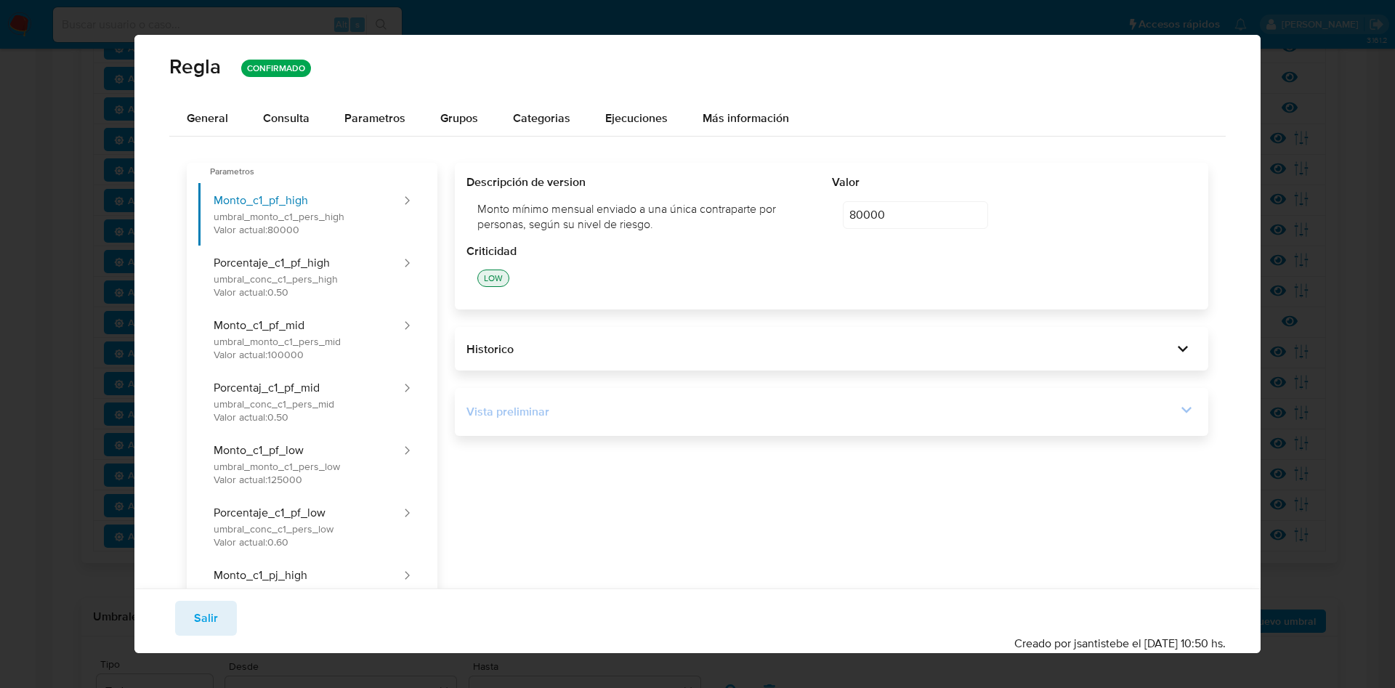
click at [1155, 400] on div "Vista preliminar" at bounding box center [831, 412] width 730 height 25
click at [1176, 408] on icon at bounding box center [1186, 410] width 20 height 20
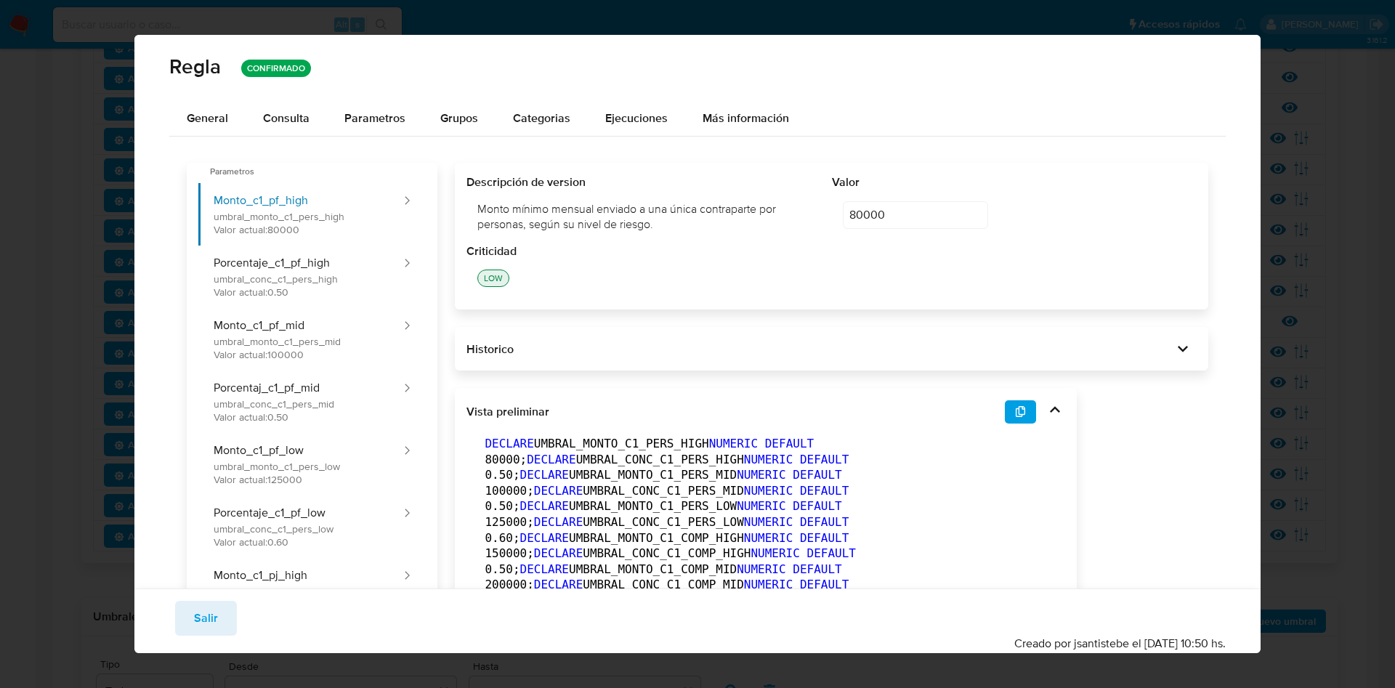
drag, startPoint x: 1008, startPoint y: 415, endPoint x: 834, endPoint y: 286, distance: 216.1
click at [1006, 415] on button "button" at bounding box center [1021, 411] width 32 height 23
click at [211, 607] on span "Salir" at bounding box center [206, 618] width 24 height 32
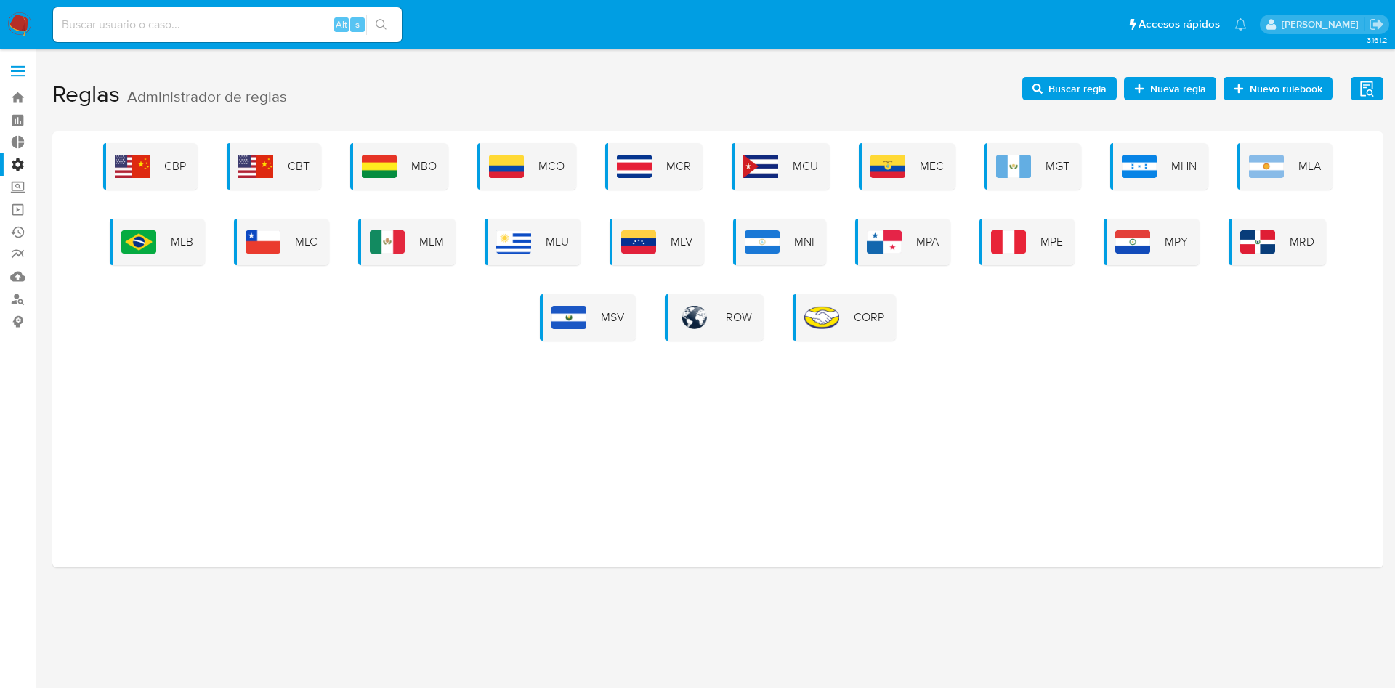
click at [115, 214] on div "CBP CBT MBO MCO MCR MCU MEC MGT MHN MLA MLB MLC MLM MLU MLV MNI MPA MPE MPY MRD…" at bounding box center [718, 242] width 1308 height 198
click at [164, 255] on div "MLB" at bounding box center [157, 242] width 95 height 47
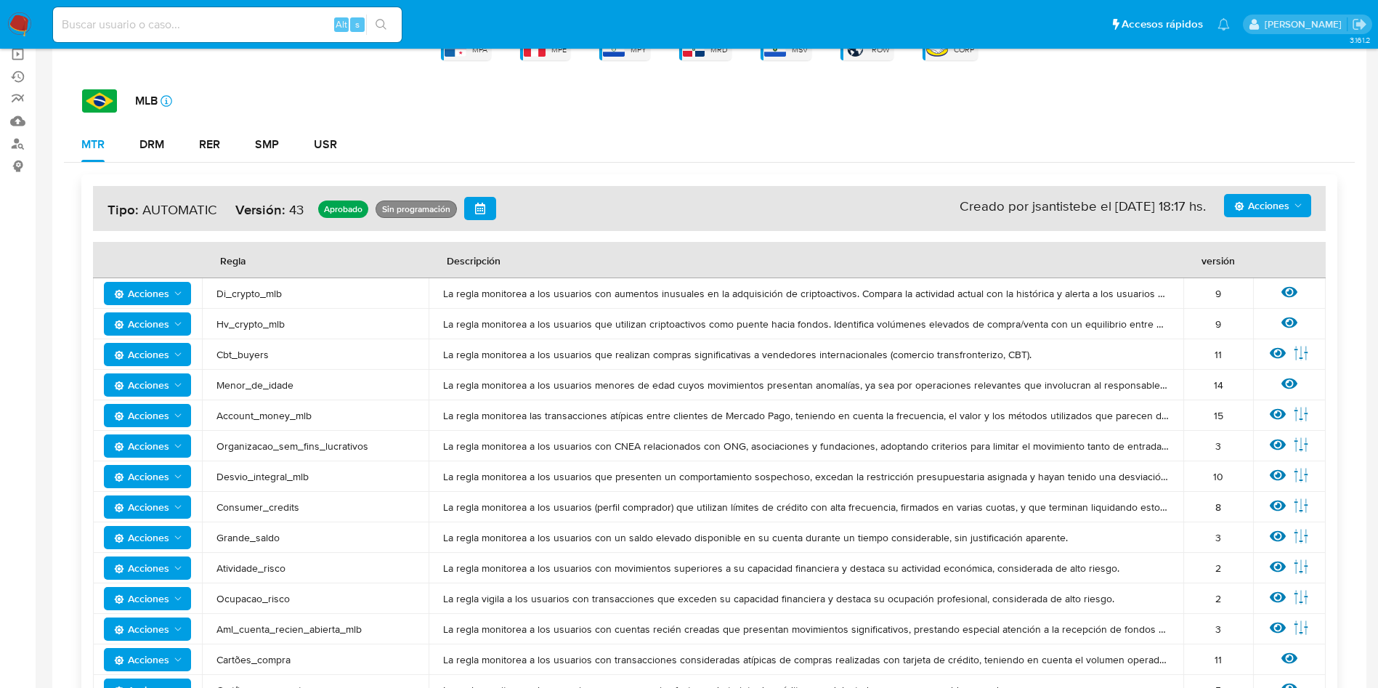
scroll to position [327, 0]
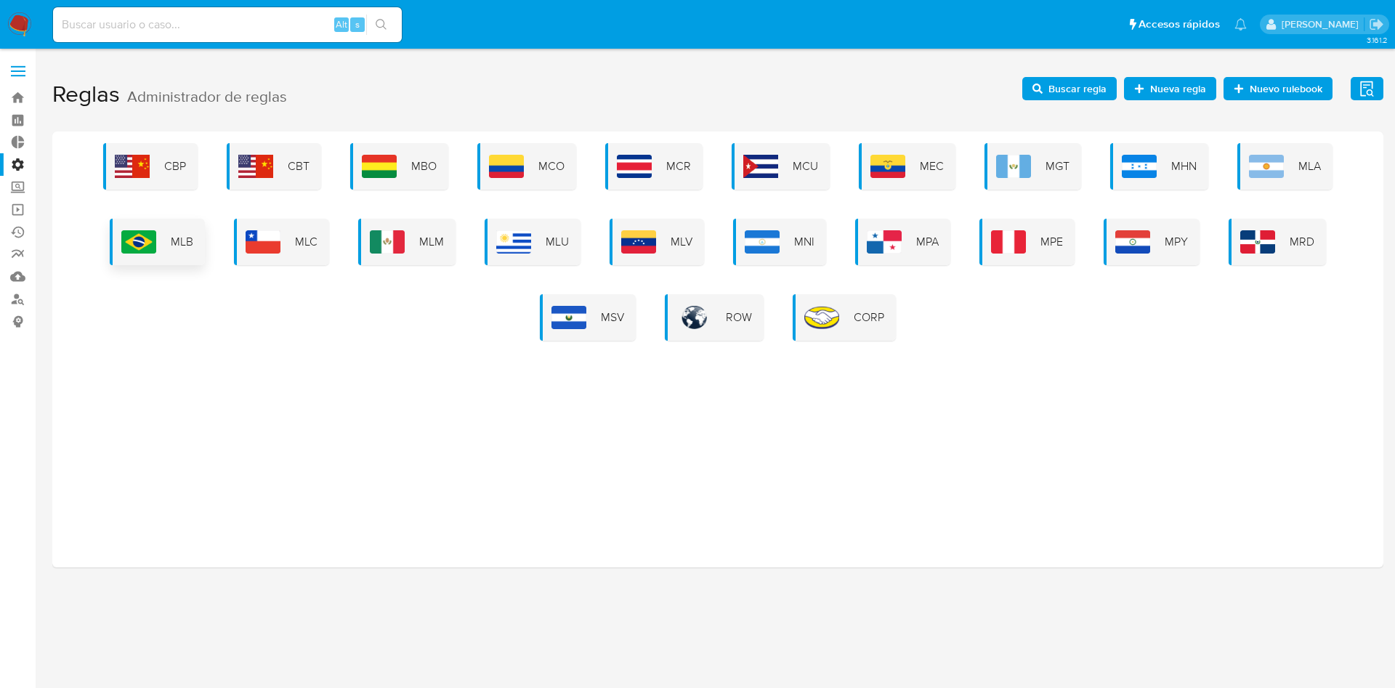
click at [187, 227] on div "MLB" at bounding box center [157, 242] width 95 height 47
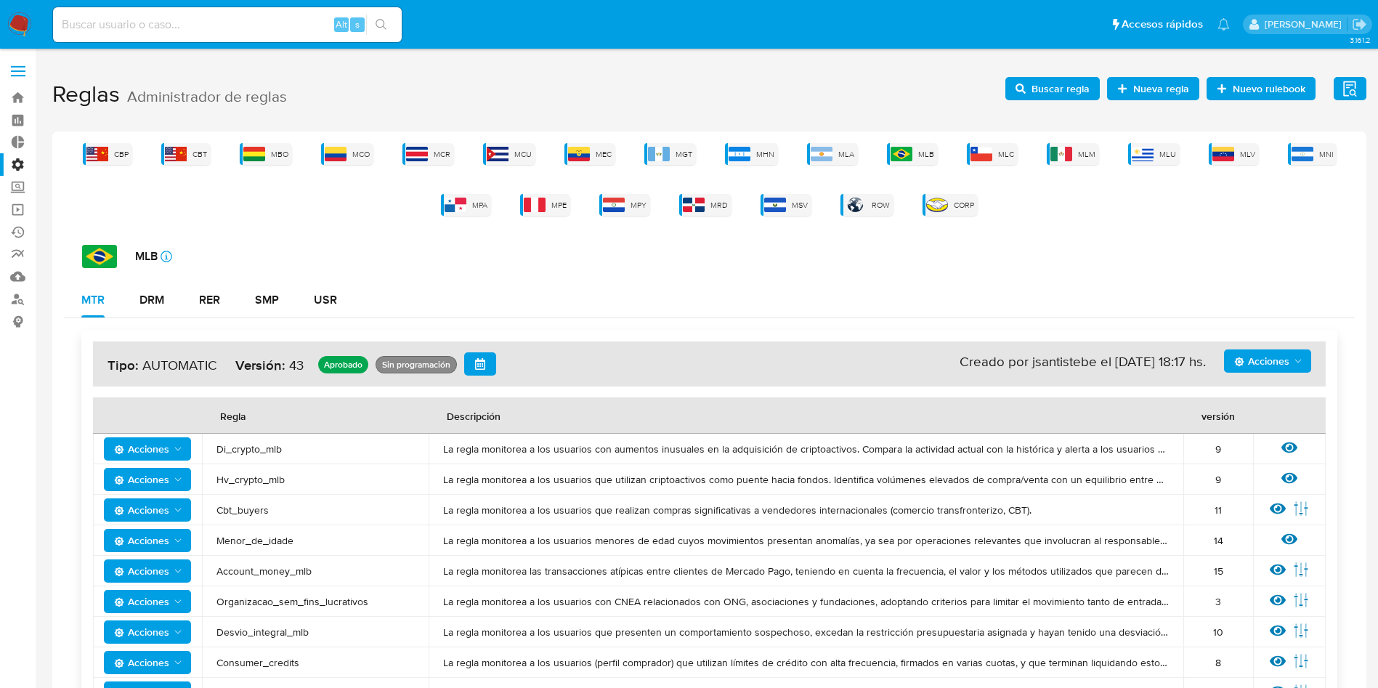
click at [1062, 82] on span "Buscar regla" at bounding box center [1061, 88] width 58 height 23
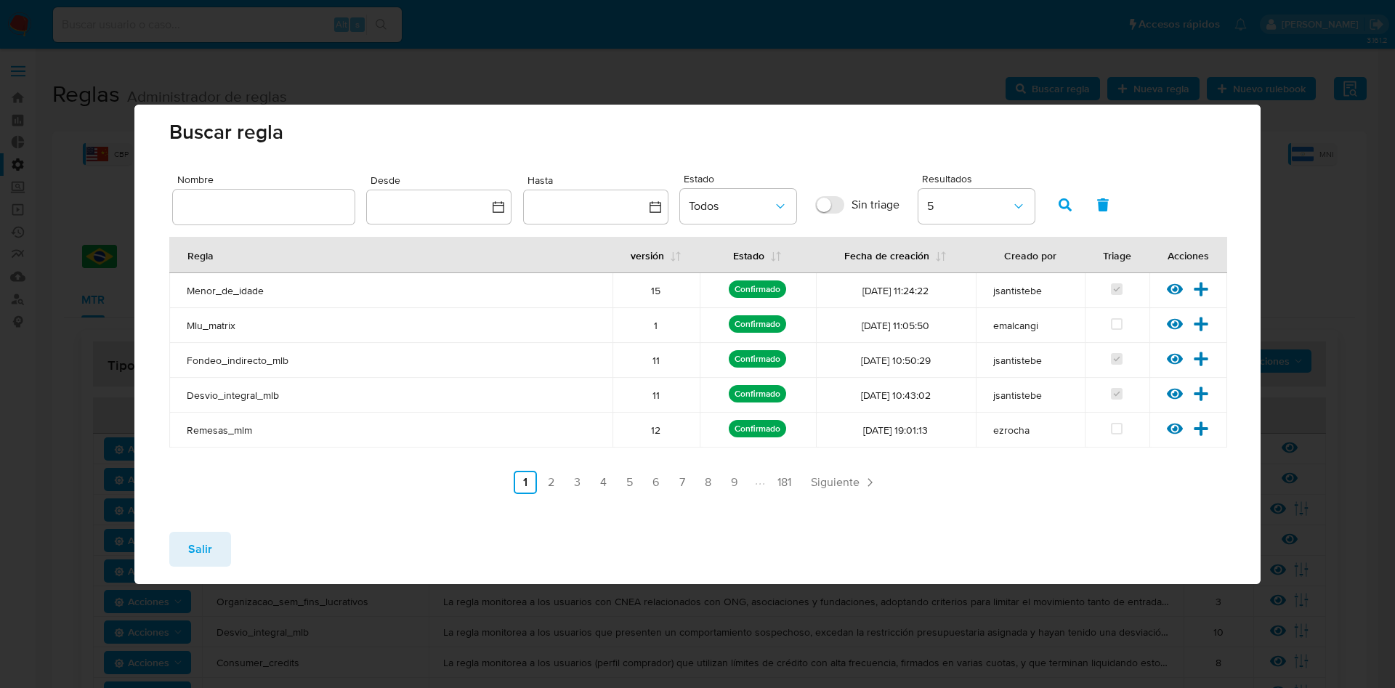
click at [259, 201] on input "text" at bounding box center [264, 207] width 182 height 19
click at [1067, 198] on icon "button" at bounding box center [1065, 204] width 13 height 13
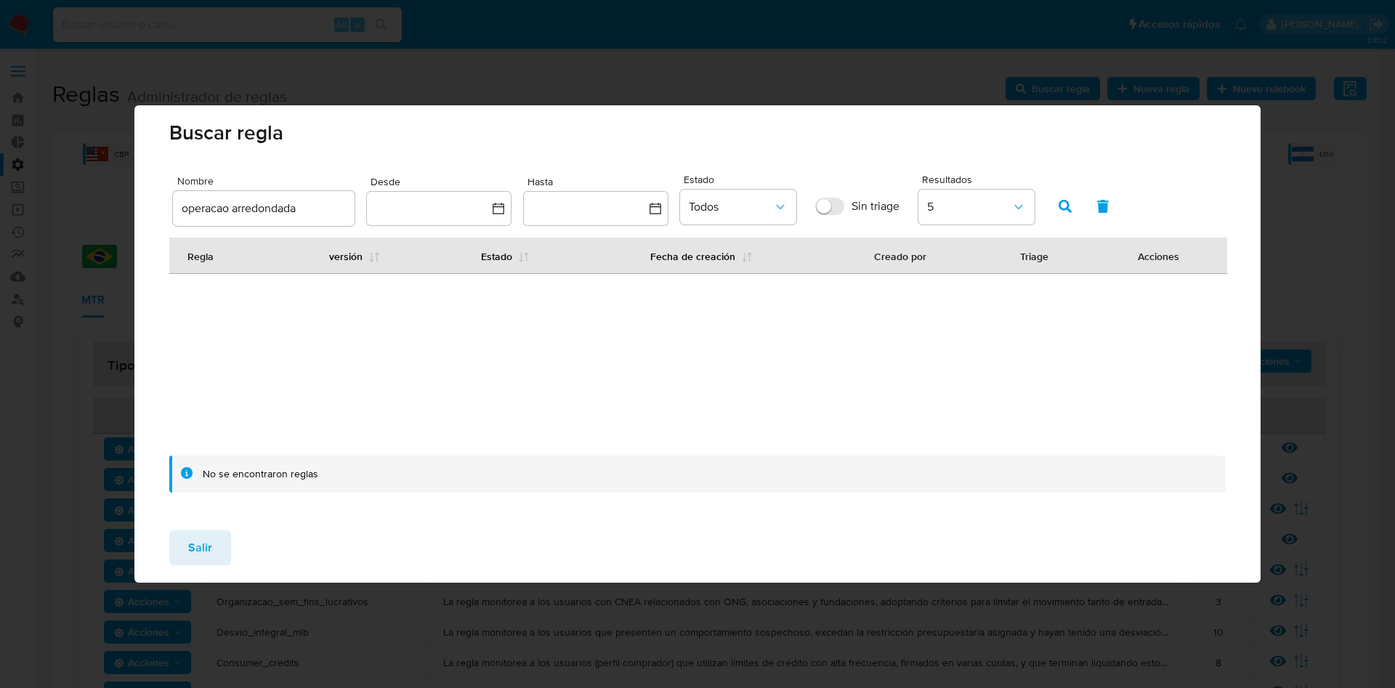
click at [233, 209] on input "operacao arredondada" at bounding box center [264, 208] width 182 height 19
type input "operacao_arredondada"
click at [1070, 200] on icon "button" at bounding box center [1065, 206] width 13 height 13
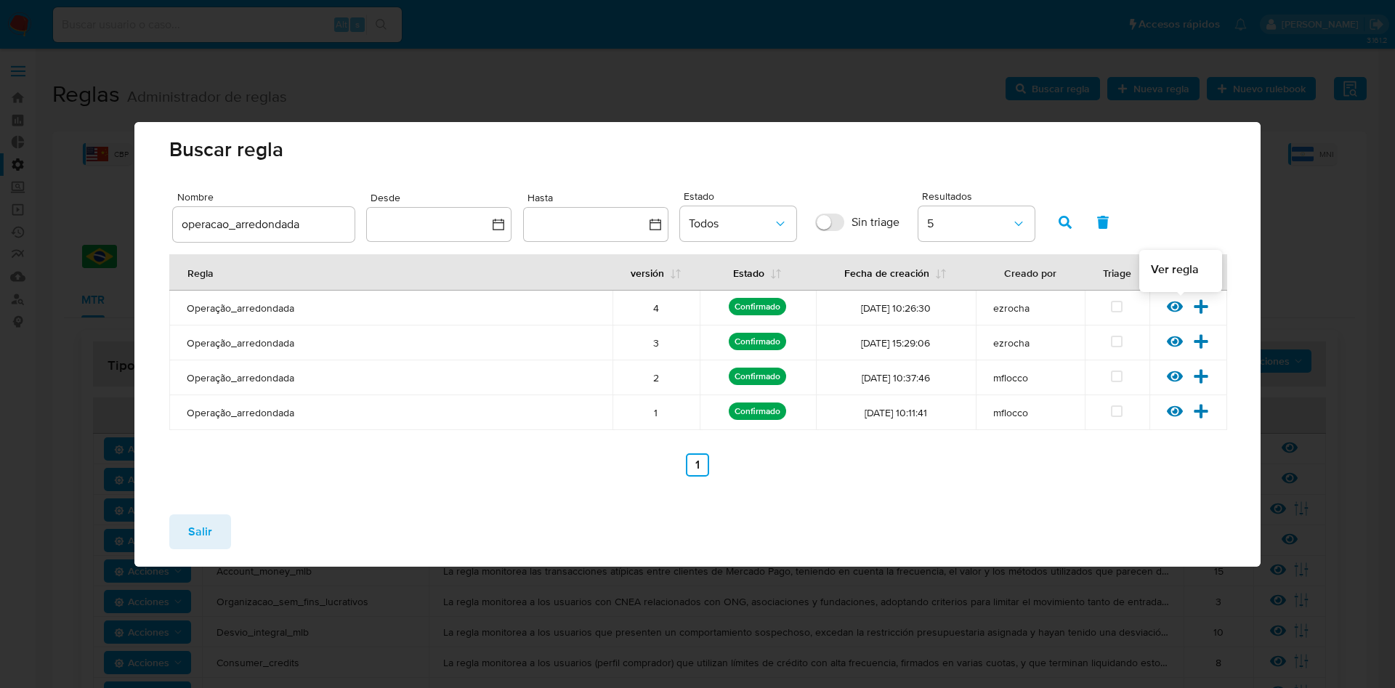
click at [1173, 304] on icon at bounding box center [1175, 307] width 16 height 16
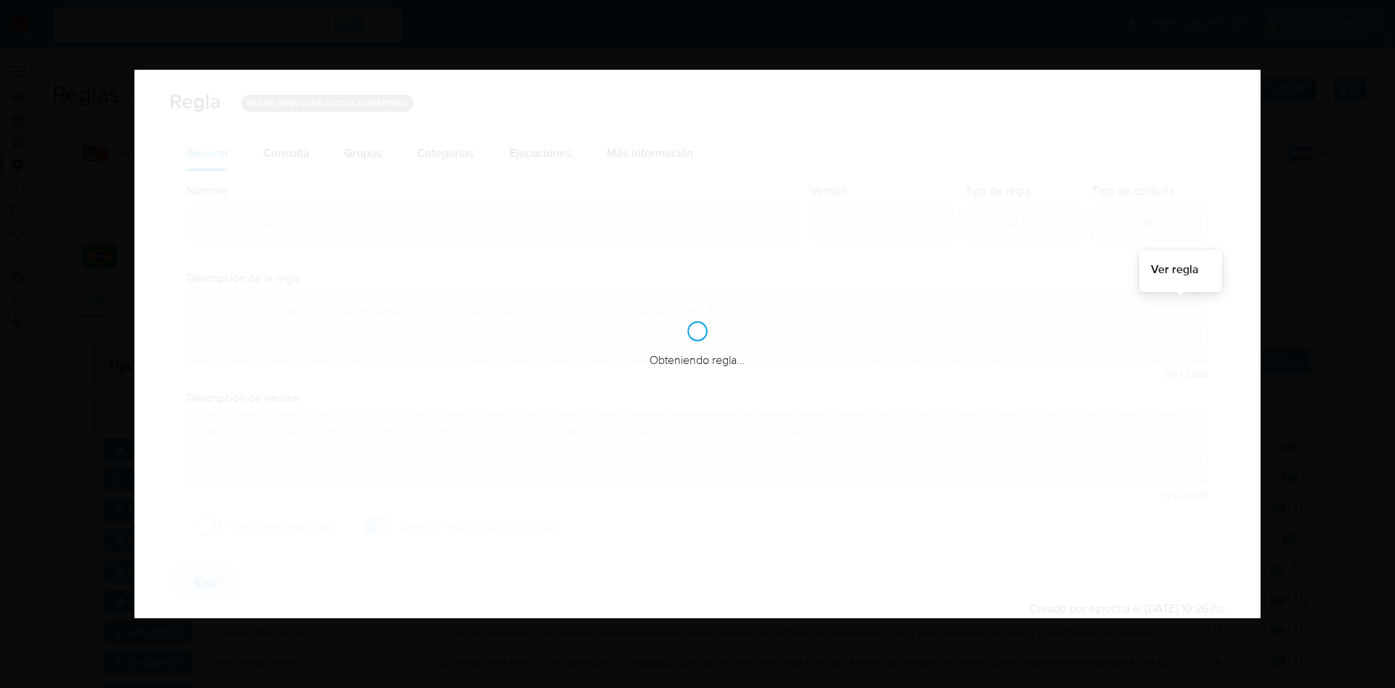
checkbox input "true"
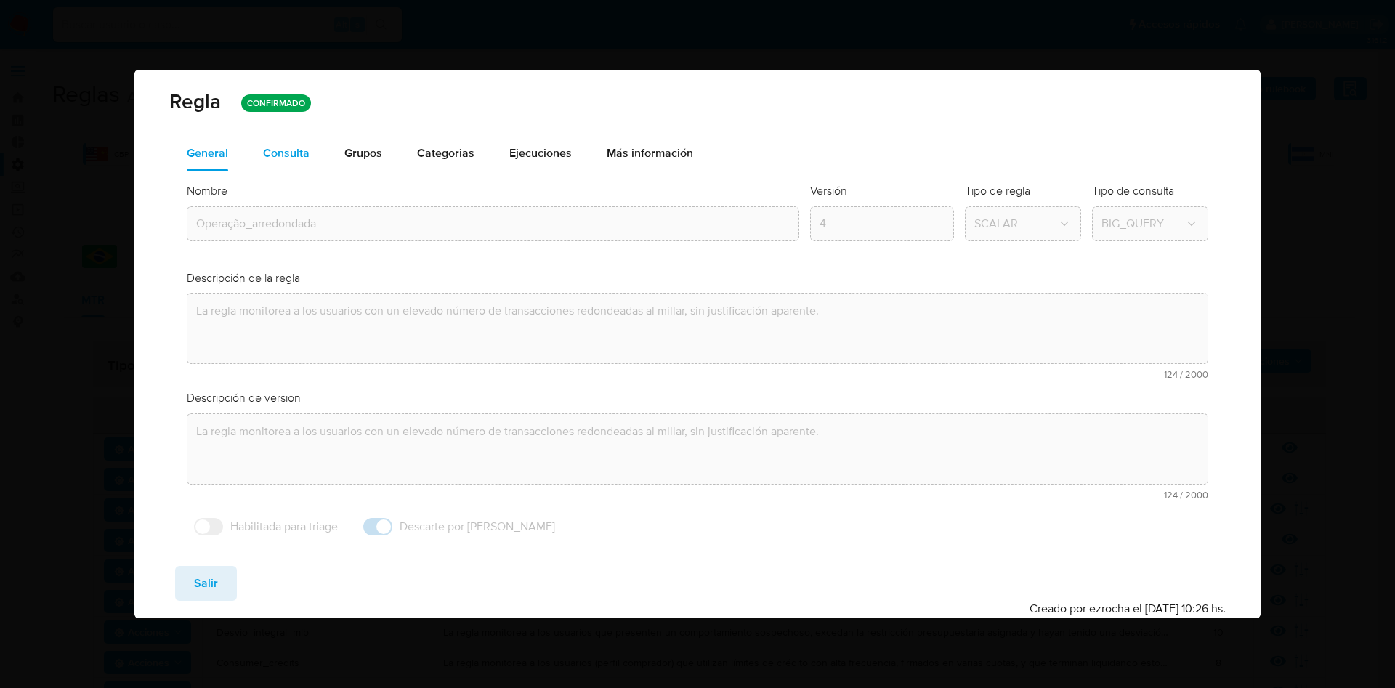
click at [299, 150] on div "Consulta" at bounding box center [286, 153] width 47 height 12
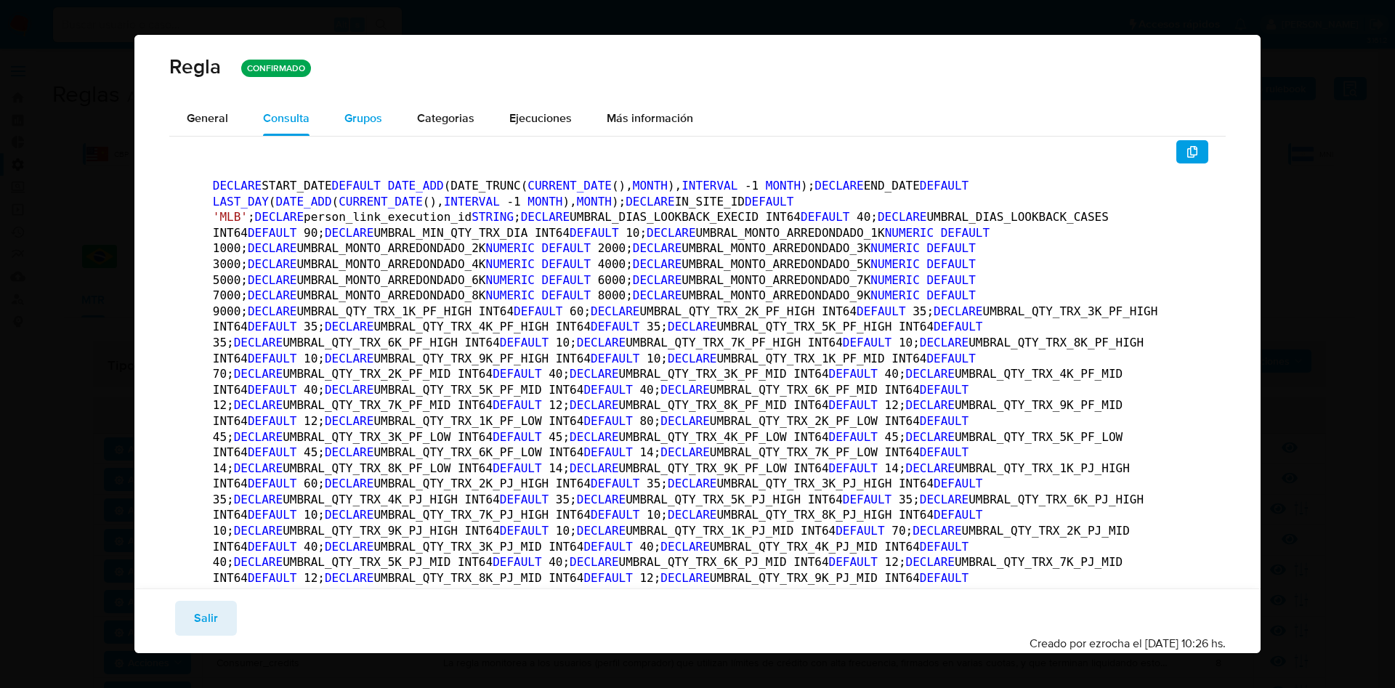
click at [364, 124] on span "Grupos" at bounding box center [363, 118] width 38 height 17
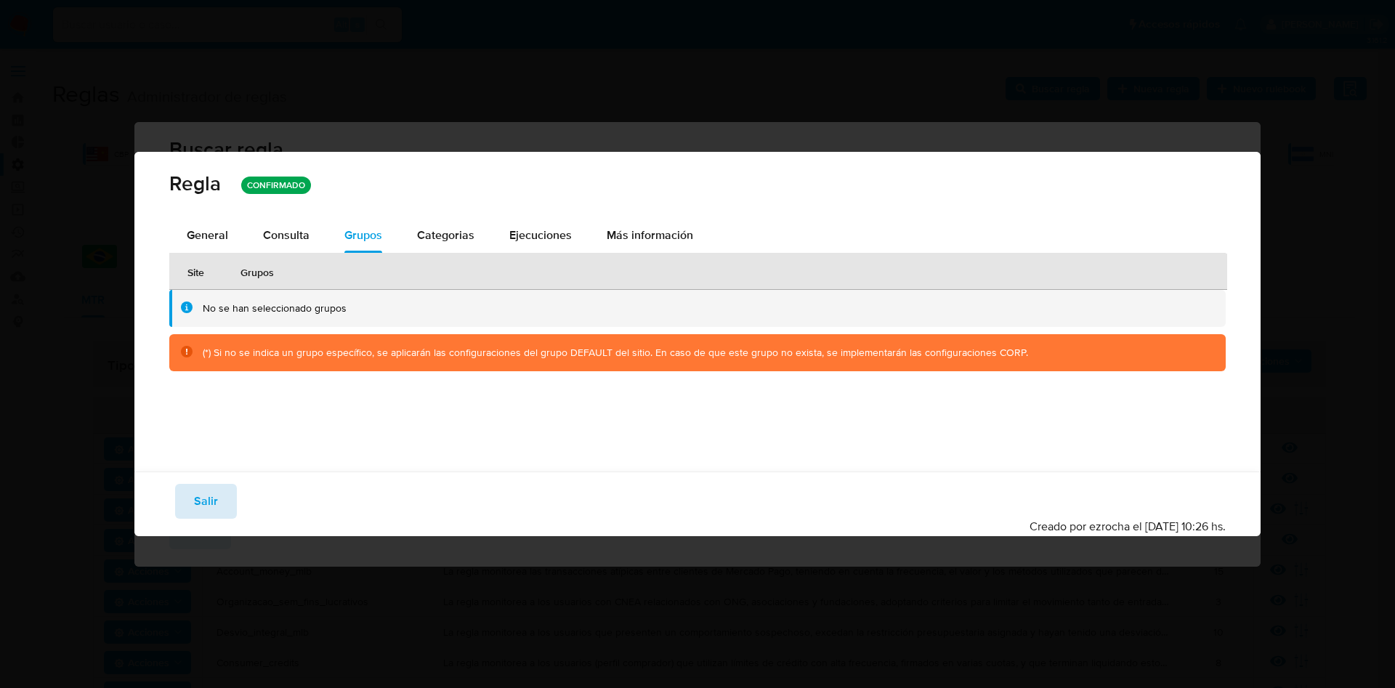
click at [209, 503] on span "Salir" at bounding box center [206, 501] width 24 height 32
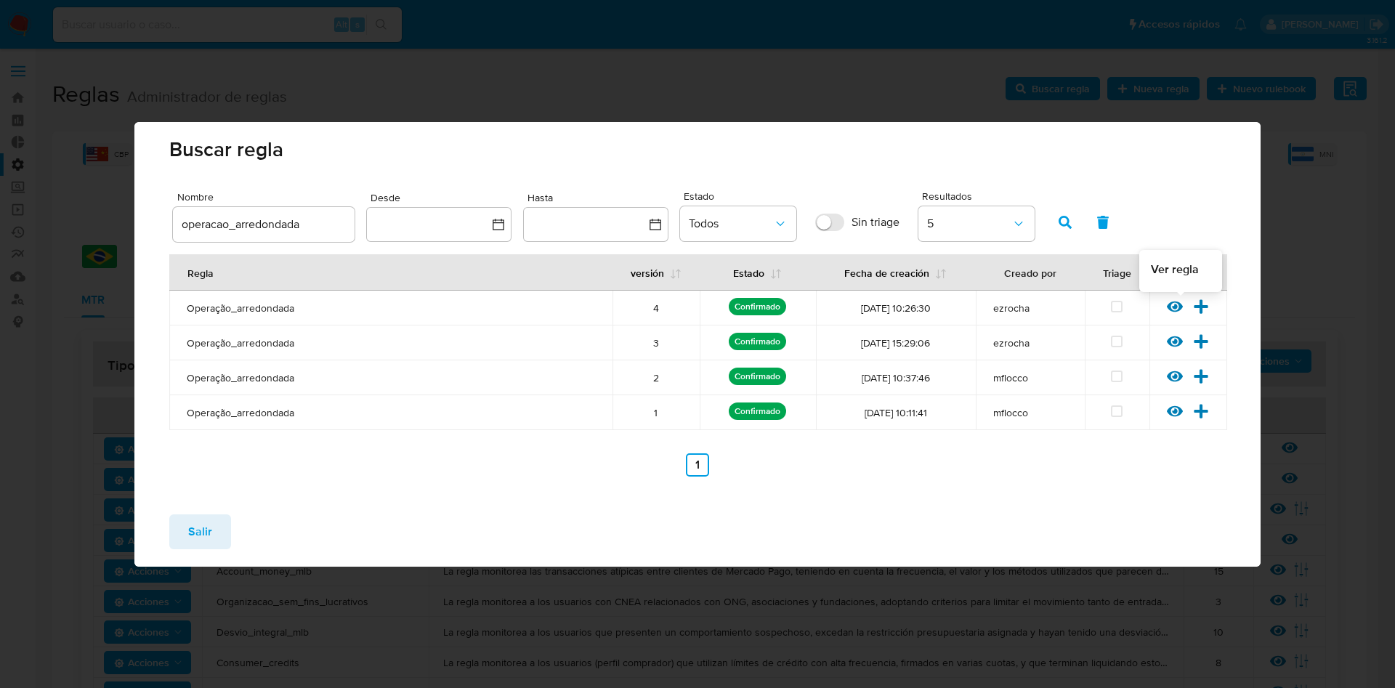
click at [1179, 304] on icon at bounding box center [1175, 306] width 16 height 11
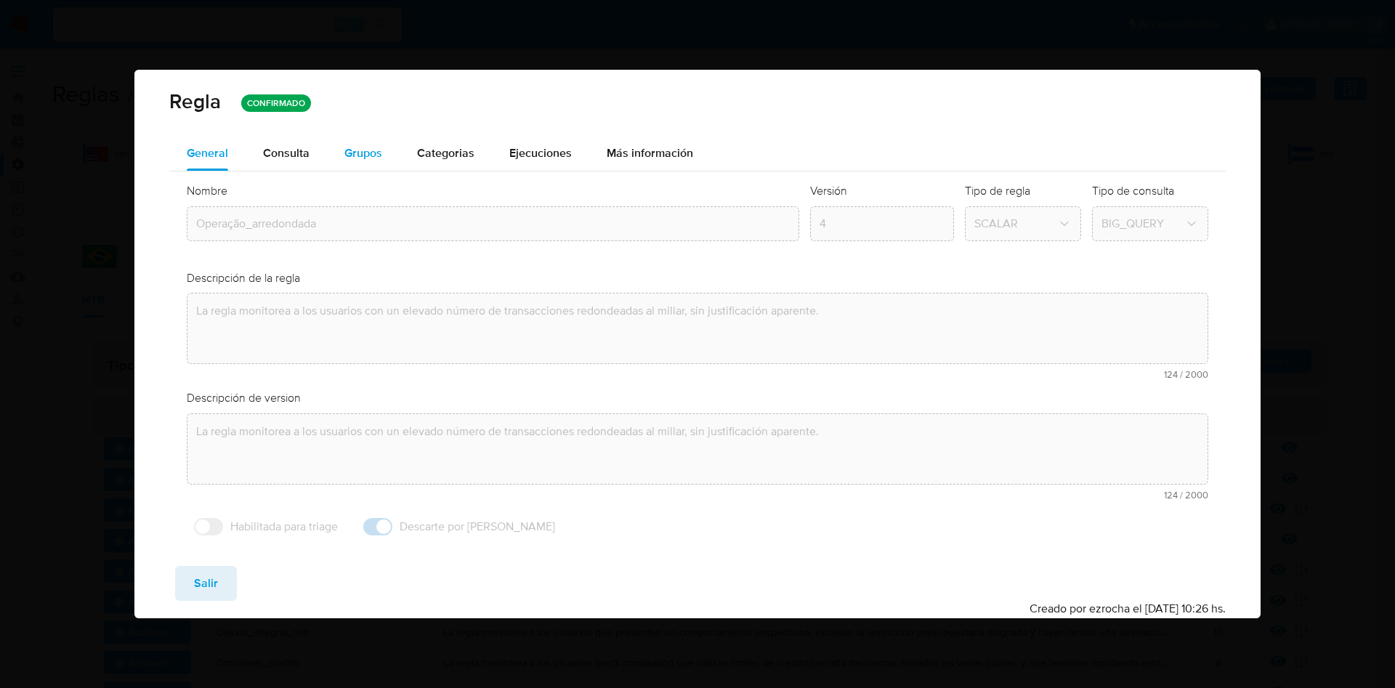
click at [362, 151] on span "Grupos" at bounding box center [363, 153] width 38 height 17
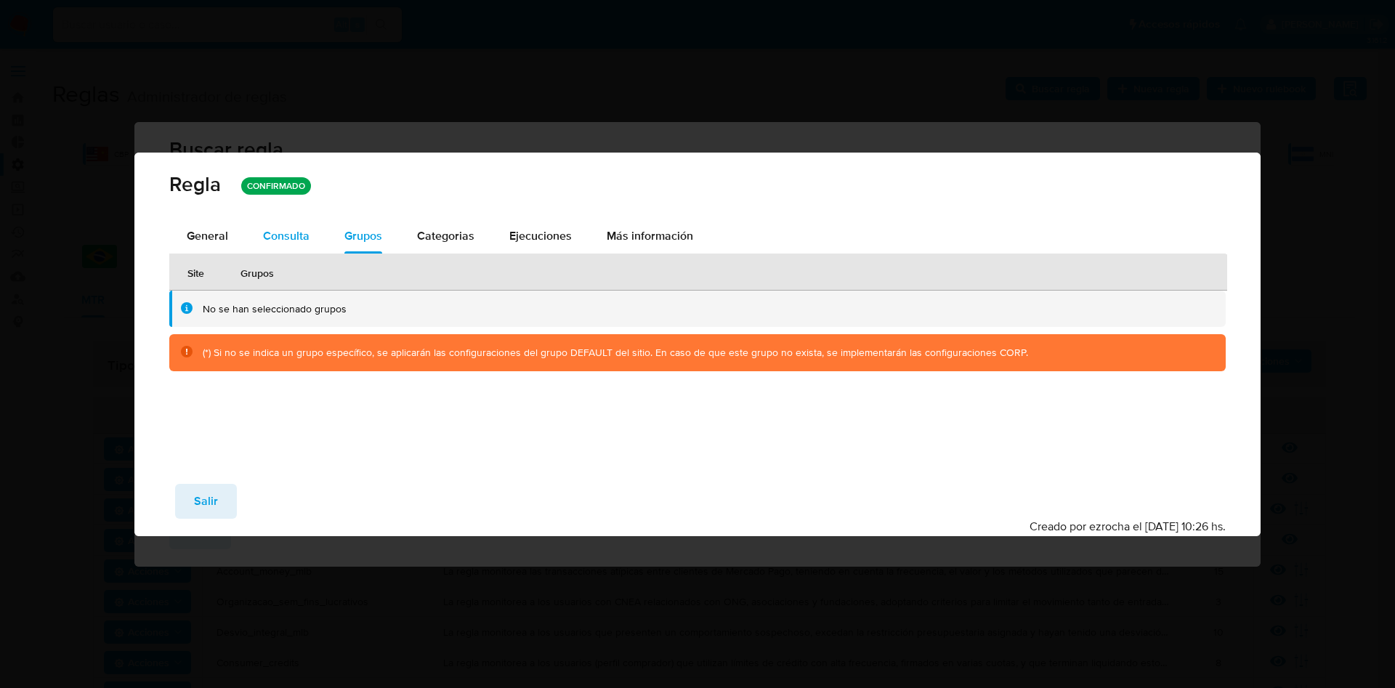
click at [291, 235] on div "Consulta" at bounding box center [286, 236] width 47 height 12
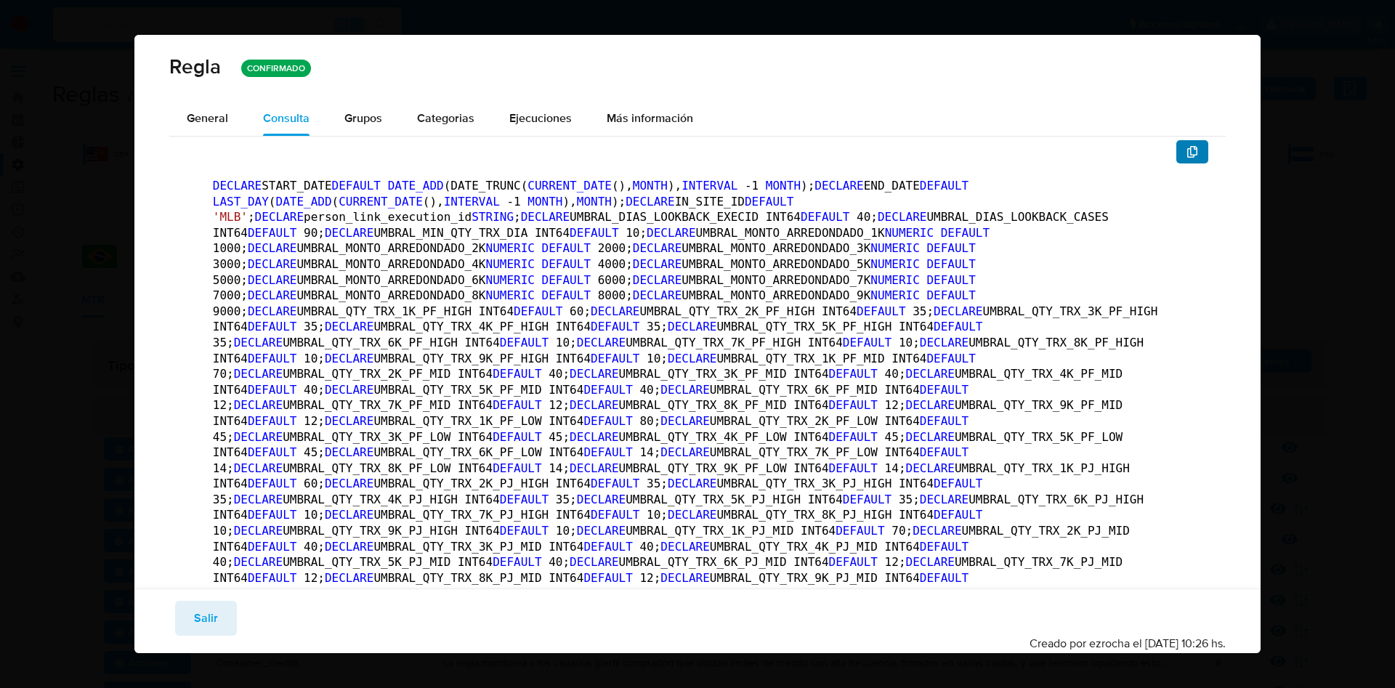
click at [1176, 148] on button "button" at bounding box center [1192, 151] width 32 height 23
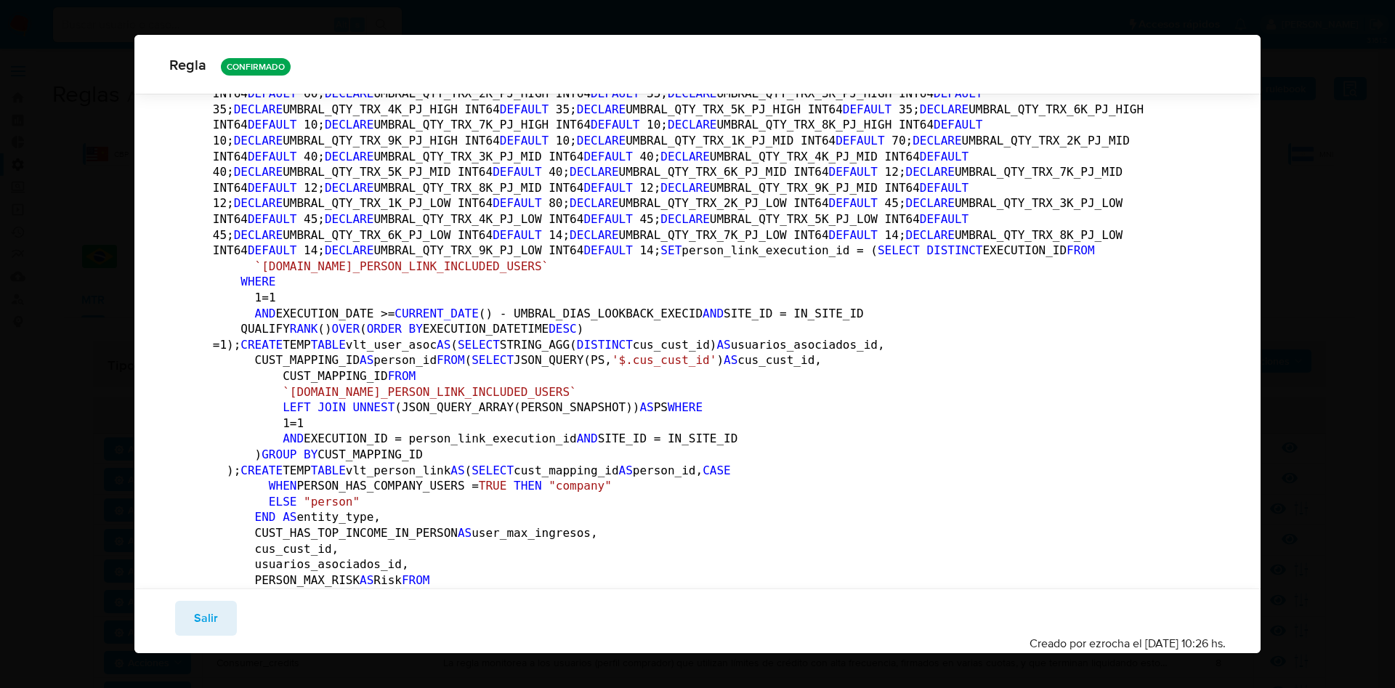
scroll to position [102, 0]
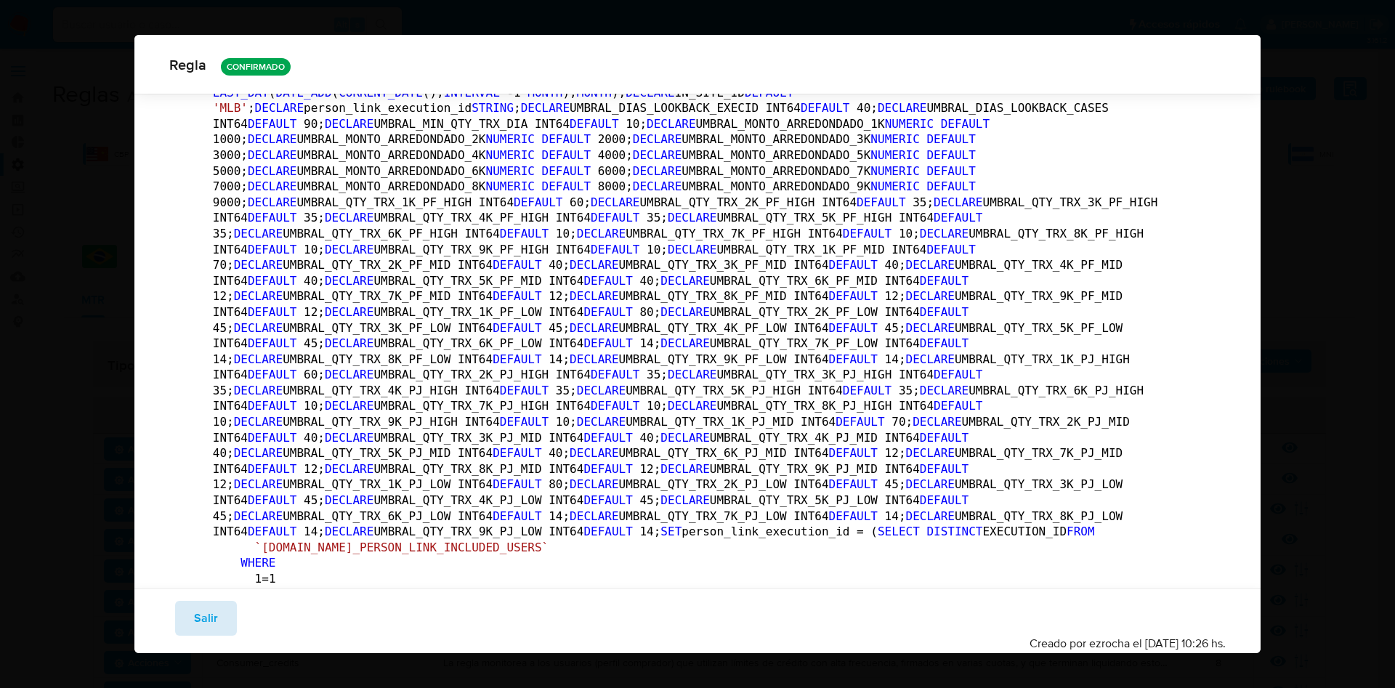
click at [203, 605] on span "Salir" at bounding box center [206, 618] width 24 height 32
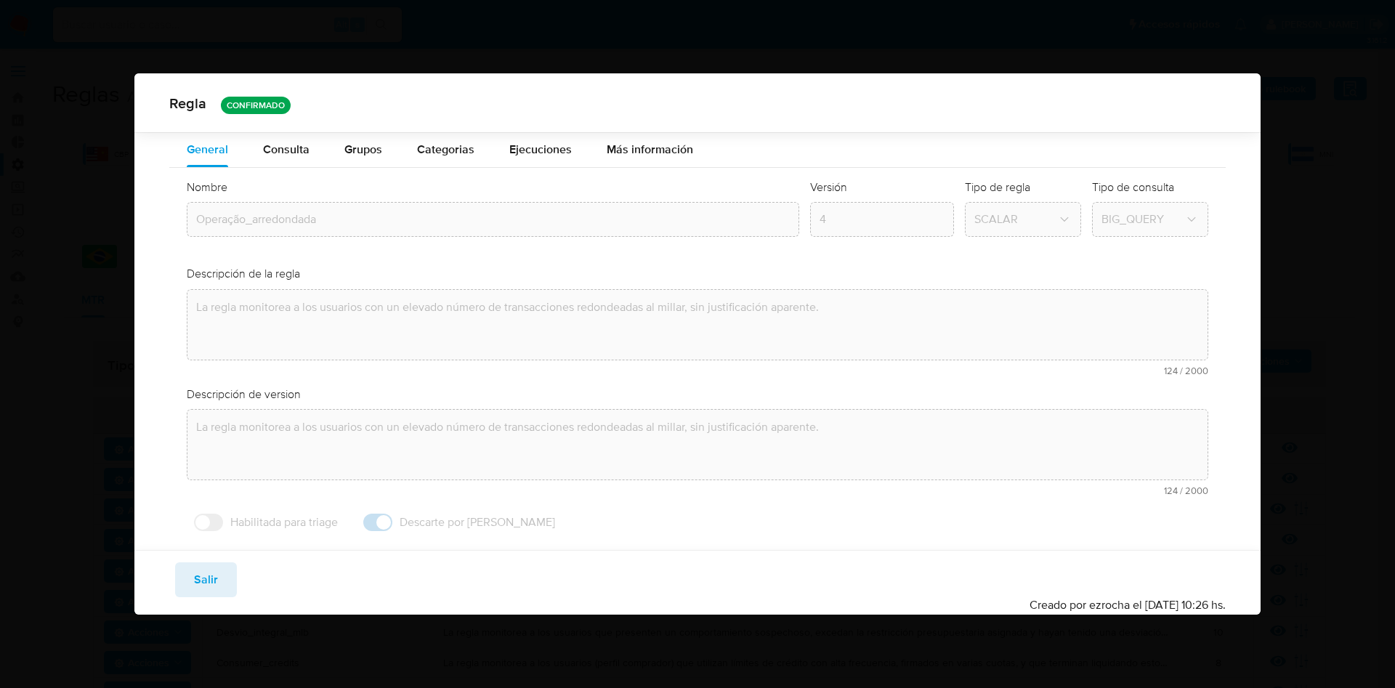
scroll to position [0, 0]
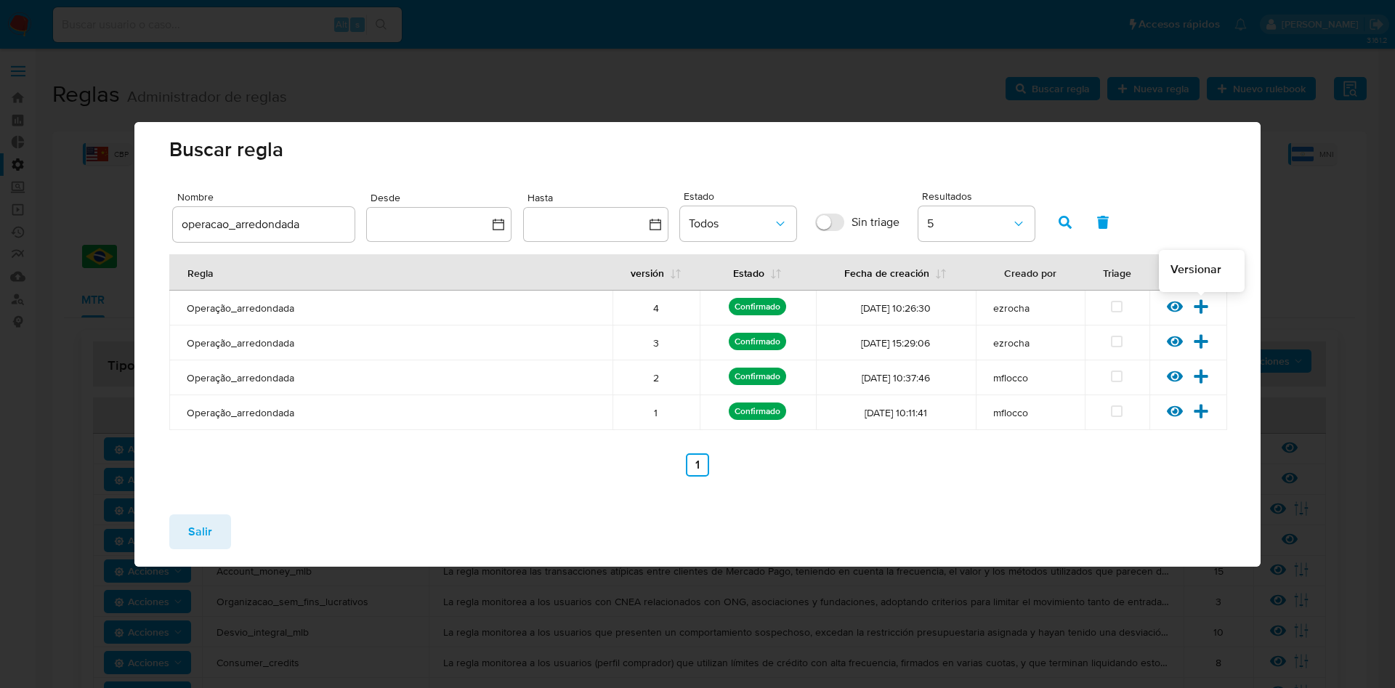
click at [1202, 303] on icon at bounding box center [1202, 306] width 14 height 14
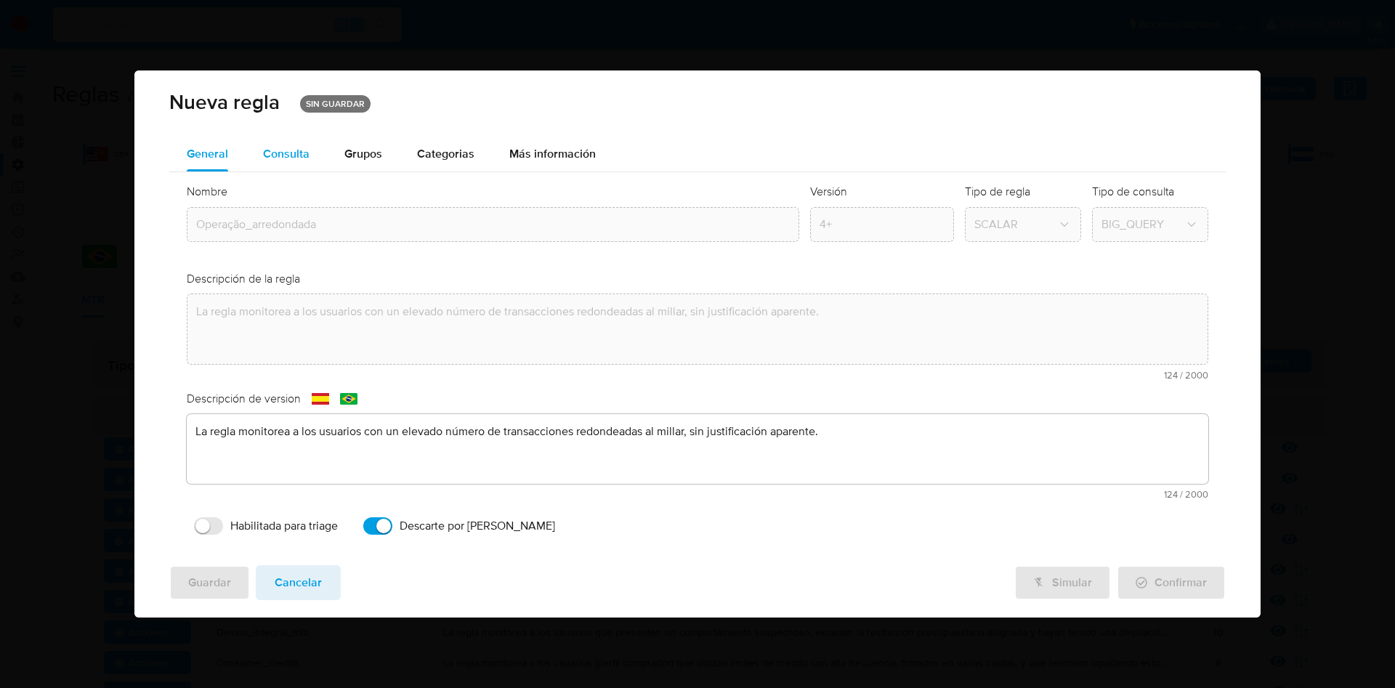
click at [297, 151] on div "Consulta" at bounding box center [286, 154] width 47 height 12
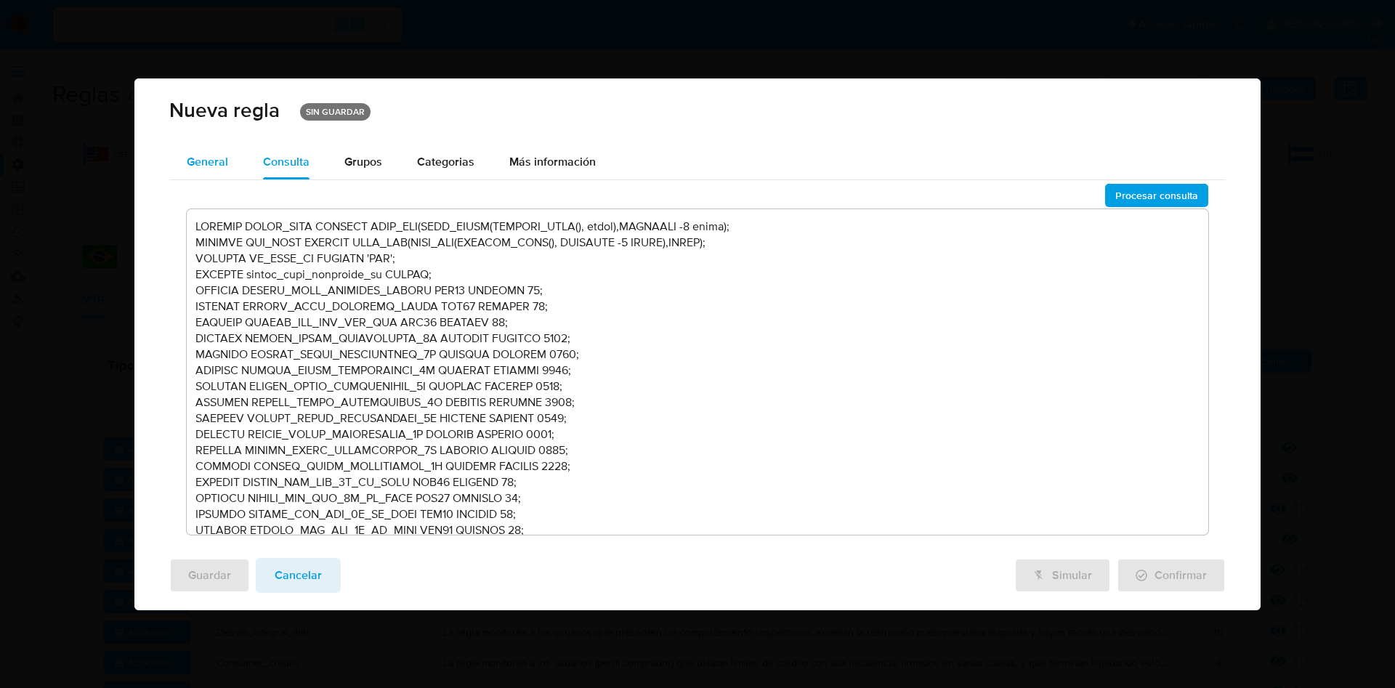
click at [231, 161] on button "General" at bounding box center [207, 162] width 76 height 35
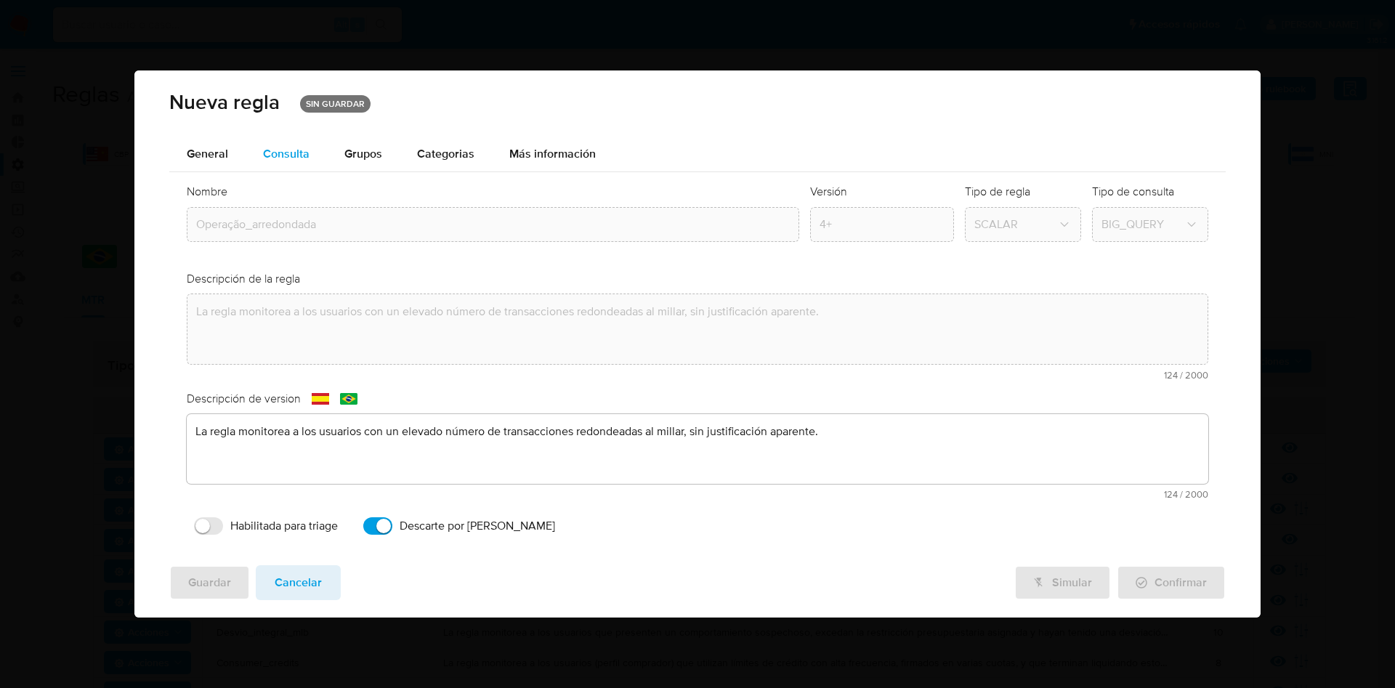
click at [299, 148] on div "Consulta" at bounding box center [286, 154] width 47 height 12
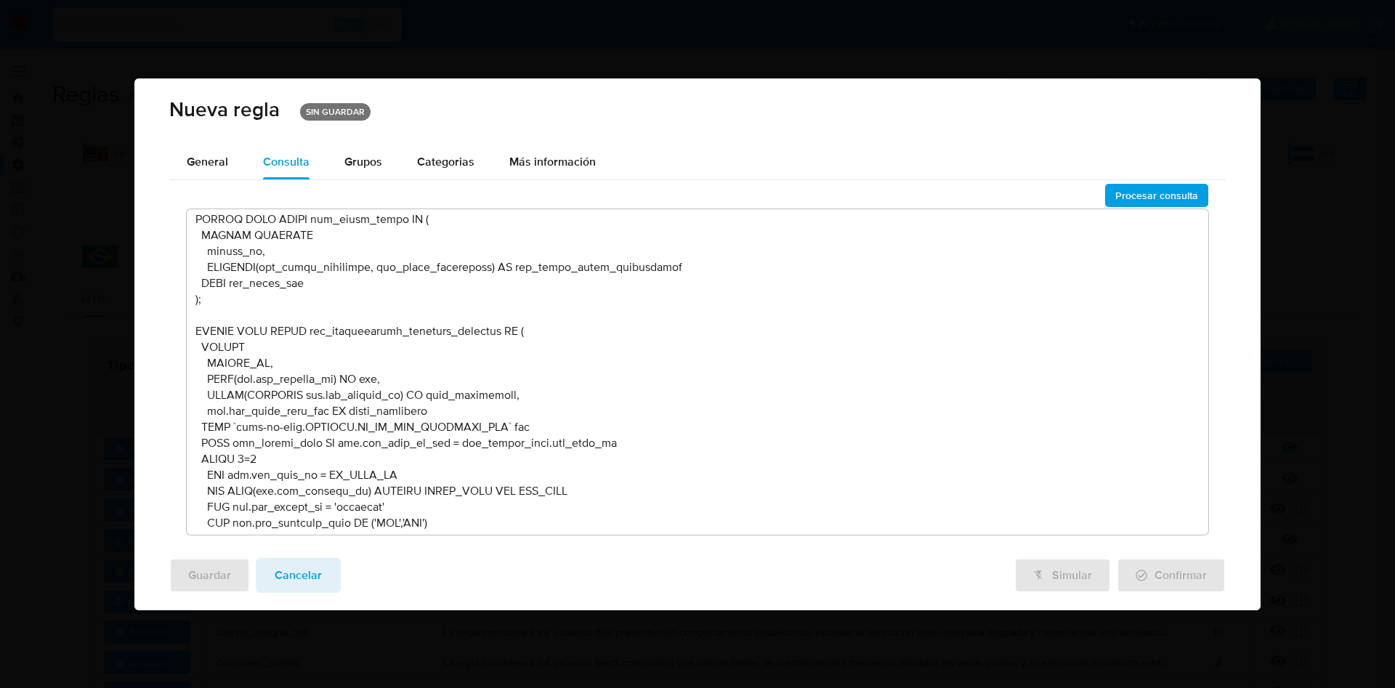
scroll to position [2834, 0]
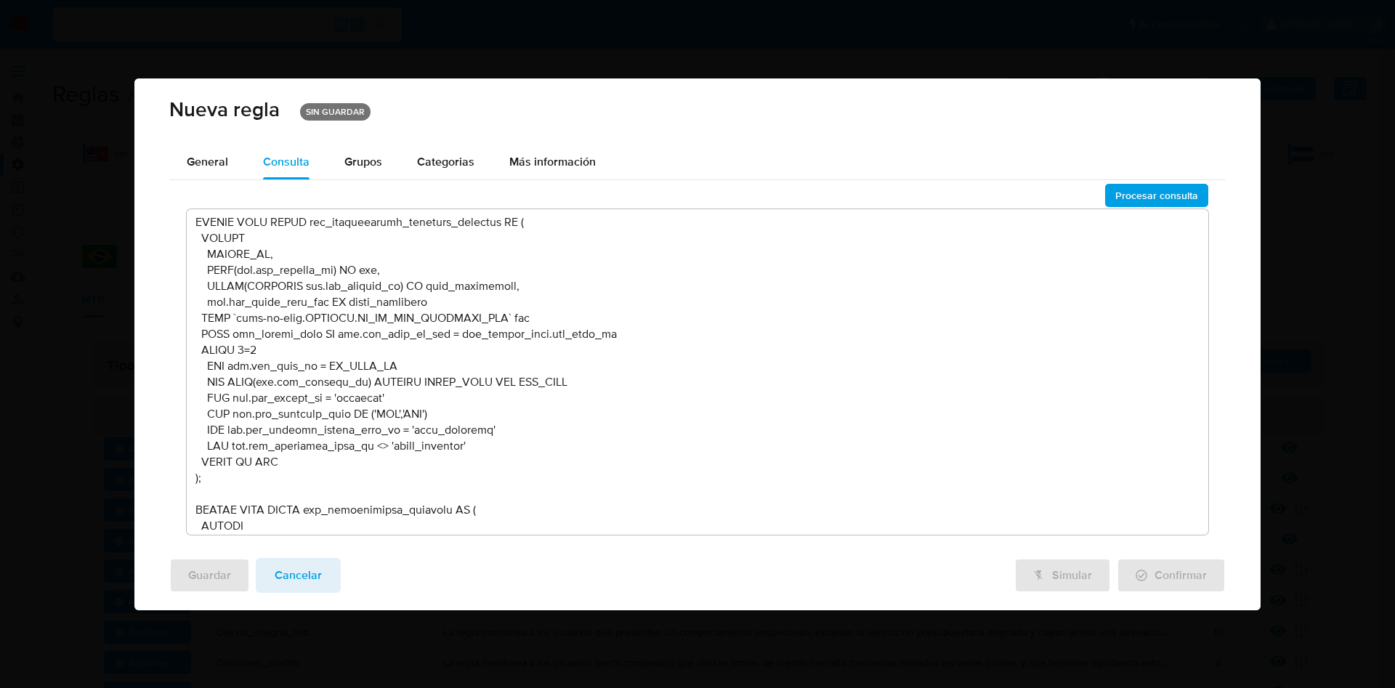
click at [480, 446] on textarea at bounding box center [698, 372] width 1022 height 326
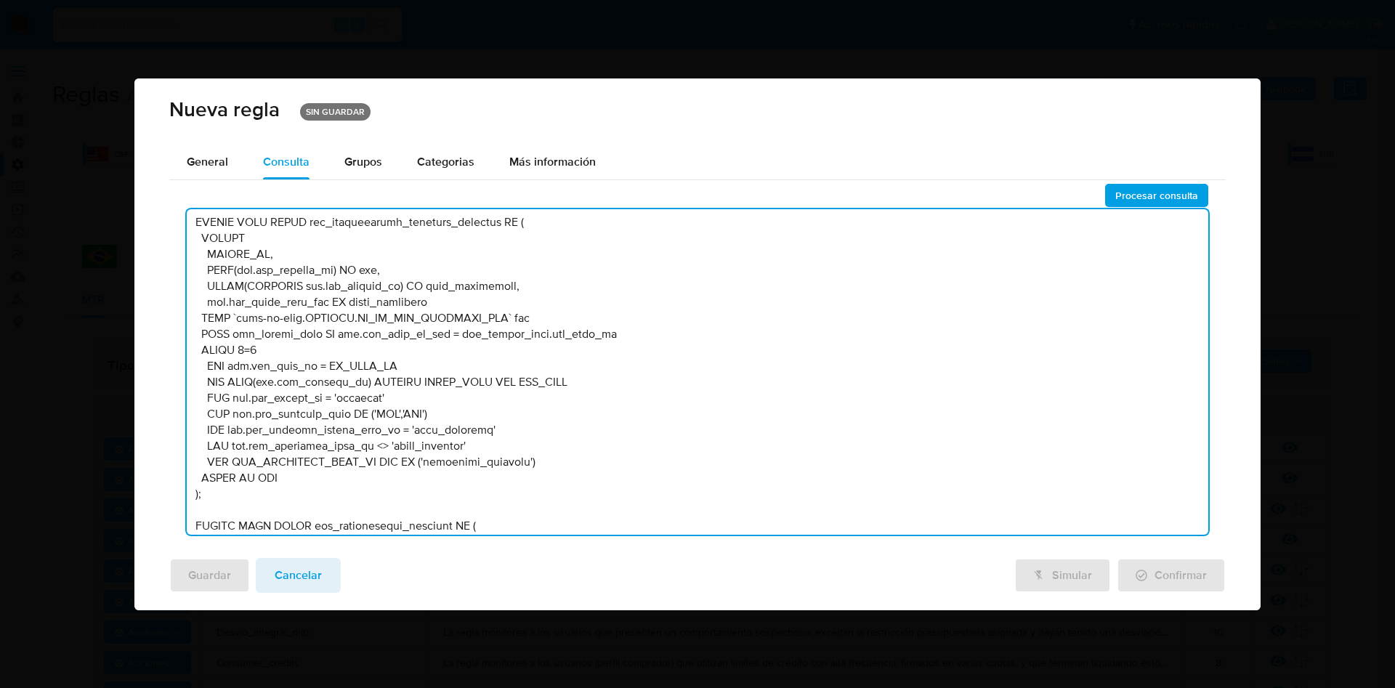
drag, startPoint x: 255, startPoint y: 446, endPoint x: 234, endPoint y: 446, distance: 21.1
click at [234, 446] on textarea at bounding box center [698, 372] width 1022 height 326
click at [235, 462] on textarea at bounding box center [698, 372] width 1022 height 326
drag, startPoint x: 372, startPoint y: 449, endPoint x: 256, endPoint y: 444, distance: 116.4
click at [256, 444] on textarea at bounding box center [698, 372] width 1022 height 326
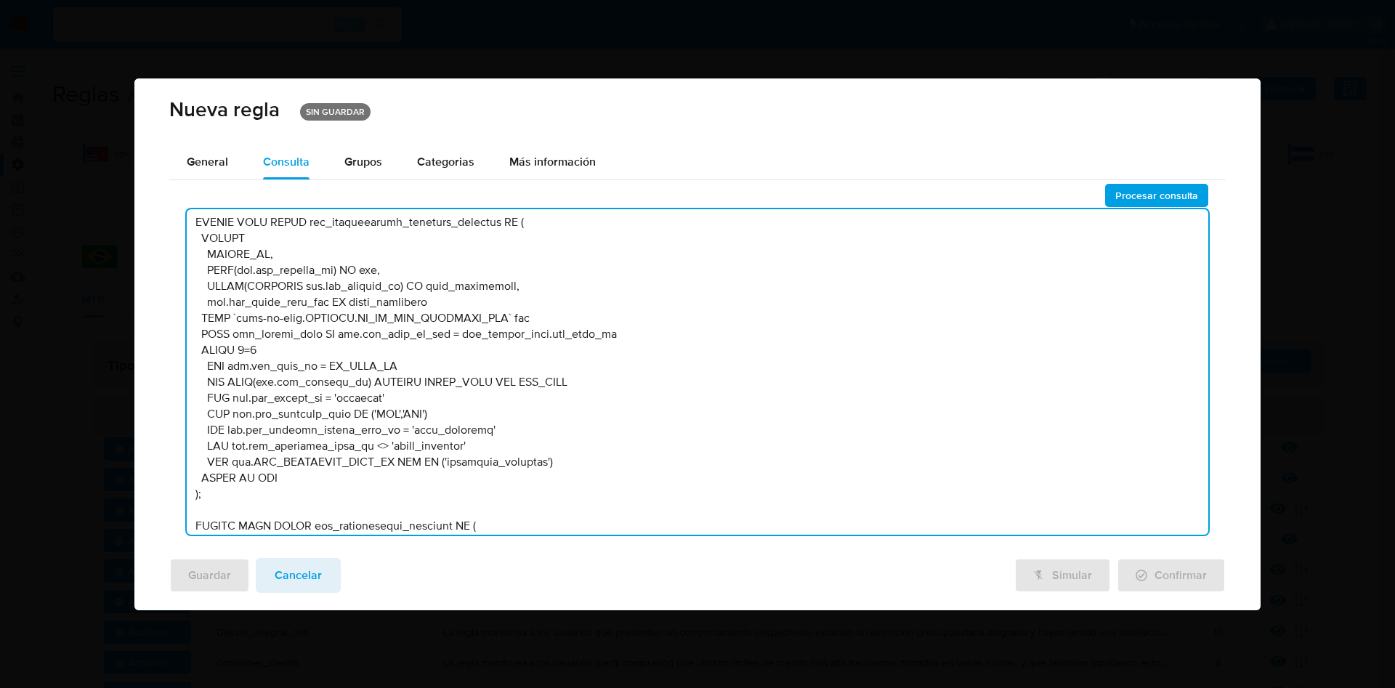
drag, startPoint x: 256, startPoint y: 462, endPoint x: 393, endPoint y: 460, distance: 137.3
click at [393, 460] on textarea at bounding box center [698, 372] width 1022 height 326
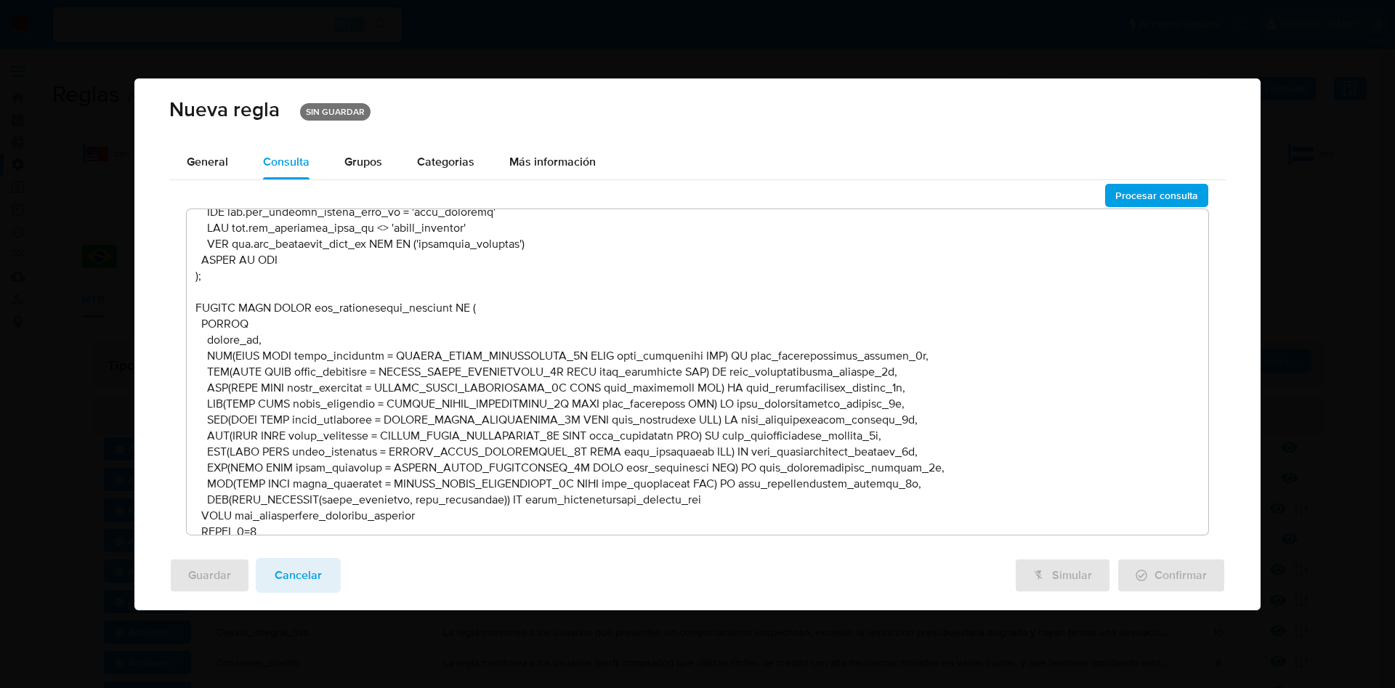
scroll to position [2943, 0]
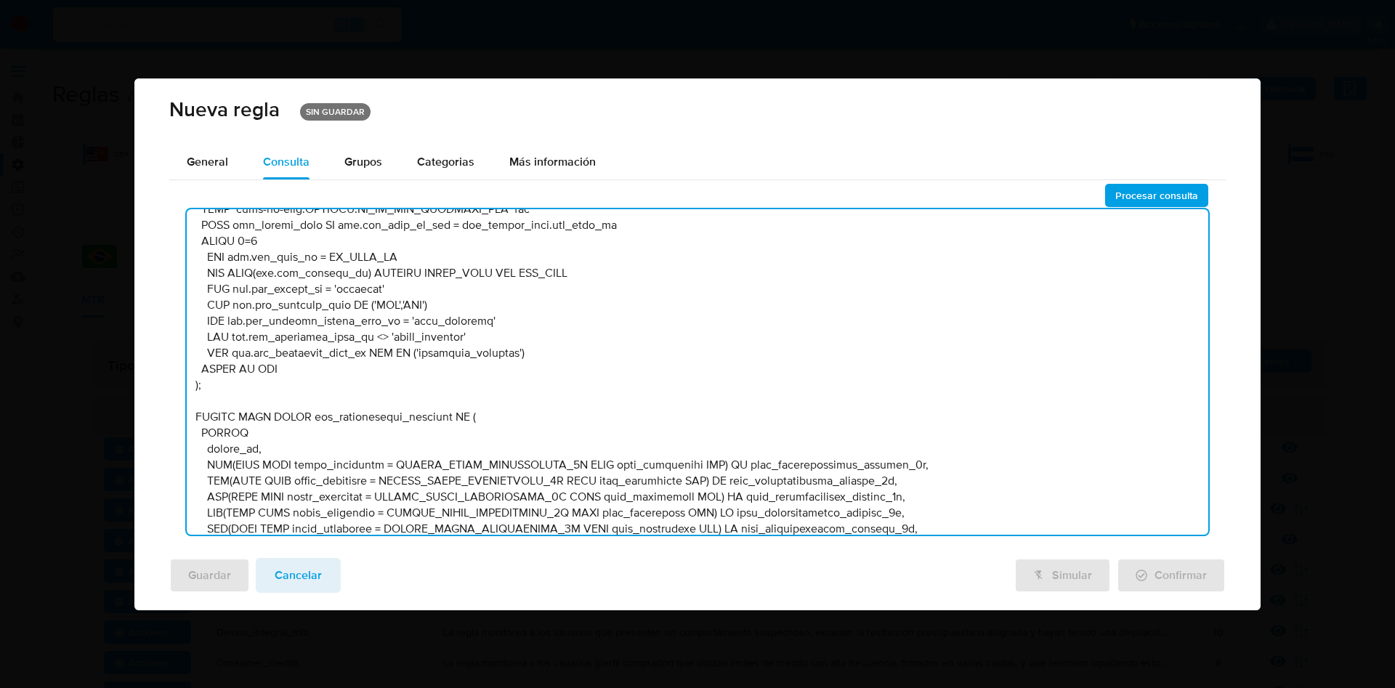
drag, startPoint x: 208, startPoint y: 352, endPoint x: 514, endPoint y: 352, distance: 306.6
click at [514, 352] on textarea at bounding box center [698, 372] width 1022 height 326
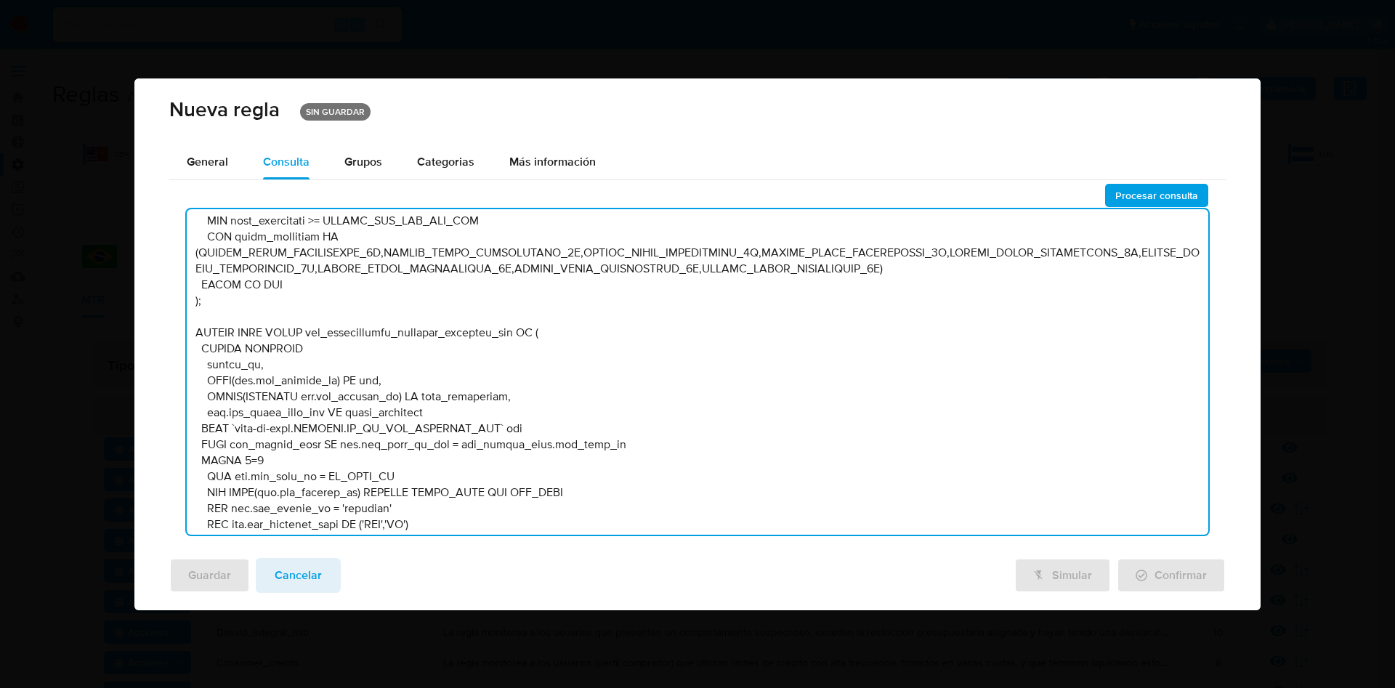
scroll to position [3488, 0]
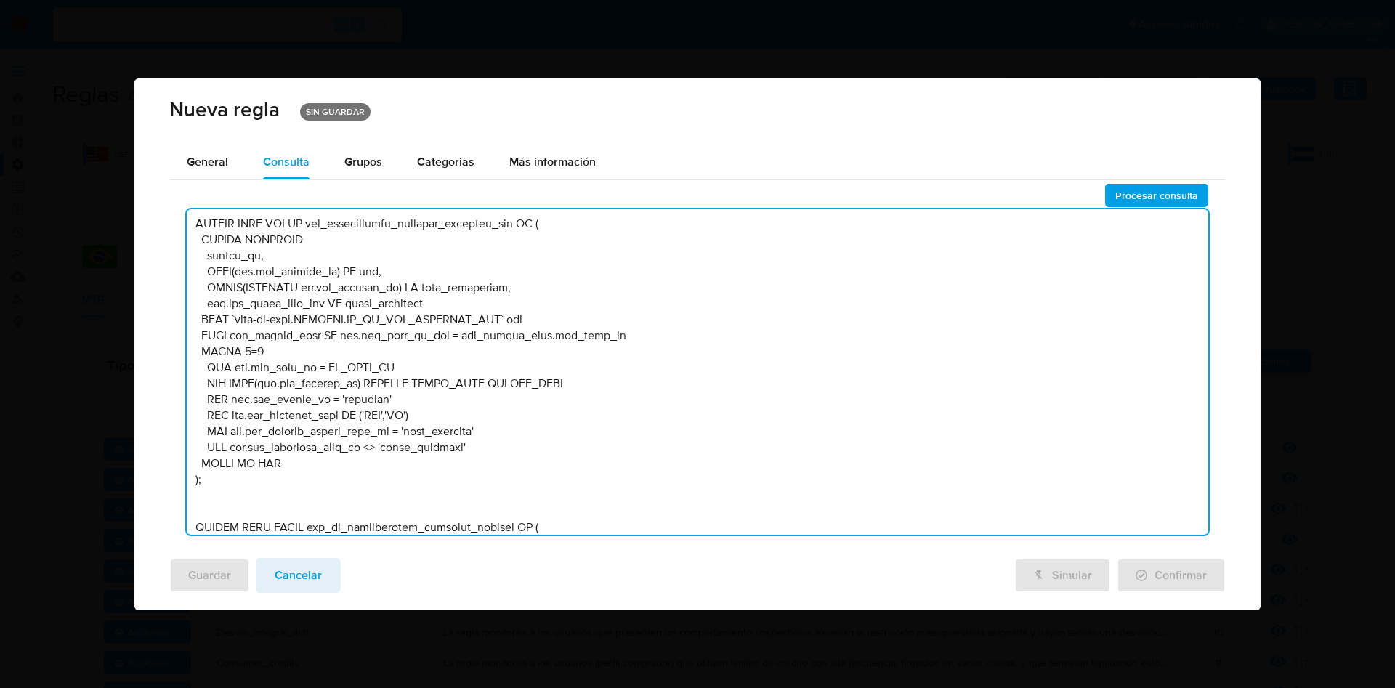
click at [488, 445] on textarea at bounding box center [698, 372] width 1022 height 326
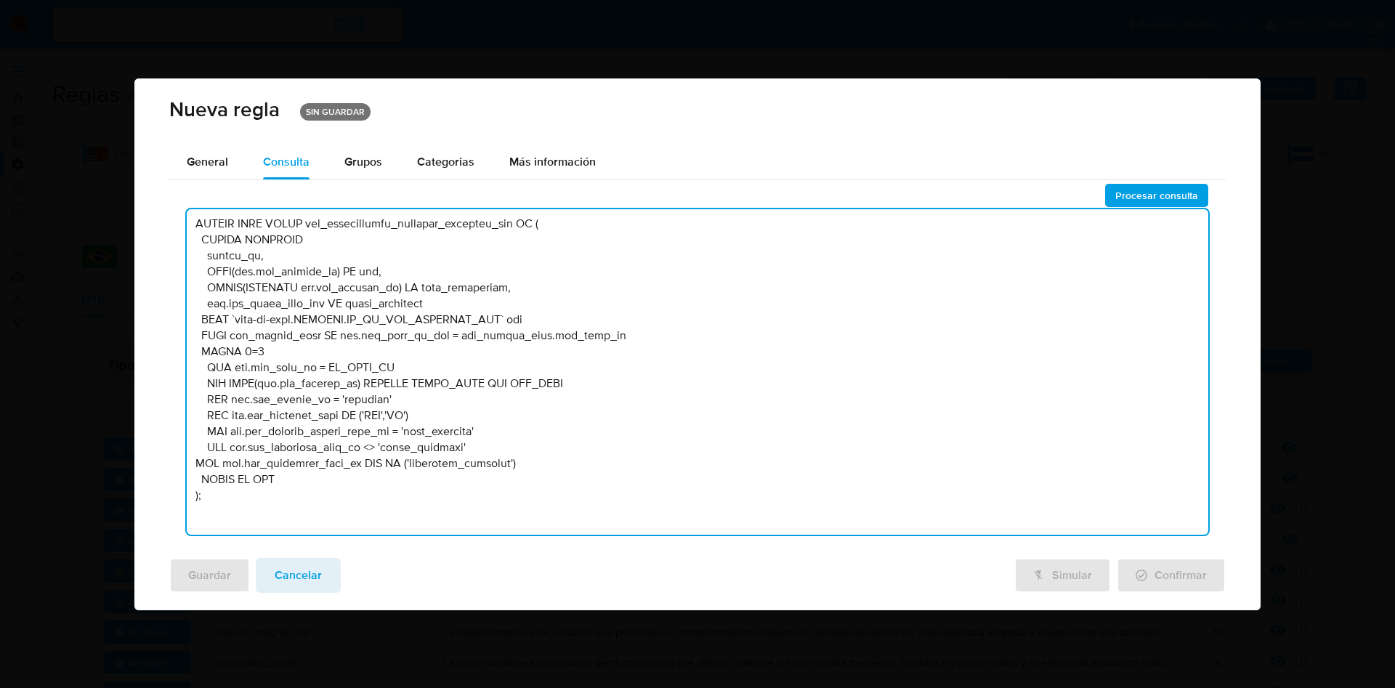
click at [195, 465] on textarea at bounding box center [698, 372] width 1022 height 326
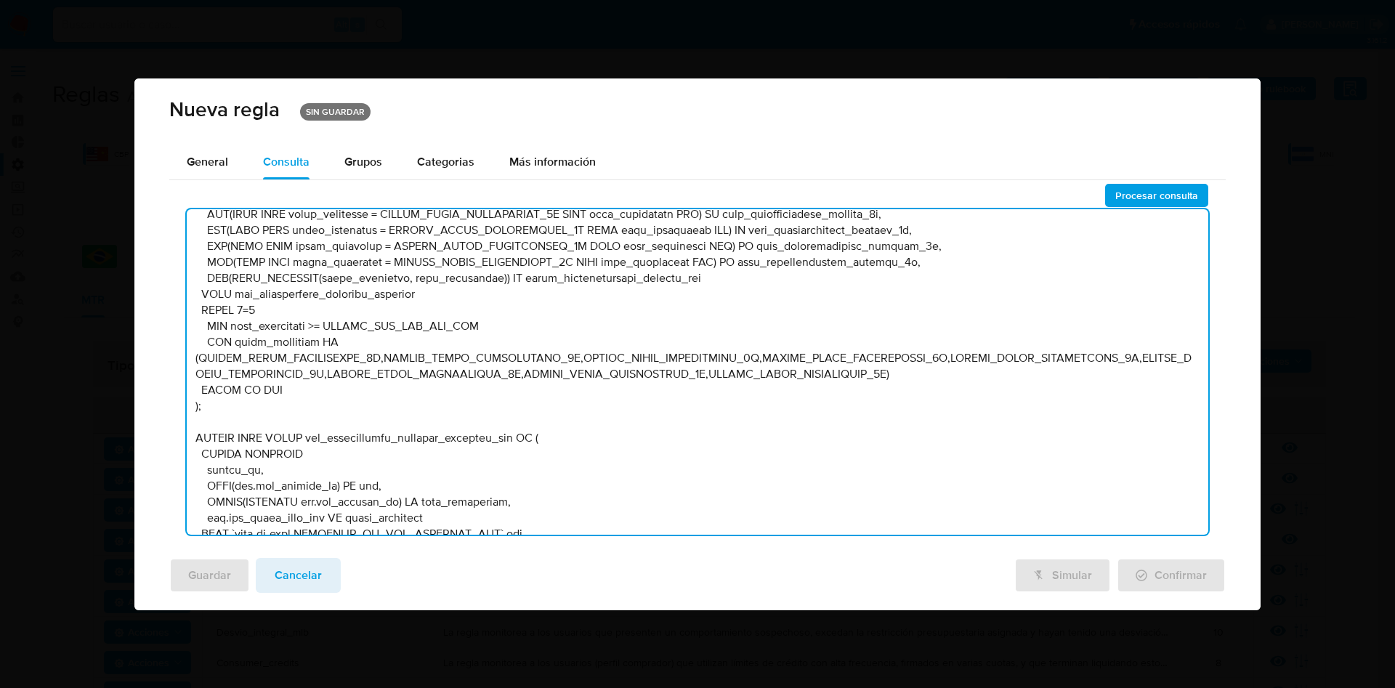
scroll to position [3270, 0]
type textarea "DECLARE START_DATE DEFAULT DATE_ADD(DATE_TRUNC(CURRENT_DATE(), month),INTERVAL …"
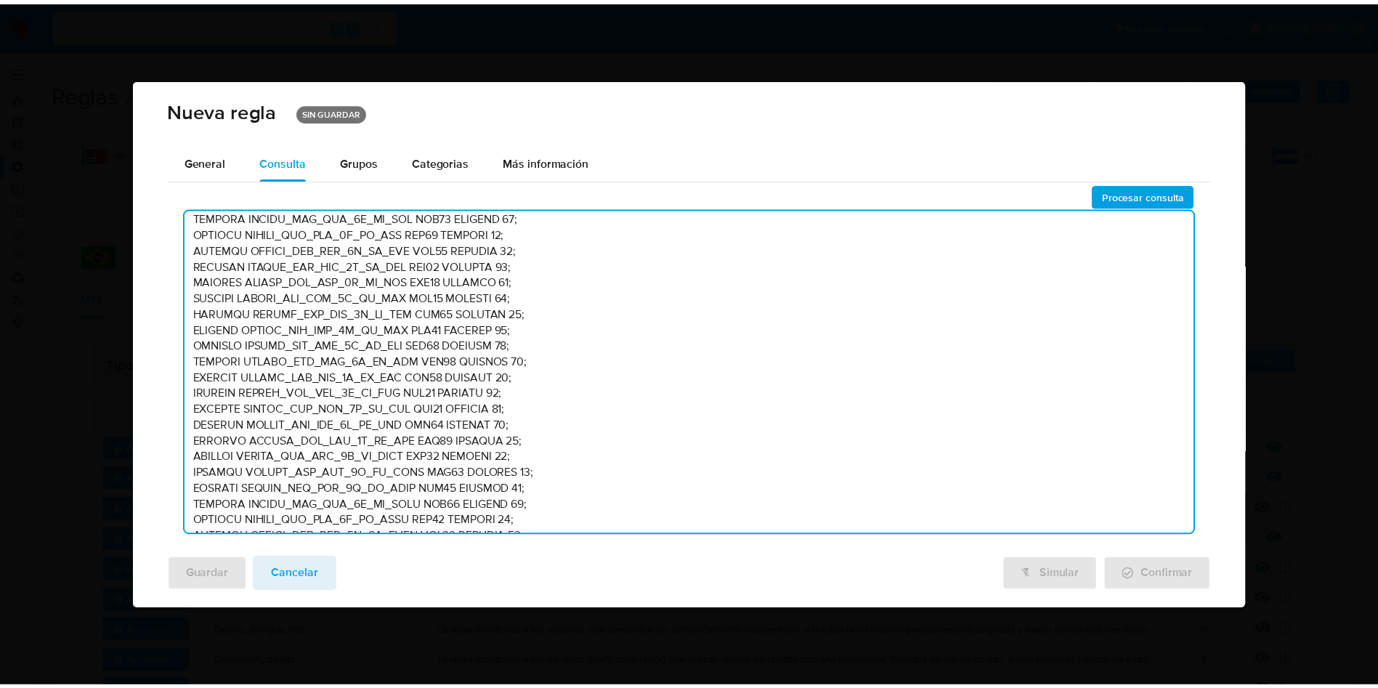
scroll to position [0, 0]
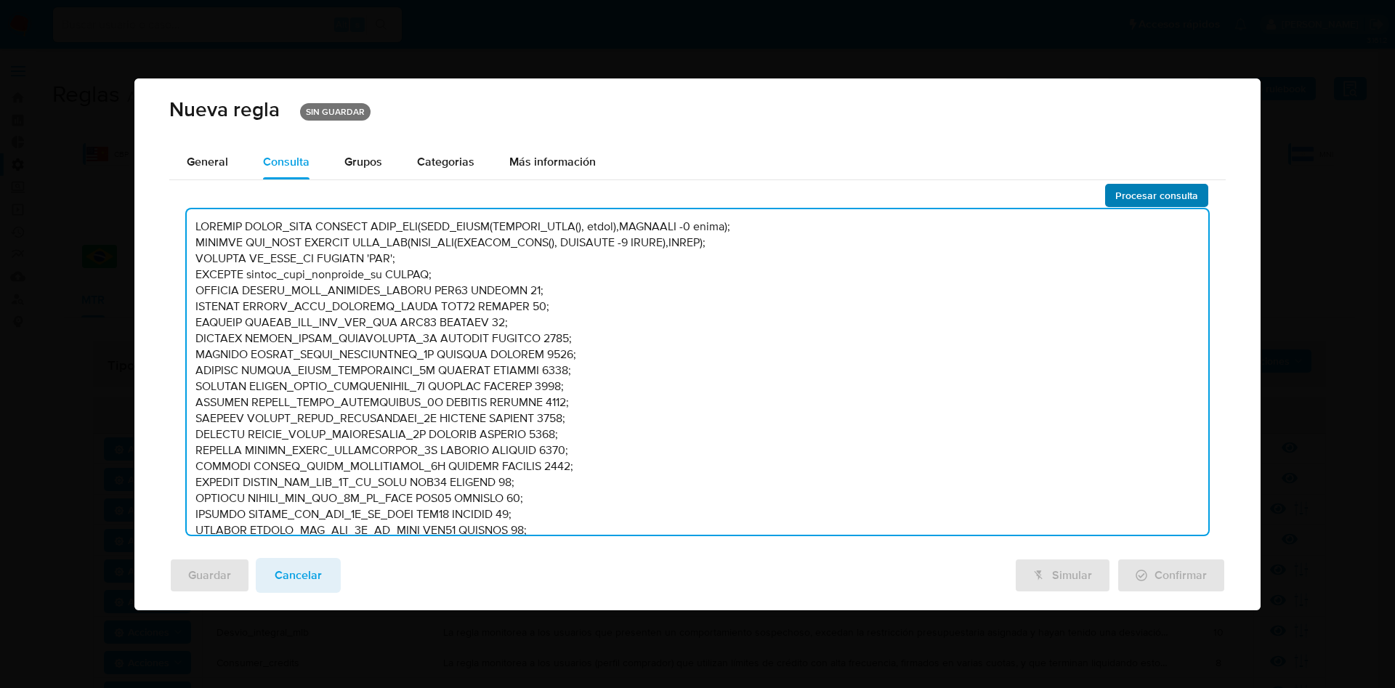
click at [1120, 197] on span "Procesar consulta" at bounding box center [1156, 195] width 83 height 20
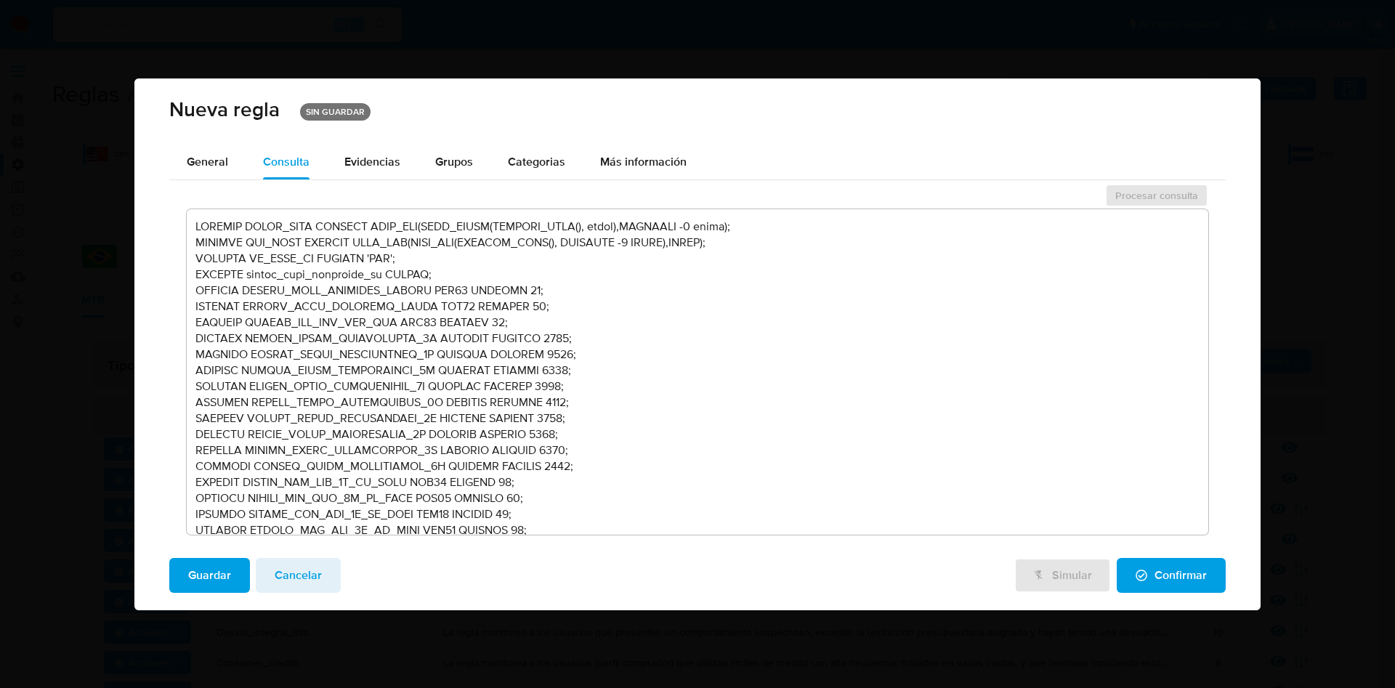
click at [205, 573] on span "Guardar" at bounding box center [209, 575] width 43 height 32
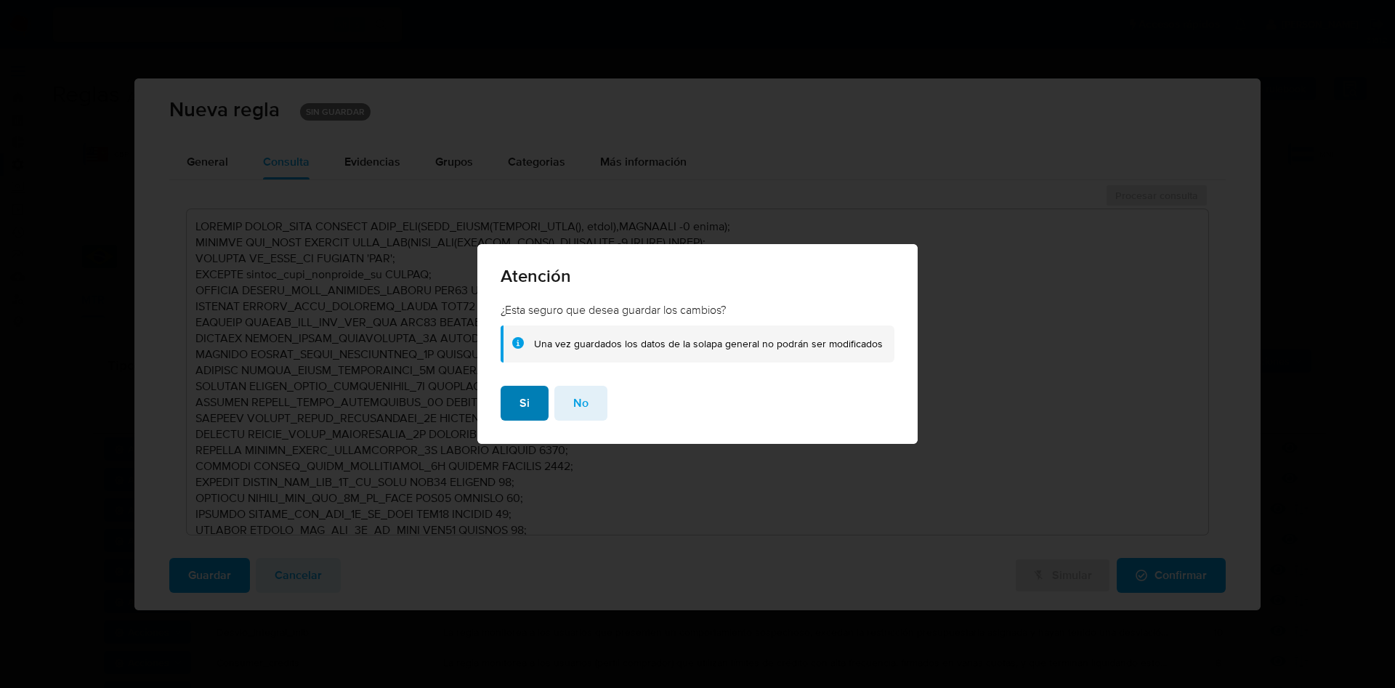
click at [520, 401] on button "Si" at bounding box center [525, 403] width 48 height 35
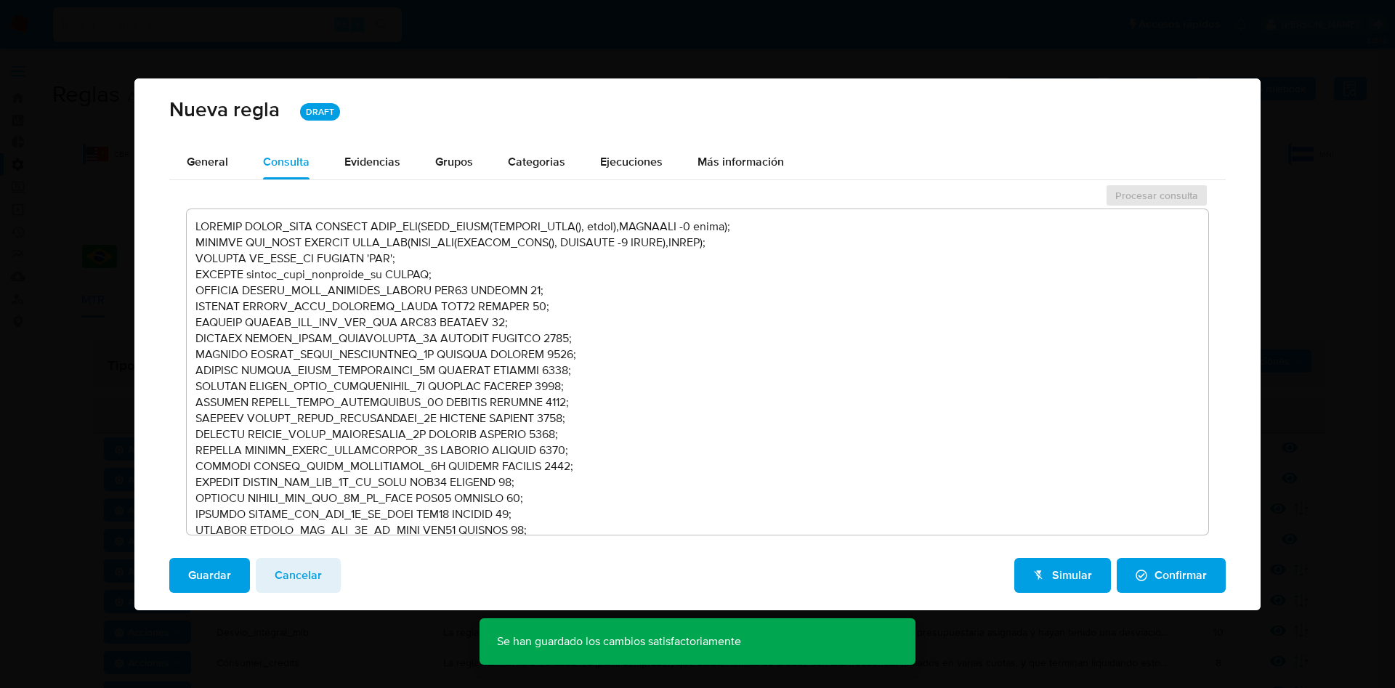
click at [1164, 575] on span "Confirmar" at bounding box center [1171, 575] width 71 height 32
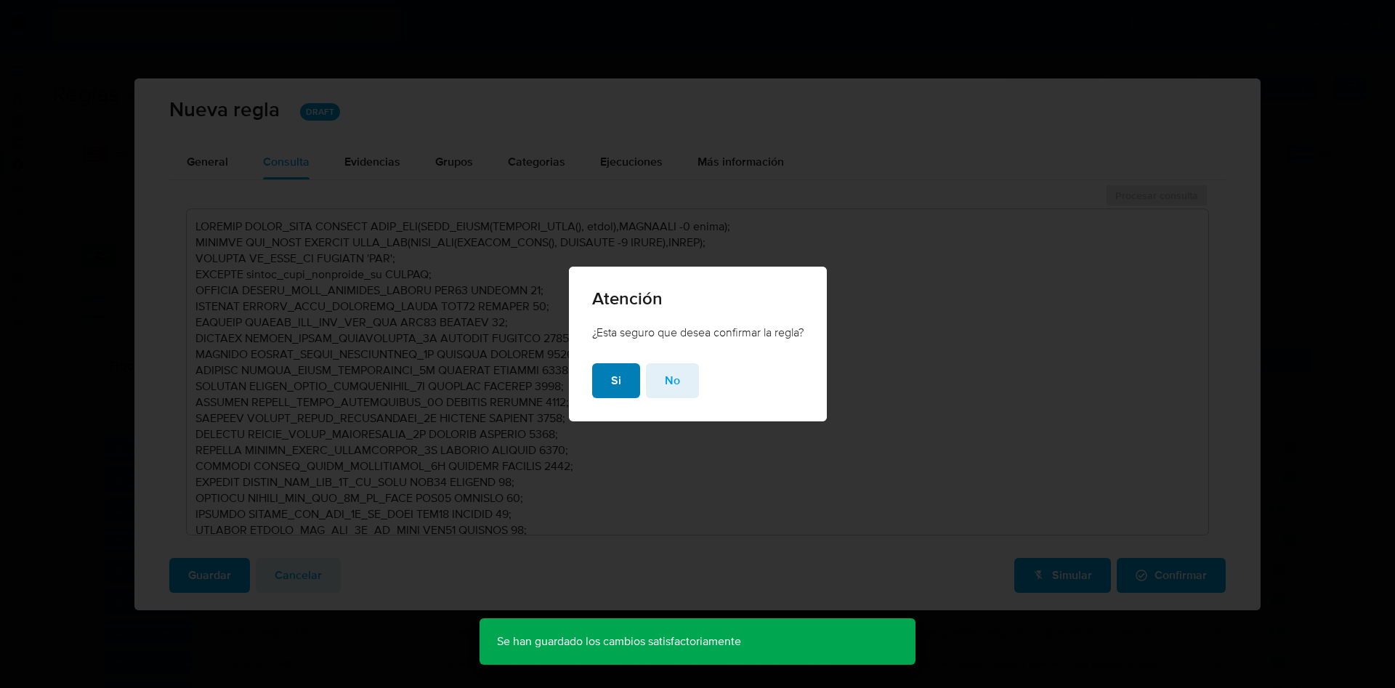
click at [629, 382] on button "Si" at bounding box center [616, 380] width 48 height 35
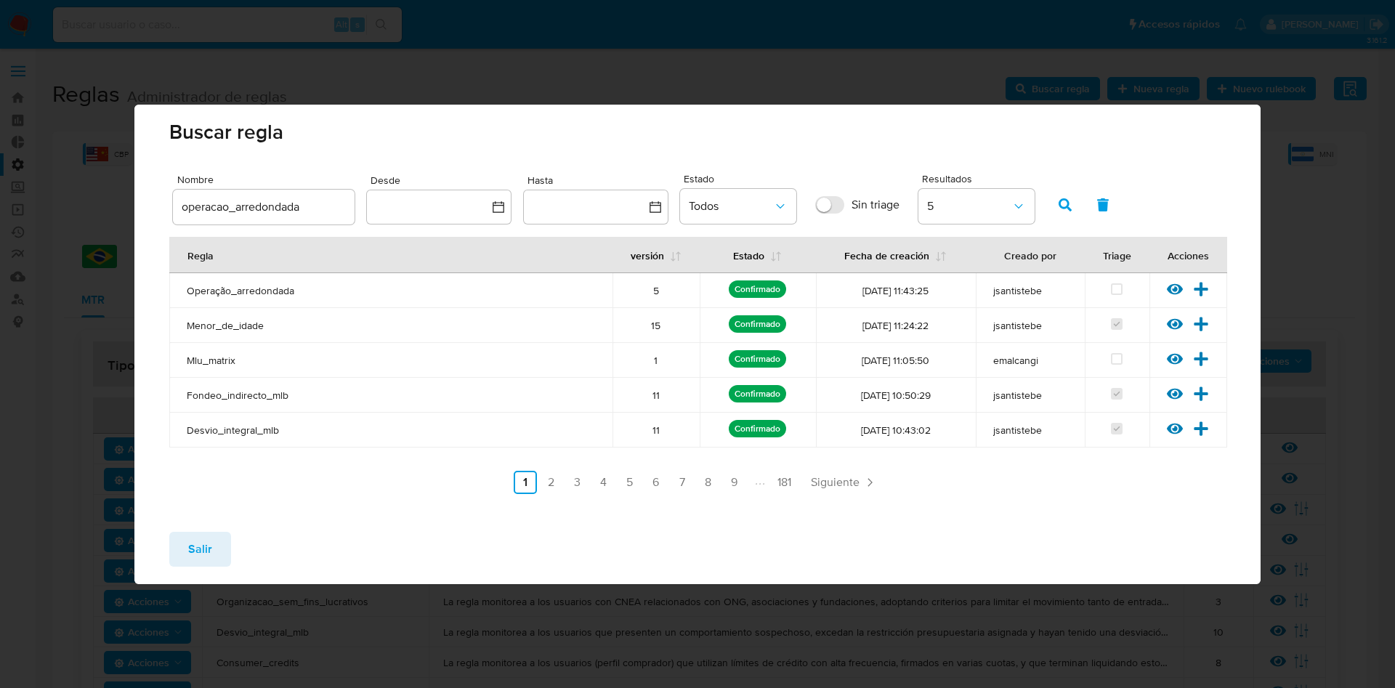
click at [200, 545] on span "Salir" at bounding box center [200, 549] width 24 height 32
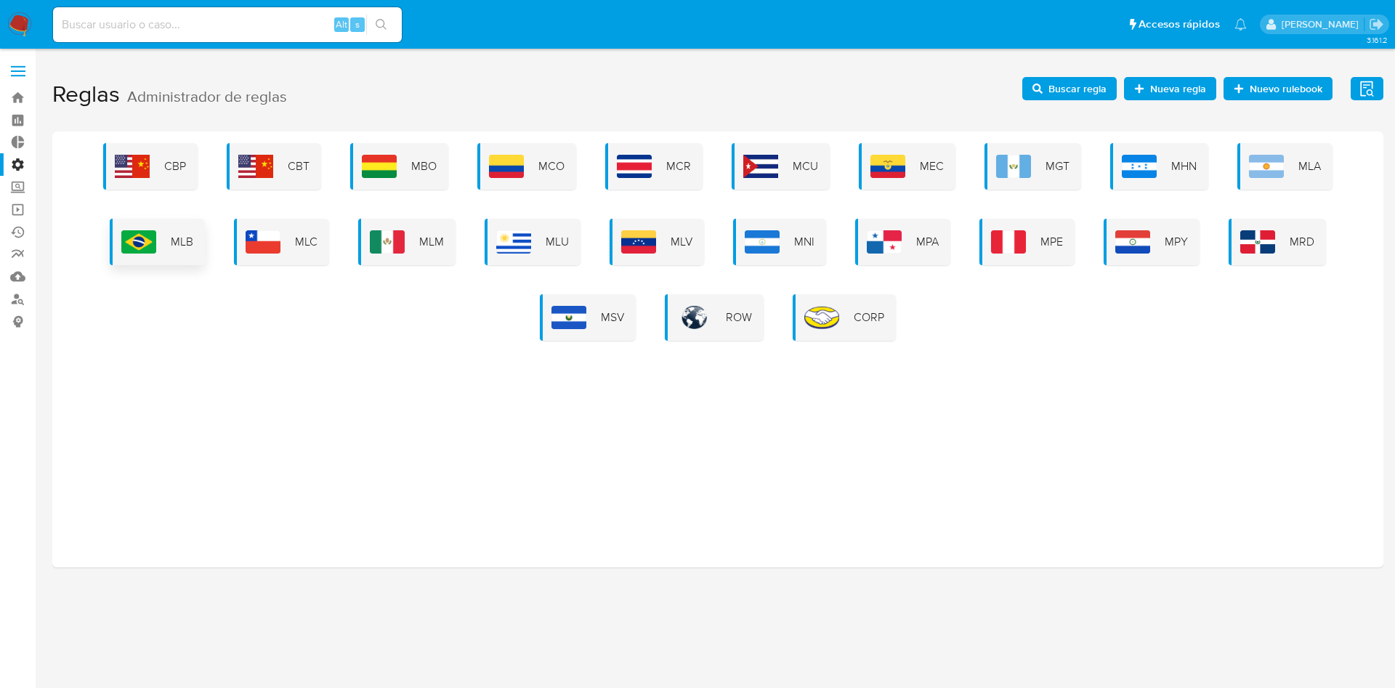
click at [156, 235] on img at bounding box center [138, 241] width 35 height 23
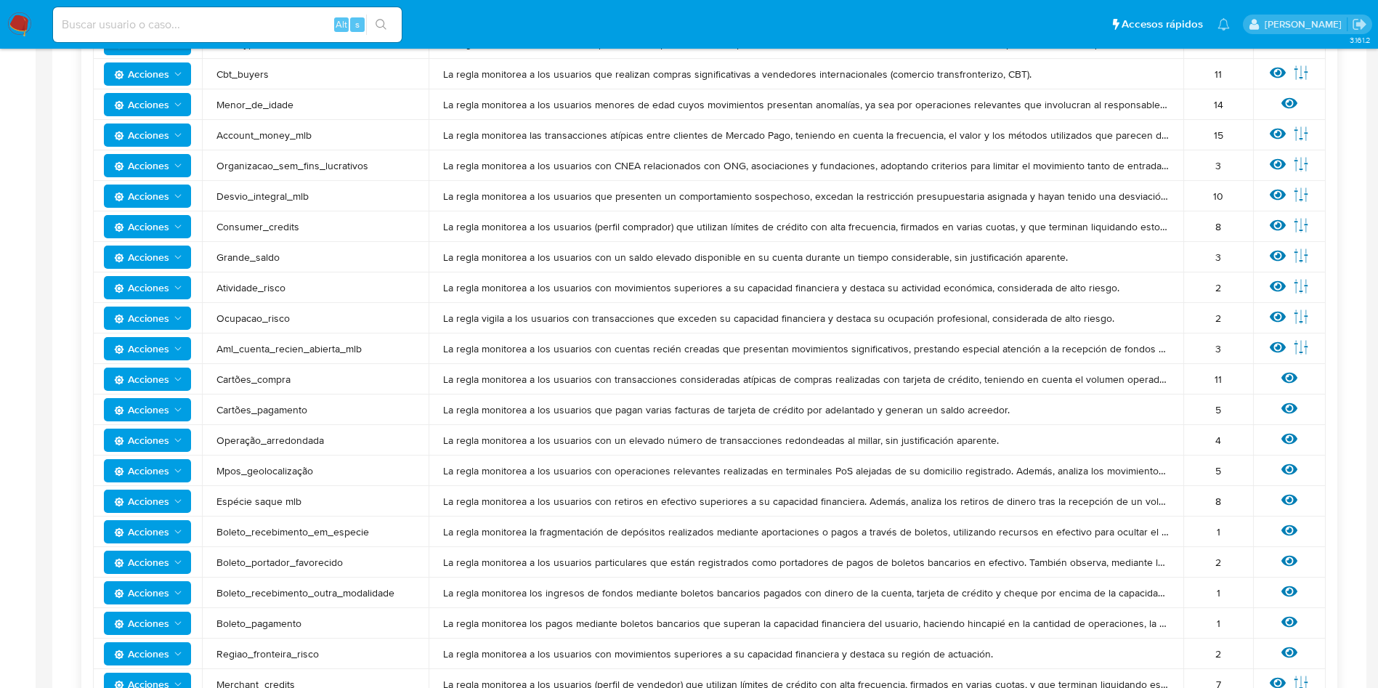
scroll to position [981, 0]
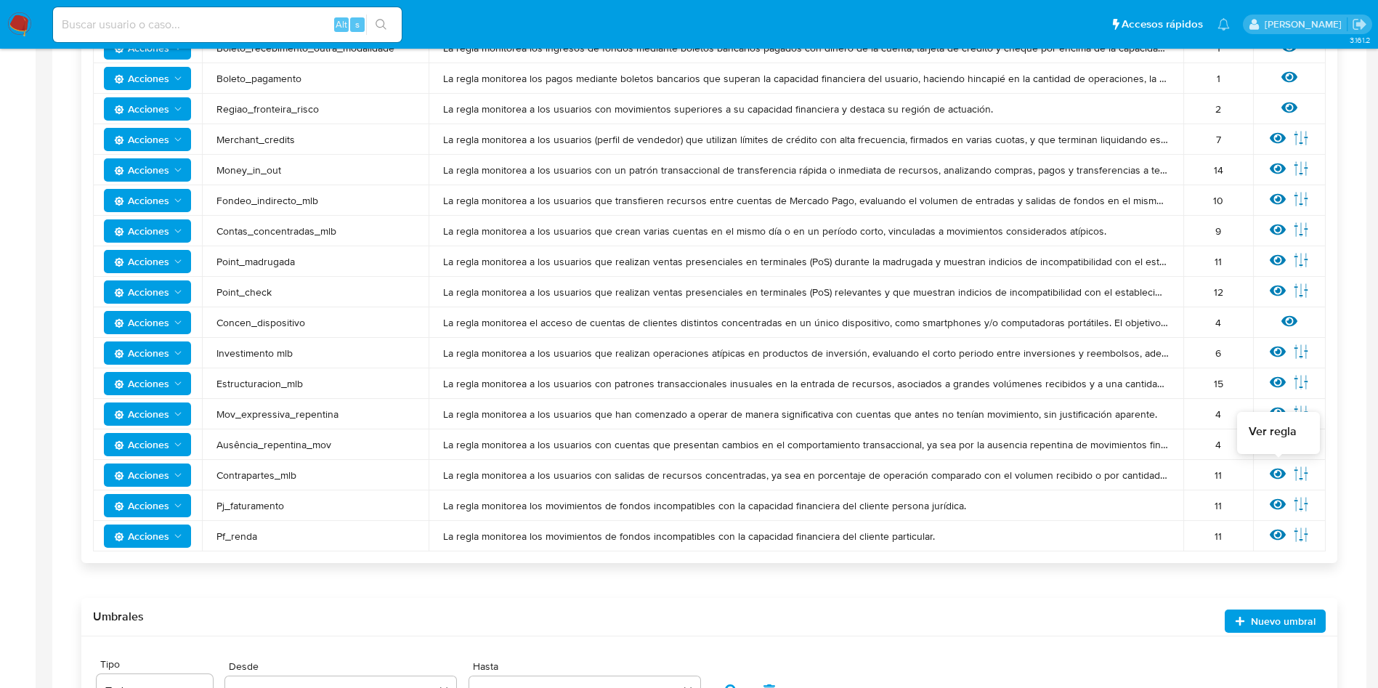
click at [1272, 469] on icon at bounding box center [1278, 474] width 16 height 16
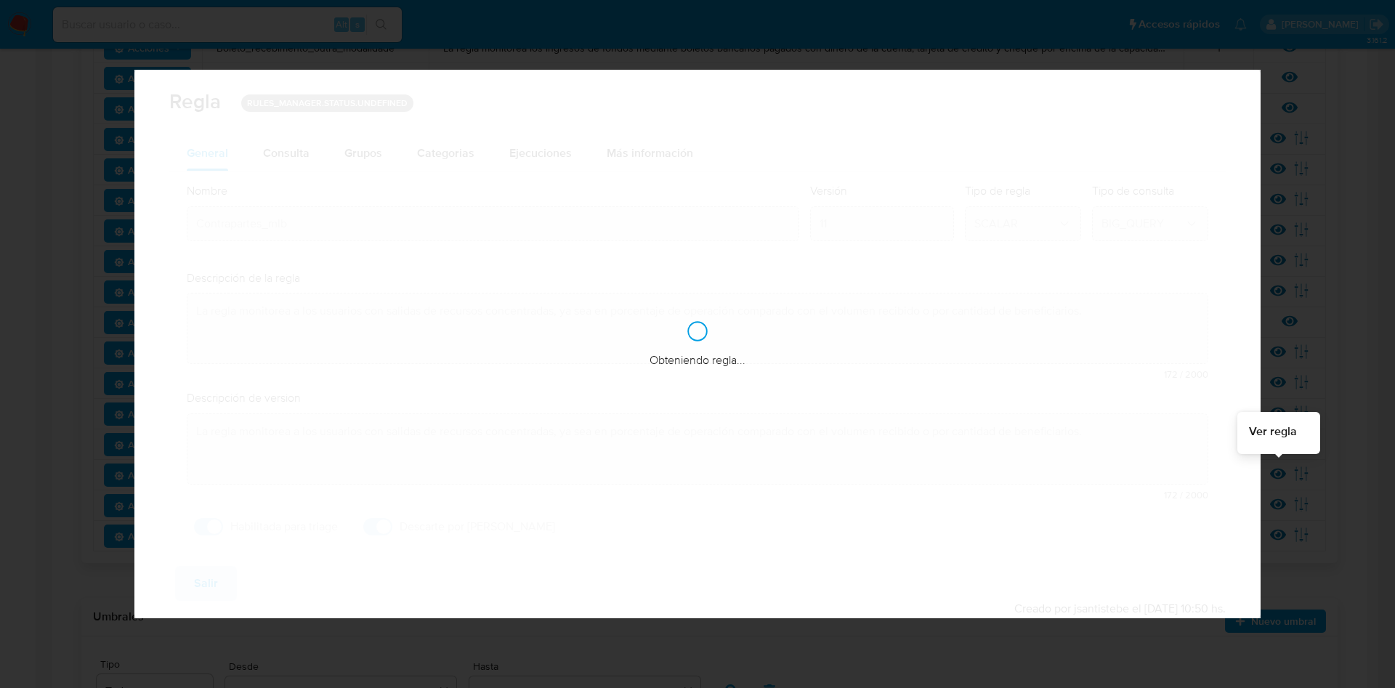
checkbox input "true"
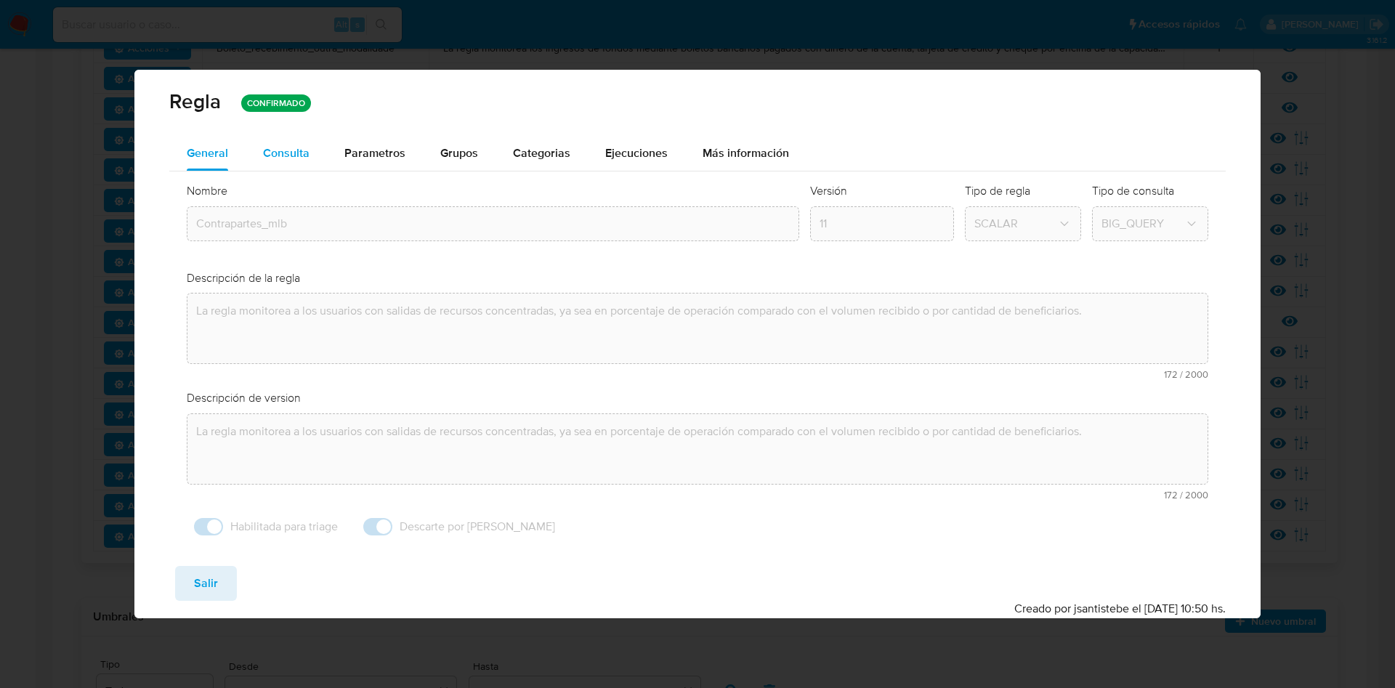
click at [275, 154] on div "Consulta" at bounding box center [286, 153] width 47 height 12
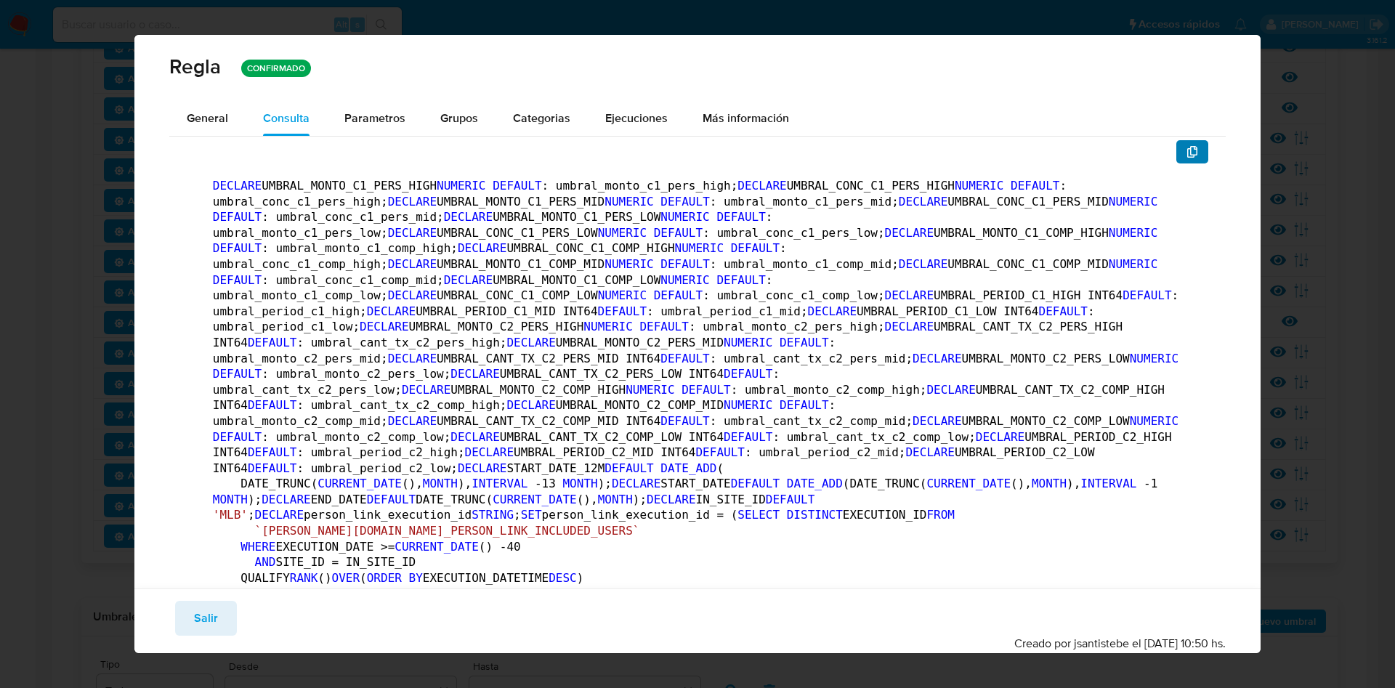
click at [1187, 158] on span "button" at bounding box center [1193, 152] width 12 height 20
click at [227, 623] on button "Salir" at bounding box center [206, 618] width 62 height 35
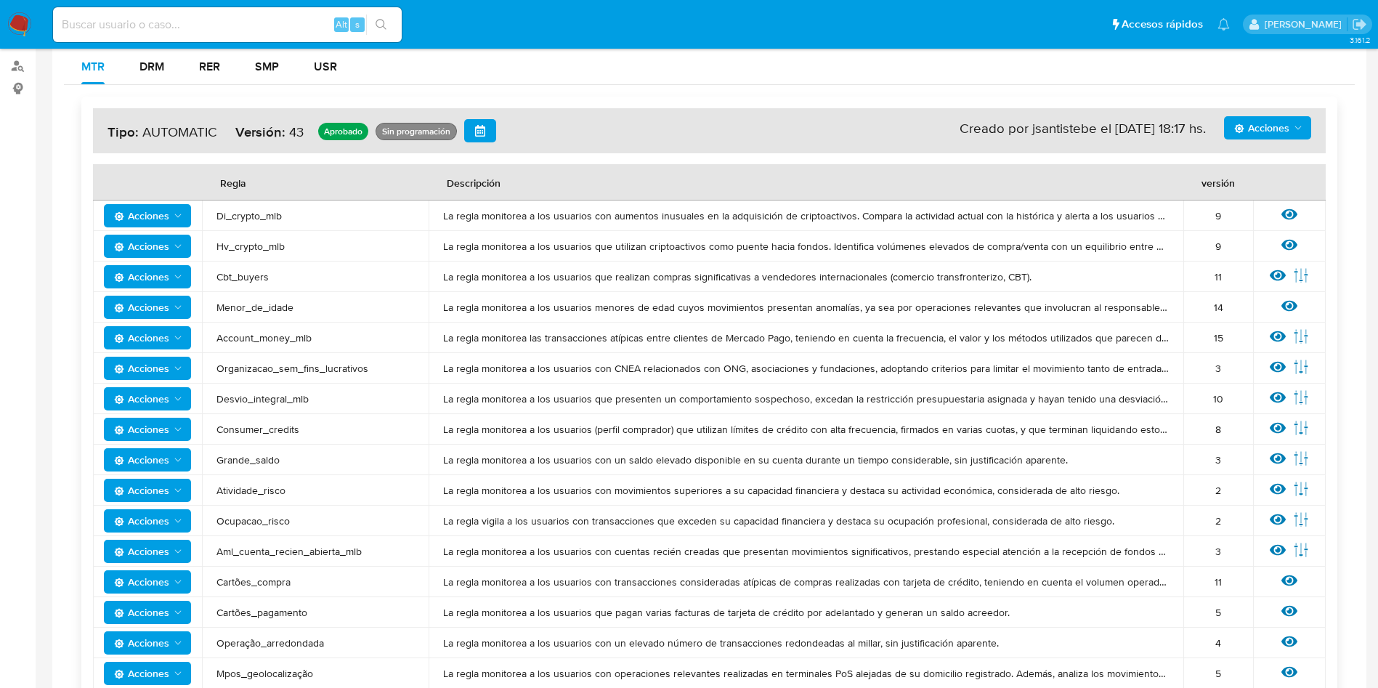
scroll to position [0, 0]
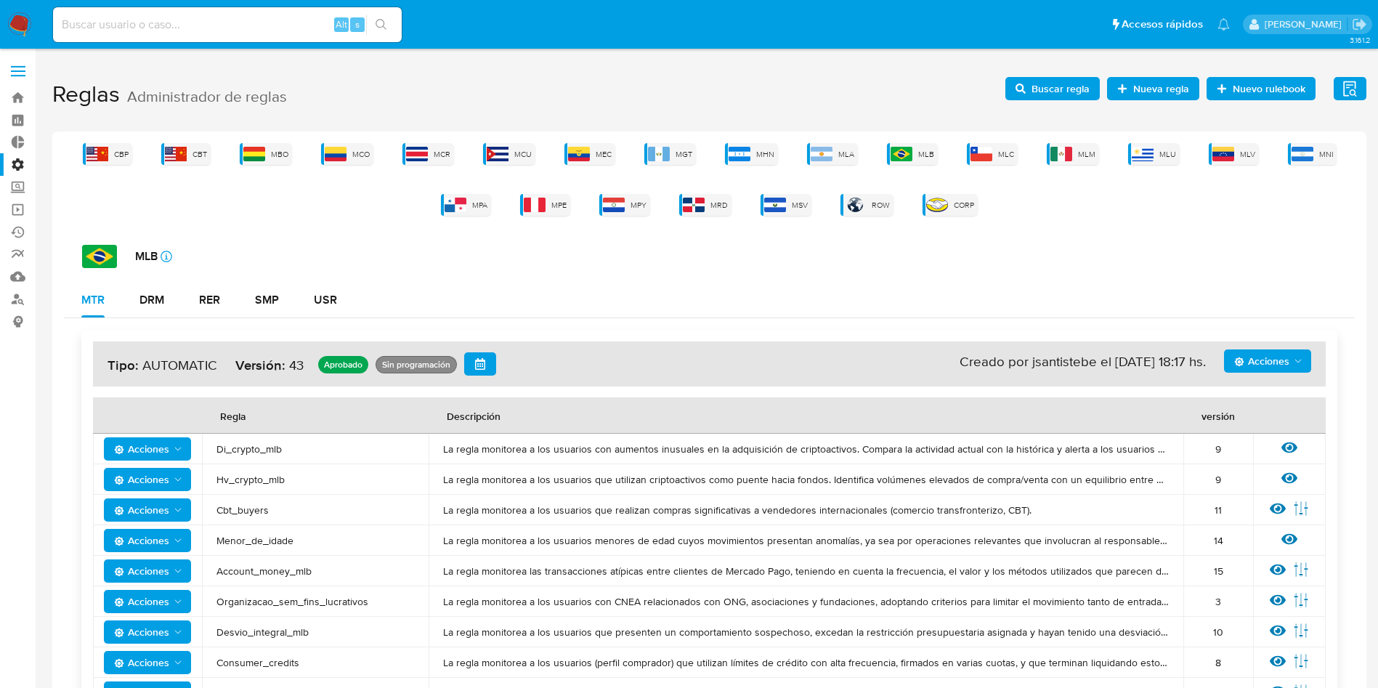
click at [1054, 92] on span "Buscar regla" at bounding box center [1061, 88] width 58 height 23
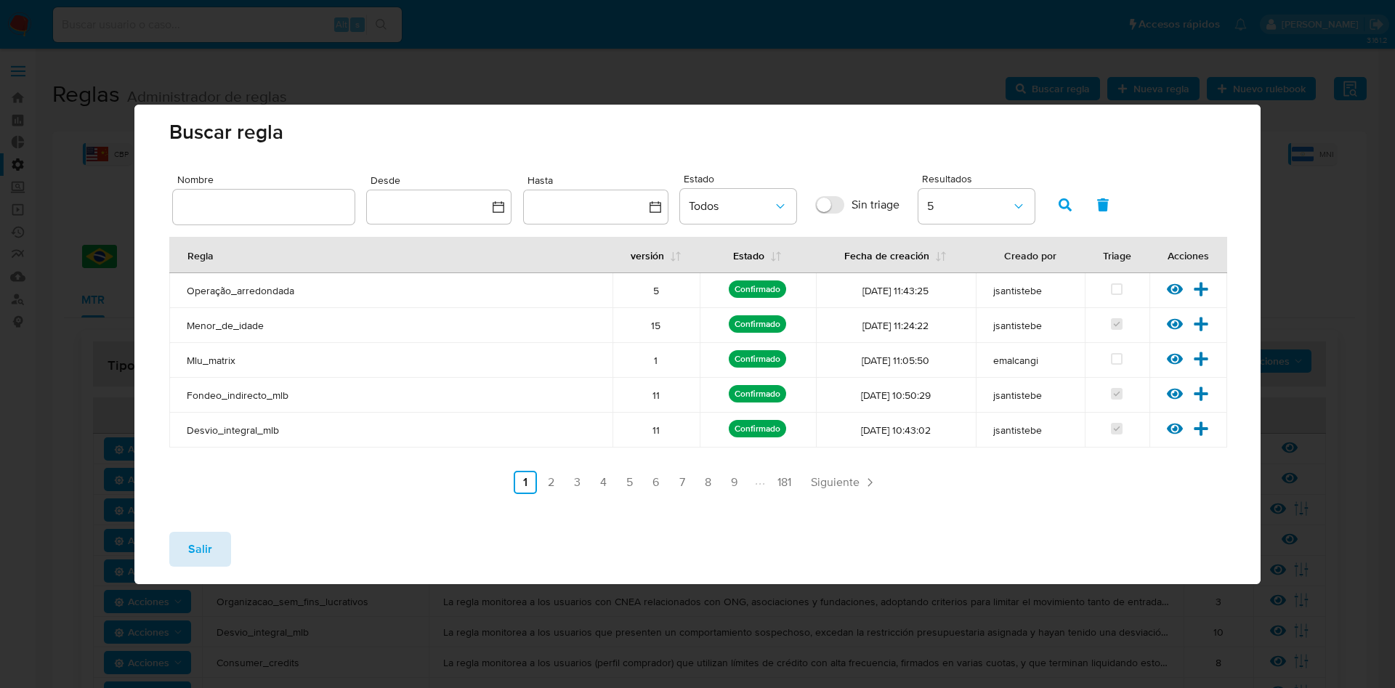
click at [188, 541] on span "Salir" at bounding box center [200, 549] width 24 height 32
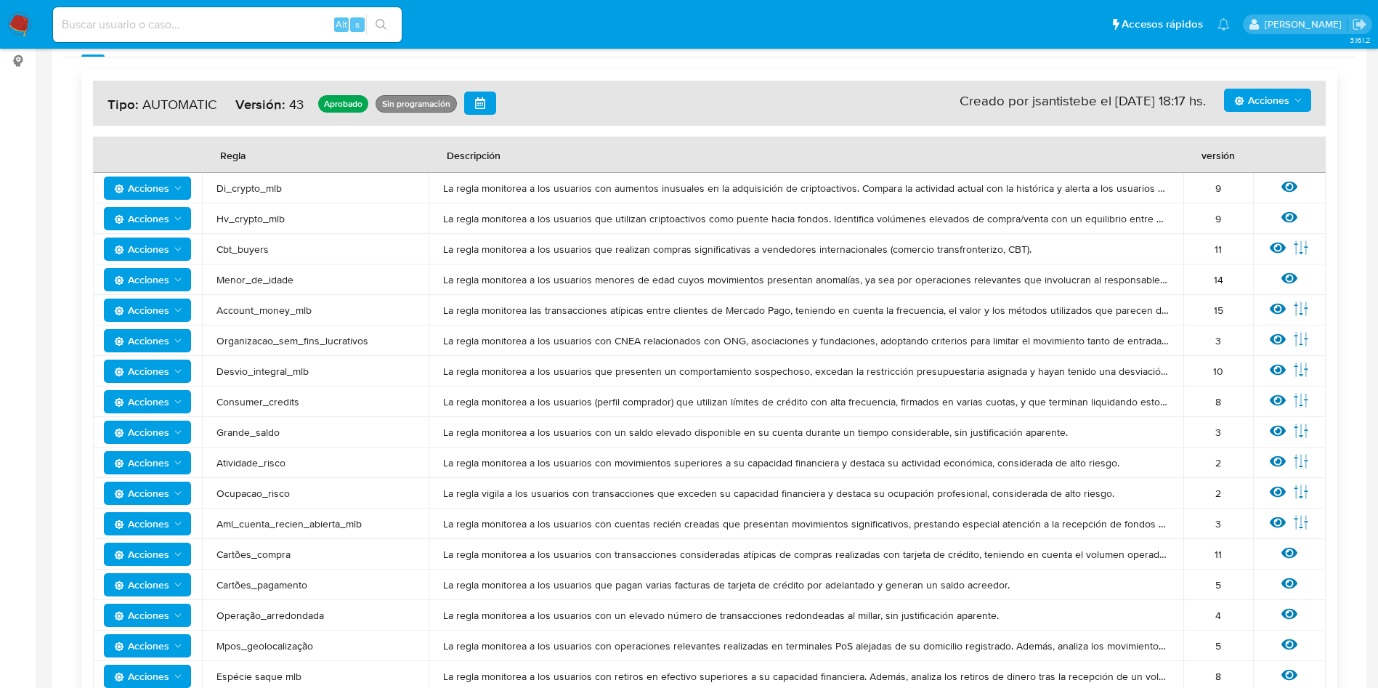
scroll to position [327, 0]
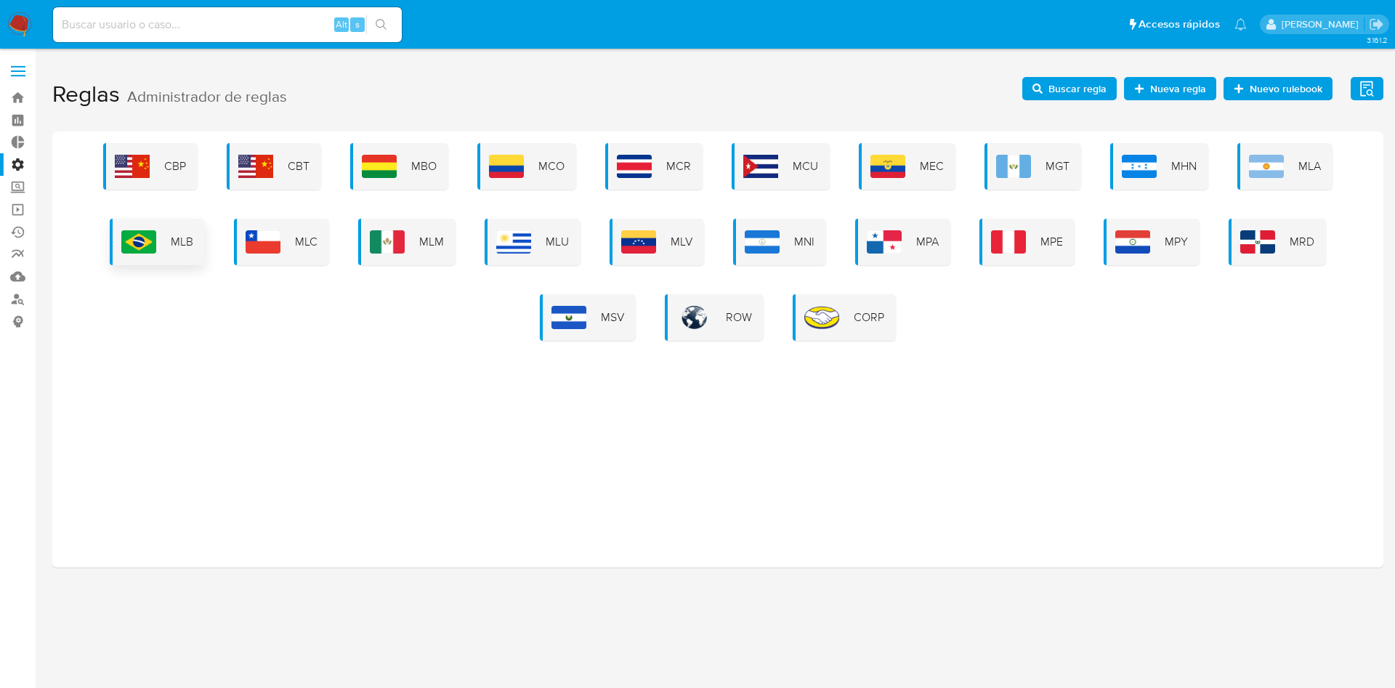
click at [177, 251] on div "MLB" at bounding box center [157, 242] width 95 height 47
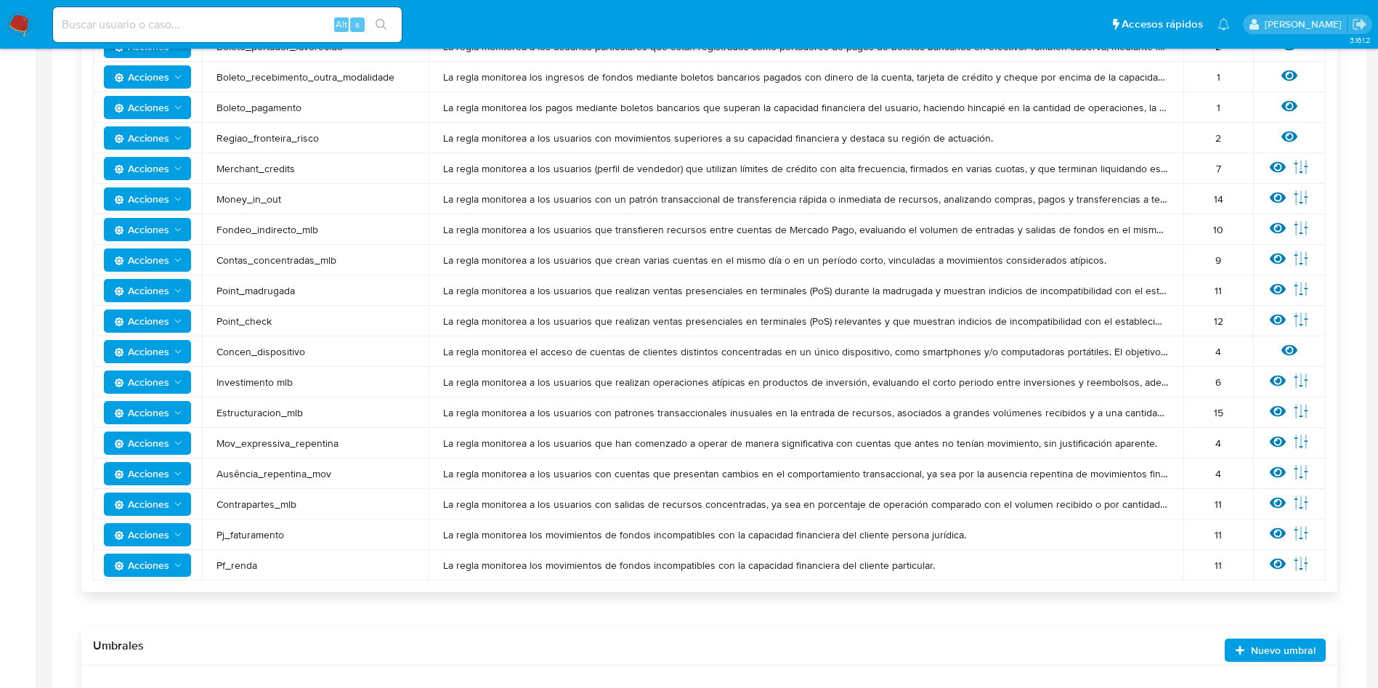
scroll to position [981, 0]
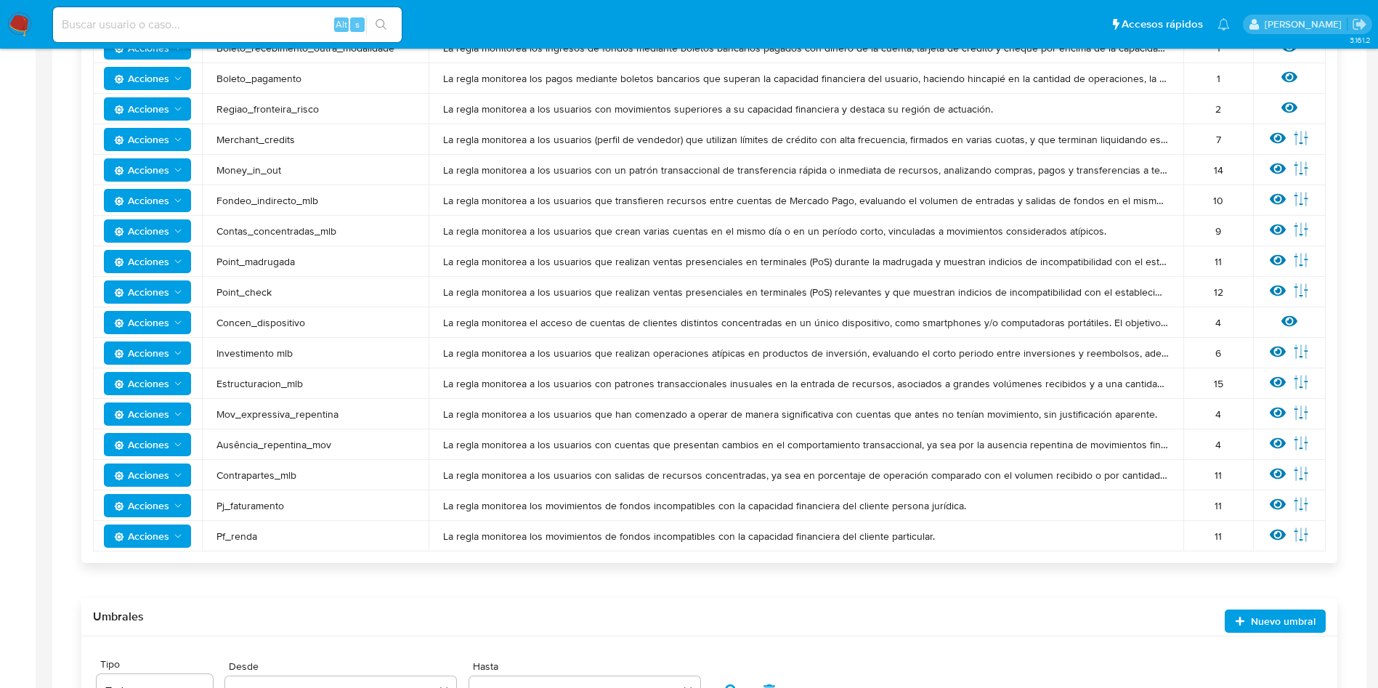
drag, startPoint x: 217, startPoint y: 474, endPoint x: 349, endPoint y: 471, distance: 132.3
click at [349, 471] on span "Contrapartes_mlb" at bounding box center [316, 475] width 198 height 13
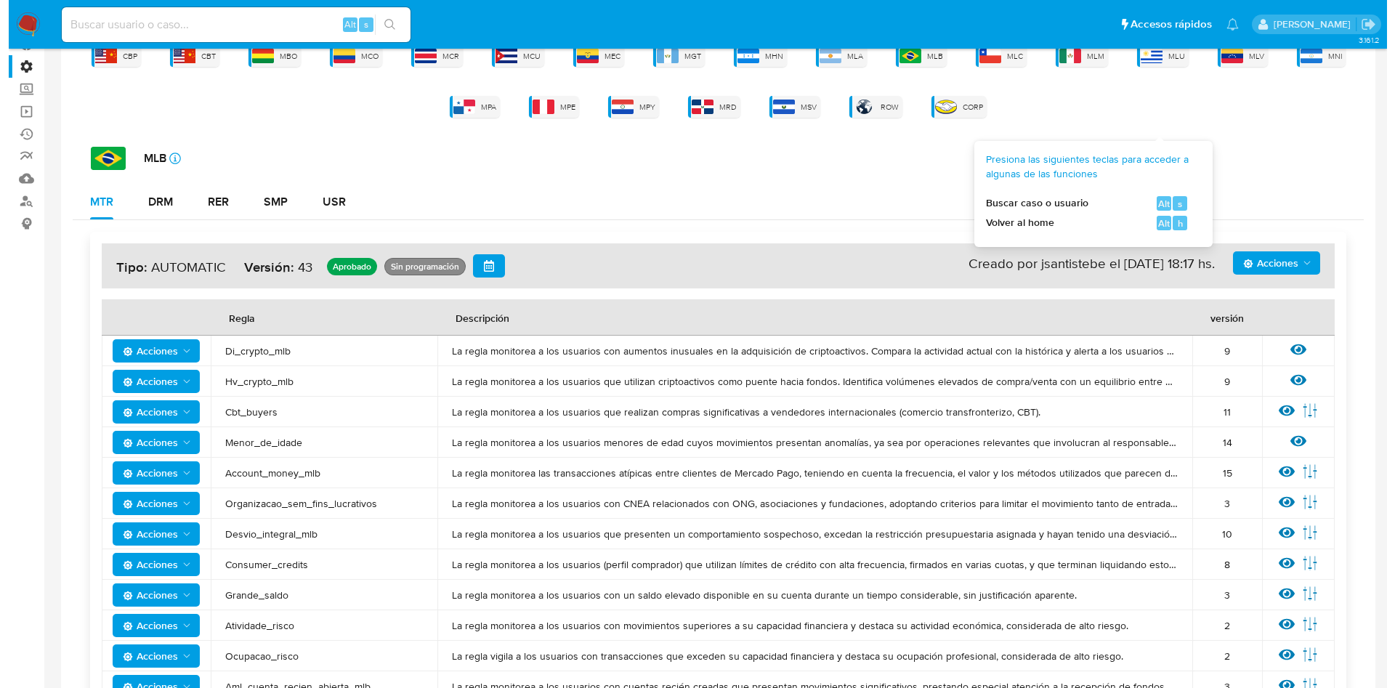
scroll to position [0, 0]
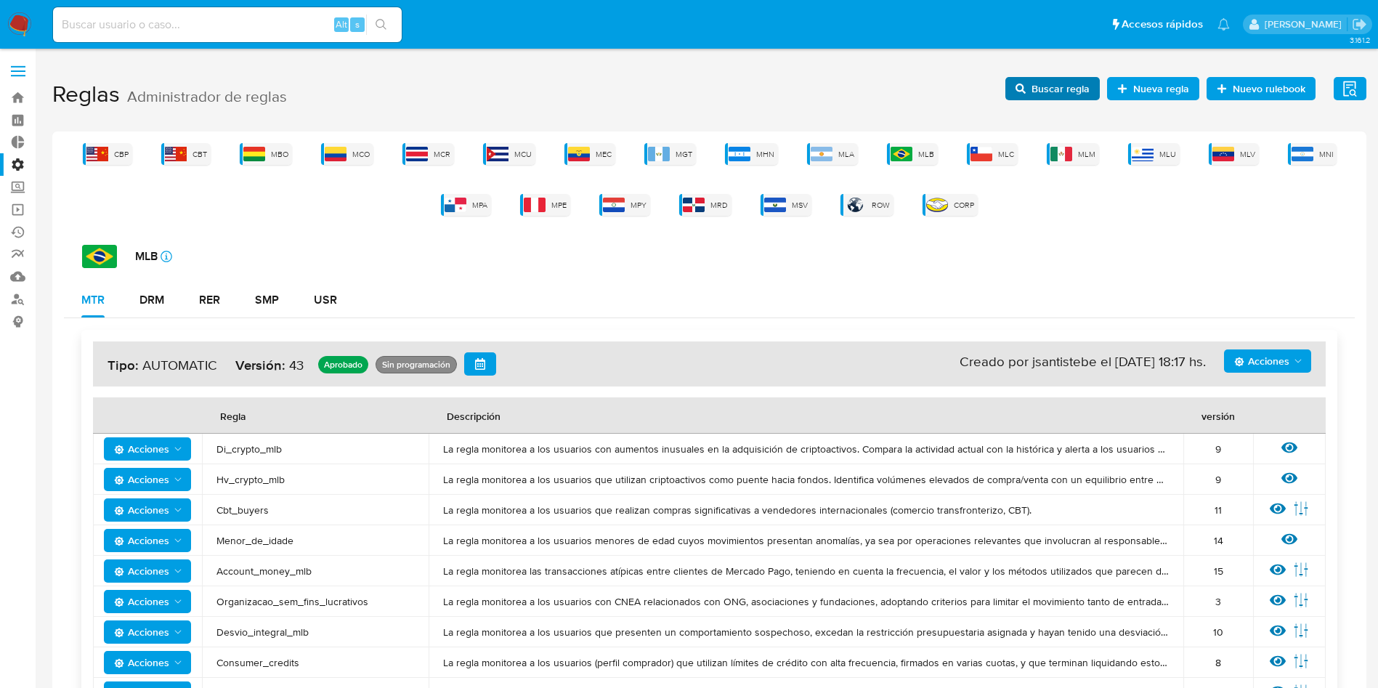
click at [1031, 87] on span "Buscar regla" at bounding box center [1053, 88] width 74 height 20
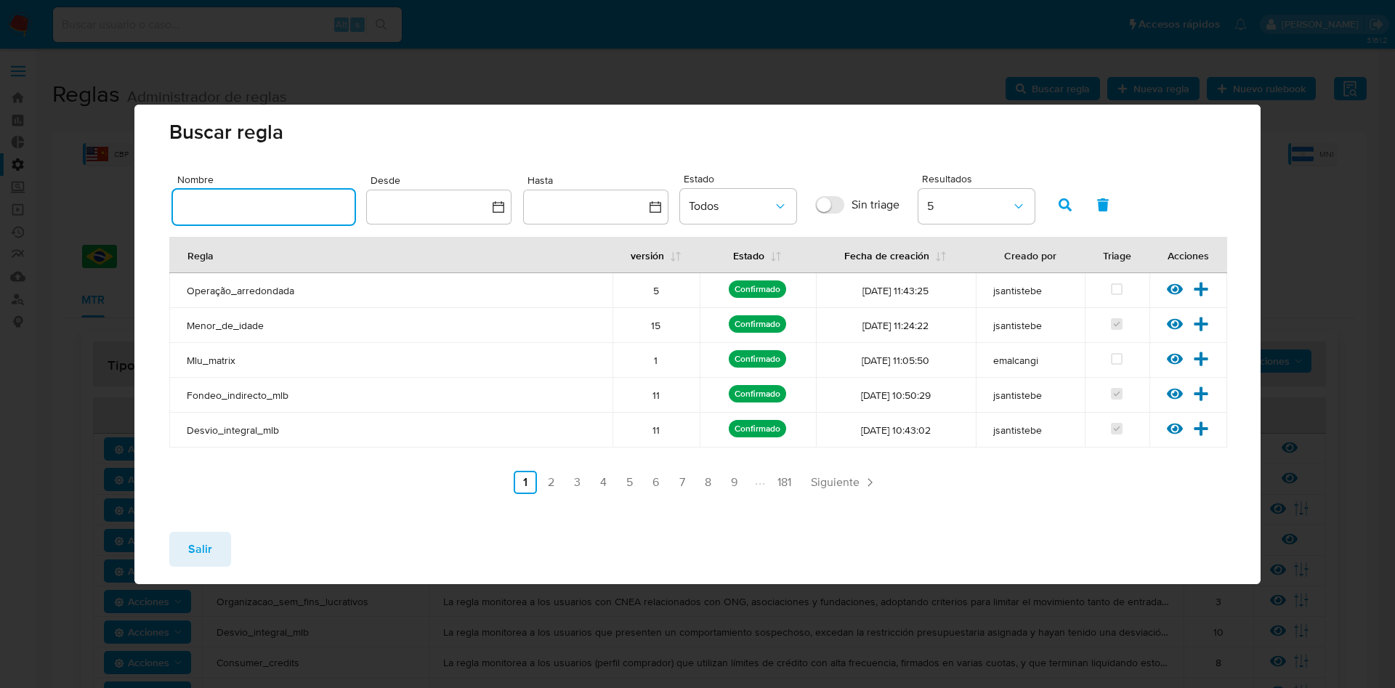
click at [257, 206] on input "text" at bounding box center [264, 207] width 182 height 19
type input "Contrapartes_mlb"
click at [1060, 206] on icon "button" at bounding box center [1065, 204] width 13 height 13
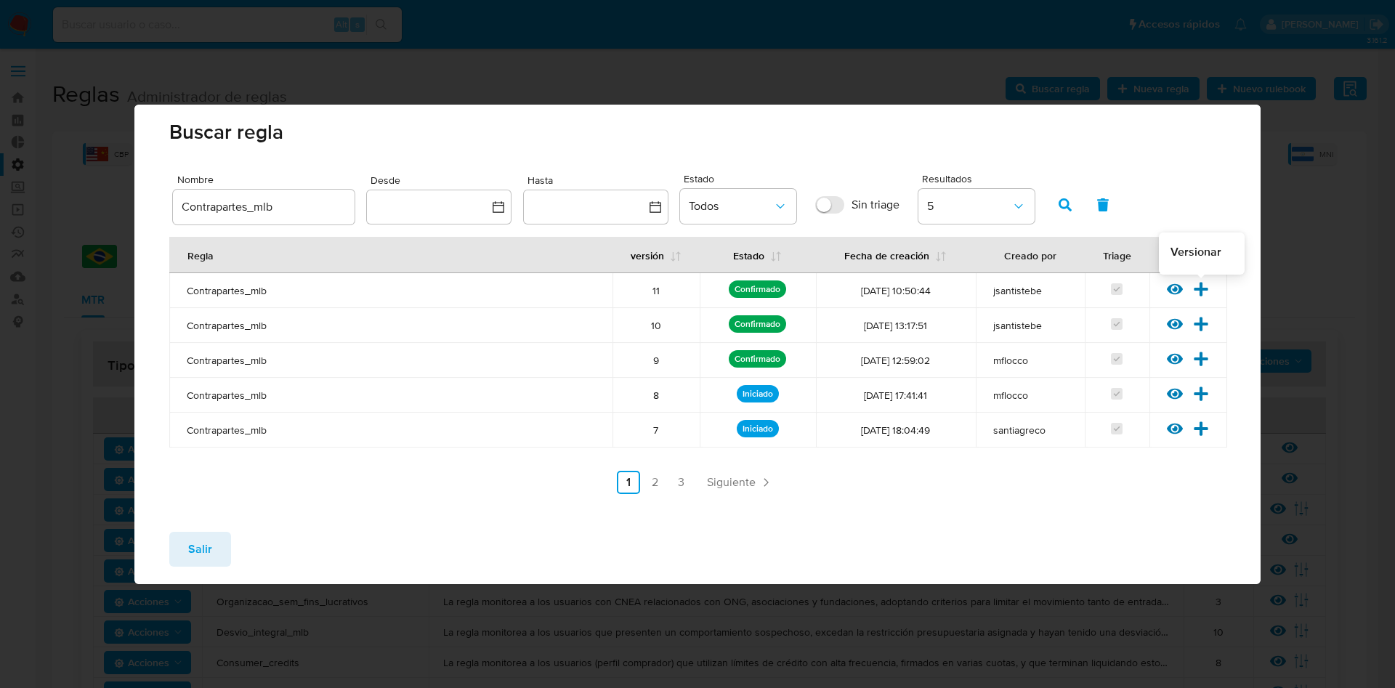
click at [1199, 288] on icon at bounding box center [1202, 289] width 14 height 14
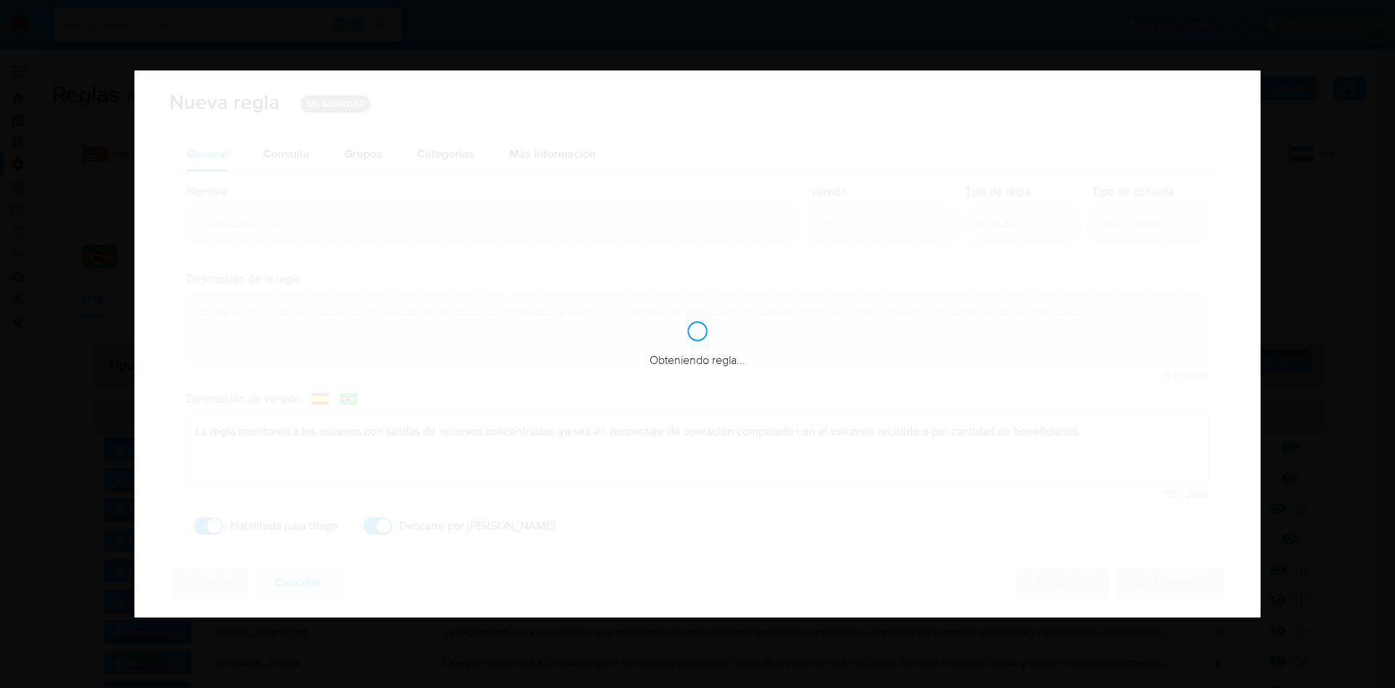
checkbox input "true"
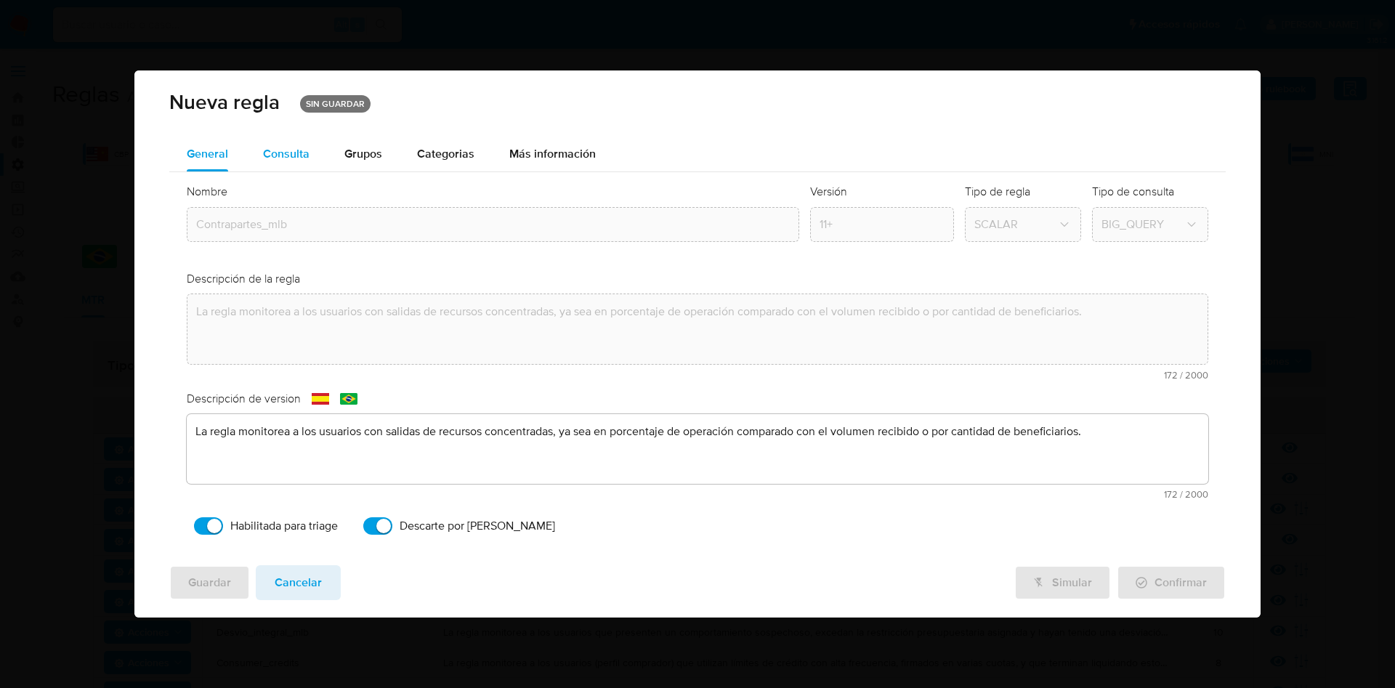
click at [302, 148] on div "Consulta" at bounding box center [286, 154] width 47 height 12
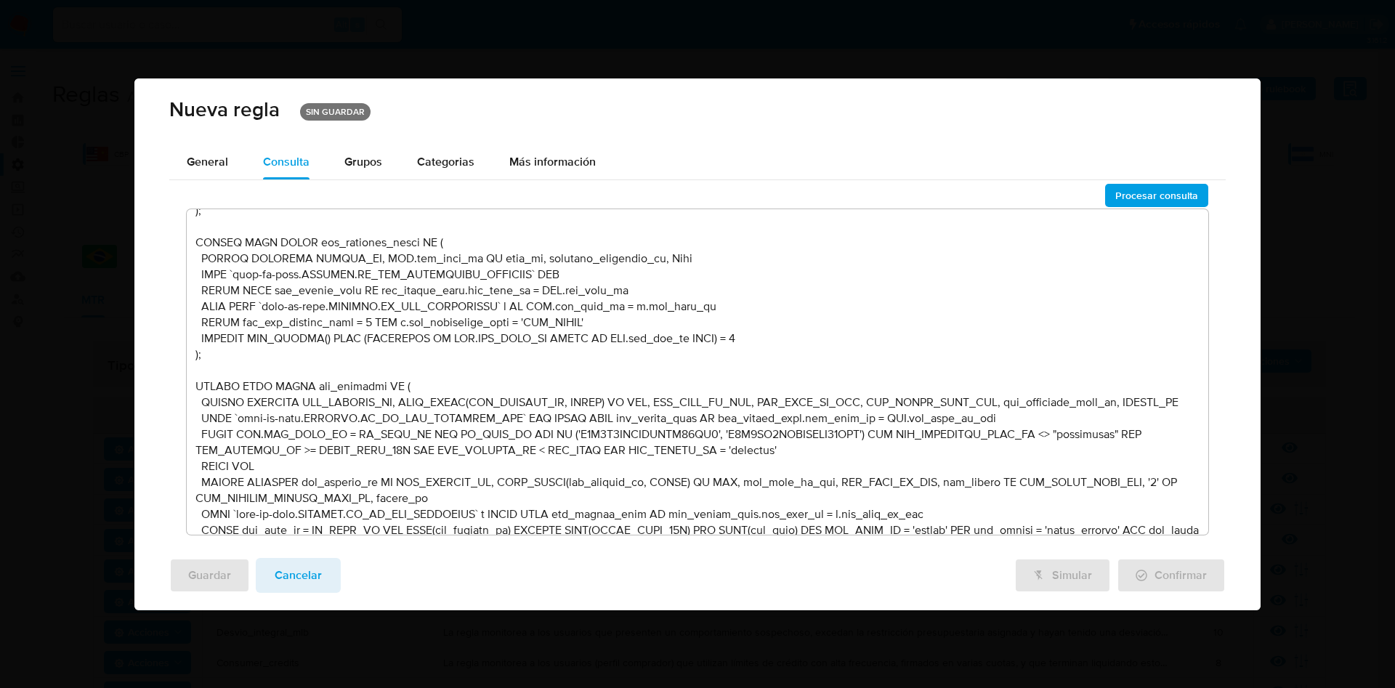
scroll to position [1308, 0]
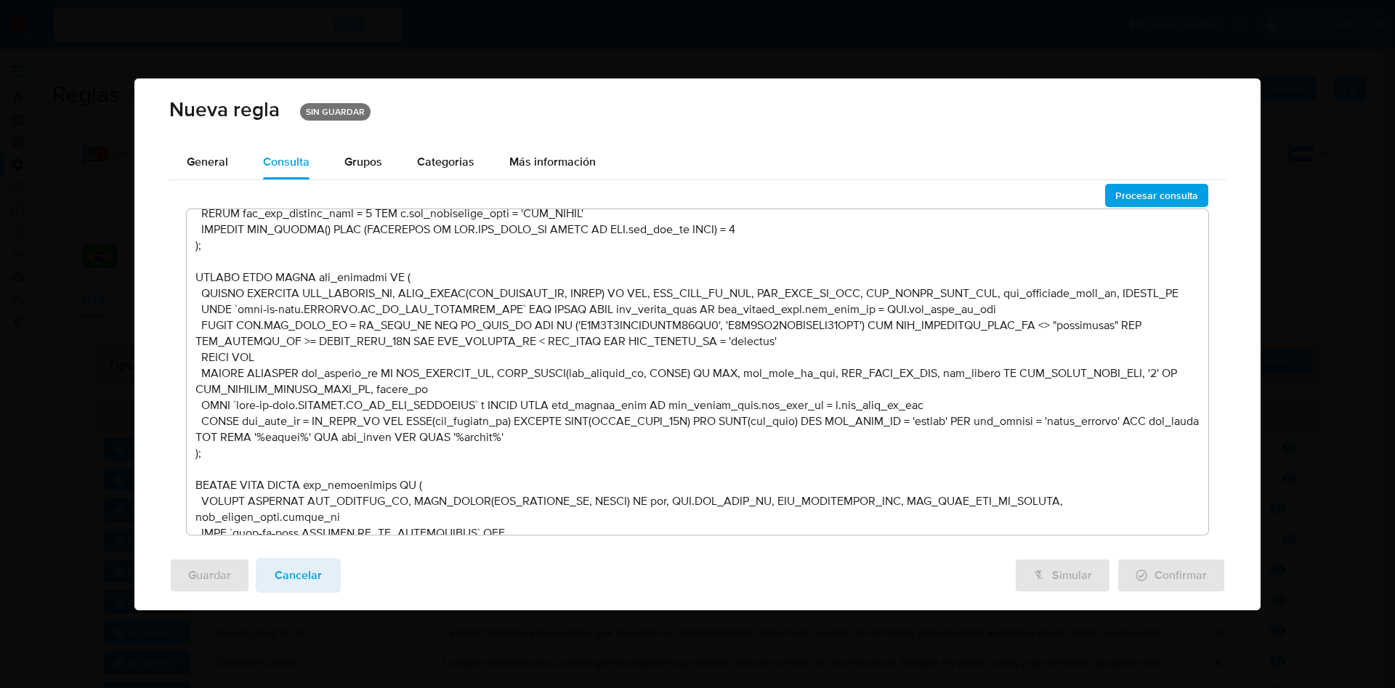
click at [812, 357] on textarea at bounding box center [698, 372] width 1022 height 326
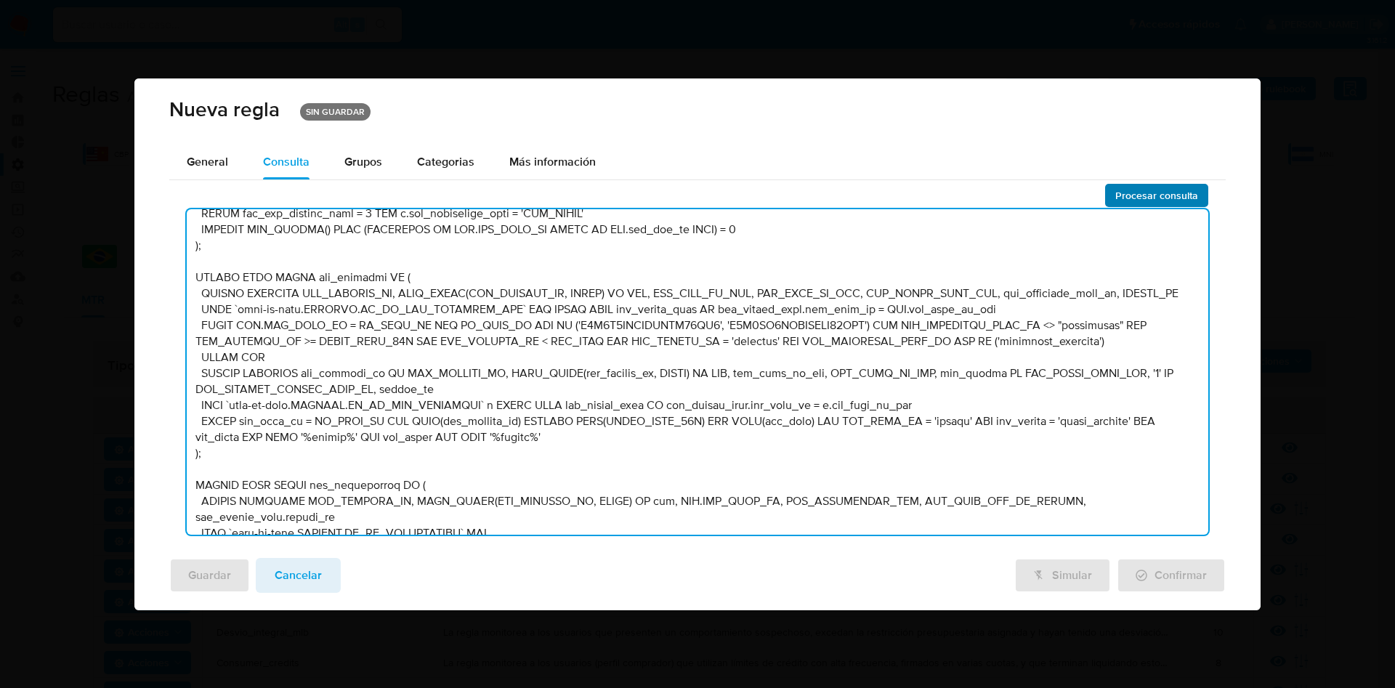
type textarea "DECLARE UMBRAL_MONTO_C1_PERS_HIGH NUMERIC DEFAULT :umbral_monto_c1_pers_high; D…"
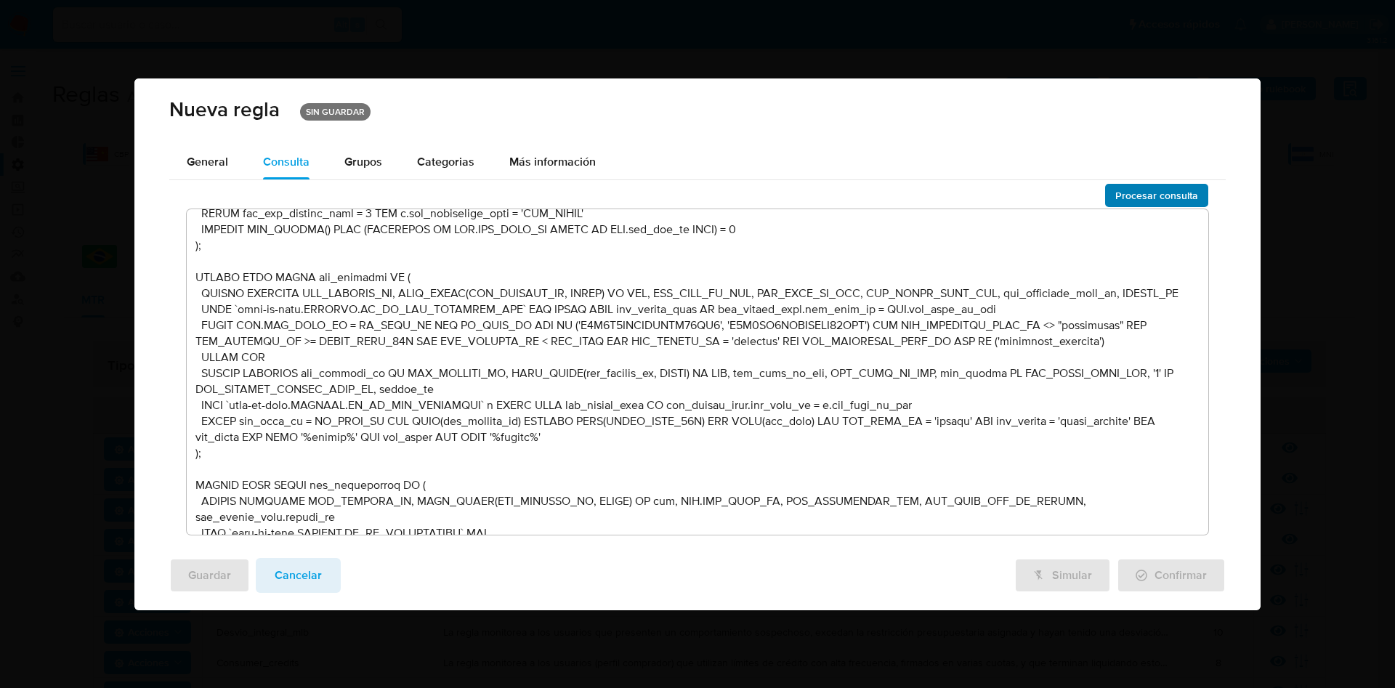
click at [1159, 200] on span "Procesar consulta" at bounding box center [1156, 195] width 83 height 20
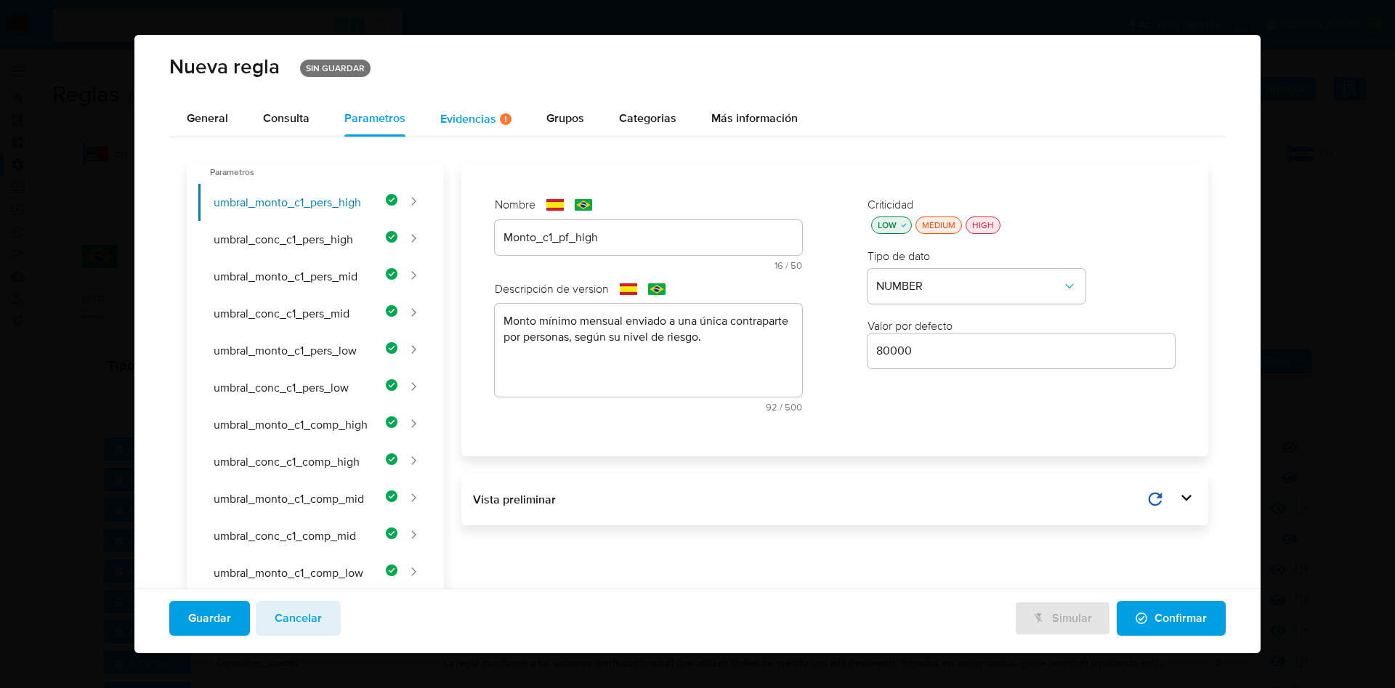
click at [474, 125] on div "Evidencias Hay evidencias faltantes ( 1 )" at bounding box center [475, 119] width 71 height 12
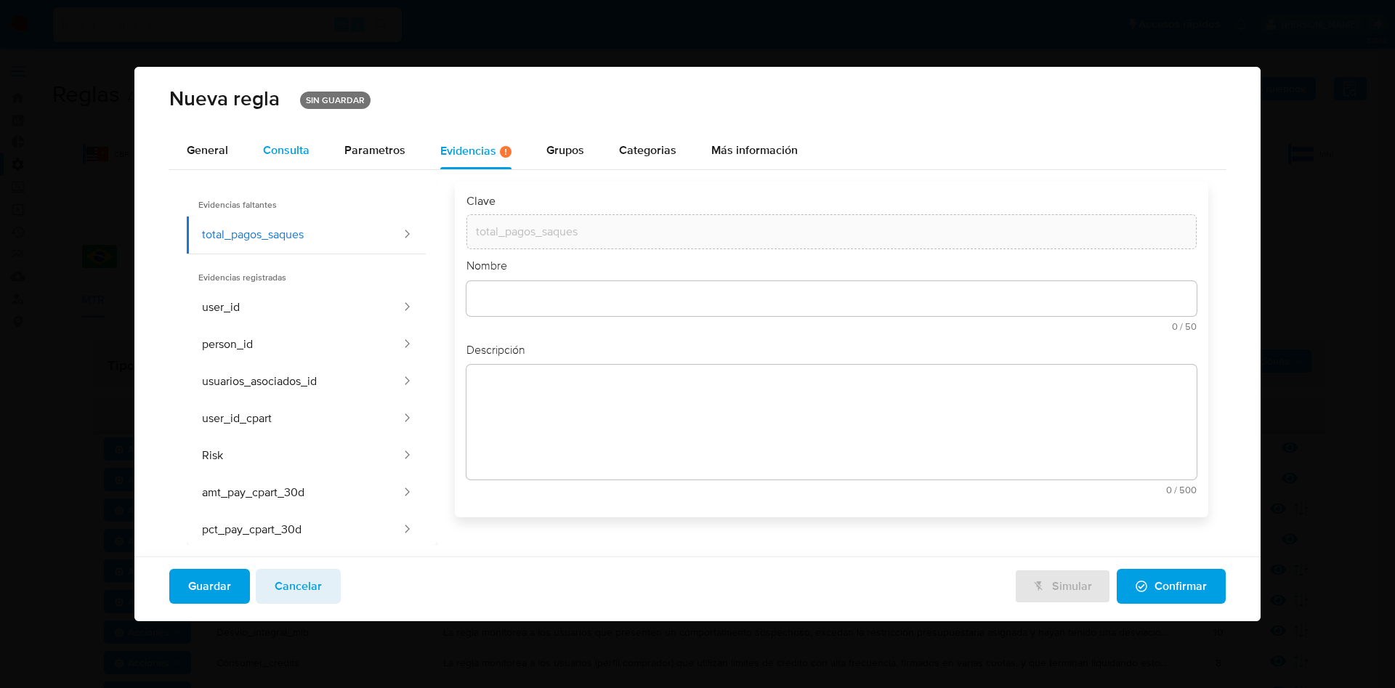
click at [315, 140] on button "Consulta" at bounding box center [286, 151] width 81 height 36
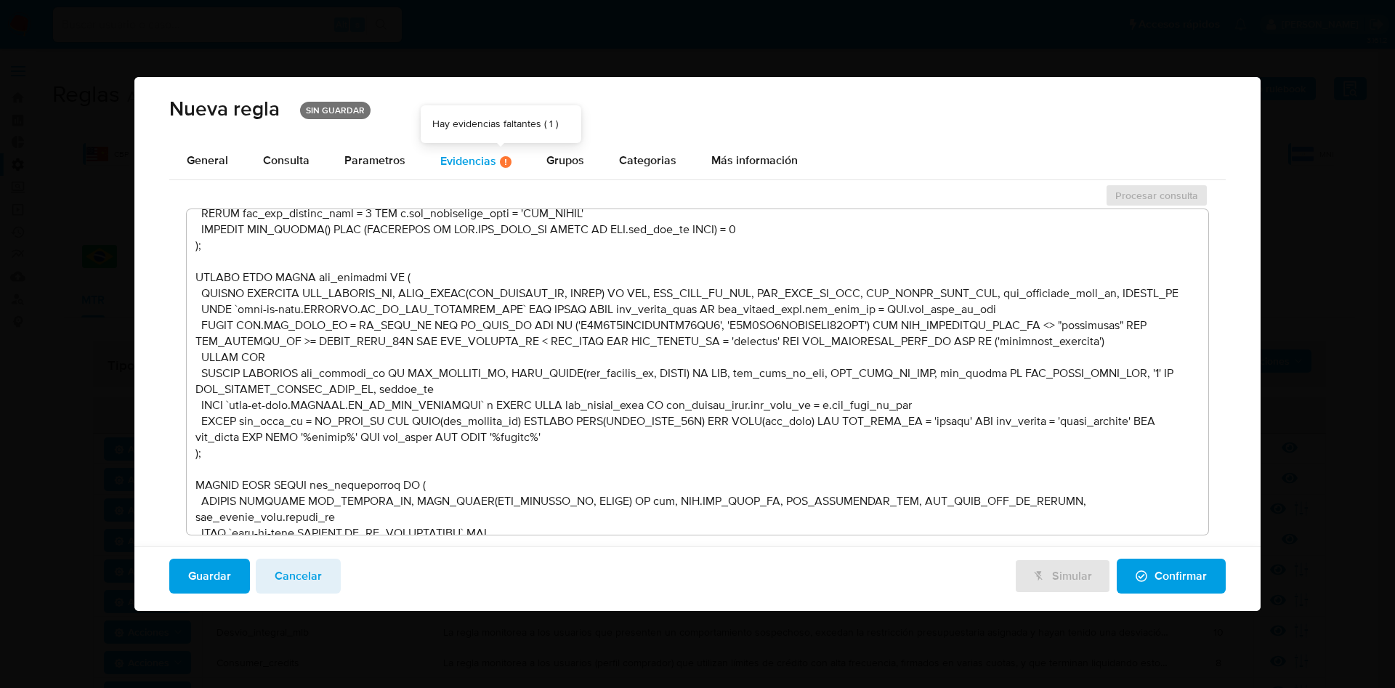
click at [500, 156] on icon at bounding box center [506, 162] width 12 height 12
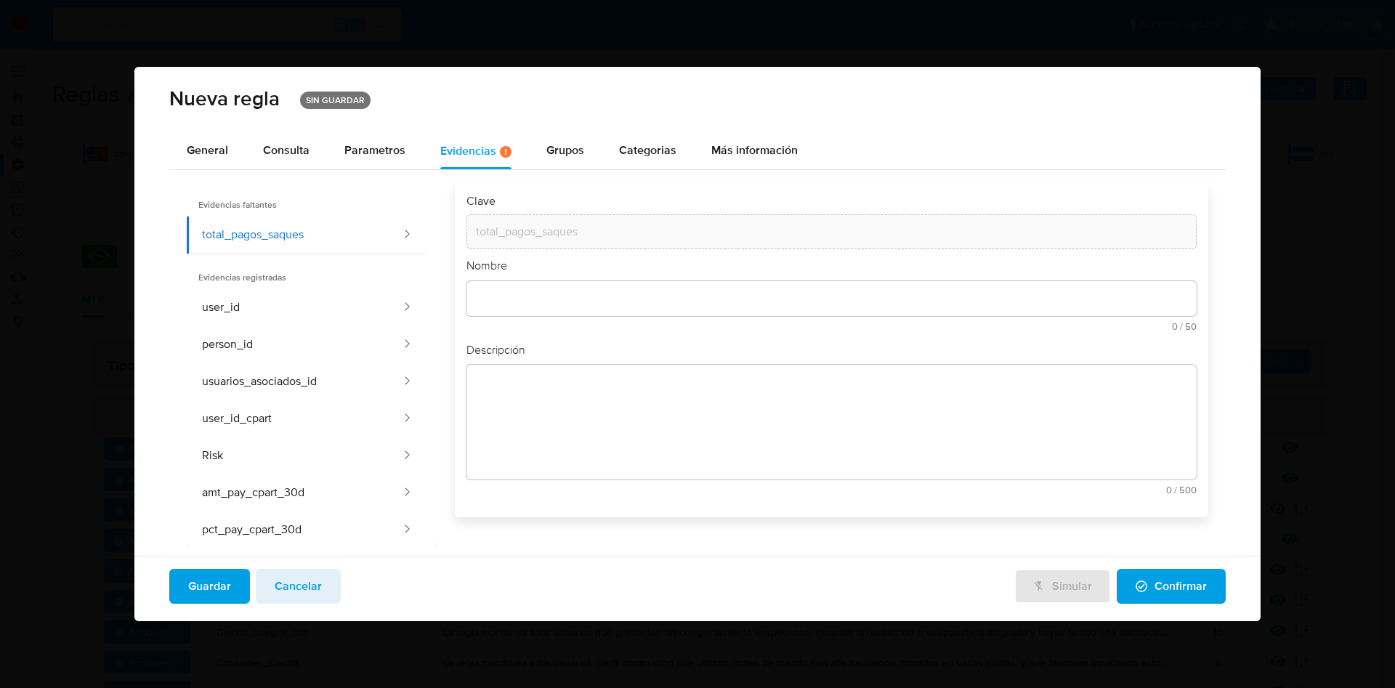
click at [541, 281] on div at bounding box center [831, 298] width 730 height 35
click at [541, 294] on input "text" at bounding box center [831, 298] width 730 height 19
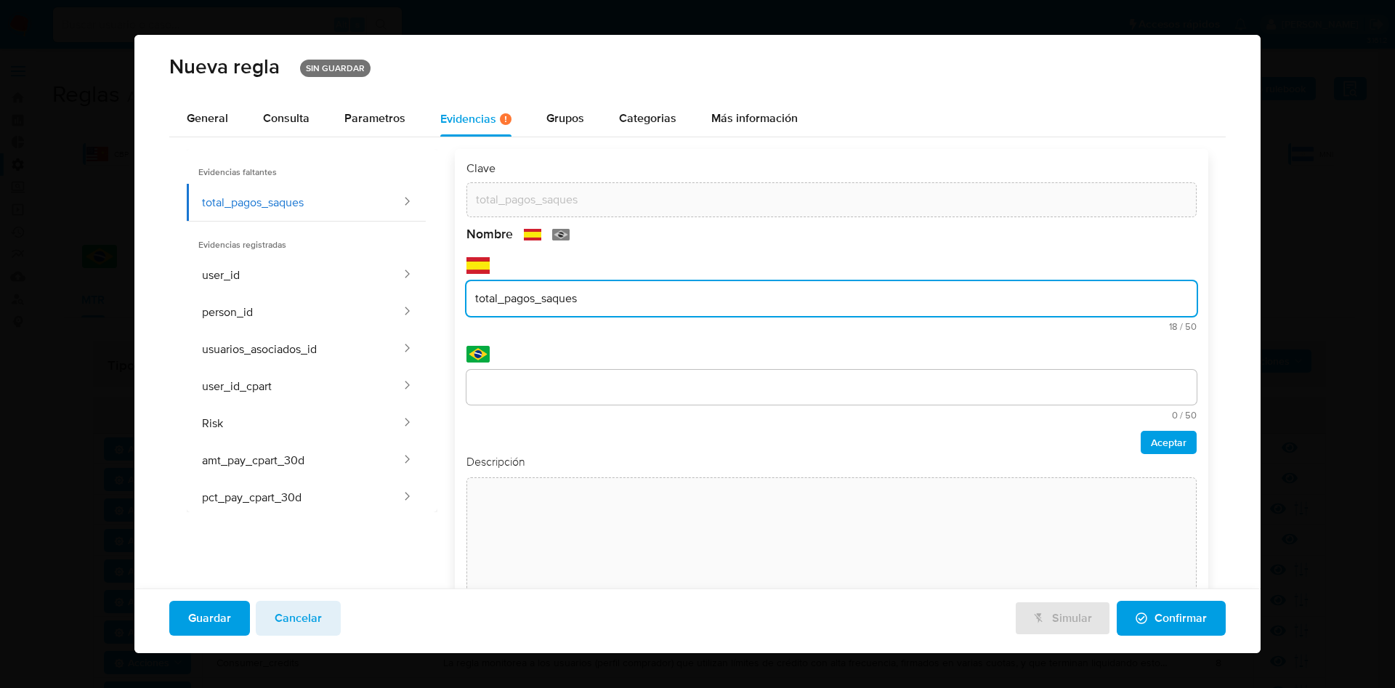
drag, startPoint x: 581, startPoint y: 297, endPoint x: 466, endPoint y: 290, distance: 115.0
click at [466, 290] on input "total_pagos_saques" at bounding box center [831, 298] width 730 height 19
type input "total_pagos_saques"
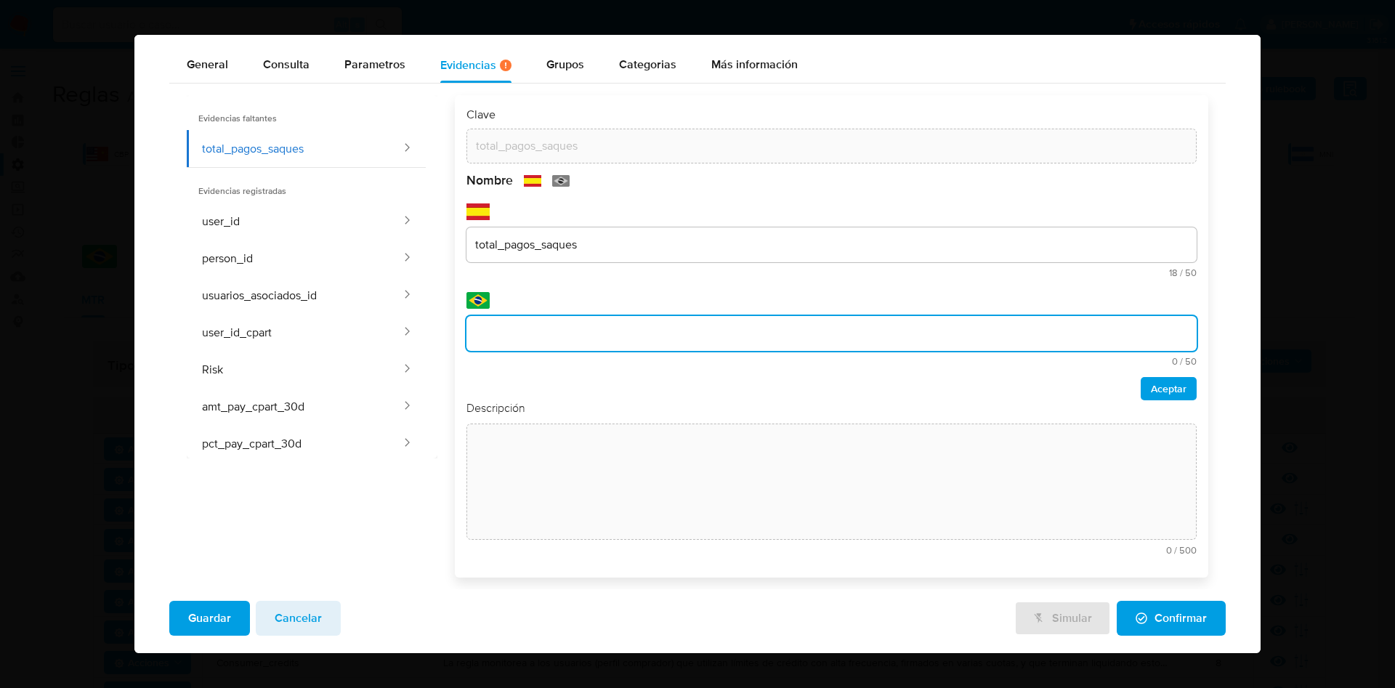
click at [514, 332] on input "text" at bounding box center [831, 333] width 730 height 19
type input "total_pagamentos_saques"
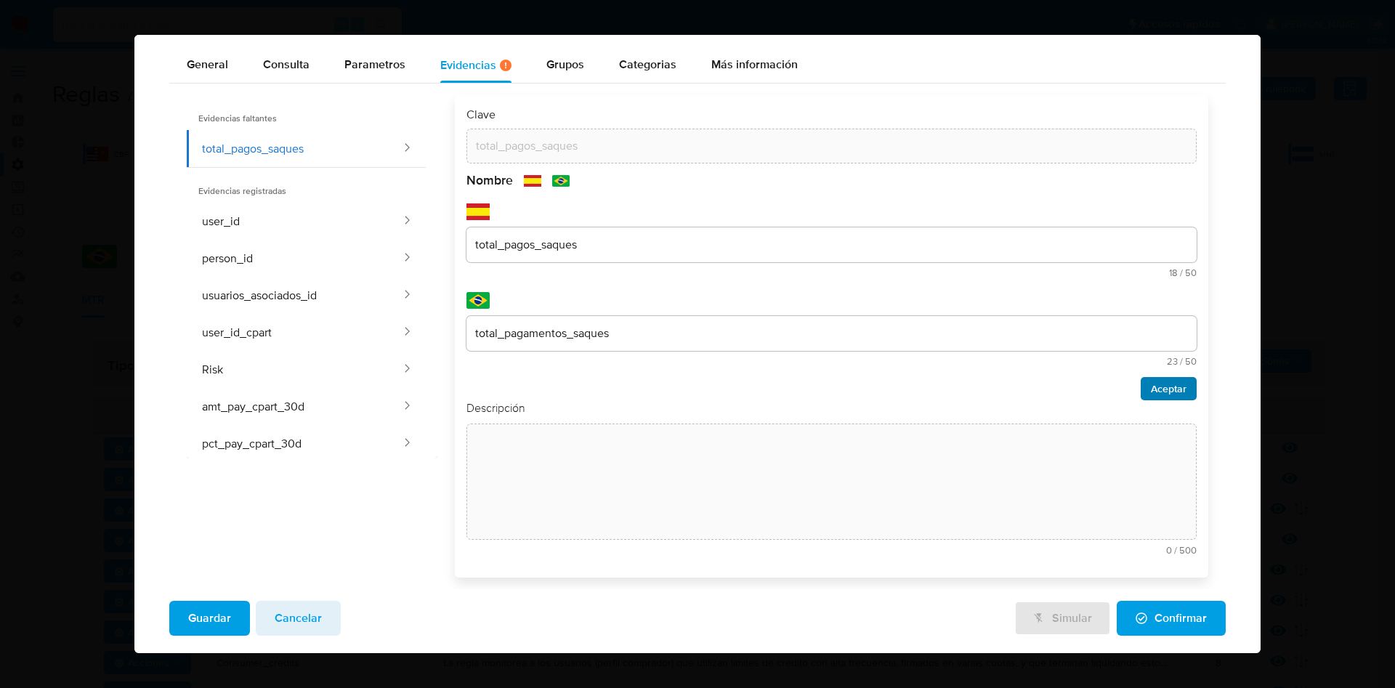
click at [1151, 384] on span "Aceptar" at bounding box center [1169, 389] width 36 height 20
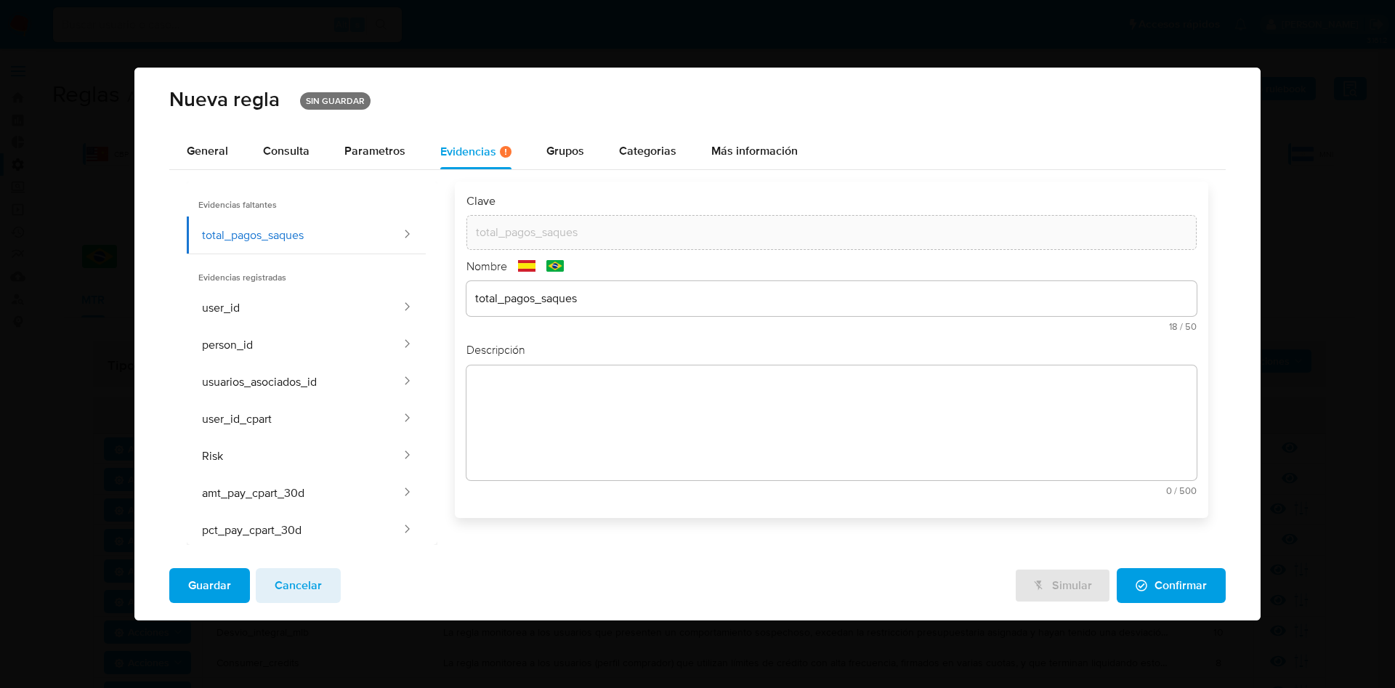
click at [612, 372] on textarea at bounding box center [831, 422] width 730 height 115
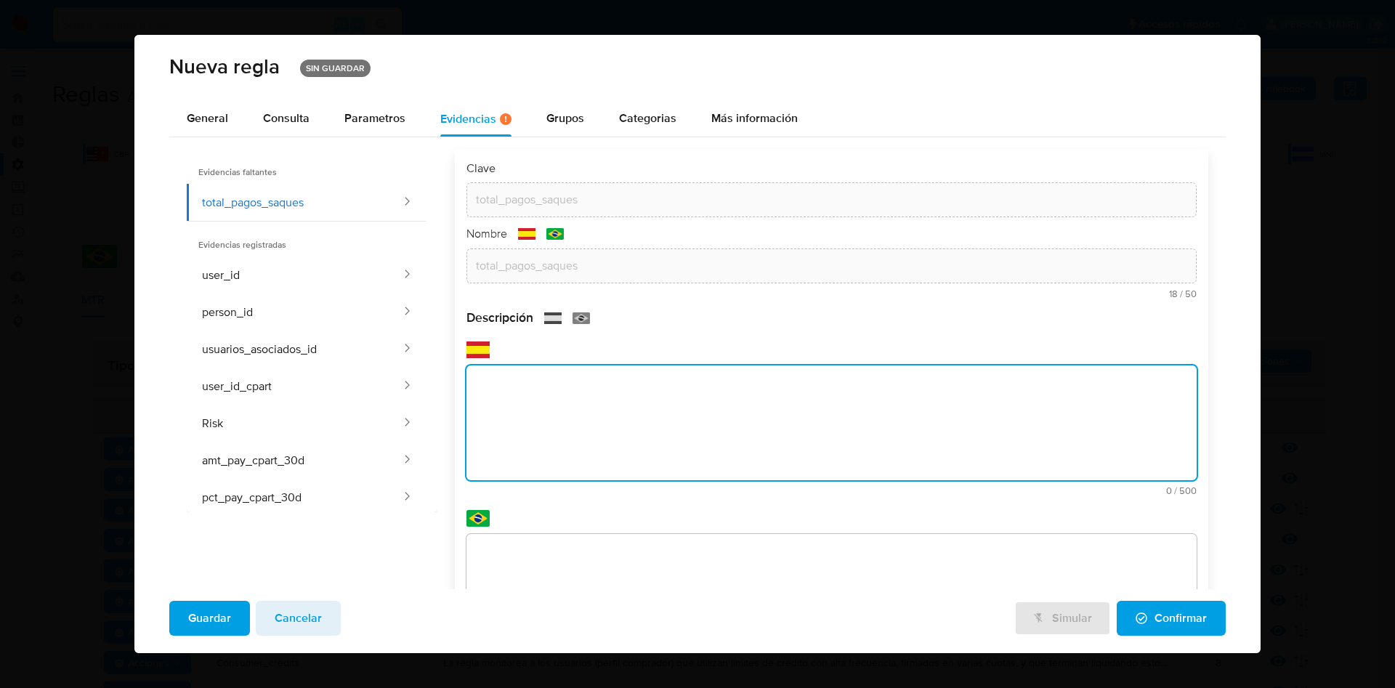
scroll to position [56, 0]
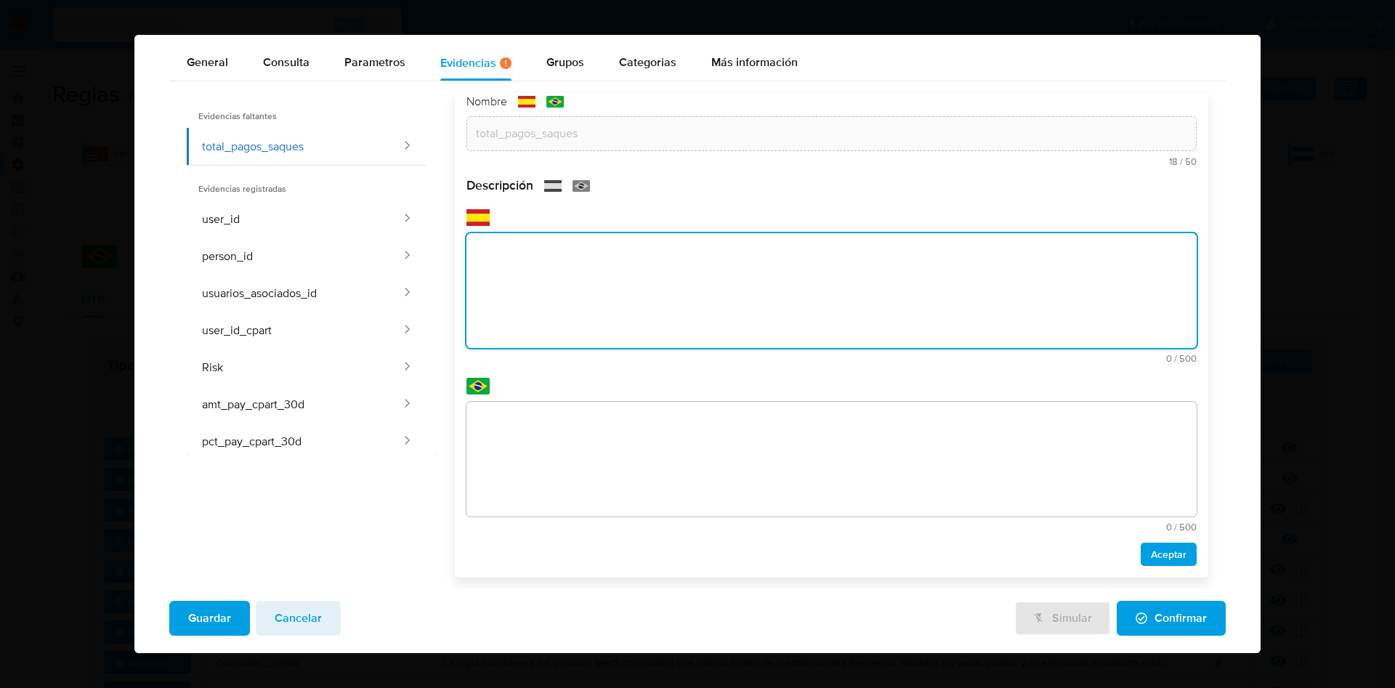
click at [613, 257] on textarea at bounding box center [831, 290] width 730 height 115
paste textarea "Monto total de pagos y retiros del cliente en el último mes (usado en la lógica…"
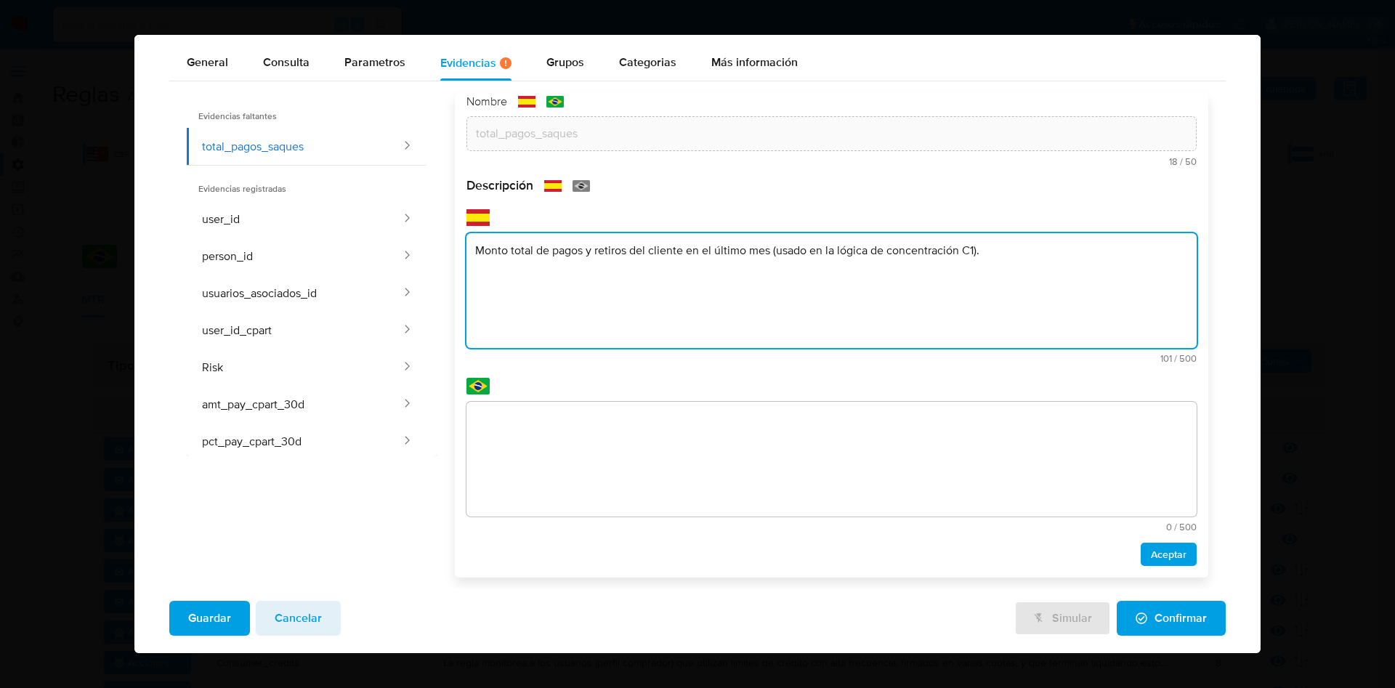
type textarea "Monto total de pagos y retiros del cliente en el último mes (usado en la lógica…"
click at [819, 463] on textarea at bounding box center [831, 459] width 730 height 115
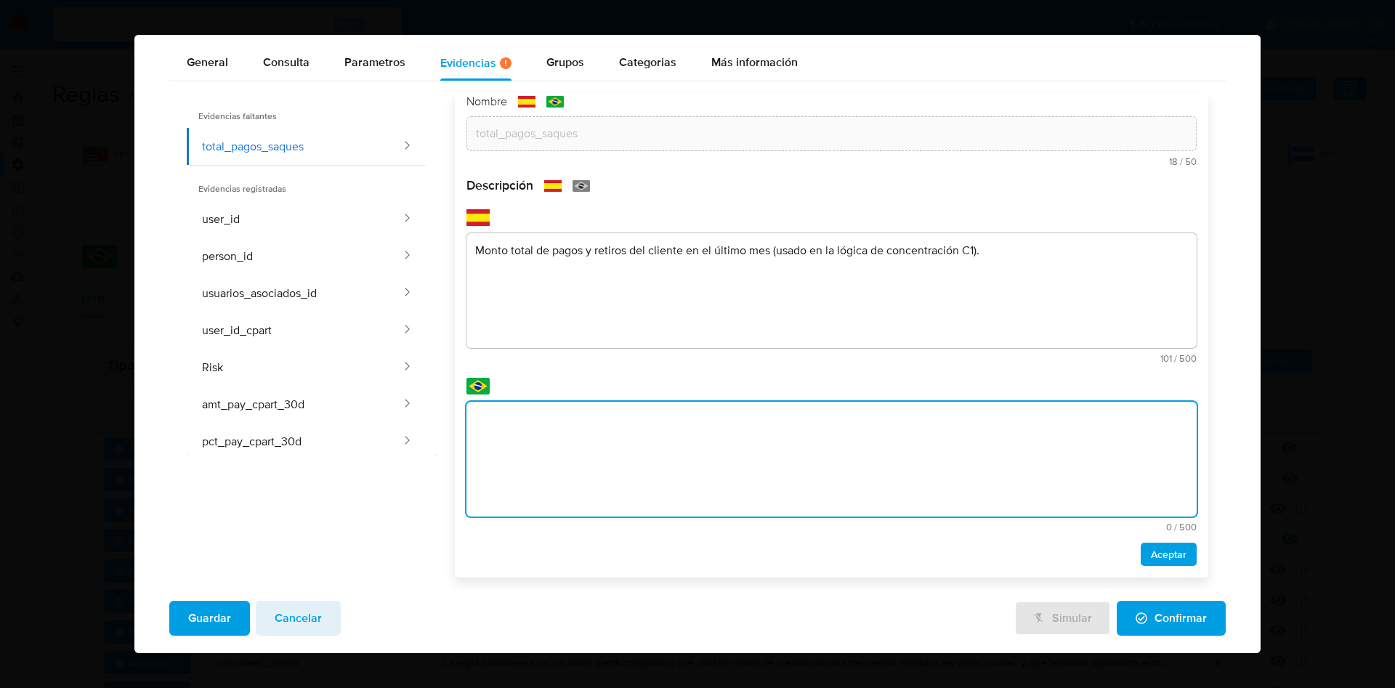
paste textarea "Valor total de pagamentos e saques do cliente no último mês (usado na lógica de…"
type textarea "Valor total de pagamentos e saques do cliente no último mês (usado na lógica de…"
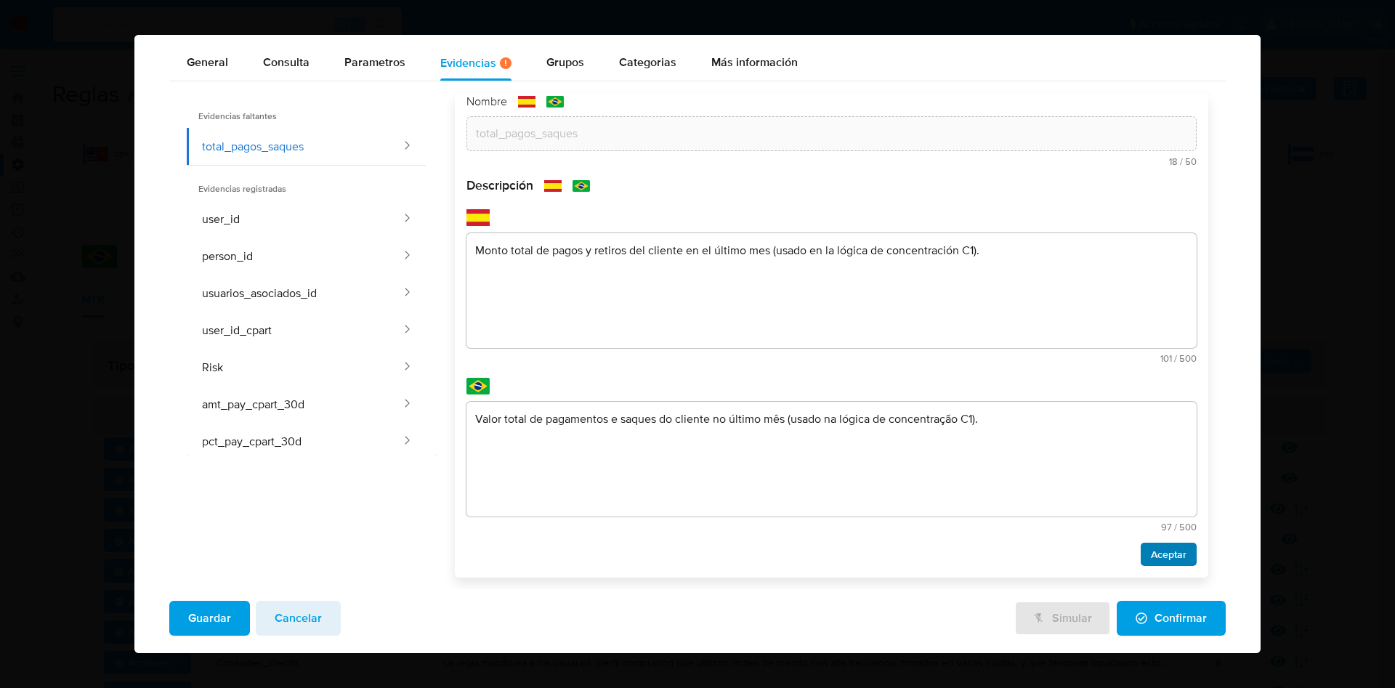
click at [1151, 549] on span "Aceptar" at bounding box center [1169, 554] width 36 height 20
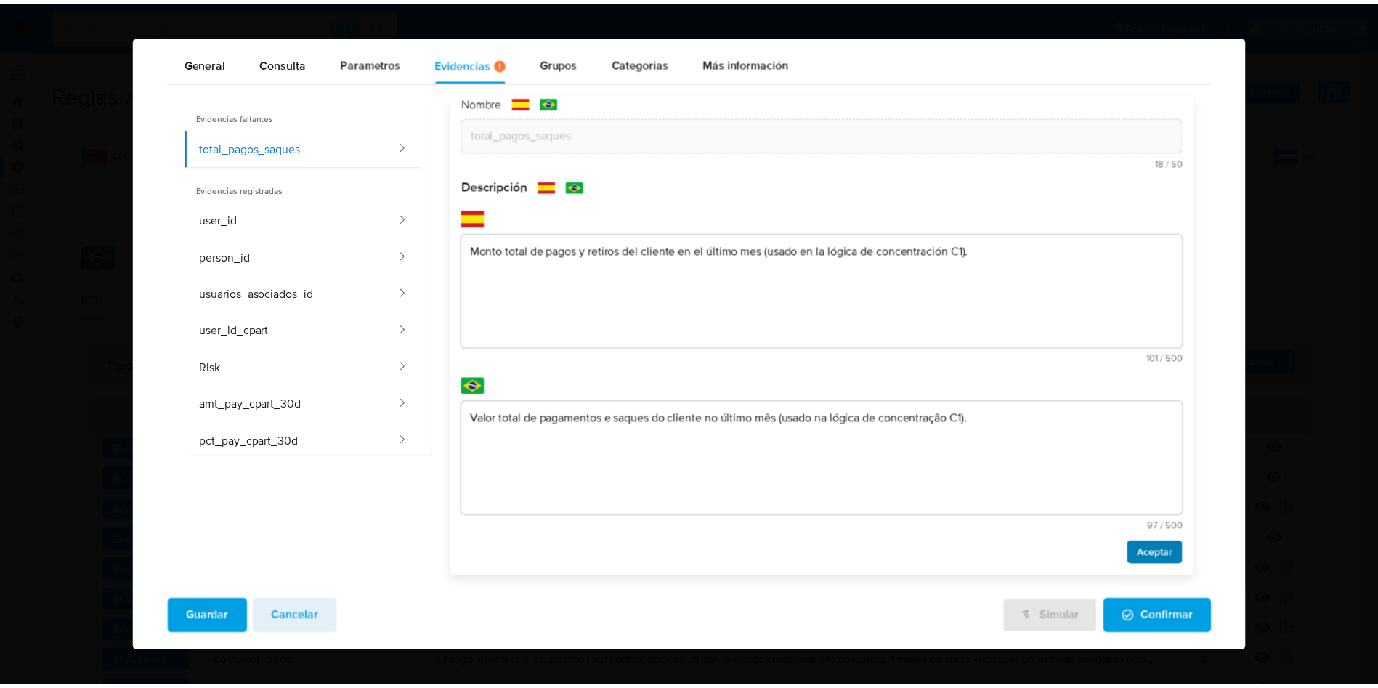
scroll to position [0, 0]
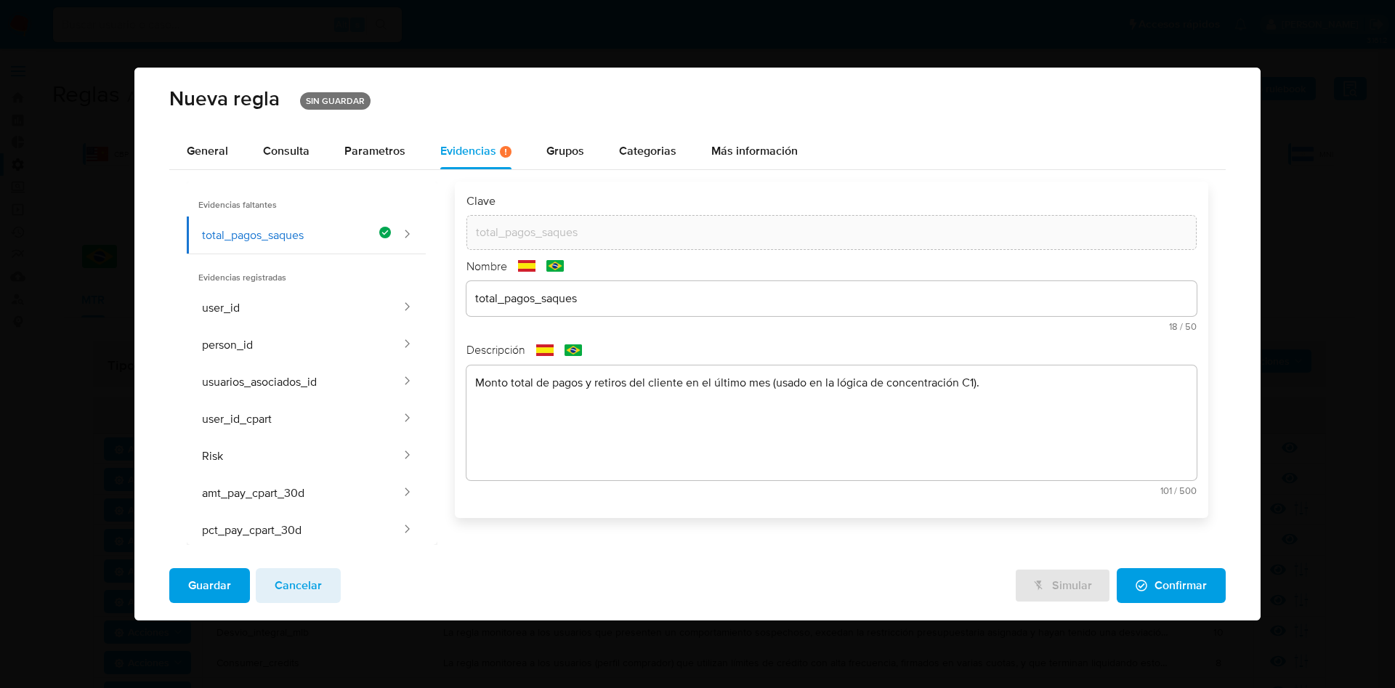
click at [226, 574] on span "Guardar" at bounding box center [209, 586] width 43 height 32
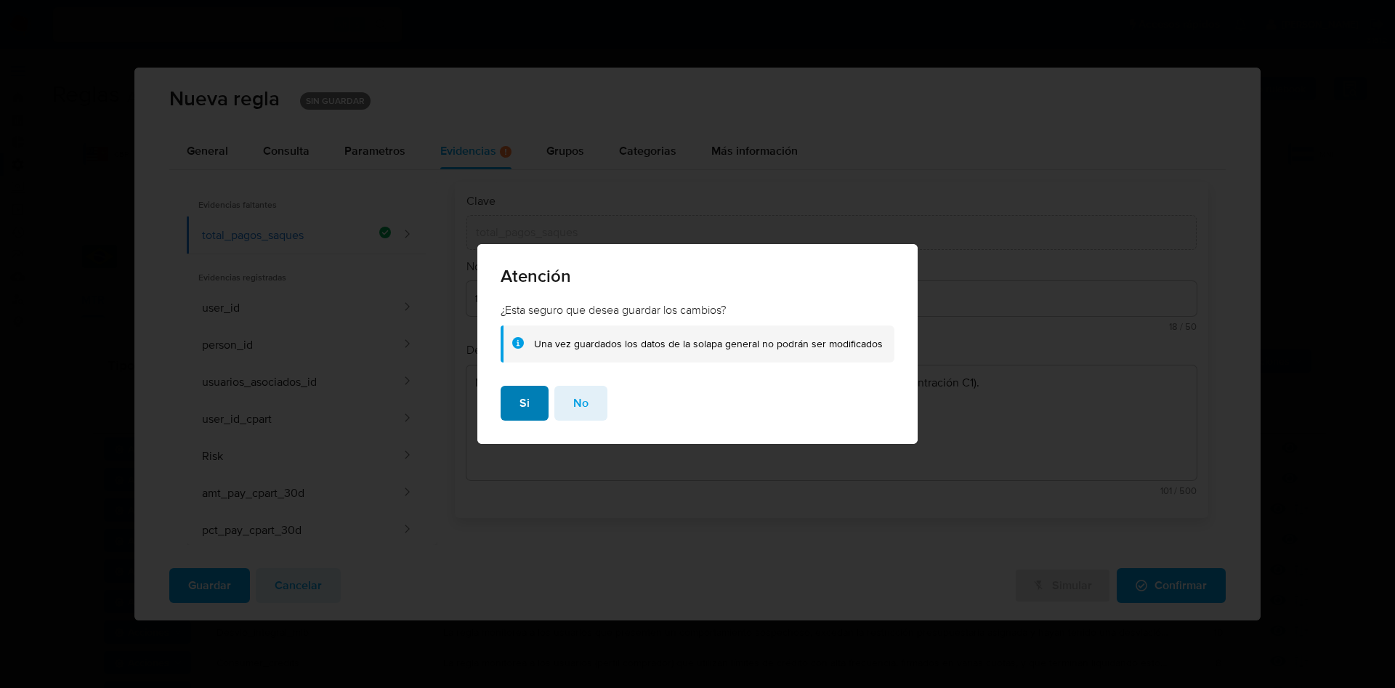
click at [530, 397] on span "Si" at bounding box center [525, 403] width 10 height 32
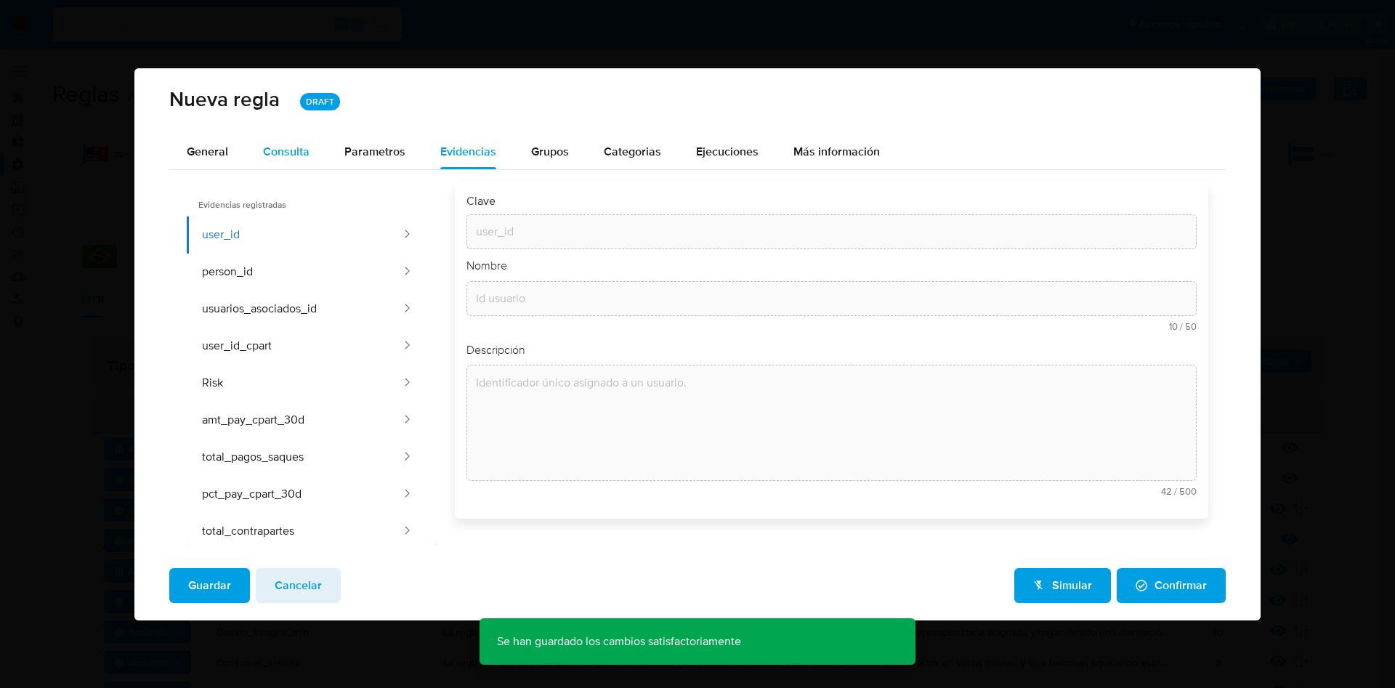
click at [286, 146] on div "Consulta" at bounding box center [286, 152] width 47 height 12
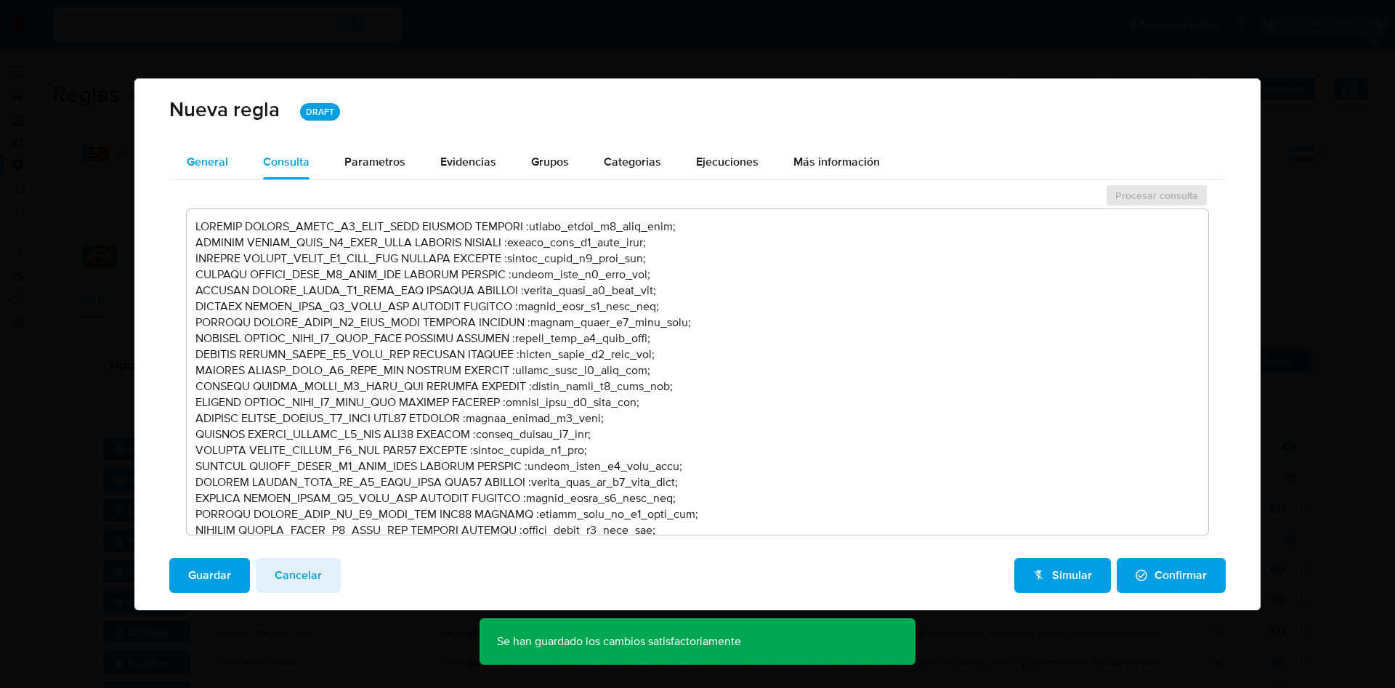
click at [205, 165] on span "General" at bounding box center [207, 161] width 41 height 17
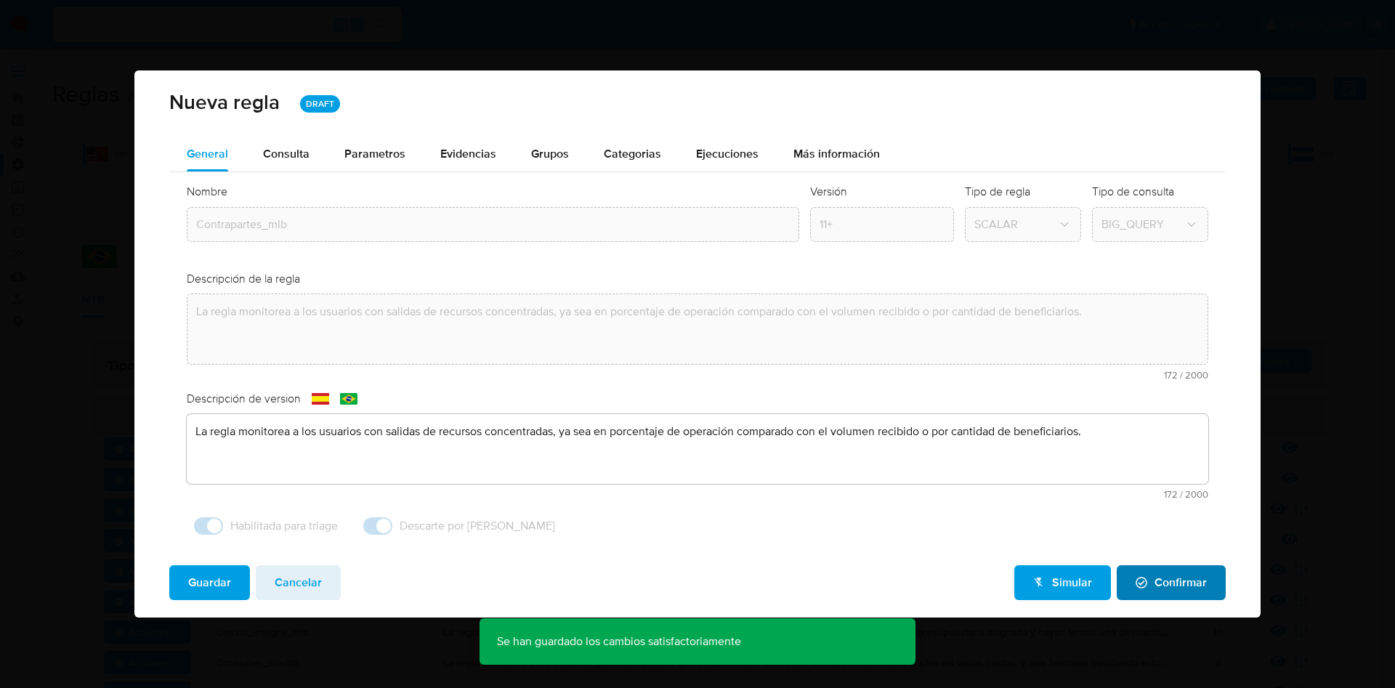
click at [1168, 581] on span "Confirmar" at bounding box center [1171, 583] width 71 height 32
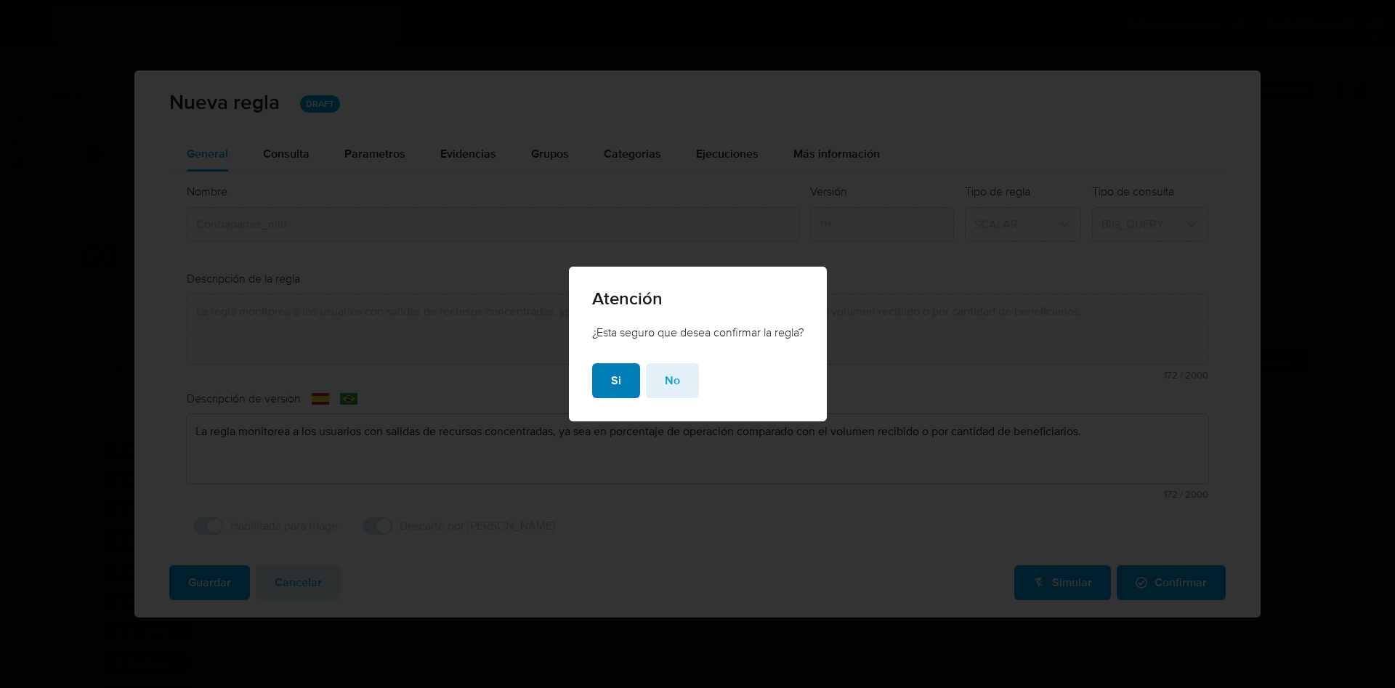
click at [618, 381] on span "Si" at bounding box center [616, 381] width 10 height 32
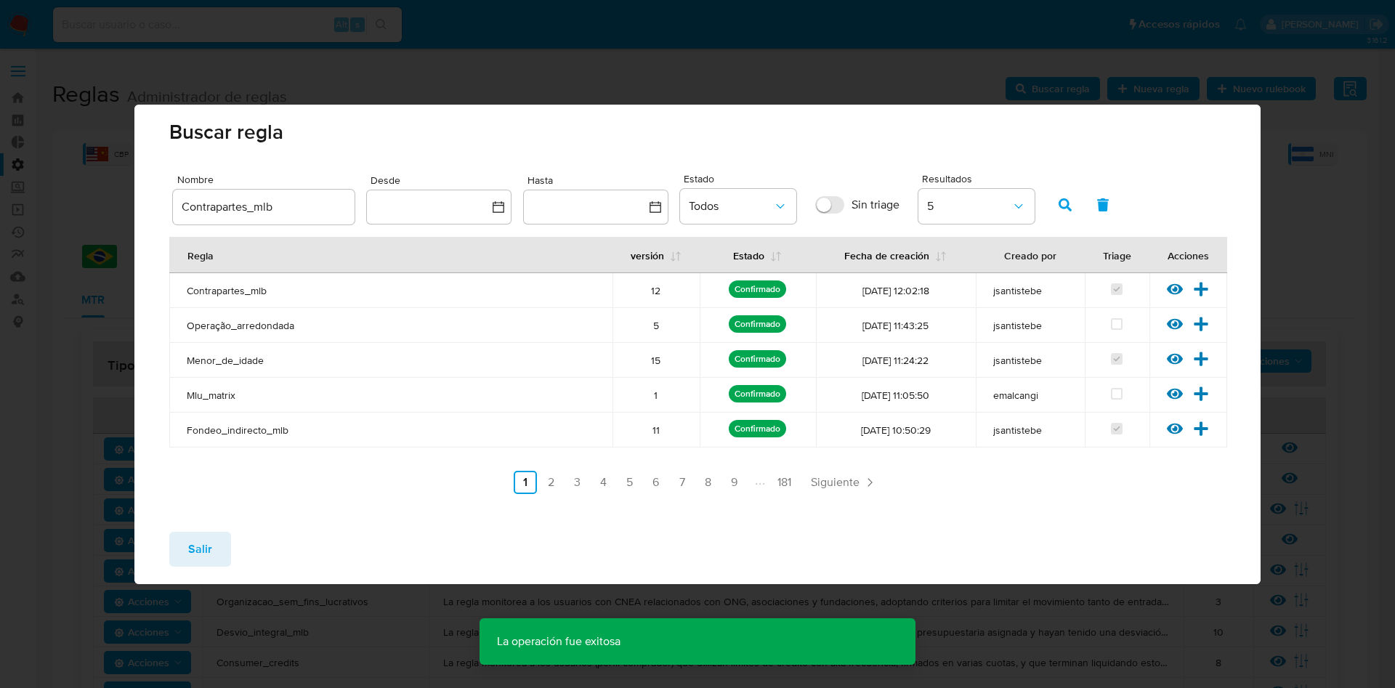
click at [198, 542] on span "Salir" at bounding box center [200, 549] width 24 height 32
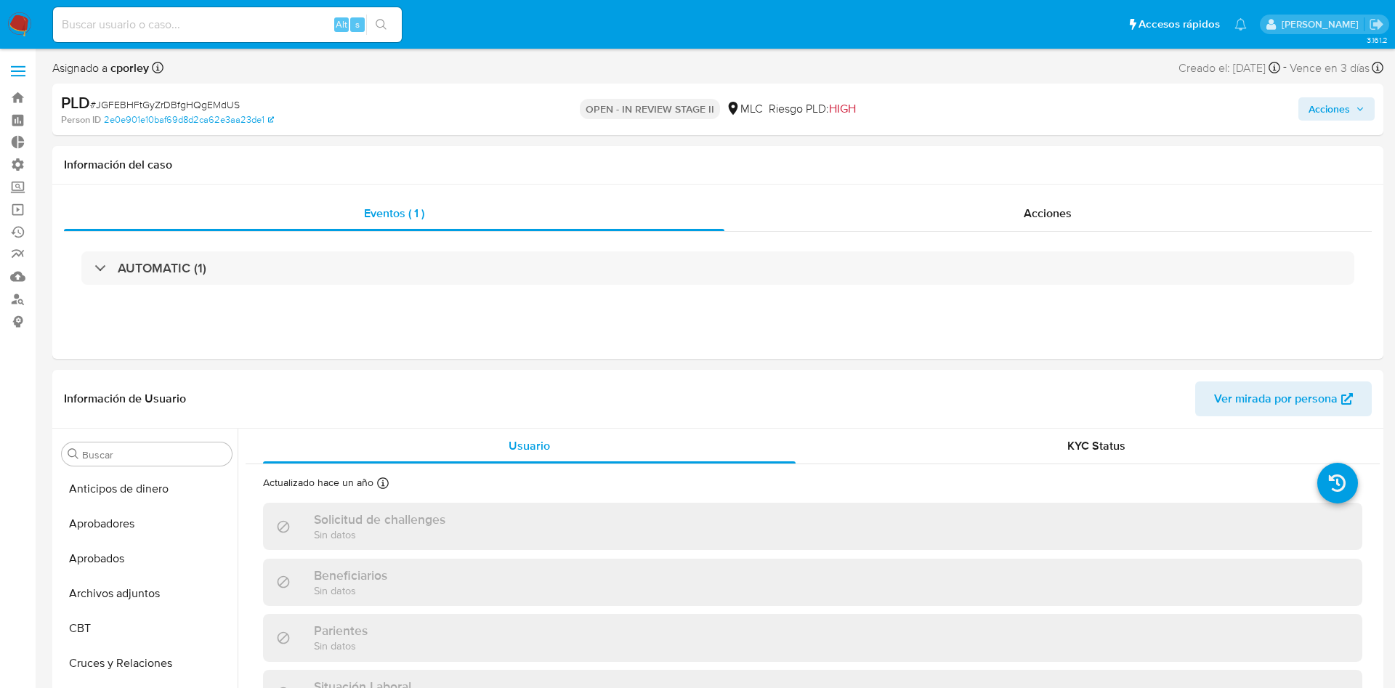
select select "10"
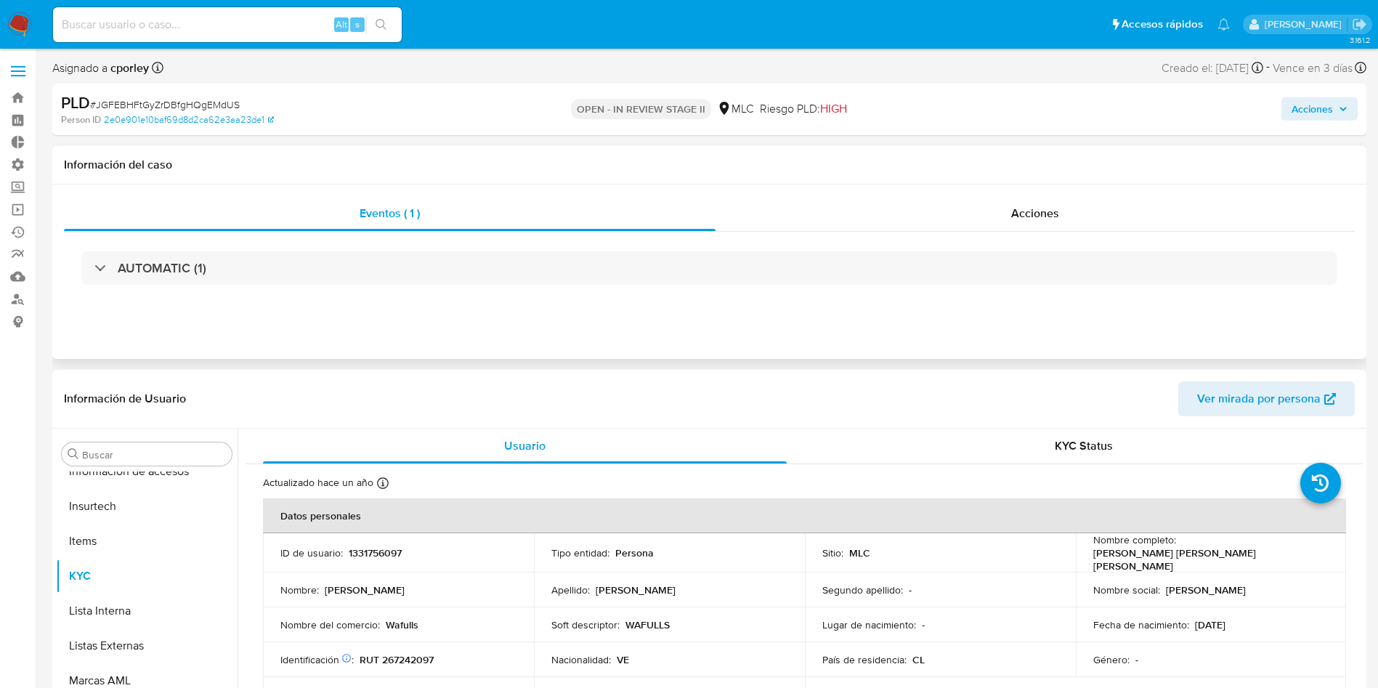
scroll to position [684, 0]
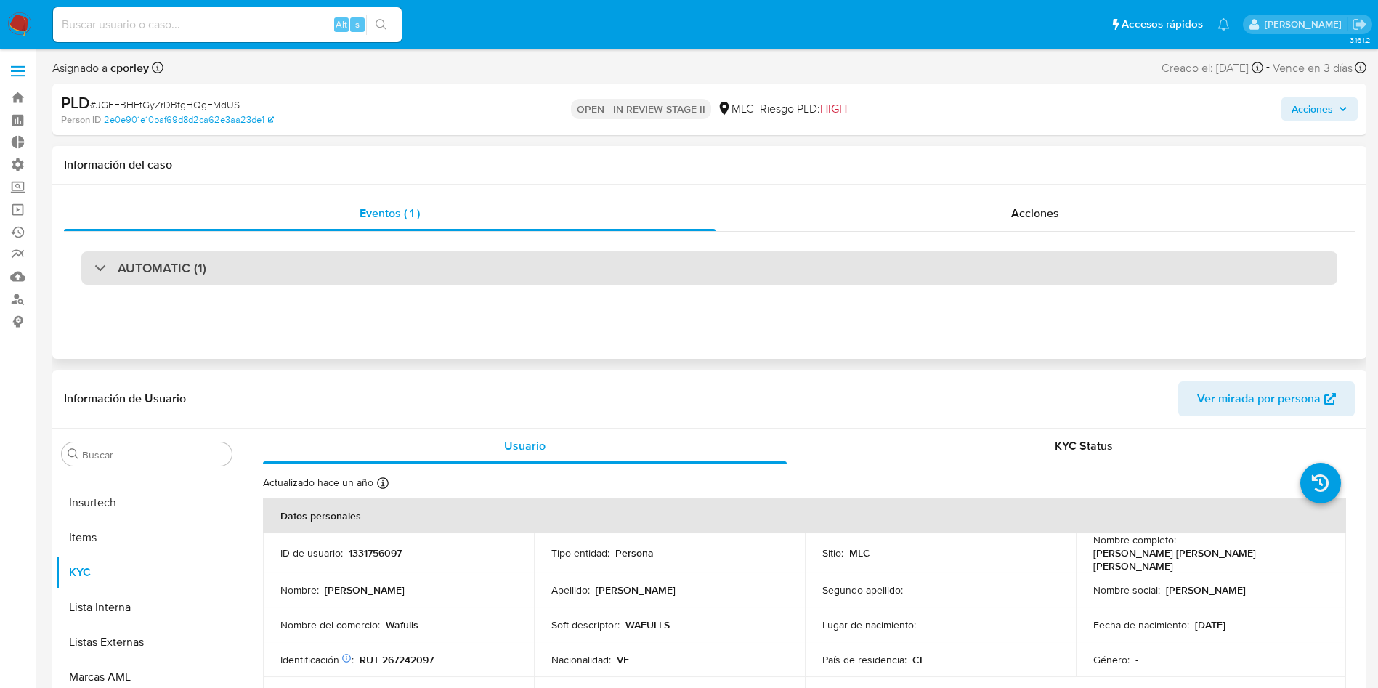
click at [102, 272] on div "AUTOMATIC (1)" at bounding box center [150, 268] width 112 height 16
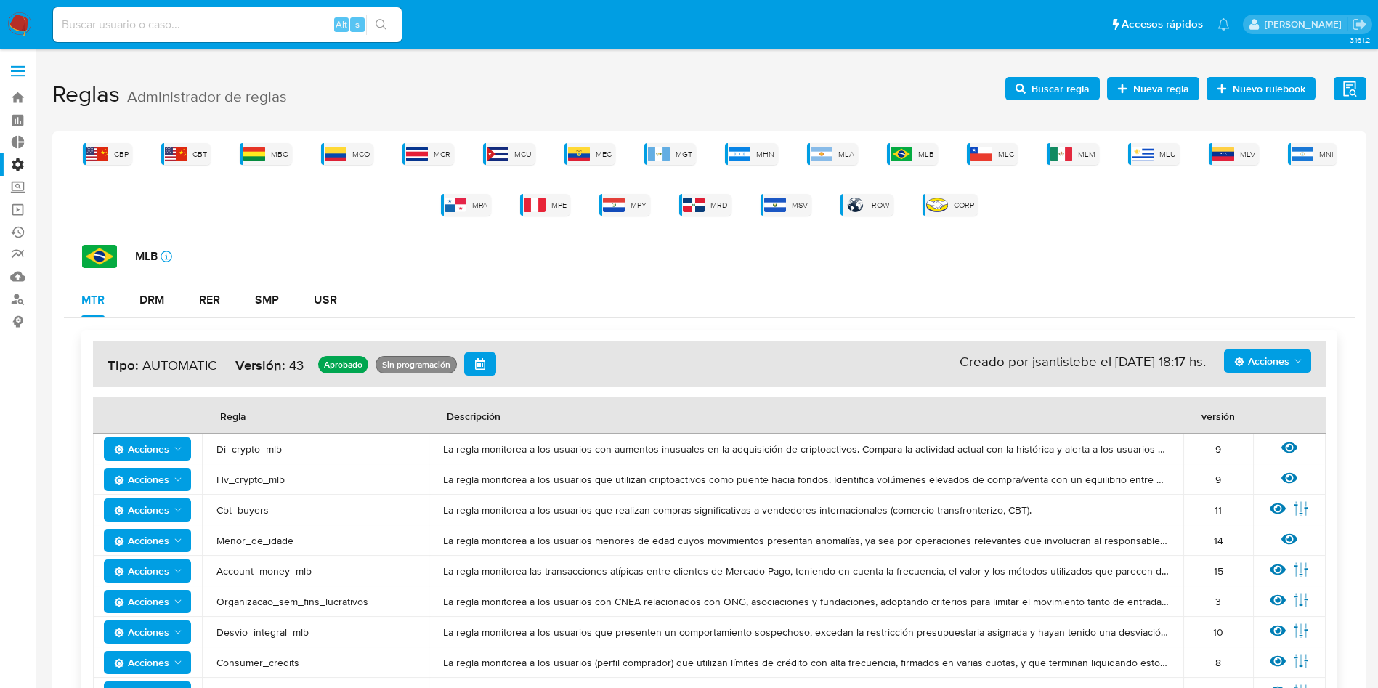
click at [1040, 81] on span "Buscar regla" at bounding box center [1061, 88] width 58 height 23
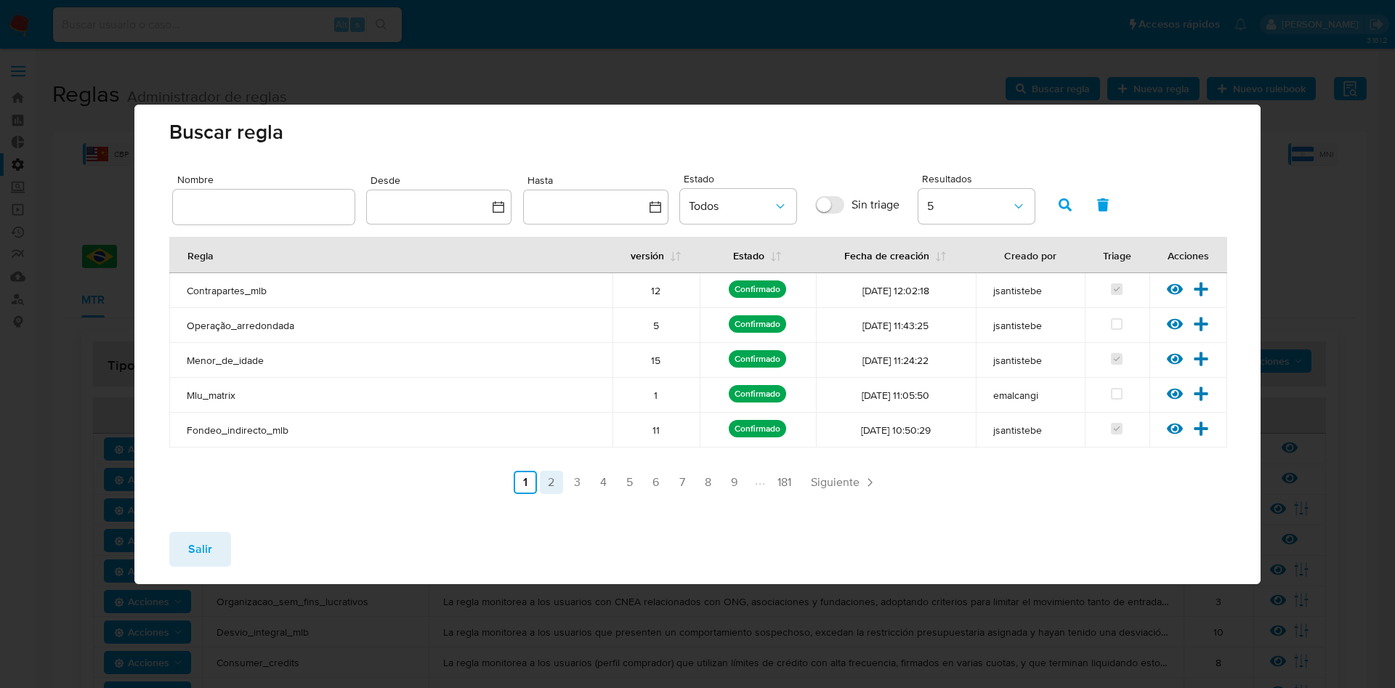
click at [554, 479] on link "2" at bounding box center [551, 482] width 23 height 23
click at [558, 482] on link "1" at bounding box center [563, 482] width 23 height 23
click at [559, 477] on link "2" at bounding box center [551, 482] width 23 height 23
click at [1175, 293] on icon at bounding box center [1175, 288] width 16 height 11
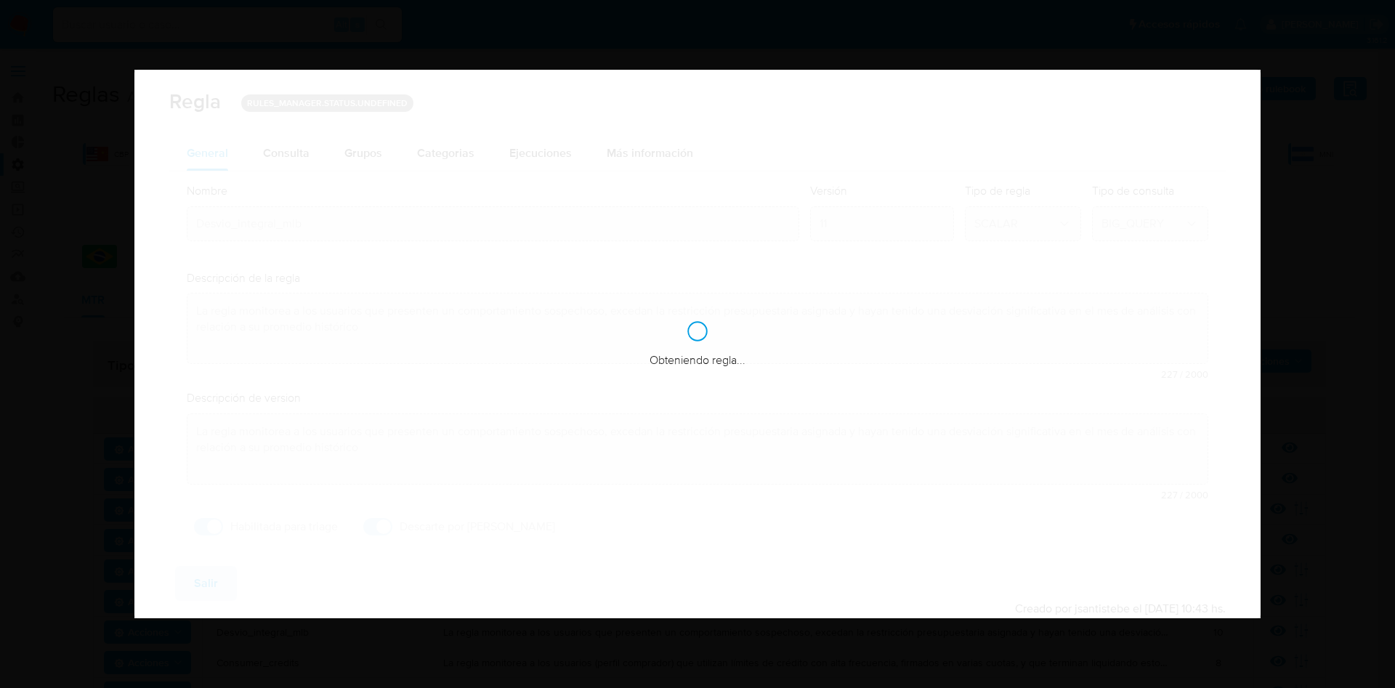
checkbox input "true"
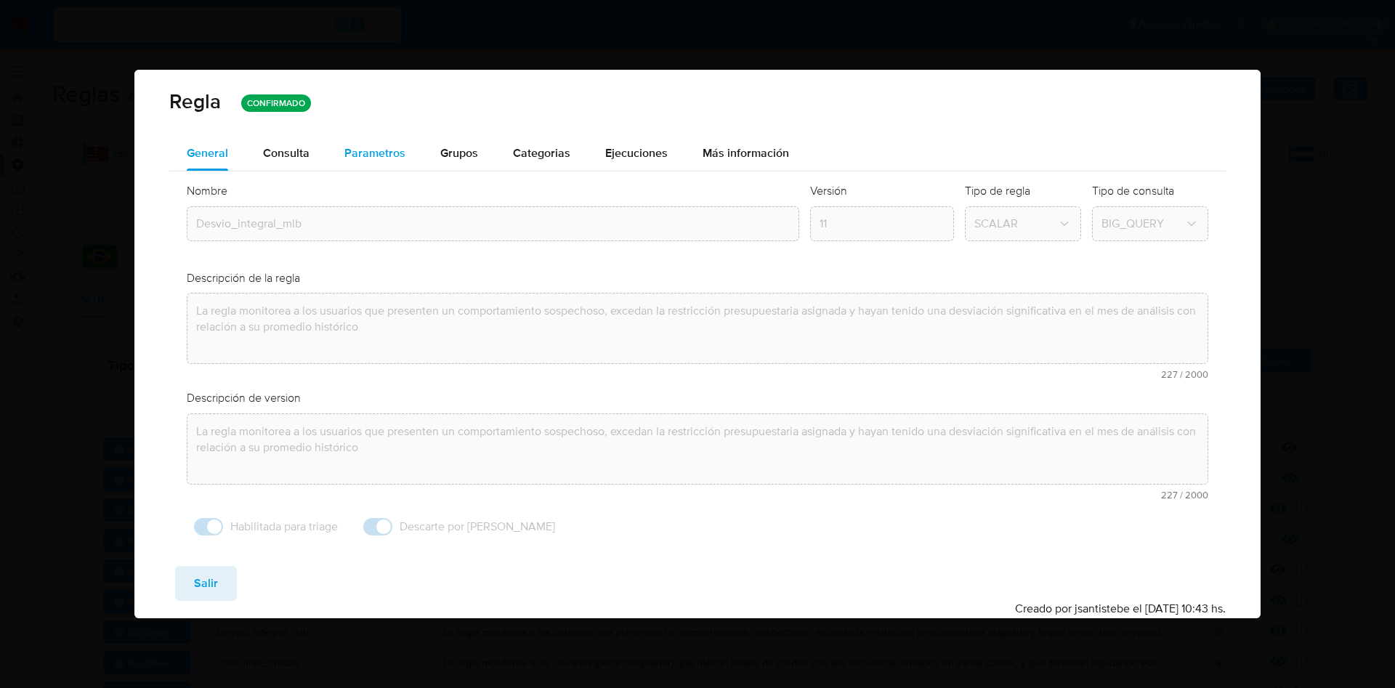
click at [379, 153] on span "Parametros" at bounding box center [374, 153] width 61 height 17
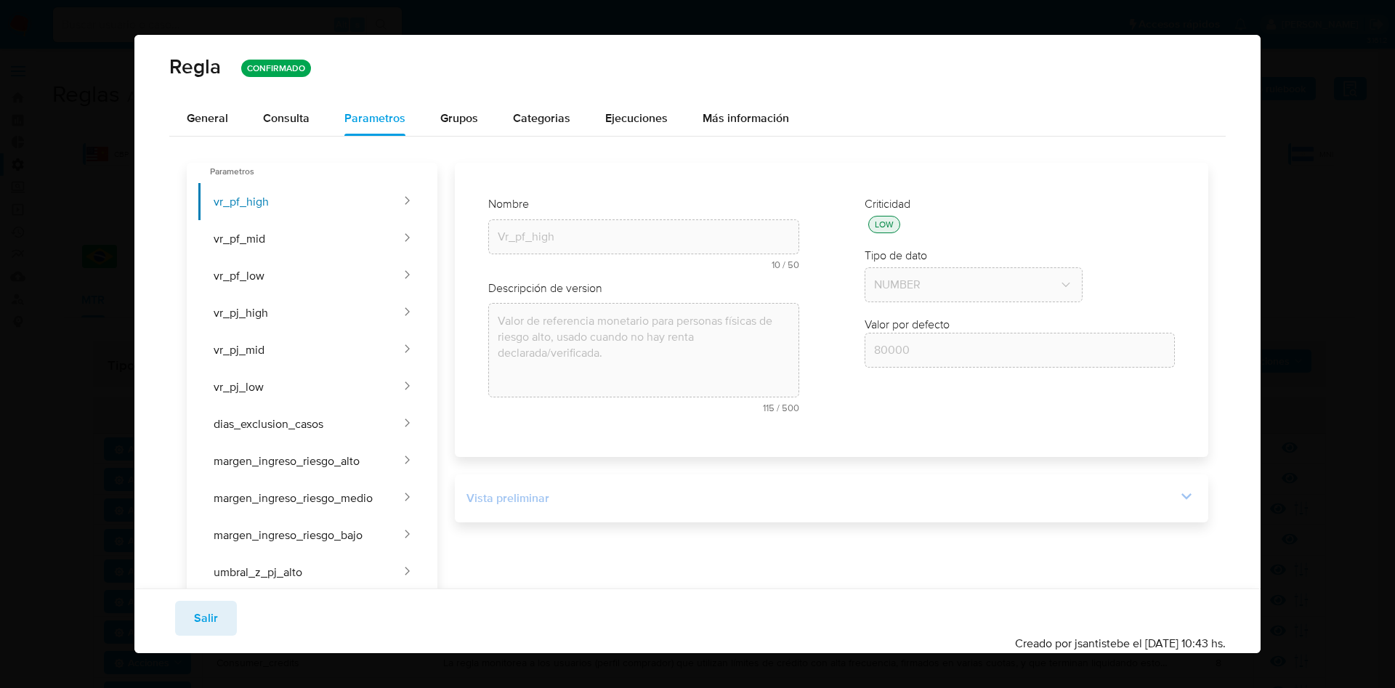
click at [1152, 490] on div "Vista preliminar" at bounding box center [821, 498] width 710 height 16
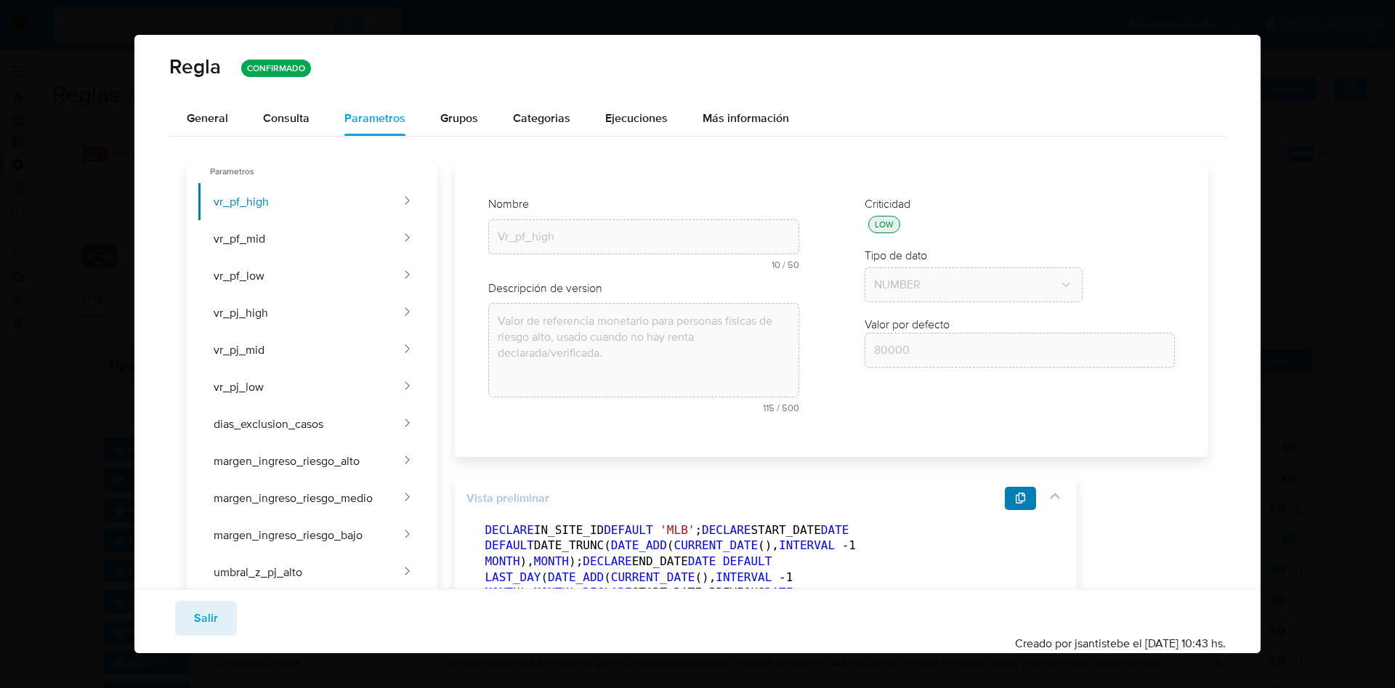
click at [1020, 490] on span "button" at bounding box center [1021, 498] width 12 height 20
click at [222, 611] on button "Salir" at bounding box center [206, 618] width 62 height 35
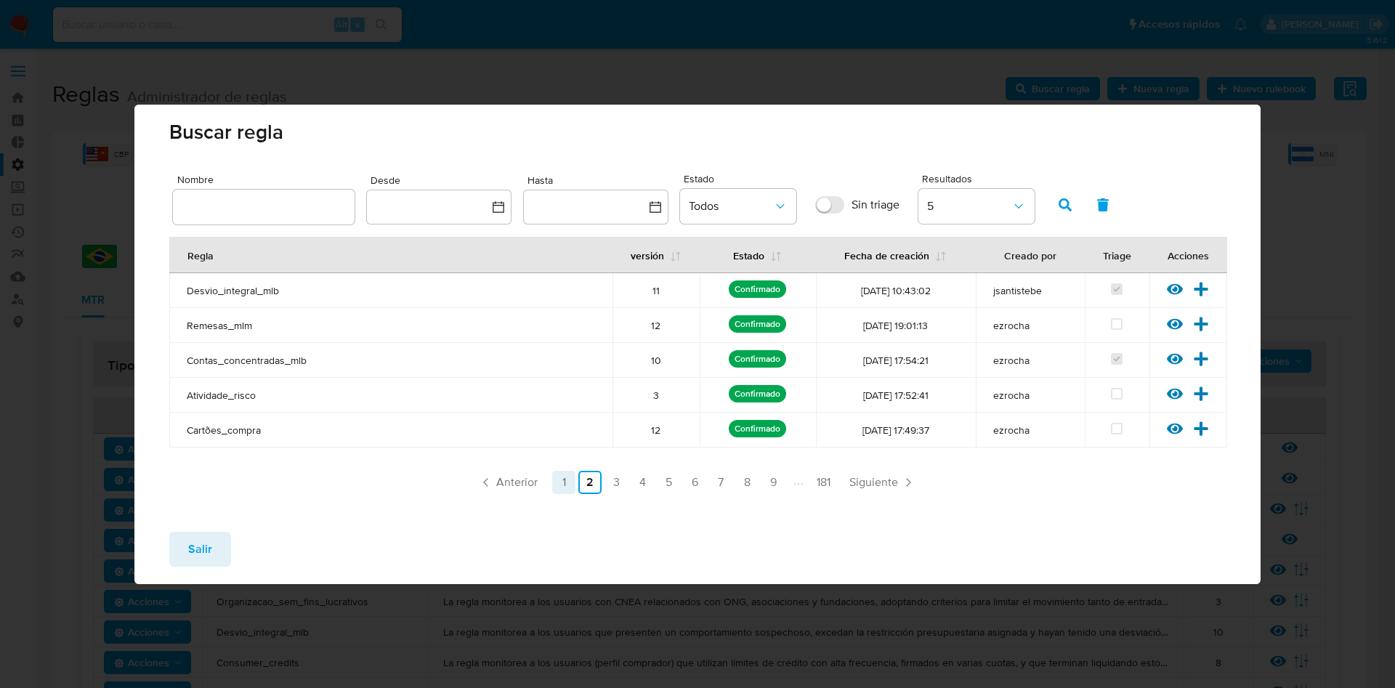
click at [562, 472] on link "1" at bounding box center [563, 482] width 23 height 23
click at [1176, 427] on icon at bounding box center [1175, 428] width 16 height 11
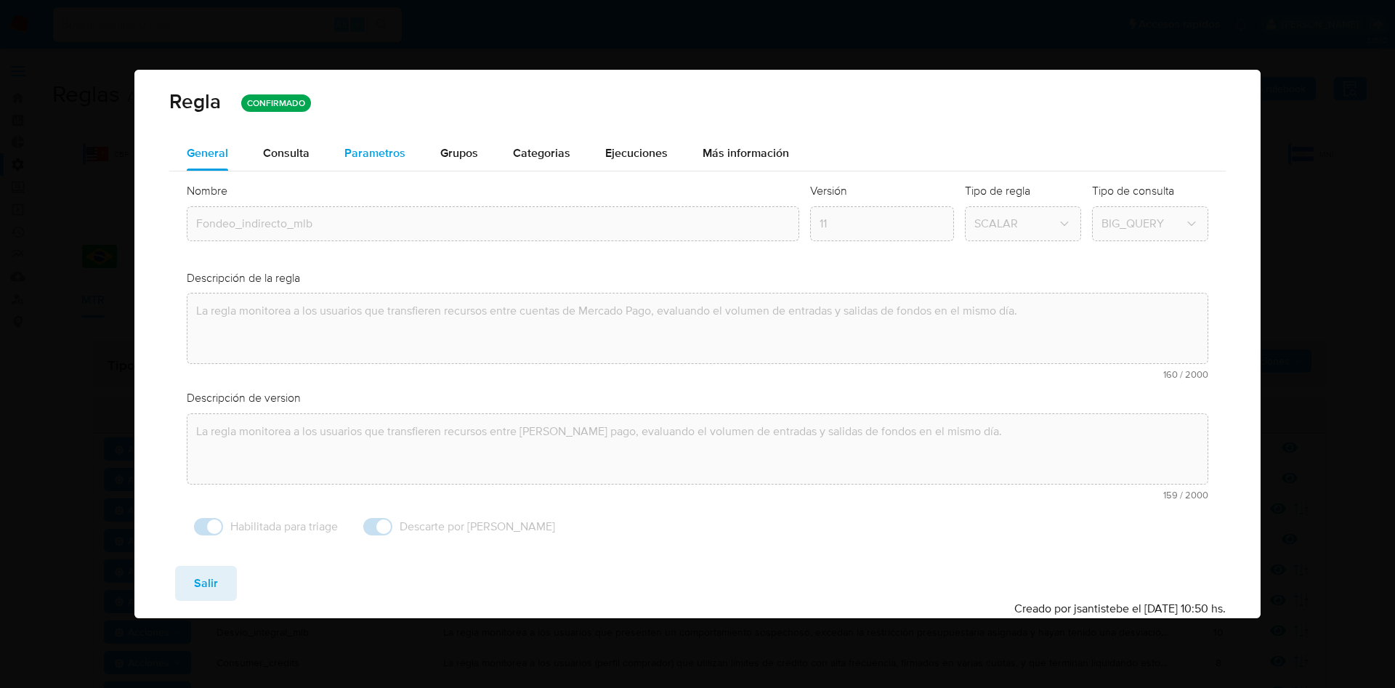
click at [395, 149] on span "Parametros" at bounding box center [374, 153] width 61 height 17
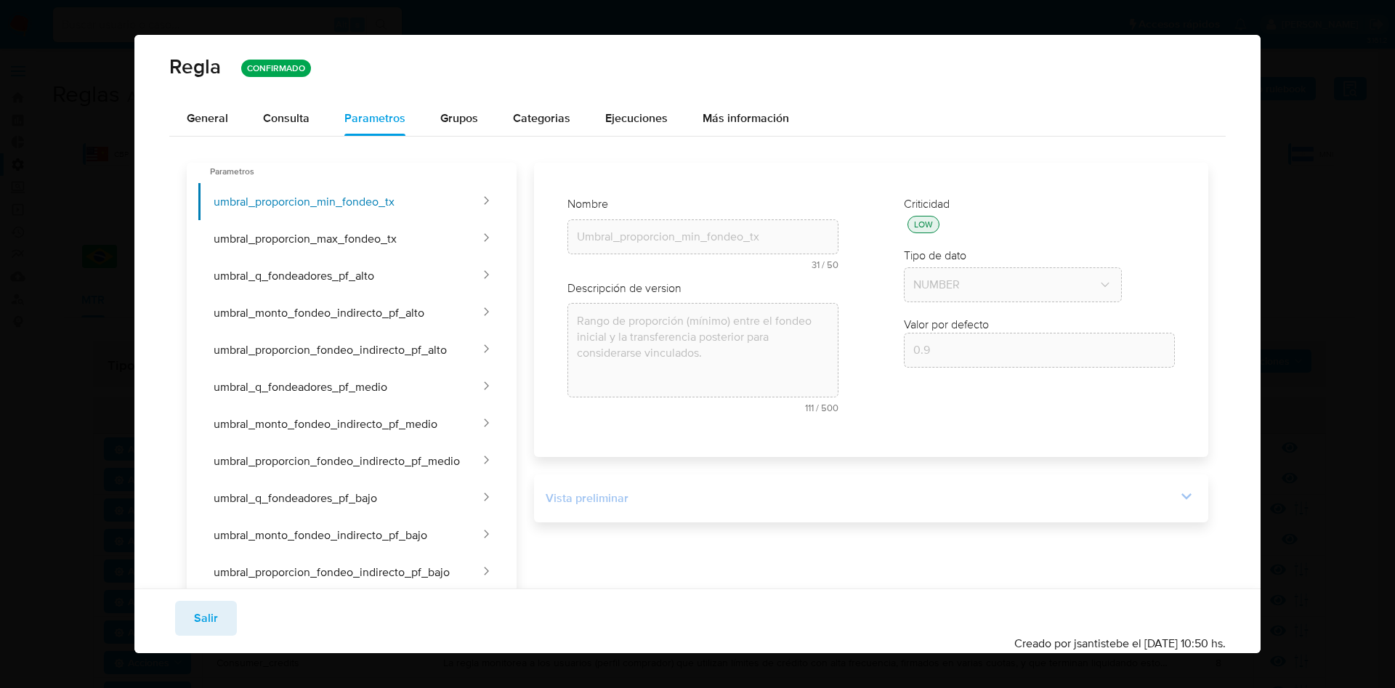
click at [1176, 498] on icon at bounding box center [1186, 496] width 20 height 20
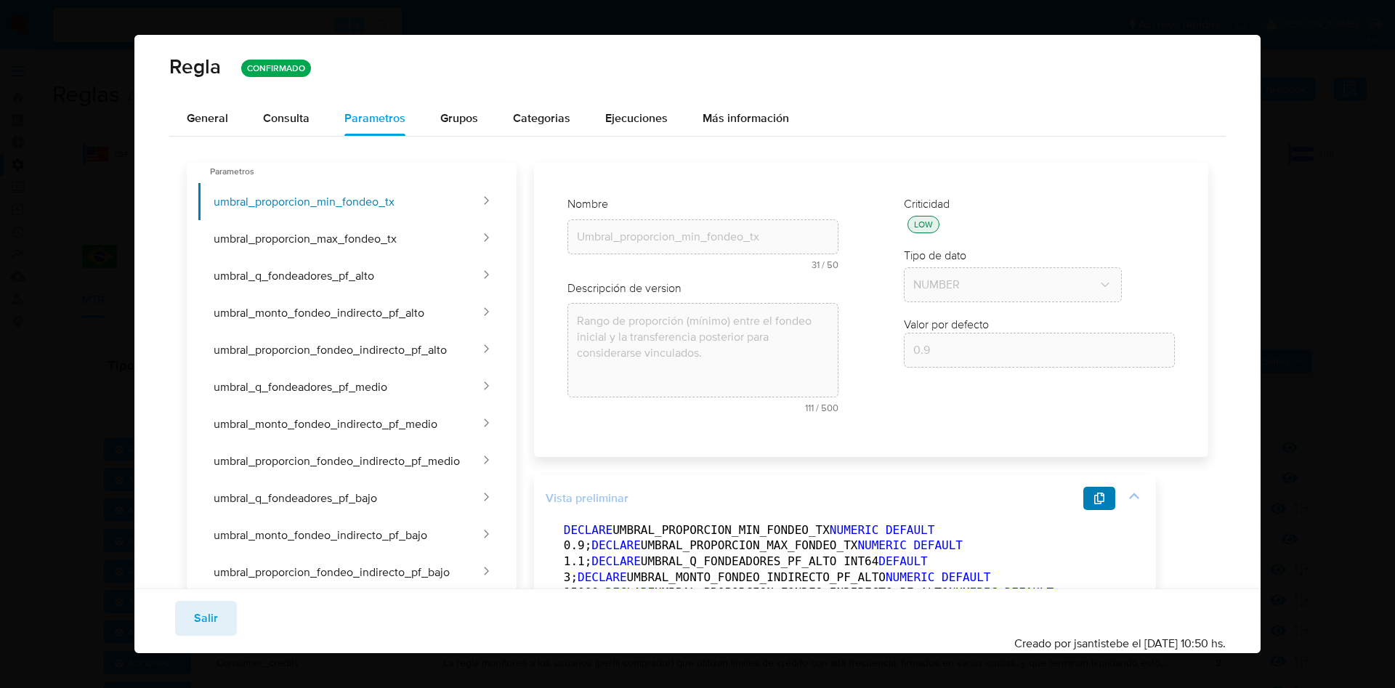
click at [1108, 493] on button "button" at bounding box center [1099, 498] width 32 height 23
click at [201, 629] on span "Salir" at bounding box center [206, 618] width 24 height 32
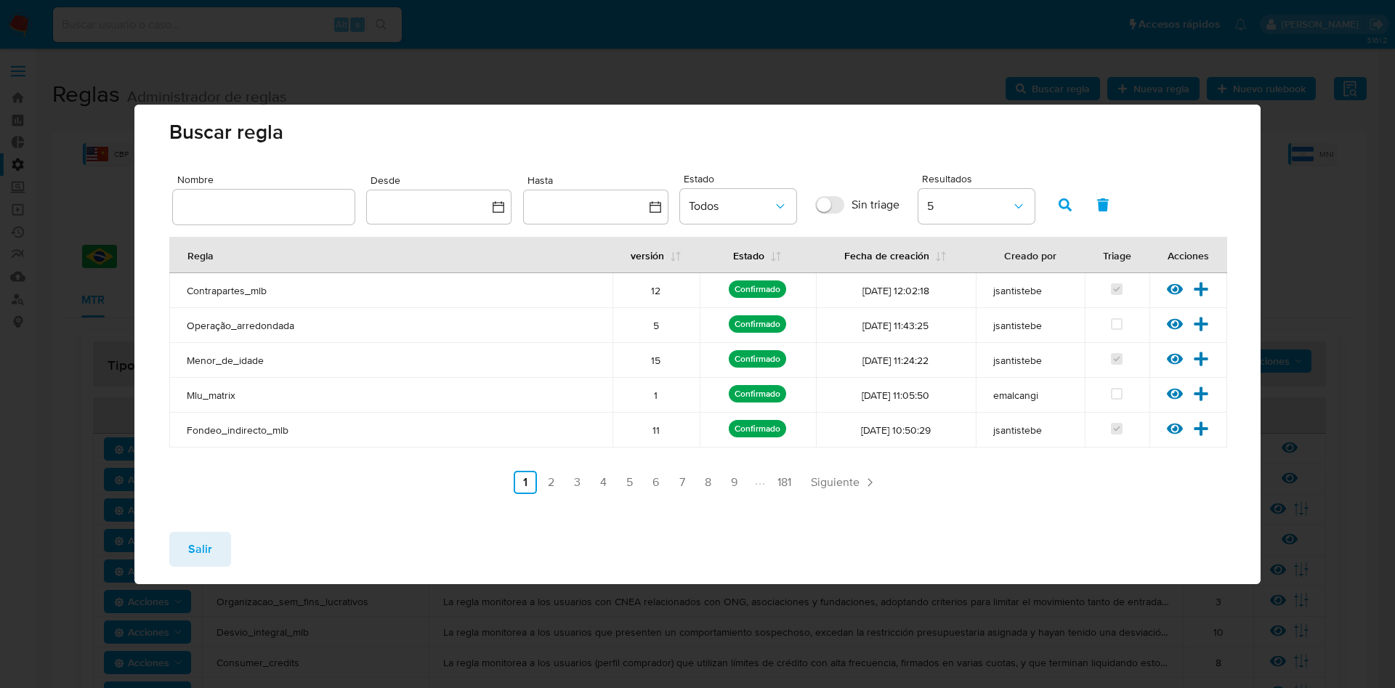
click at [1164, 353] on div "Ver regla Versionar" at bounding box center [1188, 360] width 78 height 19
click at [1173, 355] on icon at bounding box center [1175, 359] width 16 height 16
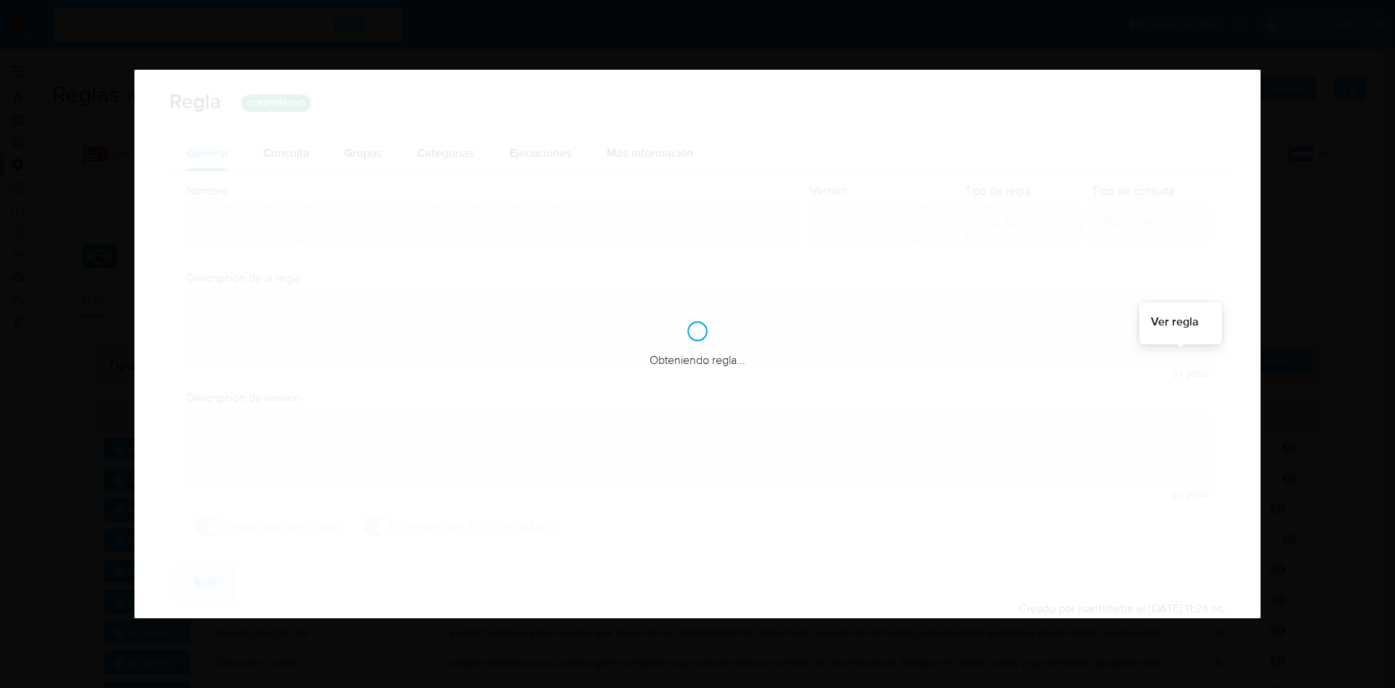
type input "Menor_de_idade"
type textarea "La regla monitorea a los usuarios menores de edad cuyos movimientos presentan a…"
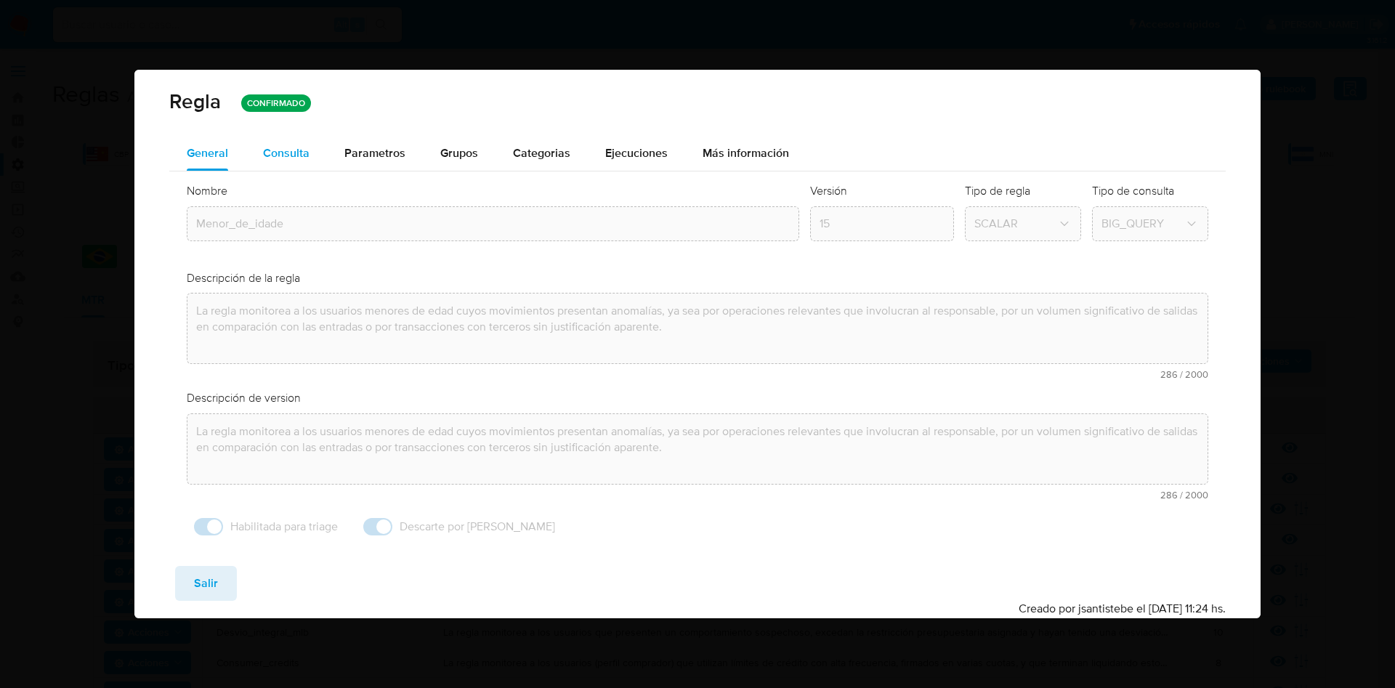
click at [283, 147] on div "Consulta" at bounding box center [286, 153] width 47 height 12
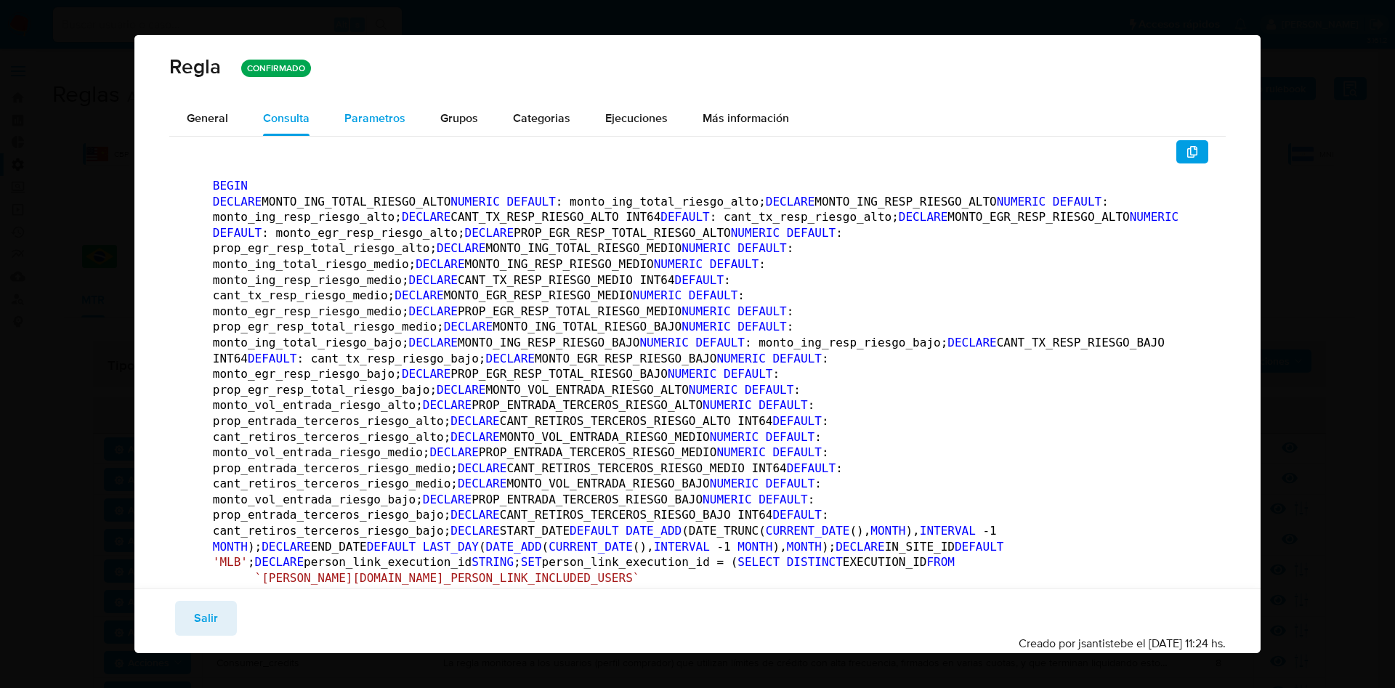
click at [364, 132] on div "Parametros" at bounding box center [374, 118] width 61 height 35
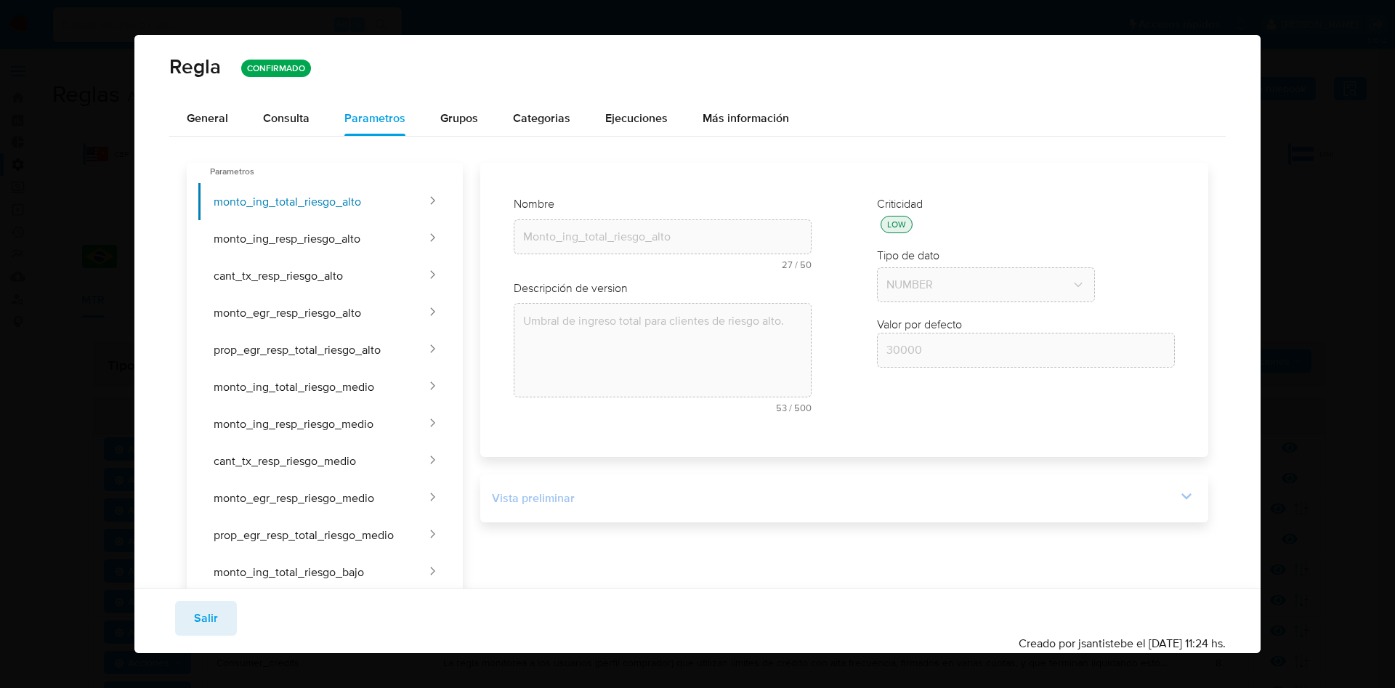
click at [1176, 492] on icon at bounding box center [1186, 496] width 20 height 20
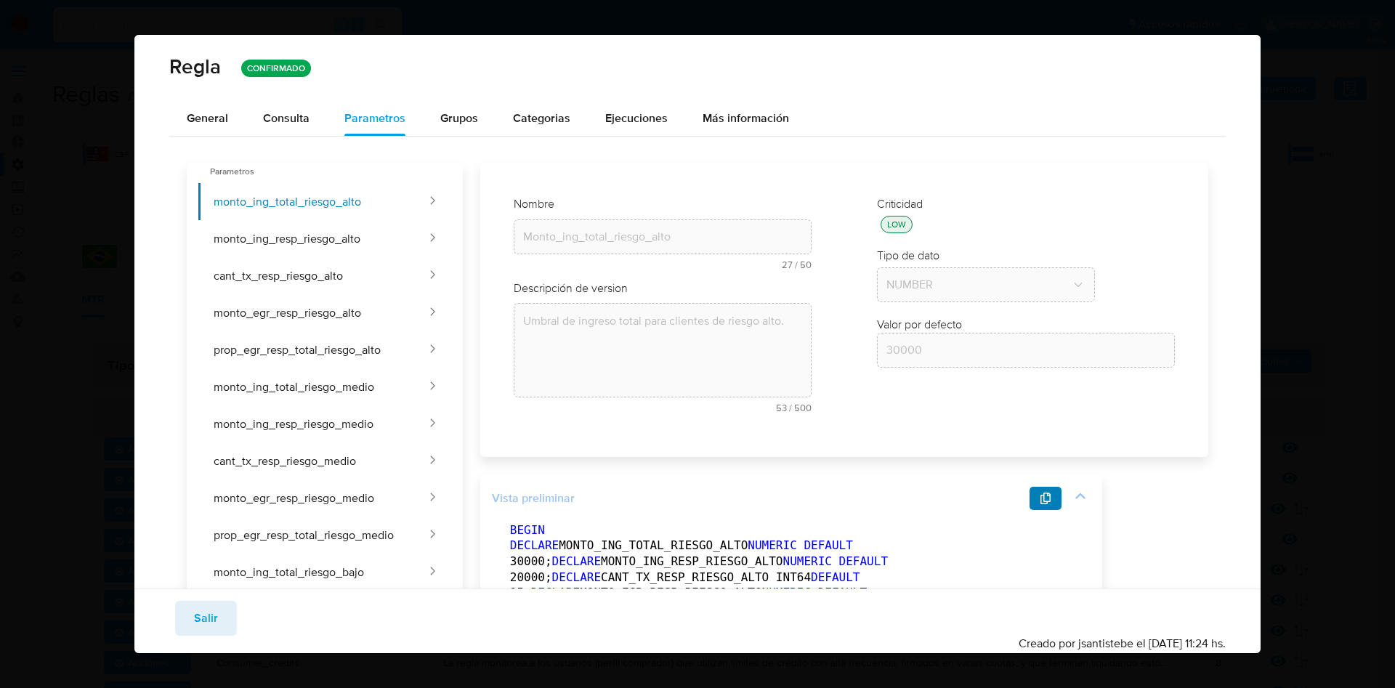
click at [1051, 497] on icon "button" at bounding box center [1045, 499] width 10 height 12
click at [219, 607] on button "Salir" at bounding box center [206, 618] width 62 height 35
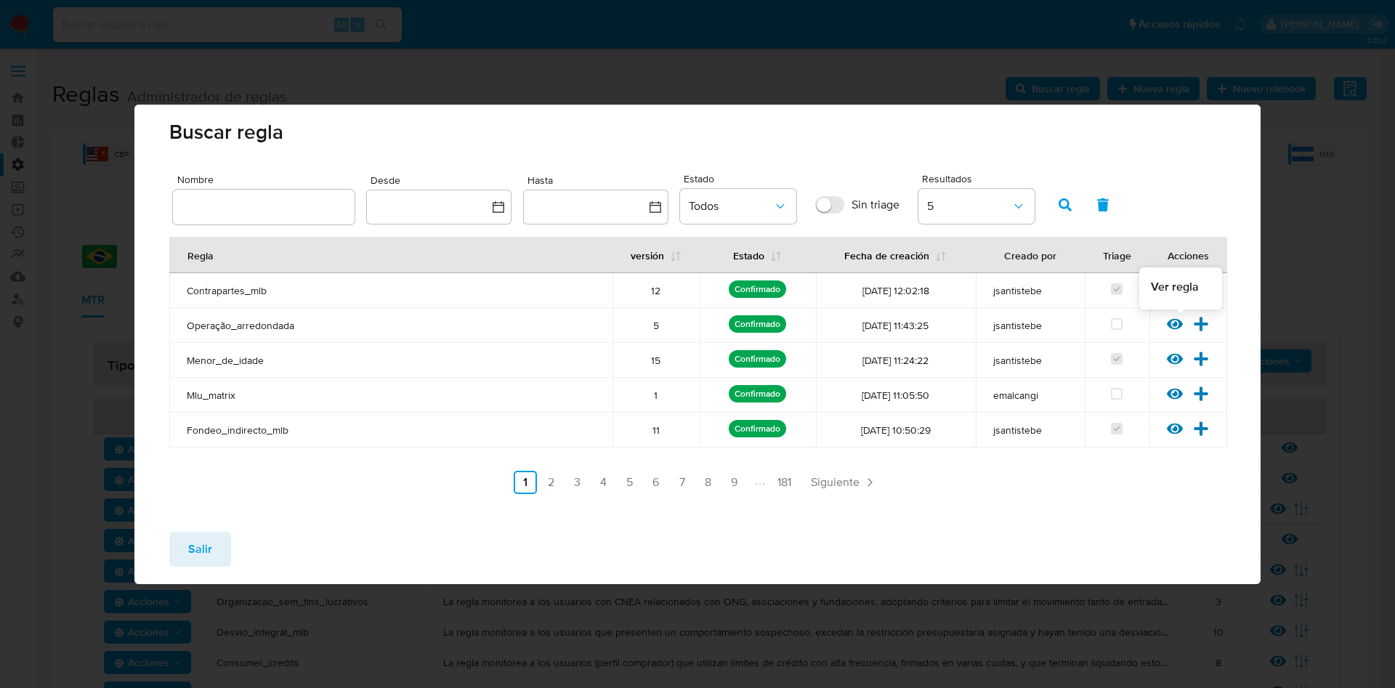
click at [1184, 321] on div at bounding box center [1180, 328] width 26 height 15
click at [1181, 321] on icon at bounding box center [1175, 323] width 16 height 11
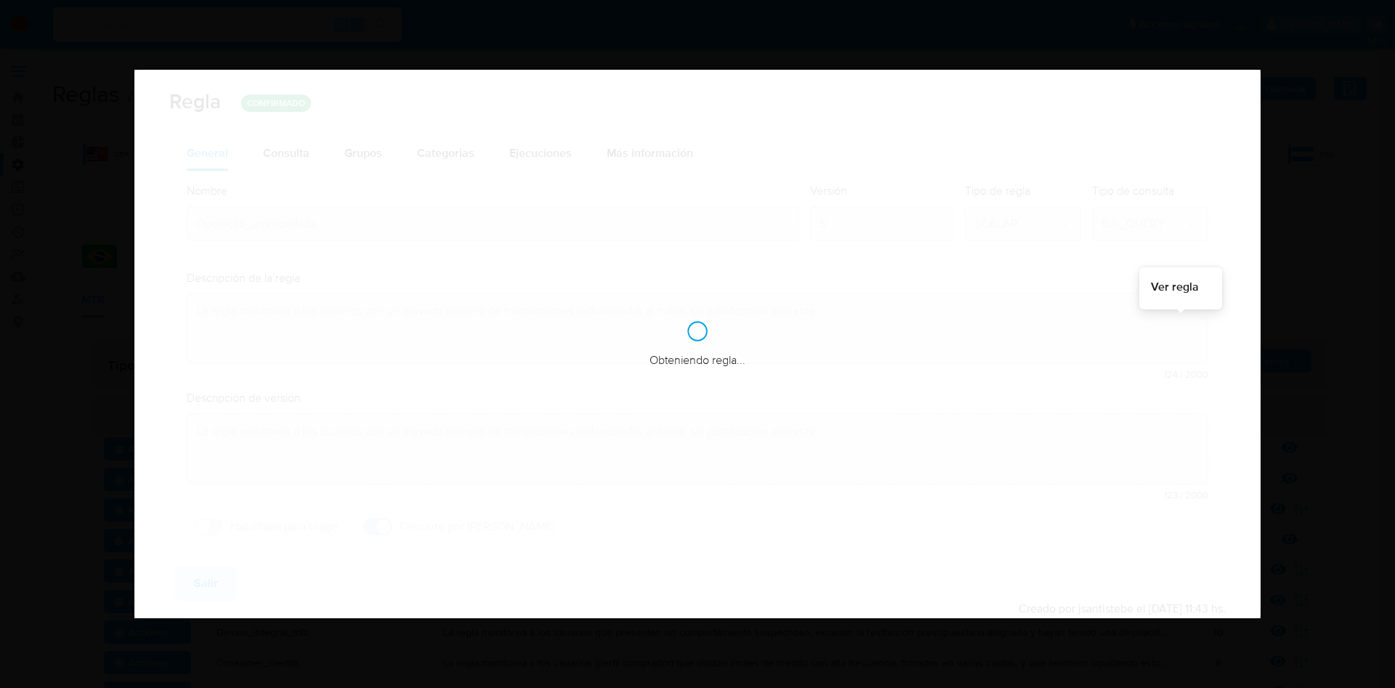
checkbox input "false"
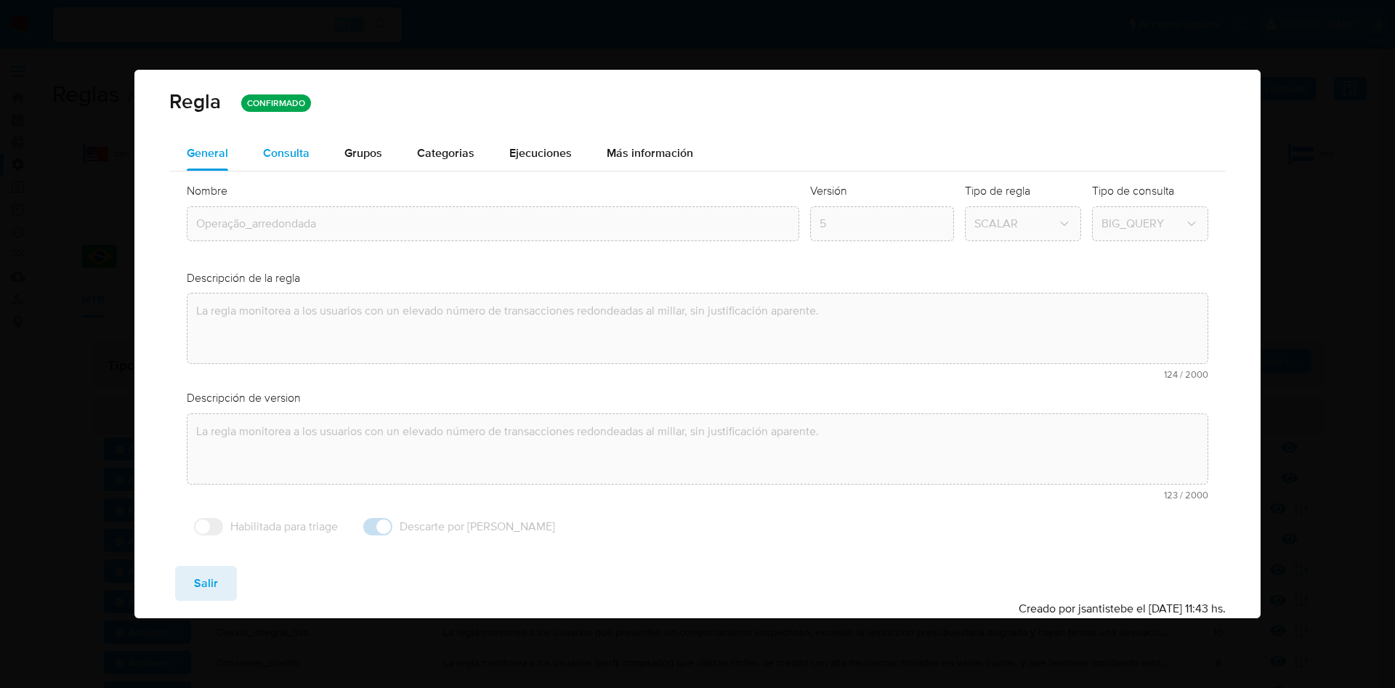
click at [278, 159] on div "Consulta" at bounding box center [286, 153] width 47 height 12
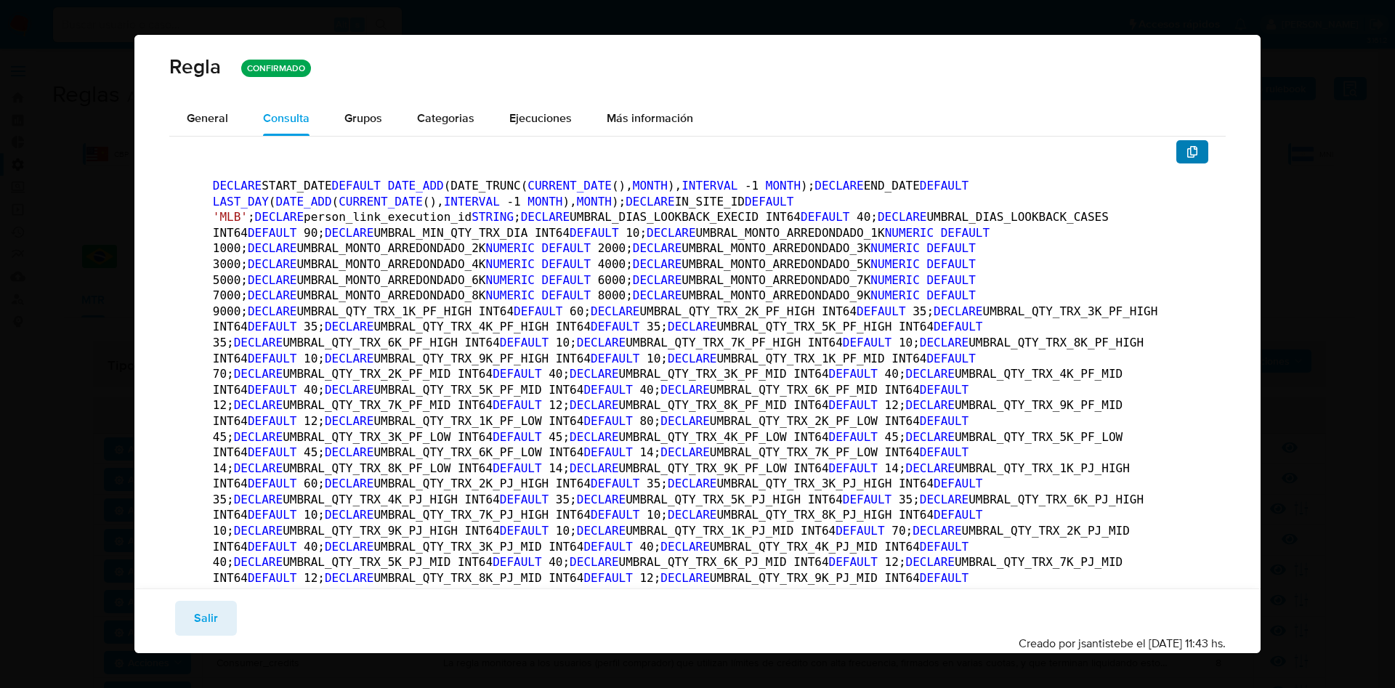
click at [1176, 142] on button "button" at bounding box center [1192, 151] width 32 height 23
